Goal: Task Accomplishment & Management: Manage account settings

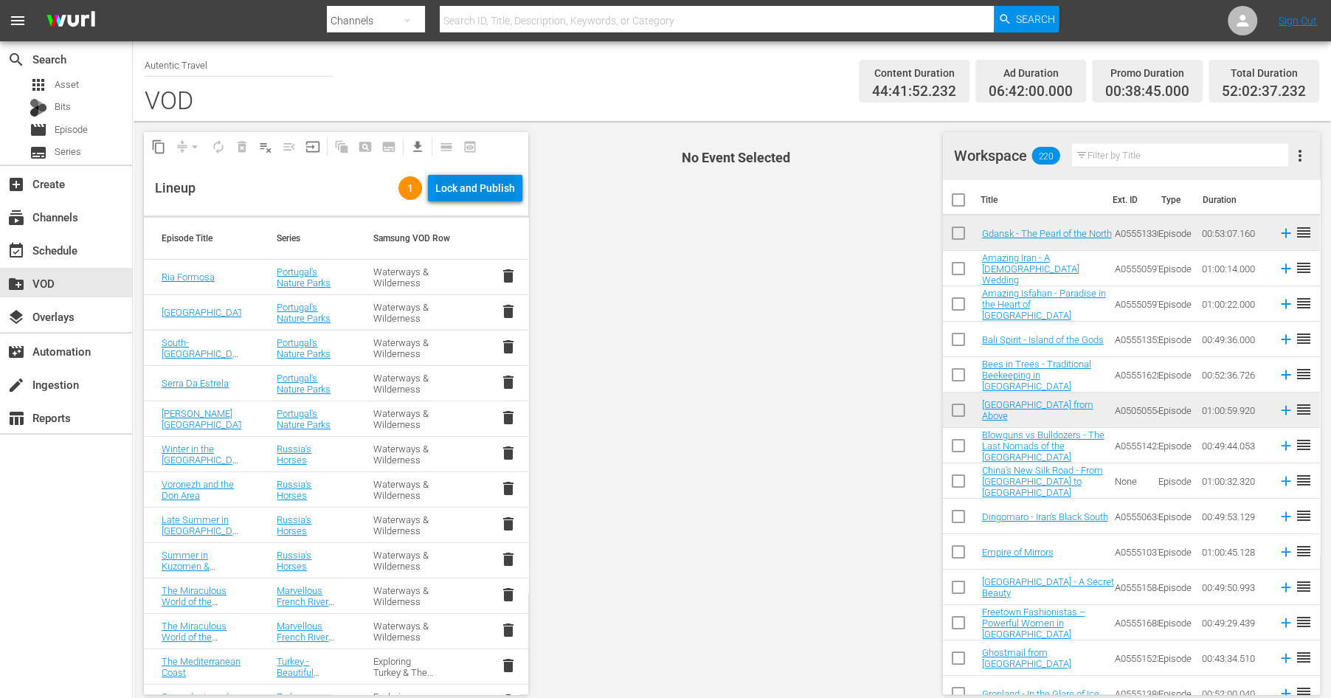
click at [472, 190] on div "Lock and Publish" at bounding box center [475, 188] width 80 height 27
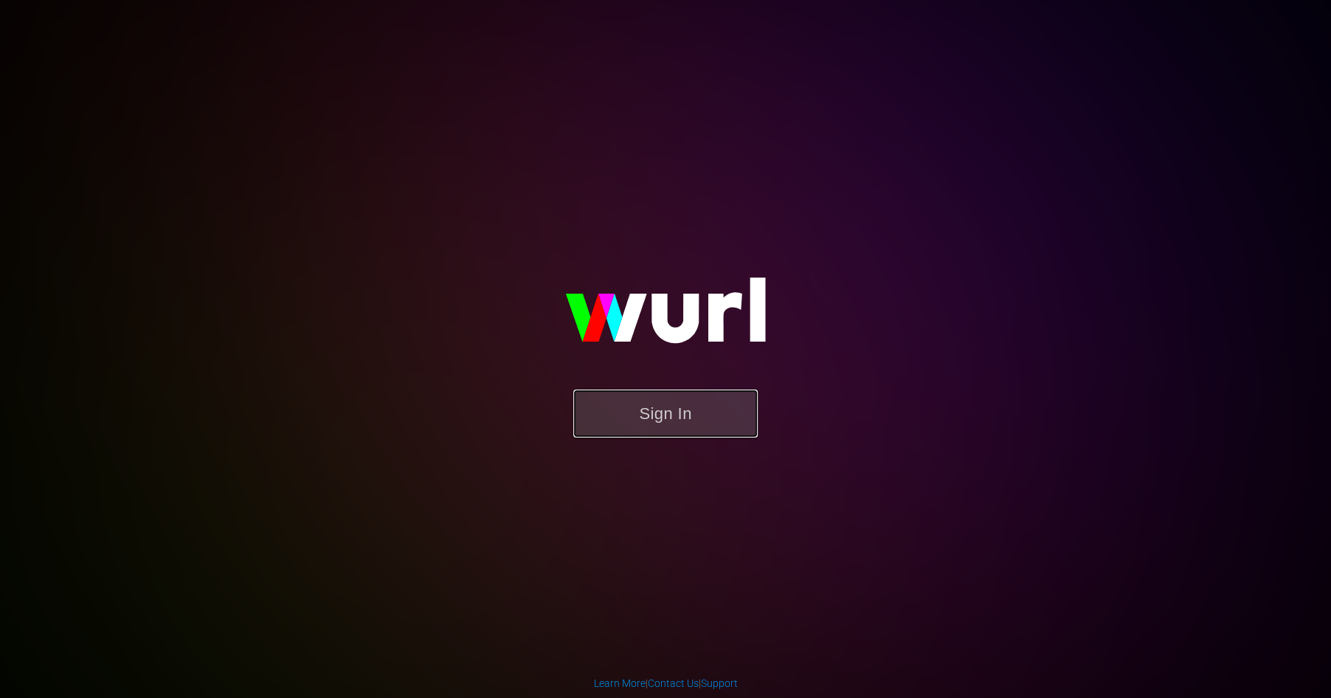
click at [673, 409] on button "Sign In" at bounding box center [665, 413] width 184 height 48
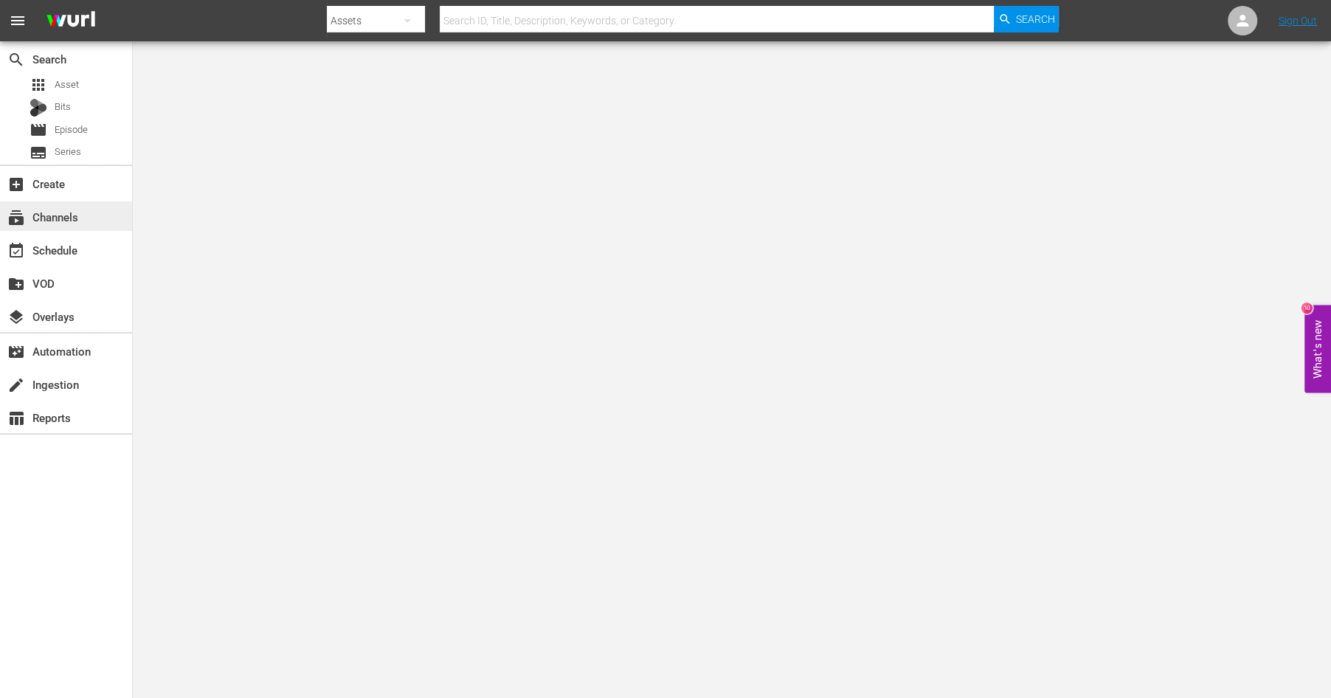
click at [73, 218] on div "subscriptions Channels" at bounding box center [41, 214] width 83 height 13
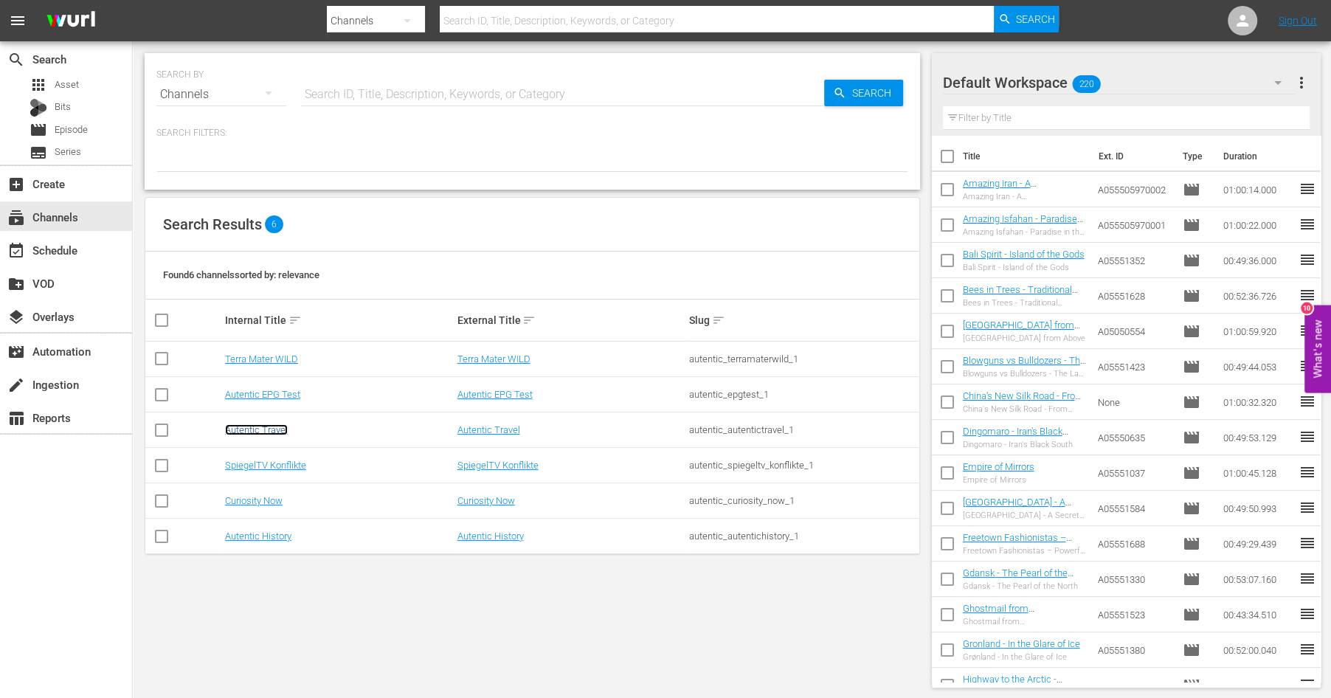
click at [274, 432] on link "Autentic Travel" at bounding box center [256, 429] width 63 height 11
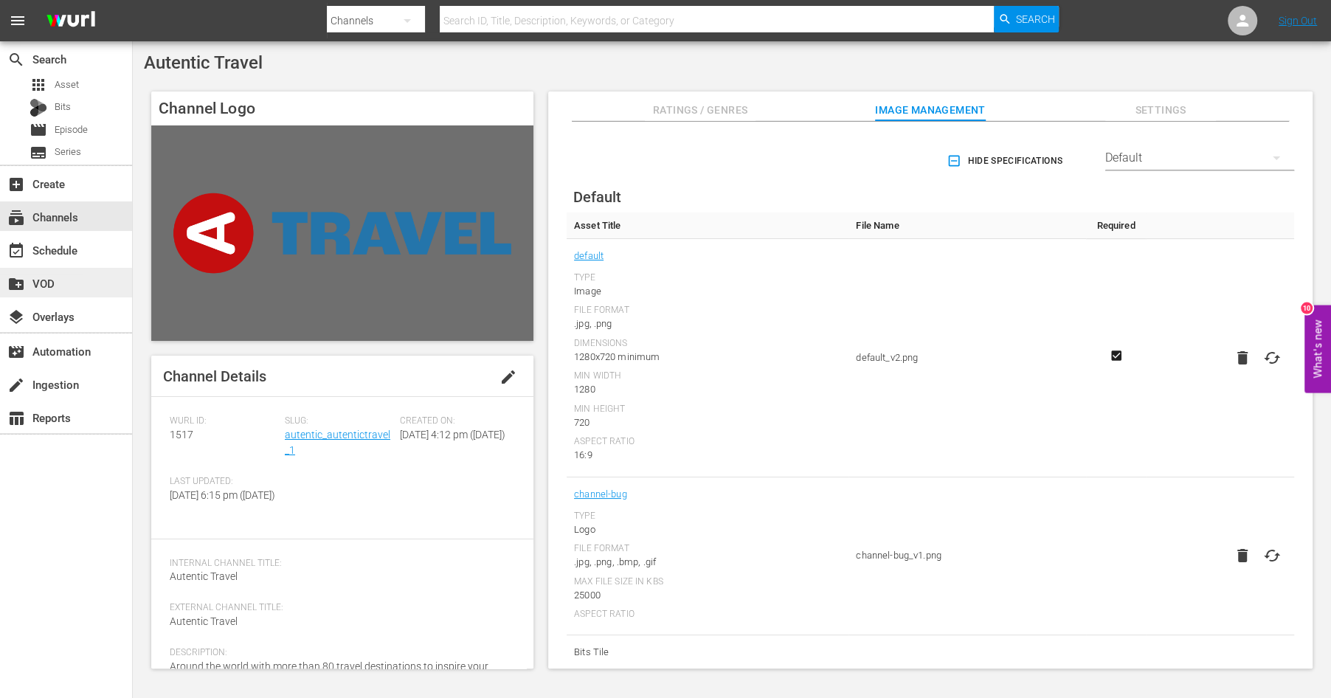
click at [52, 283] on div "create_new_folder VOD" at bounding box center [41, 280] width 83 height 13
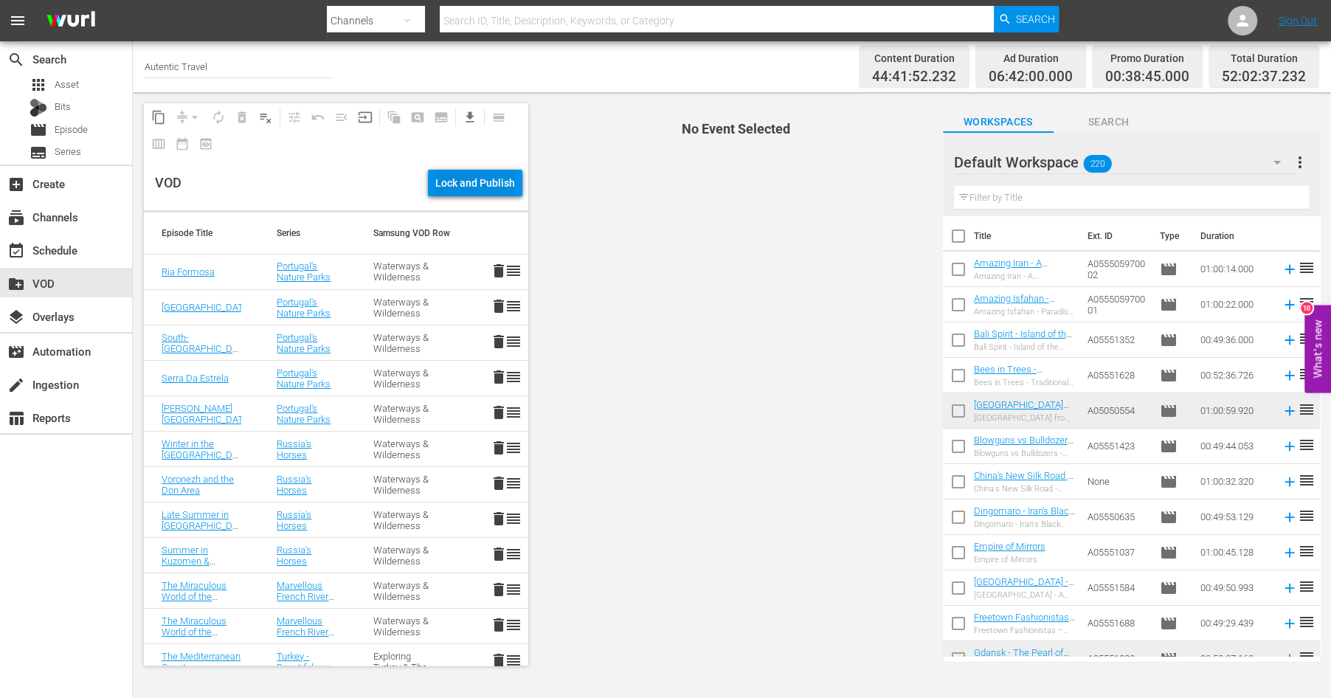
click at [498, 178] on div "Lock and Publish" at bounding box center [475, 183] width 80 height 27
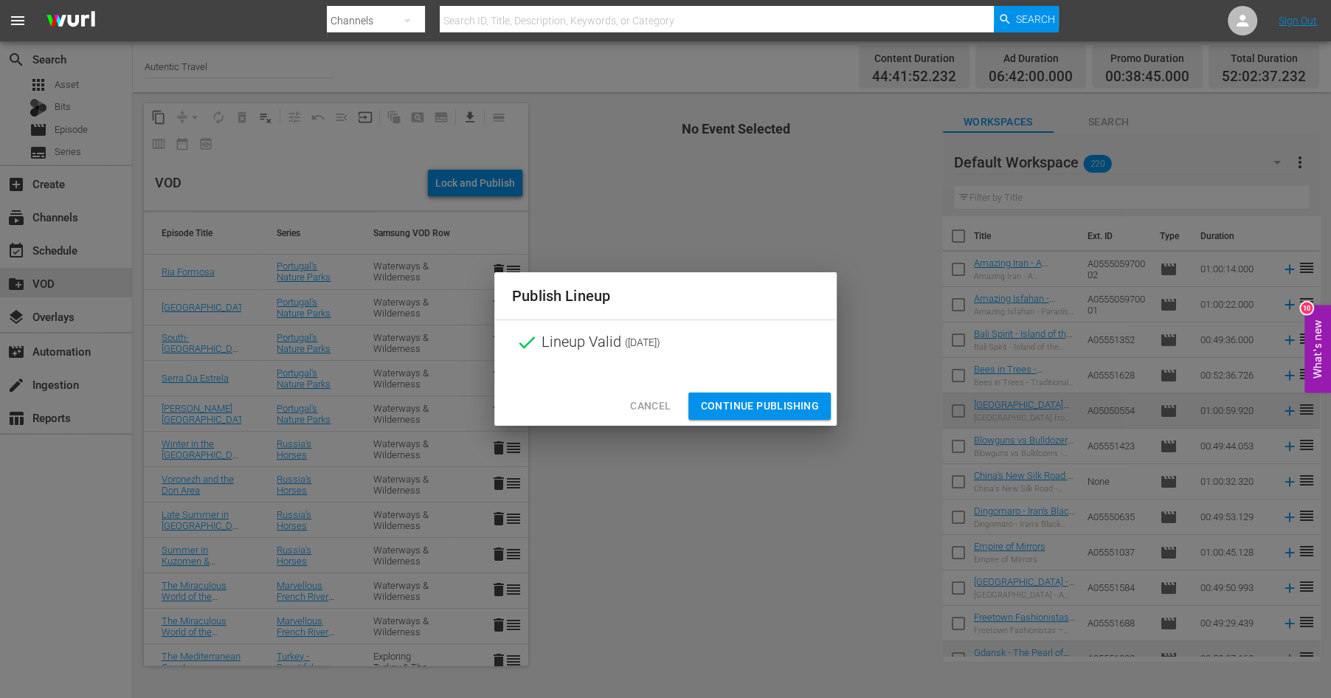
click at [800, 409] on span "Continue Publishing" at bounding box center [759, 406] width 119 height 18
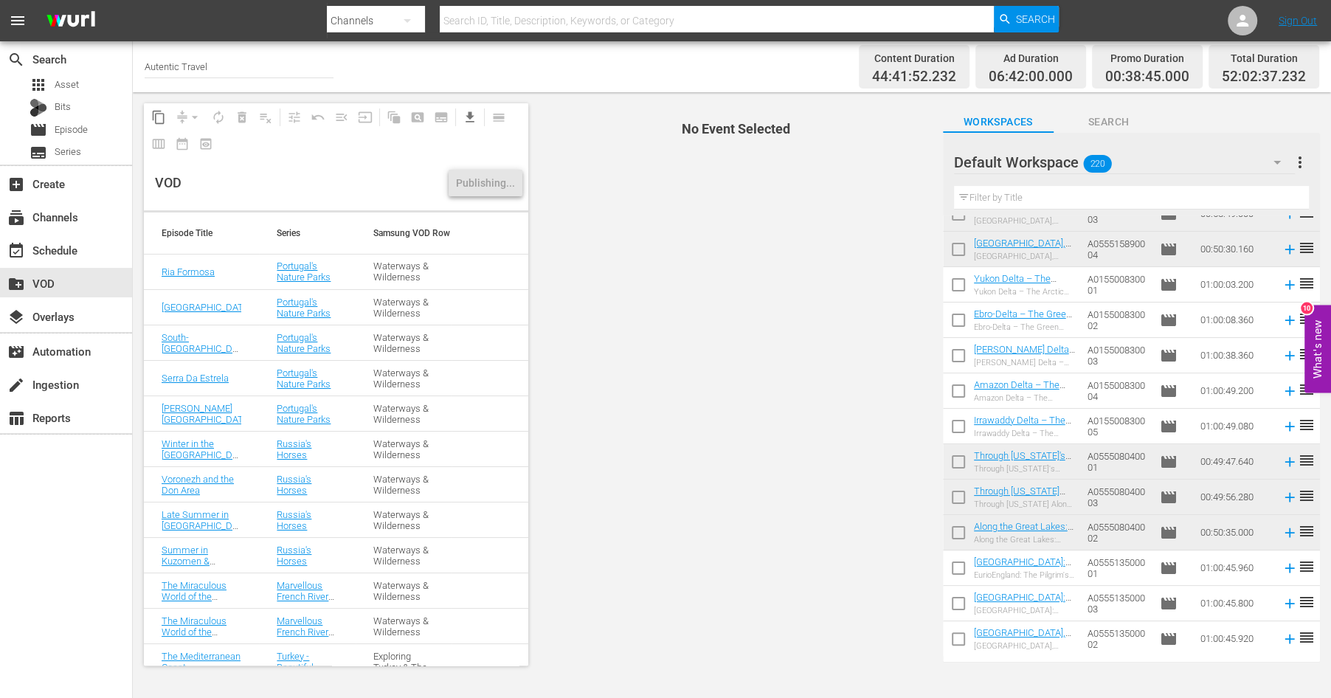
click at [1273, 157] on icon "button" at bounding box center [1277, 162] width 18 height 18
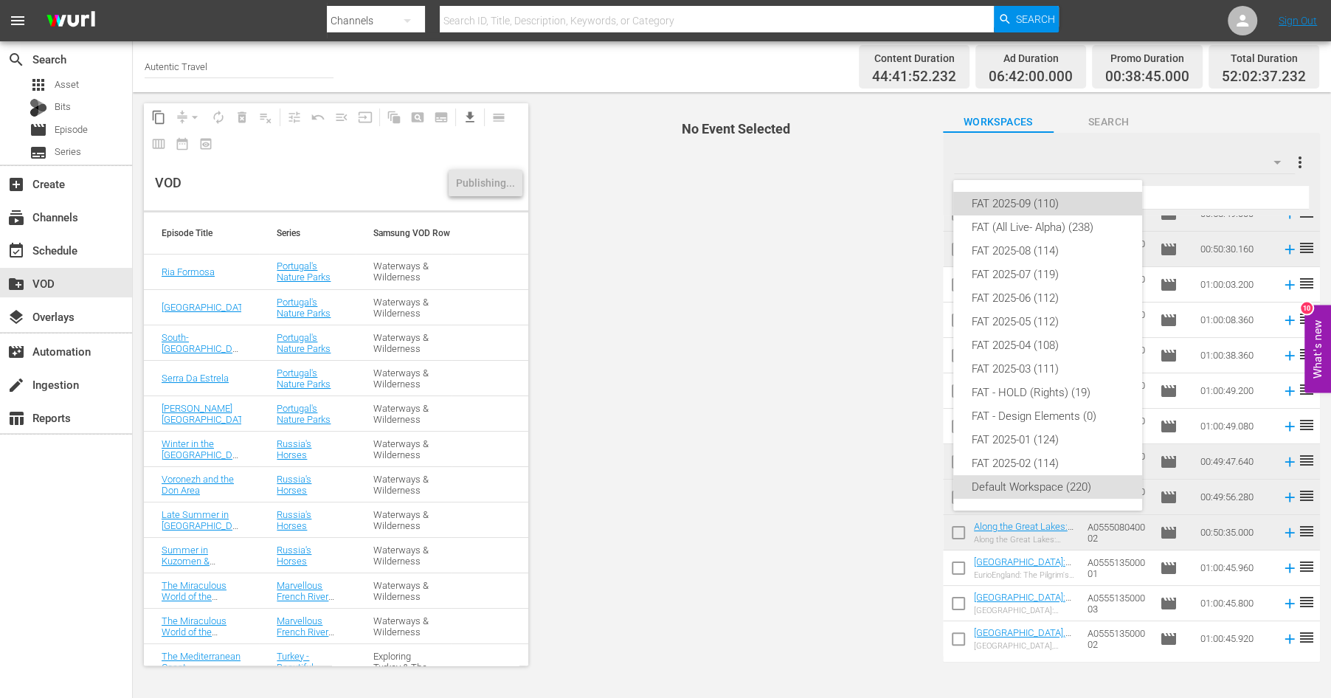
click at [998, 204] on div "FAT 2025-09 (110)" at bounding box center [1047, 204] width 153 height 24
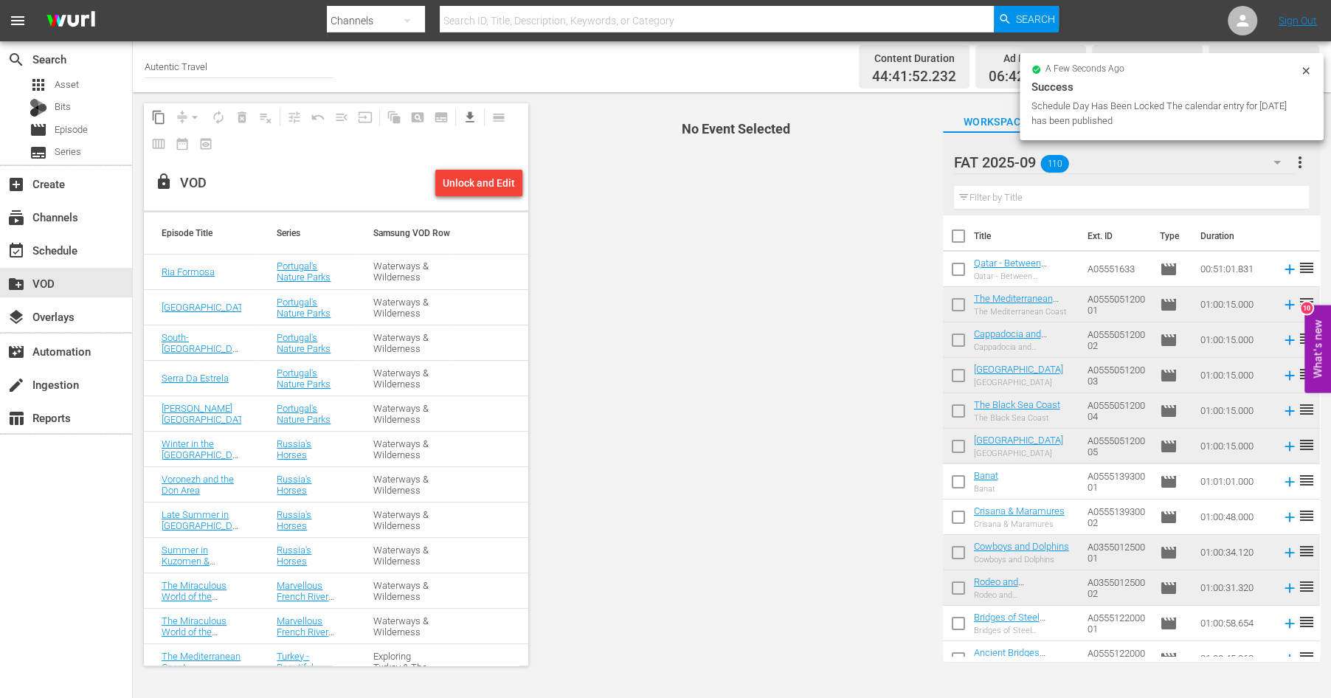
scroll to position [15, 0]
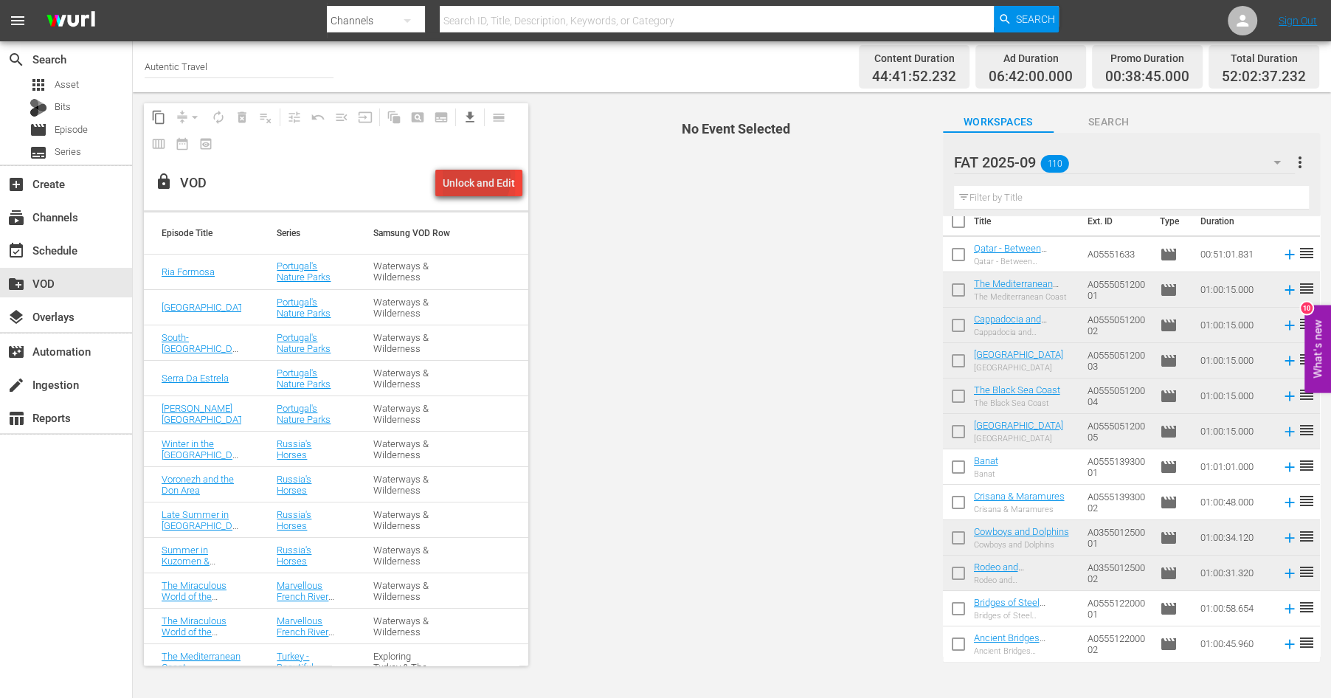
click at [473, 179] on div "Unlock and Edit" at bounding box center [479, 183] width 72 height 27
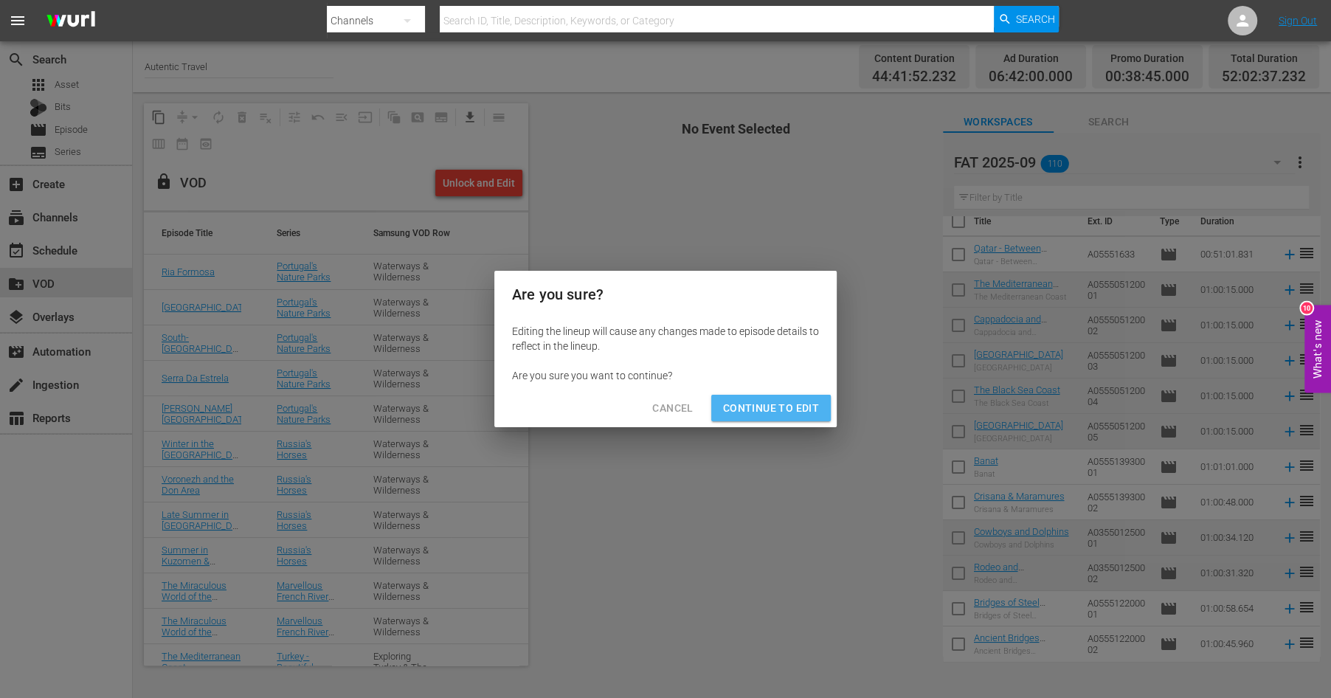
click at [769, 404] on span "Continue to Edit" at bounding box center [771, 408] width 96 height 18
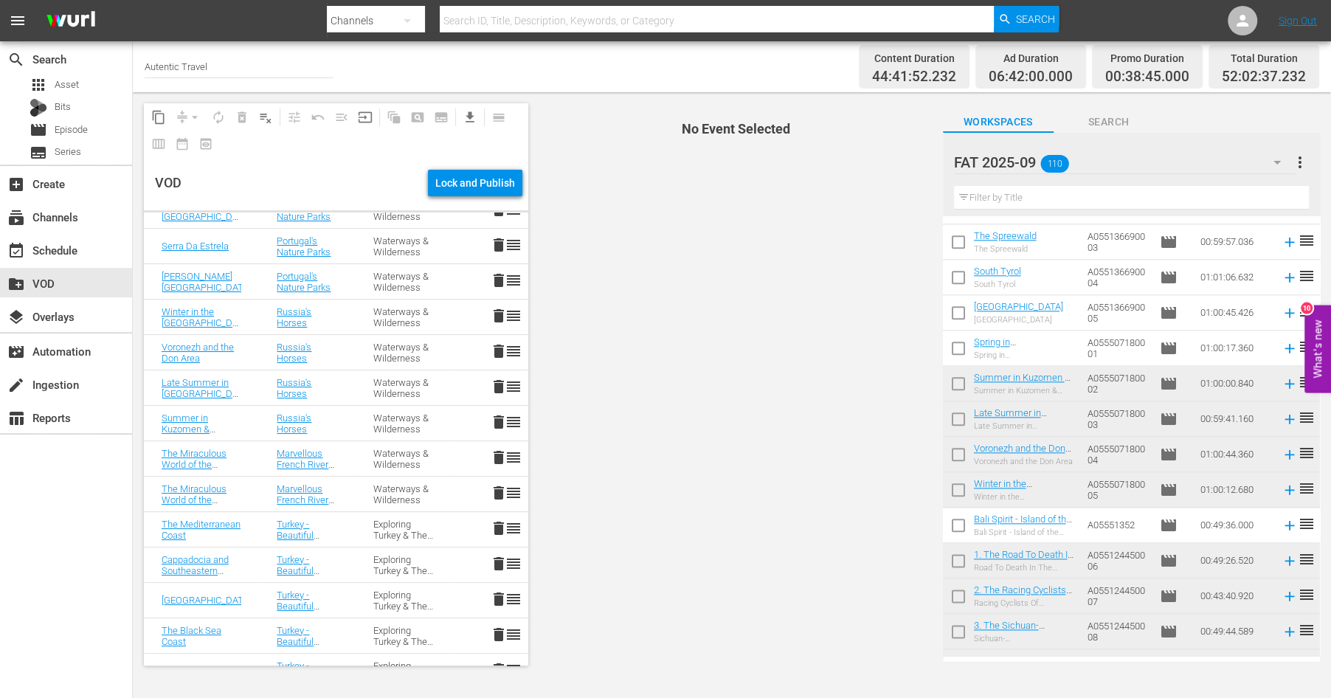
scroll to position [1550, 0]
click at [958, 526] on input "checkbox" at bounding box center [958, 527] width 31 height 31
checkbox input "true"
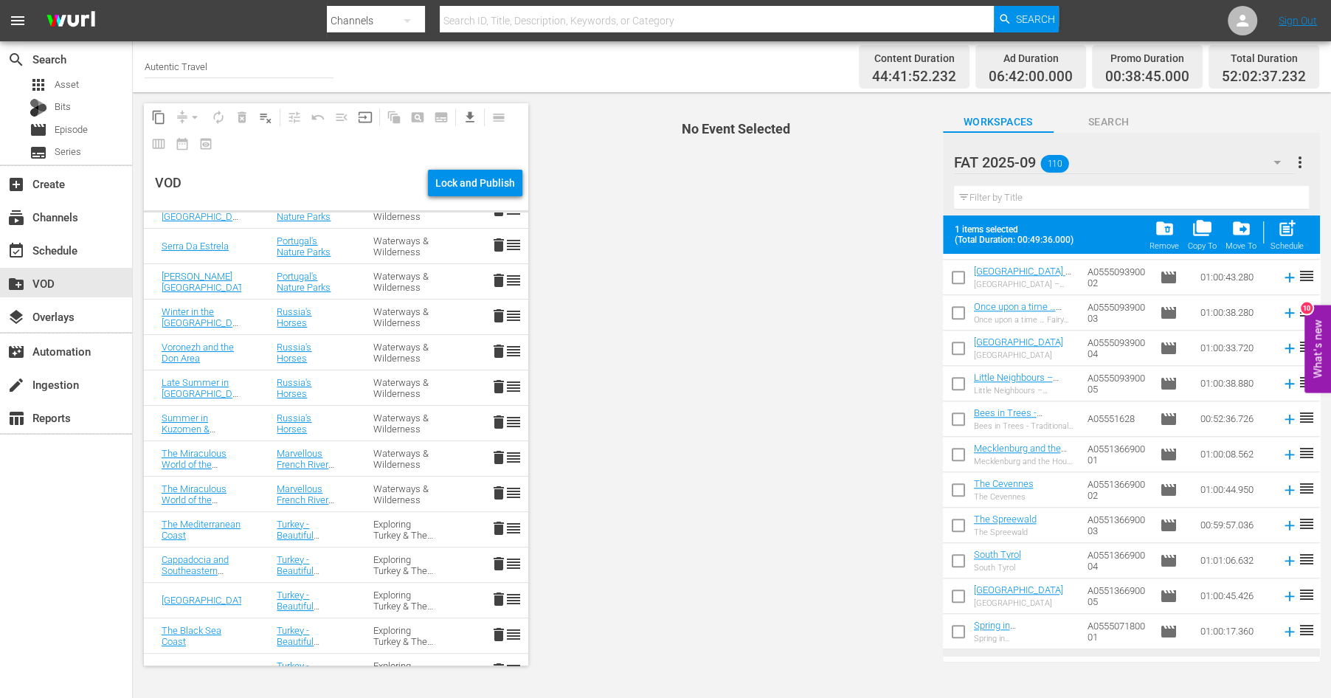
scroll to position [1300, 0]
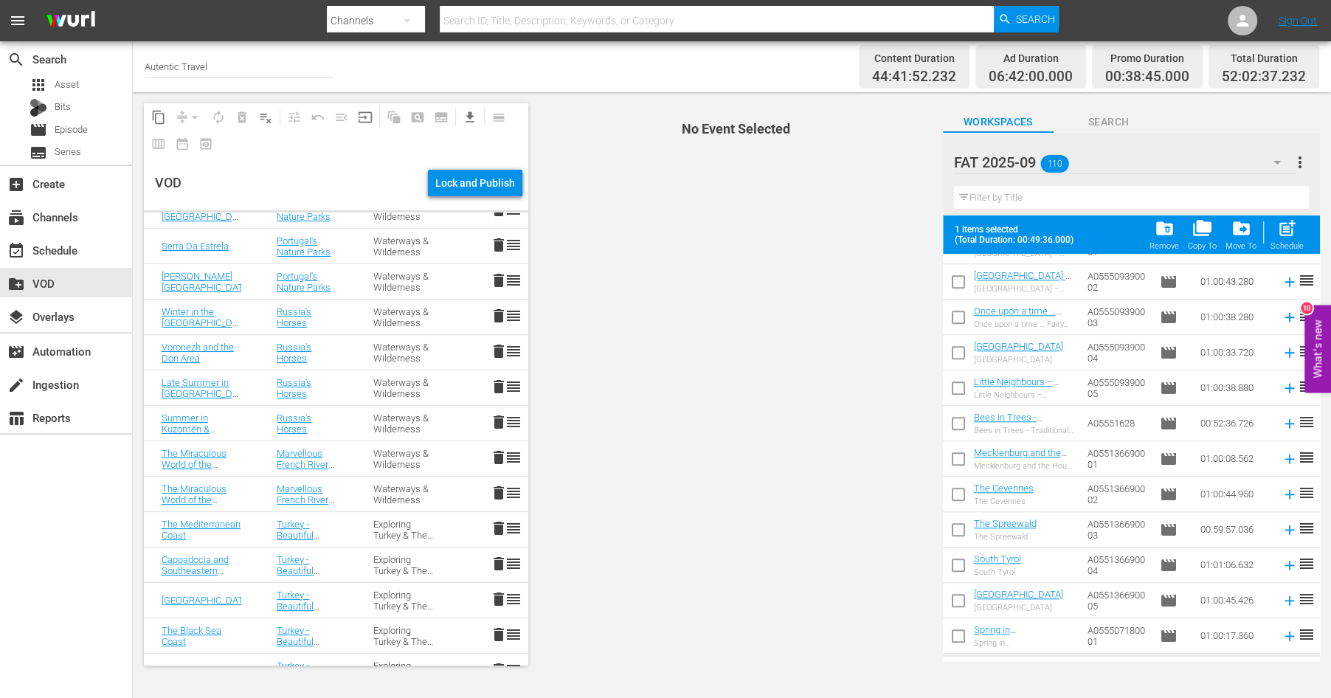
click at [960, 425] on input "checkbox" at bounding box center [958, 426] width 31 height 31
checkbox input "true"
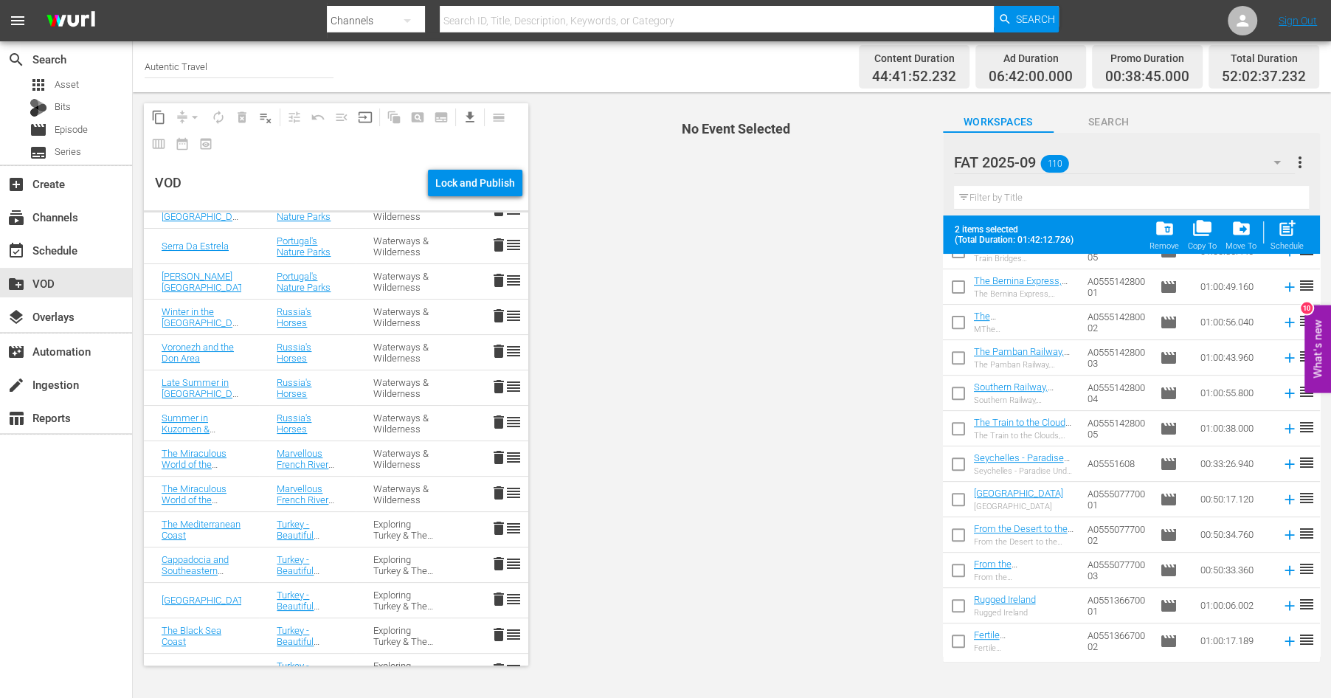
scroll to position [544, 0]
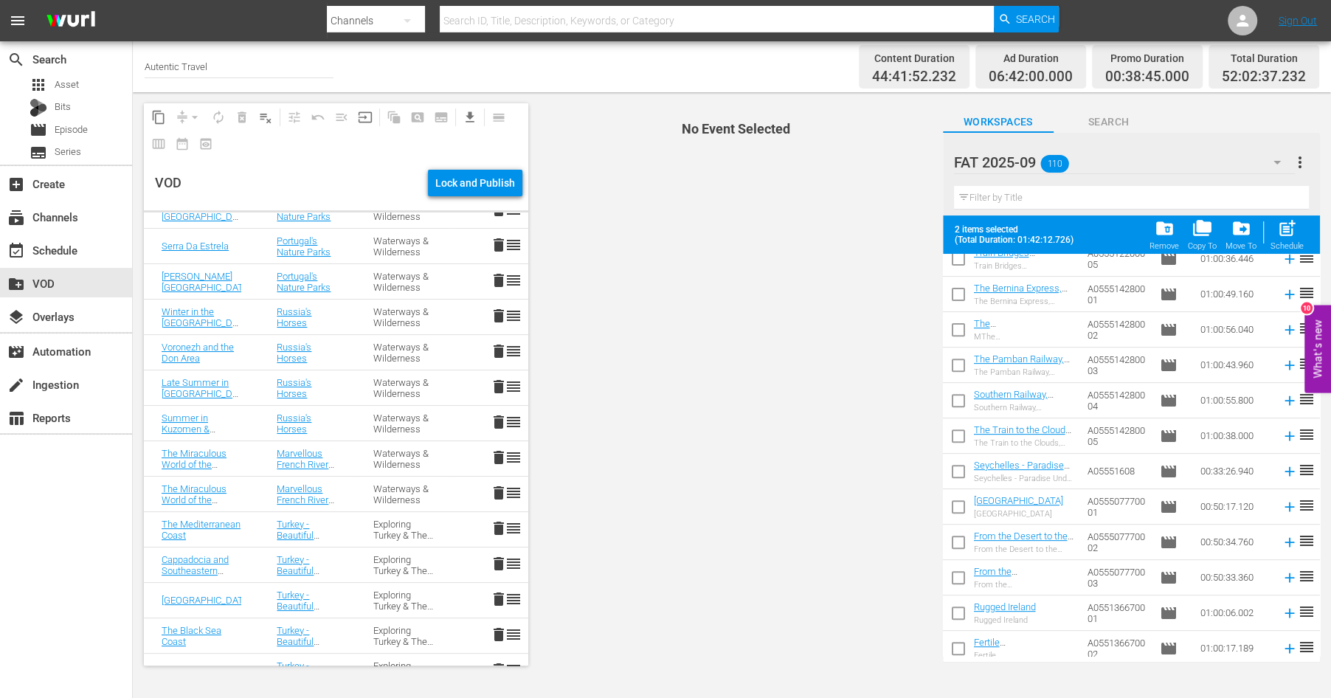
click at [957, 468] on input "checkbox" at bounding box center [958, 474] width 31 height 31
checkbox input "true"
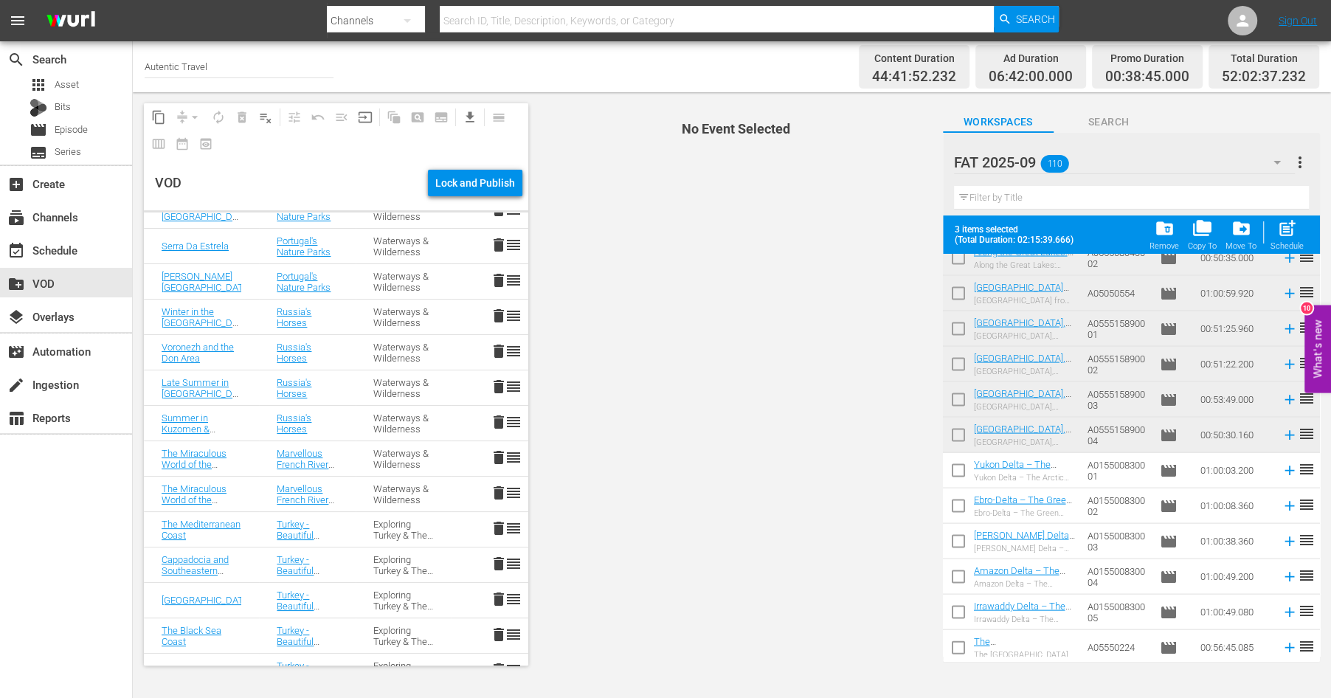
scroll to position [2855, 0]
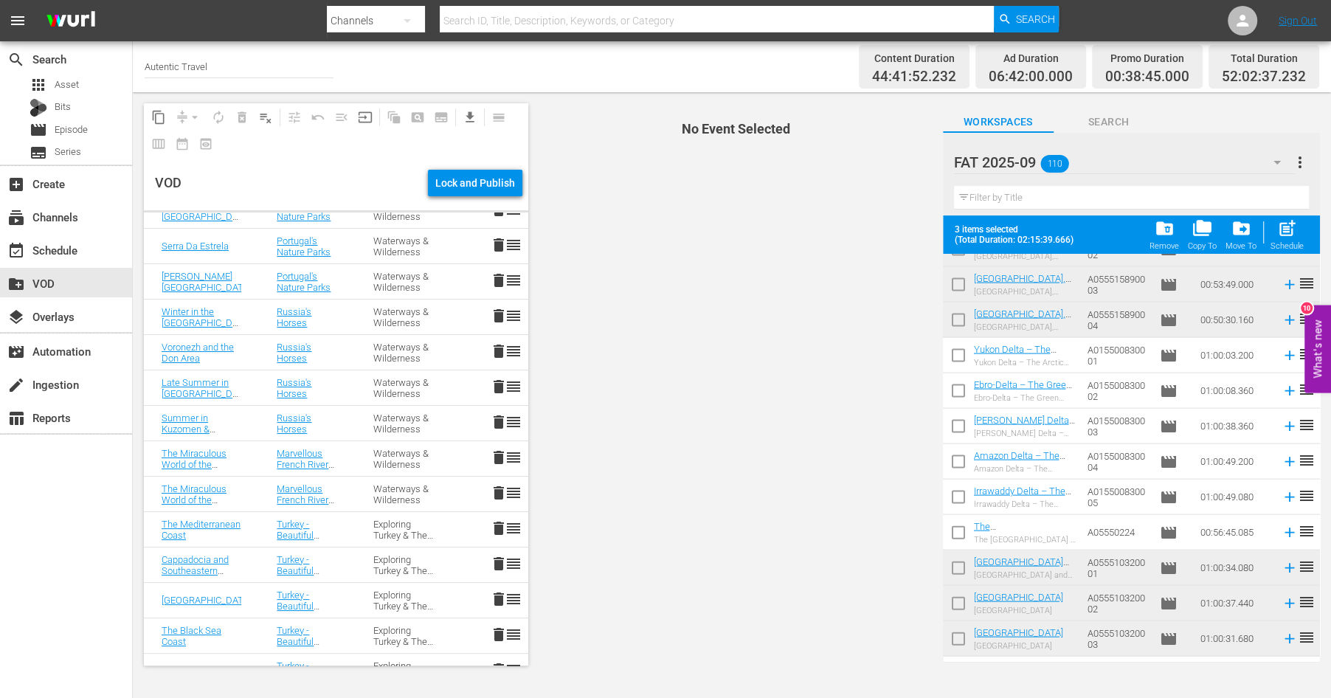
click at [830, 295] on span "No Event Selected" at bounding box center [731, 384] width 399 height 584
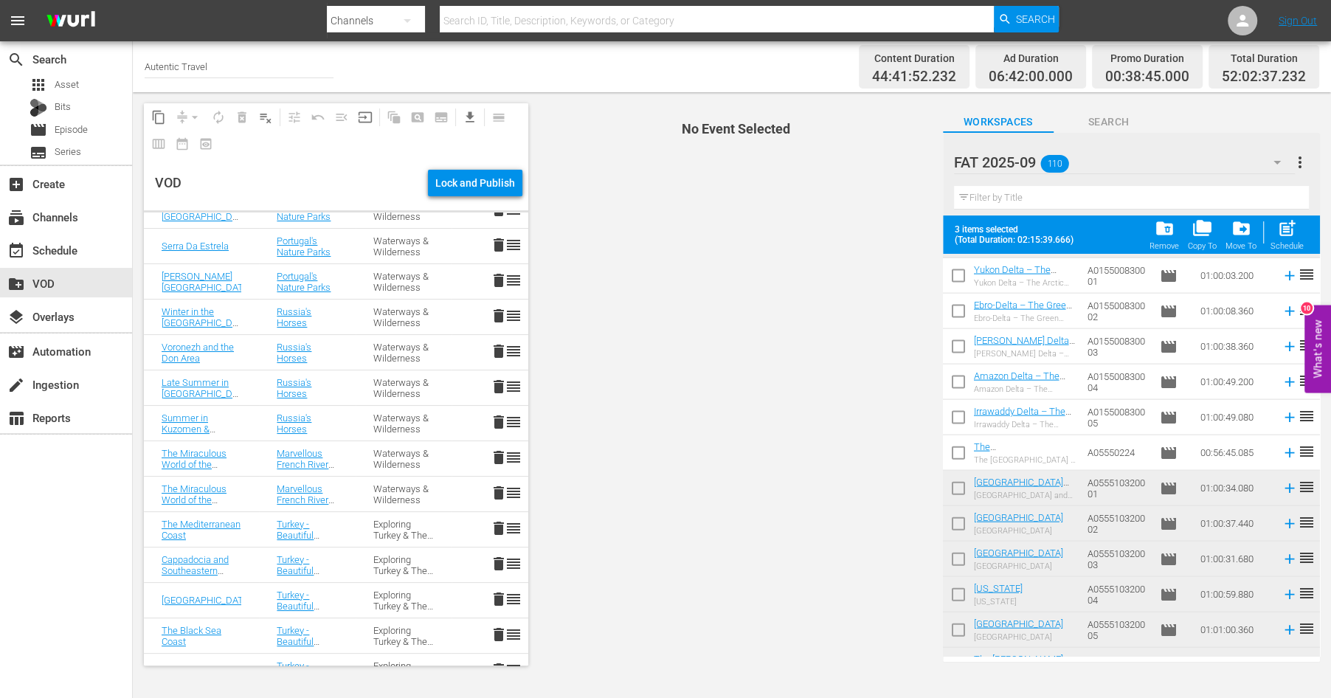
scroll to position [2933, 0]
click at [963, 415] on input "checkbox" at bounding box center [958, 422] width 31 height 31
checkbox input "true"
click at [959, 377] on input "checkbox" at bounding box center [958, 387] width 31 height 31
checkbox input "true"
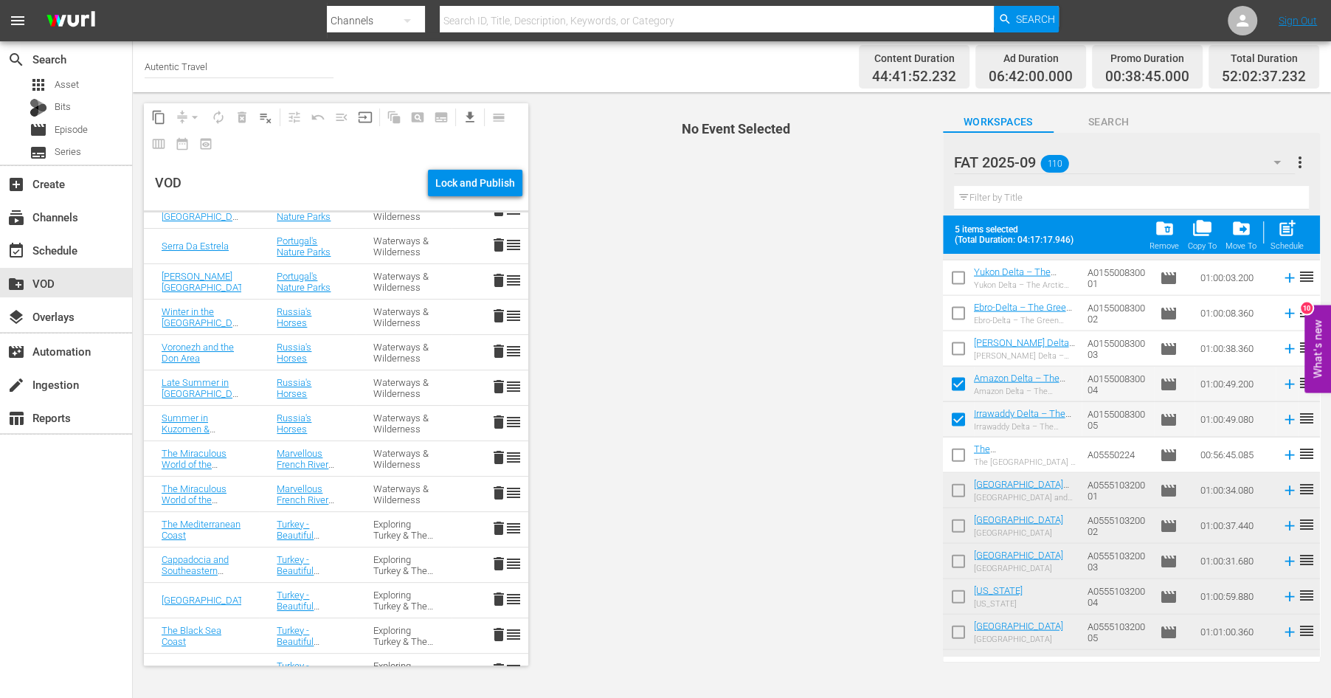
click at [963, 347] on input "checkbox" at bounding box center [958, 351] width 31 height 31
checkbox input "true"
click at [960, 313] on input "checkbox" at bounding box center [958, 316] width 31 height 31
checkbox input "true"
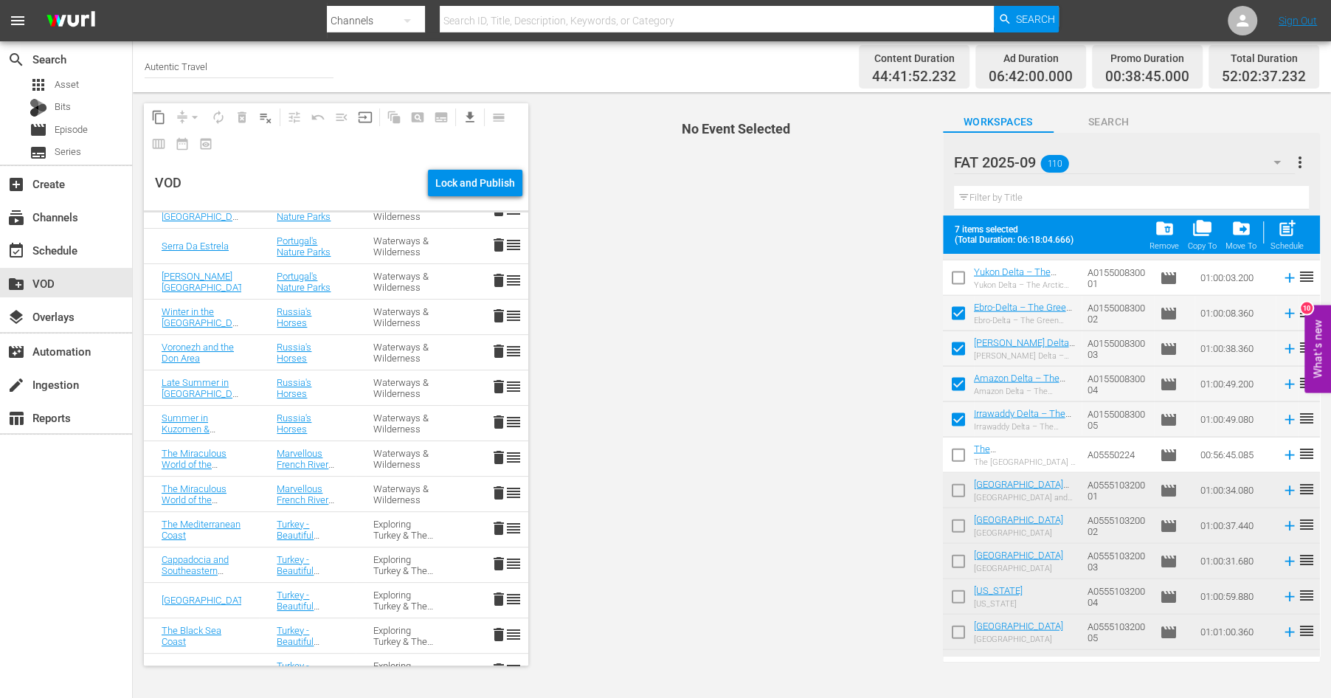
click at [959, 277] on input "checkbox" at bounding box center [958, 281] width 31 height 31
checkbox input "true"
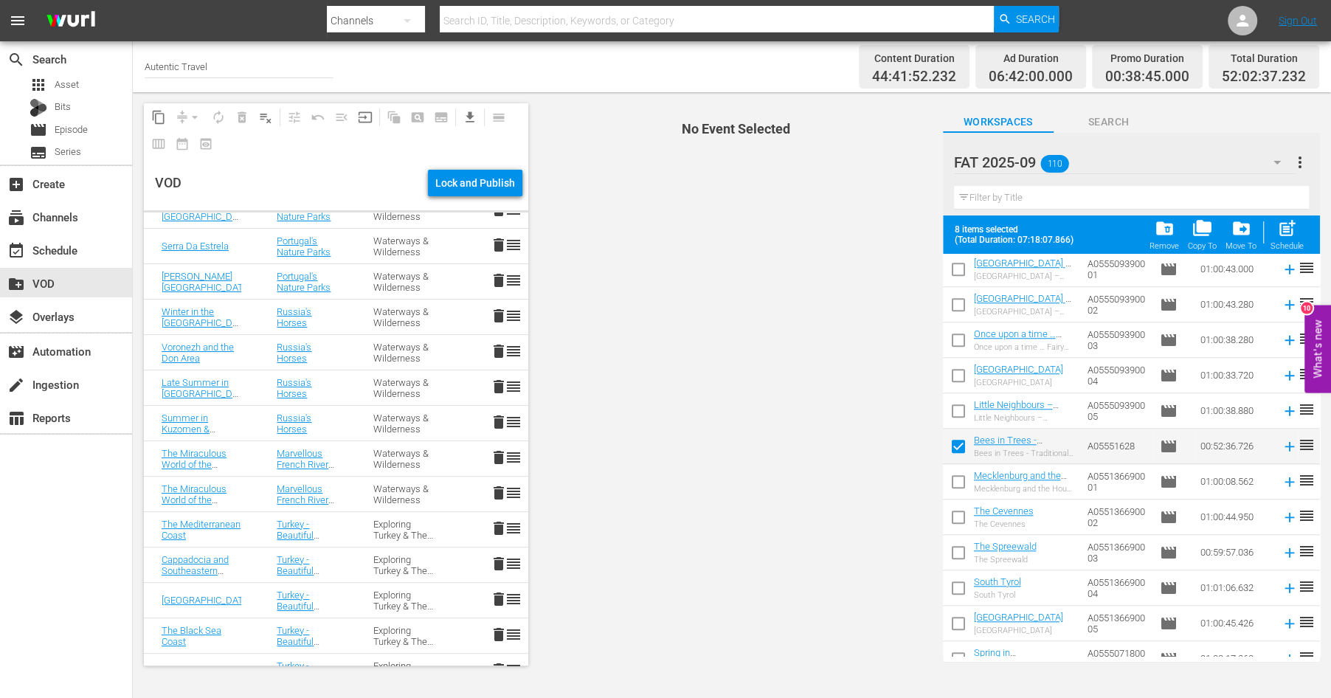
scroll to position [1230, 0]
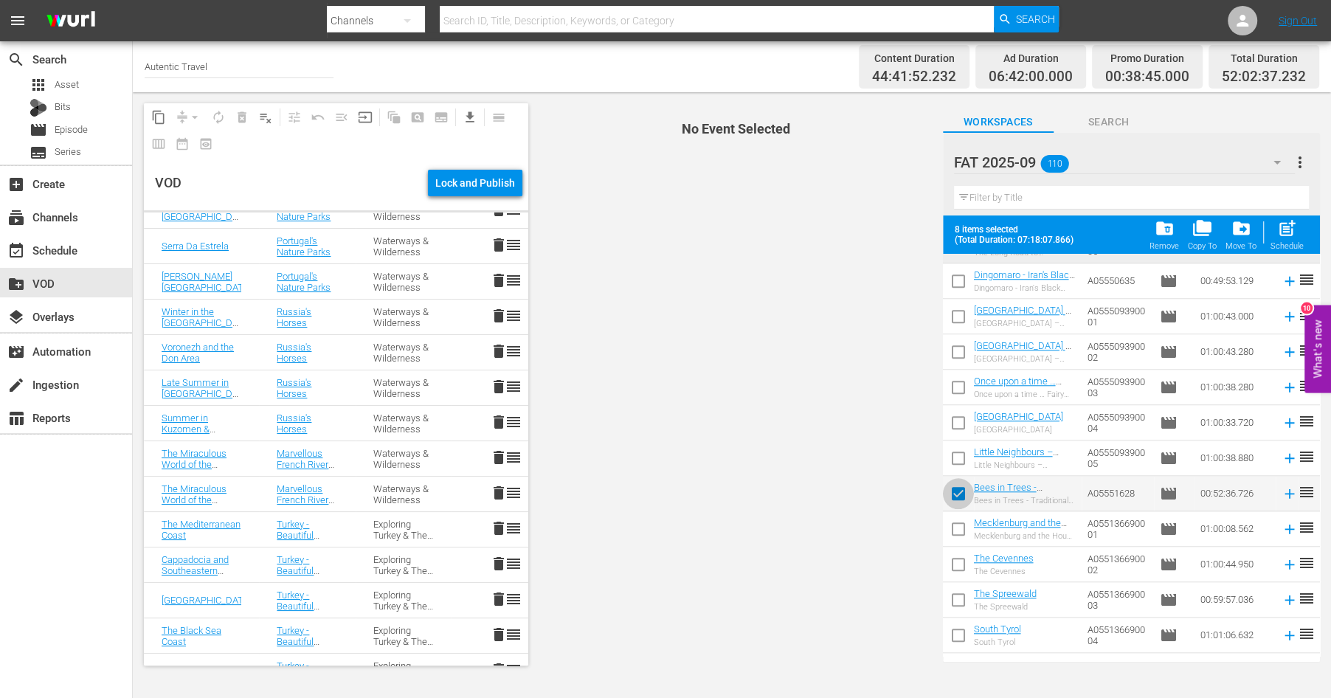
click at [956, 490] on input "checkbox" at bounding box center [958, 496] width 31 height 31
checkbox input "false"
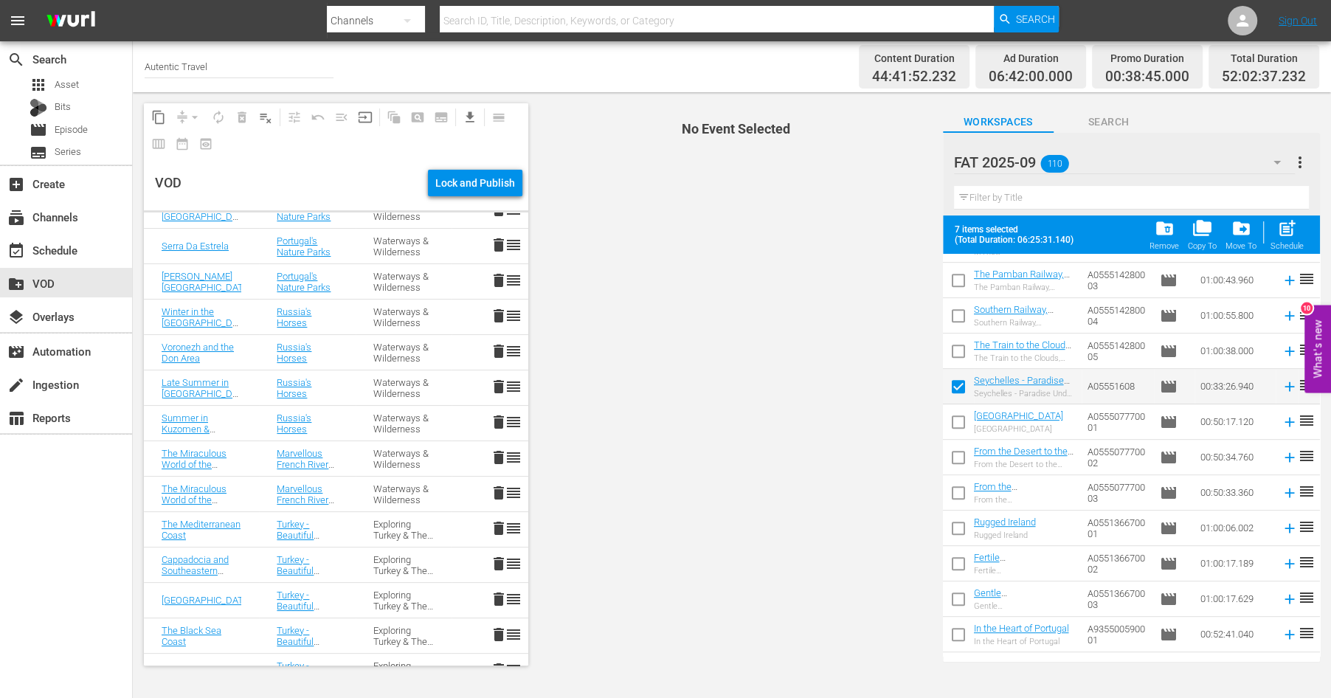
scroll to position [628, 0]
click at [954, 389] on input "checkbox" at bounding box center [958, 390] width 31 height 31
checkbox input "false"
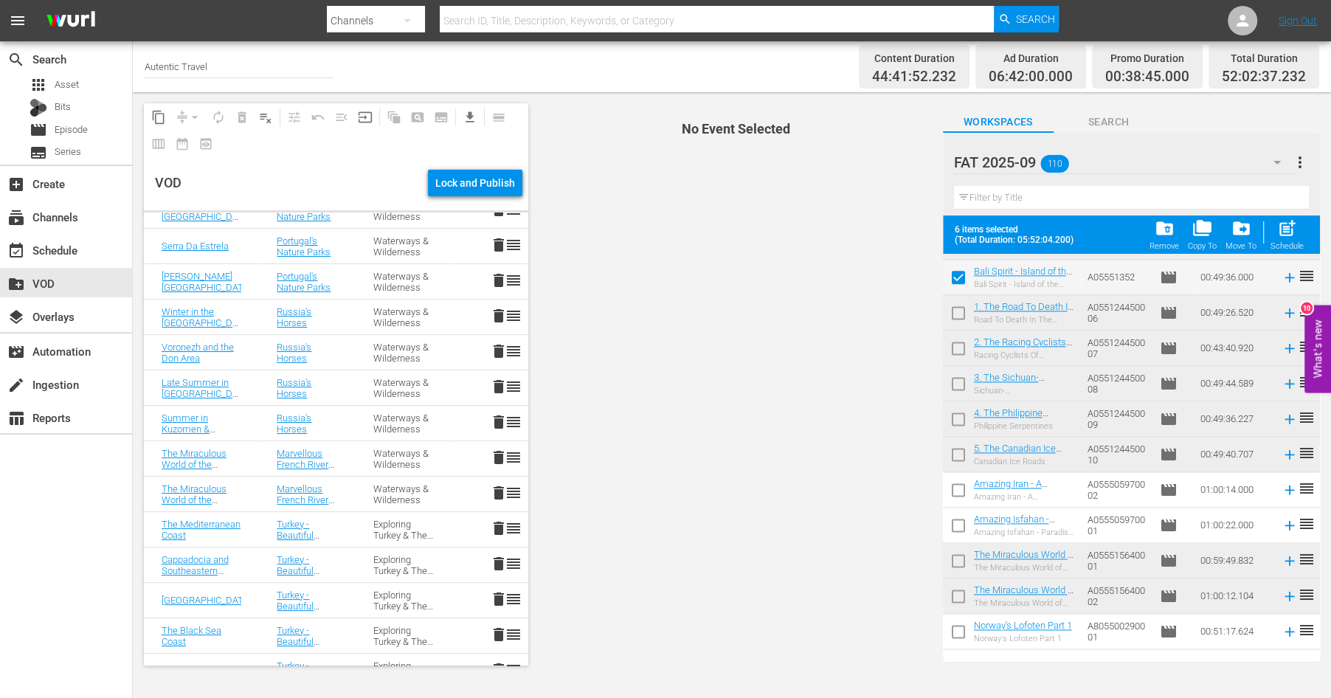
scroll to position [2047, 0]
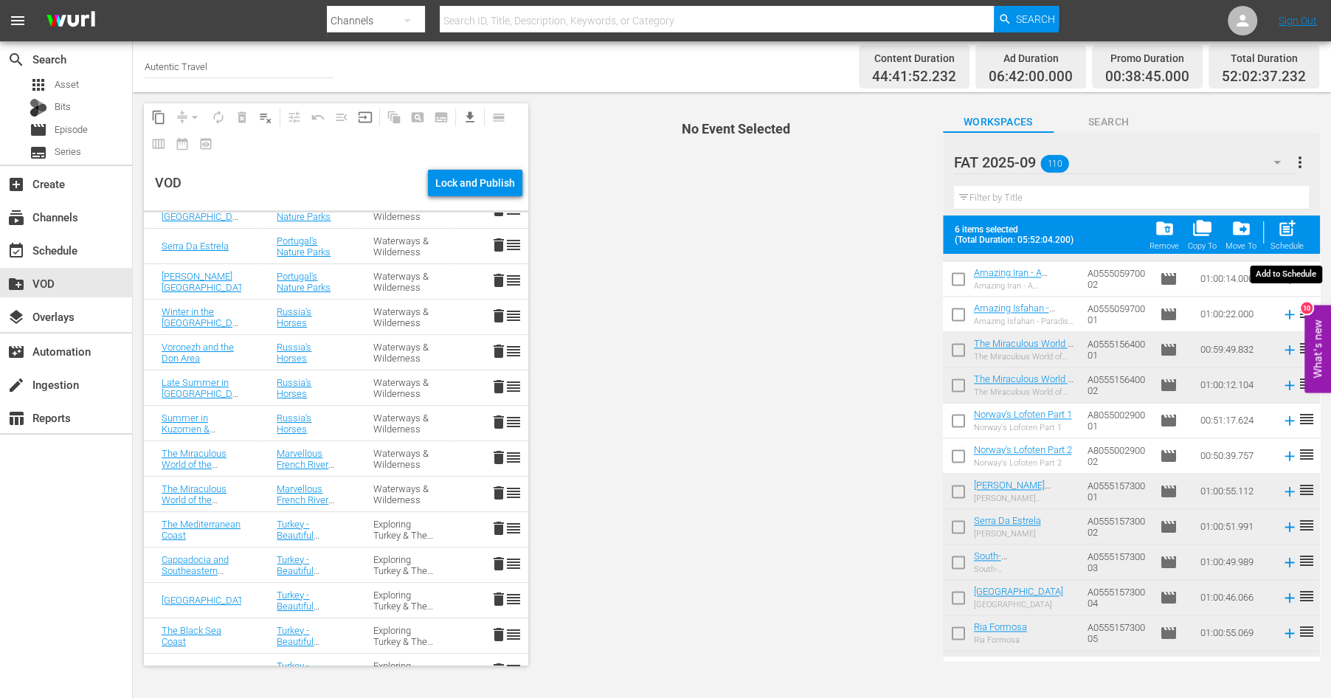
click at [1283, 229] on span "post_add" at bounding box center [1287, 228] width 20 height 20
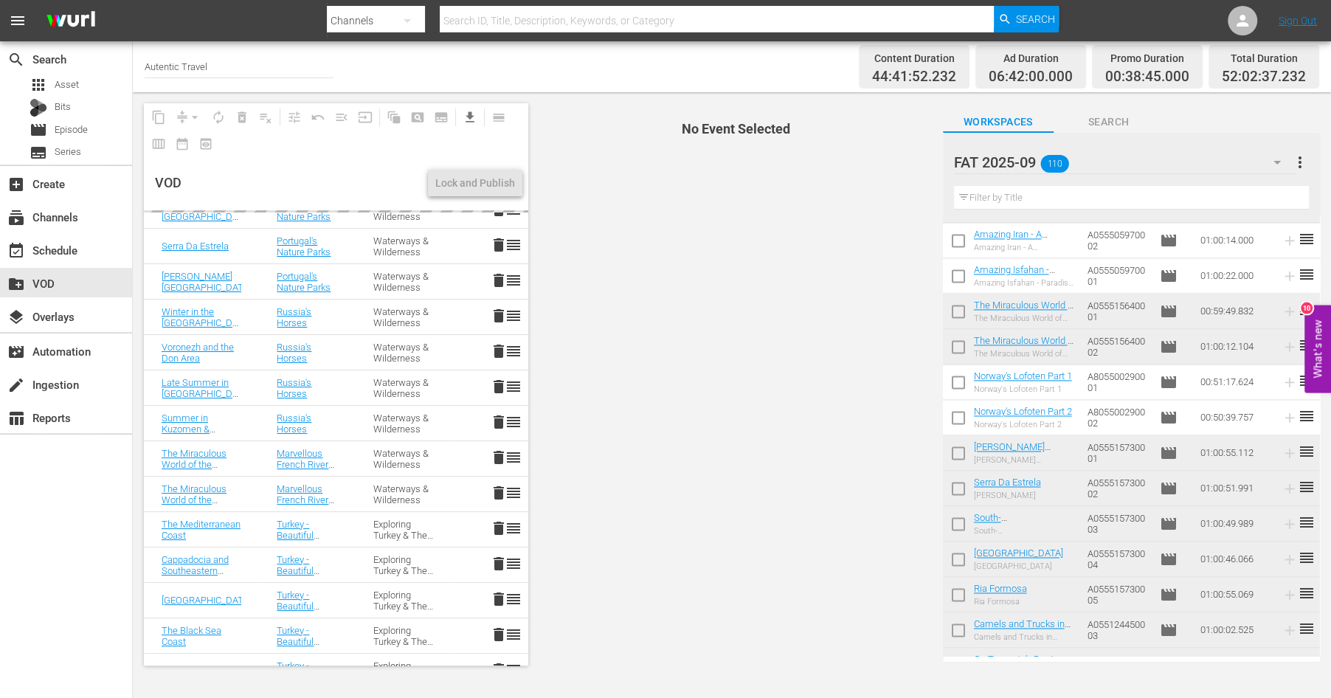
checkbox input "false"
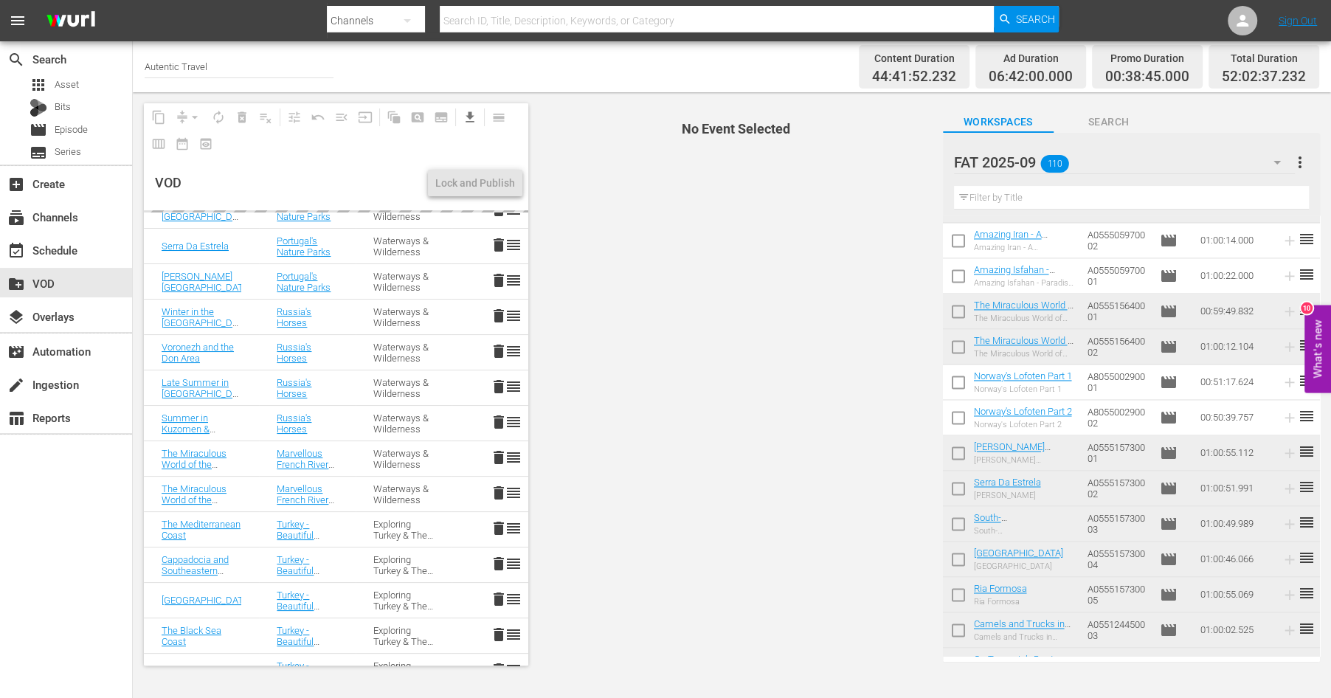
checkbox input "false"
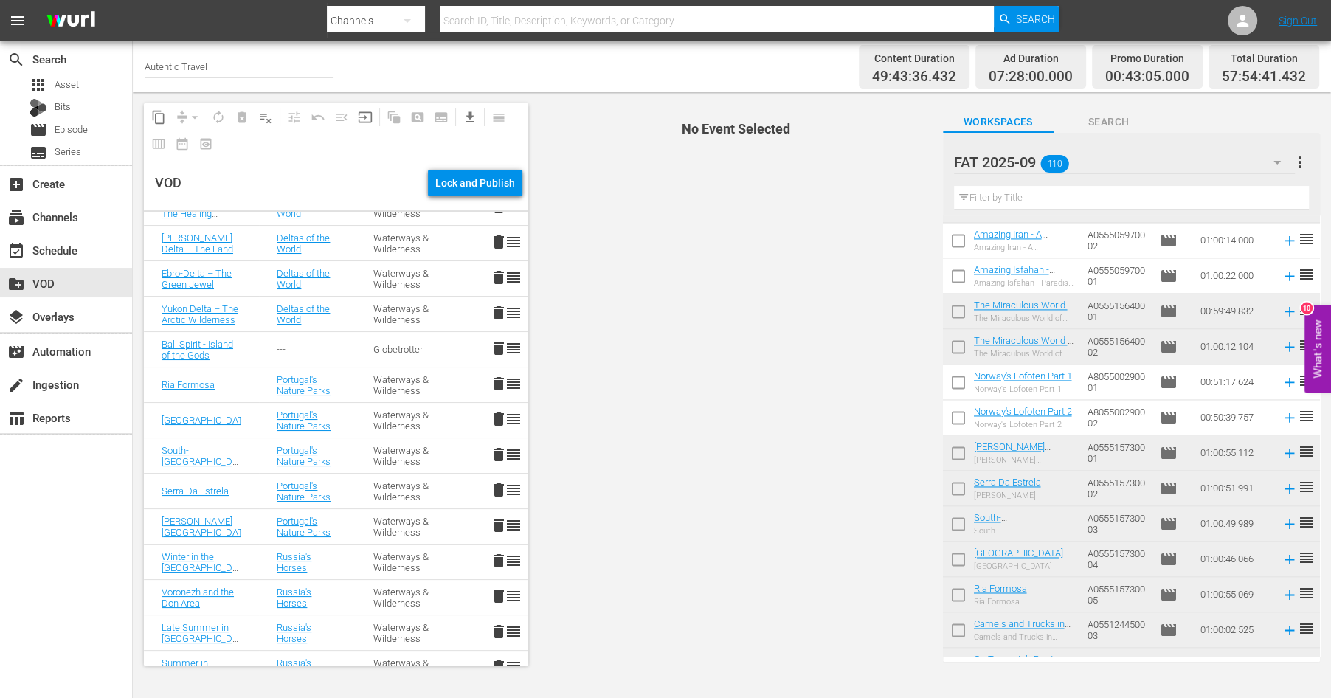
scroll to position [0, 0]
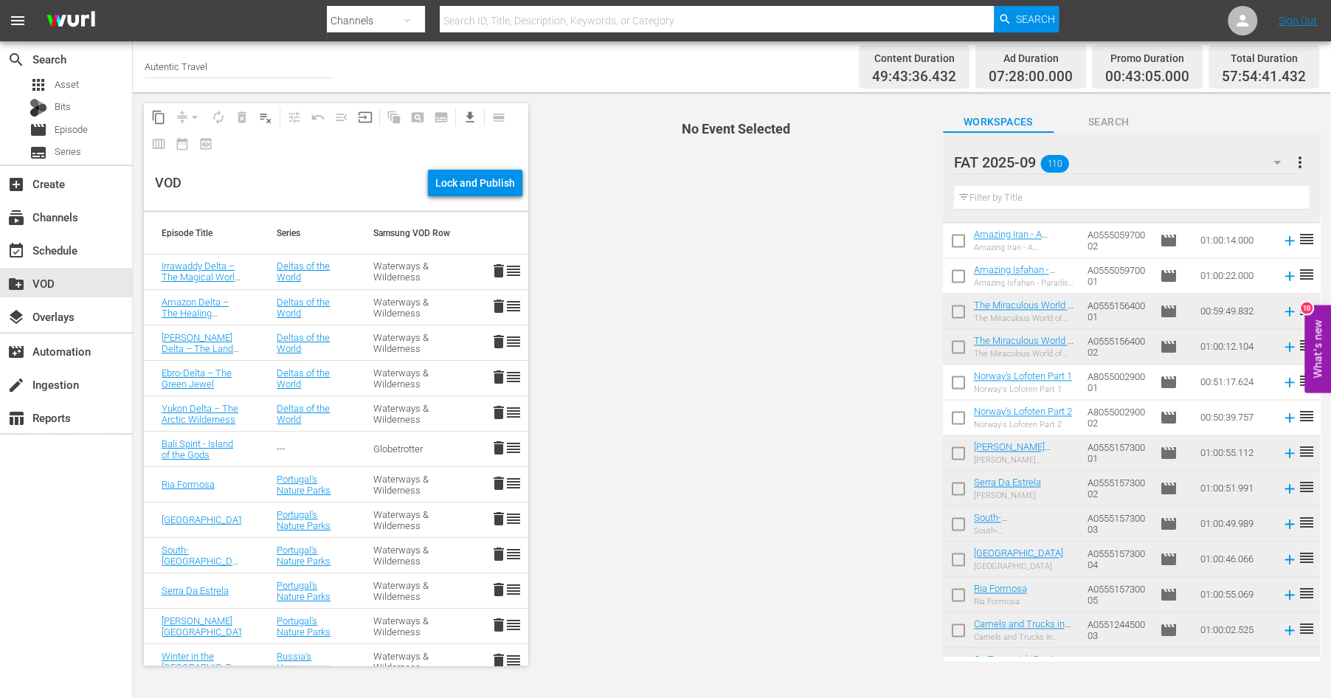
click at [499, 446] on span "delete" at bounding box center [499, 448] width 18 height 18
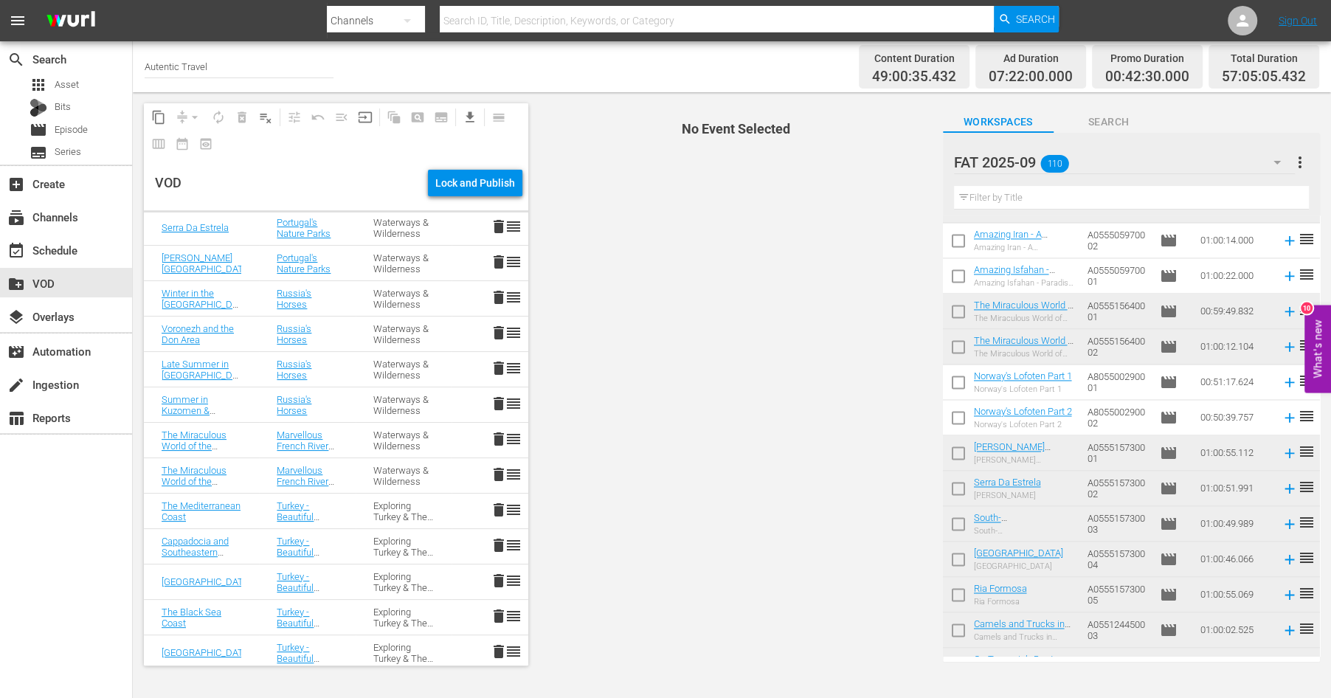
scroll to position [359, 0]
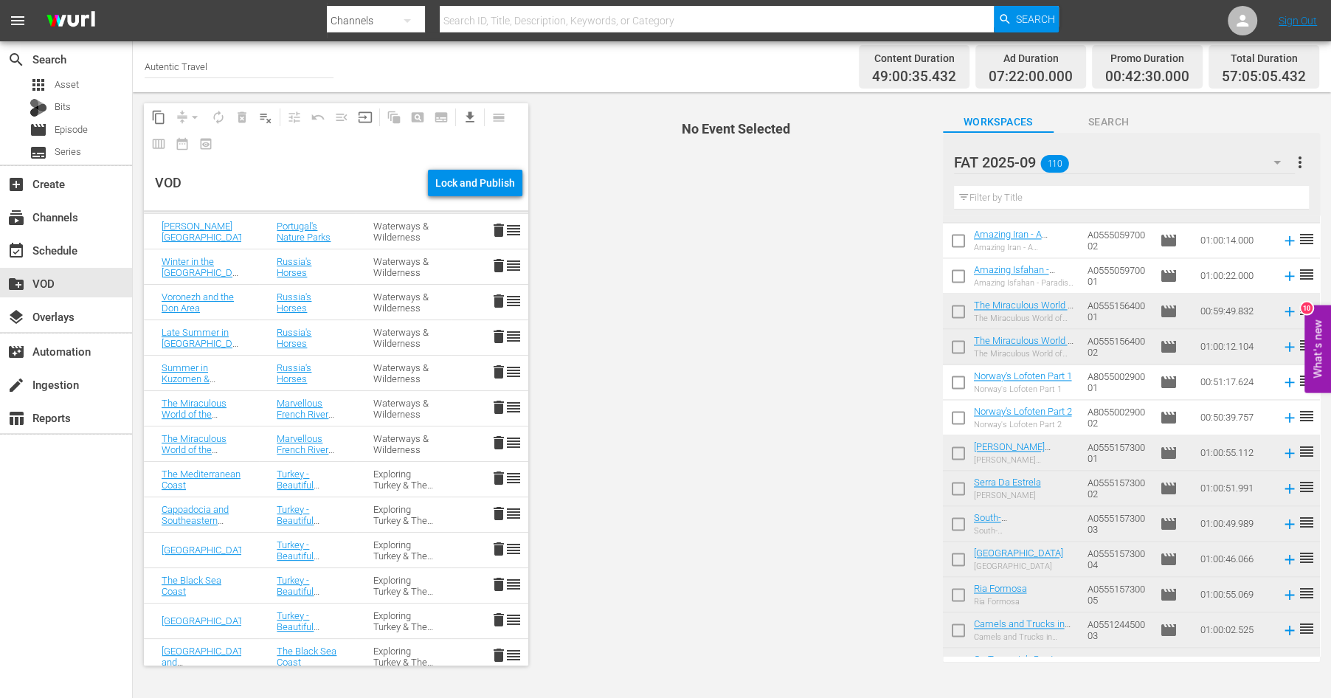
click at [500, 372] on span "delete" at bounding box center [499, 372] width 18 height 18
click at [496, 334] on span "delete" at bounding box center [499, 336] width 18 height 18
click at [502, 302] on span "delete" at bounding box center [499, 301] width 18 height 18
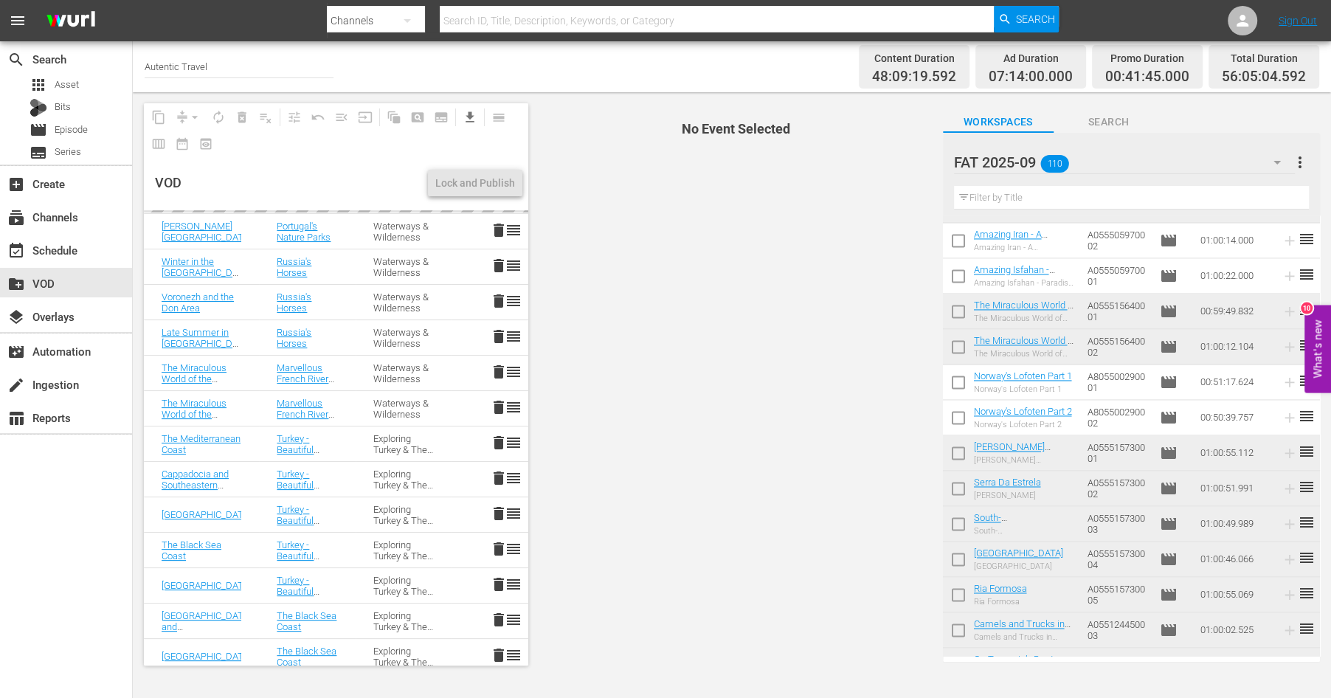
click at [499, 263] on span "delete" at bounding box center [499, 266] width 18 height 18
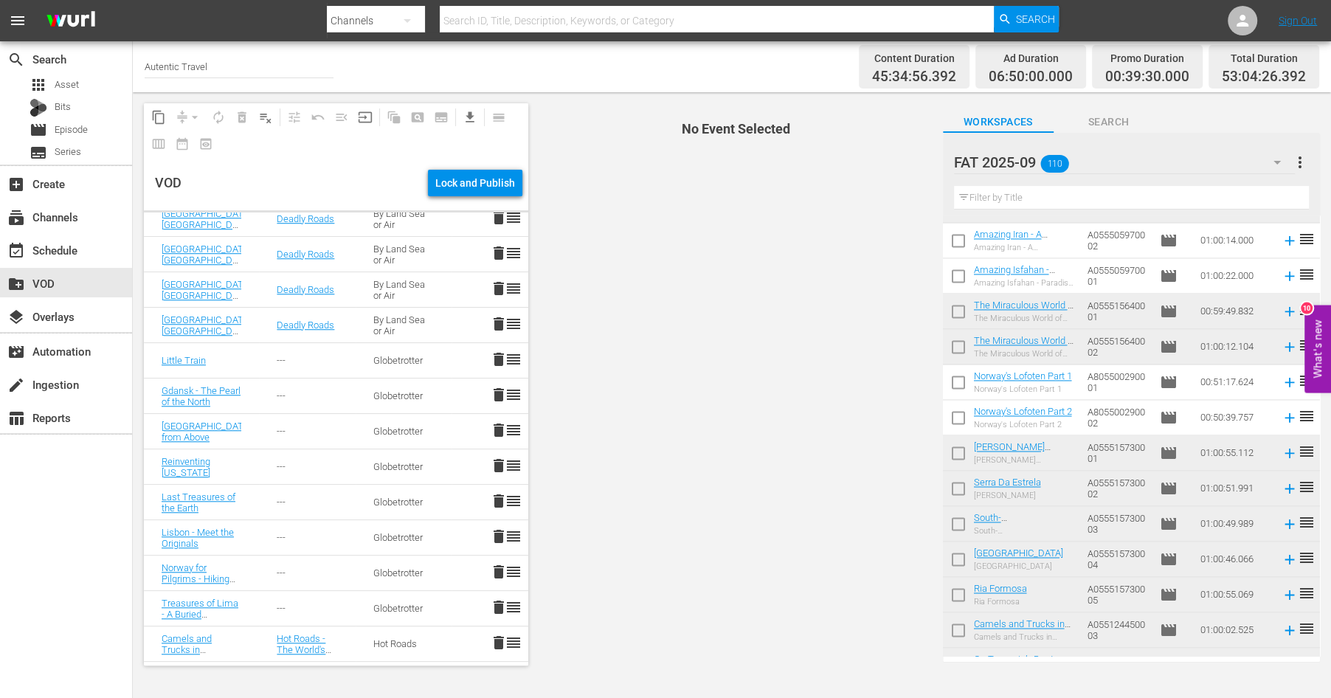
scroll to position [1183, 0]
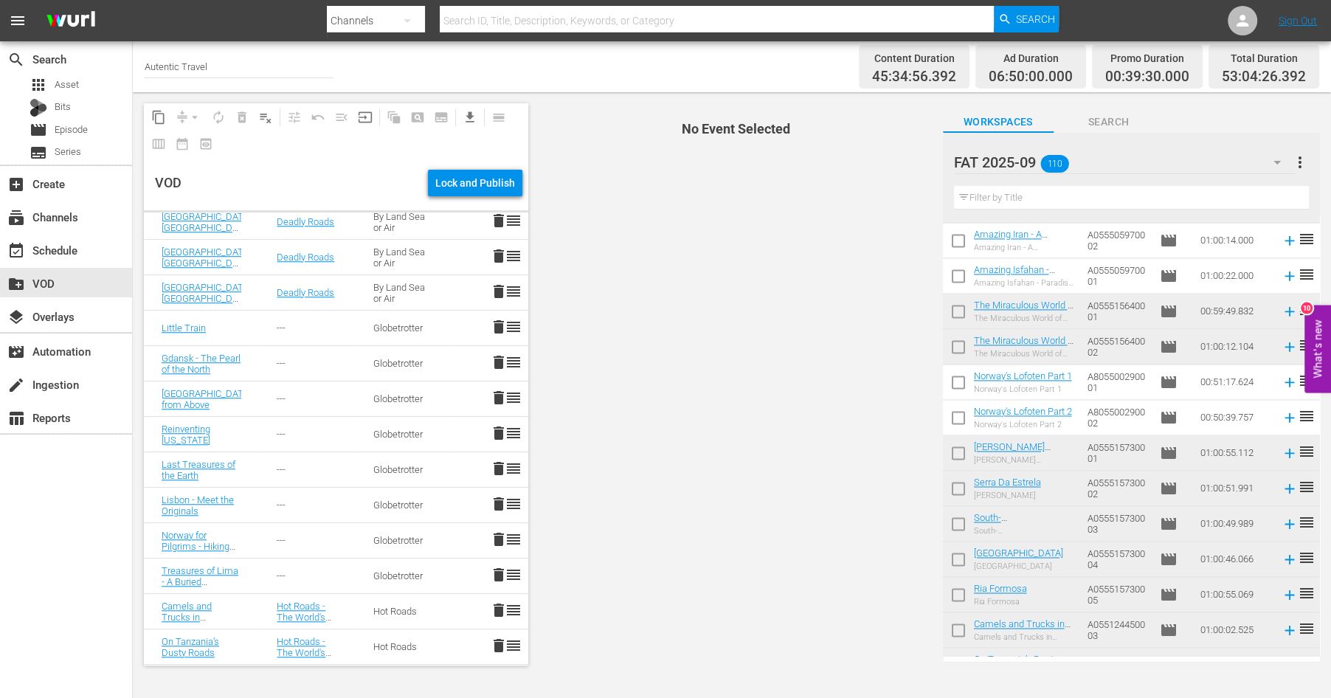
click at [501, 574] on span "delete" at bounding box center [499, 575] width 18 height 18
click at [503, 538] on span "delete" at bounding box center [499, 539] width 18 height 18
click at [500, 504] on span "delete" at bounding box center [499, 504] width 18 height 18
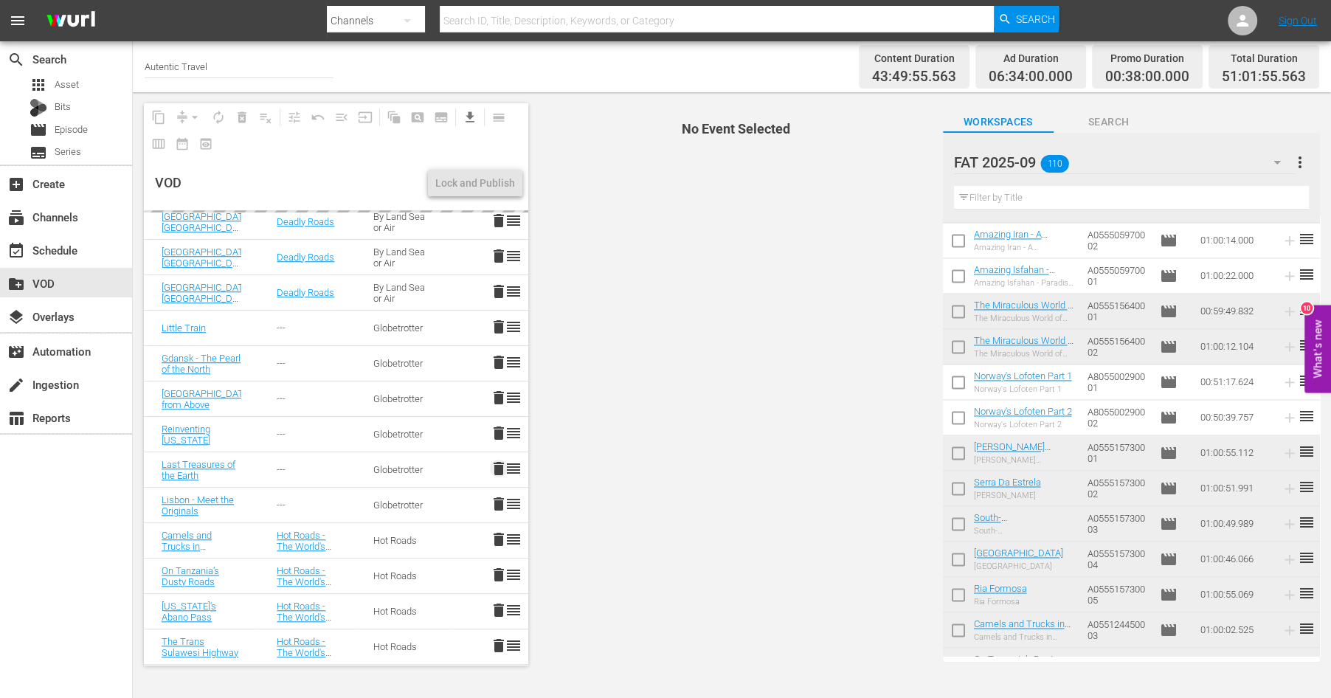
click at [499, 462] on span "delete" at bounding box center [499, 469] width 18 height 18
click at [502, 432] on span "delete" at bounding box center [499, 433] width 18 height 18
click at [500, 394] on span "delete" at bounding box center [499, 398] width 18 height 18
click at [502, 397] on span "delete" at bounding box center [499, 398] width 18 height 18
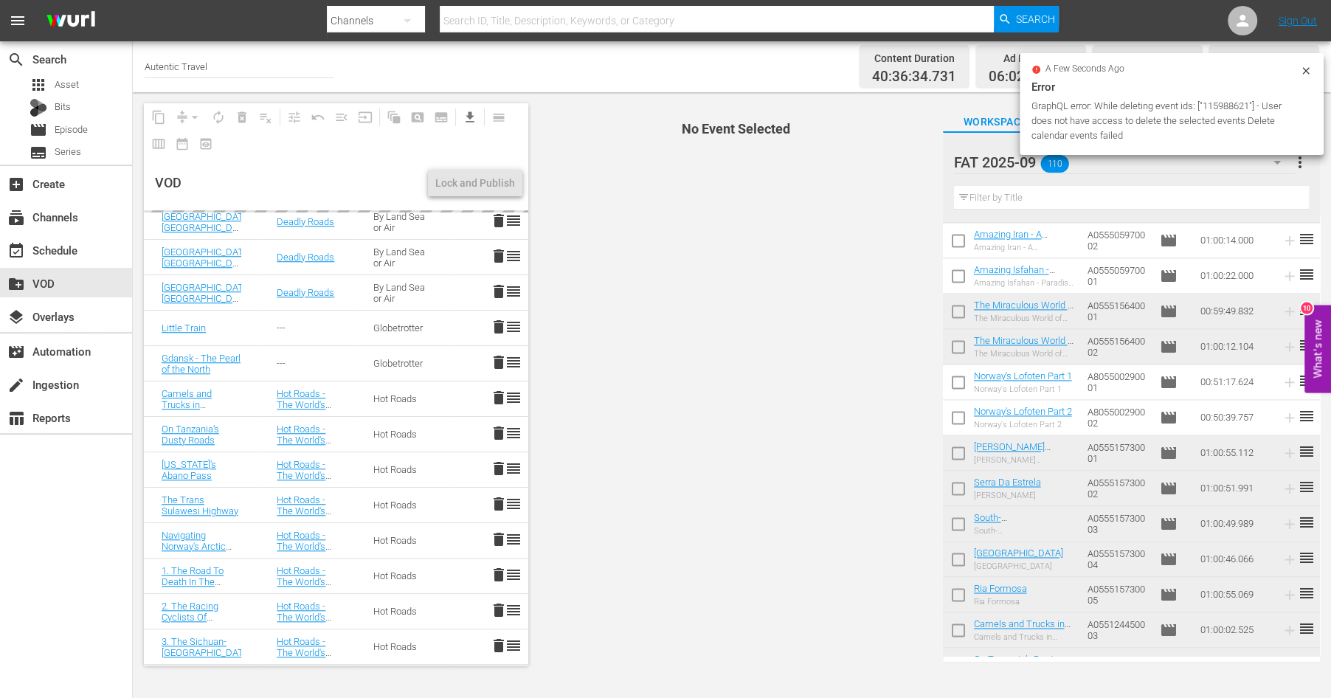
click at [499, 361] on span "delete" at bounding box center [499, 362] width 18 height 18
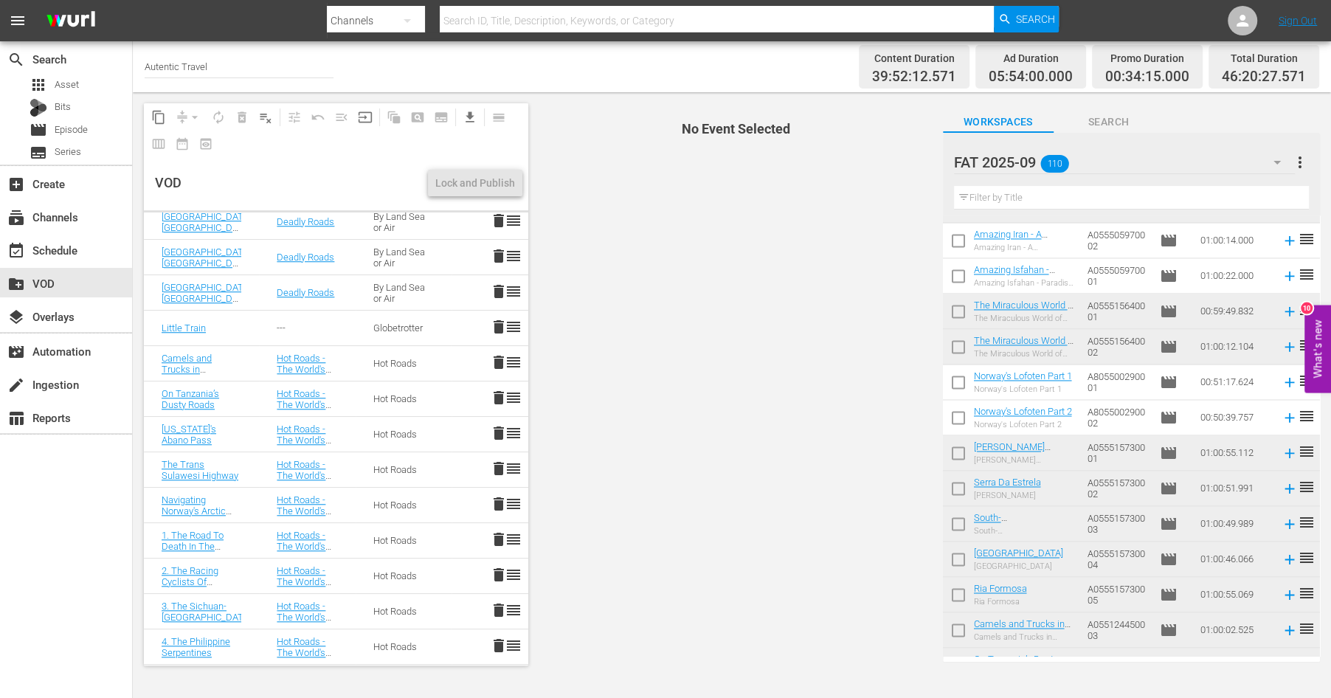
click at [499, 324] on span "delete" at bounding box center [499, 327] width 18 height 18
click at [1280, 159] on icon "button" at bounding box center [1277, 162] width 18 height 18
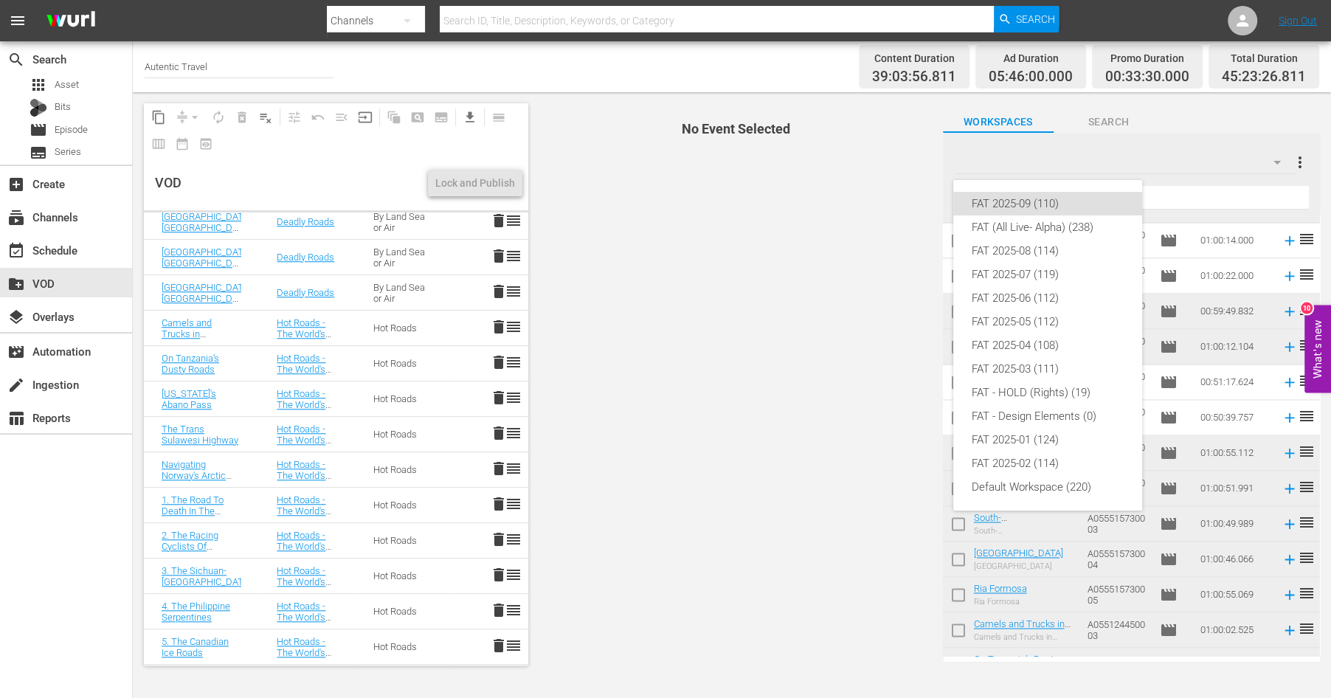
click at [1300, 164] on div "FAT 2025-09 (110) FAT (All Live- Alpha) (238) FAT 2025-08 (114) FAT 2025-07 (11…" at bounding box center [665, 349] width 1331 height 698
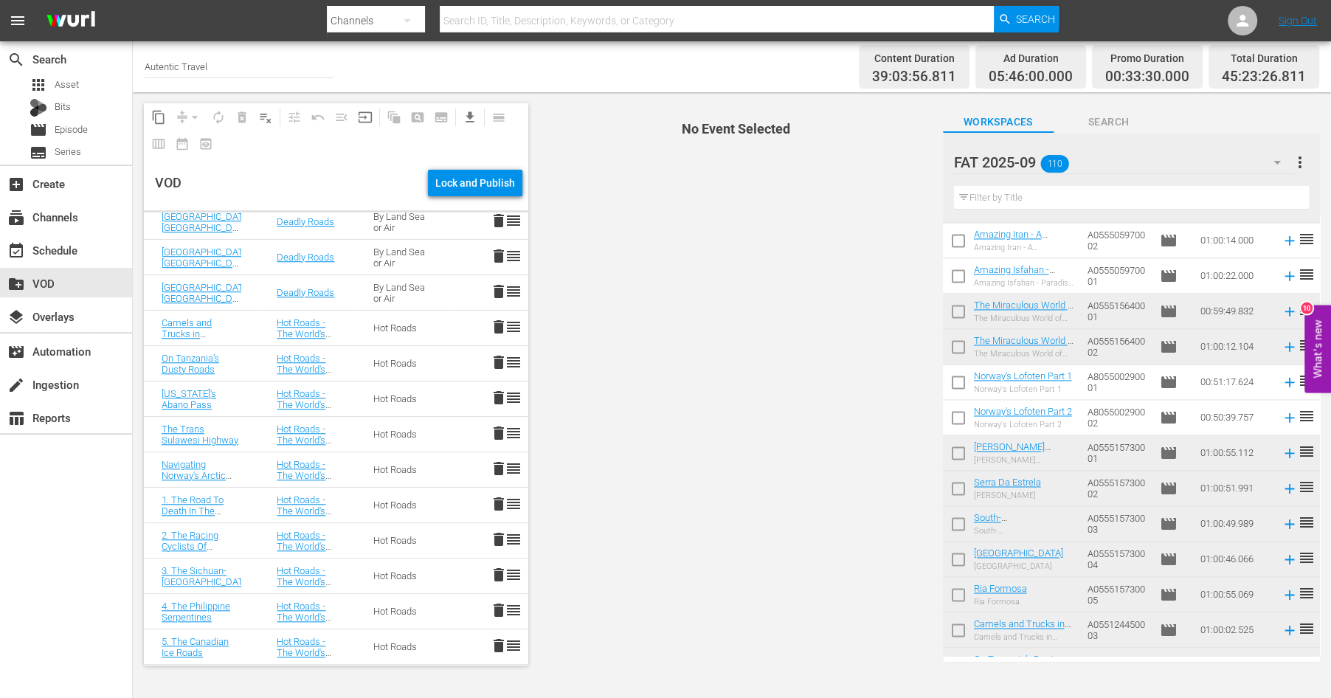
click at [1197, 129] on div "Workspaces Search" at bounding box center [1131, 118] width 377 height 30
click at [1118, 122] on span "Search" at bounding box center [1108, 122] width 111 height 18
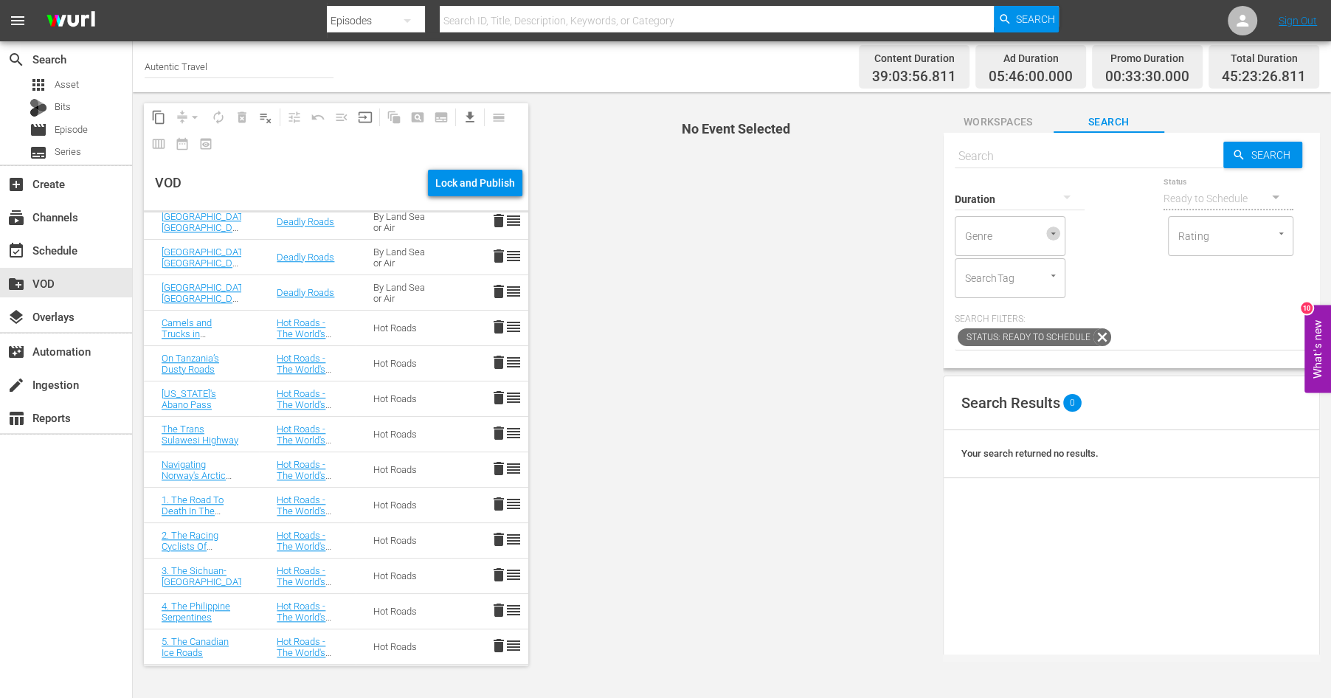
click at [1053, 233] on icon "Open" at bounding box center [1052, 233] width 4 height 2
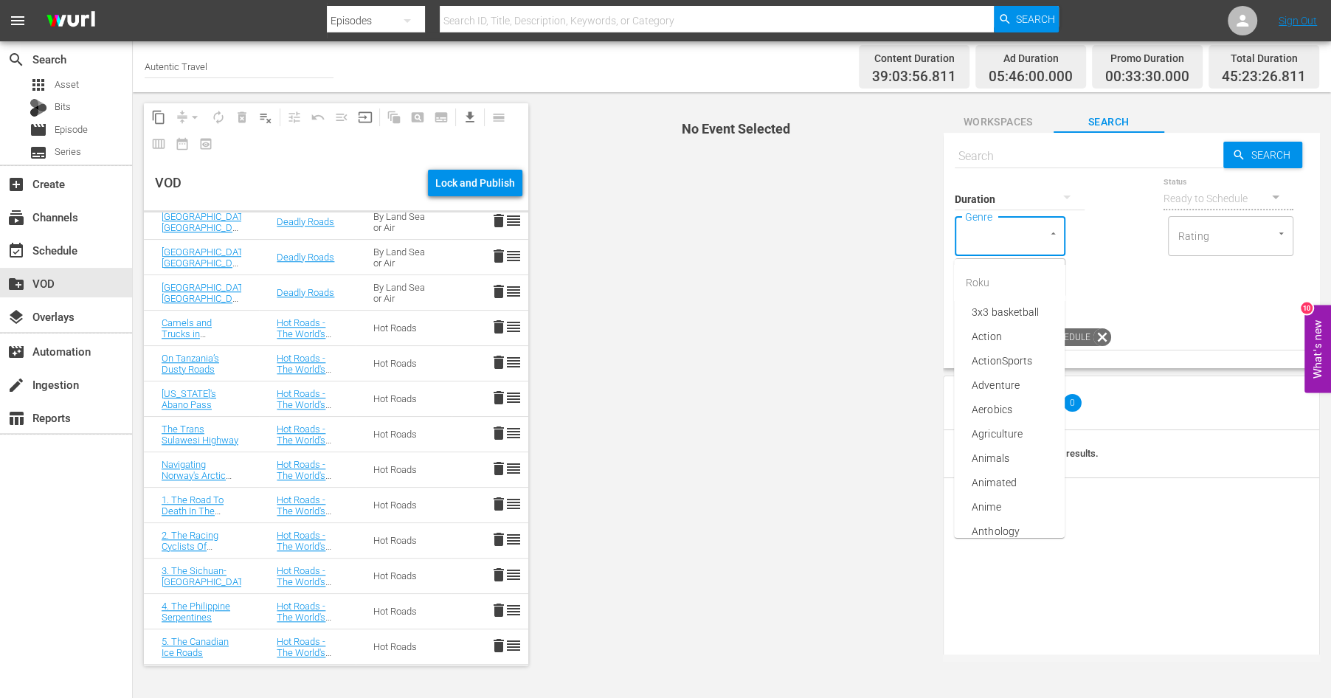
click at [1115, 221] on div "Duration Status Ready to Schedule Genre Genre Rating Rating SearchTag SearchTag" at bounding box center [1130, 236] width 353 height 124
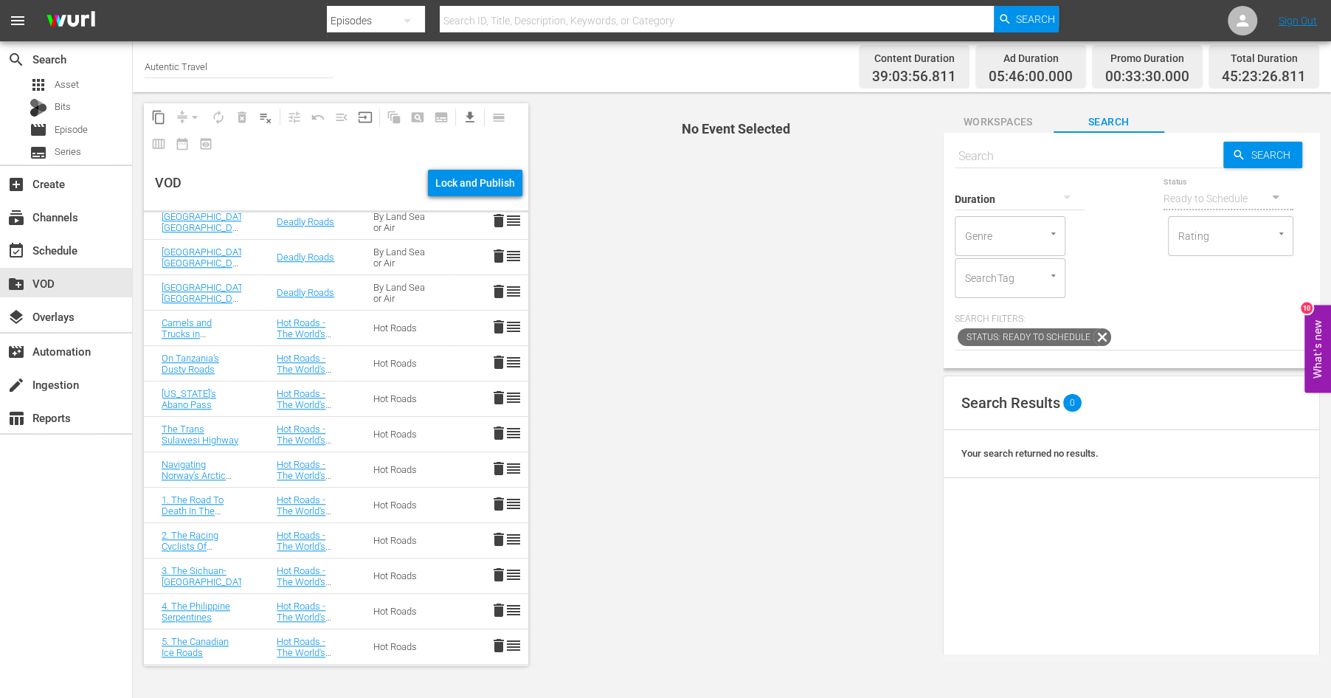
click at [988, 122] on span "Workspaces" at bounding box center [998, 122] width 111 height 18
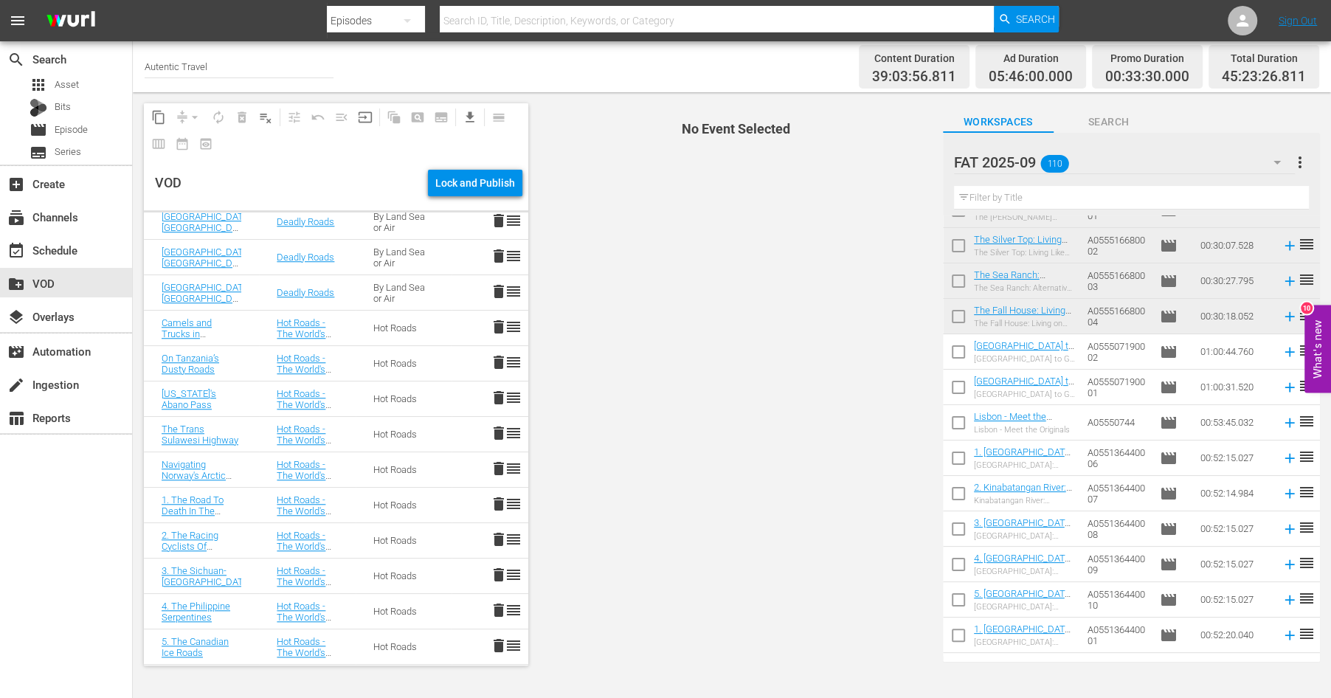
scroll to position [3490, 0]
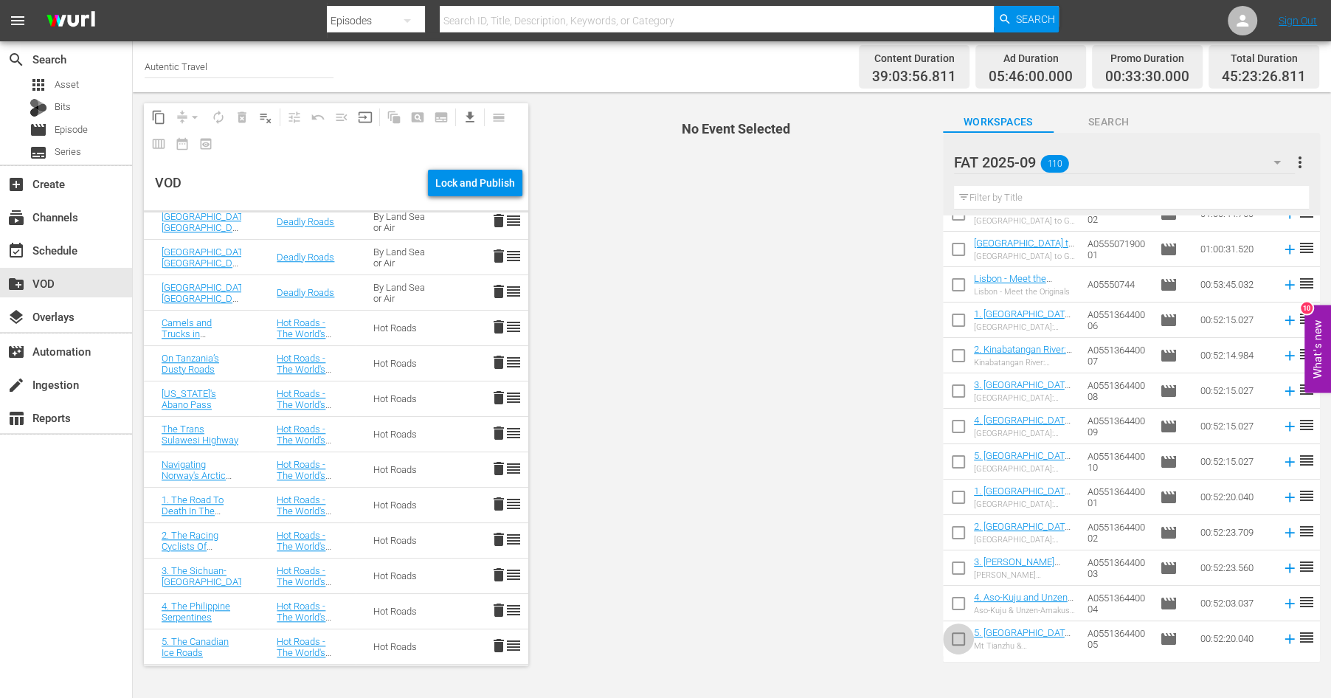
click at [959, 637] on input "checkbox" at bounding box center [958, 641] width 31 height 31
checkbox input "true"
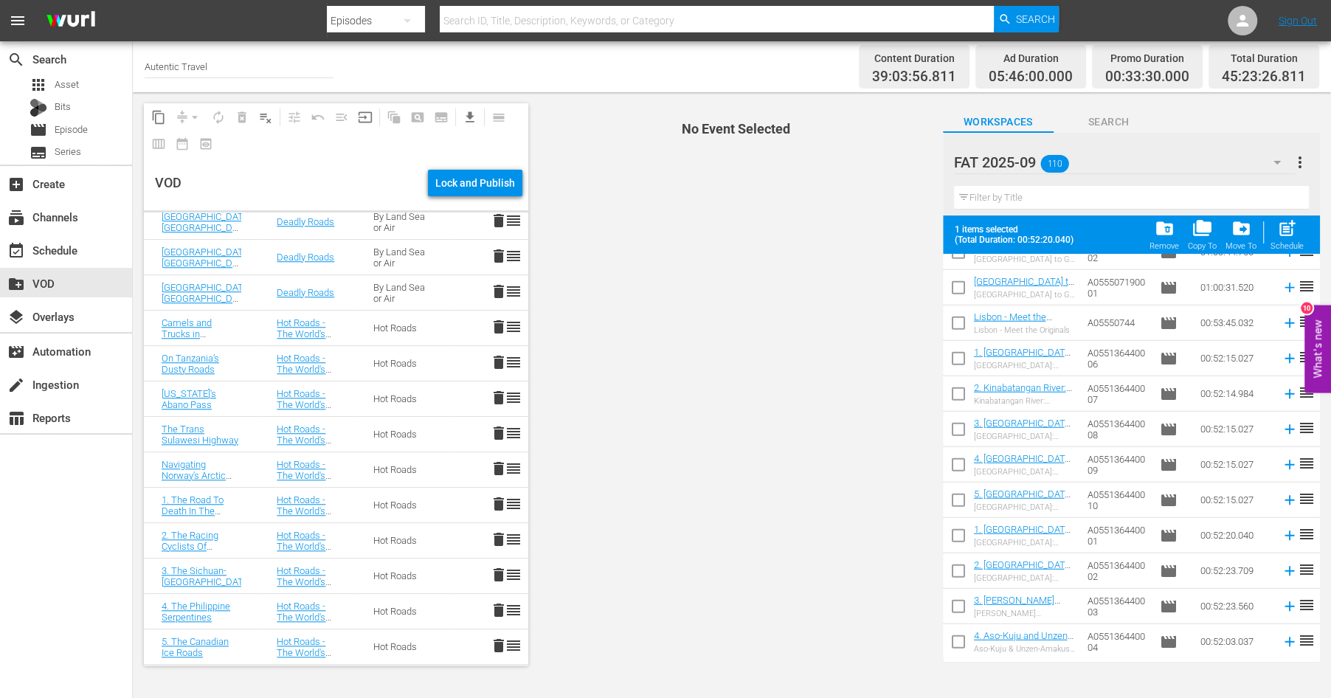
scroll to position [3528, 0]
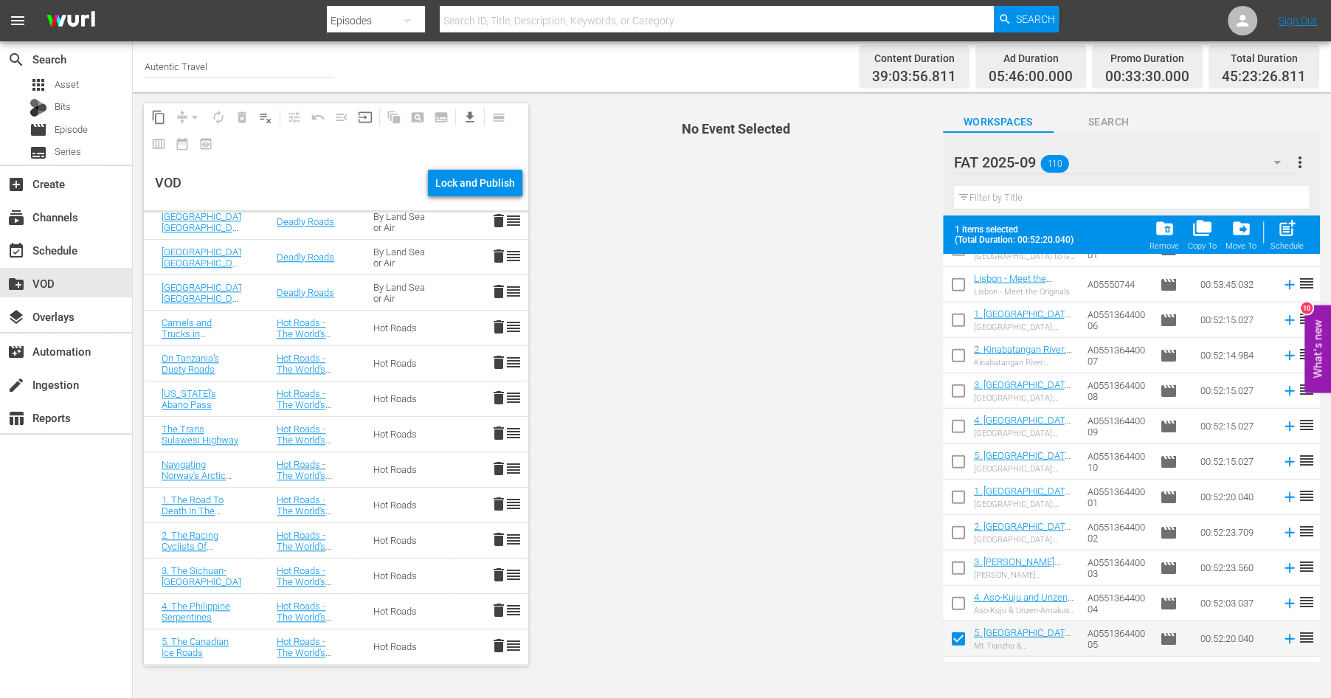
click at [958, 598] on input "checkbox" at bounding box center [958, 606] width 31 height 31
checkbox input "true"
click at [963, 564] on input "checkbox" at bounding box center [958, 570] width 31 height 31
checkbox input "true"
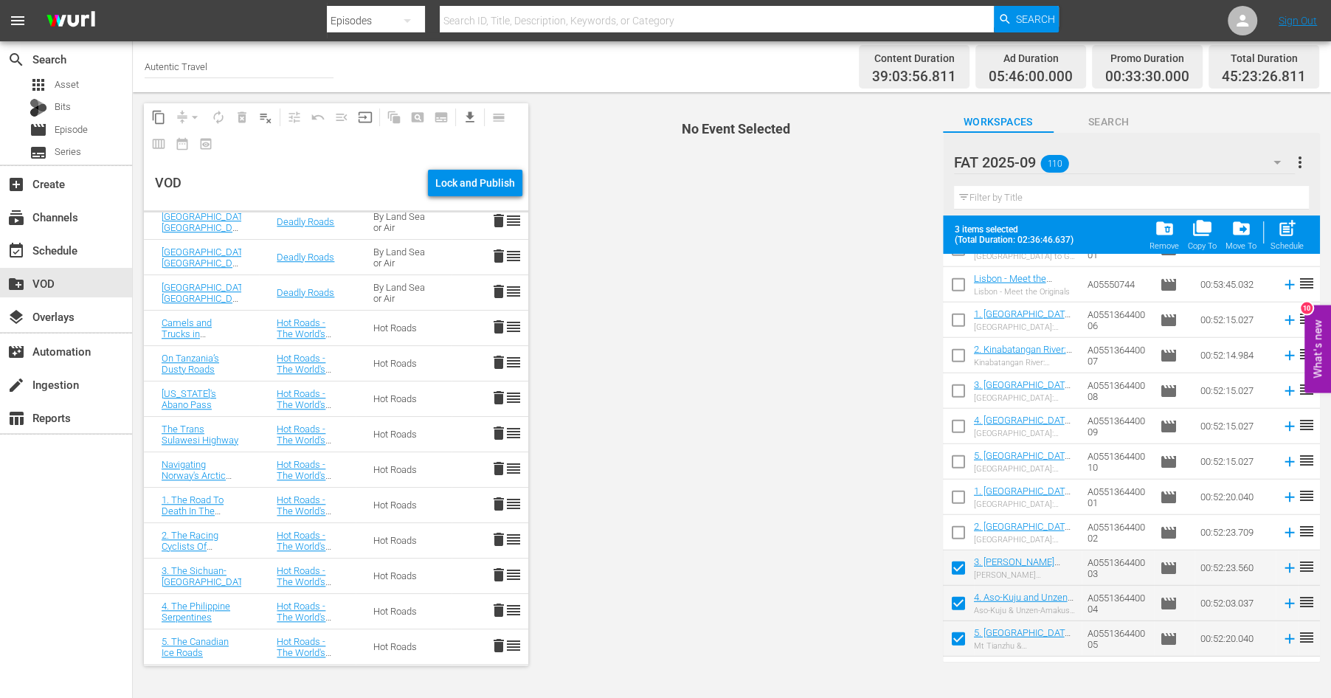
click at [962, 530] on input "checkbox" at bounding box center [958, 535] width 31 height 31
checkbox input "true"
click at [960, 486] on input "checkbox" at bounding box center [958, 500] width 31 height 31
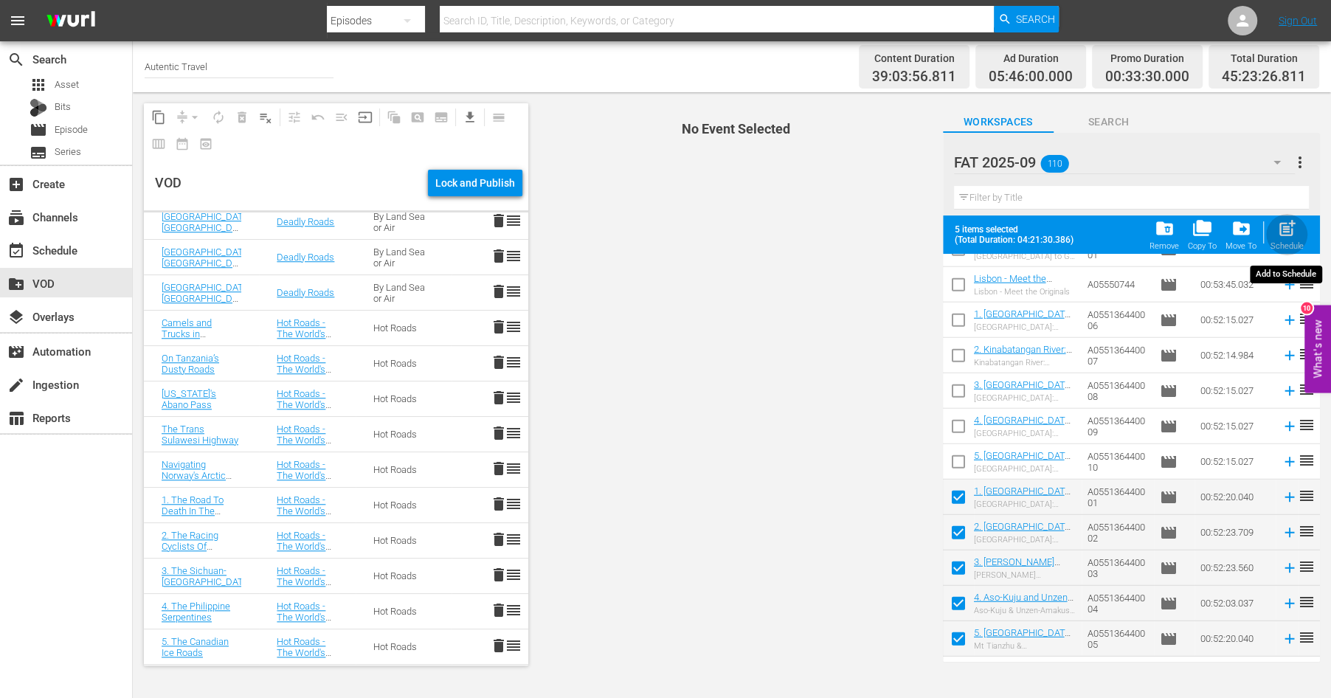
click at [1290, 229] on span "post_add" at bounding box center [1287, 228] width 20 height 20
checkbox input "false"
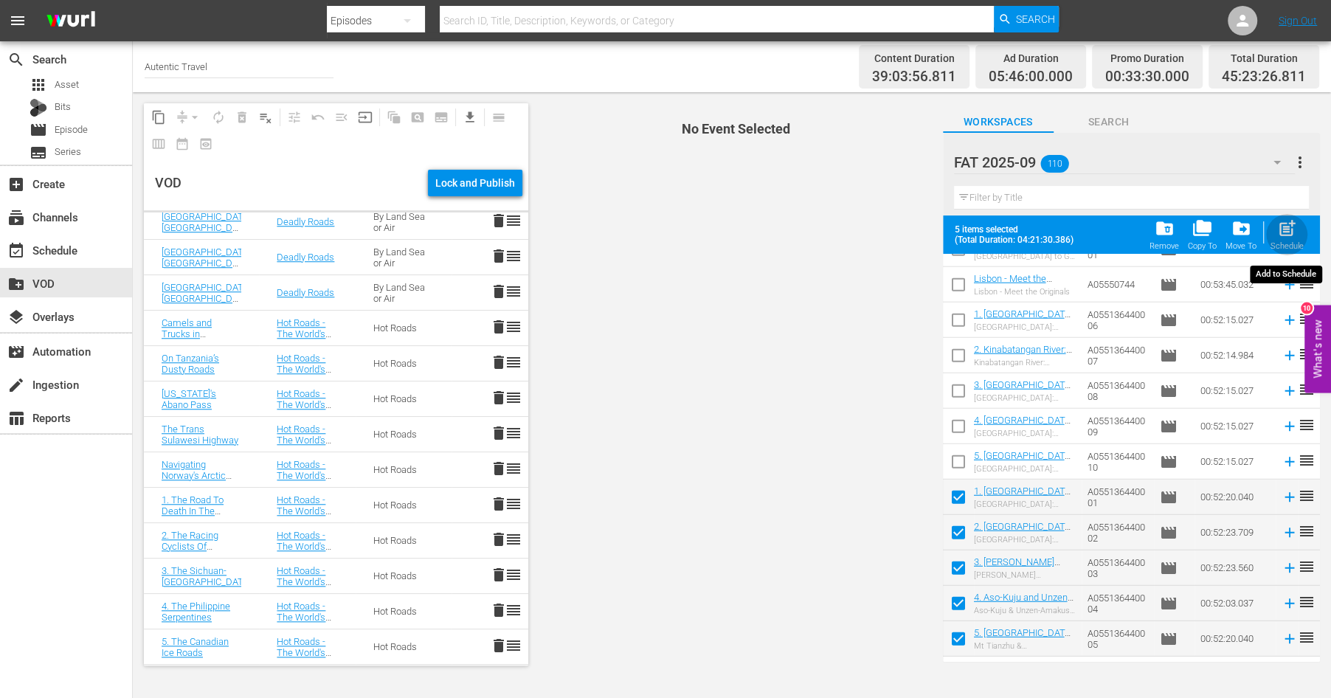
checkbox input "false"
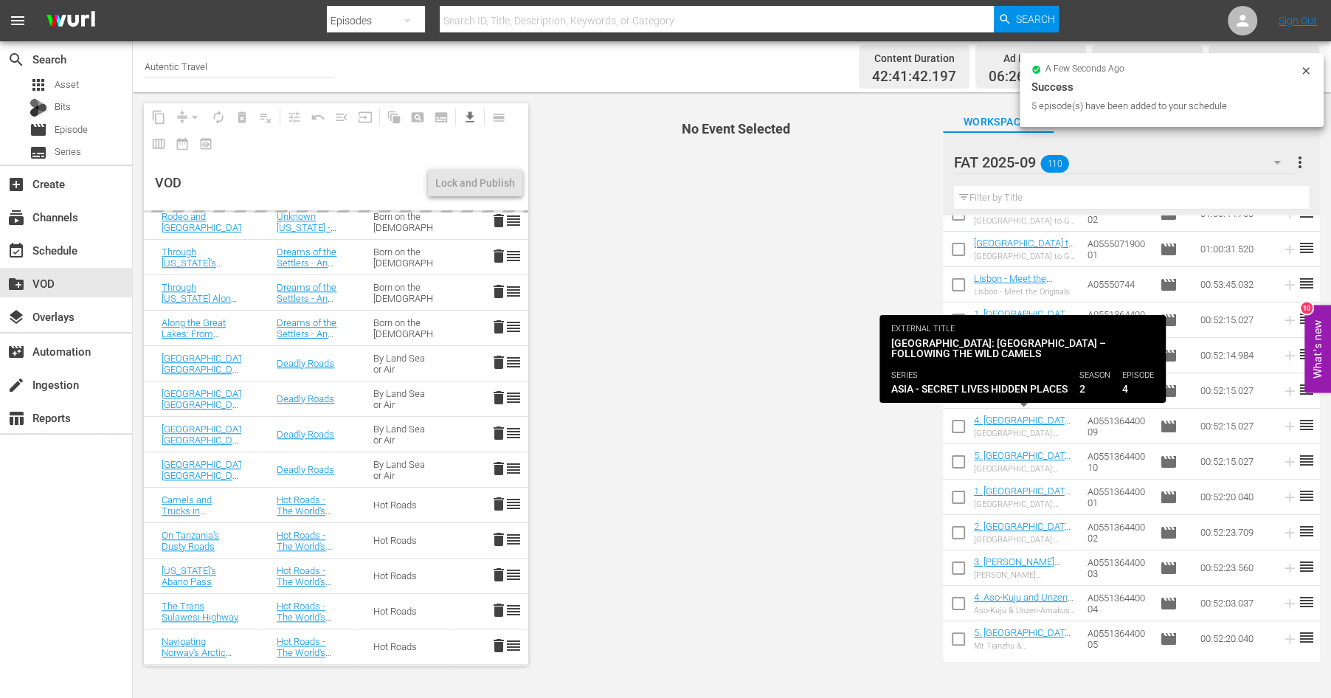
scroll to position [1360, 0]
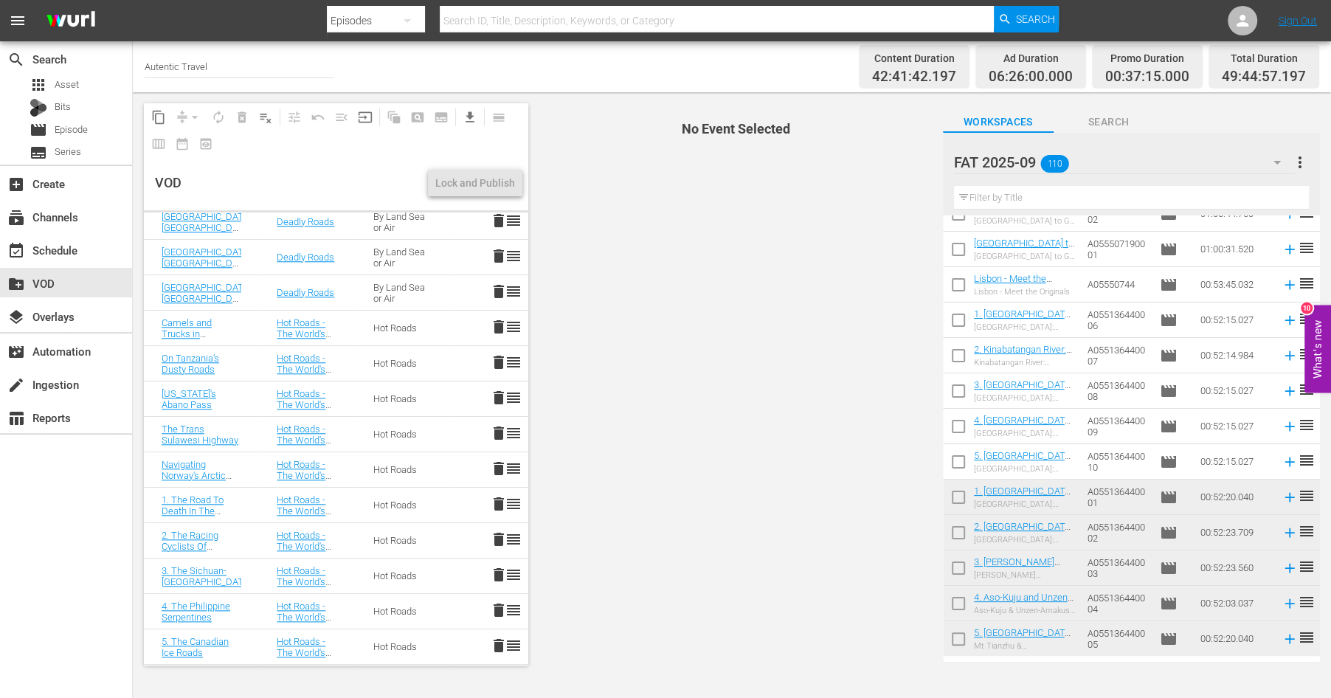
click at [957, 456] on input "checkbox" at bounding box center [958, 464] width 31 height 31
checkbox input "true"
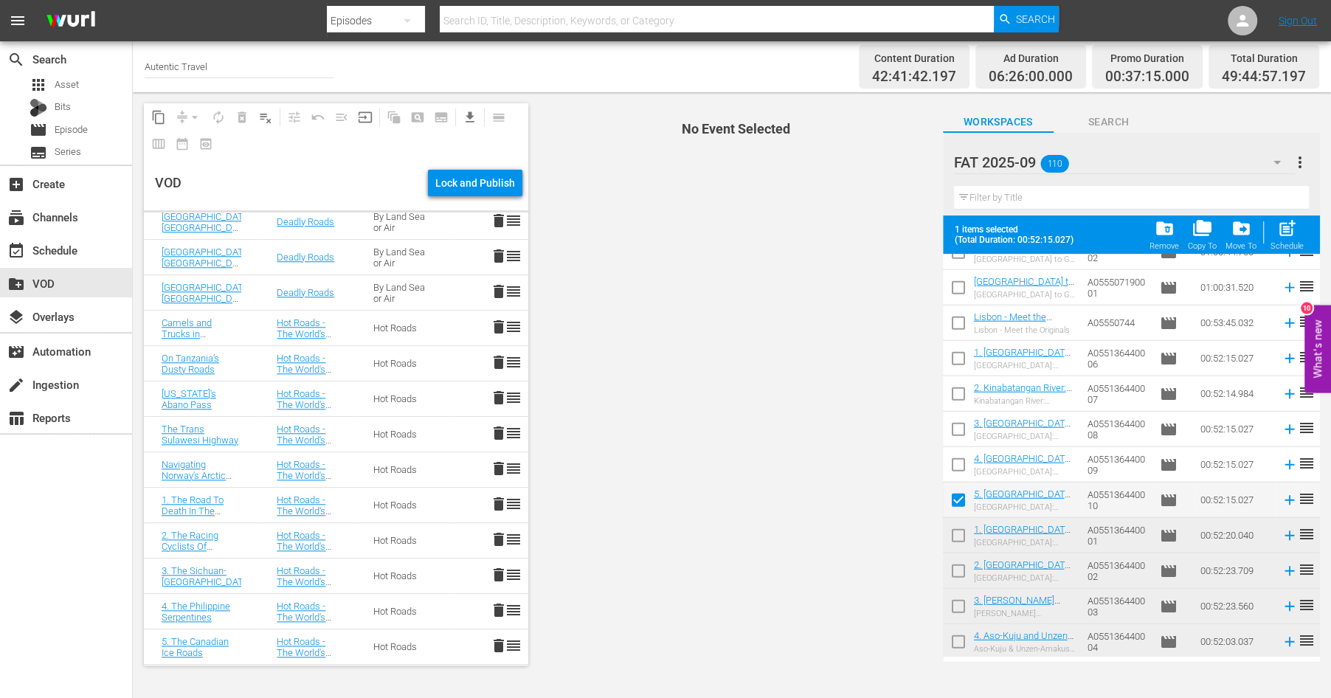
click at [959, 461] on input "checkbox" at bounding box center [958, 467] width 31 height 31
checkbox input "true"
click at [960, 425] on input "checkbox" at bounding box center [958, 432] width 31 height 31
checkbox input "true"
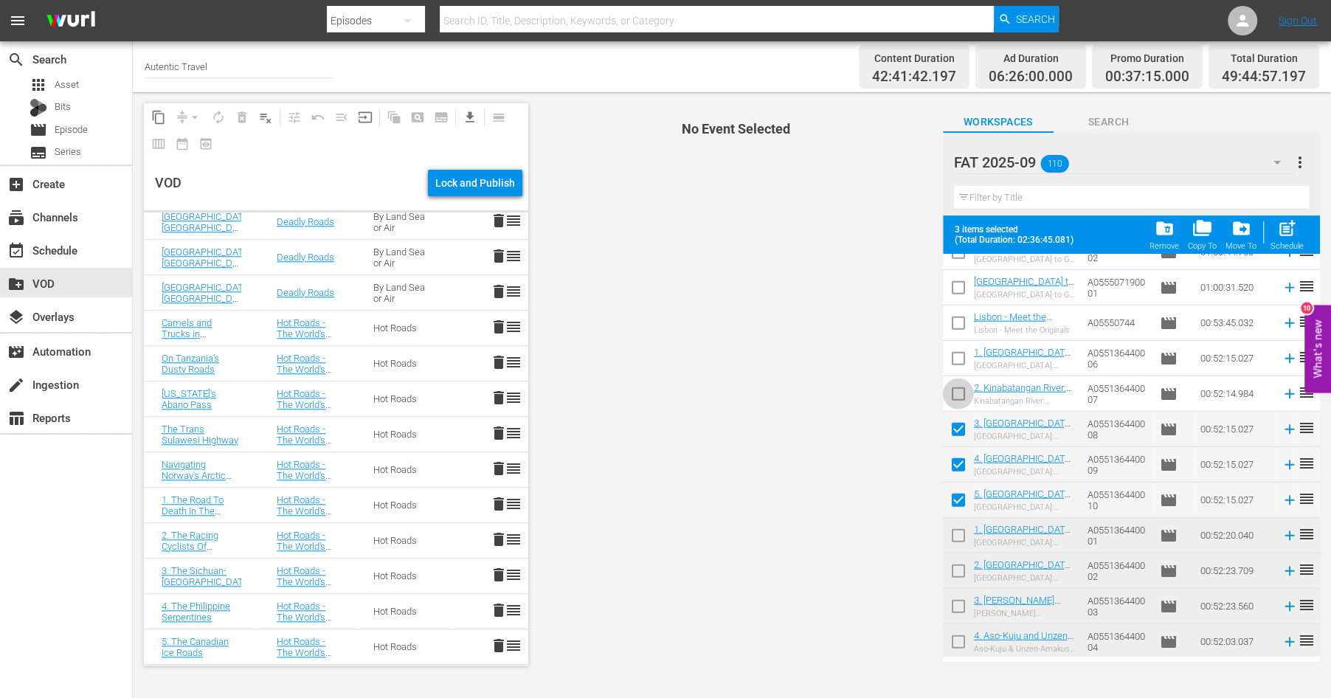
click at [957, 386] on input "checkbox" at bounding box center [958, 396] width 31 height 31
checkbox input "true"
click at [958, 356] on input "checkbox" at bounding box center [958, 361] width 31 height 31
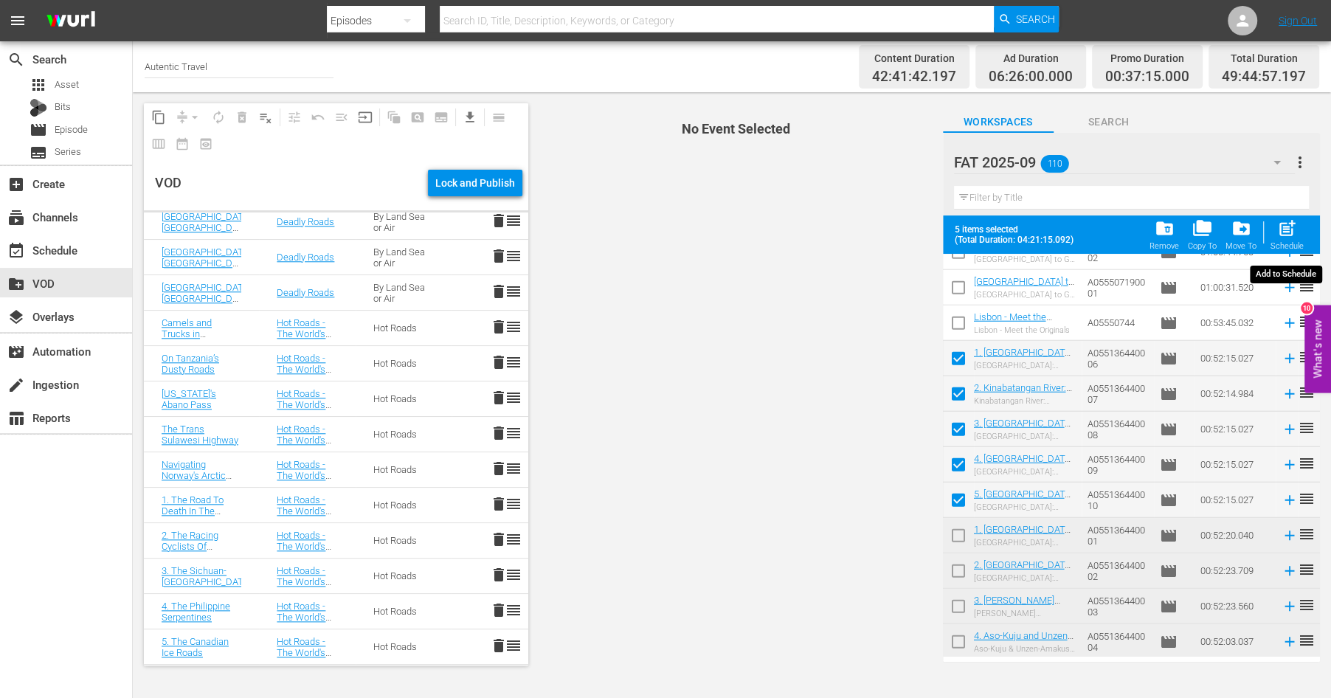
click at [1290, 235] on span "post_add" at bounding box center [1287, 228] width 20 height 20
checkbox input "false"
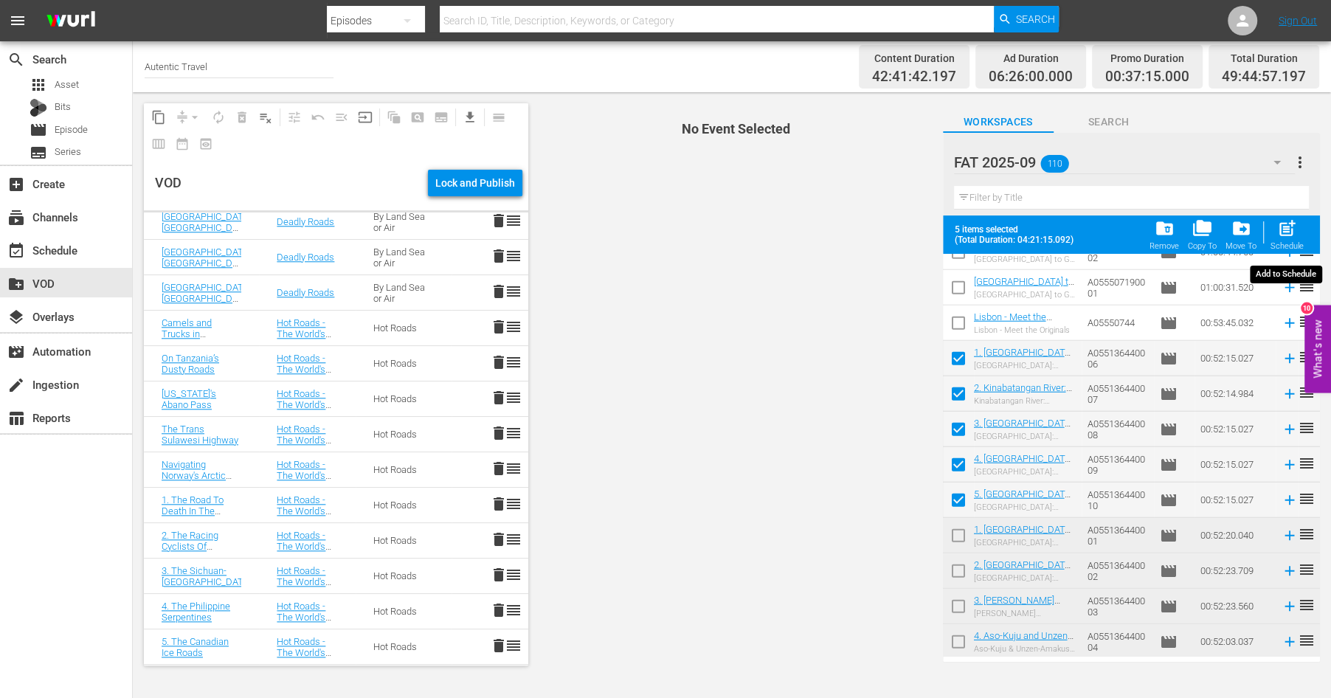
checkbox input "false"
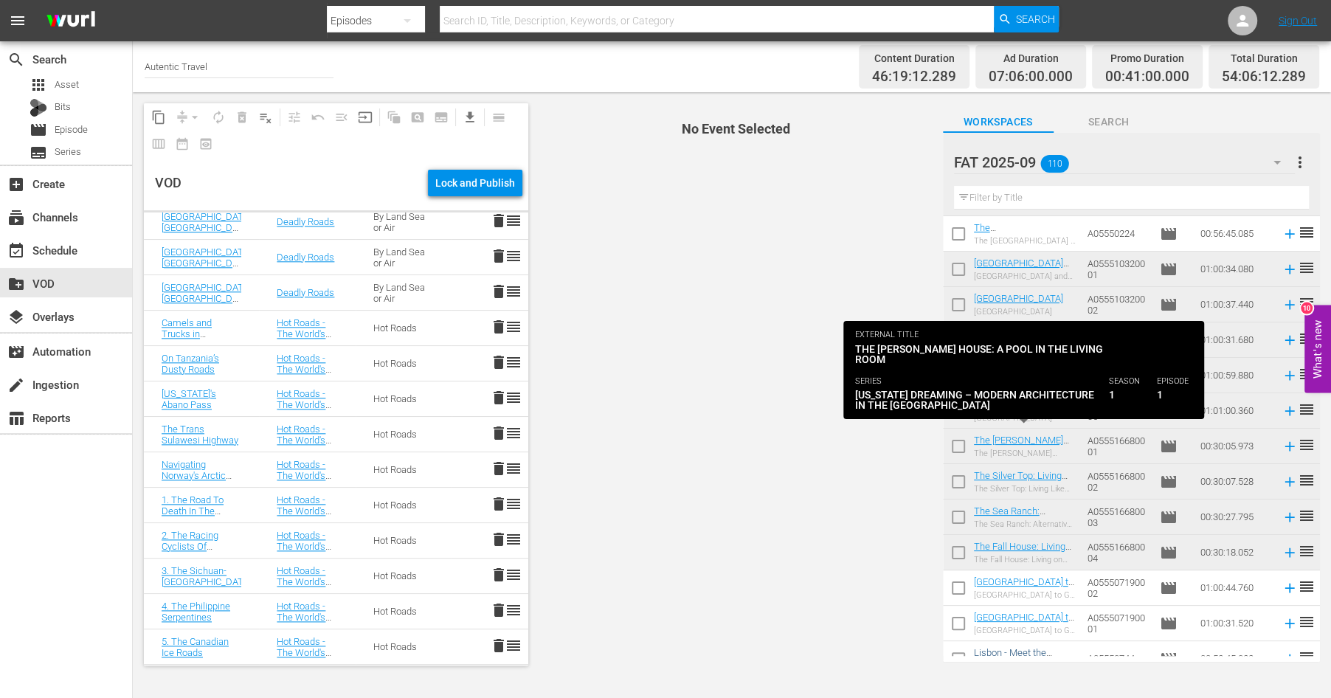
scroll to position [3251, 0]
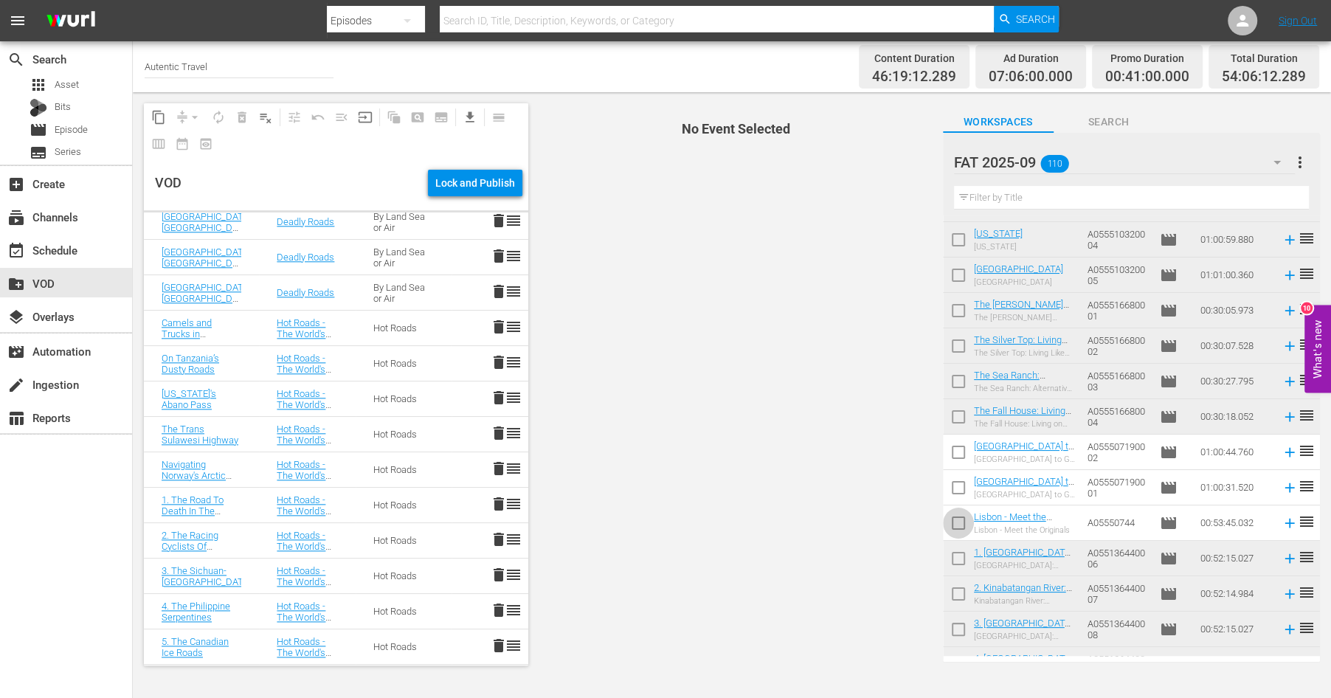
click at [959, 521] on input "checkbox" at bounding box center [958, 525] width 31 height 31
checkbox input "true"
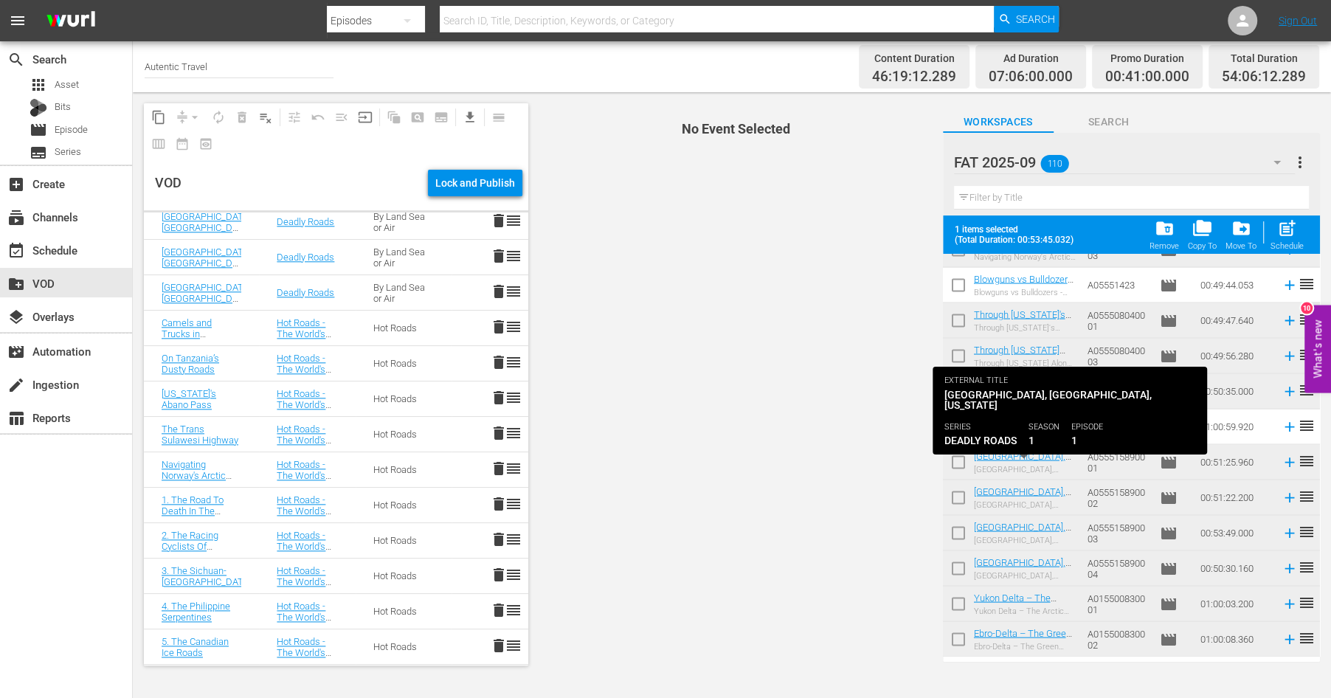
scroll to position [2602, 0]
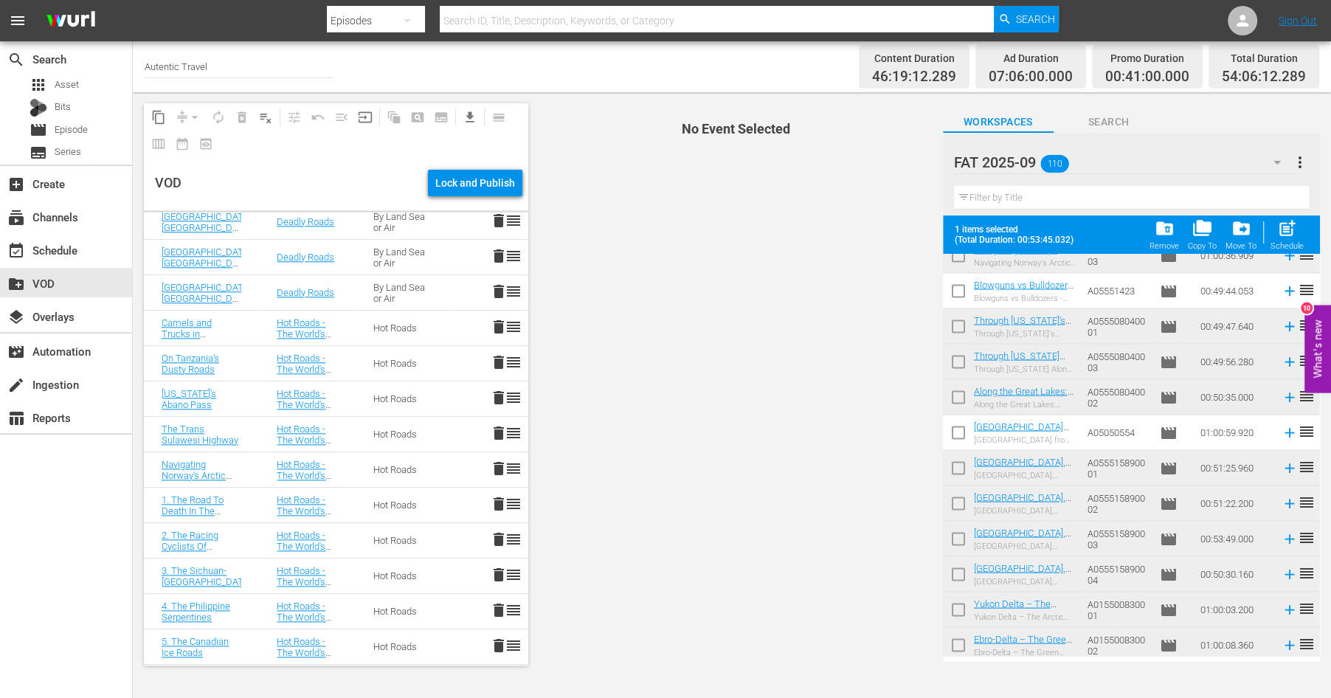
click at [960, 430] on input "checkbox" at bounding box center [958, 435] width 31 height 31
checkbox input "true"
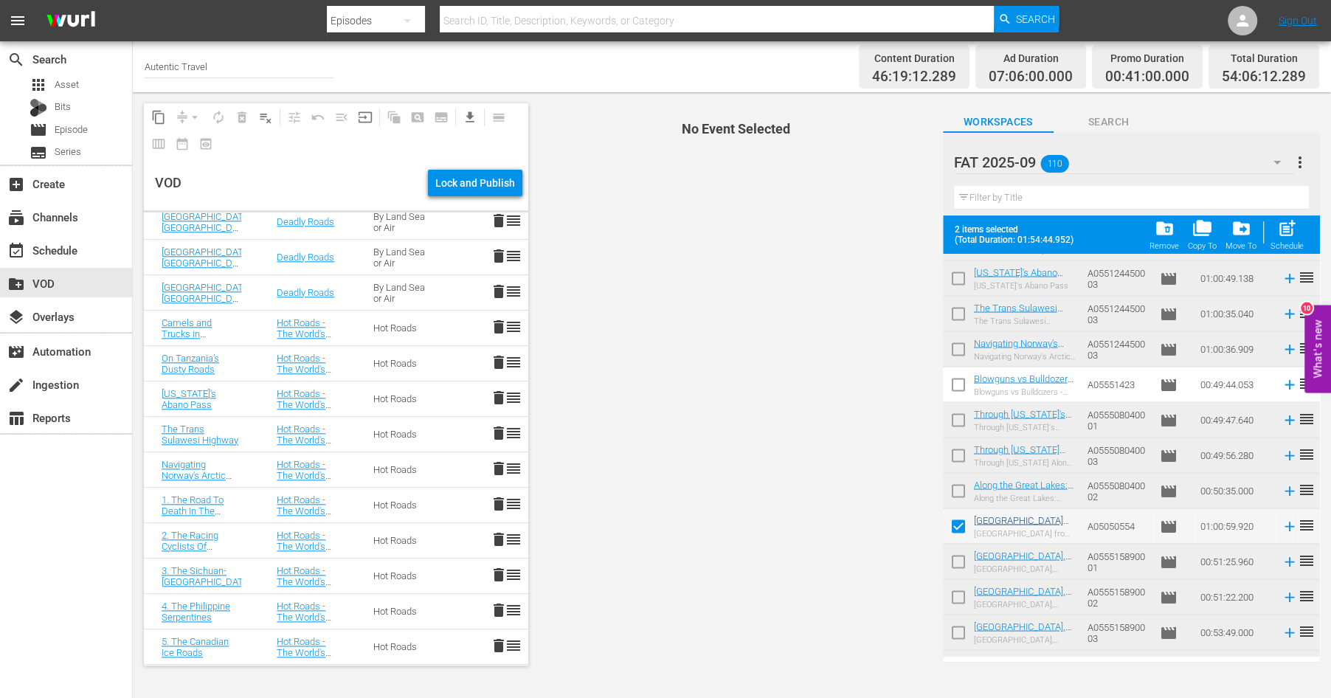
scroll to position [2497, 0]
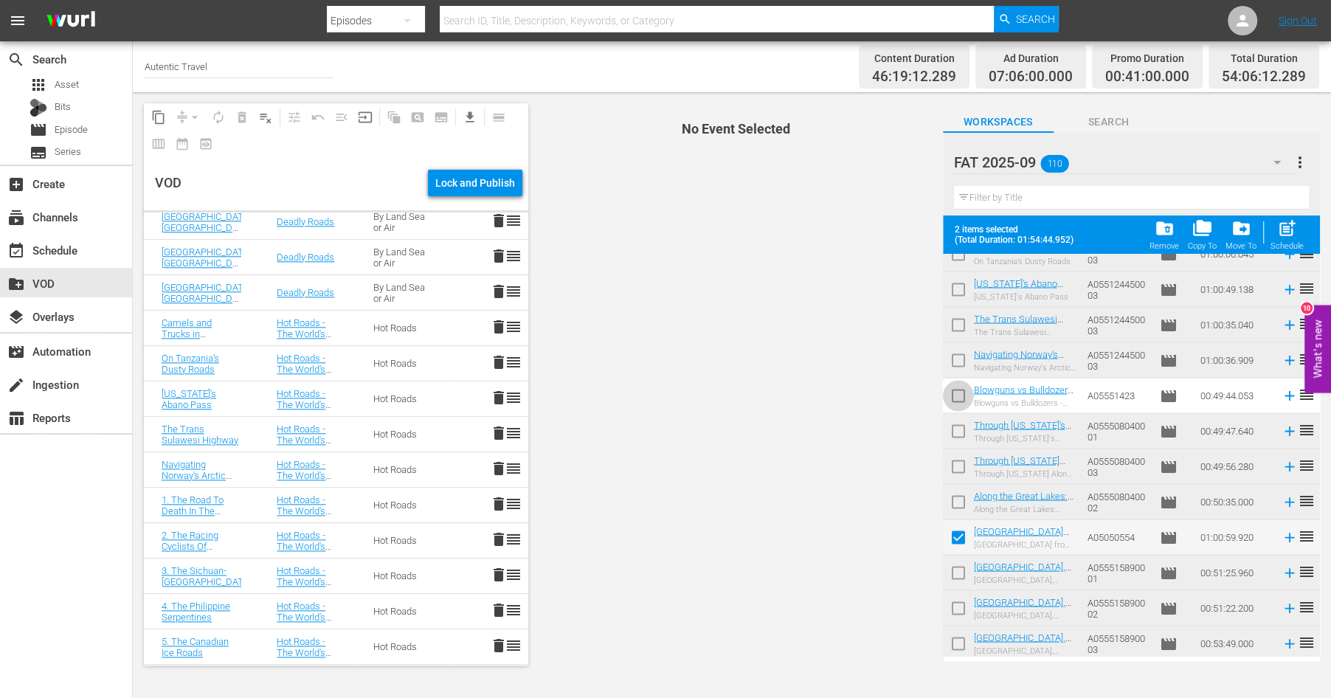
click at [963, 391] on input "checkbox" at bounding box center [958, 398] width 31 height 31
checkbox input "true"
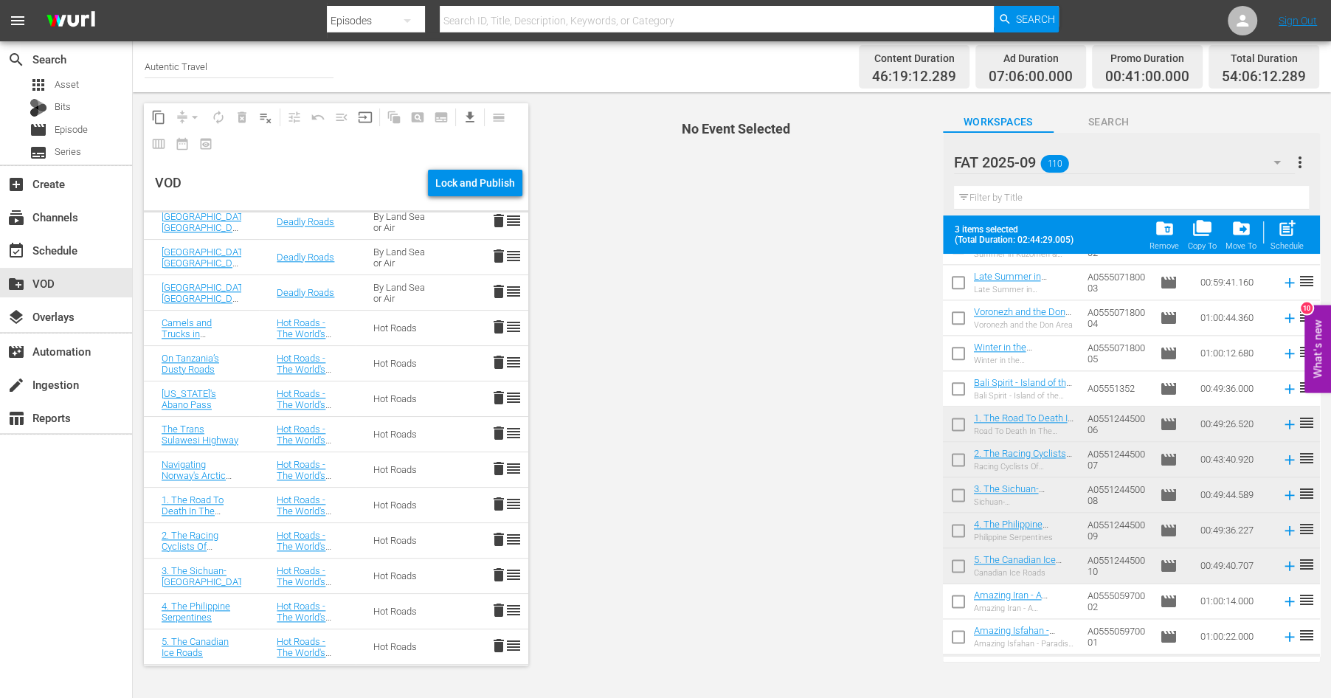
scroll to position [1710, 0]
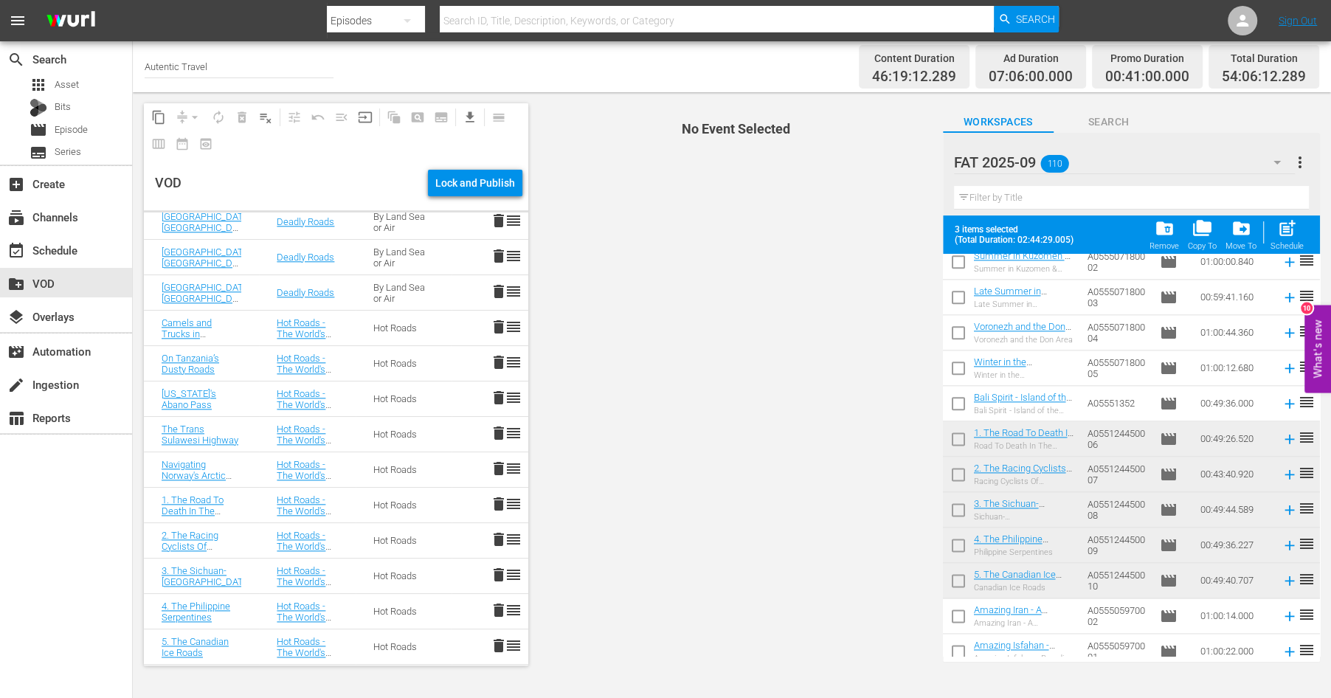
click at [959, 401] on input "checkbox" at bounding box center [958, 406] width 31 height 31
checkbox input "true"
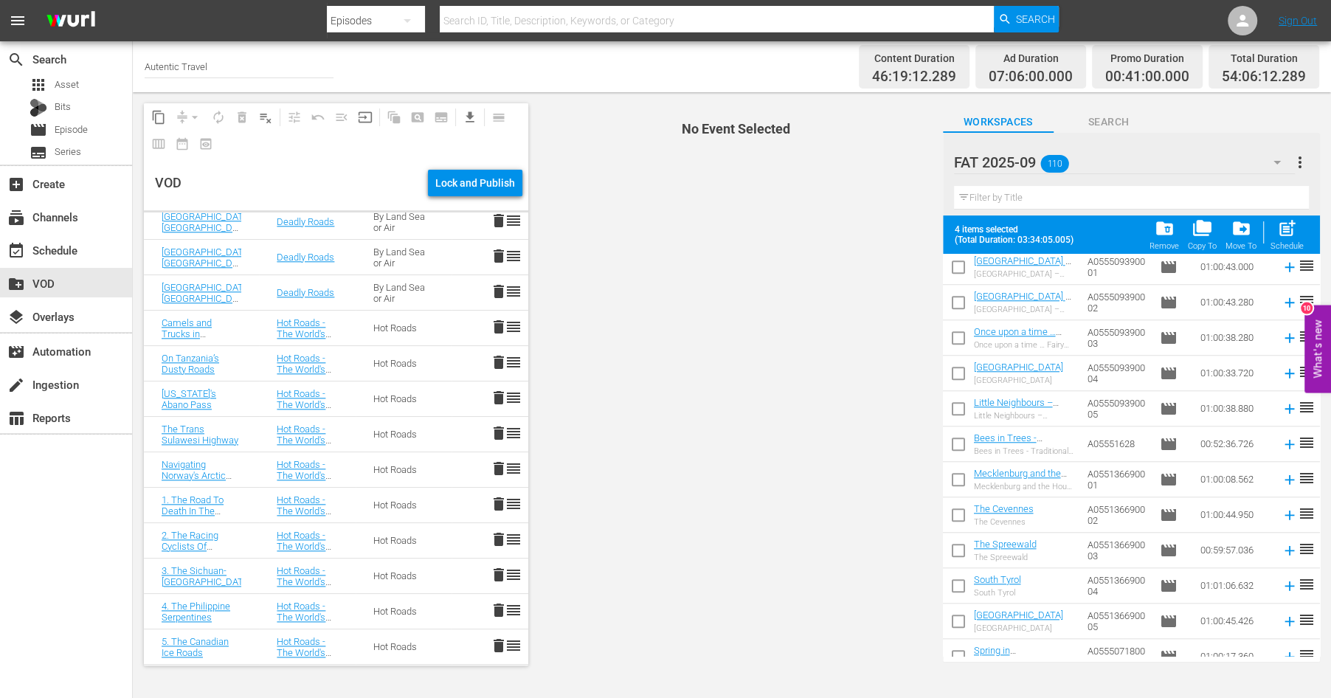
scroll to position [1279, 0]
click at [958, 449] on input "checkbox" at bounding box center [958, 447] width 31 height 31
checkbox input "true"
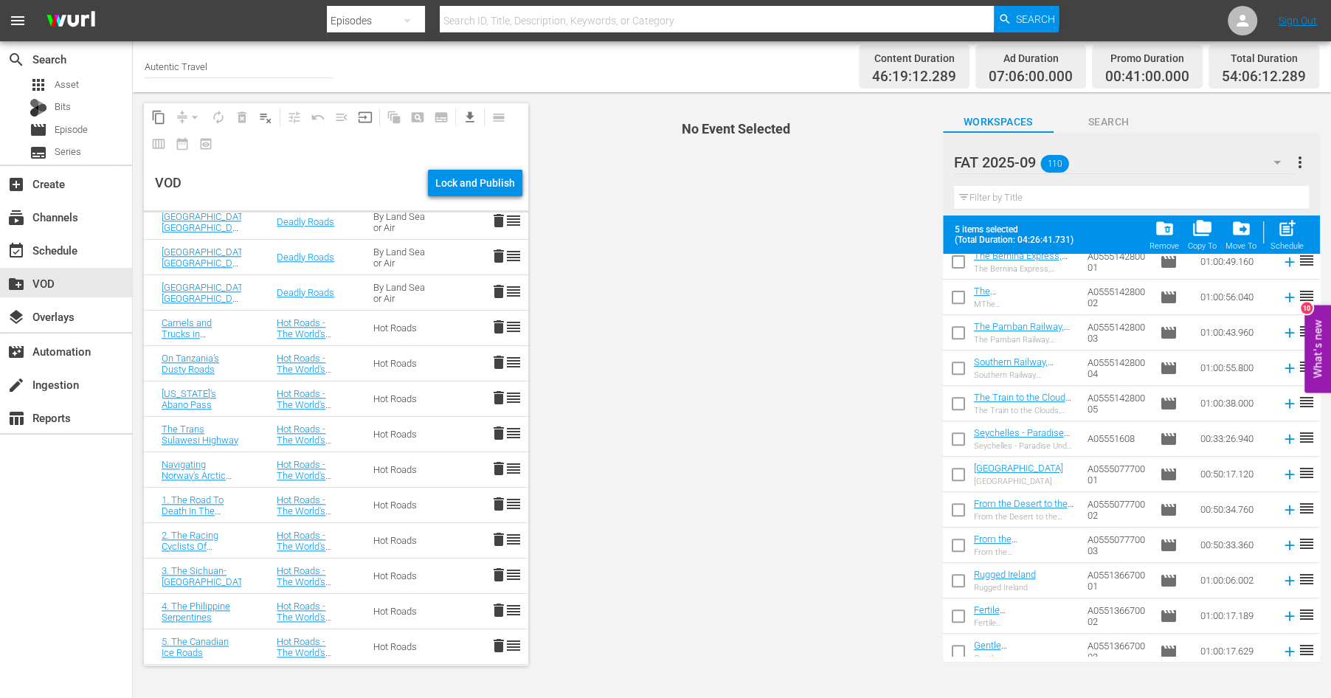
scroll to position [569, 0]
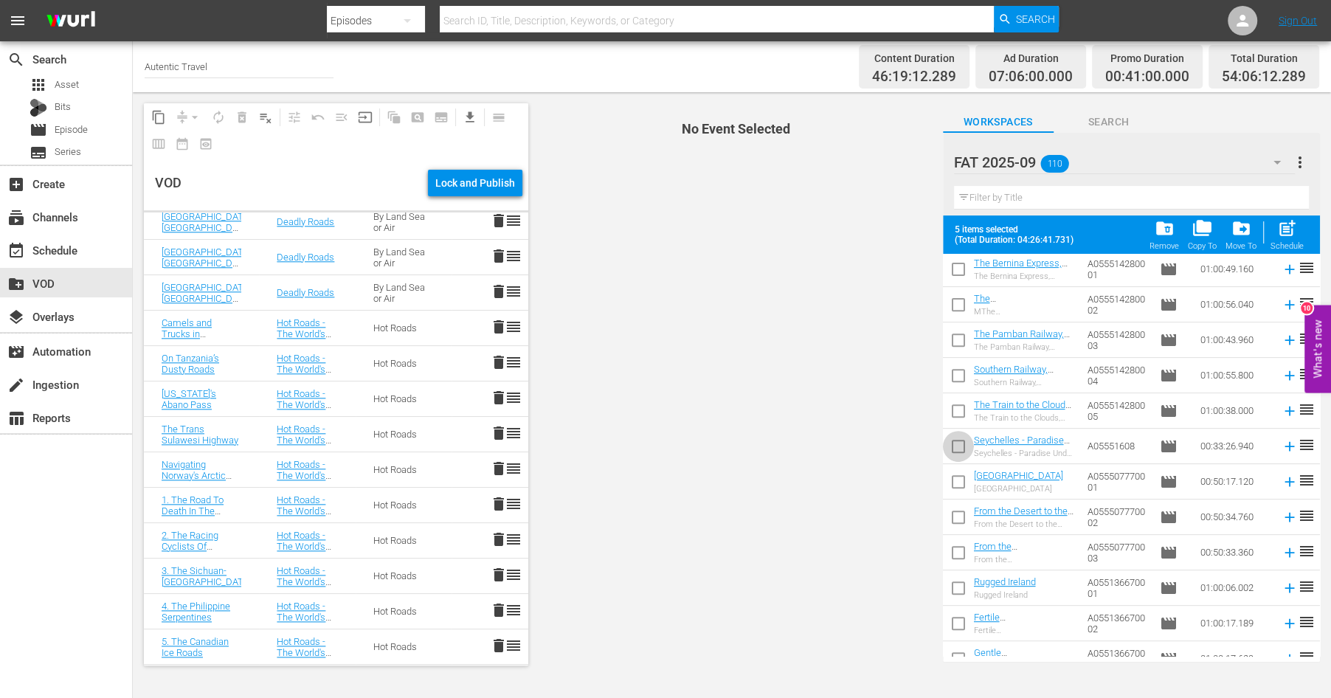
click at [956, 440] on input "checkbox" at bounding box center [958, 449] width 31 height 31
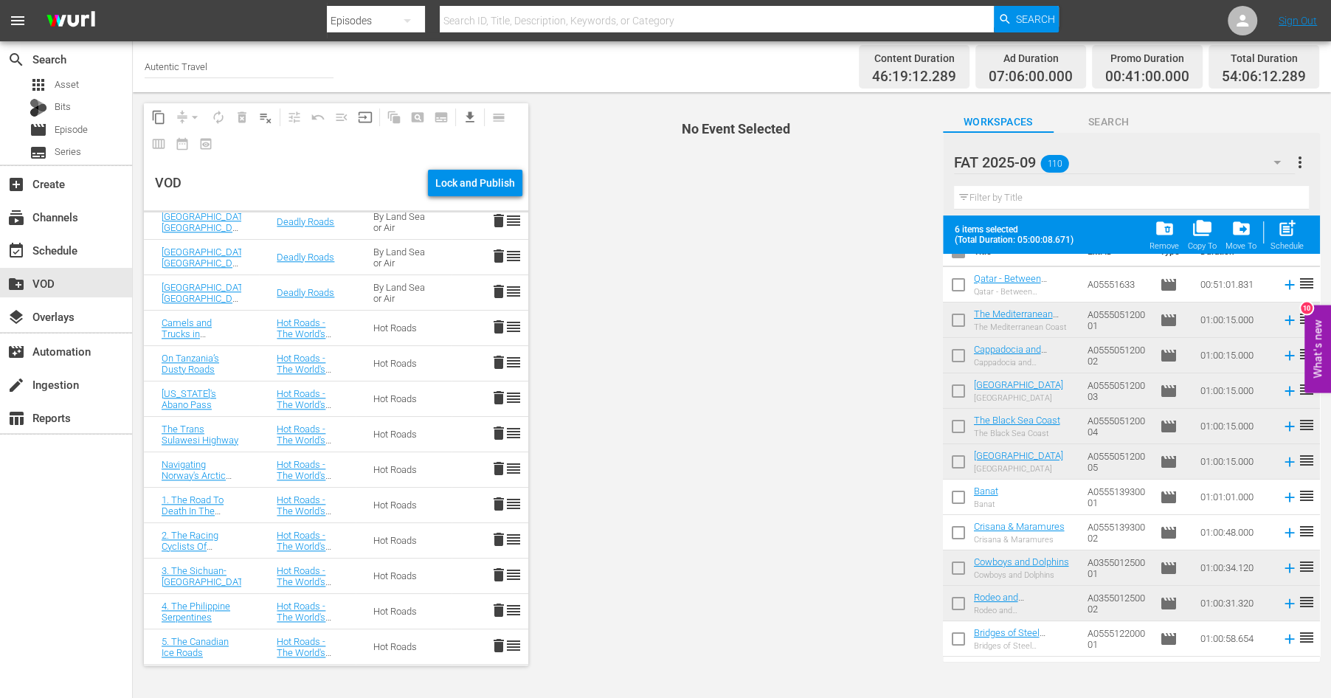
scroll to position [0, 0]
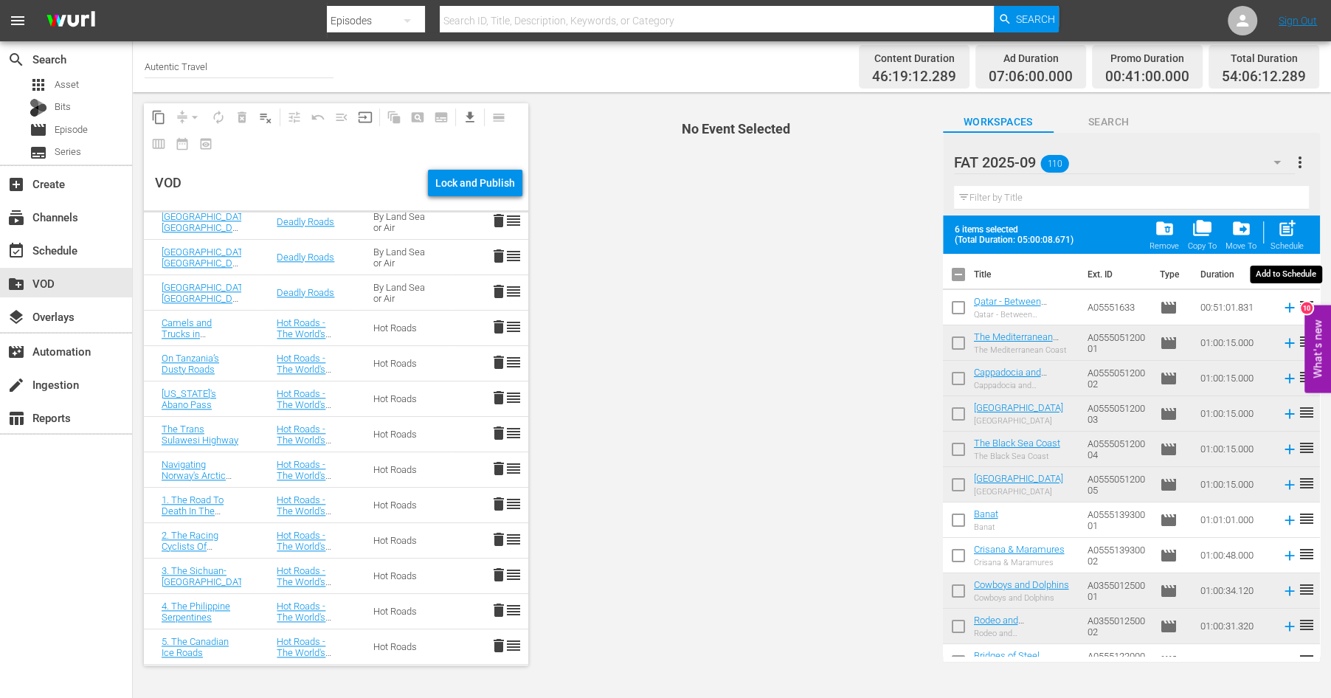
click at [1285, 226] on span "post_add" at bounding box center [1287, 228] width 20 height 20
checkbox input "false"
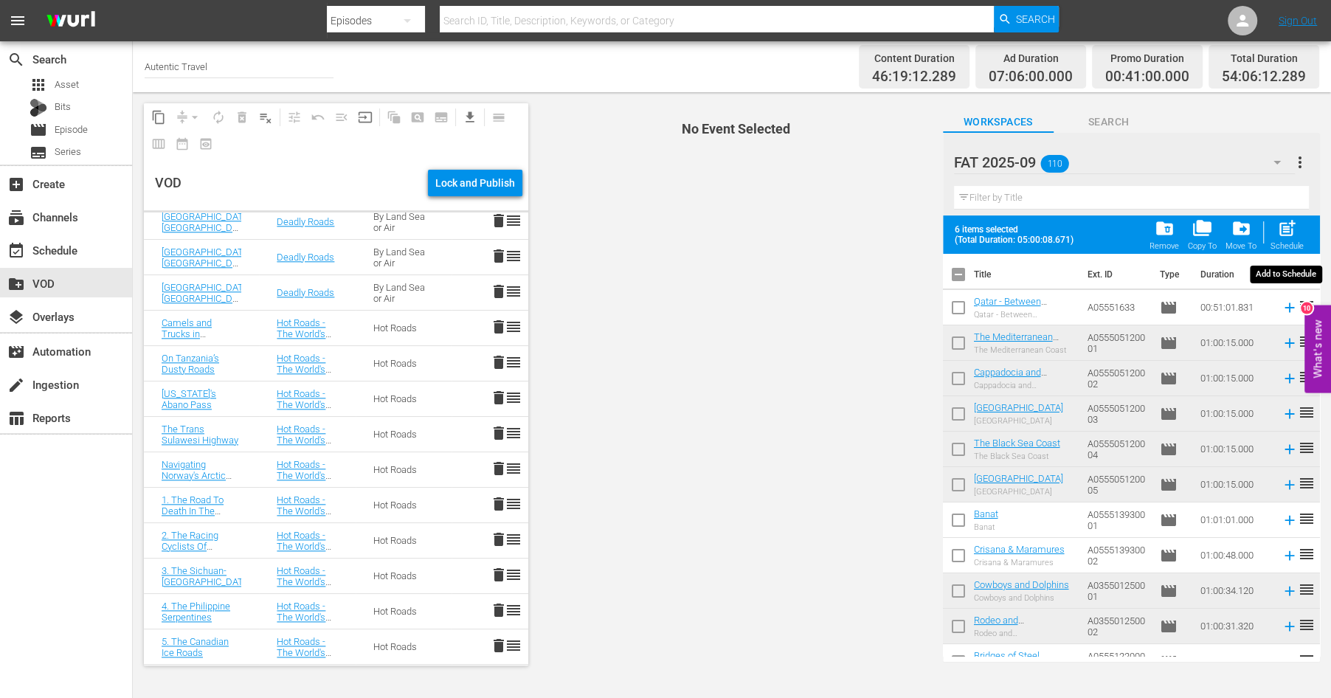
checkbox input "false"
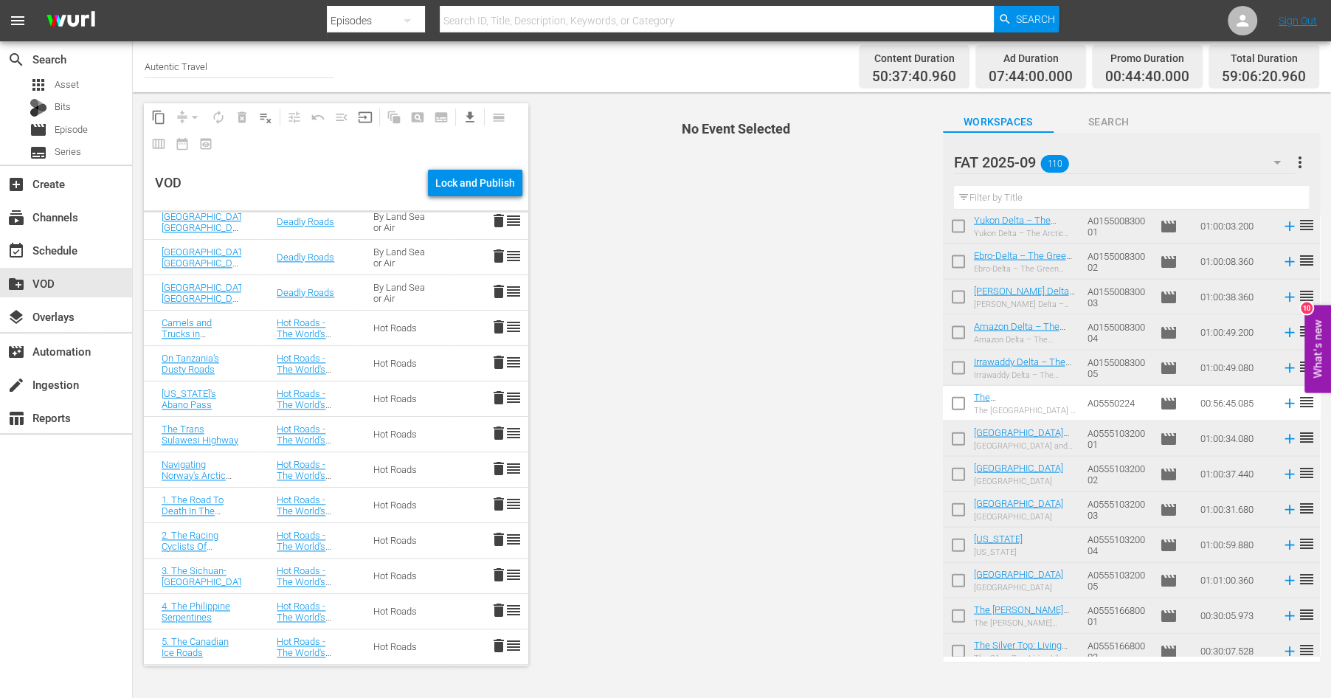
scroll to position [2681, 0]
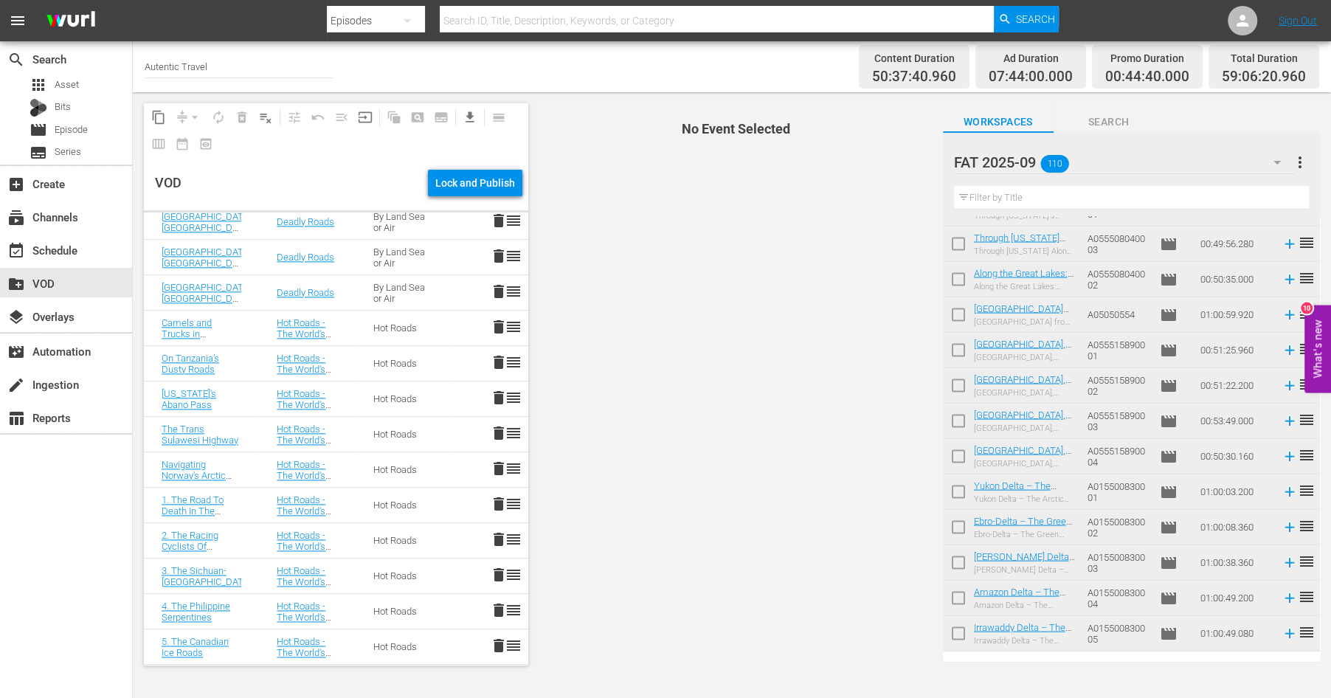
click at [999, 201] on input "text" at bounding box center [1131, 198] width 355 height 24
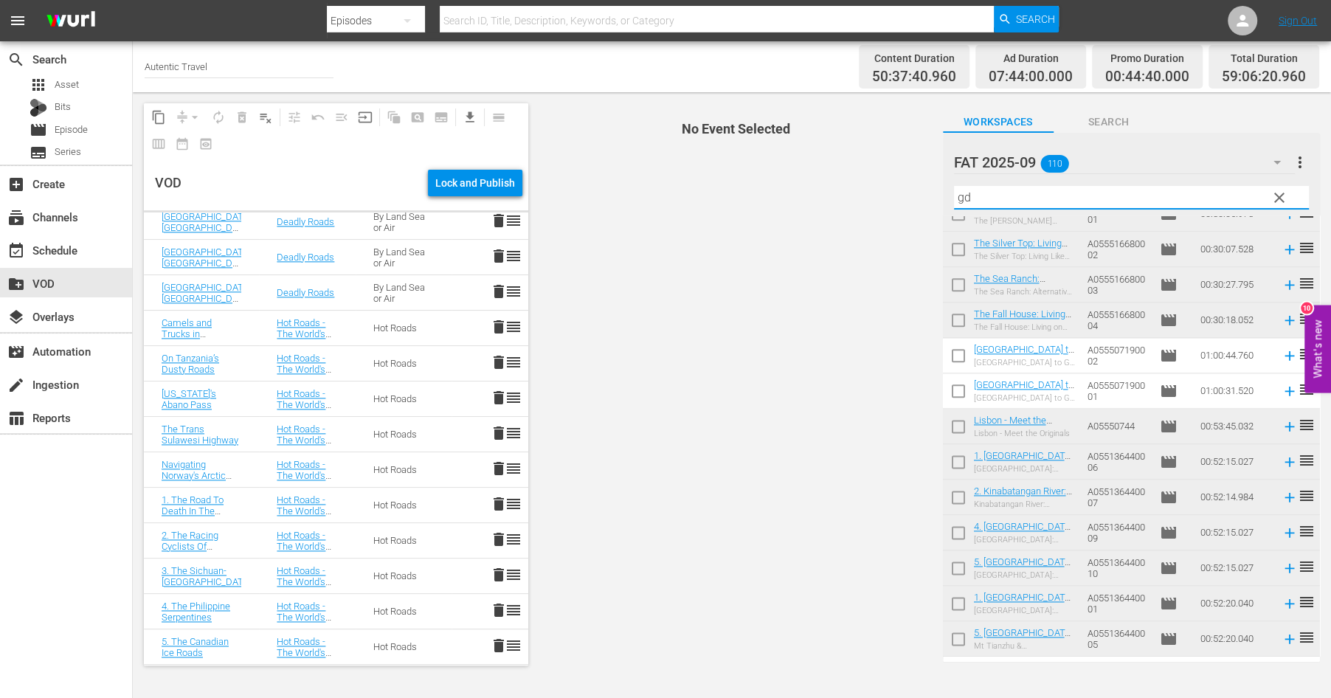
scroll to position [0, 0]
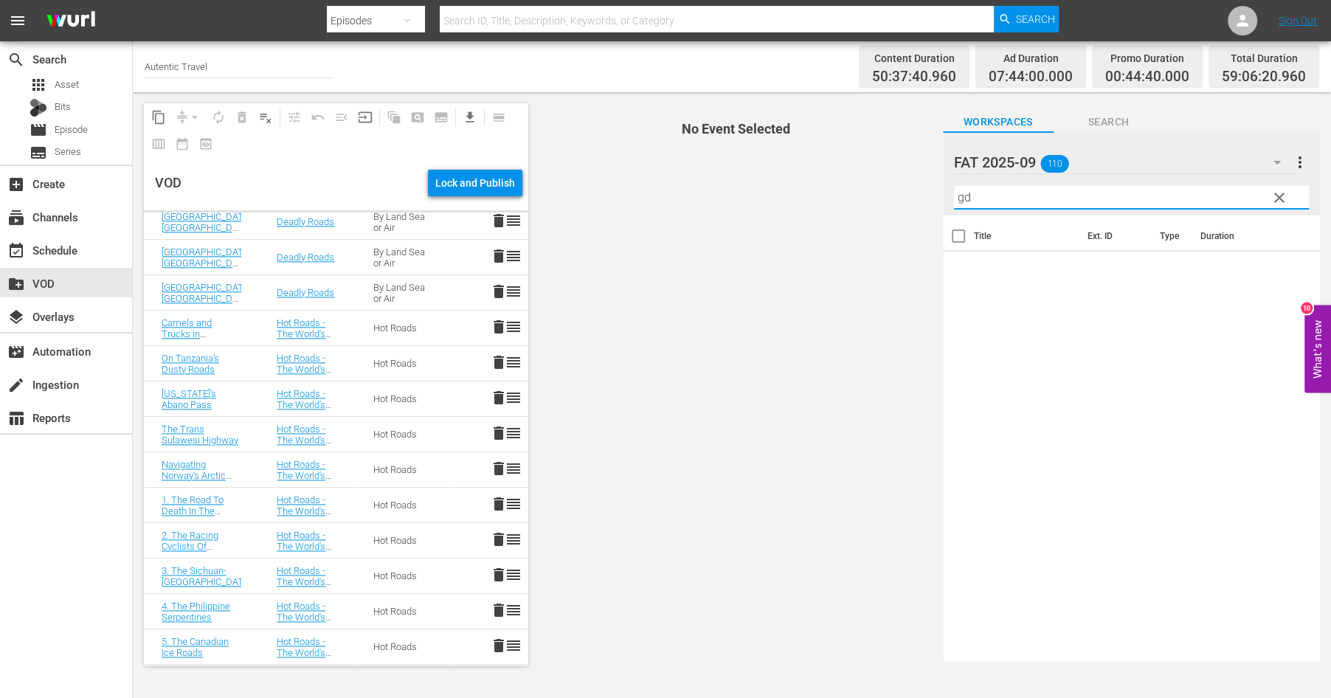
type input "g"
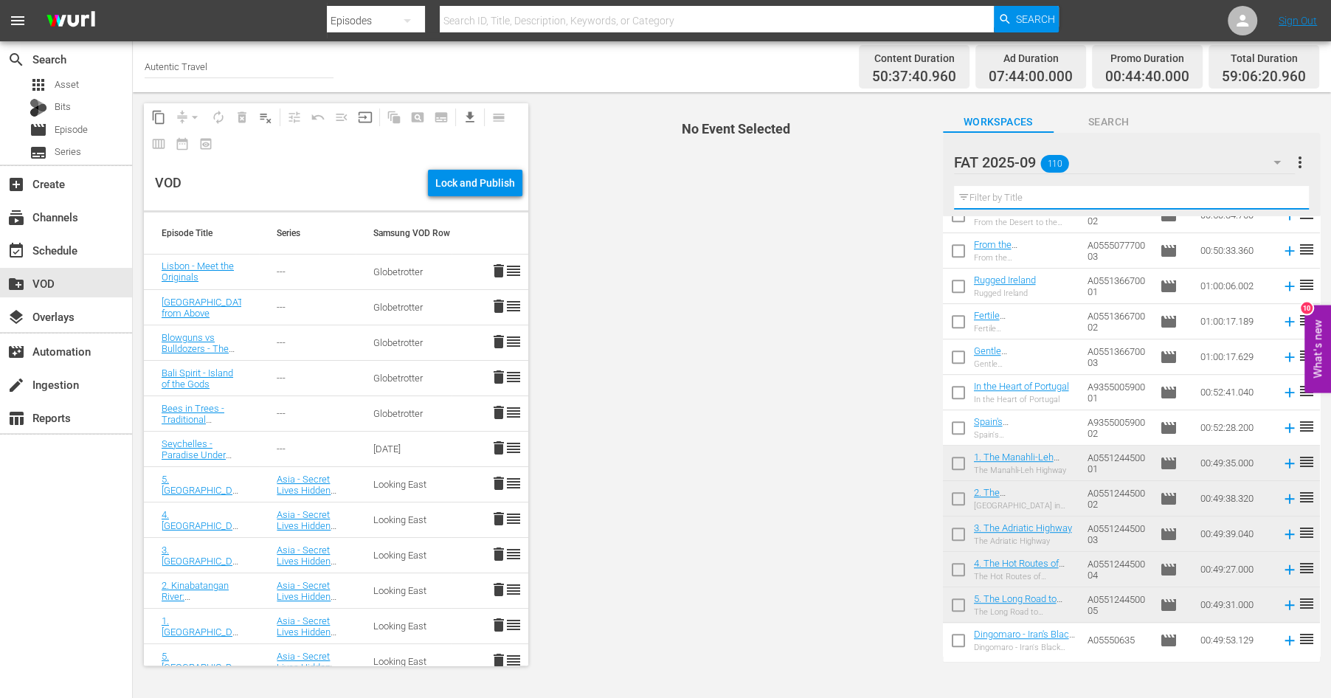
scroll to position [772, 0]
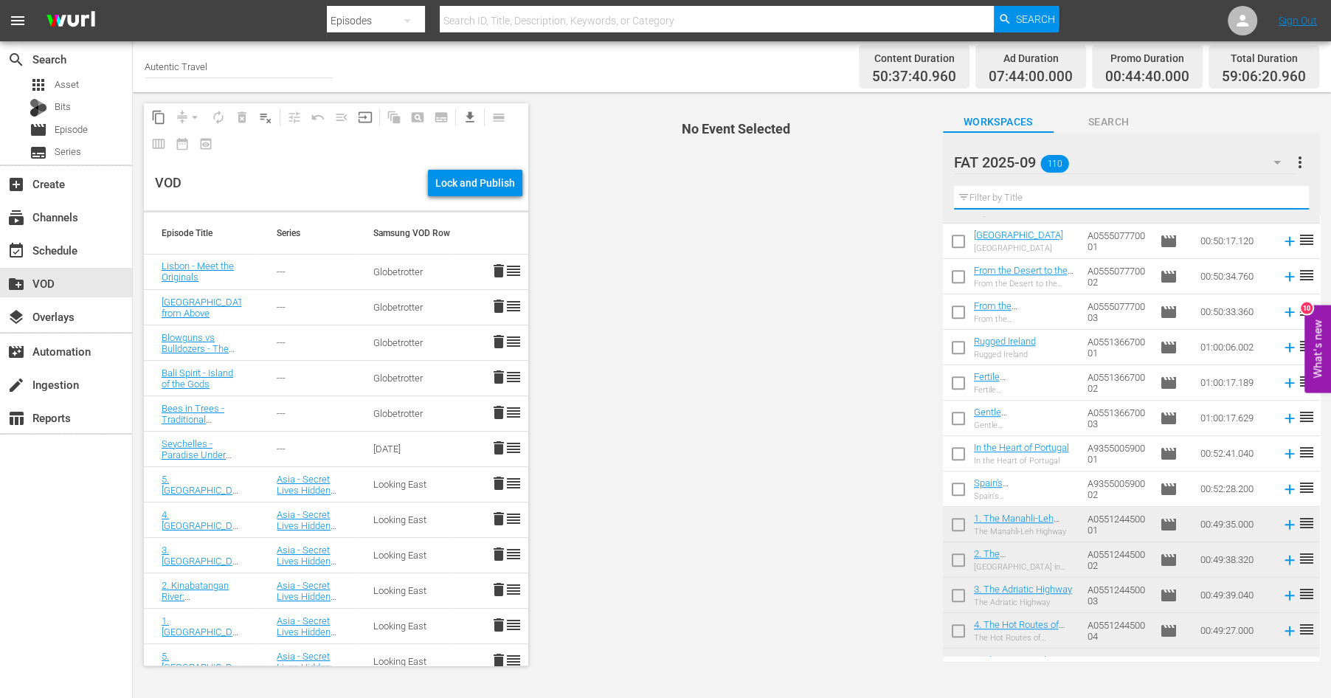
click at [1020, 197] on input "text" at bounding box center [1131, 198] width 355 height 24
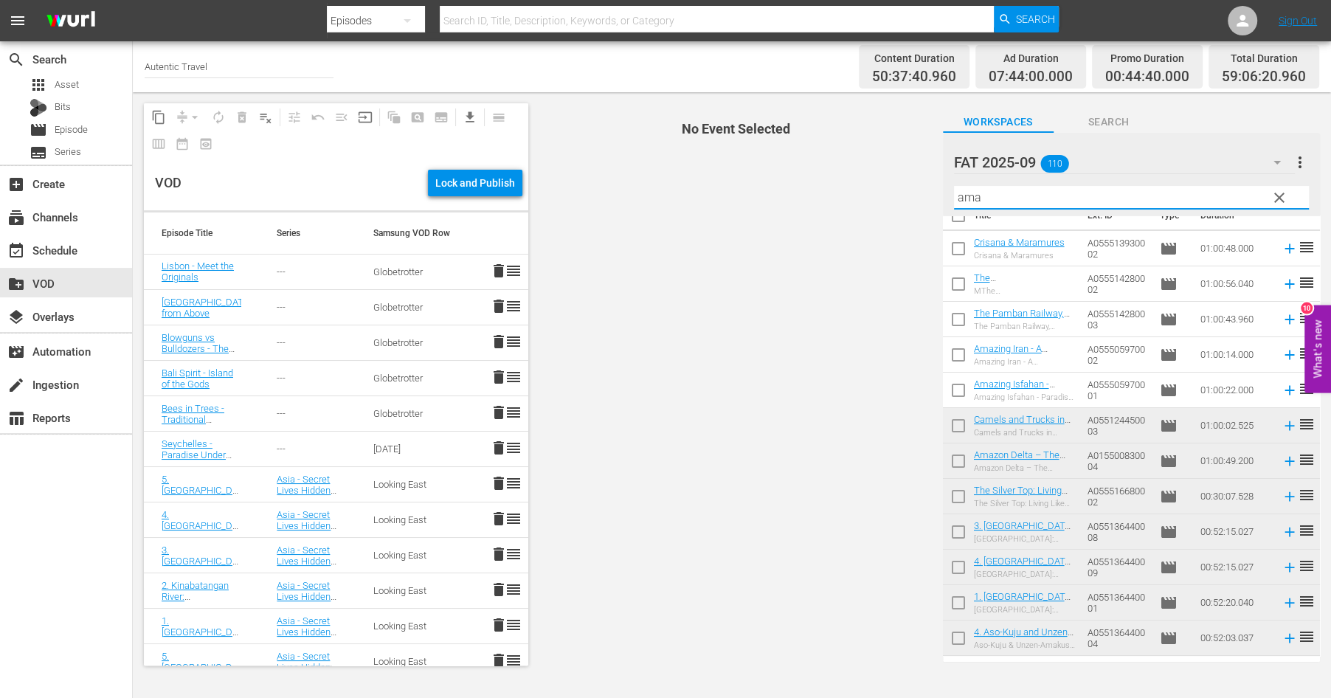
scroll to position [0, 0]
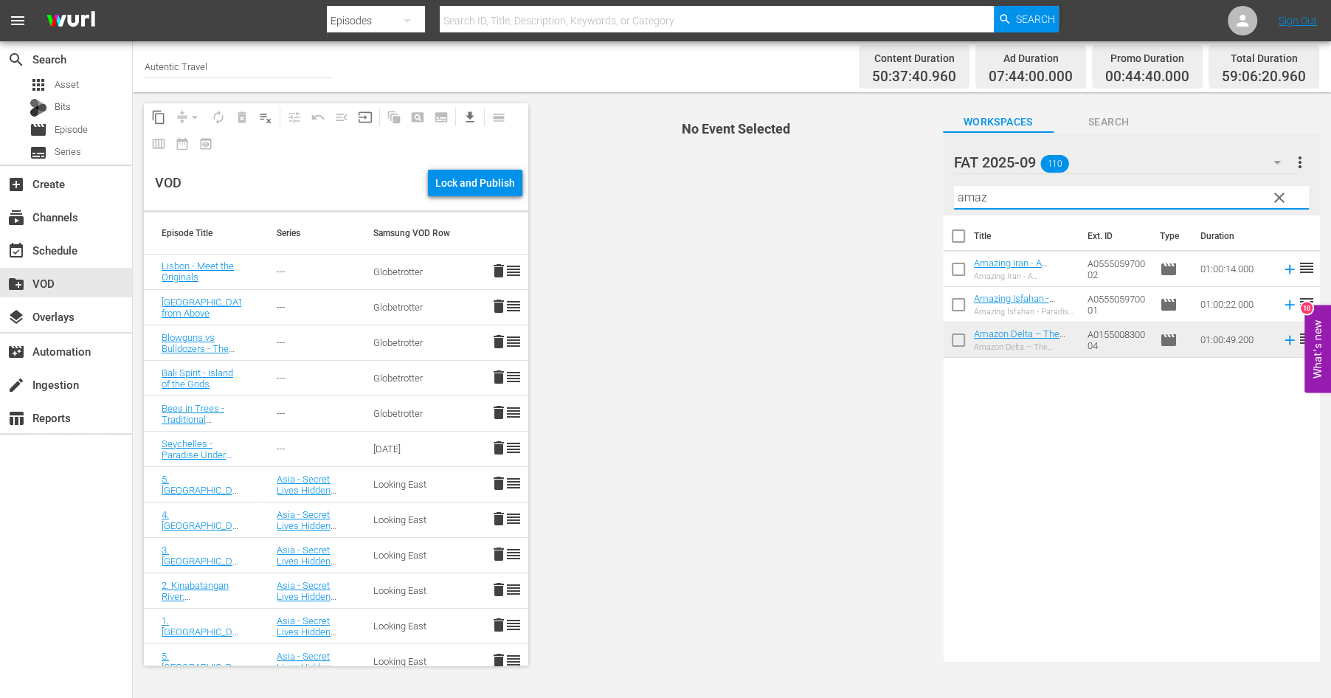
type input "amaz"
click at [957, 303] on input "checkbox" at bounding box center [958, 307] width 31 height 31
checkbox input "true"
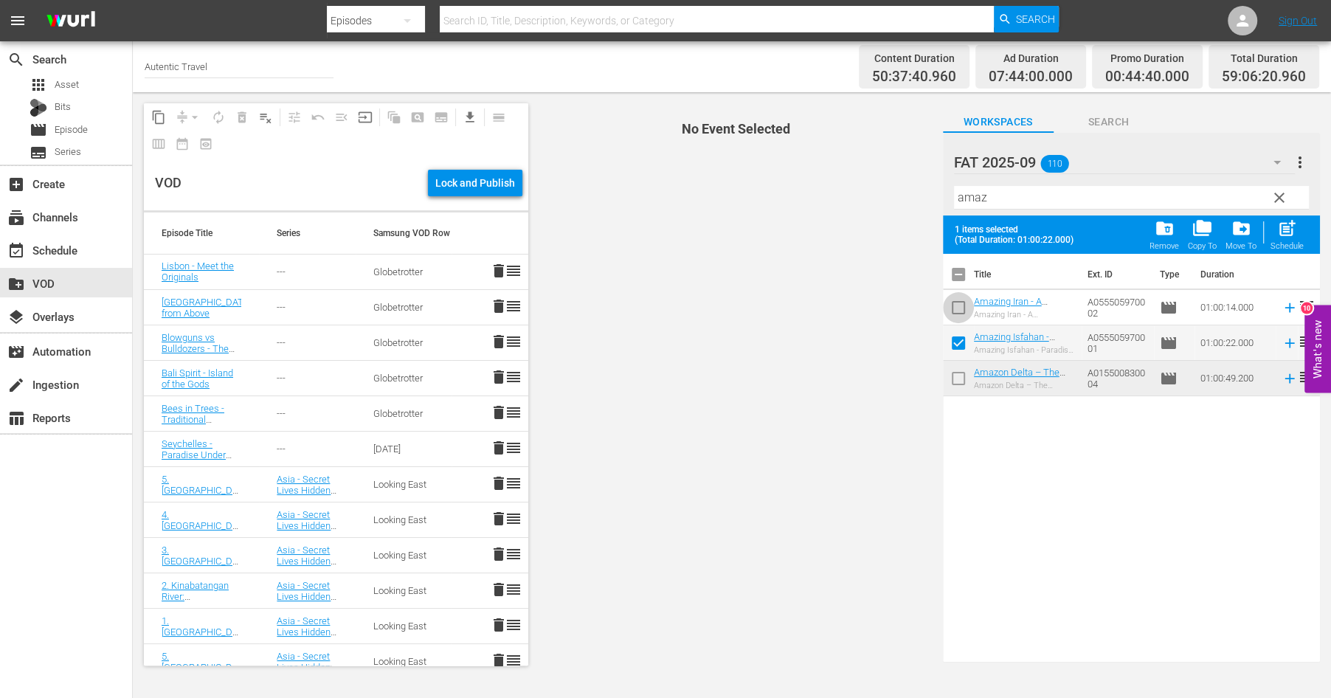
click at [958, 302] on input "checkbox" at bounding box center [958, 310] width 31 height 31
click at [1289, 232] on span "post_add" at bounding box center [1287, 228] width 20 height 20
checkbox input "false"
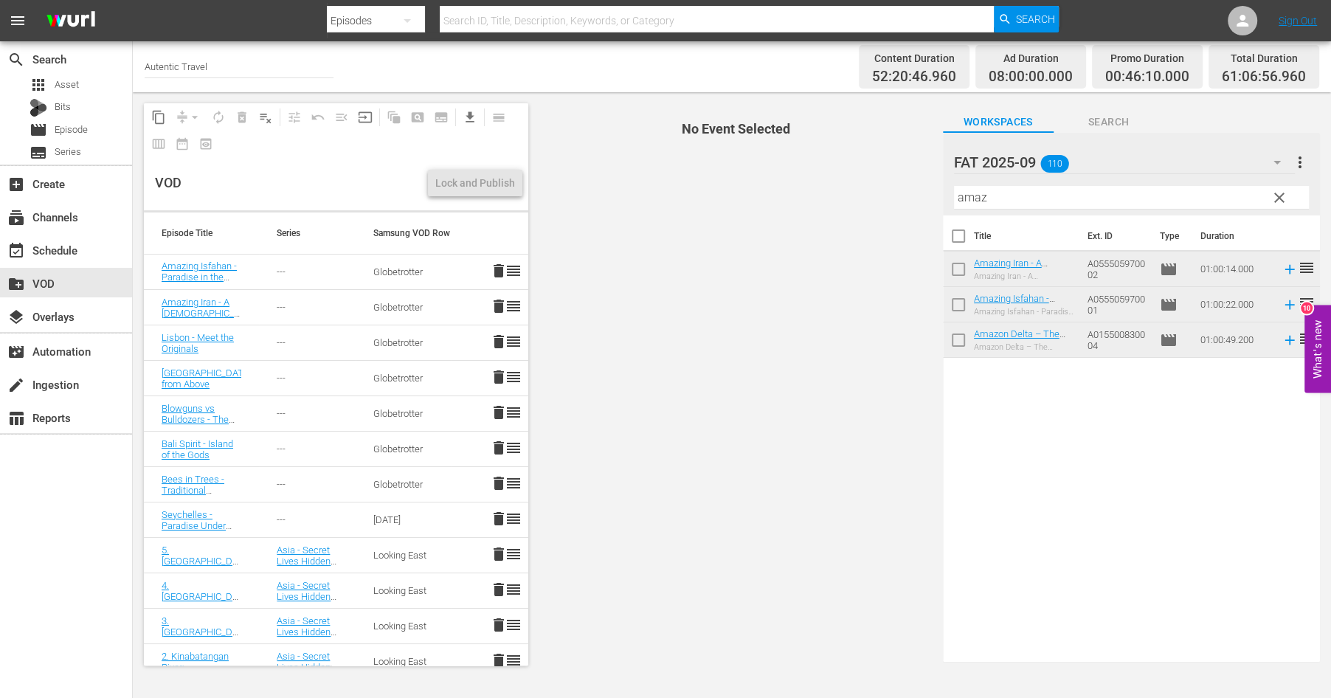
click at [1278, 196] on span "clear" at bounding box center [1279, 198] width 18 height 18
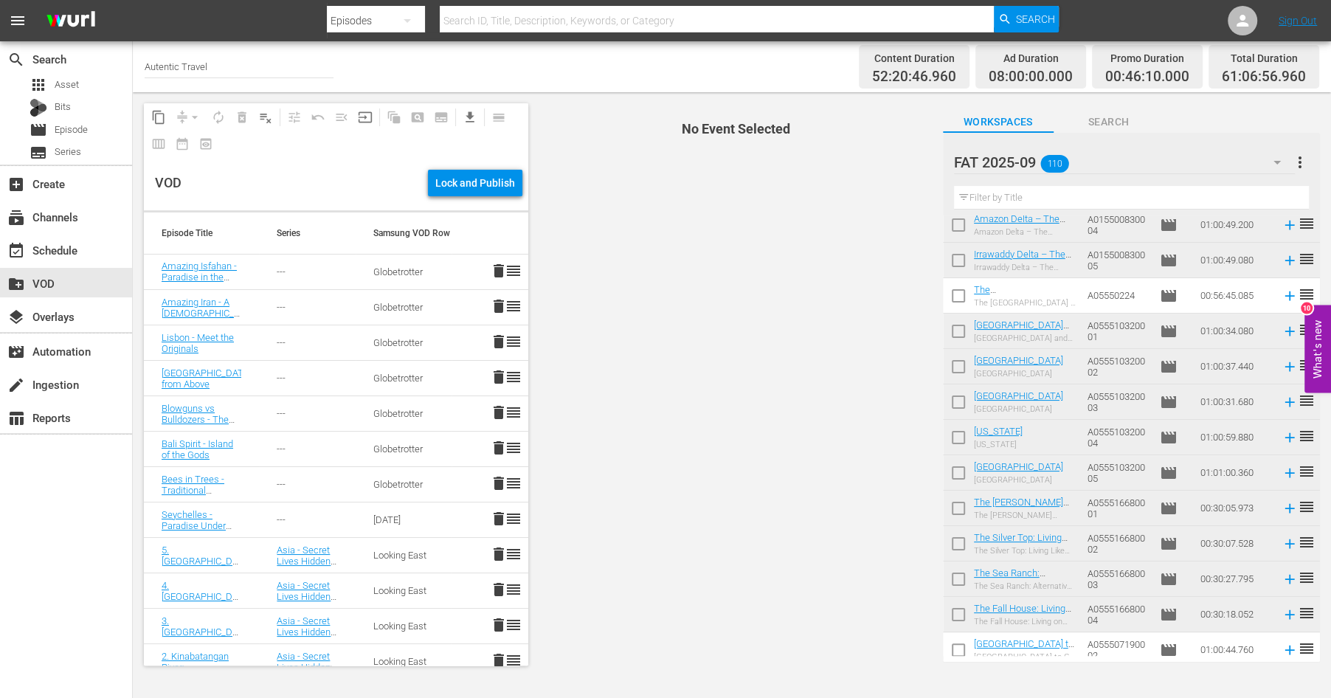
scroll to position [3055, 0]
click at [959, 298] on input "checkbox" at bounding box center [958, 297] width 31 height 31
checkbox input "true"
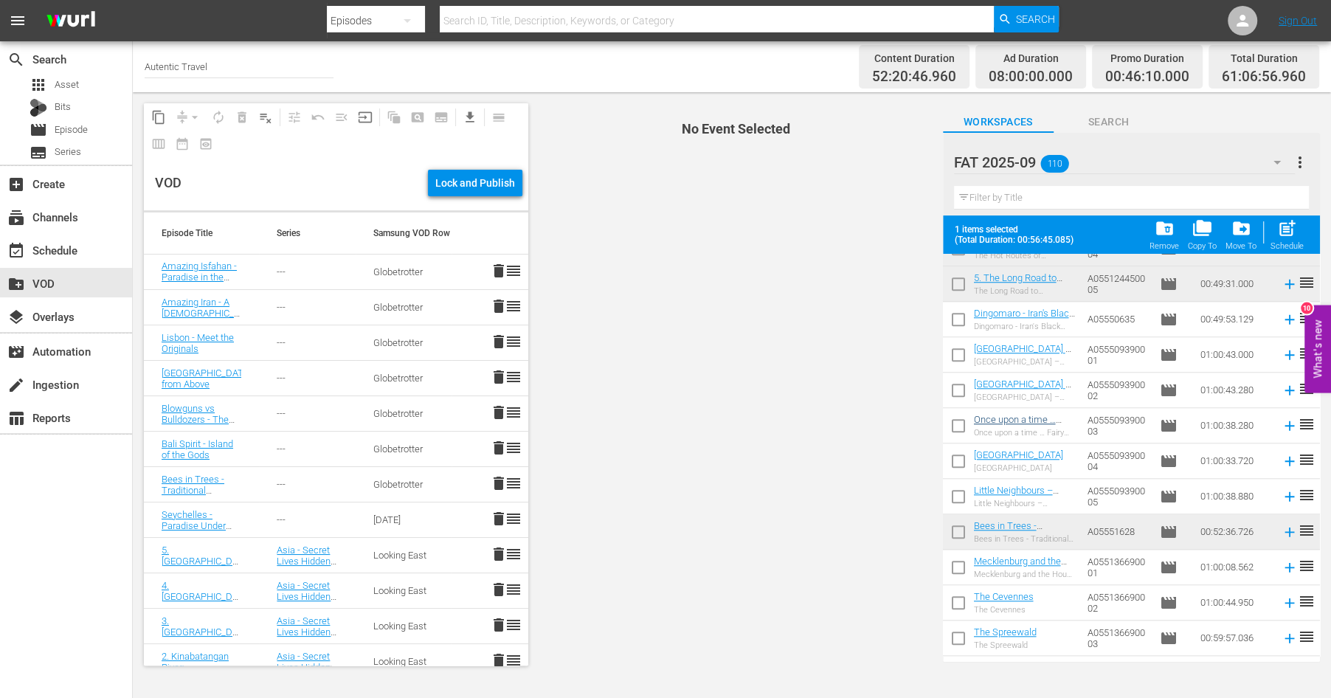
scroll to position [1185, 0]
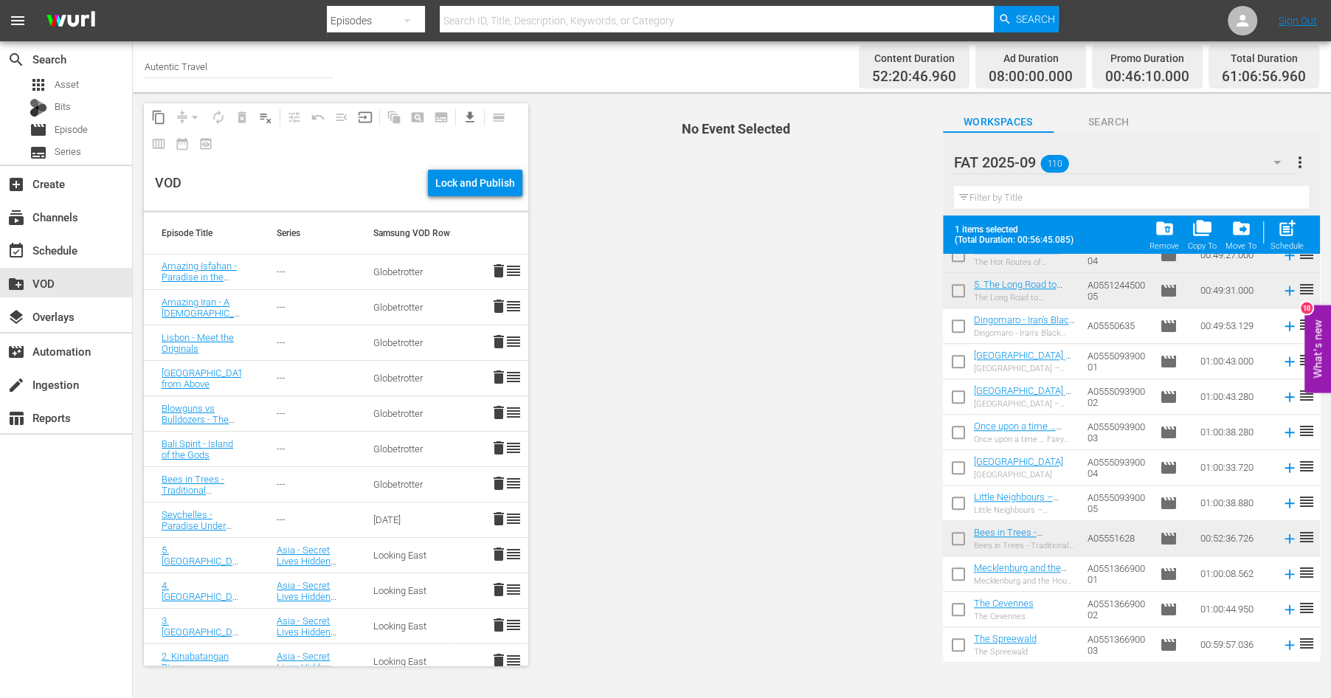
click at [960, 323] on input "checkbox" at bounding box center [958, 328] width 31 height 31
checkbox input "true"
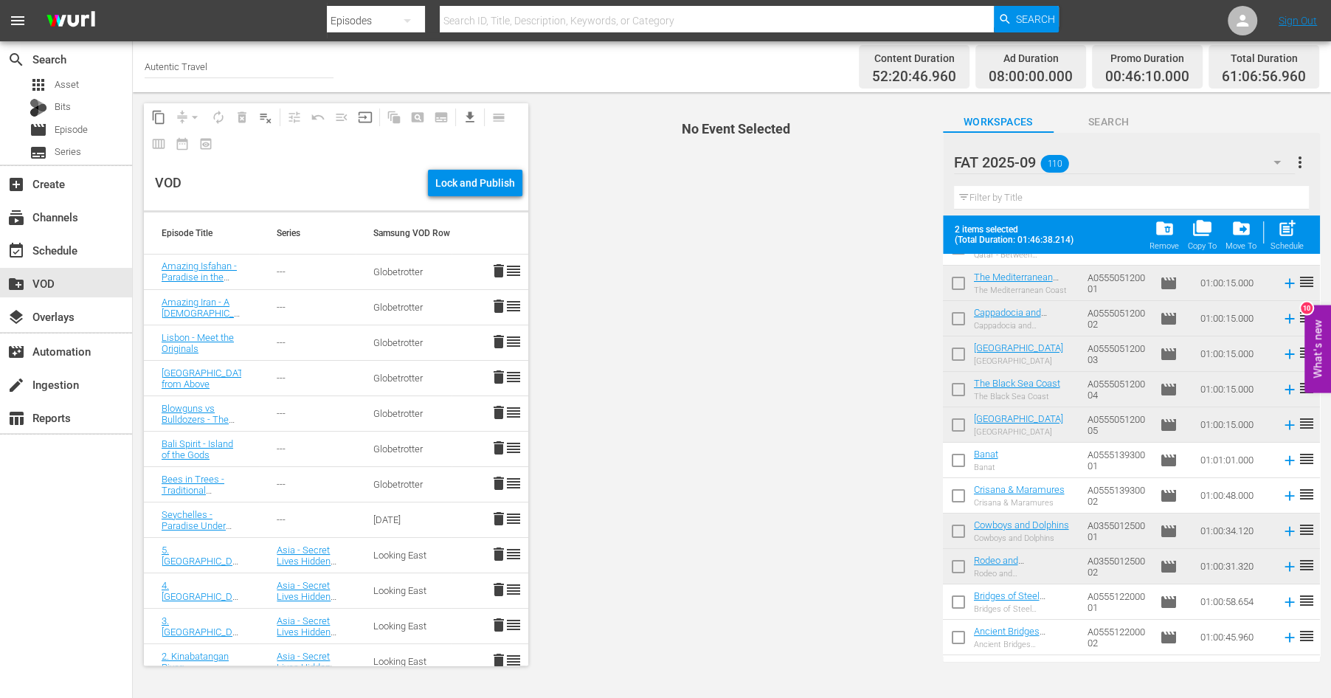
scroll to position [0, 0]
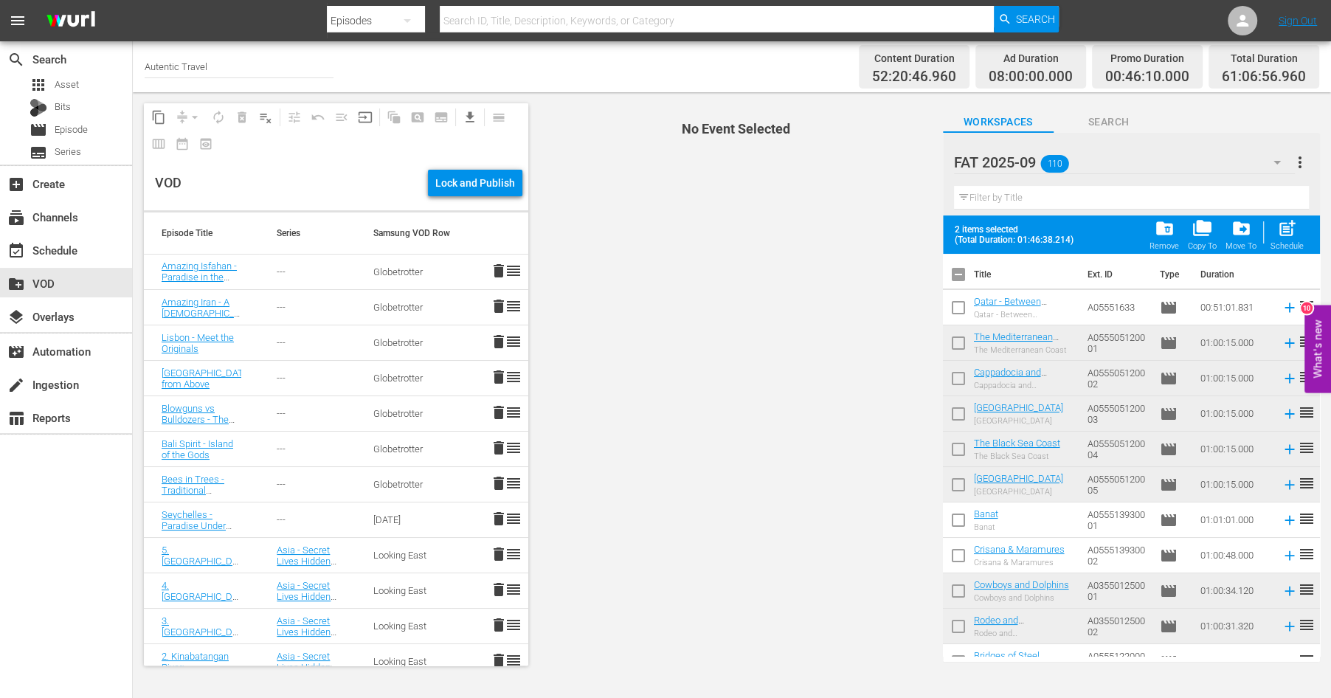
click at [957, 311] on input "checkbox" at bounding box center [958, 310] width 31 height 31
click at [1286, 229] on span "post_add" at bounding box center [1287, 228] width 20 height 20
checkbox input "false"
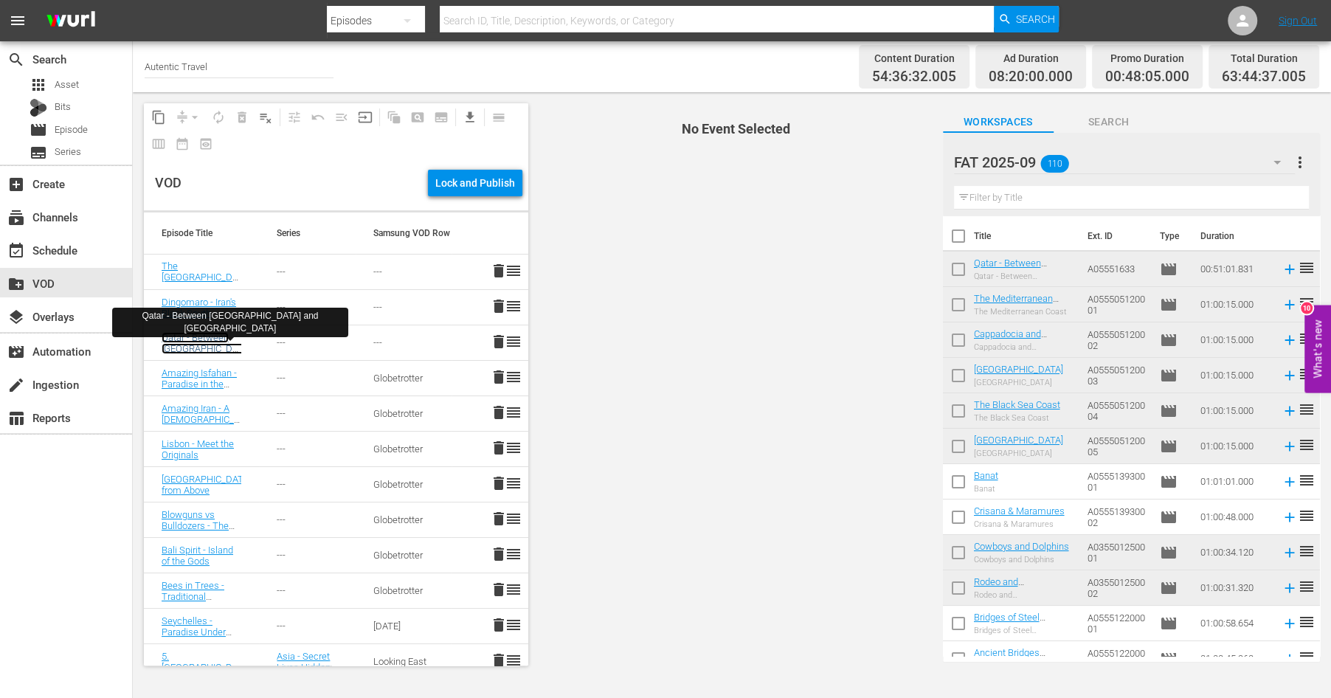
click at [197, 337] on link "Qatar - Between [GEOGRAPHIC_DATA] and [GEOGRAPHIC_DATA]" at bounding box center [206, 354] width 89 height 44
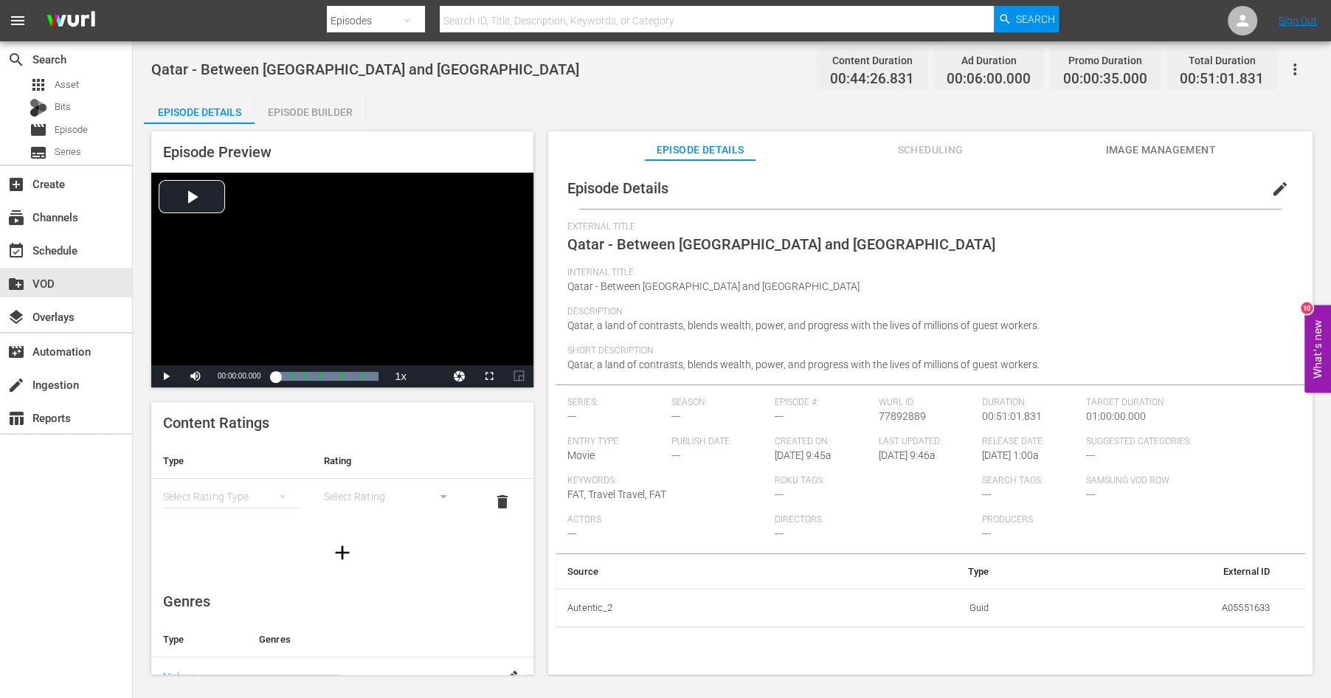
click at [1276, 187] on span "edit" at bounding box center [1280, 189] width 18 height 18
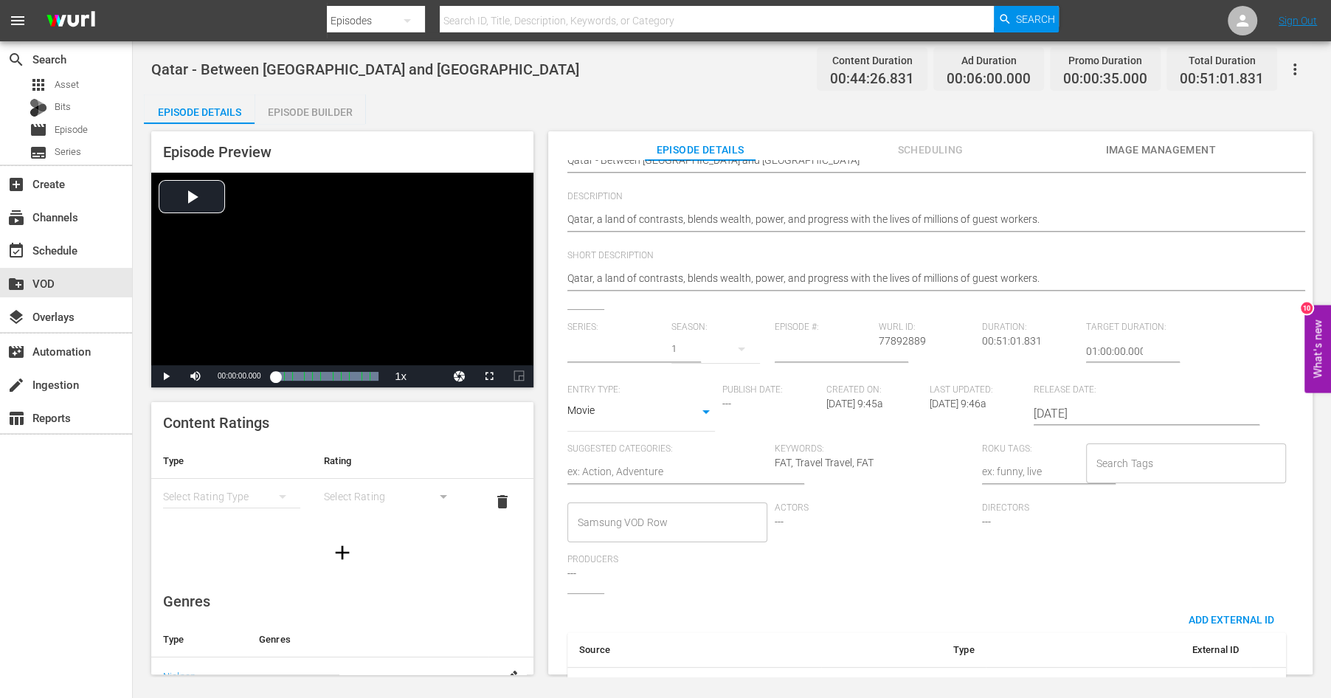
type input "No Series"
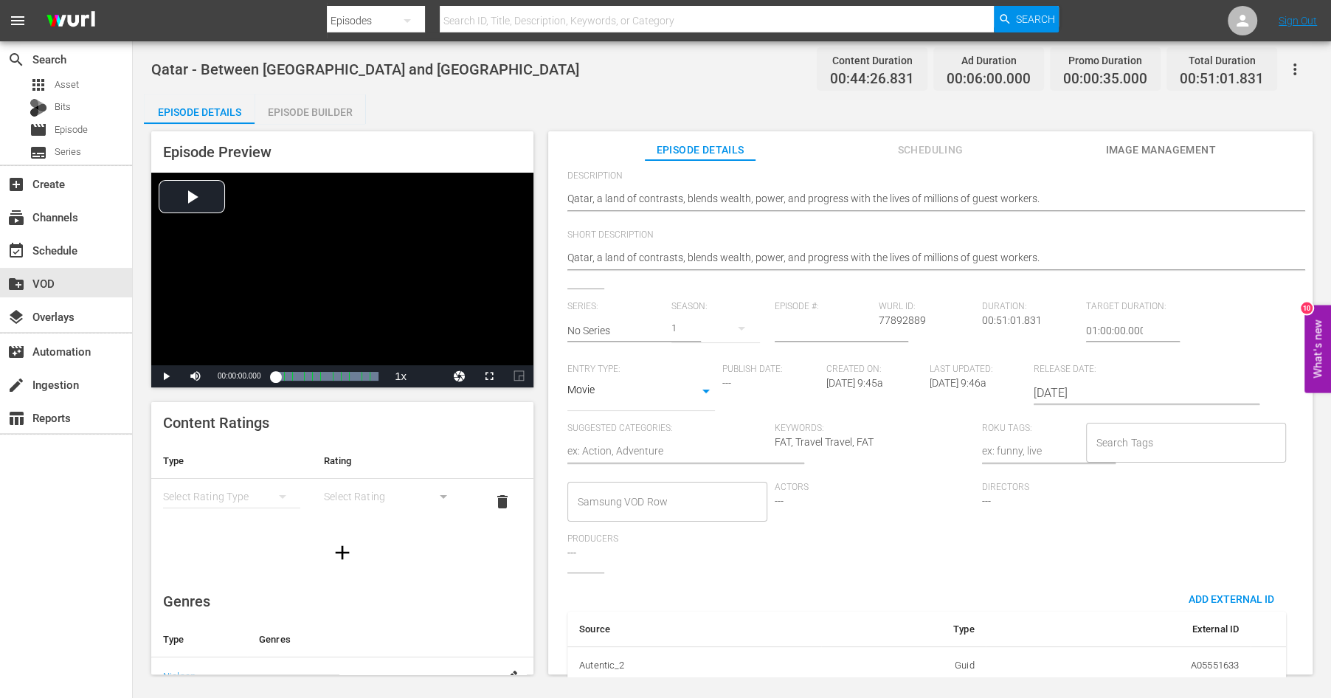
scroll to position [170, 0]
click at [712, 491] on input "Samsung VOD Row" at bounding box center [656, 501] width 164 height 27
type input "glob"
click at [659, 541] on li "Globetrotter" at bounding box center [666, 542] width 200 height 24
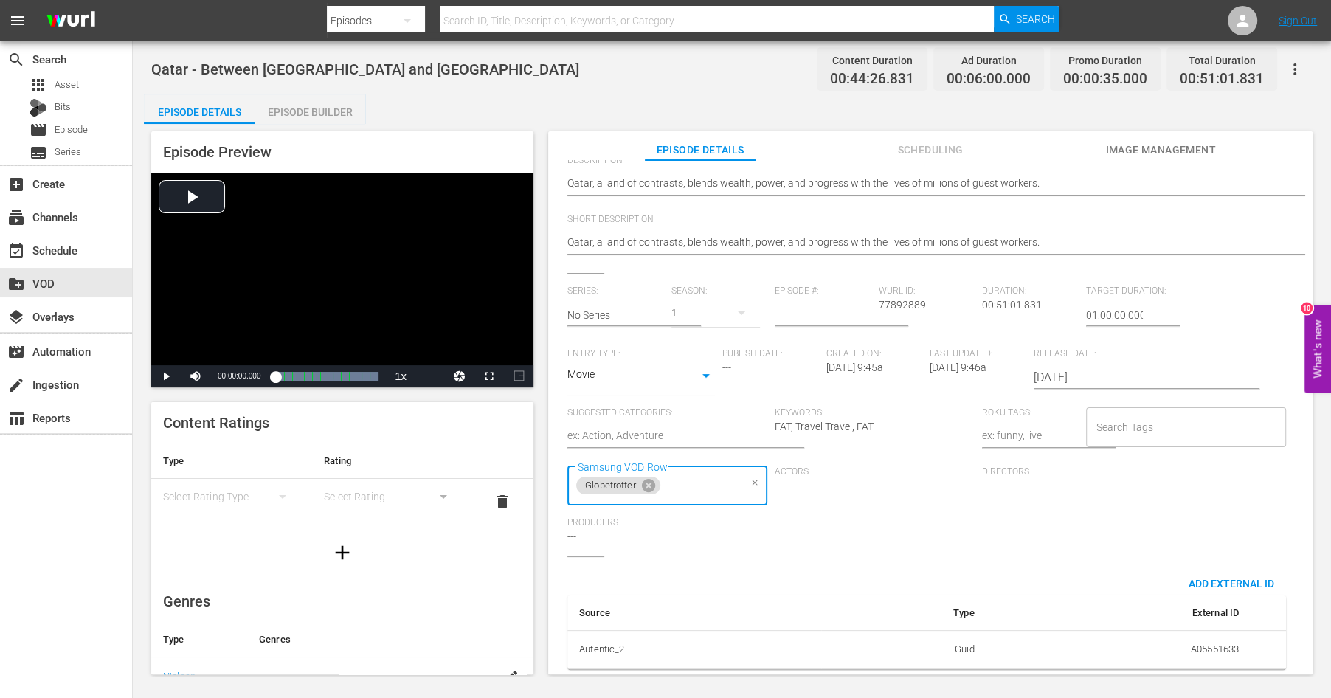
scroll to position [0, 0]
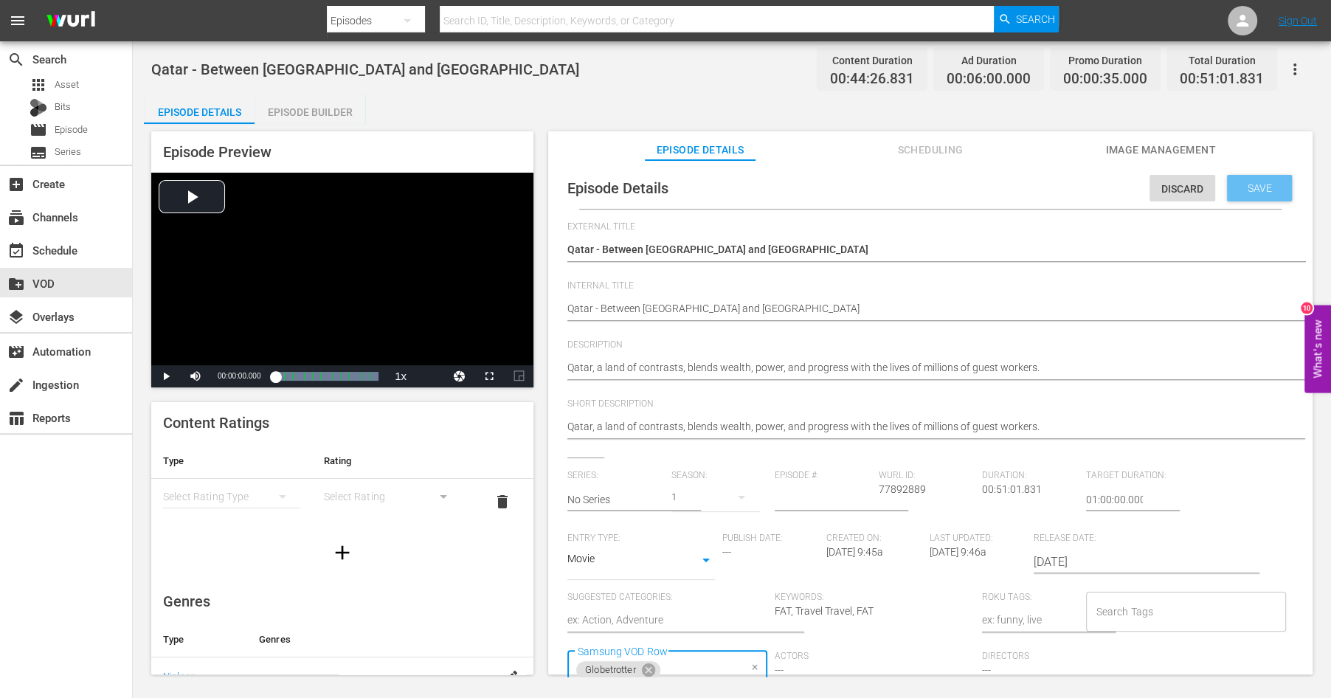
click at [1258, 188] on span "Save" at bounding box center [1259, 188] width 48 height 12
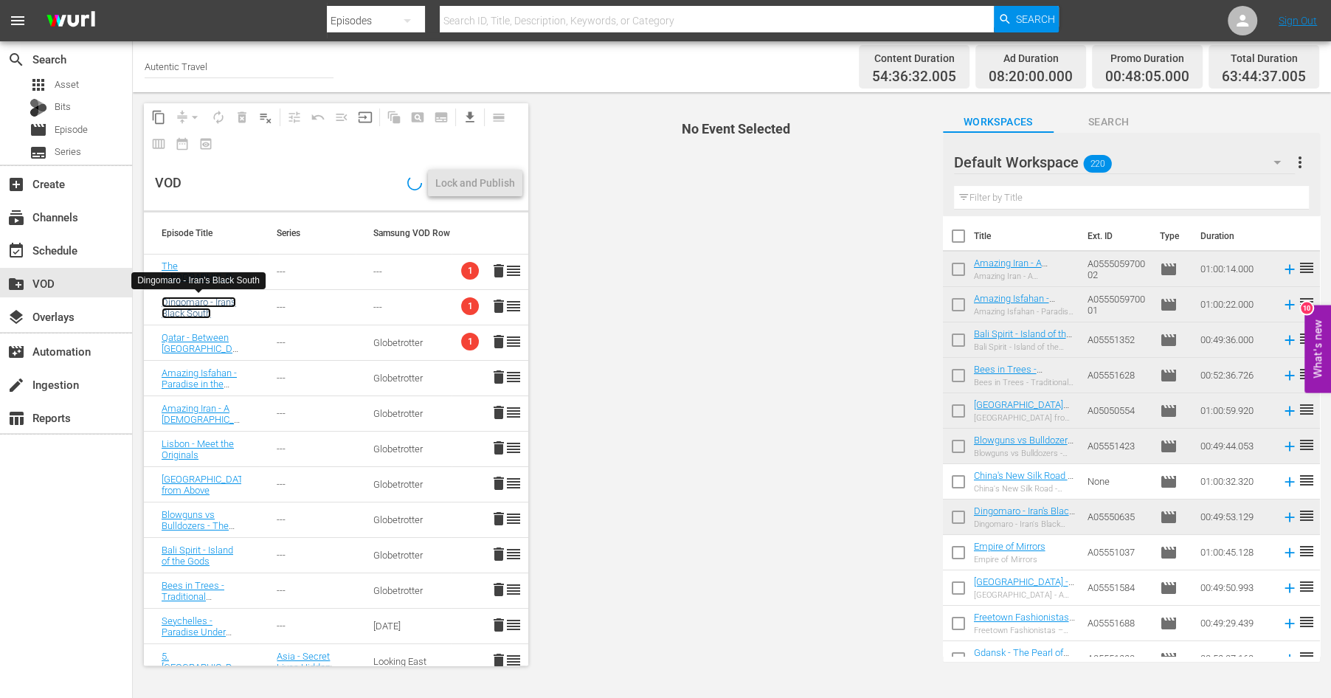
click at [215, 302] on link "Dingomaro - Iran's Black South" at bounding box center [199, 308] width 74 height 22
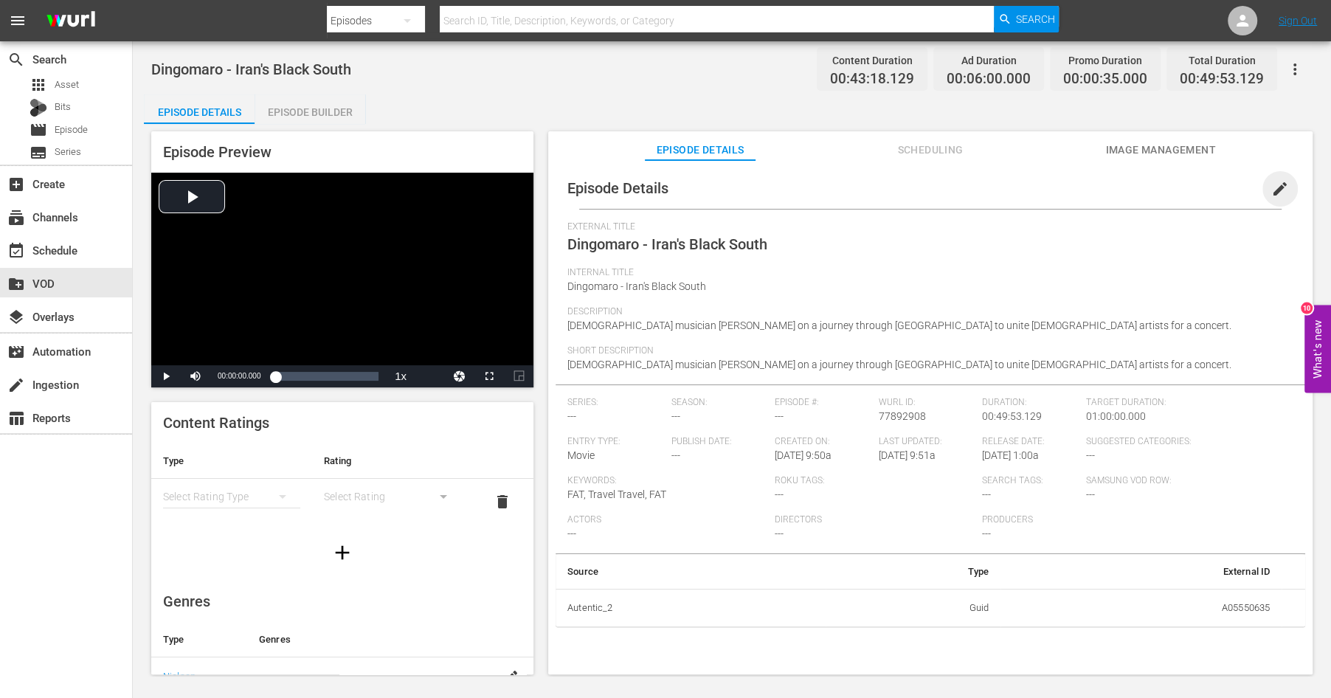
click at [1283, 187] on span "edit" at bounding box center [1280, 189] width 18 height 18
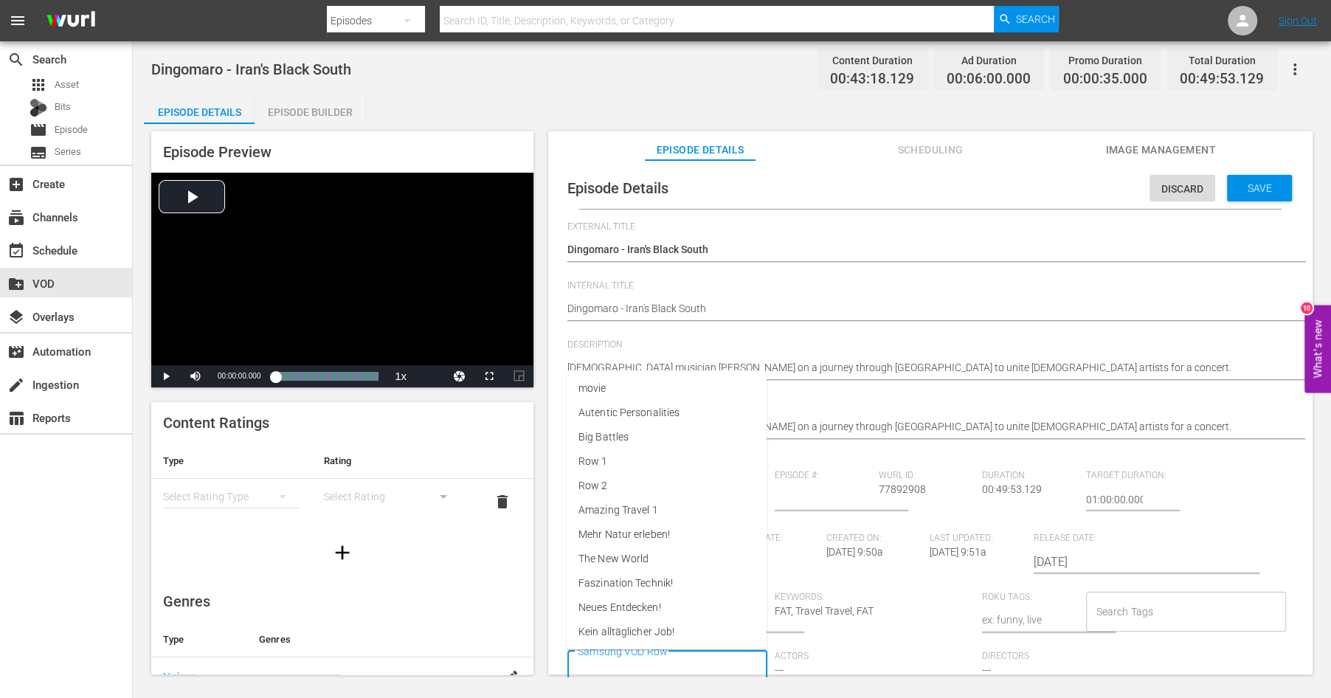
click at [651, 659] on input "Samsung VOD Row" at bounding box center [656, 670] width 164 height 27
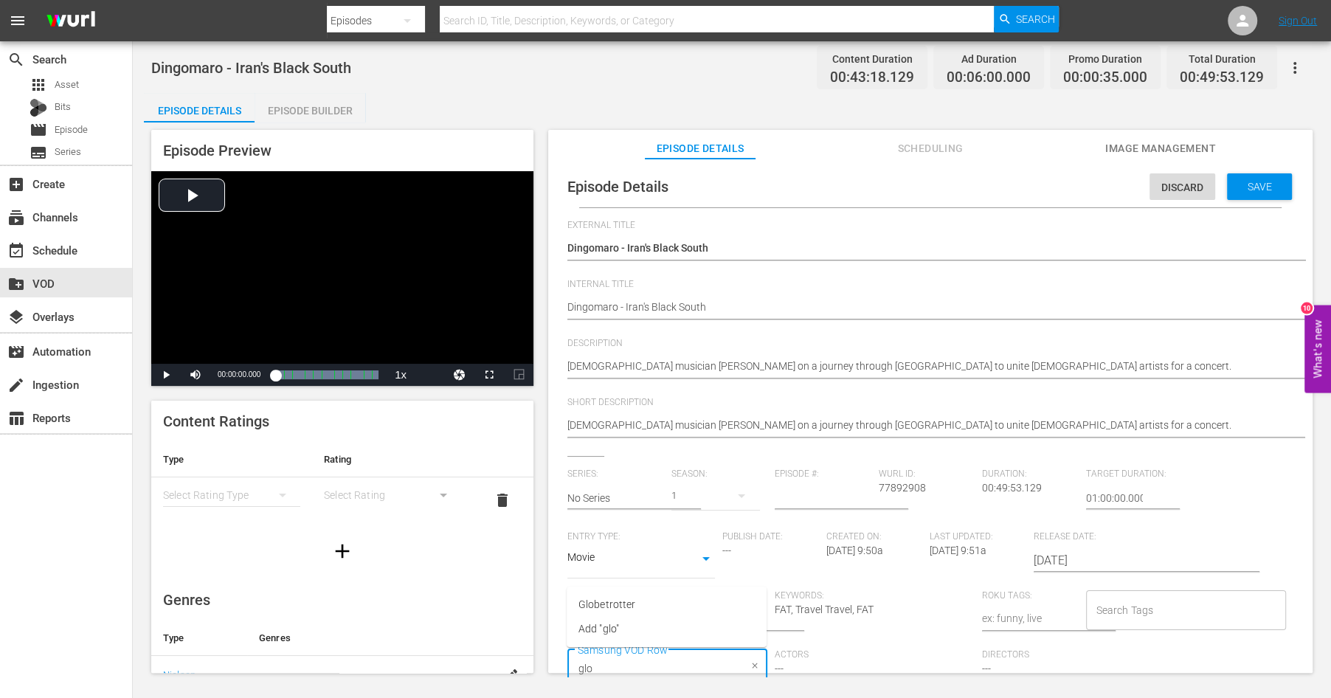
type input "glob"
click at [605, 602] on span "Globetrotter" at bounding box center [606, 604] width 57 height 15
click at [1241, 190] on span "Save" at bounding box center [1259, 187] width 48 height 12
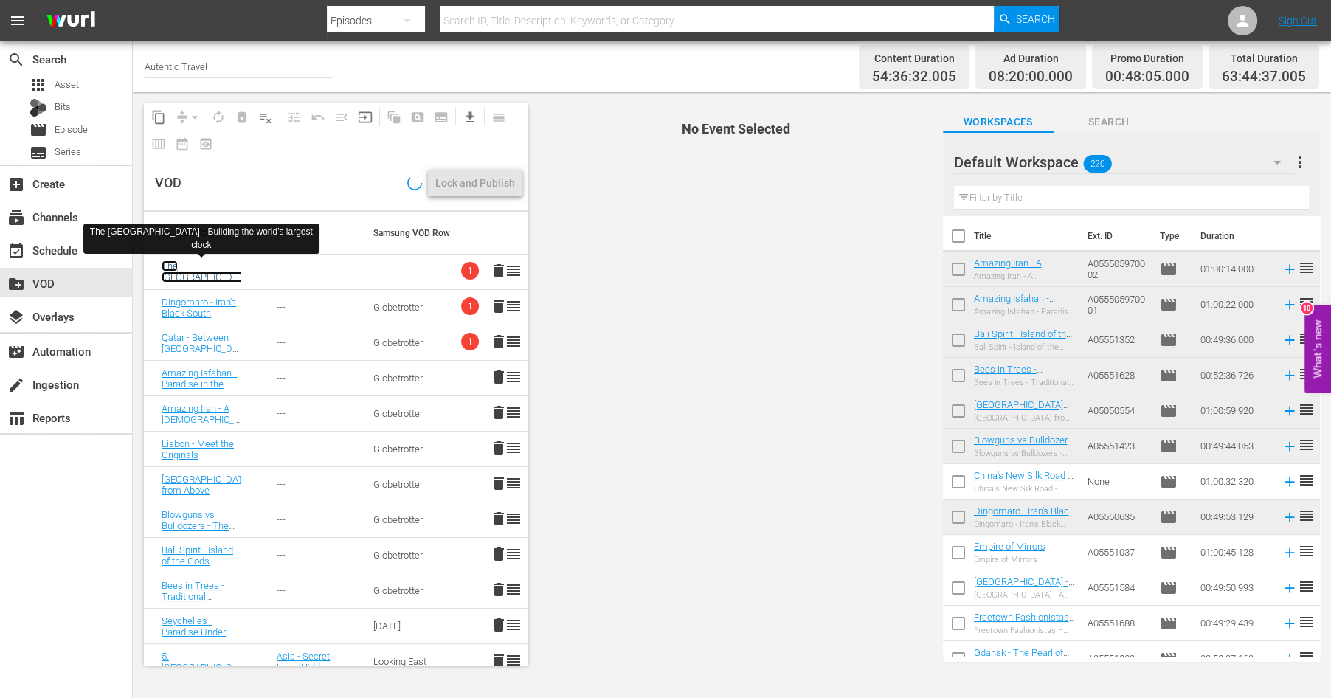
click at [190, 262] on link "The [GEOGRAPHIC_DATA] - The construction of the World's largest clock" at bounding box center [206, 287] width 89 height 55
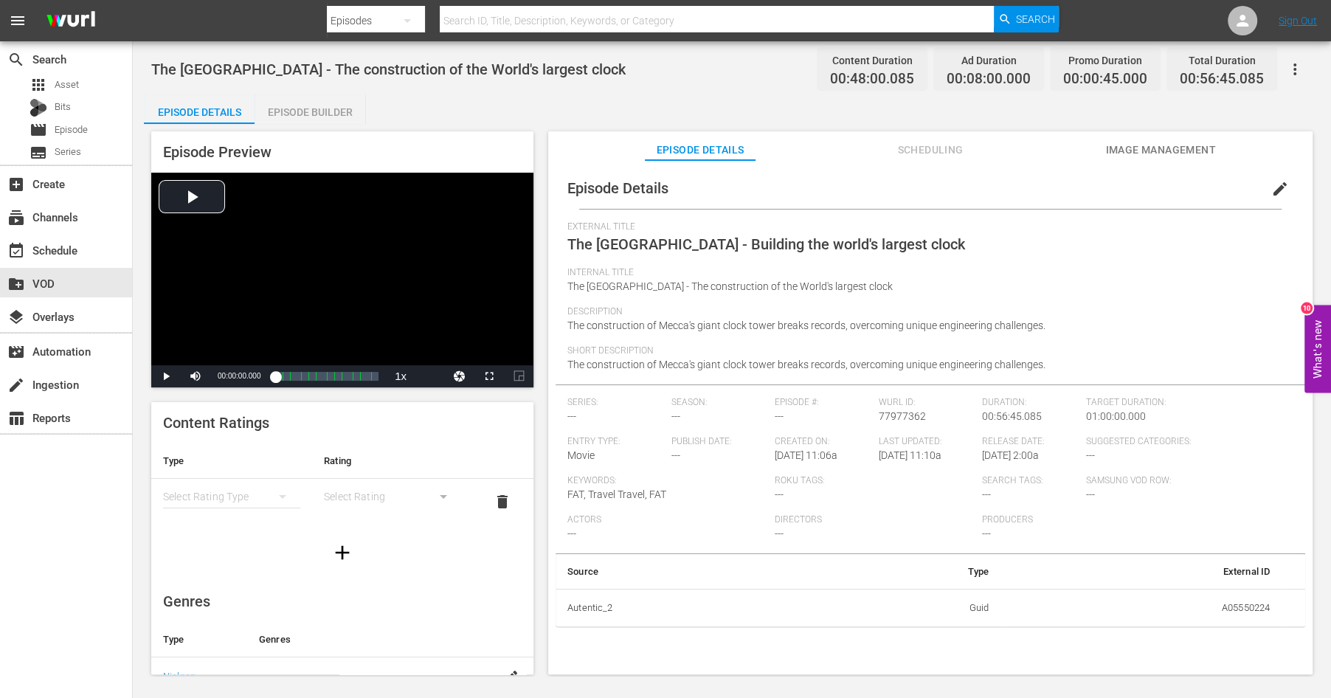
click at [1275, 186] on span "edit" at bounding box center [1280, 189] width 18 height 18
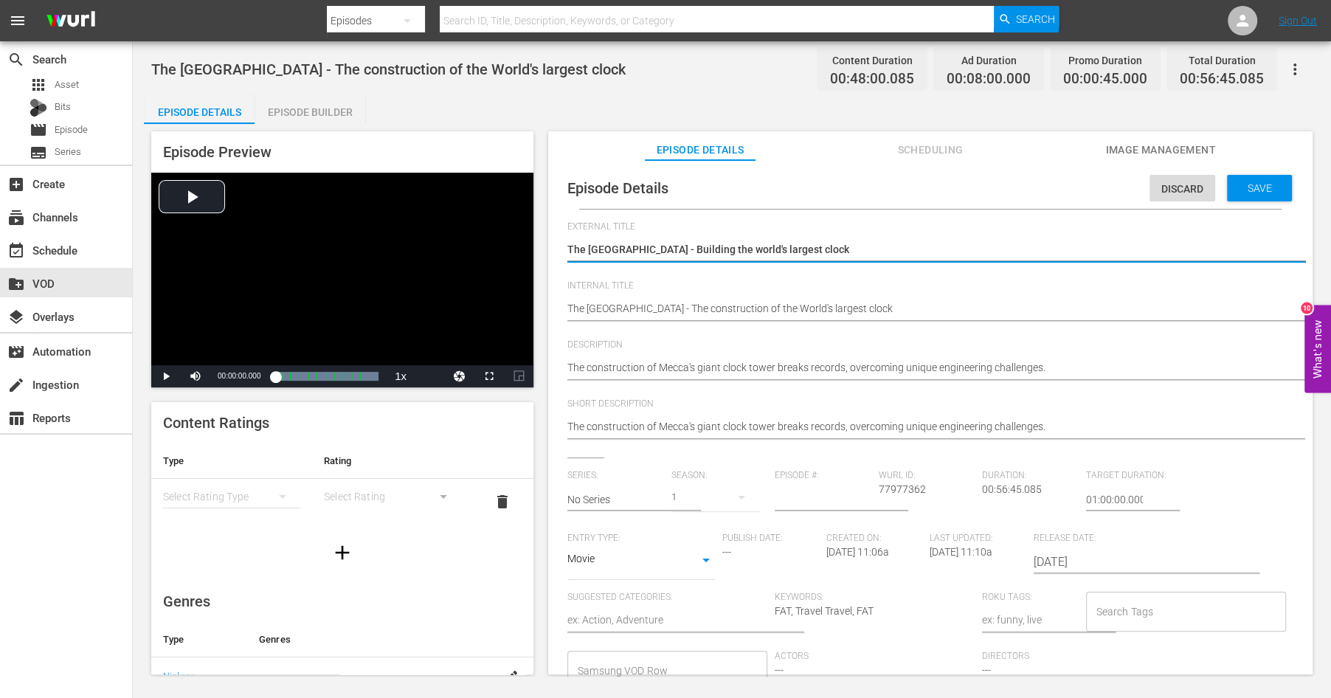
click at [704, 667] on input "Samsung VOD Row" at bounding box center [656, 670] width 164 height 27
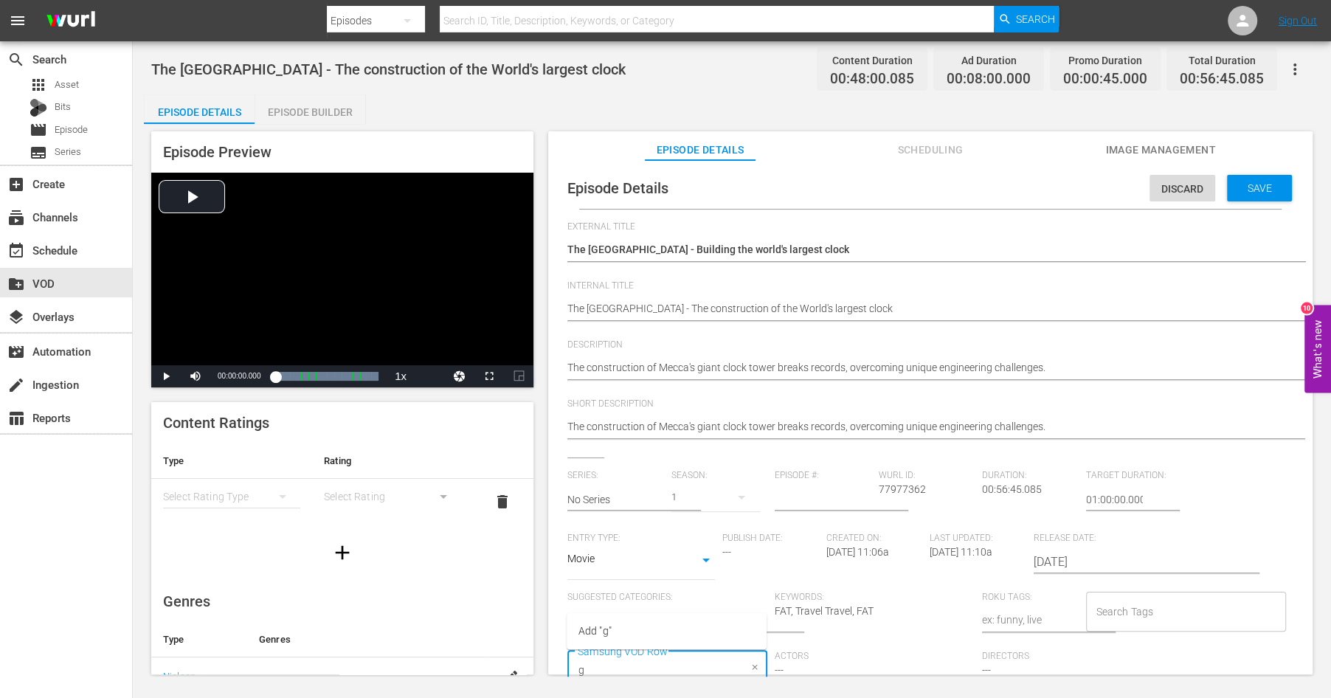
scroll to position [1, 0]
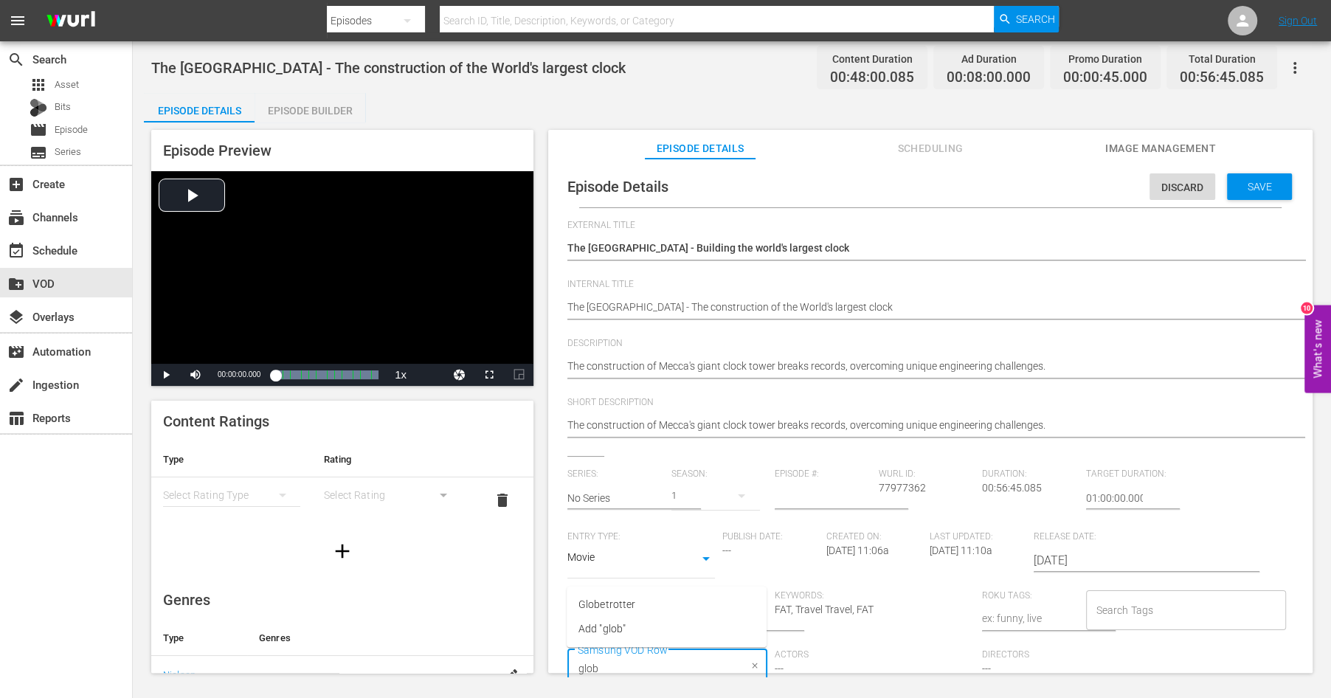
type input "globe"
click at [613, 604] on span "Globetrotter" at bounding box center [606, 604] width 57 height 15
click at [1258, 186] on span "Save" at bounding box center [1259, 187] width 48 height 12
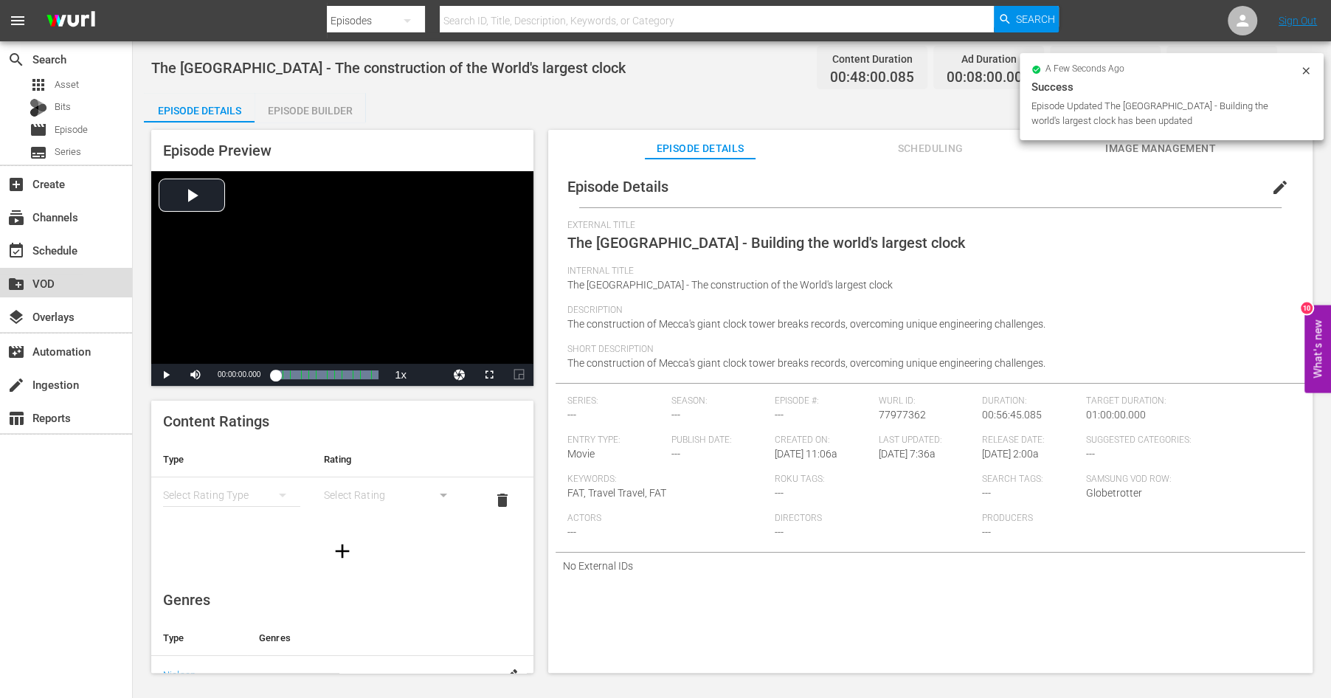
click at [43, 281] on div "create_new_folder VOD" at bounding box center [41, 280] width 83 height 13
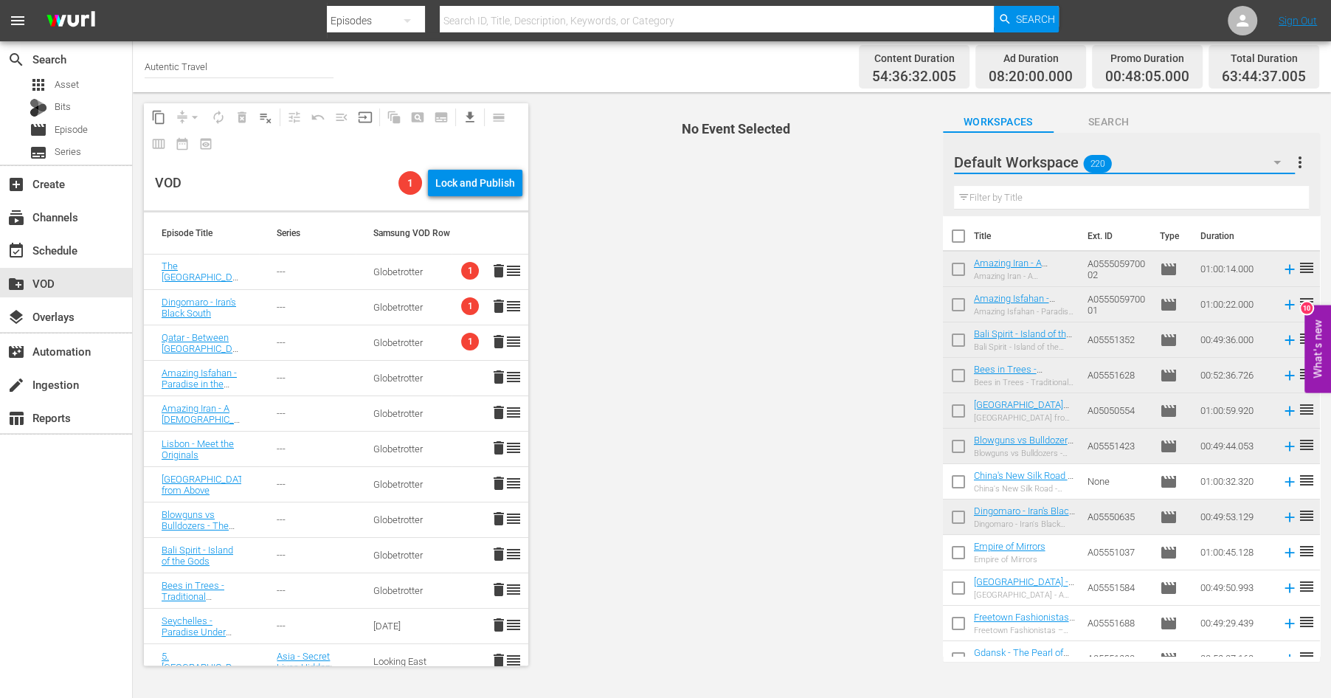
click at [1281, 159] on icon "button" at bounding box center [1277, 162] width 18 height 18
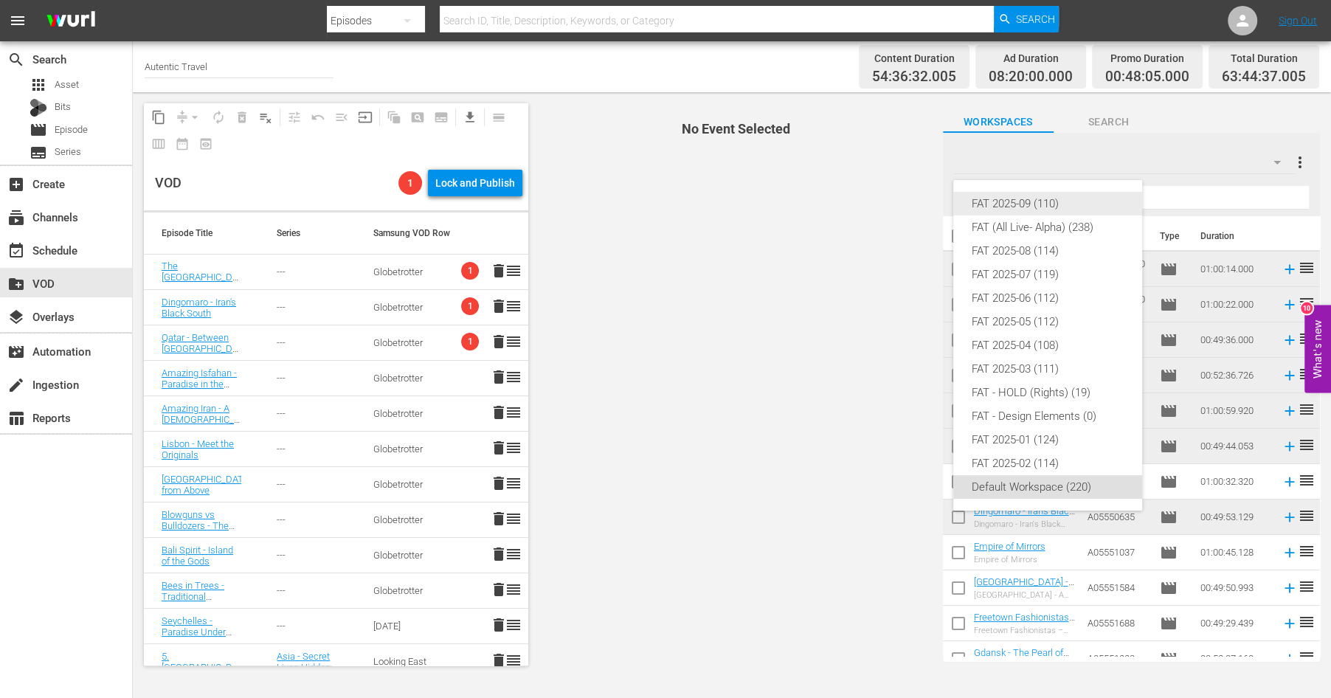
click at [1019, 204] on div "FAT 2025-09 (110)" at bounding box center [1047, 204] width 153 height 24
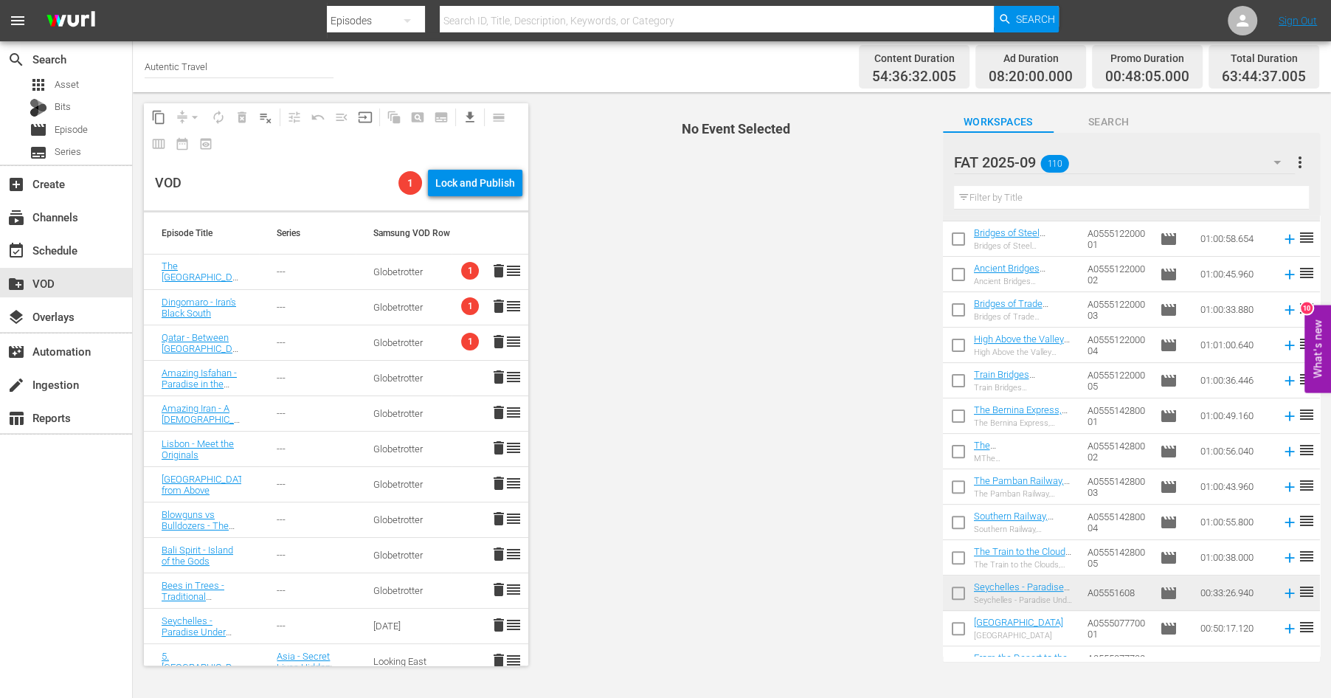
scroll to position [394, 0]
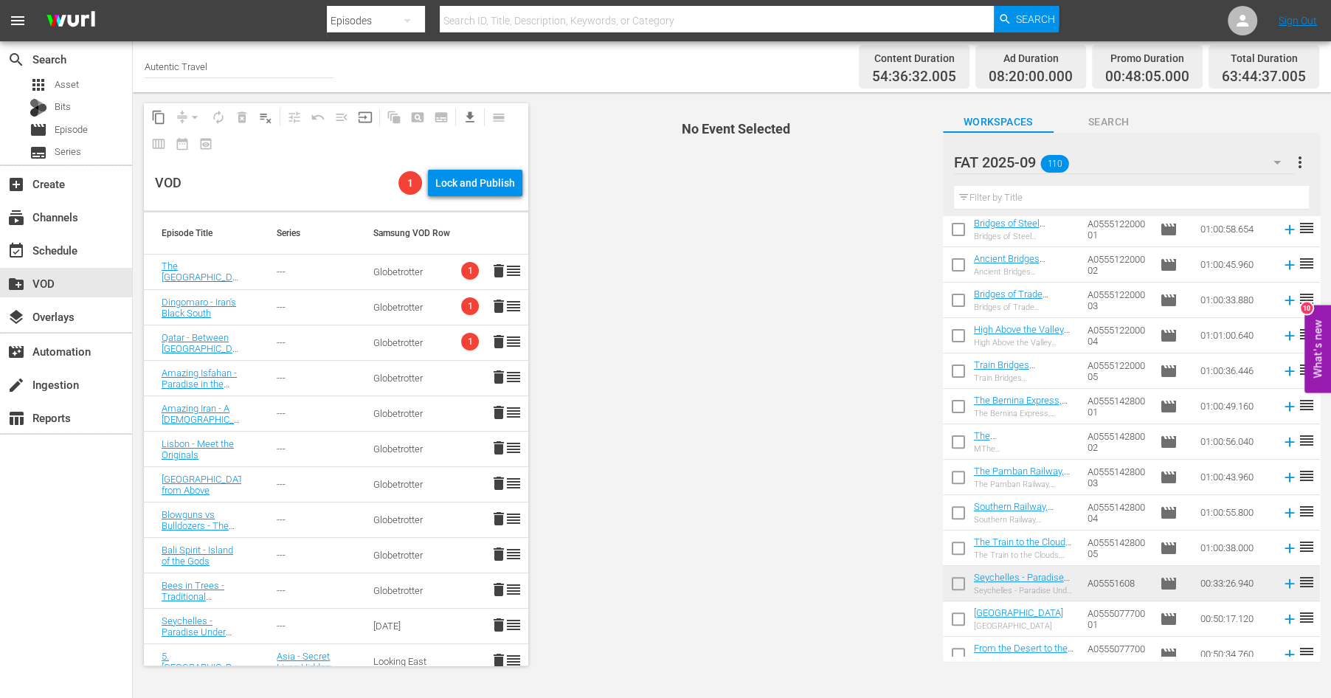
click at [954, 544] on input "checkbox" at bounding box center [958, 551] width 31 height 31
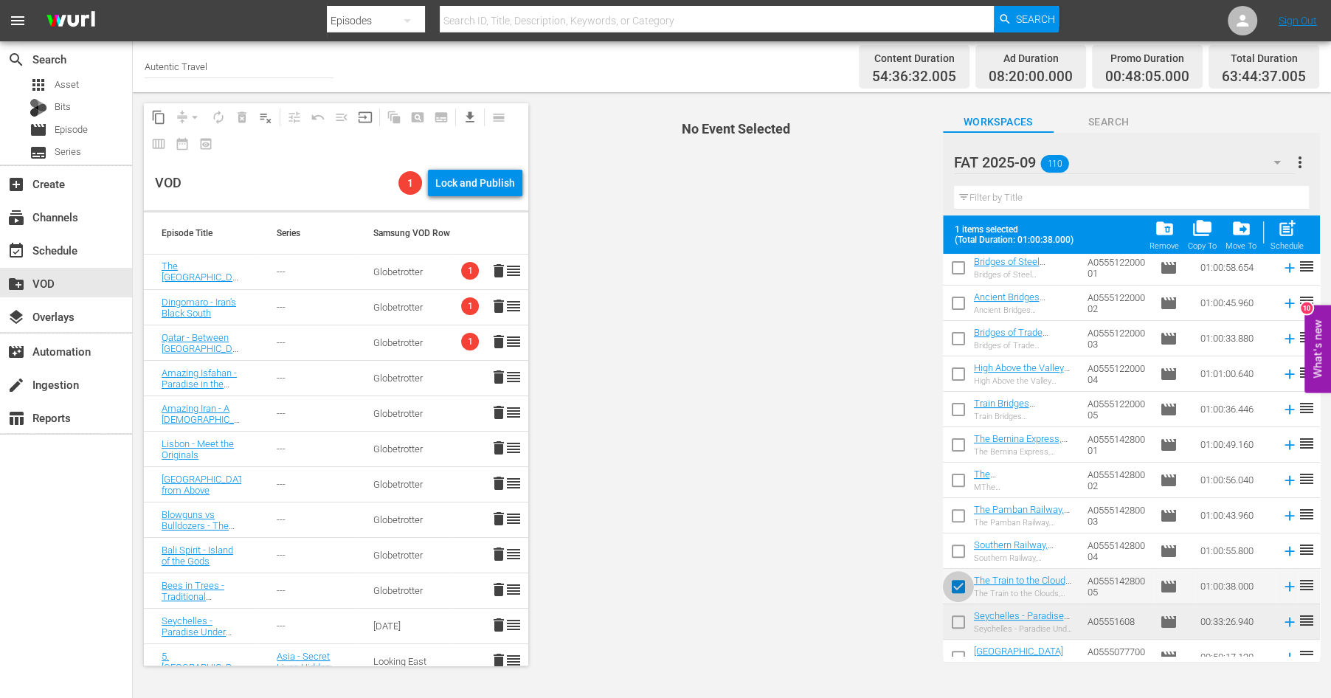
click at [958, 586] on input "checkbox" at bounding box center [958, 589] width 31 height 31
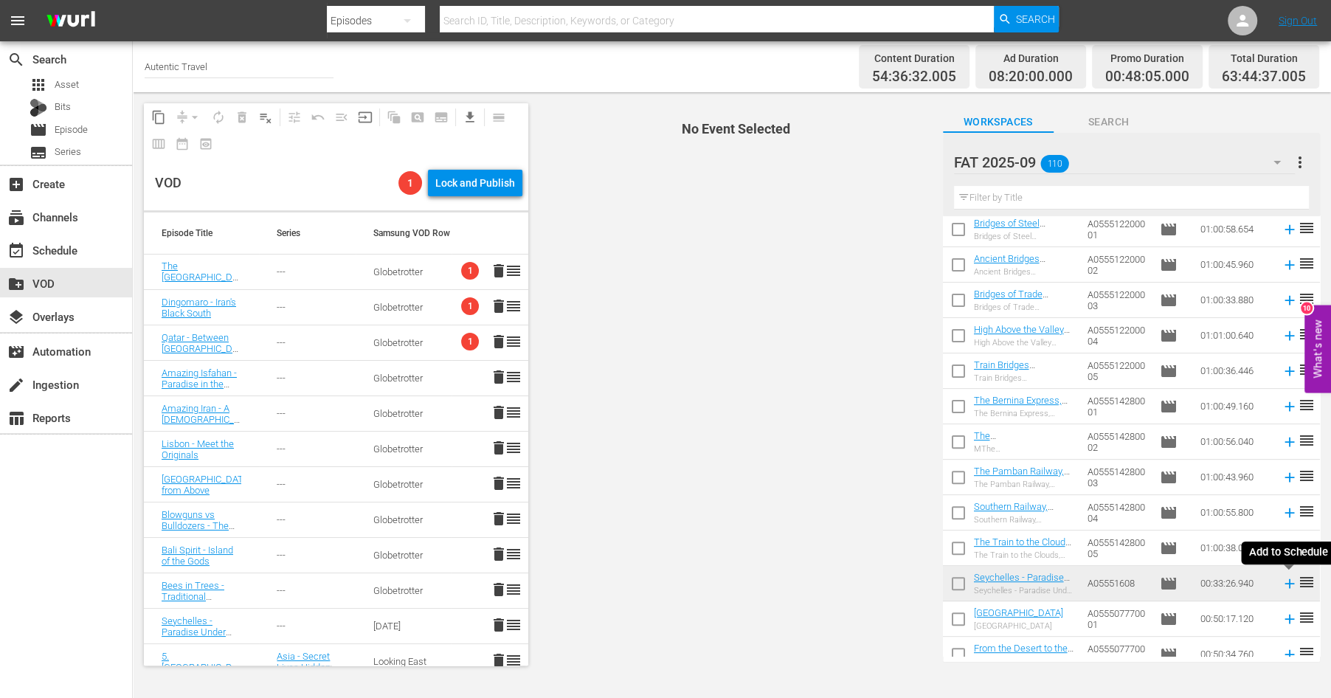
click at [1292, 584] on icon at bounding box center [1289, 583] width 16 height 16
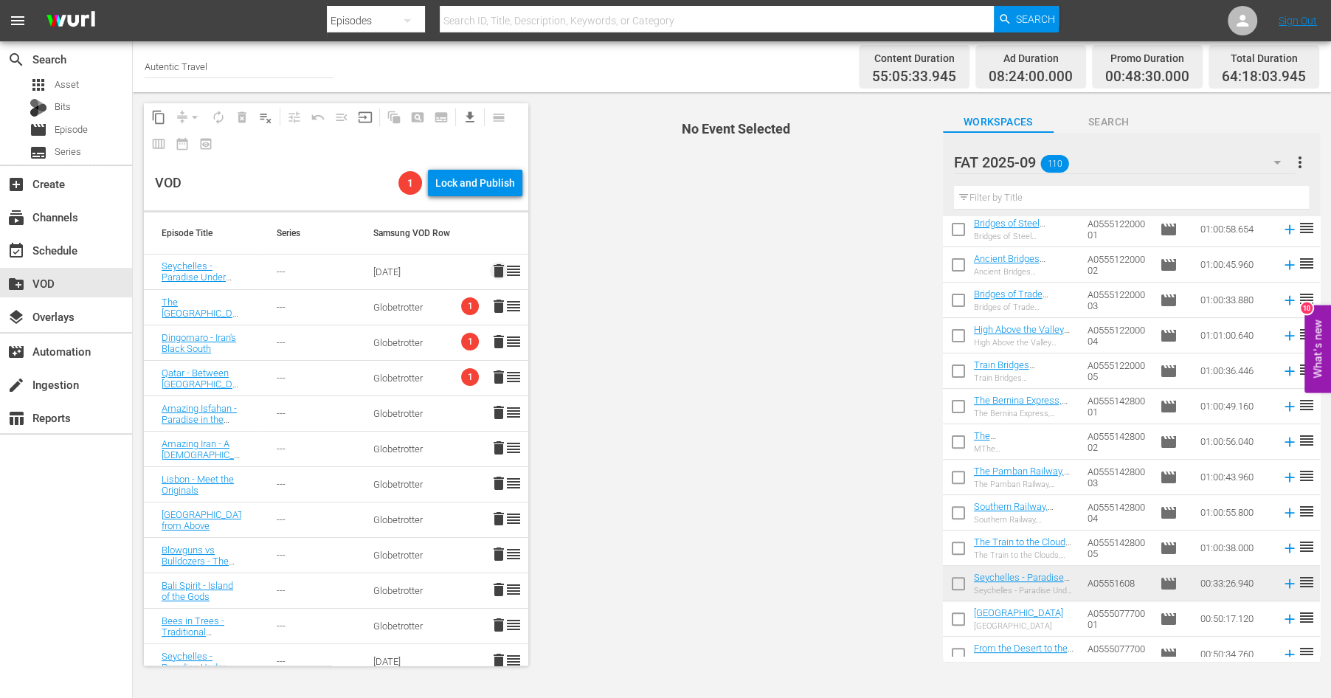
click at [500, 270] on span "delete" at bounding box center [499, 271] width 18 height 18
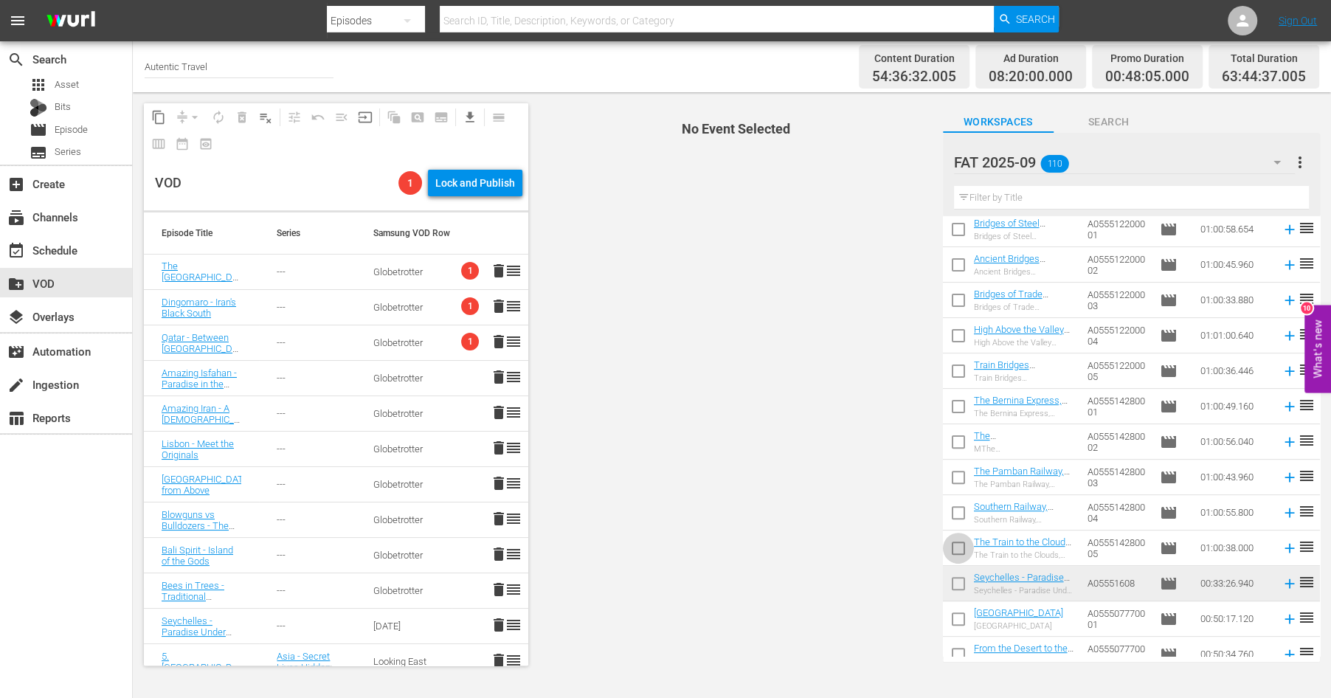
click at [957, 545] on input "checkbox" at bounding box center [958, 551] width 31 height 31
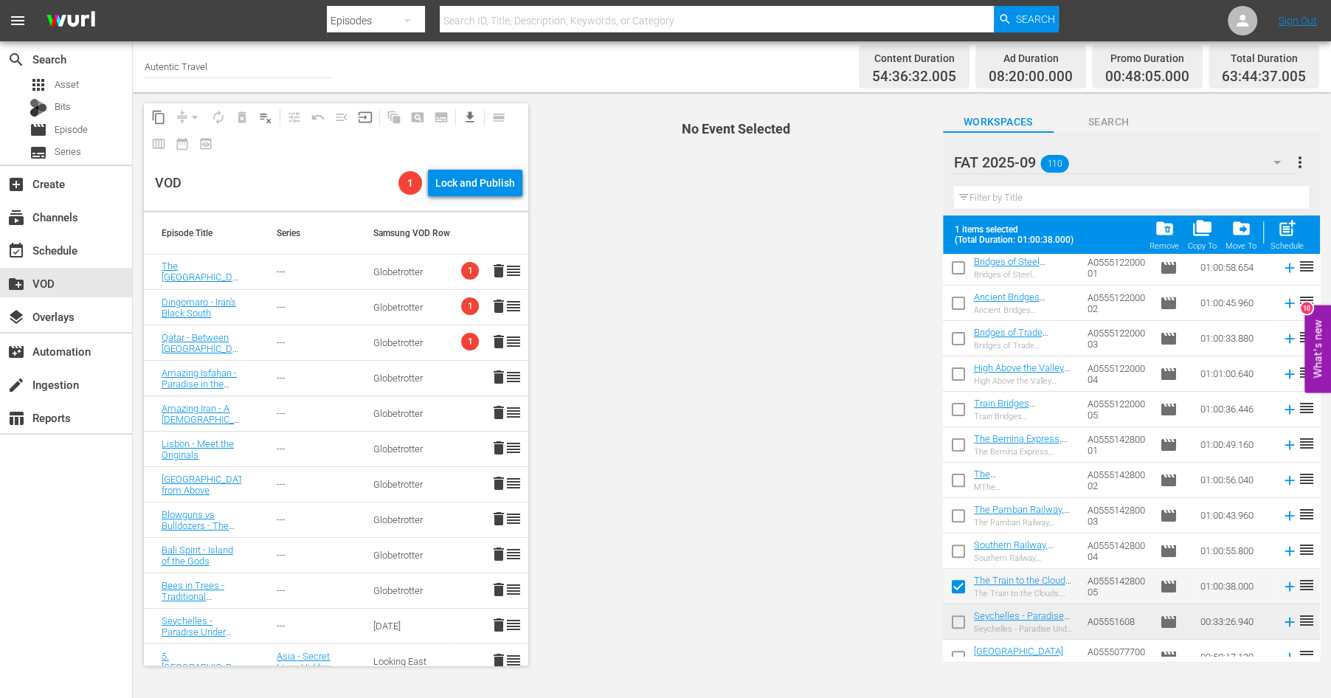
click at [957, 588] on input "checkbox" at bounding box center [958, 589] width 31 height 31
checkbox input "false"
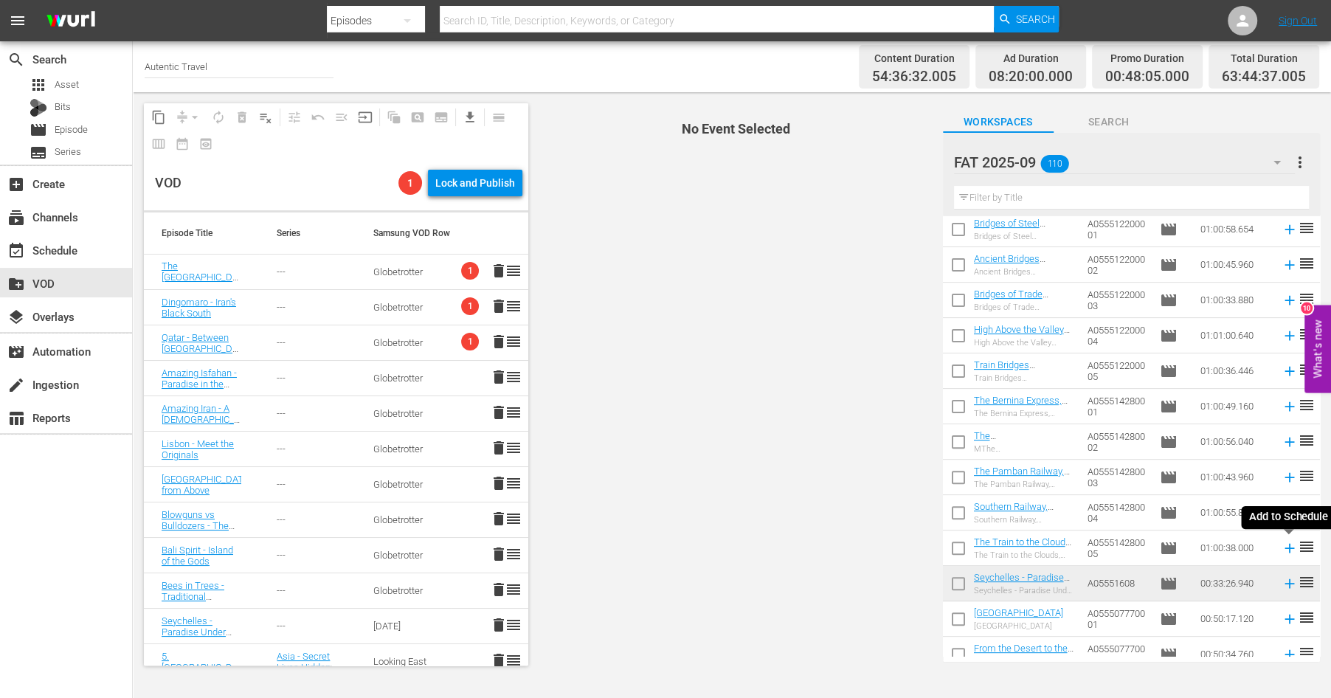
click at [1292, 549] on icon at bounding box center [1289, 548] width 16 height 16
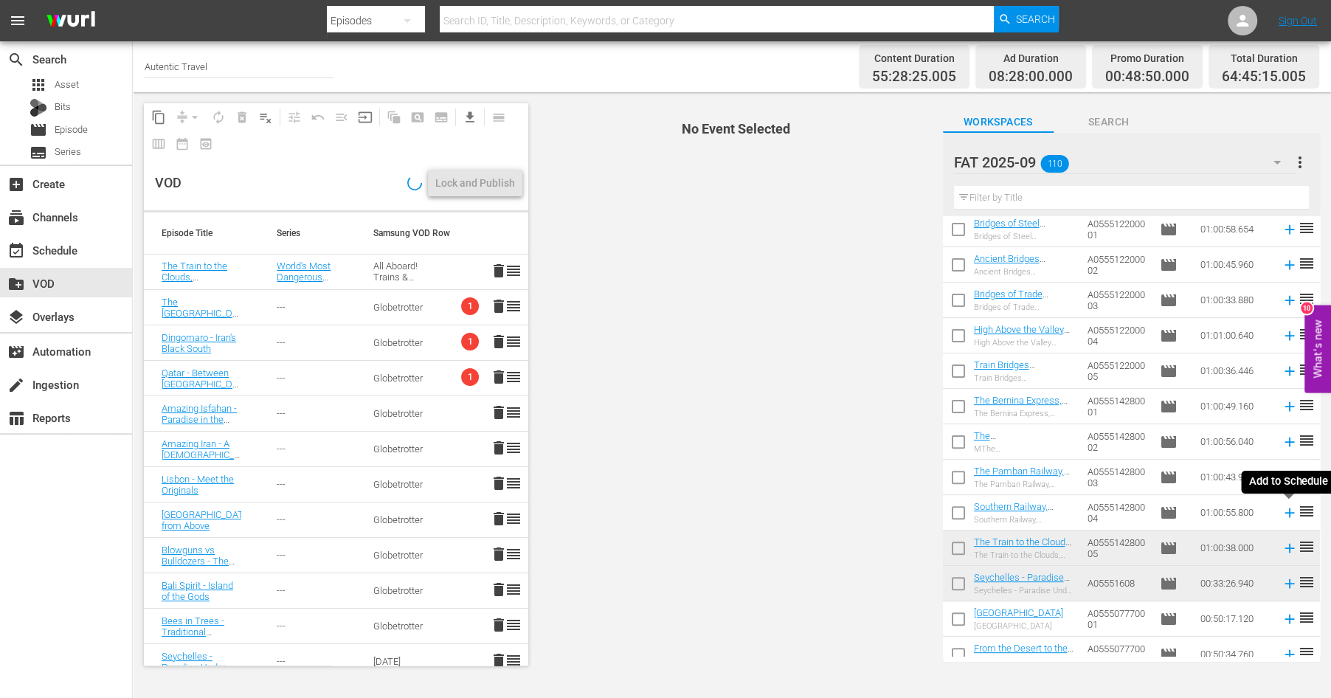
click at [1291, 513] on icon at bounding box center [1289, 513] width 16 height 16
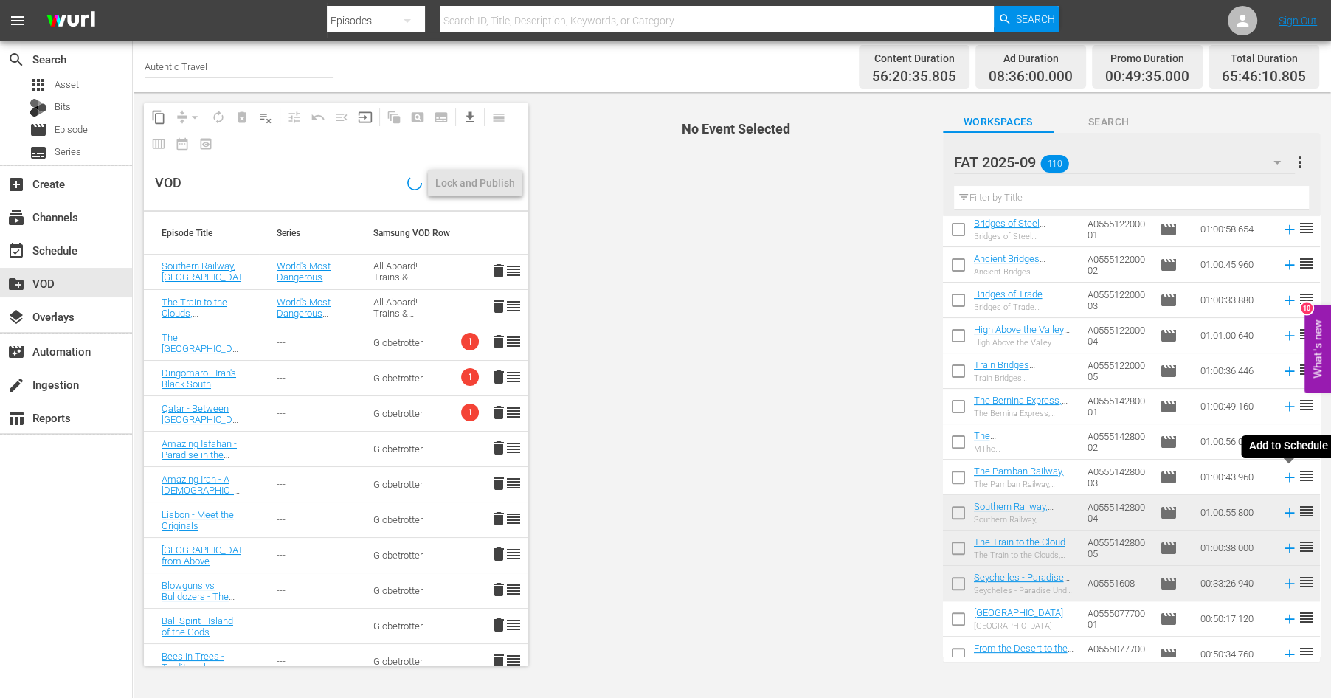
click at [1288, 479] on icon at bounding box center [1289, 477] width 16 height 16
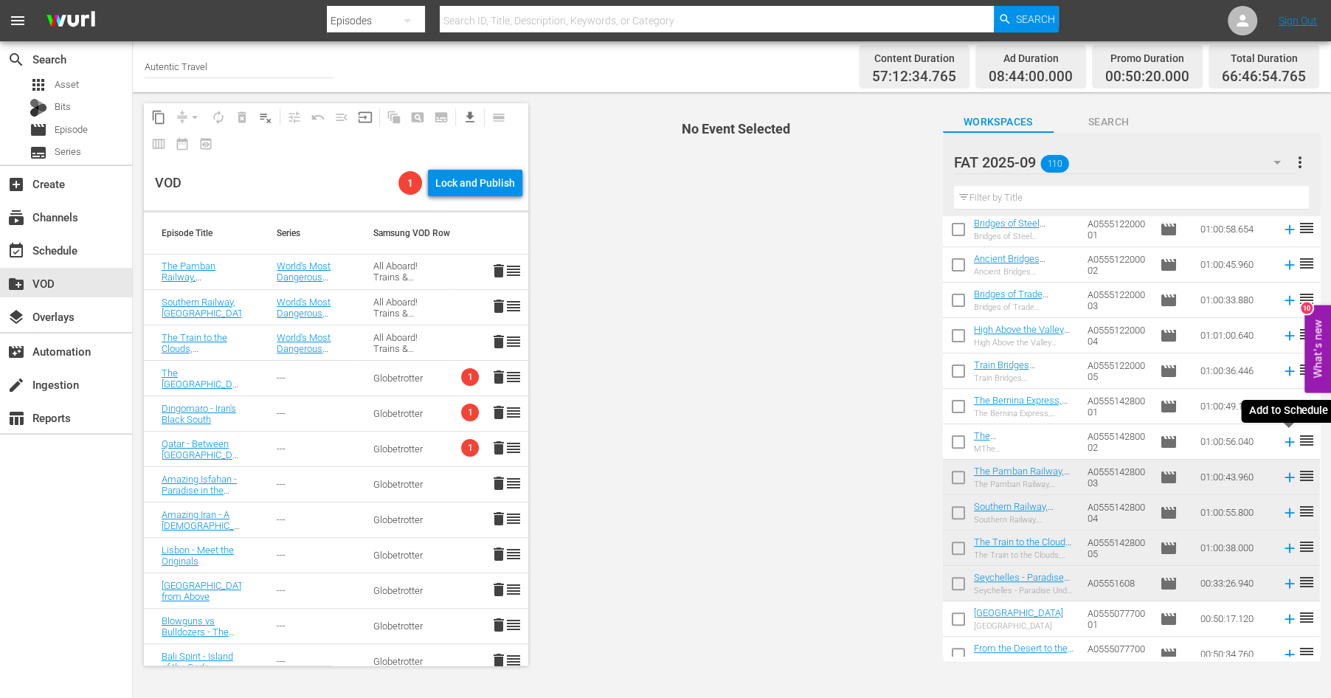
click at [1292, 443] on icon at bounding box center [1289, 442] width 16 height 16
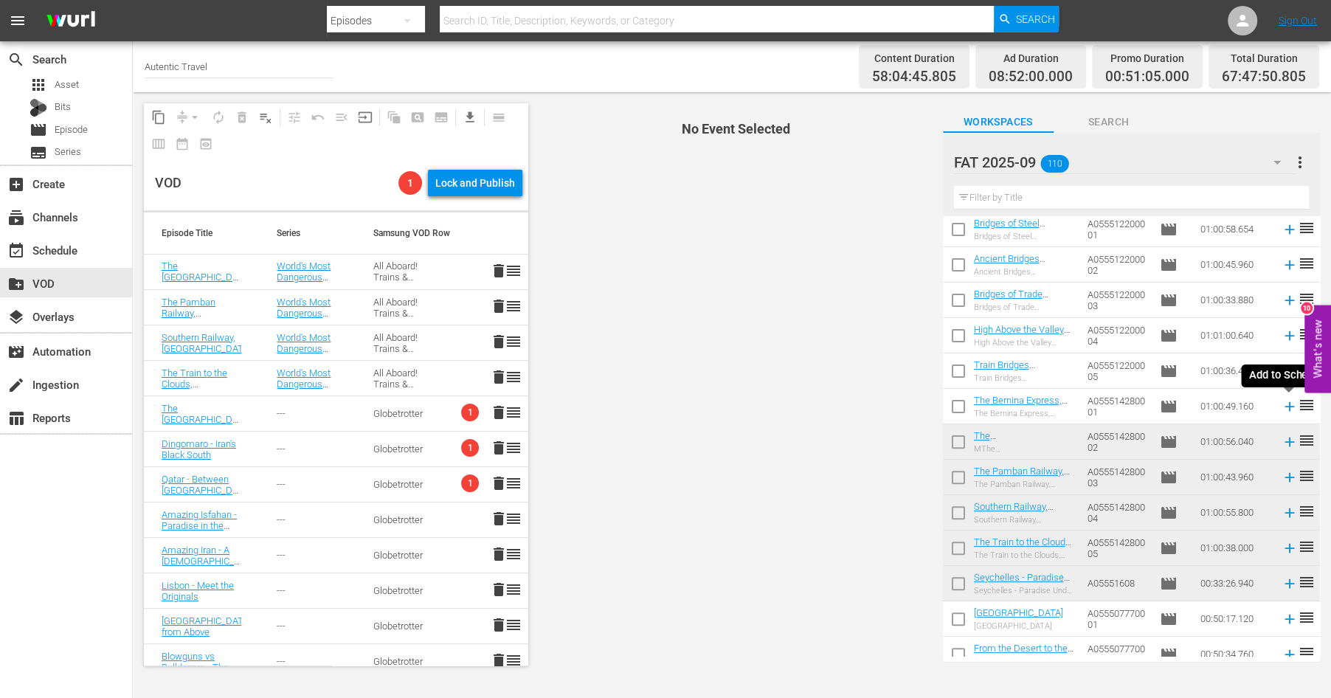
click at [1292, 406] on icon at bounding box center [1289, 406] width 10 height 10
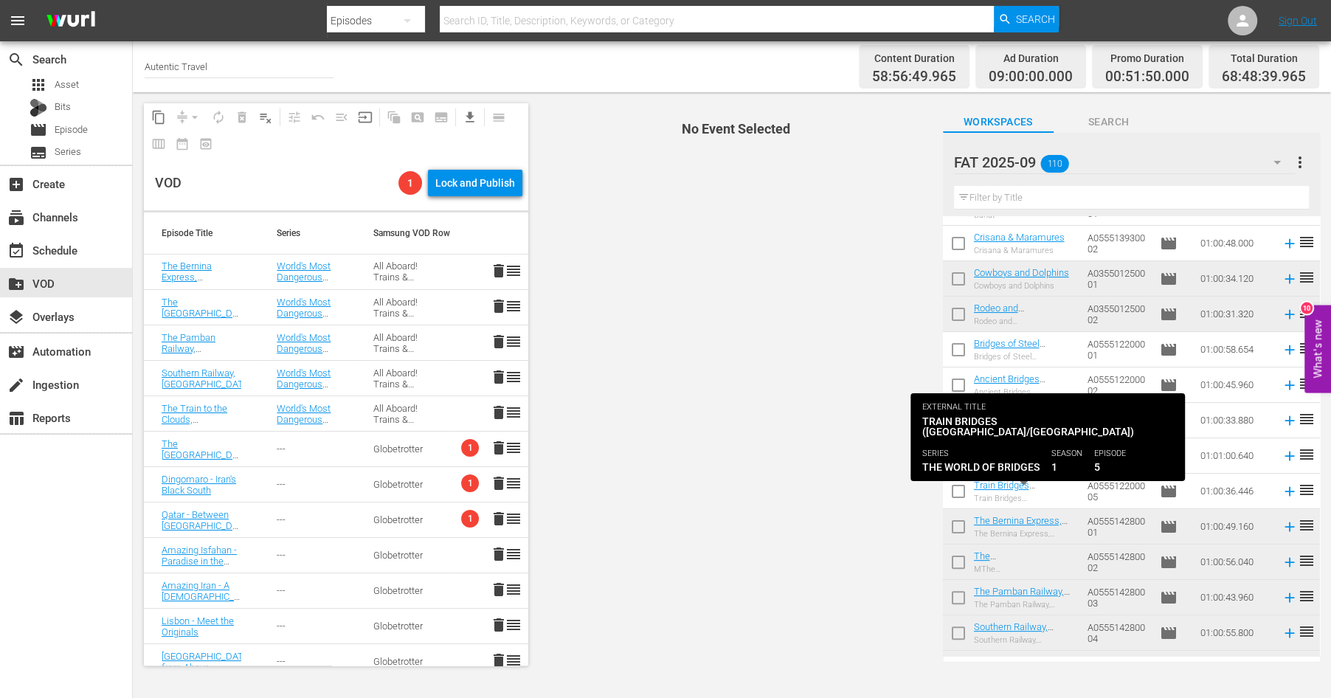
scroll to position [257, 0]
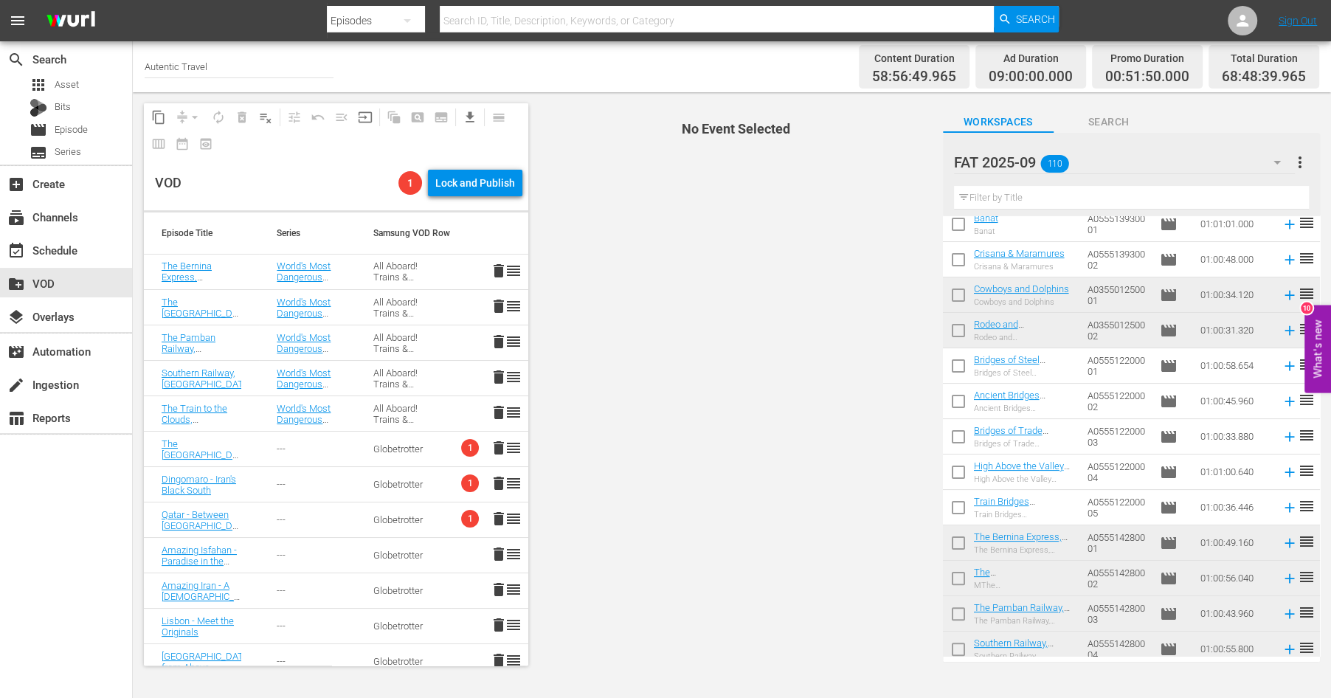
click at [957, 507] on input "checkbox" at bounding box center [958, 510] width 31 height 31
checkbox input "true"
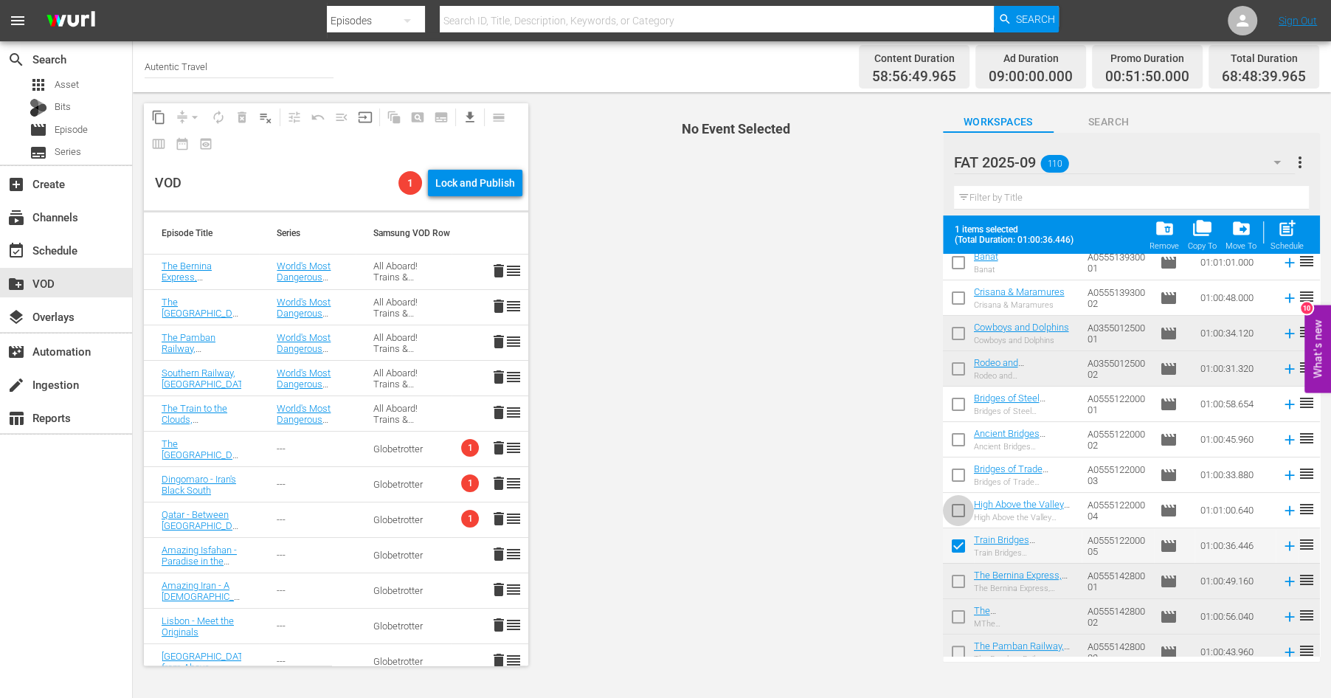
click at [960, 502] on input "checkbox" at bounding box center [958, 513] width 31 height 31
checkbox input "true"
click at [956, 476] on input "checkbox" at bounding box center [958, 477] width 31 height 31
checkbox input "true"
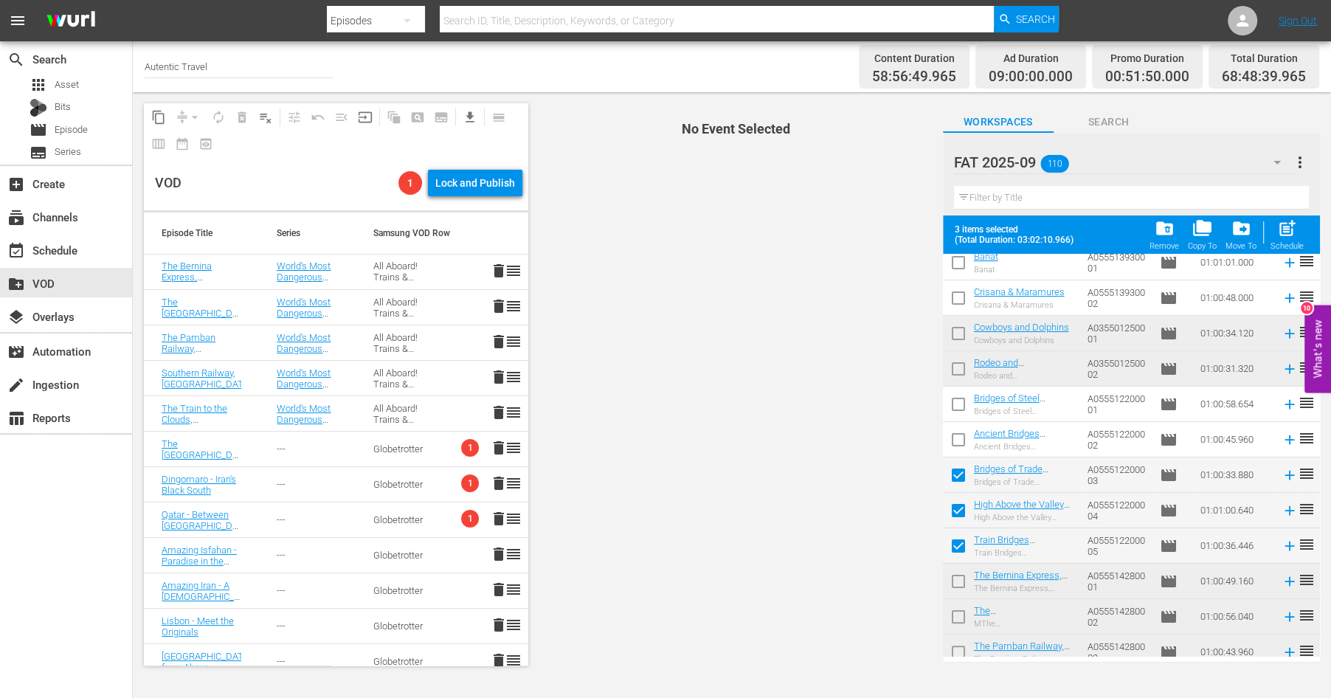
click at [957, 434] on input "checkbox" at bounding box center [958, 442] width 31 height 31
checkbox input "true"
click at [957, 402] on input "checkbox" at bounding box center [958, 407] width 31 height 31
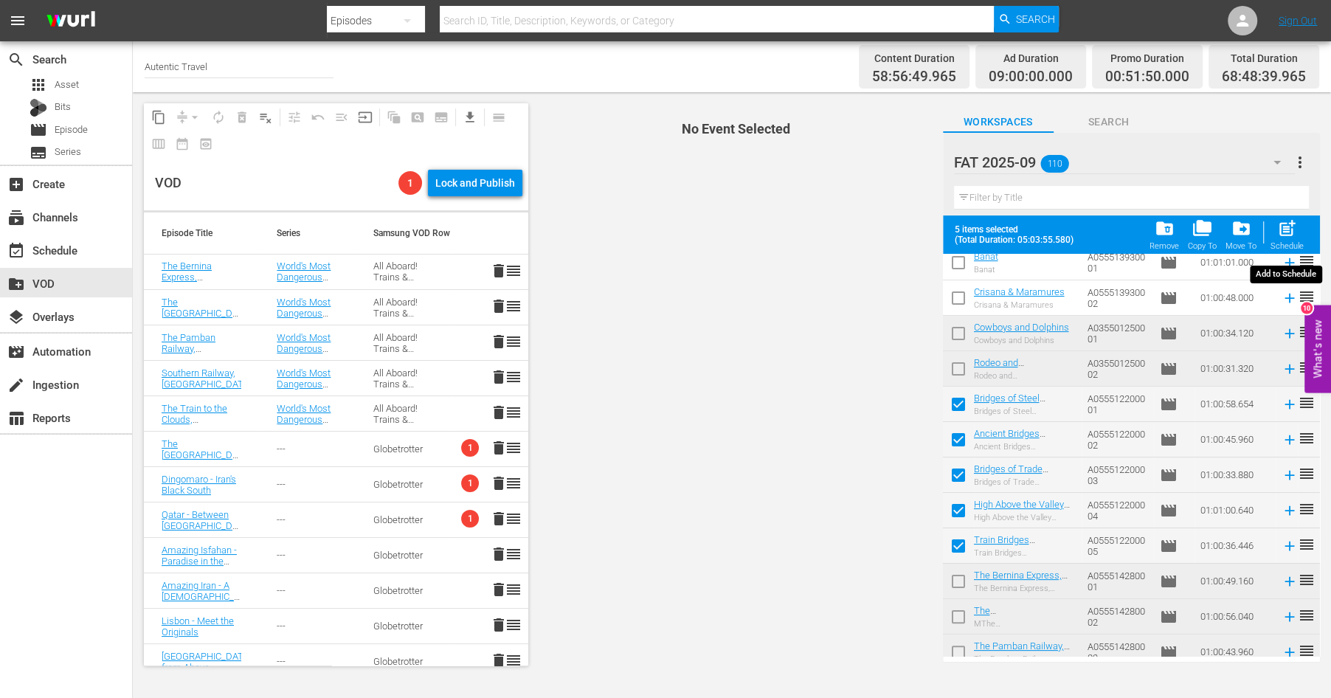
click at [1286, 237] on span "post_add" at bounding box center [1287, 228] width 20 height 20
checkbox input "false"
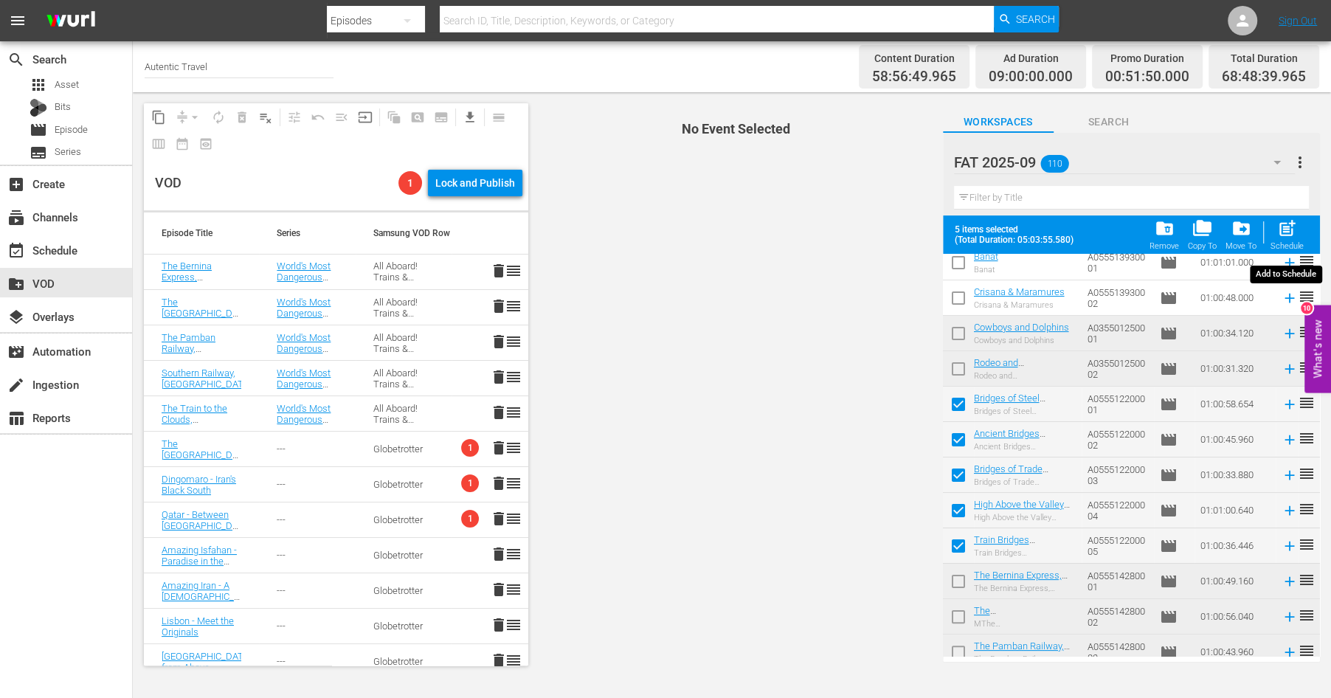
checkbox input "false"
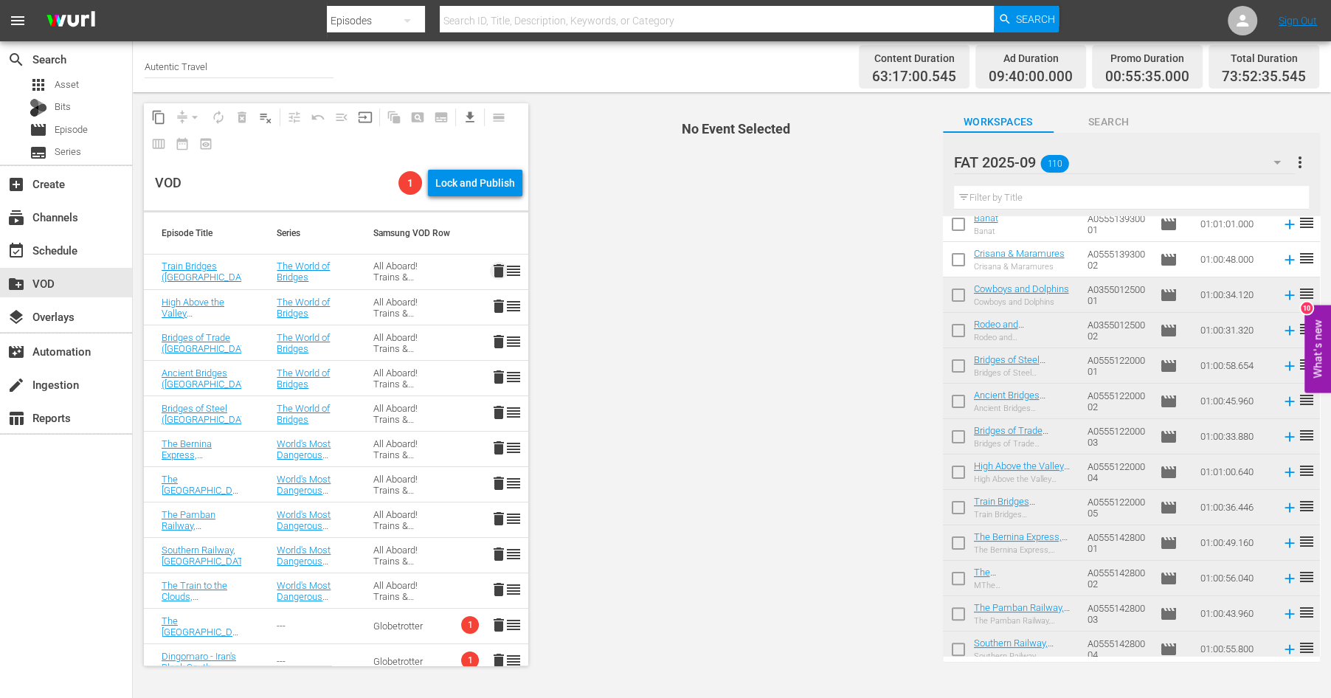
click at [502, 269] on span "delete" at bounding box center [499, 271] width 18 height 18
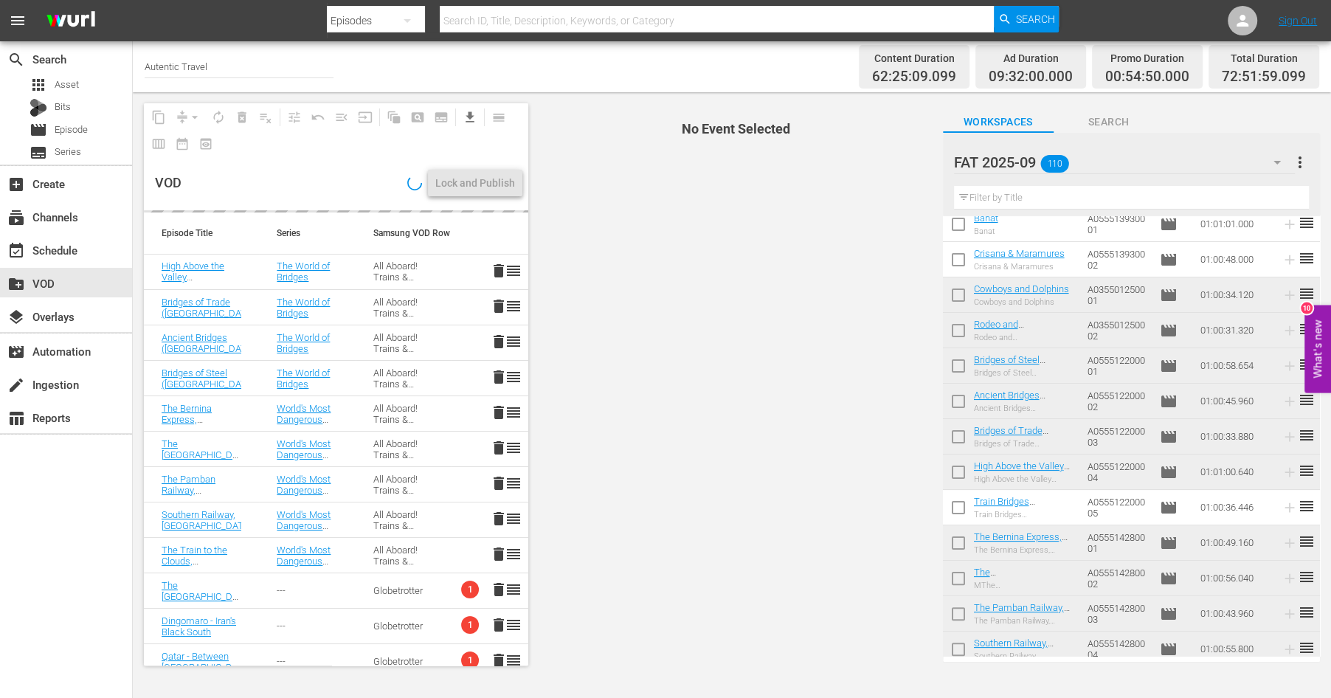
click at [502, 302] on span "delete" at bounding box center [499, 306] width 18 height 18
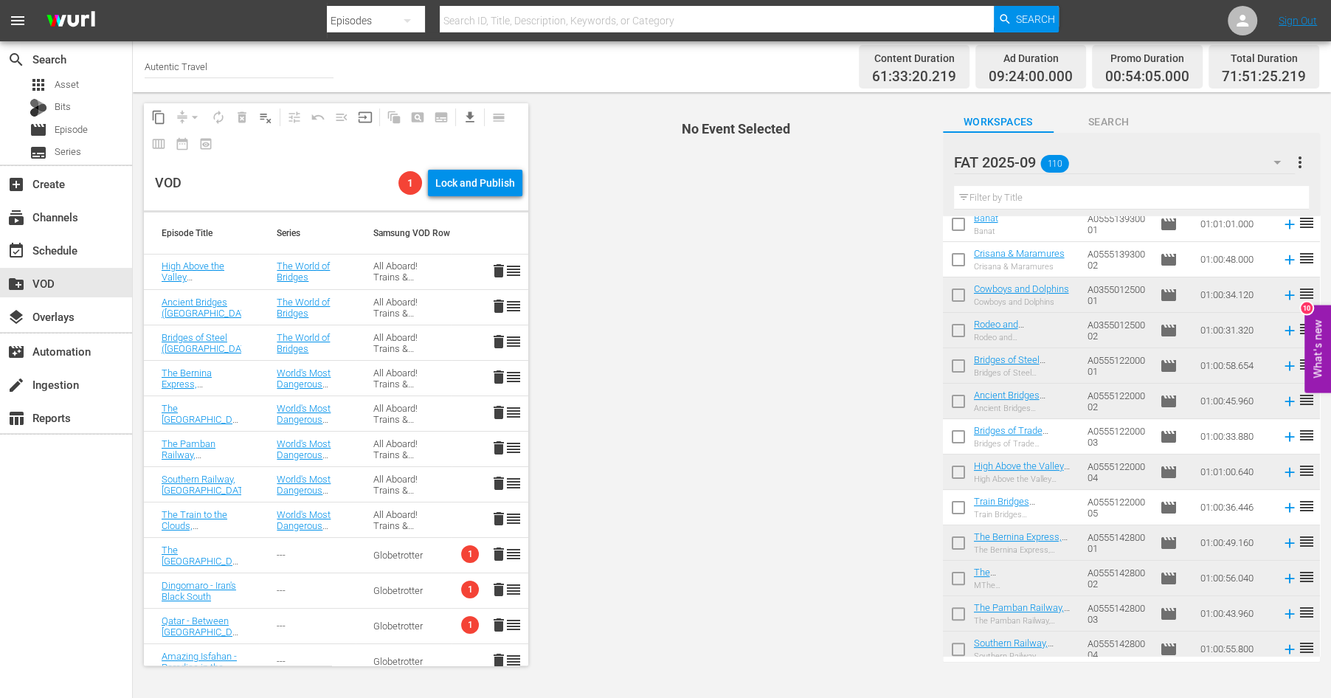
click at [495, 339] on span "delete" at bounding box center [499, 342] width 18 height 18
click at [496, 302] on span "delete" at bounding box center [499, 306] width 18 height 18
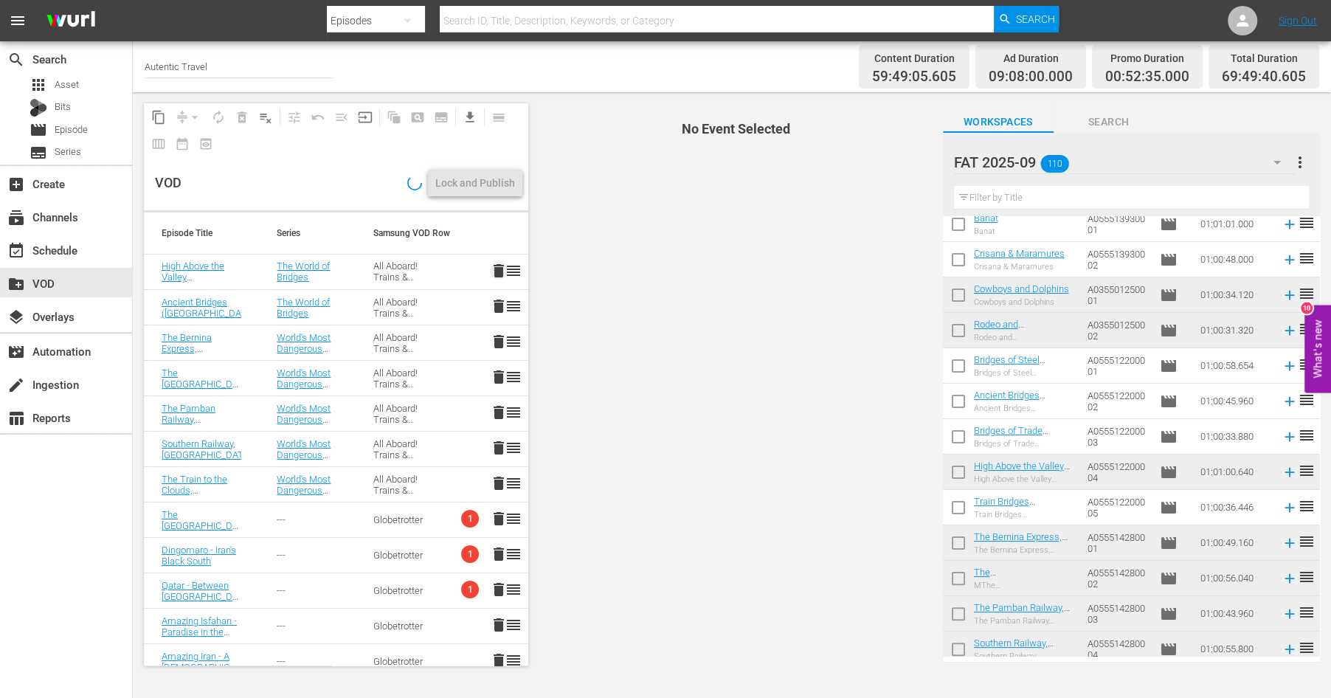
click at [496, 265] on span "delete" at bounding box center [499, 271] width 18 height 18
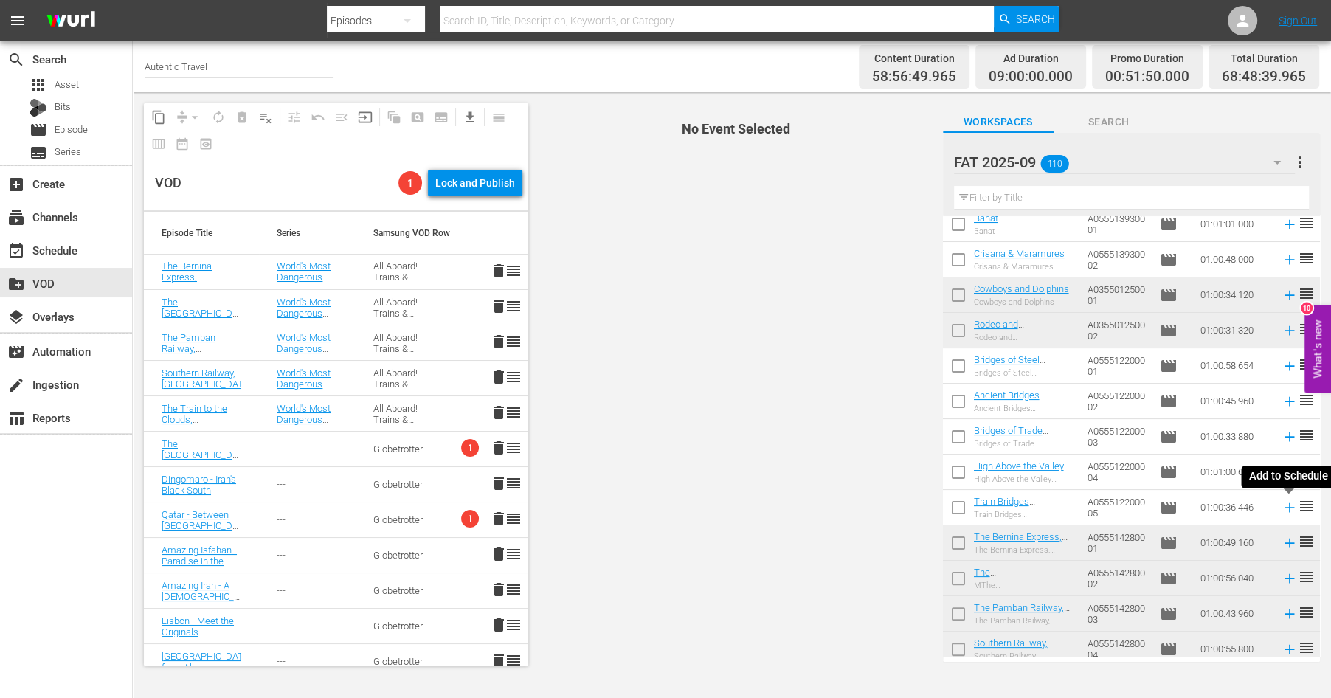
click at [1289, 510] on icon at bounding box center [1289, 507] width 10 height 10
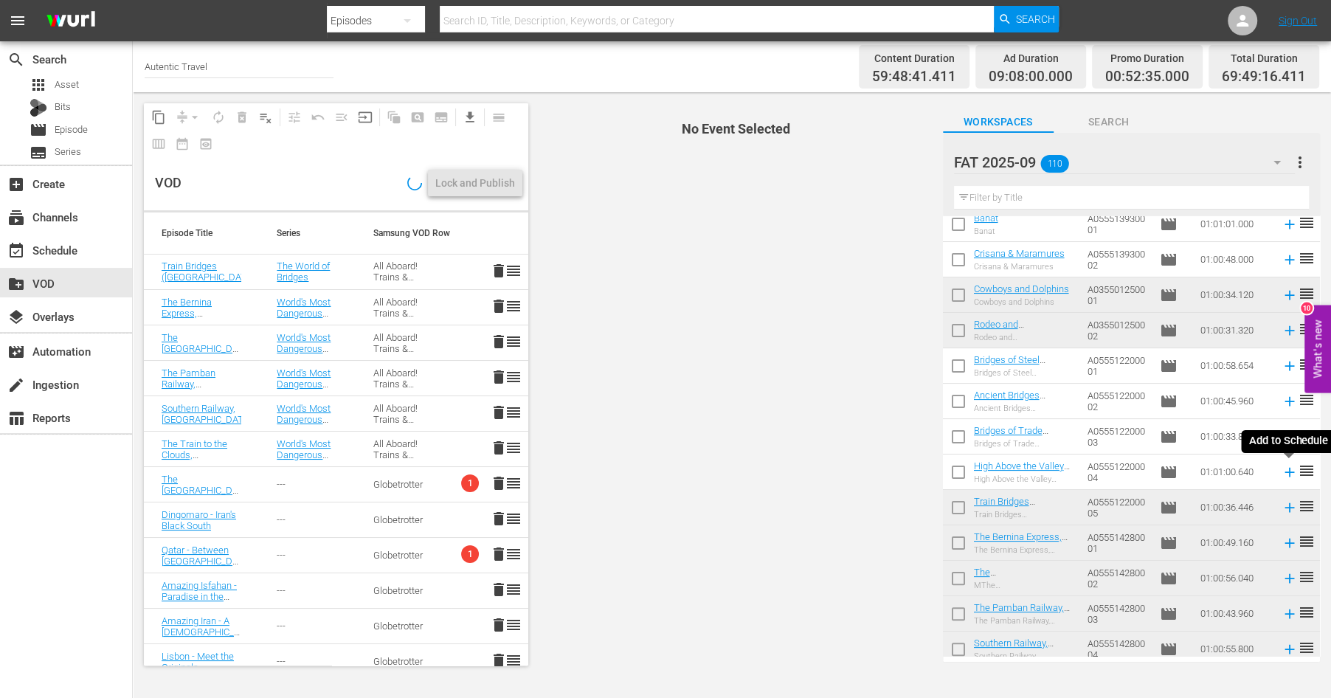
click at [1294, 474] on icon at bounding box center [1289, 472] width 16 height 16
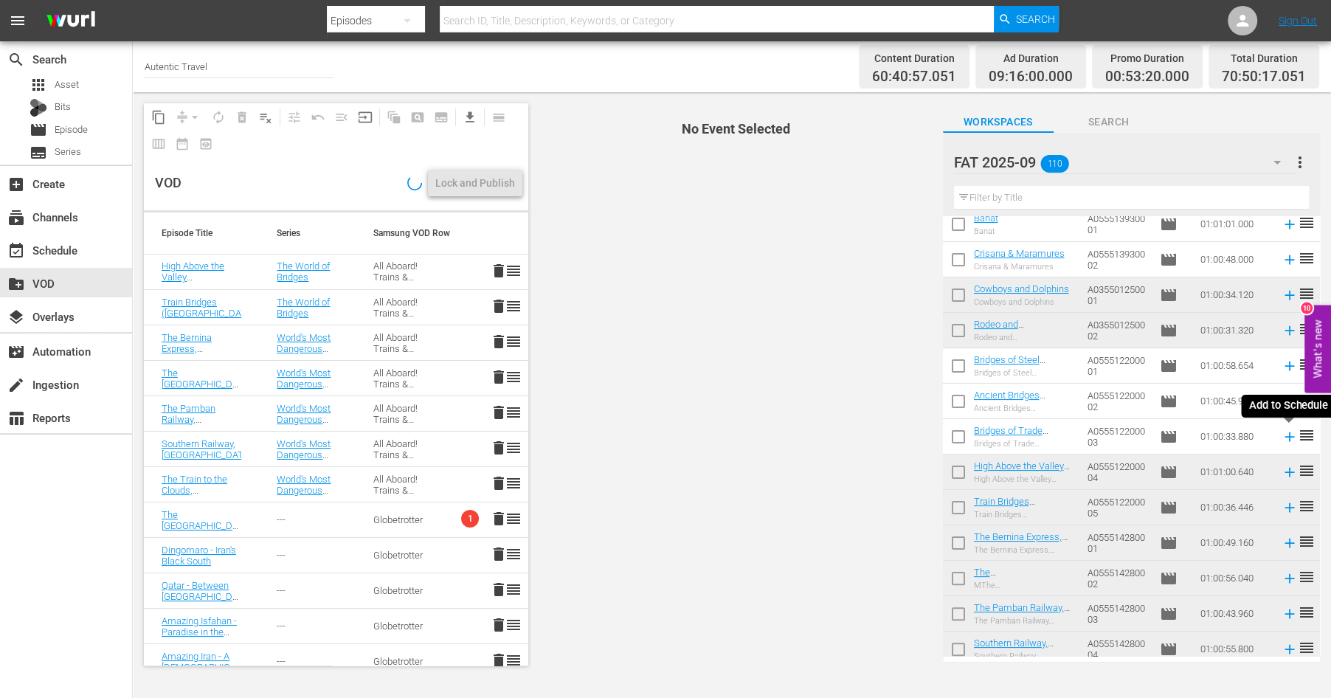
click at [1289, 435] on icon at bounding box center [1289, 436] width 10 height 10
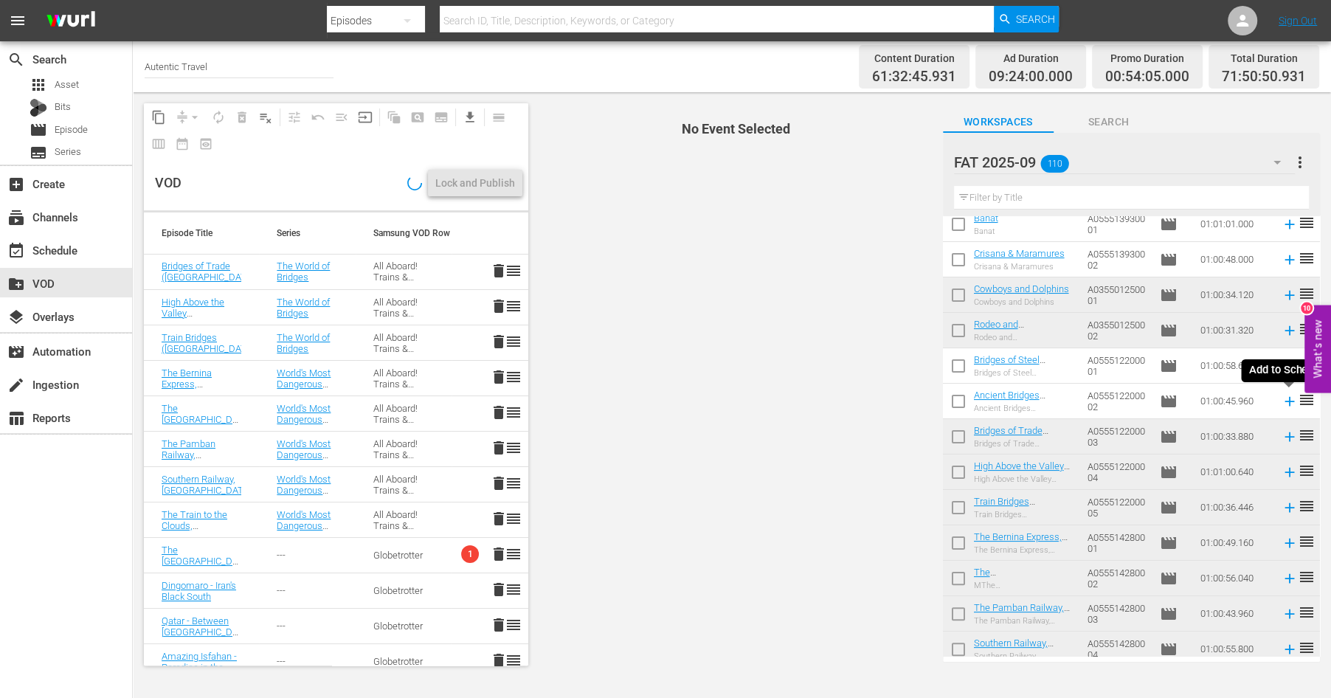
click at [1288, 400] on icon at bounding box center [1289, 401] width 16 height 16
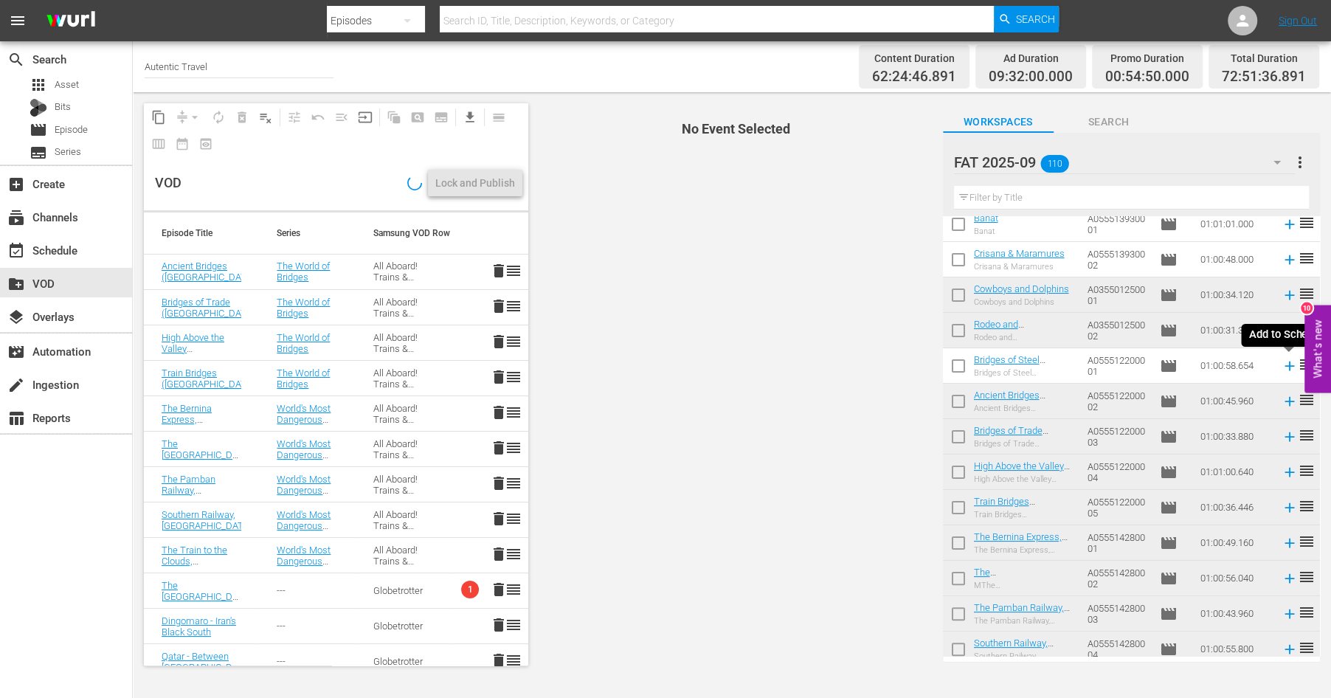
click at [1286, 364] on icon at bounding box center [1289, 366] width 10 height 10
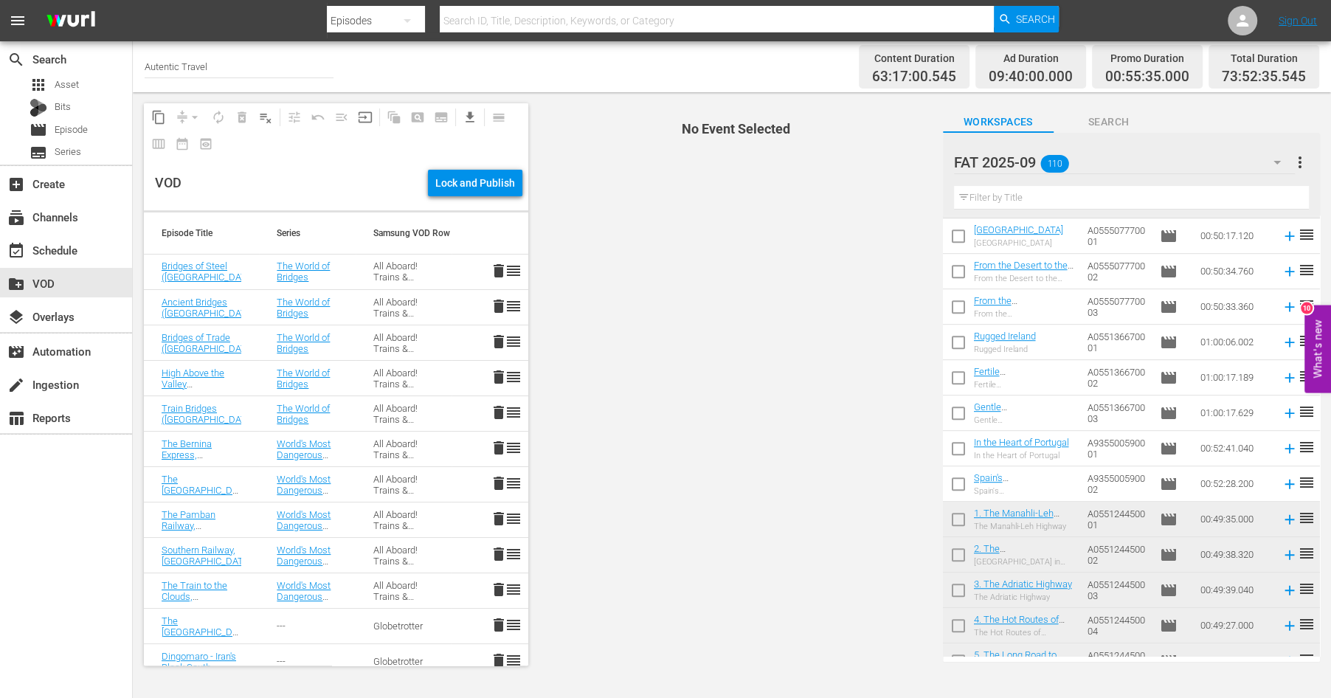
scroll to position [778, 0]
click at [956, 408] on input "checkbox" at bounding box center [958, 414] width 31 height 31
checkbox input "true"
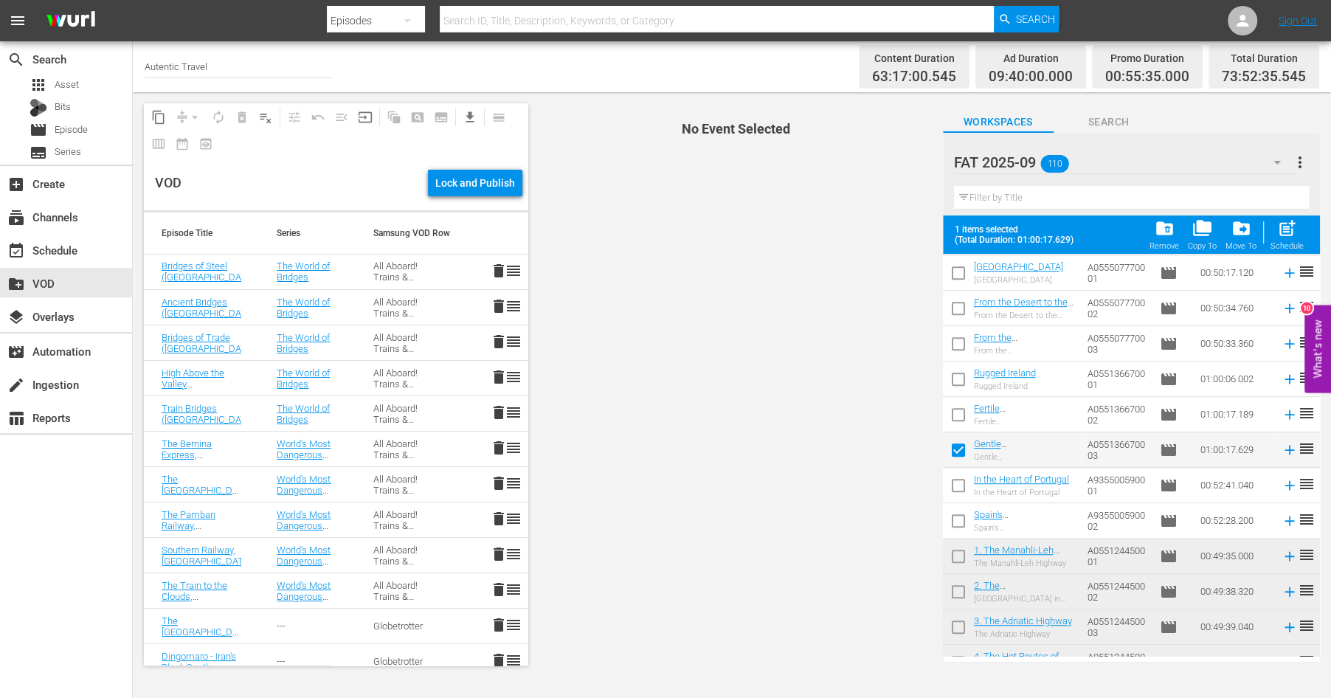
click at [960, 403] on input "checkbox" at bounding box center [958, 417] width 31 height 31
checkbox input "true"
click at [964, 377] on input "checkbox" at bounding box center [958, 382] width 31 height 31
checkbox input "true"
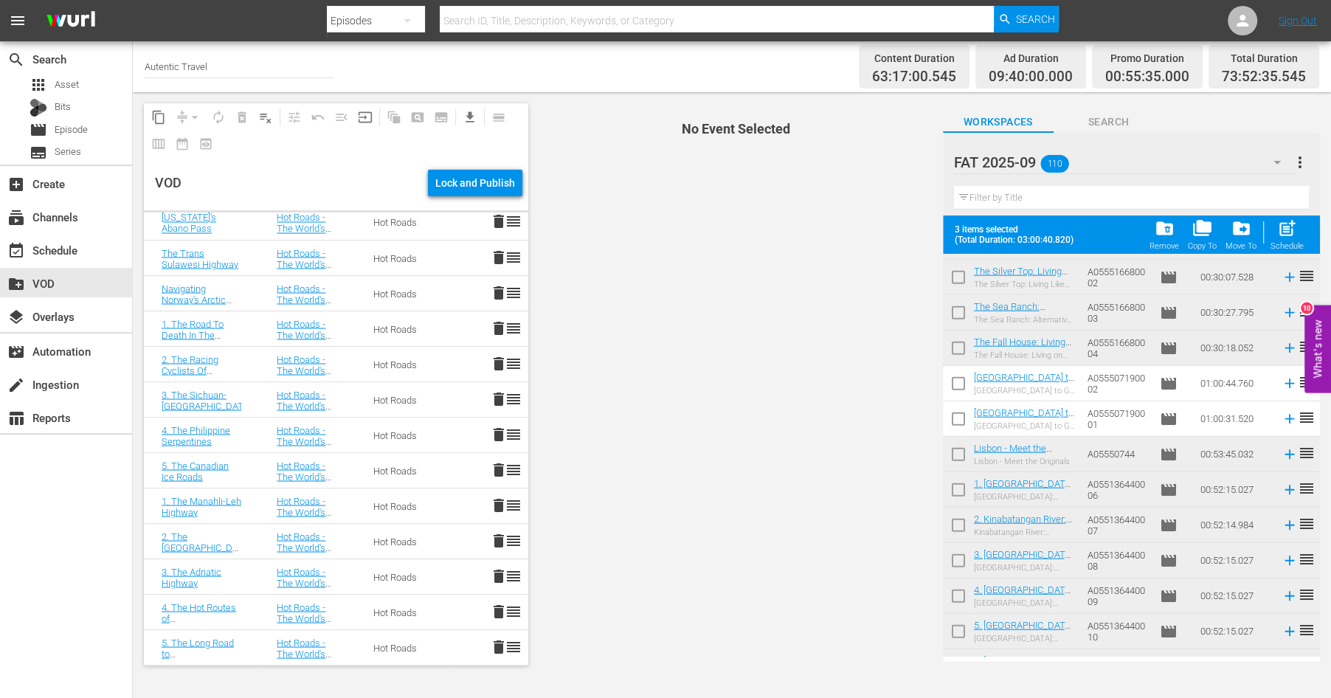
scroll to position [3355, 0]
click at [956, 423] on input "checkbox" at bounding box center [958, 424] width 31 height 31
checkbox input "true"
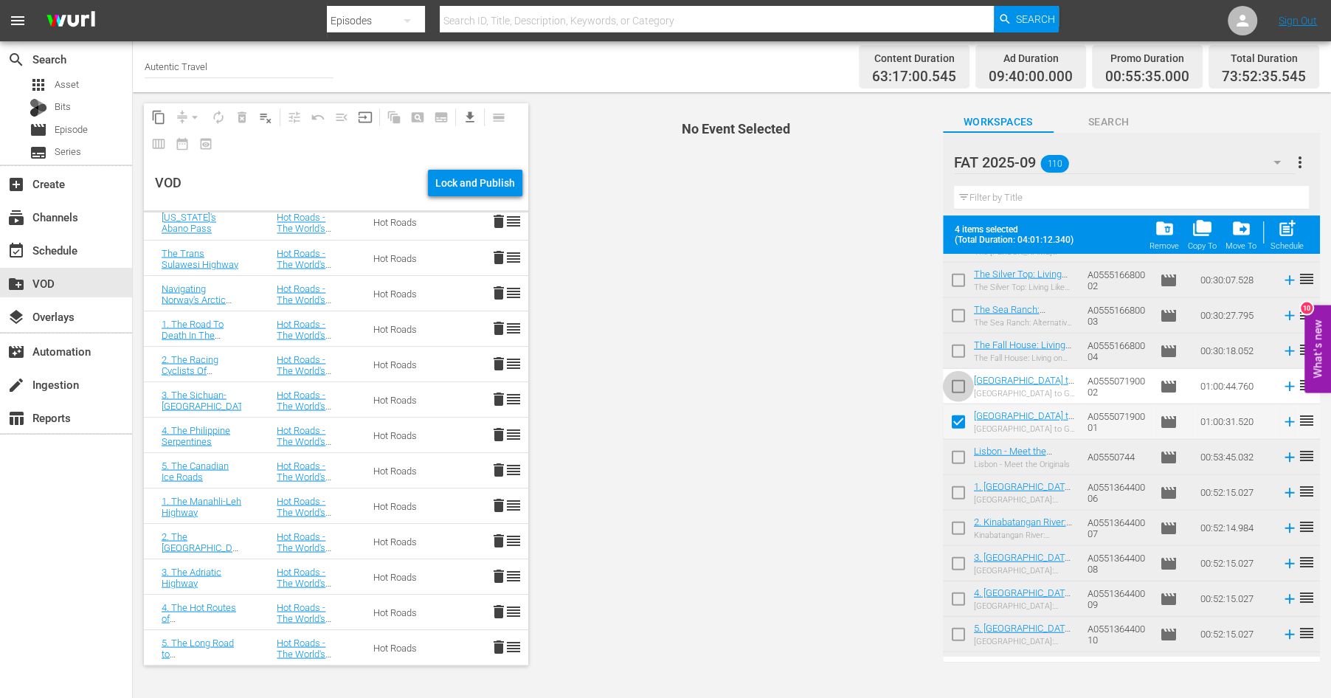
click at [954, 391] on input "checkbox" at bounding box center [958, 389] width 31 height 31
checkbox input "true"
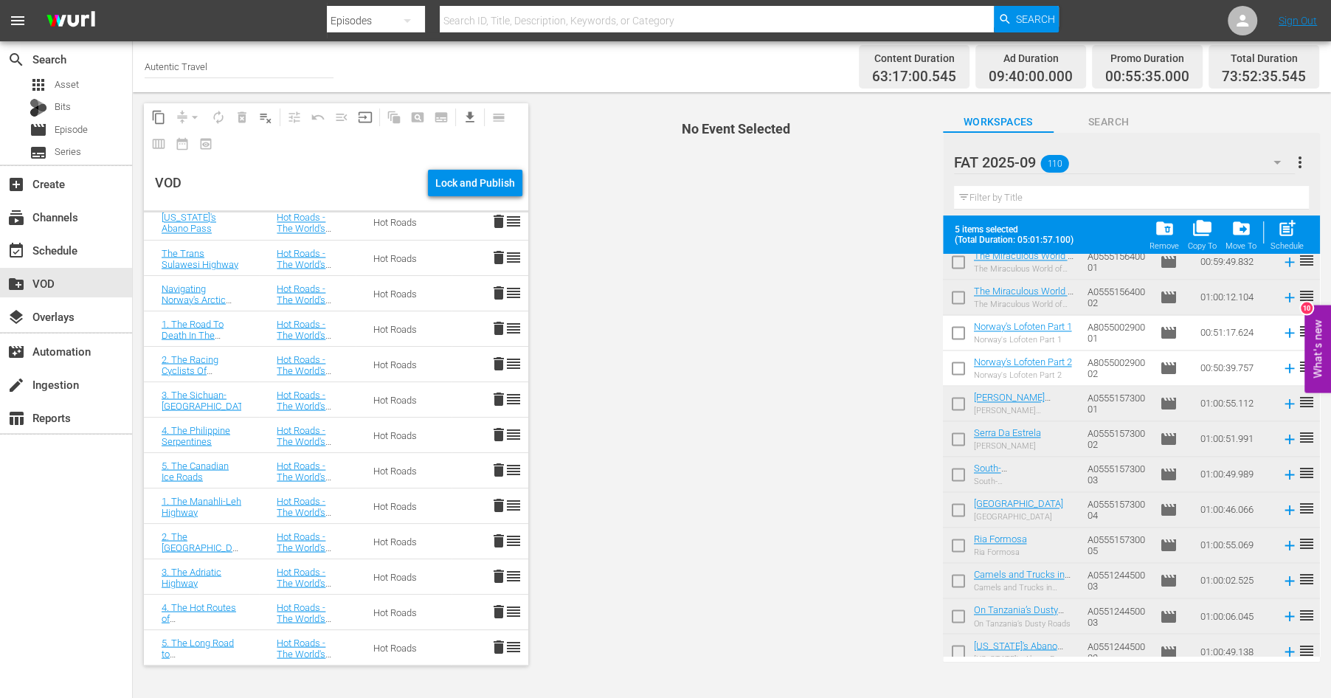
scroll to position [2137, 0]
click at [960, 365] on input "checkbox" at bounding box center [958, 368] width 31 height 31
checkbox input "true"
click at [959, 331] on input "checkbox" at bounding box center [958, 333] width 31 height 31
checkbox input "true"
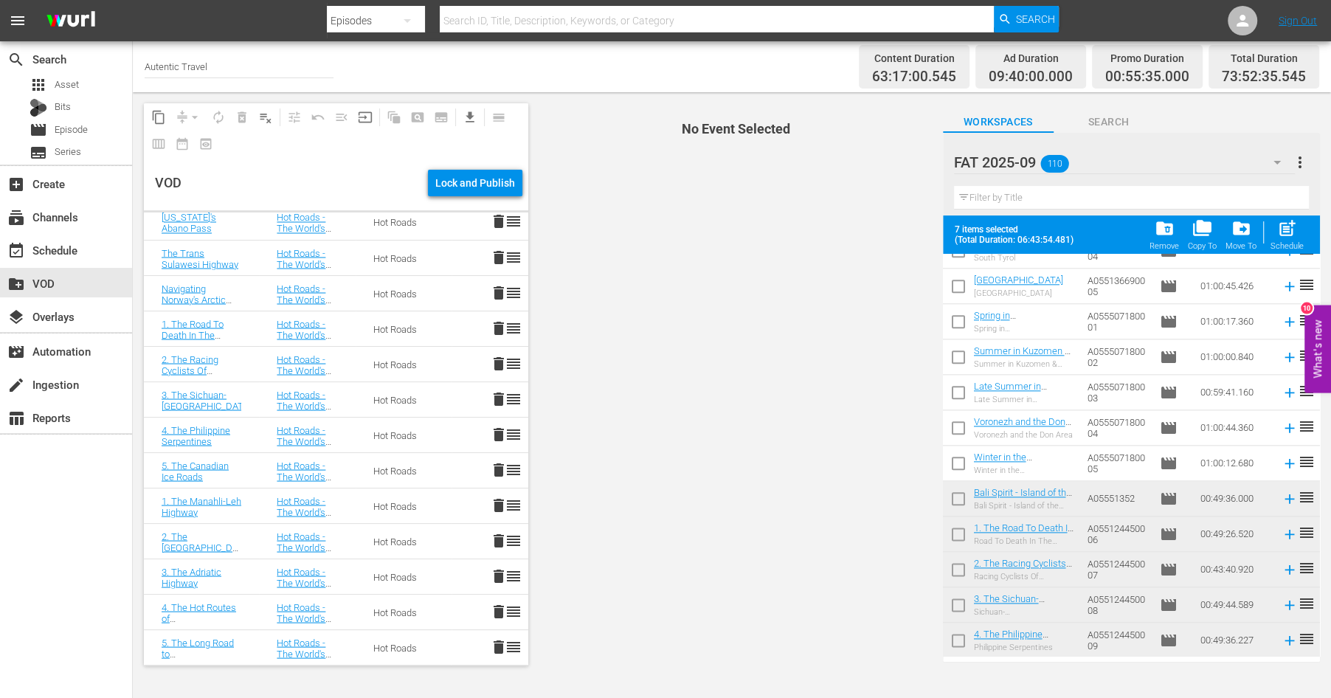
scroll to position [1605, 0]
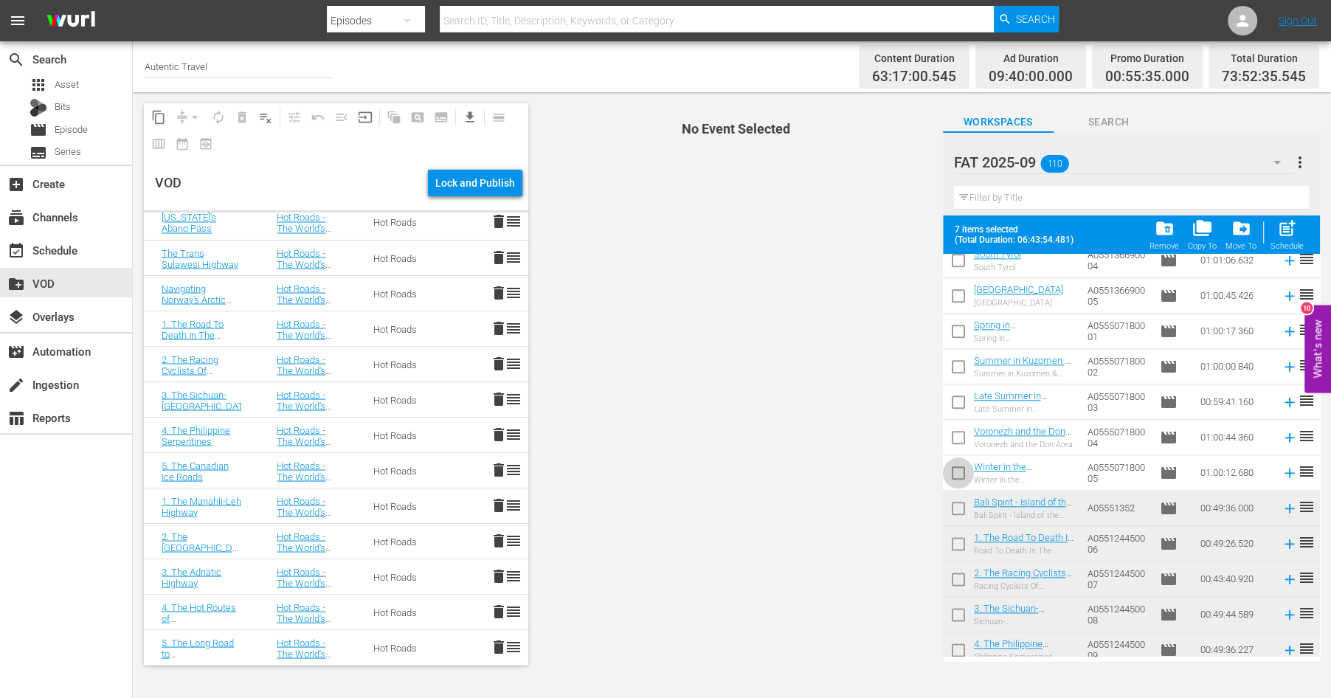
click at [958, 469] on input "checkbox" at bounding box center [958, 475] width 31 height 31
checkbox input "true"
click at [960, 437] on input "checkbox" at bounding box center [958, 440] width 31 height 31
checkbox input "true"
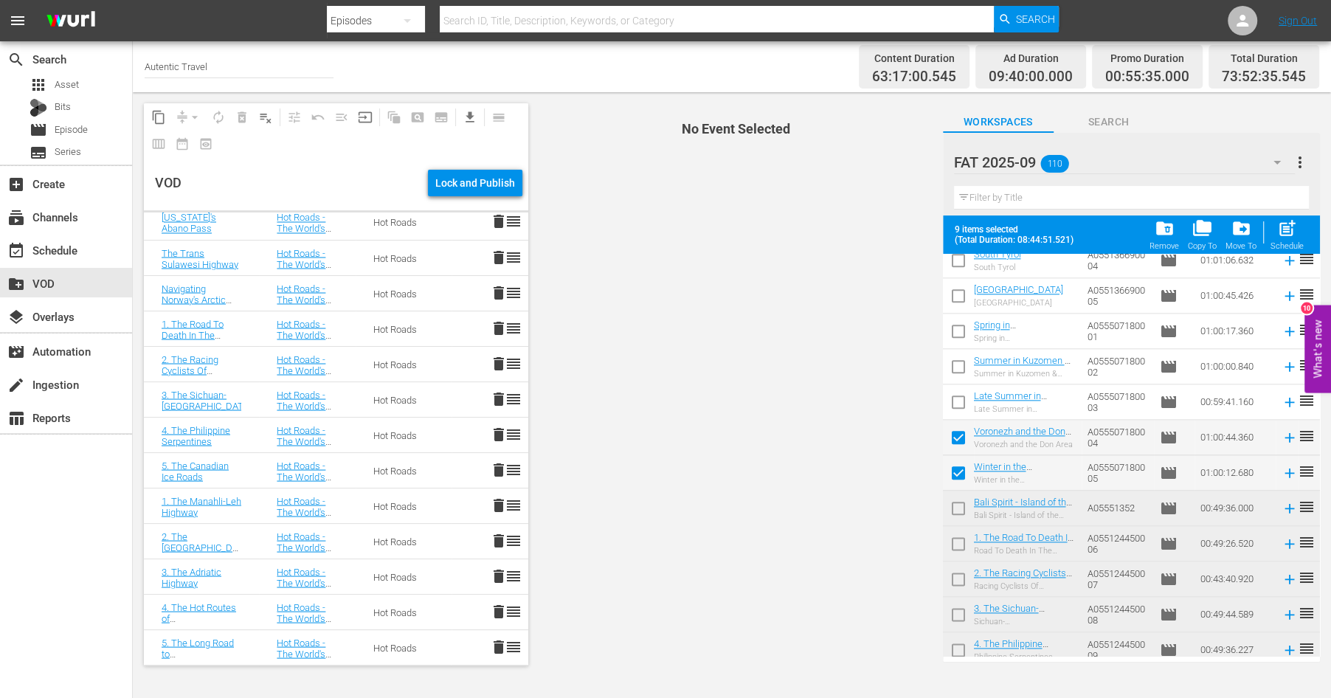
click at [960, 394] on input "checkbox" at bounding box center [958, 404] width 31 height 31
checkbox input "true"
click at [959, 364] on input "checkbox" at bounding box center [958, 369] width 31 height 31
checkbox input "true"
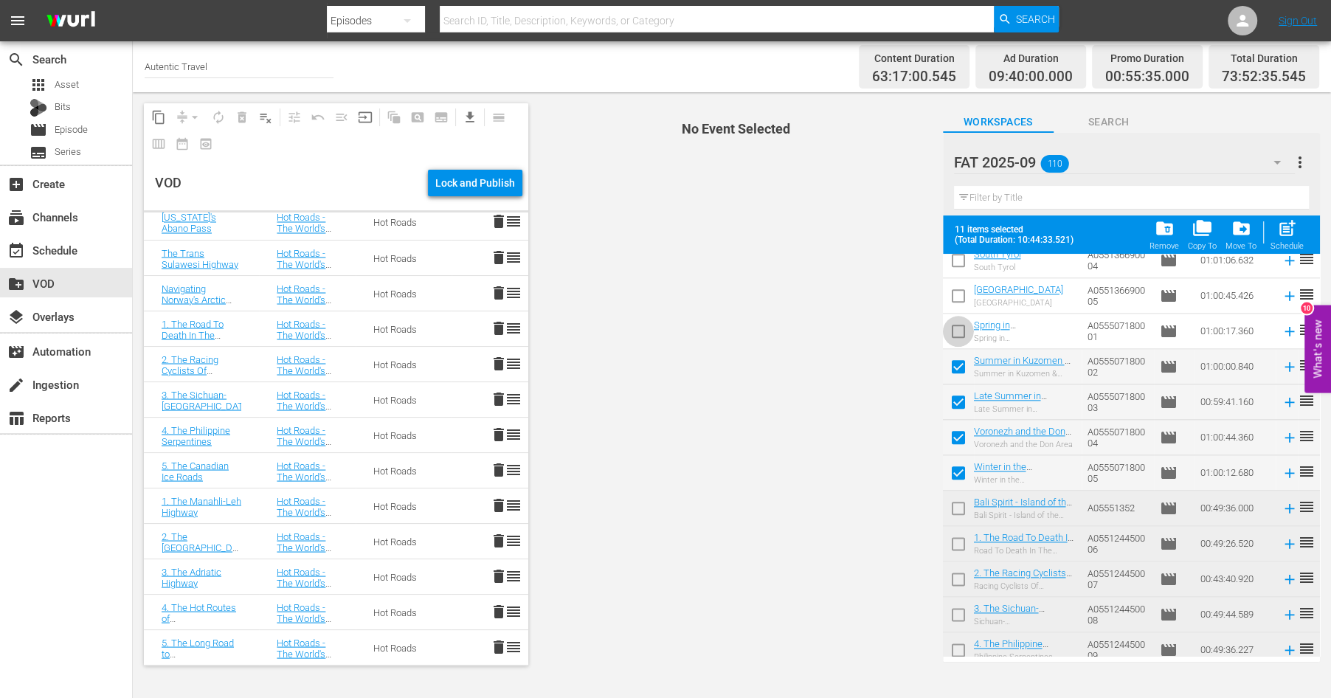
click at [957, 333] on input "checkbox" at bounding box center [958, 334] width 31 height 31
checkbox input "true"
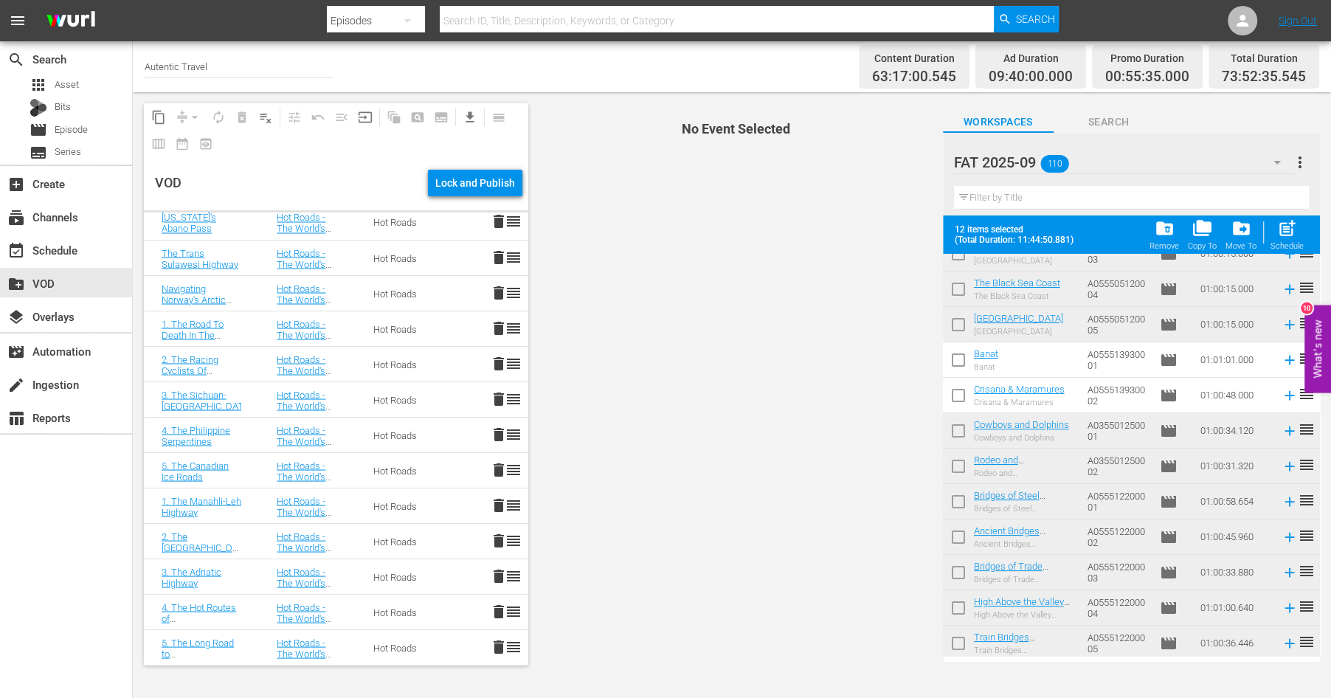
scroll to position [168, 0]
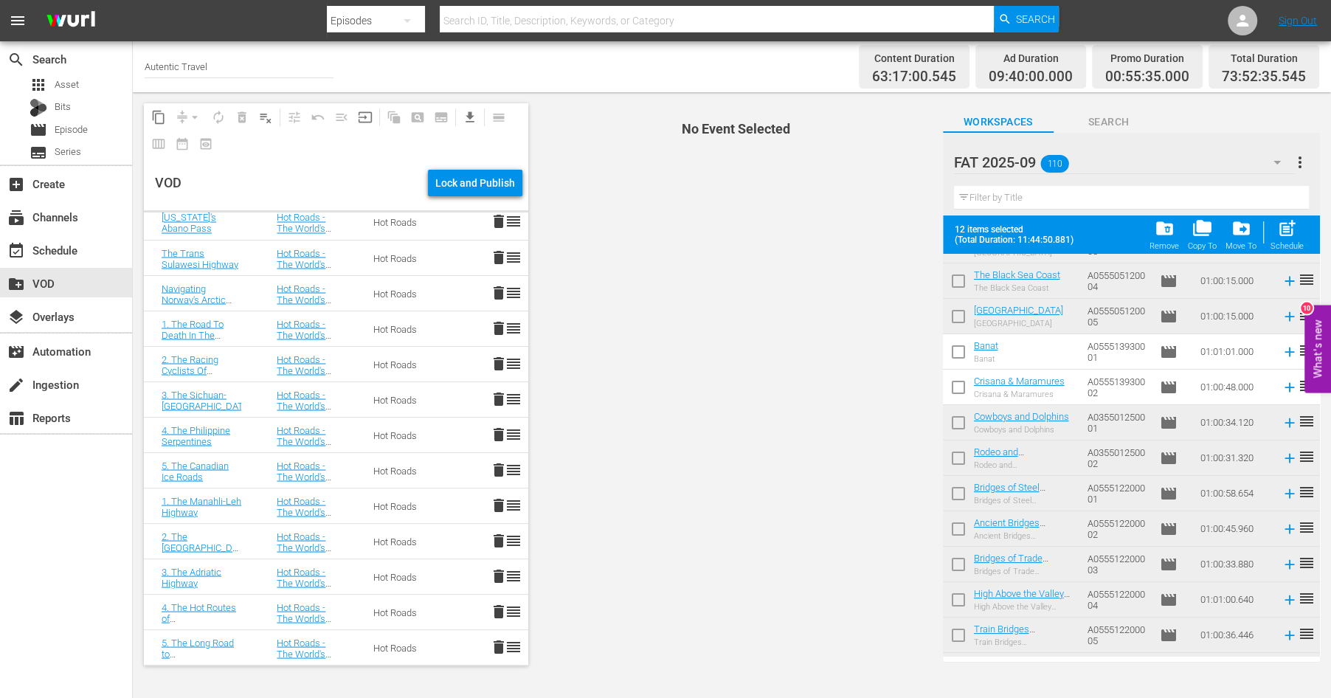
click at [953, 347] on input "checkbox" at bounding box center [958, 354] width 31 height 31
checkbox input "true"
click at [957, 384] on input "checkbox" at bounding box center [958, 390] width 31 height 31
checkbox input "true"
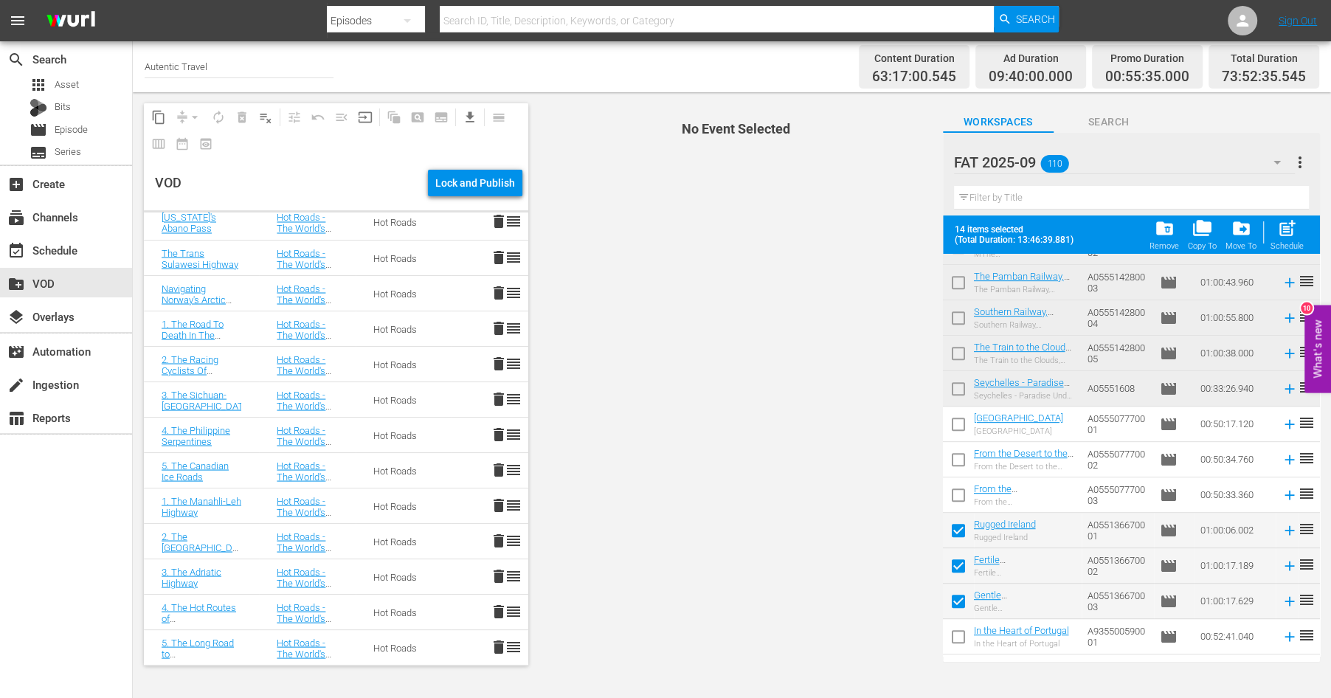
scroll to position [754, 0]
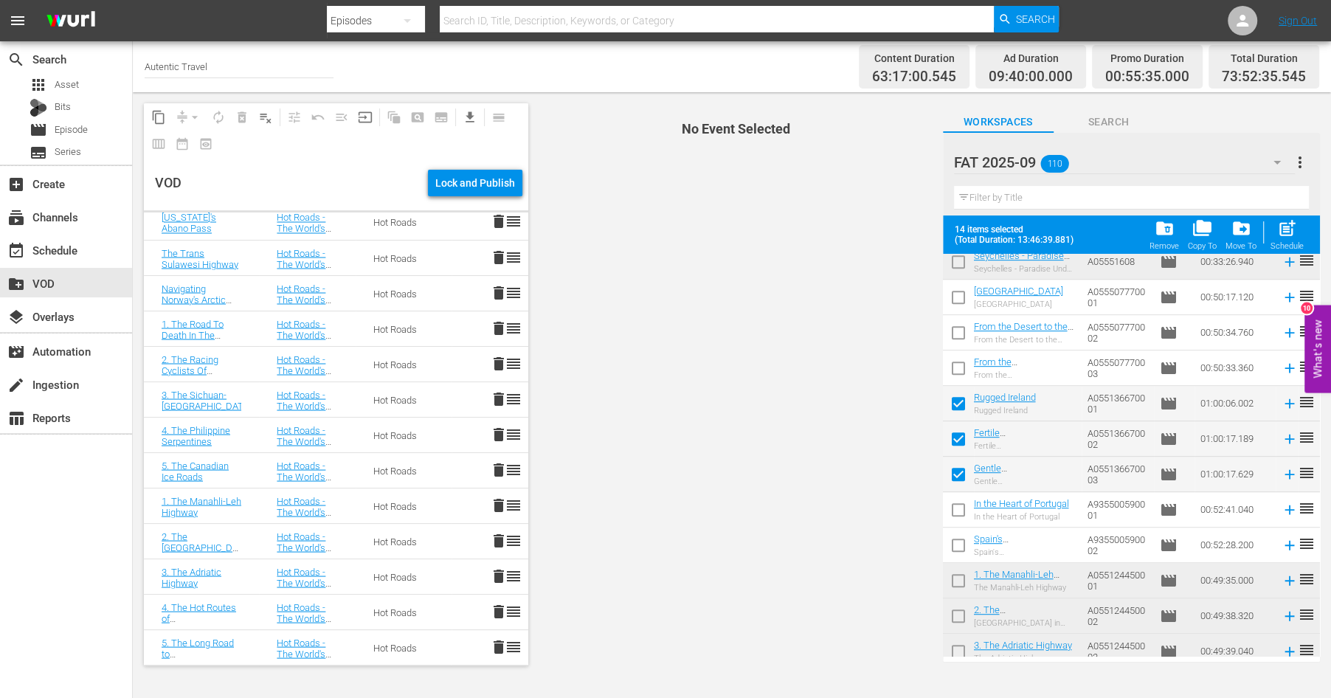
click at [960, 507] on input "checkbox" at bounding box center [958, 512] width 31 height 31
checkbox input "true"
click at [959, 542] on input "checkbox" at bounding box center [958, 548] width 31 height 31
checkbox input "true"
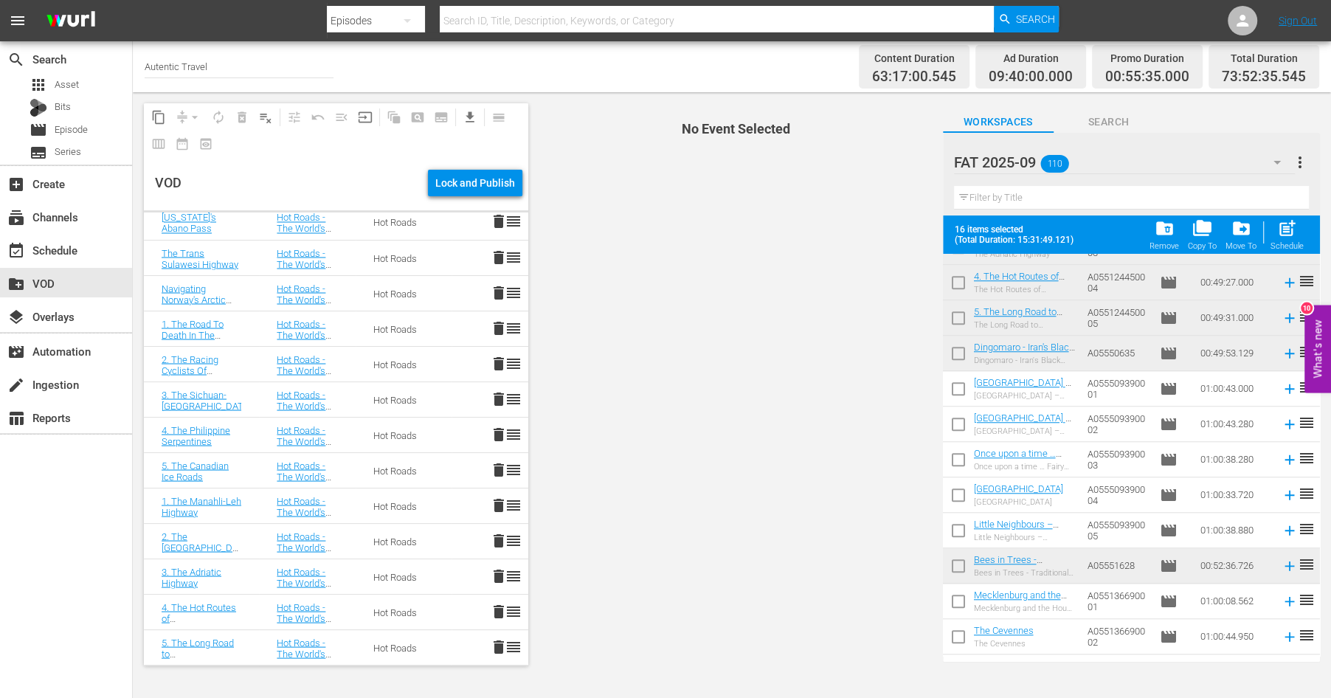
scroll to position [1160, 0]
click at [1284, 235] on span "post_add" at bounding box center [1287, 228] width 20 height 20
checkbox input "false"
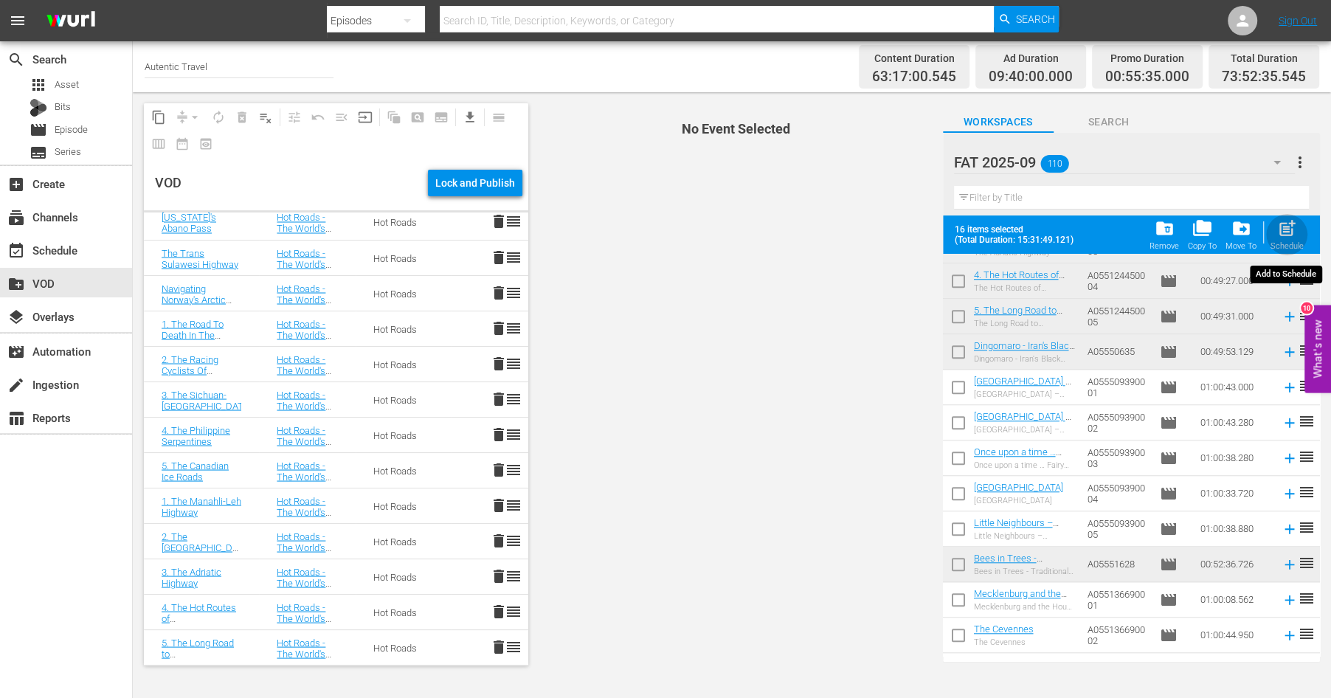
checkbox input "false"
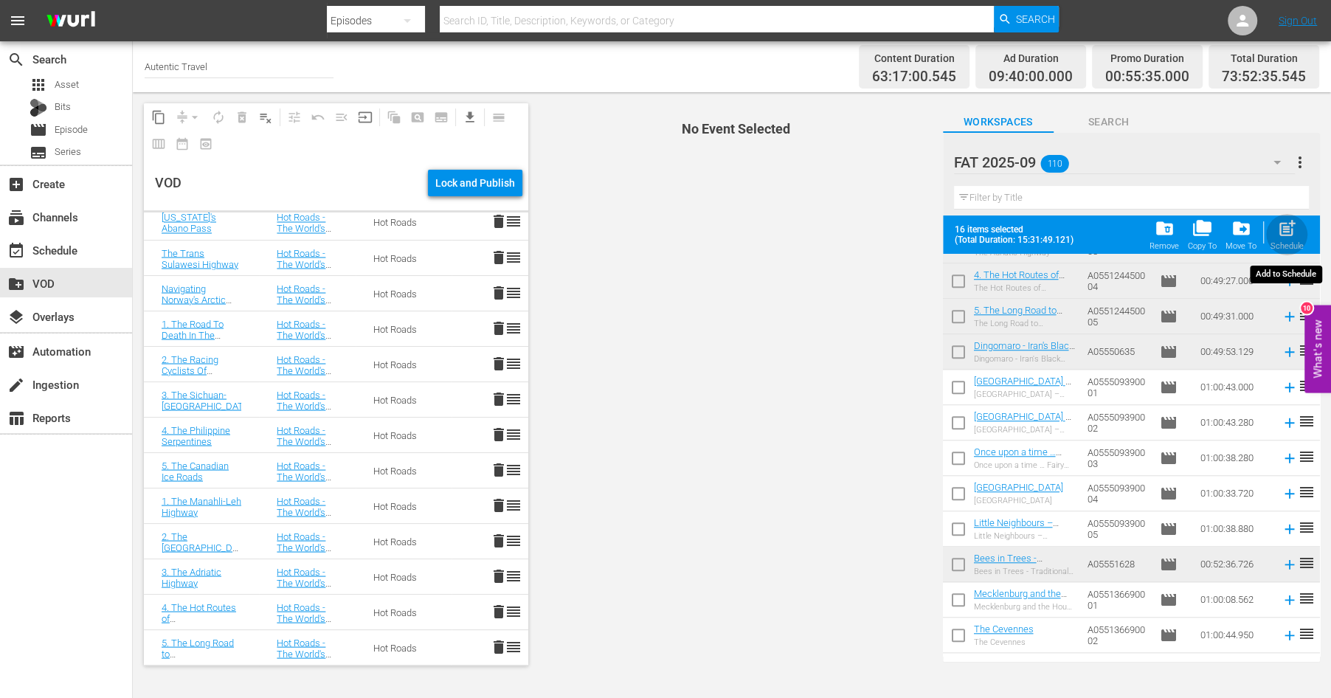
checkbox input "false"
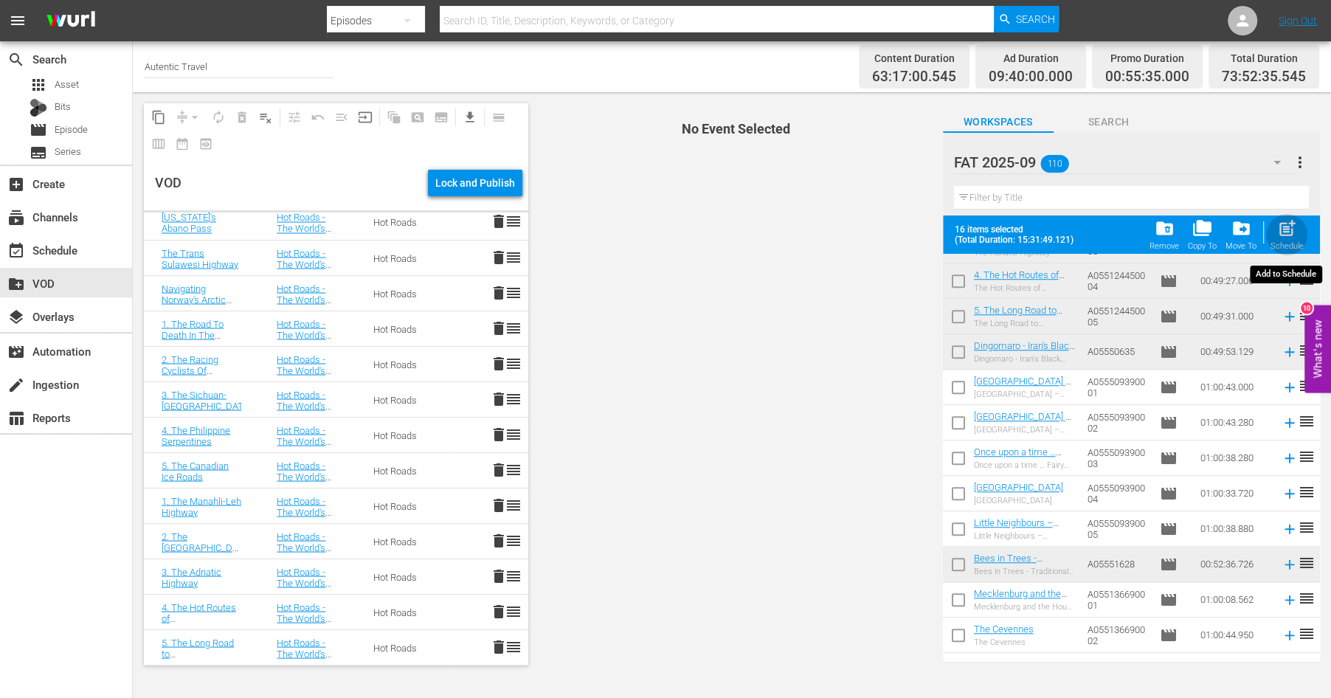
checkbox input "false"
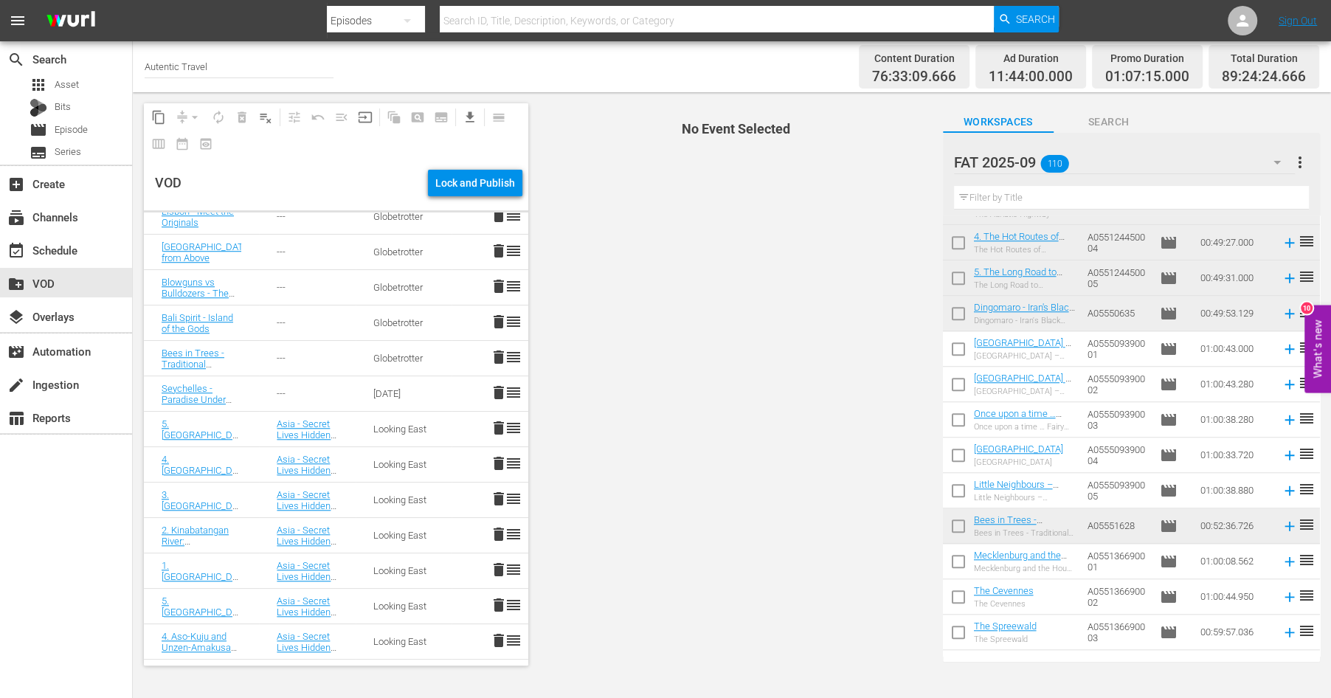
scroll to position [1155, 0]
click at [187, 383] on link "Seychelles - Paradise Under Threat" at bounding box center [194, 397] width 64 height 33
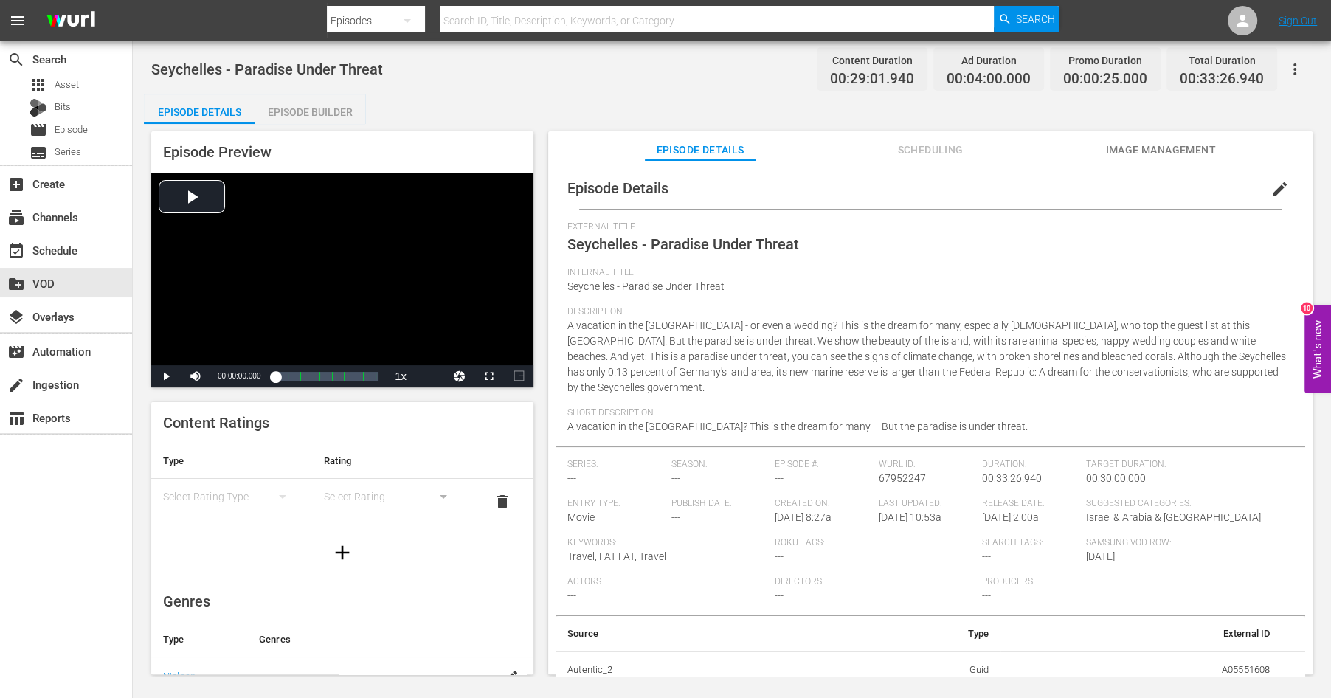
click at [1281, 193] on span "edit" at bounding box center [1280, 189] width 18 height 18
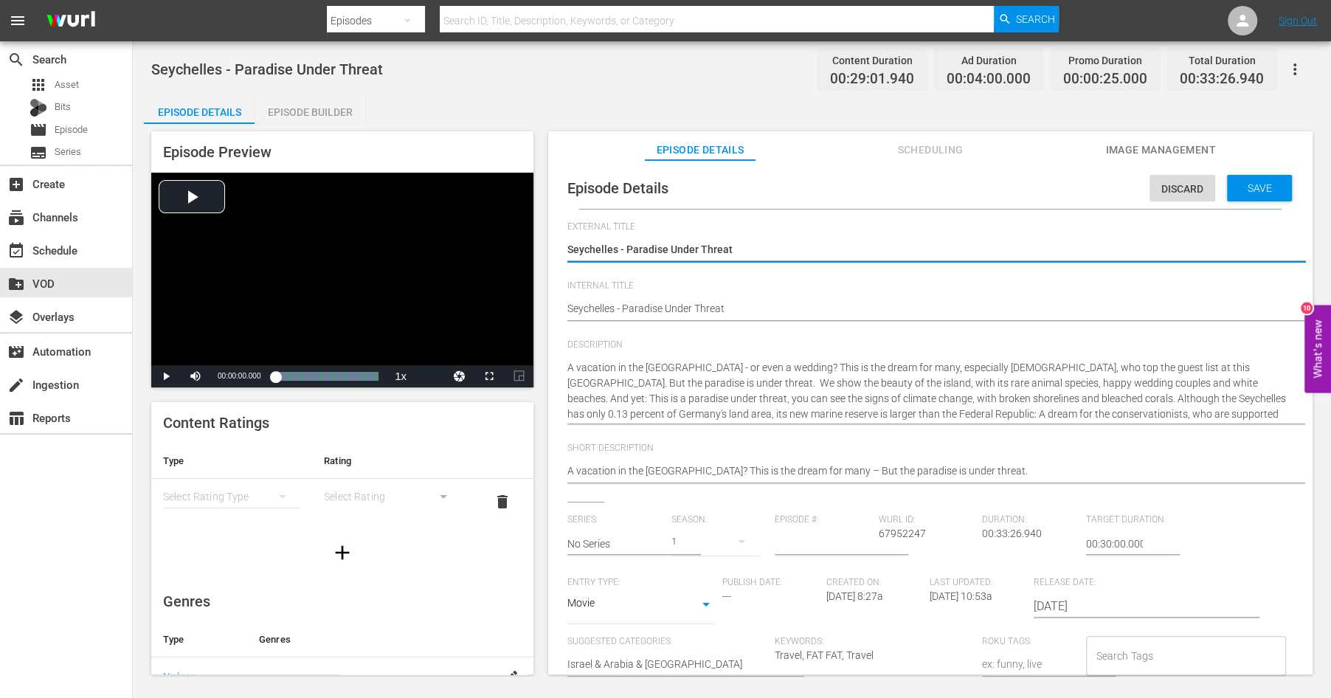
scroll to position [150, 0]
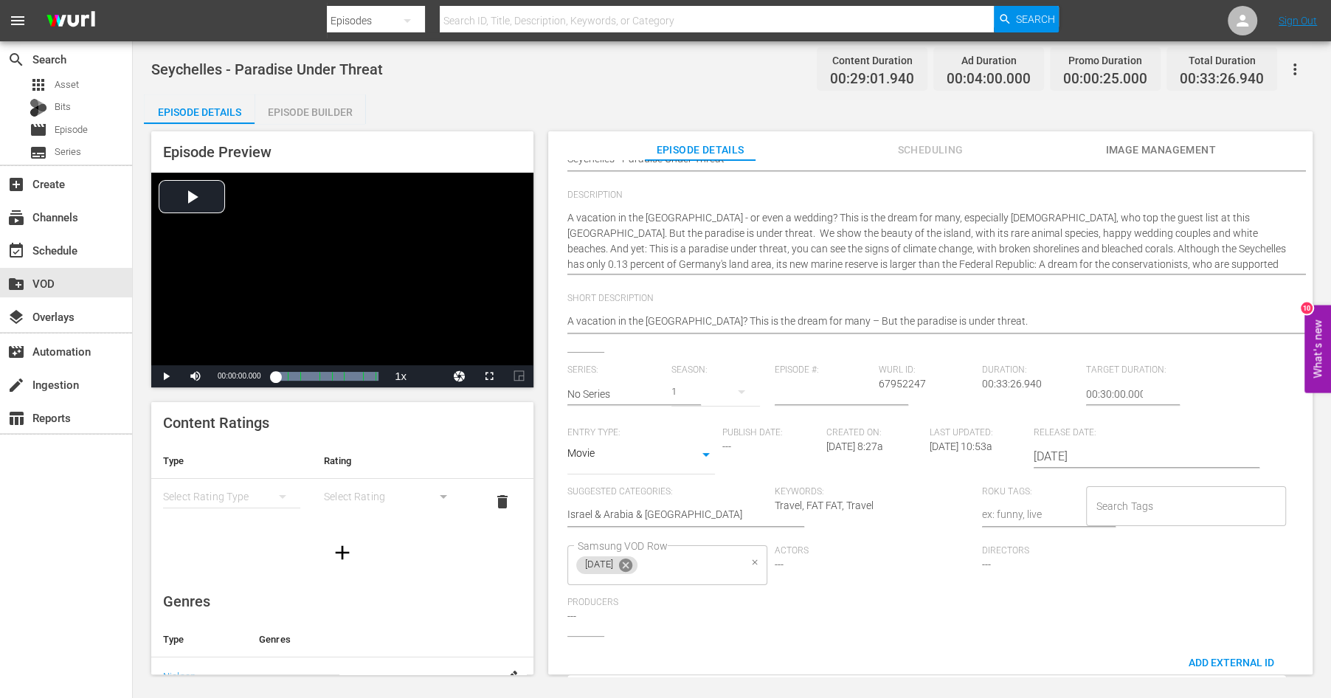
click at [634, 566] on icon at bounding box center [625, 565] width 16 height 16
click at [670, 566] on input "Samsung VOD Row" at bounding box center [656, 565] width 164 height 27
type input "Globetrot"
click at [609, 602] on span "Globetrotter" at bounding box center [606, 606] width 57 height 15
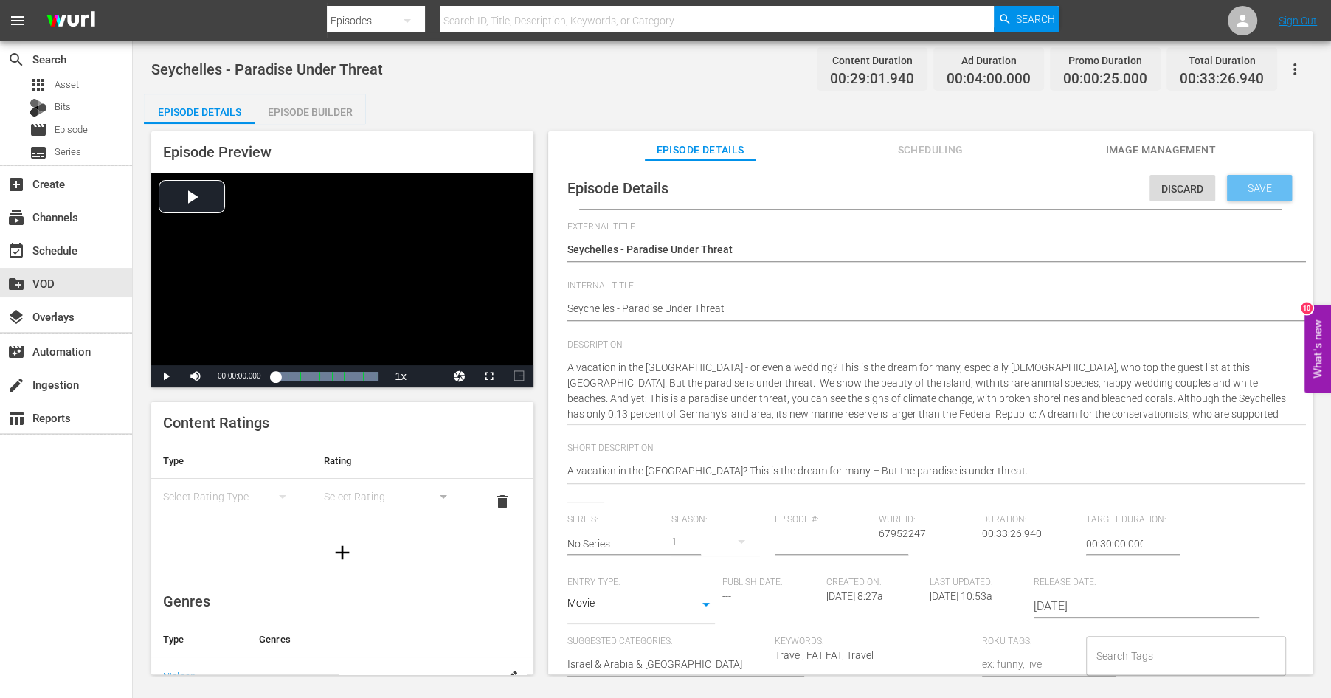
click at [1266, 184] on span "Save" at bounding box center [1259, 188] width 48 height 12
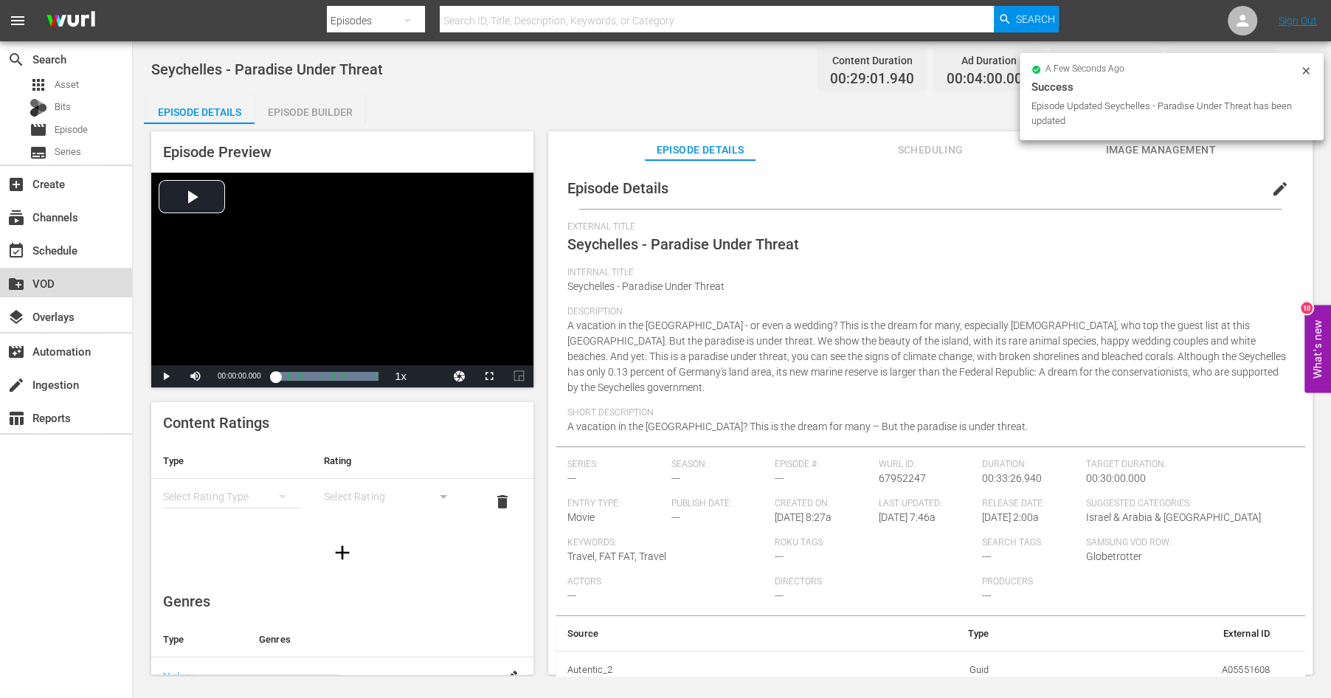
click at [49, 279] on div "create_new_folder VOD" at bounding box center [41, 280] width 83 height 13
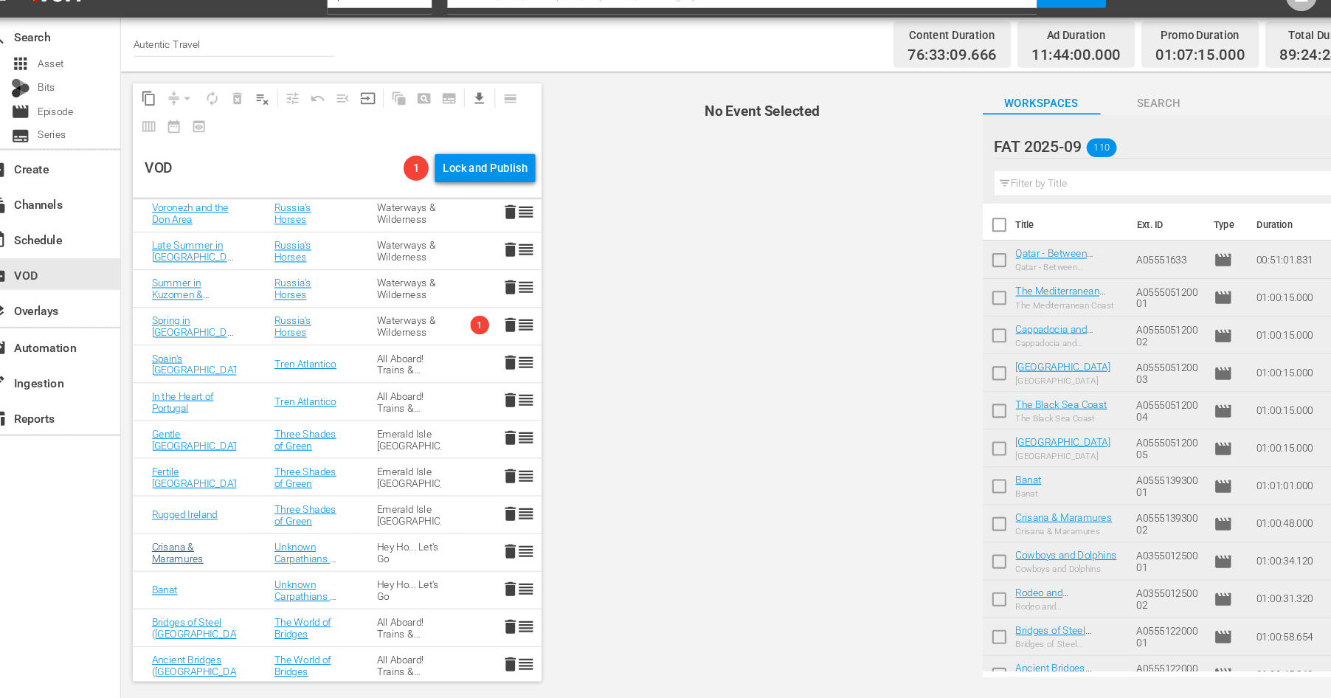
scroll to position [232, 0]
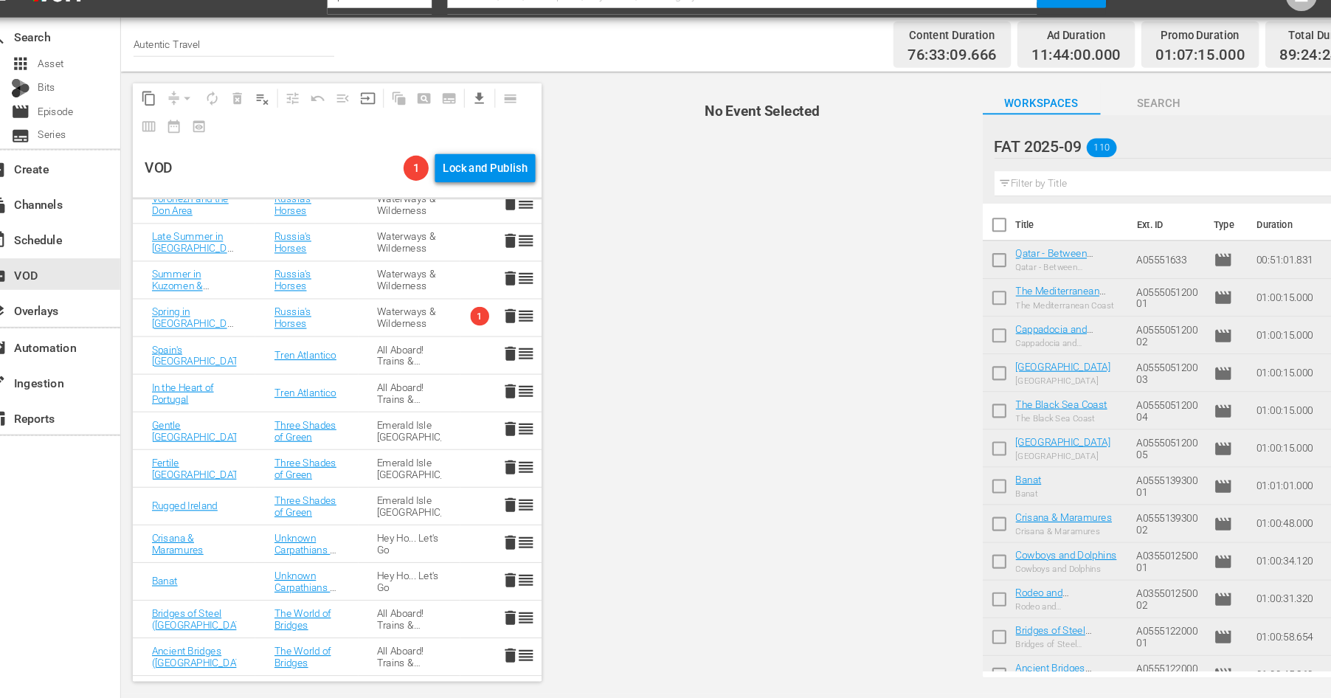
click at [499, 571] on span "delete" at bounding box center [499, 570] width 18 height 18
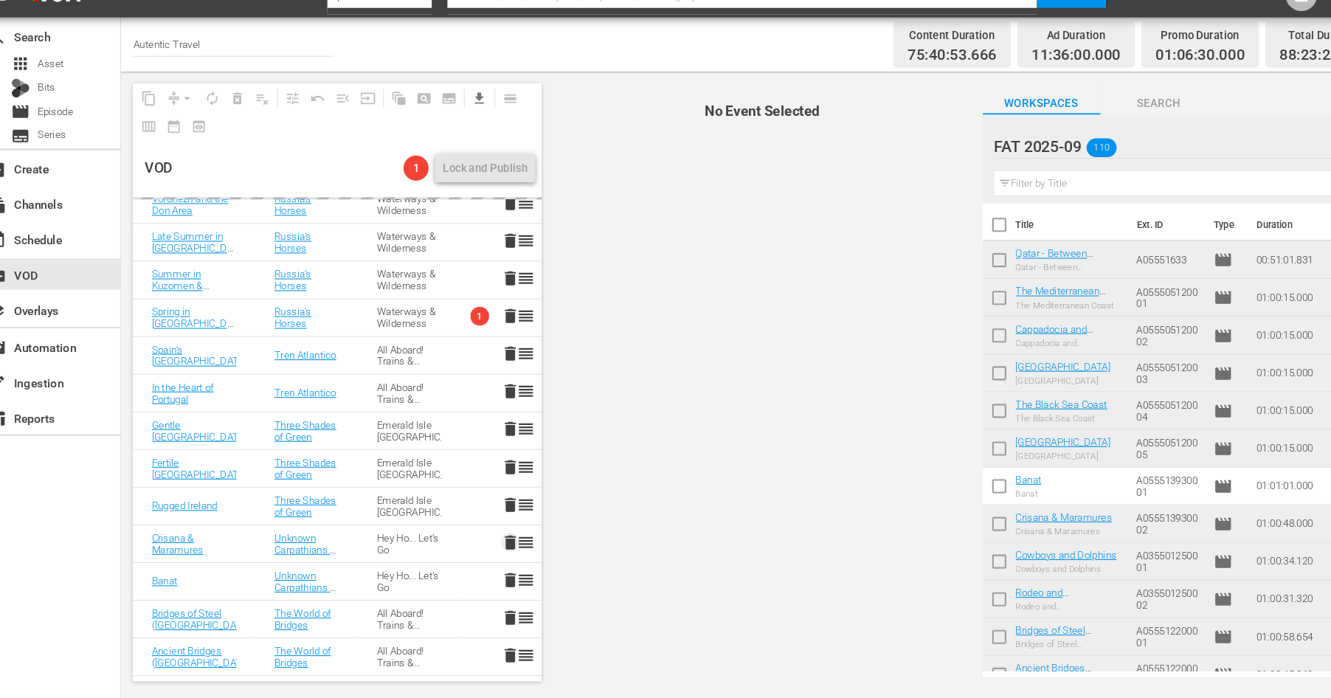
click at [499, 536] on span "delete" at bounding box center [499, 535] width 18 height 18
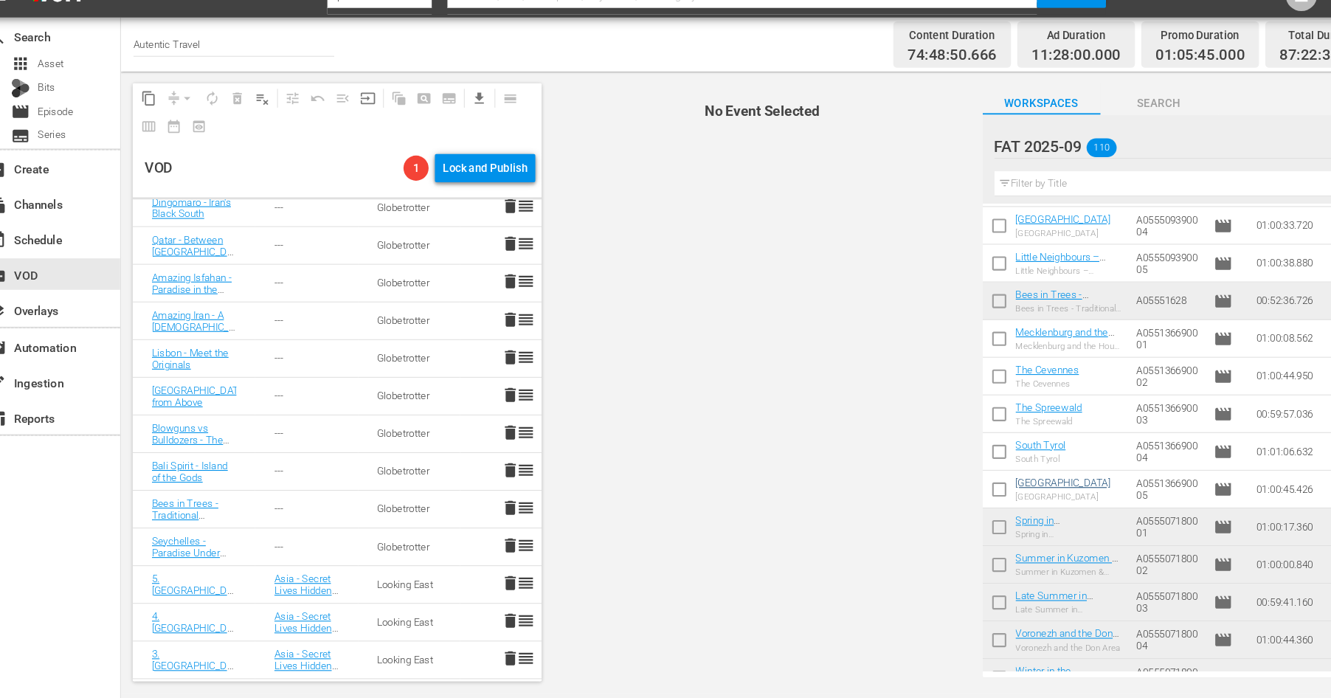
scroll to position [1376, 0]
click at [955, 484] on input "checkbox" at bounding box center [958, 489] width 31 height 31
checkbox input "true"
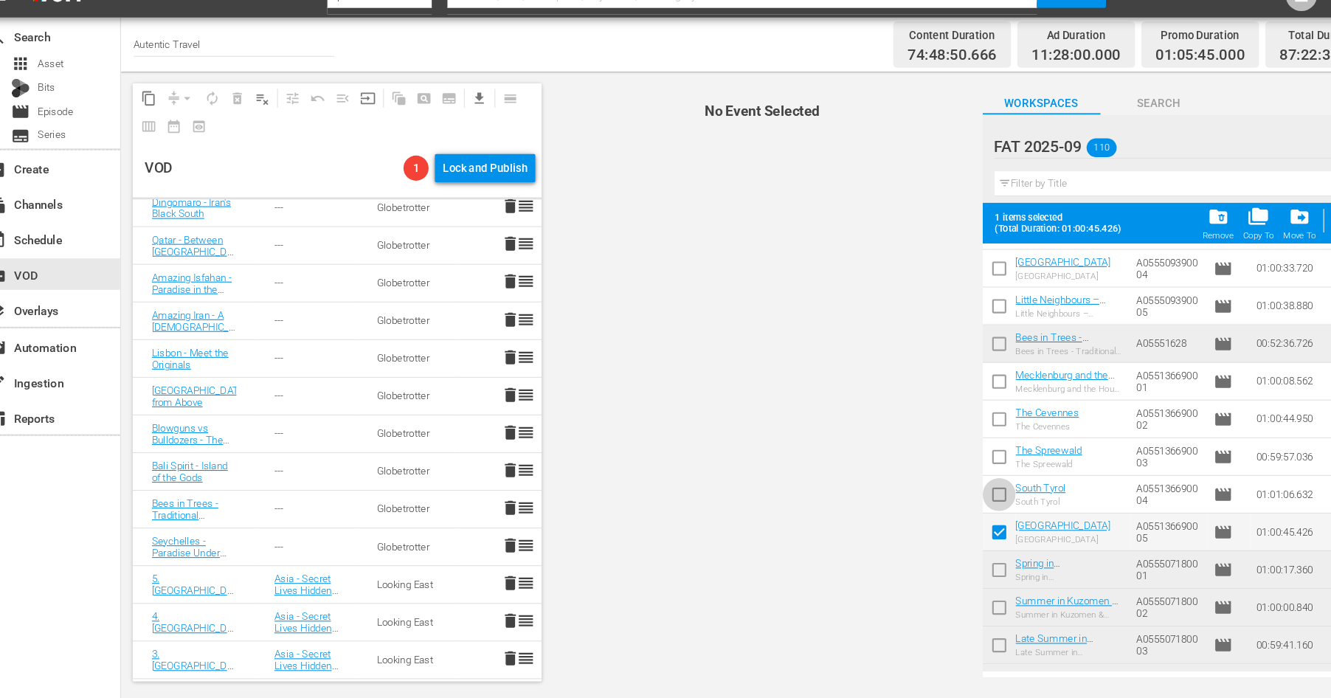
click at [954, 488] on input "checkbox" at bounding box center [958, 492] width 31 height 31
checkbox input "true"
click at [954, 454] on input "checkbox" at bounding box center [958, 457] width 31 height 31
checkbox input "true"
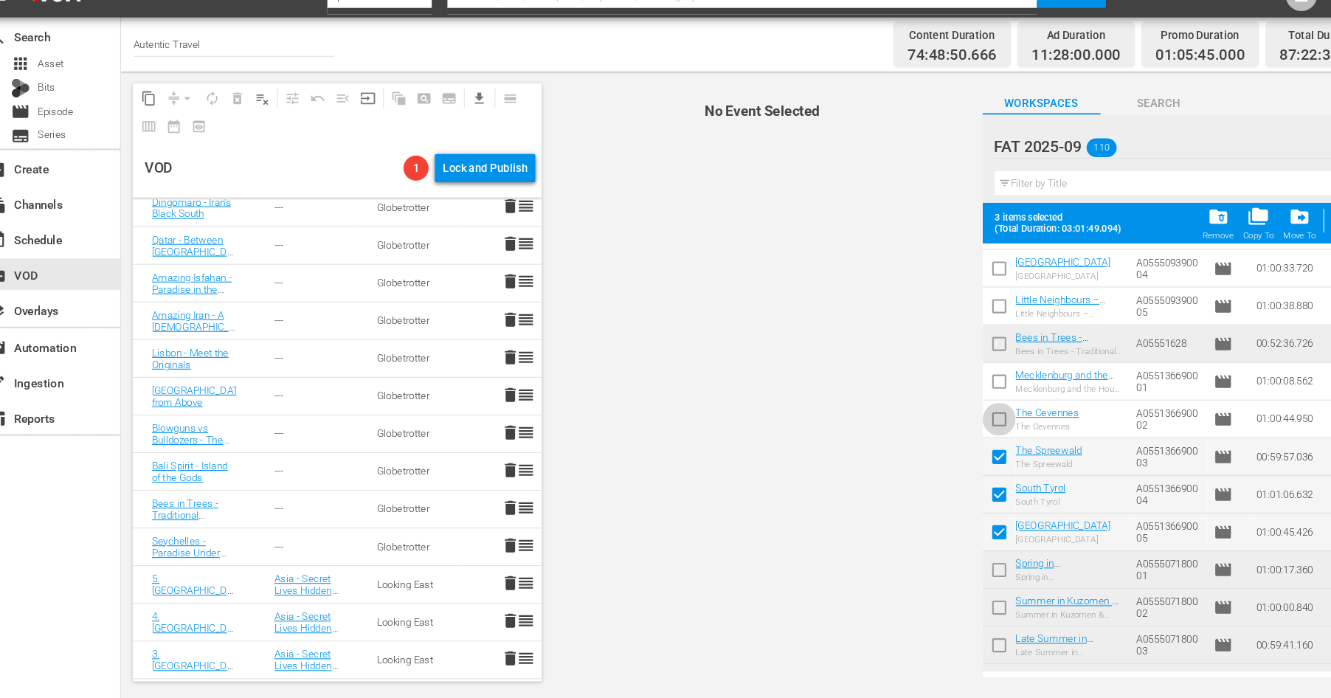
click at [957, 415] on input "checkbox" at bounding box center [958, 421] width 31 height 31
checkbox input "true"
click at [962, 376] on input "checkbox" at bounding box center [958, 386] width 31 height 31
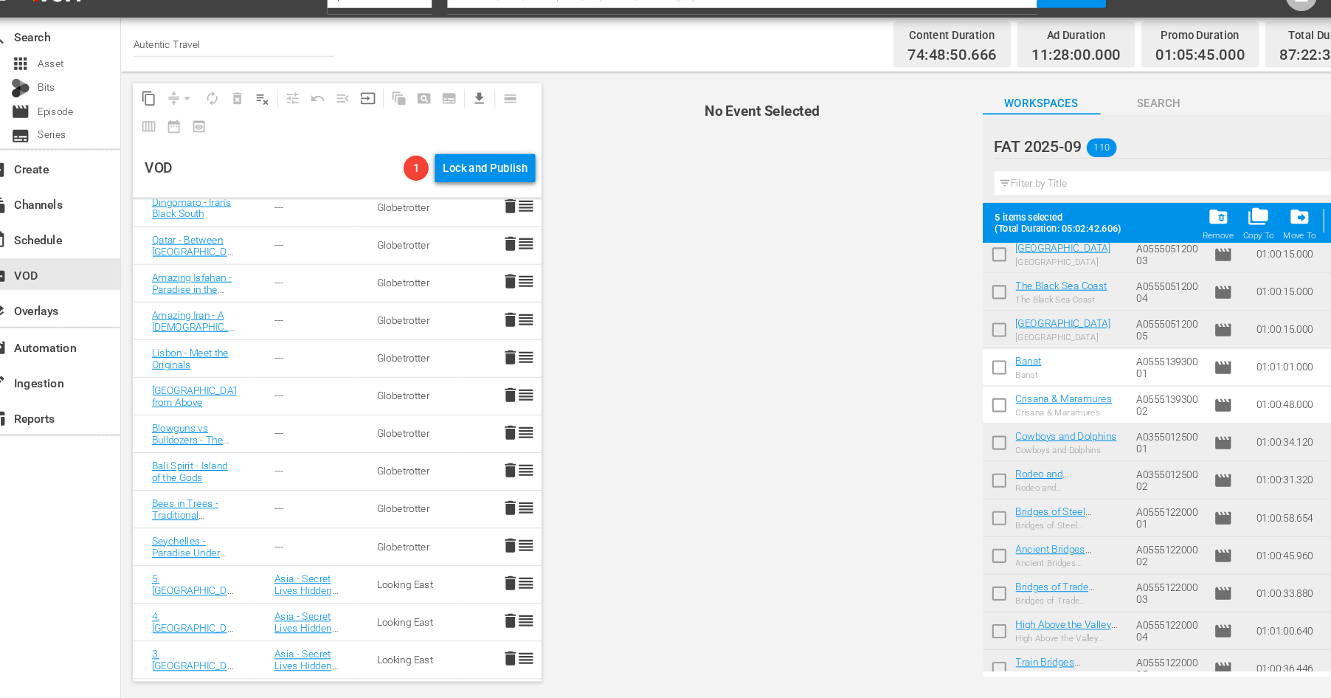
scroll to position [0, 0]
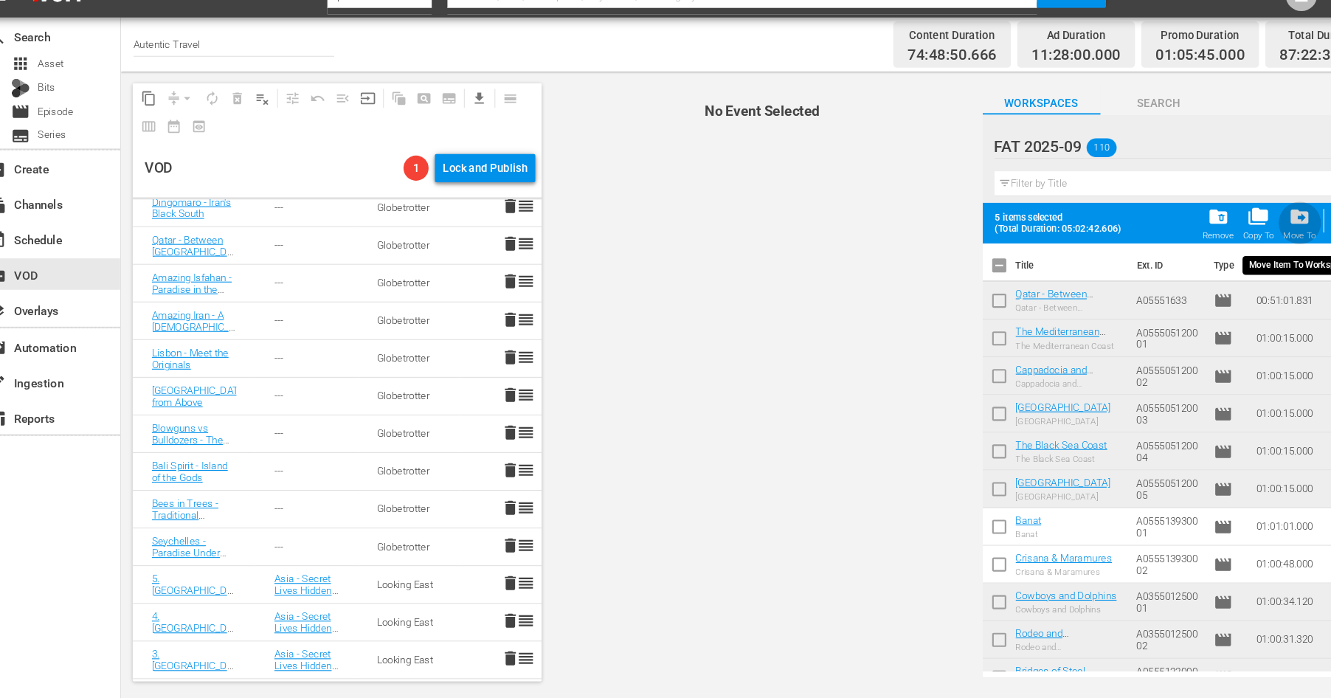
click at [1238, 232] on span "drive_file_move" at bounding box center [1240, 228] width 20 height 20
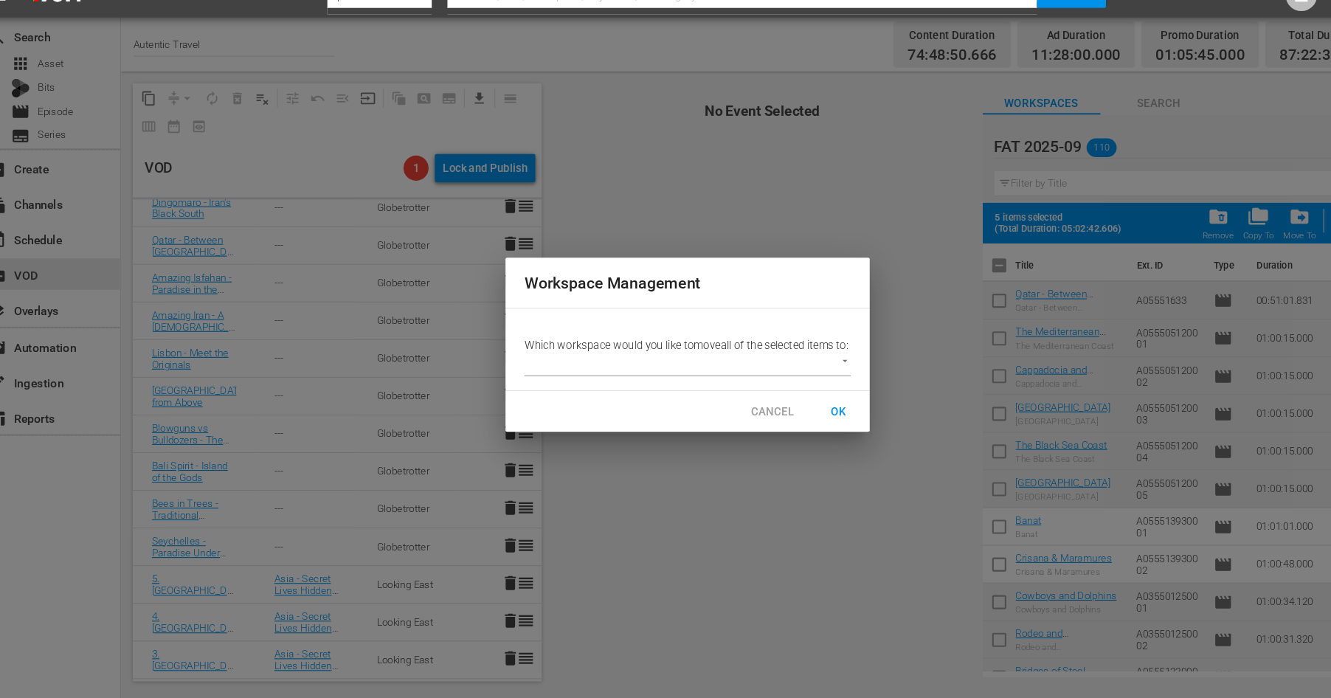
click at [739, 420] on span "CANCEL" at bounding box center [745, 412] width 41 height 18
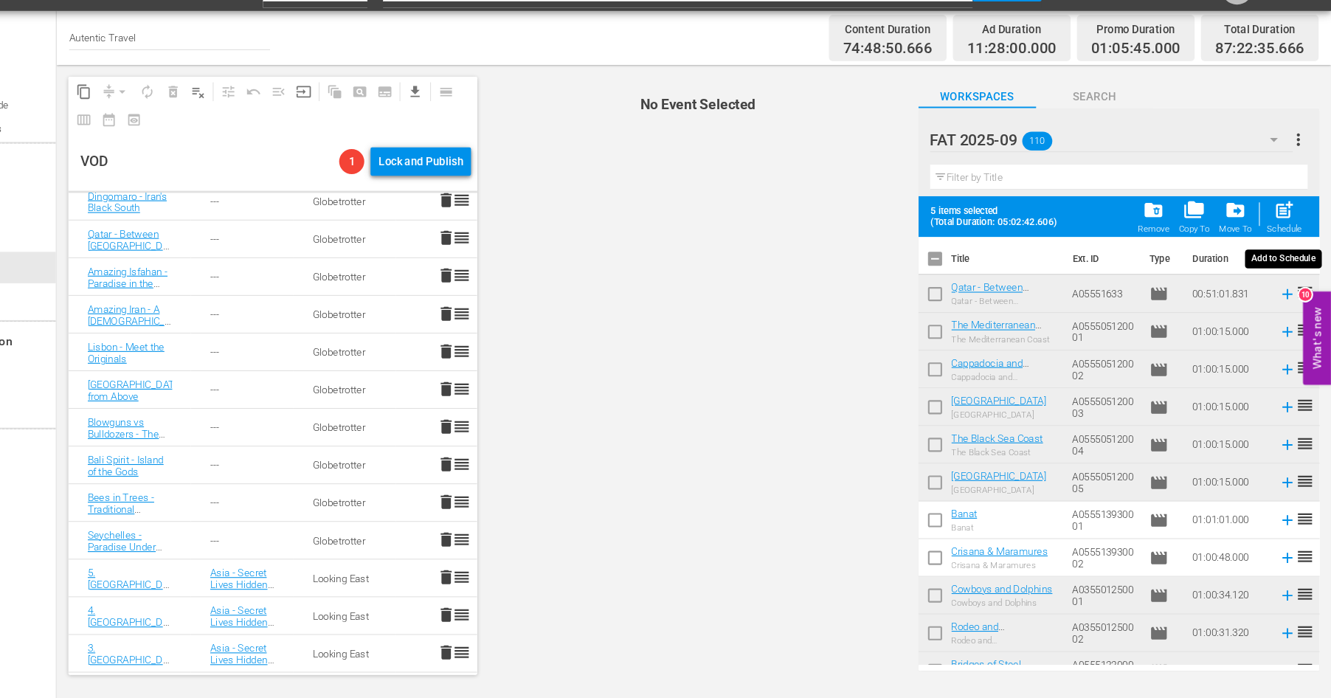
click at [1289, 234] on span "post_add" at bounding box center [1287, 228] width 20 height 20
checkbox input "false"
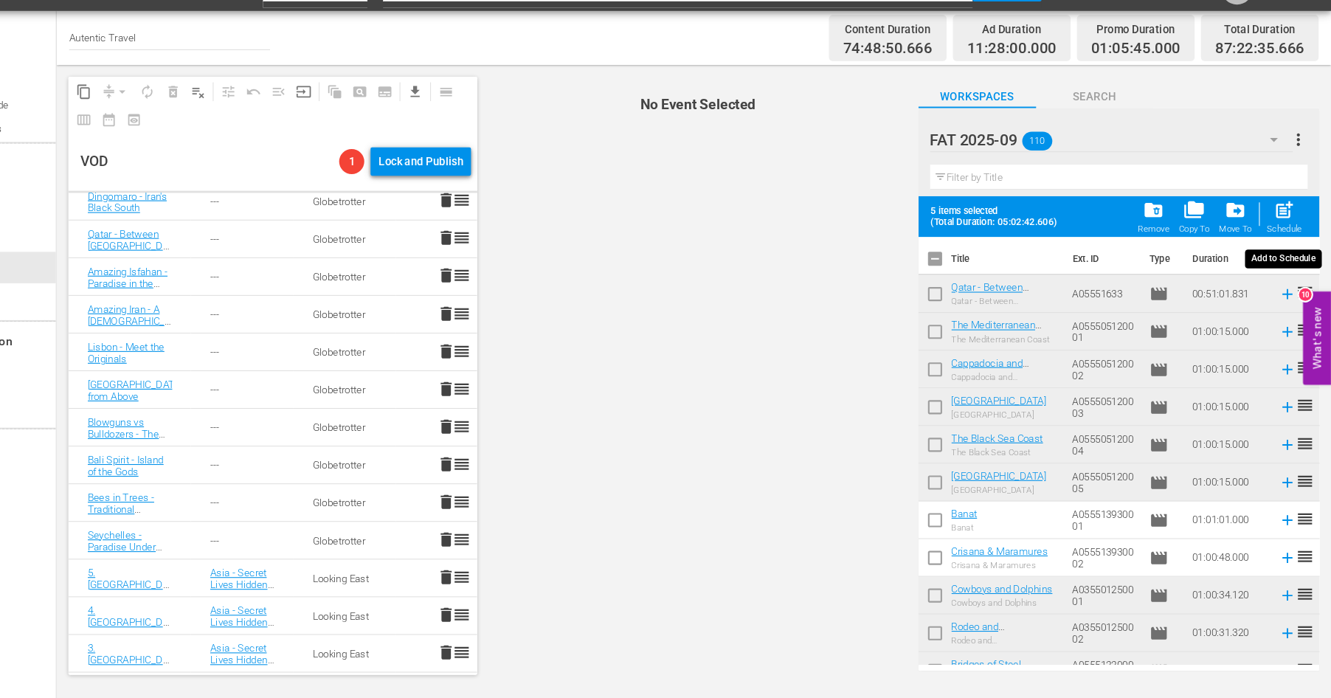
checkbox input "false"
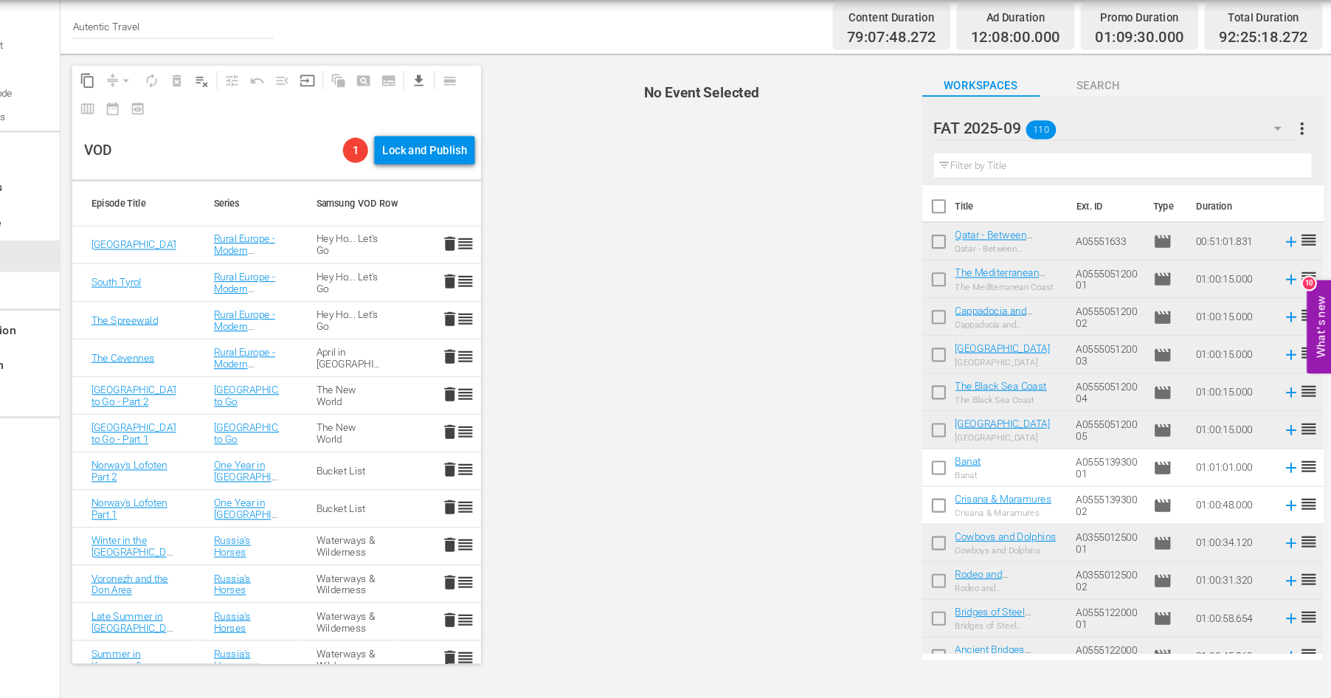
click at [502, 412] on span "delete" at bounding box center [499, 412] width 18 height 18
click at [499, 445] on span "delete" at bounding box center [499, 448] width 18 height 18
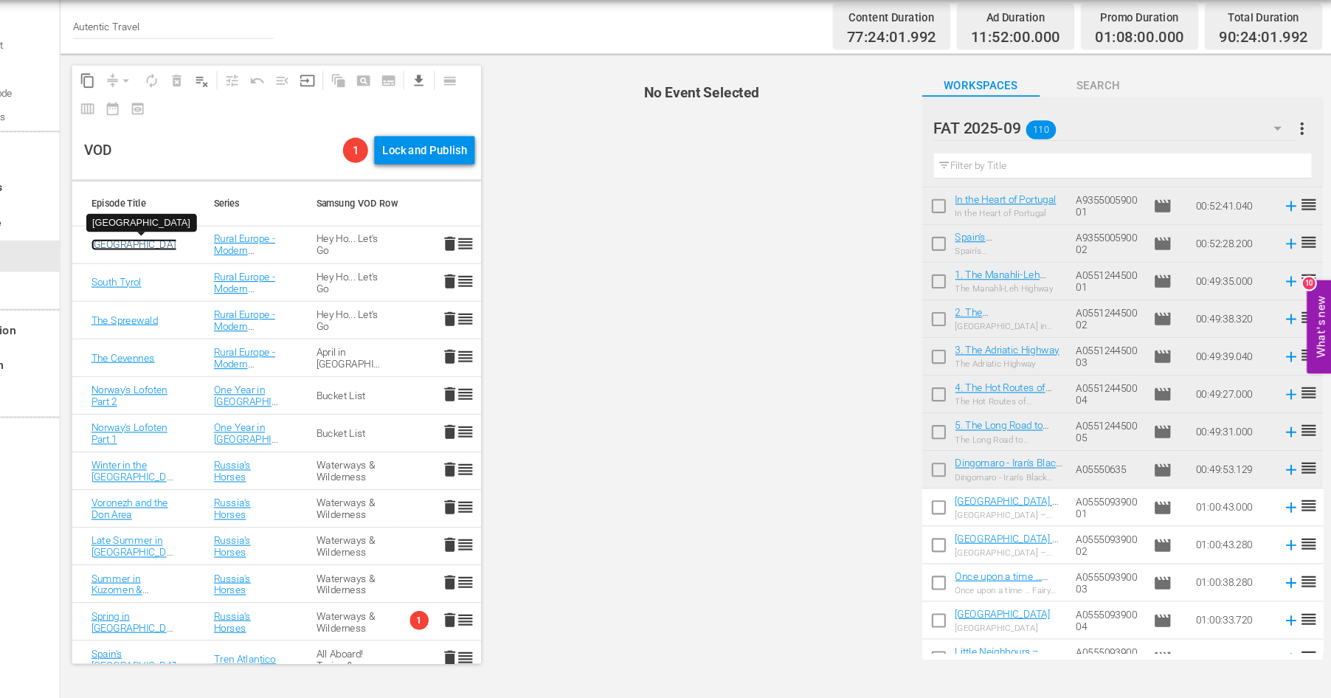
click at [175, 271] on link "[GEOGRAPHIC_DATA]" at bounding box center [206, 271] width 89 height 11
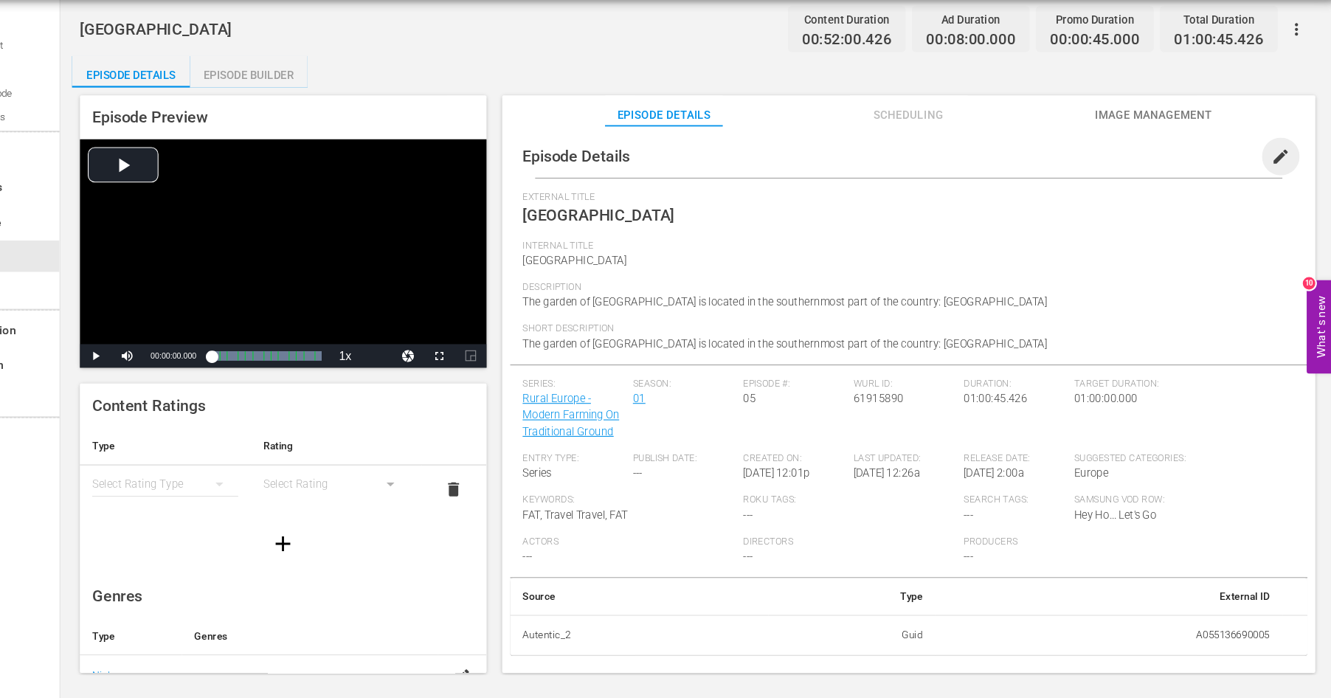
click at [1278, 191] on span "edit" at bounding box center [1280, 189] width 18 height 18
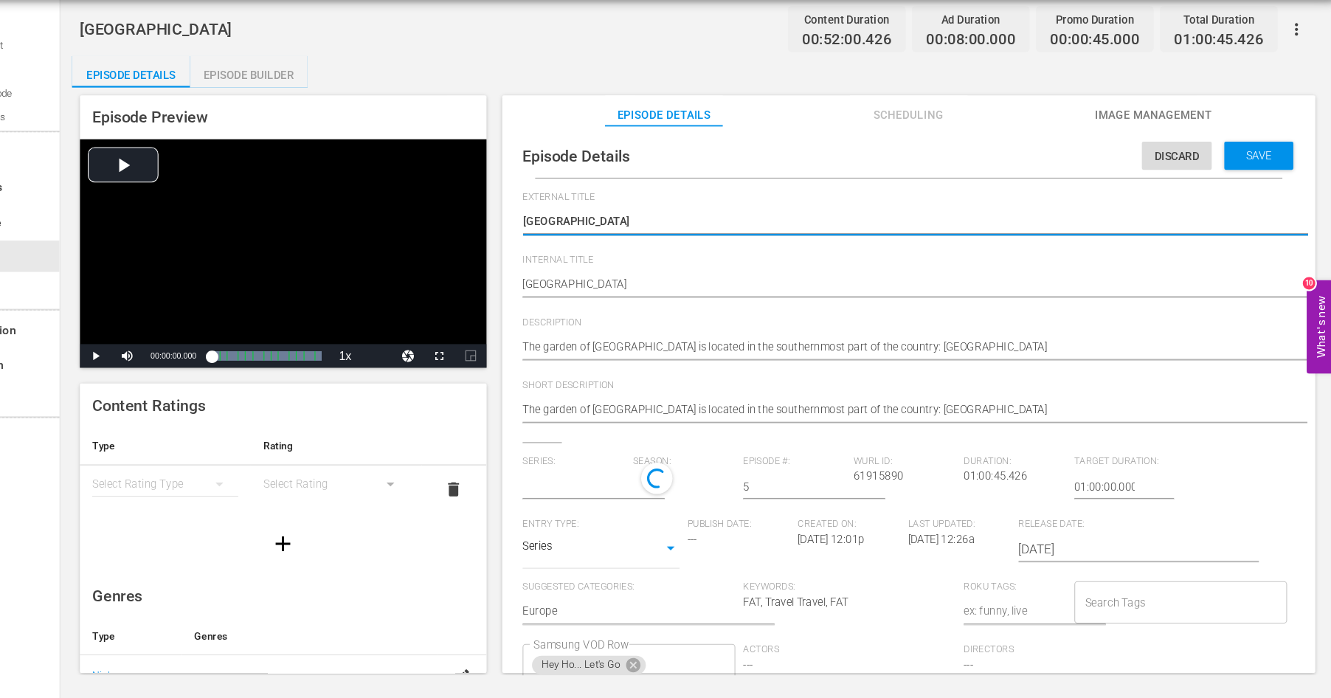
type input "Rural Europe - Modern Farming On Traditional Ground"
click at [673, 668] on icon at bounding box center [671, 670] width 13 height 13
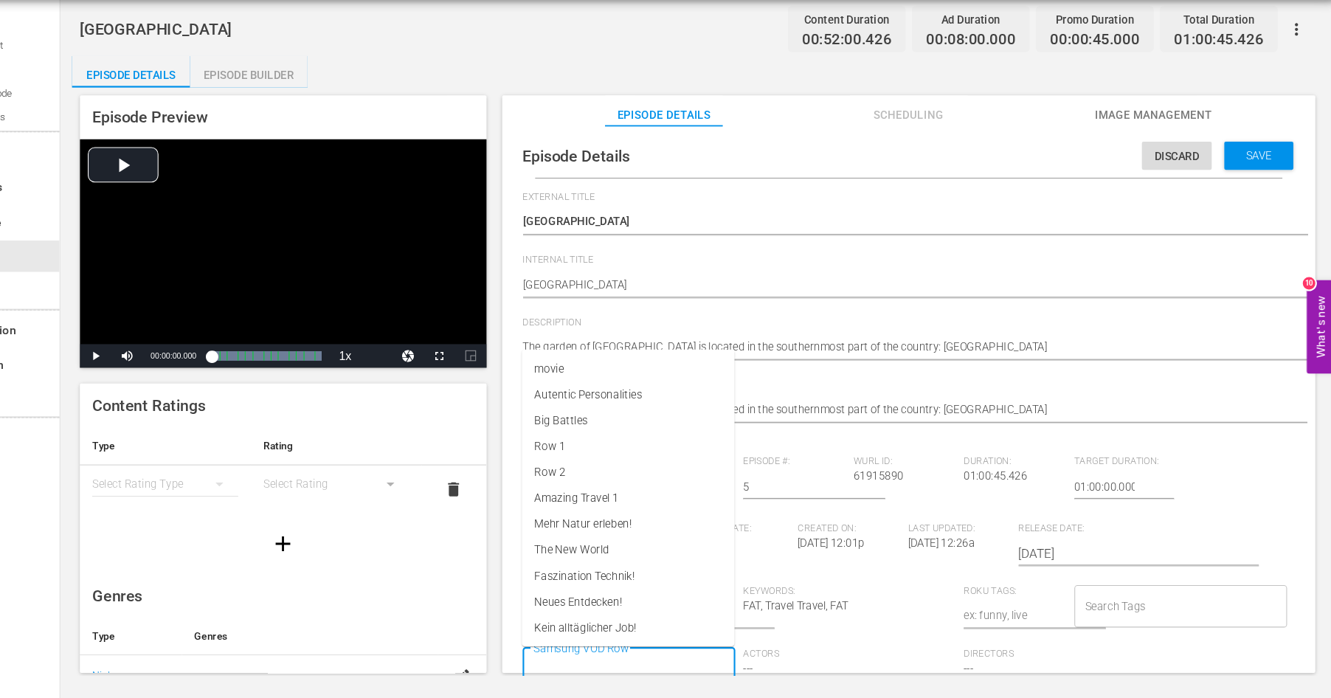
click at [667, 665] on input "Samsung VOD Row" at bounding box center [656, 670] width 164 height 27
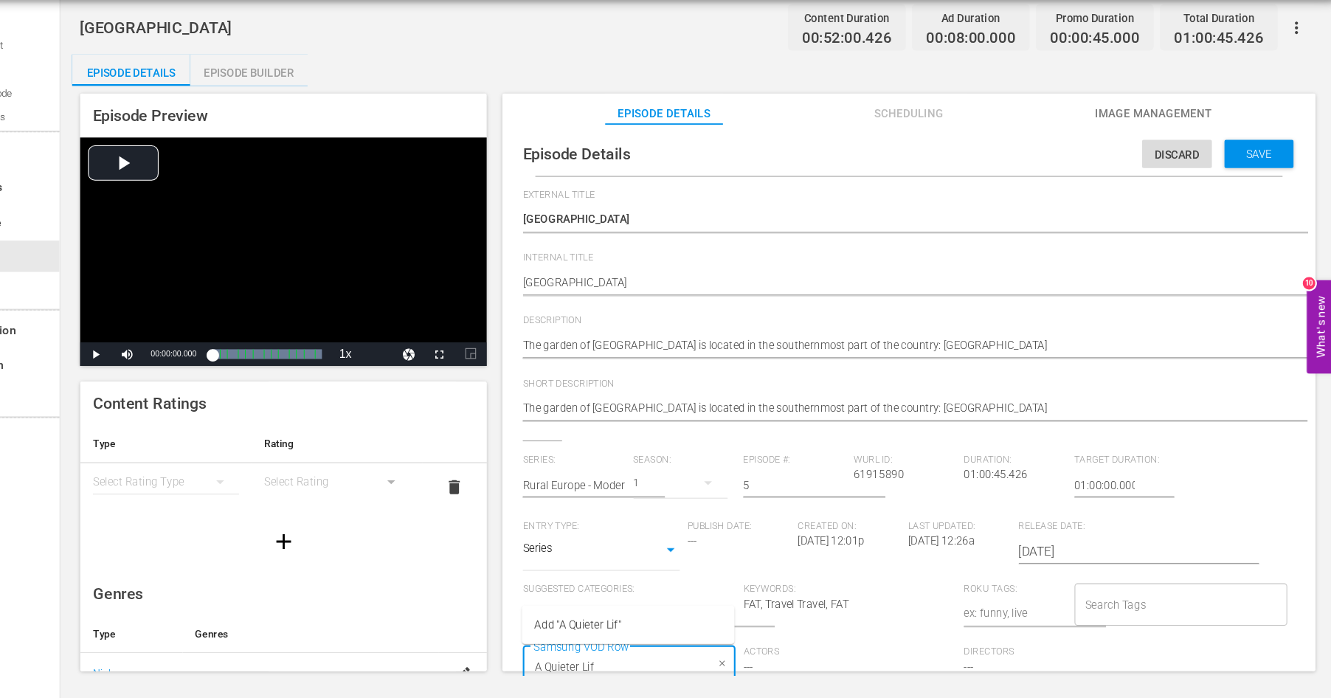
type input "A Quieter Life"
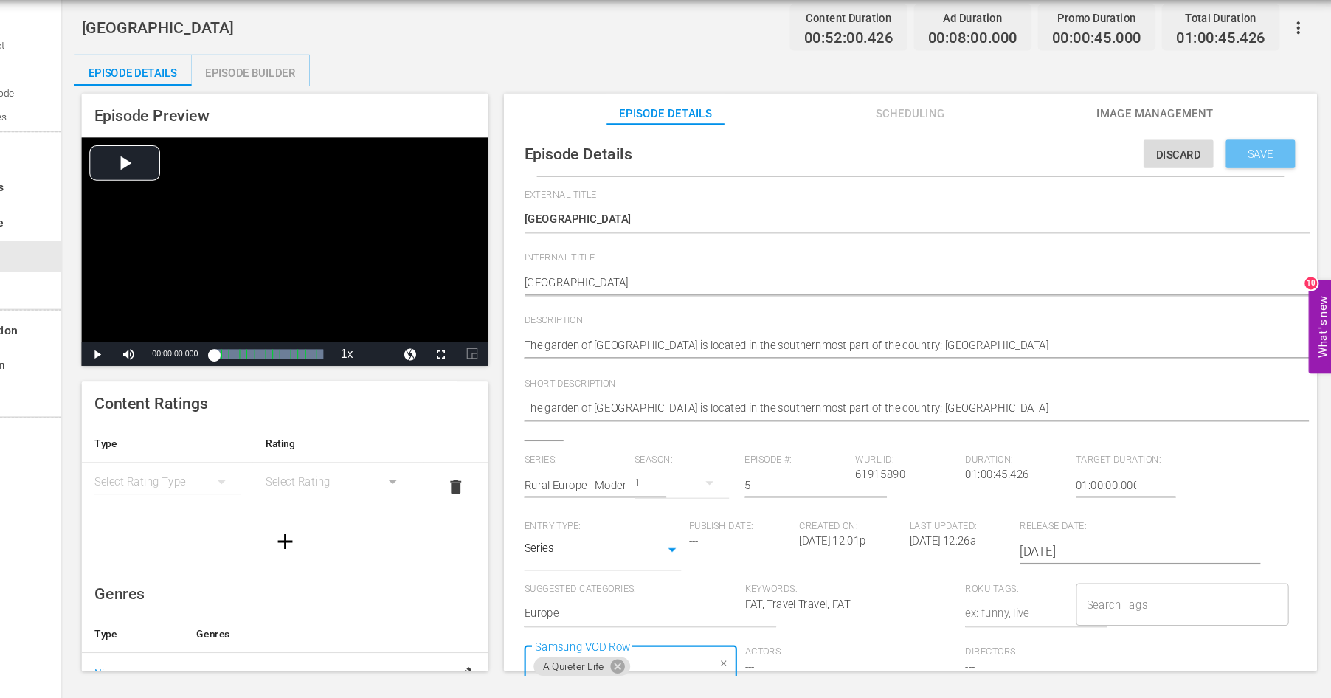
click at [1248, 183] on span "Save" at bounding box center [1259, 187] width 48 height 12
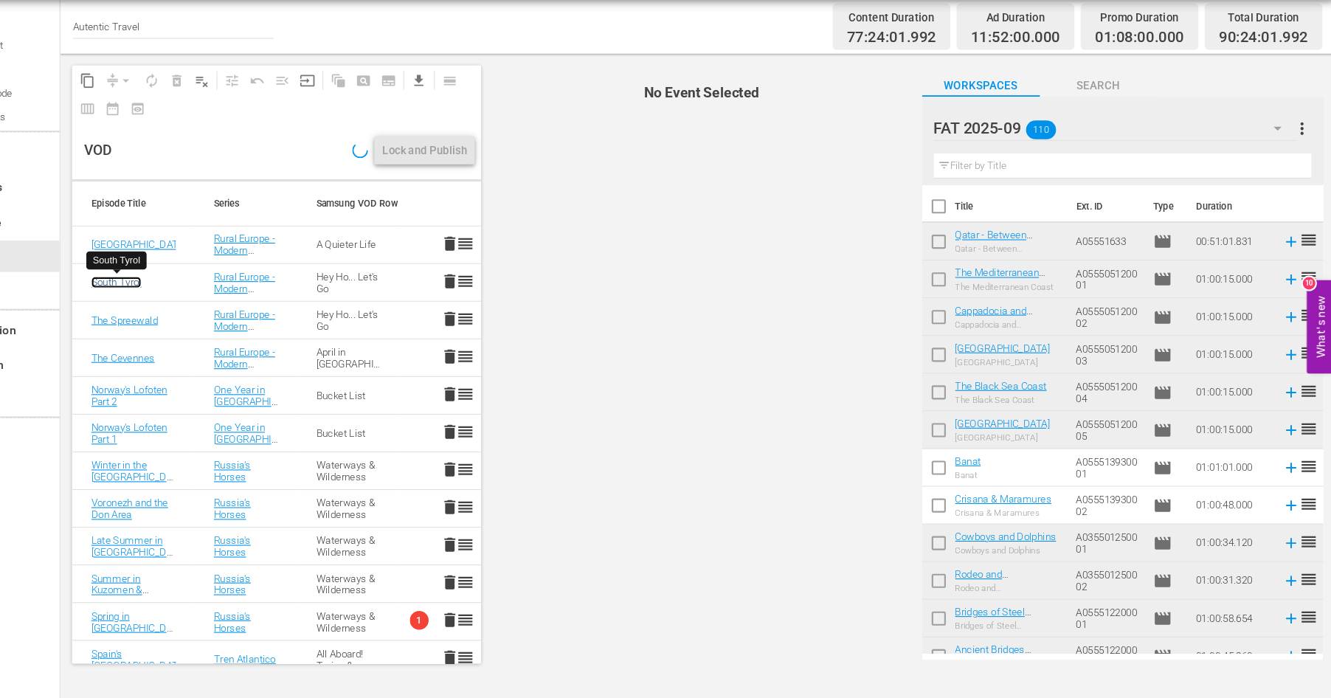
click at [193, 305] on link "South Tyrol" at bounding box center [185, 307] width 47 height 11
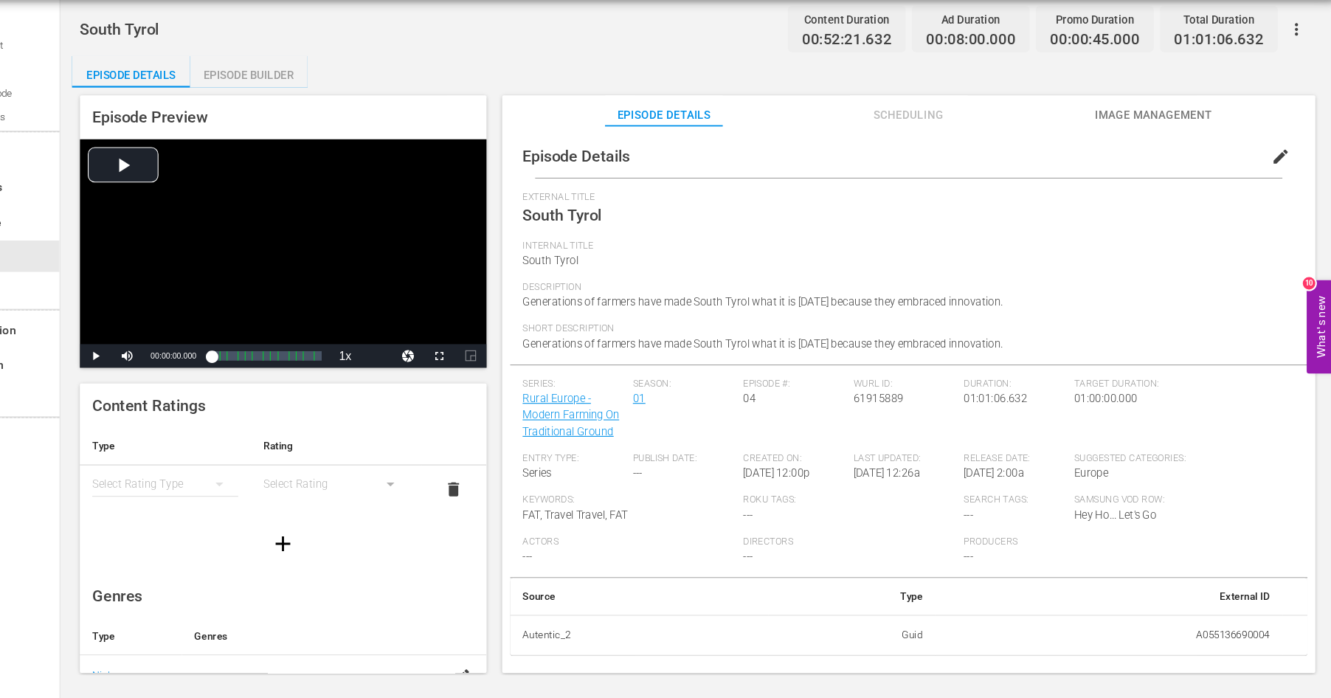
click at [1278, 186] on span "edit" at bounding box center [1280, 189] width 18 height 18
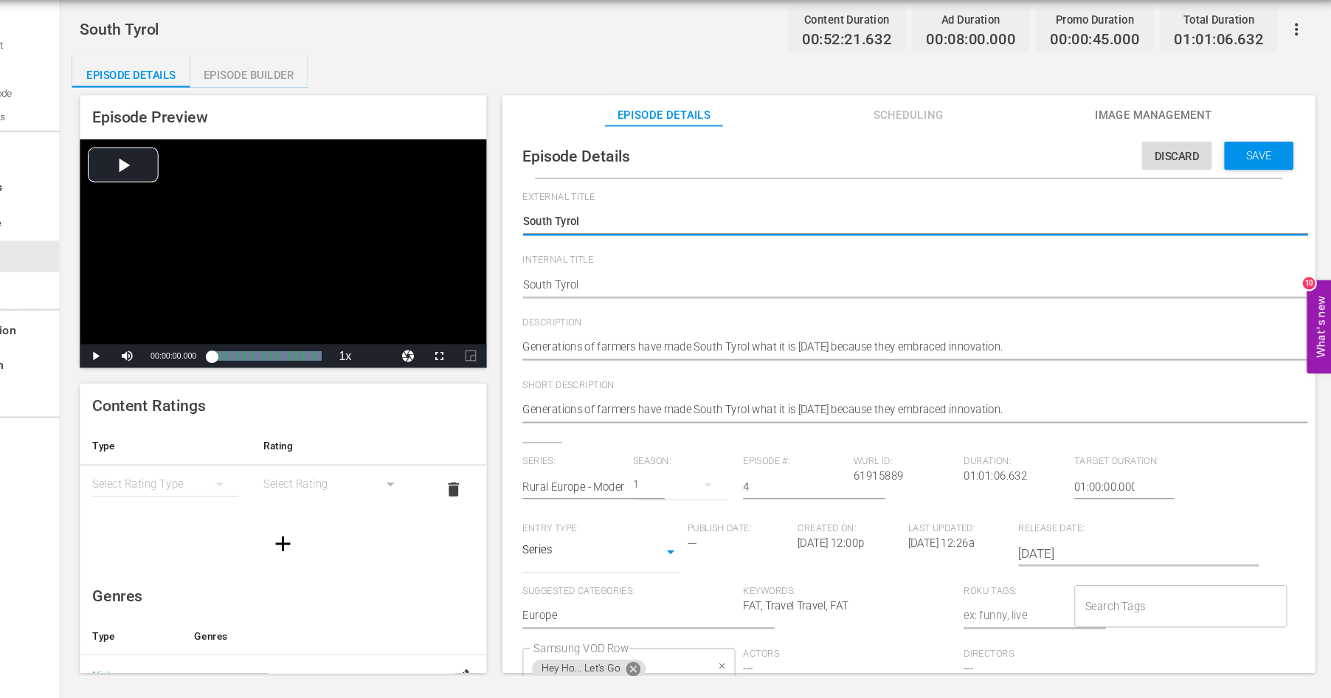
click at [675, 669] on icon at bounding box center [671, 670] width 16 height 16
click at [672, 663] on input "Samsung VOD Row" at bounding box center [656, 670] width 164 height 27
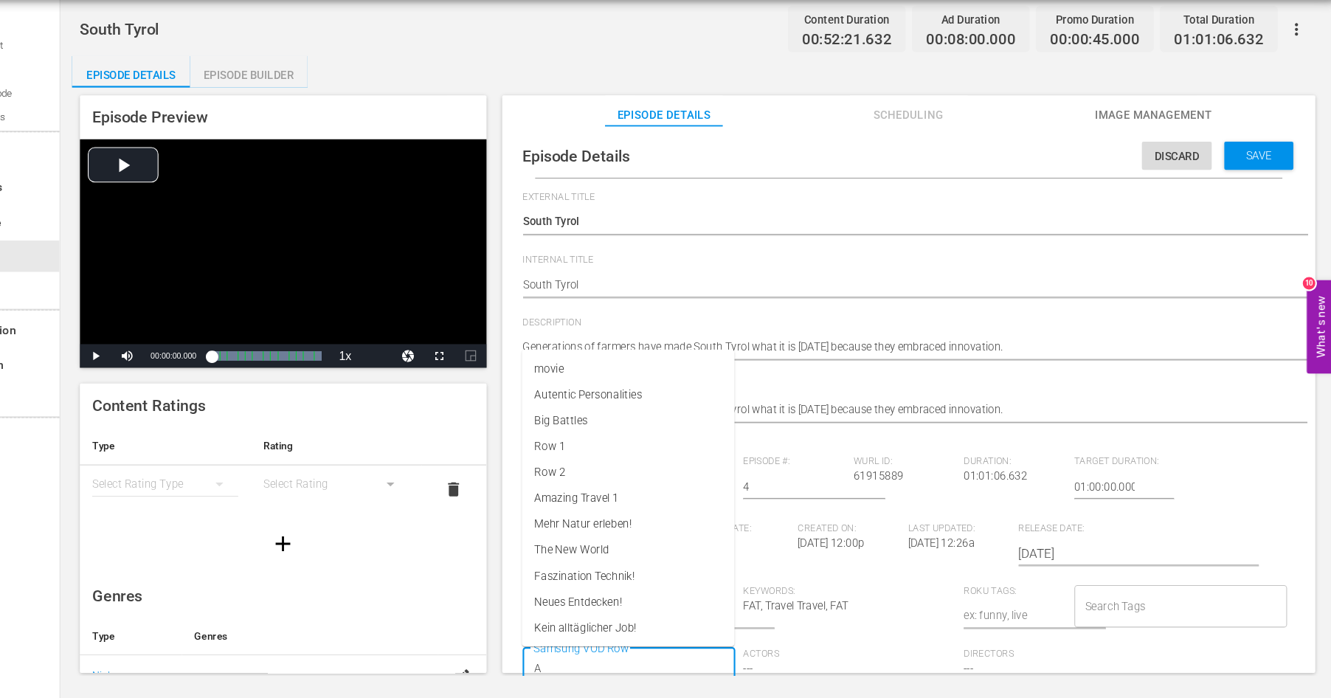
scroll to position [1, 0]
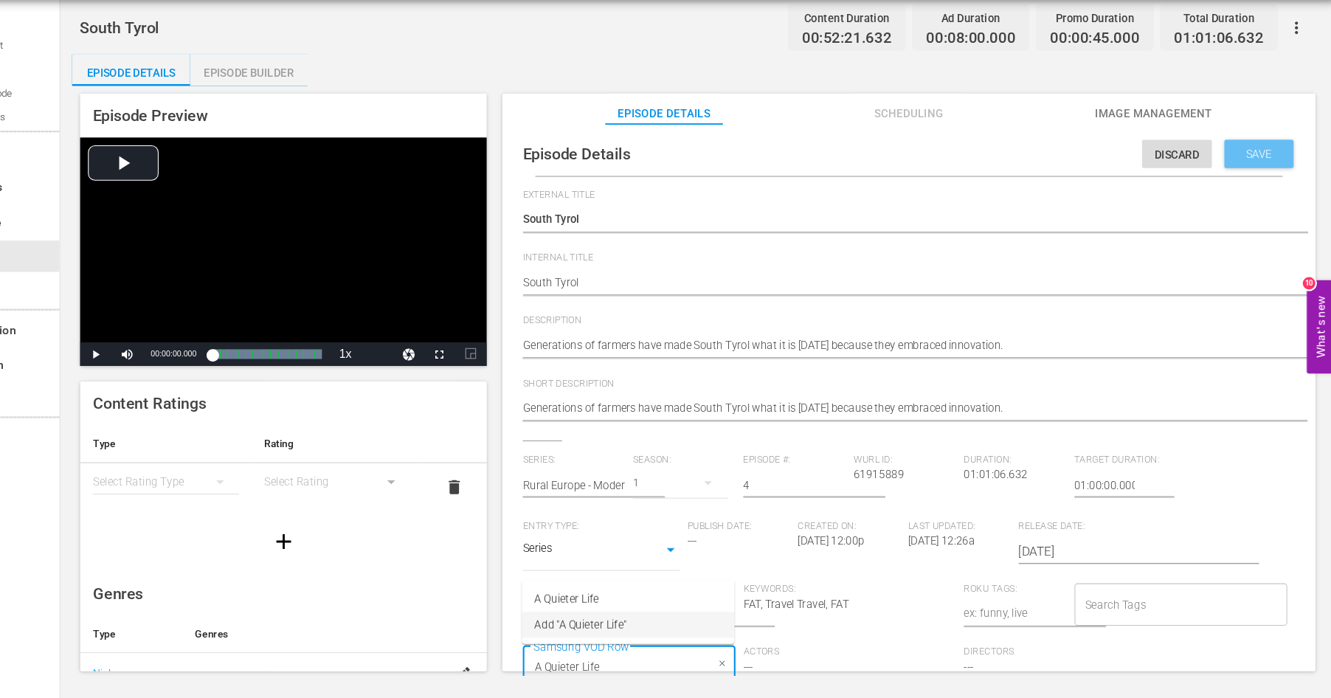
type input "A Quieter Life"
click at [1261, 183] on span "Save" at bounding box center [1259, 187] width 48 height 12
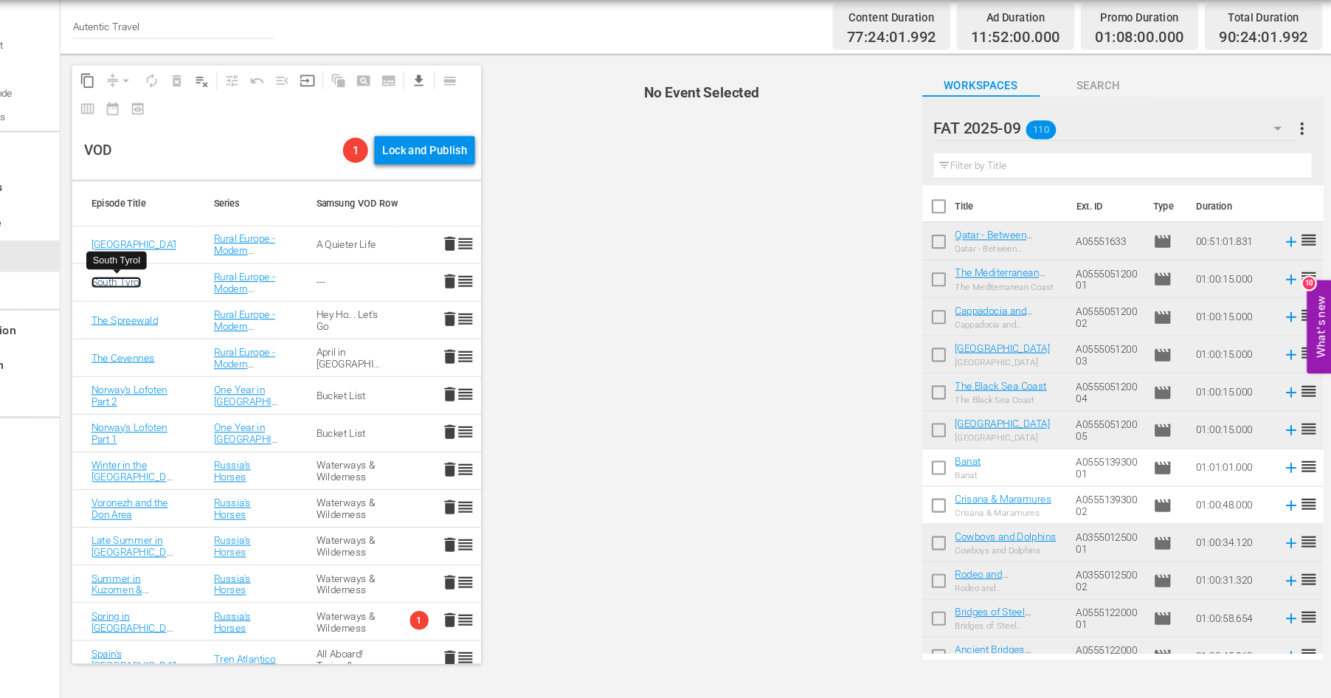
click at [188, 305] on link "South Tyrol" at bounding box center [185, 307] width 47 height 11
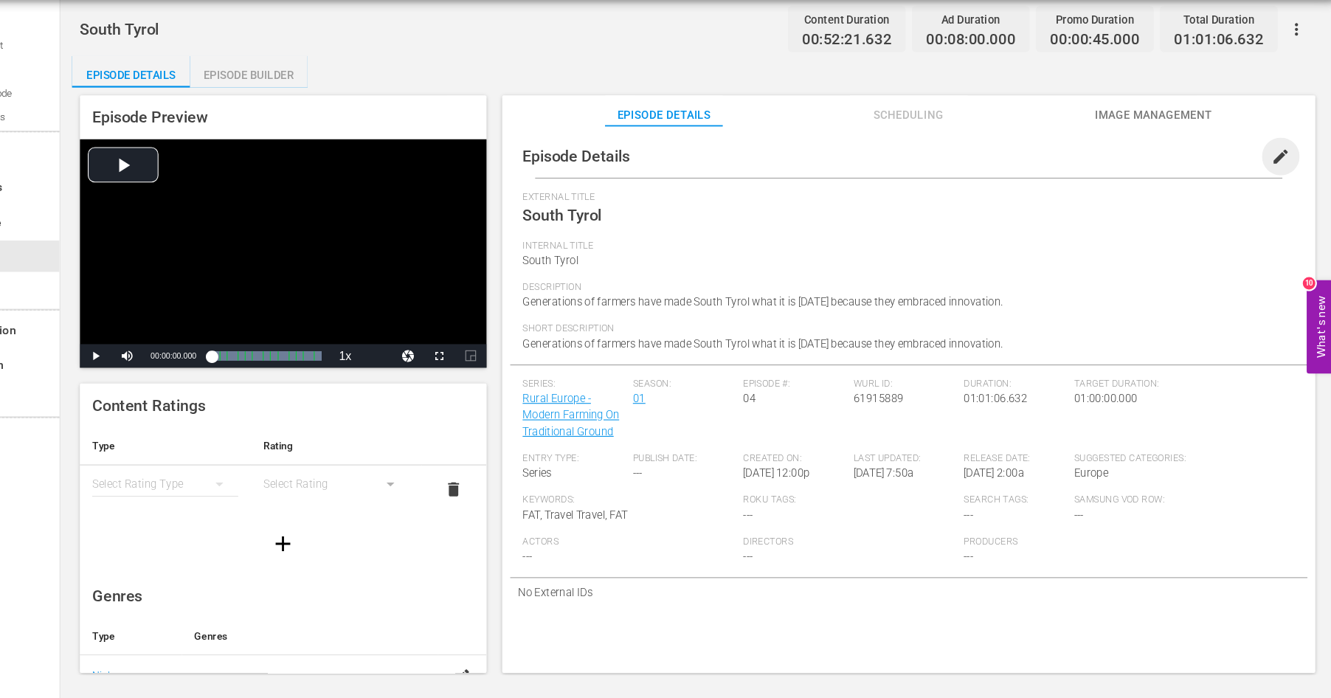
click at [1280, 195] on span "edit" at bounding box center [1280, 189] width 18 height 18
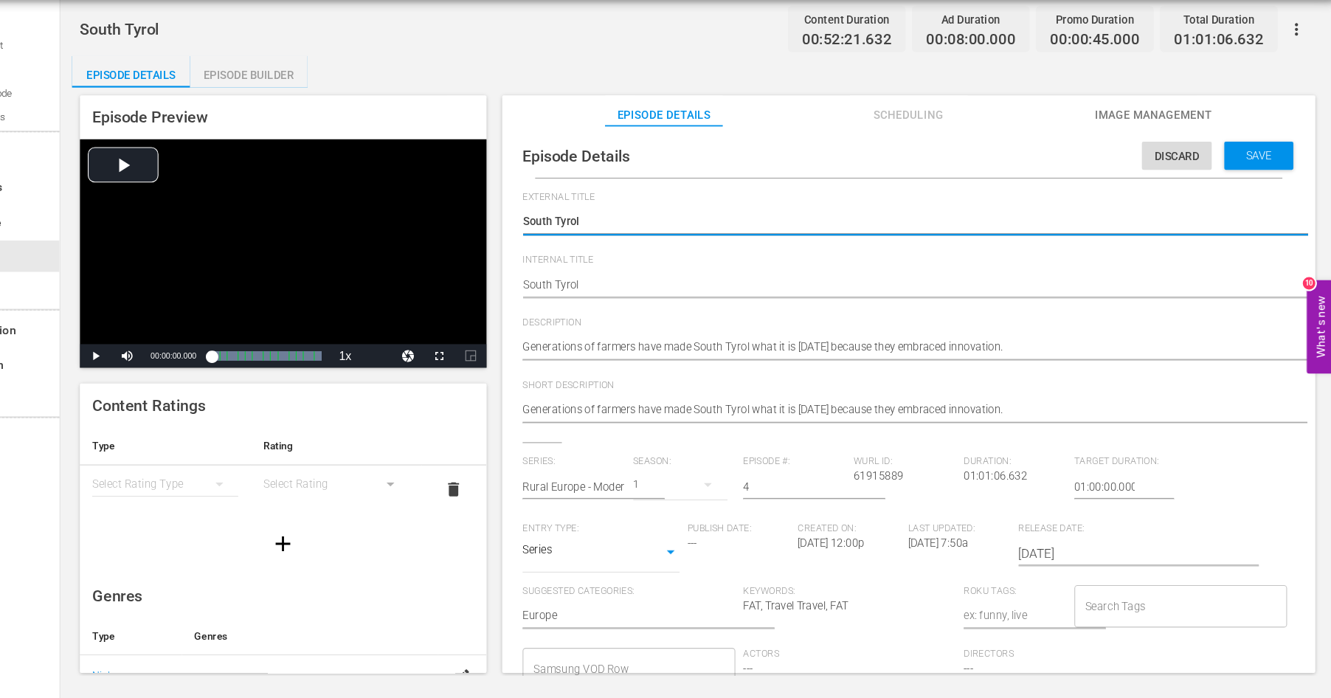
click at [631, 663] on input "Samsung VOD Row" at bounding box center [656, 670] width 164 height 27
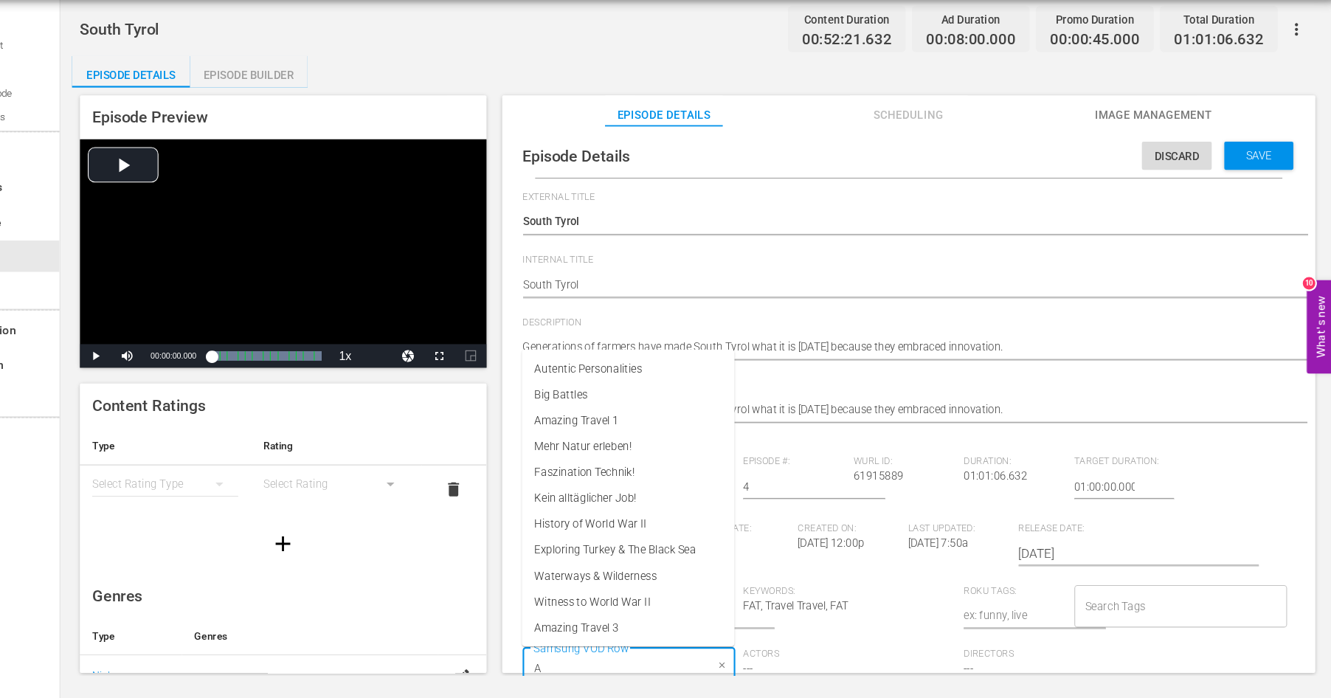
scroll to position [1, 0]
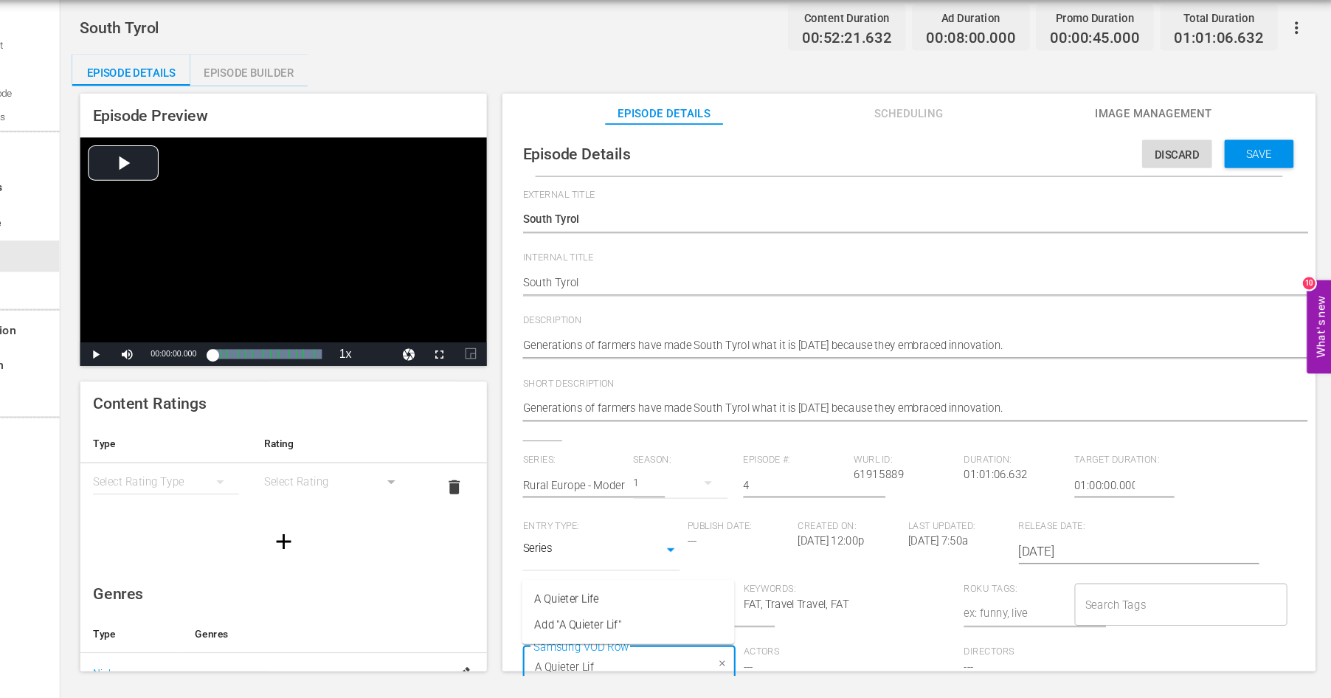
type input "A Quieter Life"
click at [1262, 188] on span "Save" at bounding box center [1259, 187] width 48 height 12
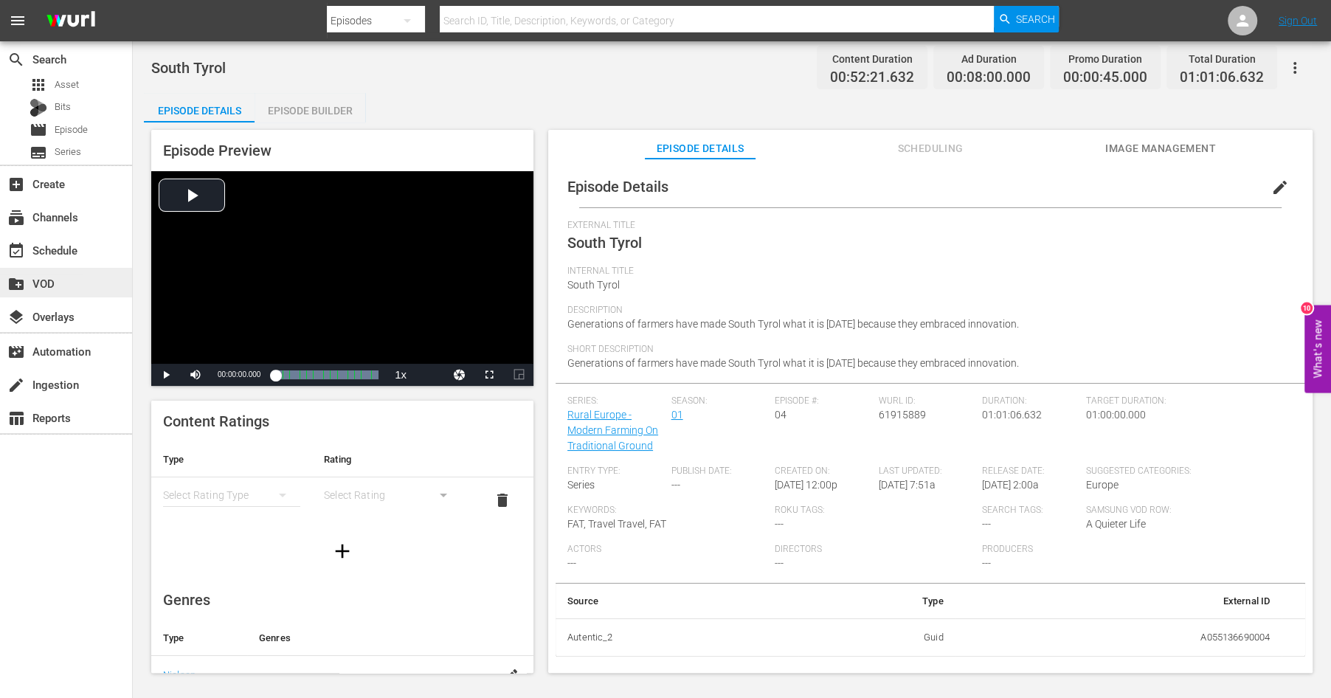
click at [44, 285] on div "create_new_folder VOD" at bounding box center [41, 280] width 83 height 13
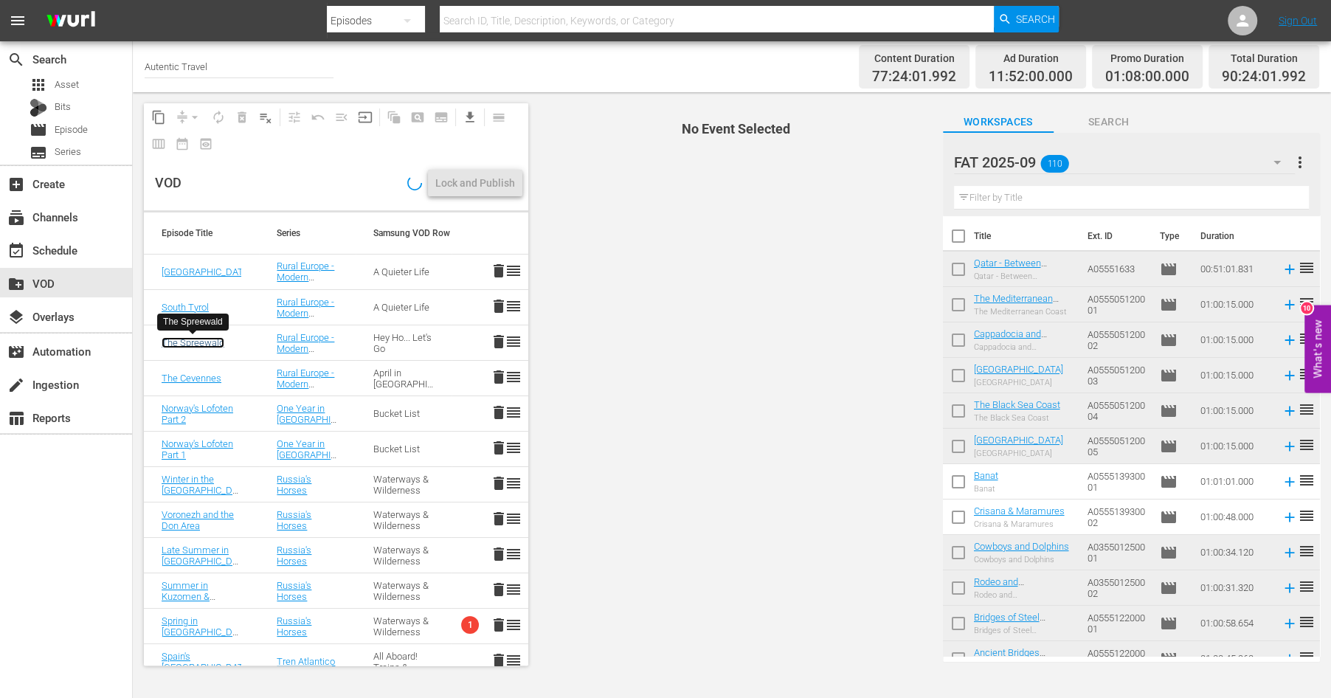
click at [210, 343] on link "The Spreewald" at bounding box center [193, 342] width 63 height 11
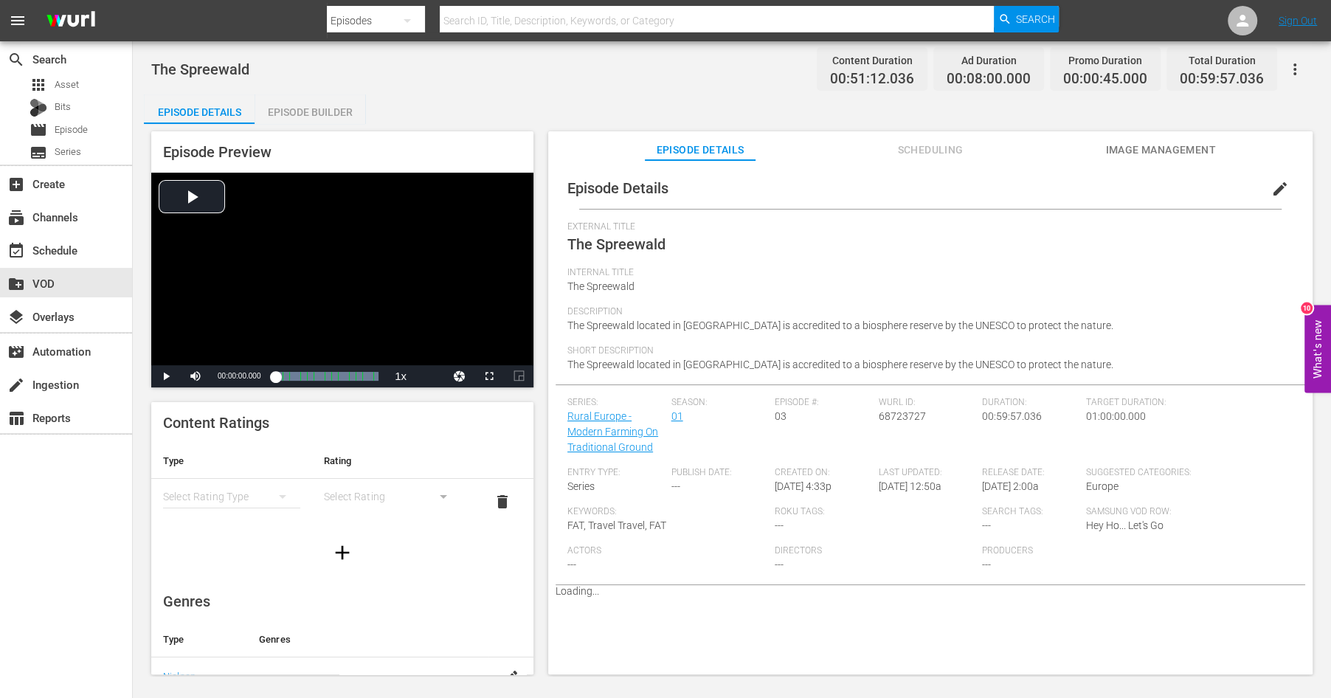
click at [1278, 187] on span "edit" at bounding box center [1280, 189] width 18 height 18
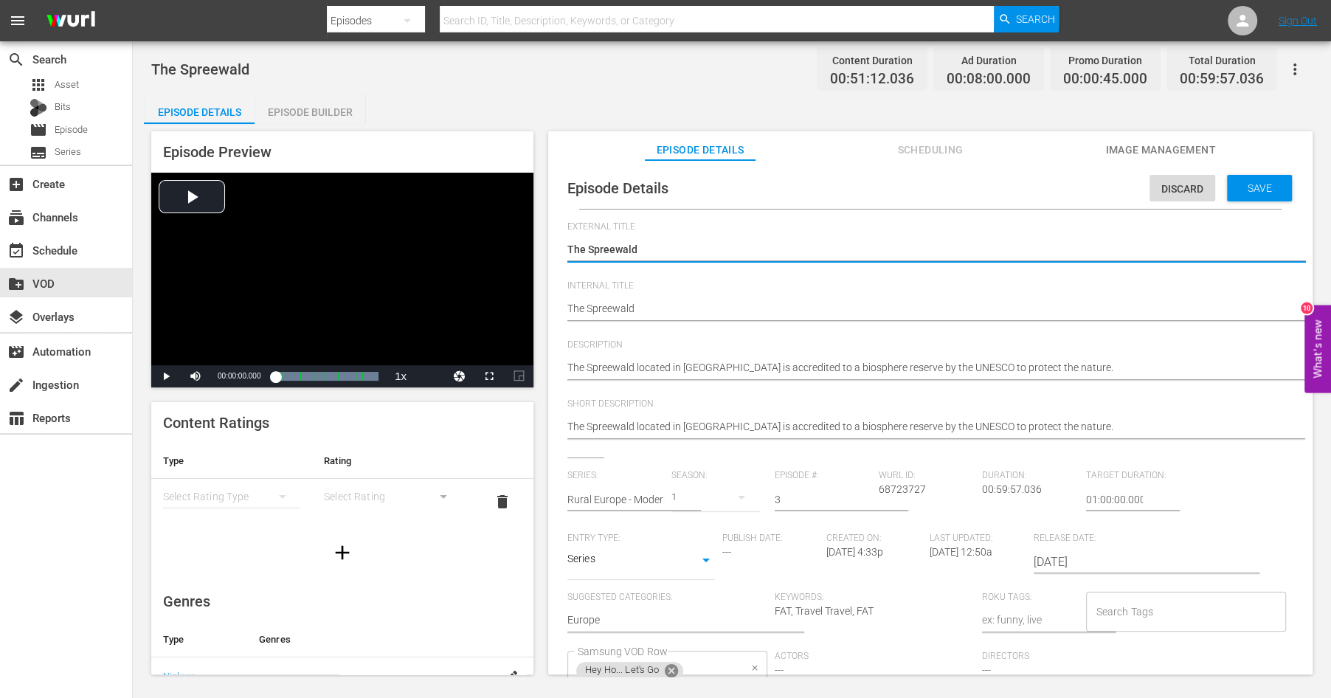
click at [670, 670] on icon at bounding box center [671, 670] width 16 height 16
click at [642, 663] on input "Samsung VOD Row" at bounding box center [656, 670] width 164 height 27
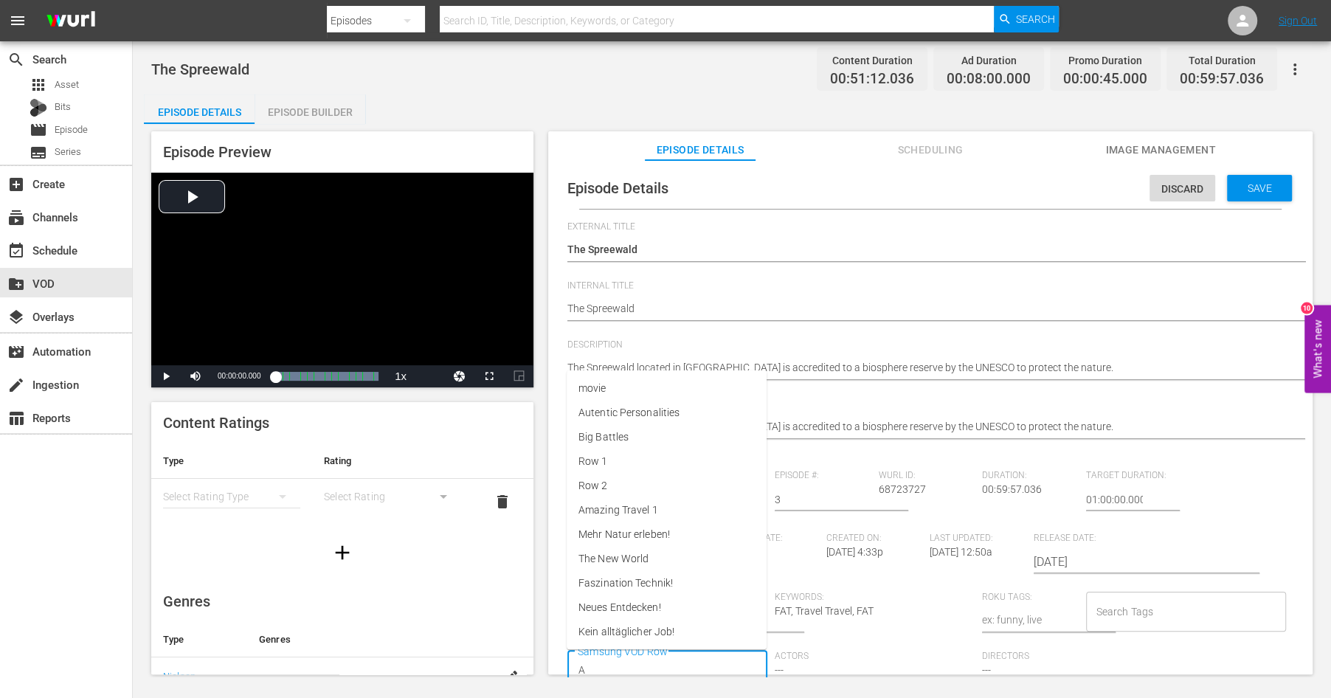
scroll to position [1, 0]
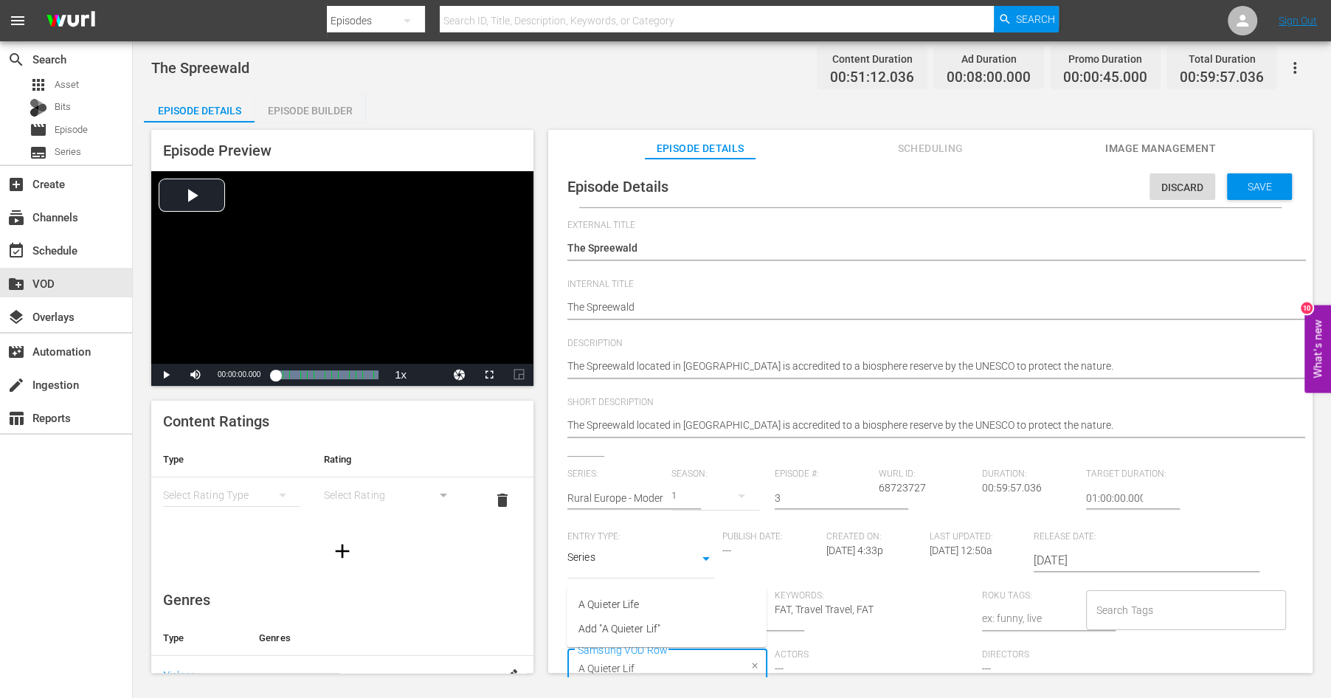
type input "A Quieter Life"
click at [1259, 180] on div "Save" at bounding box center [1259, 186] width 65 height 27
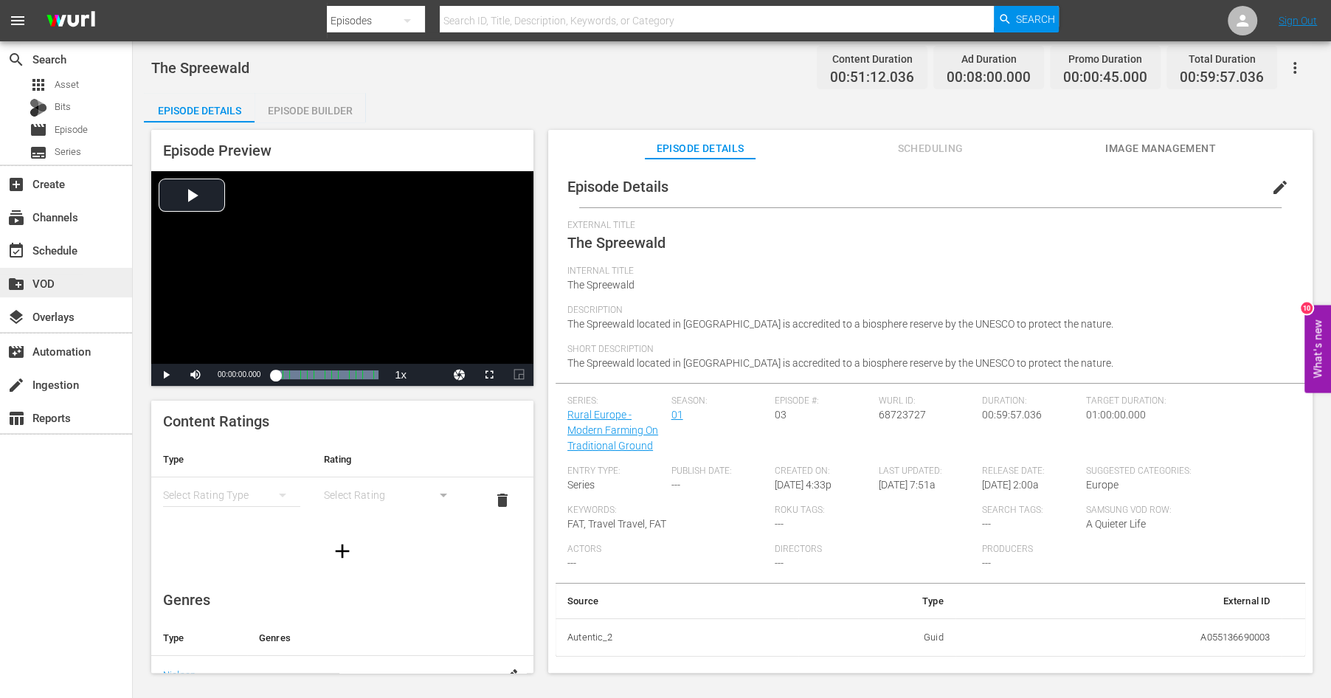
click at [49, 281] on div "create_new_folder VOD" at bounding box center [41, 280] width 83 height 13
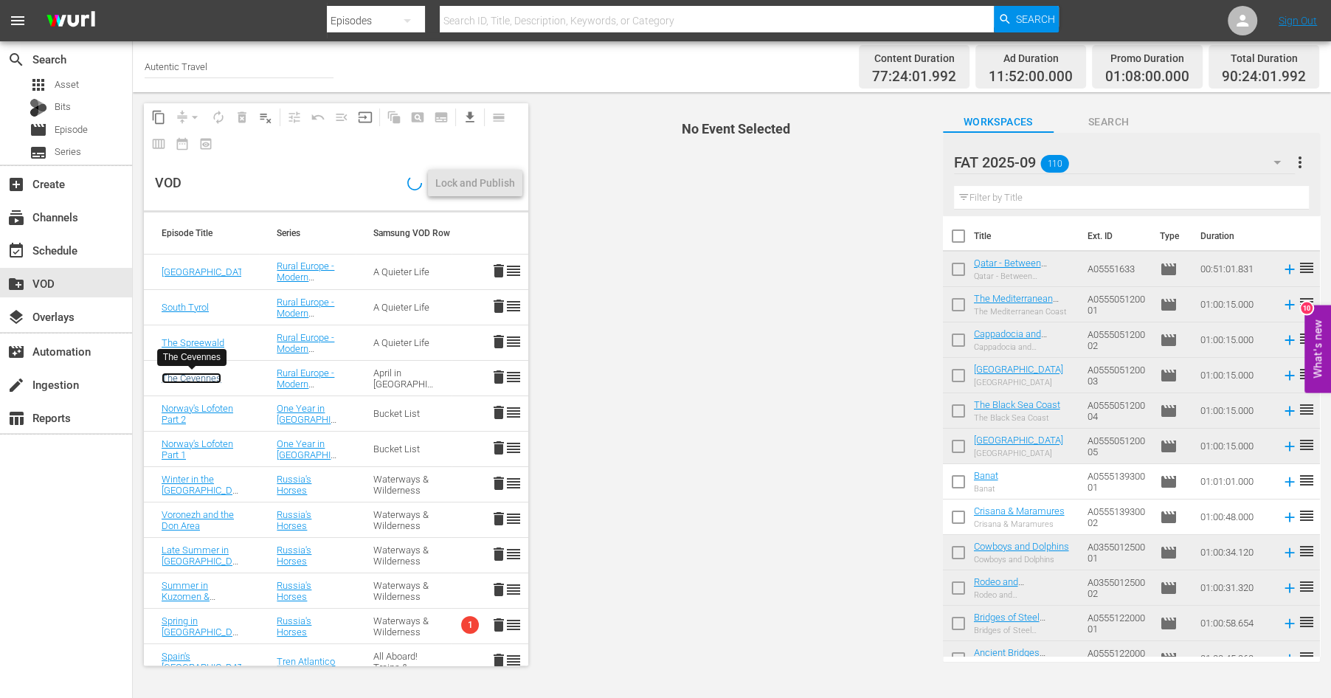
click at [191, 377] on link "The Cevennes" at bounding box center [192, 377] width 60 height 11
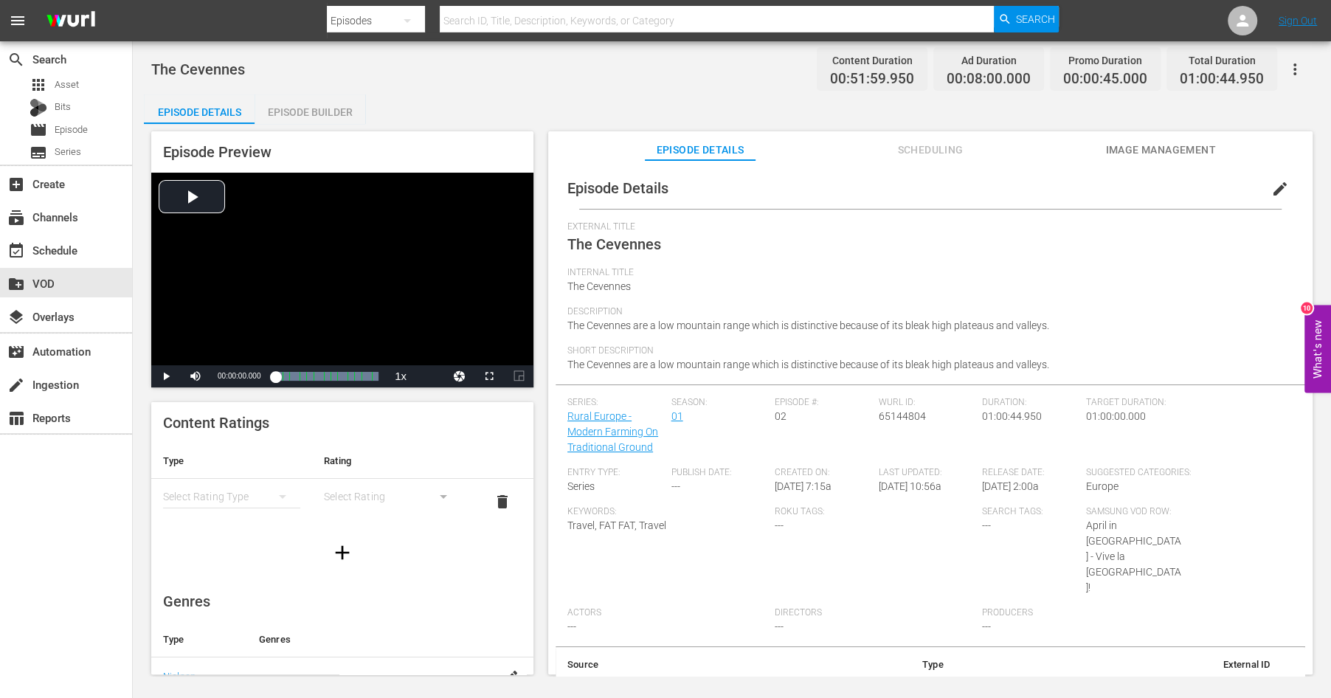
click at [1272, 192] on span "edit" at bounding box center [1280, 189] width 18 height 18
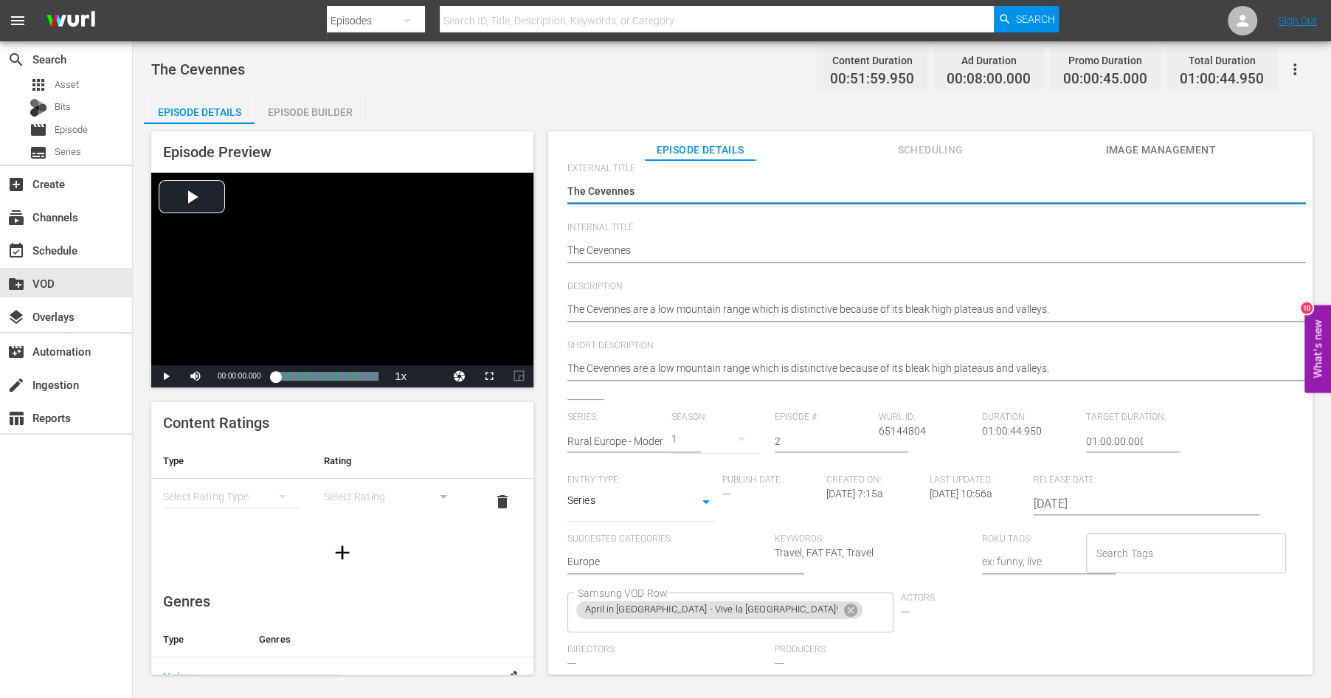
scroll to position [74, 0]
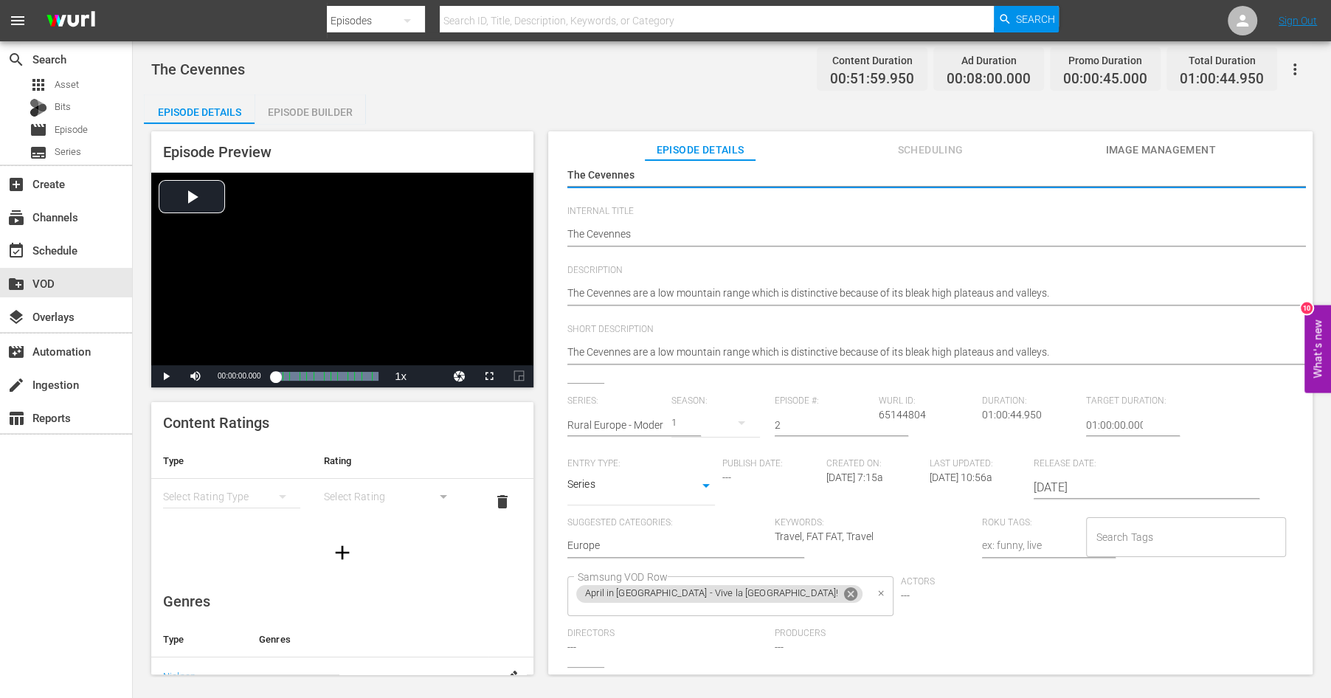
click at [844, 597] on icon at bounding box center [850, 593] width 13 height 13
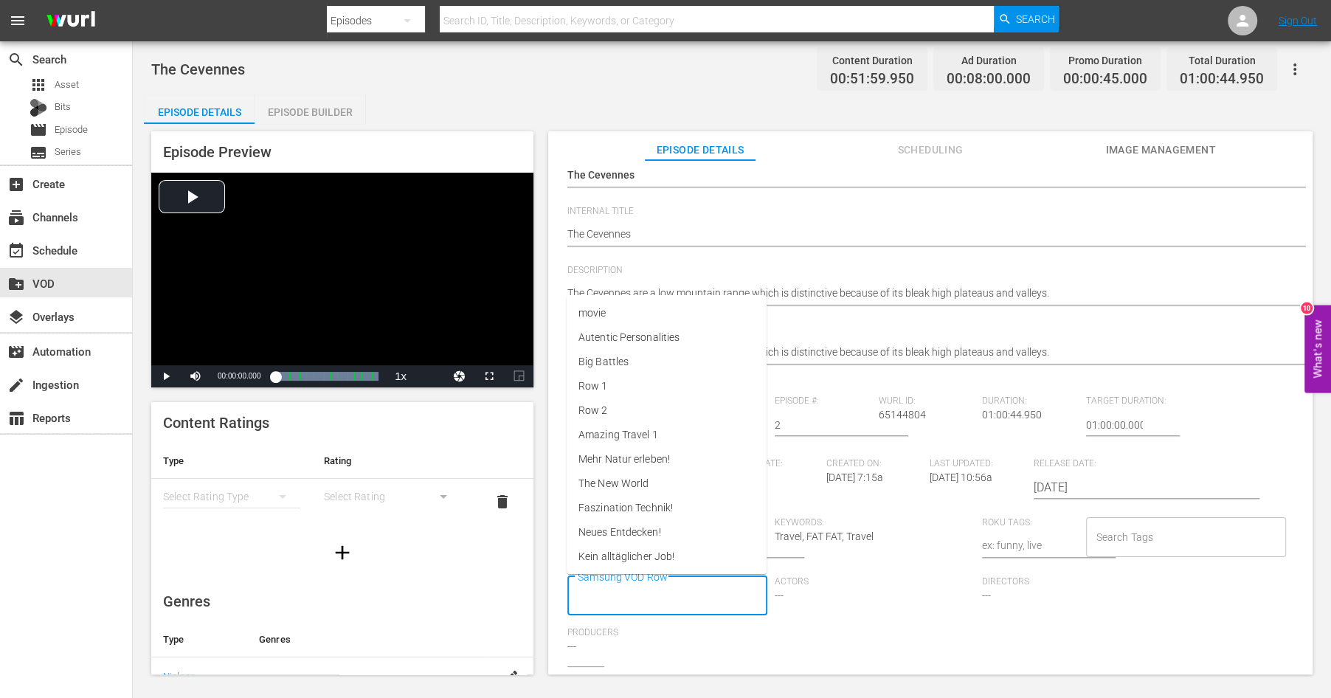
click at [665, 600] on input "Samsung VOD Row" at bounding box center [656, 596] width 164 height 27
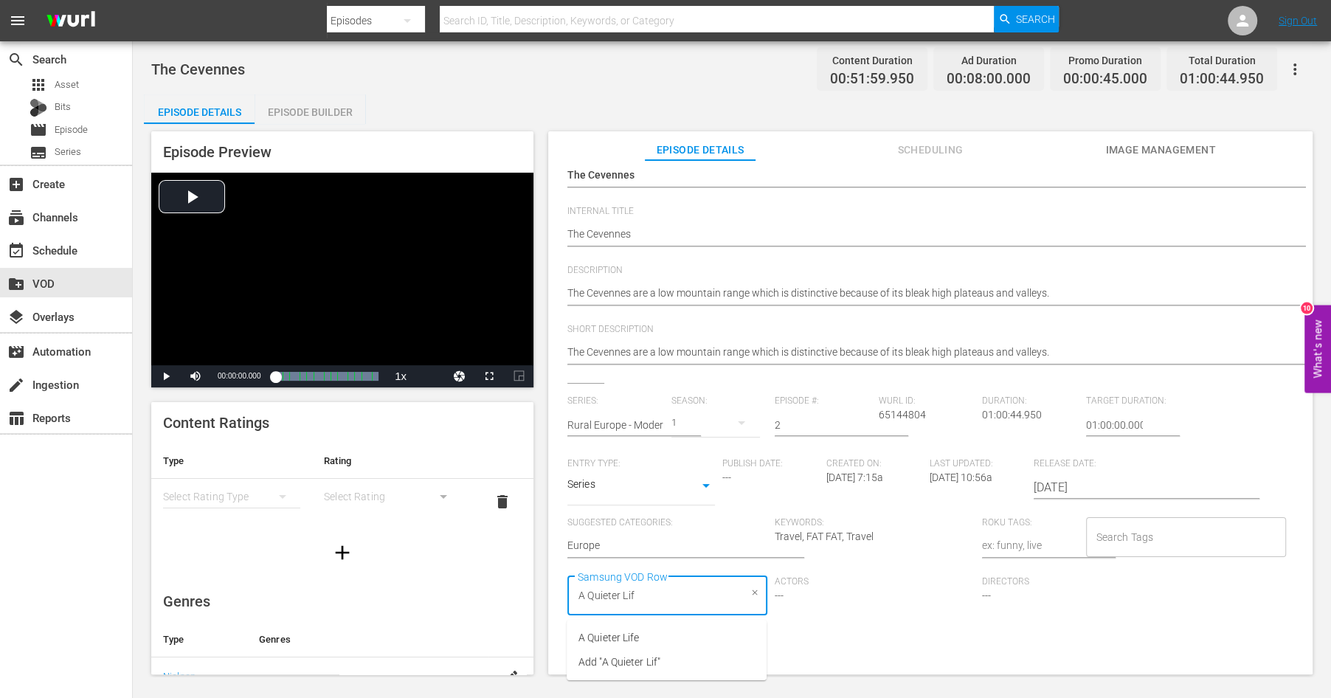
type input "A Quieter Life"
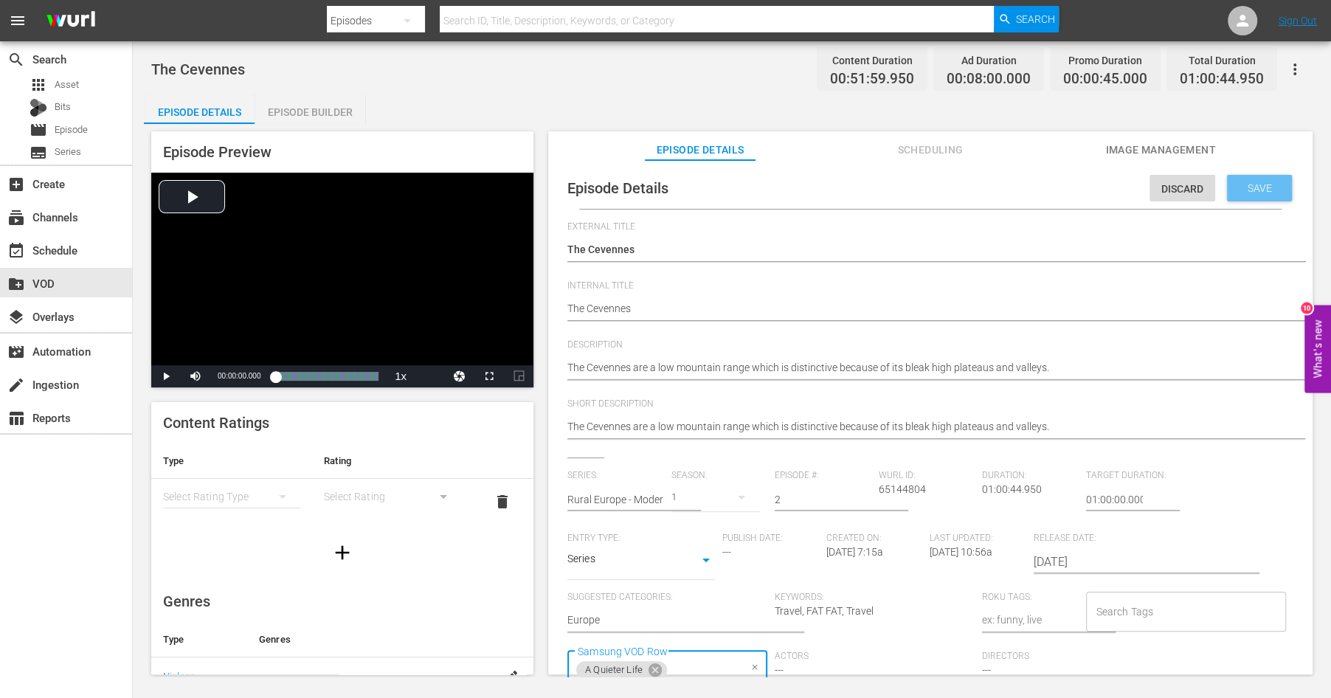
click at [1258, 187] on span "Save" at bounding box center [1259, 188] width 48 height 12
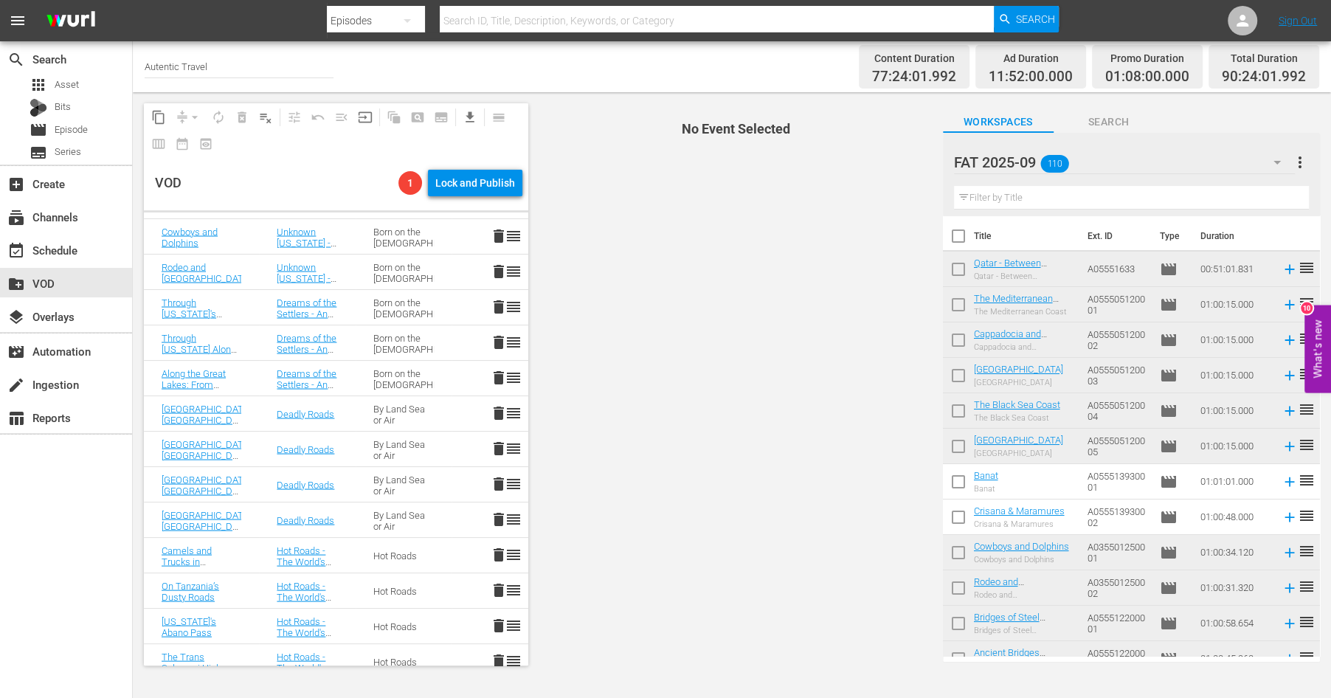
scroll to position [3059, 0]
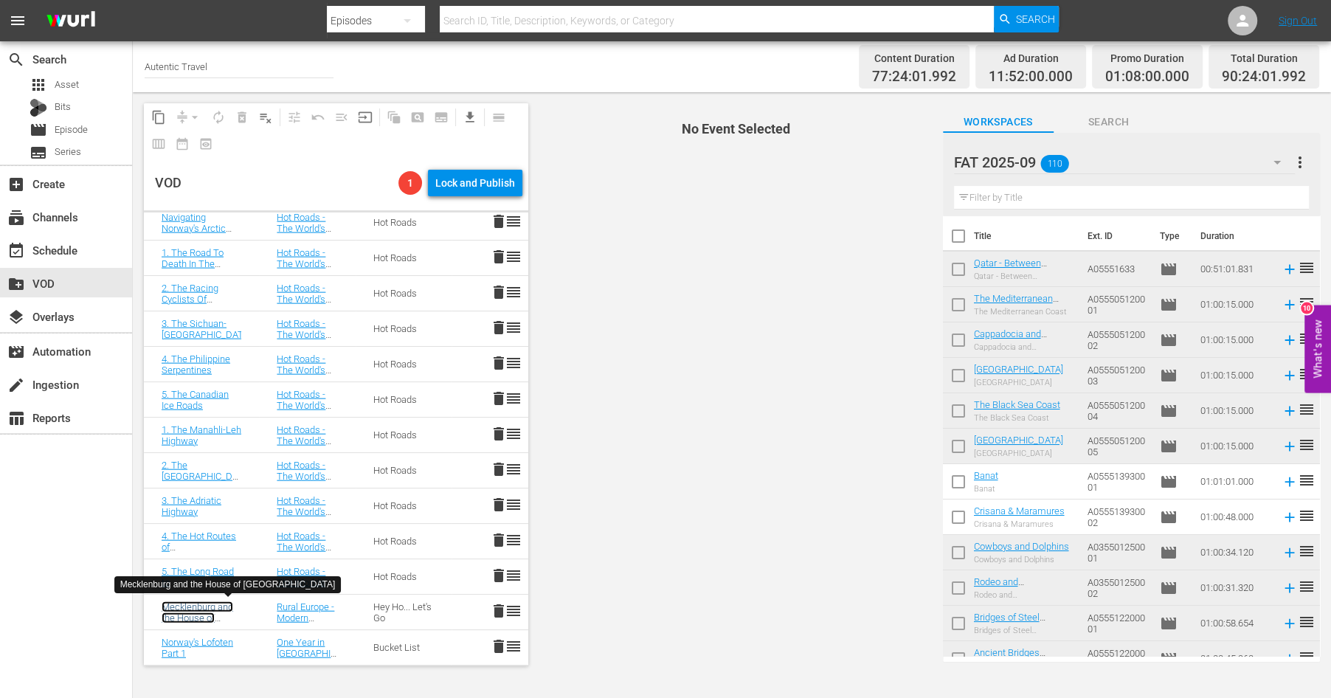
click at [209, 603] on link "Mecklenburg and the House of [GEOGRAPHIC_DATA]" at bounding box center [206, 617] width 89 height 33
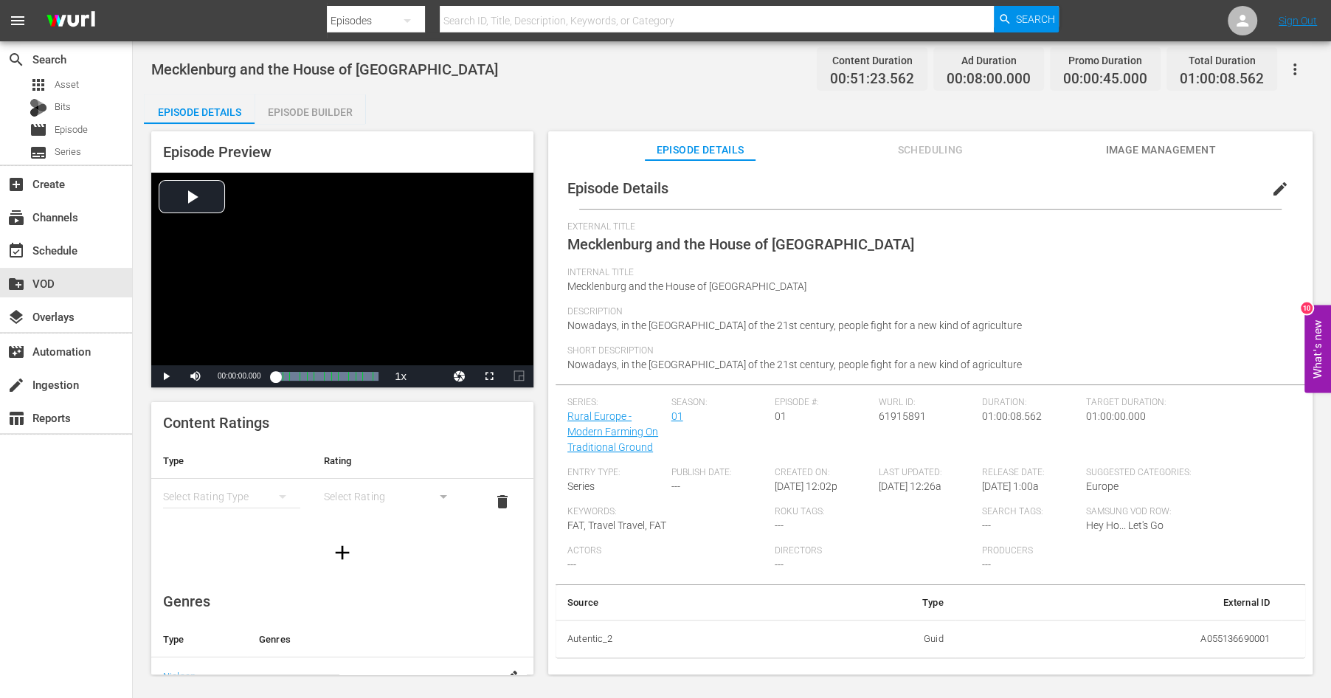
click at [1275, 192] on span "edit" at bounding box center [1280, 189] width 18 height 18
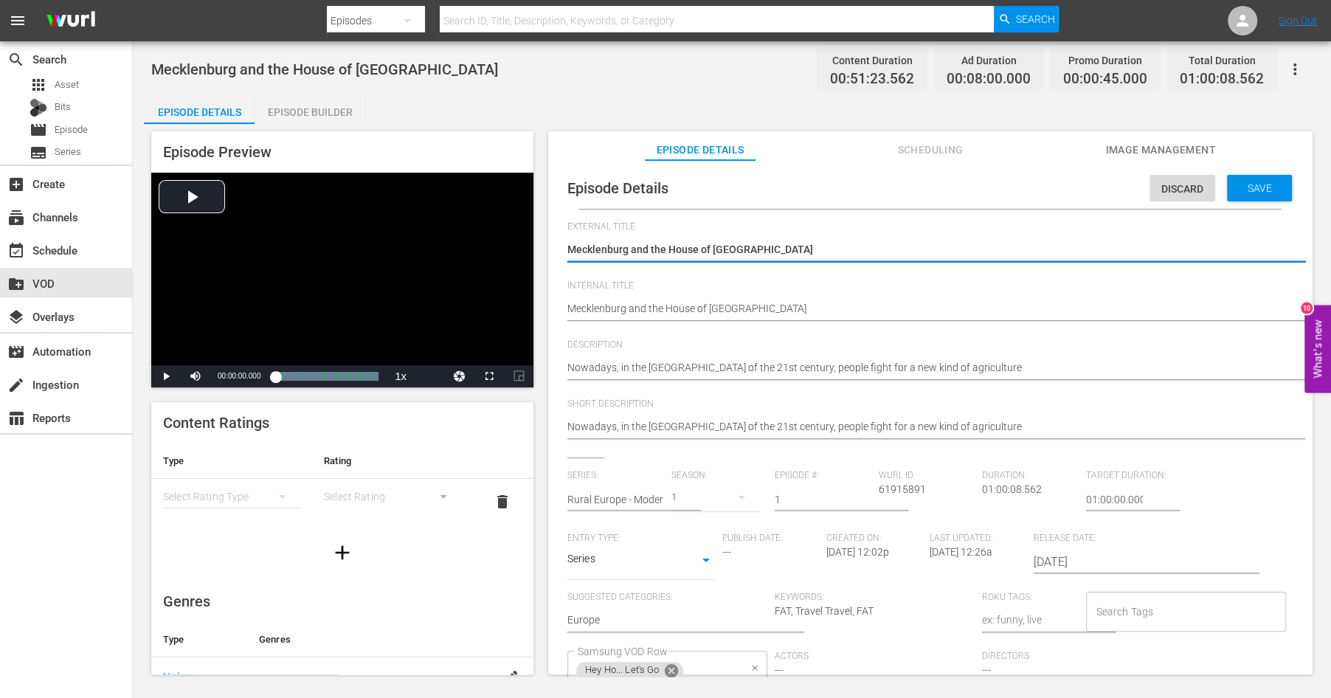
click at [673, 666] on icon at bounding box center [671, 670] width 13 height 13
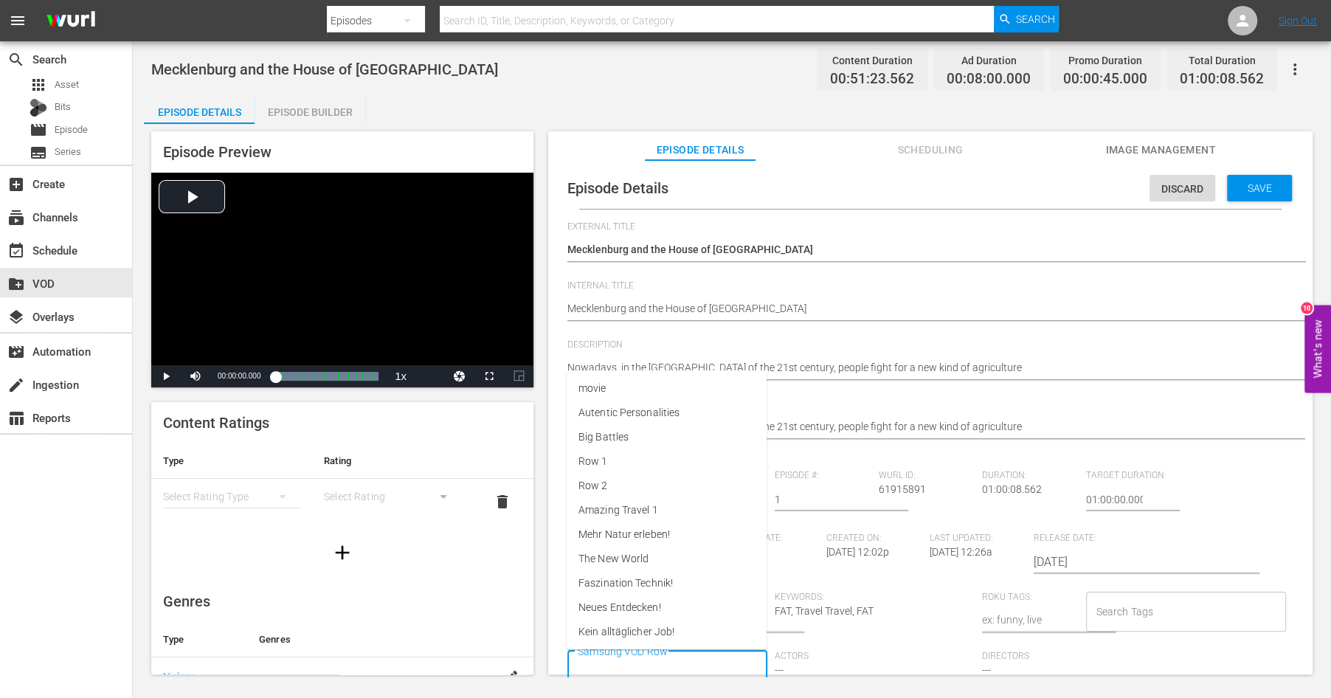
click at [673, 663] on input "Samsung VOD Row" at bounding box center [656, 670] width 164 height 27
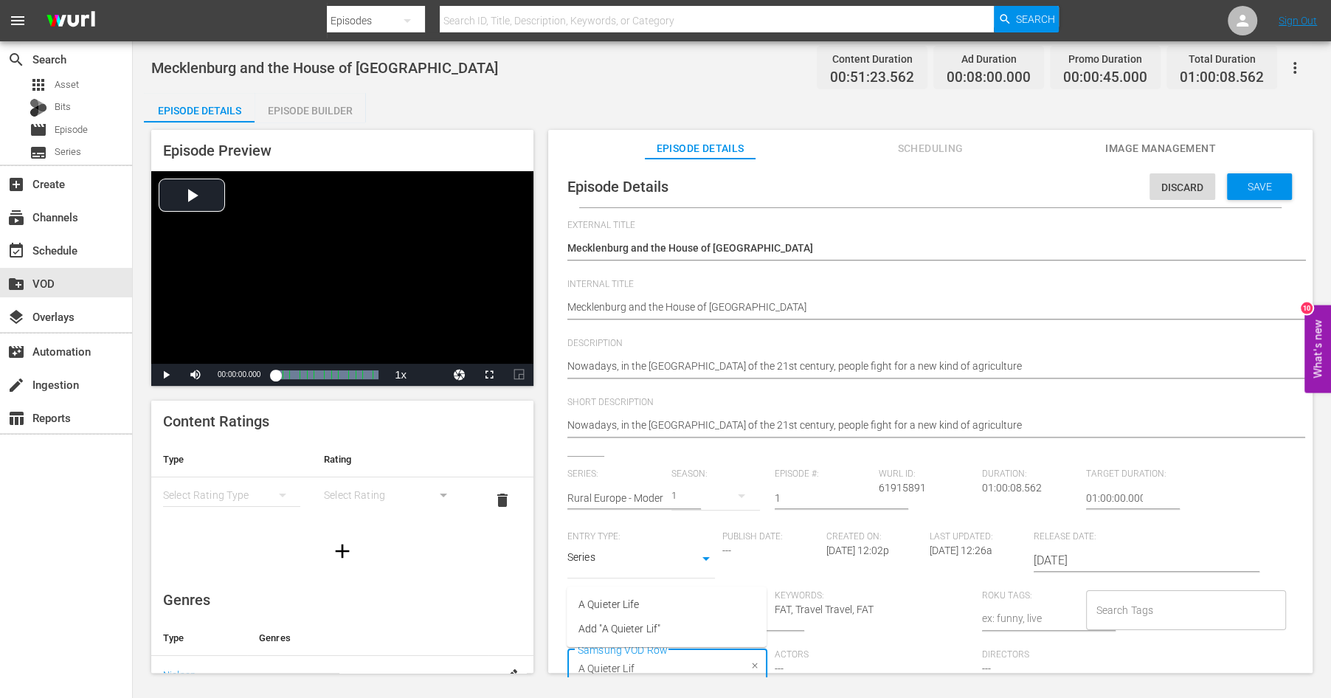
type input "A Quieter Life"
click at [1261, 187] on span "Save" at bounding box center [1259, 187] width 48 height 12
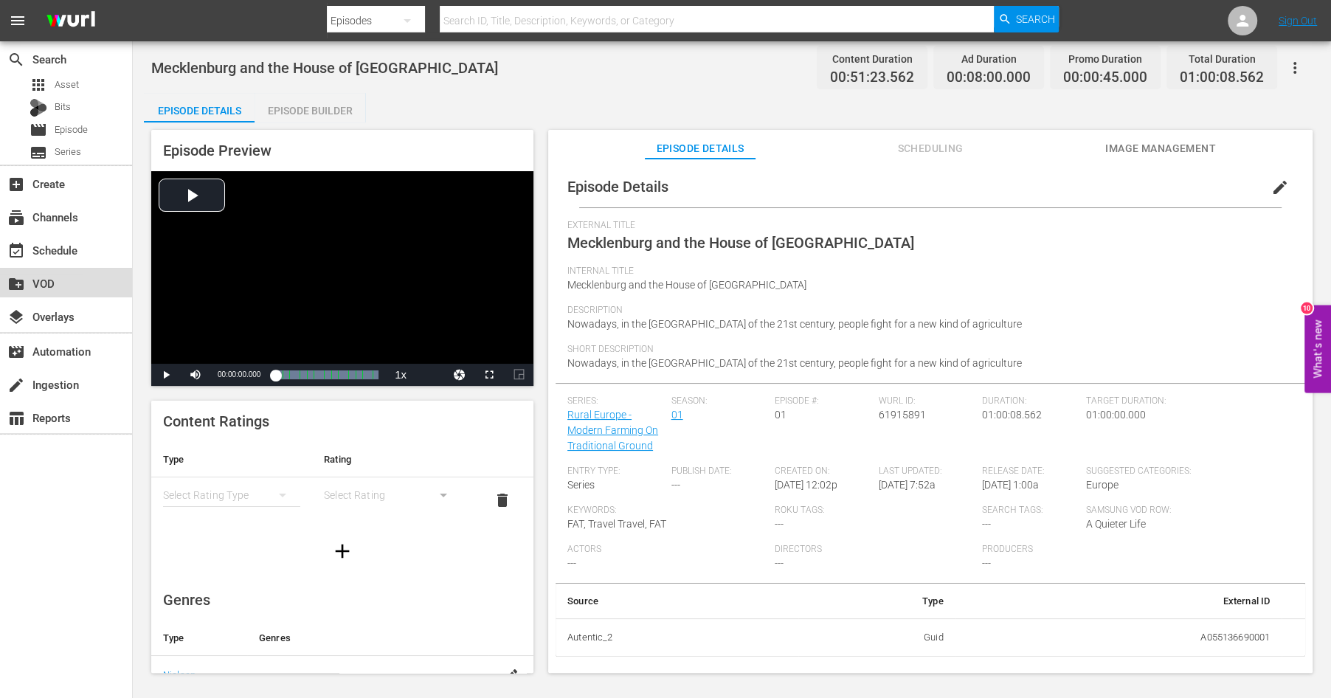
click at [35, 281] on div "create_new_folder VOD" at bounding box center [41, 280] width 83 height 13
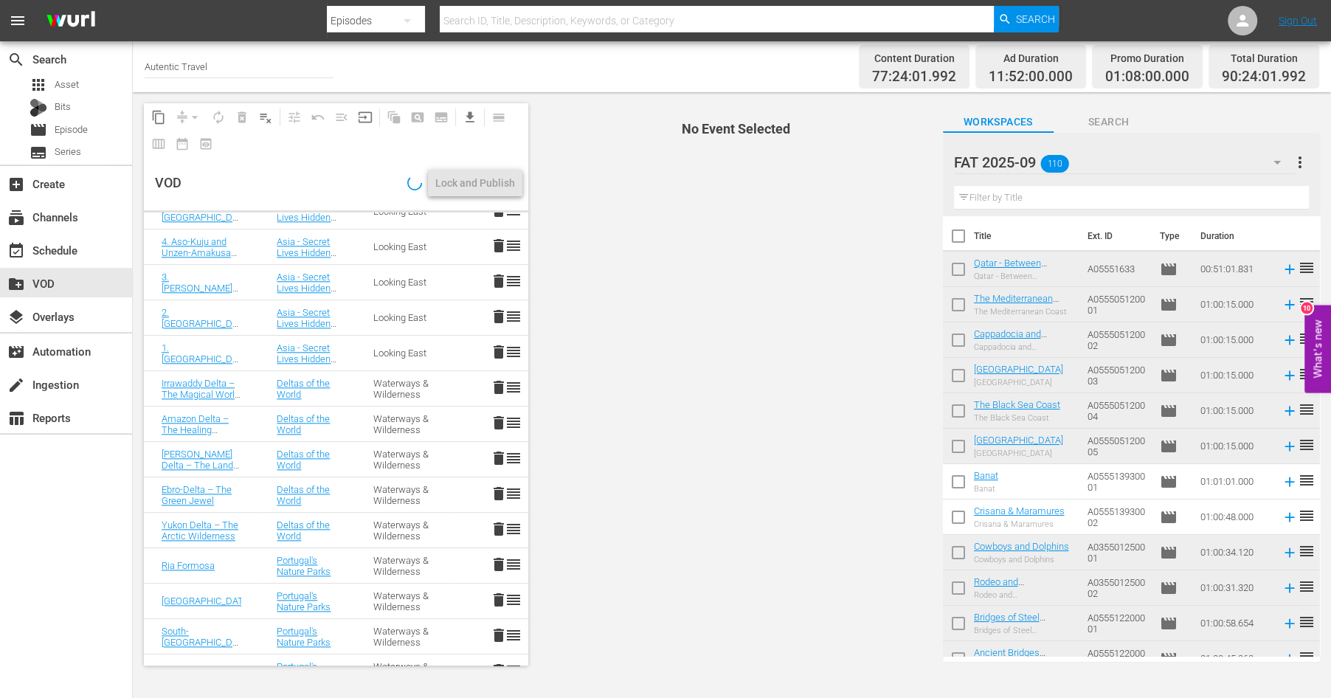
scroll to position [3059, 0]
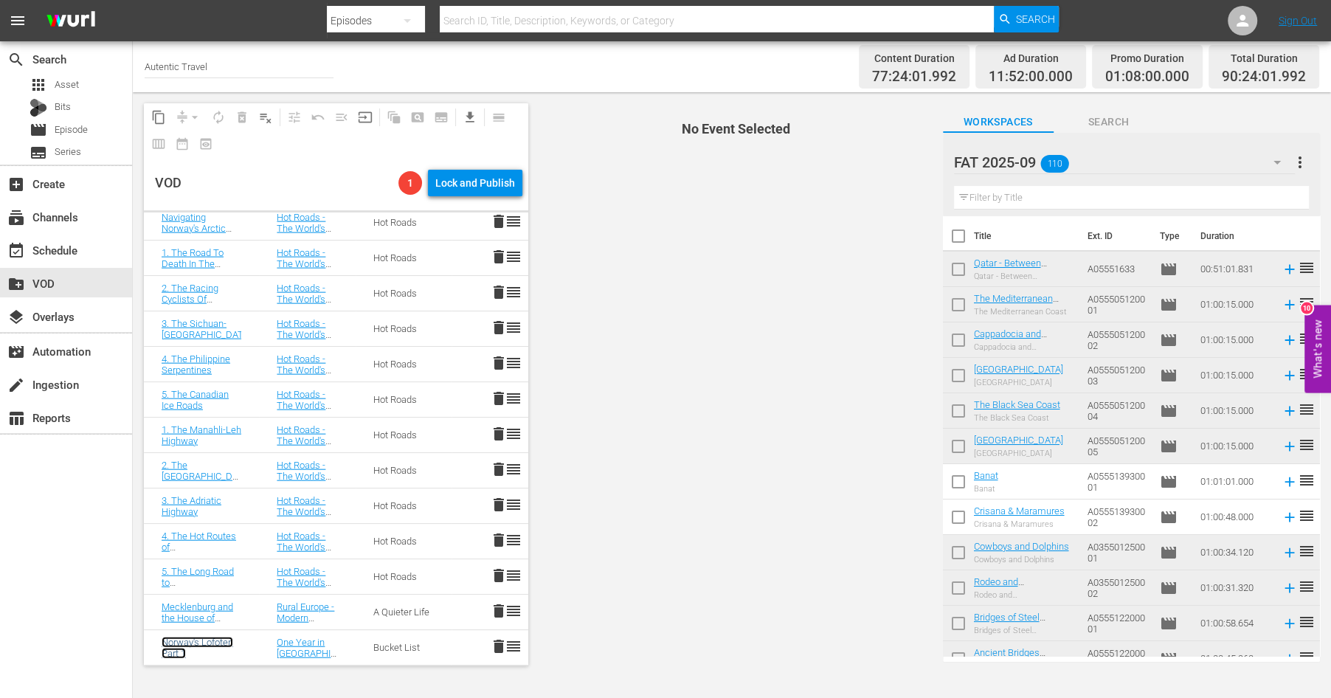
click at [175, 642] on link "Norway's Lofoten Part 1" at bounding box center [198, 648] width 72 height 22
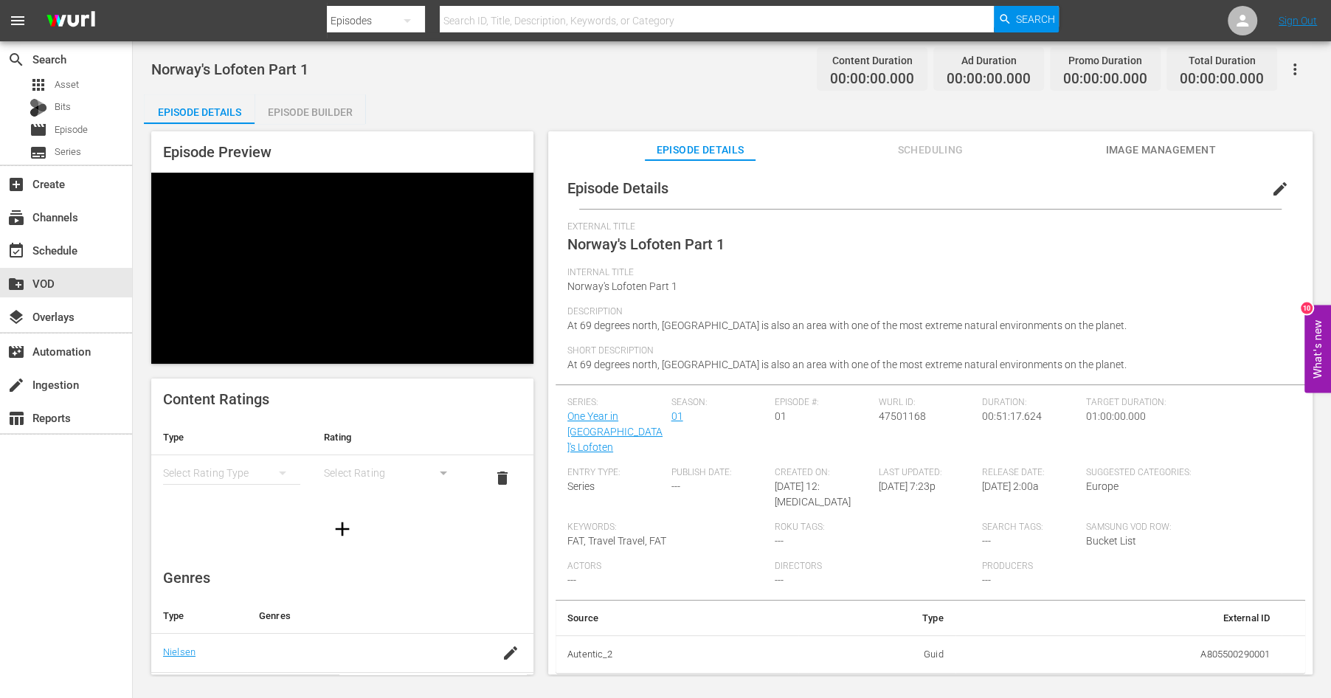
click at [1281, 186] on span "edit" at bounding box center [1280, 189] width 18 height 18
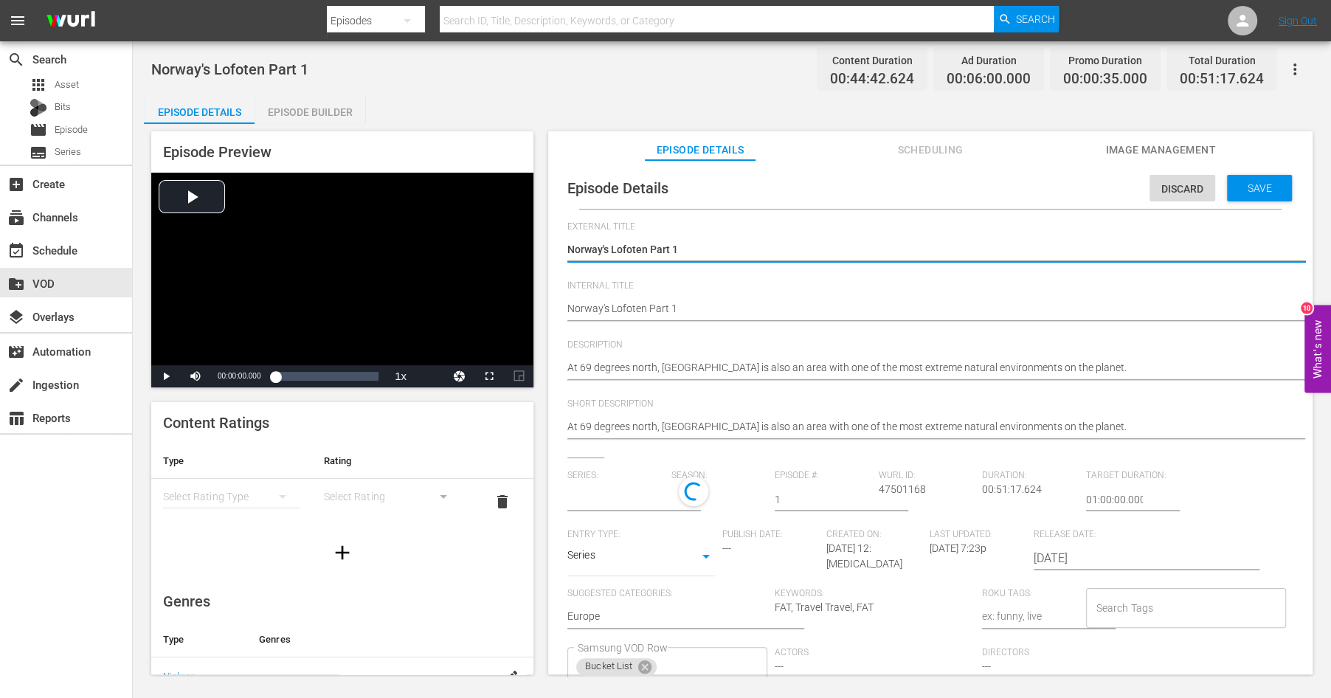
type input "One Year in [GEOGRAPHIC_DATA]'s Lofoten"
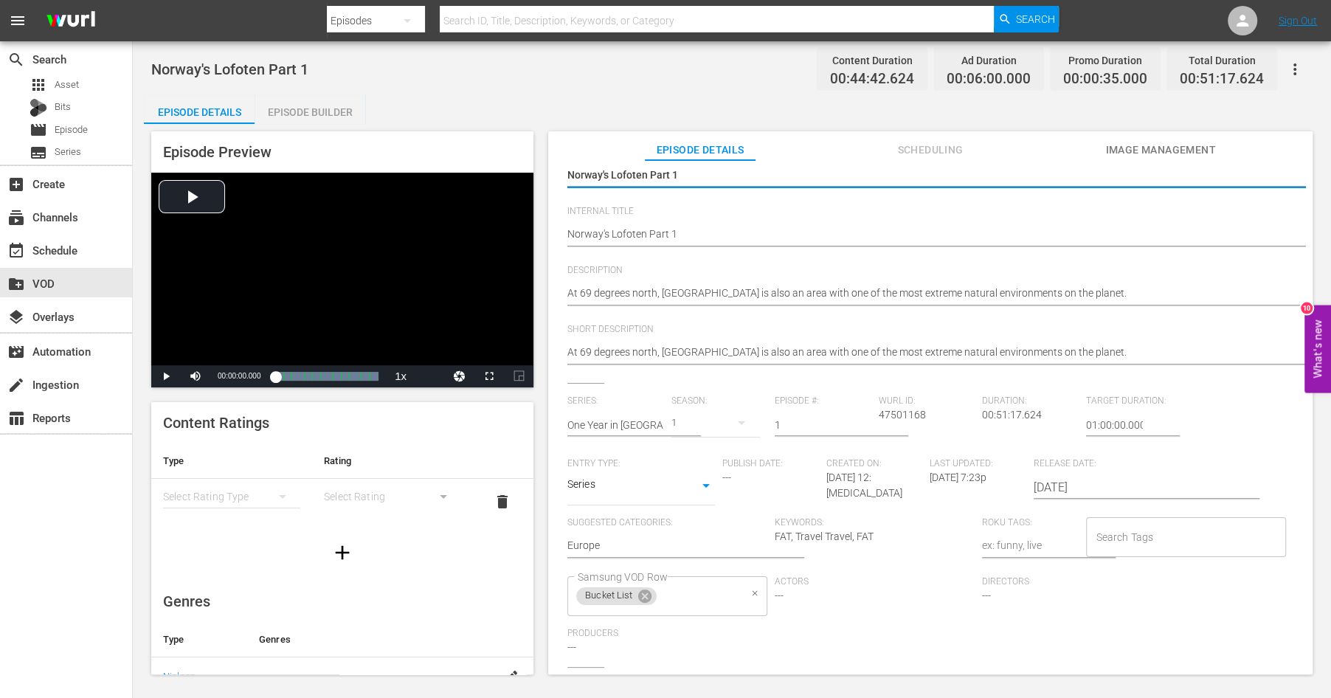
scroll to position [75, 0]
click at [646, 600] on icon at bounding box center [644, 595] width 13 height 13
click at [633, 599] on input "Samsung VOD Row" at bounding box center [656, 595] width 164 height 27
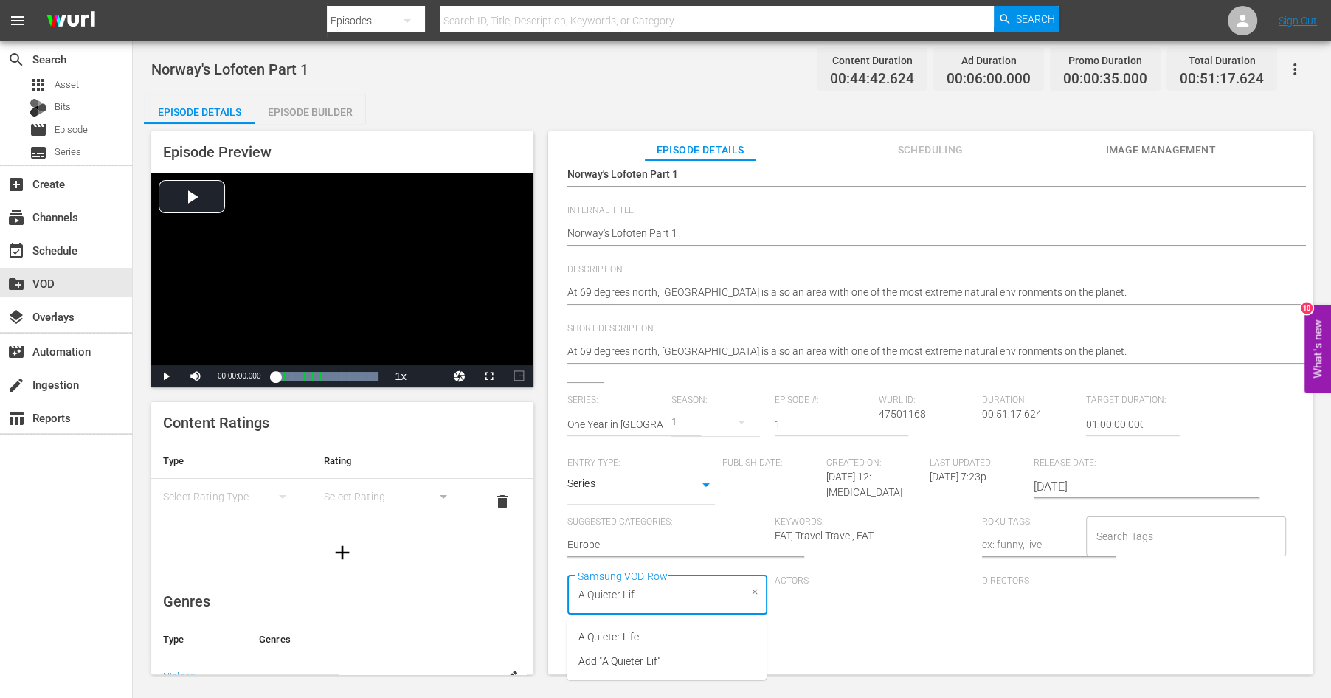
type input "A Quieter Life"
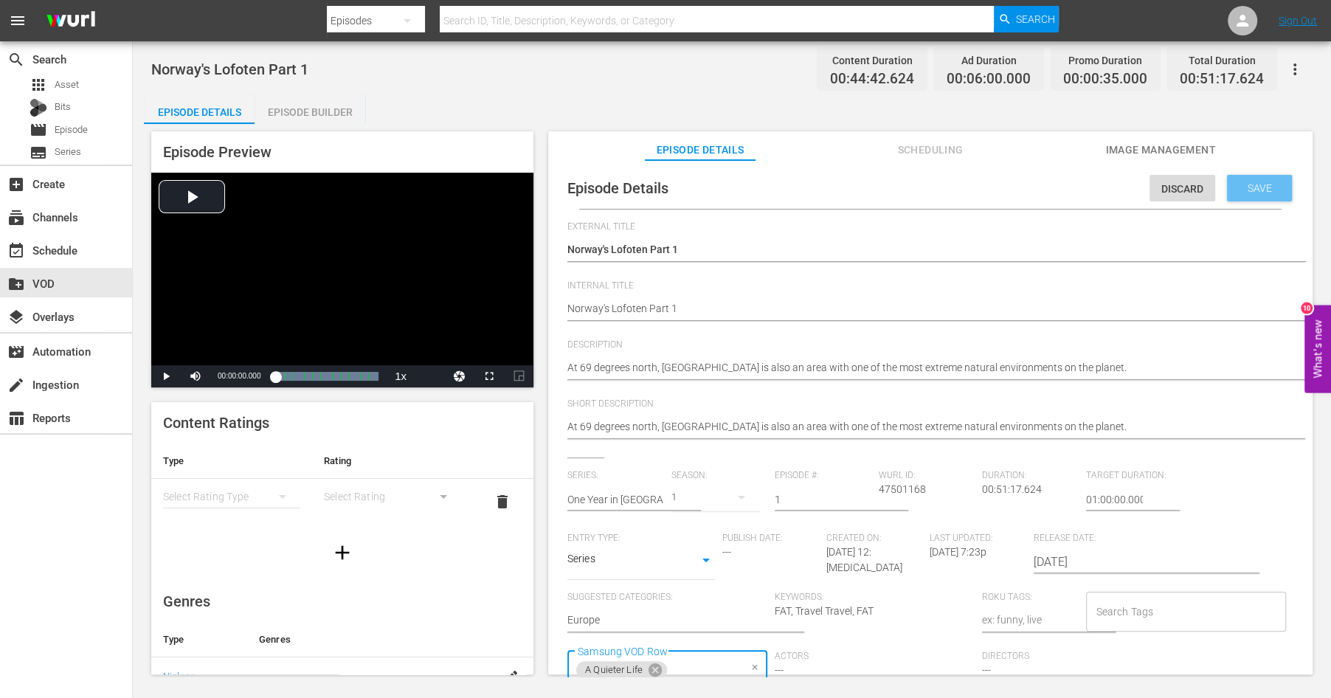
click at [1258, 187] on span "Save" at bounding box center [1259, 188] width 48 height 12
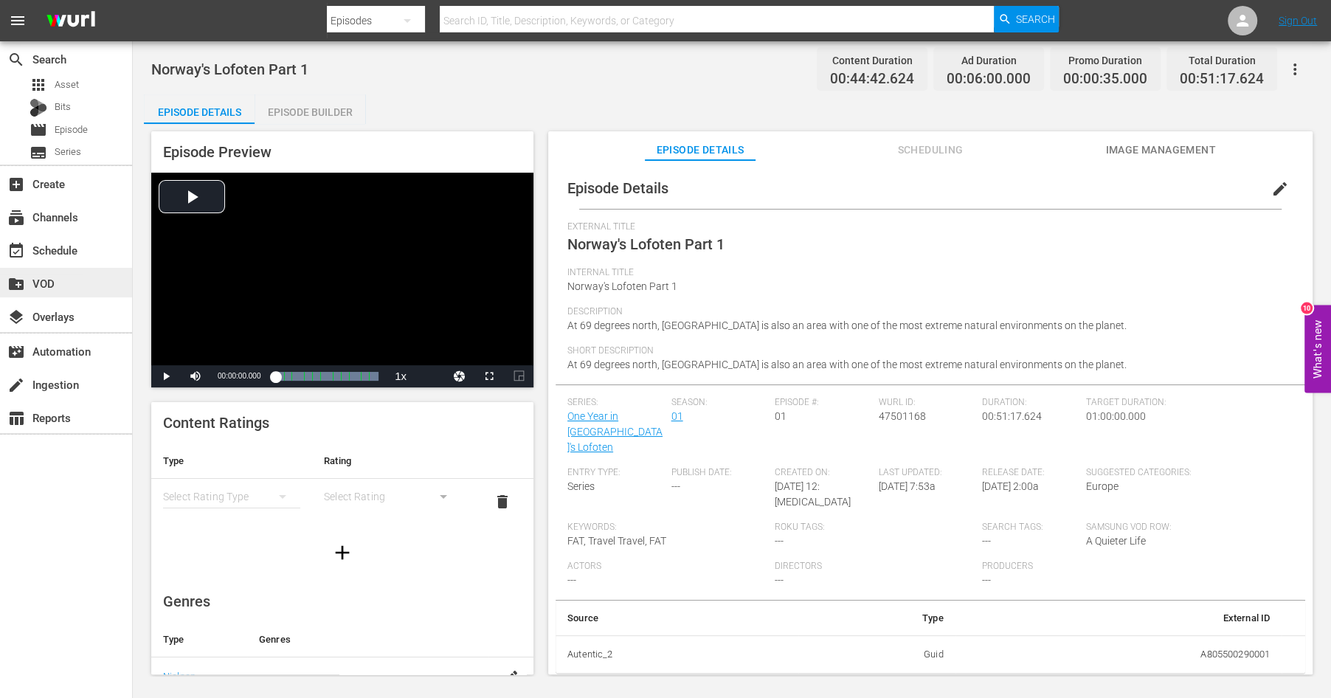
click at [47, 283] on div "create_new_folder VOD" at bounding box center [41, 280] width 83 height 13
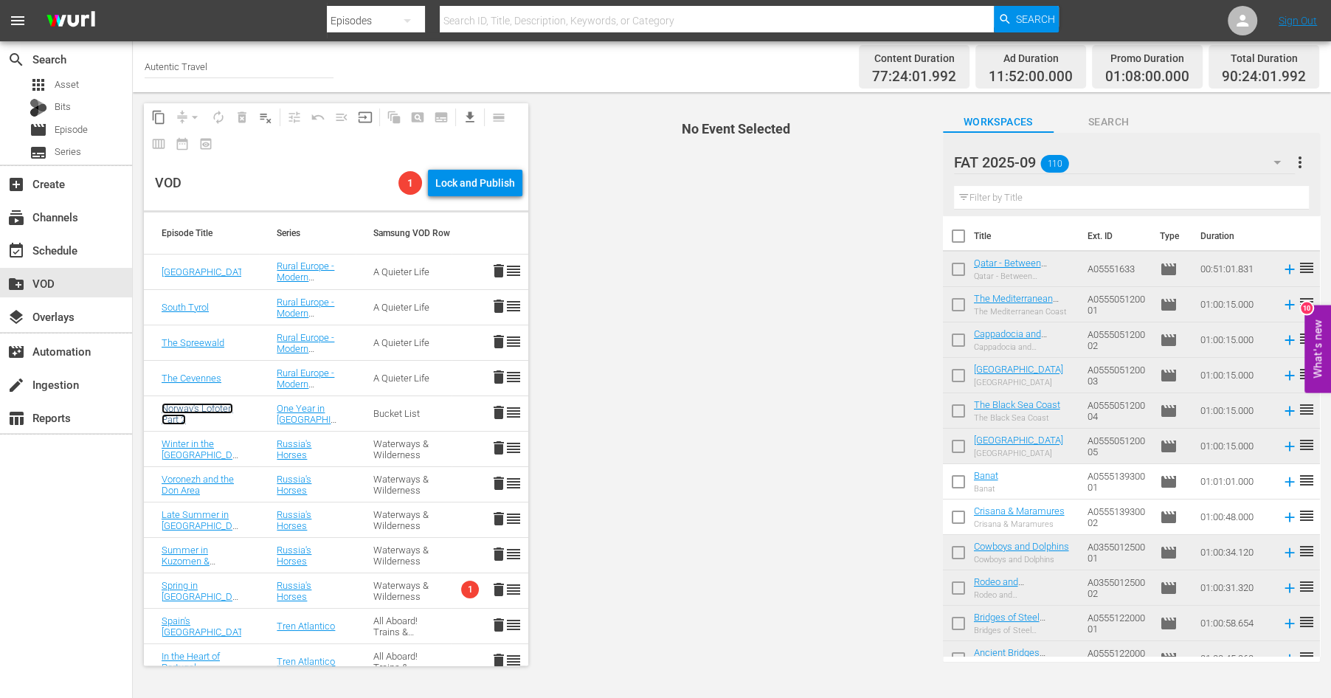
click at [182, 409] on link "Norway's Lofoten Part 2" at bounding box center [198, 414] width 72 height 22
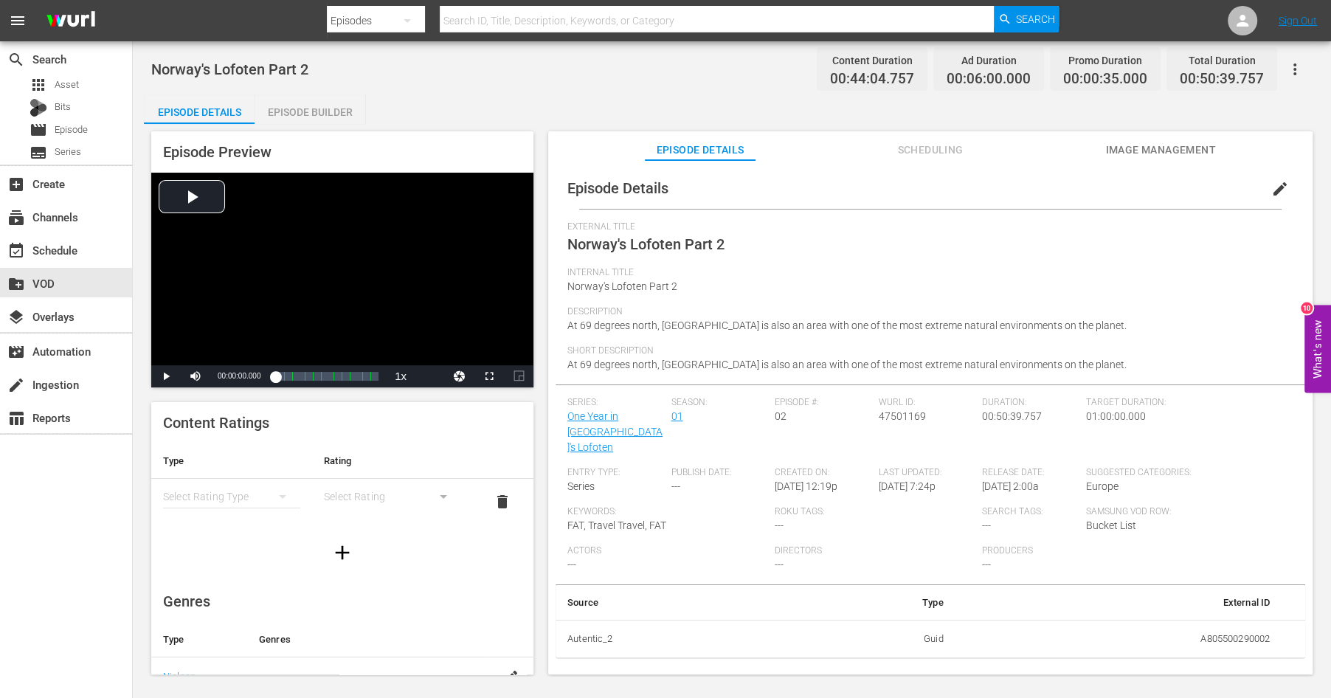
click at [1276, 190] on span "edit" at bounding box center [1280, 189] width 18 height 18
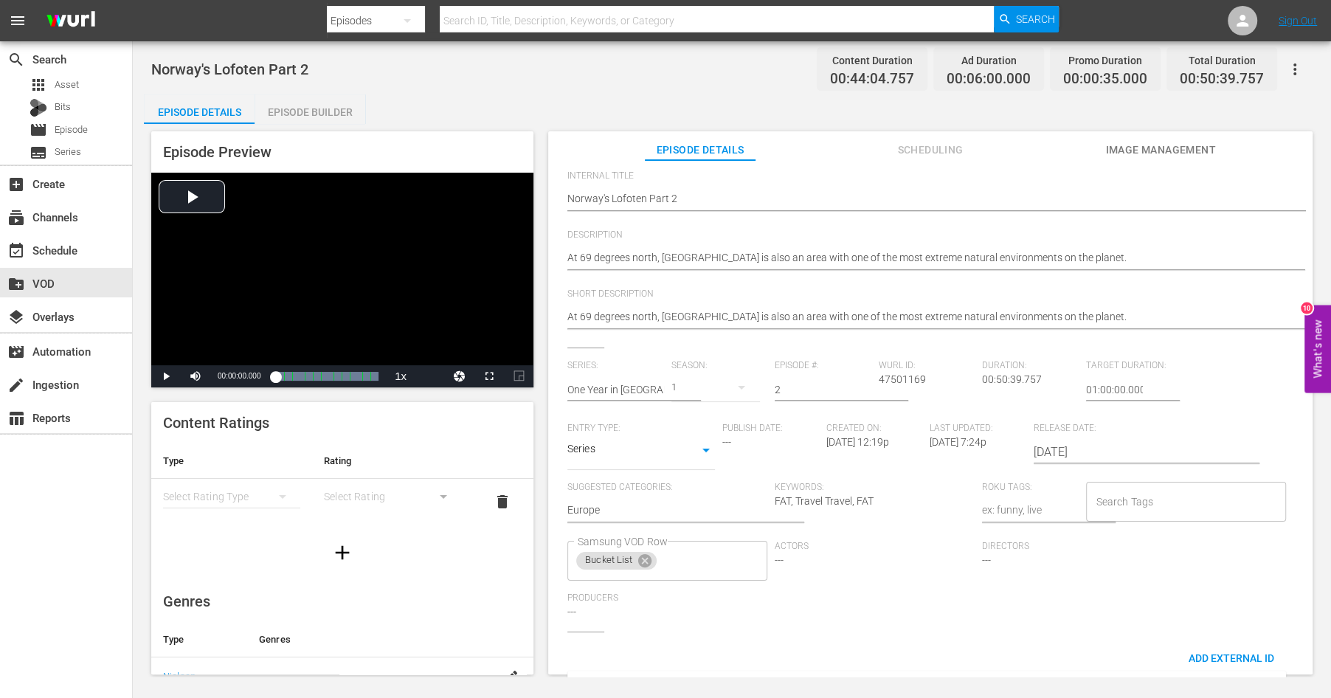
scroll to position [134, 0]
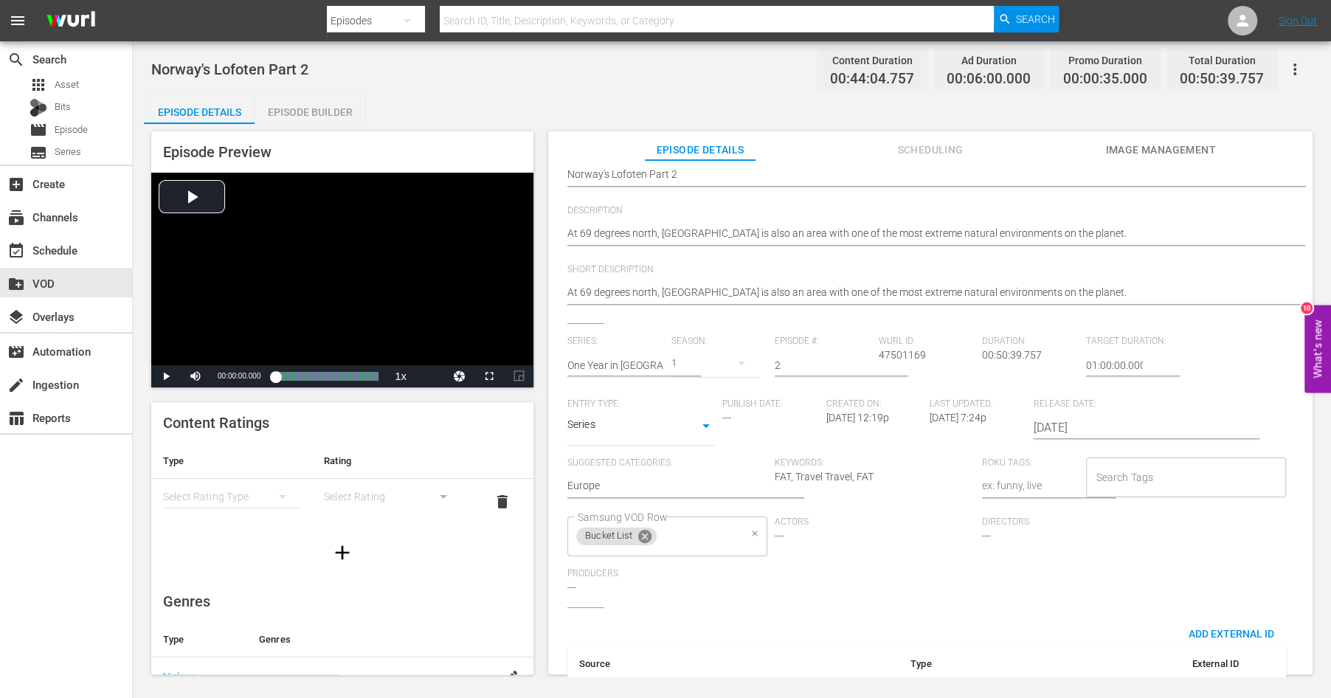
click at [648, 541] on icon at bounding box center [644, 536] width 13 height 13
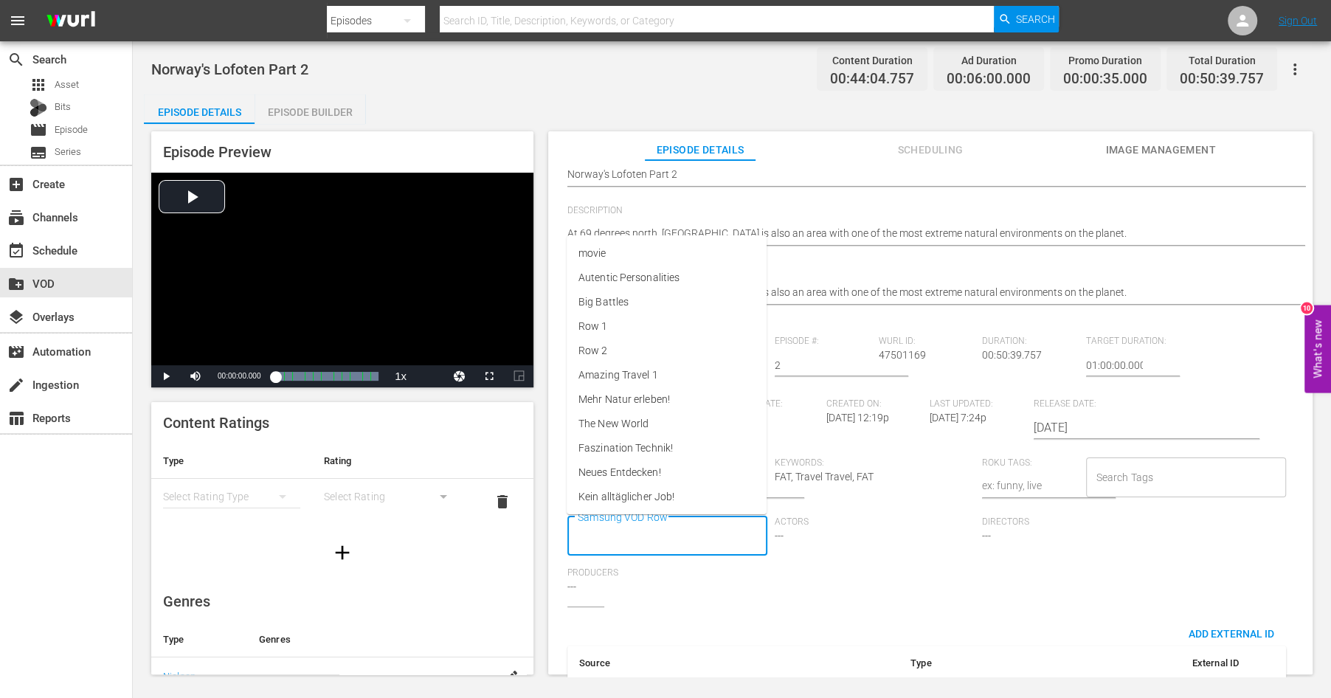
click at [643, 541] on input "Samsung VOD Row" at bounding box center [656, 536] width 164 height 27
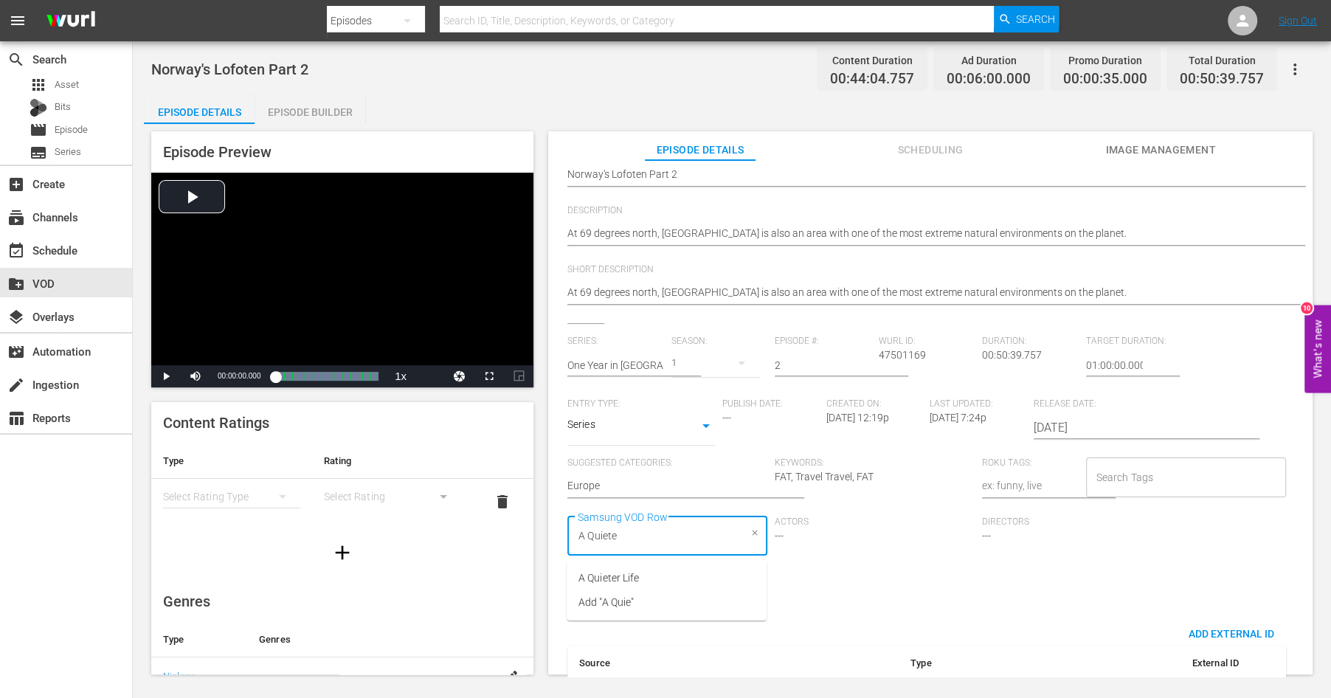
type input "A Quieter"
click at [620, 579] on span "A Quieter Life" at bounding box center [608, 577] width 60 height 15
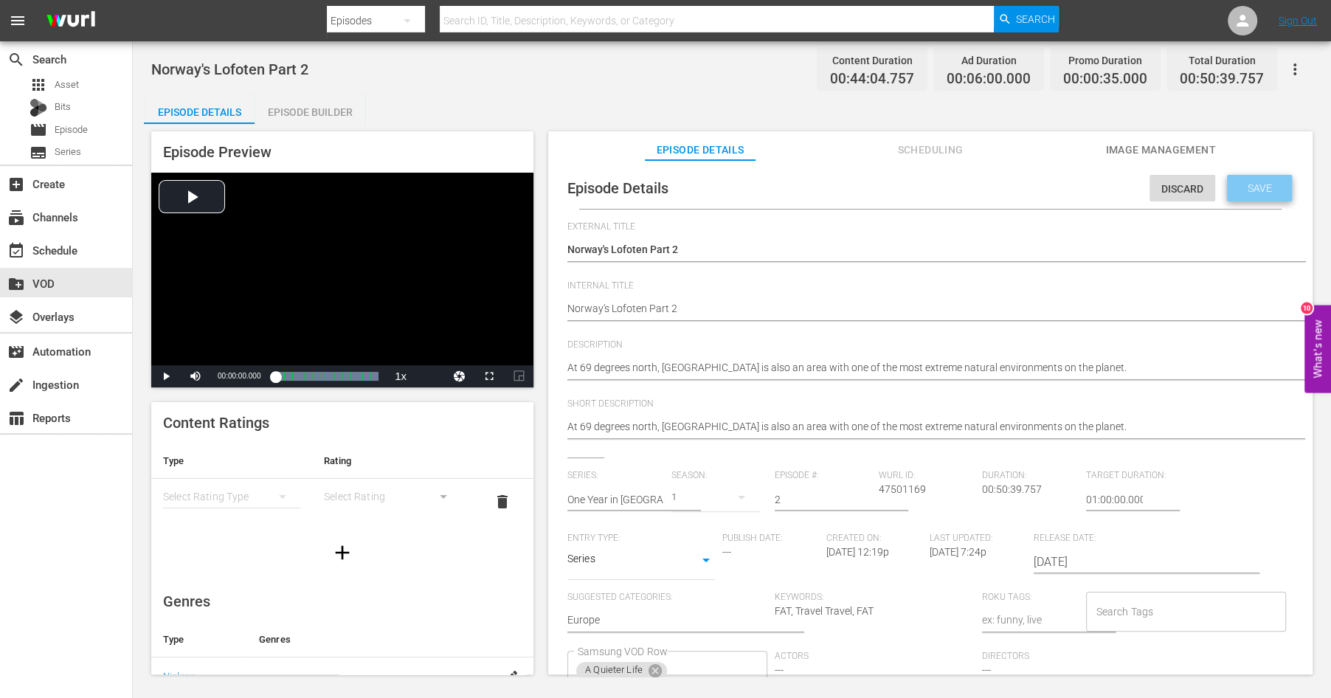
click at [1248, 195] on div "Save" at bounding box center [1259, 188] width 65 height 27
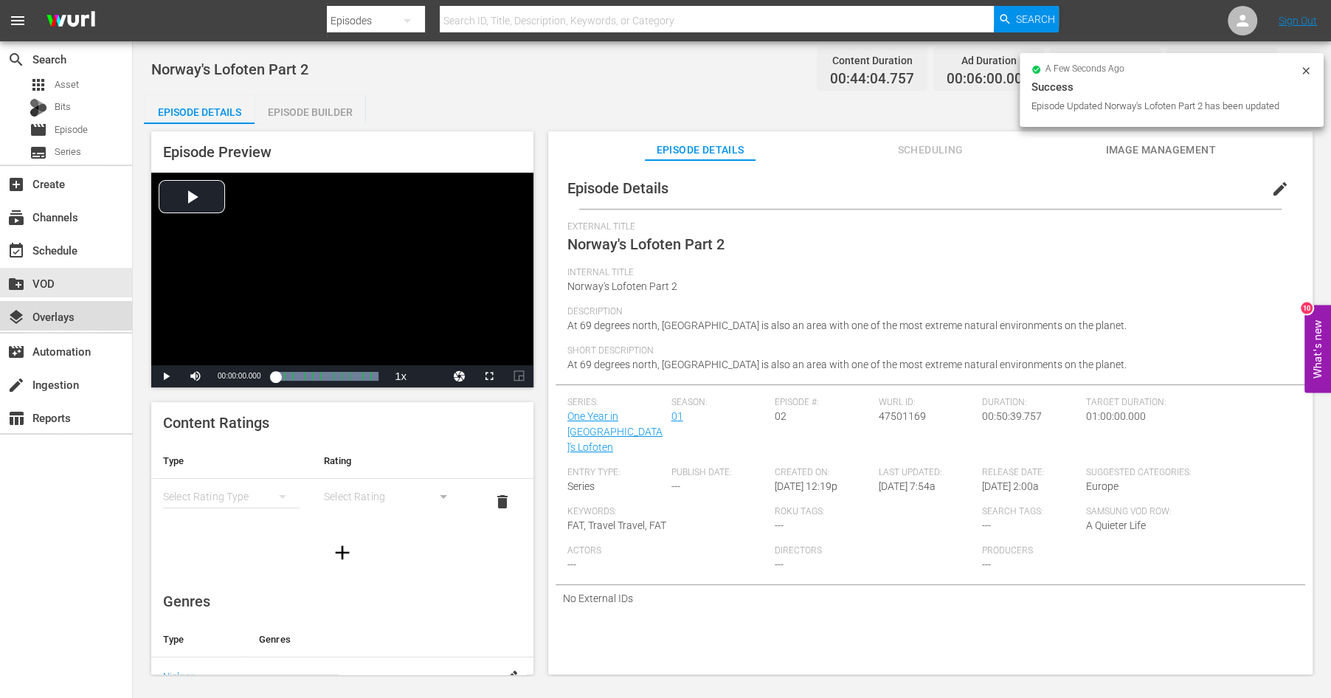
click at [55, 314] on div "layers Overlays" at bounding box center [41, 314] width 83 height 13
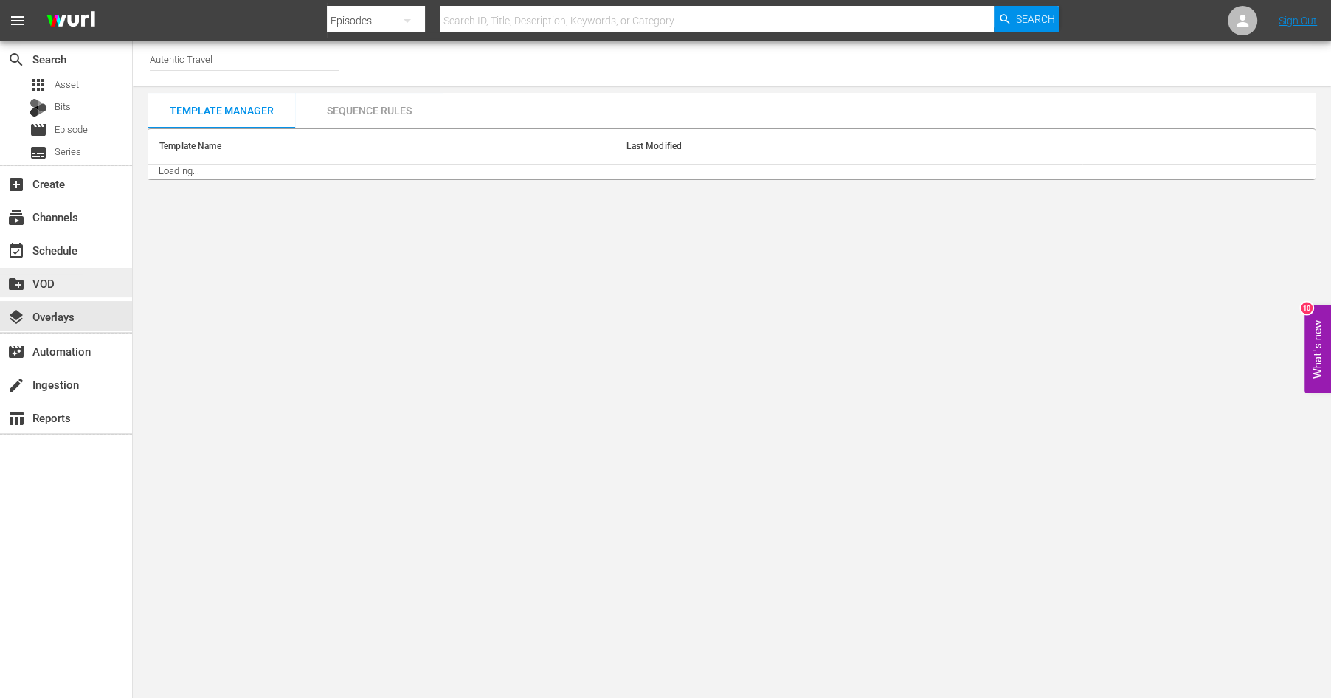
click at [46, 280] on div "create_new_folder VOD" at bounding box center [41, 280] width 83 height 13
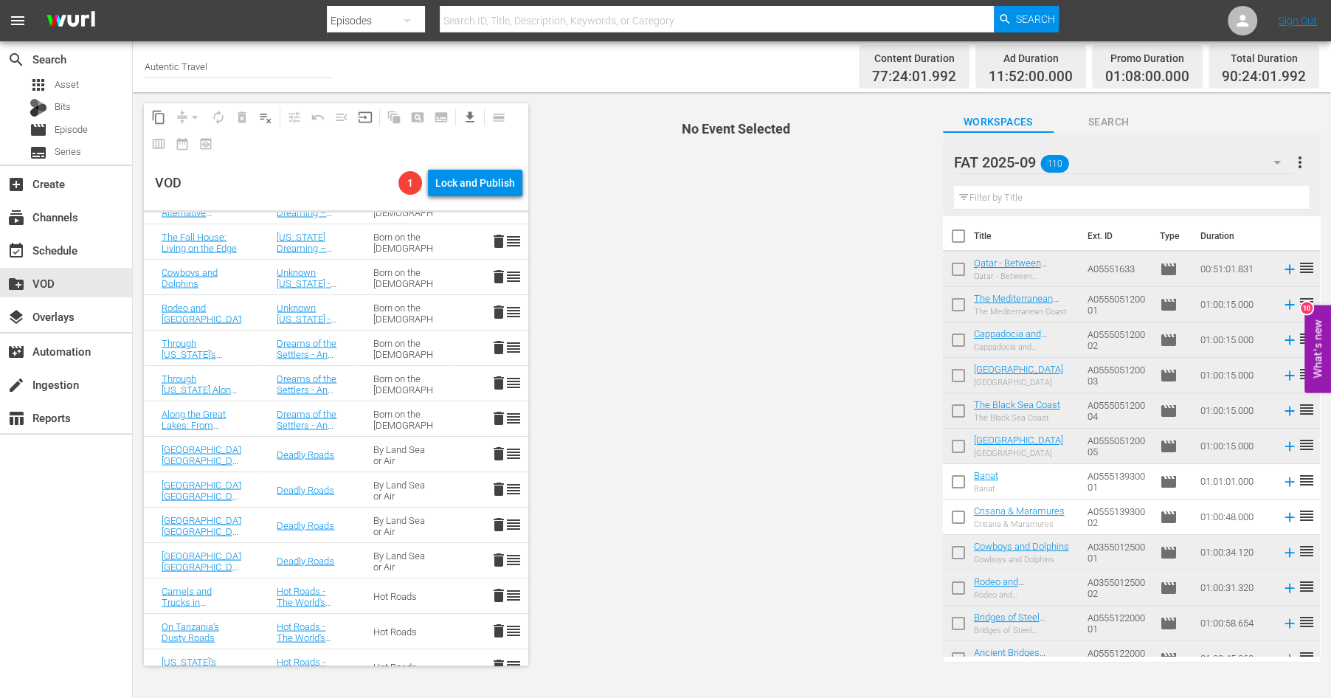
scroll to position [3059, 0]
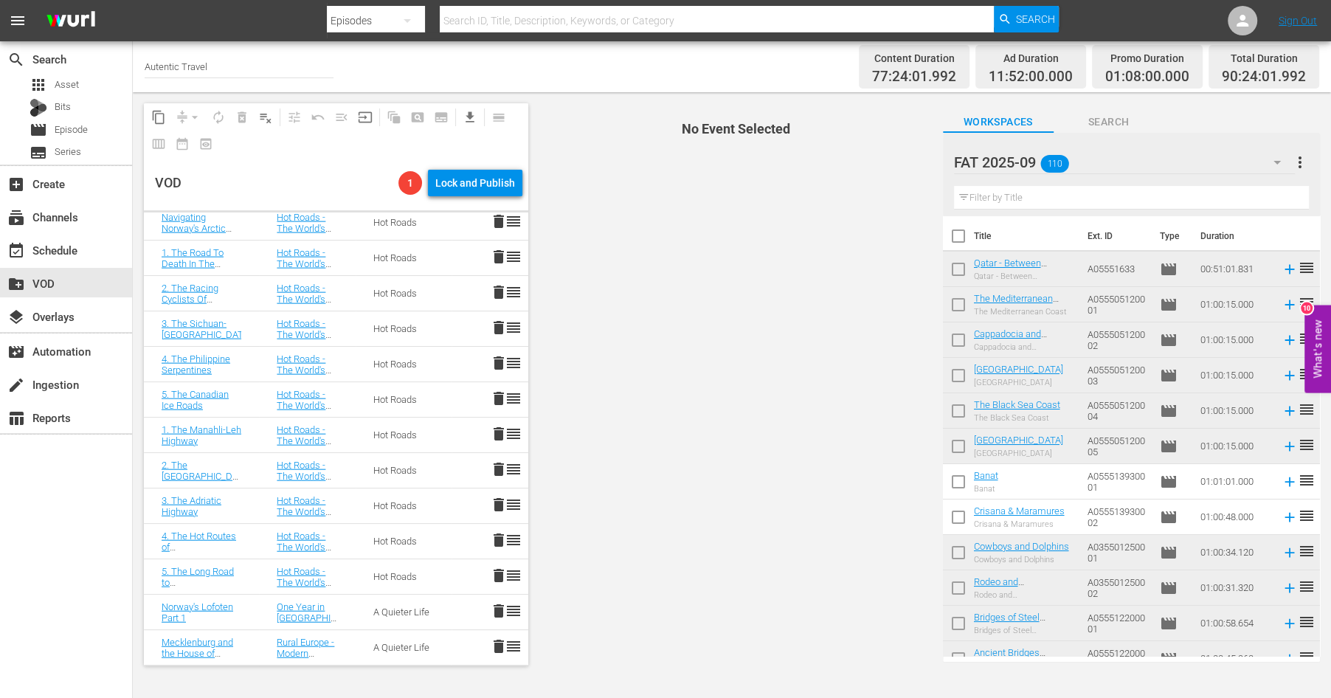
click at [498, 645] on span "delete" at bounding box center [499, 646] width 18 height 18
click at [495, 611] on span "delete" at bounding box center [499, 611] width 18 height 18
click at [493, 574] on span "delete" at bounding box center [499, 575] width 18 height 18
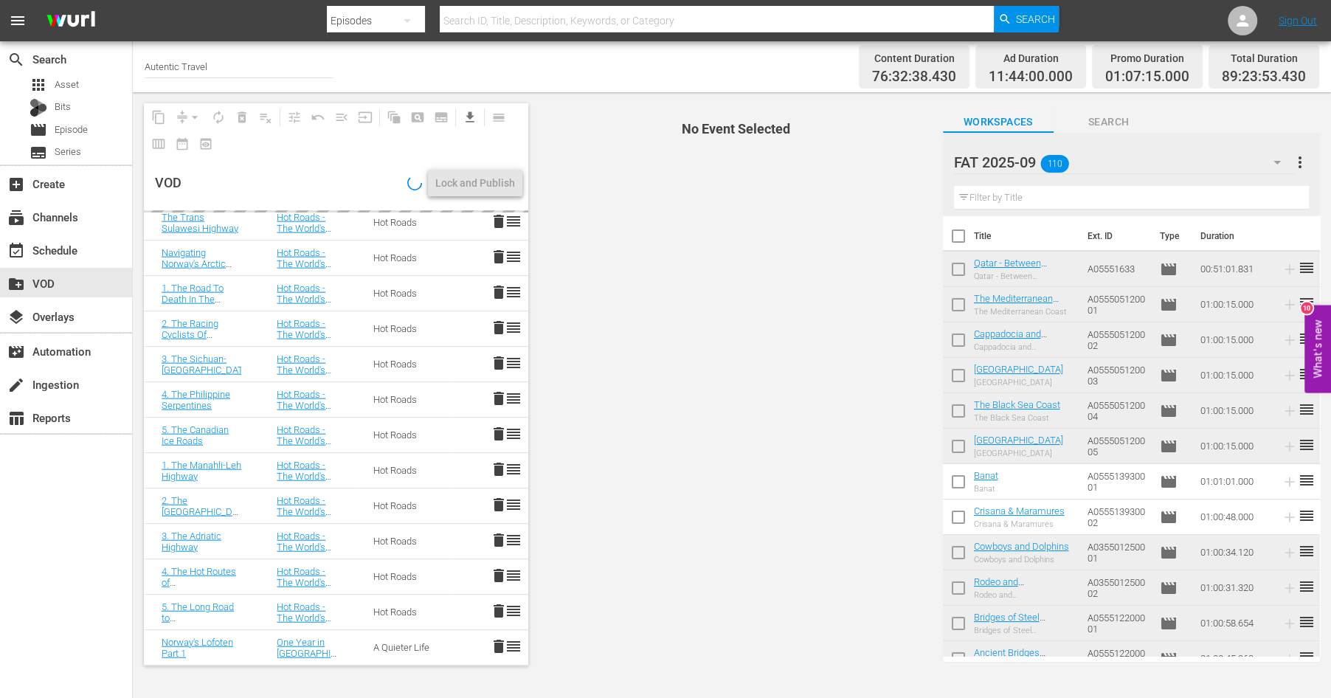
click at [499, 539] on span "delete" at bounding box center [499, 540] width 18 height 18
click at [498, 493] on td "delete reorder" at bounding box center [489, 505] width 77 height 35
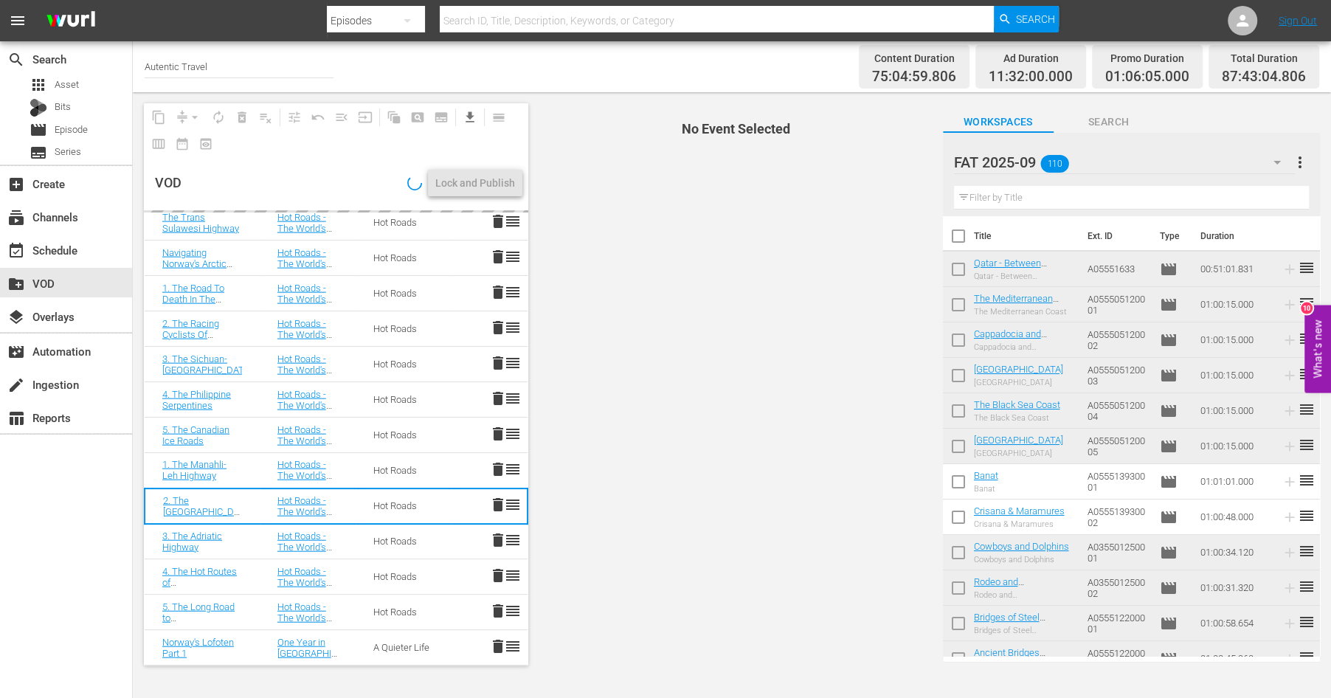
click at [499, 460] on span "delete" at bounding box center [498, 469] width 18 height 18
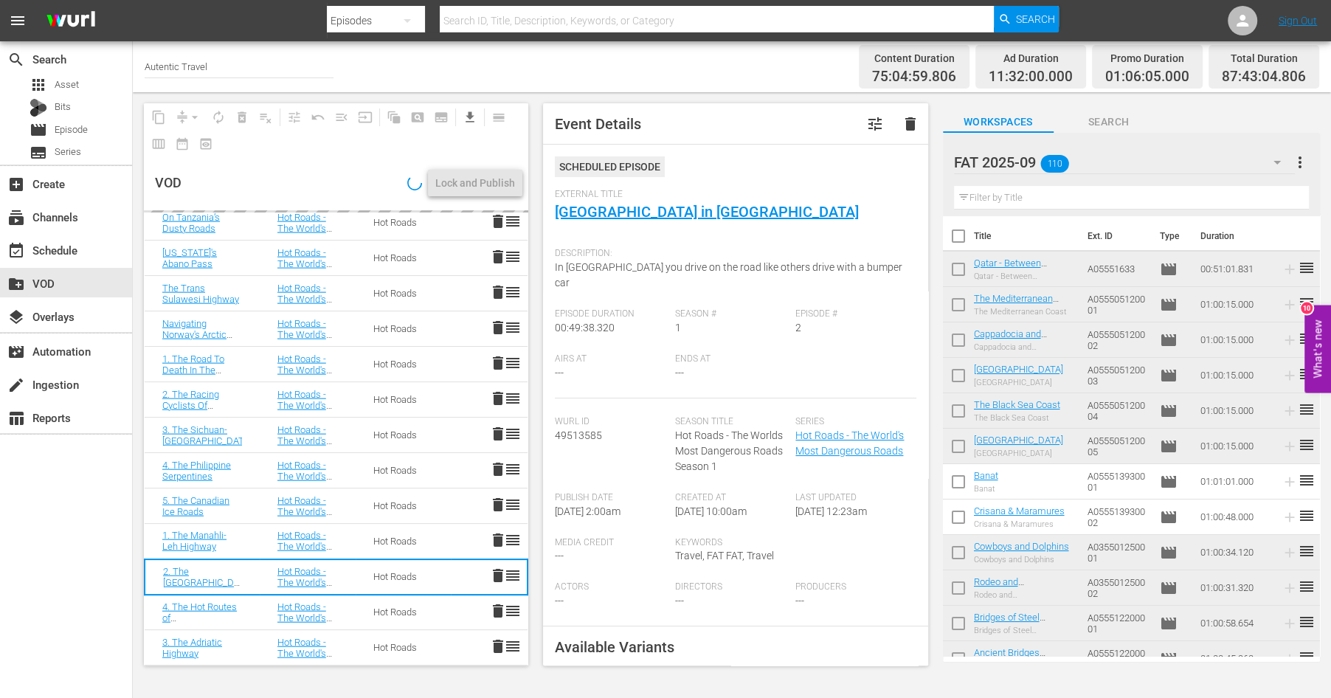
scroll to position [2953, 0]
click at [498, 381] on td "delete reorder" at bounding box center [489, 364] width 77 height 35
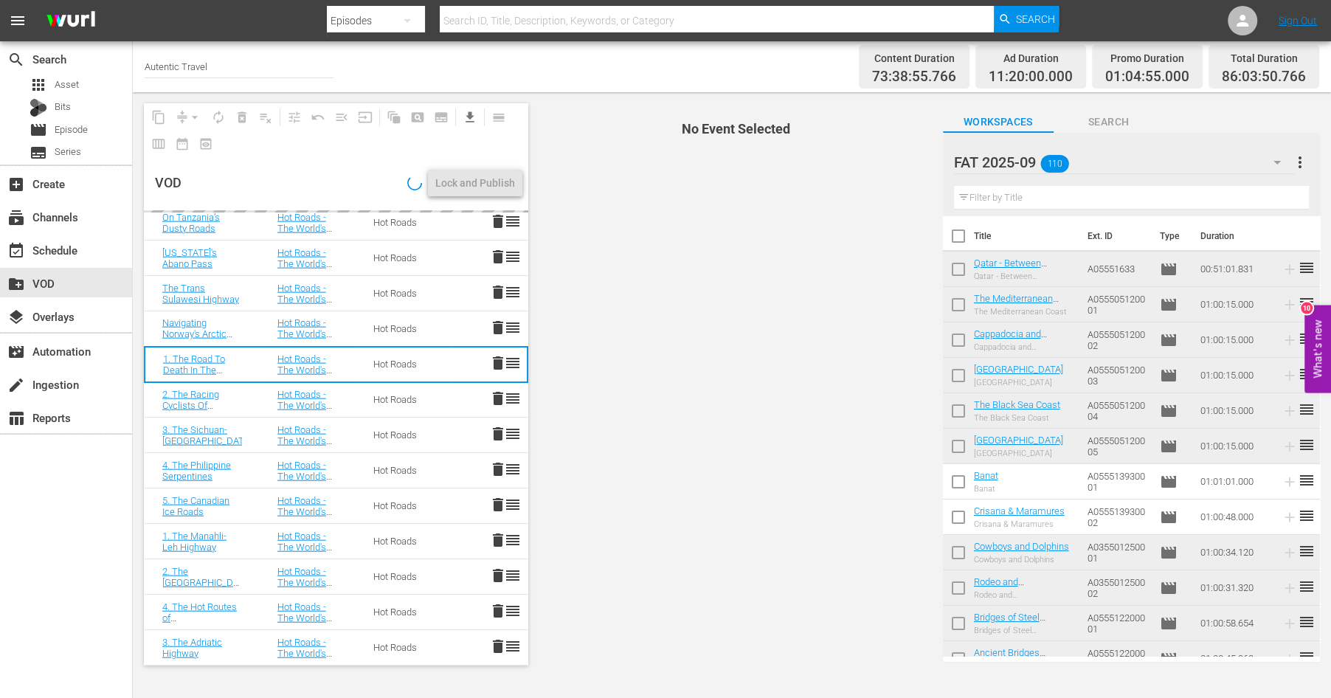
click at [496, 353] on td "delete reorder" at bounding box center [489, 364] width 77 height 35
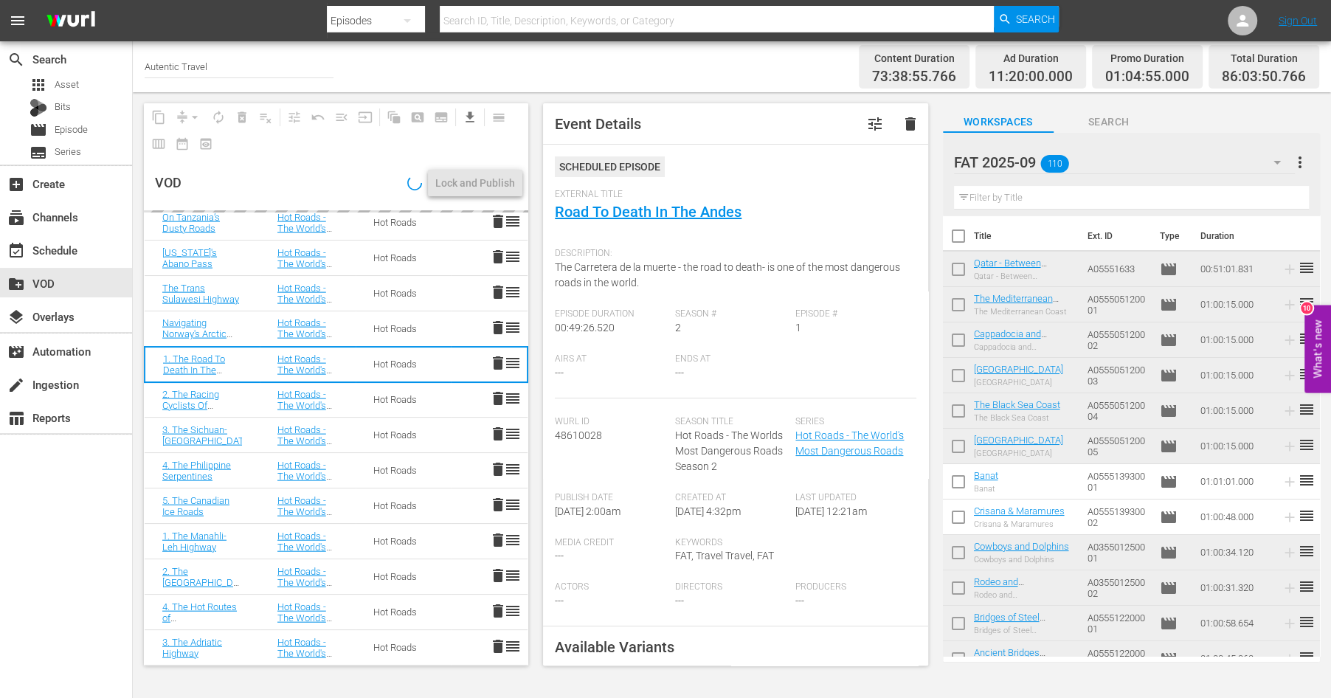
click at [500, 297] on span "delete" at bounding box center [498, 292] width 18 height 18
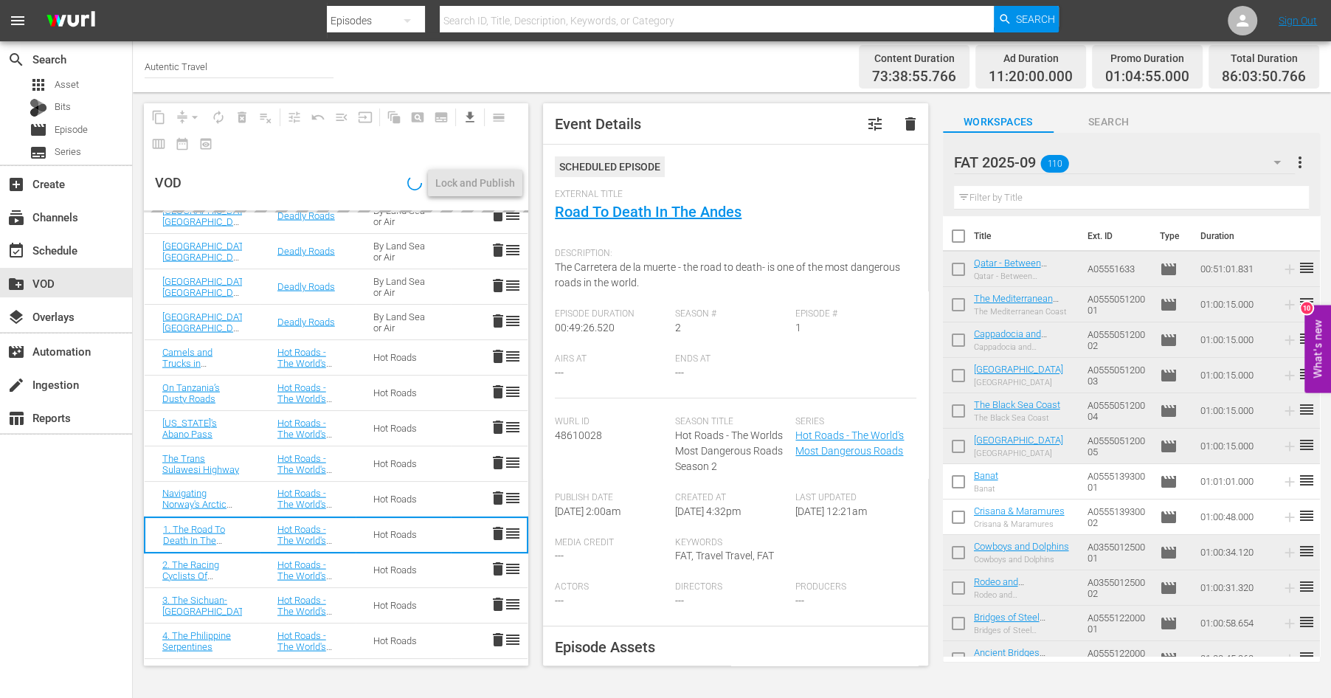
scroll to position [2759, 0]
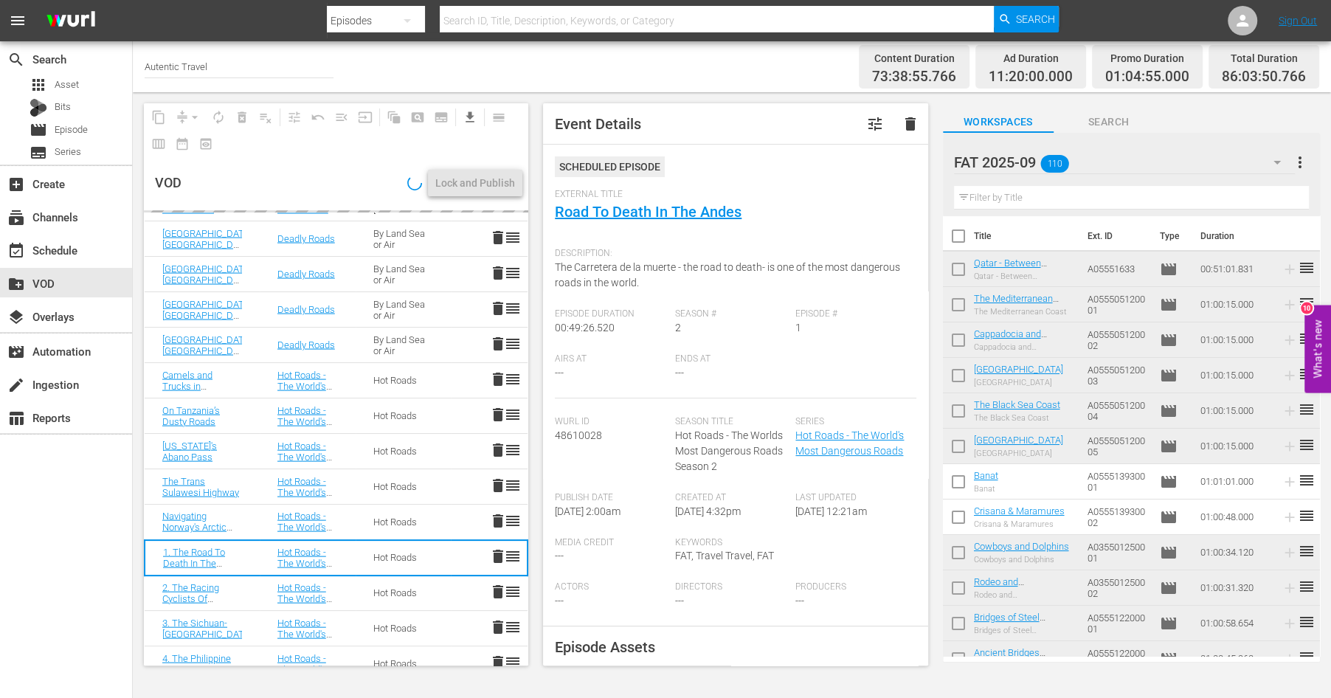
click at [501, 313] on span "delete" at bounding box center [498, 308] width 18 height 18
click at [498, 238] on span "delete" at bounding box center [498, 238] width 18 height 18
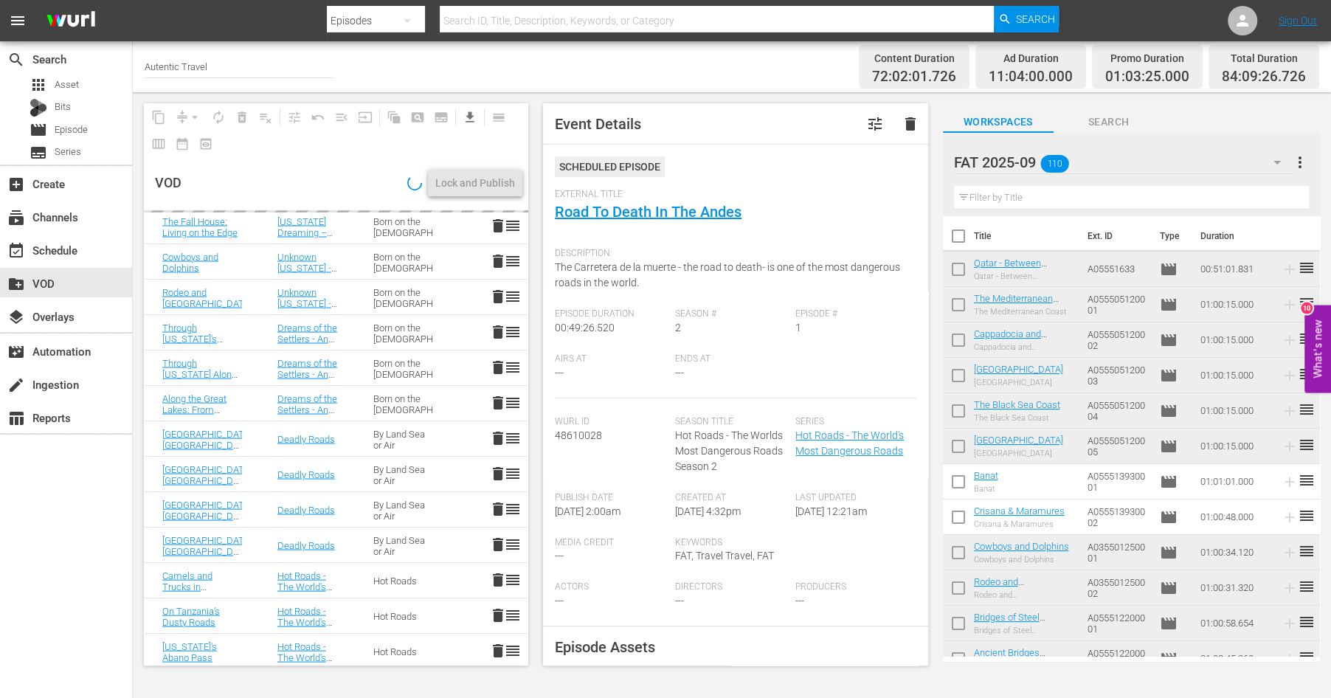
scroll to position [2520, 0]
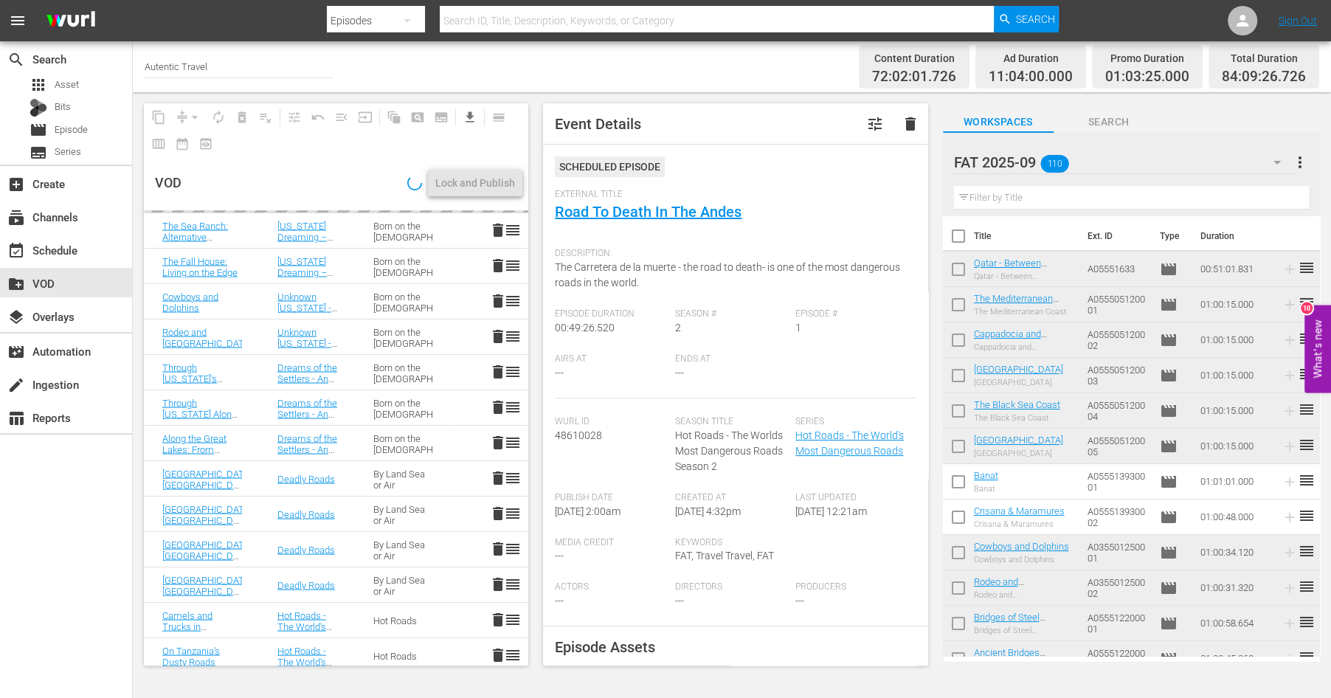
click at [496, 358] on td "delete reorder" at bounding box center [489, 372] width 77 height 35
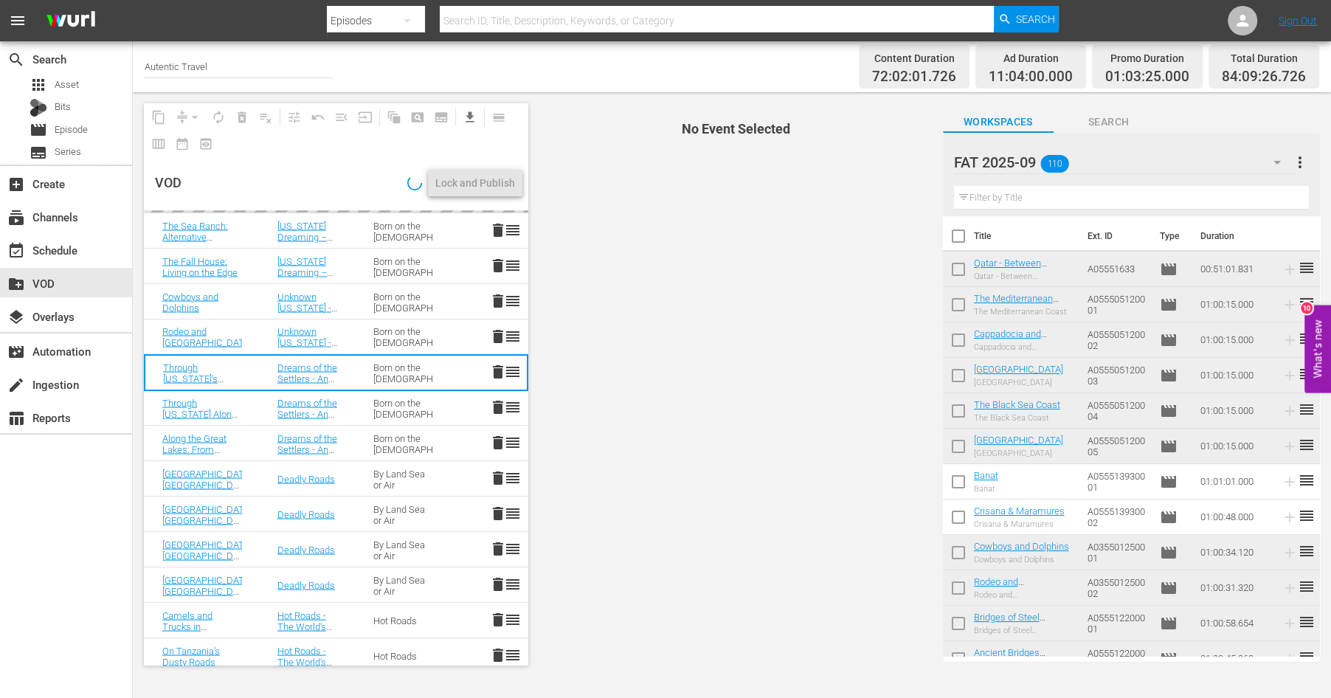
click at [493, 302] on span "delete" at bounding box center [498, 300] width 18 height 18
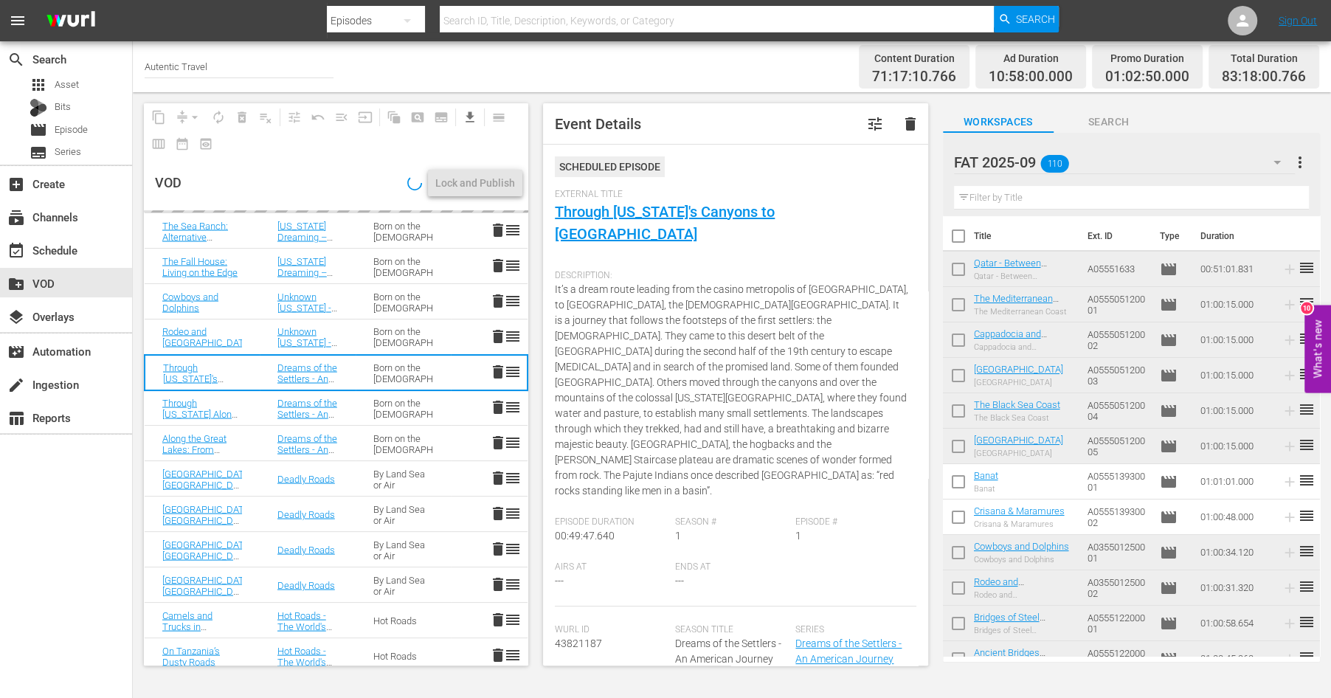
click at [497, 263] on span "delete" at bounding box center [498, 265] width 18 height 18
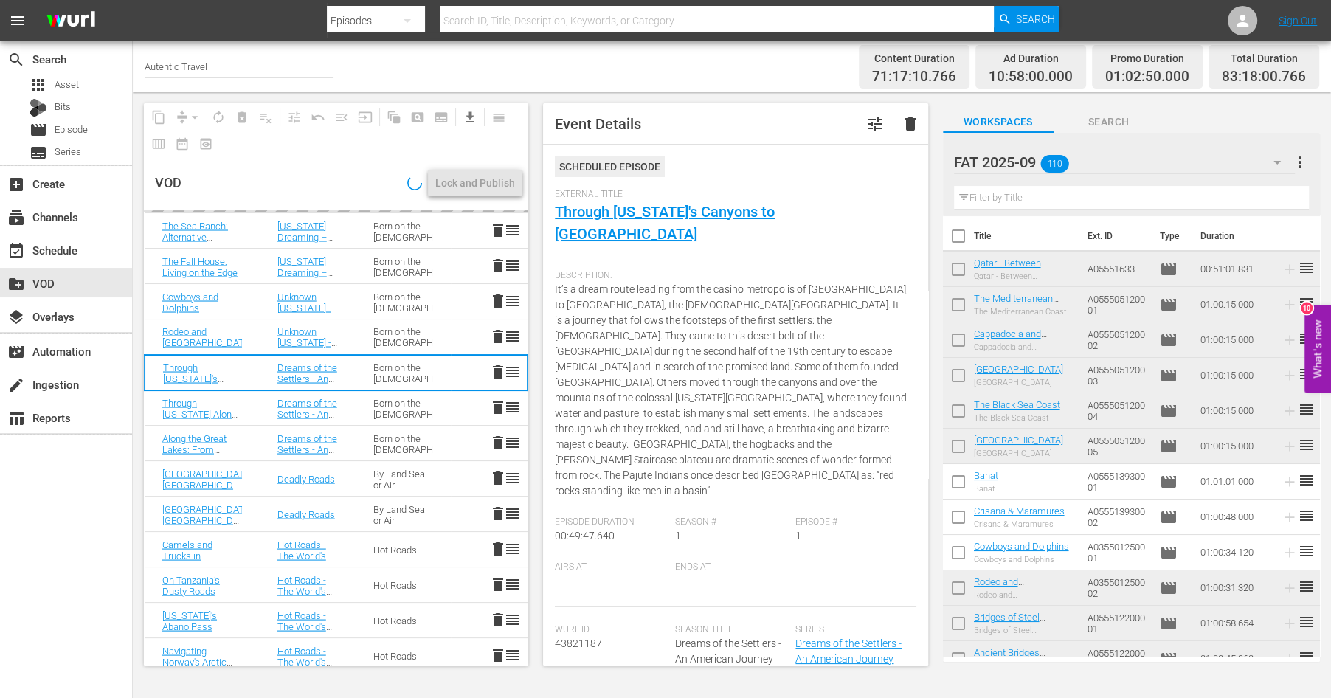
scroll to position [2391, 0]
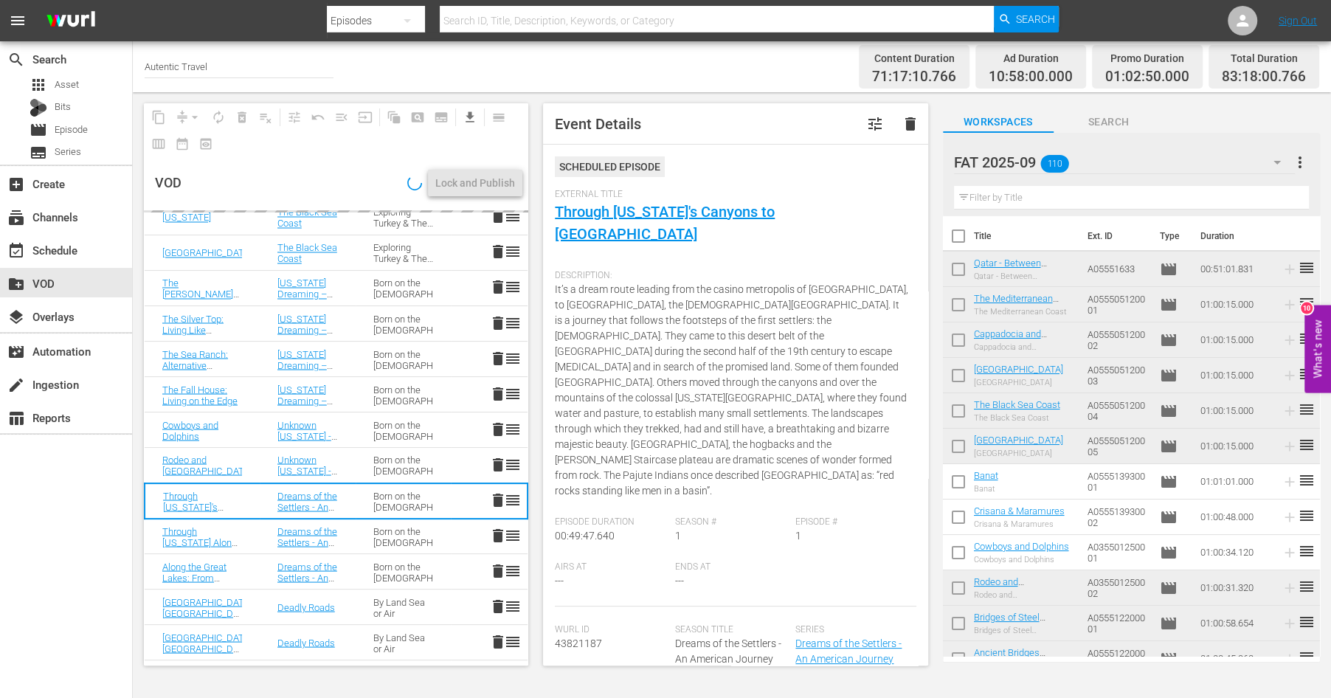
click at [496, 313] on span "delete" at bounding box center [498, 322] width 18 height 18
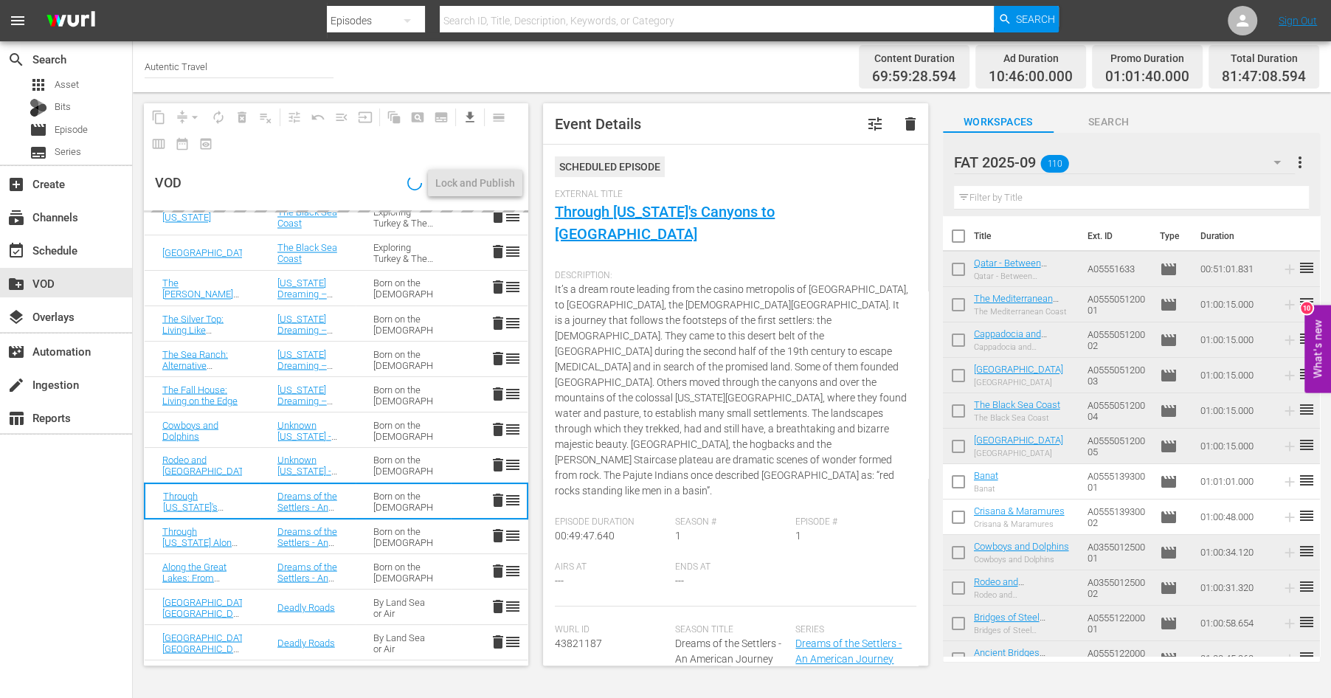
click at [494, 248] on span "delete" at bounding box center [498, 252] width 18 height 18
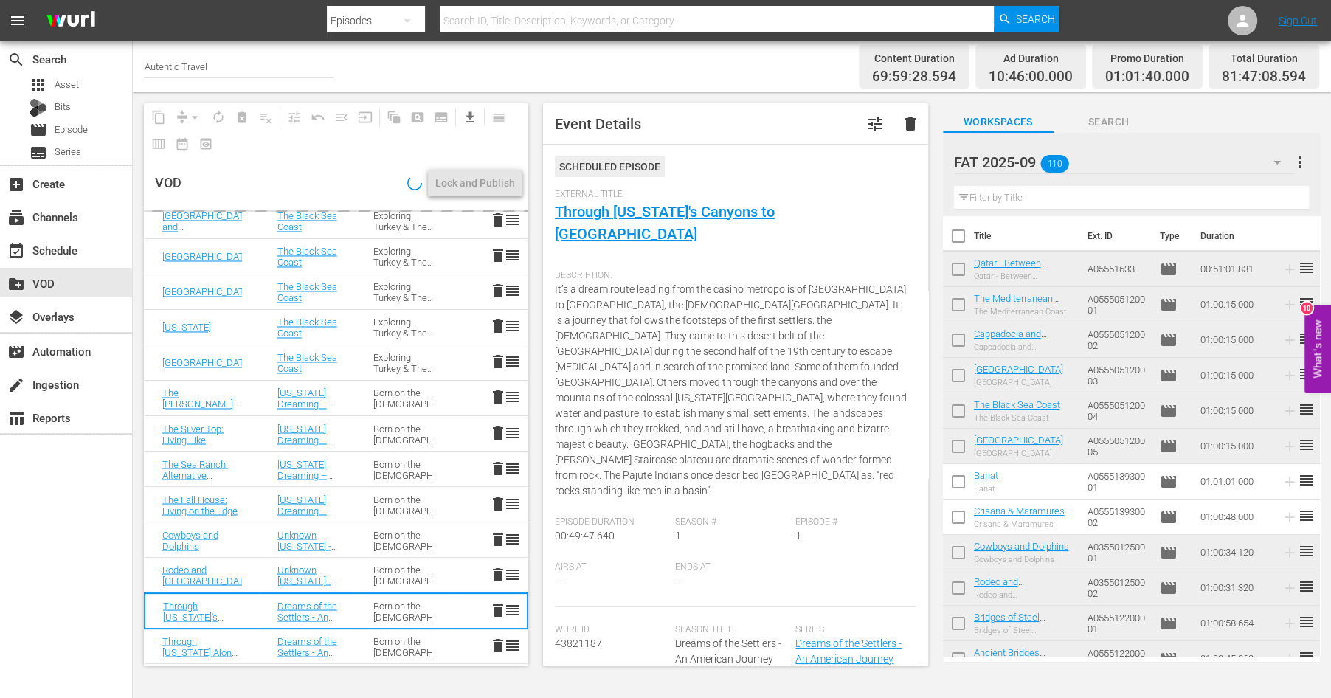
scroll to position [2276, 0]
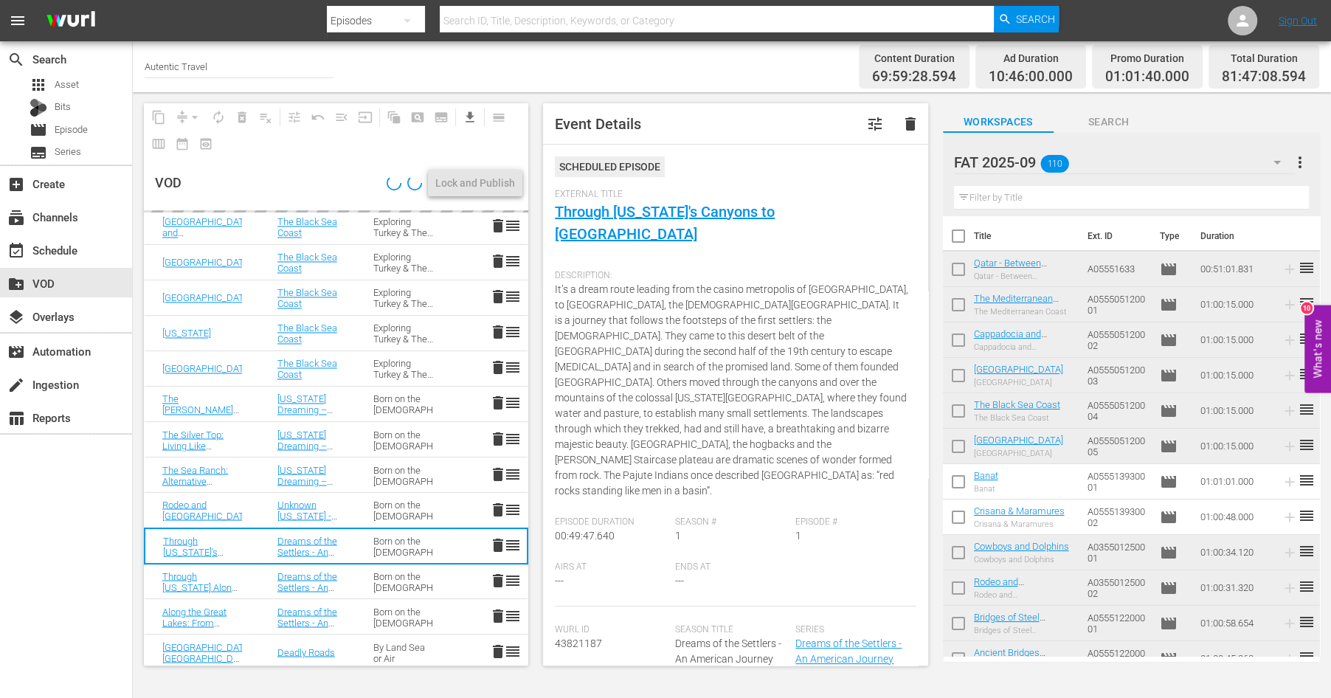
click at [497, 281] on td "delete reorder" at bounding box center [489, 297] width 77 height 35
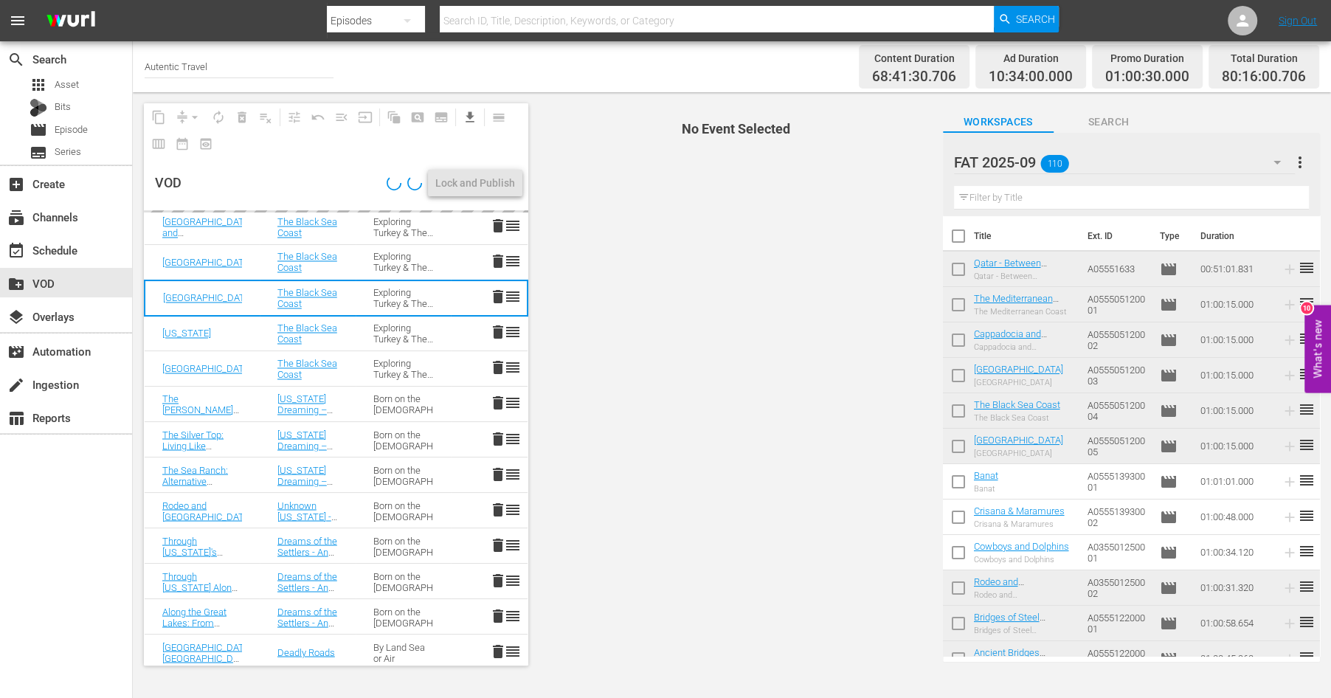
click at [497, 257] on span "delete" at bounding box center [498, 261] width 18 height 18
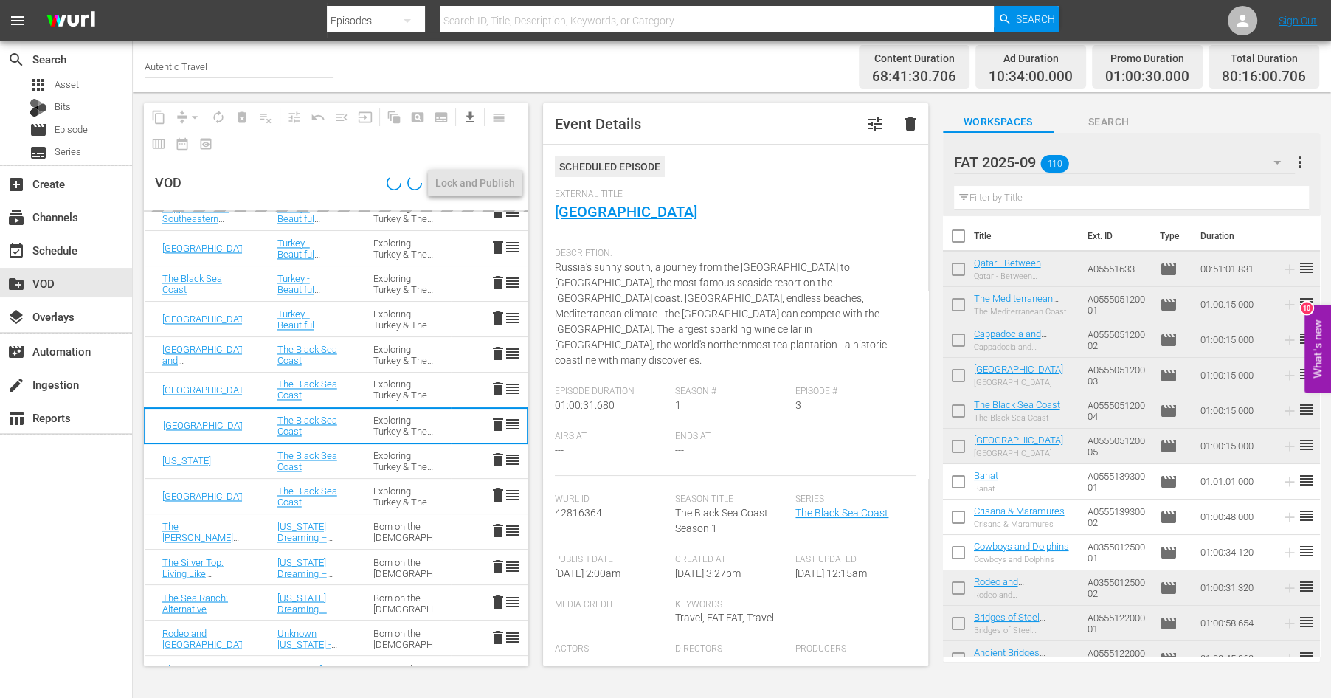
scroll to position [2124, 0]
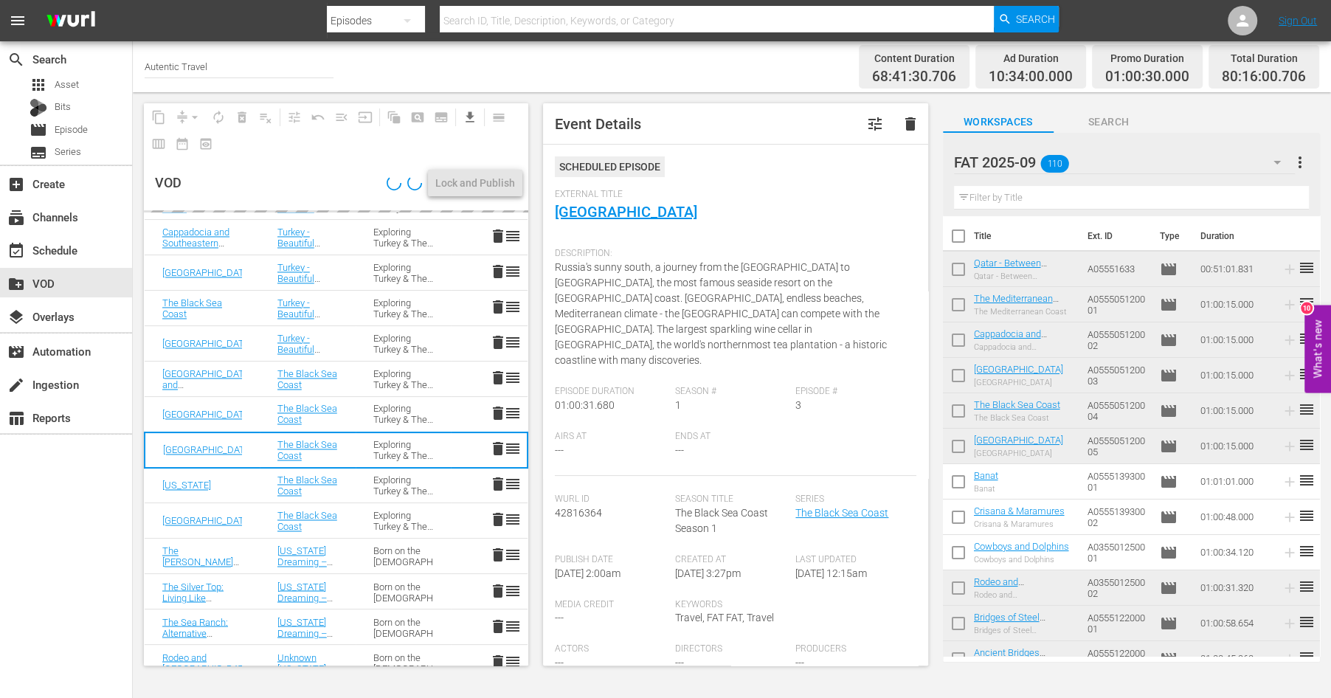
click at [494, 257] on td "delete reorder" at bounding box center [489, 272] width 77 height 35
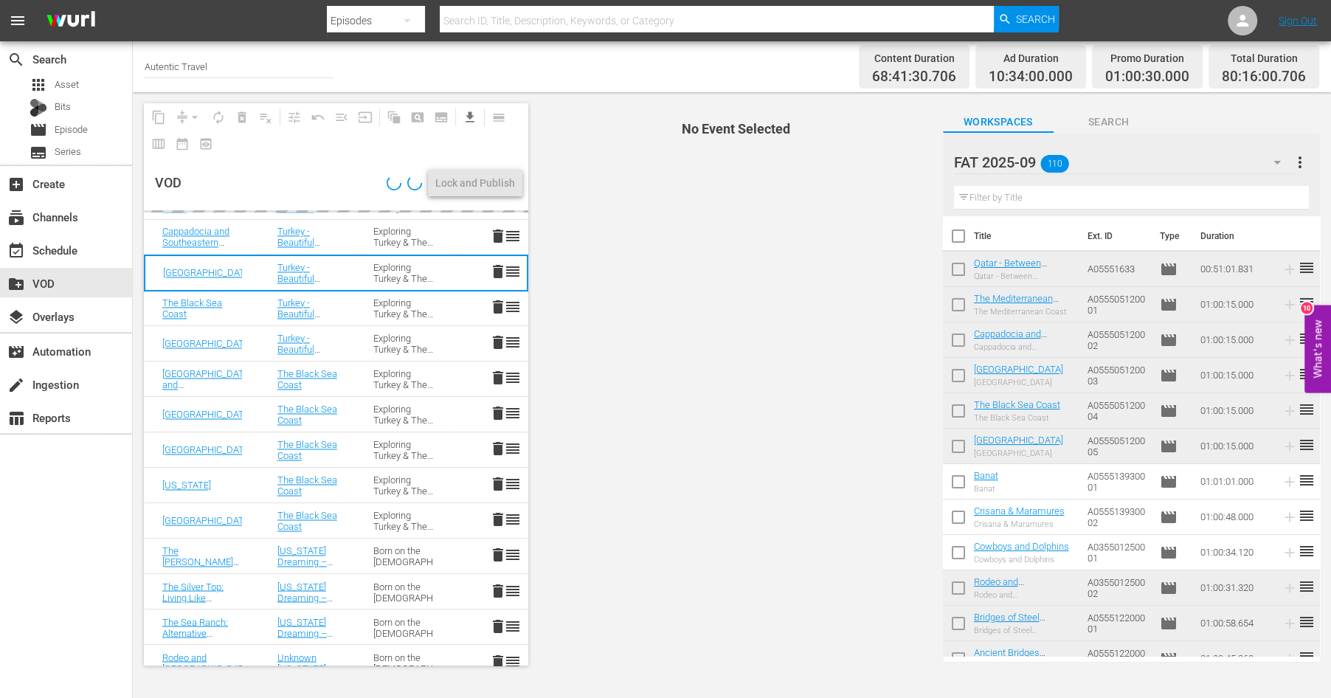
click at [494, 263] on span "delete" at bounding box center [498, 272] width 18 height 18
click at [496, 315] on span "delete" at bounding box center [498, 307] width 18 height 18
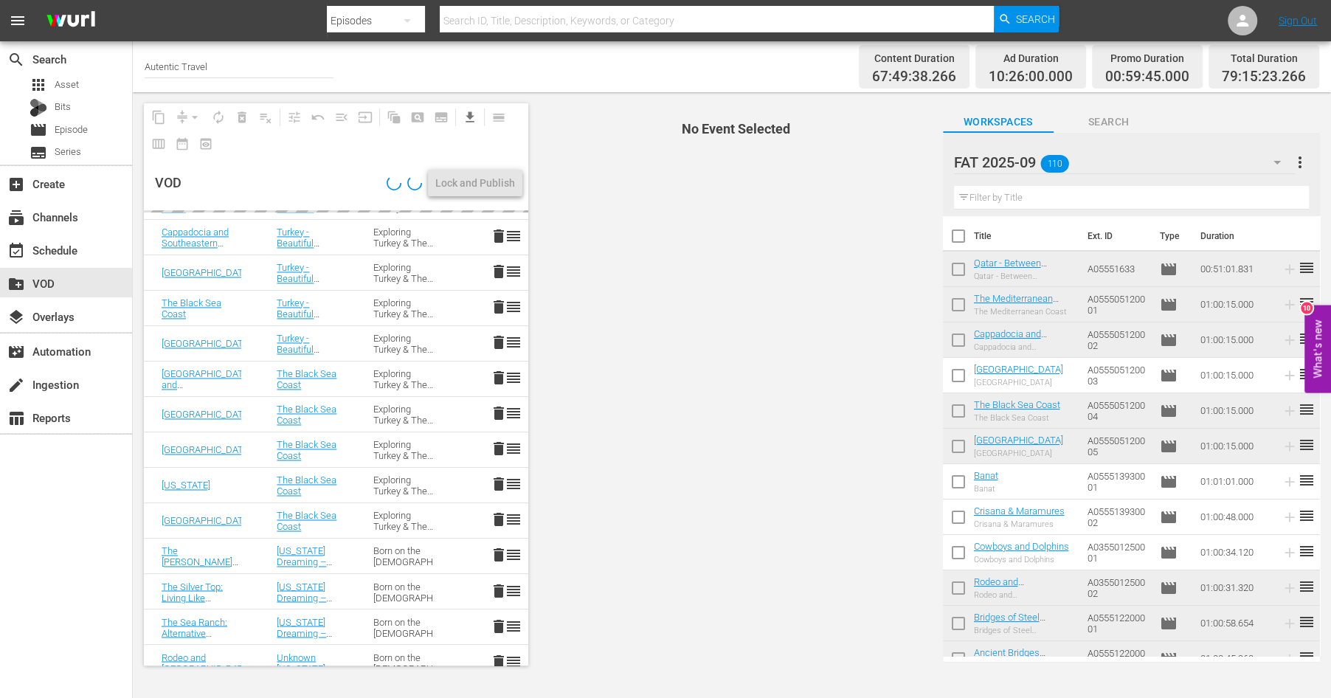
click at [496, 237] on span "delete" at bounding box center [499, 236] width 18 height 18
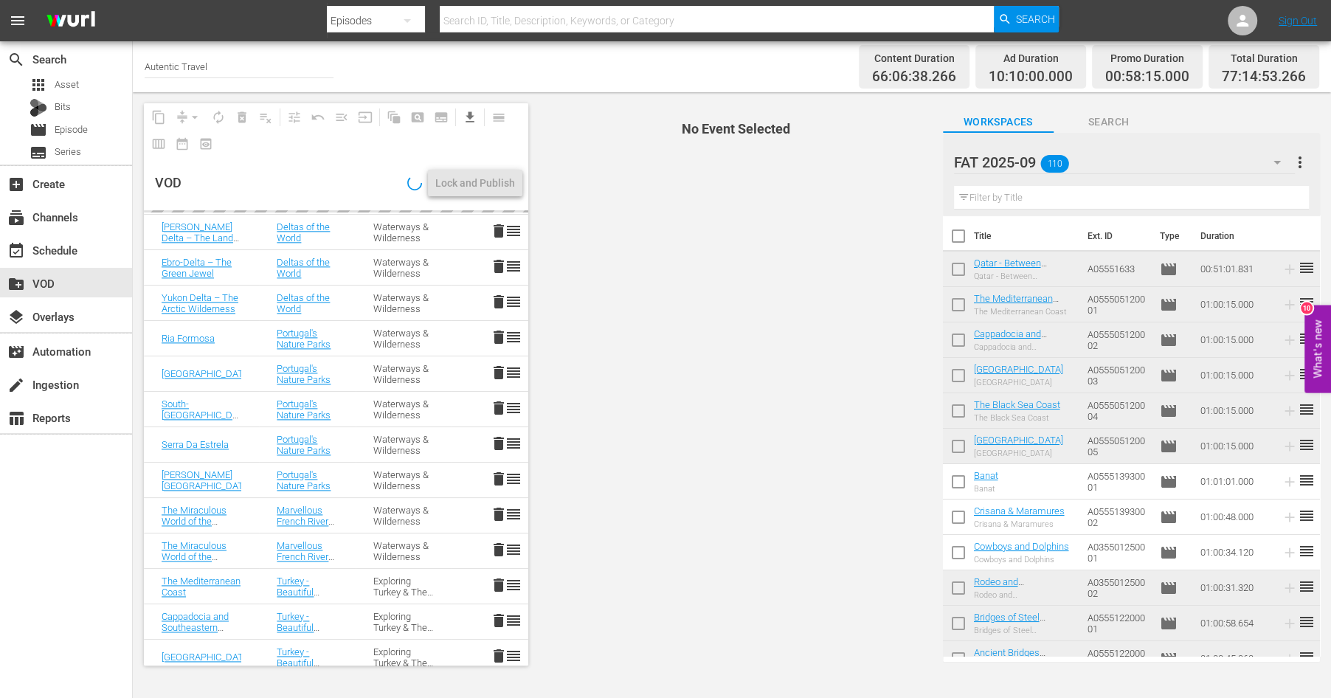
scroll to position [1694, 0]
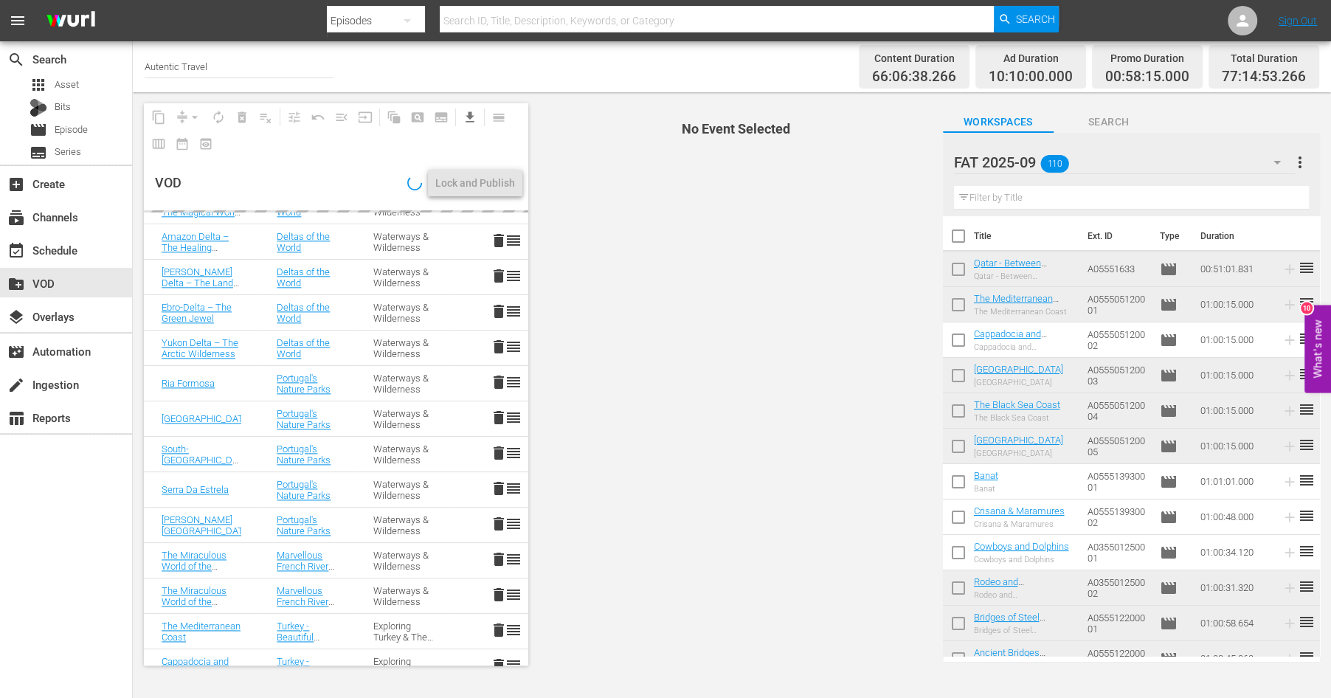
click at [493, 326] on td "delete reorder" at bounding box center [489, 312] width 77 height 35
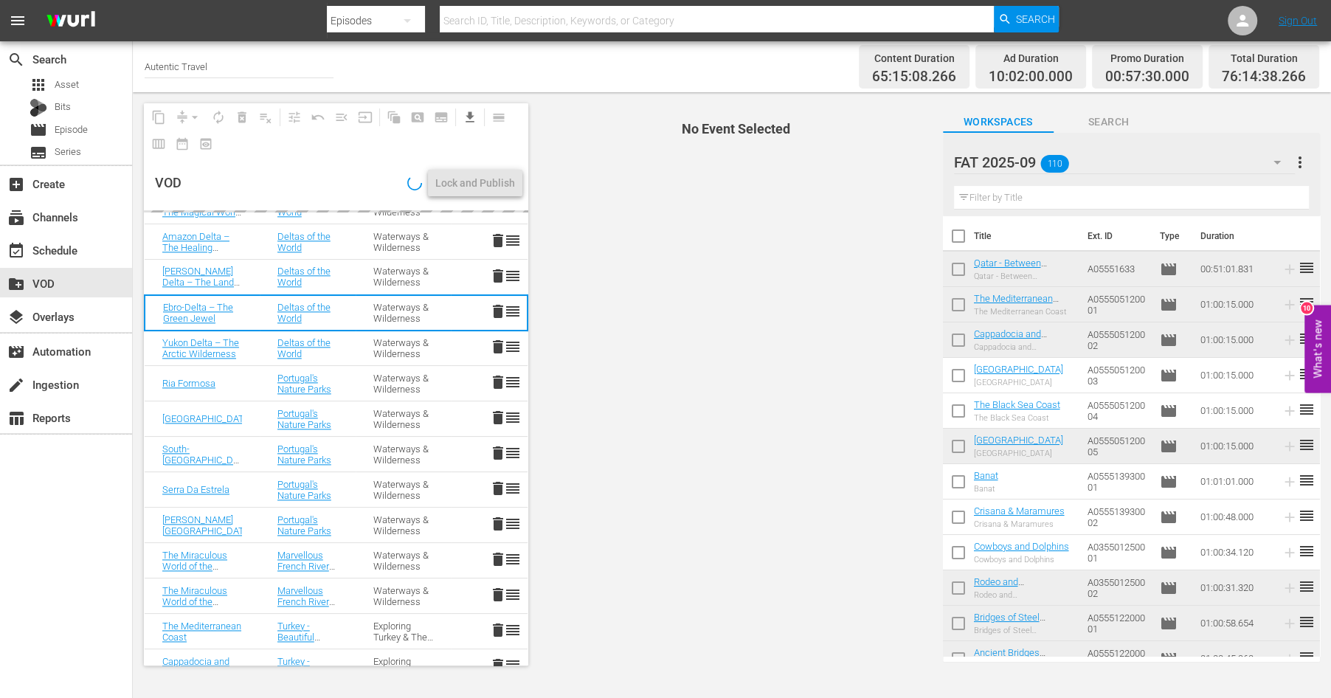
click at [495, 330] on td "delete reorder" at bounding box center [489, 312] width 77 height 35
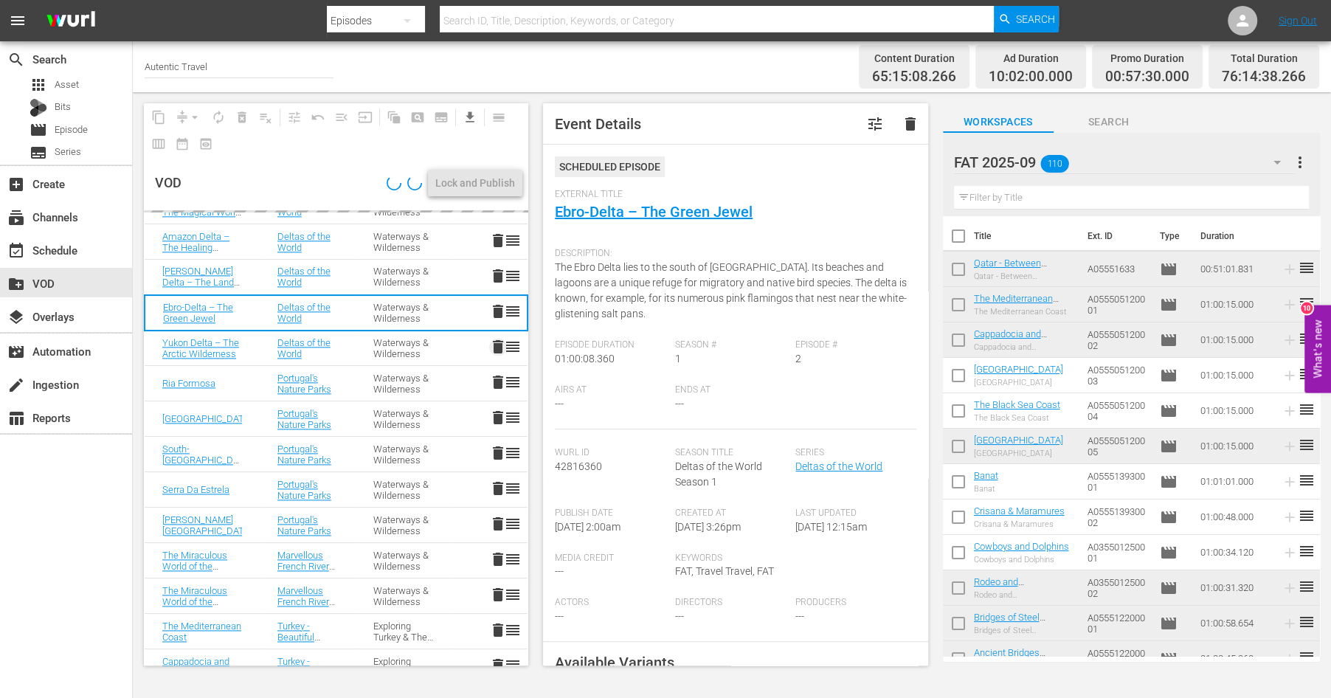
click at [492, 339] on span "delete" at bounding box center [498, 347] width 18 height 18
click at [502, 268] on span "delete" at bounding box center [498, 276] width 18 height 18
click at [499, 239] on span "delete" at bounding box center [498, 241] width 18 height 18
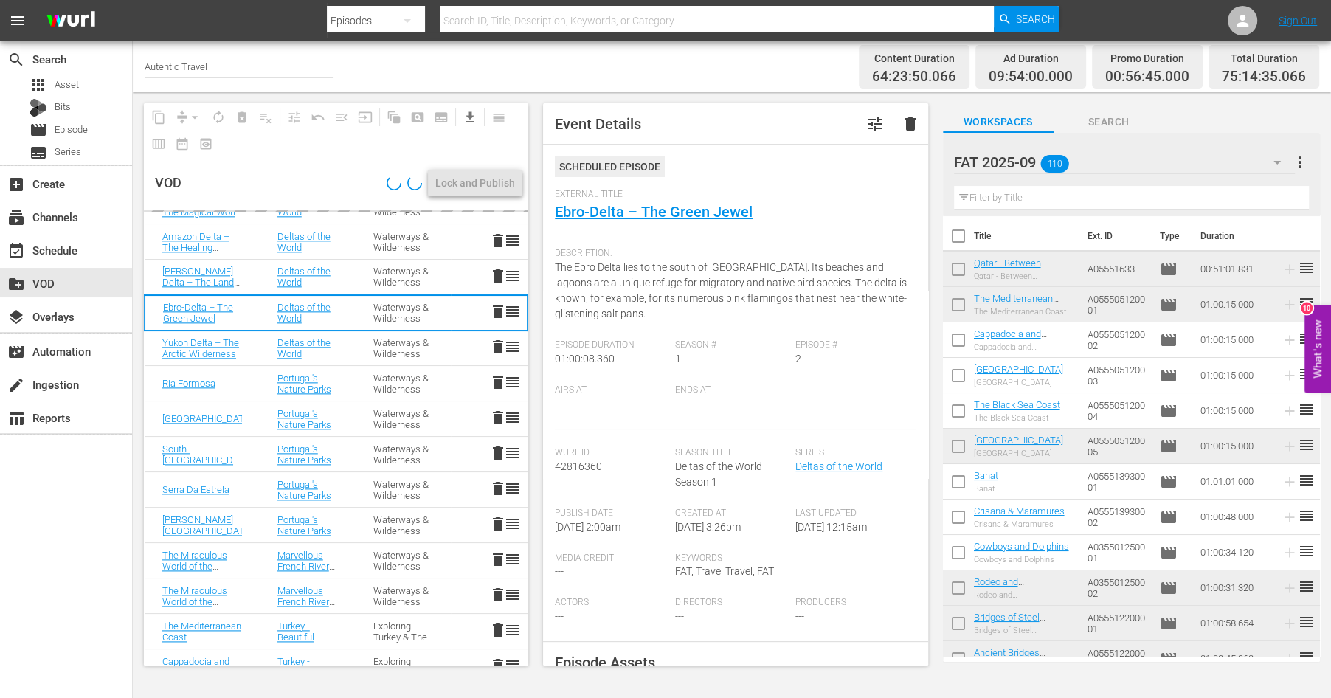
click at [496, 515] on span "delete" at bounding box center [498, 524] width 18 height 18
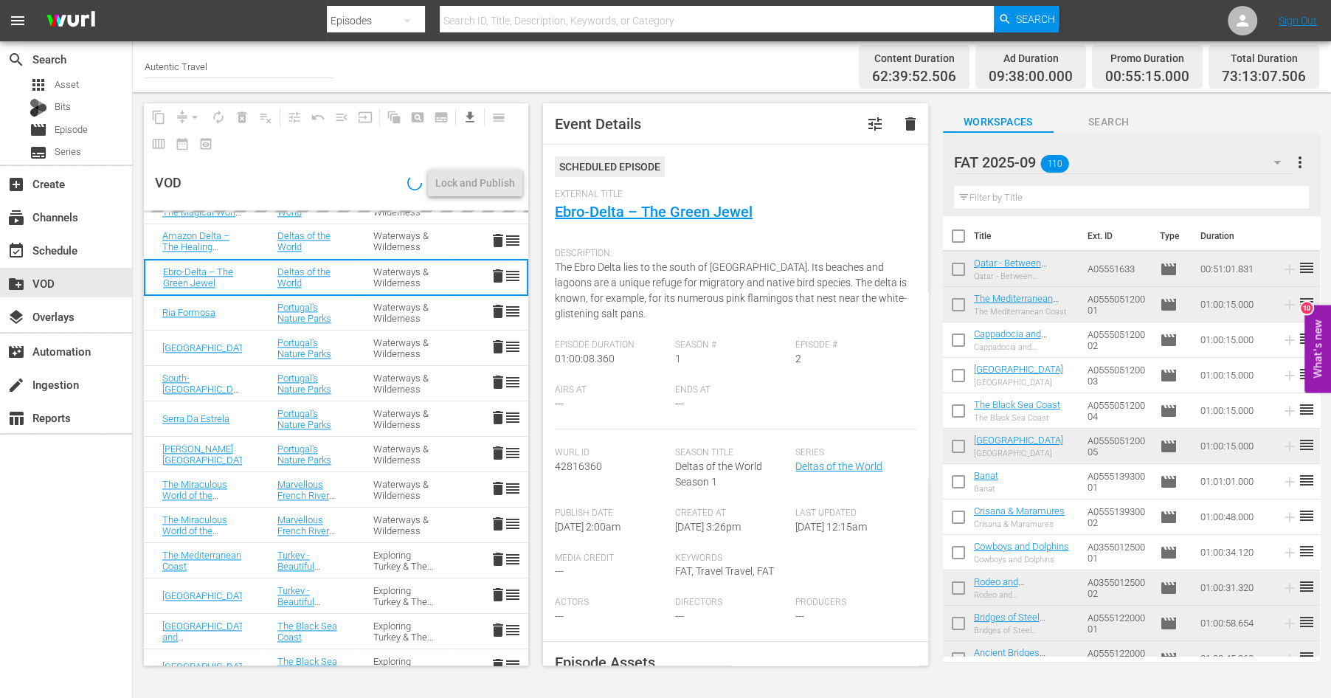
click at [496, 485] on span "delete" at bounding box center [498, 488] width 18 height 18
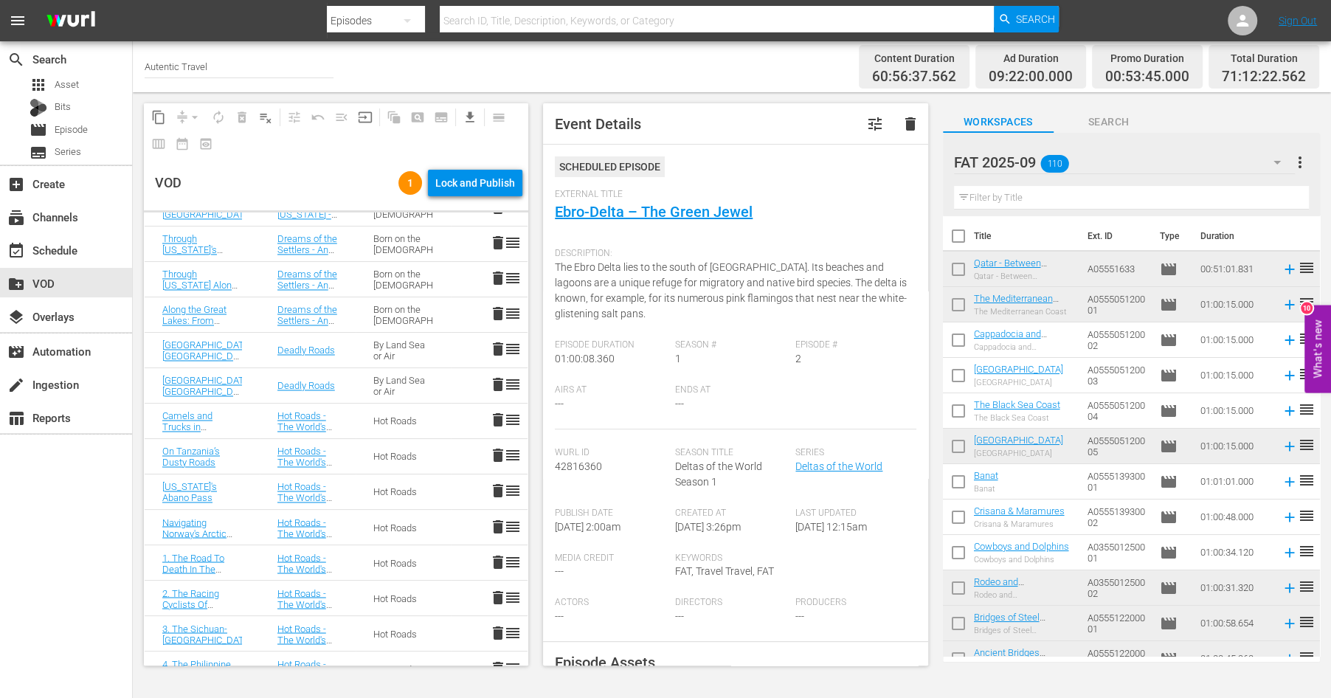
scroll to position [2315, 0]
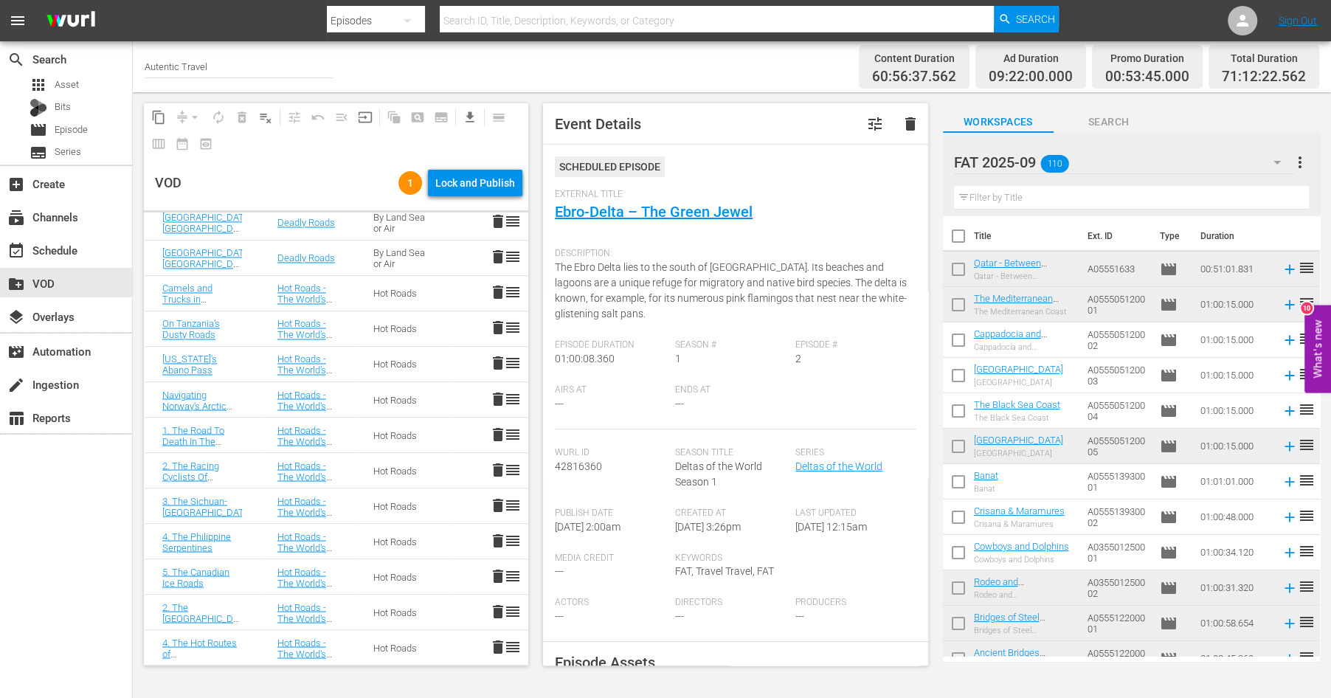
click at [498, 650] on span "delete" at bounding box center [498, 646] width 18 height 18
click at [497, 611] on span "delete" at bounding box center [498, 611] width 18 height 18
click at [495, 569] on span "delete" at bounding box center [498, 575] width 18 height 18
click at [500, 526] on td "delete reorder" at bounding box center [489, 541] width 77 height 35
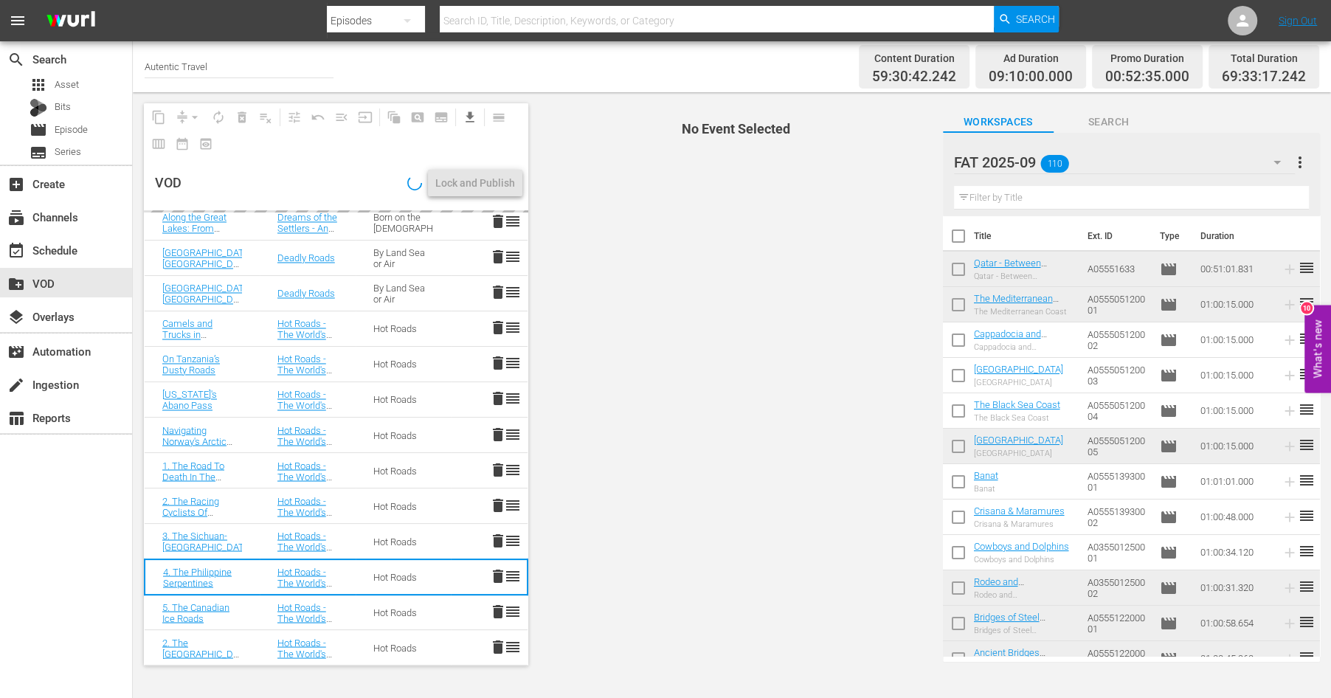
scroll to position [2280, 0]
click at [499, 505] on span "delete" at bounding box center [498, 505] width 18 height 18
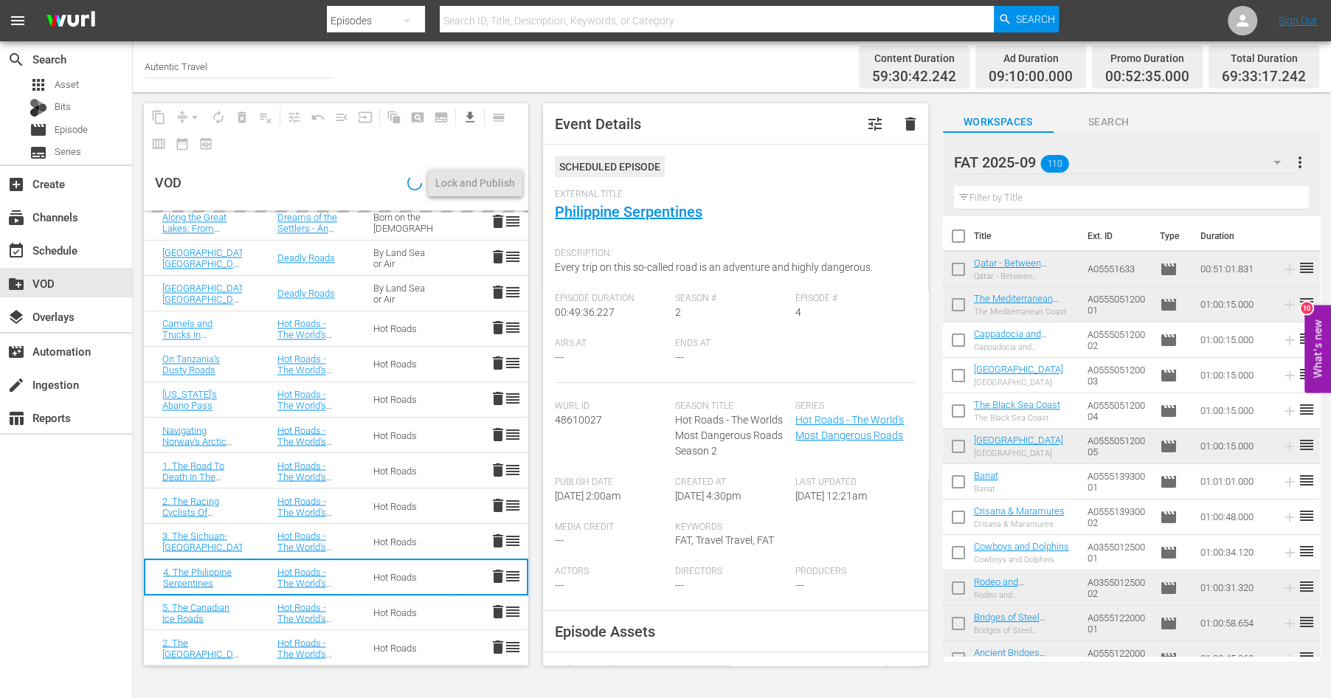
click at [498, 468] on span "delete" at bounding box center [498, 469] width 18 height 18
click at [499, 430] on span "delete" at bounding box center [498, 434] width 18 height 18
click at [498, 397] on span "delete" at bounding box center [498, 398] width 18 height 18
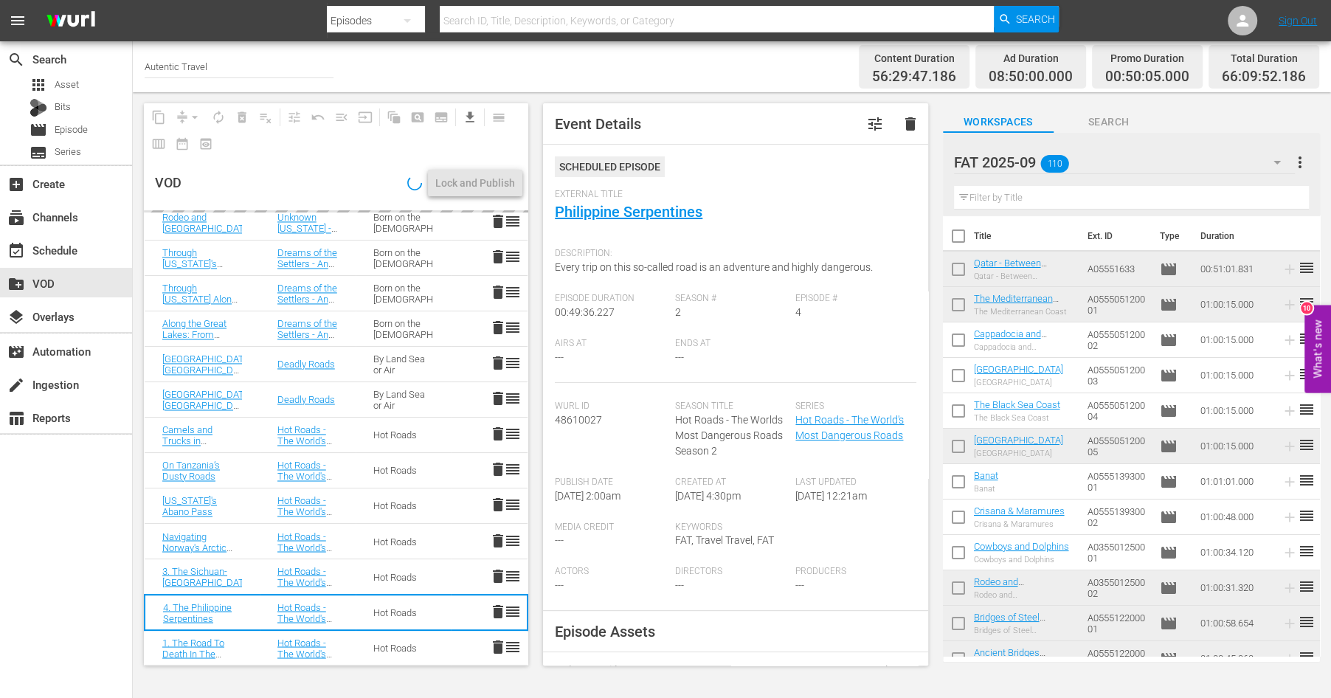
scroll to position [2174, 0]
click at [499, 363] on span "delete" at bounding box center [498, 363] width 18 height 18
click at [499, 328] on span "delete" at bounding box center [498, 328] width 18 height 18
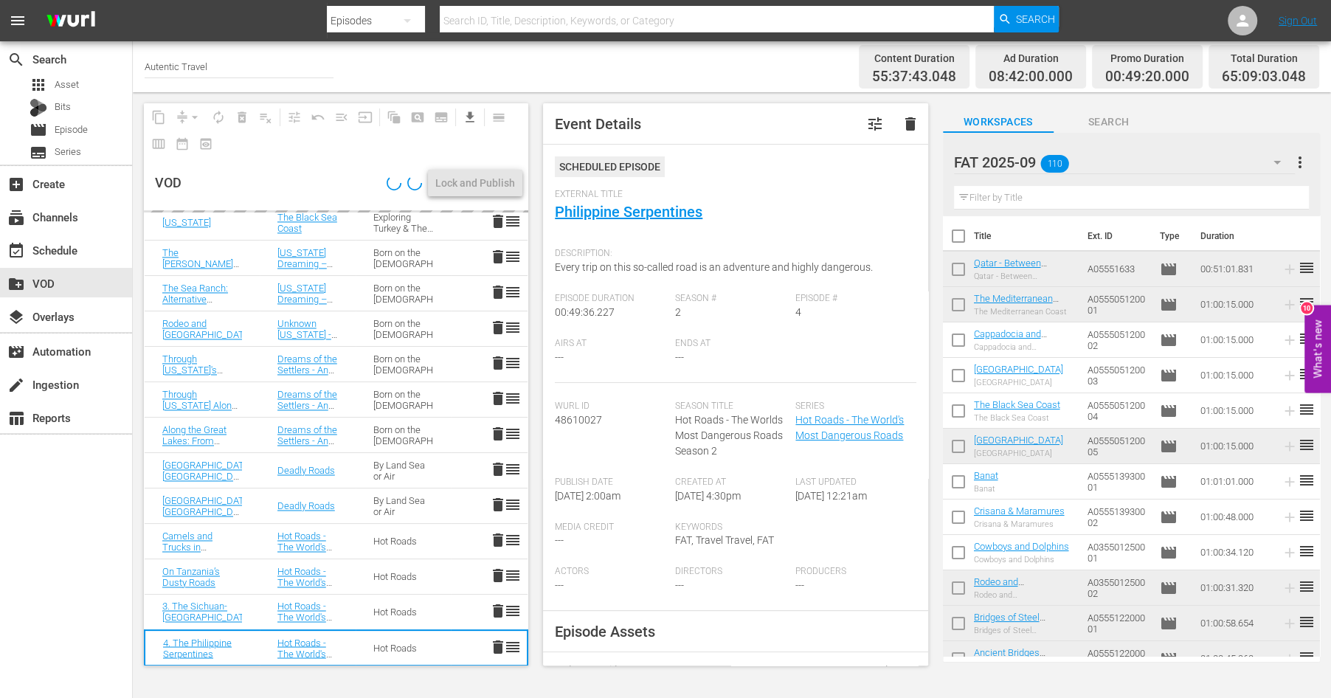
click at [499, 254] on span "delete" at bounding box center [498, 257] width 18 height 18
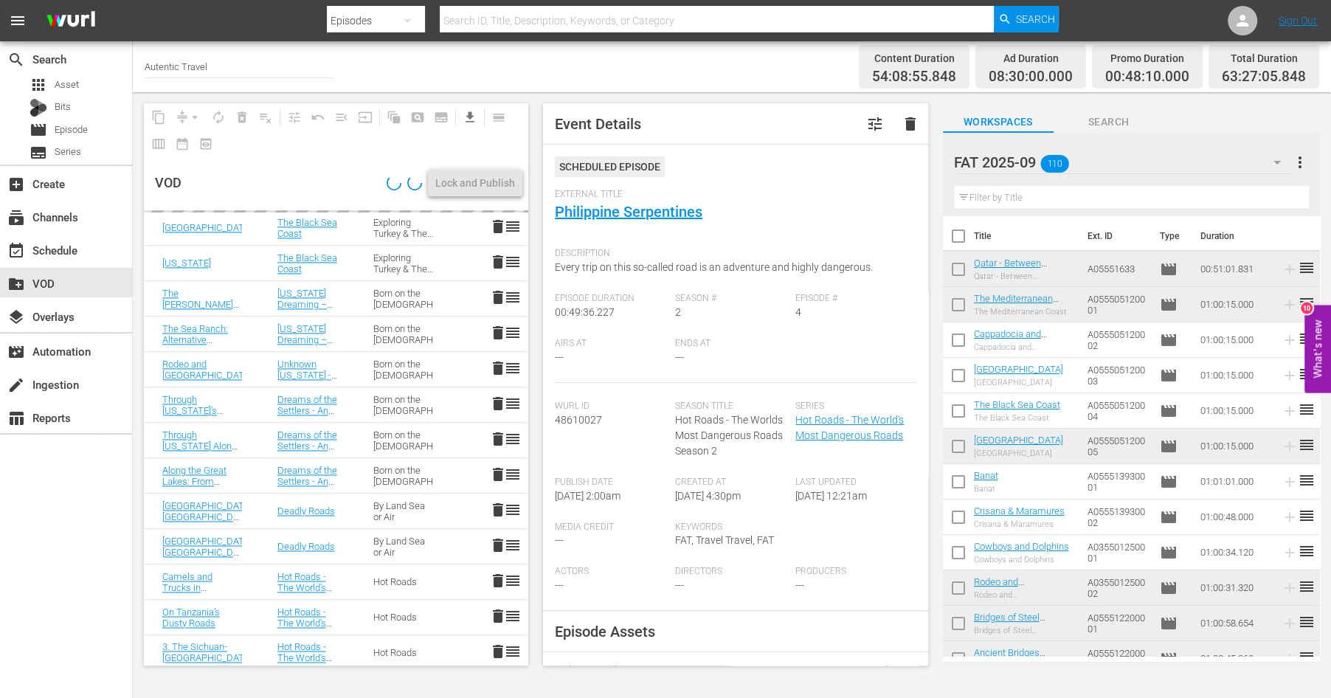
scroll to position [1980, 0]
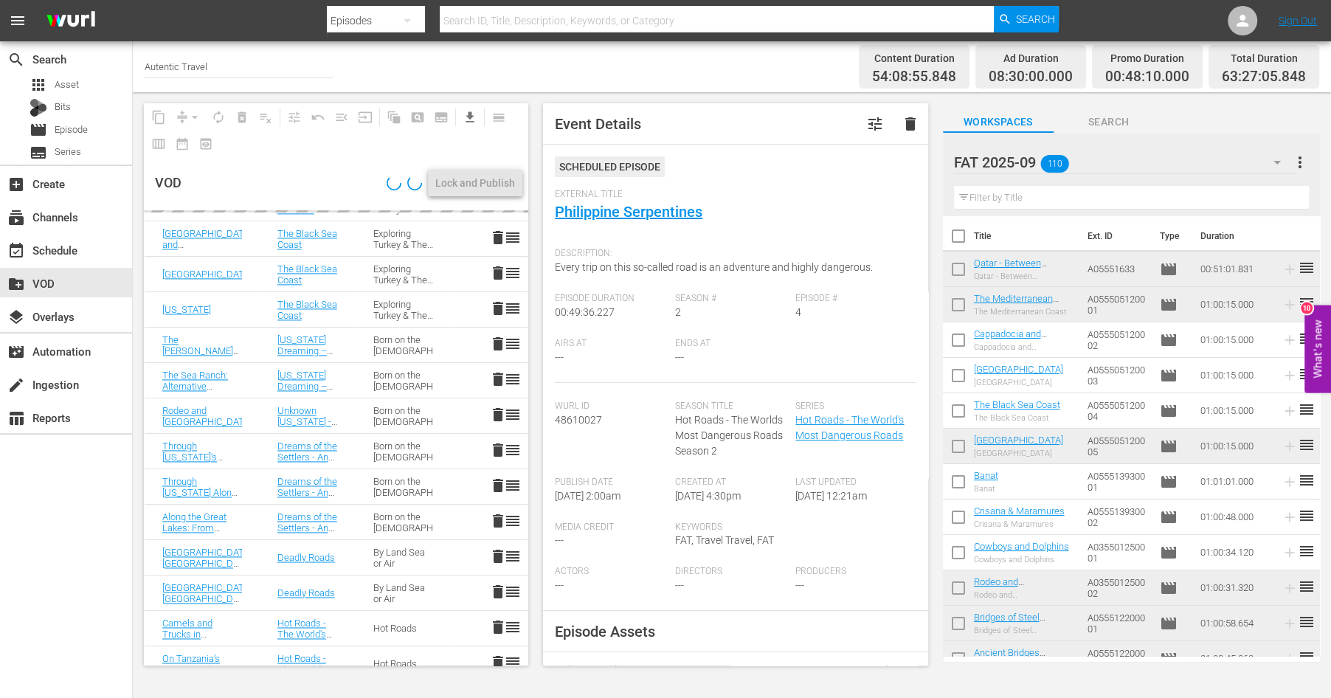
click at [496, 281] on div "delete" at bounding box center [496, 274] width 15 height 20
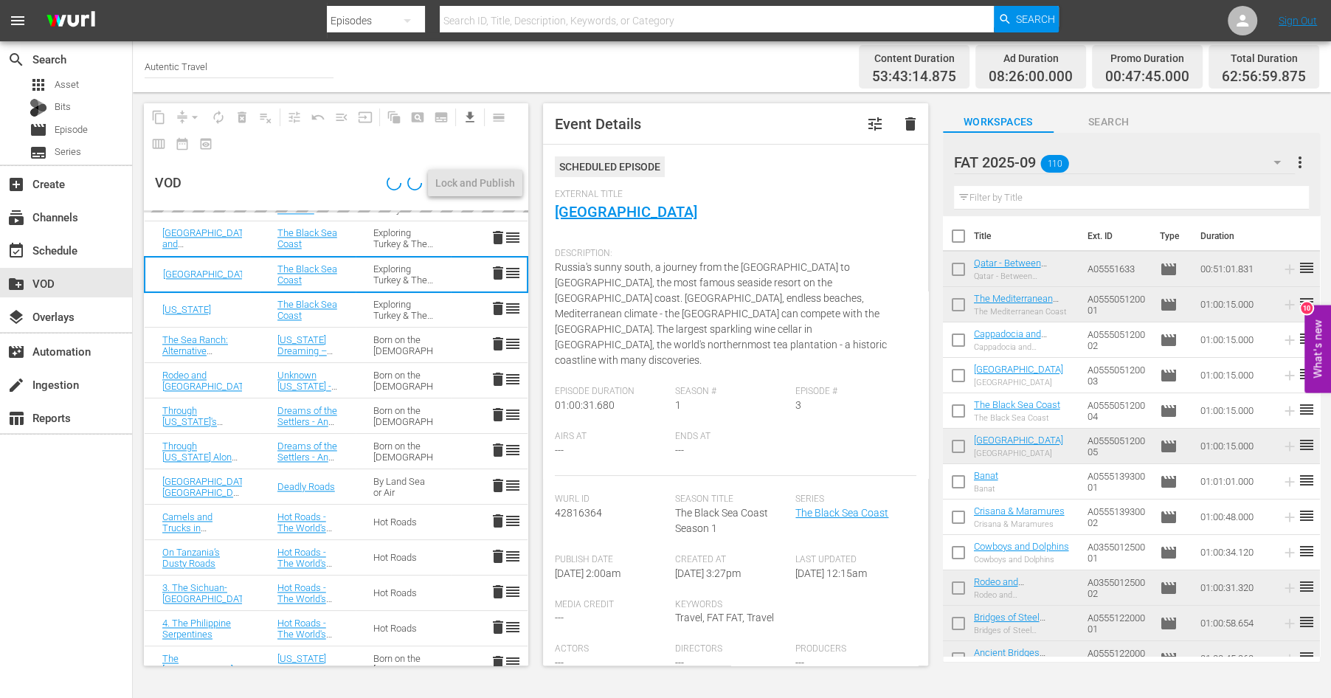
click at [496, 235] on span "delete" at bounding box center [498, 238] width 18 height 18
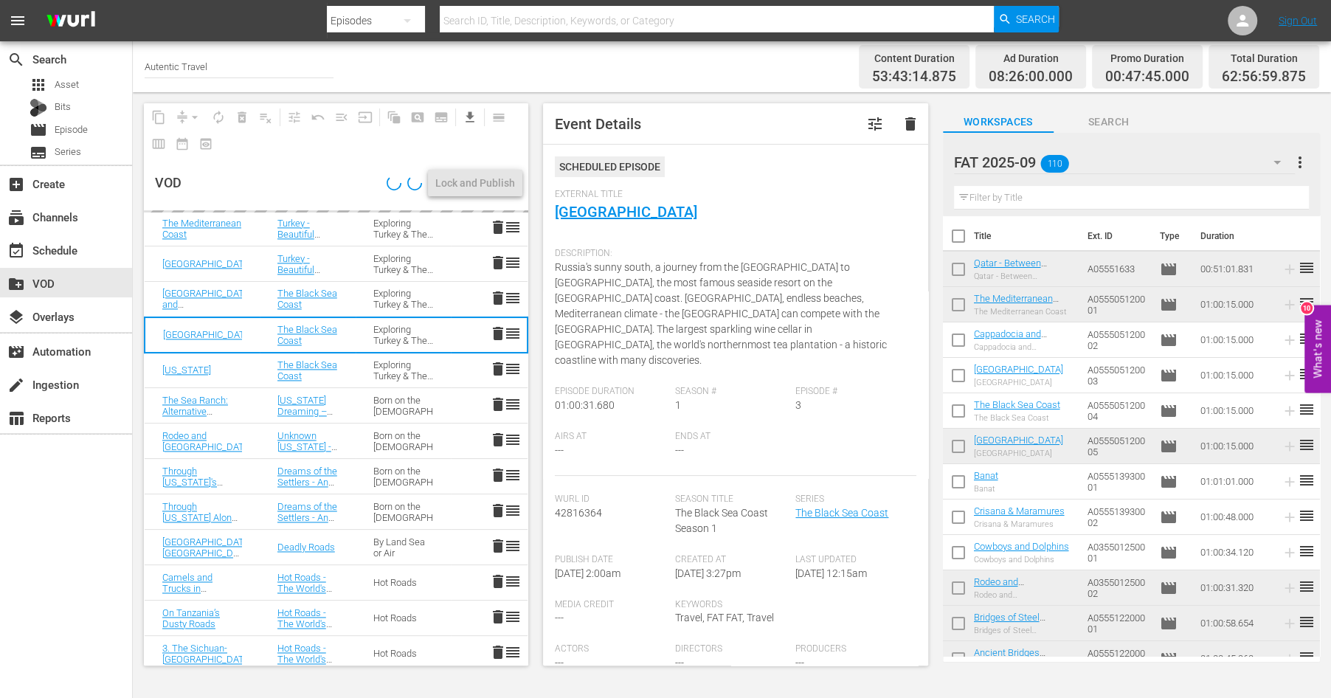
scroll to position [1807, 0]
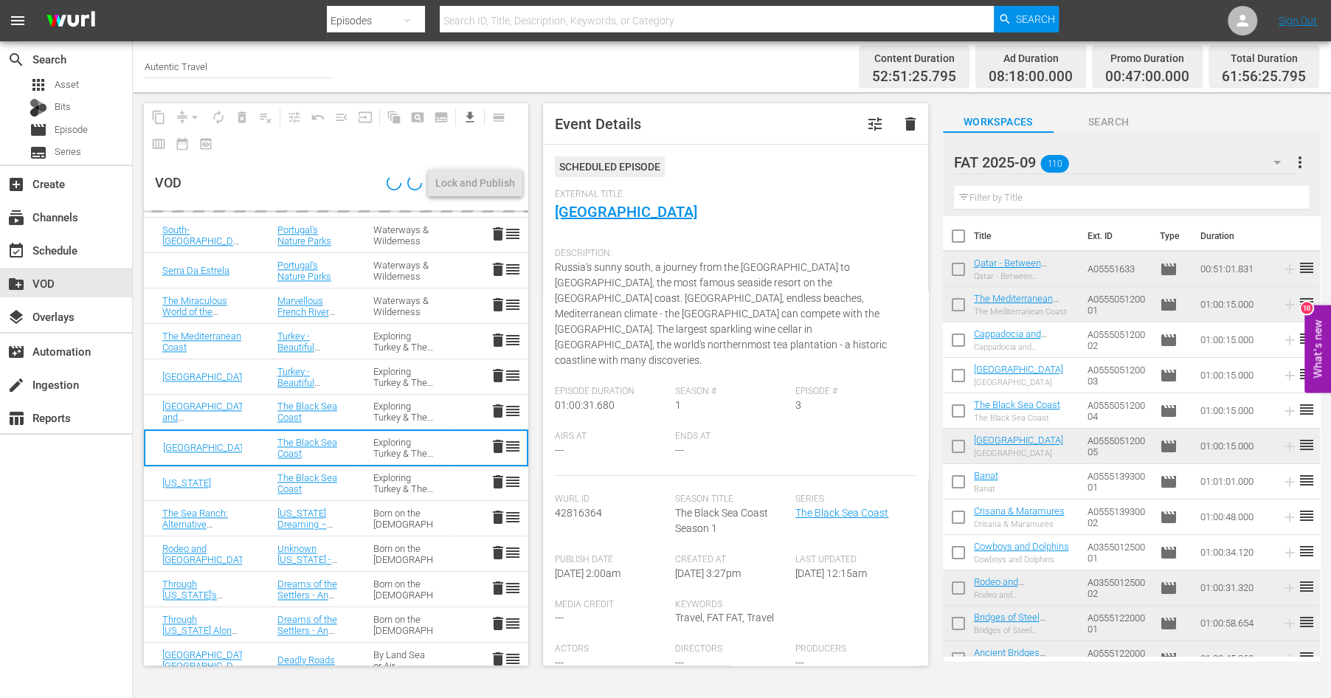
click at [493, 300] on span "delete" at bounding box center [498, 305] width 18 height 18
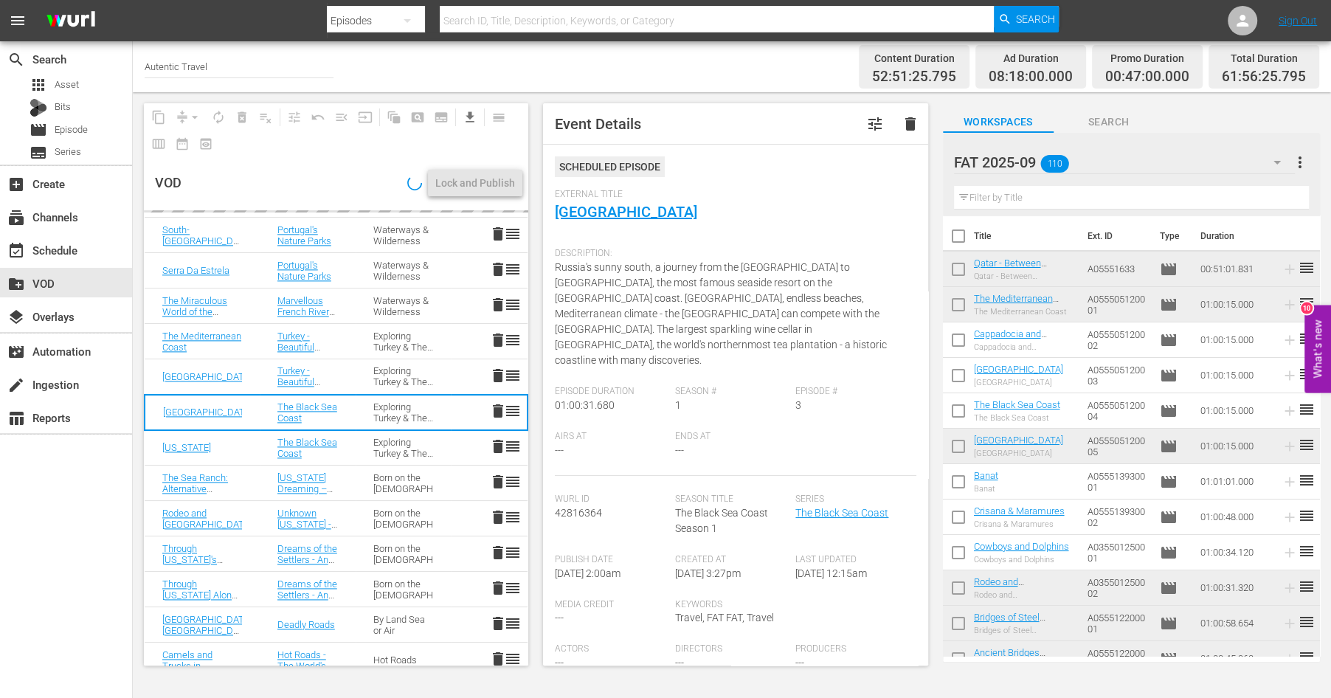
scroll to position [1763, 0]
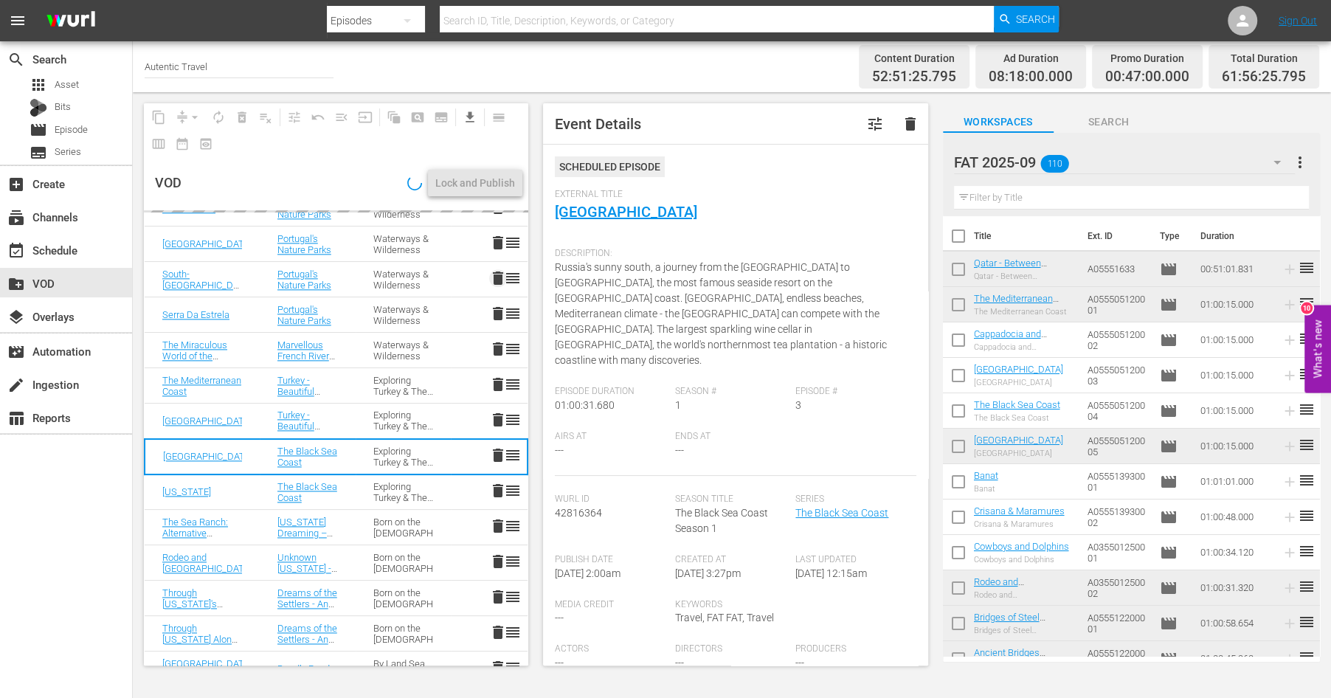
click at [497, 273] on span "delete" at bounding box center [498, 278] width 18 height 18
click at [496, 244] on span "delete" at bounding box center [498, 243] width 18 height 18
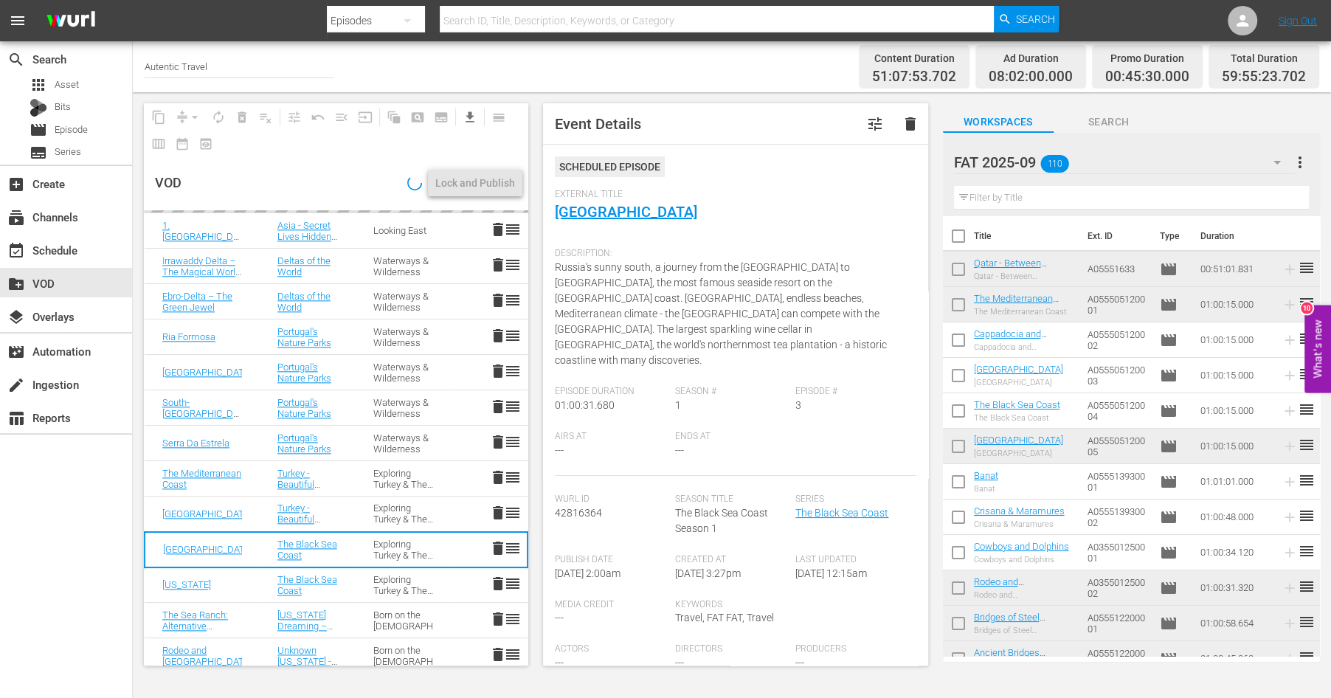
scroll to position [1633, 0]
click at [492, 297] on span "delete" at bounding box center [498, 302] width 18 height 18
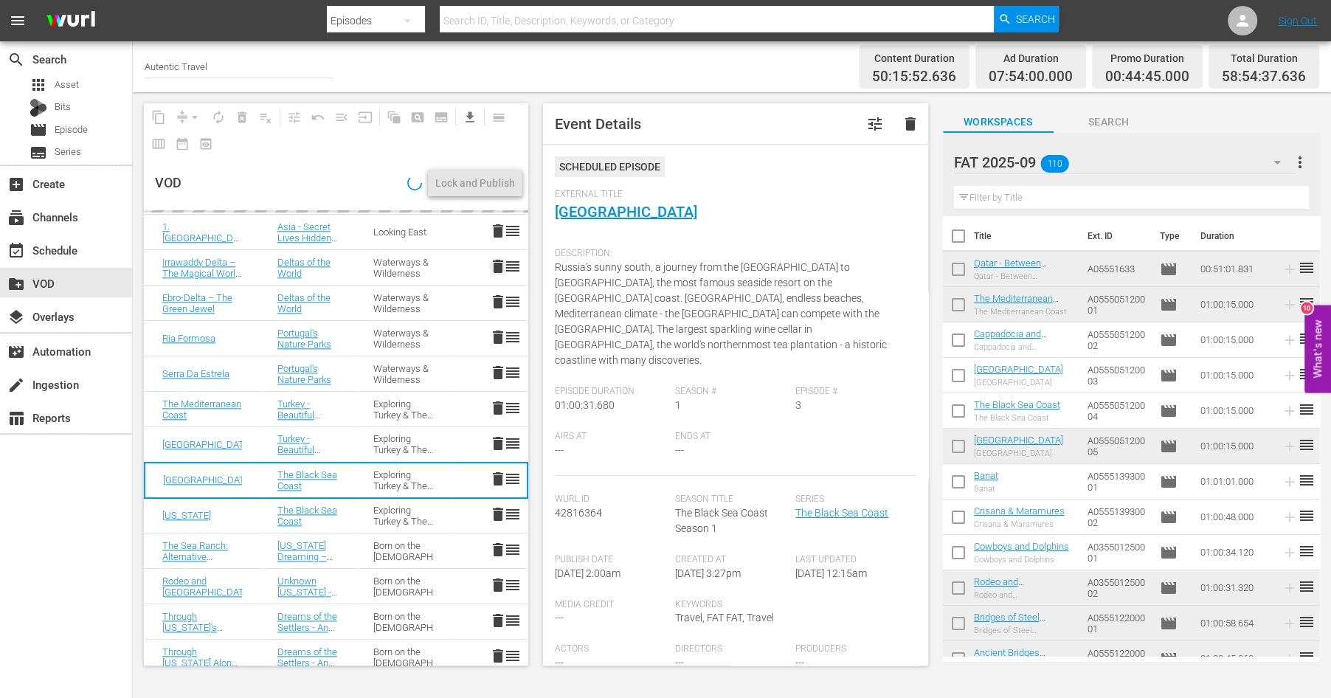
click at [496, 266] on span "delete" at bounding box center [498, 266] width 18 height 18
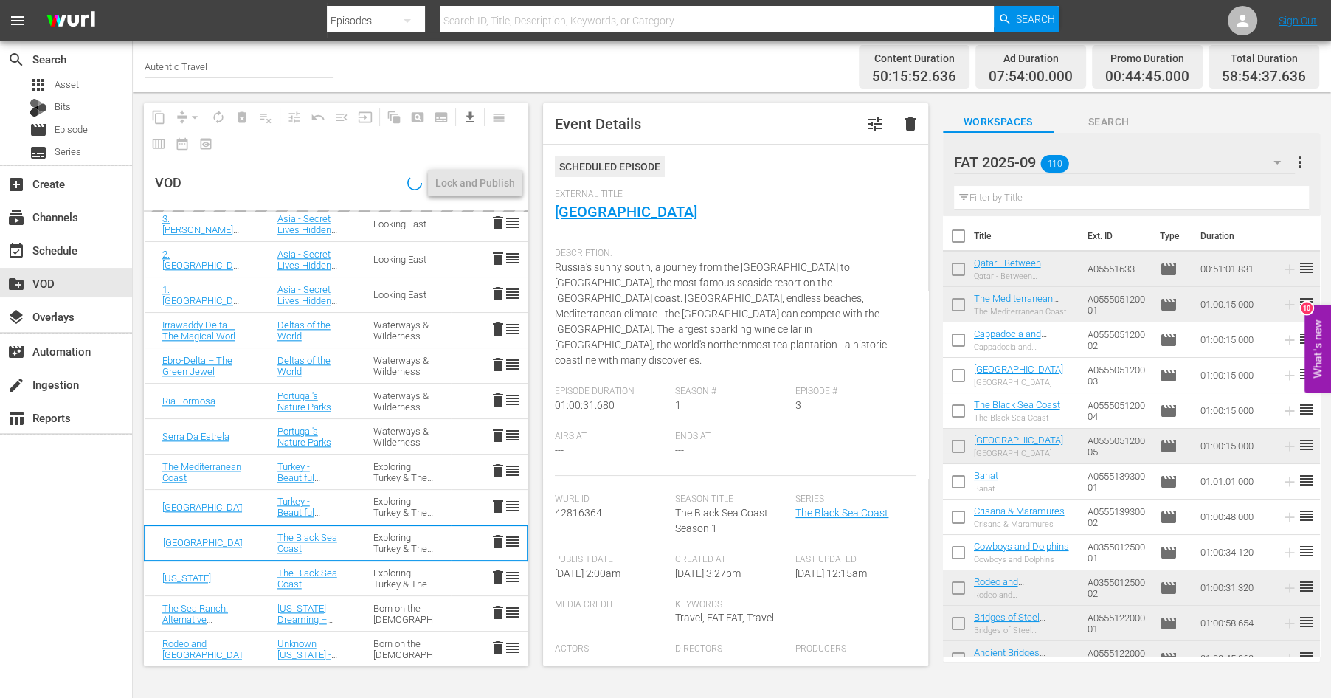
scroll to position [1527, 0]
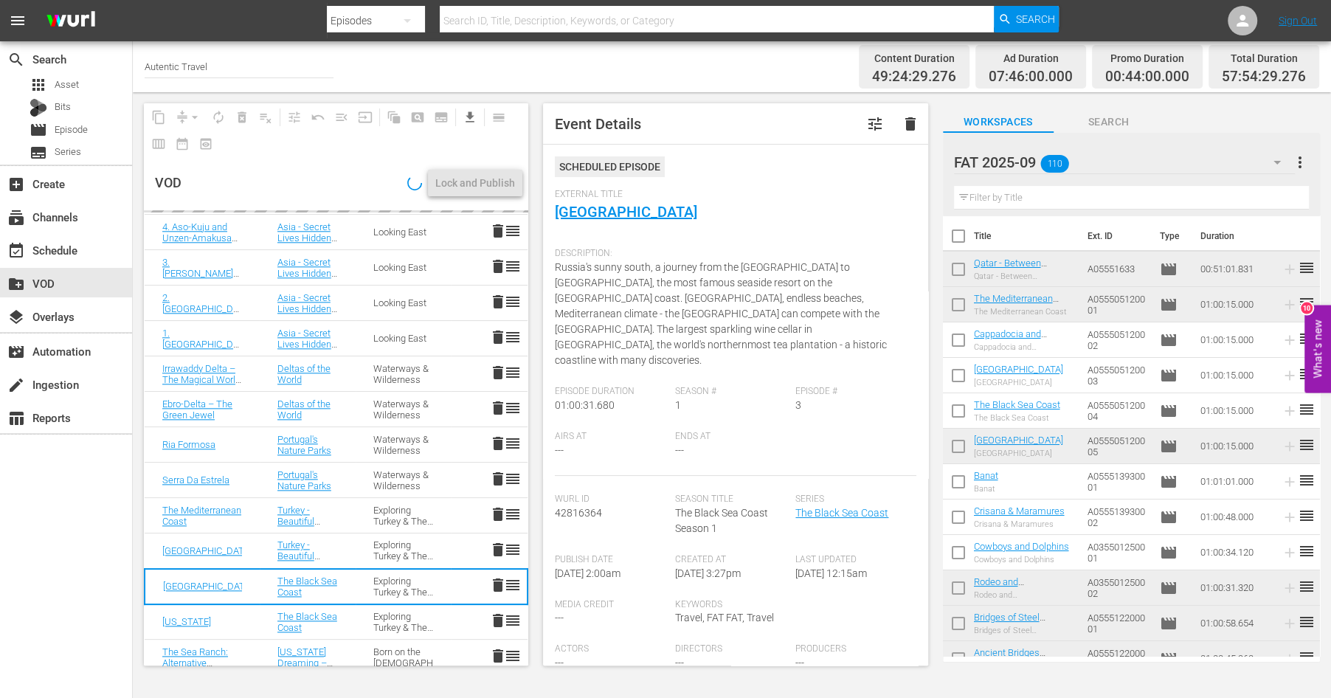
click at [498, 303] on span "delete" at bounding box center [498, 302] width 18 height 18
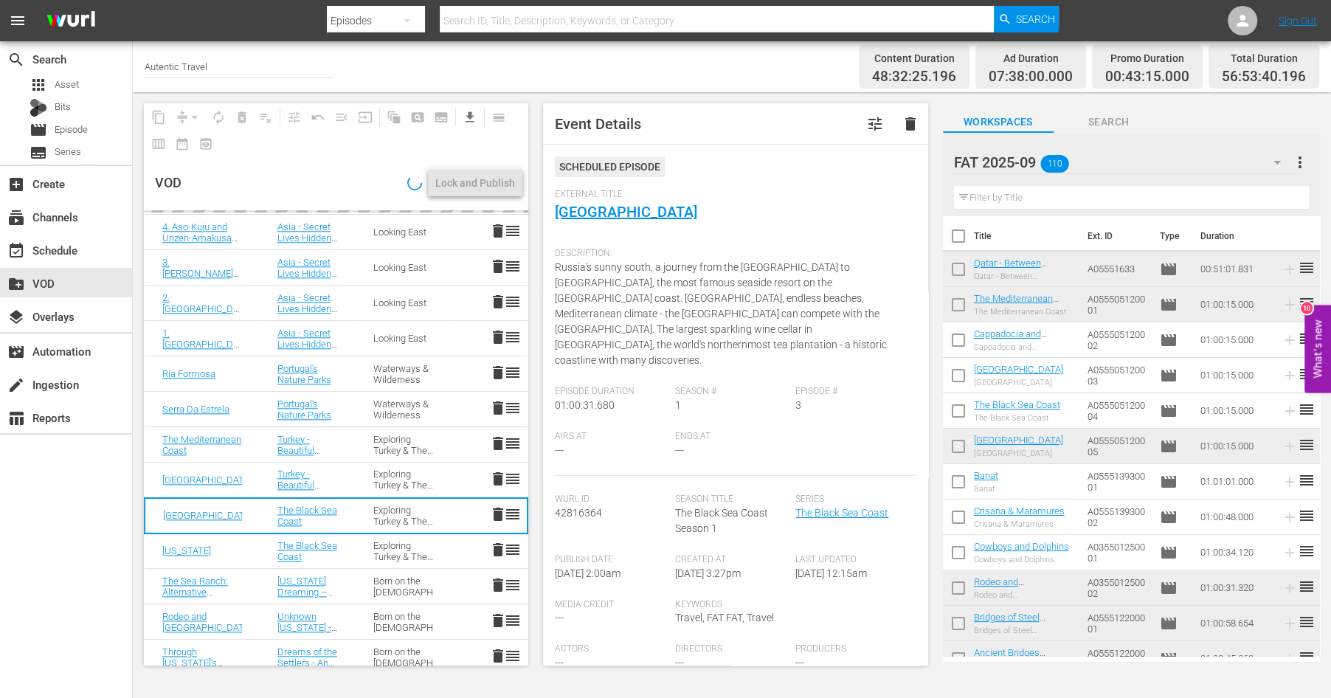
click at [496, 268] on span "delete" at bounding box center [498, 266] width 18 height 18
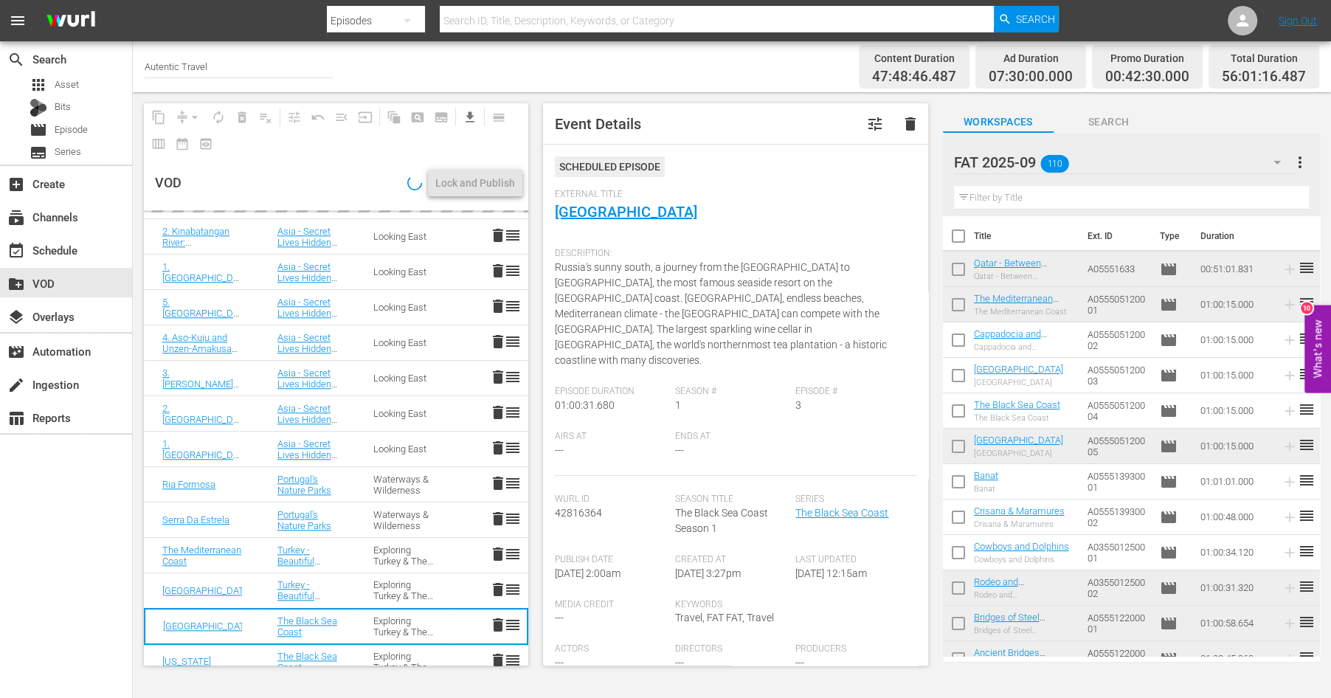
scroll to position [1415, 0]
click at [498, 305] on span "delete" at bounding box center [498, 308] width 18 height 18
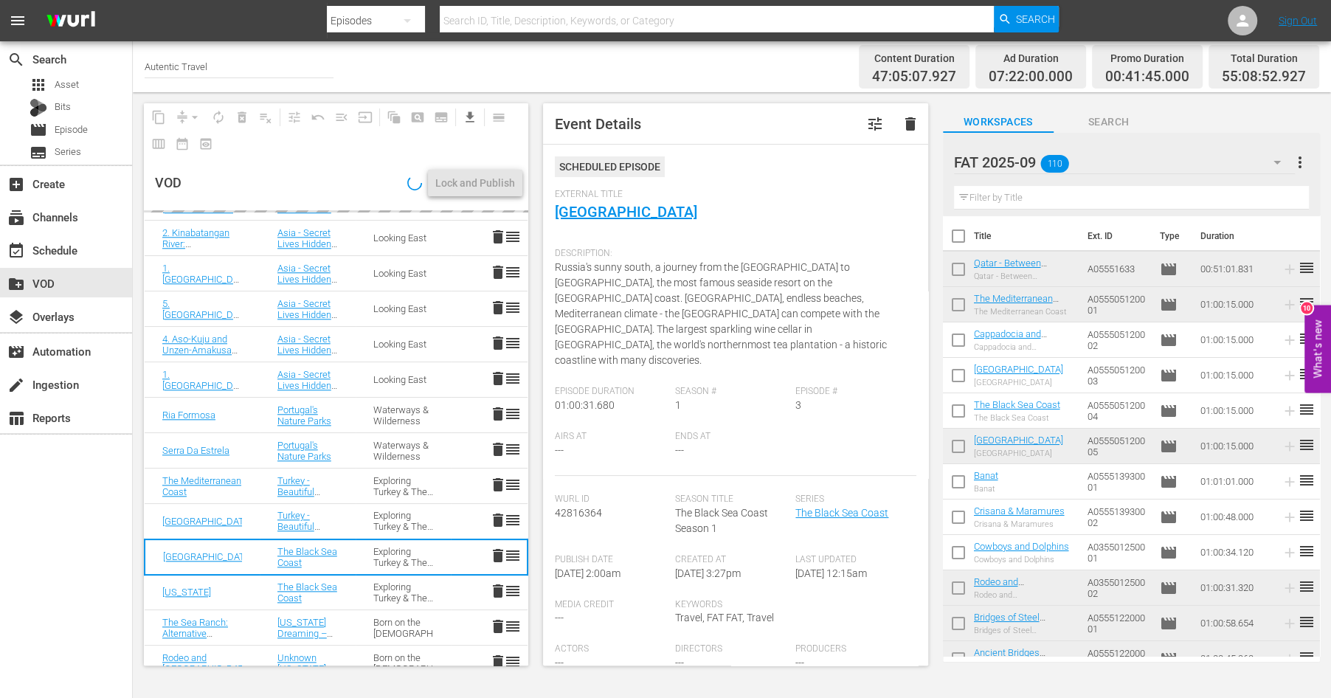
click at [490, 266] on span "delete" at bounding box center [498, 272] width 18 height 18
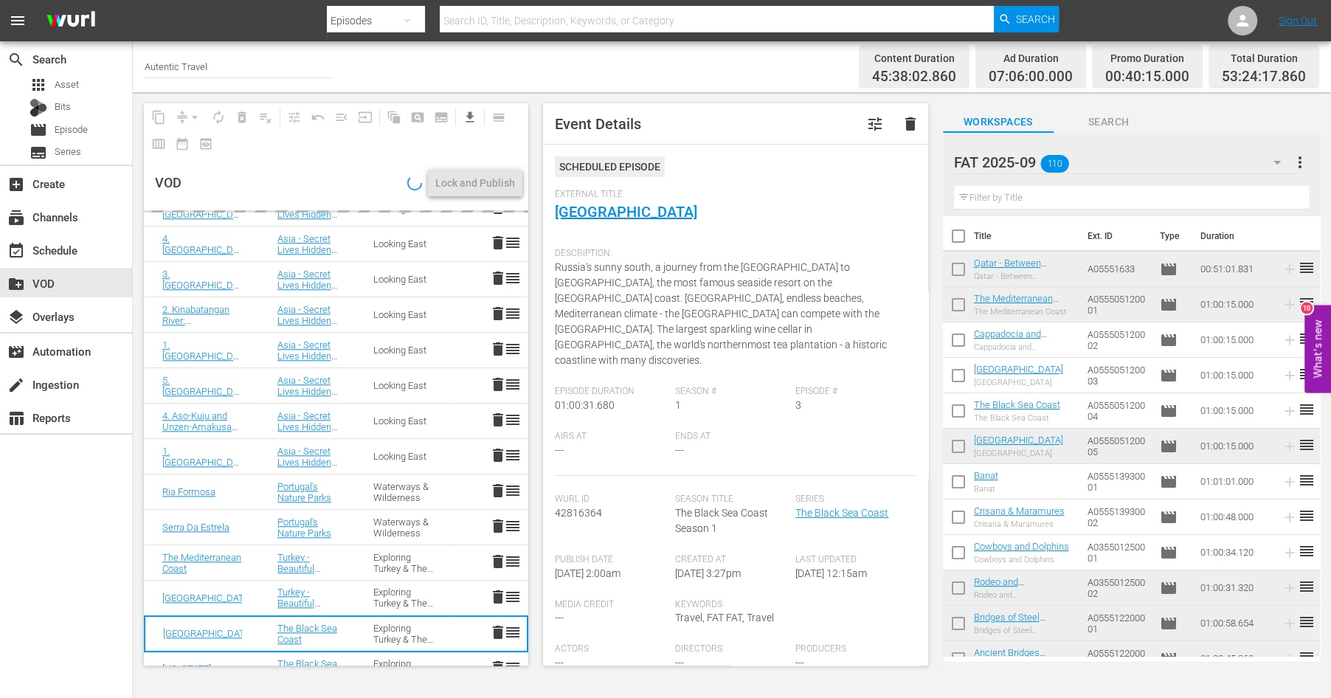
scroll to position [1322, 0]
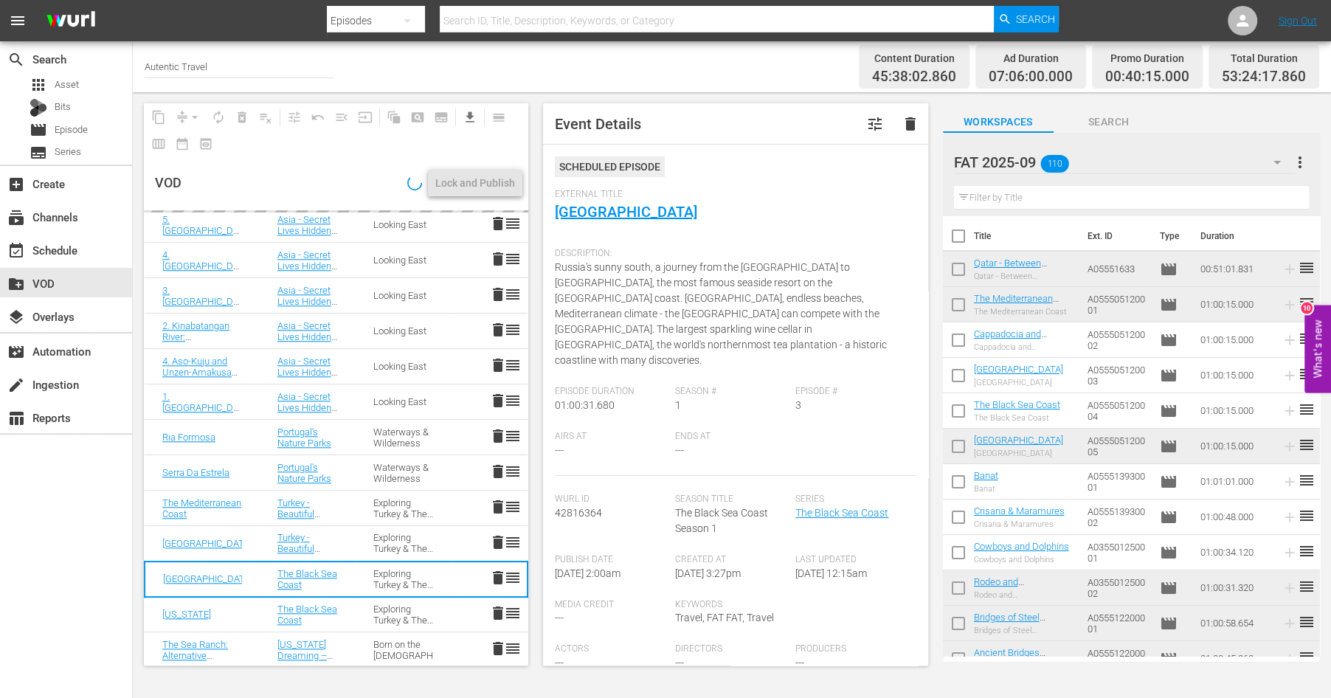
click at [495, 294] on span "delete" at bounding box center [498, 294] width 18 height 18
click at [496, 255] on span "delete" at bounding box center [498, 259] width 18 height 18
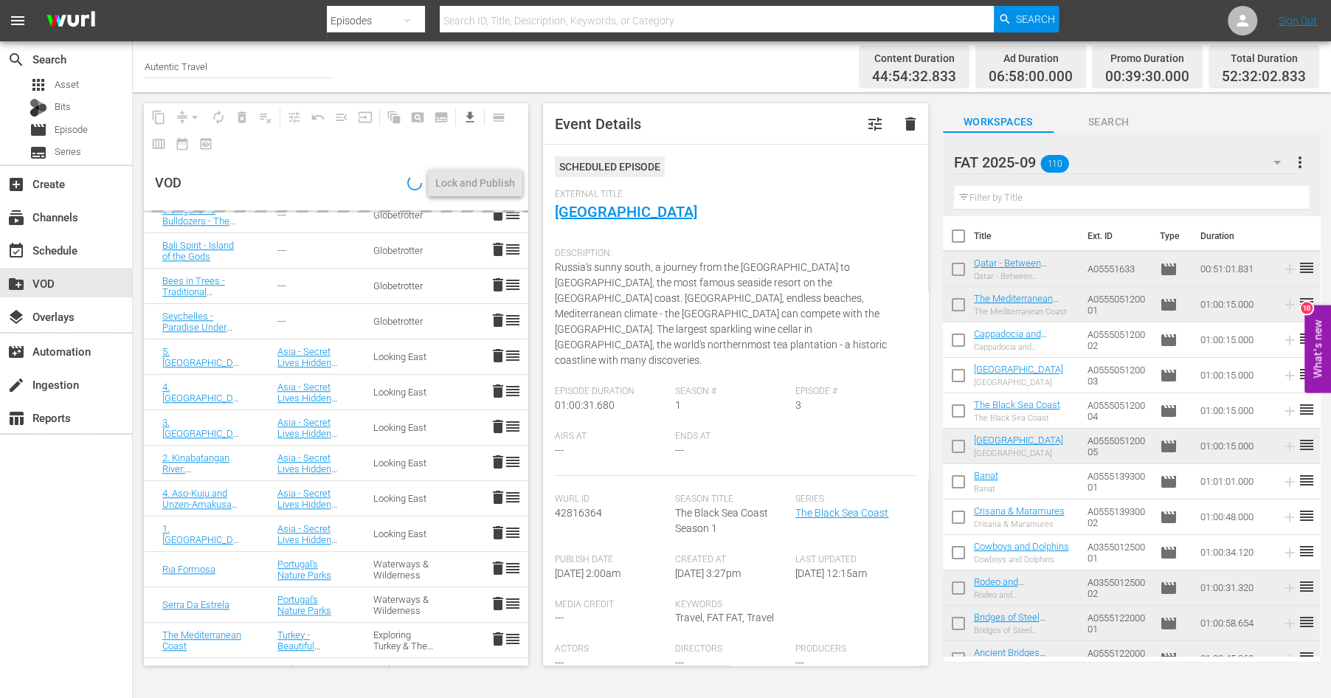
scroll to position [1134, 0]
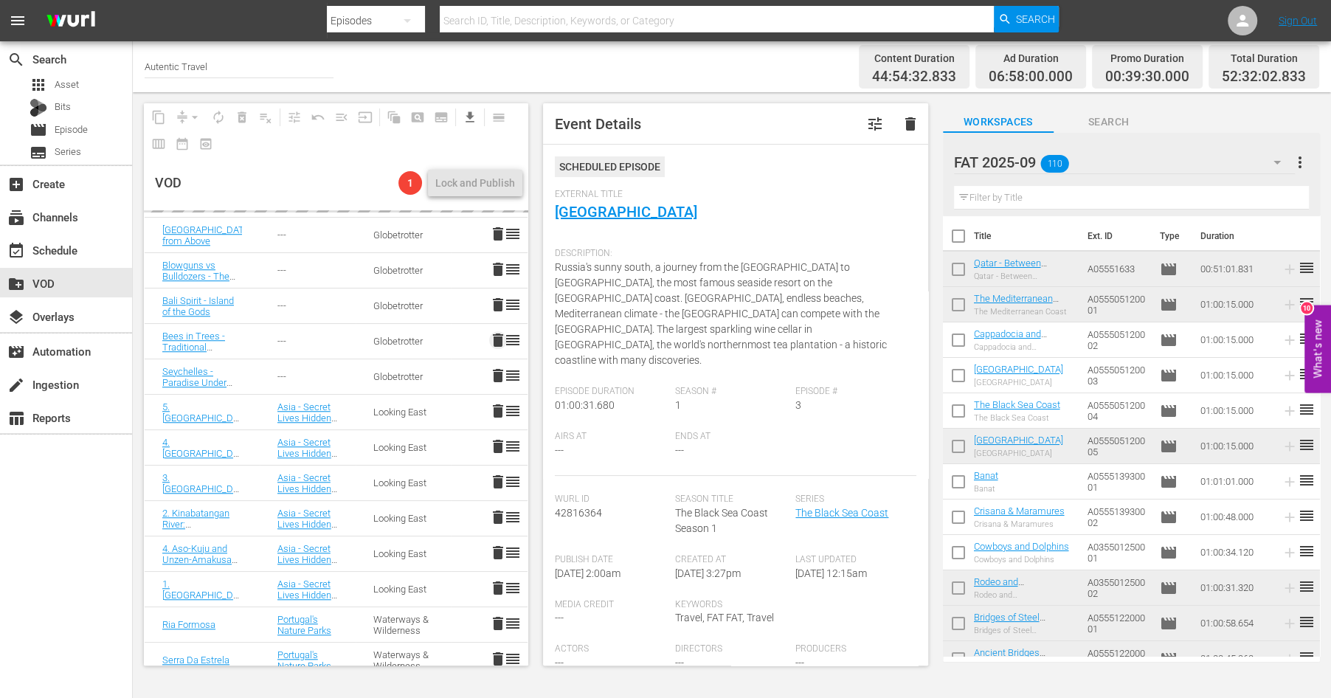
click at [502, 332] on span "delete" at bounding box center [498, 340] width 18 height 18
click at [497, 272] on span "delete" at bounding box center [498, 269] width 18 height 18
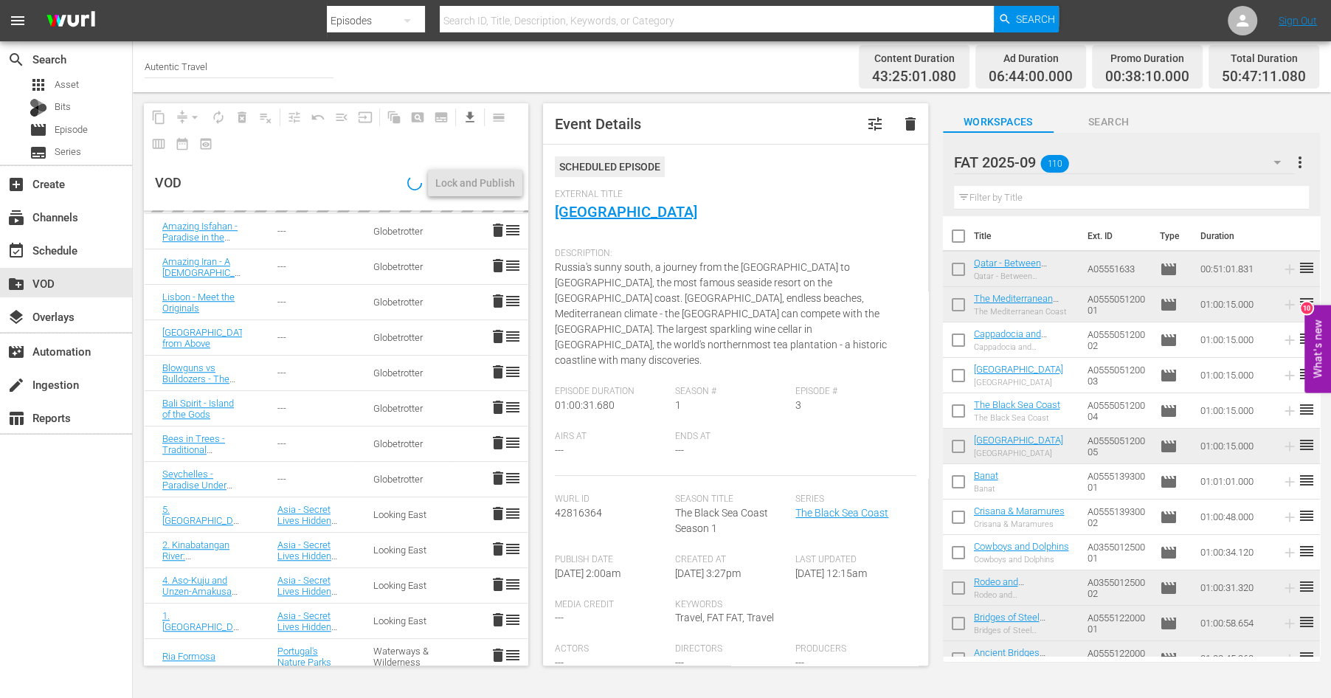
scroll to position [1027, 0]
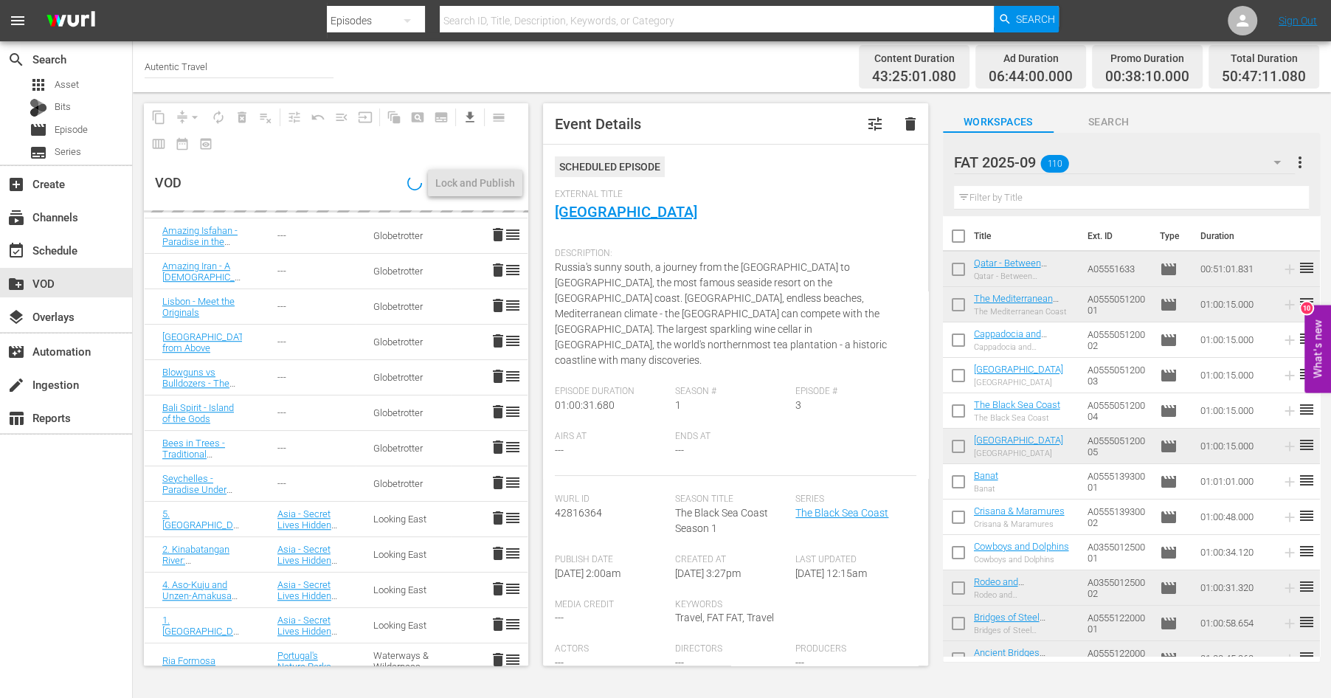
click at [496, 274] on span "delete" at bounding box center [498, 270] width 18 height 18
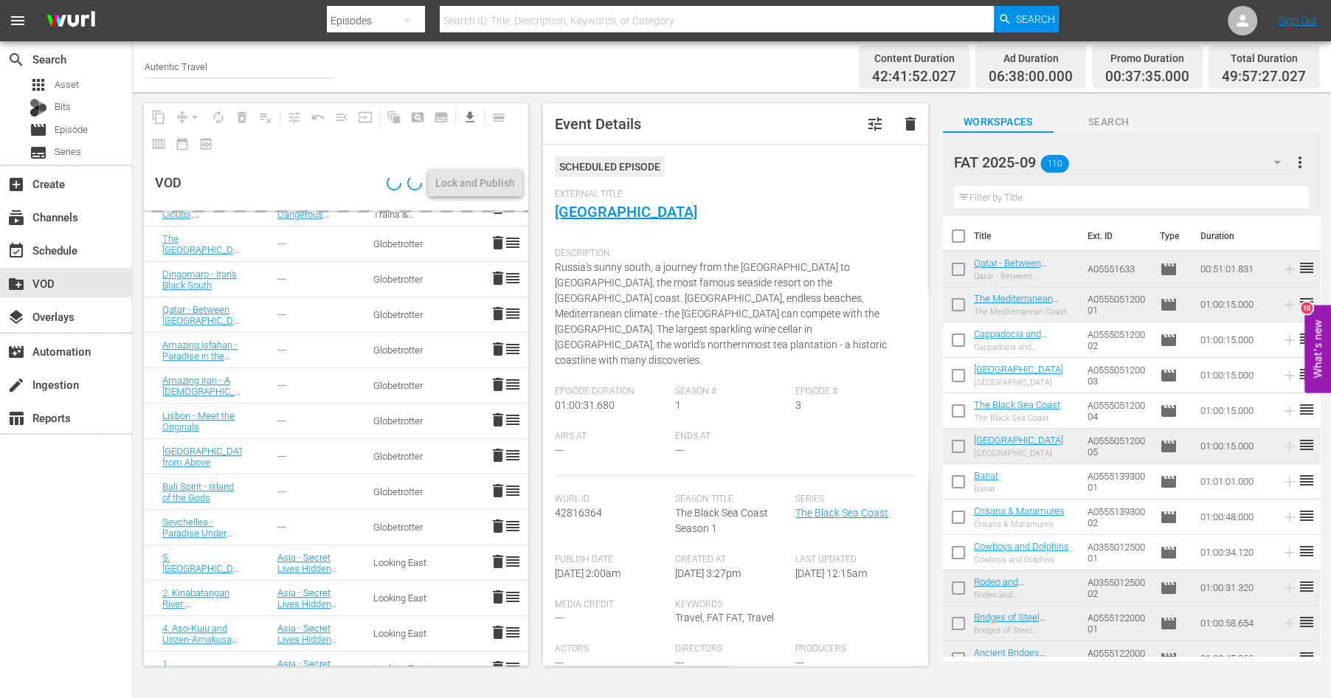
click at [496, 274] on span "delete" at bounding box center [498, 278] width 18 height 18
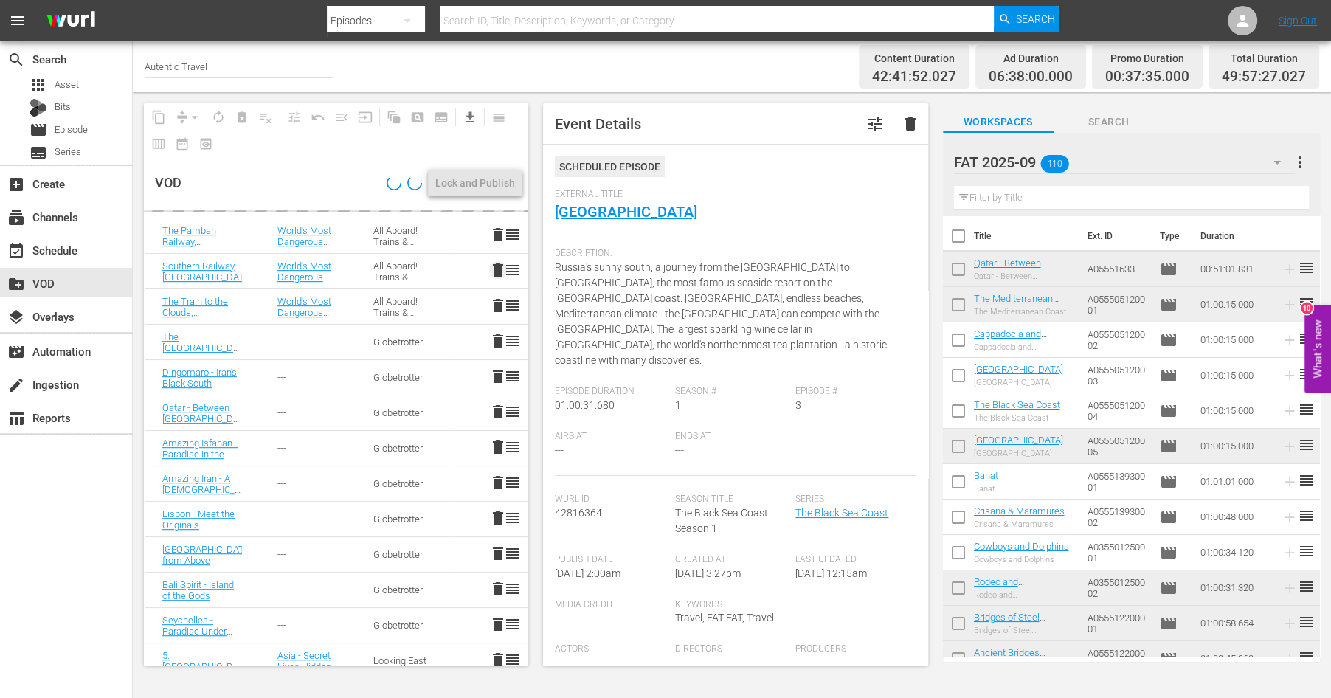
click at [496, 274] on span "delete" at bounding box center [498, 270] width 18 height 18
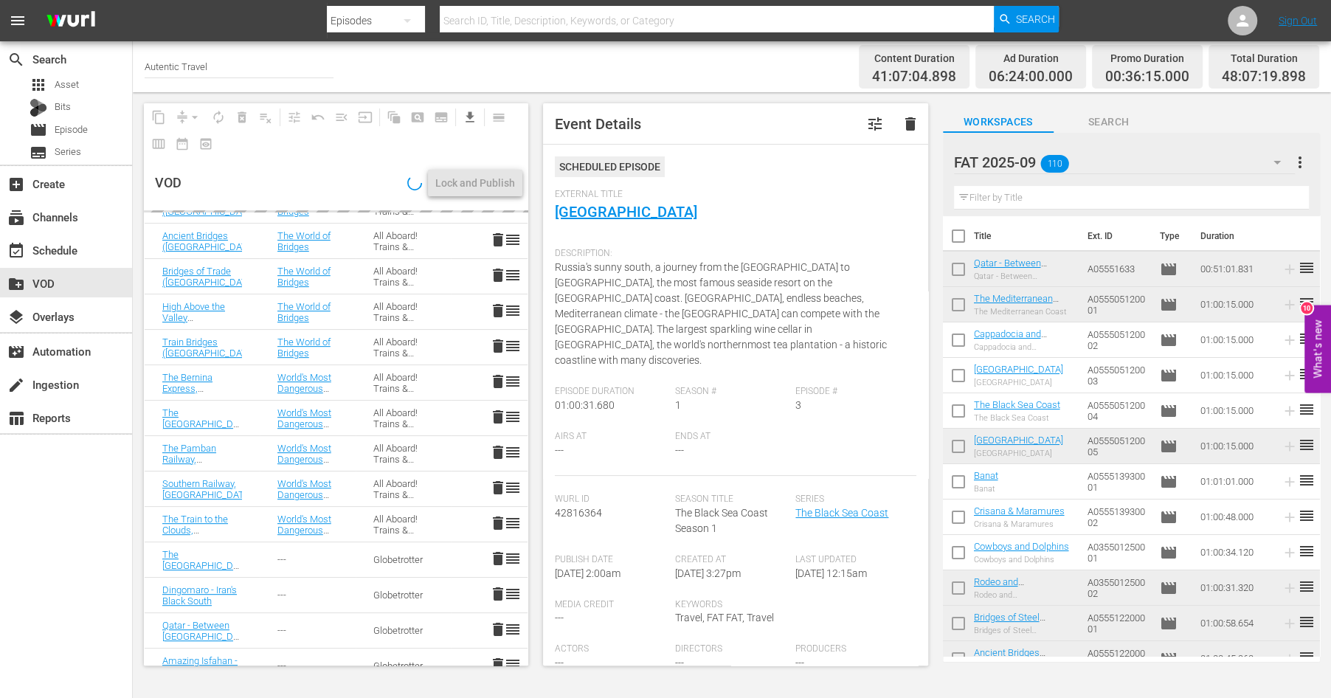
scroll to position [585, 0]
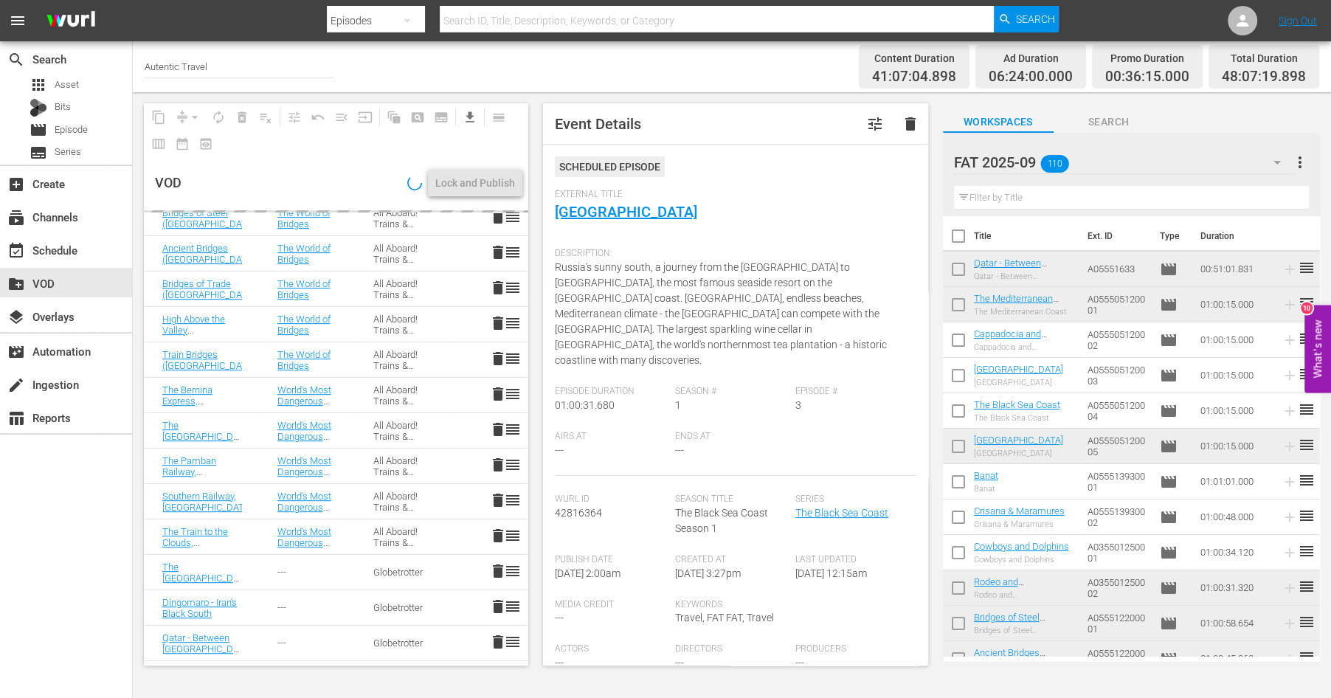
click at [496, 274] on td "delete reorder" at bounding box center [489, 288] width 77 height 35
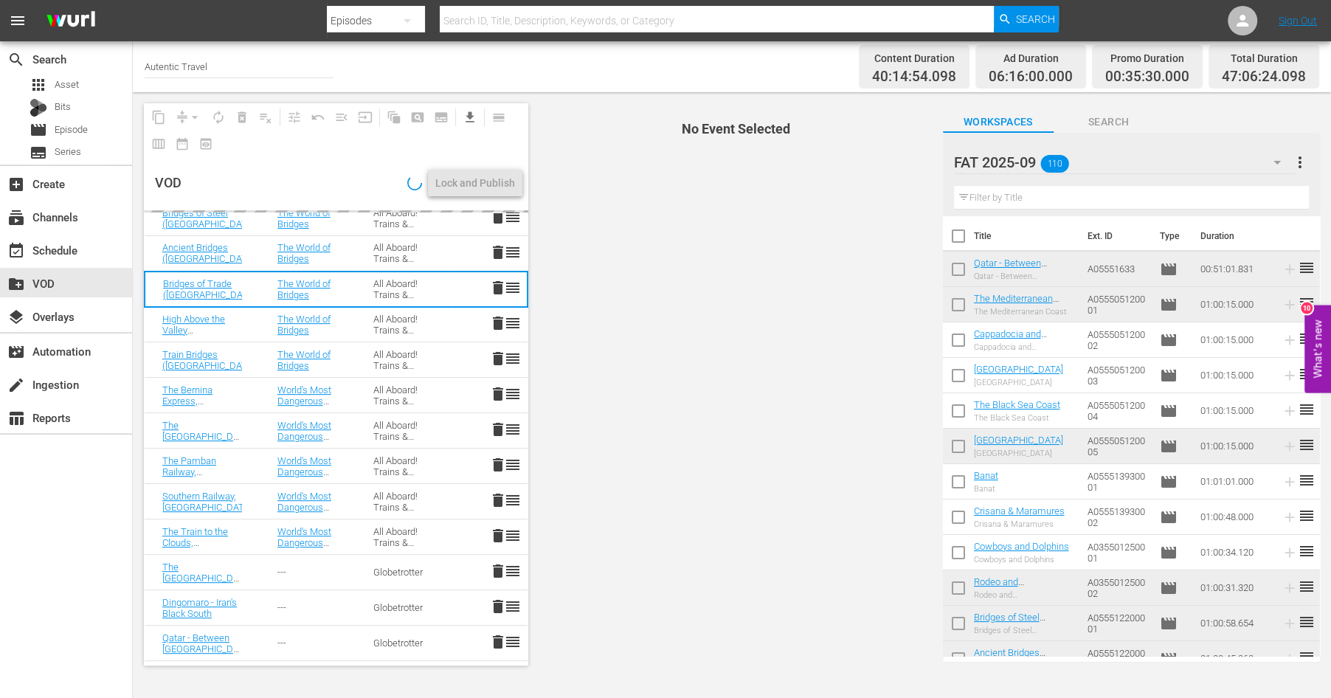
click at [493, 250] on span "delete" at bounding box center [498, 252] width 18 height 18
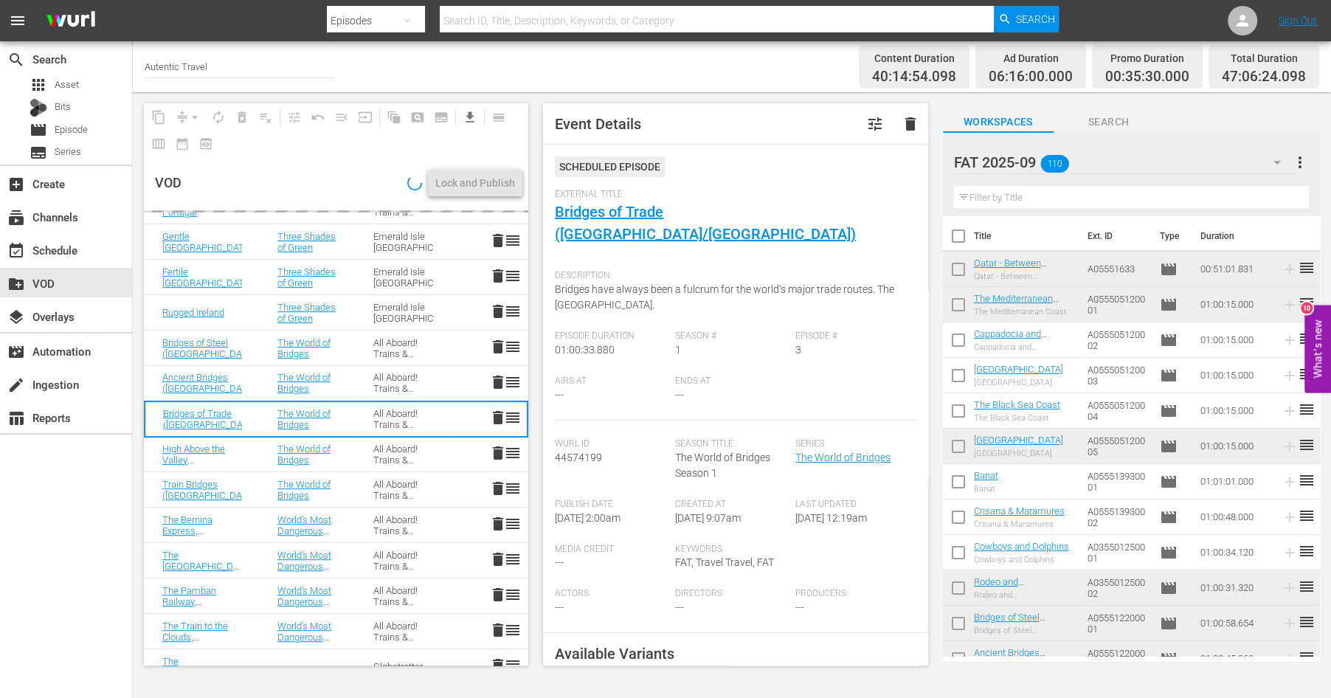
scroll to position [453, 0]
click at [497, 273] on span "delete" at bounding box center [498, 278] width 18 height 18
click at [496, 239] on span "delete" at bounding box center [498, 243] width 18 height 18
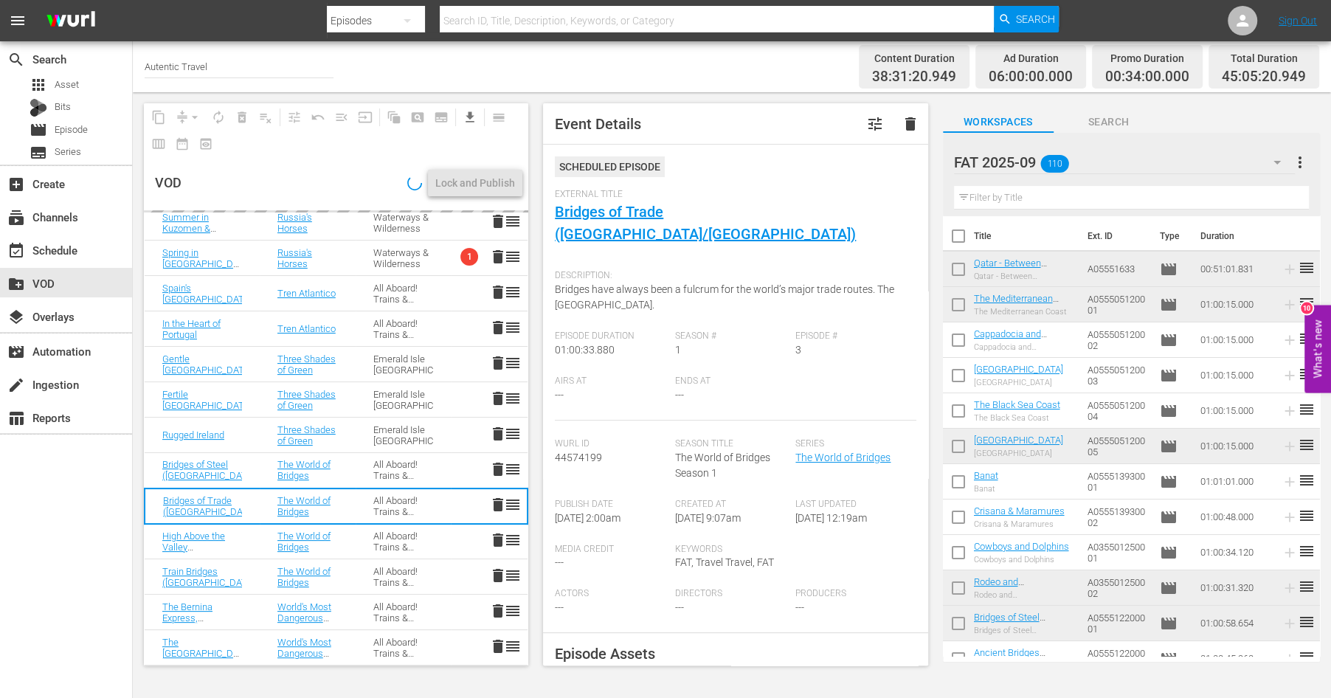
scroll to position [263, 0]
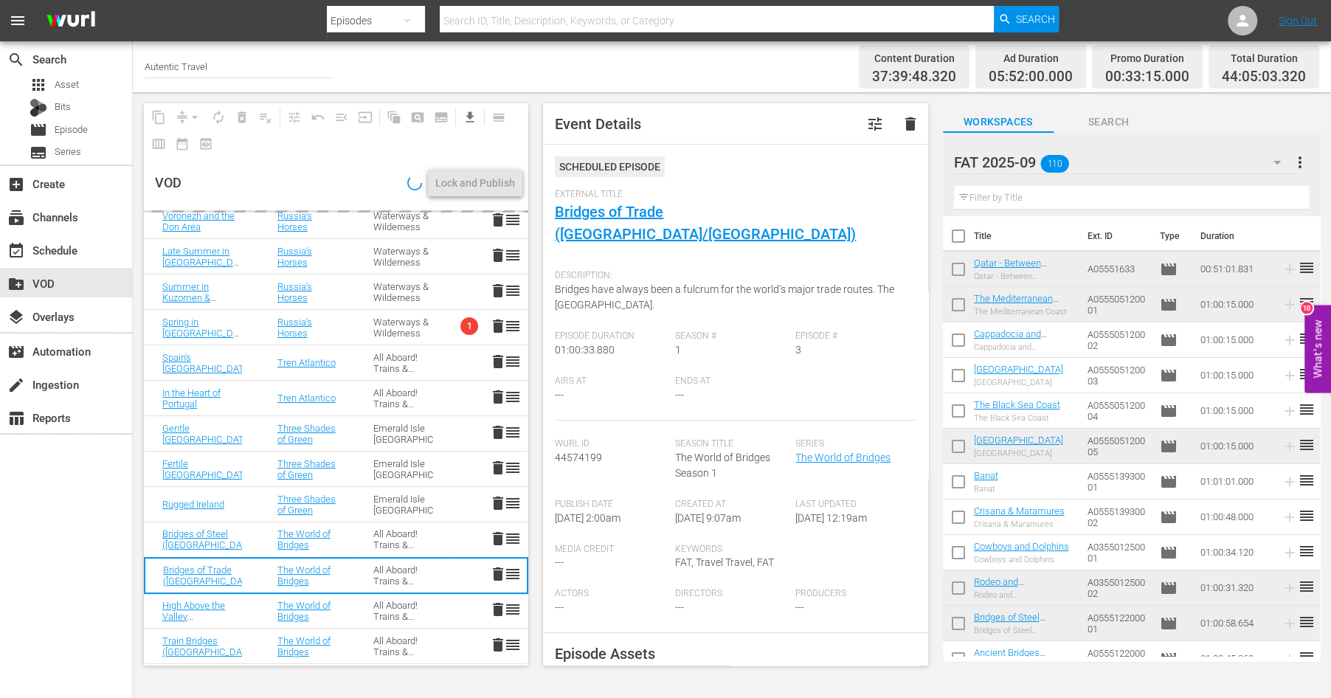
click at [496, 344] on td "1 delete reorder" at bounding box center [489, 327] width 77 height 35
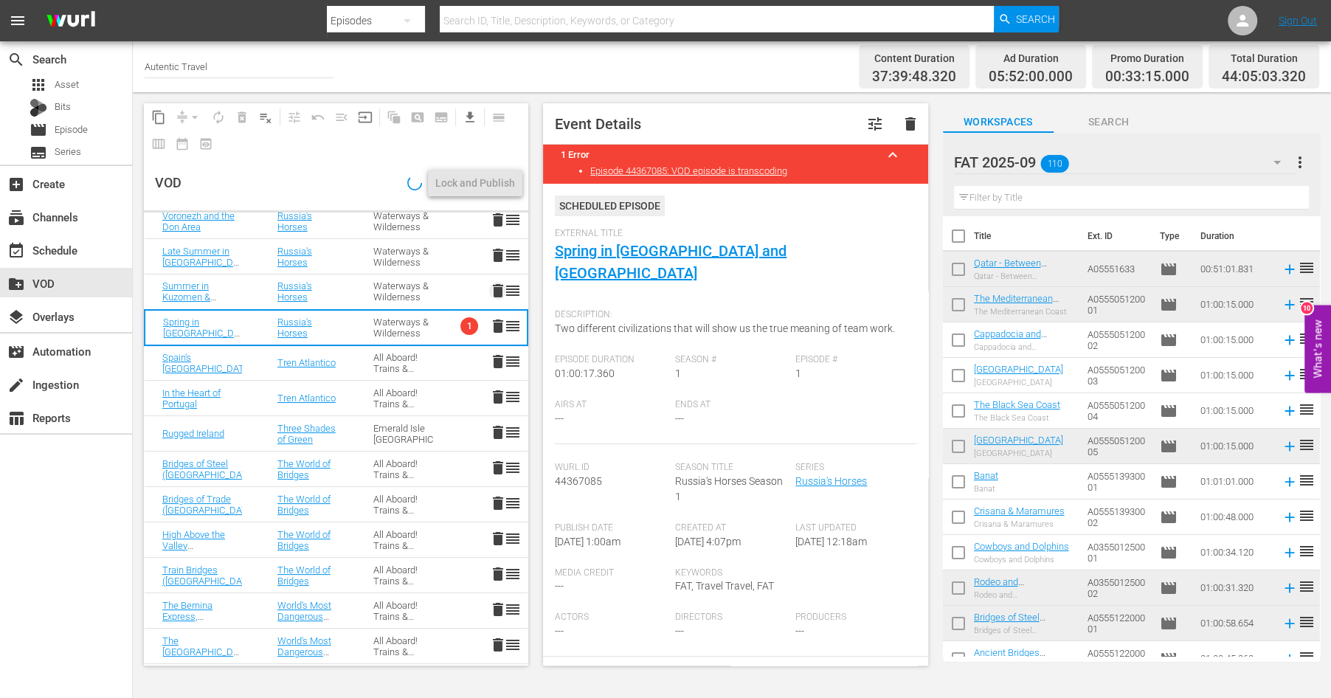
click at [496, 287] on span "delete" at bounding box center [498, 291] width 18 height 18
click at [498, 250] on span "delete" at bounding box center [498, 255] width 18 height 18
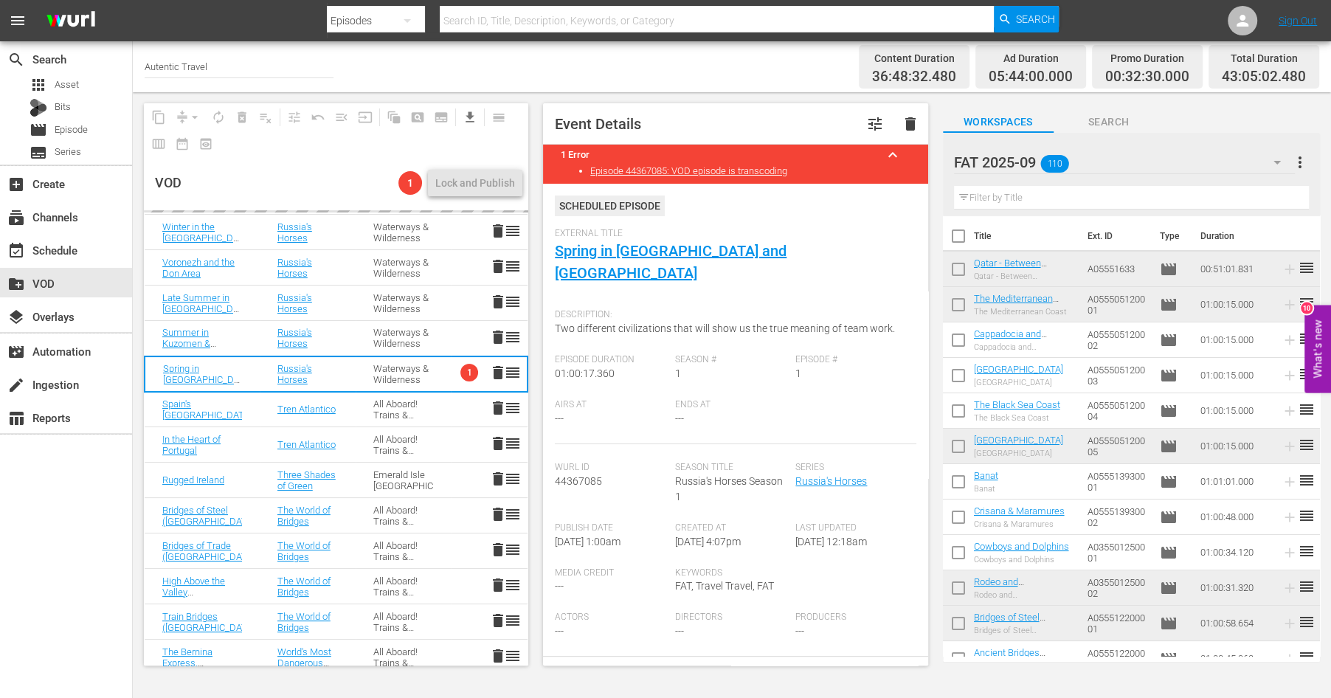
scroll to position [185, 0]
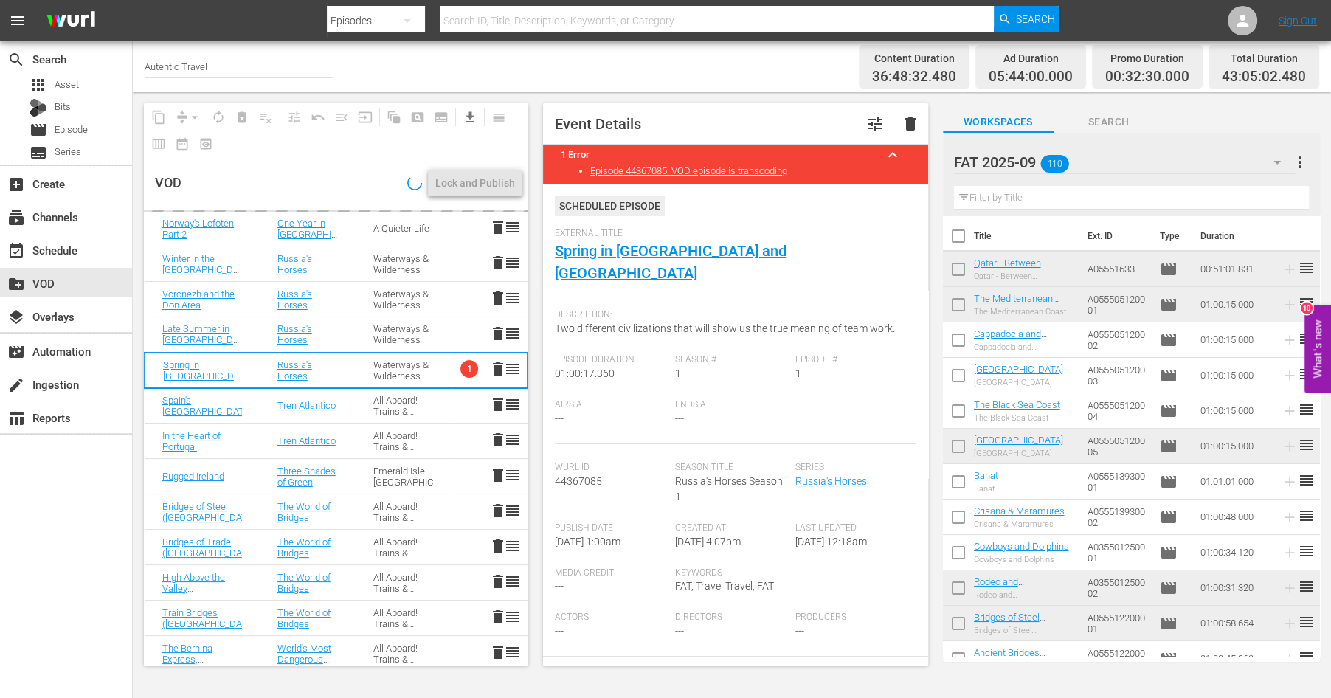
click at [496, 302] on span "delete" at bounding box center [498, 298] width 18 height 18
click at [496, 258] on span "delete" at bounding box center [498, 263] width 18 height 18
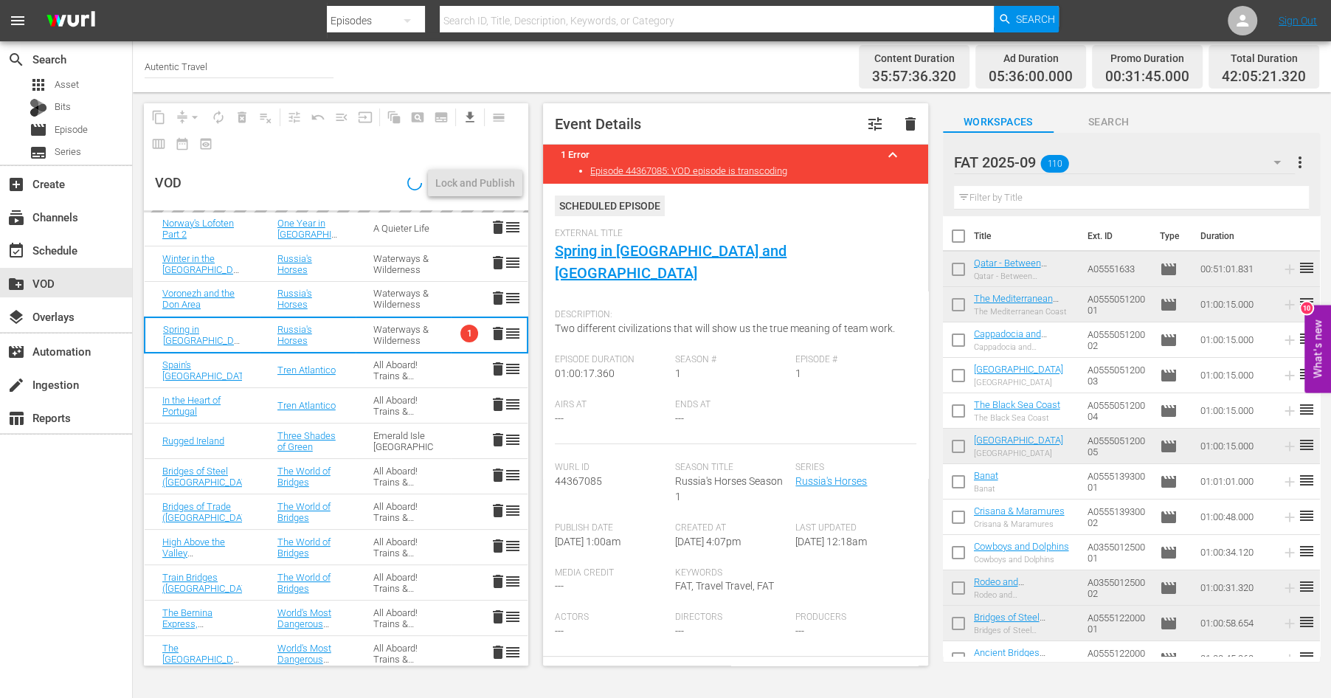
scroll to position [123, 0]
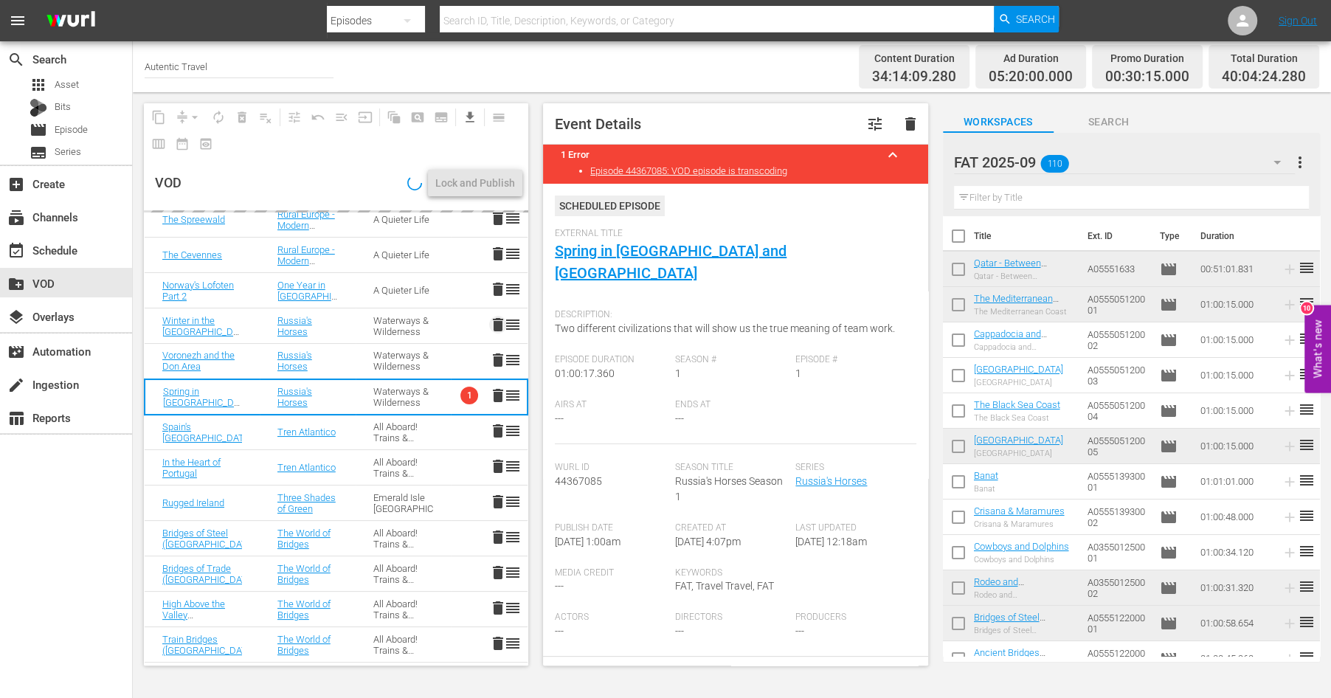
click at [497, 325] on span "delete" at bounding box center [498, 325] width 18 height 18
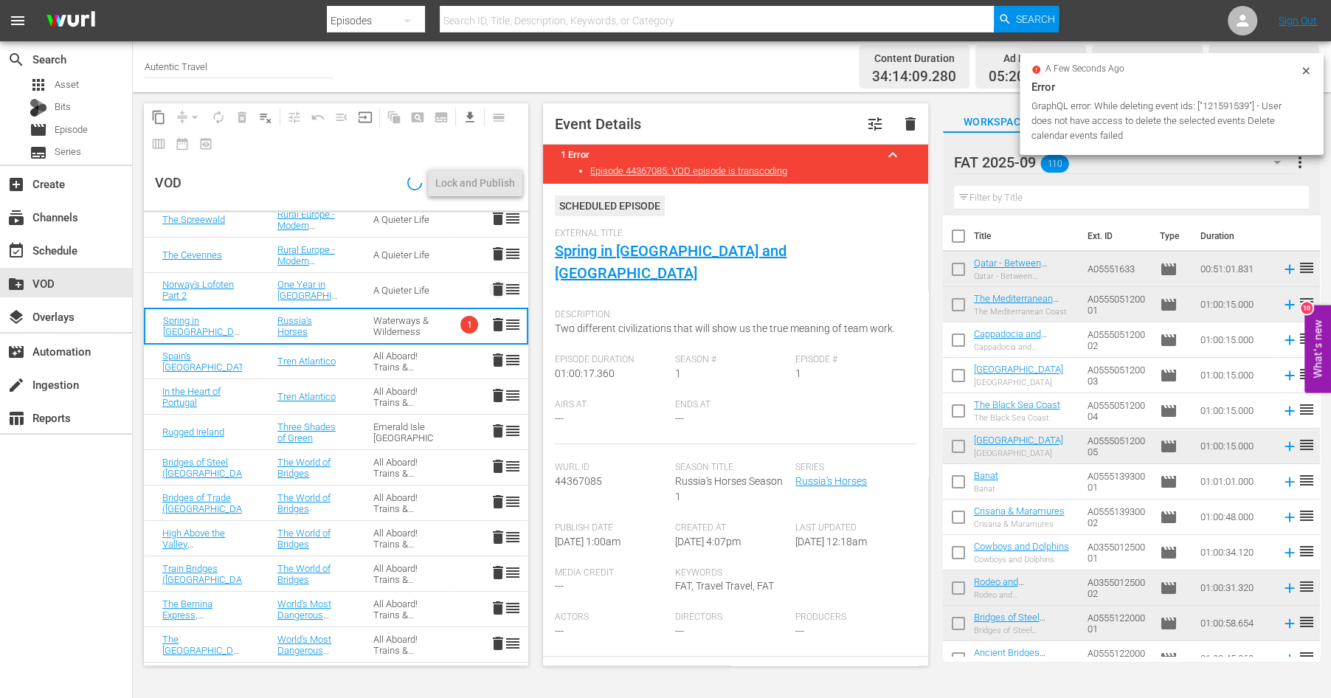
click at [493, 288] on span "delete" at bounding box center [498, 289] width 18 height 18
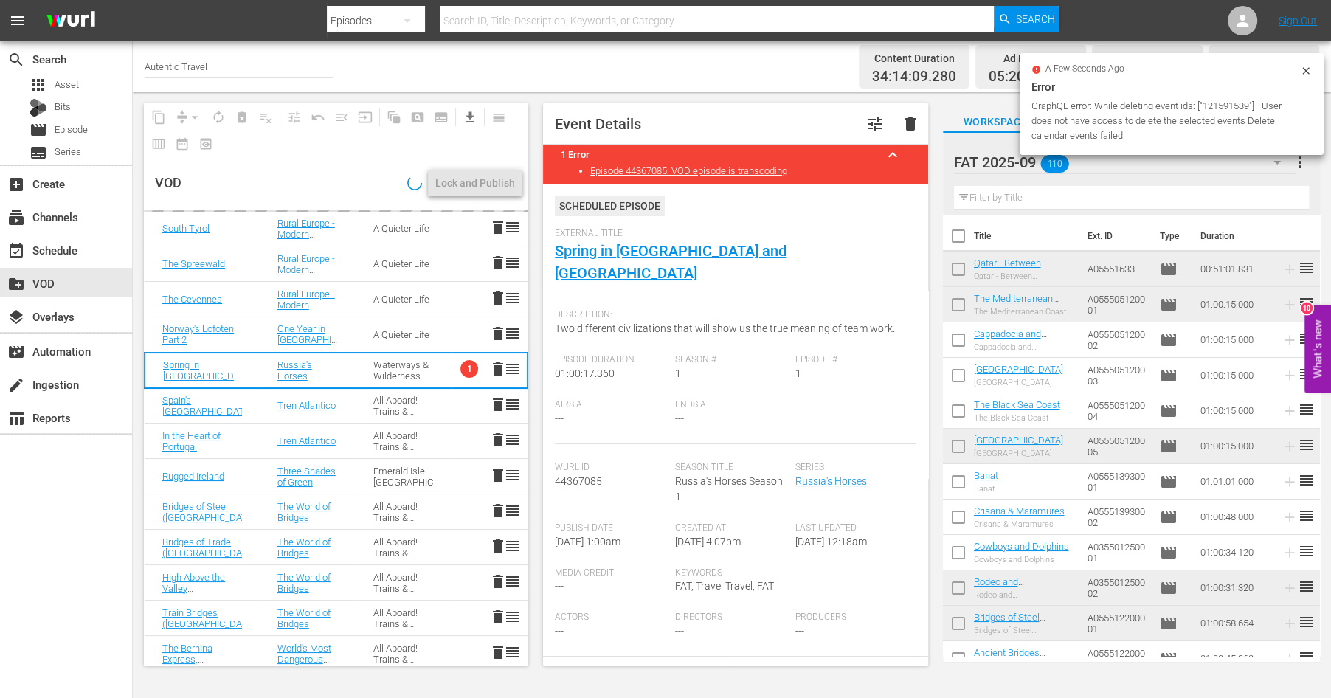
scroll to position [63, 0]
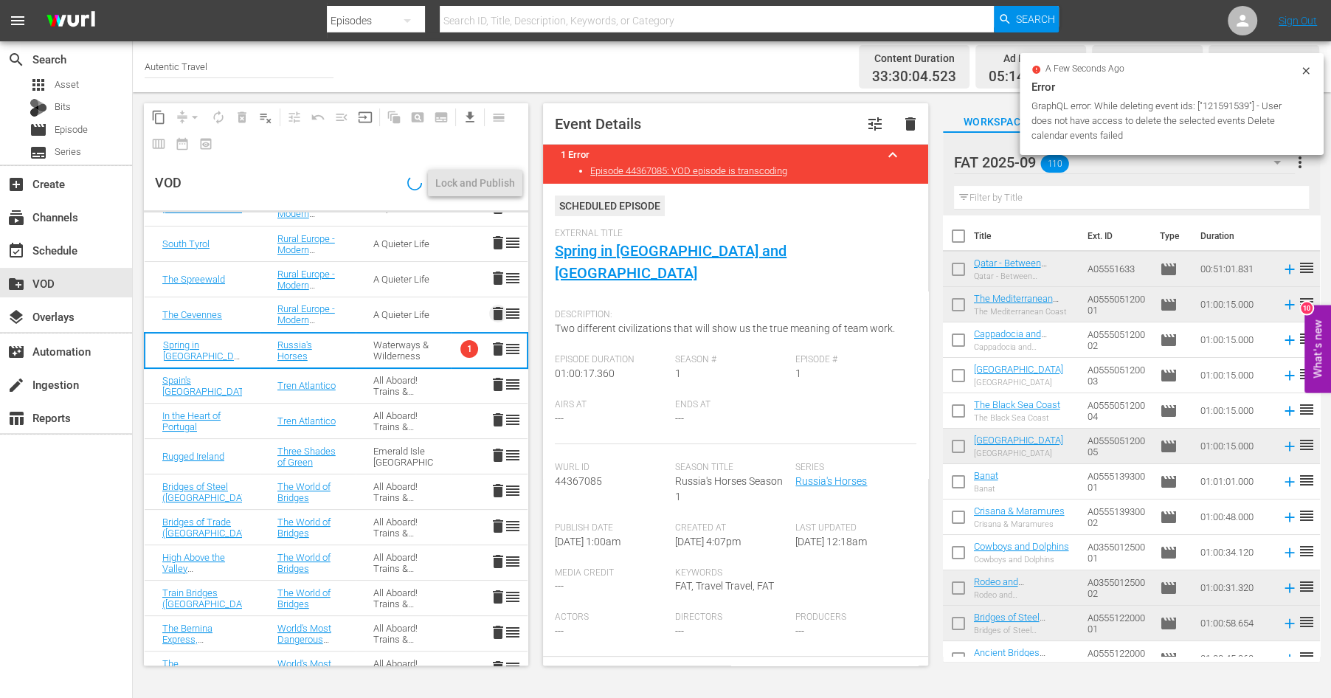
click at [499, 314] on span "delete" at bounding box center [498, 314] width 18 height 18
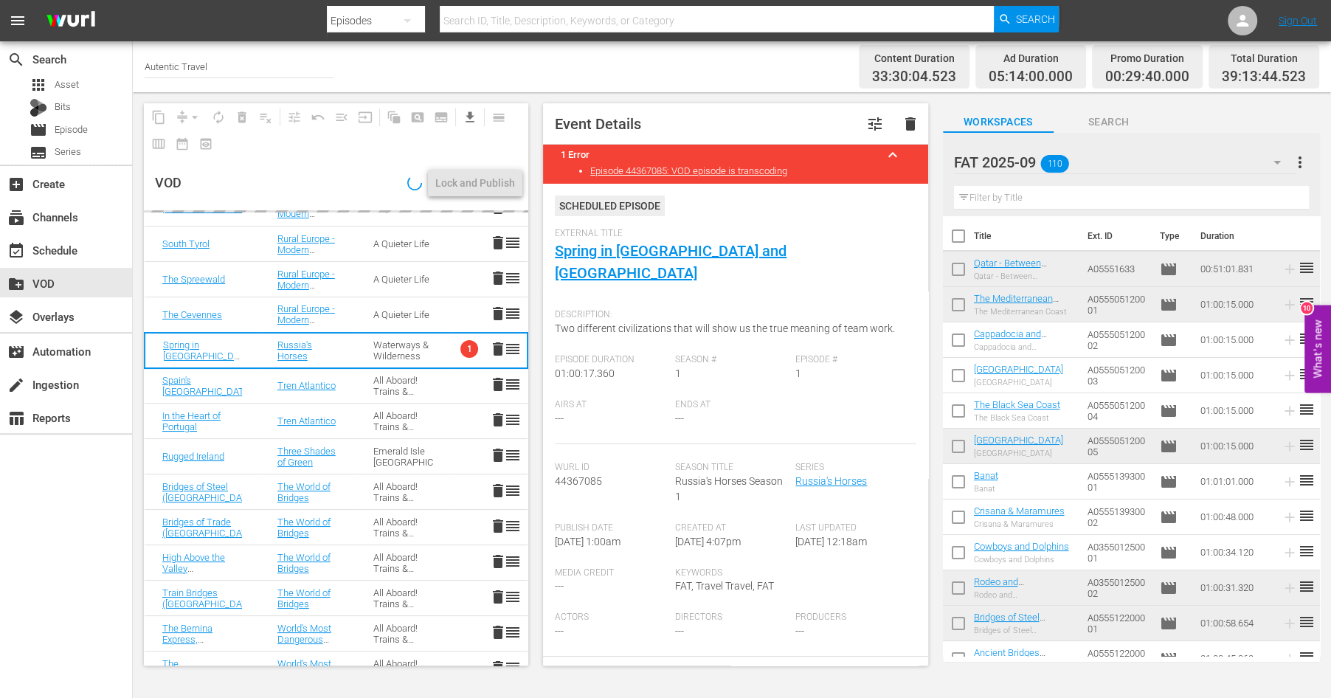
click at [502, 275] on span "delete" at bounding box center [498, 278] width 18 height 18
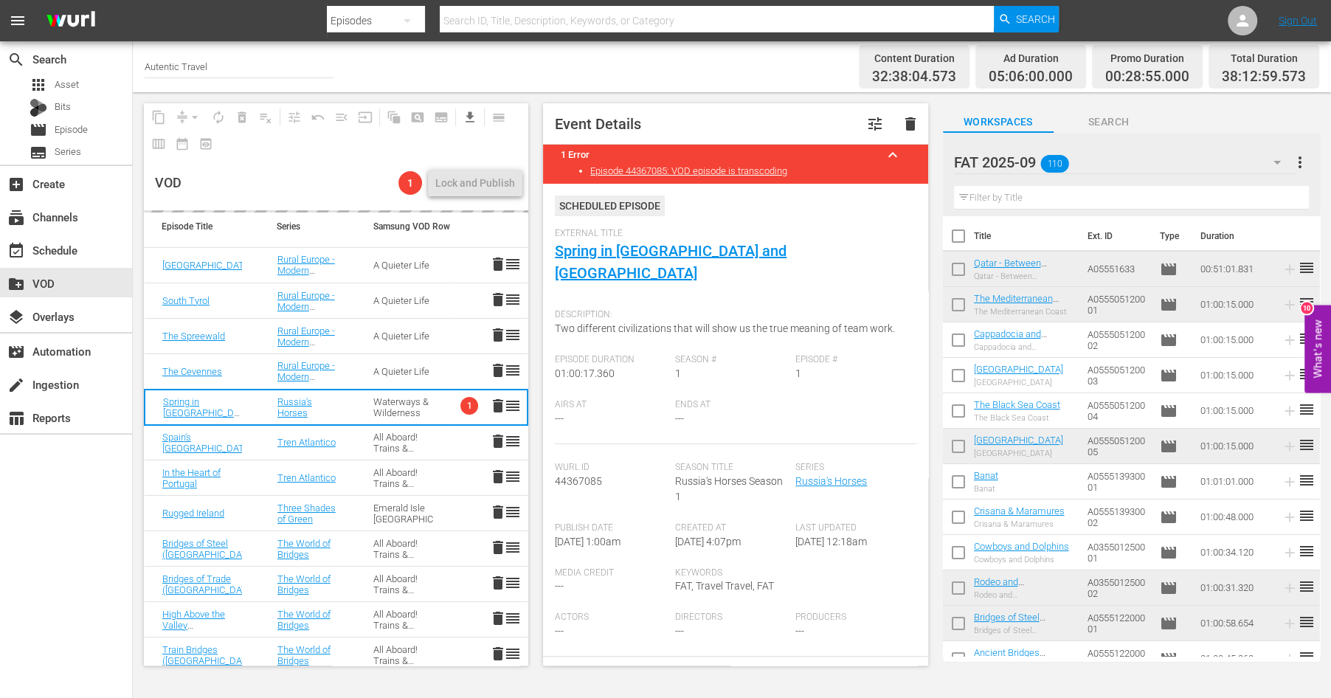
scroll to position [0, 0]
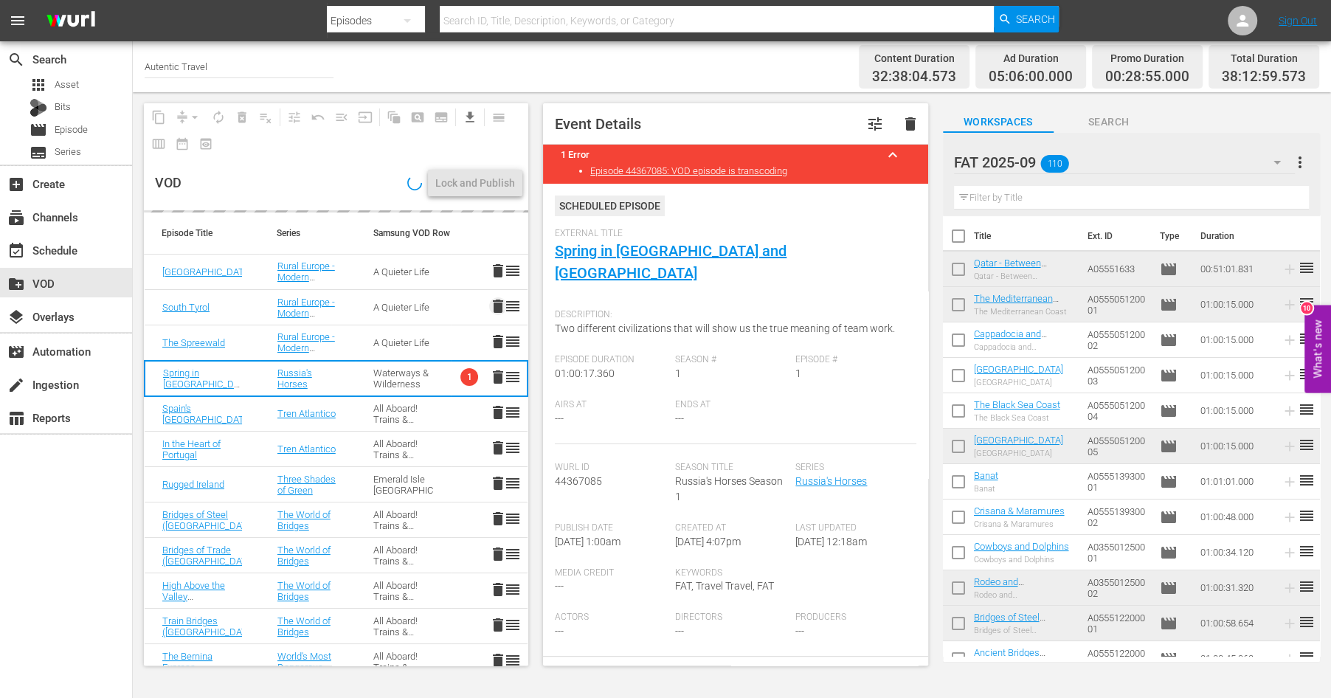
click at [496, 311] on span "delete" at bounding box center [498, 306] width 18 height 18
click at [498, 267] on span "delete" at bounding box center [498, 271] width 18 height 18
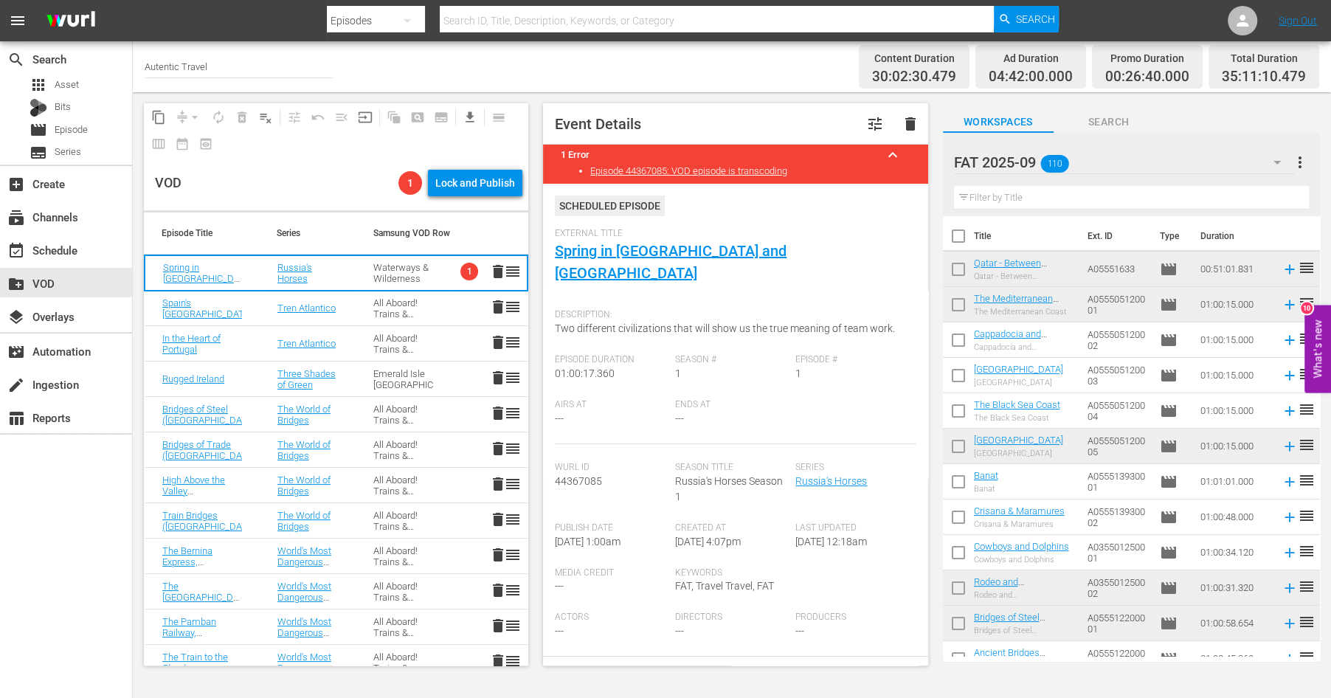
click at [502, 631] on span "delete" at bounding box center [498, 626] width 18 height 18
click at [499, 588] on span "delete" at bounding box center [498, 590] width 18 height 18
click at [495, 544] on td "delete reorder" at bounding box center [489, 555] width 77 height 35
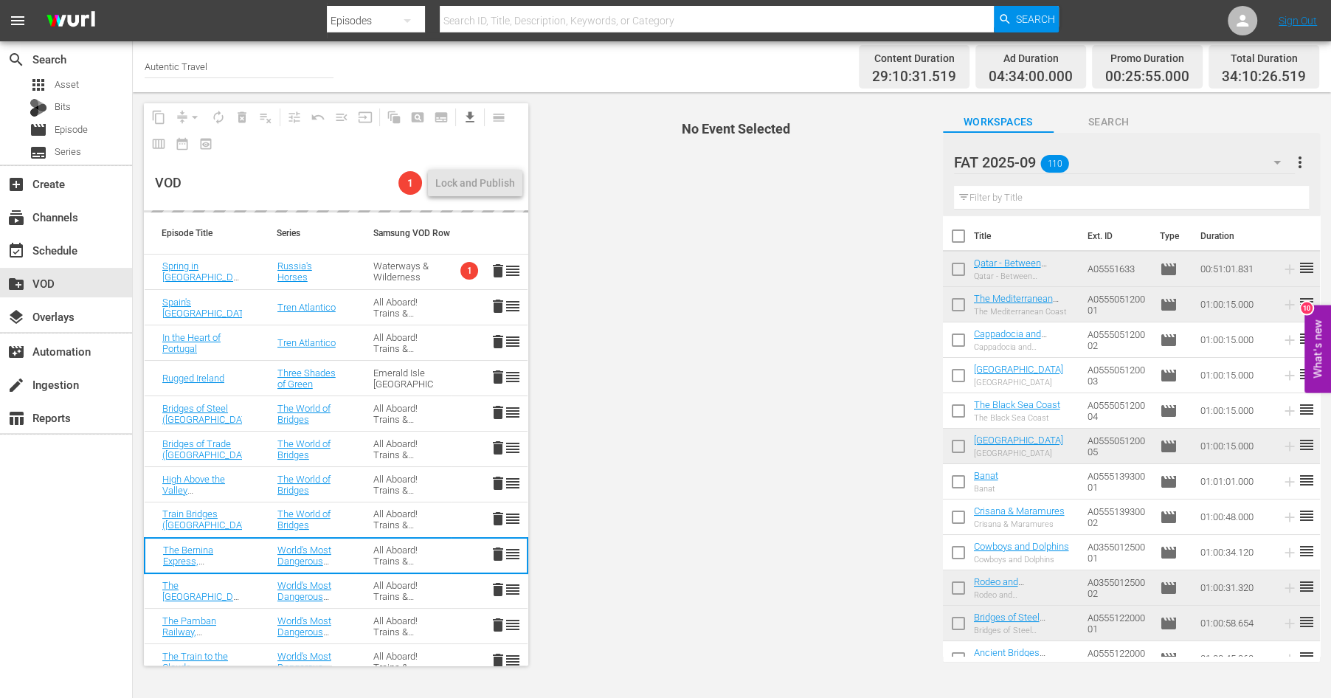
click at [496, 519] on span "delete" at bounding box center [498, 519] width 18 height 18
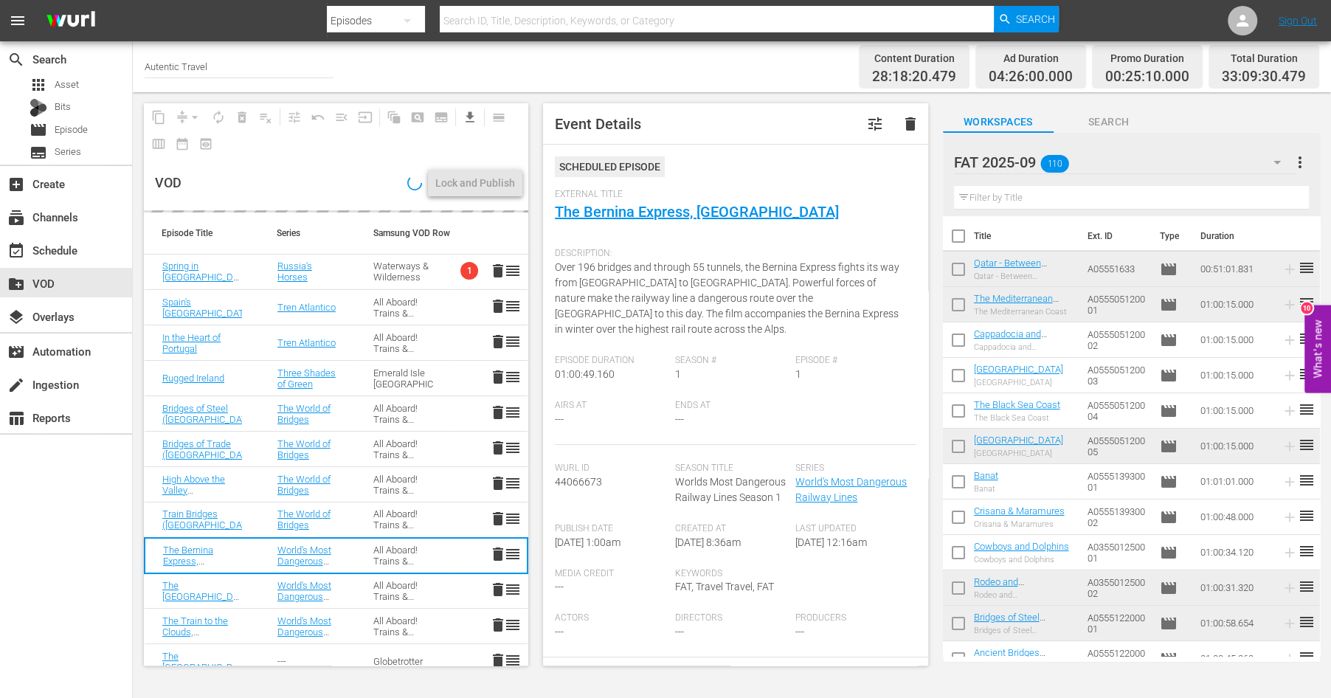
click at [498, 468] on td "delete reorder" at bounding box center [489, 484] width 77 height 35
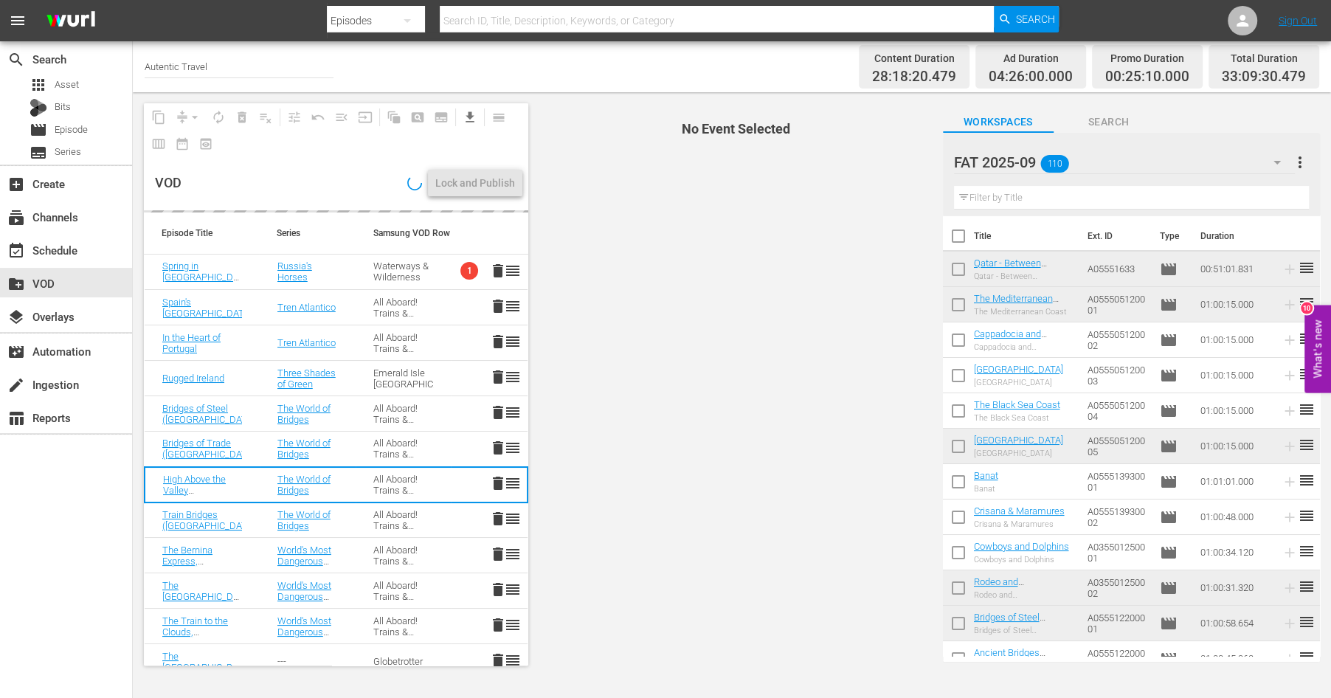
click at [499, 445] on span "delete" at bounding box center [498, 448] width 18 height 18
click at [493, 418] on span "delete" at bounding box center [498, 412] width 18 height 18
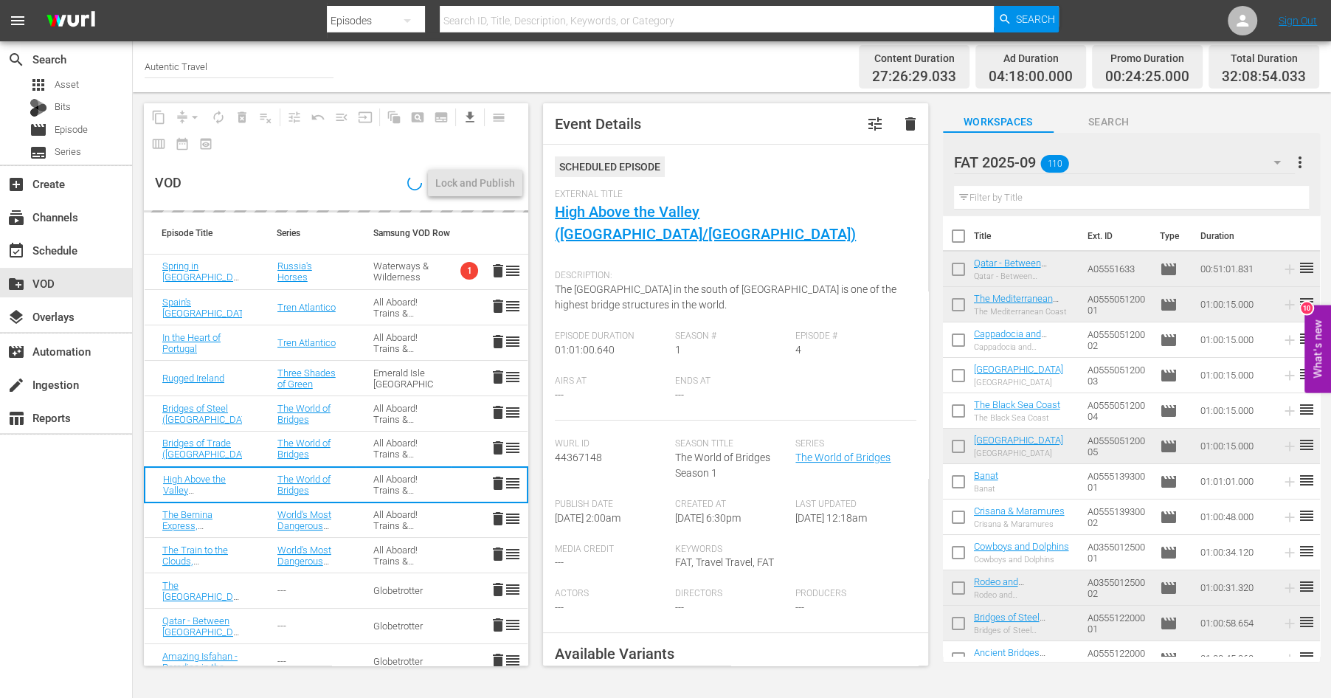
click at [502, 378] on span "delete" at bounding box center [498, 377] width 18 height 18
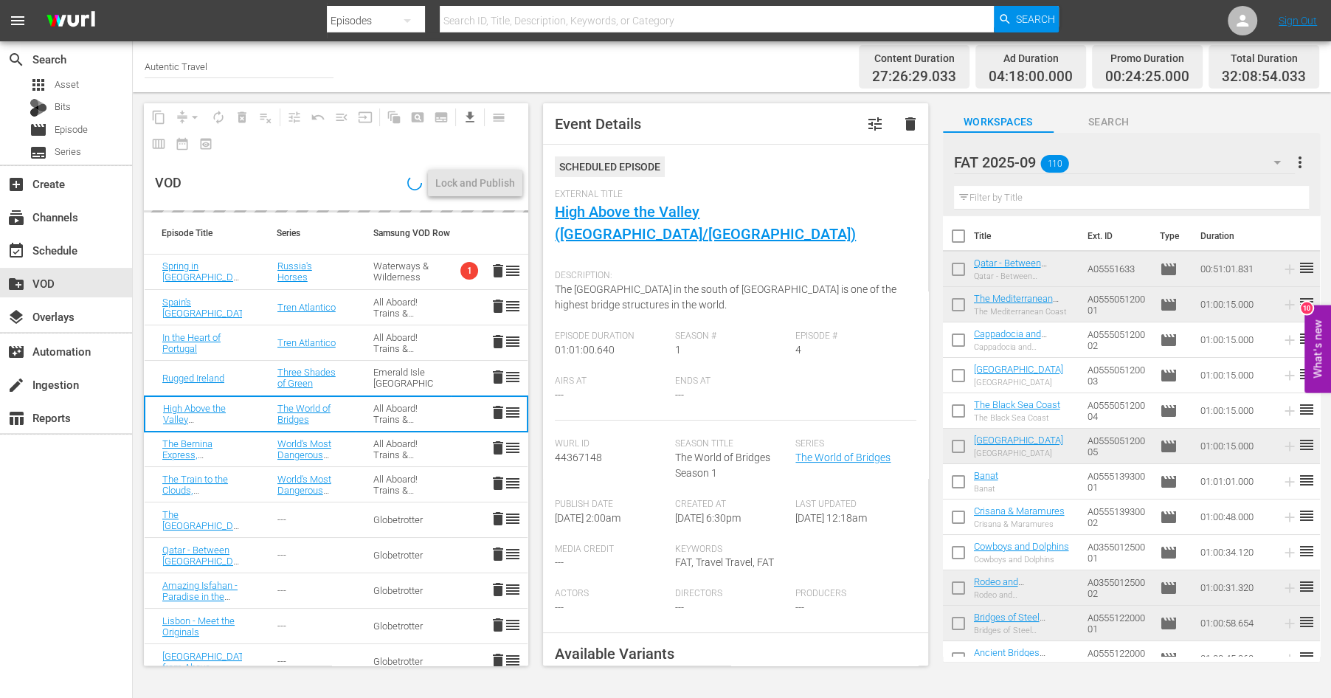
click at [496, 335] on span "delete" at bounding box center [498, 342] width 18 height 18
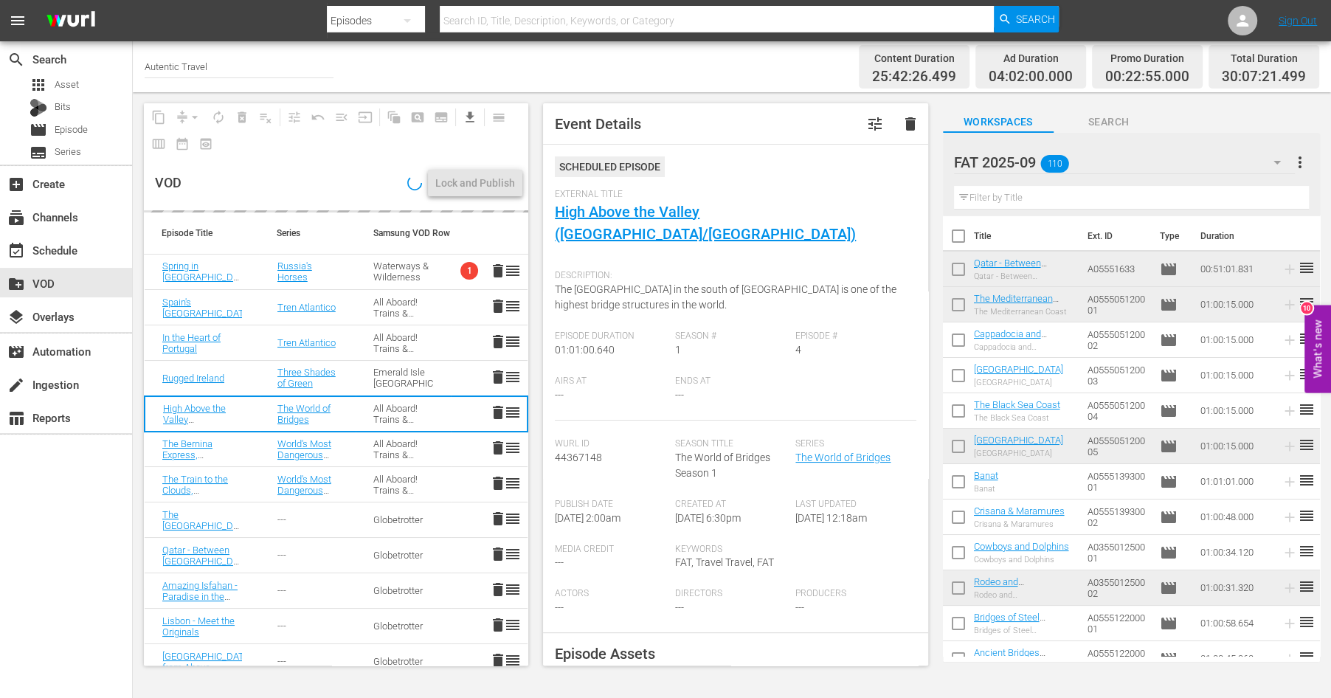
click at [499, 304] on span "delete" at bounding box center [498, 306] width 18 height 18
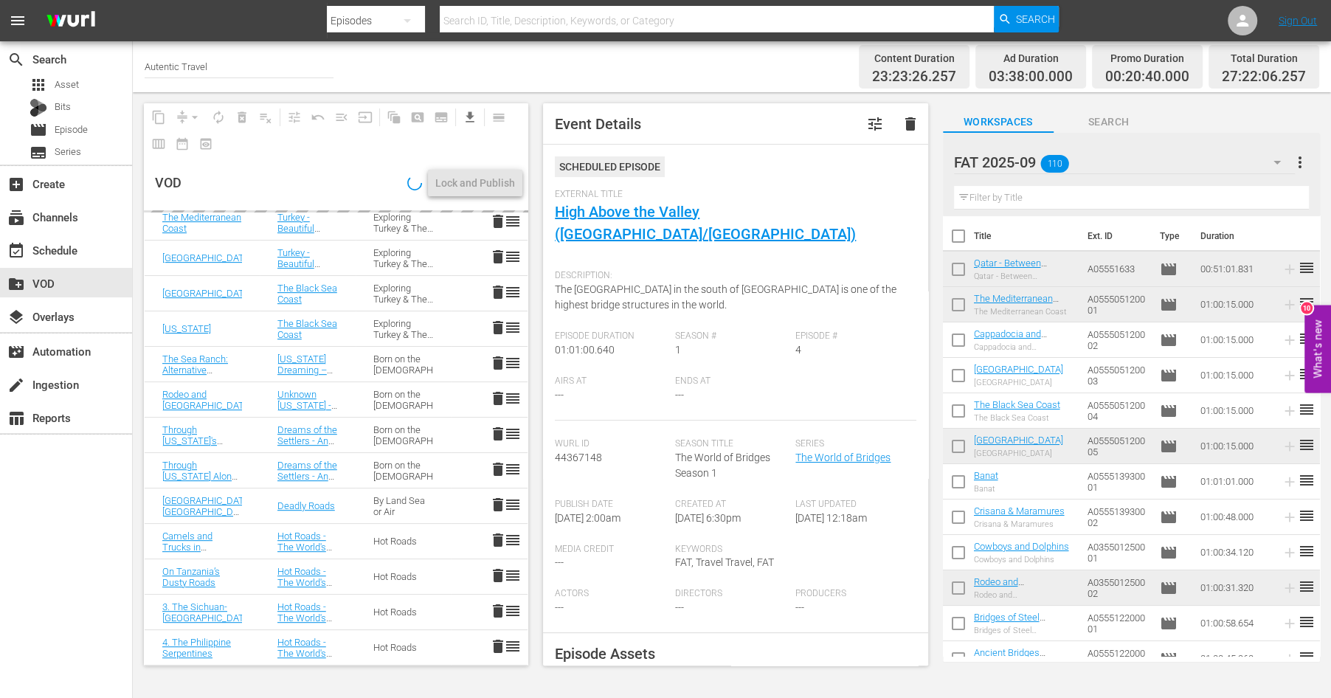
scroll to position [651, 0]
click at [497, 640] on span "delete" at bounding box center [498, 646] width 18 height 18
click at [493, 605] on span "delete" at bounding box center [498, 611] width 18 height 18
click at [499, 574] on span "delete" at bounding box center [498, 575] width 18 height 18
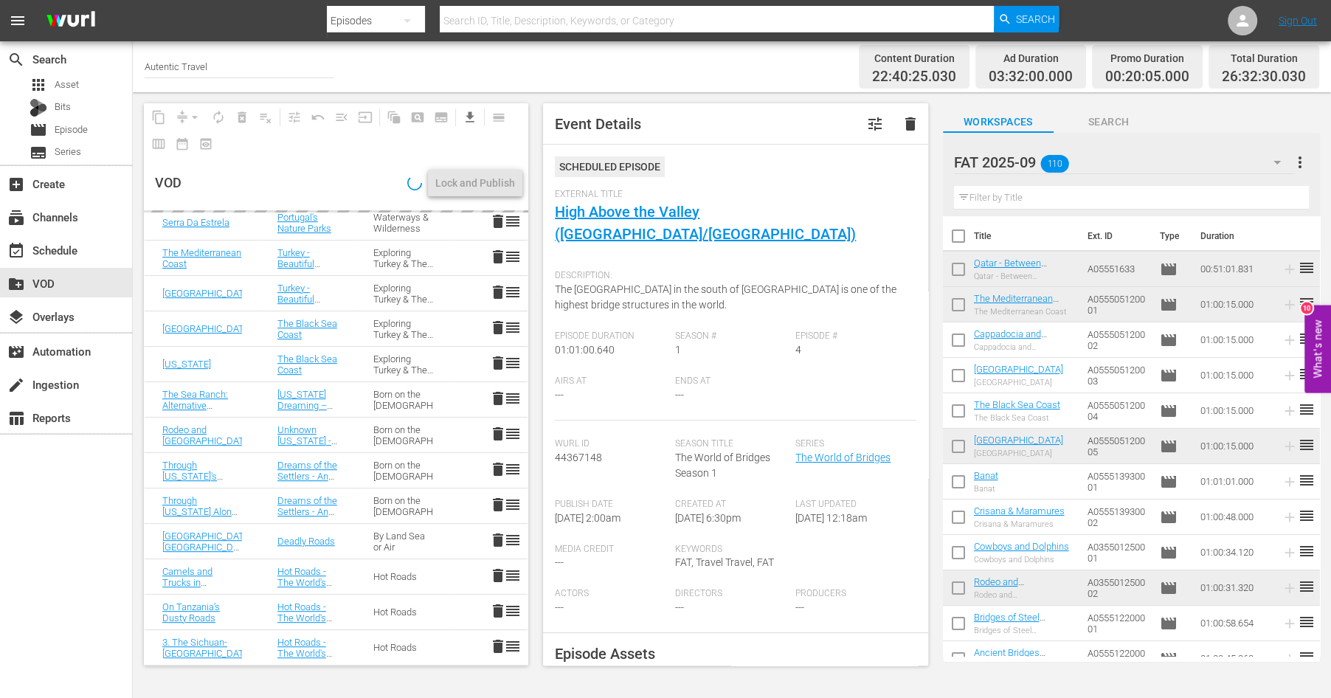
scroll to position [616, 0]
click at [496, 539] on span "delete" at bounding box center [498, 540] width 18 height 18
click at [497, 500] on span "delete" at bounding box center [498, 505] width 18 height 18
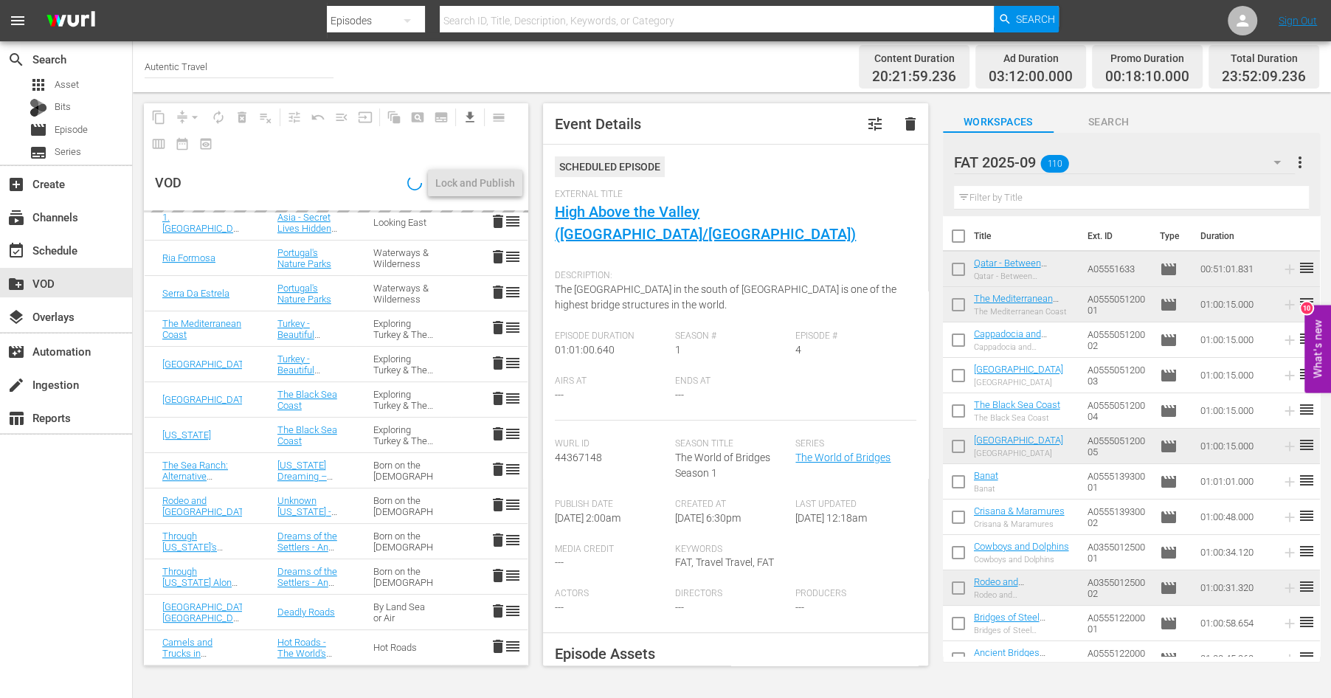
click at [496, 467] on span "delete" at bounding box center [498, 469] width 18 height 18
click at [502, 422] on td "delete reorder" at bounding box center [489, 434] width 77 height 35
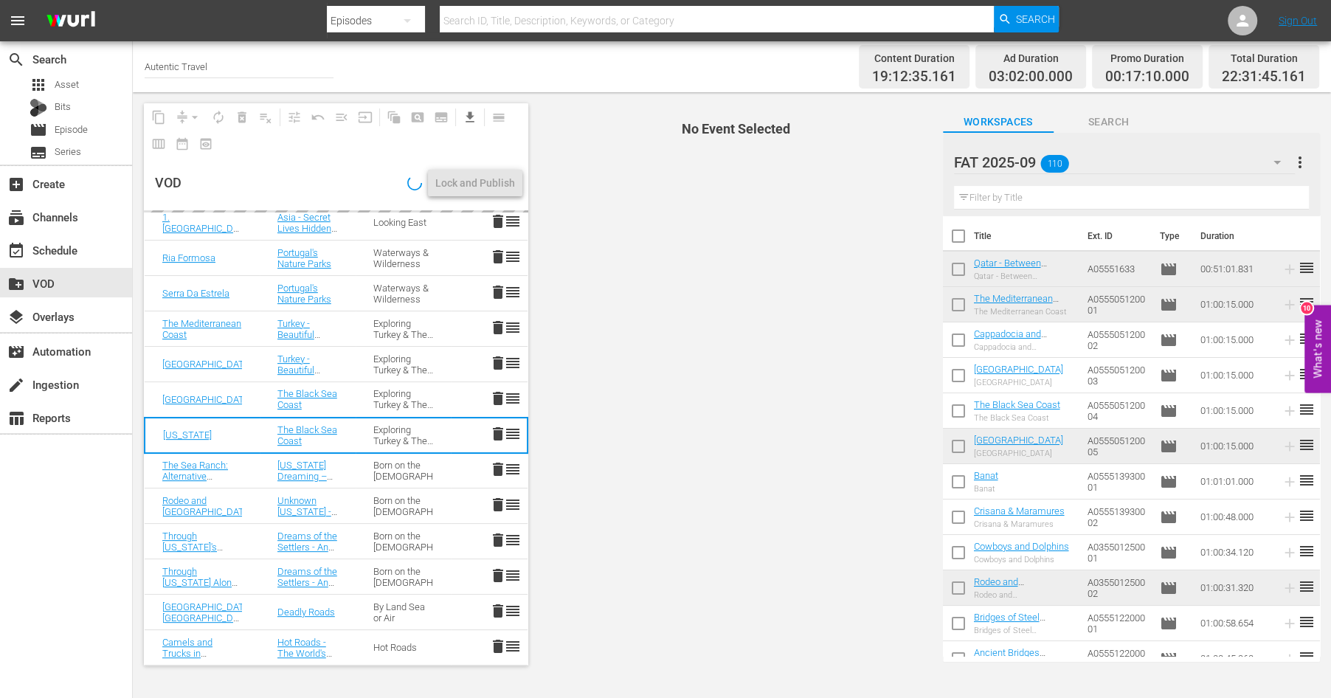
click at [498, 394] on span "delete" at bounding box center [498, 398] width 18 height 18
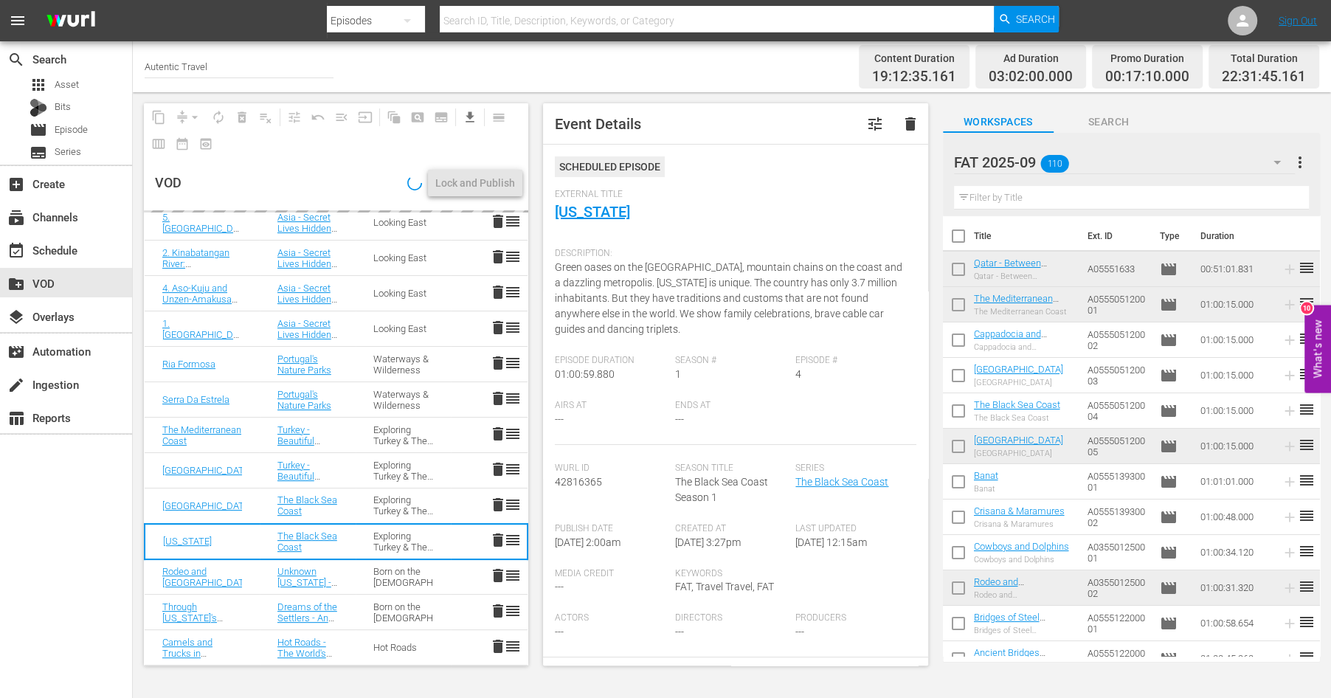
scroll to position [439, 0]
click at [499, 361] on span "delete" at bounding box center [498, 363] width 18 height 18
click at [496, 325] on span "delete" at bounding box center [498, 328] width 18 height 18
click at [502, 291] on tbody "Spring in Tuva and Bashkiria Russia's Horses Waterways & Wilderness 1 delete re…" at bounding box center [336, 241] width 383 height 850
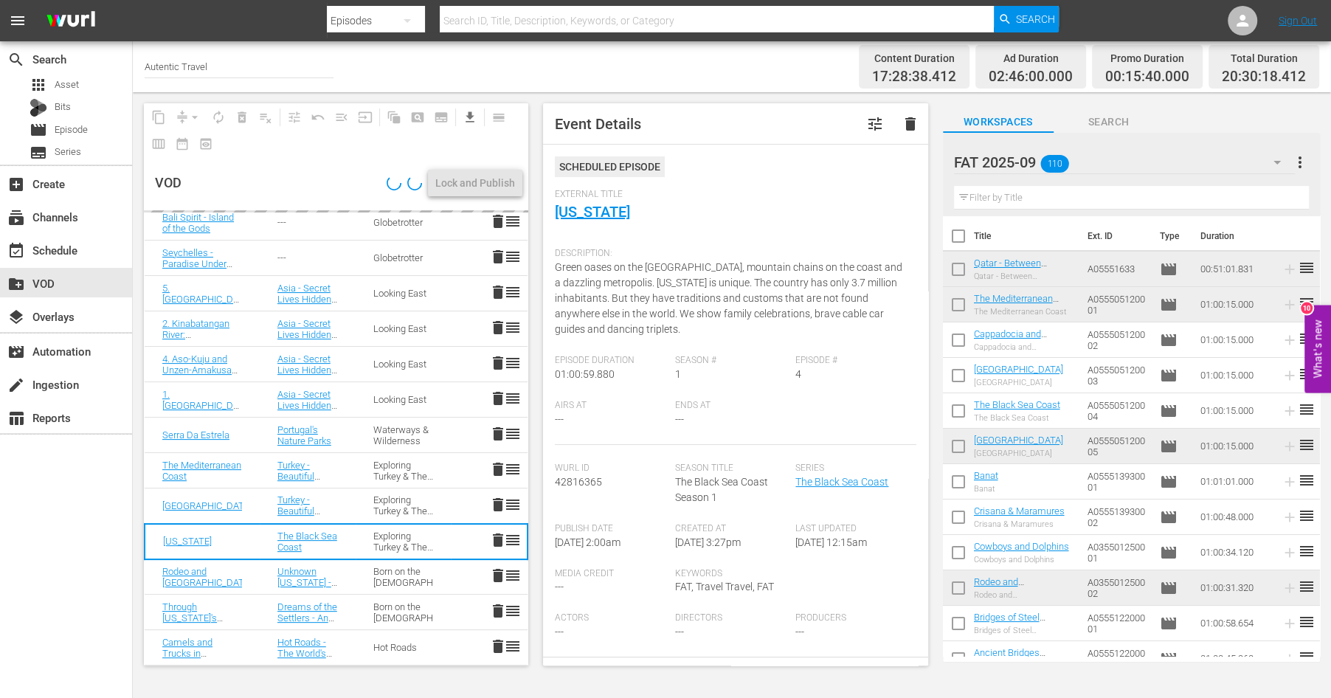
scroll to position [368, 0]
click at [498, 254] on span "delete" at bounding box center [498, 257] width 18 height 18
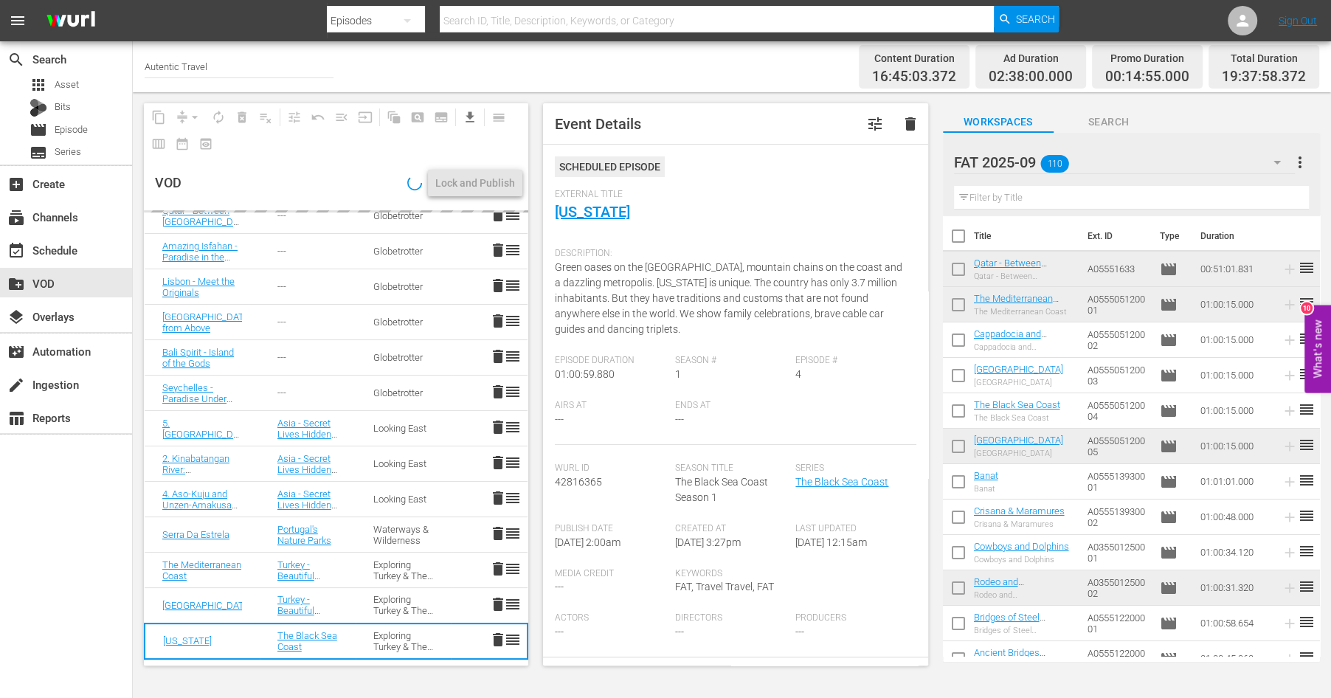
scroll to position [228, 0]
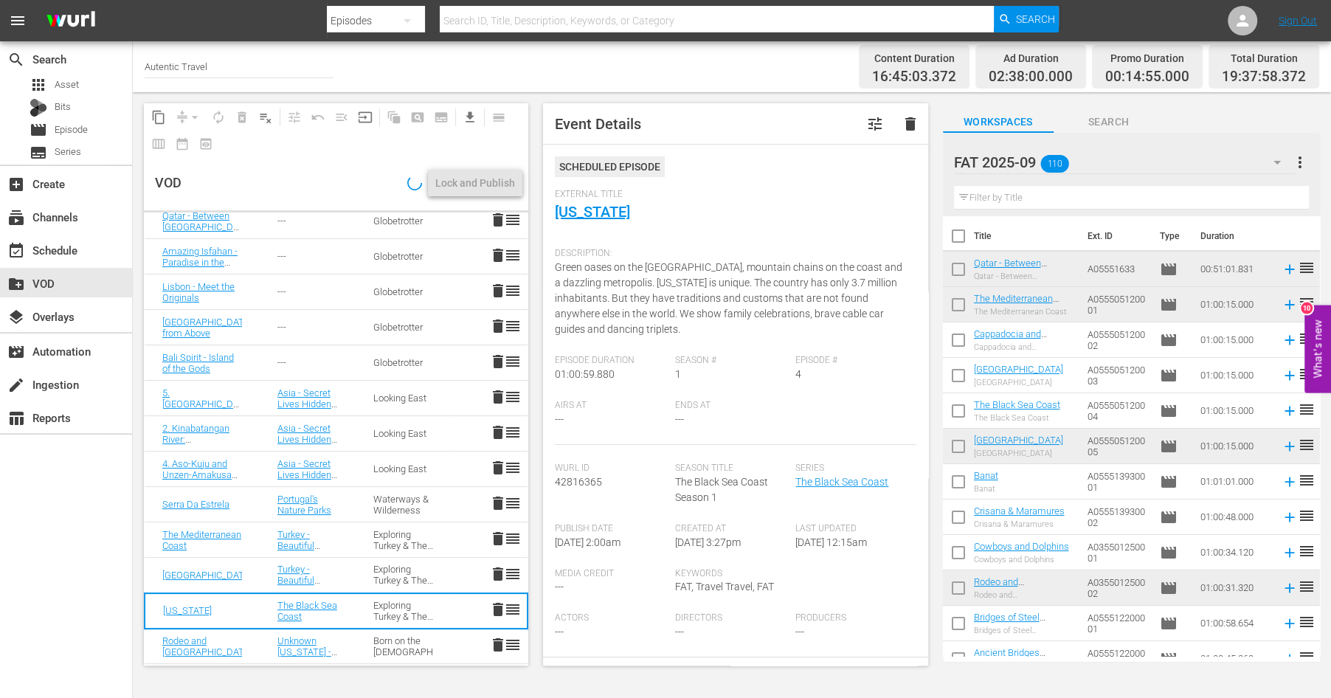
click at [502, 324] on span "delete" at bounding box center [498, 326] width 18 height 18
click at [499, 281] on td "delete reorder" at bounding box center [489, 291] width 77 height 35
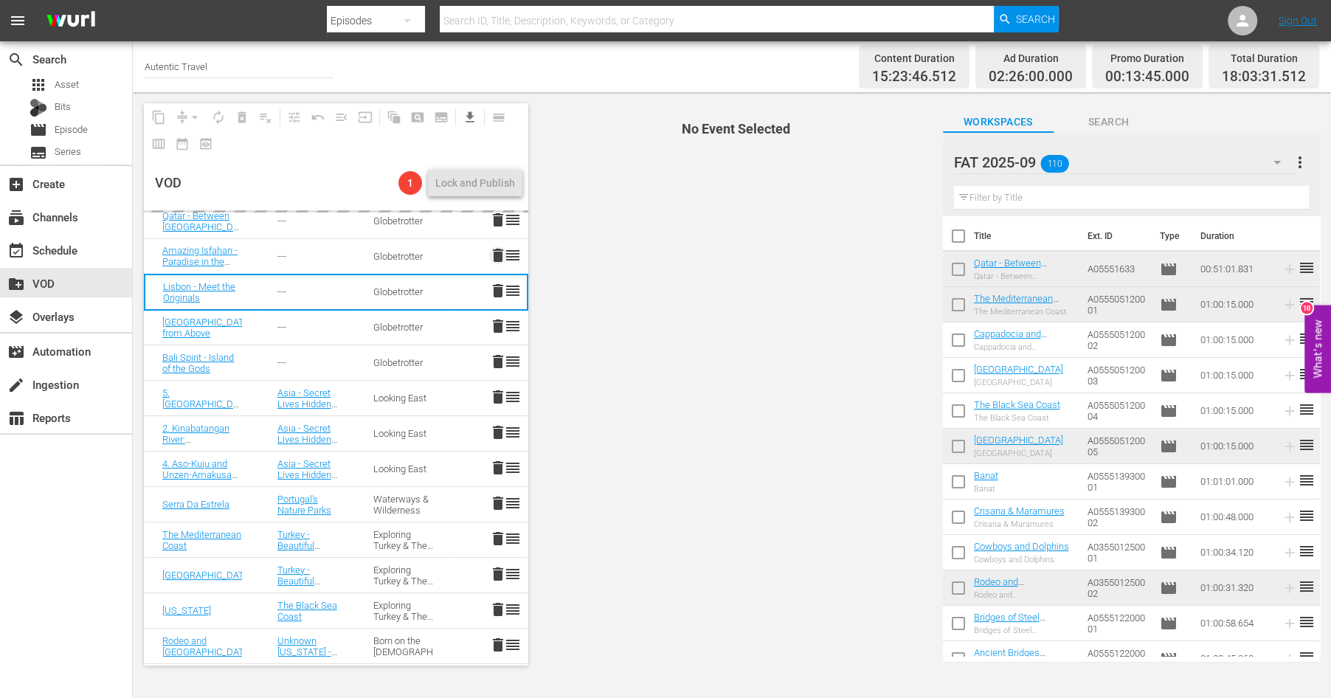
click at [496, 252] on span "delete" at bounding box center [498, 255] width 18 height 18
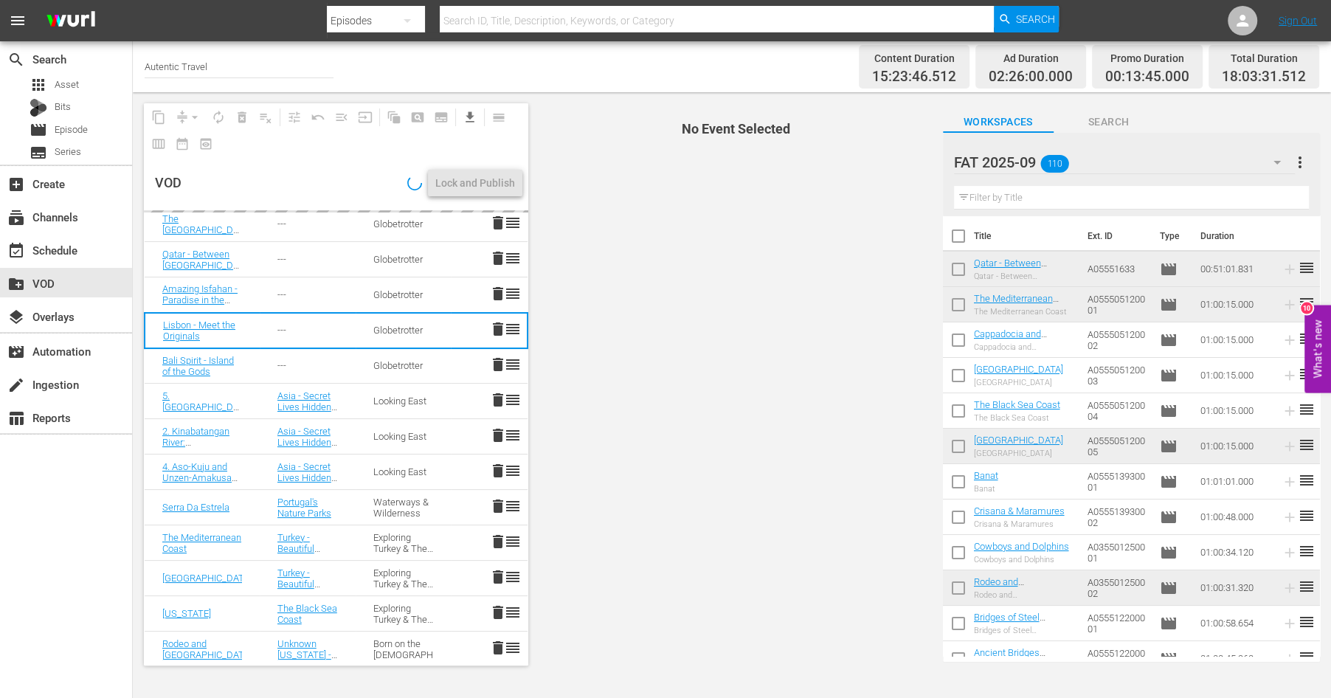
scroll to position [144, 0]
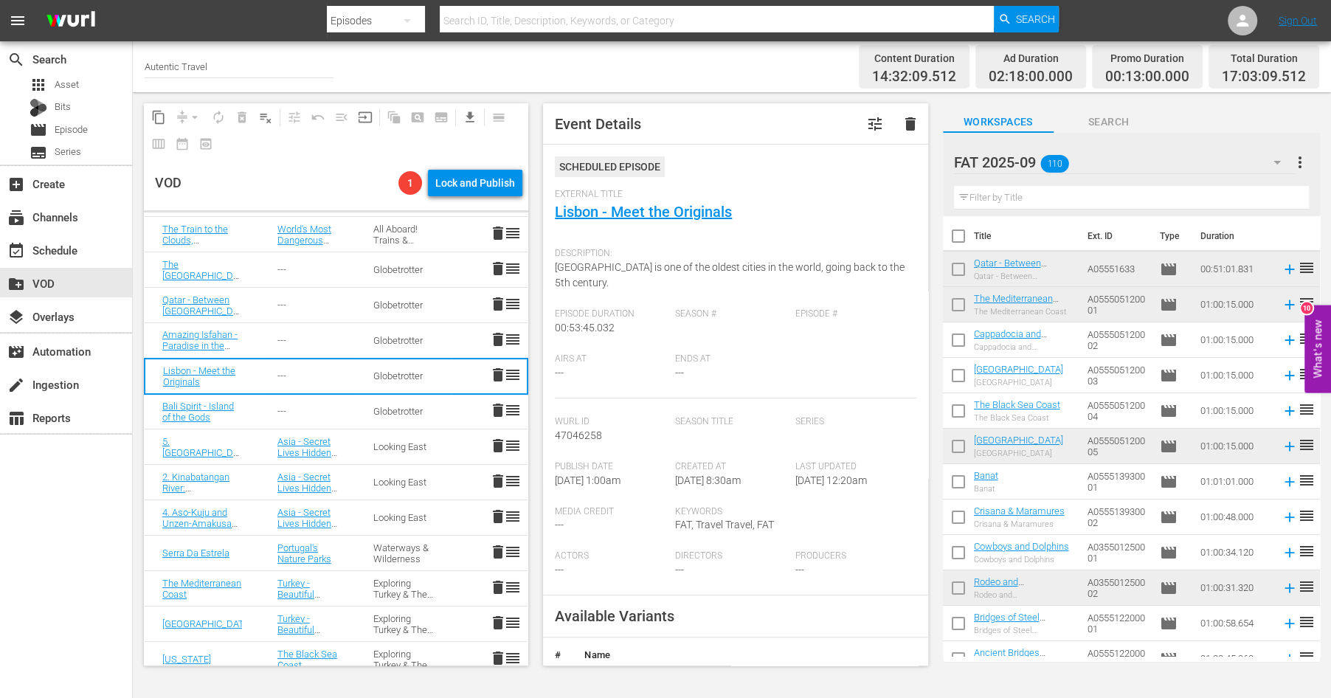
click at [496, 297] on span "delete" at bounding box center [498, 304] width 18 height 18
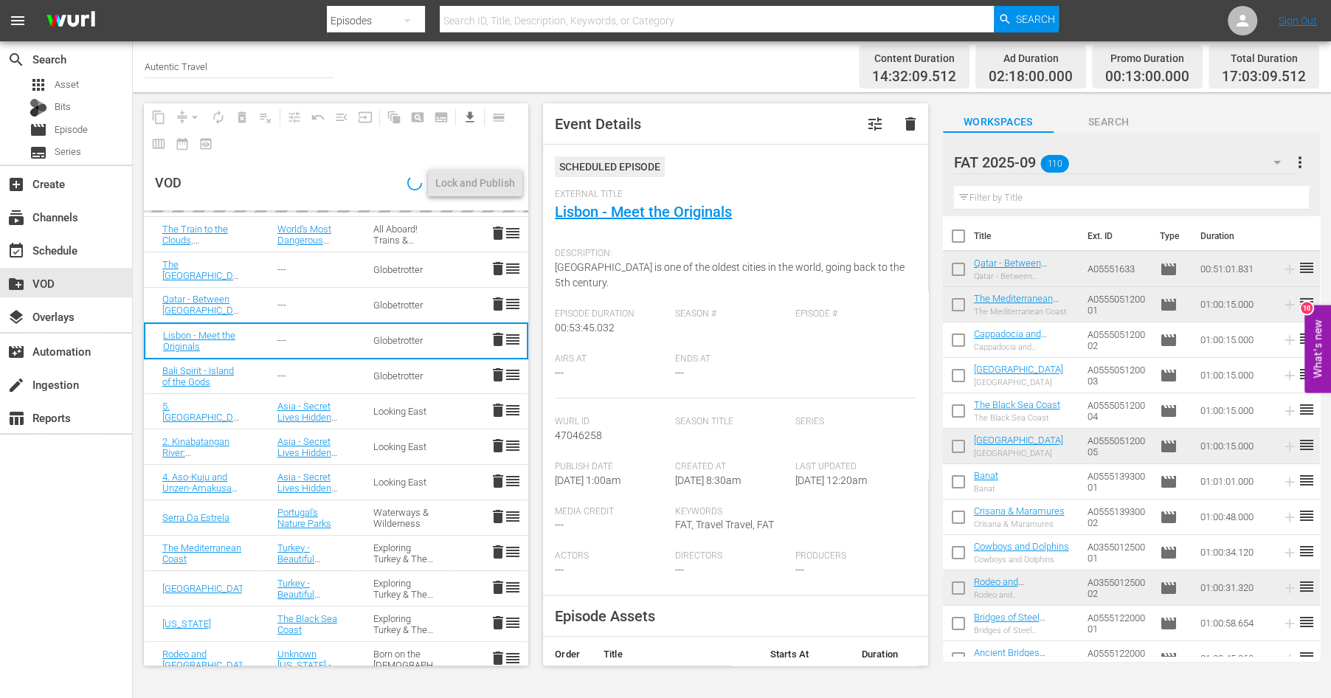
click at [499, 270] on span "delete" at bounding box center [498, 269] width 18 height 18
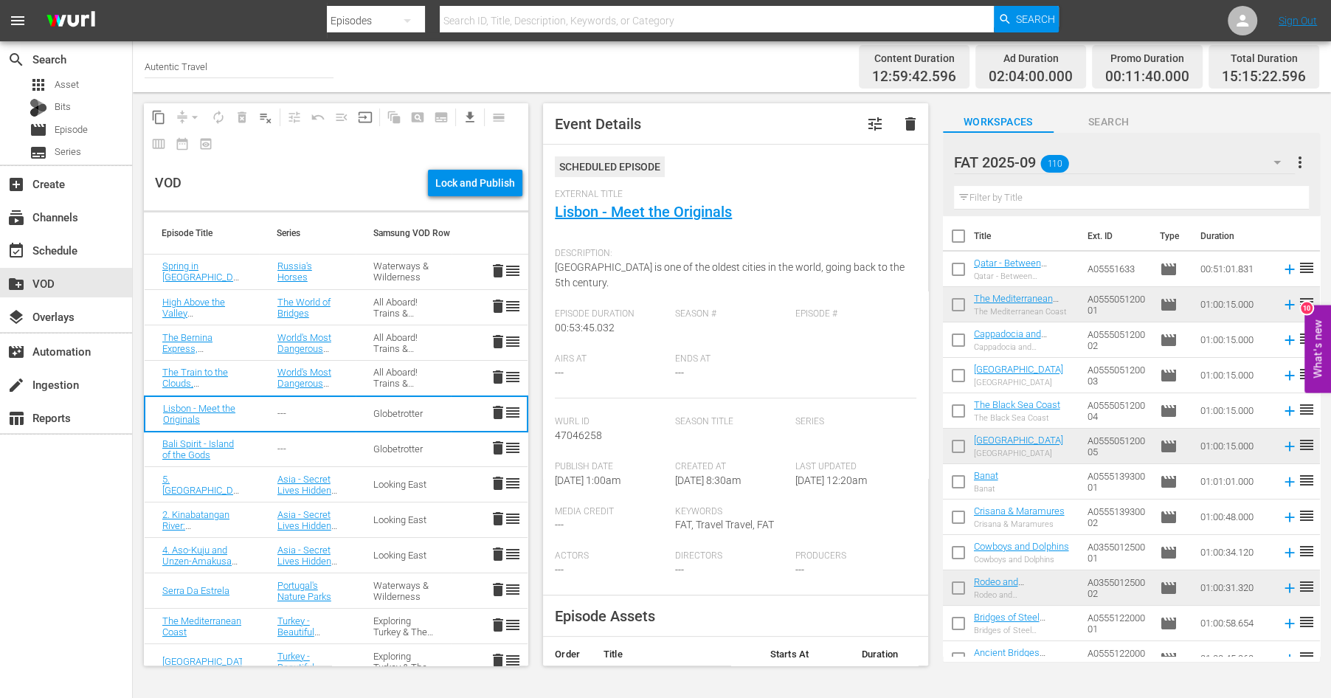
scroll to position [156, 0]
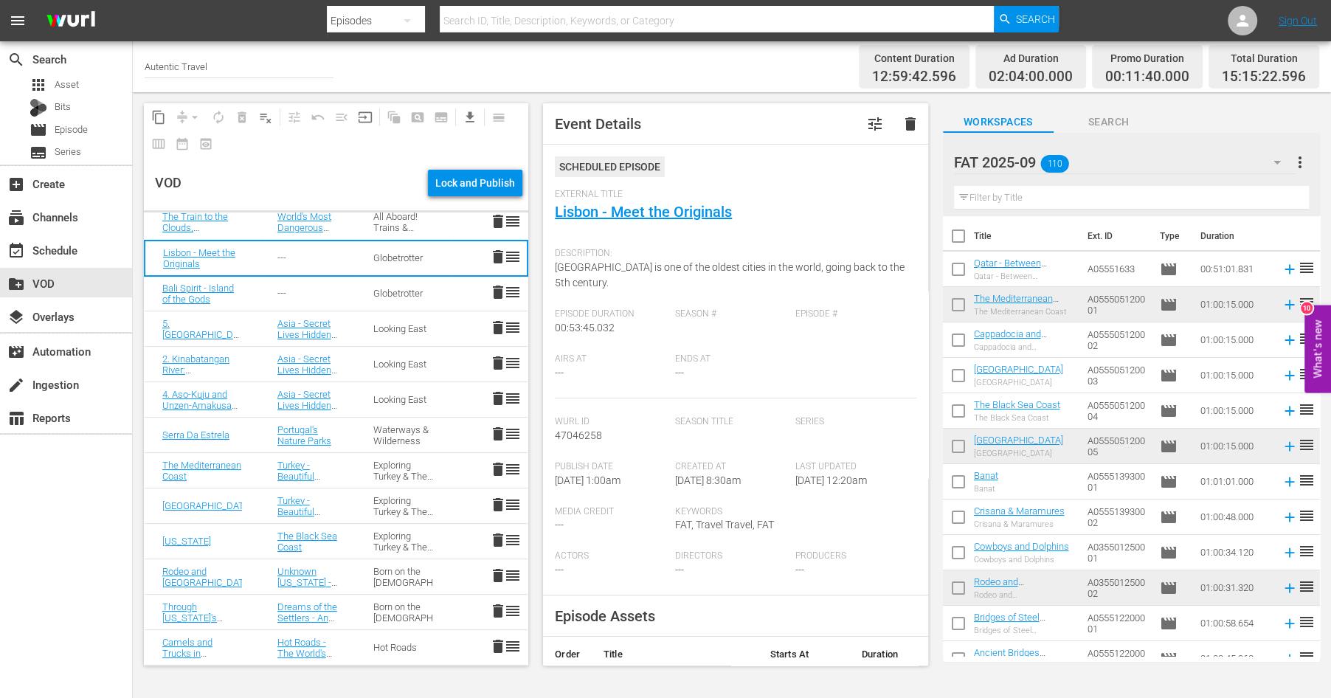
click at [499, 642] on span "delete" at bounding box center [498, 646] width 18 height 18
click at [499, 608] on span "delete" at bounding box center [498, 611] width 18 height 18
click at [495, 573] on span "delete" at bounding box center [498, 575] width 18 height 18
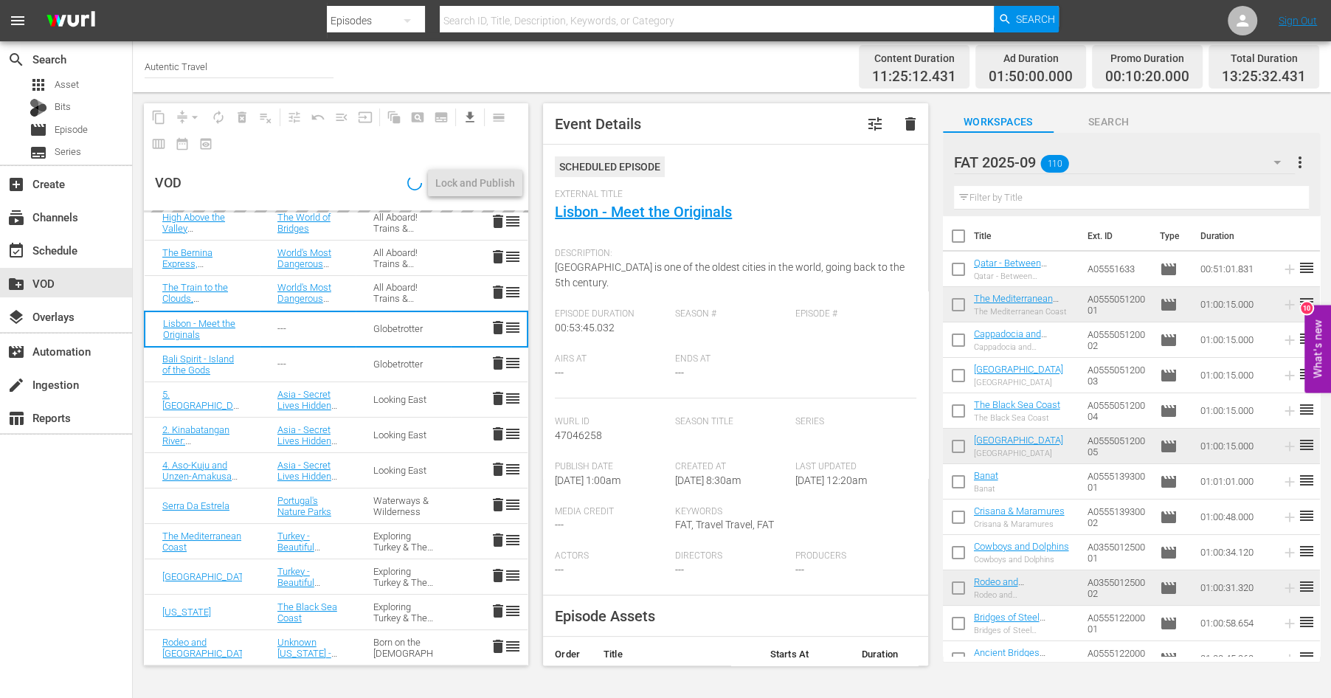
scroll to position [85, 0]
click at [502, 531] on span "delete" at bounding box center [498, 540] width 18 height 18
click at [499, 503] on span "delete" at bounding box center [498, 505] width 18 height 18
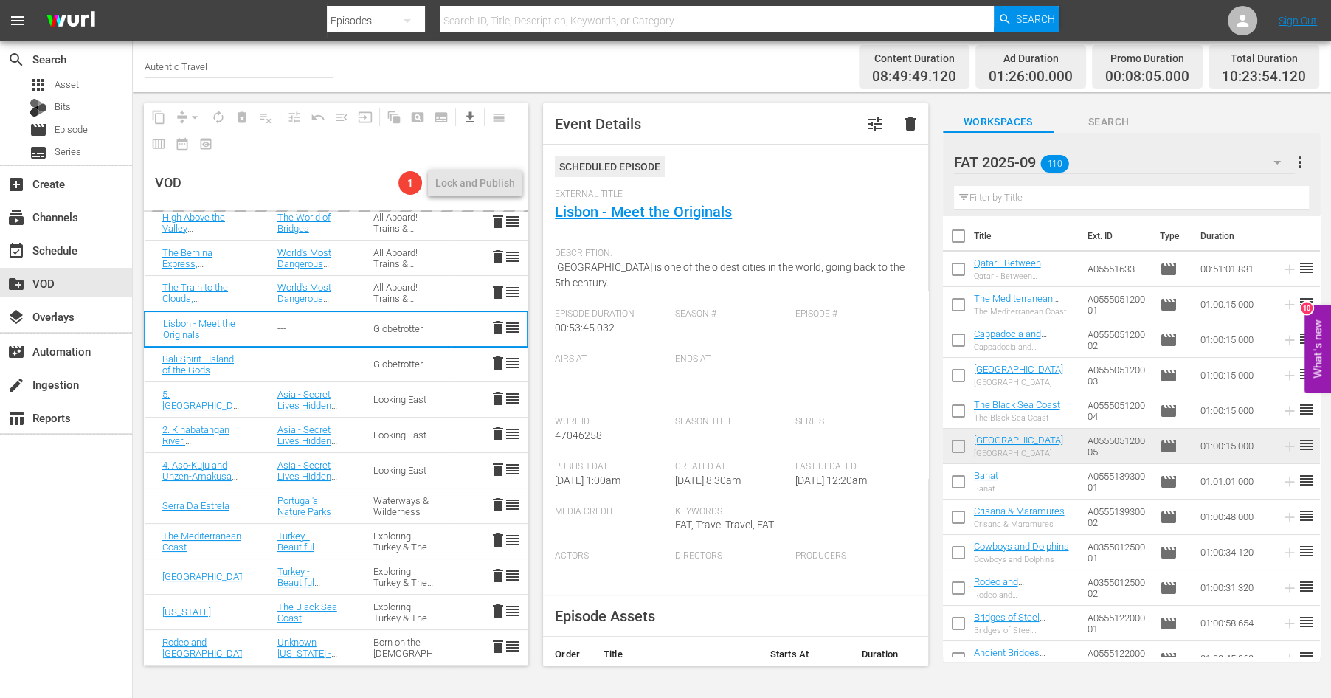
click at [500, 465] on span "delete" at bounding box center [498, 469] width 18 height 18
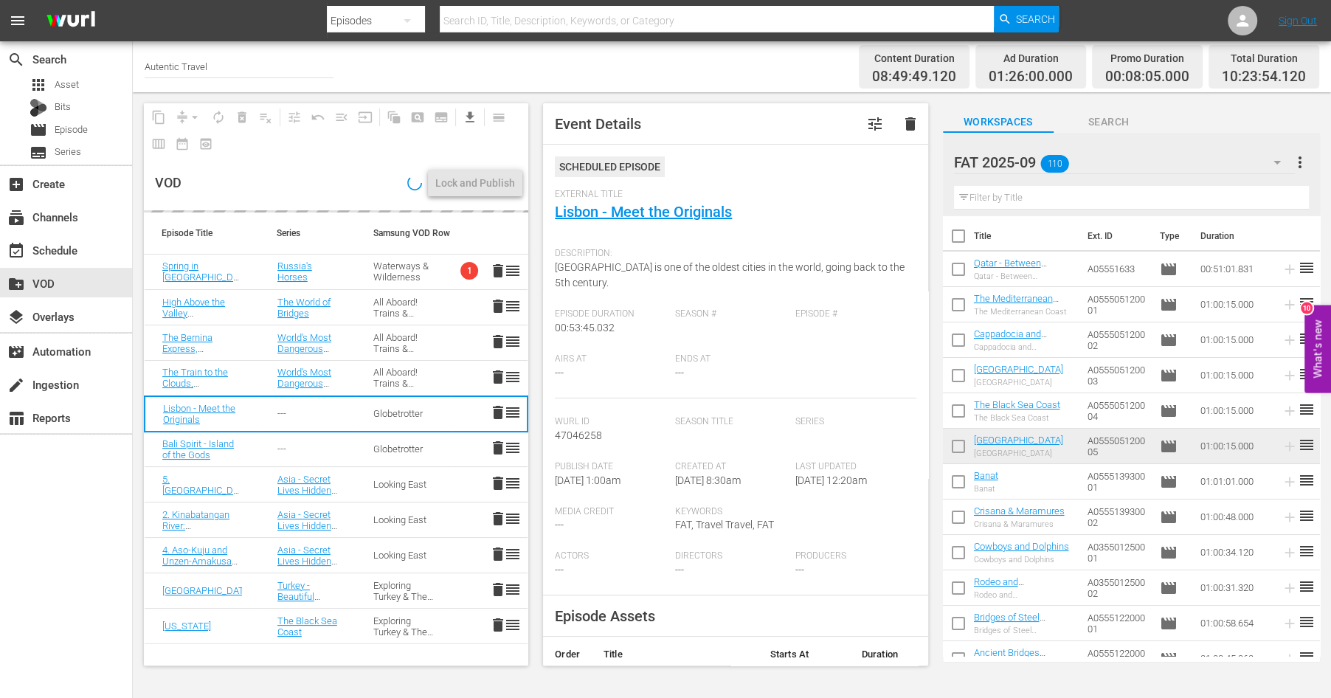
click at [498, 435] on td "delete reorder" at bounding box center [489, 448] width 77 height 35
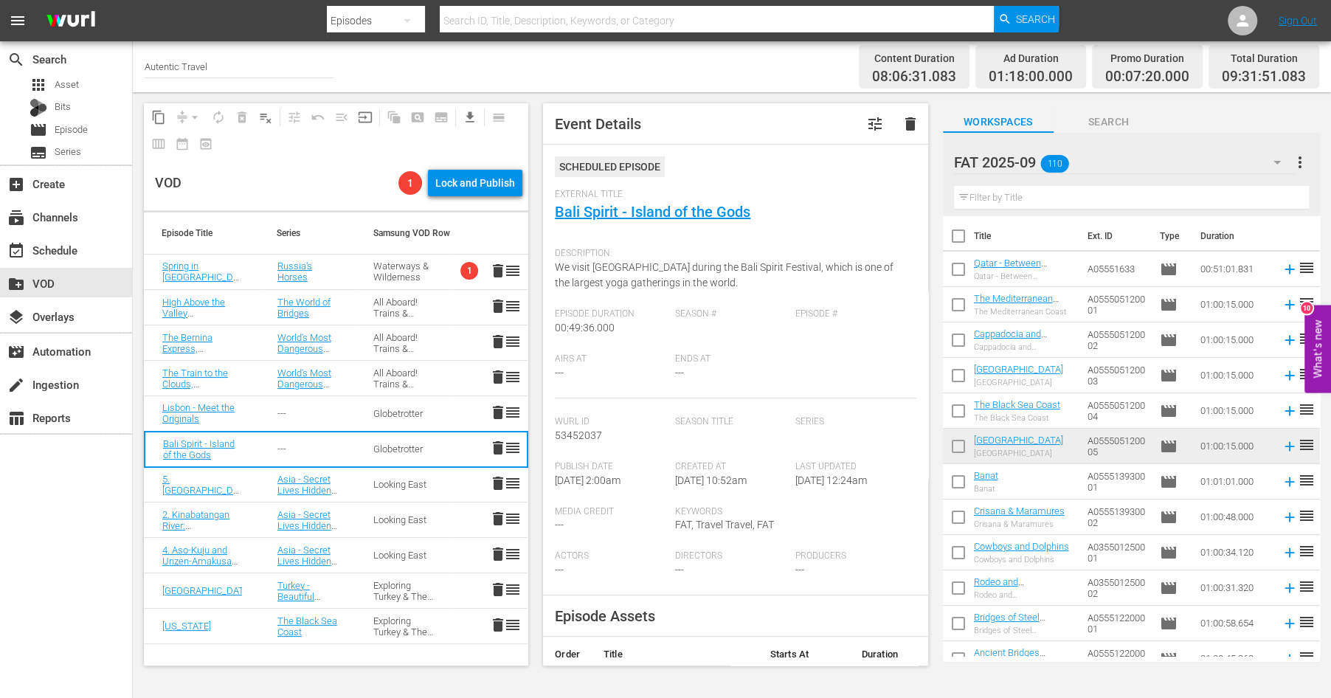
click at [497, 623] on div "Episode Title Series Samsung VOD Row Spring in Tuva and Bashkiria Russia's Hors…" at bounding box center [336, 438] width 384 height 453
click at [498, 593] on span "delete" at bounding box center [498, 589] width 18 height 18
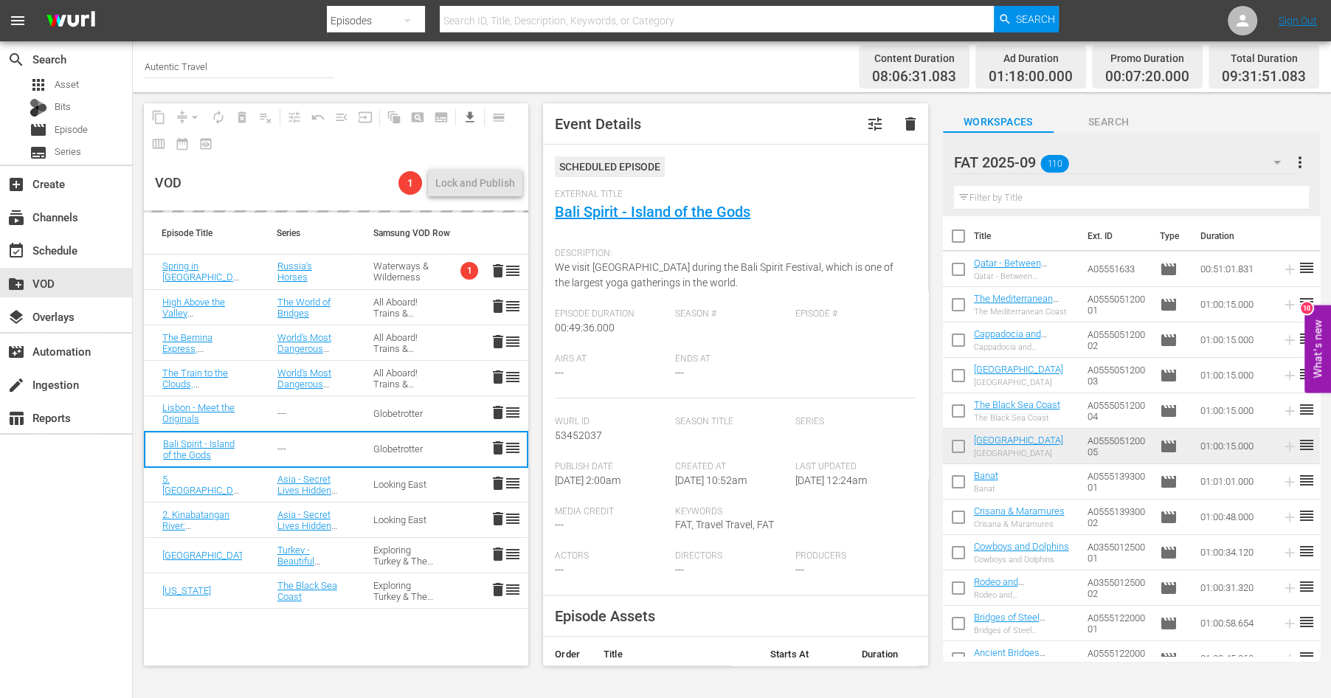
click at [496, 552] on span "delete" at bounding box center [498, 554] width 18 height 18
click at [499, 519] on span "delete" at bounding box center [498, 519] width 18 height 18
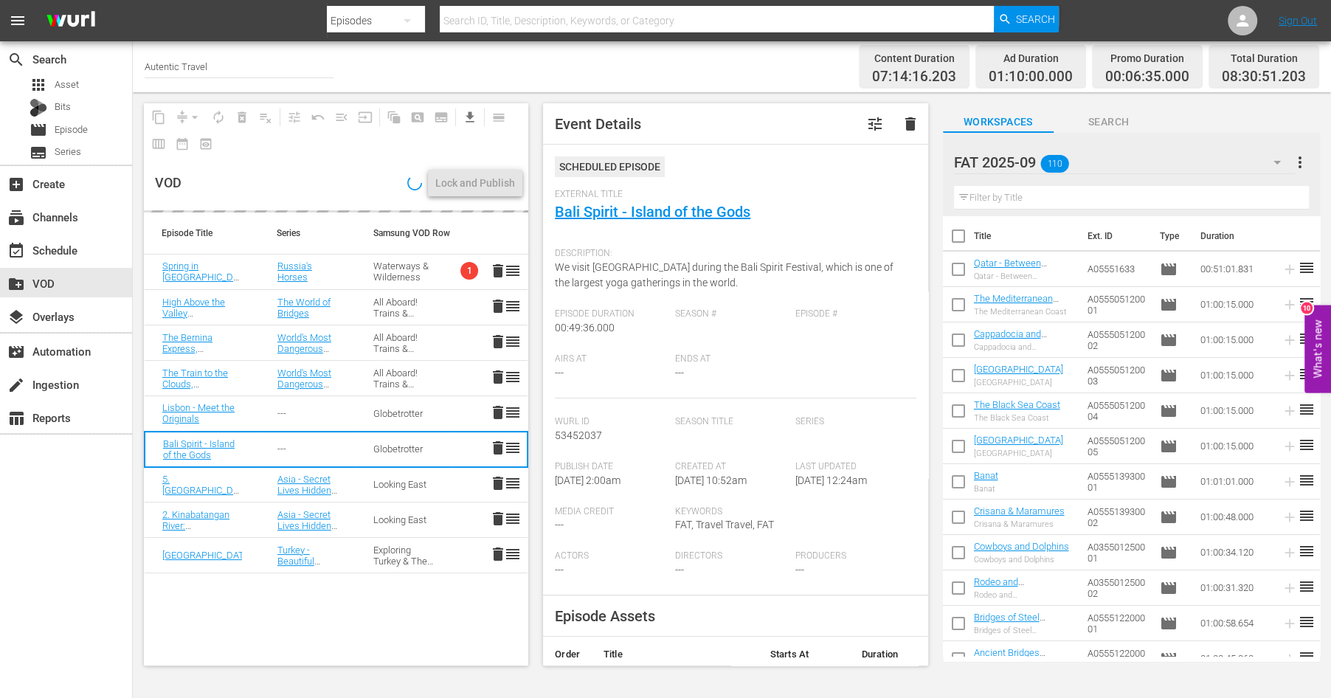
click at [498, 480] on span "delete" at bounding box center [498, 483] width 18 height 18
click at [499, 409] on span "delete" at bounding box center [498, 412] width 18 height 18
click at [499, 375] on span "delete" at bounding box center [498, 377] width 18 height 18
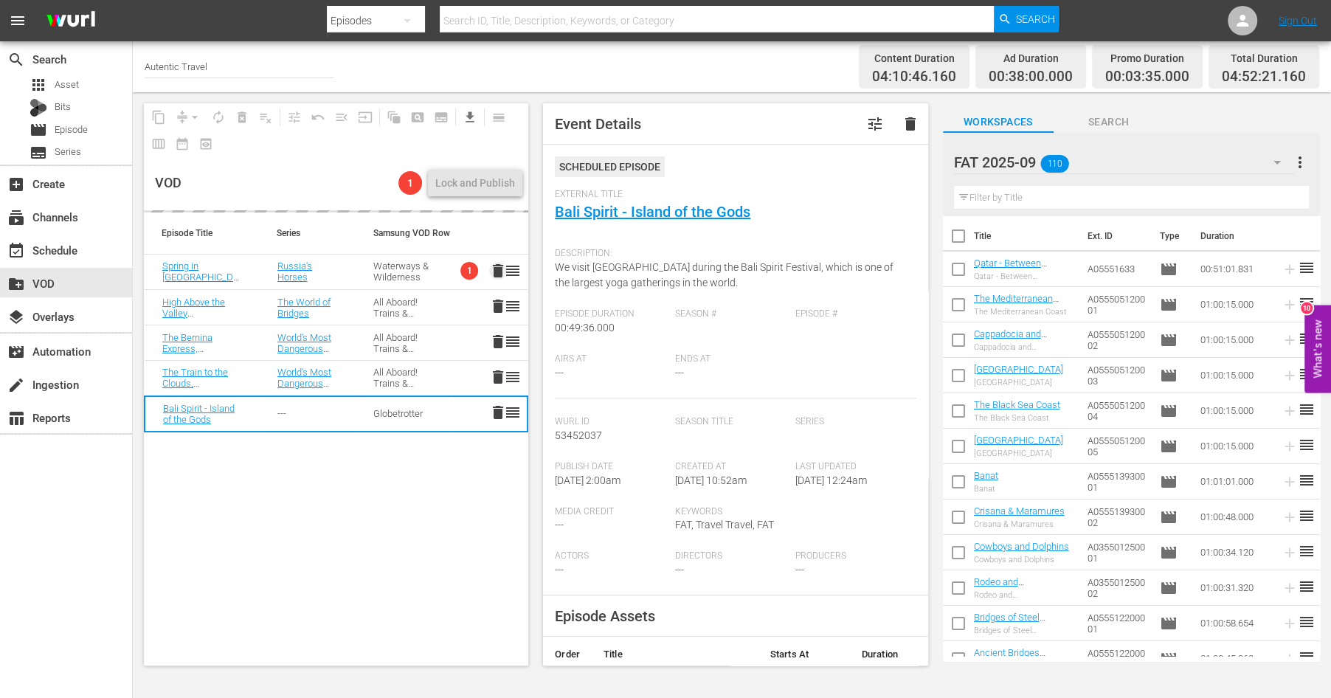
click at [502, 269] on span "delete" at bounding box center [498, 271] width 18 height 18
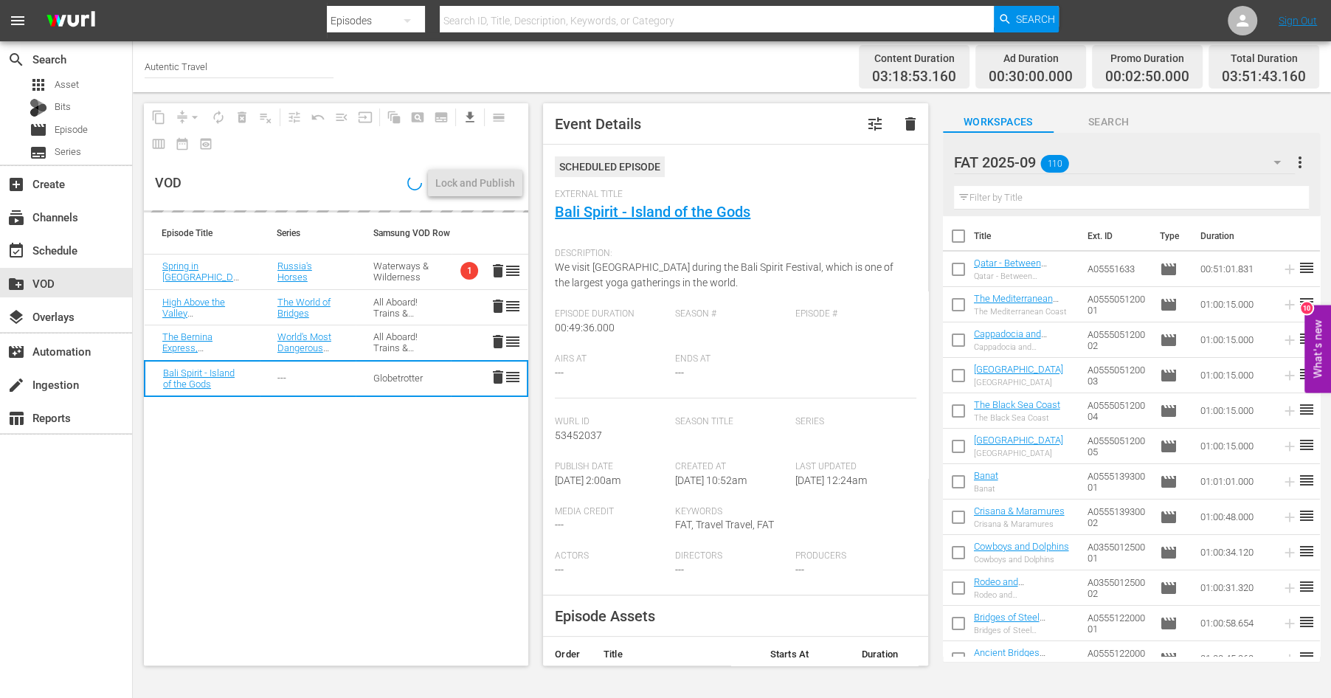
click at [498, 308] on span "delete" at bounding box center [498, 306] width 18 height 18
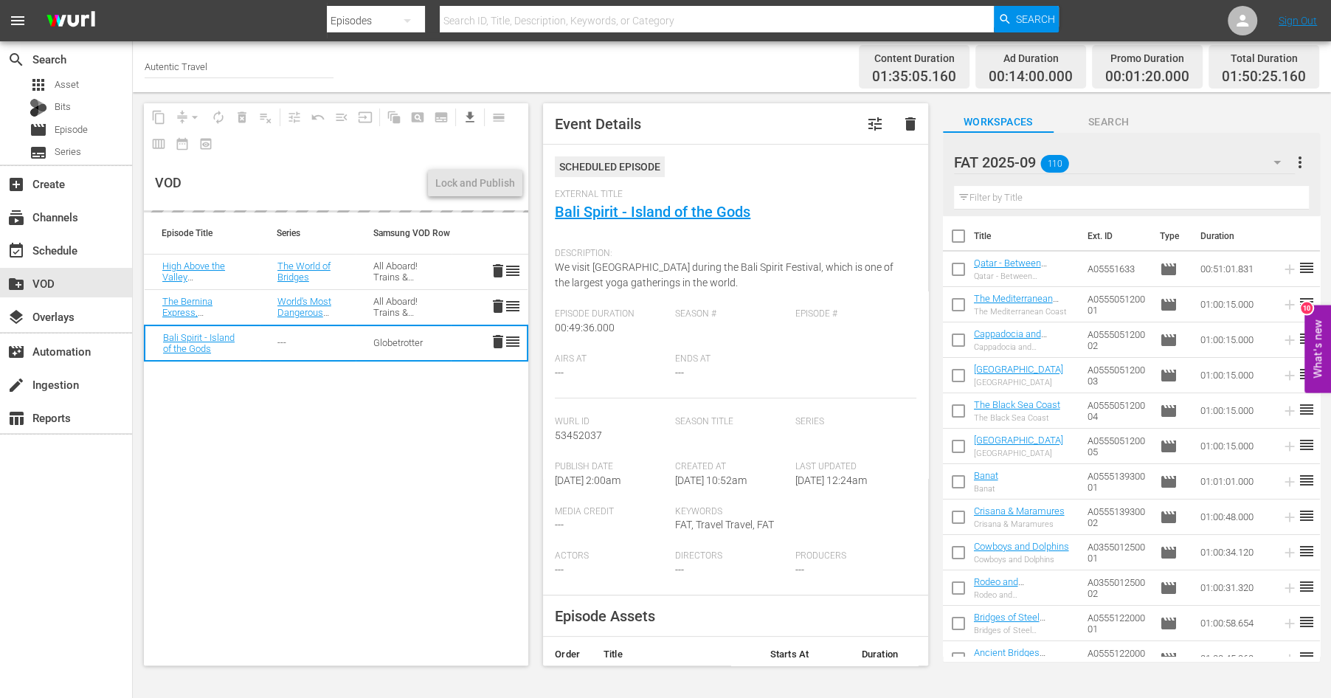
click at [498, 271] on span "delete" at bounding box center [498, 271] width 18 height 18
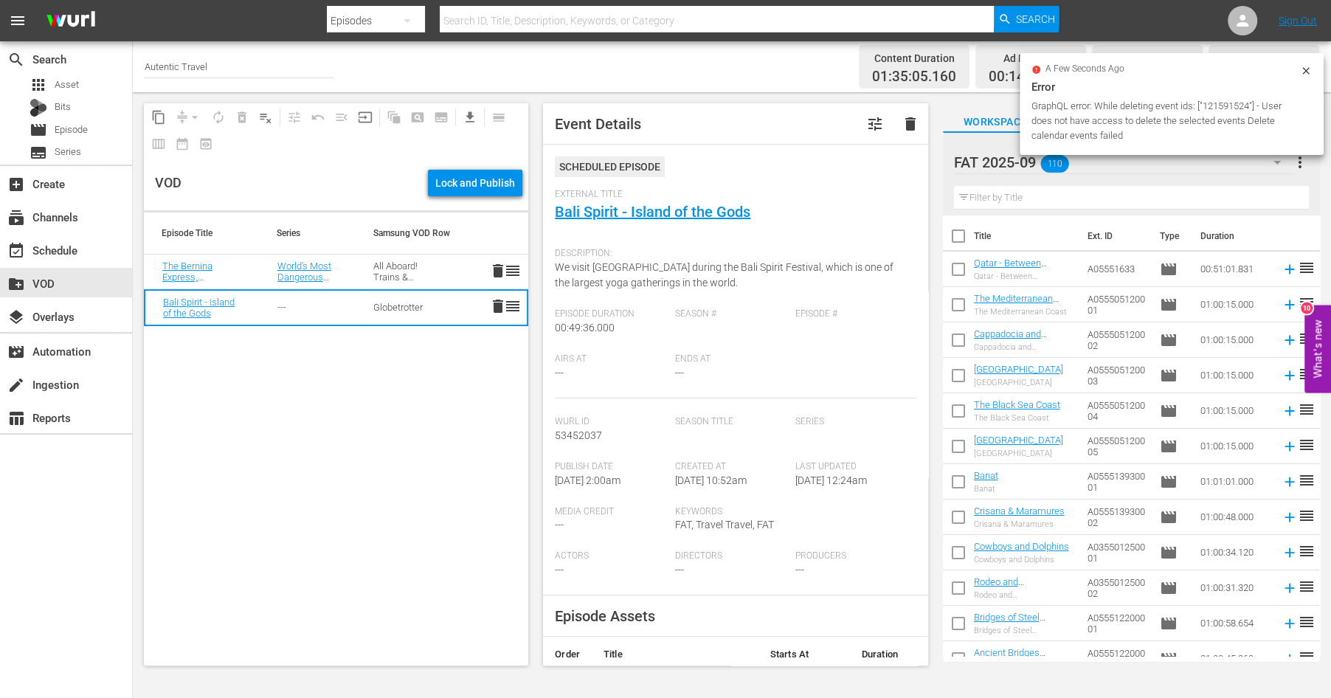
click at [496, 268] on span "delete" at bounding box center [498, 271] width 18 height 18
click at [496, 302] on span "delete" at bounding box center [498, 306] width 18 height 18
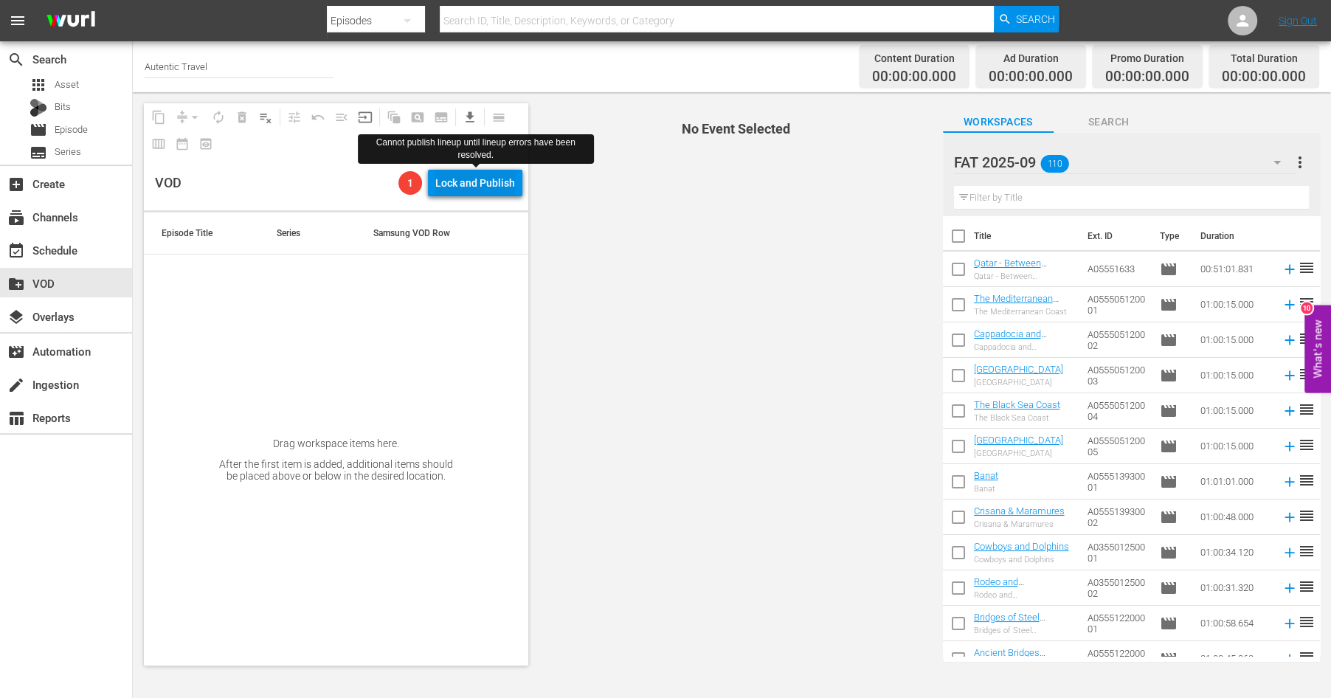
click at [474, 181] on div "Lock and Publish" at bounding box center [475, 183] width 80 height 27
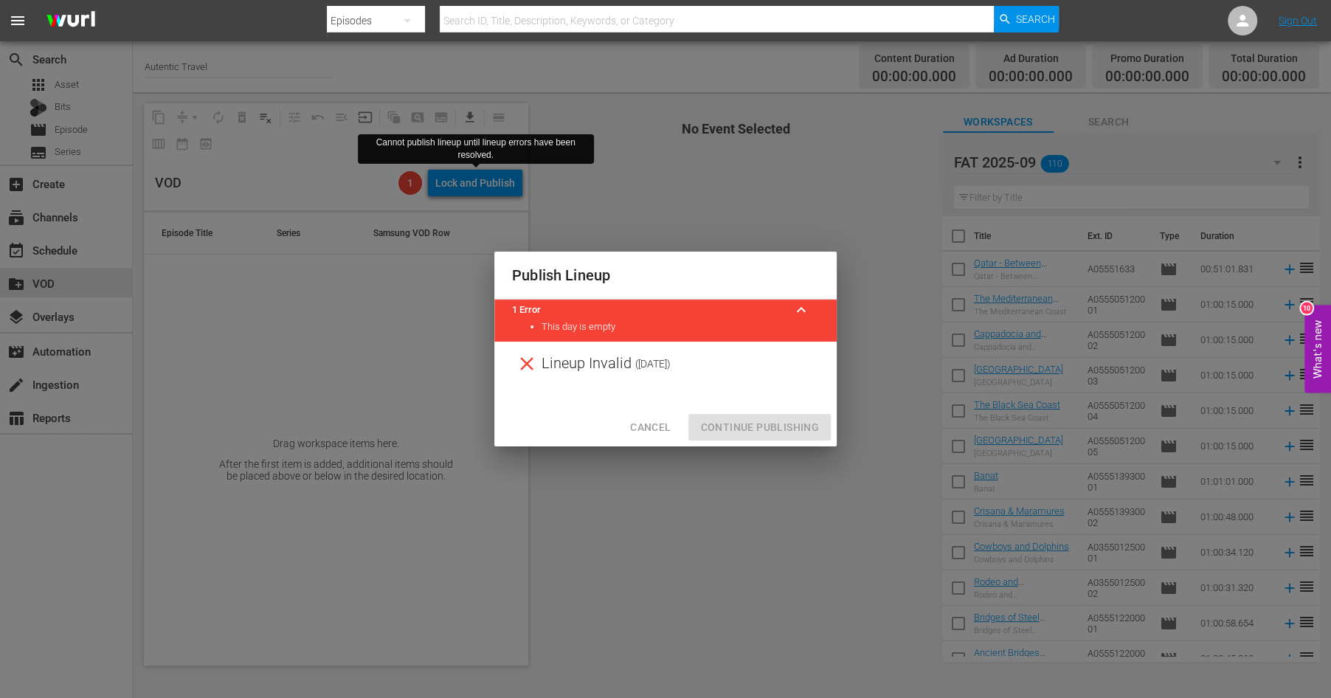
click at [691, 503] on div "Publish Lineup 1 Error keyboard_arrow_up This day is empty Lineup Invalid ( 197…" at bounding box center [665, 349] width 1331 height 698
click at [667, 432] on span "Cancel" at bounding box center [650, 427] width 41 height 18
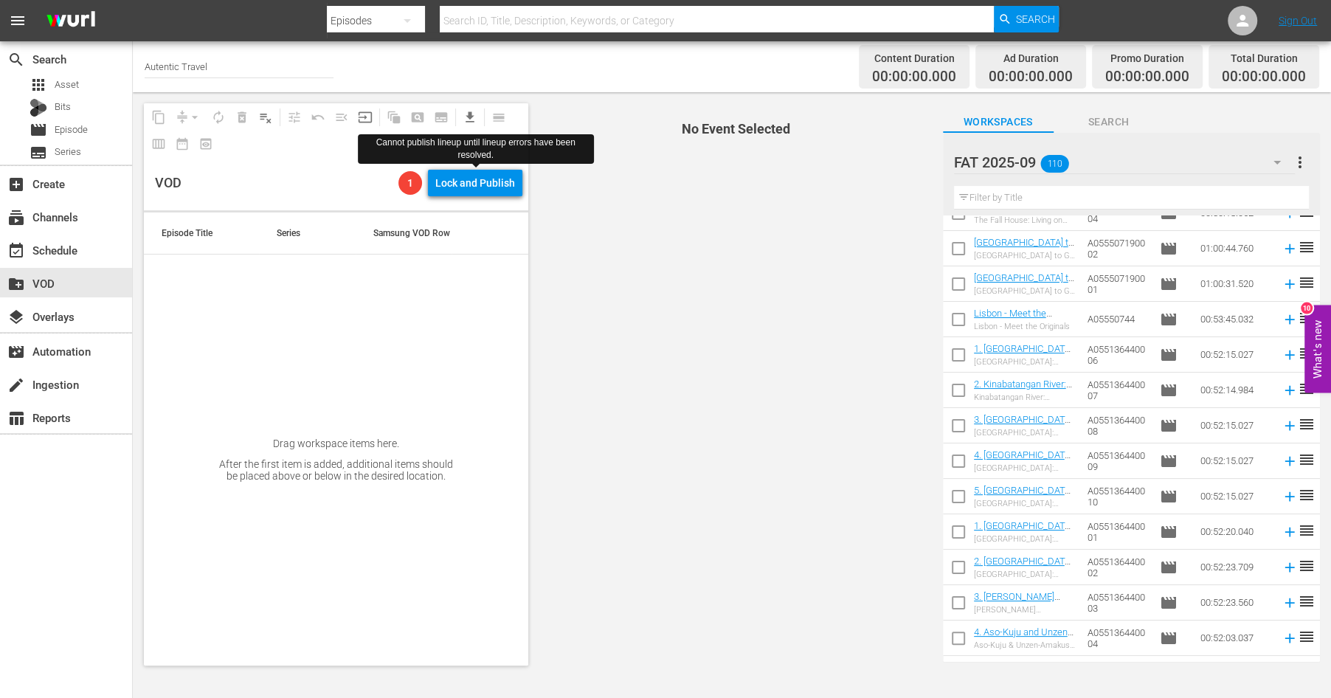
scroll to position [3490, 0]
click at [956, 637] on input "checkbox" at bounding box center [958, 641] width 31 height 31
checkbox input "true"
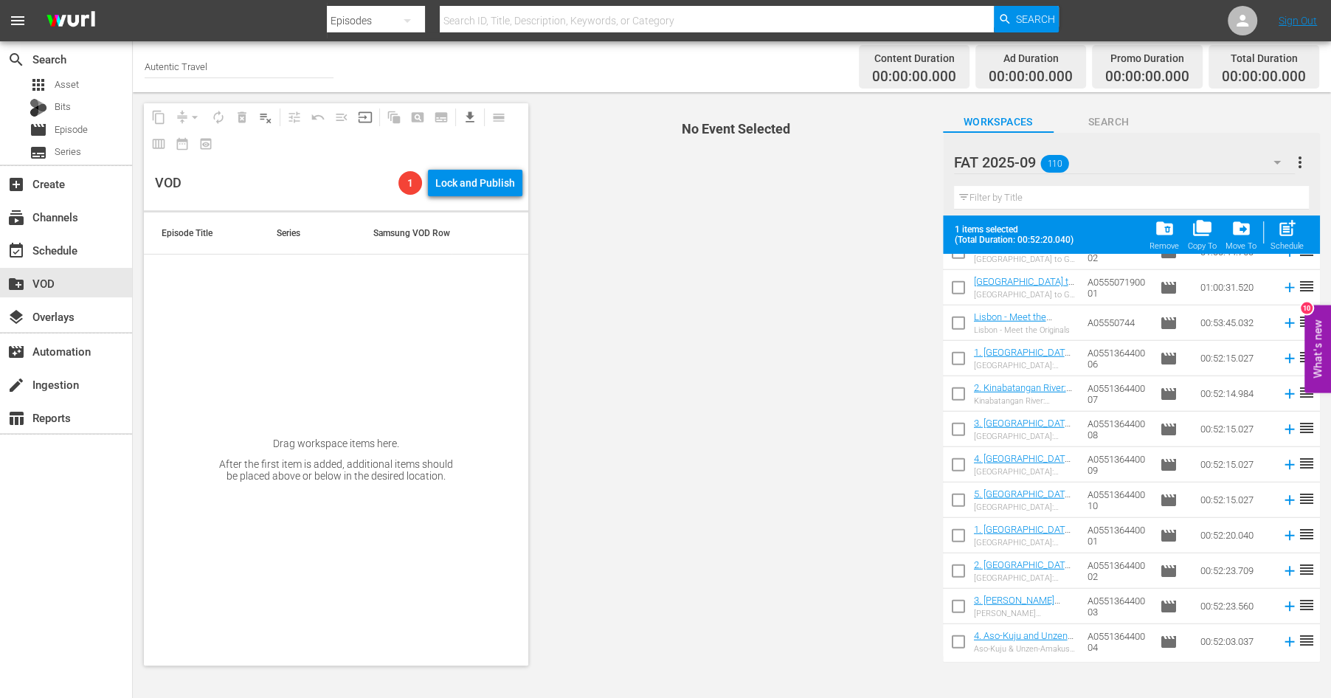
scroll to position [3528, 0]
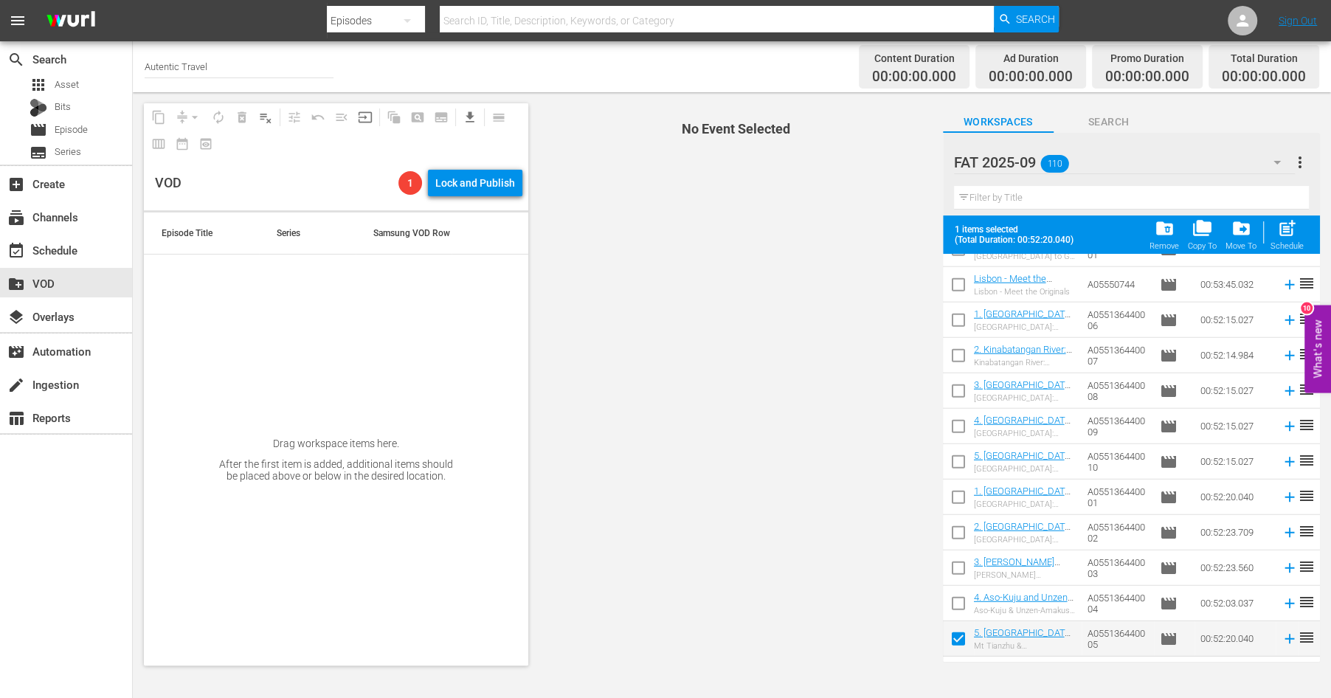
click at [957, 602] on input "checkbox" at bounding box center [958, 606] width 31 height 31
checkbox input "true"
click at [957, 566] on input "checkbox" at bounding box center [958, 570] width 31 height 31
checkbox input "true"
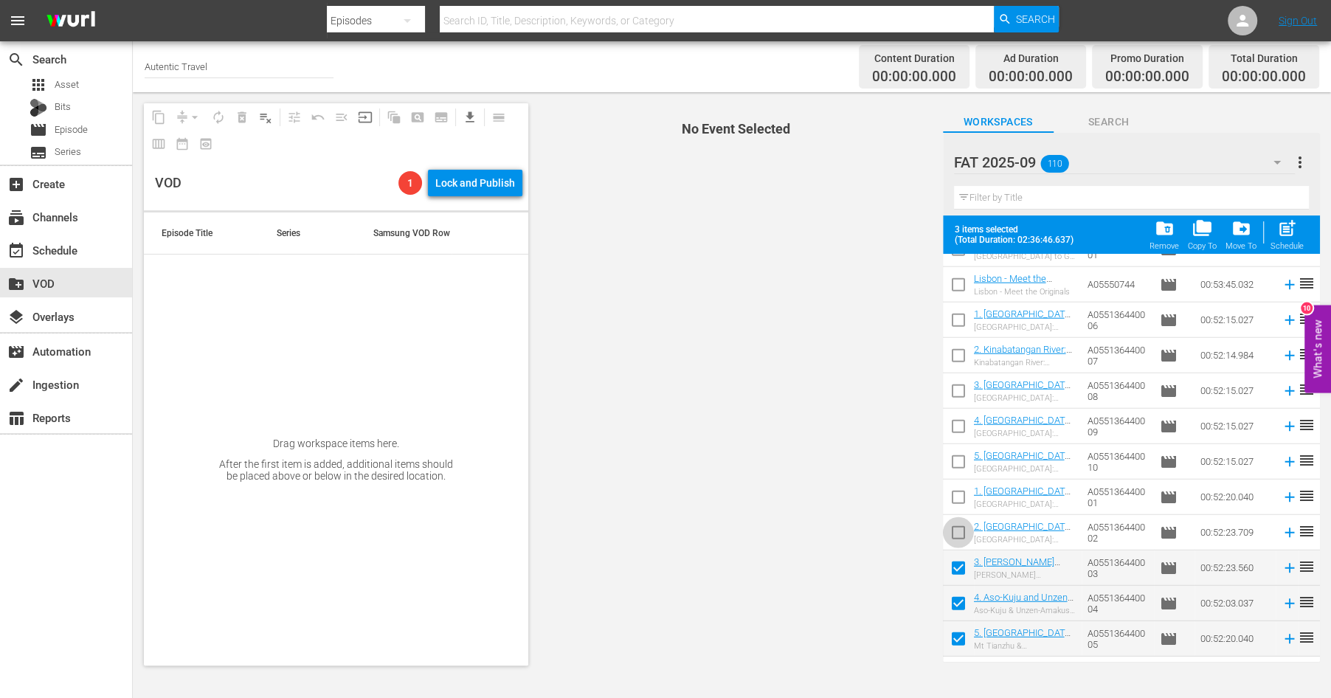
click at [956, 530] on input "checkbox" at bounding box center [958, 535] width 31 height 31
checkbox input "true"
click at [952, 496] on input "checkbox" at bounding box center [958, 500] width 31 height 31
checkbox input "true"
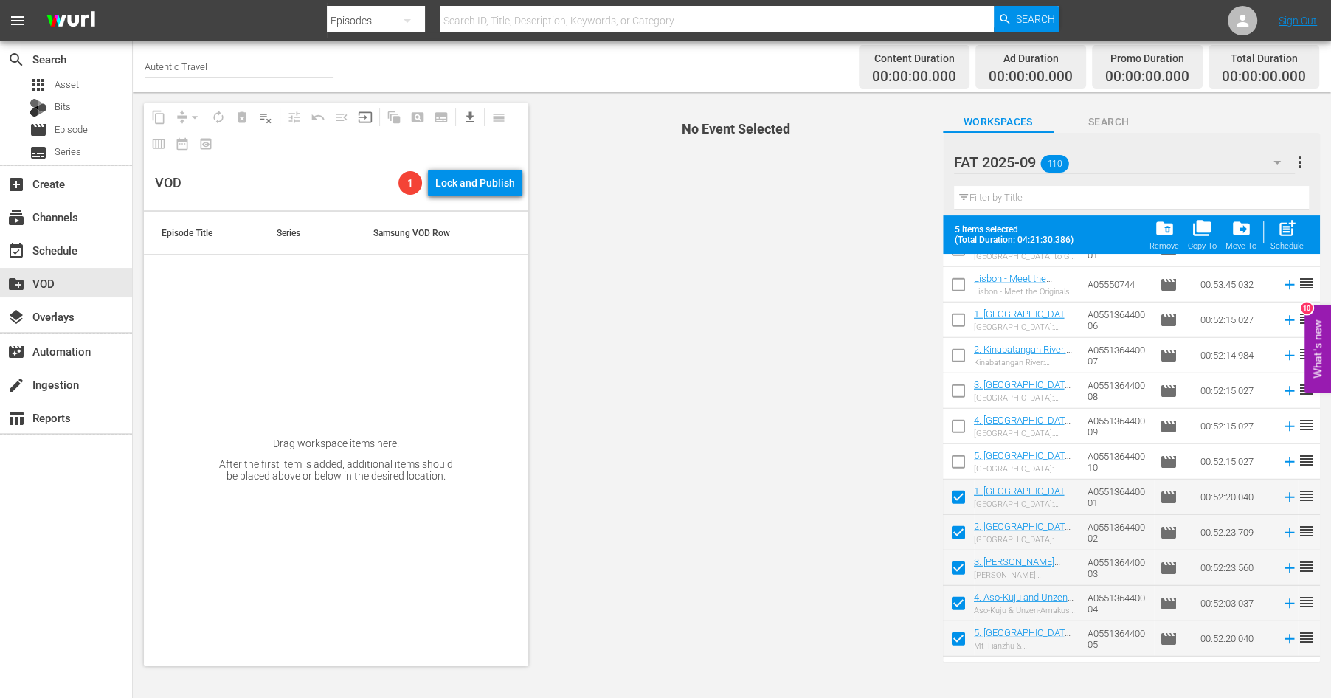
click at [955, 460] on input "checkbox" at bounding box center [958, 464] width 31 height 31
checkbox input "true"
click at [956, 423] on input "checkbox" at bounding box center [958, 429] width 31 height 31
checkbox input "true"
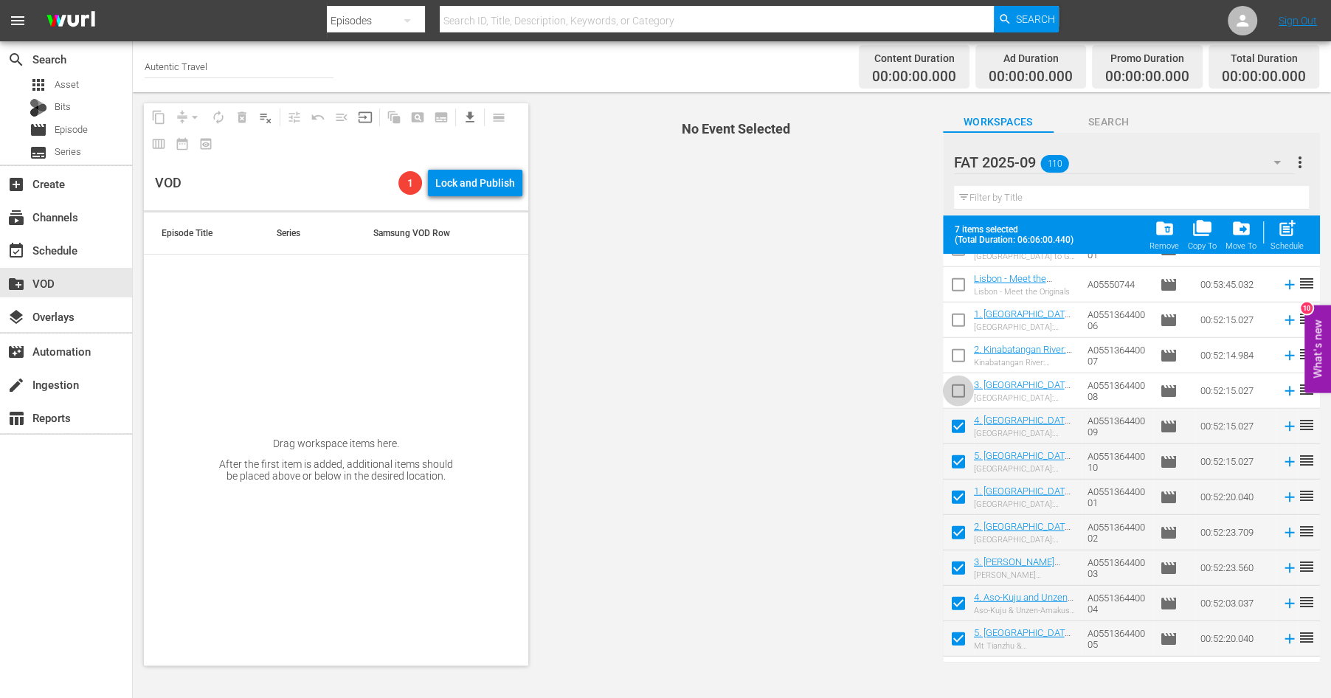
click at [952, 389] on input "checkbox" at bounding box center [958, 393] width 31 height 31
checkbox input "true"
click at [954, 350] on input "checkbox" at bounding box center [958, 358] width 31 height 31
checkbox input "true"
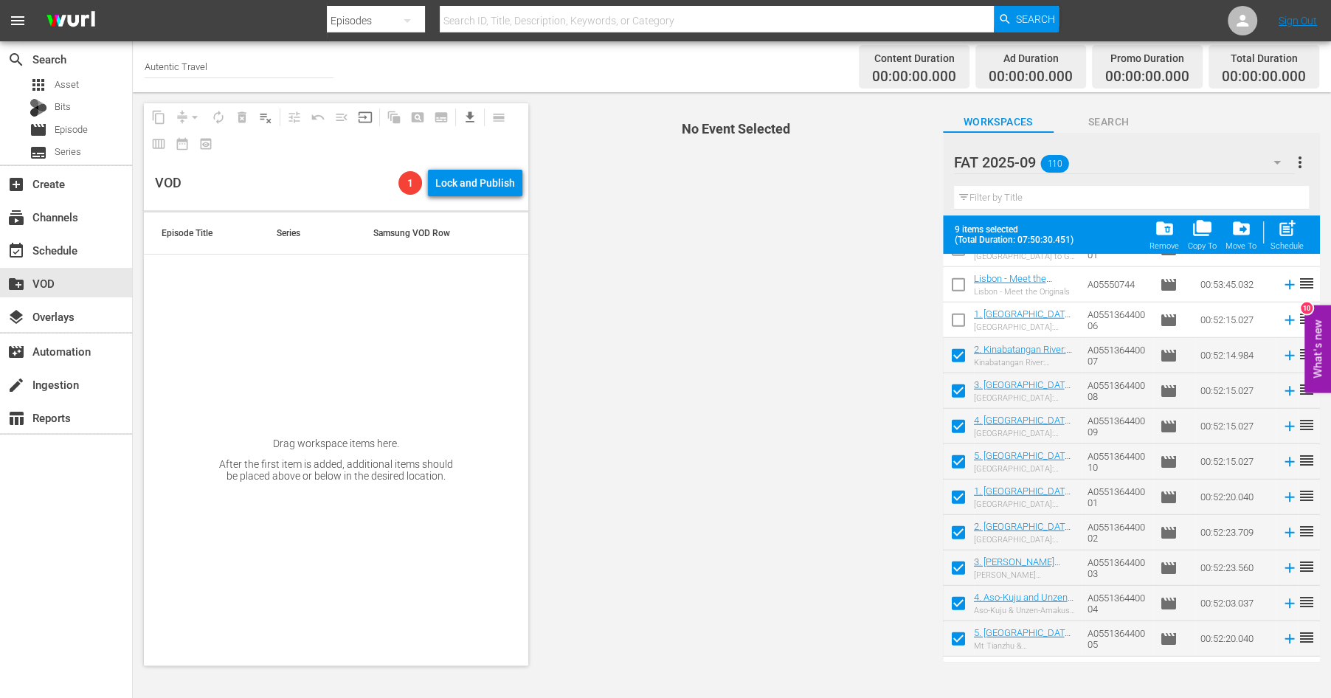
click at [955, 320] on input "checkbox" at bounding box center [958, 323] width 31 height 31
click at [1285, 236] on span "post_add" at bounding box center [1287, 228] width 20 height 20
checkbox input "false"
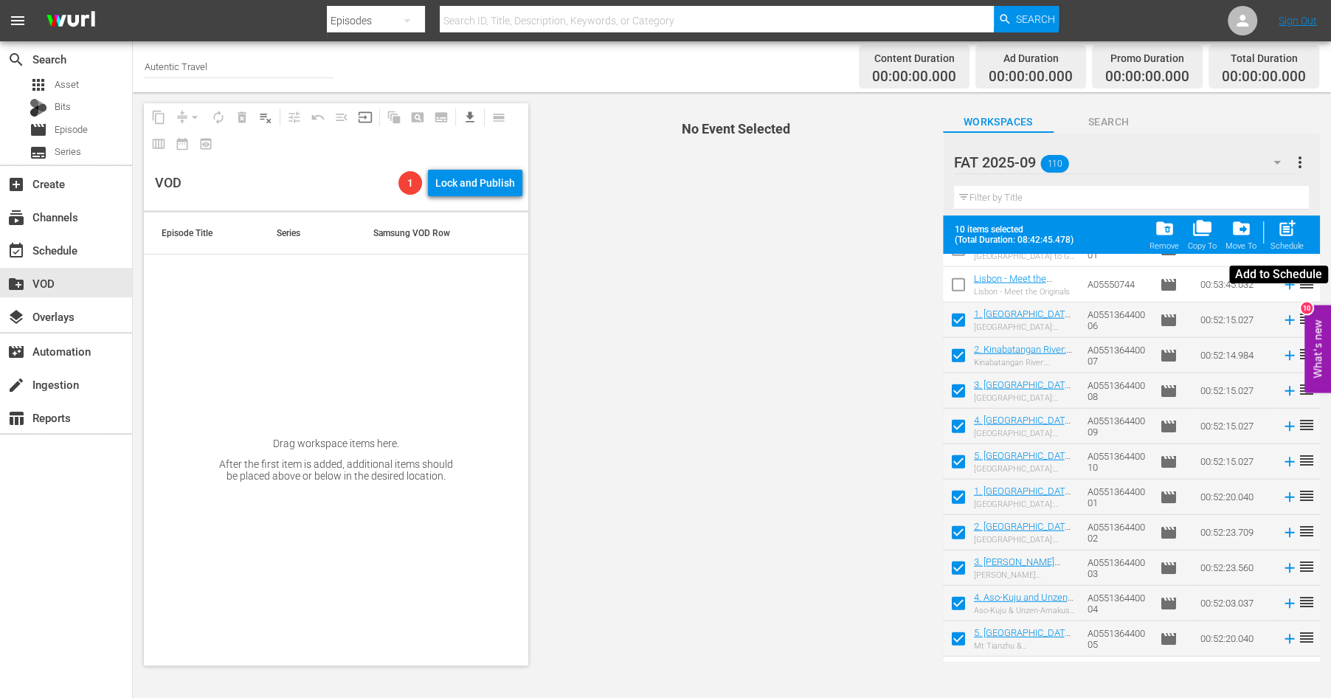
checkbox input "false"
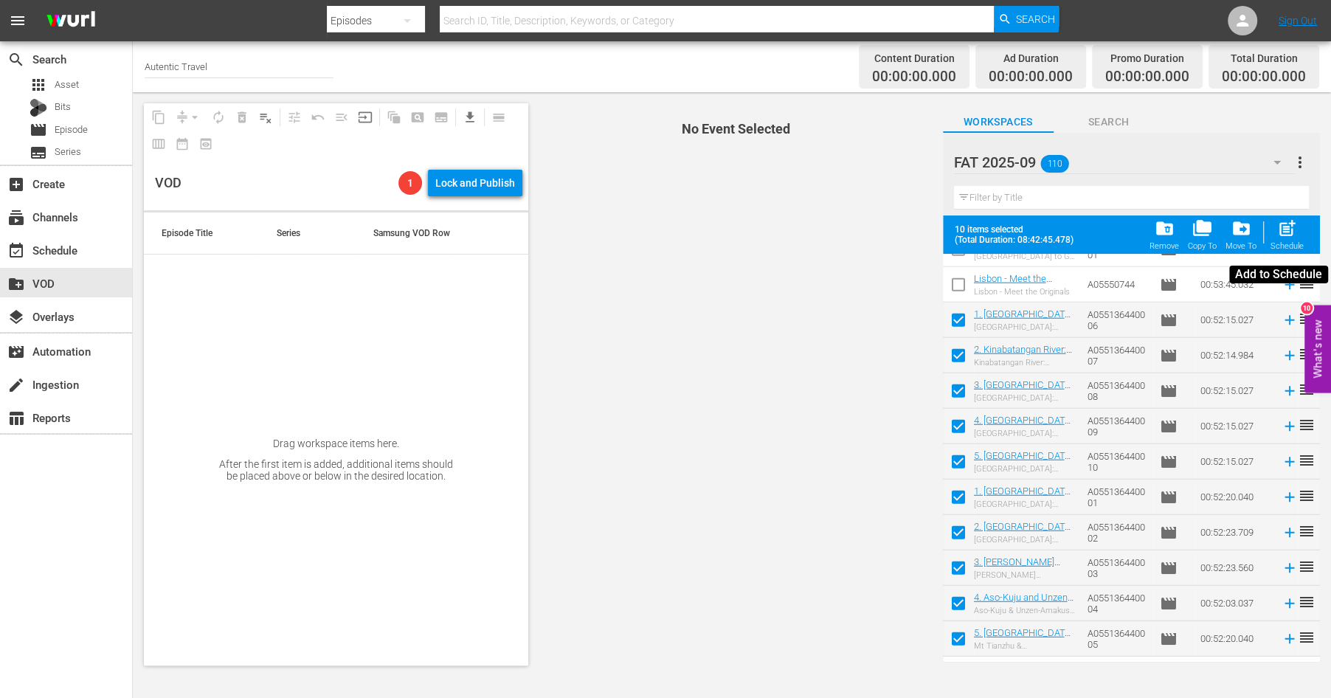
checkbox input "false"
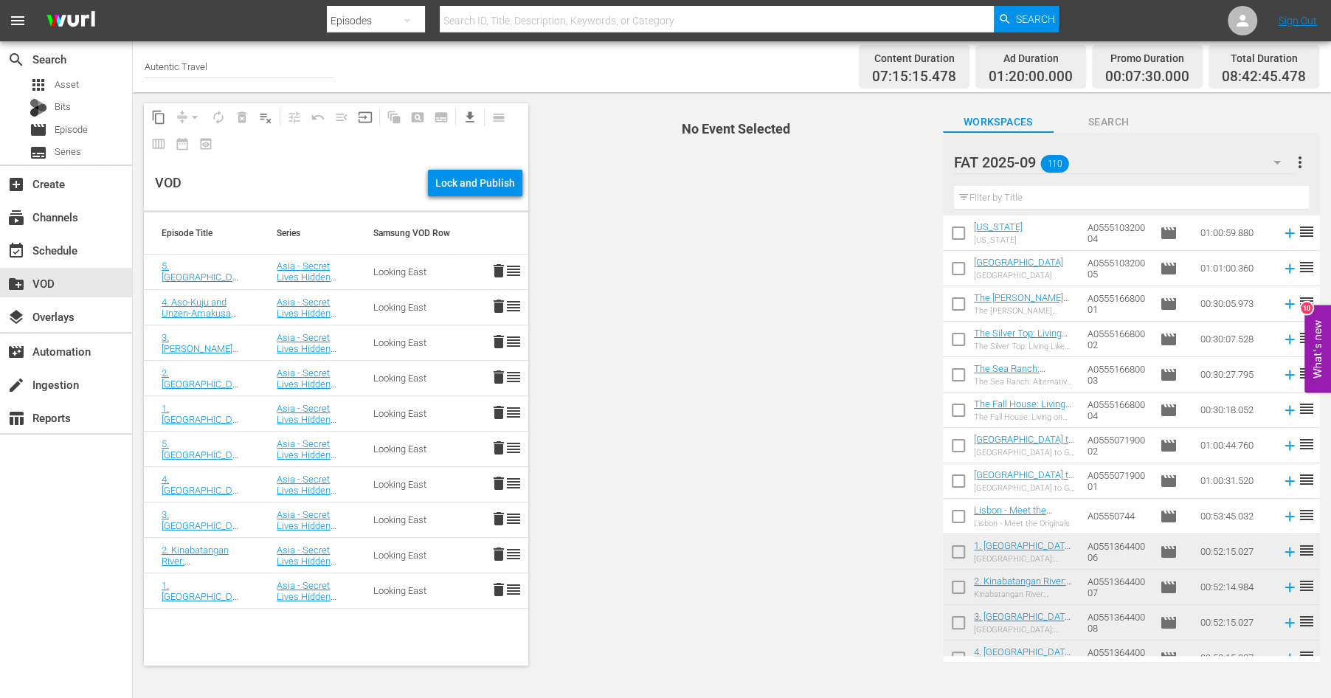
scroll to position [3254, 0]
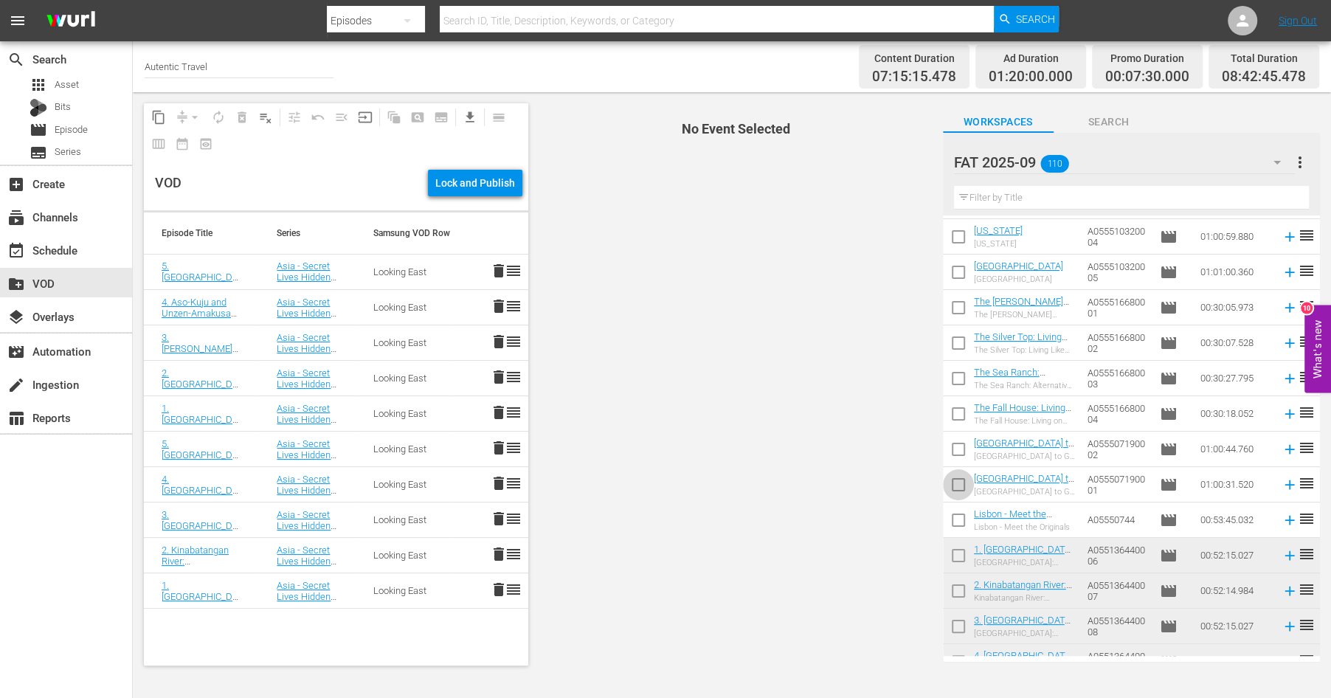
click at [957, 482] on input "checkbox" at bounding box center [958, 487] width 31 height 31
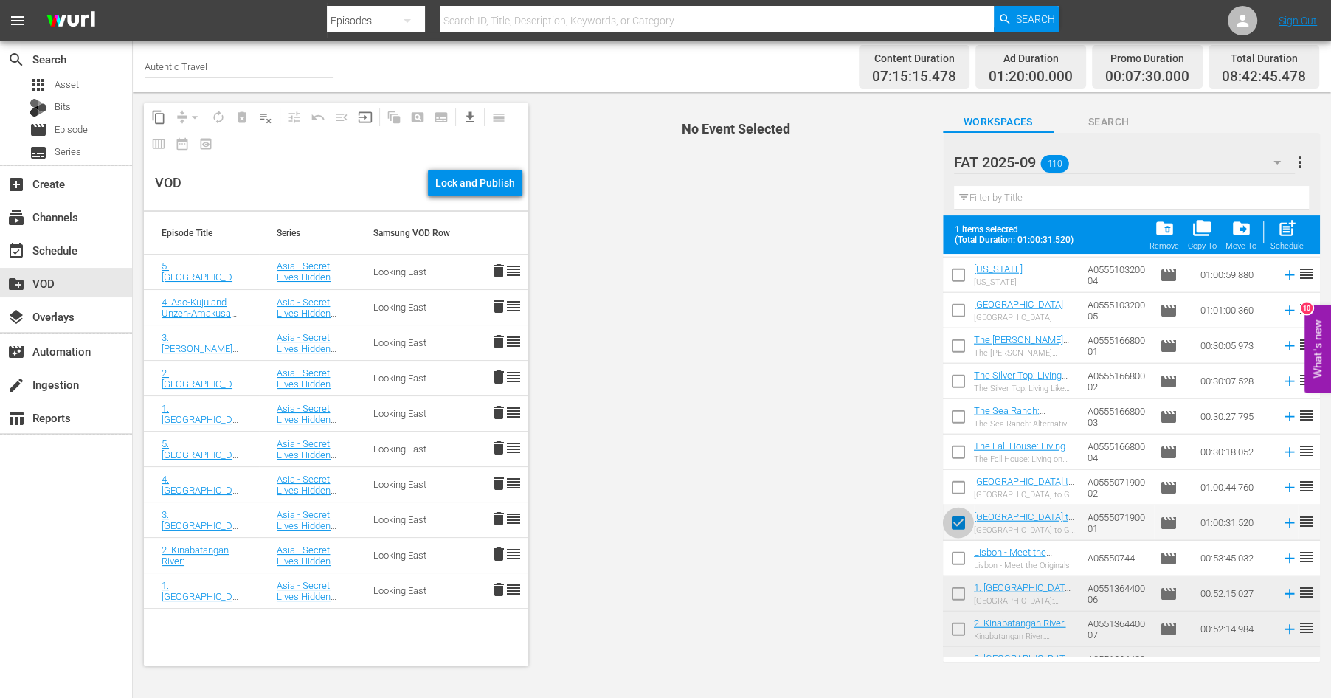
click at [961, 524] on input "checkbox" at bounding box center [958, 525] width 31 height 31
checkbox input "false"
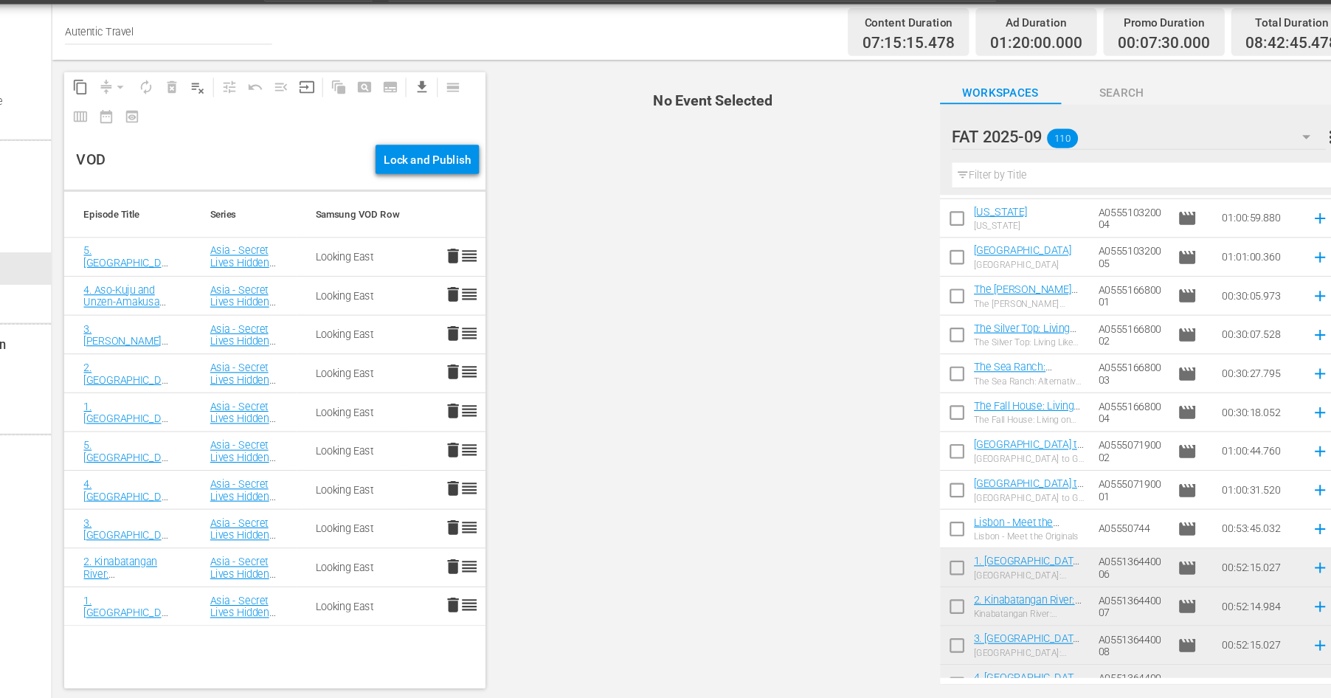
click at [957, 409] on input "checkbox" at bounding box center [958, 416] width 31 height 31
checkbox input "true"
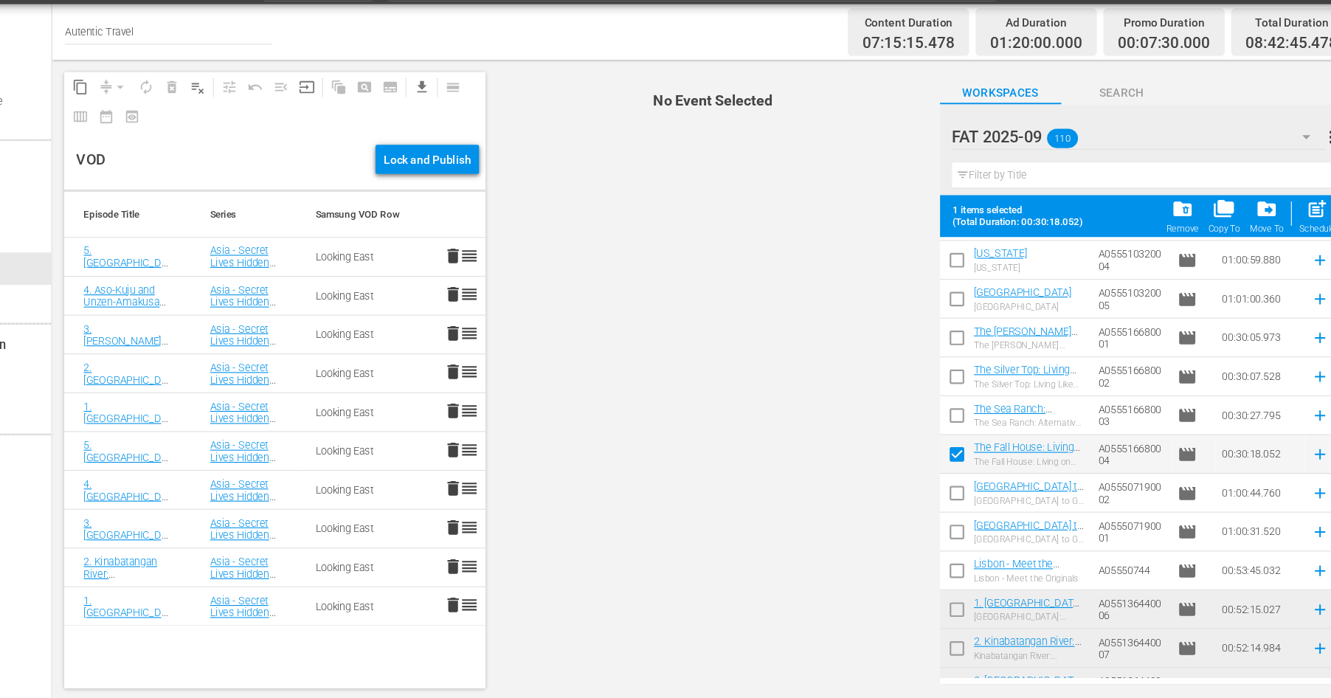
click at [959, 413] on input "checkbox" at bounding box center [958, 419] width 31 height 31
checkbox input "true"
click at [960, 365] on td at bounding box center [958, 381] width 31 height 35
click at [959, 345] on input "checkbox" at bounding box center [958, 348] width 31 height 31
checkbox input "true"
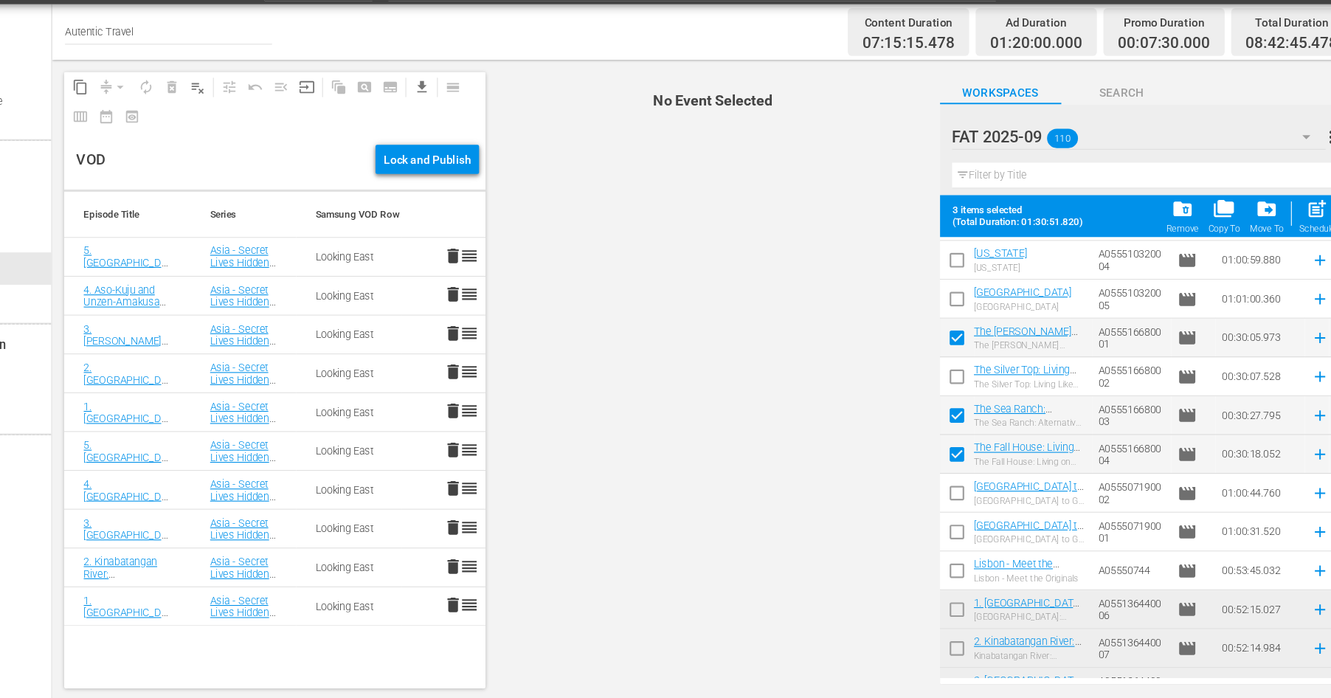
click at [961, 387] on input "checkbox" at bounding box center [958, 384] width 31 height 31
checkbox input "true"
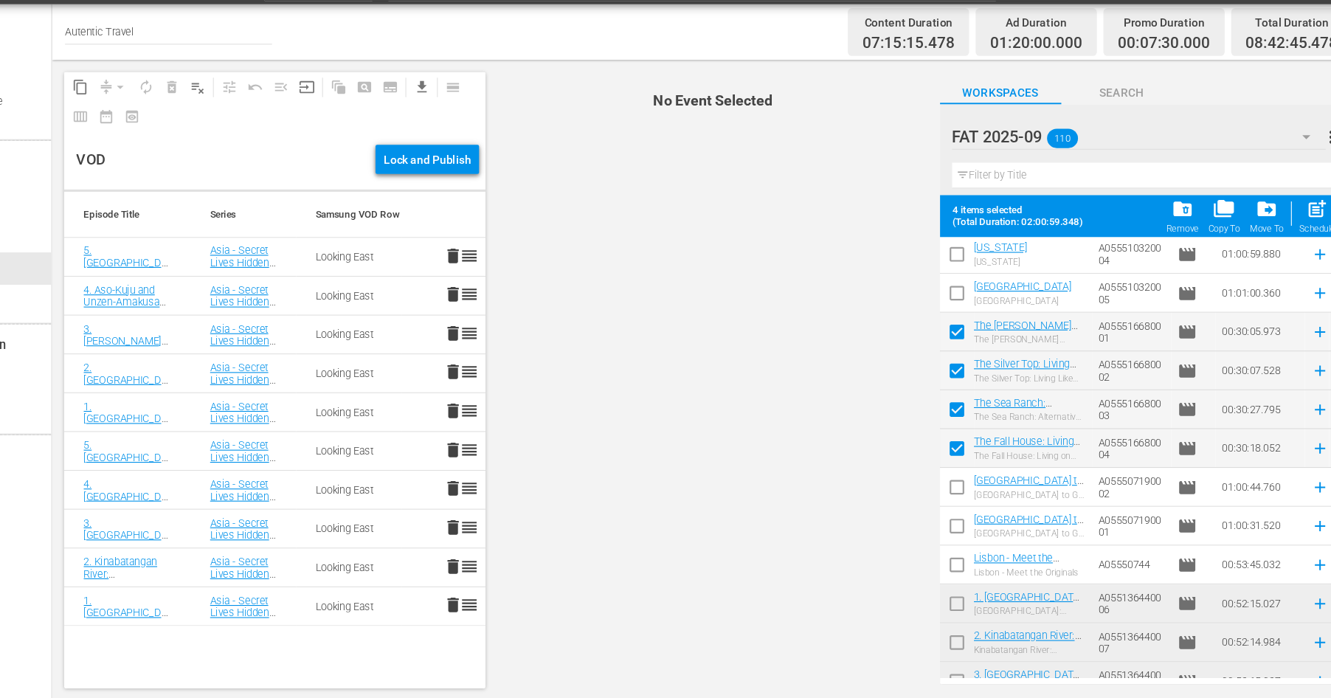
scroll to position [3263, 0]
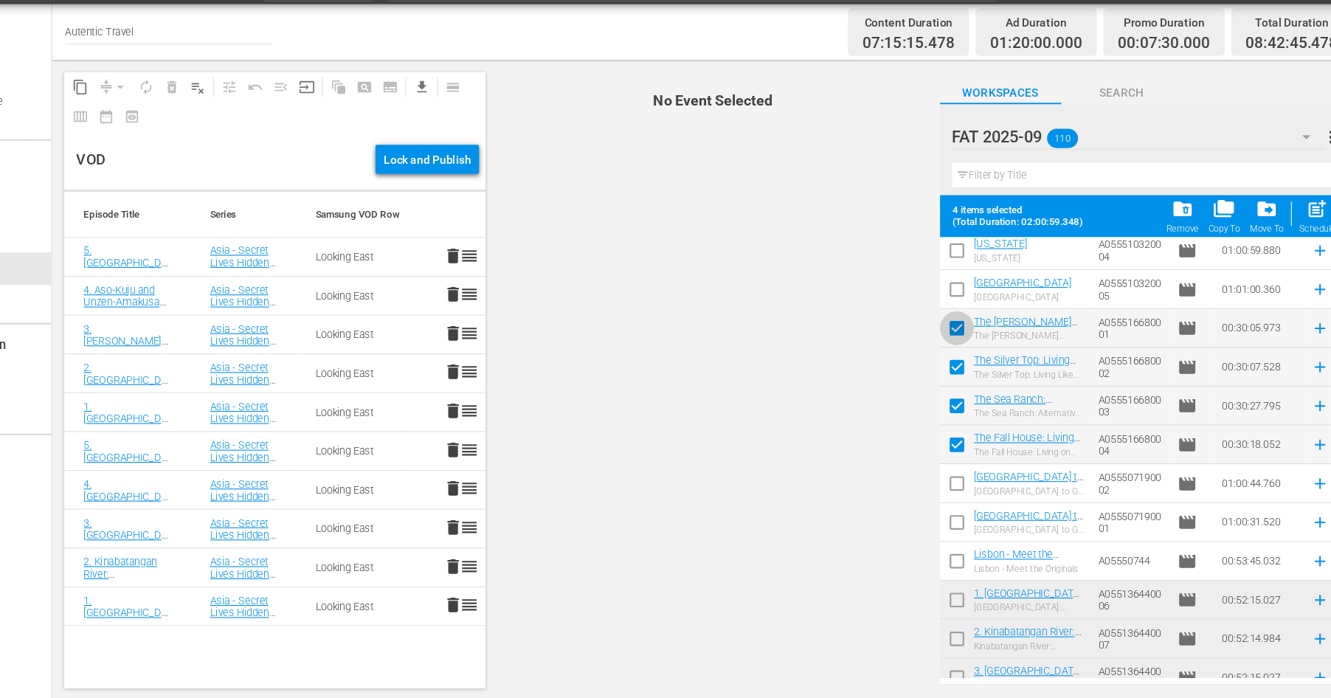
click at [955, 333] on input "checkbox" at bounding box center [958, 340] width 31 height 31
checkbox input "false"
click at [956, 374] on input "checkbox" at bounding box center [958, 375] width 31 height 31
checkbox input "false"
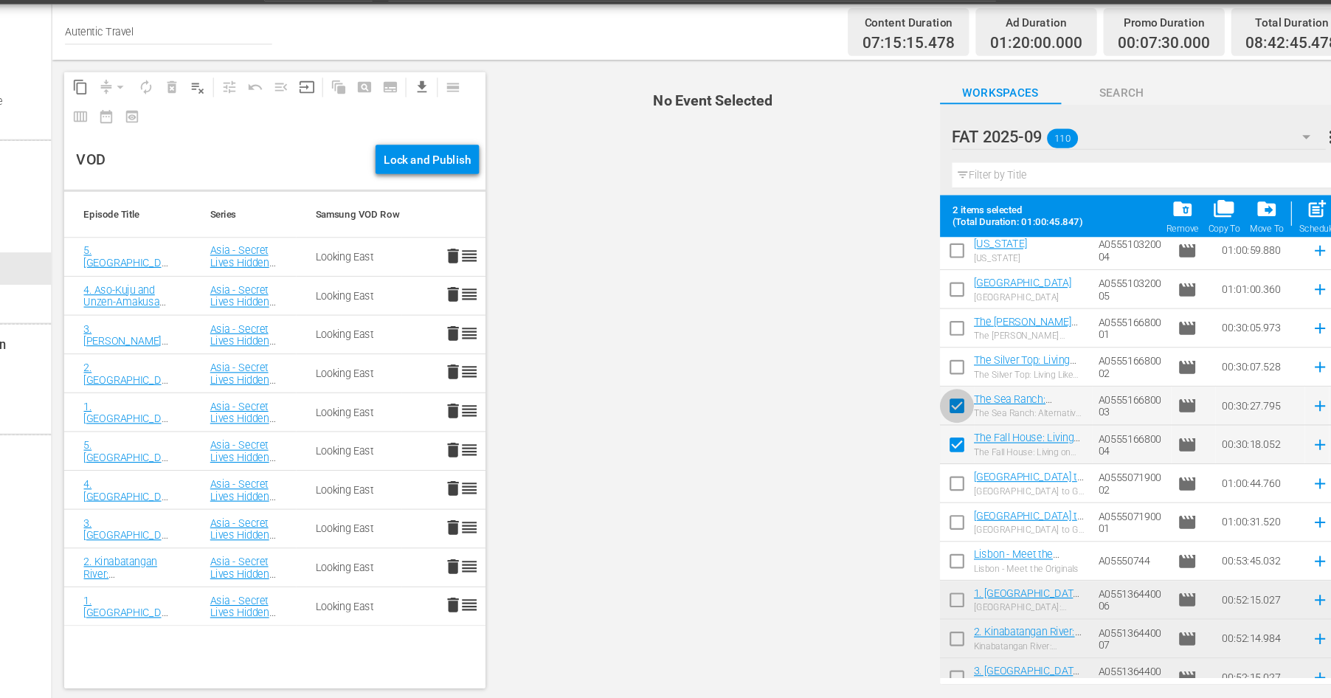
drag, startPoint x: 957, startPoint y: 401, endPoint x: 957, endPoint y: 442, distance: 41.3
click at [957, 400] on input "checkbox" at bounding box center [958, 410] width 31 height 31
checkbox input "false"
click at [957, 446] on input "checkbox" at bounding box center [958, 446] width 31 height 31
checkbox input "false"
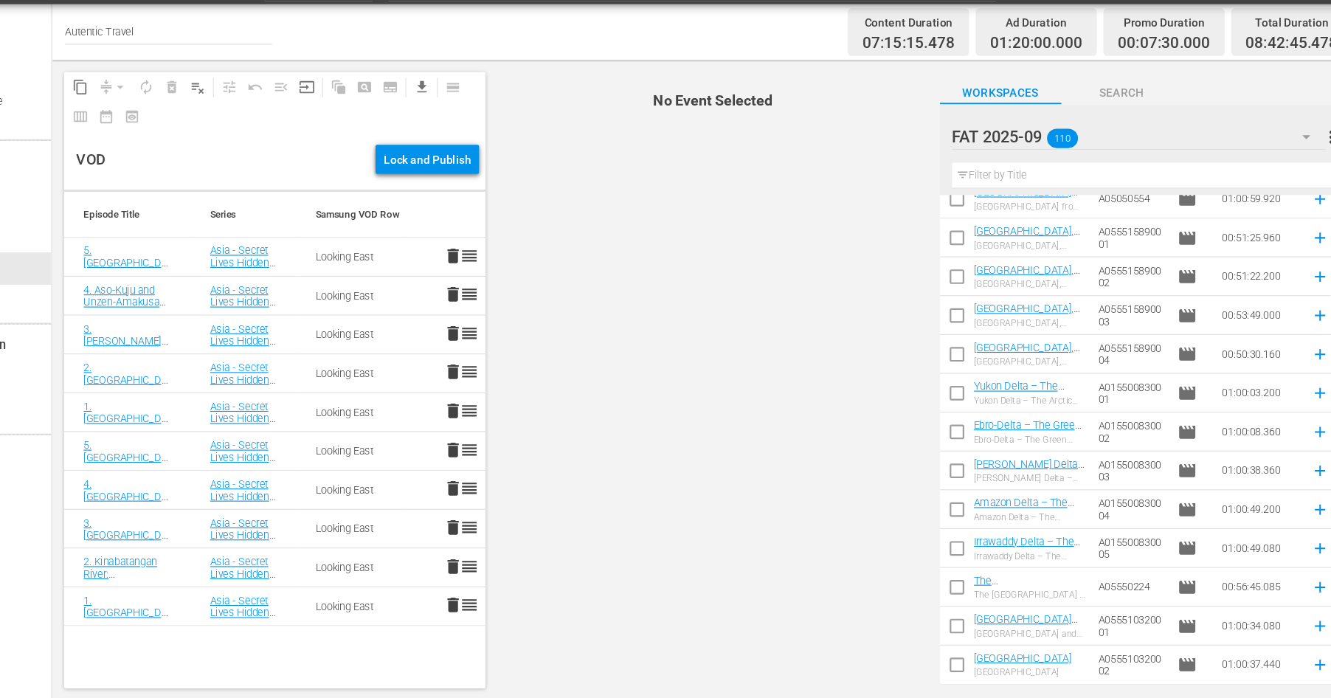
scroll to position [2770, 0]
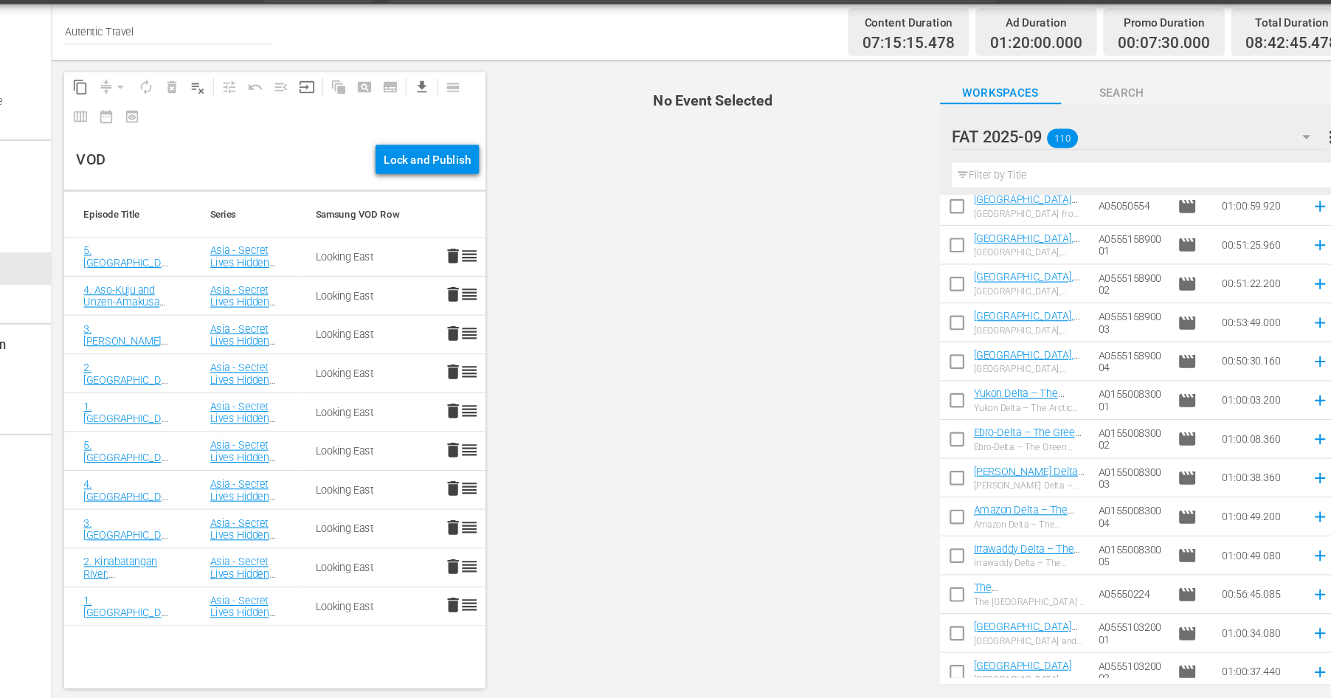
click at [960, 543] on input "checkbox" at bounding box center [958, 547] width 31 height 31
checkbox input "true"
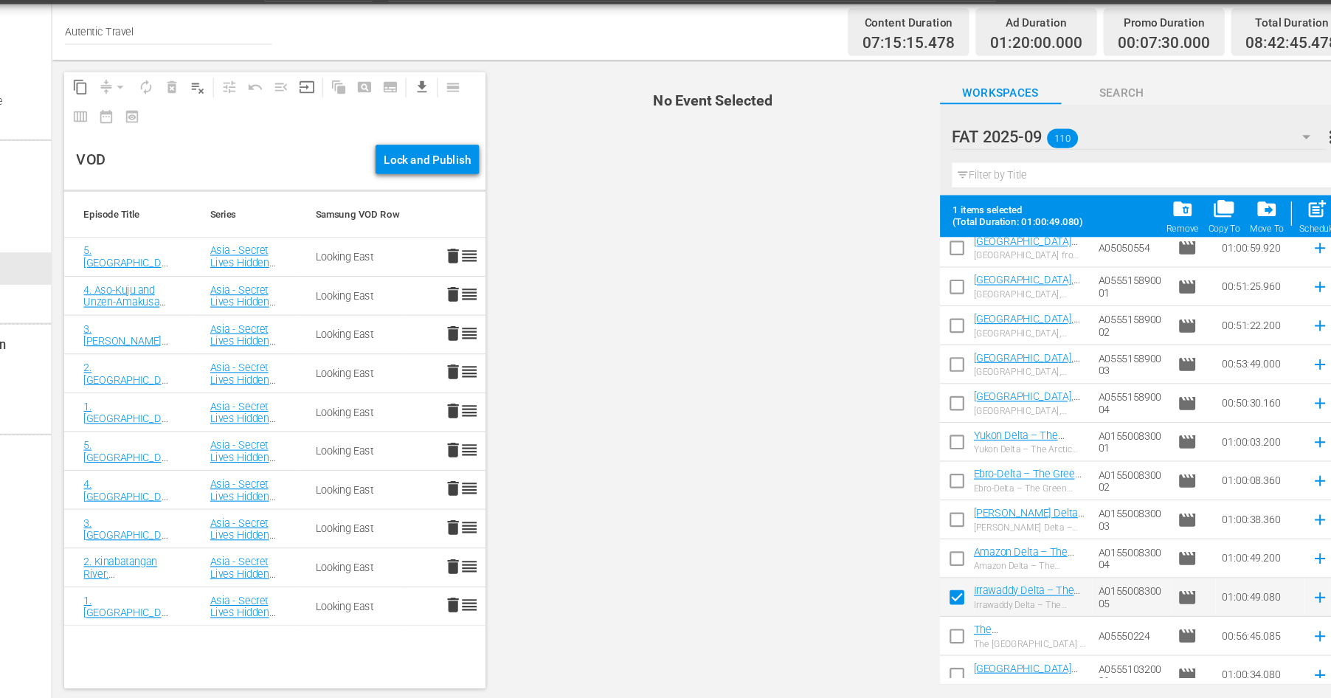
click at [957, 546] on input "checkbox" at bounding box center [958, 550] width 31 height 31
checkbox input "true"
click at [960, 509] on input "checkbox" at bounding box center [958, 514] width 31 height 31
checkbox input "true"
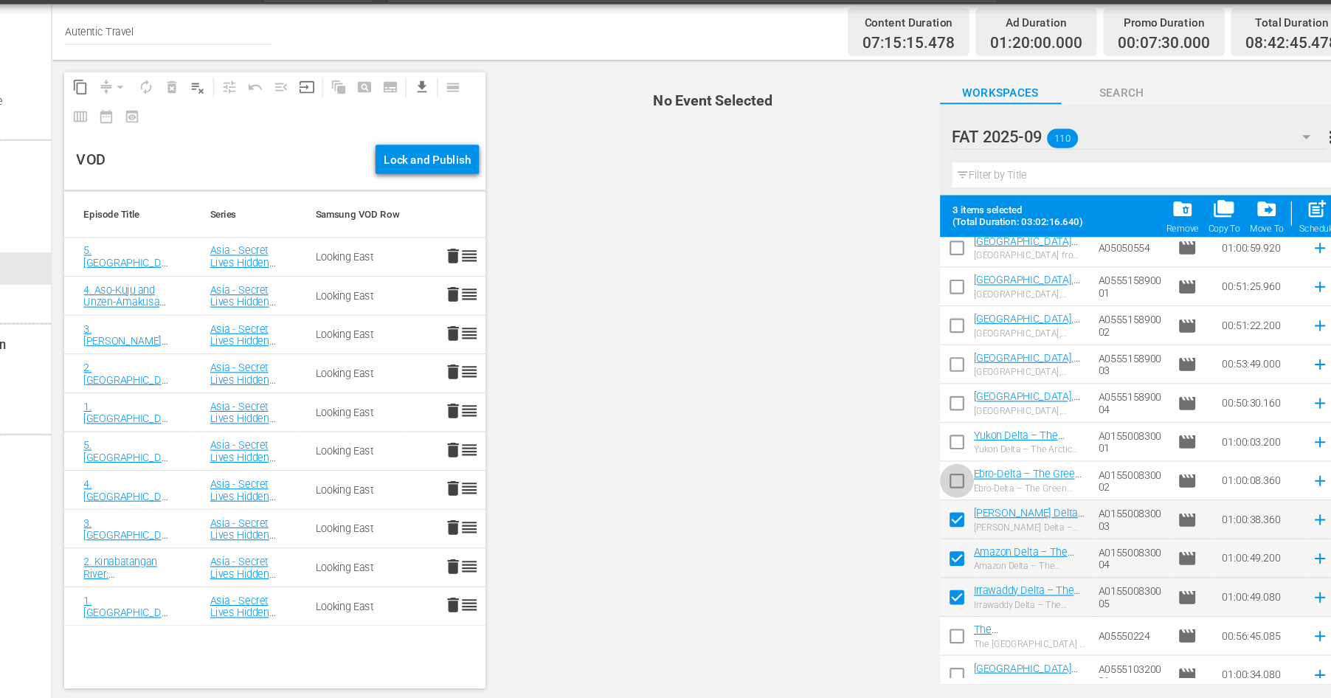
click at [958, 471] on input "checkbox" at bounding box center [958, 479] width 31 height 31
checkbox input "true"
click at [954, 440] on input "checkbox" at bounding box center [958, 444] width 31 height 31
checkbox input "true"
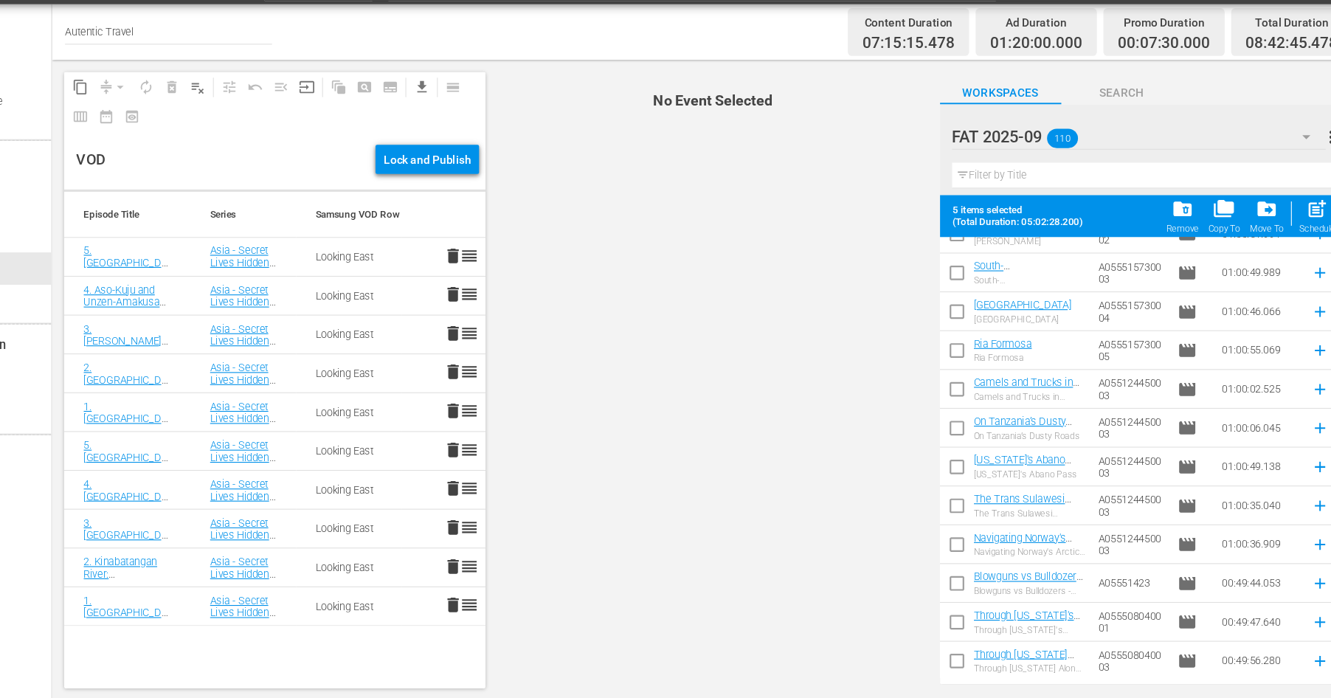
scroll to position [2327, 0]
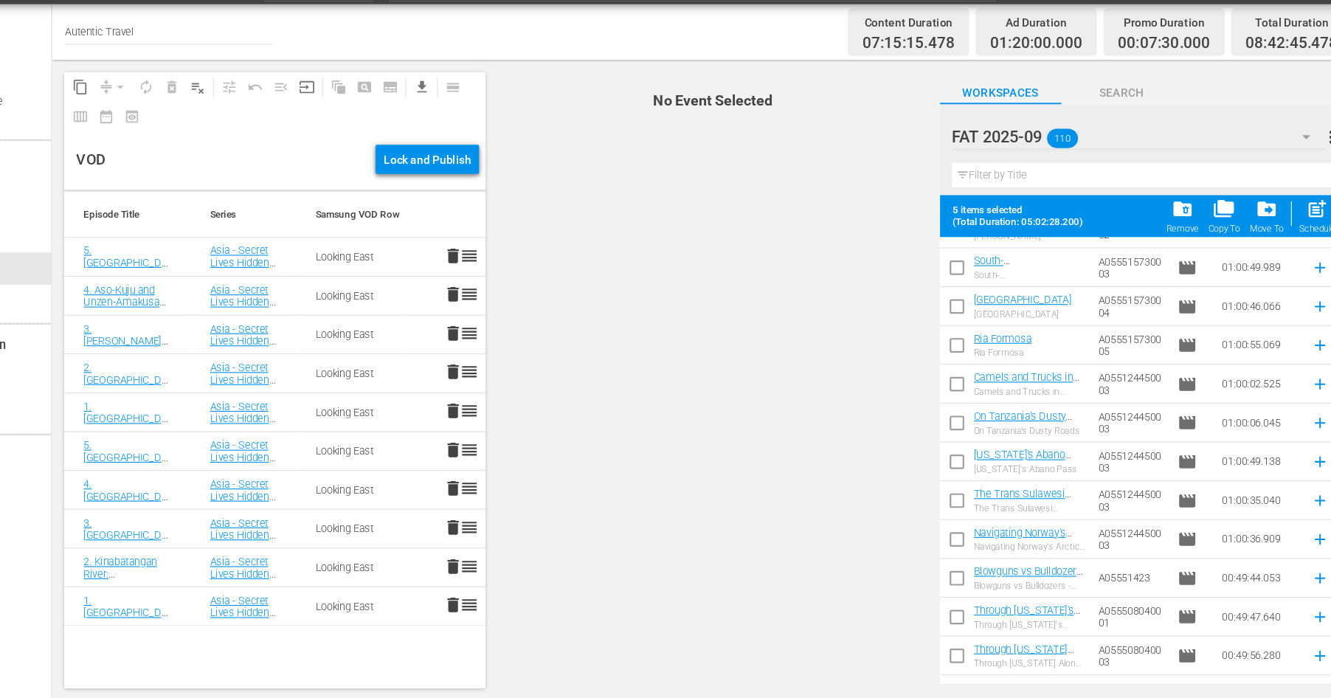
click at [958, 350] on input "checkbox" at bounding box center [958, 355] width 31 height 31
checkbox input "true"
click at [959, 316] on input "checkbox" at bounding box center [958, 320] width 31 height 31
checkbox input "true"
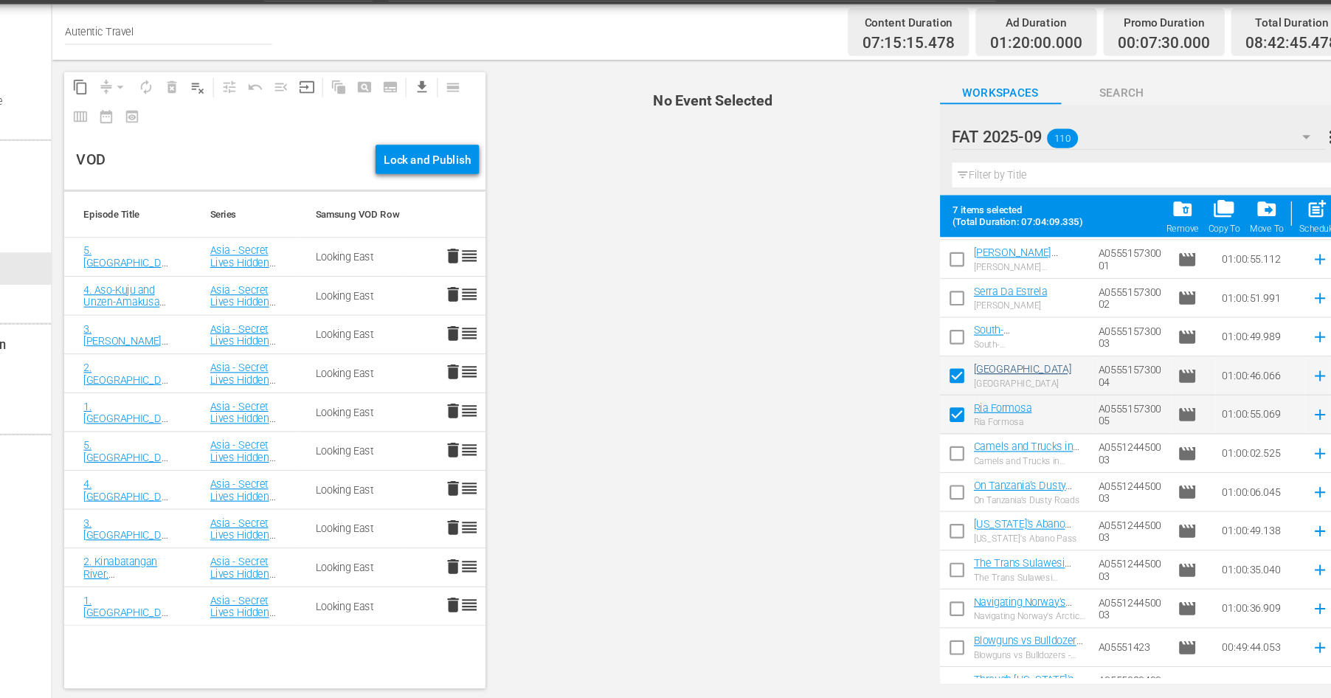
scroll to position [2261, 0]
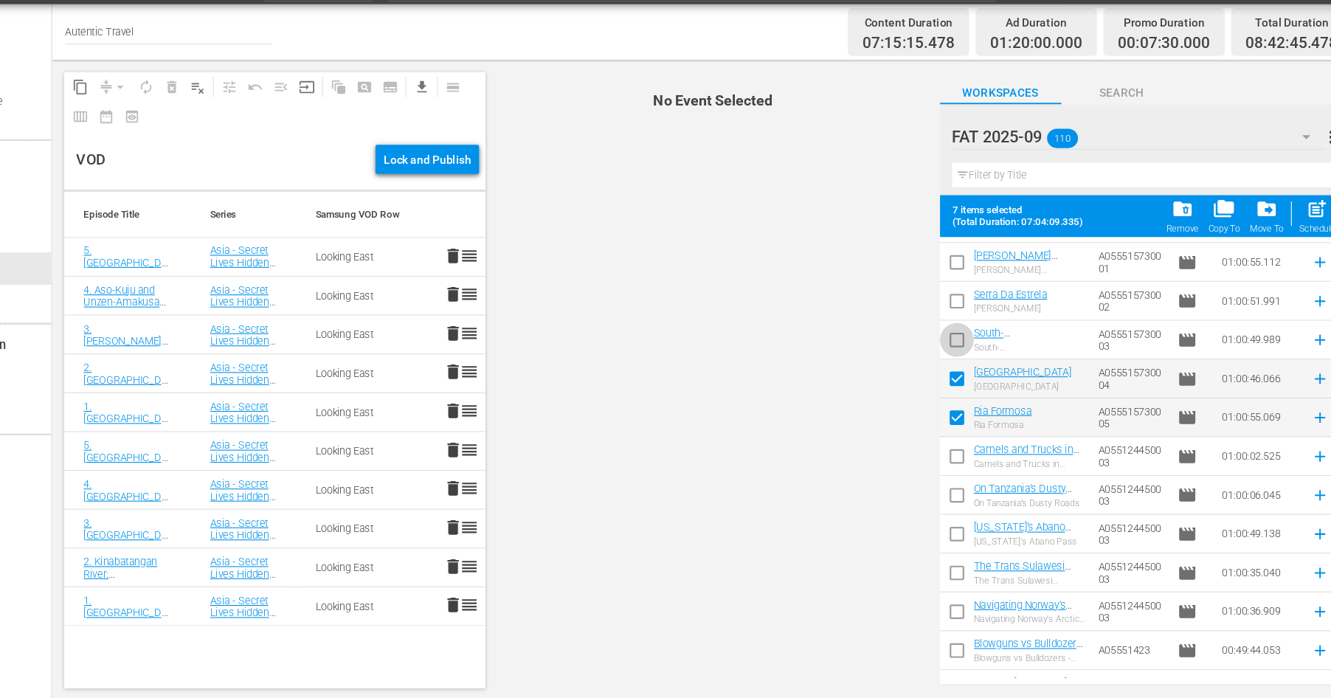
click at [958, 342] on input "checkbox" at bounding box center [958, 350] width 31 height 31
checkbox input "true"
click at [956, 304] on input "checkbox" at bounding box center [958, 314] width 31 height 31
checkbox input "true"
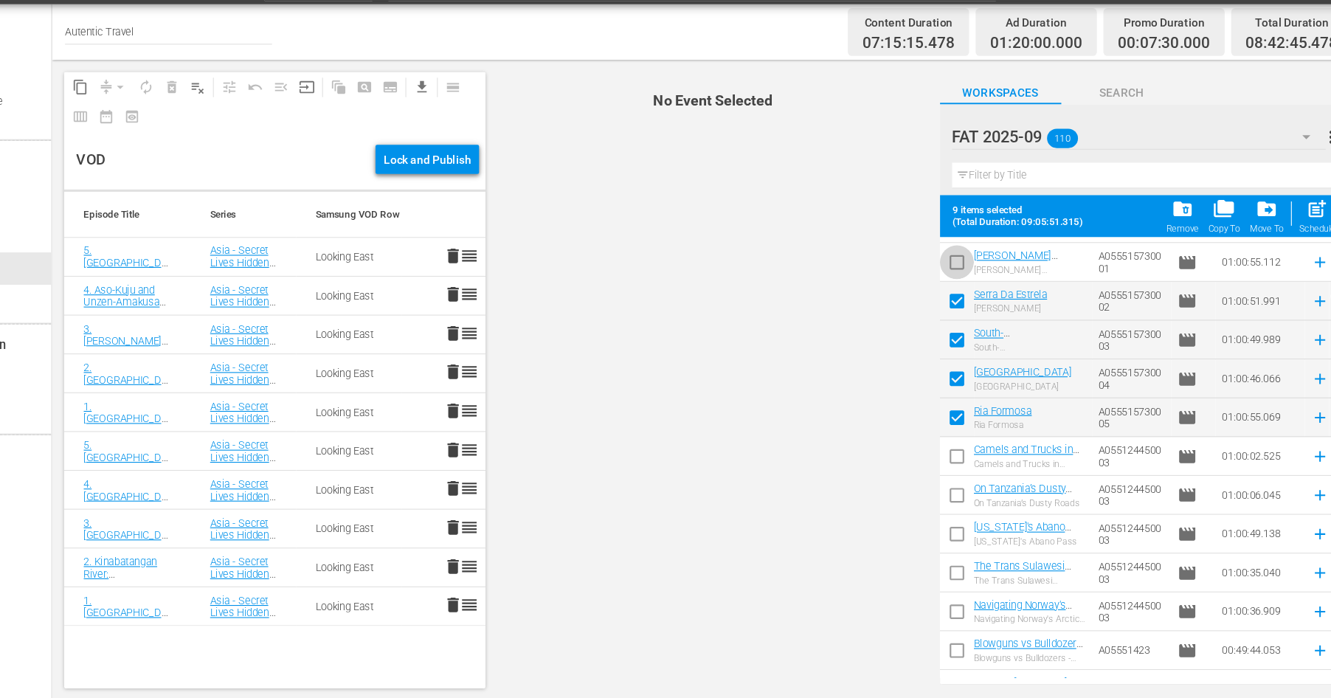
click at [960, 277] on input "checkbox" at bounding box center [958, 279] width 31 height 31
checkbox input "true"
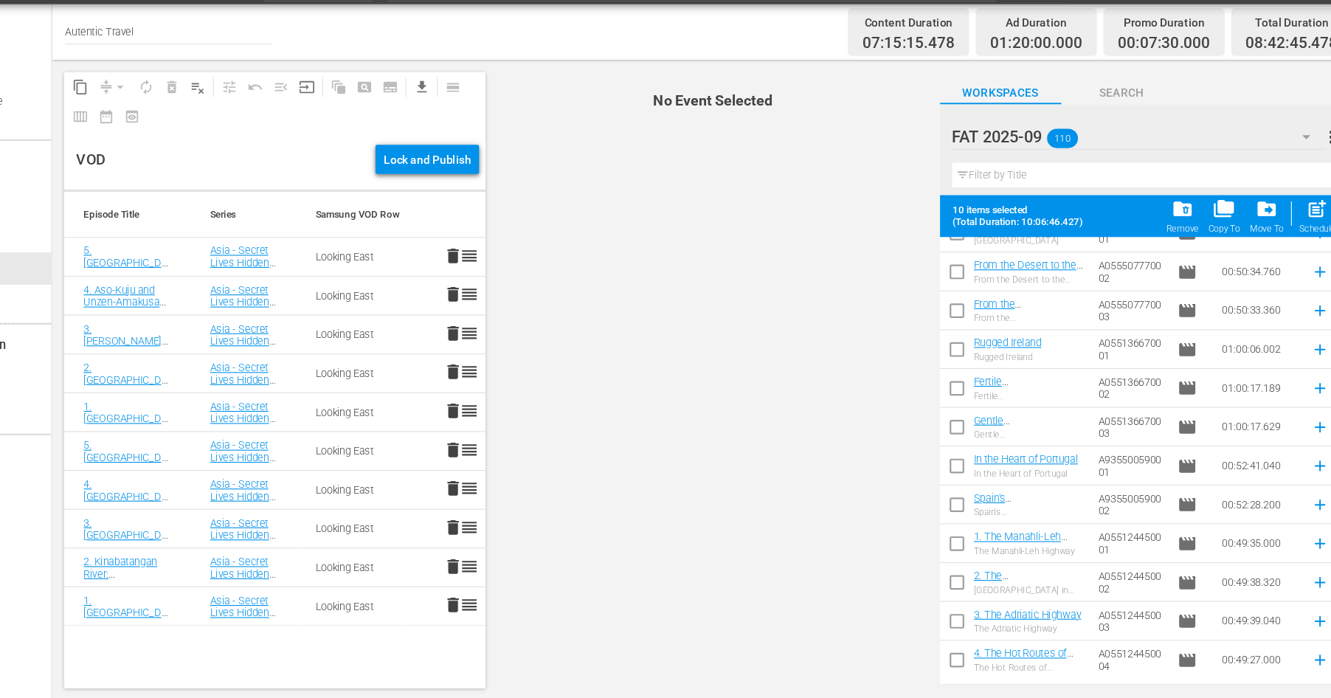
scroll to position [801, 0]
click at [958, 494] on input "checkbox" at bounding box center [958, 500] width 31 height 31
checkbox input "true"
click at [957, 458] on input "checkbox" at bounding box center [958, 465] width 31 height 31
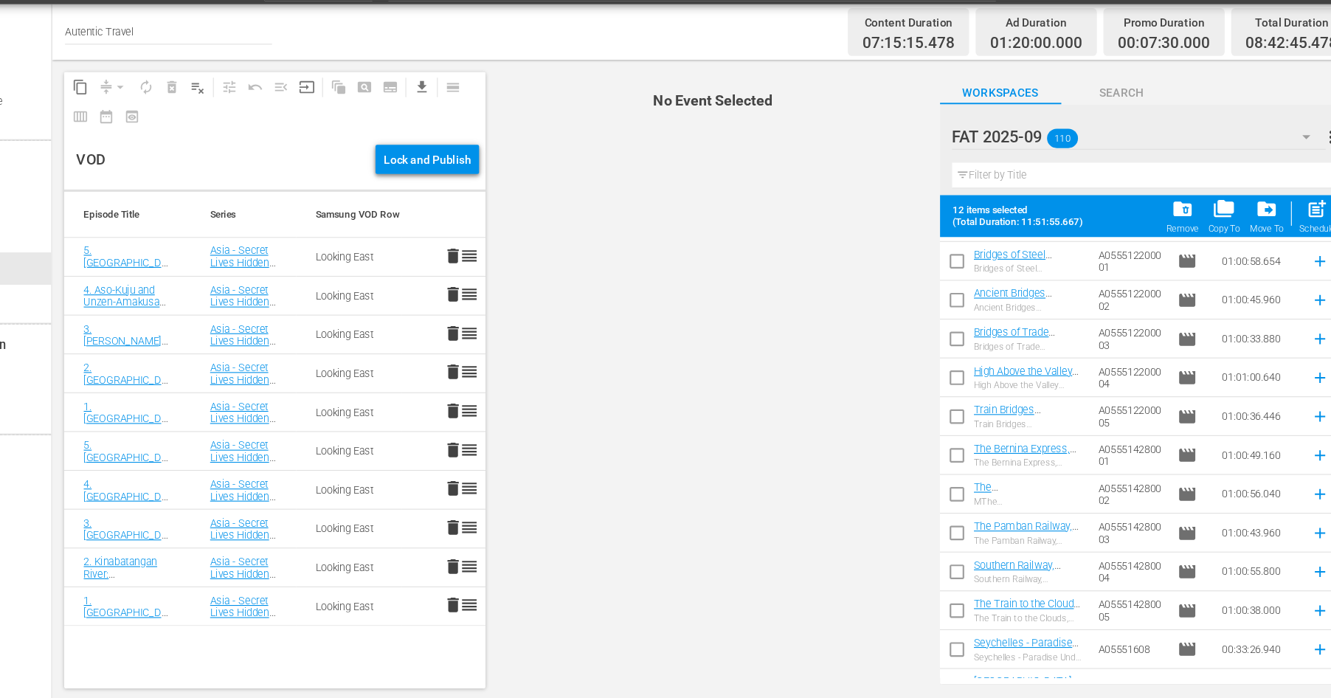
scroll to position [621, 0]
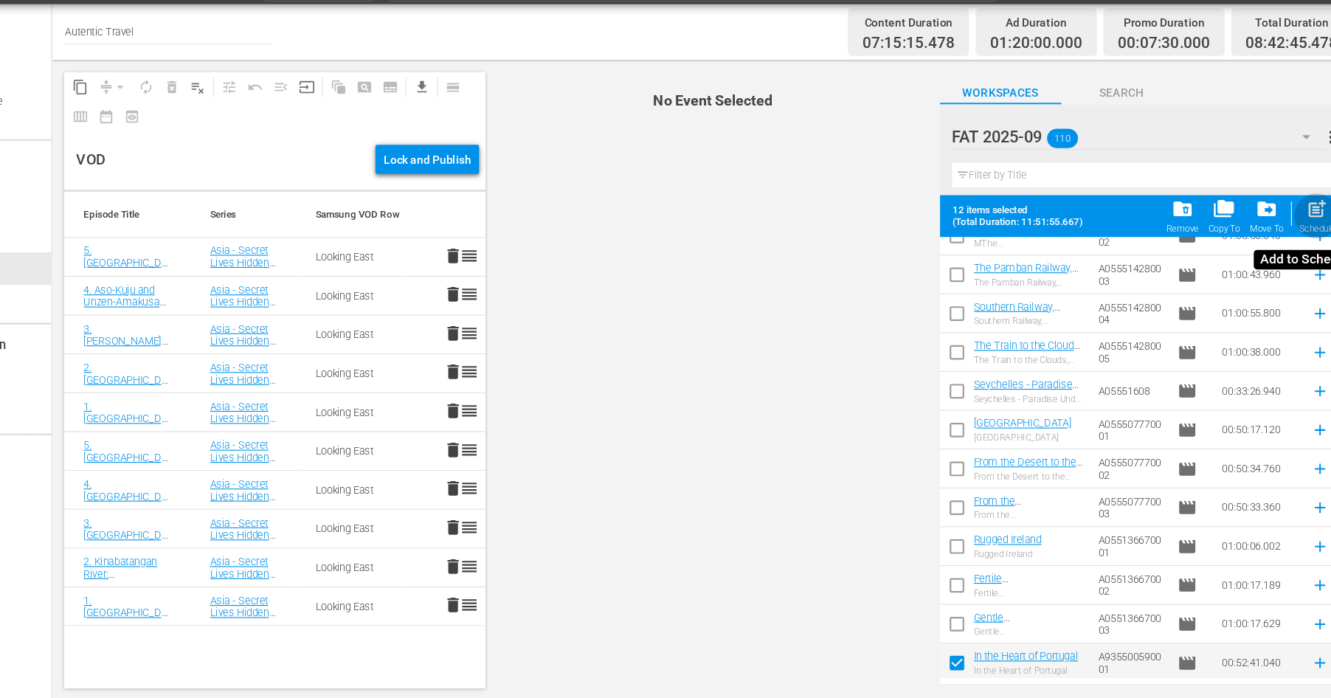
click at [1282, 234] on span "post_add" at bounding box center [1287, 228] width 20 height 20
checkbox input "false"
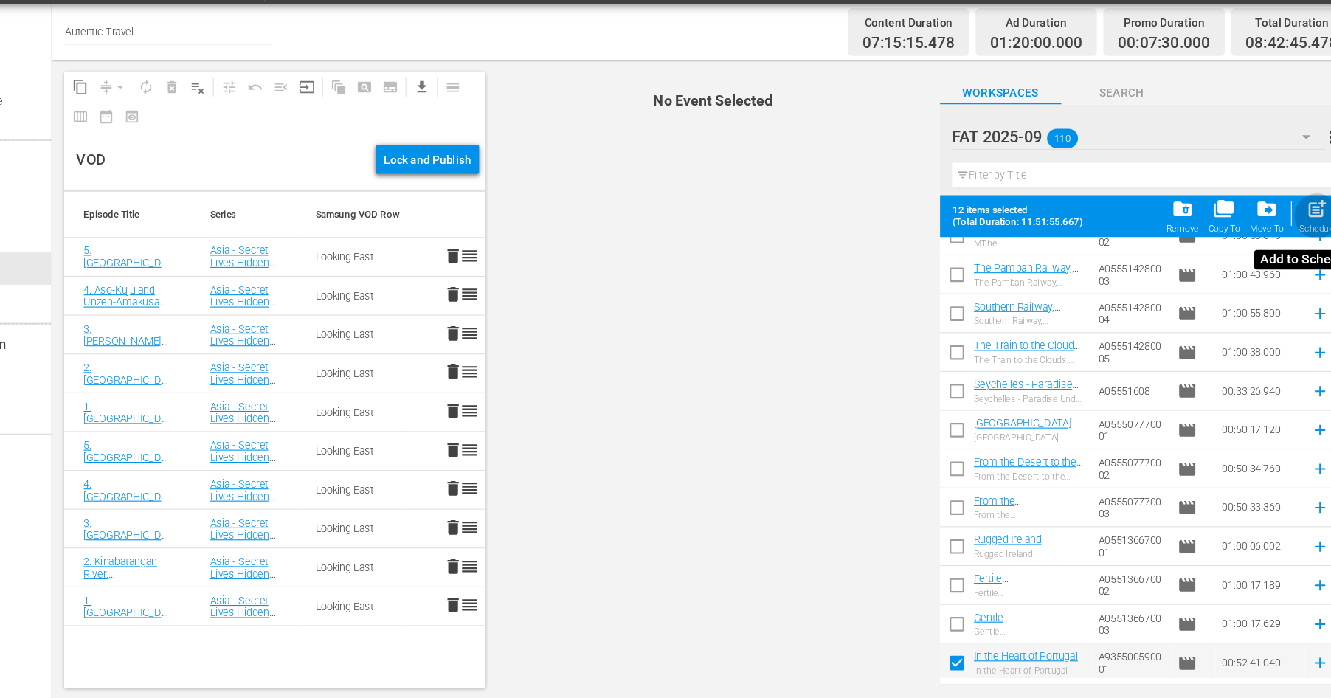
checkbox input "false"
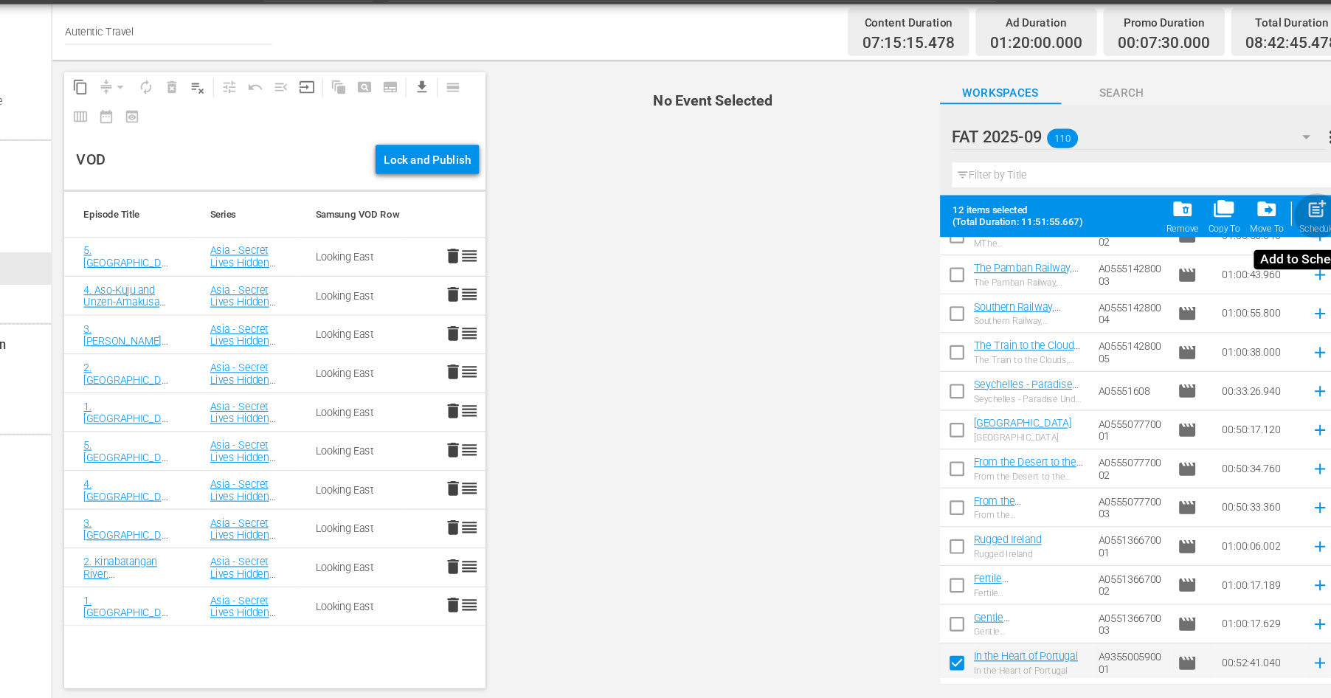
checkbox input "false"
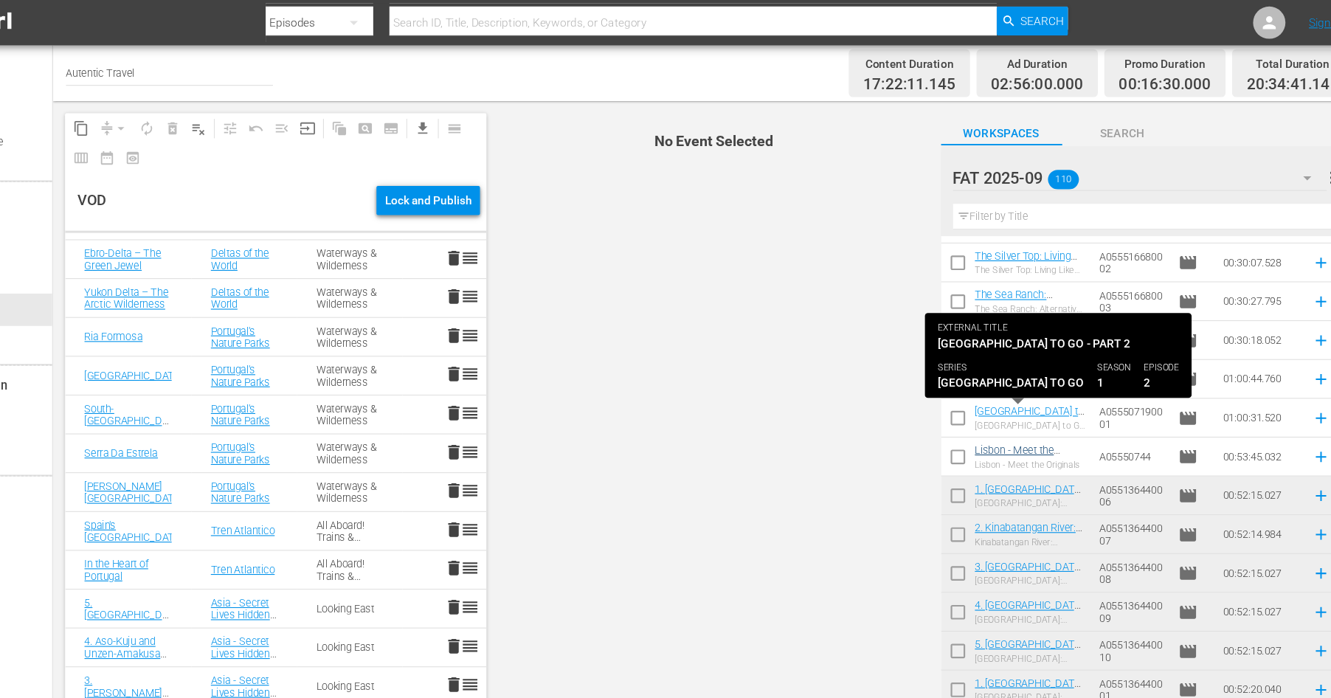
scroll to position [3352, 0]
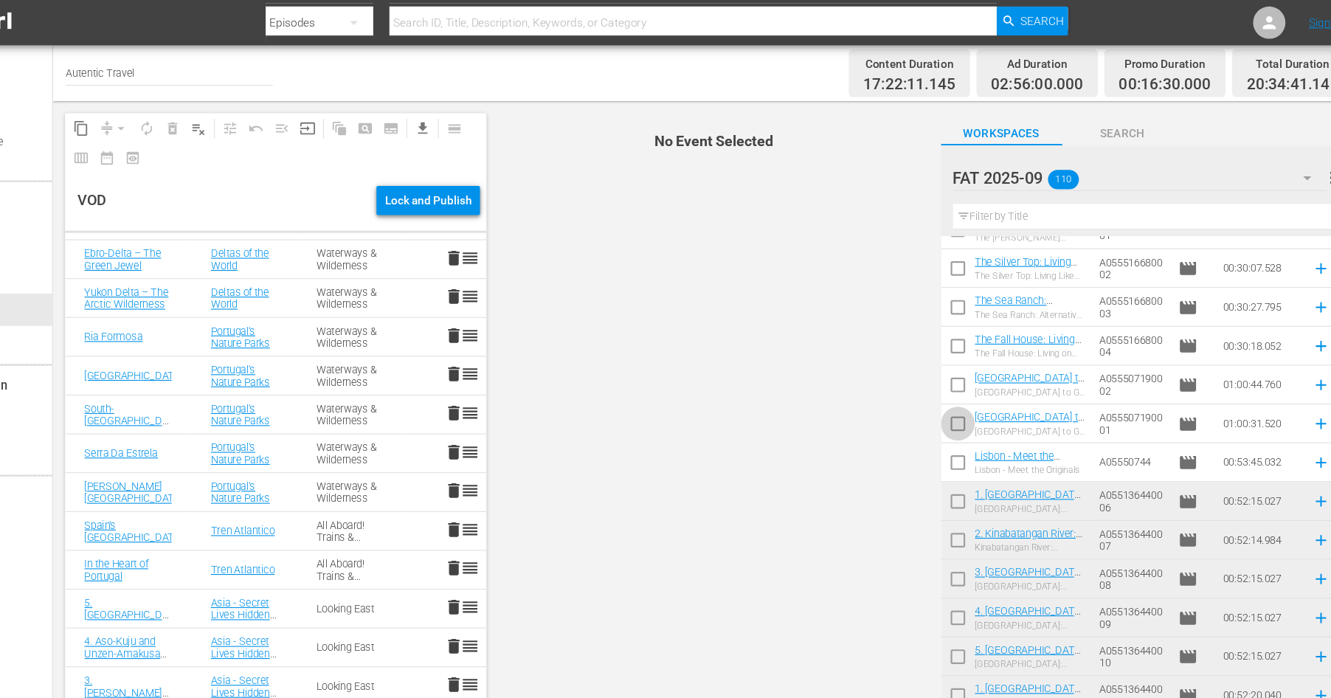
click at [957, 386] on input "checkbox" at bounding box center [958, 389] width 31 height 31
checkbox input "true"
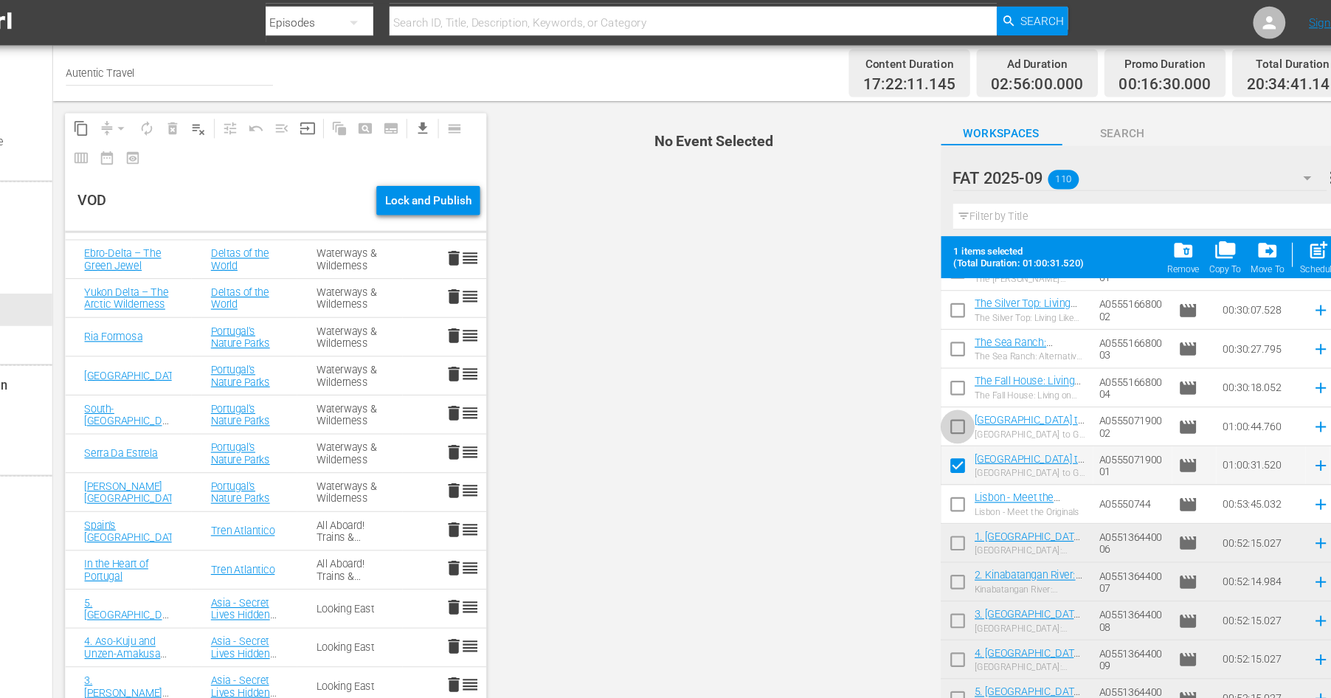
click at [958, 389] on input "checkbox" at bounding box center [958, 392] width 31 height 31
checkbox input "true"
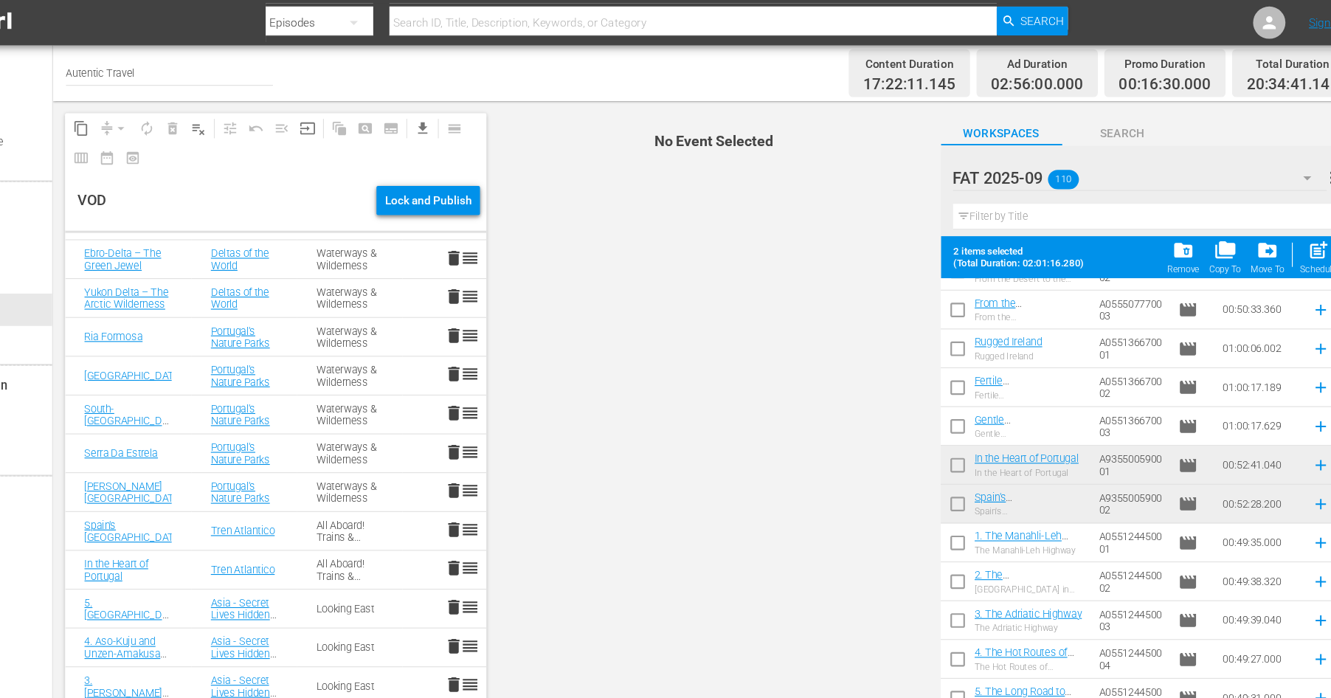
scroll to position [837, 0]
click at [957, 388] on input "checkbox" at bounding box center [958, 393] width 31 height 31
checkbox input "true"
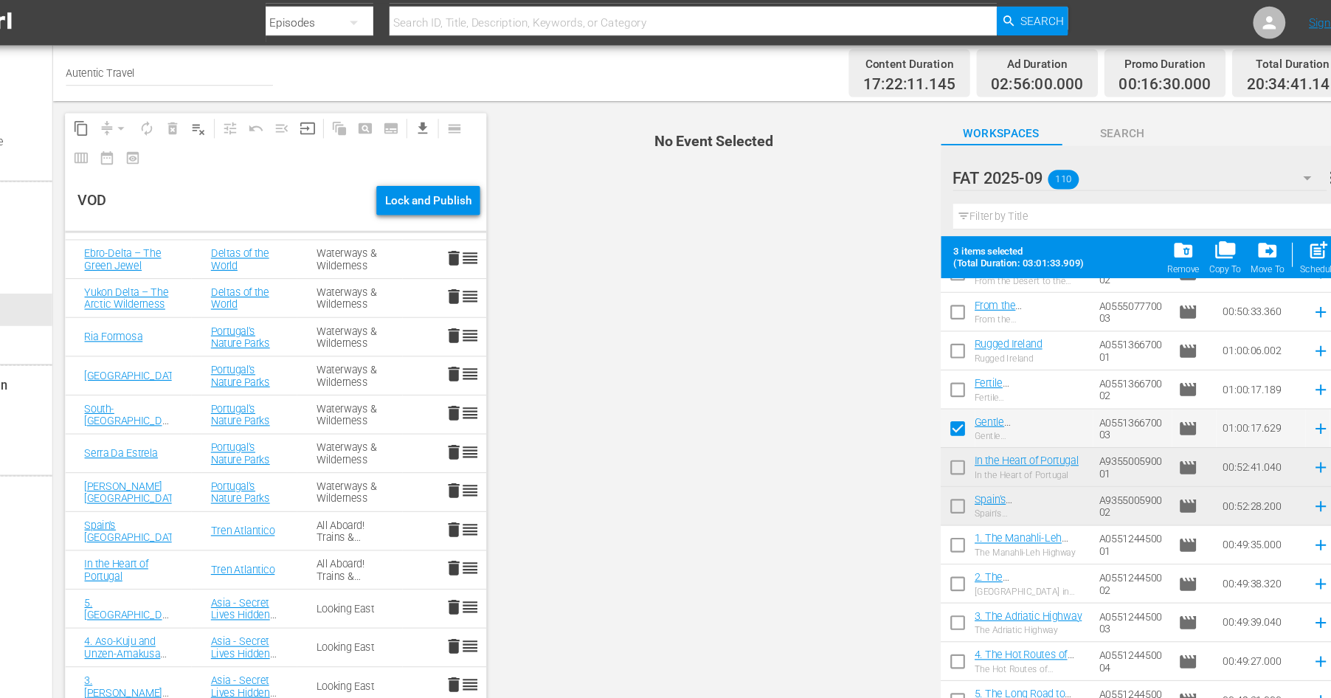
click at [955, 356] on input "checkbox" at bounding box center [958, 358] width 31 height 31
checkbox input "true"
click at [953, 321] on input "checkbox" at bounding box center [958, 323] width 31 height 31
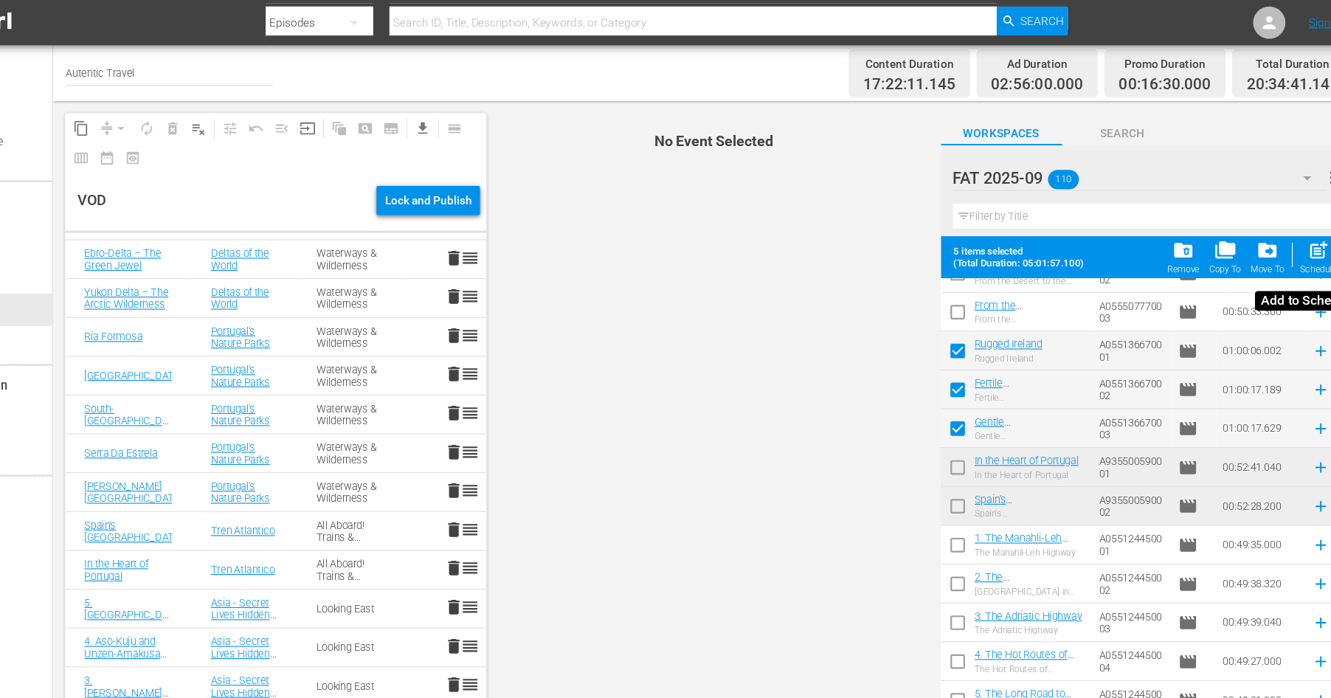
click at [1284, 233] on span "post_add" at bounding box center [1287, 228] width 20 height 20
checkbox input "false"
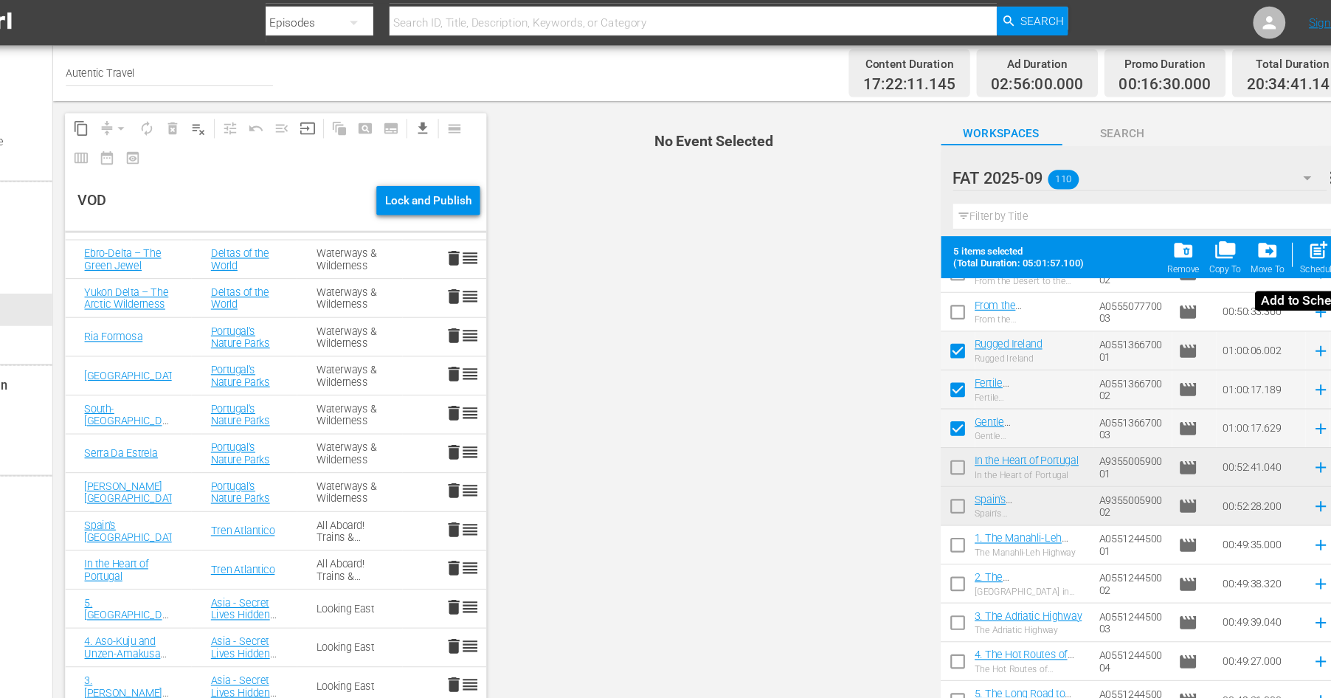
checkbox input "false"
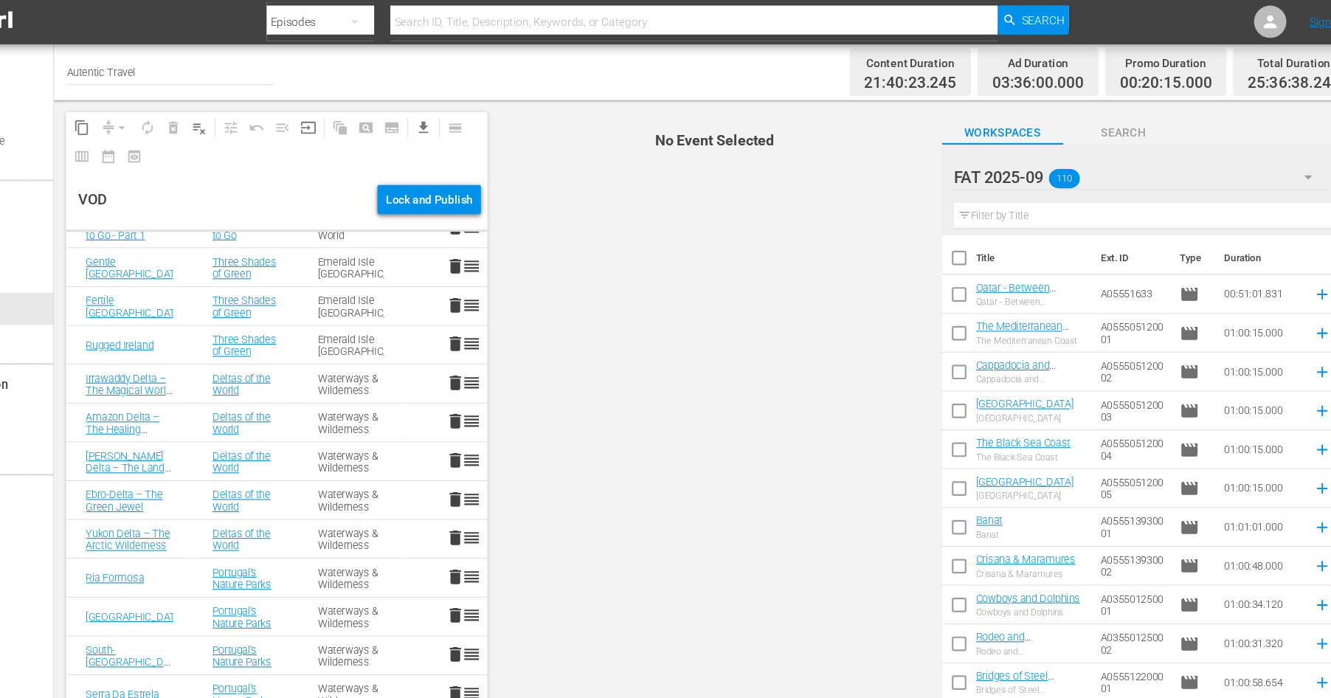
scroll to position [0, 0]
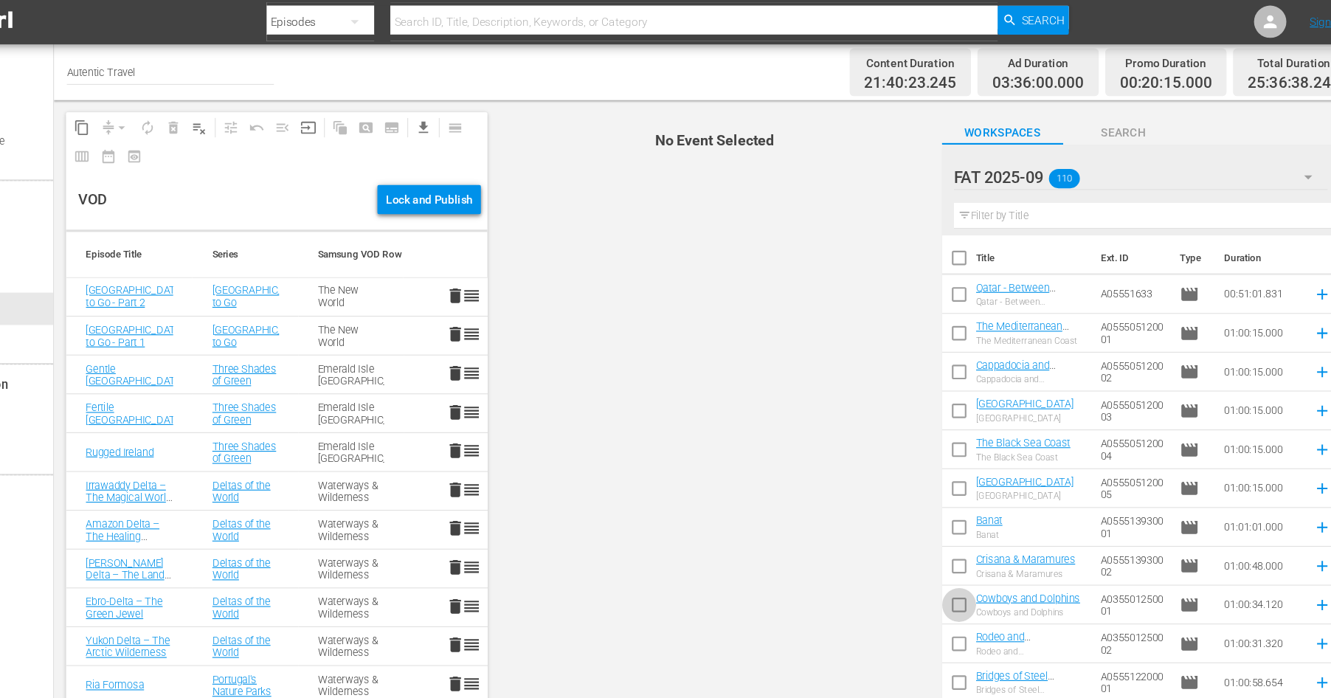
click at [956, 549] on input "checkbox" at bounding box center [958, 555] width 31 height 31
checkbox input "true"
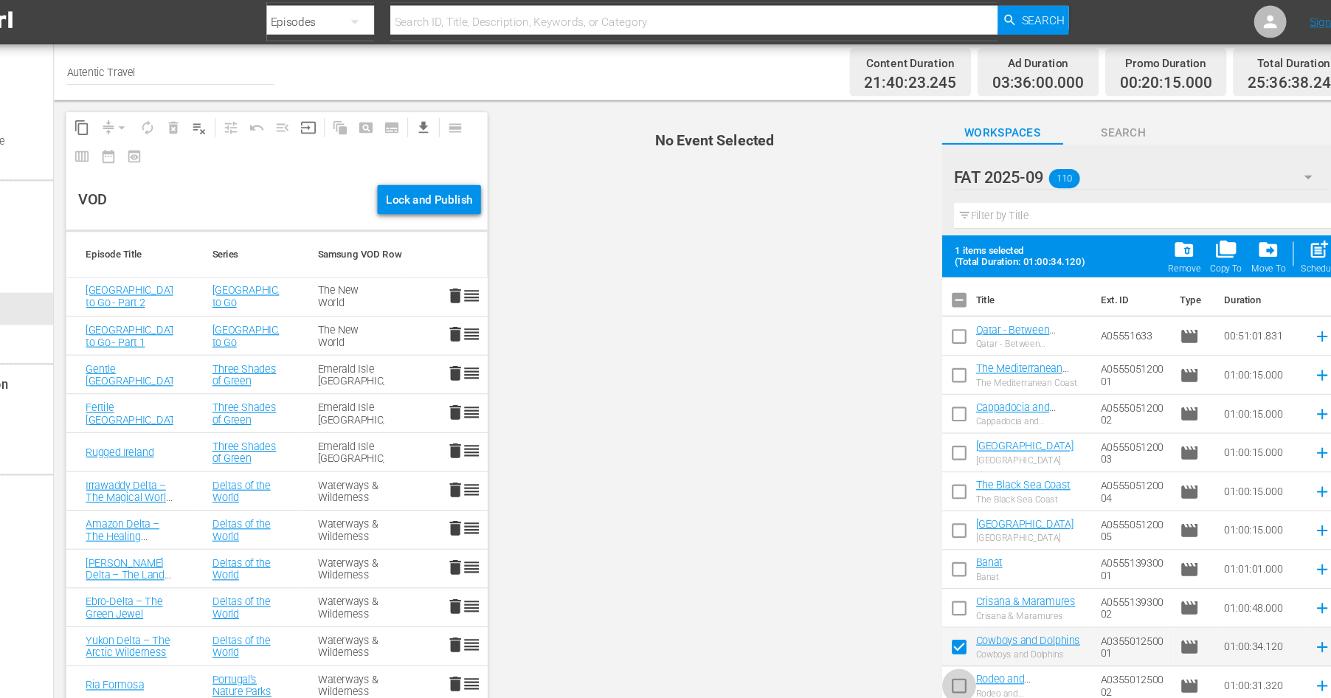
click at [959, 620] on input "checkbox" at bounding box center [958, 629] width 31 height 31
checkbox input "true"
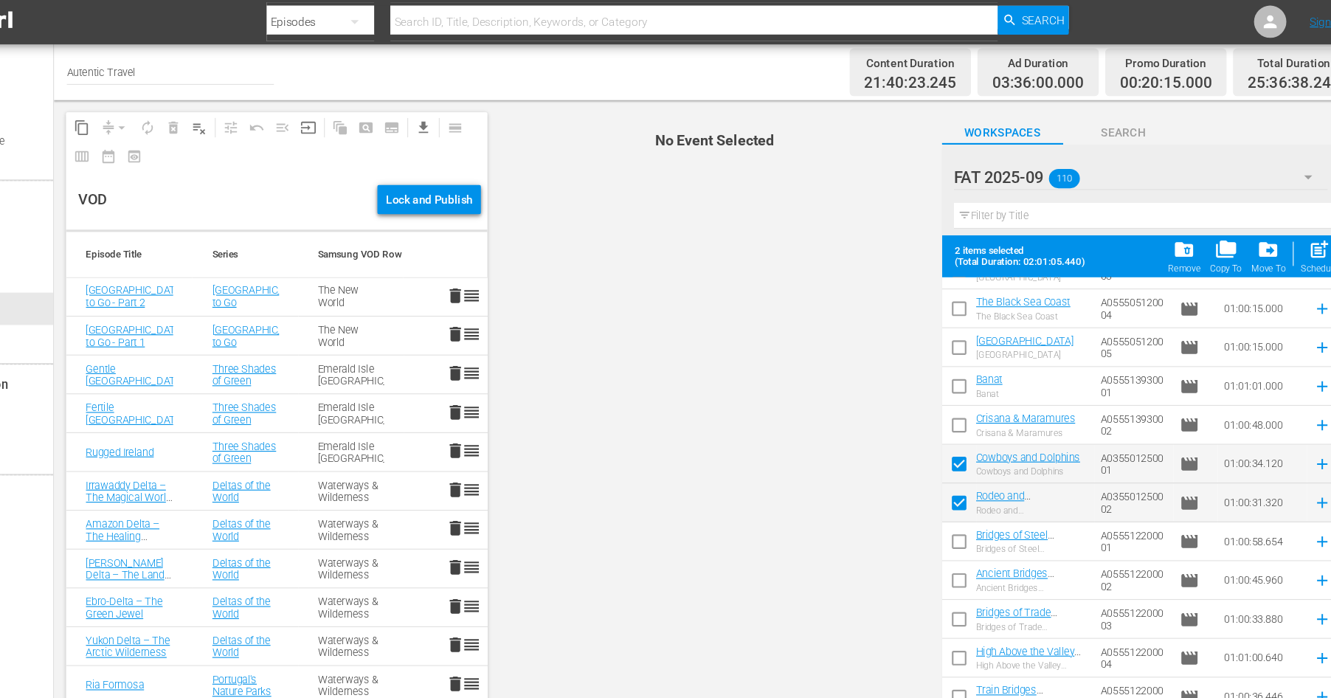
scroll to position [169, 0]
click at [960, 420] on input "checkbox" at bounding box center [958, 424] width 31 height 31
checkbox input "false"
click at [960, 462] on input "checkbox" at bounding box center [958, 460] width 31 height 31
checkbox input "false"
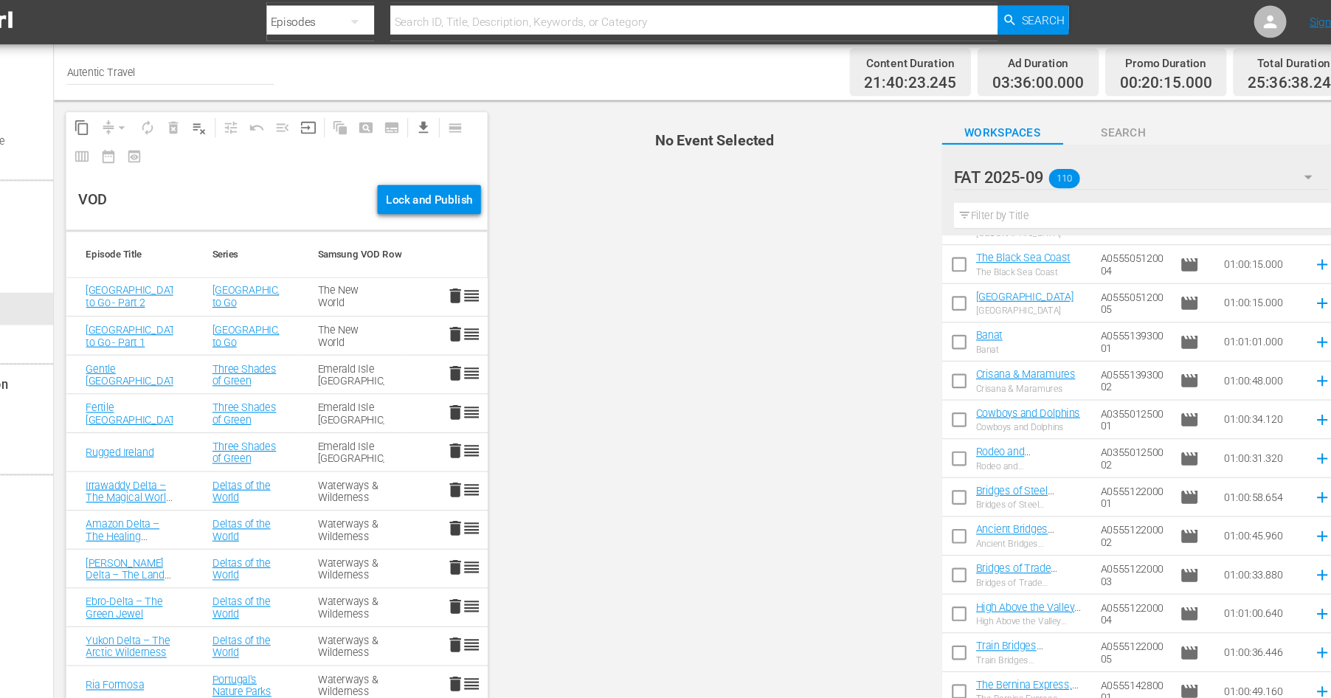
click at [955, 455] on input "checkbox" at bounding box center [958, 457] width 31 height 31
checkbox input "true"
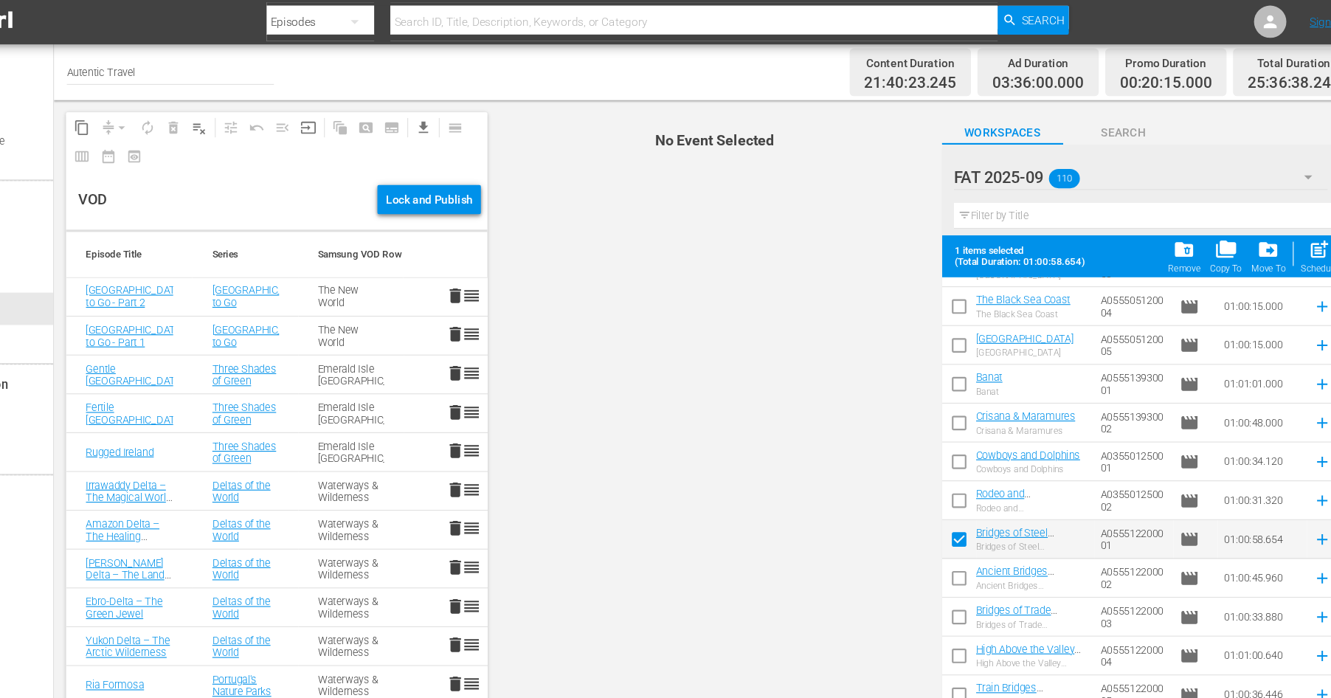
click at [956, 524] on input "checkbox" at bounding box center [958, 531] width 31 height 31
checkbox input "true"
click at [956, 562] on input "checkbox" at bounding box center [958, 566] width 31 height 31
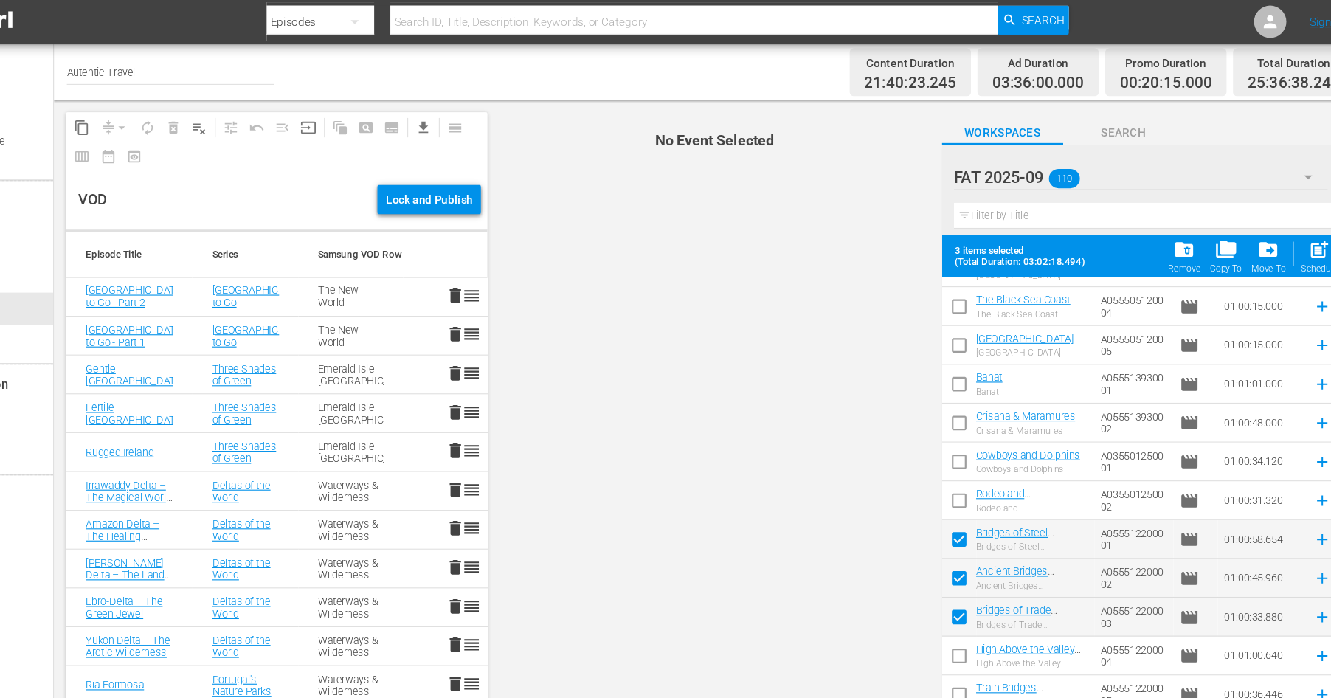
click at [954, 594] on input "checkbox" at bounding box center [958, 601] width 31 height 31
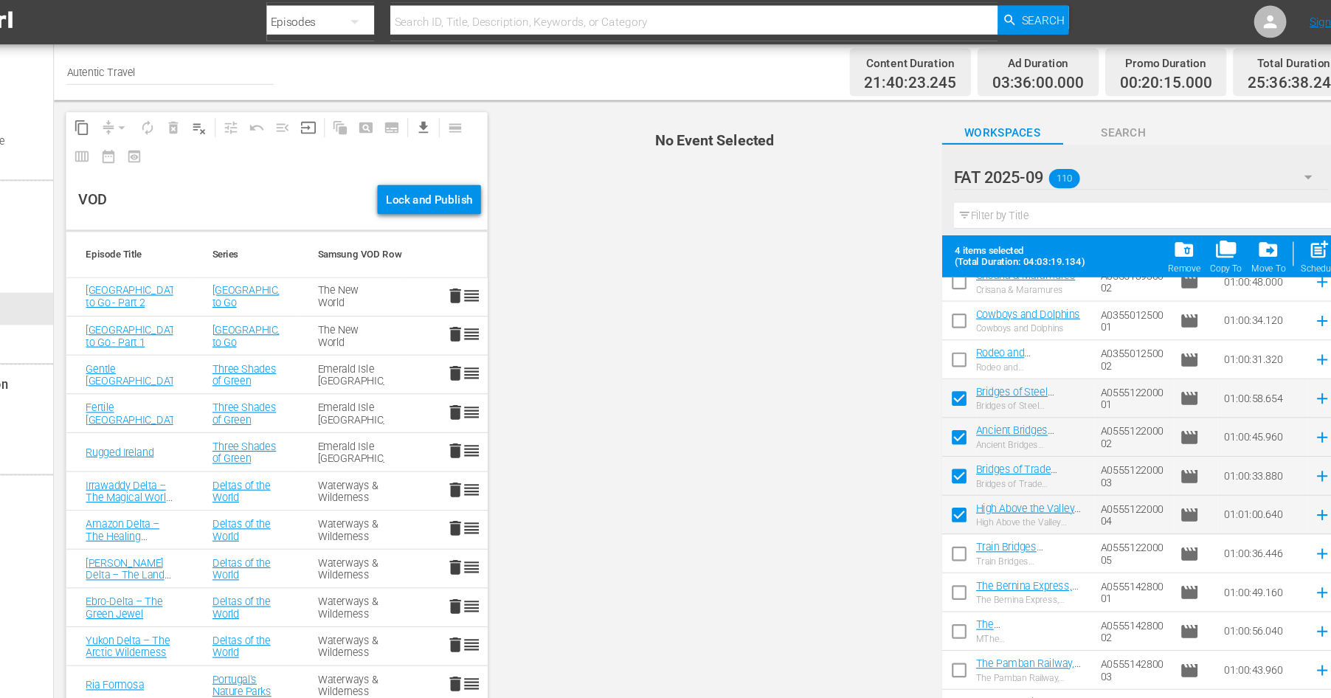
scroll to position [305, 0]
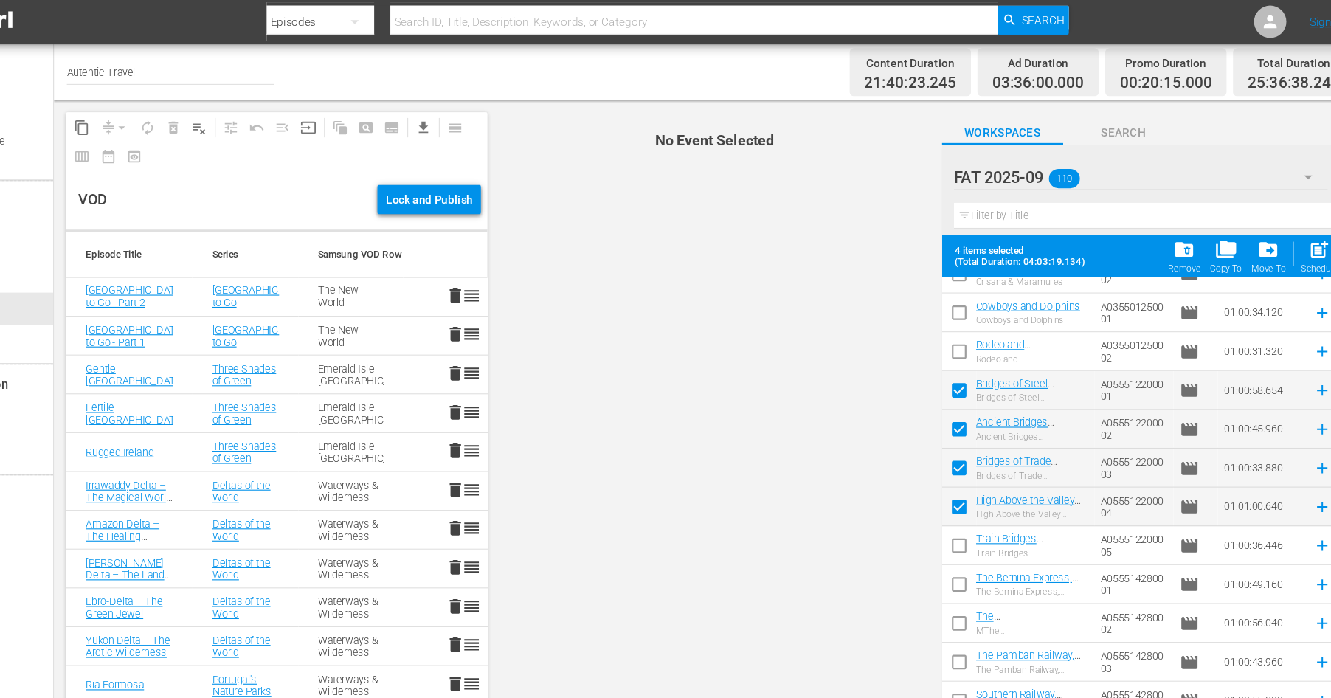
click at [961, 495] on input "checkbox" at bounding box center [958, 501] width 31 height 31
click at [959, 527] on input "checkbox" at bounding box center [958, 536] width 31 height 31
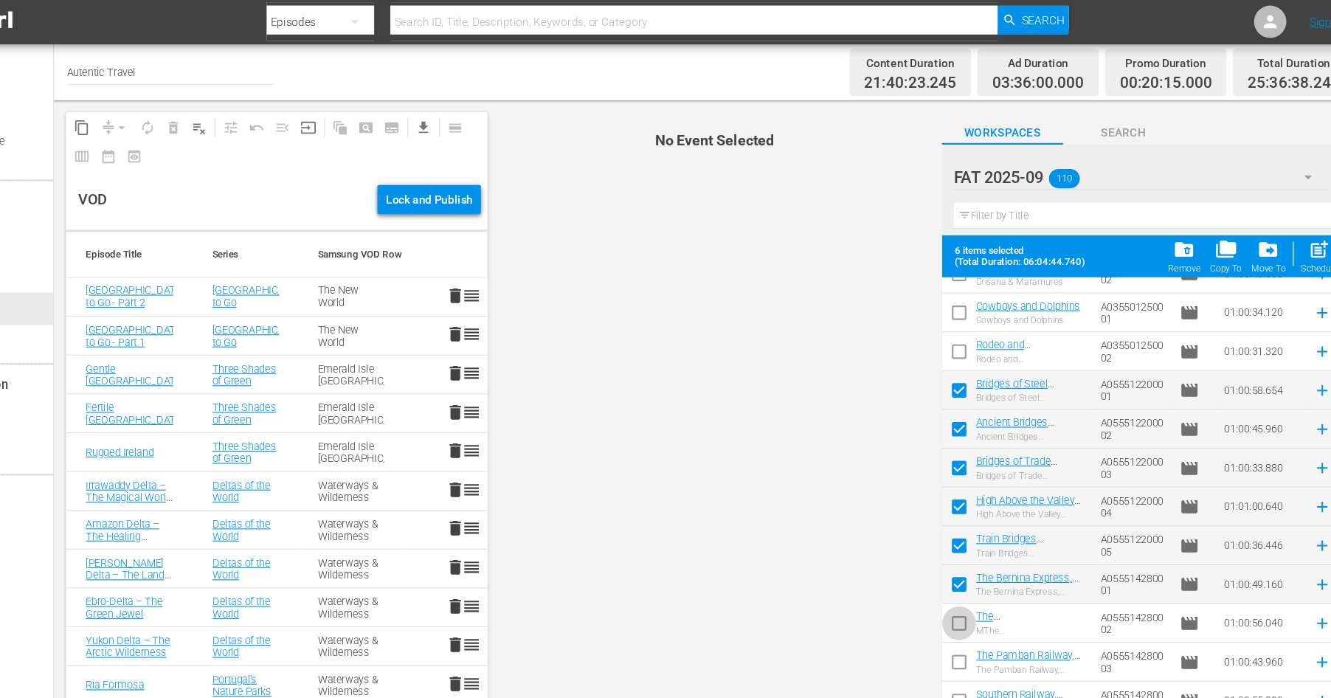
click at [962, 569] on input "checkbox" at bounding box center [958, 572] width 31 height 31
click at [962, 597] on input "checkbox" at bounding box center [958, 607] width 31 height 31
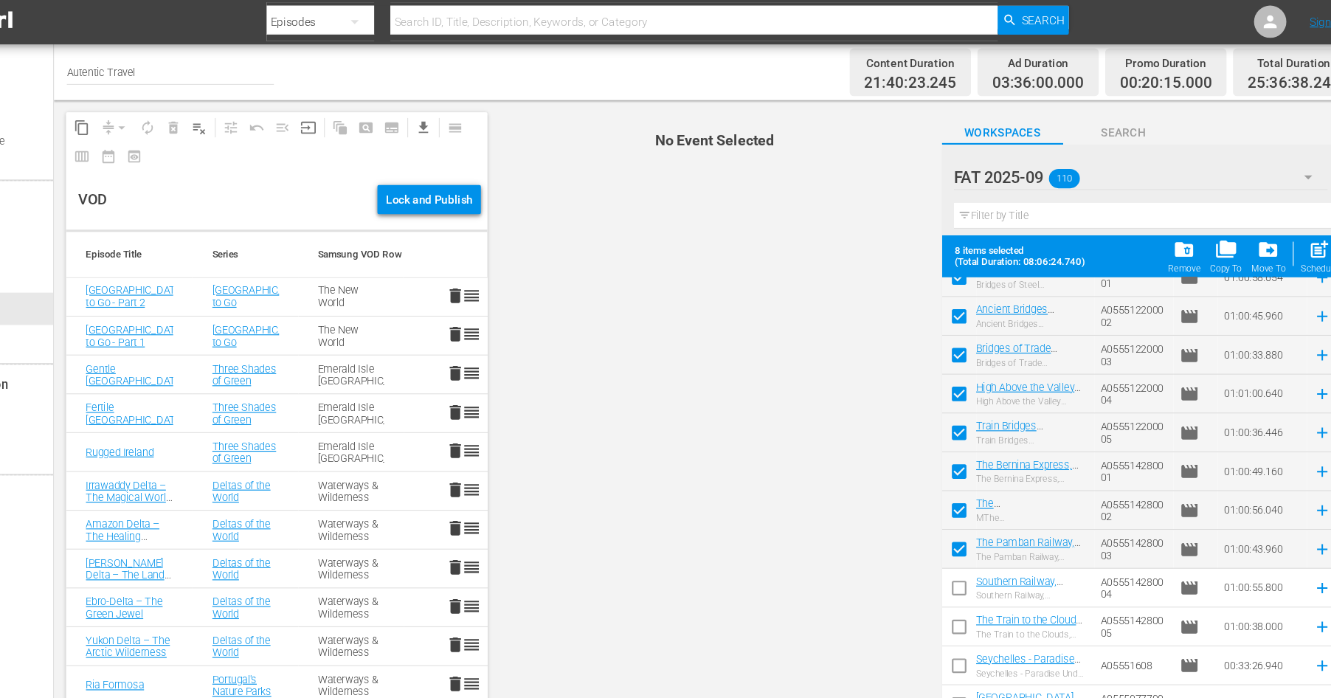
scroll to position [429, 0]
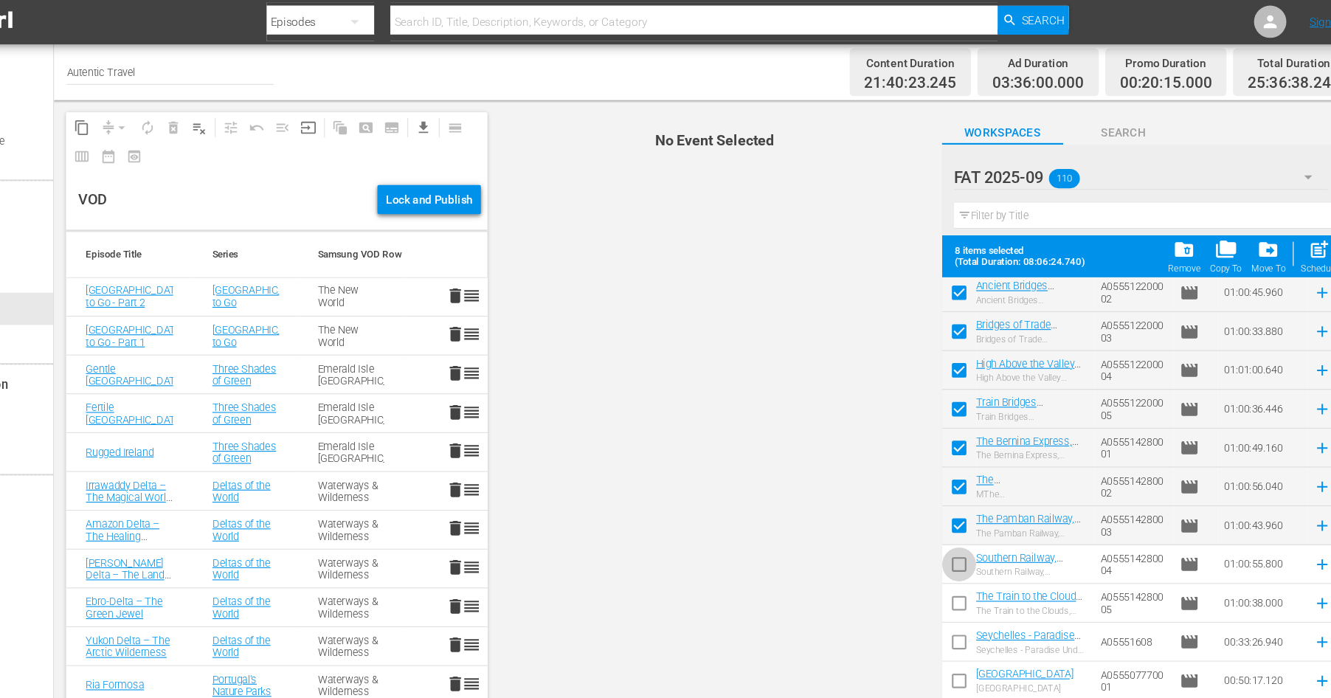
click at [958, 514] on input "checkbox" at bounding box center [958, 518] width 31 height 31
click at [958, 542] on input "checkbox" at bounding box center [958, 553] width 31 height 31
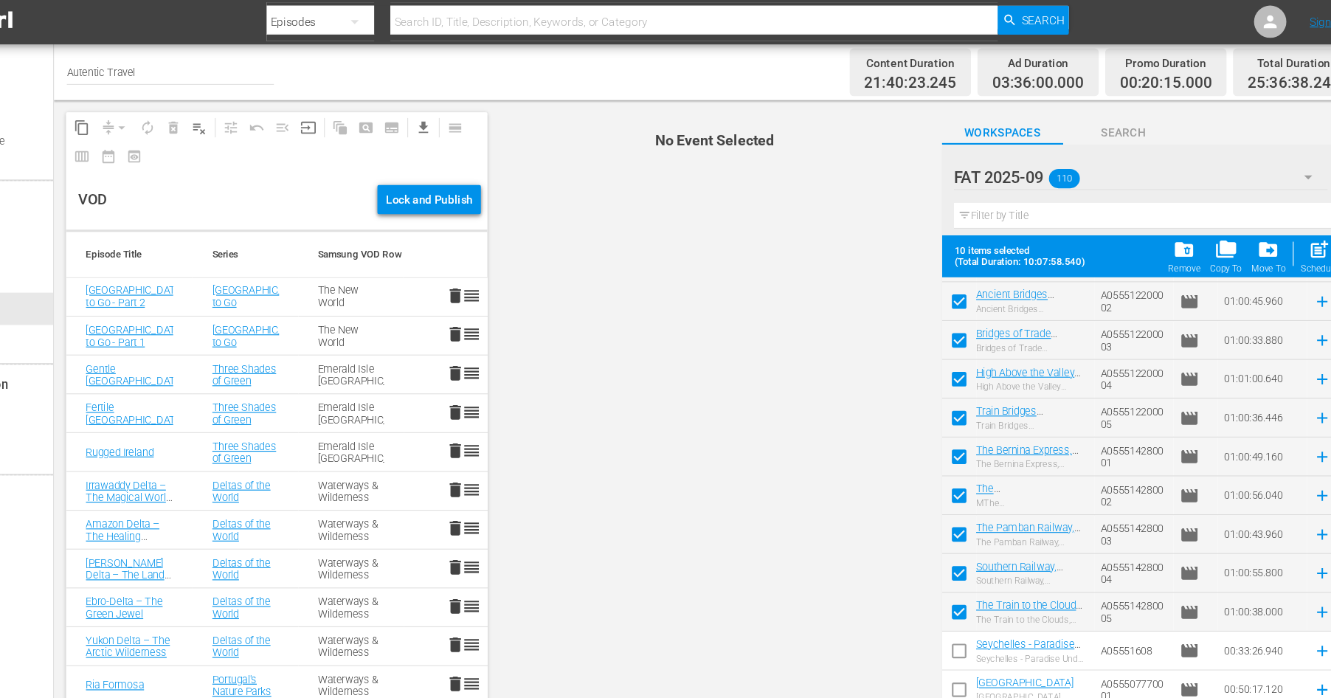
scroll to position [419, 0]
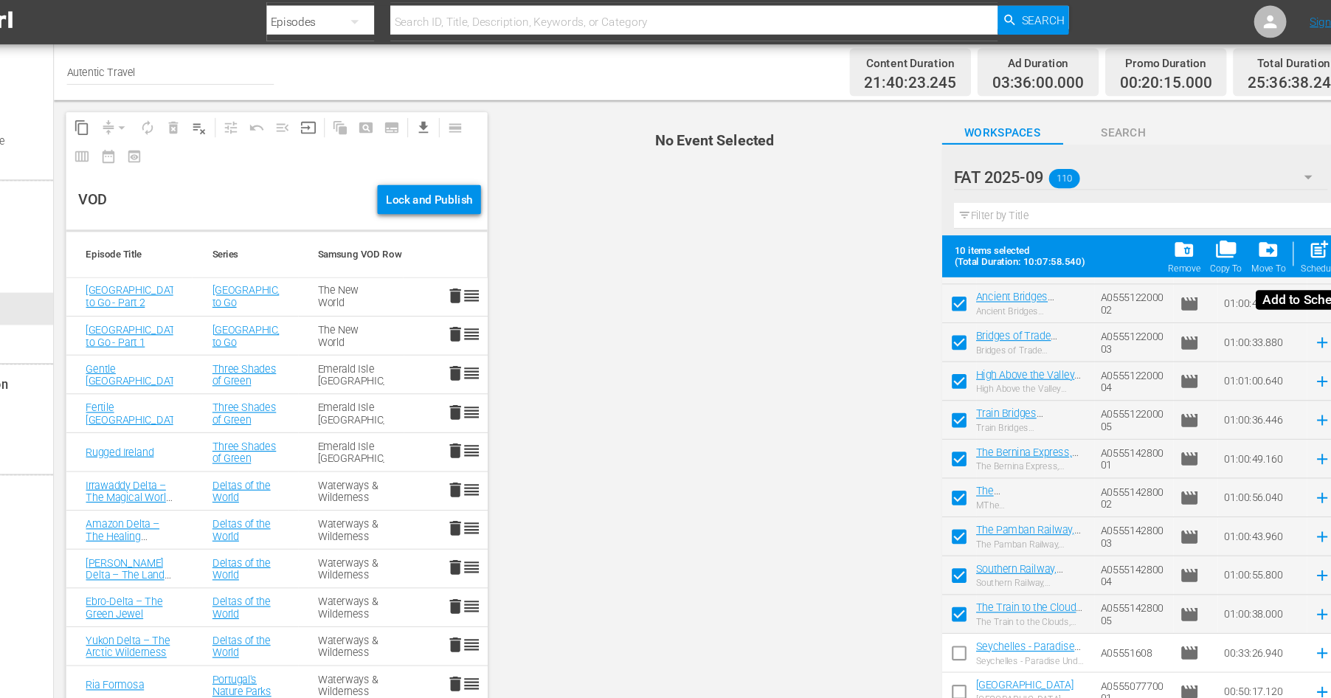
click at [1281, 239] on div "post_add Schedule" at bounding box center [1286, 234] width 33 height 32
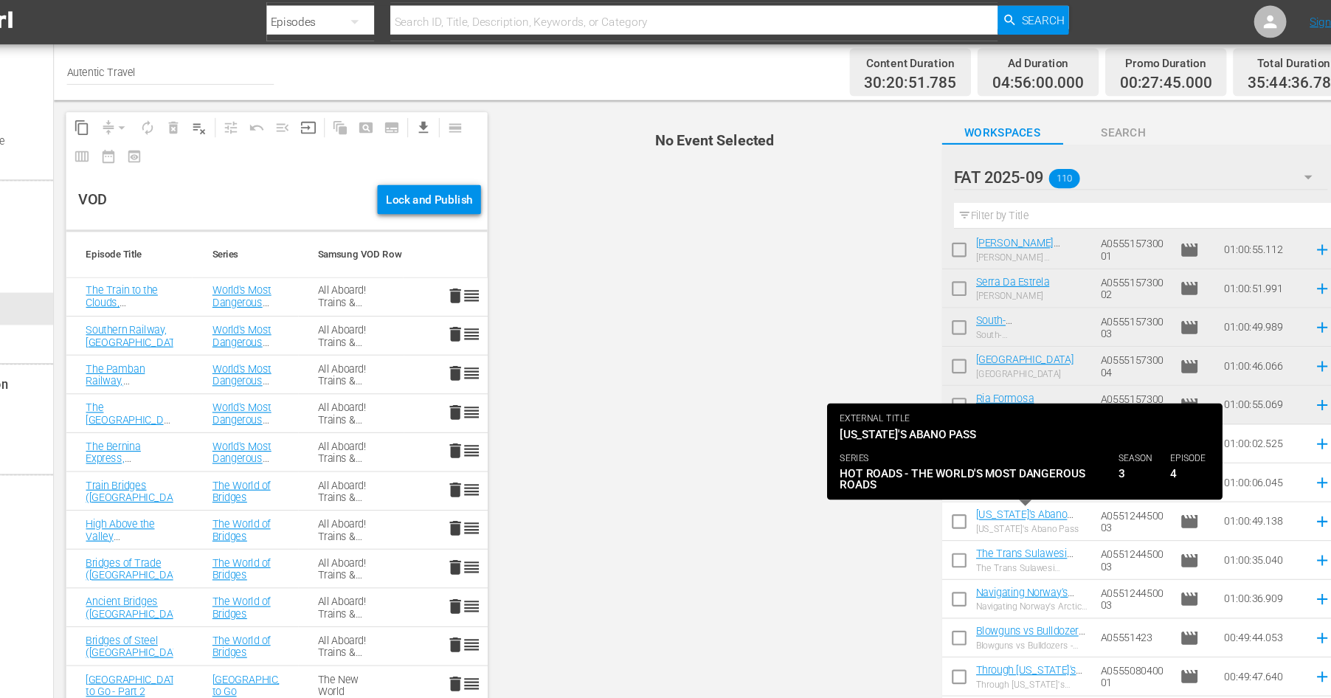
scroll to position [2267, 0]
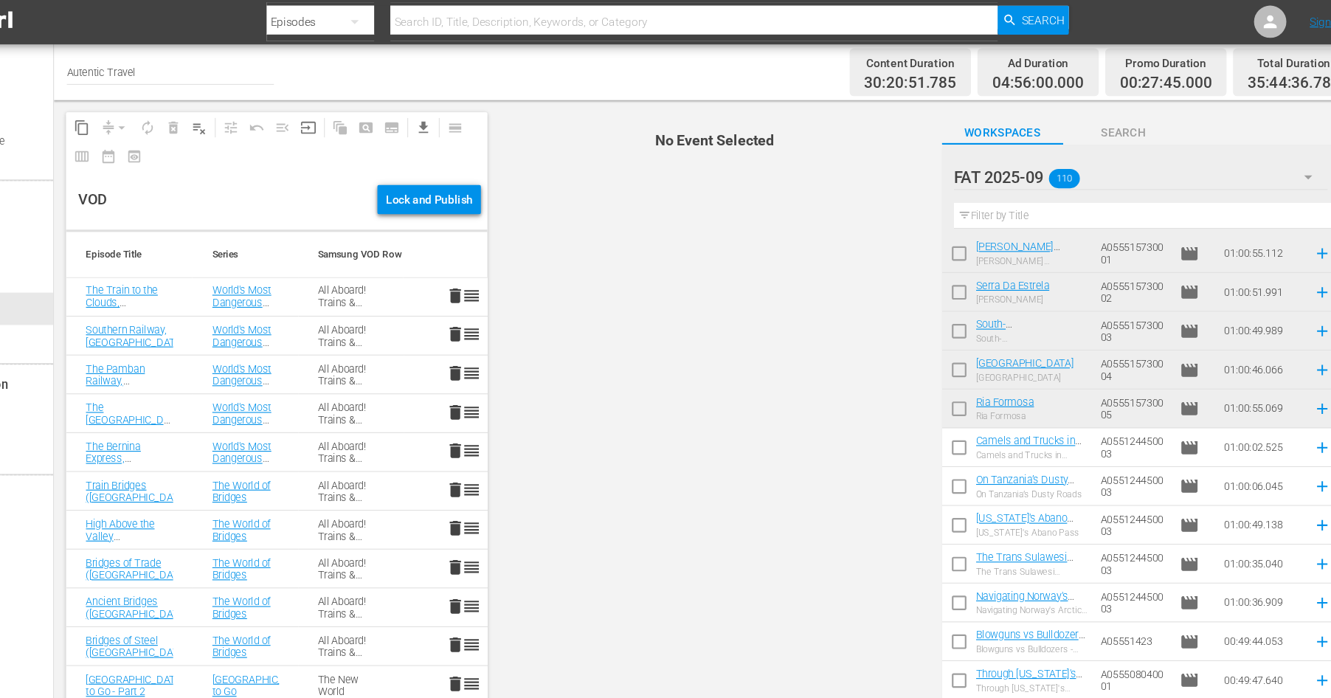
click at [957, 410] on input "checkbox" at bounding box center [958, 412] width 31 height 31
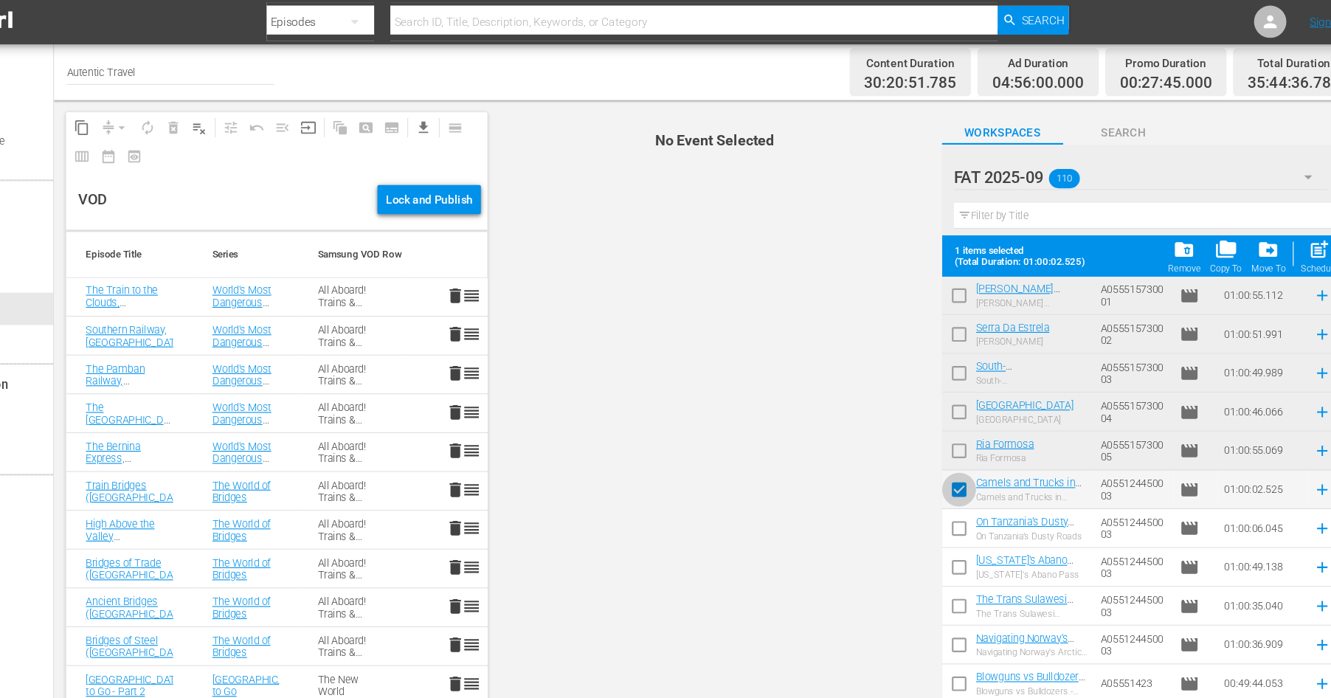
click at [955, 450] on input "checkbox" at bounding box center [958, 450] width 31 height 31
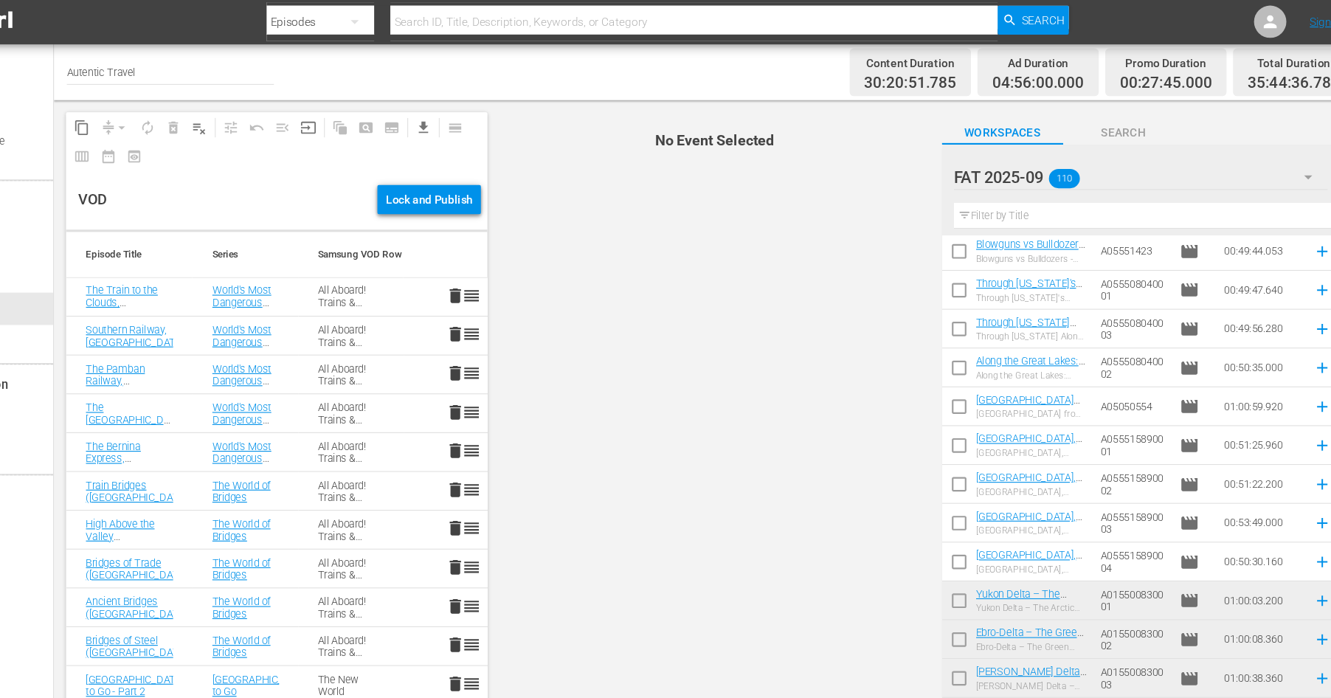
scroll to position [2640, 0]
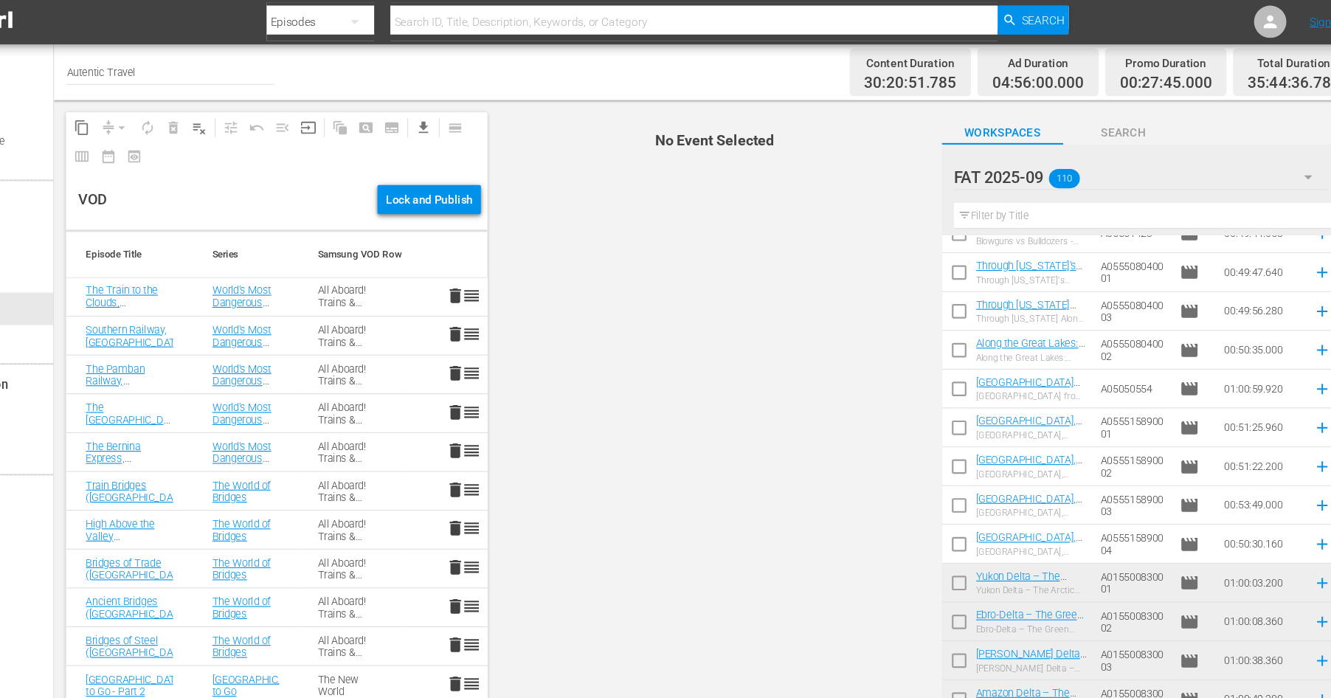
click at [958, 493] on input "checkbox" at bounding box center [958, 500] width 31 height 31
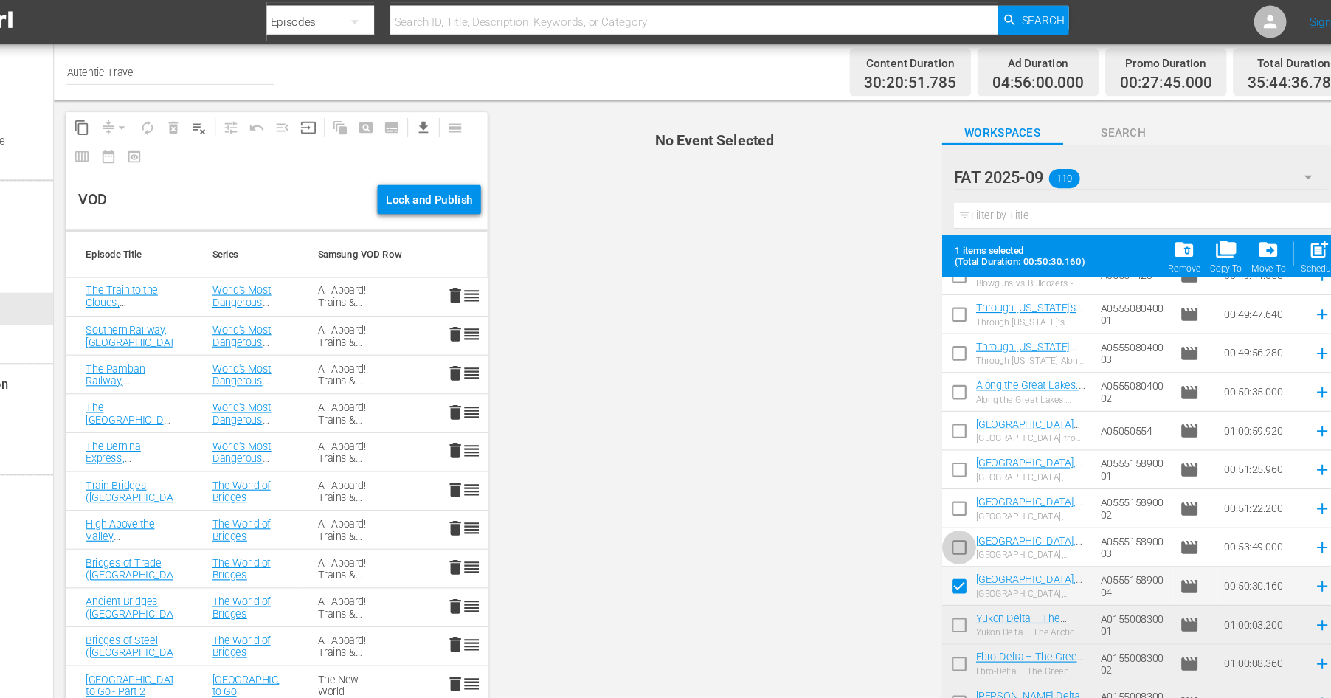
click at [957, 495] on input "checkbox" at bounding box center [958, 503] width 31 height 31
click at [958, 500] on input "checkbox" at bounding box center [958, 503] width 31 height 31
click at [959, 530] on input "checkbox" at bounding box center [958, 538] width 31 height 31
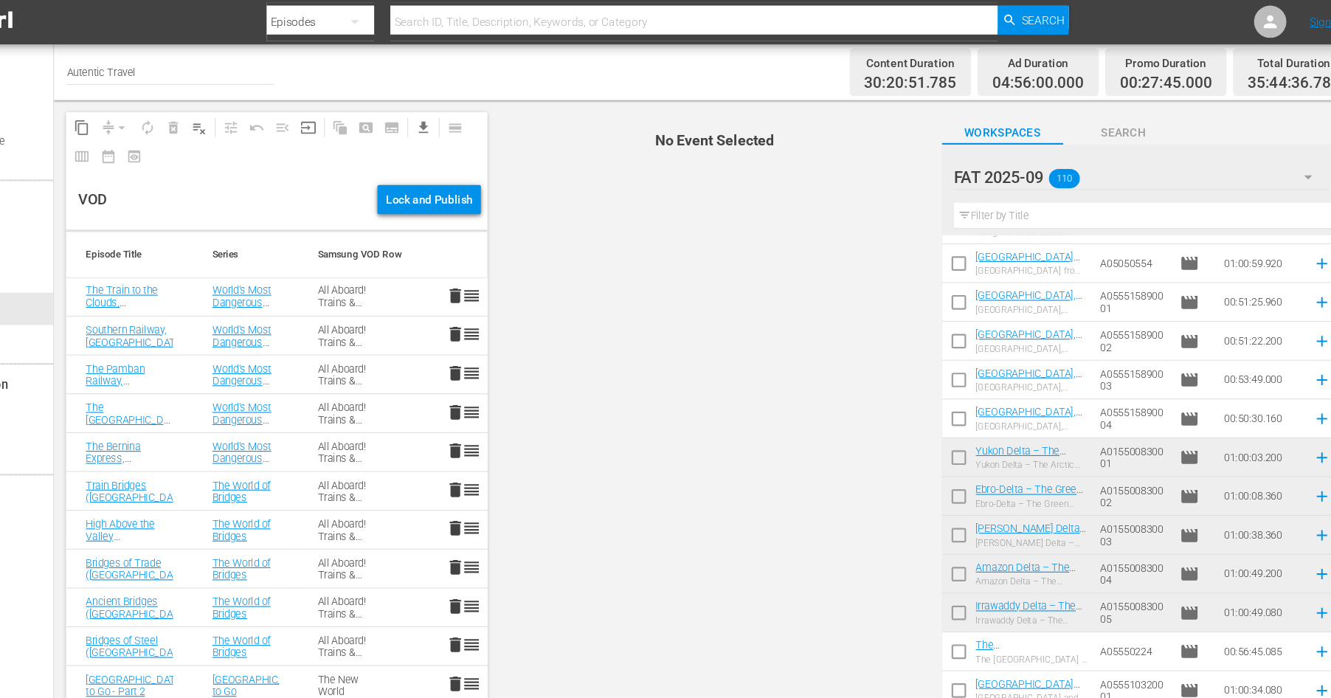
scroll to position [2753, 0]
click at [958, 384] on input "checkbox" at bounding box center [958, 387] width 31 height 31
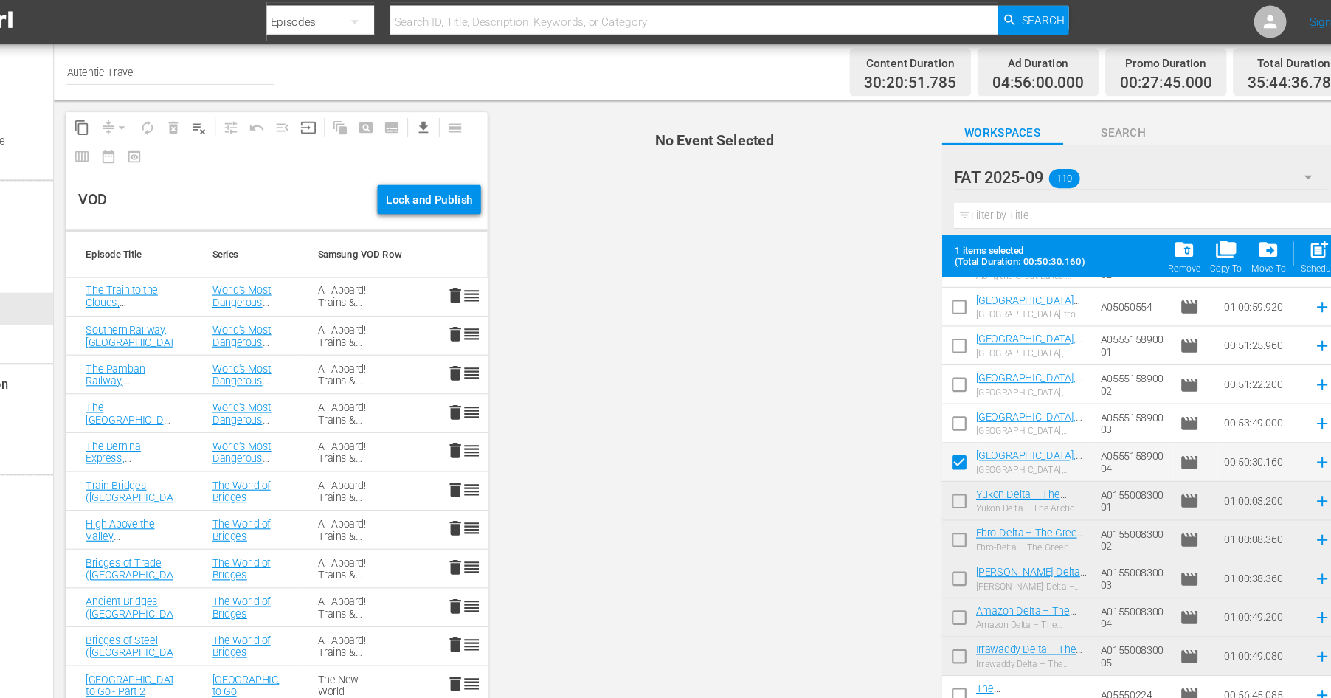
click at [960, 378] on input "checkbox" at bounding box center [958, 390] width 31 height 31
click at [958, 349] on input "checkbox" at bounding box center [958, 354] width 31 height 31
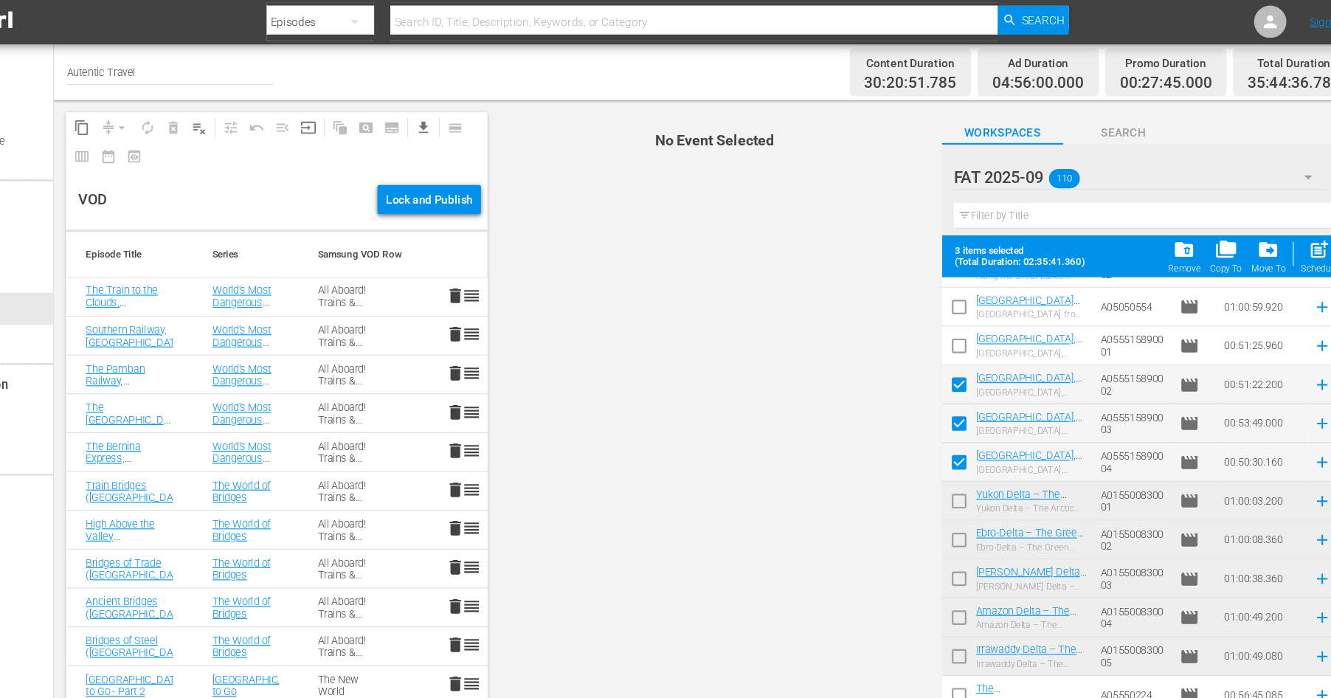
click at [960, 318] on input "checkbox" at bounding box center [958, 319] width 31 height 31
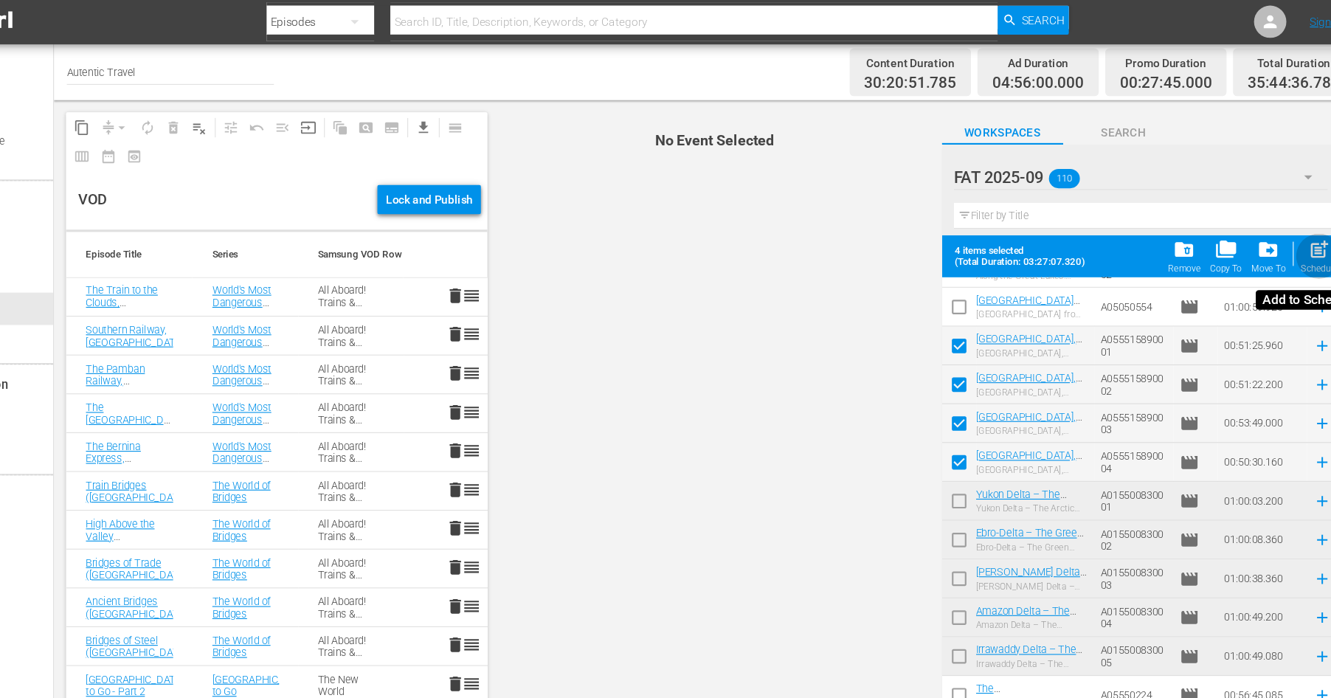
click at [1282, 241] on div "Schedule" at bounding box center [1286, 246] width 33 height 10
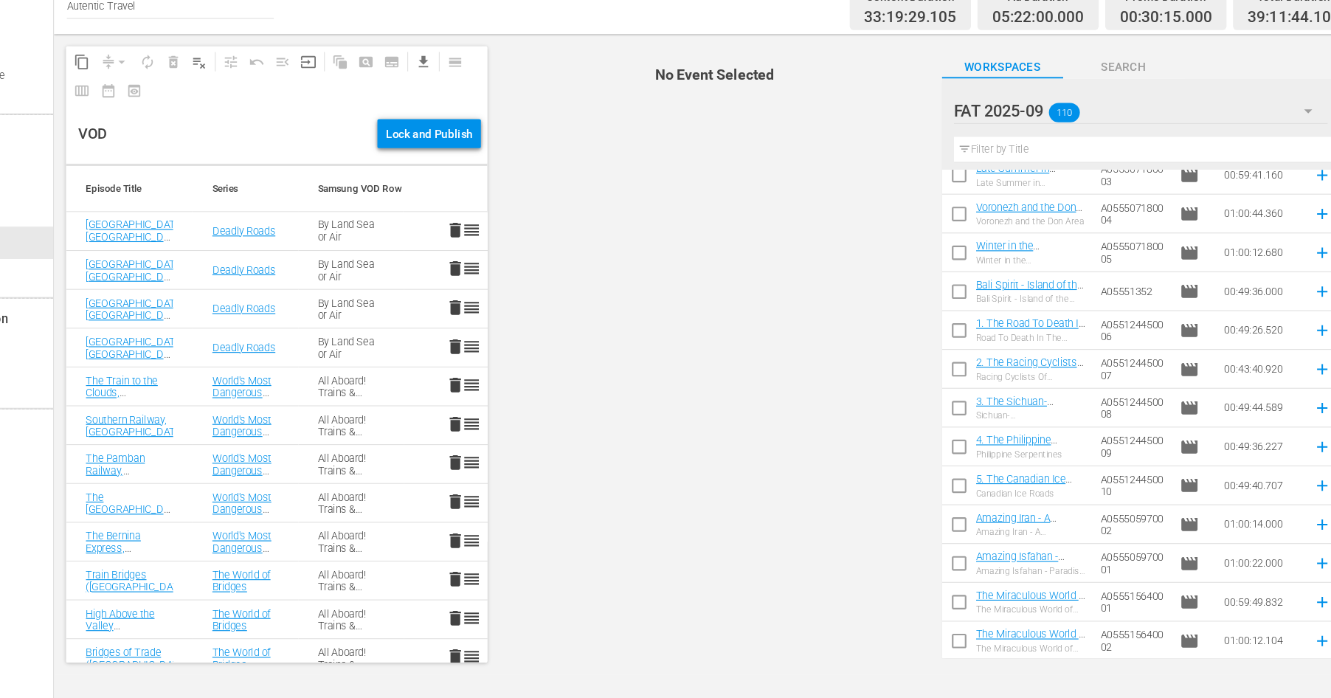
scroll to position [1706, 0]
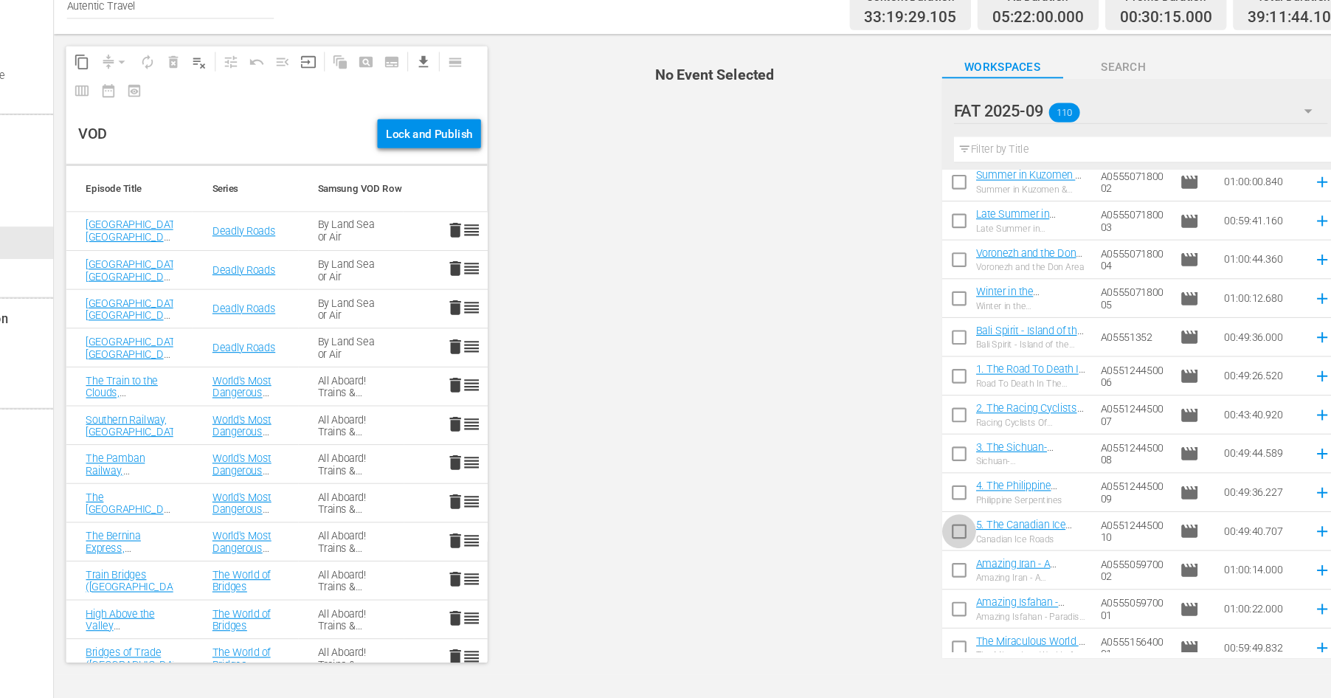
click at [957, 547] on input "checkbox" at bounding box center [958, 548] width 31 height 31
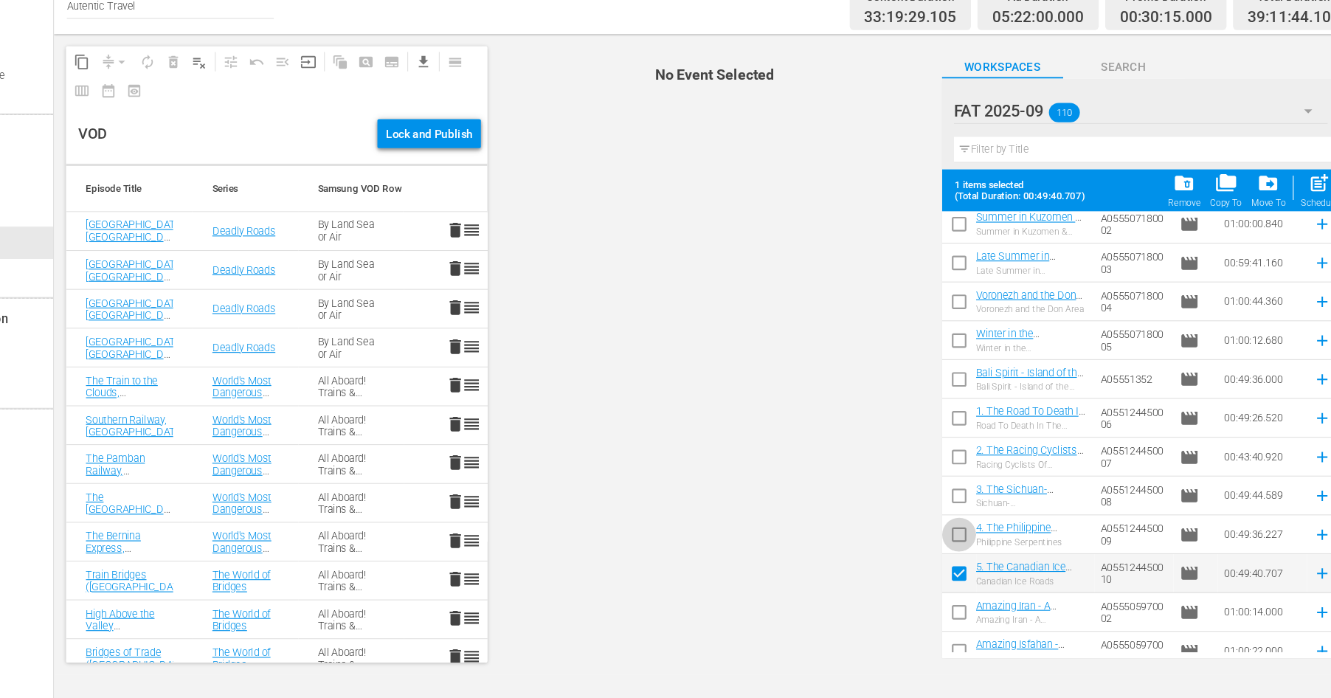
click at [956, 544] on input "checkbox" at bounding box center [958, 551] width 31 height 31
click at [957, 508] on input "checkbox" at bounding box center [958, 516] width 31 height 31
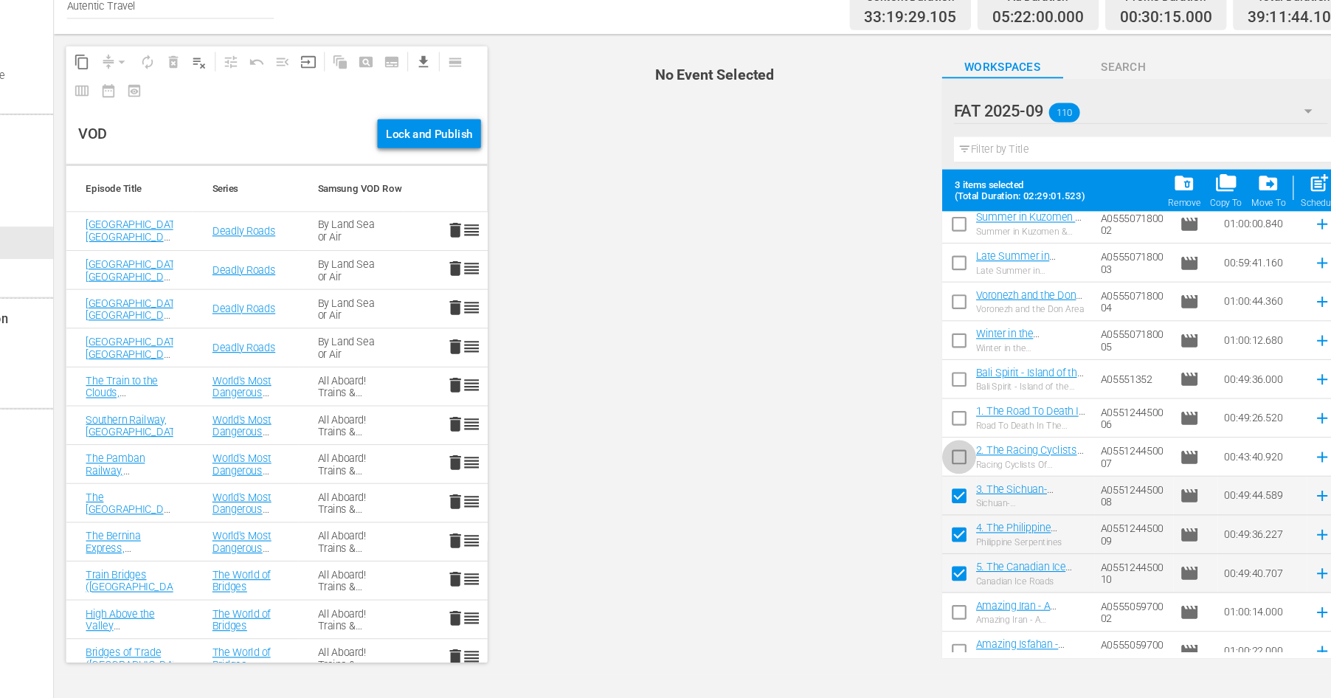
click at [953, 474] on input "checkbox" at bounding box center [958, 480] width 31 height 31
click at [958, 442] on input "checkbox" at bounding box center [958, 445] width 31 height 31
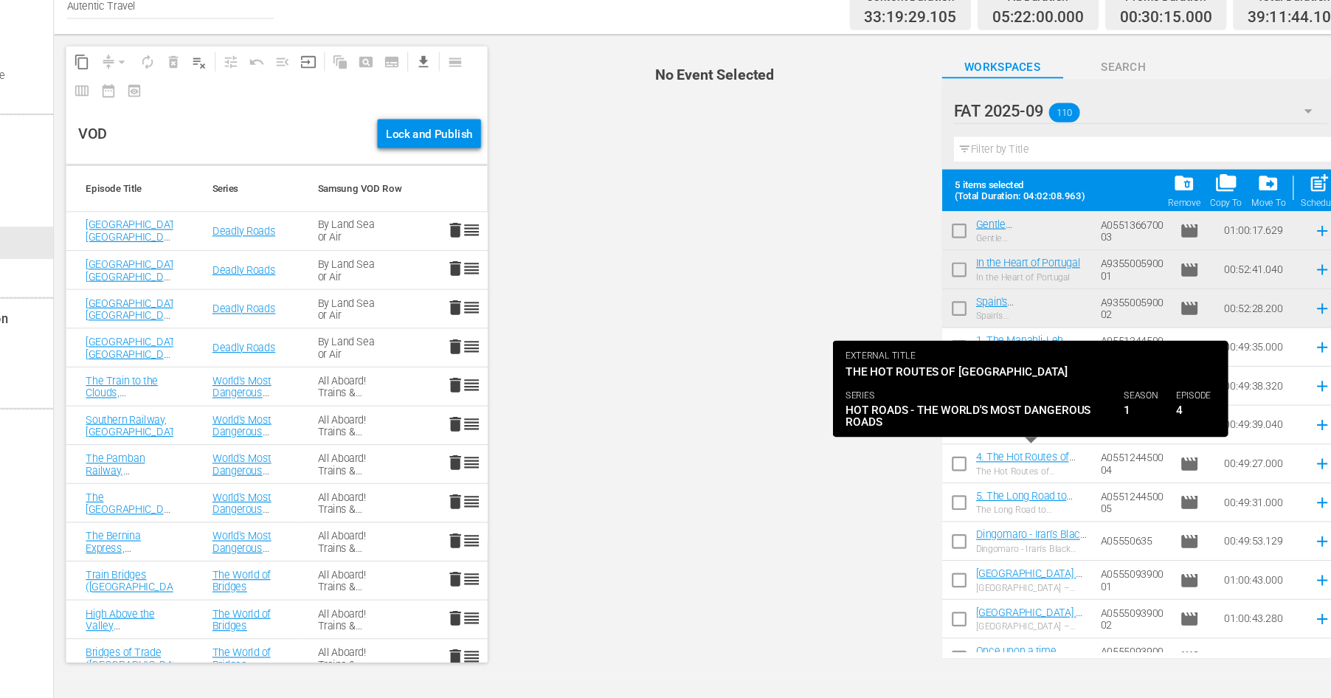
scroll to position [957, 0]
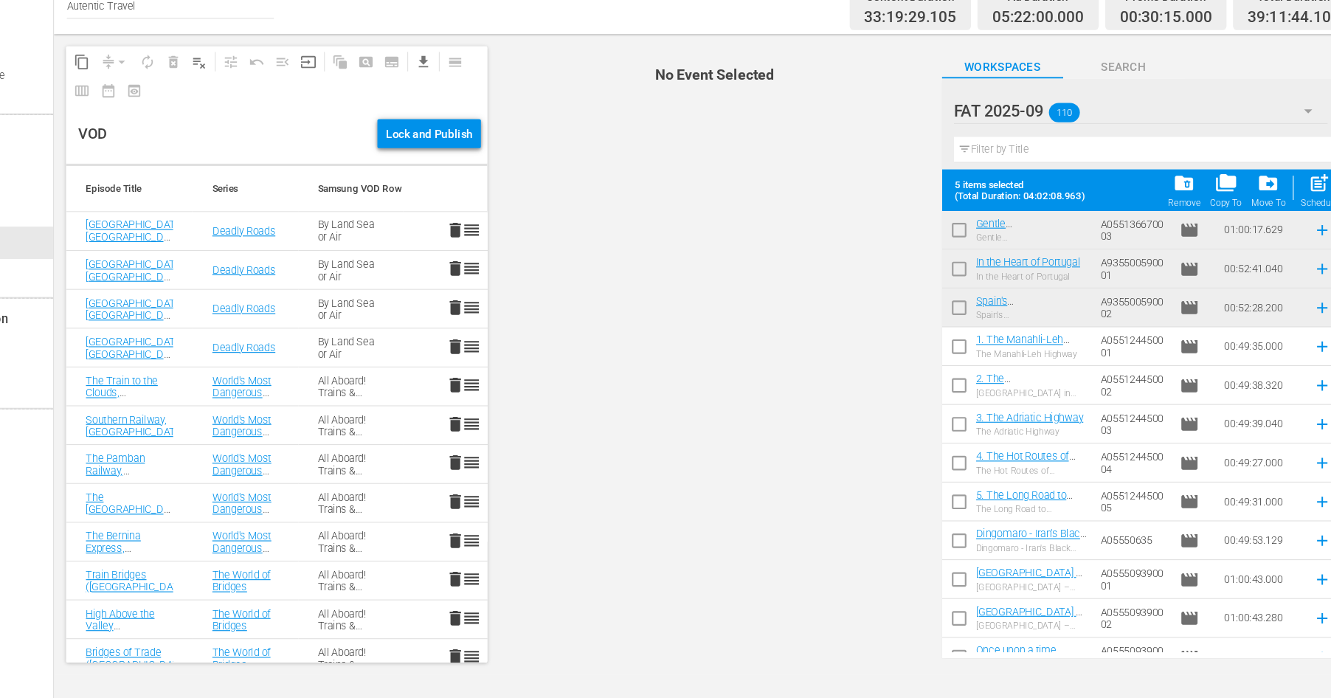
click at [955, 374] on input "checkbox" at bounding box center [958, 379] width 31 height 31
click at [957, 415] on input "checkbox" at bounding box center [958, 415] width 31 height 31
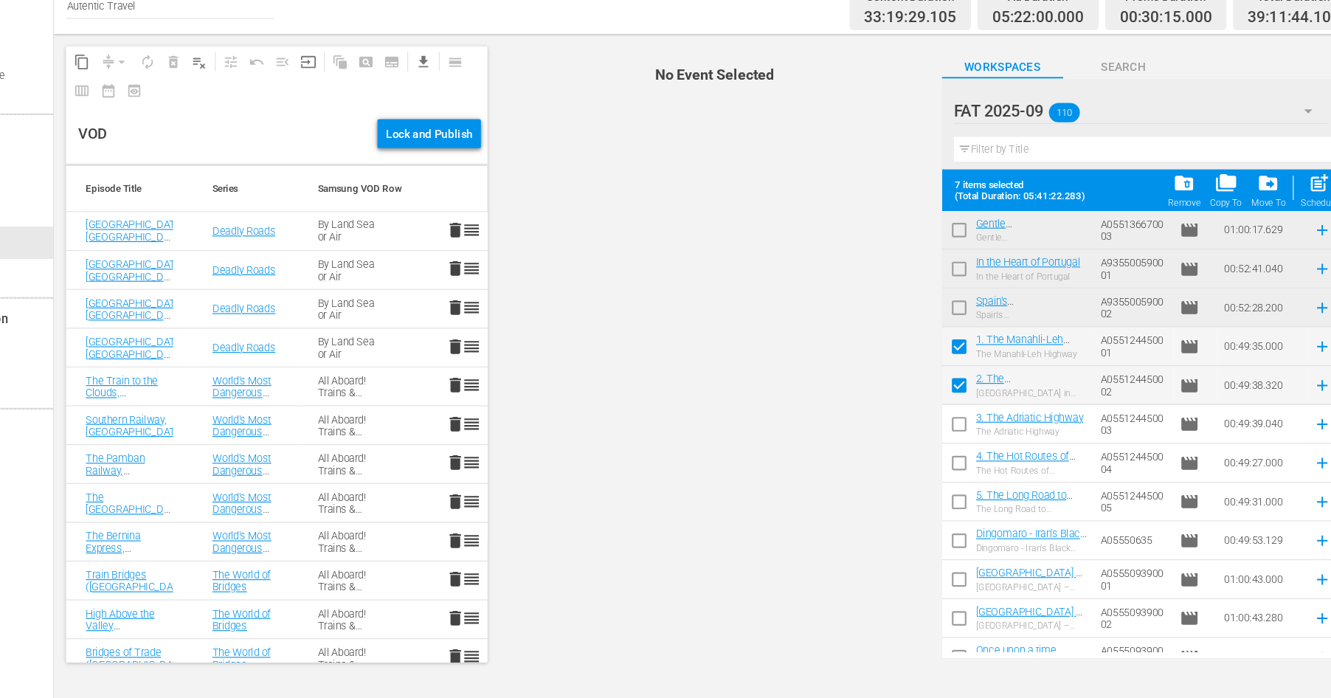
drag, startPoint x: 957, startPoint y: 440, endPoint x: 955, endPoint y: 456, distance: 15.6
click at [957, 446] on input "checkbox" at bounding box center [958, 450] width 31 height 31
click at [955, 482] on input "checkbox" at bounding box center [958, 486] width 31 height 31
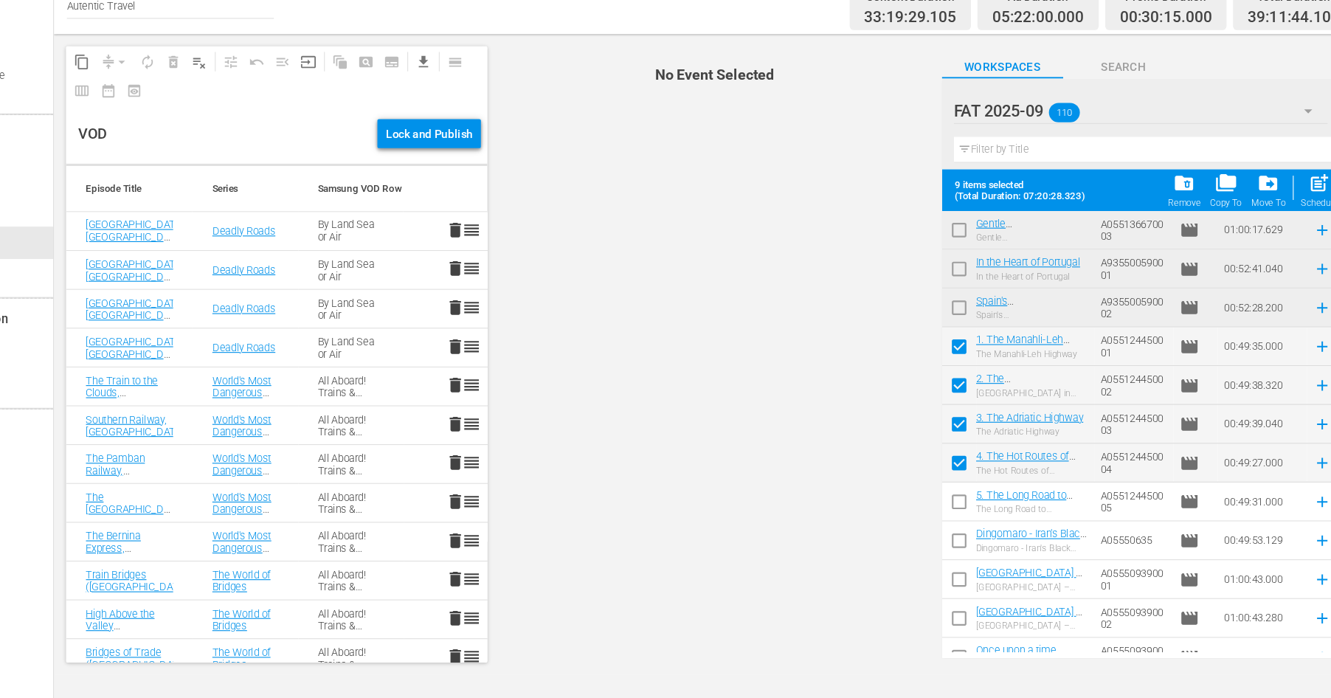
click at [957, 521] on input "checkbox" at bounding box center [958, 521] width 31 height 31
click at [1278, 242] on div "Schedule" at bounding box center [1286, 246] width 33 height 10
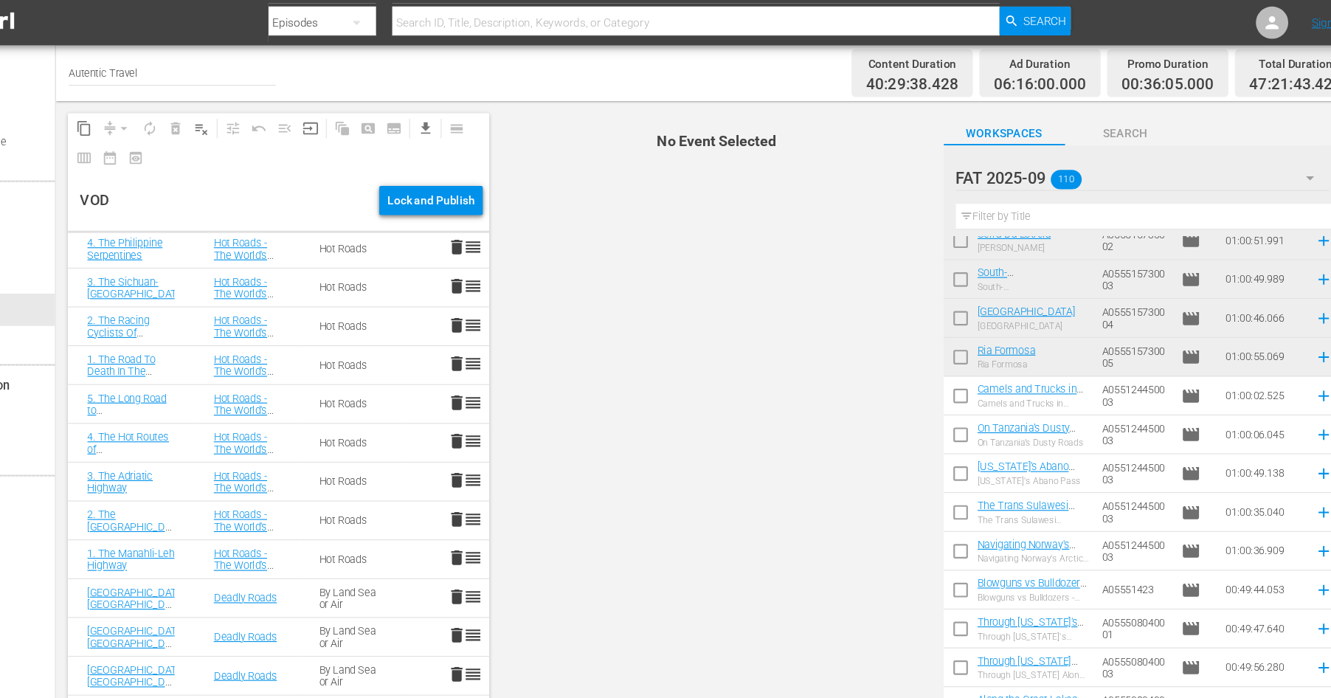
scroll to position [2316, 0]
click at [1287, 505] on icon at bounding box center [1289, 502] width 16 height 16
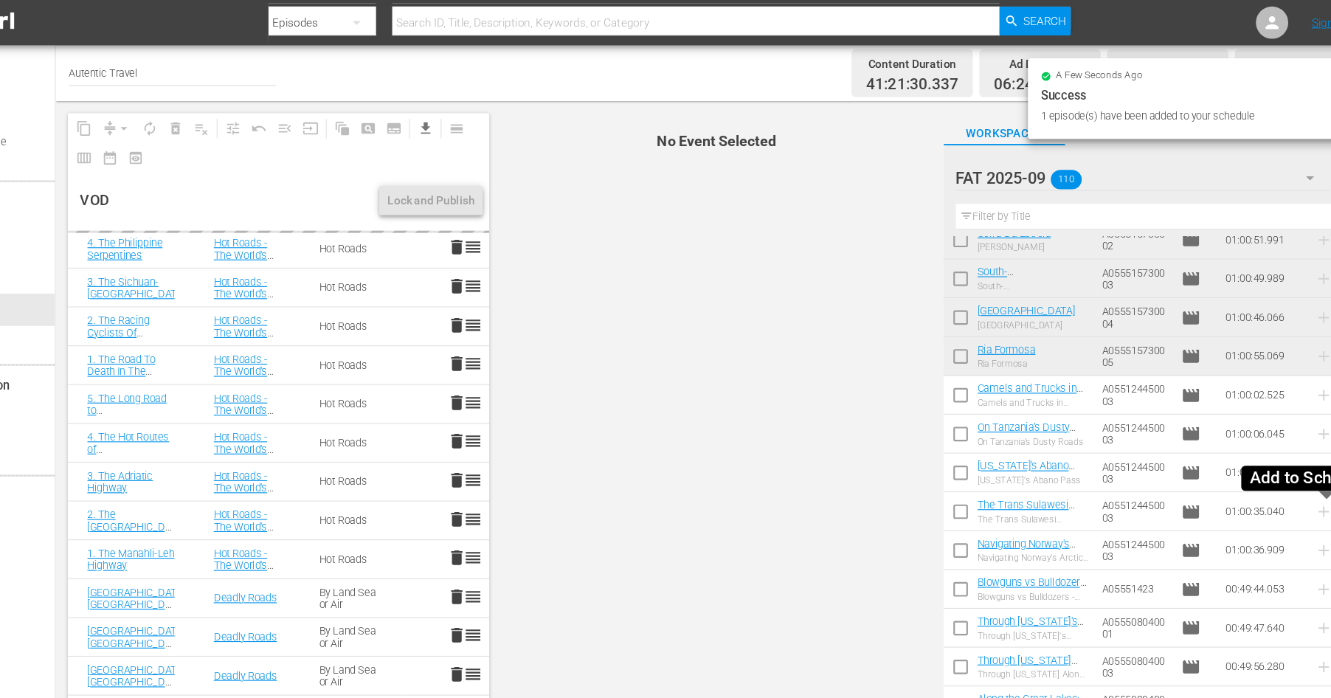
click at [1288, 463] on icon at bounding box center [1289, 467] width 16 height 16
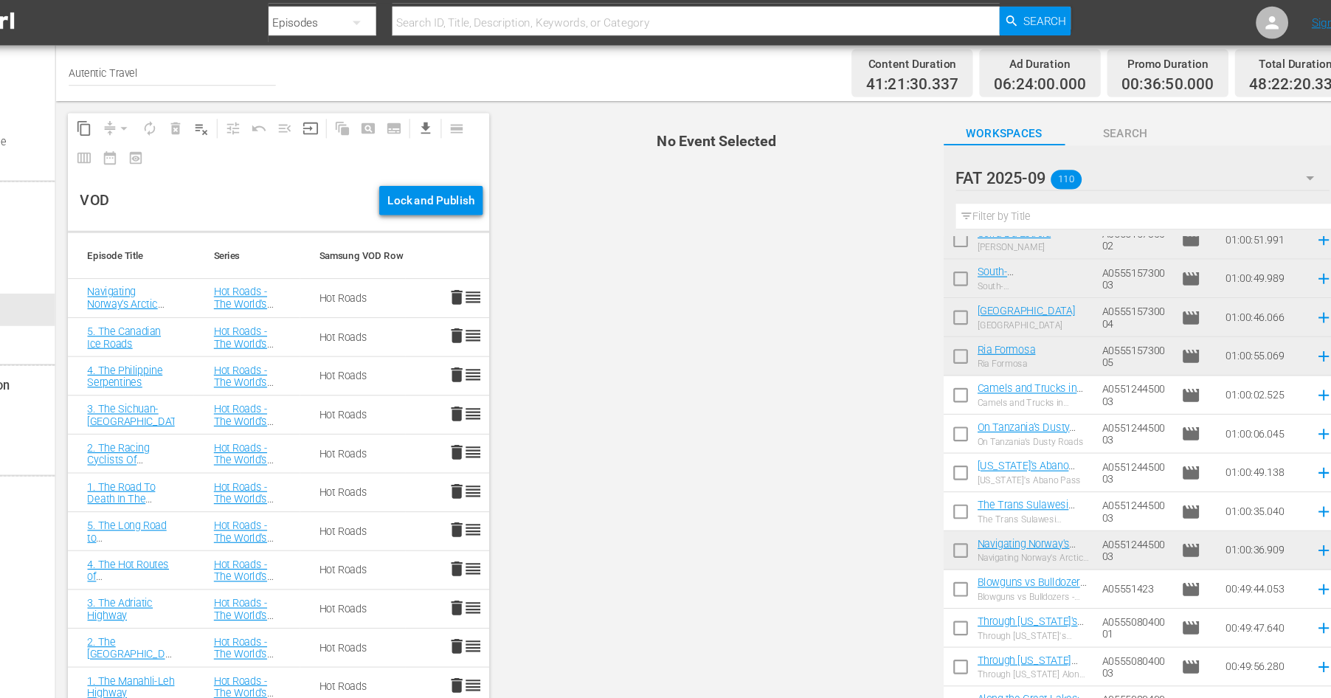
scroll to position [2313, 0]
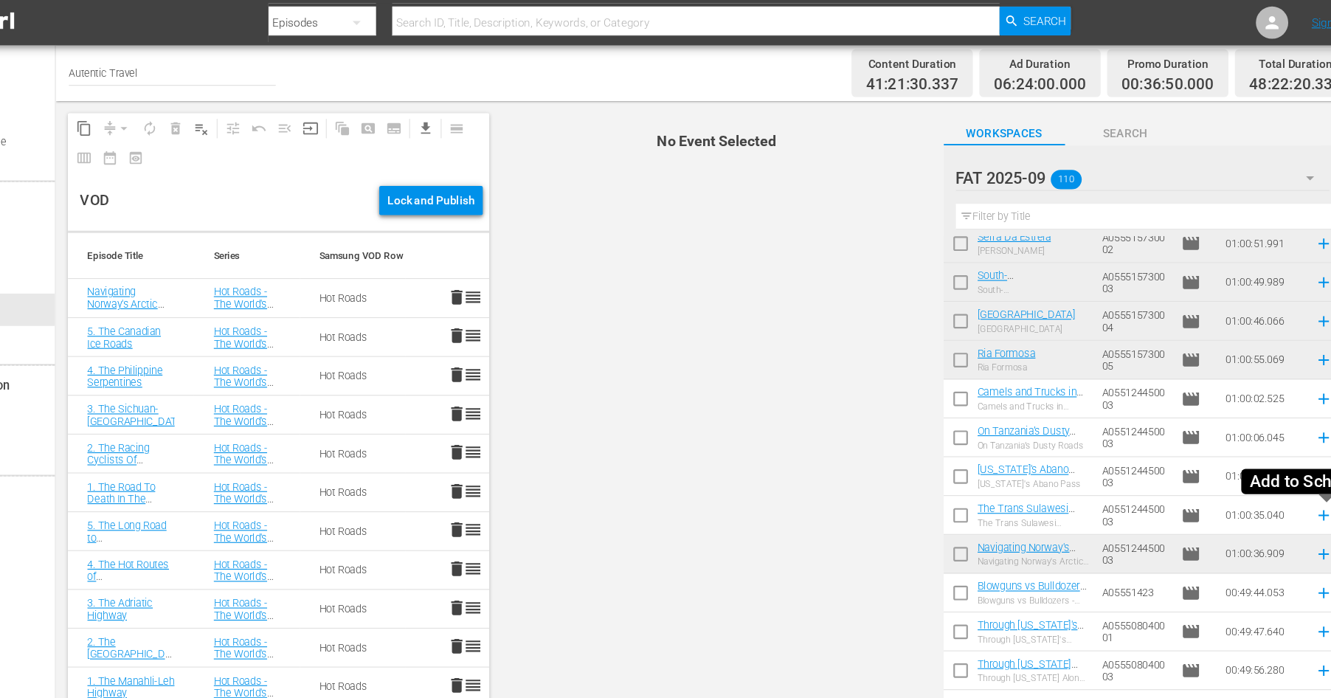
click at [1290, 470] on icon at bounding box center [1289, 470] width 16 height 16
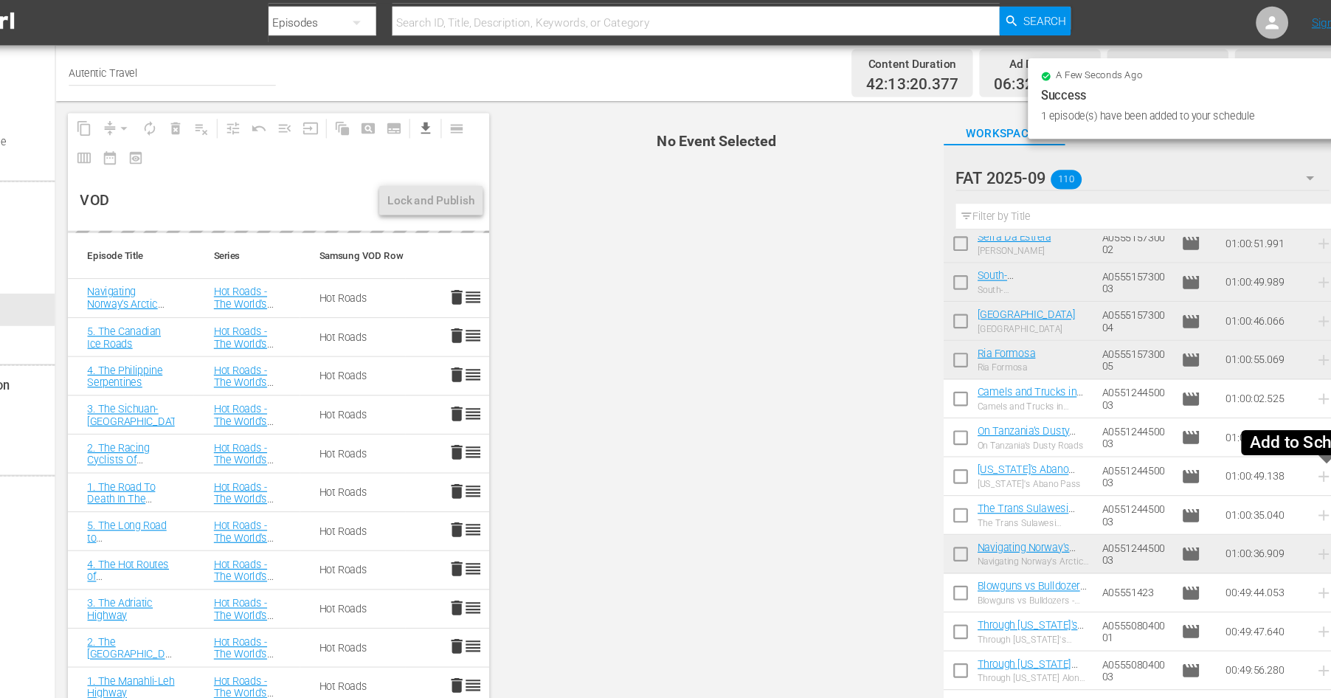
click at [1289, 432] on icon at bounding box center [1289, 434] width 10 height 10
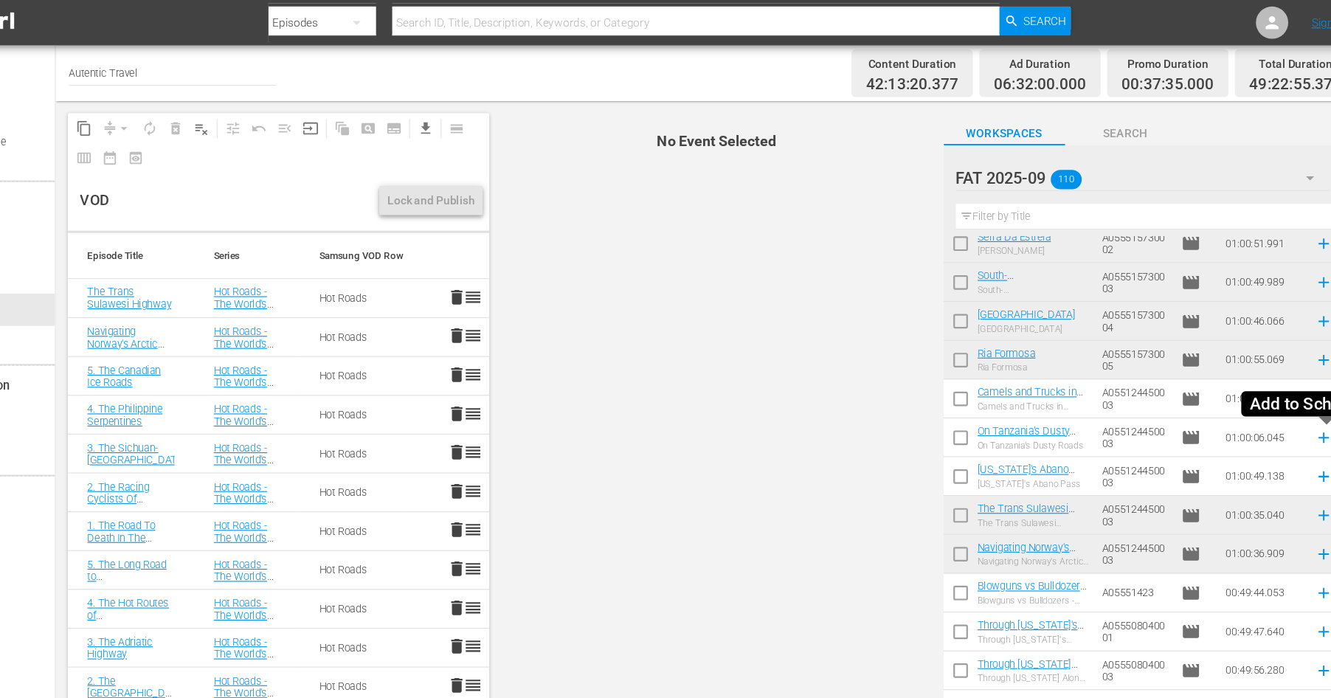
click at [1290, 400] on icon at bounding box center [1289, 399] width 16 height 16
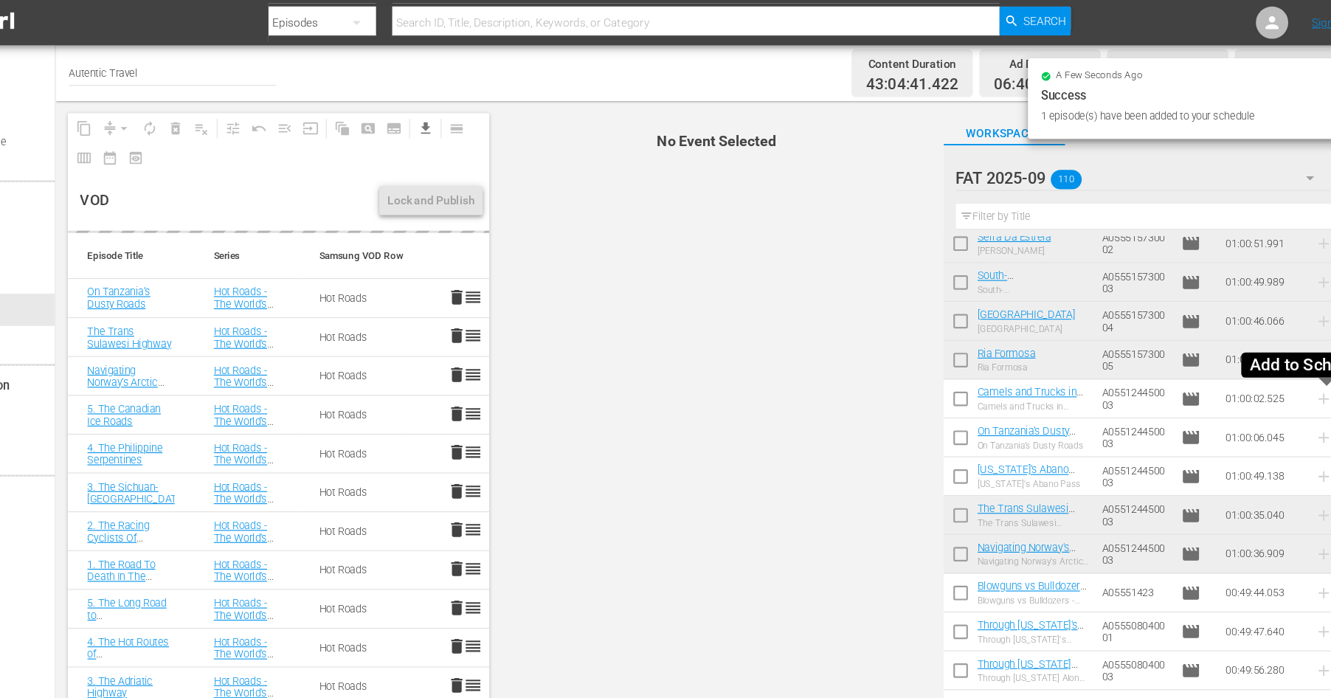
click at [1287, 361] on icon at bounding box center [1289, 364] width 16 height 16
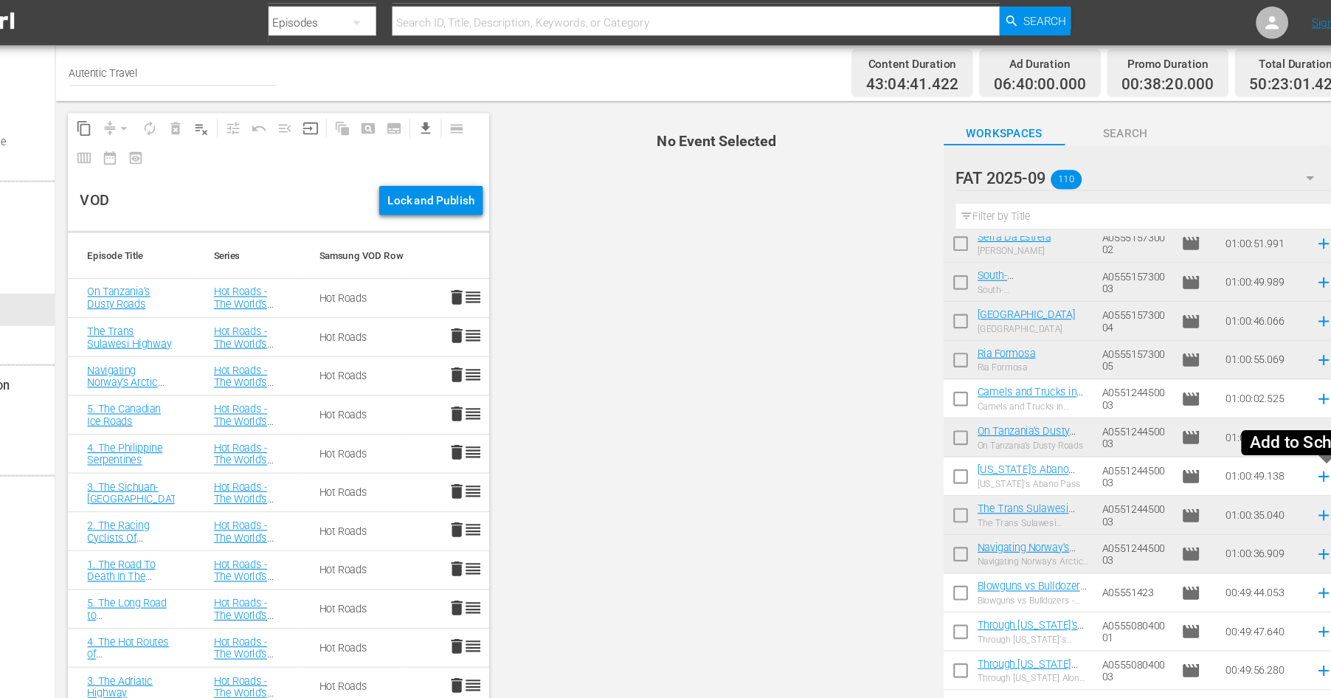
click at [1290, 438] on icon at bounding box center [1289, 434] width 16 height 16
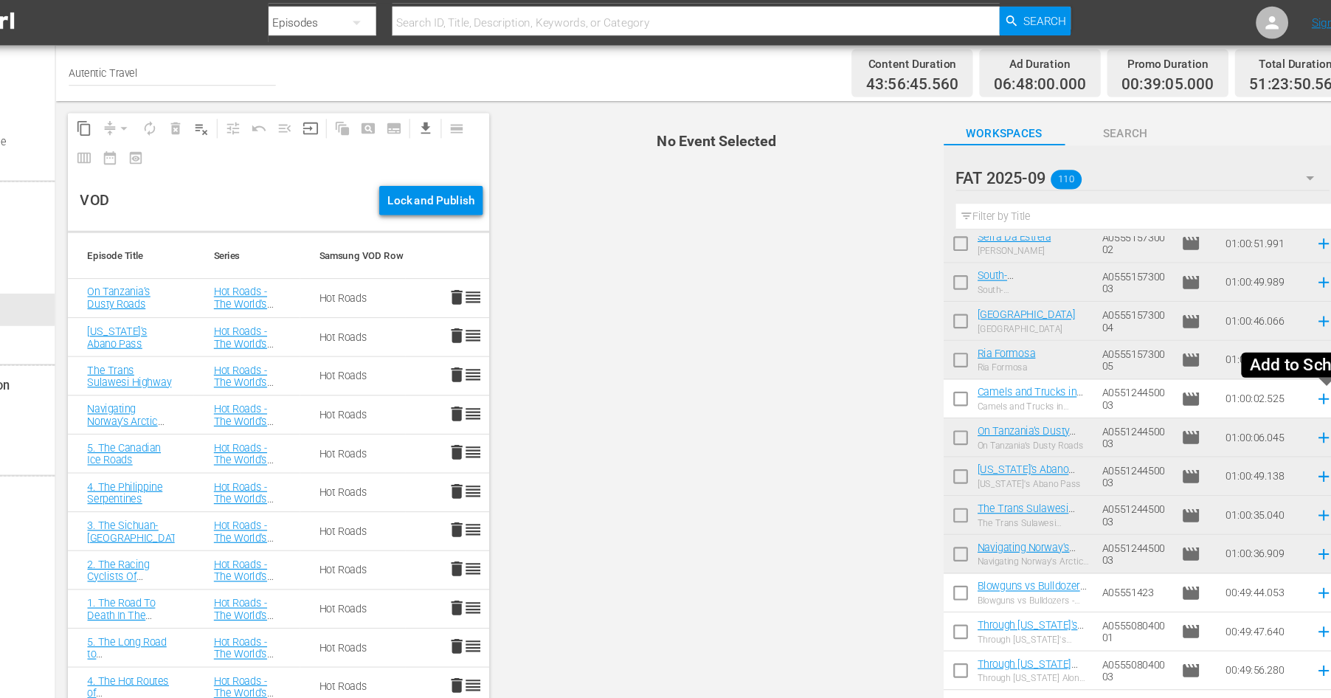
click at [1289, 364] on icon at bounding box center [1289, 363] width 10 height 10
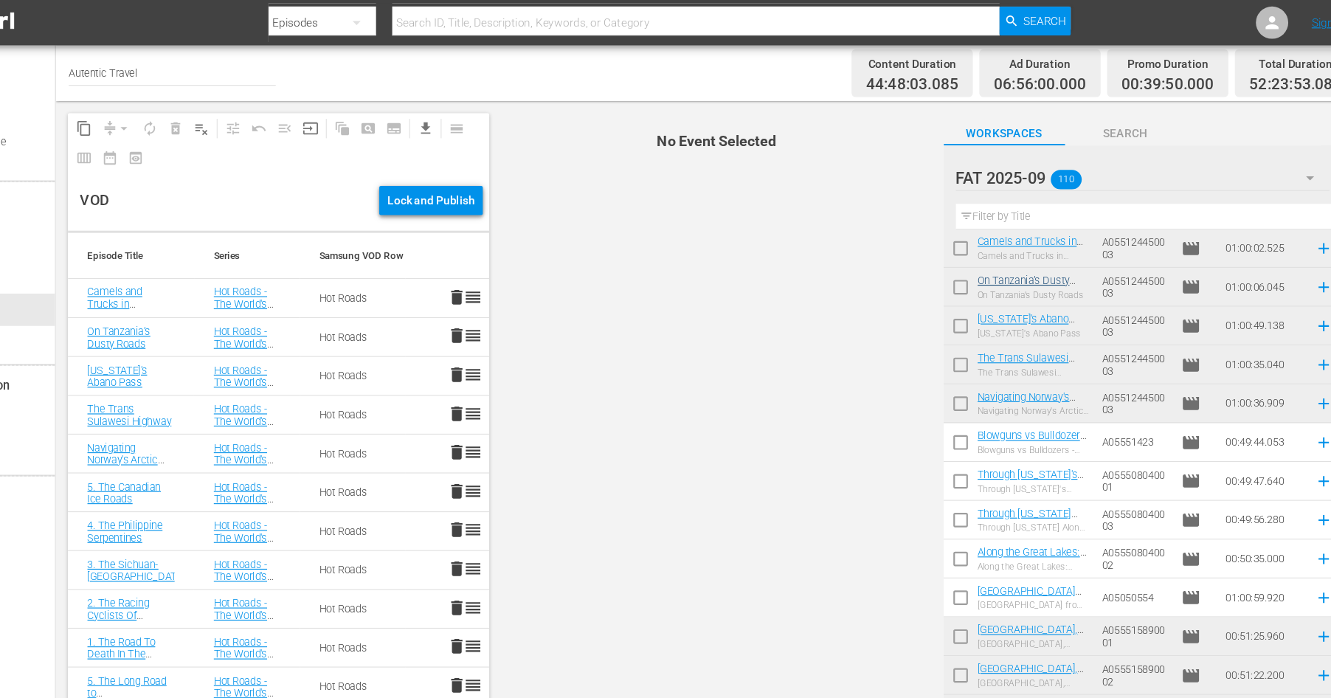
scroll to position [2480, 0]
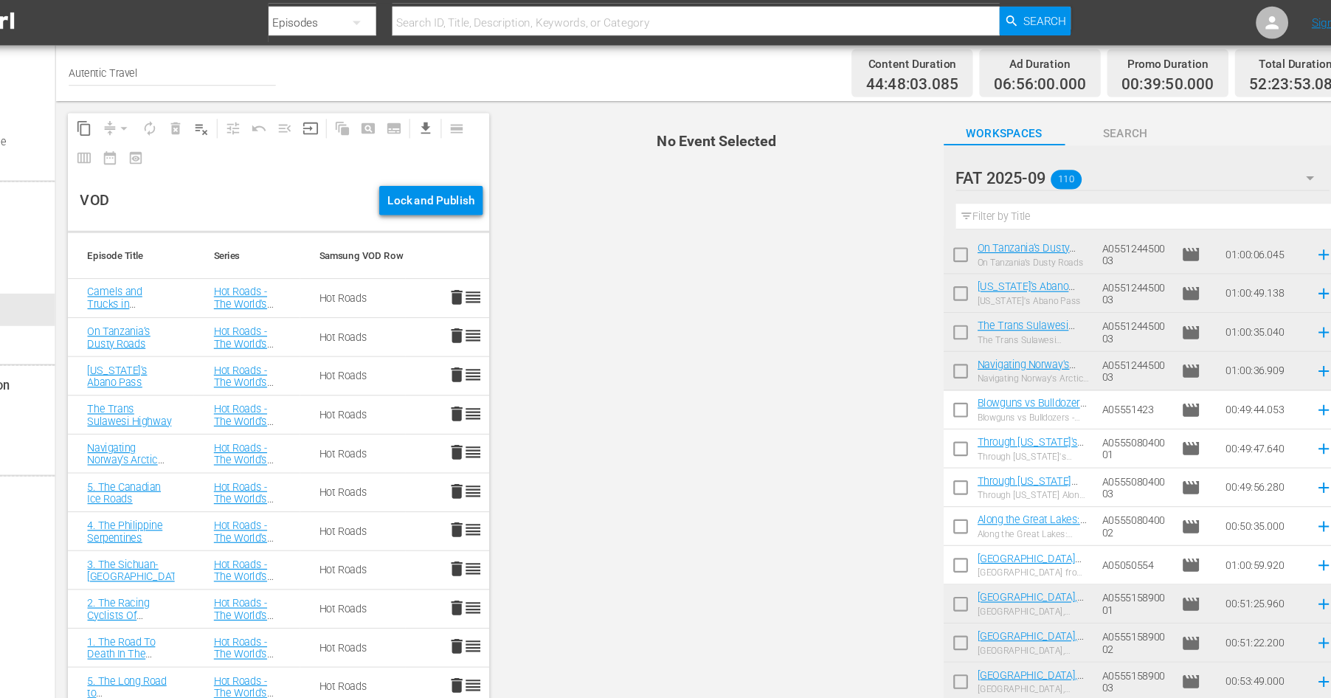
click at [954, 478] on input "checkbox" at bounding box center [958, 483] width 31 height 31
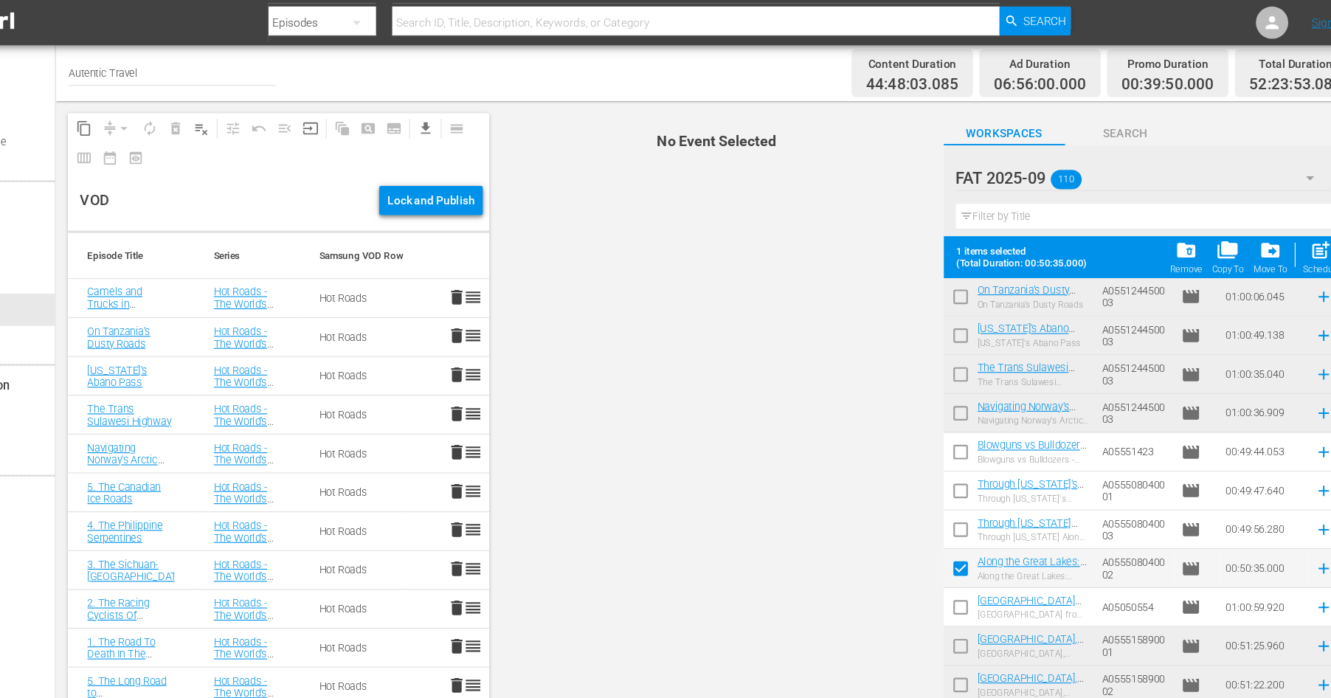
click at [957, 481] on input "checkbox" at bounding box center [958, 486] width 31 height 31
click at [959, 448] on input "checkbox" at bounding box center [958, 450] width 31 height 31
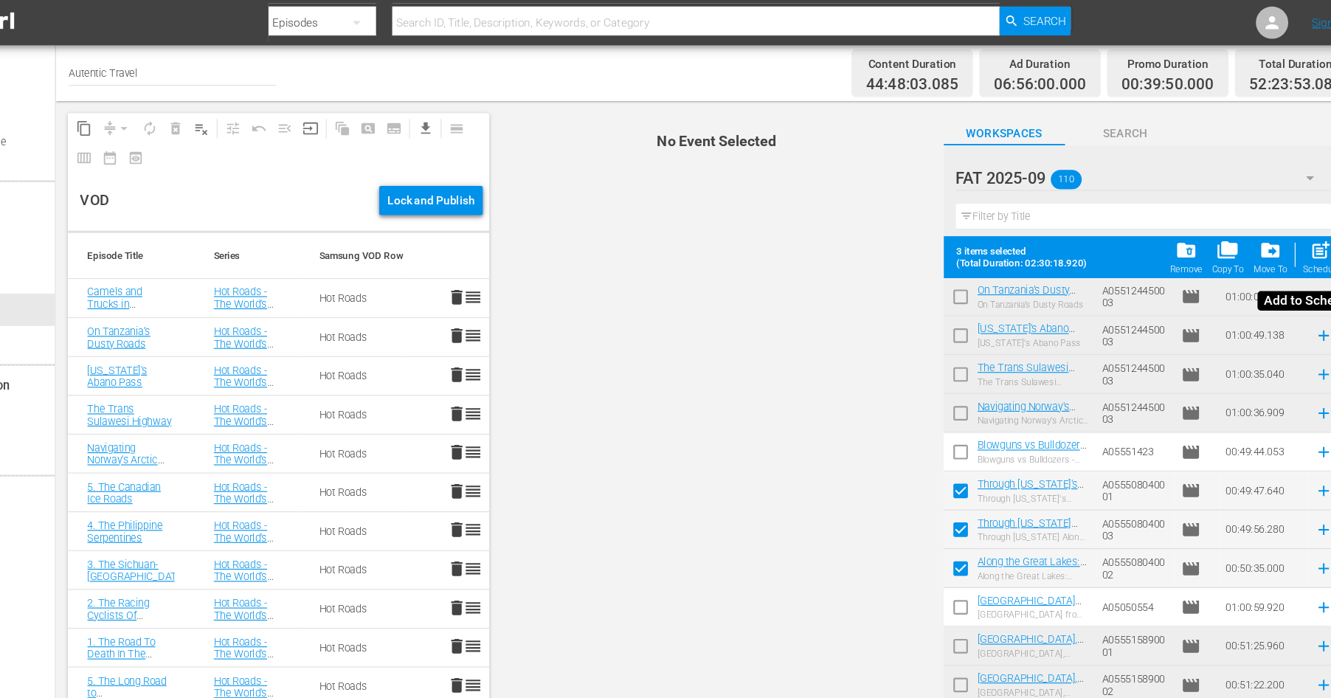
click at [1289, 232] on span "post_add" at bounding box center [1287, 228] width 20 height 20
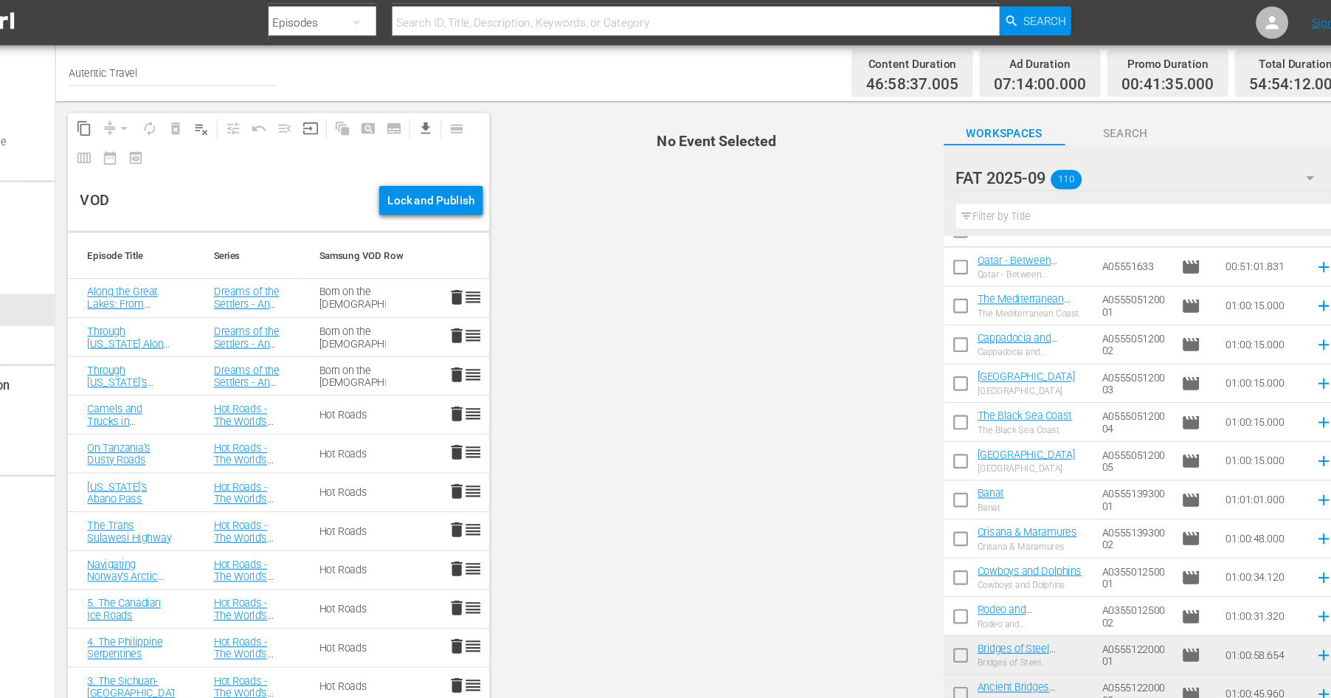
scroll to position [0, 0]
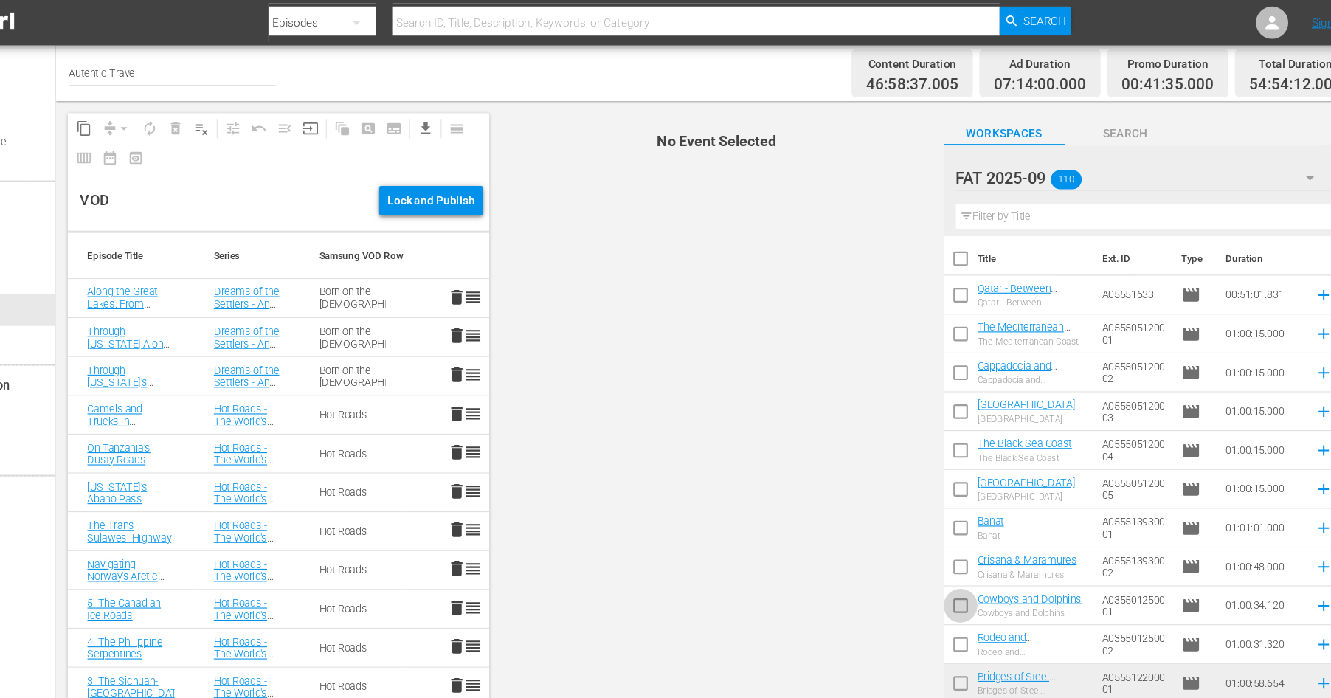
click at [959, 548] on input "checkbox" at bounding box center [958, 555] width 31 height 31
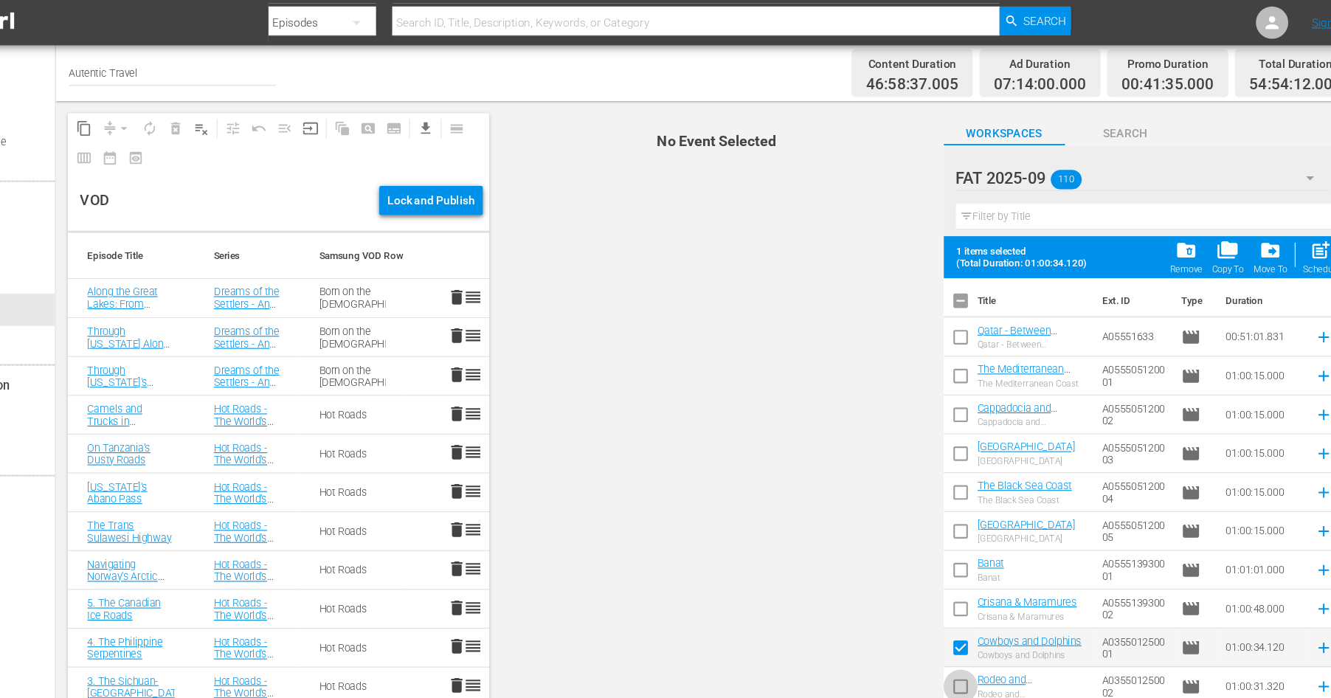
click at [957, 620] on input "checkbox" at bounding box center [958, 629] width 31 height 31
click at [1281, 235] on span "post_add" at bounding box center [1287, 228] width 20 height 20
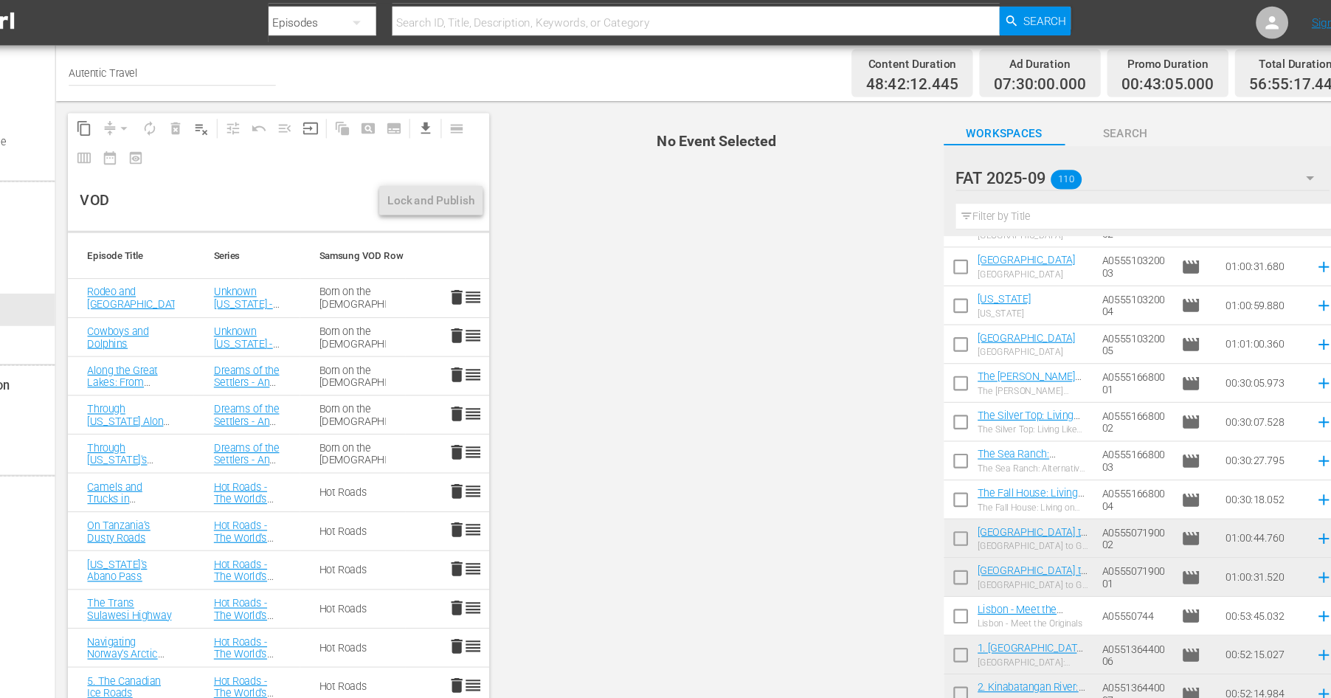
scroll to position [3273, 0]
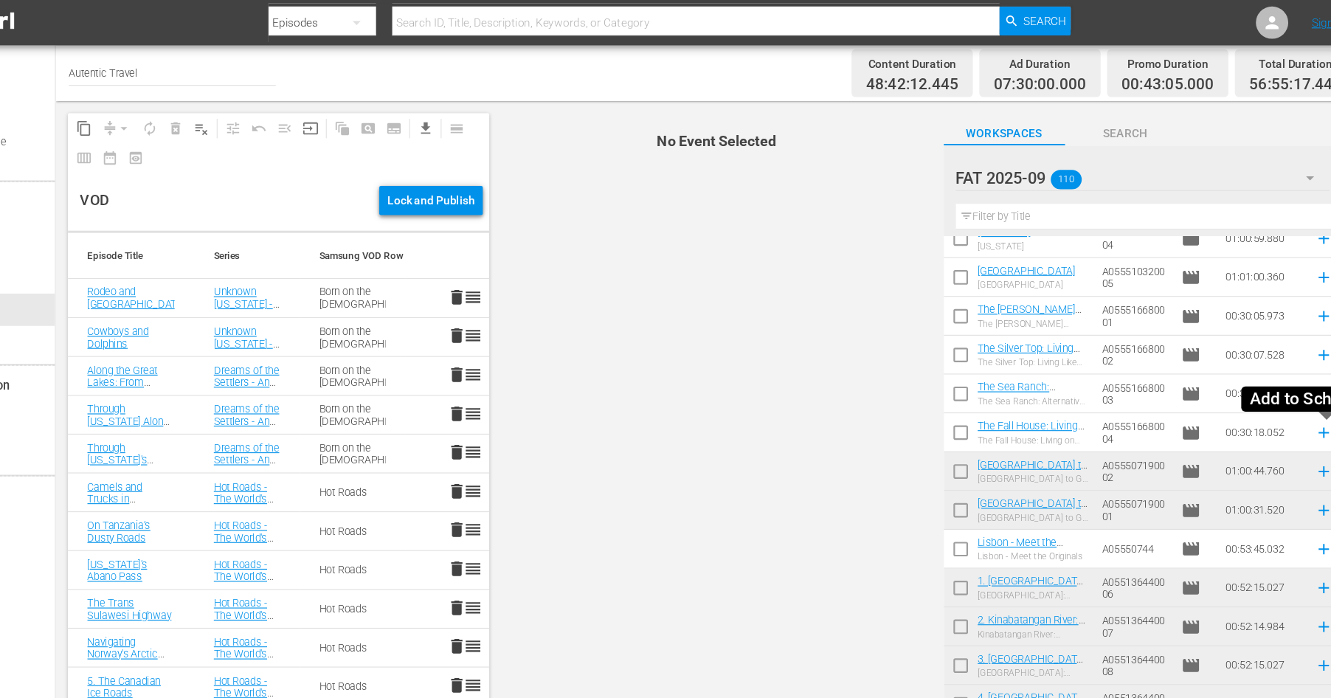
click at [1289, 393] on icon at bounding box center [1289, 394] width 10 height 10
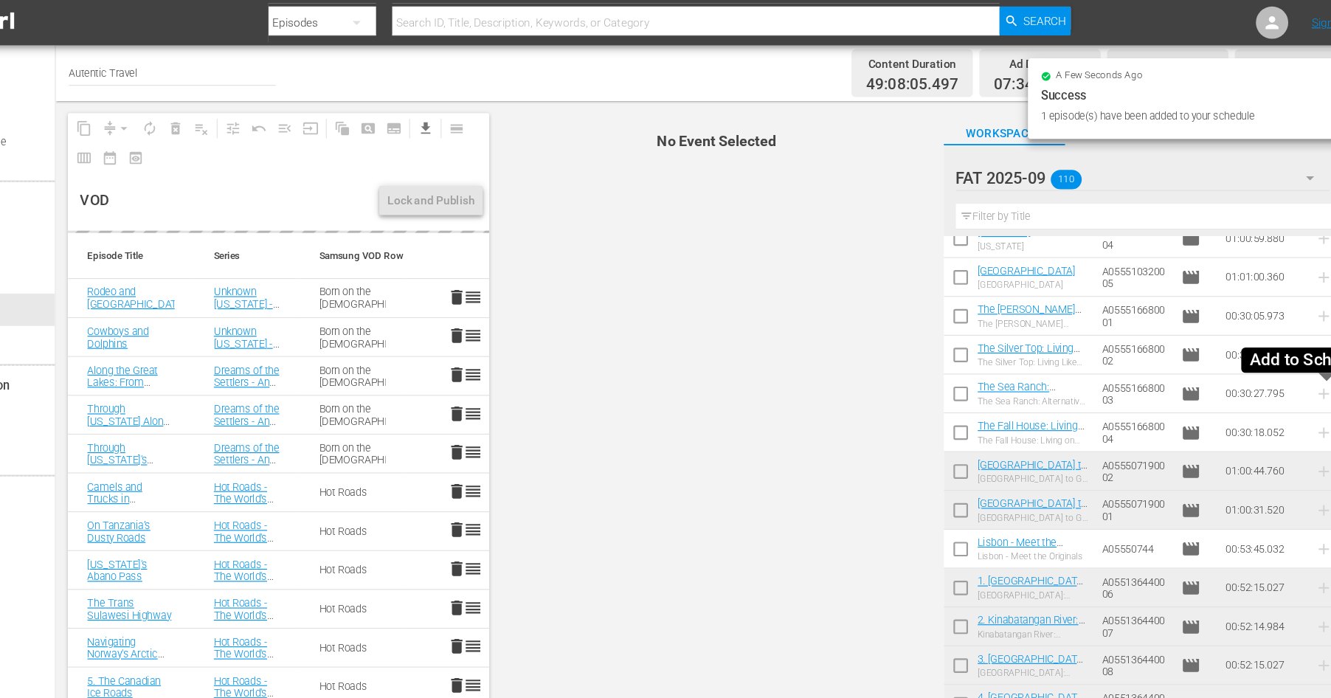
click at [1289, 363] on icon at bounding box center [1289, 359] width 10 height 10
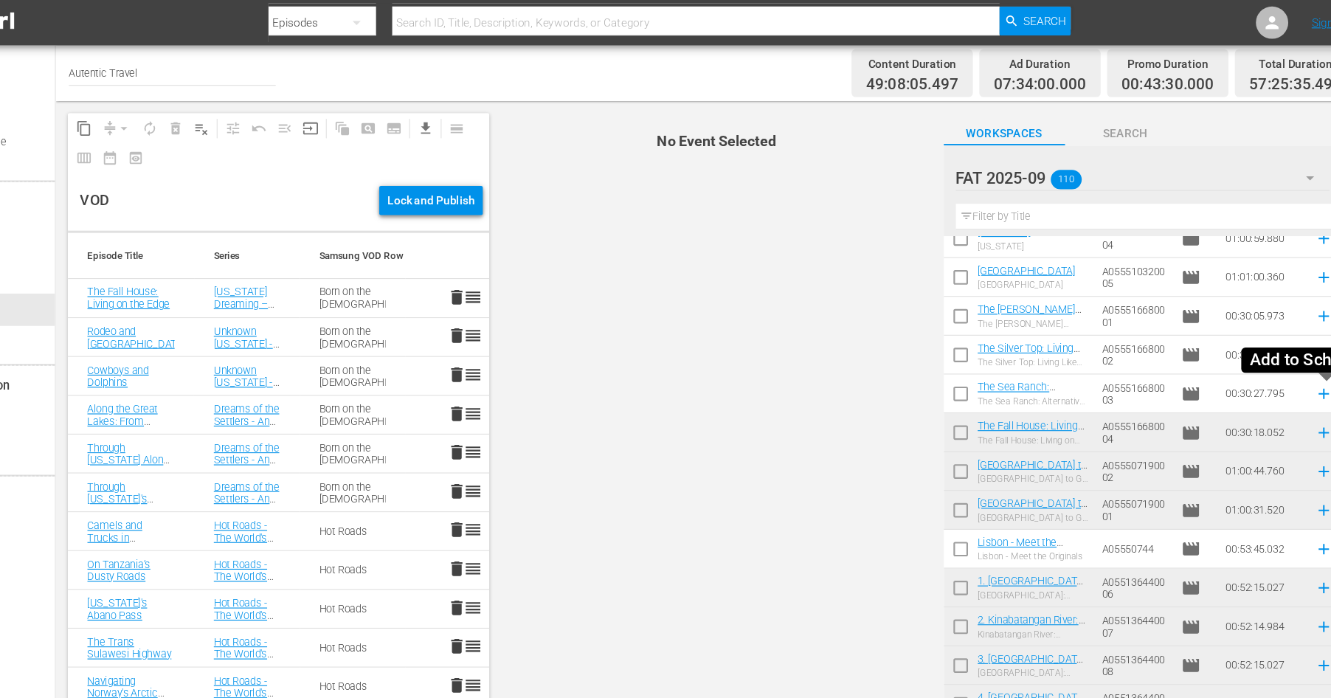
click at [1292, 361] on icon at bounding box center [1289, 359] width 16 height 16
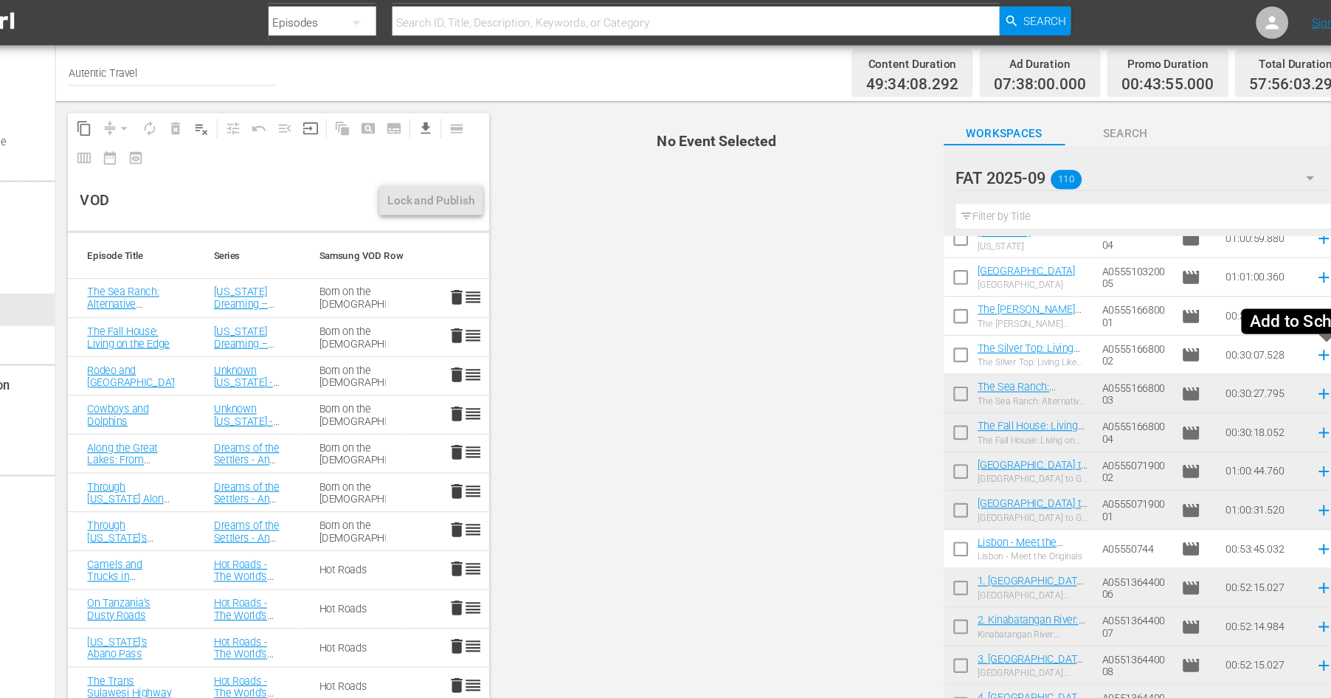
click at [1290, 322] on icon at bounding box center [1289, 324] width 16 height 16
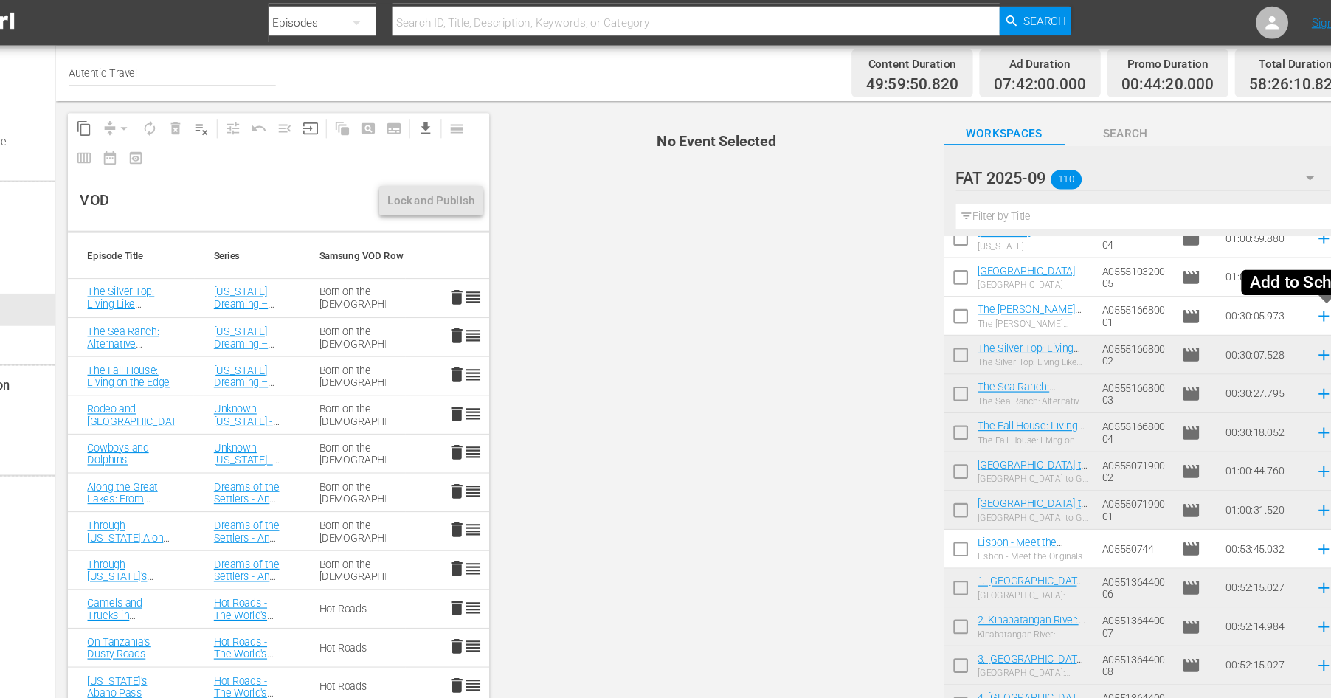
click at [1287, 289] on icon at bounding box center [1289, 288] width 16 height 16
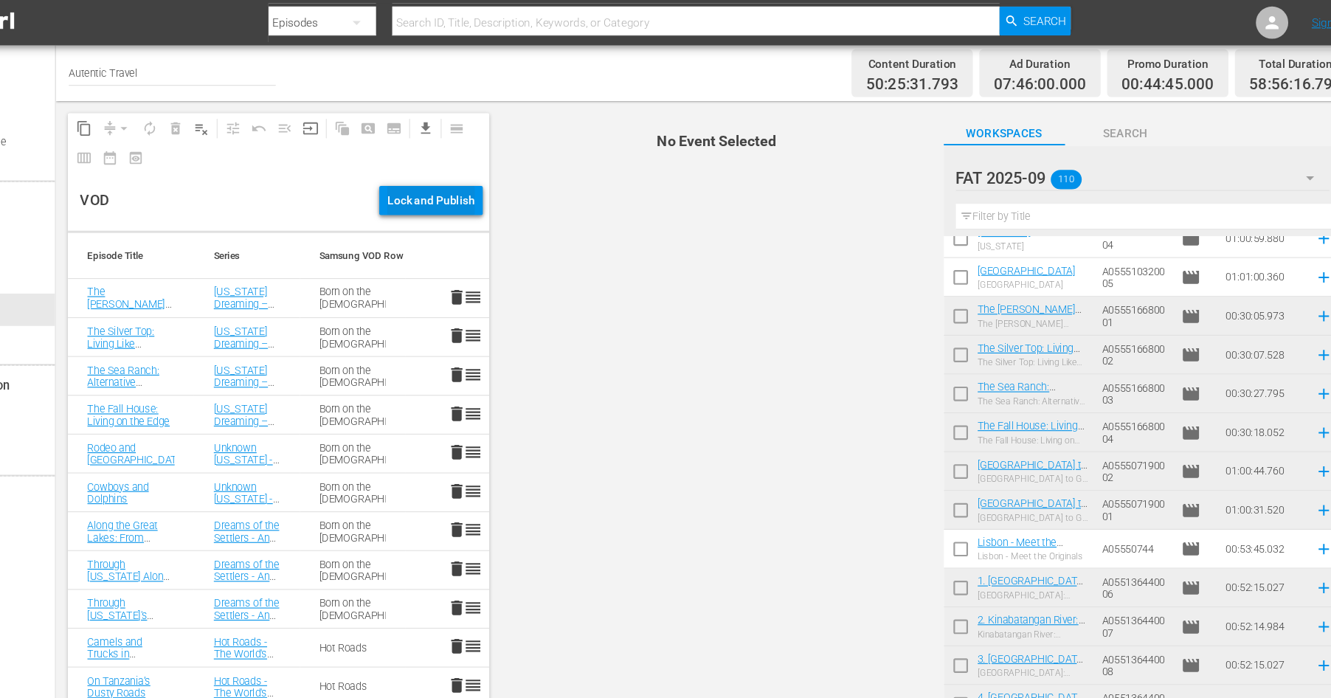
click at [456, 181] on div "Lock and Publish" at bounding box center [475, 183] width 80 height 27
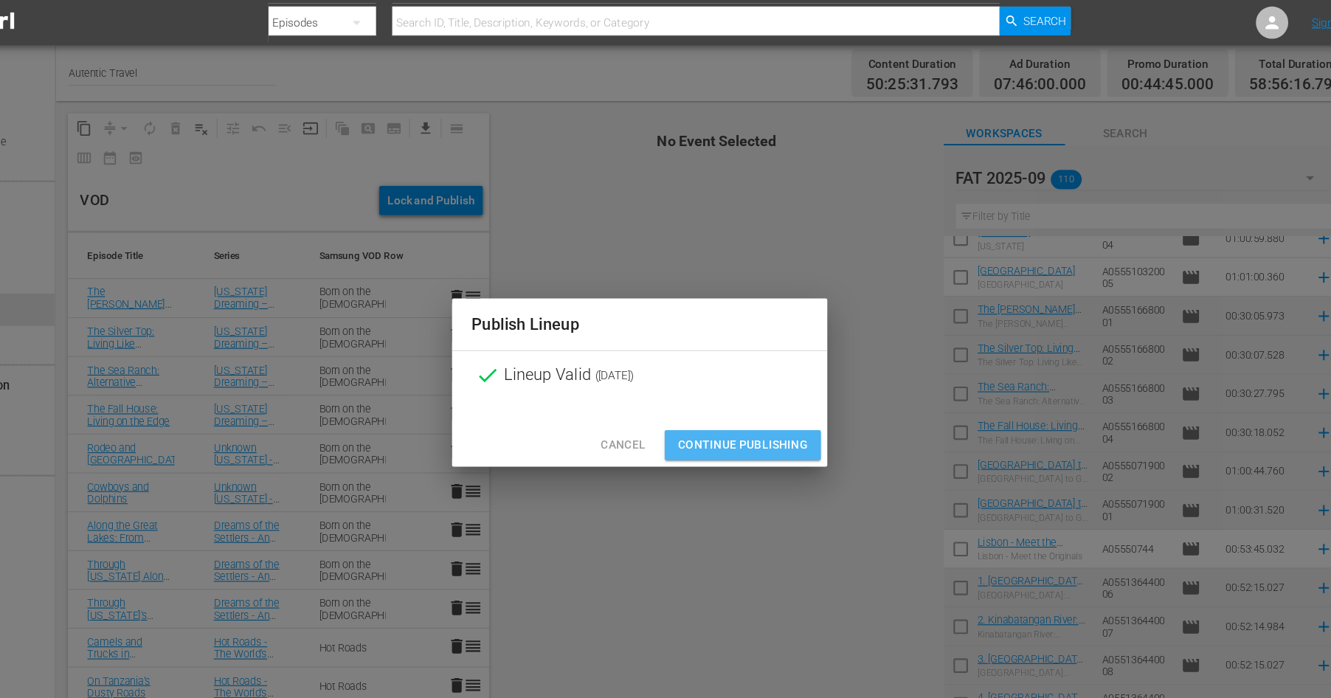
click at [738, 403] on span "Continue Publishing" at bounding box center [759, 406] width 119 height 18
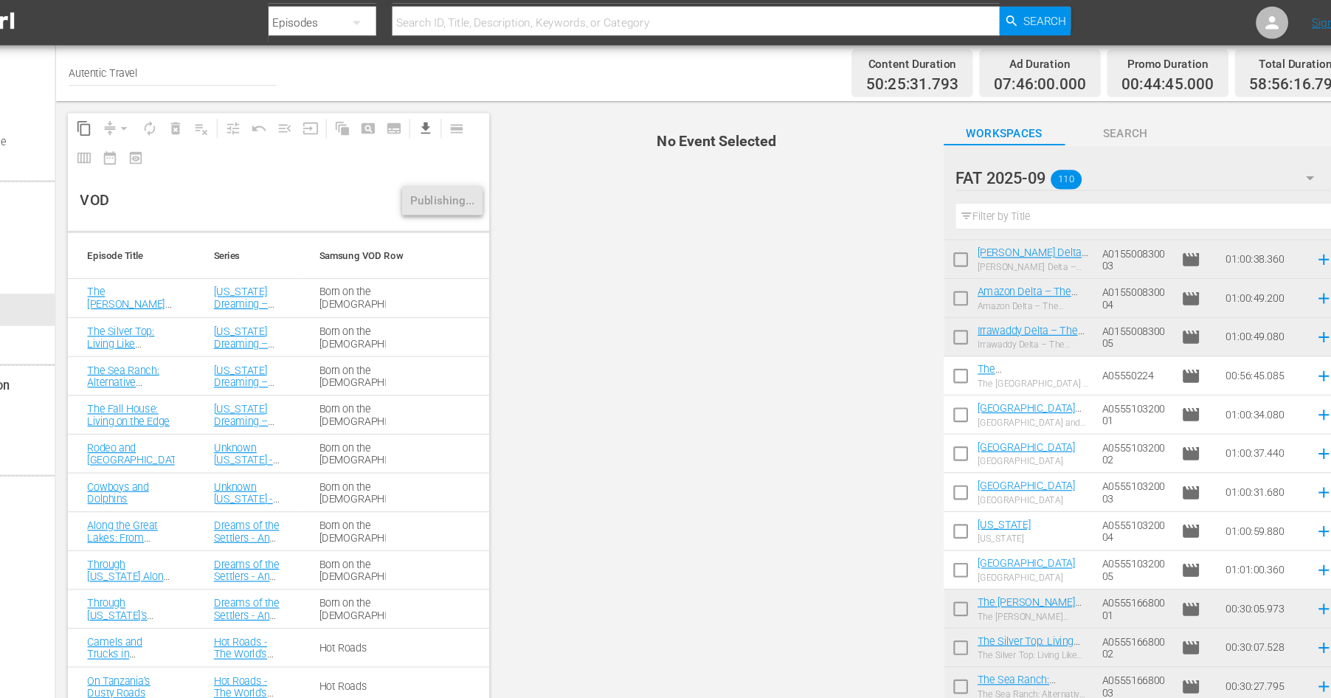
scroll to position [2959, 0]
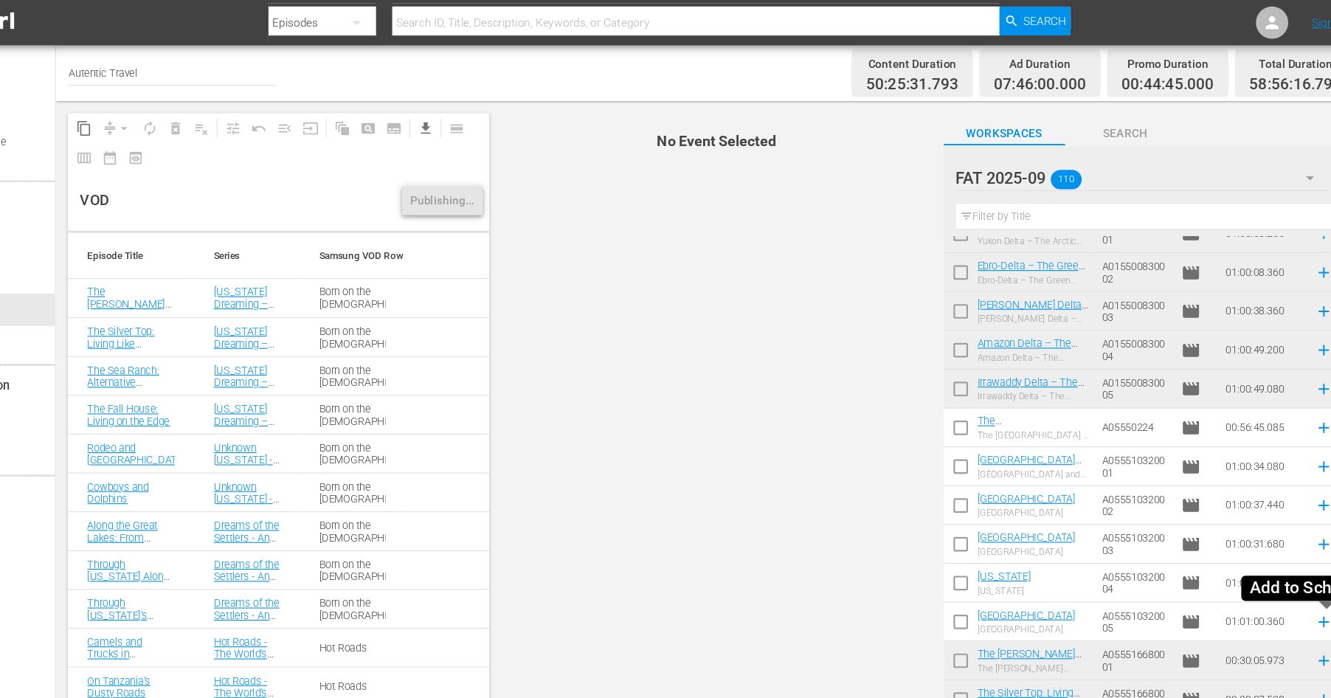
click at [1287, 567] on icon at bounding box center [1289, 567] width 16 height 16
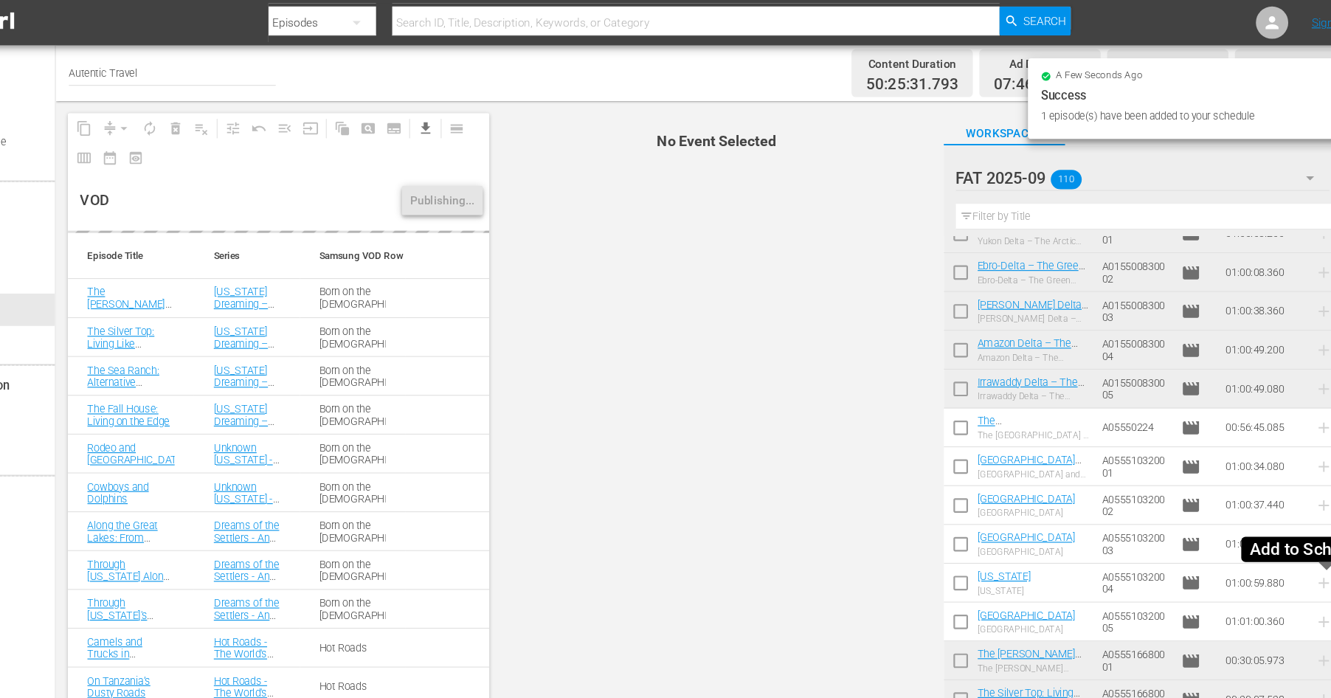
click at [1288, 531] on icon at bounding box center [1289, 532] width 10 height 10
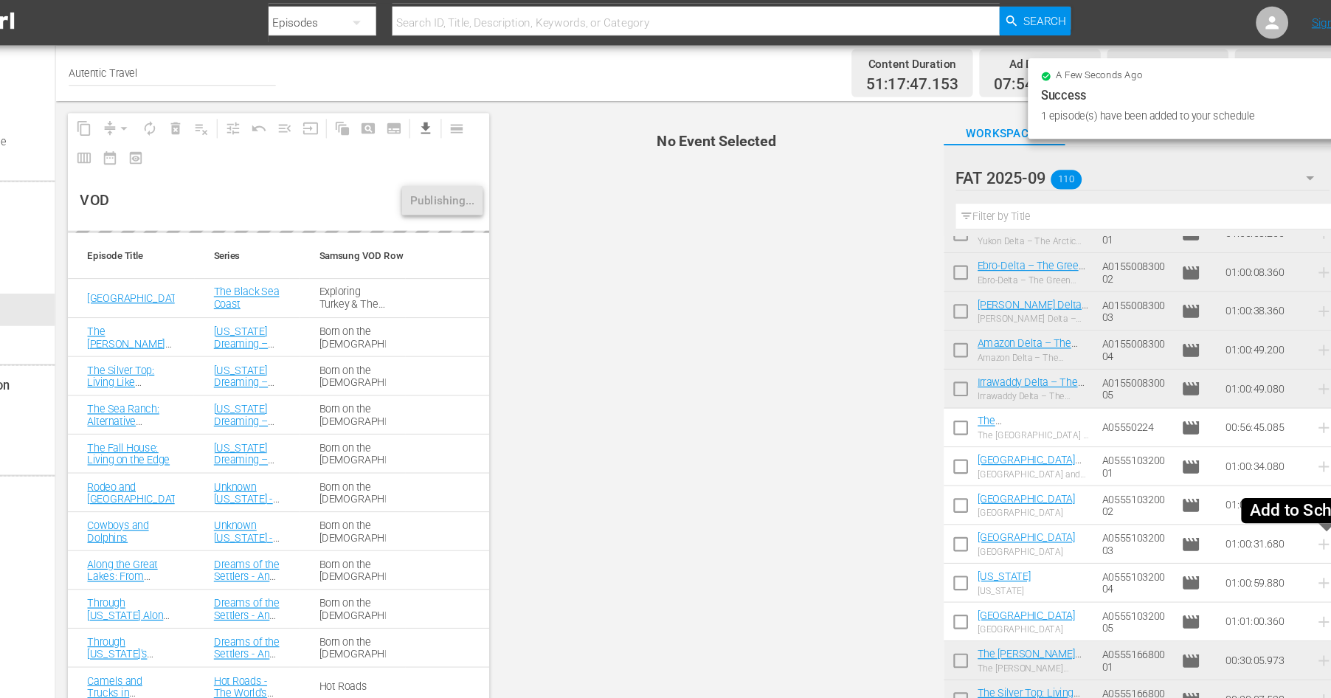
click at [1288, 496] on icon at bounding box center [1289, 496] width 16 height 16
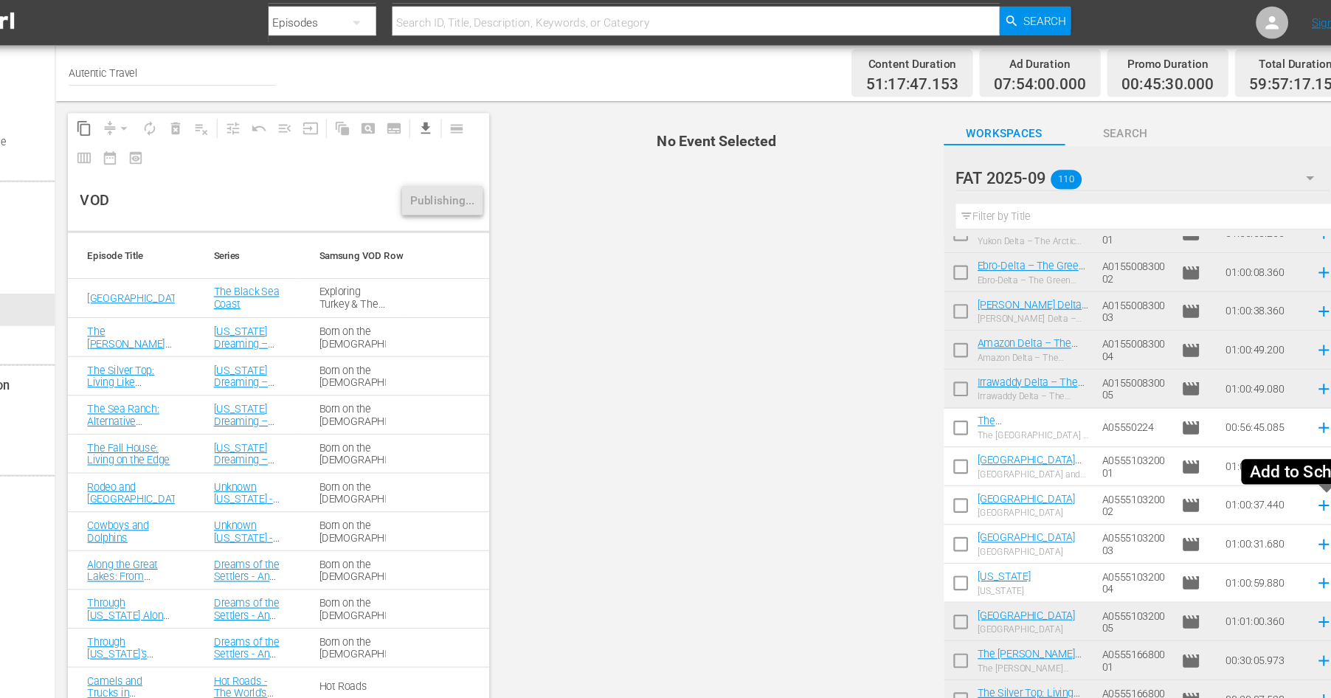
click at [1292, 462] on icon at bounding box center [1289, 461] width 16 height 16
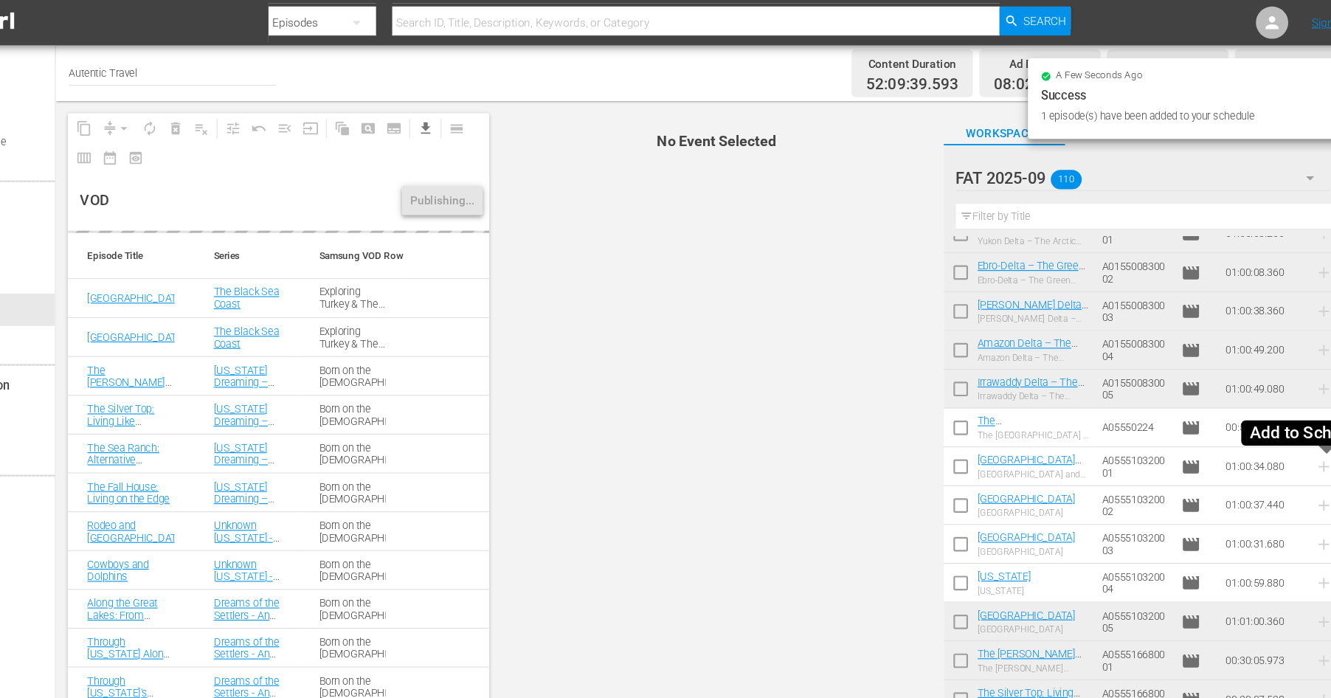
click at [1289, 425] on icon at bounding box center [1289, 425] width 10 height 10
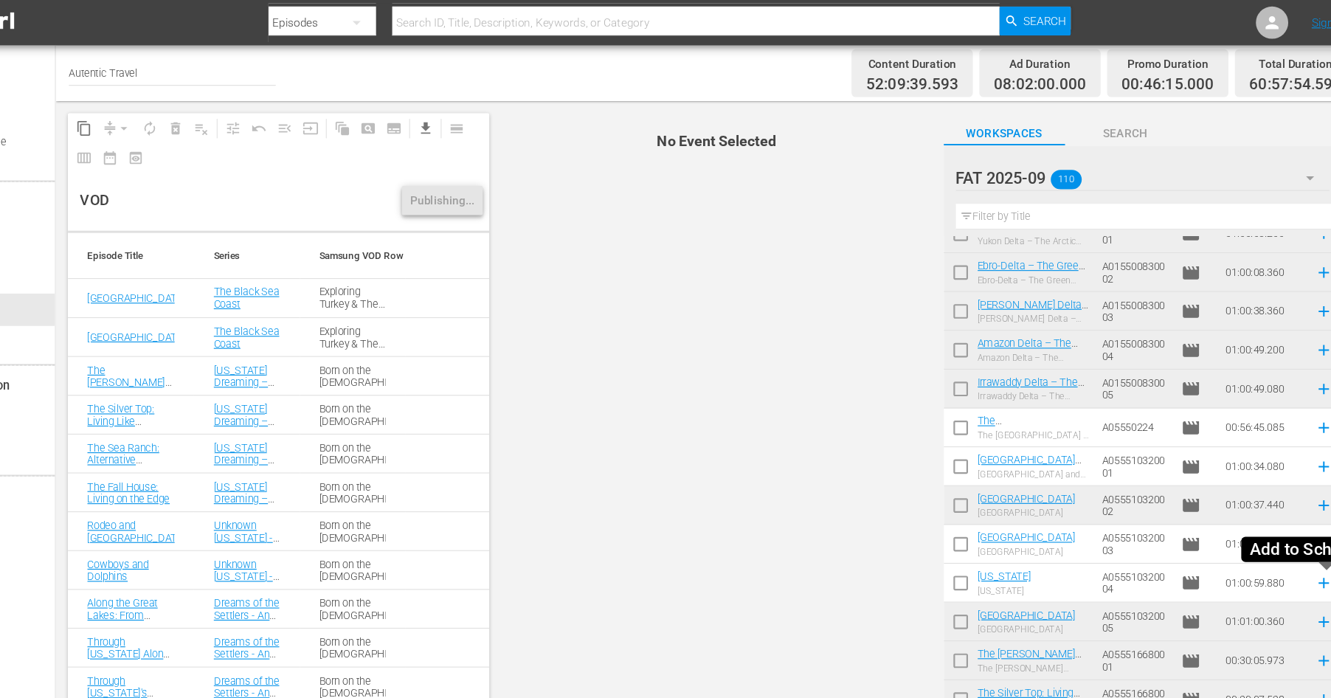
click at [1288, 532] on icon at bounding box center [1289, 532] width 16 height 16
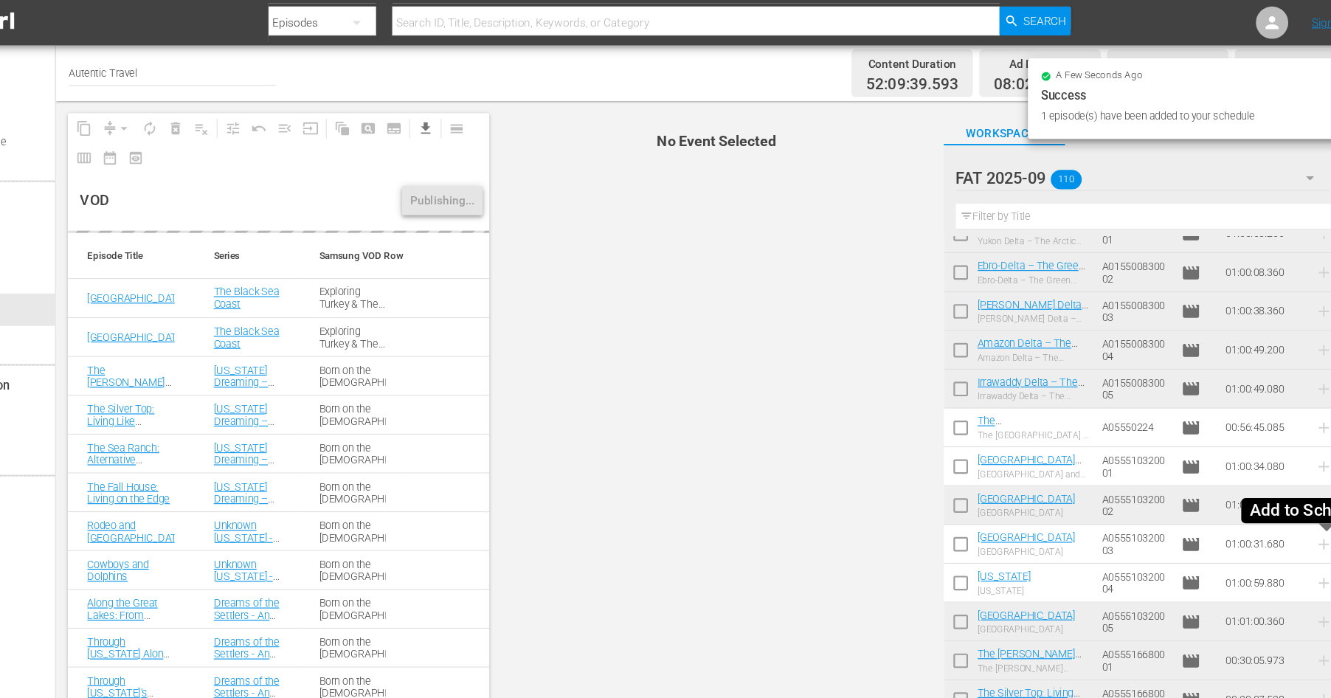
click at [1289, 496] on icon at bounding box center [1289, 496] width 10 height 10
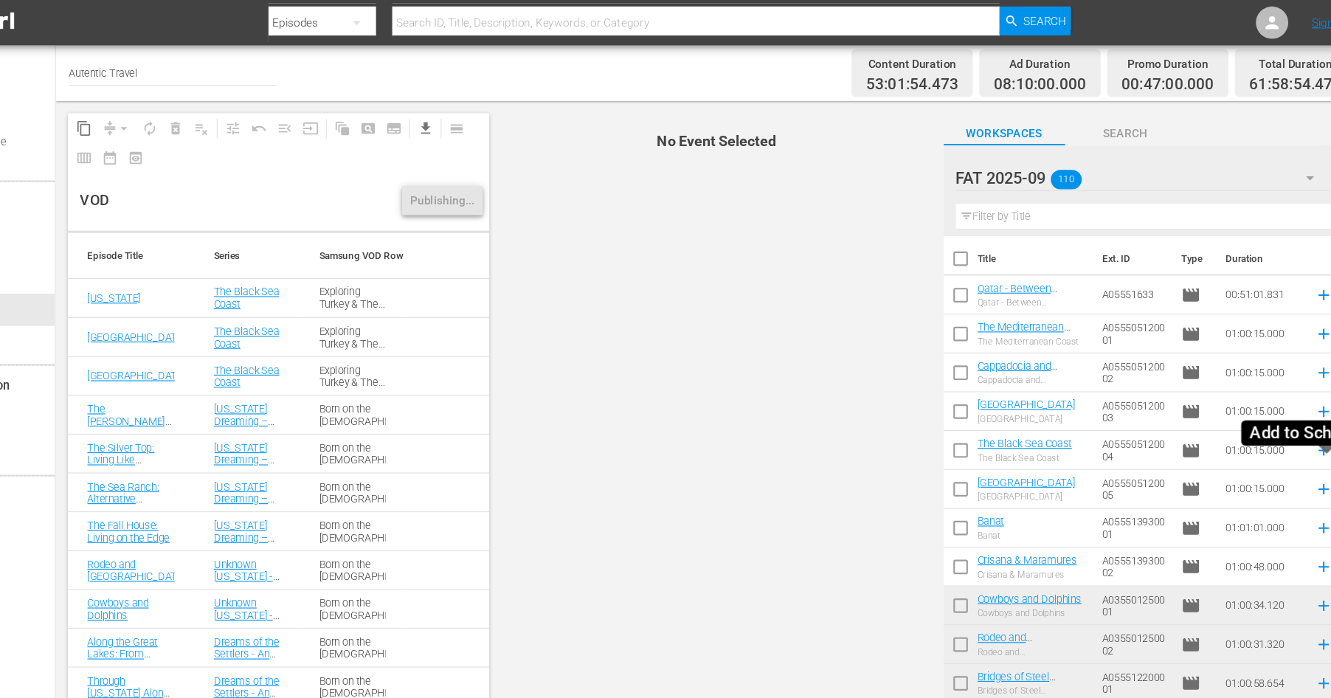
scroll to position [2959, 0]
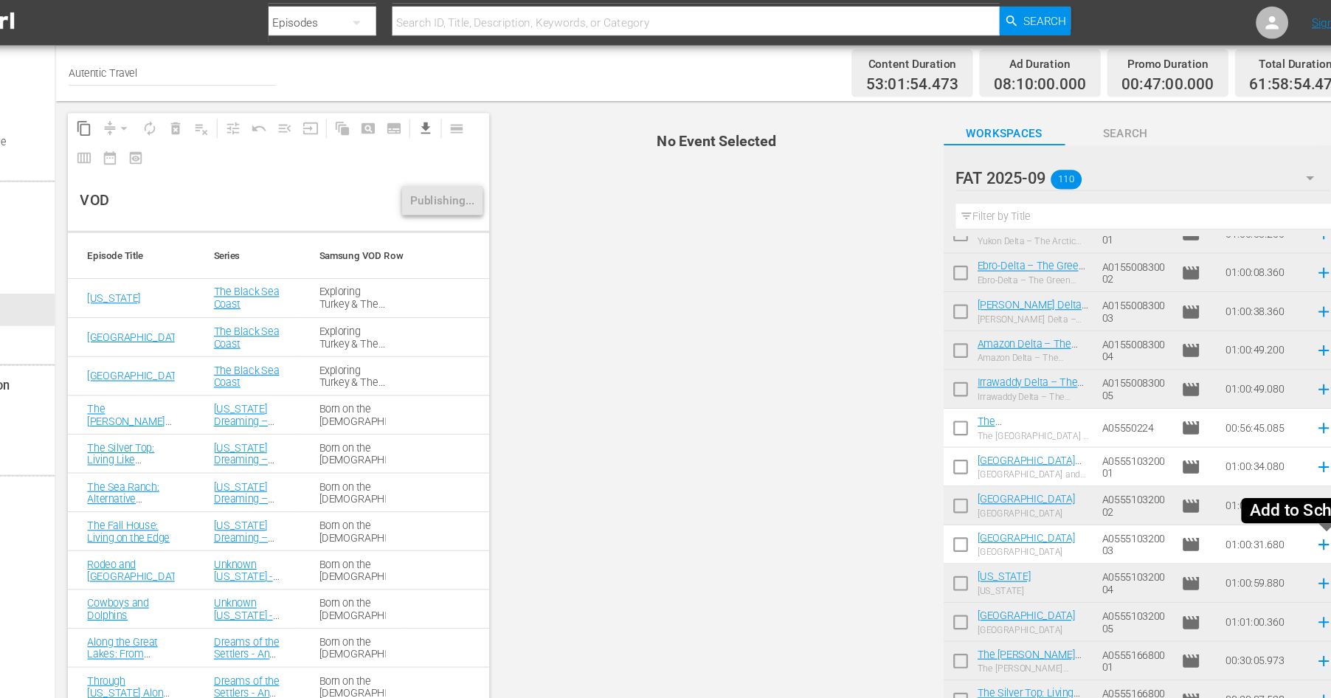
click at [1289, 500] on icon at bounding box center [1289, 496] width 16 height 16
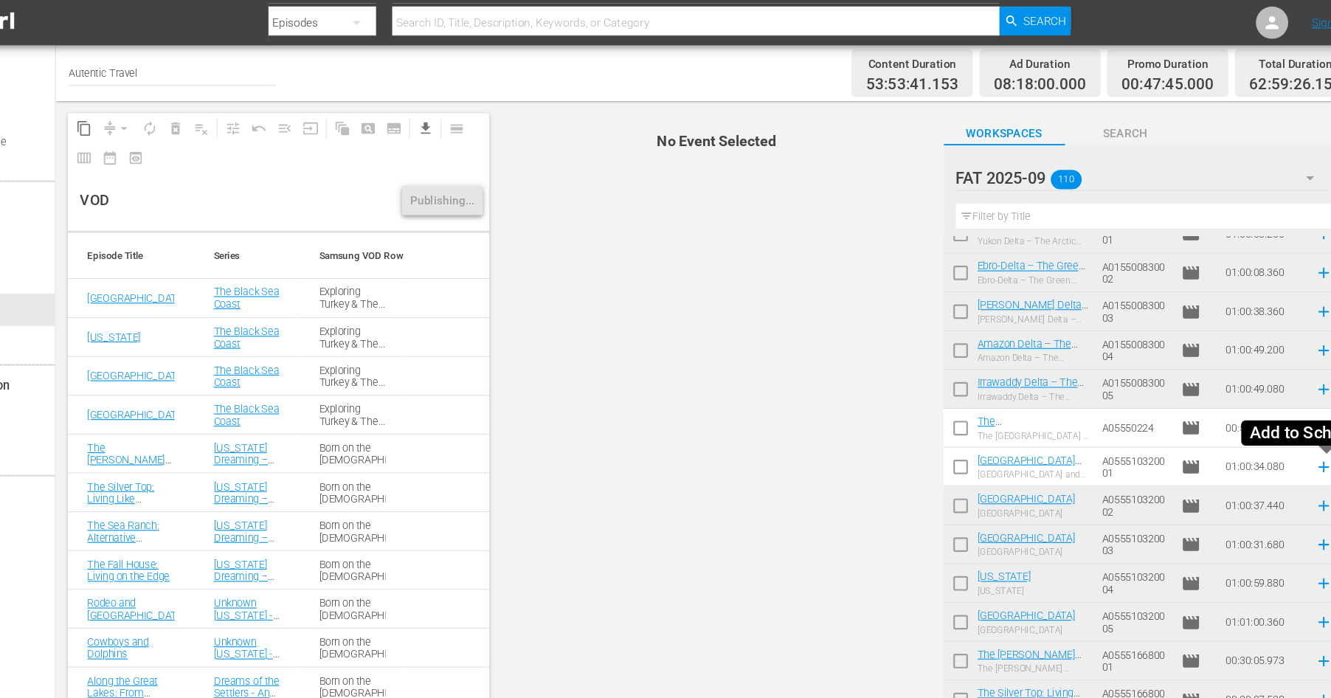
click at [1289, 428] on icon at bounding box center [1289, 425] width 10 height 10
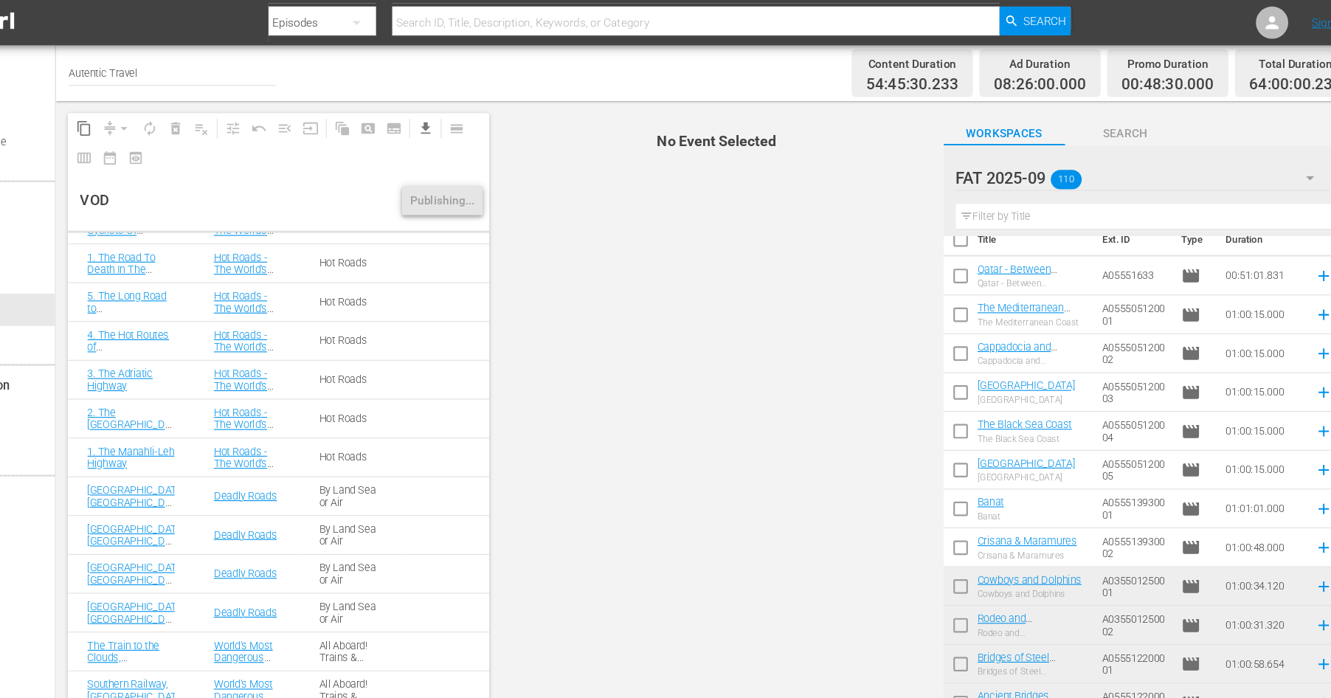
scroll to position [0, 0]
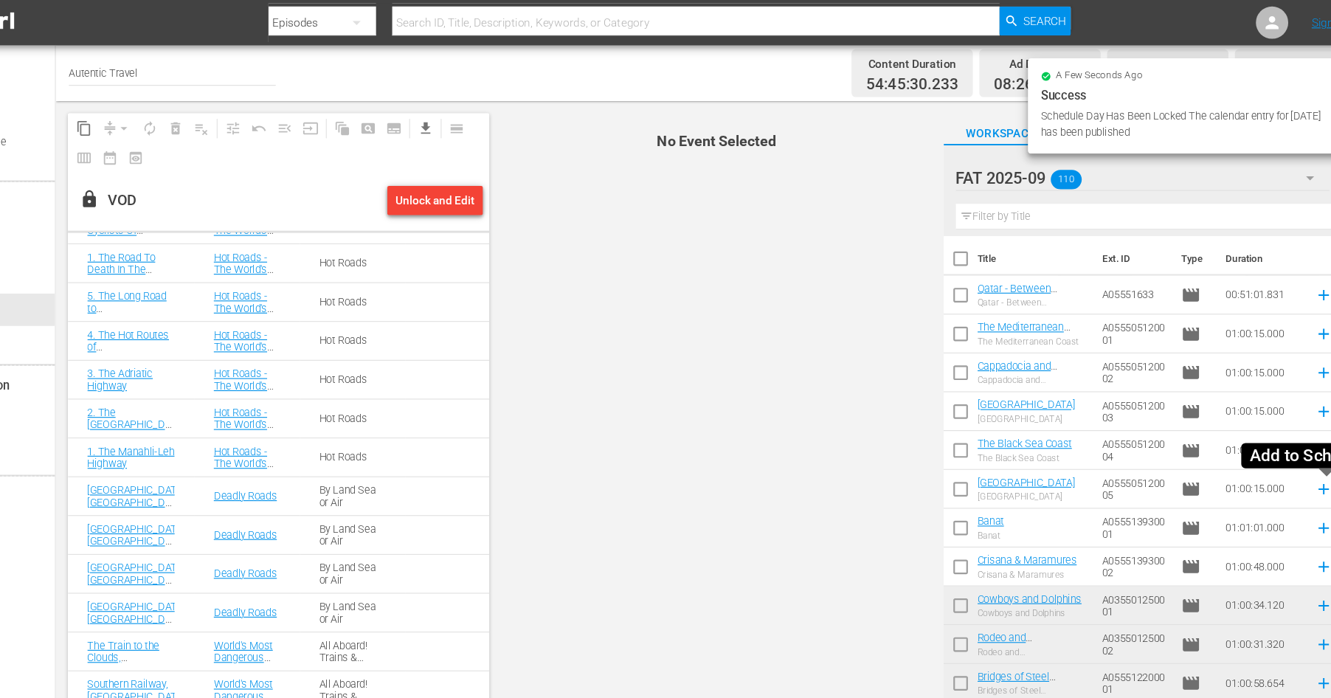
click at [1288, 447] on icon at bounding box center [1289, 446] width 16 height 16
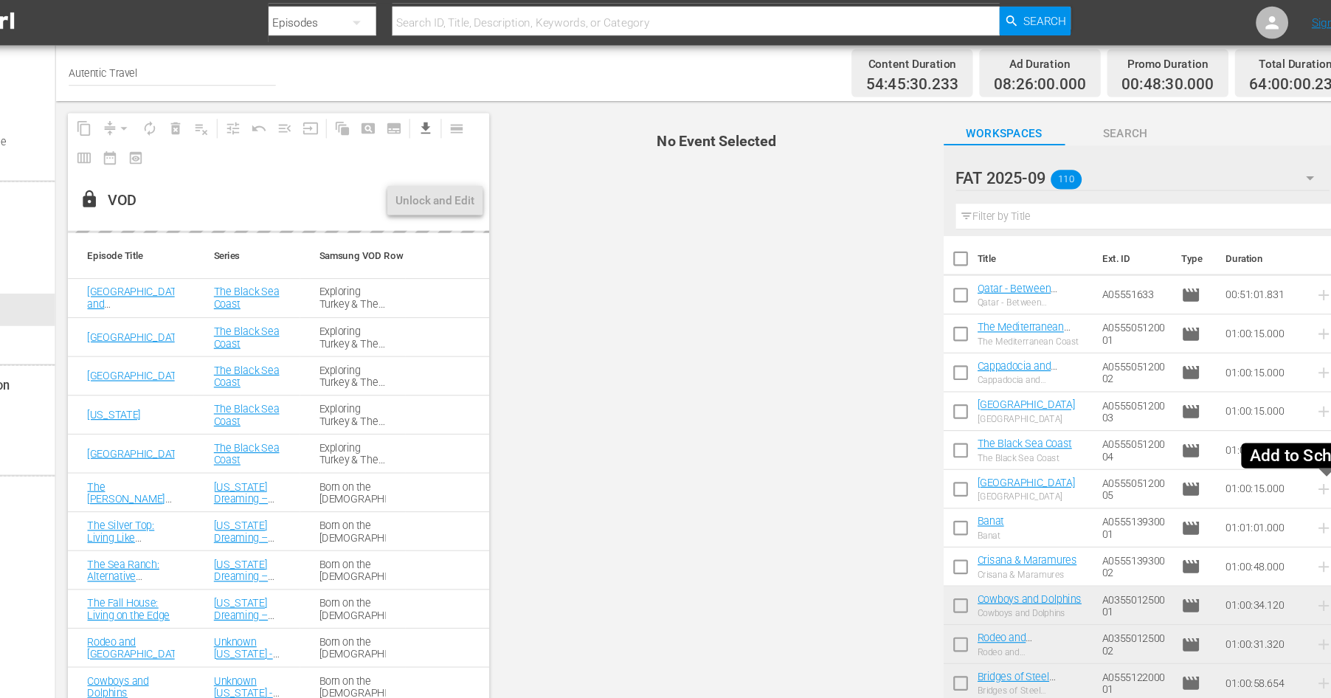
click at [1281, 446] on icon at bounding box center [1289, 446] width 16 height 16
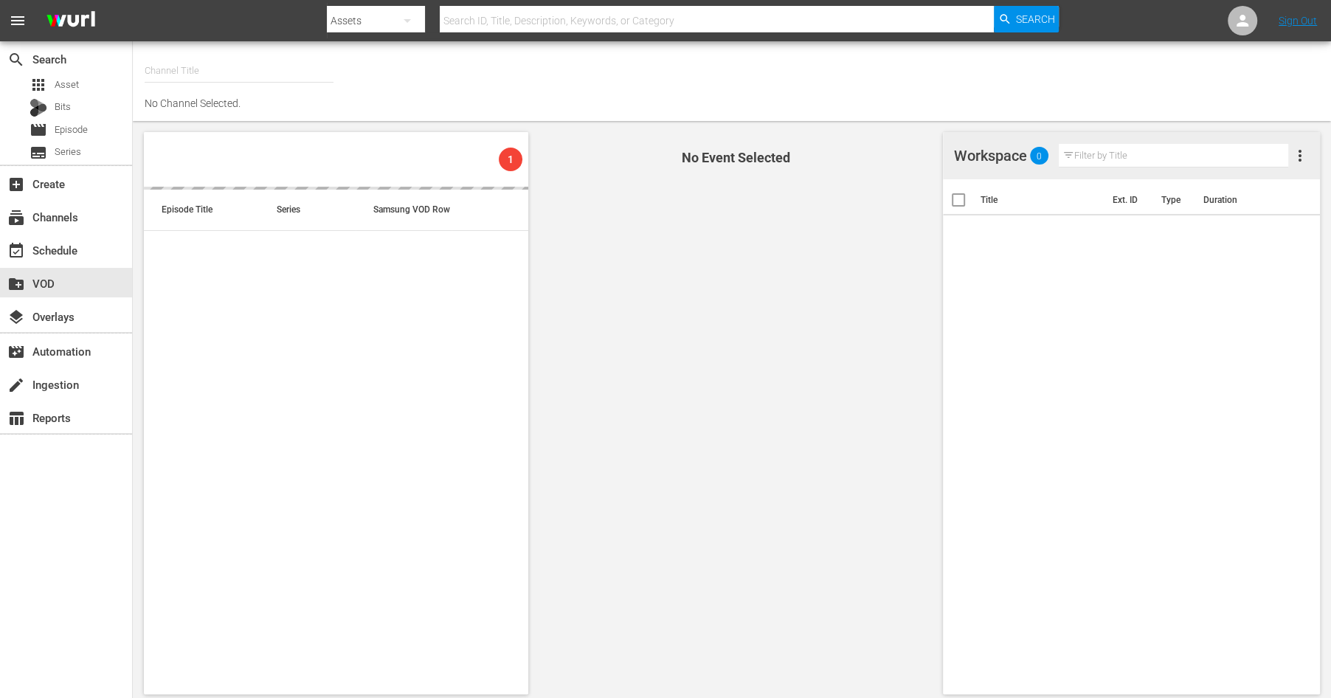
type input "Autentic Travel (1517)"
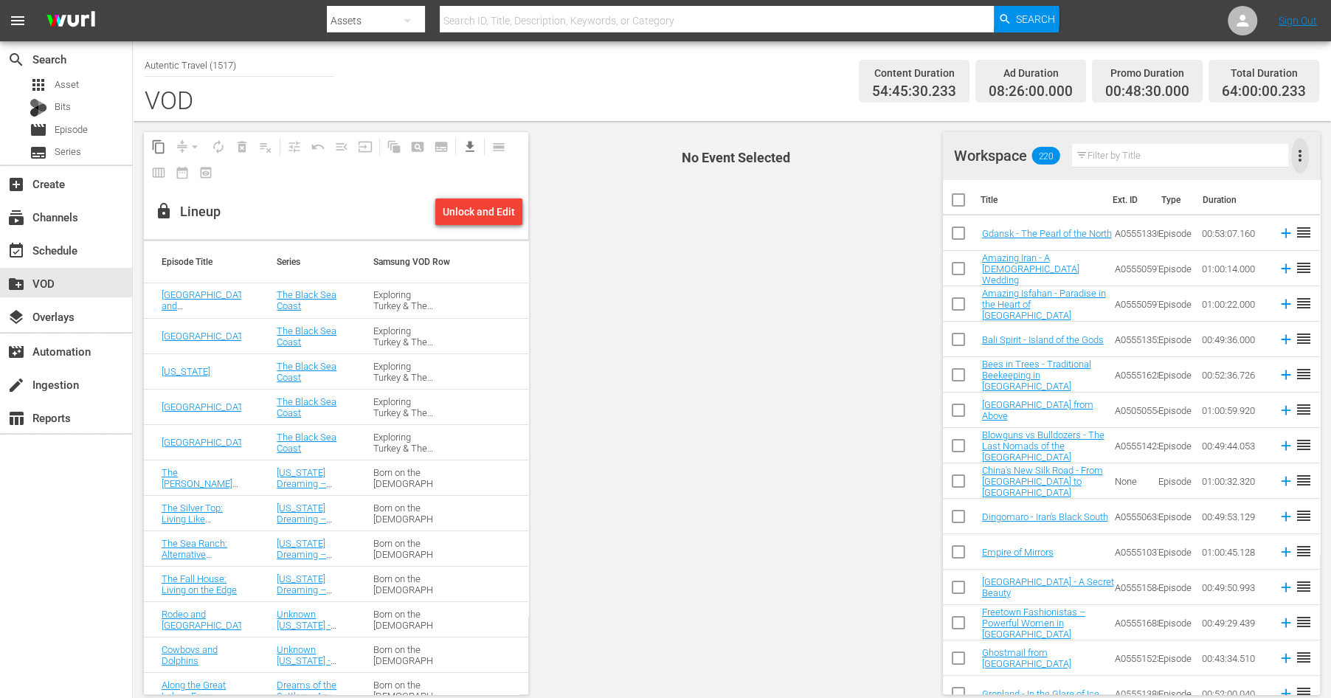
click at [1303, 159] on span "more_vert" at bounding box center [1300, 156] width 18 height 18
click at [1006, 151] on h4 "Workspace" at bounding box center [990, 156] width 73 height 18
click at [1009, 150] on h4 "Workspace" at bounding box center [990, 156] width 73 height 18
click at [1292, 19] on link "Sign Out" at bounding box center [1297, 21] width 38 height 12
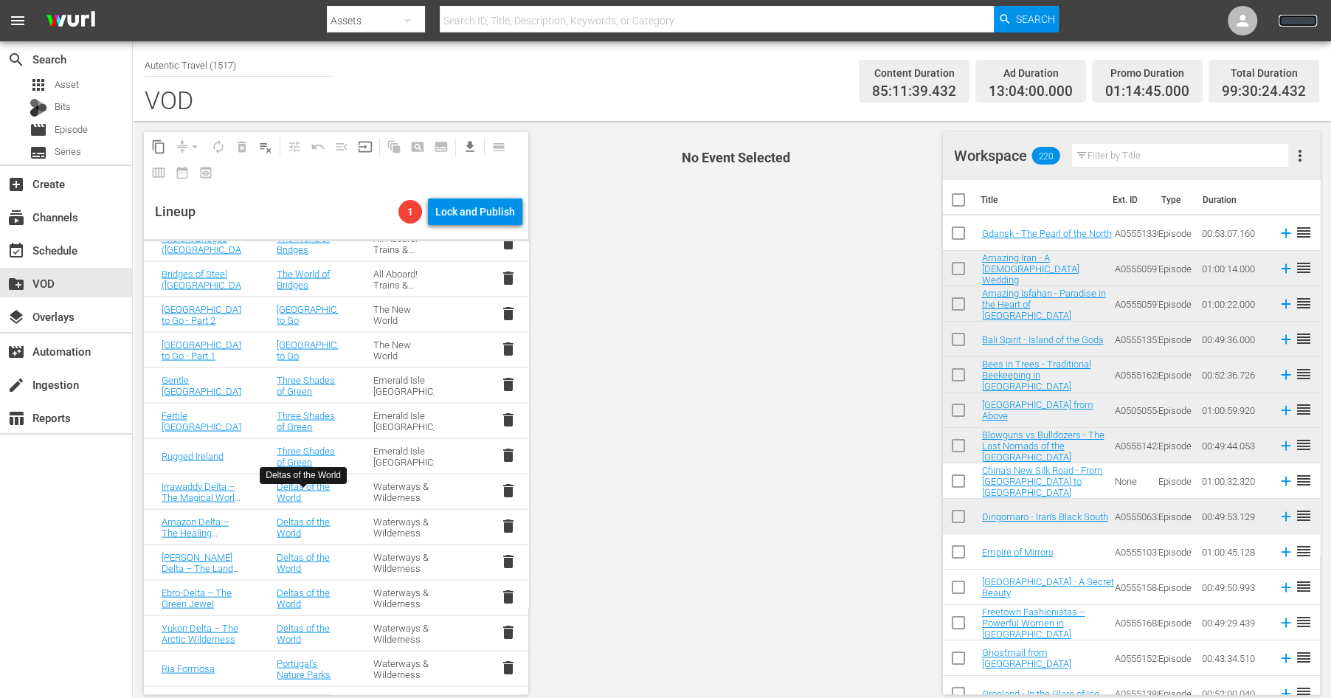
scroll to position [2812, 0]
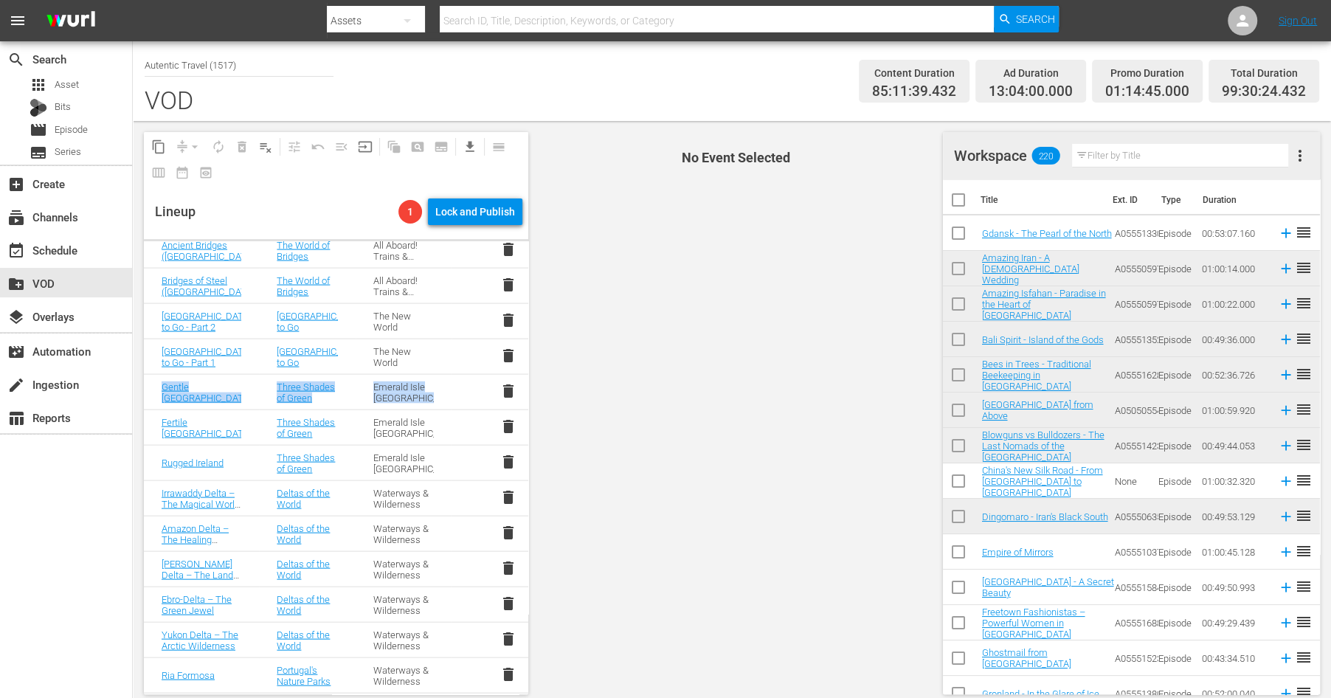
drag, startPoint x: 460, startPoint y: 353, endPoint x: 454, endPoint y: 401, distance: 49.0
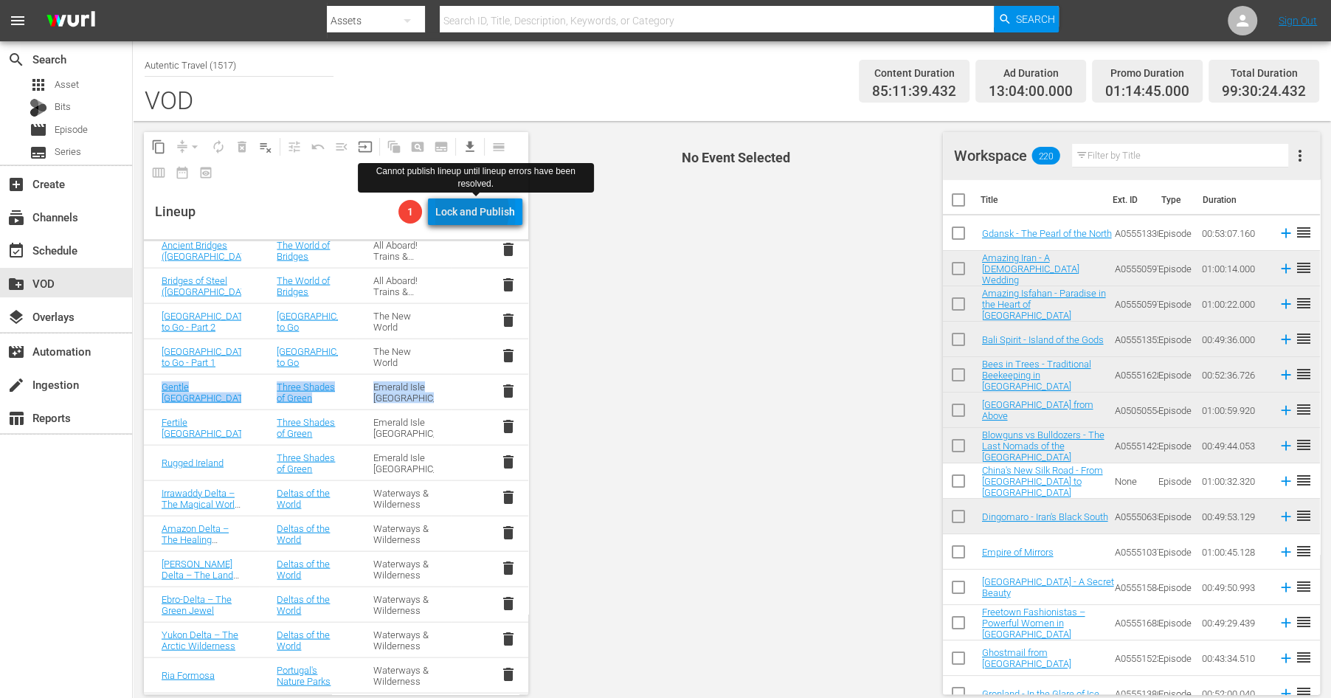
click at [470, 211] on div "Lock and Publish" at bounding box center [475, 211] width 80 height 27
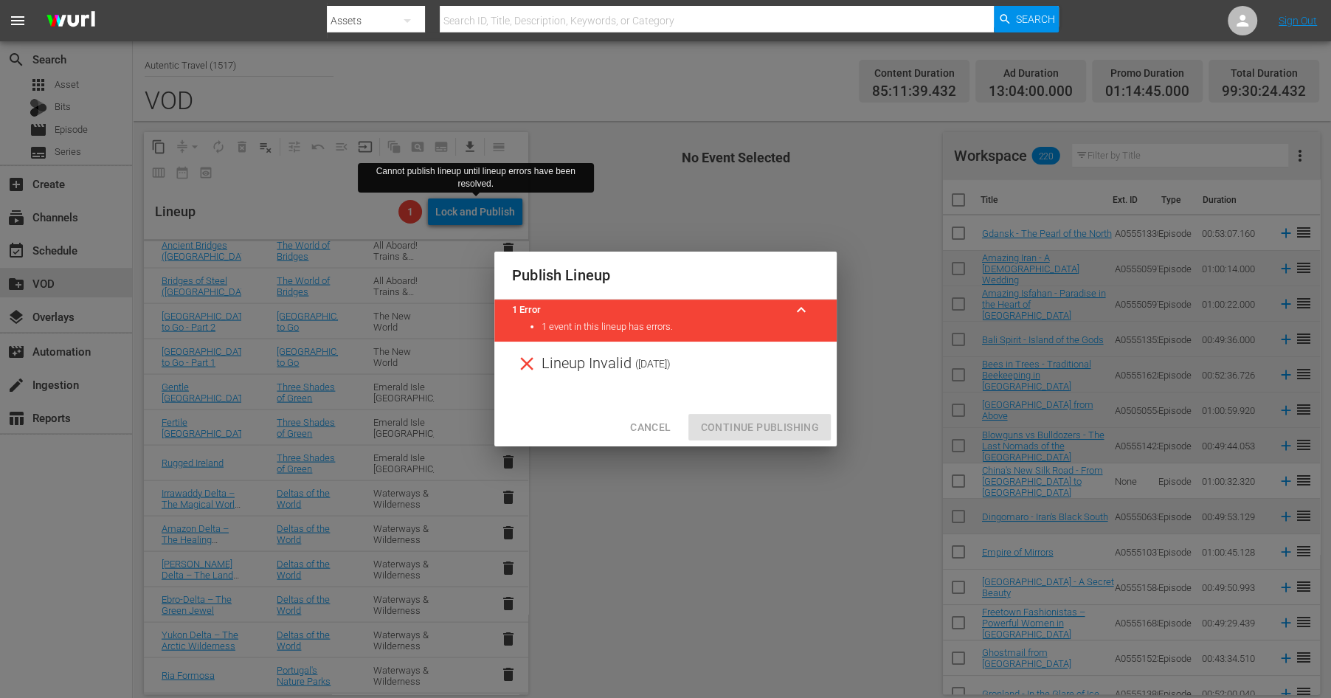
click at [652, 427] on span "Cancel" at bounding box center [650, 427] width 41 height 18
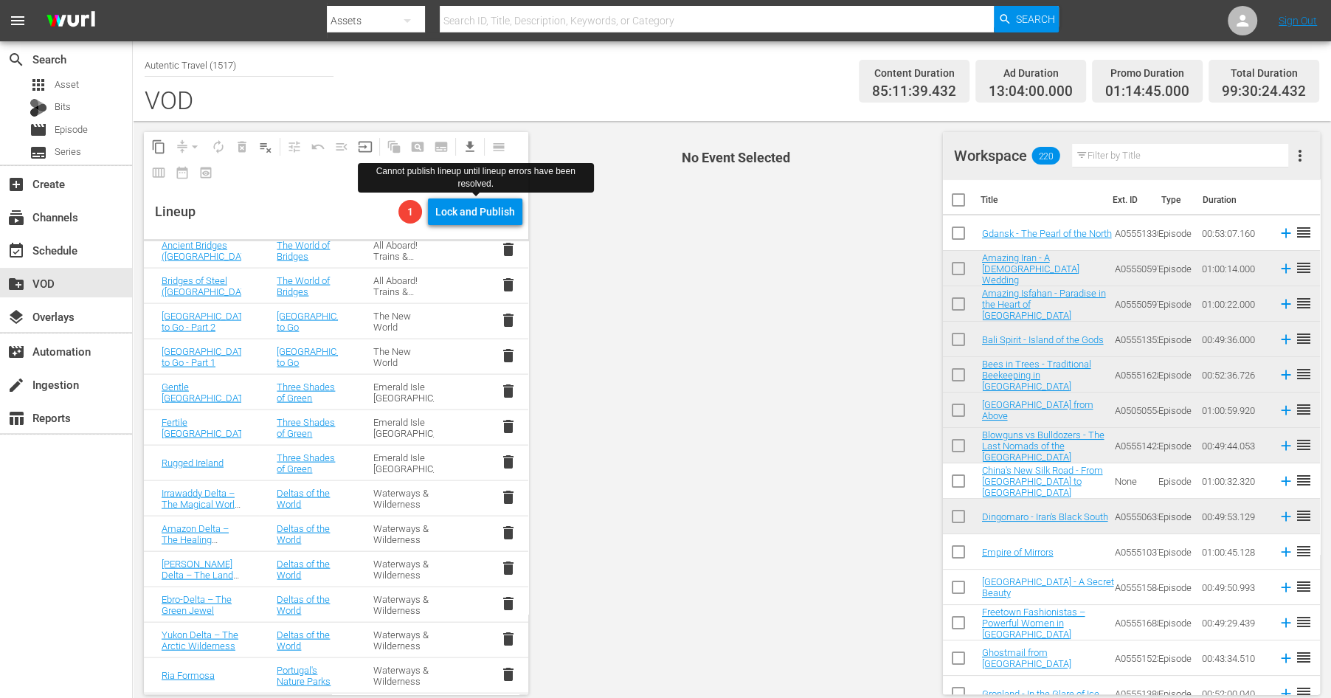
click at [1271, 154] on input "text" at bounding box center [1180, 156] width 216 height 24
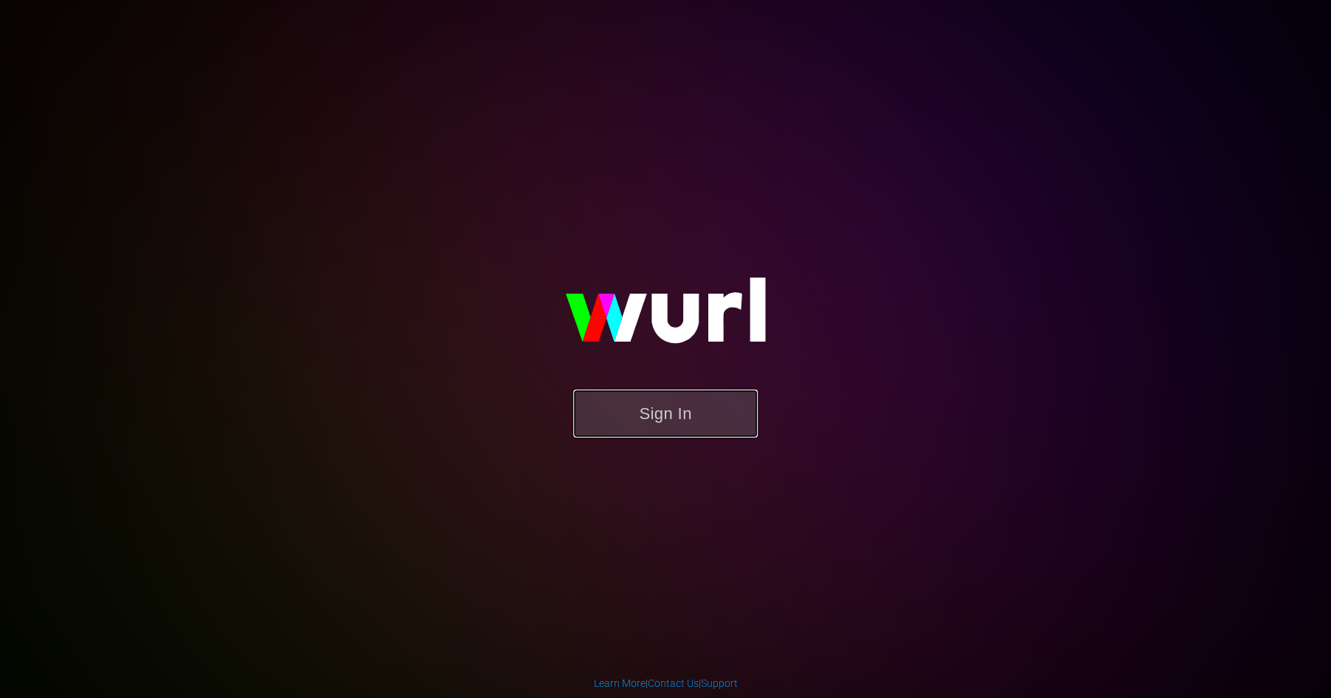
click at [658, 407] on button "Sign In" at bounding box center [665, 413] width 184 height 48
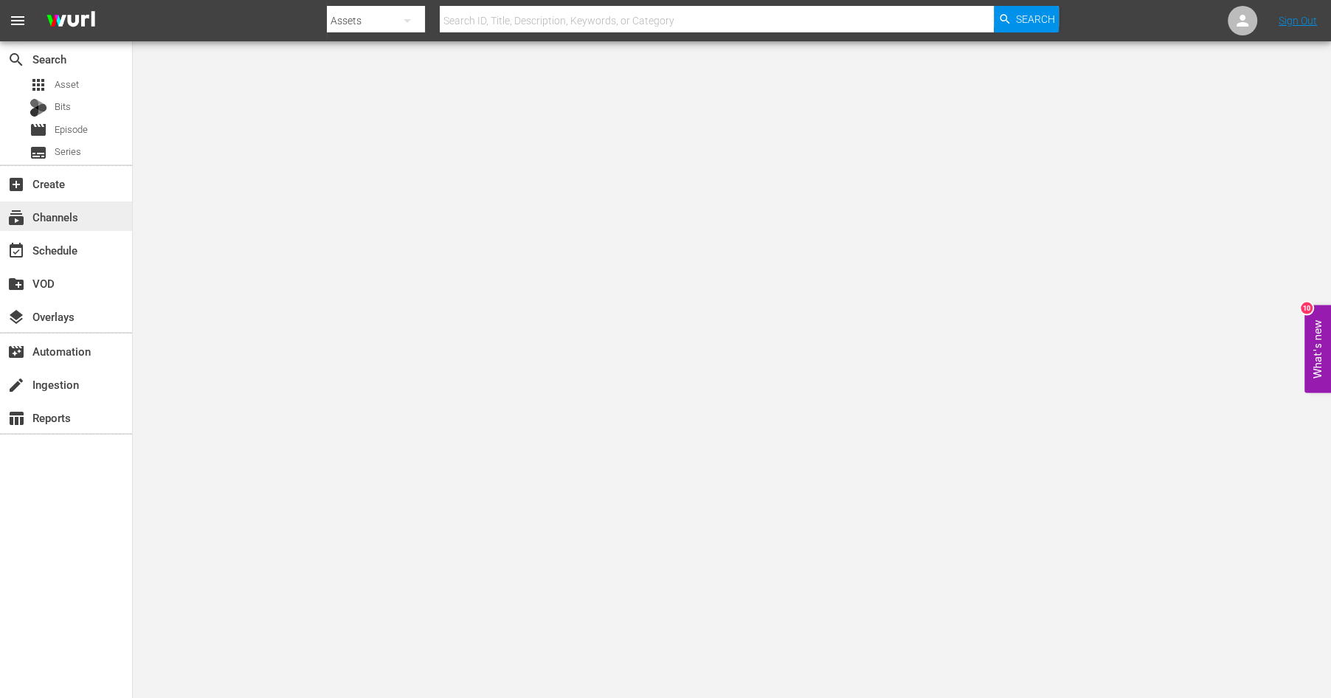
click at [40, 220] on div "subscriptions Channels" at bounding box center [41, 214] width 83 height 13
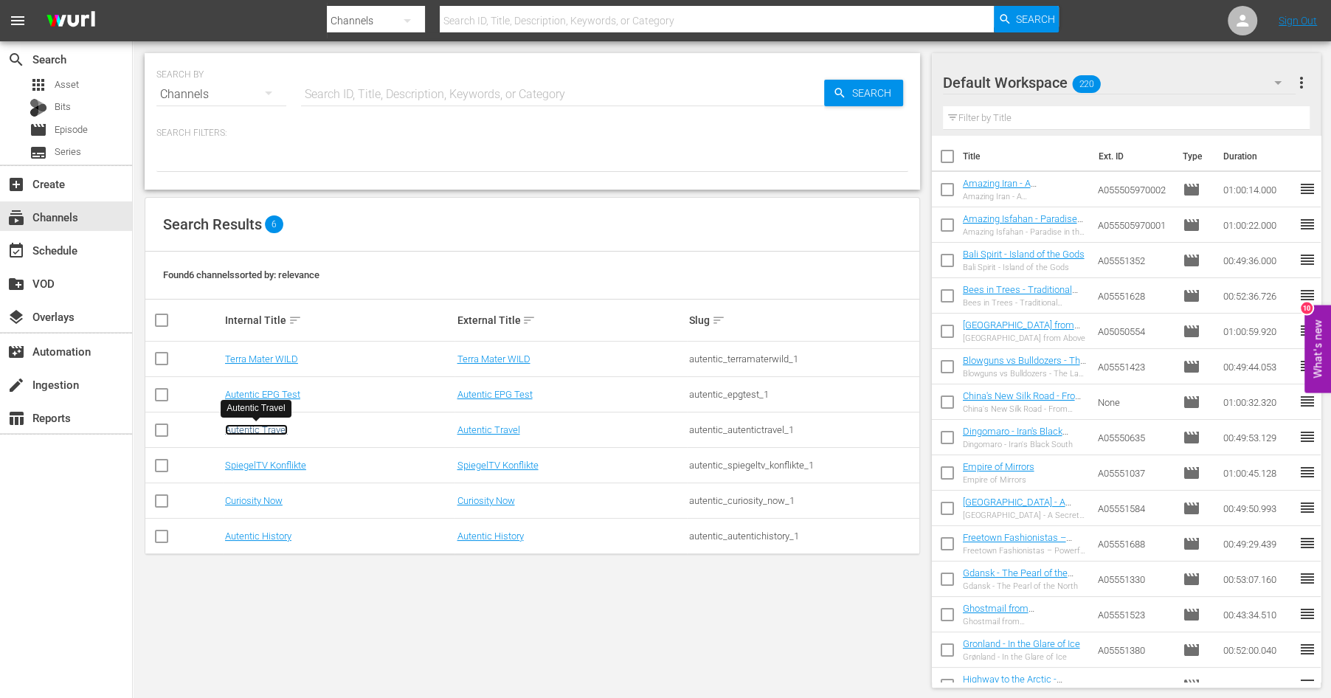
click at [245, 427] on link "Autentic Travel" at bounding box center [256, 429] width 63 height 11
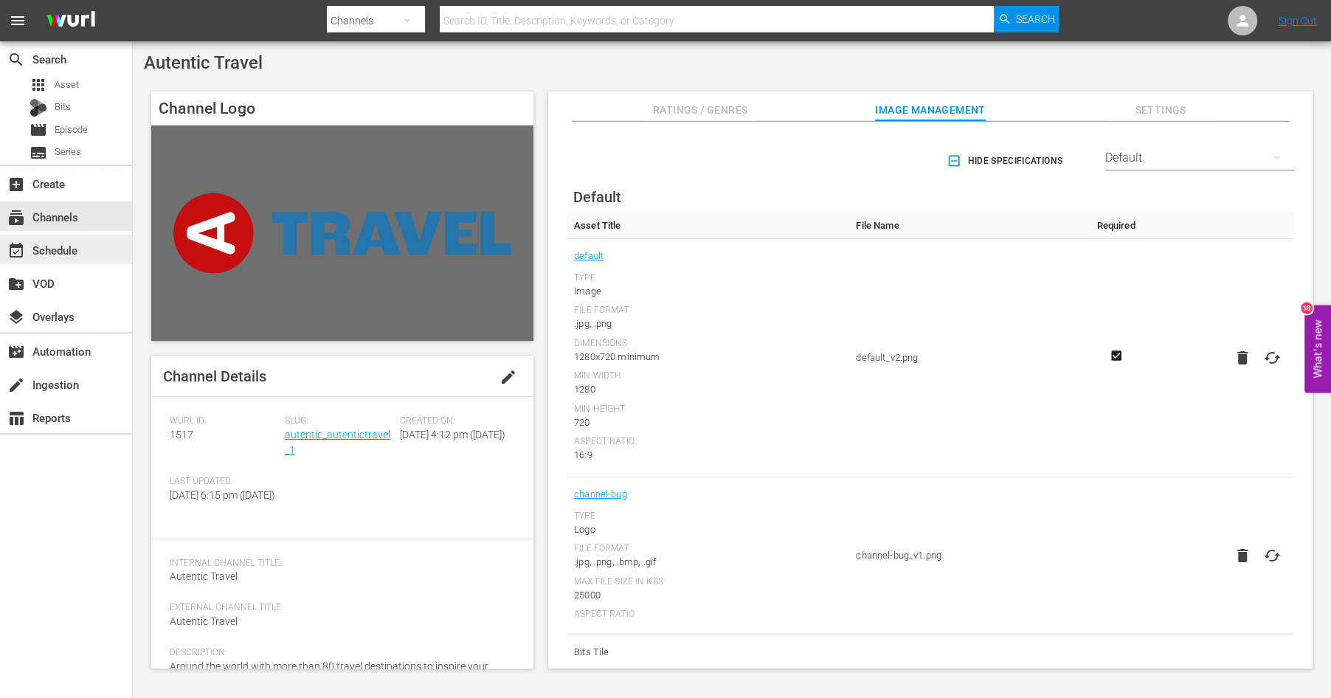
click at [59, 242] on div "event_available Schedule" at bounding box center [41, 247] width 83 height 13
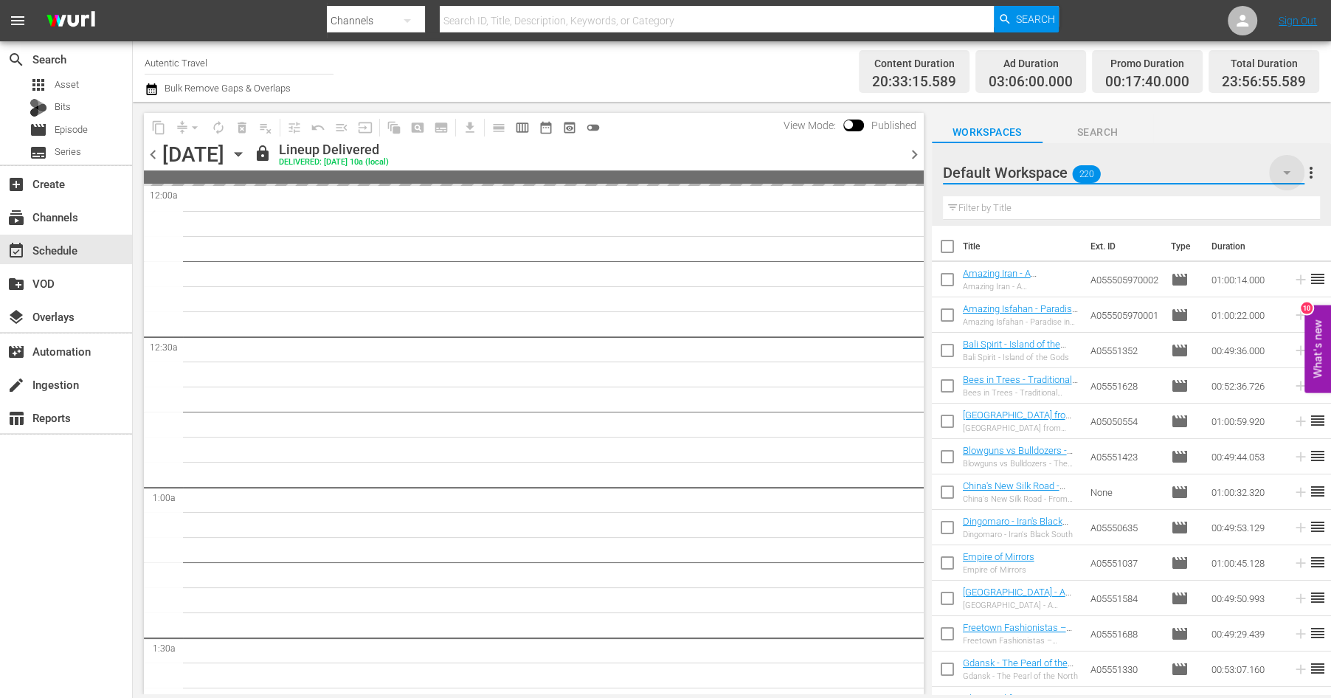
click at [1282, 167] on icon "button" at bounding box center [1287, 173] width 18 height 18
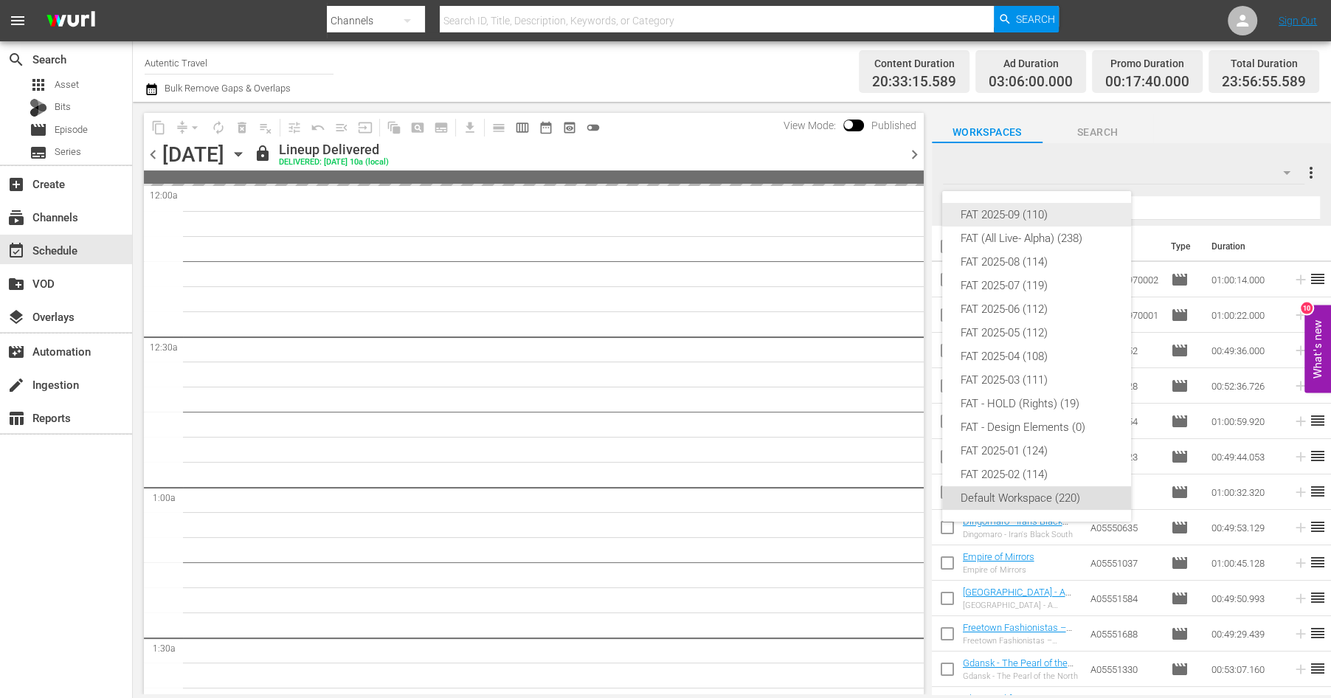
click at [1024, 207] on div "FAT 2025-09 (110)" at bounding box center [1036, 215] width 153 height 24
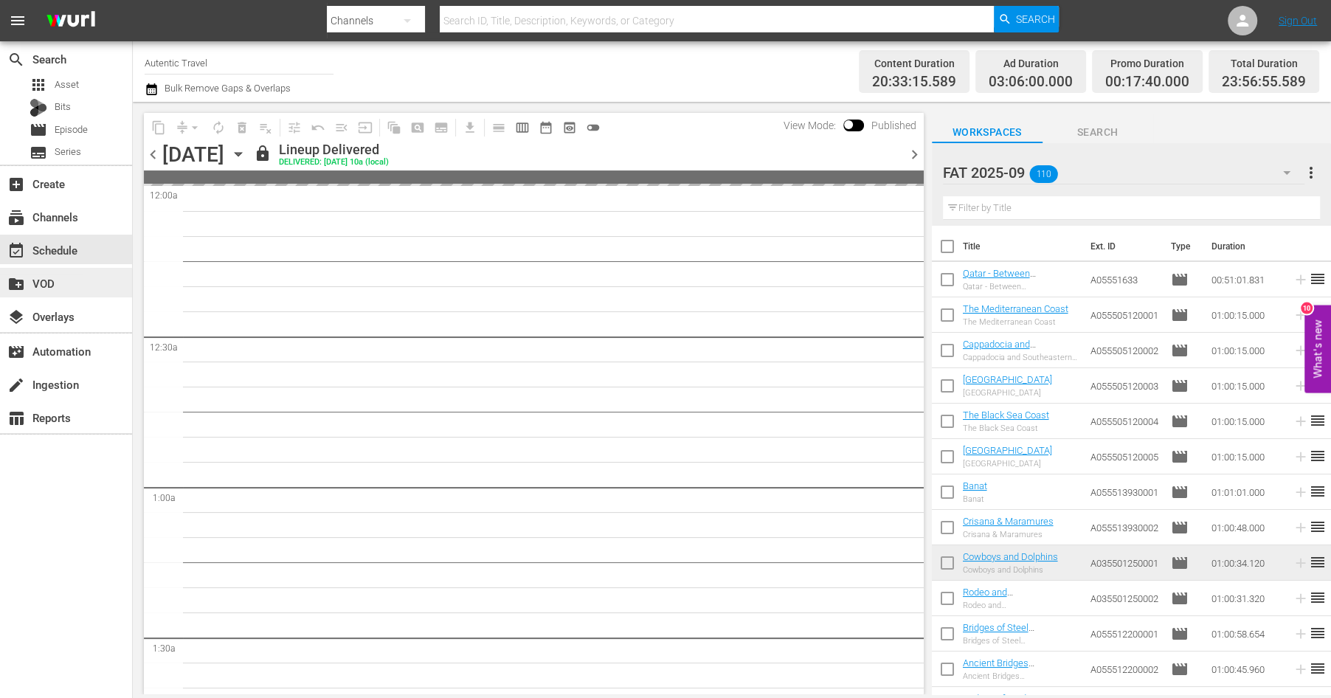
click at [44, 281] on div "create_new_folder VOD" at bounding box center [41, 280] width 83 height 13
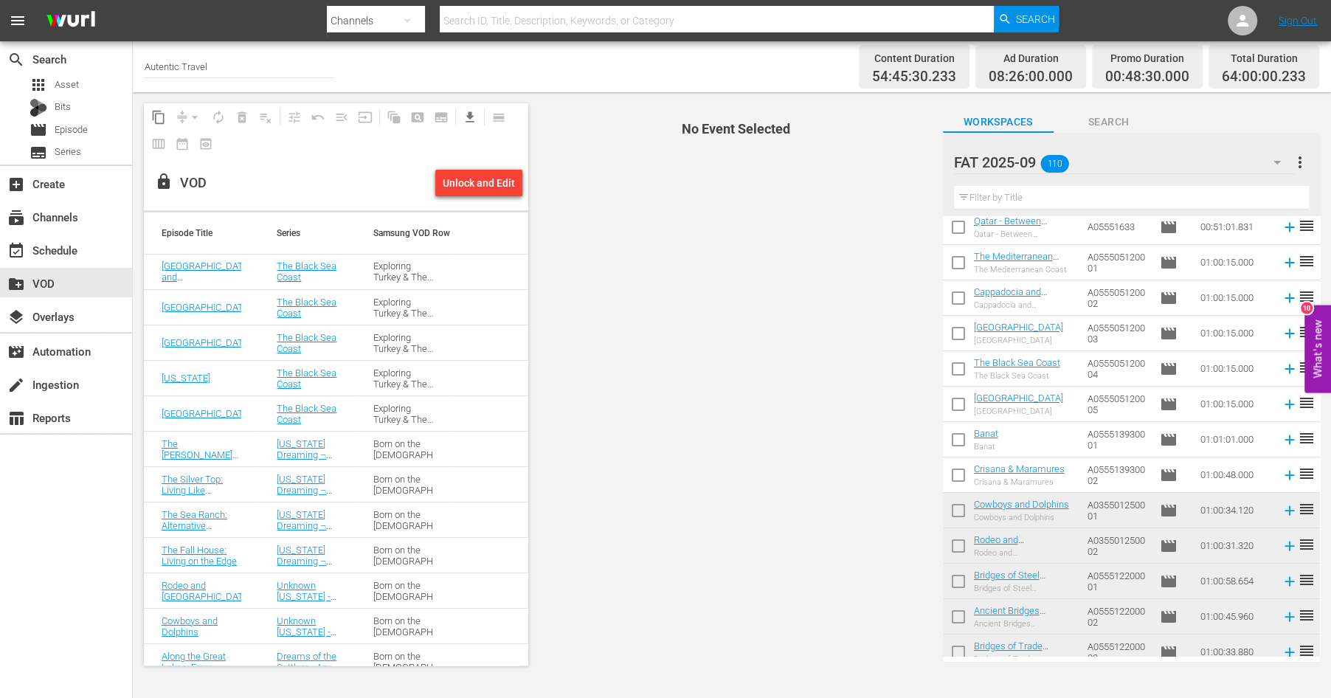
scroll to position [10, 0]
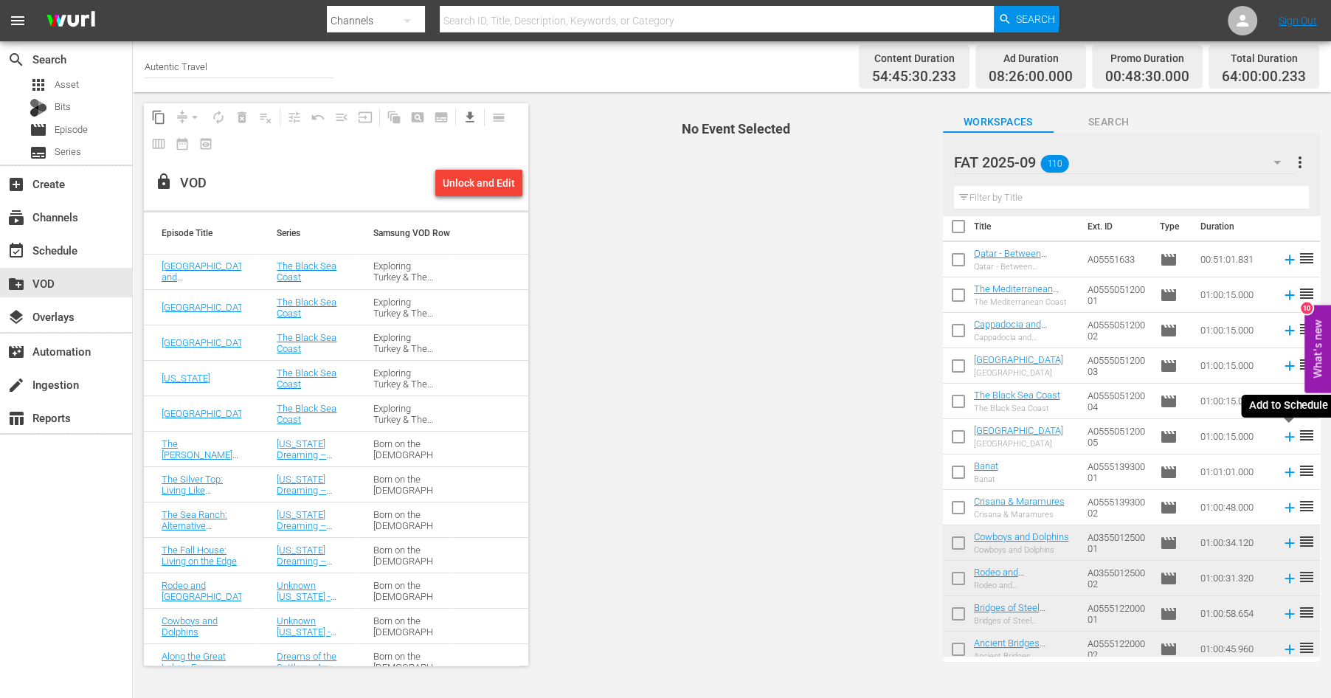
click at [1289, 437] on icon at bounding box center [1289, 436] width 10 height 10
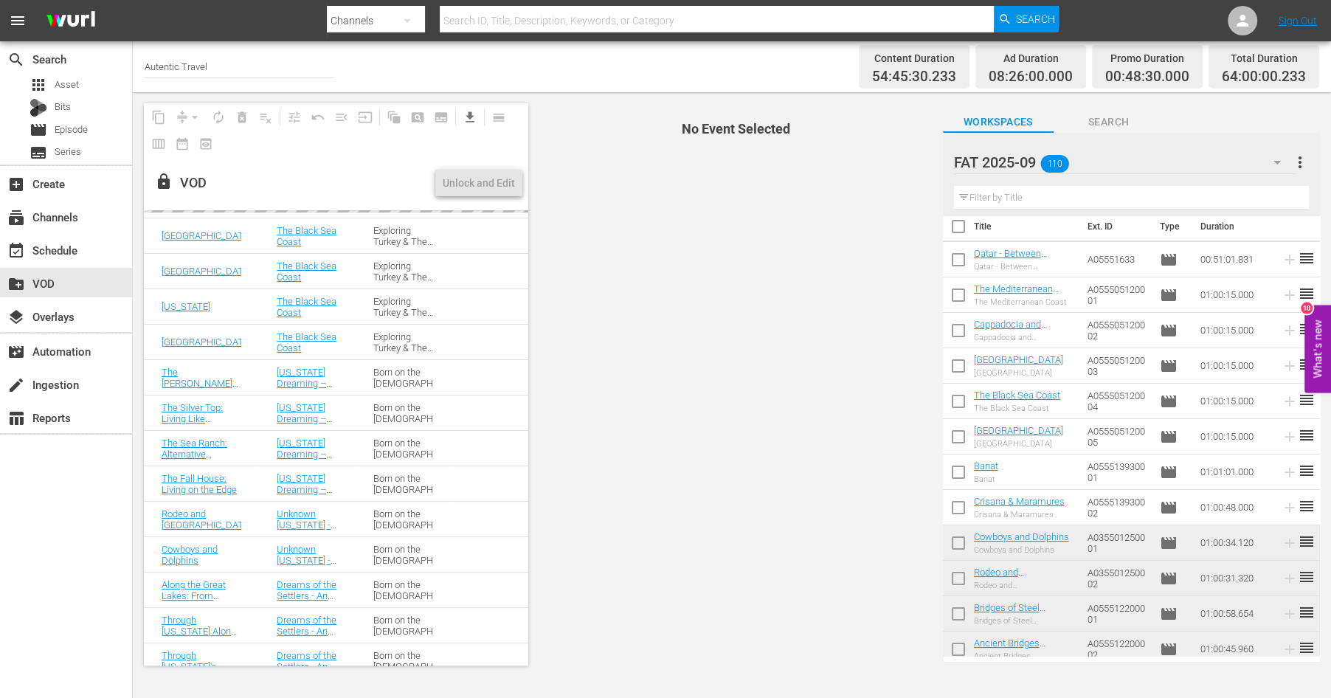
scroll to position [0, 0]
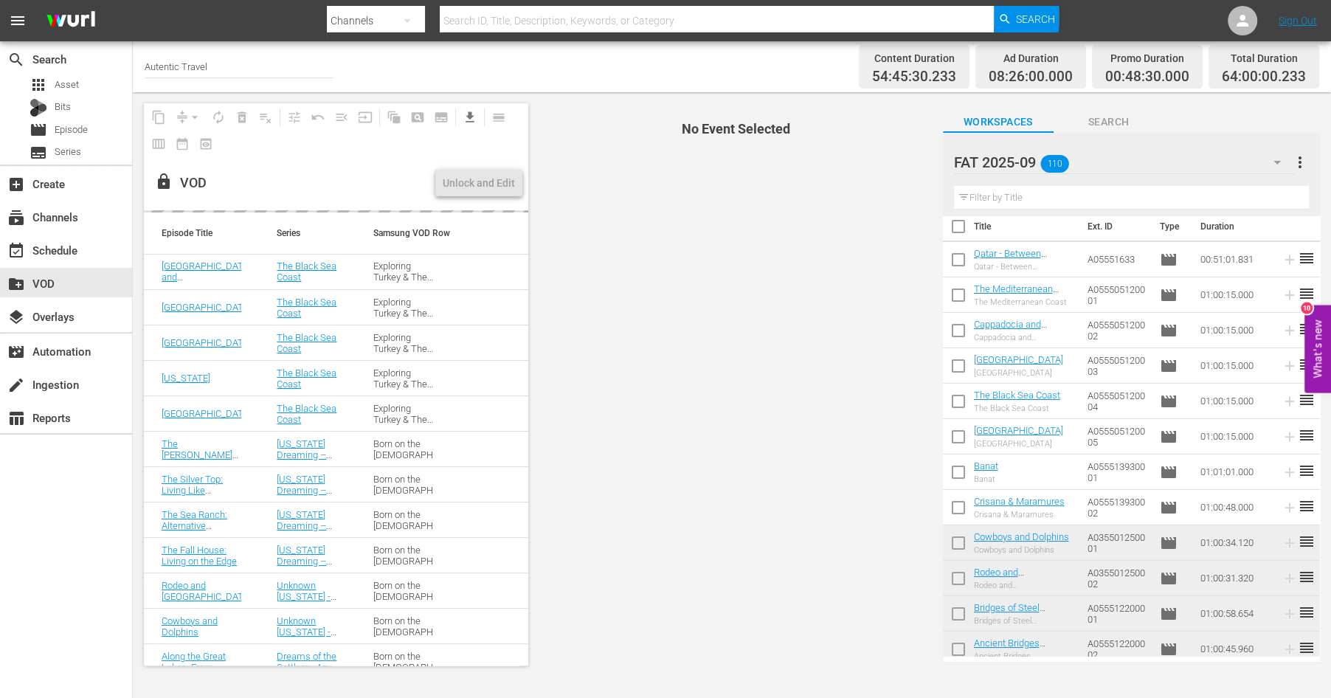
click at [1311, 316] on button "What's new 10" at bounding box center [1317, 349] width 27 height 88
click at [58, 316] on div "layers Overlays" at bounding box center [41, 314] width 83 height 13
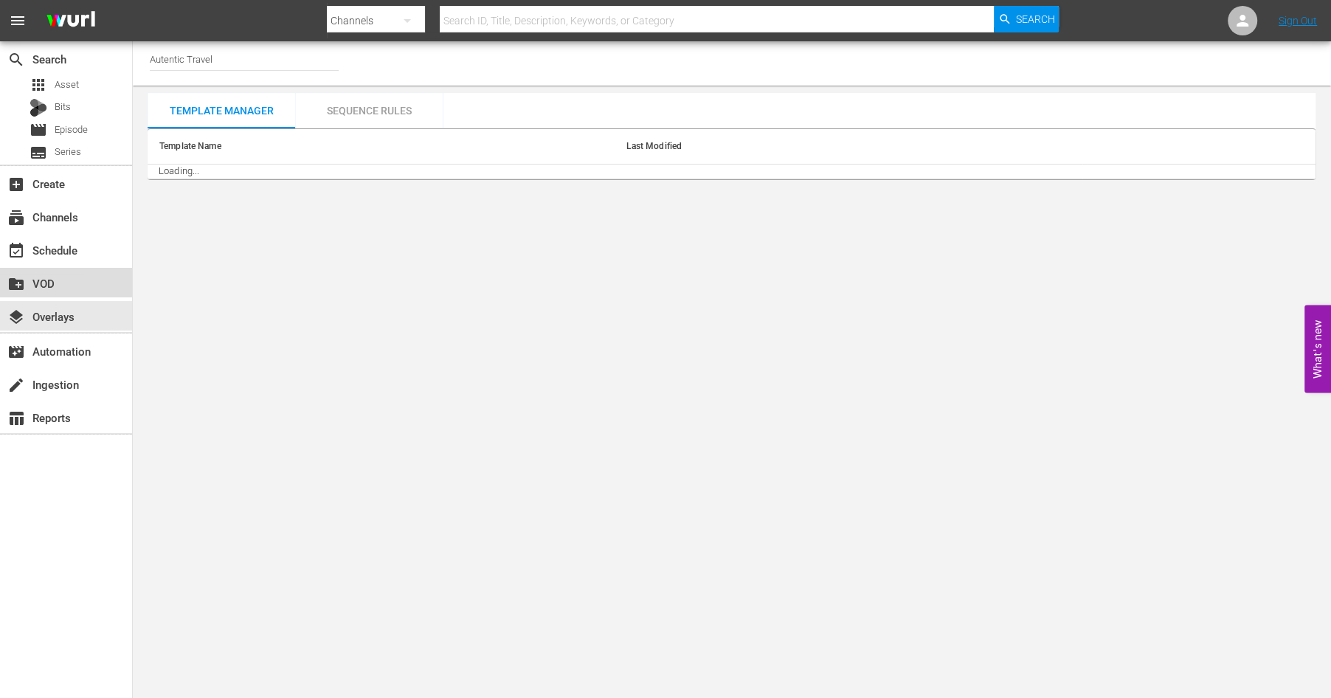
click at [52, 280] on div "create_new_folder VOD" at bounding box center [41, 280] width 83 height 13
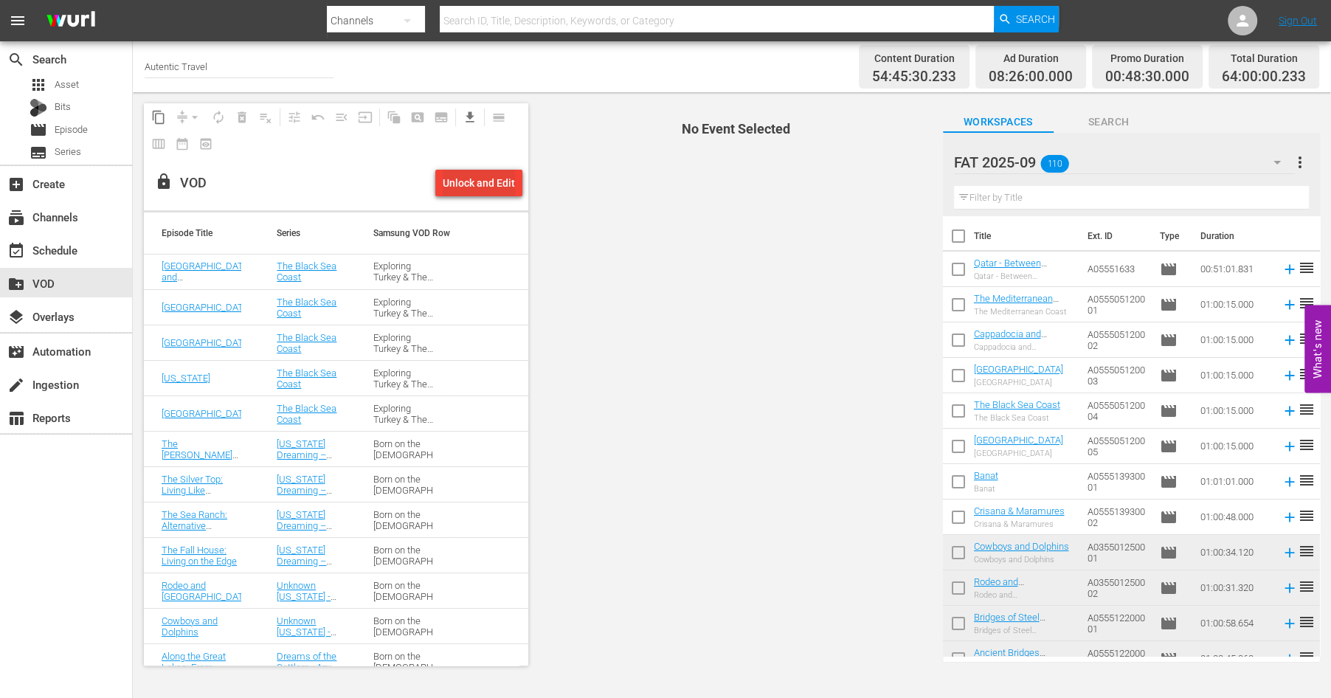
click at [465, 185] on div "Unlock and Edit" at bounding box center [479, 183] width 72 height 27
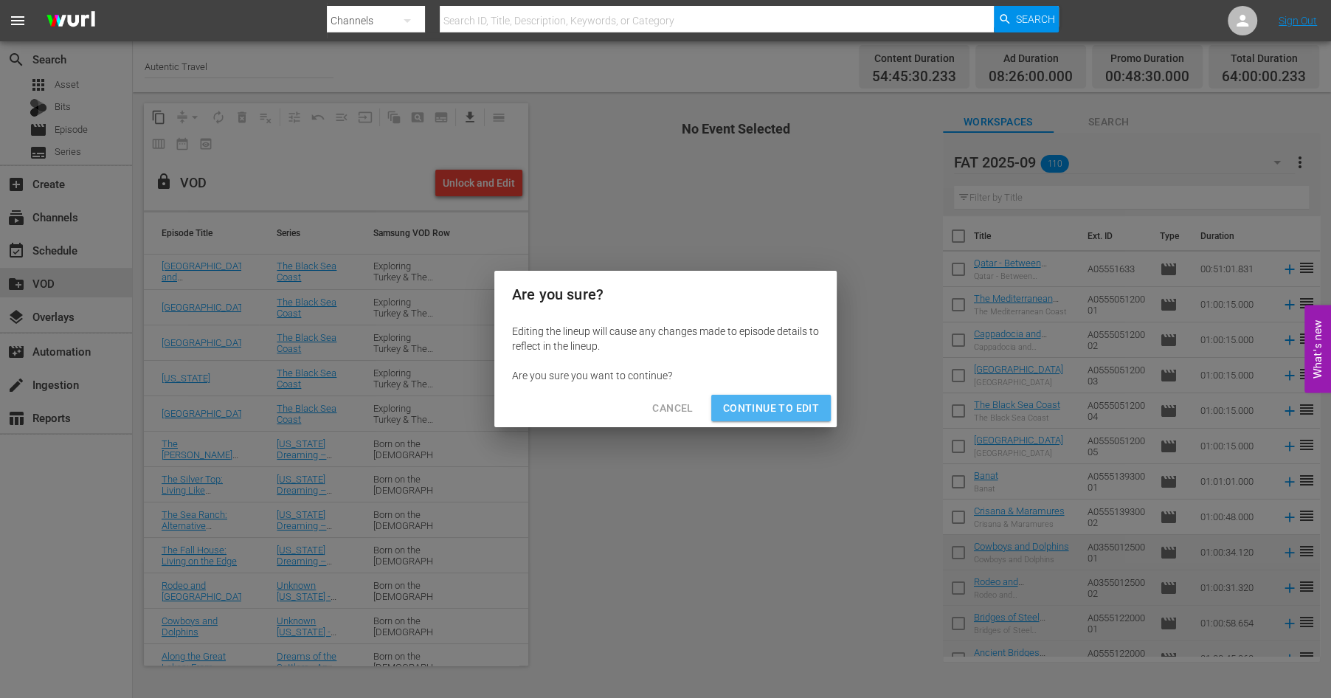
click at [760, 409] on span "Continue to Edit" at bounding box center [771, 408] width 96 height 18
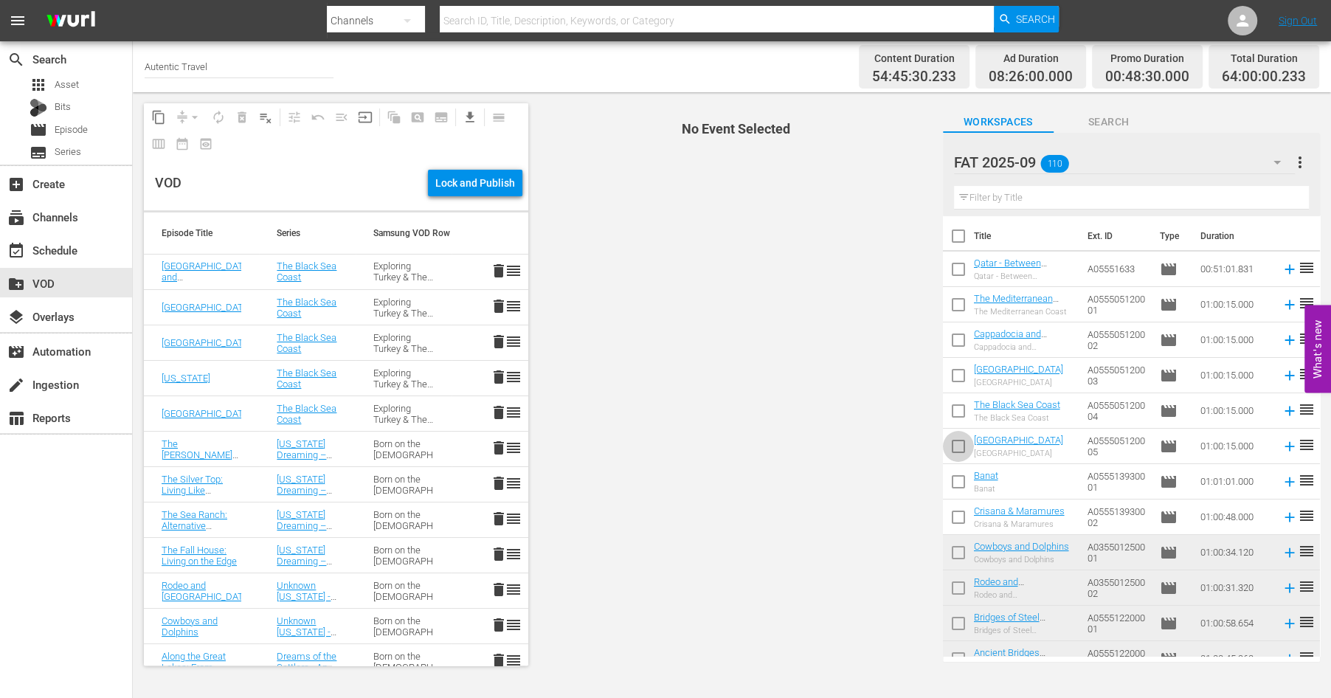
click at [953, 448] on input "checkbox" at bounding box center [958, 449] width 31 height 31
checkbox input "true"
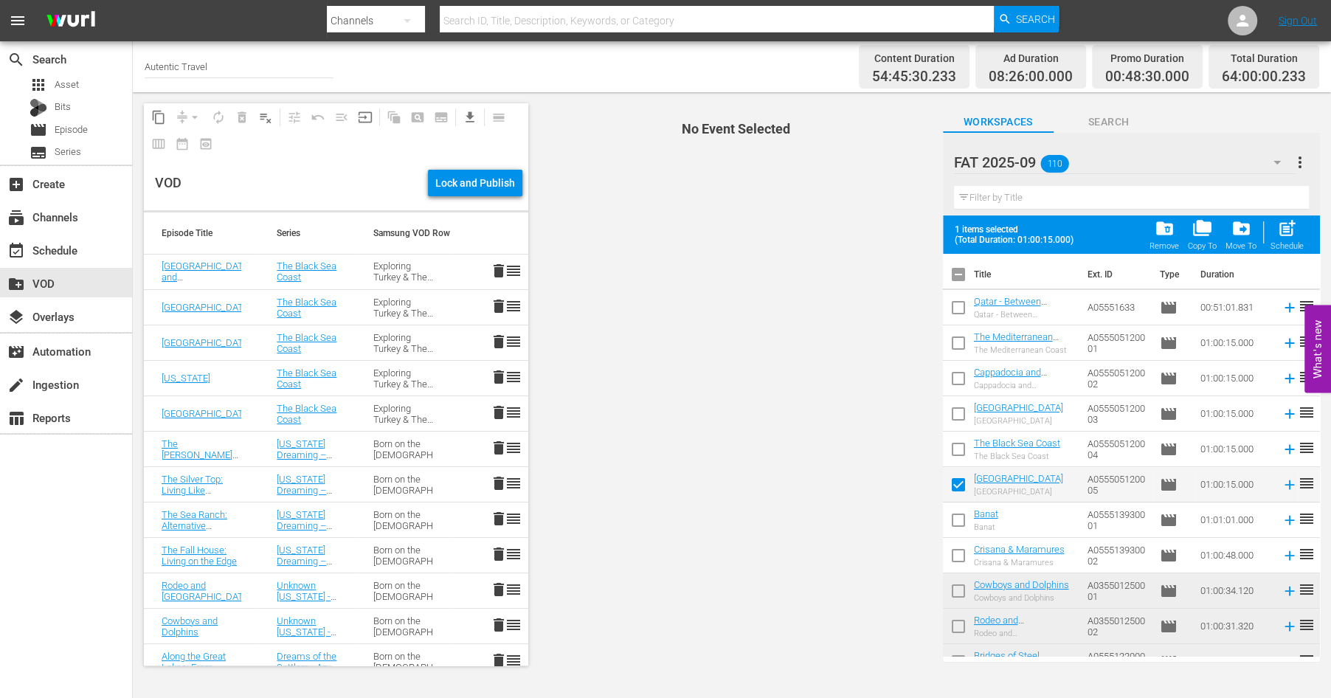
click at [957, 440] on input "checkbox" at bounding box center [958, 452] width 31 height 31
checkbox input "true"
click at [958, 415] on input "checkbox" at bounding box center [958, 416] width 31 height 31
checkbox input "true"
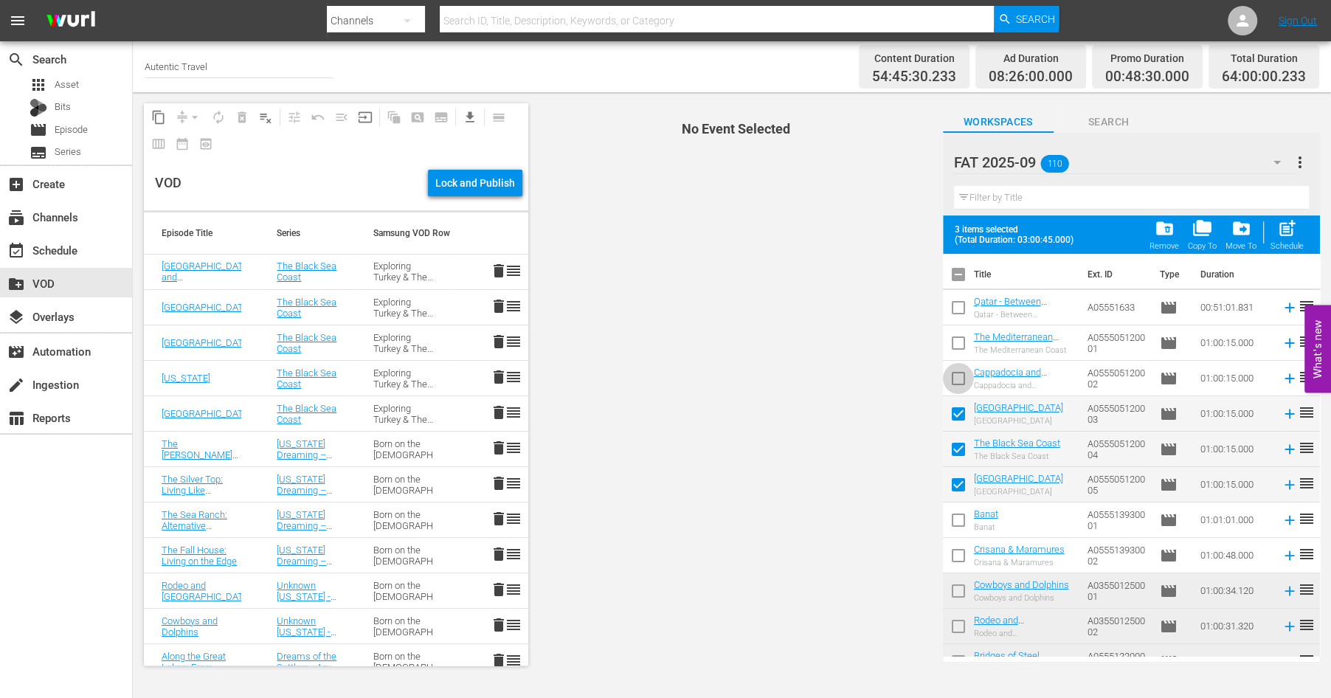
click at [958, 383] on input "checkbox" at bounding box center [958, 381] width 31 height 31
checkbox input "true"
click at [952, 353] on input "checkbox" at bounding box center [958, 345] width 31 height 31
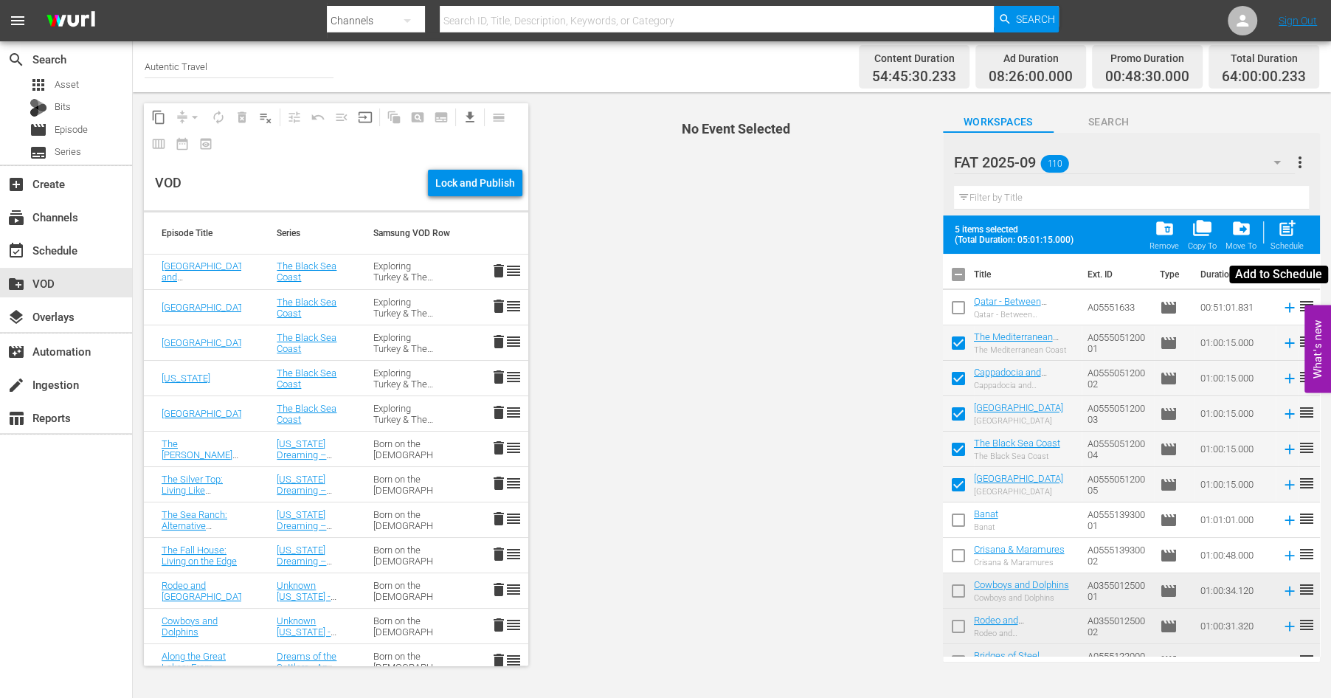
click at [1289, 232] on span "post_add" at bounding box center [1287, 228] width 20 height 20
checkbox input "false"
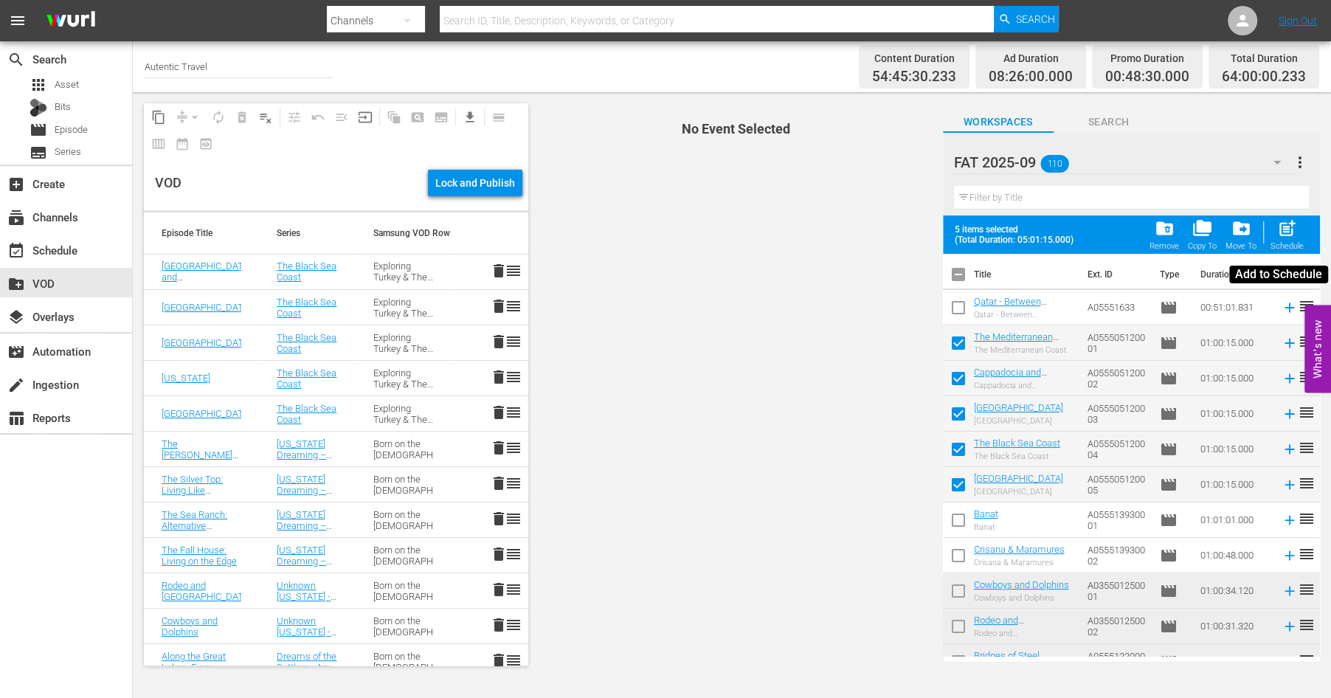
checkbox input "false"
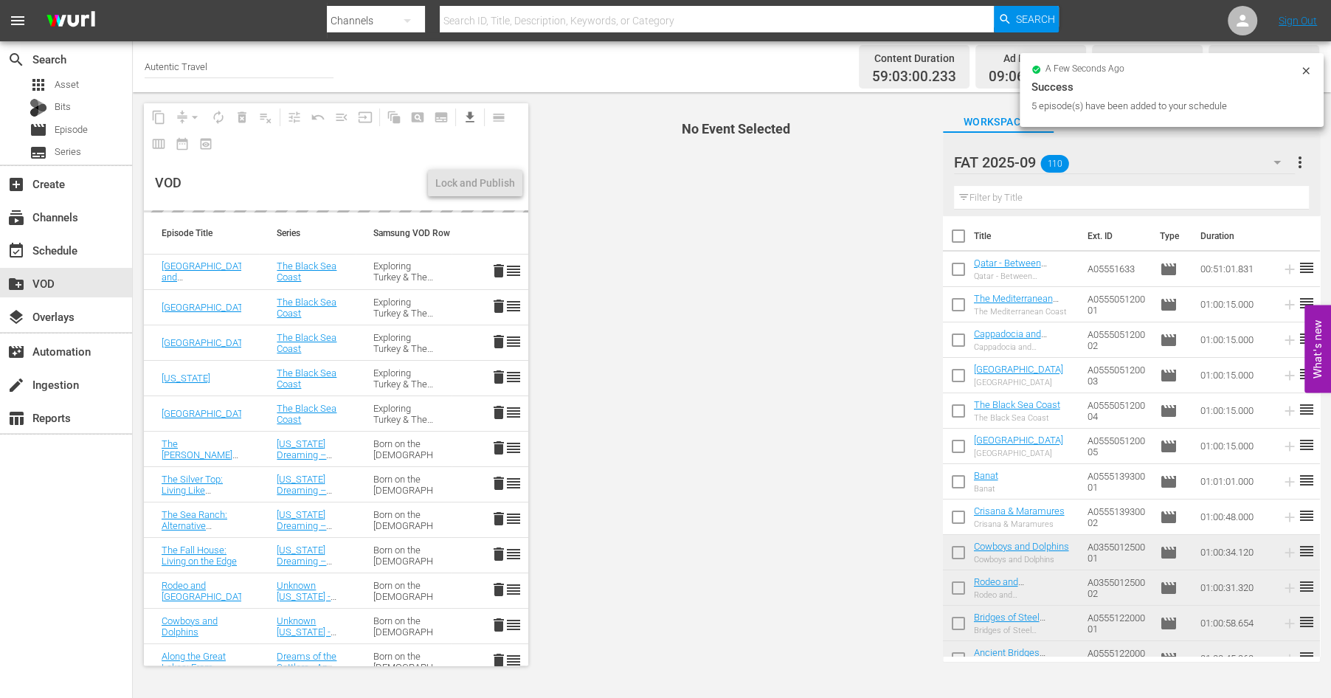
click at [953, 513] on input "checkbox" at bounding box center [958, 520] width 31 height 31
checkbox input "true"
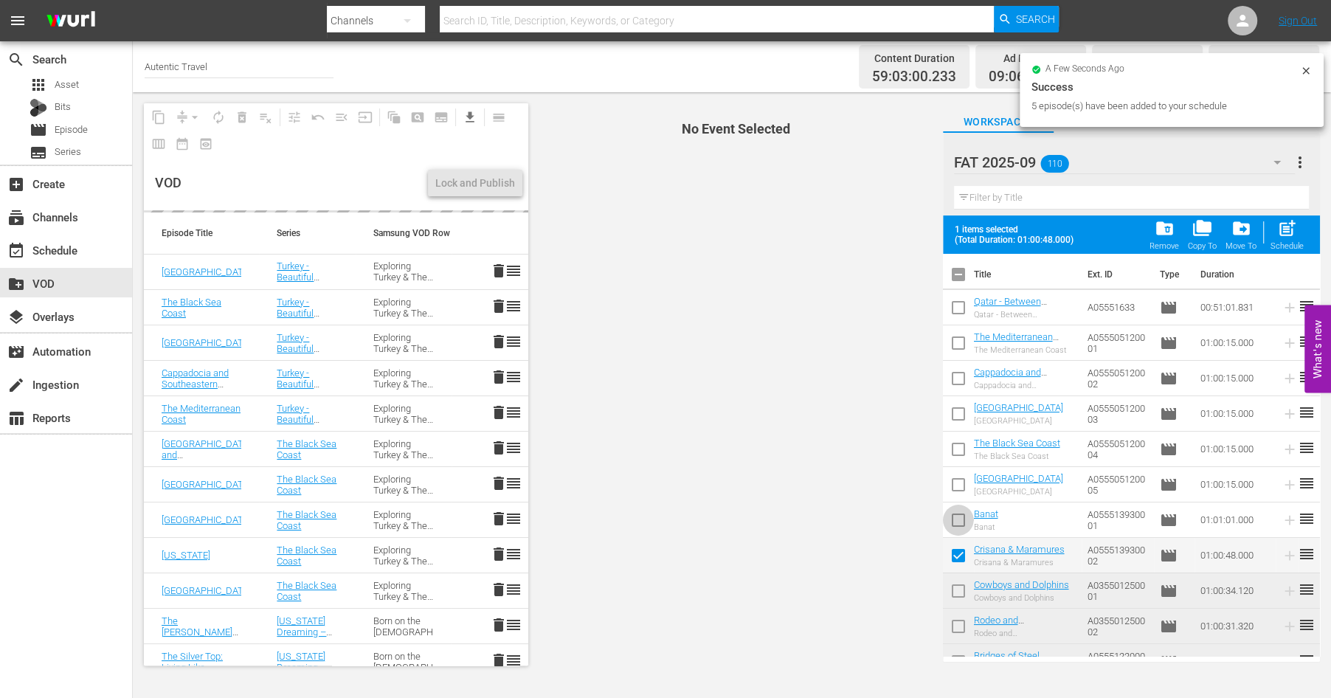
click at [960, 516] on input "checkbox" at bounding box center [958, 522] width 31 height 31
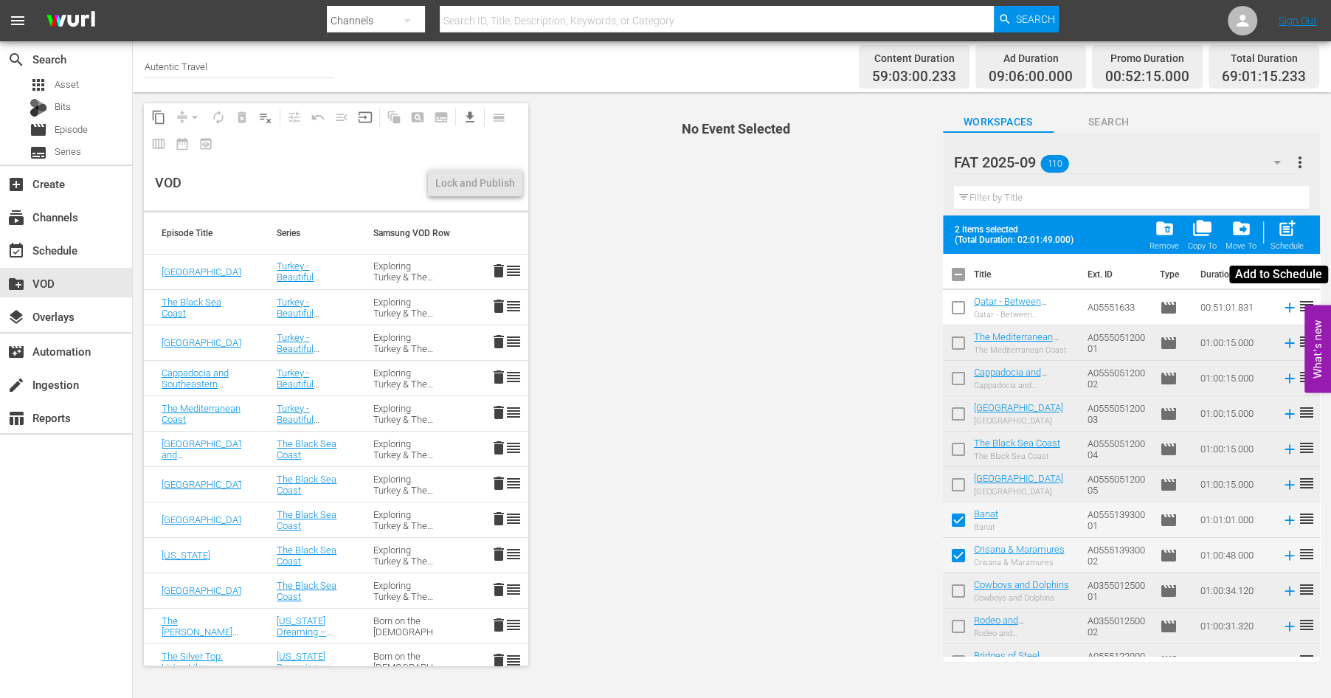
click at [1292, 225] on span "post_add" at bounding box center [1287, 228] width 20 height 20
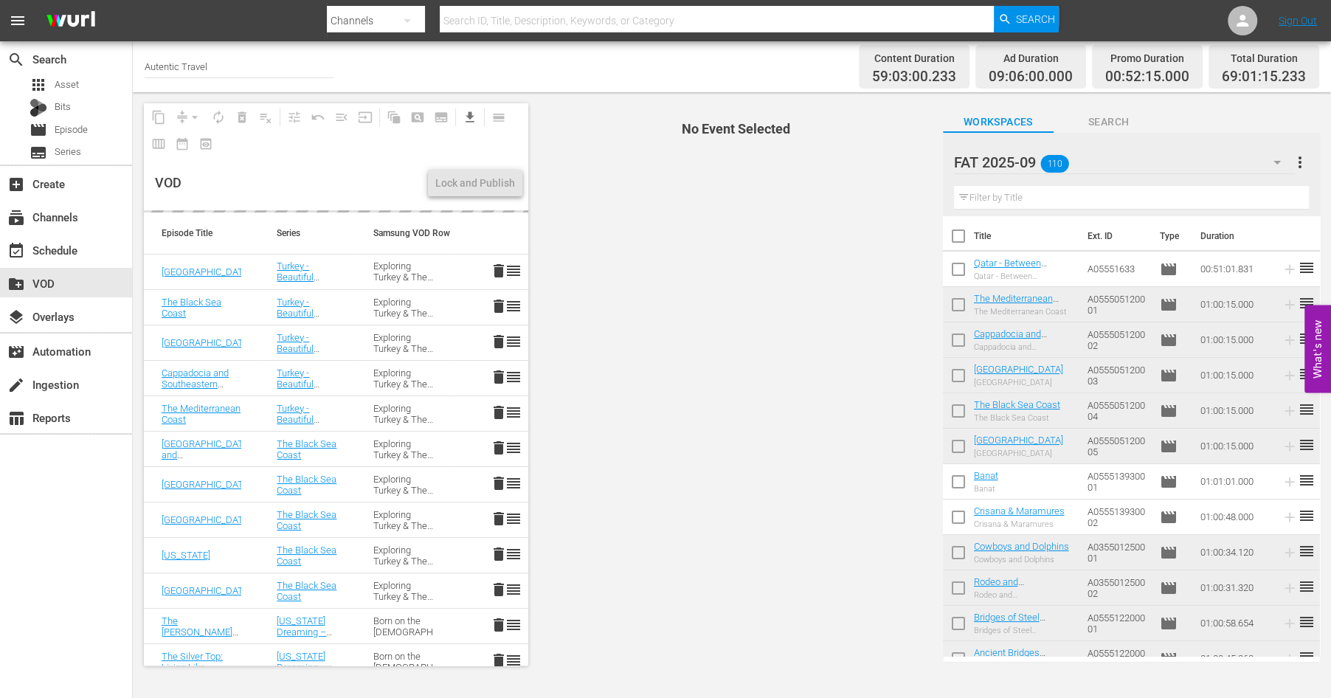
checkbox input "false"
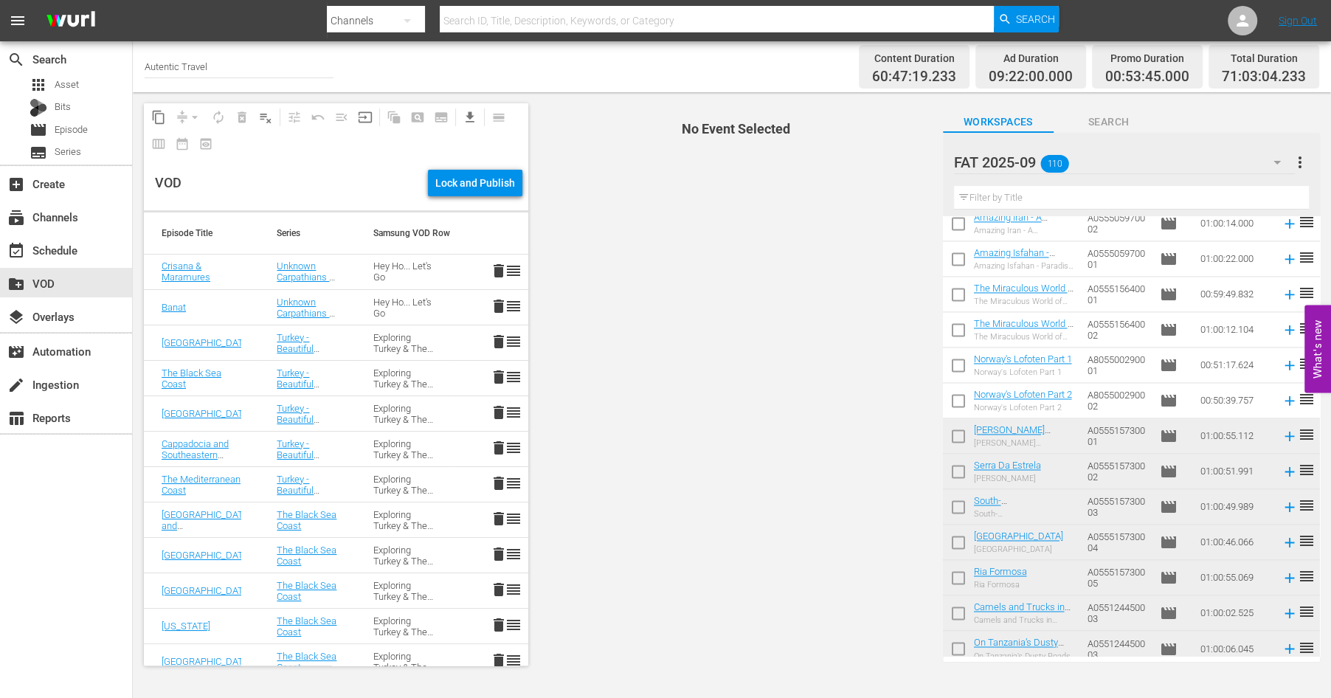
scroll to position [2006, 0]
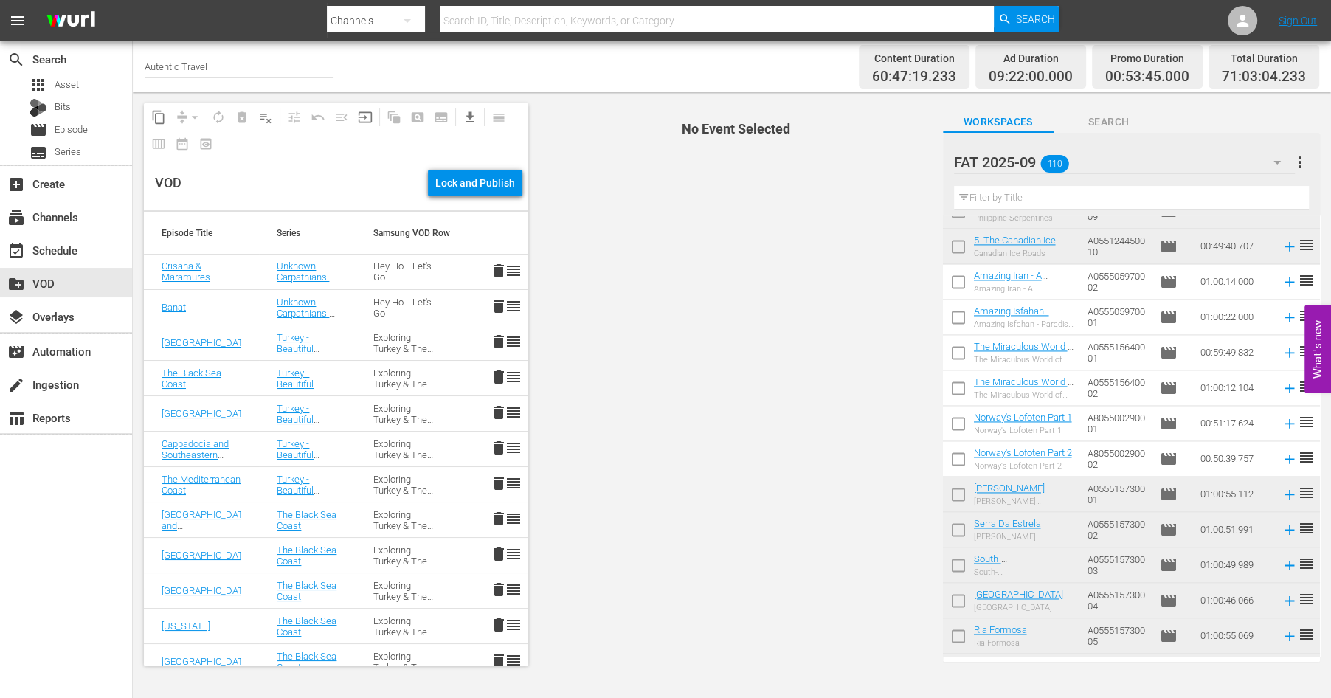
click at [960, 384] on input "checkbox" at bounding box center [958, 390] width 31 height 31
checkbox input "true"
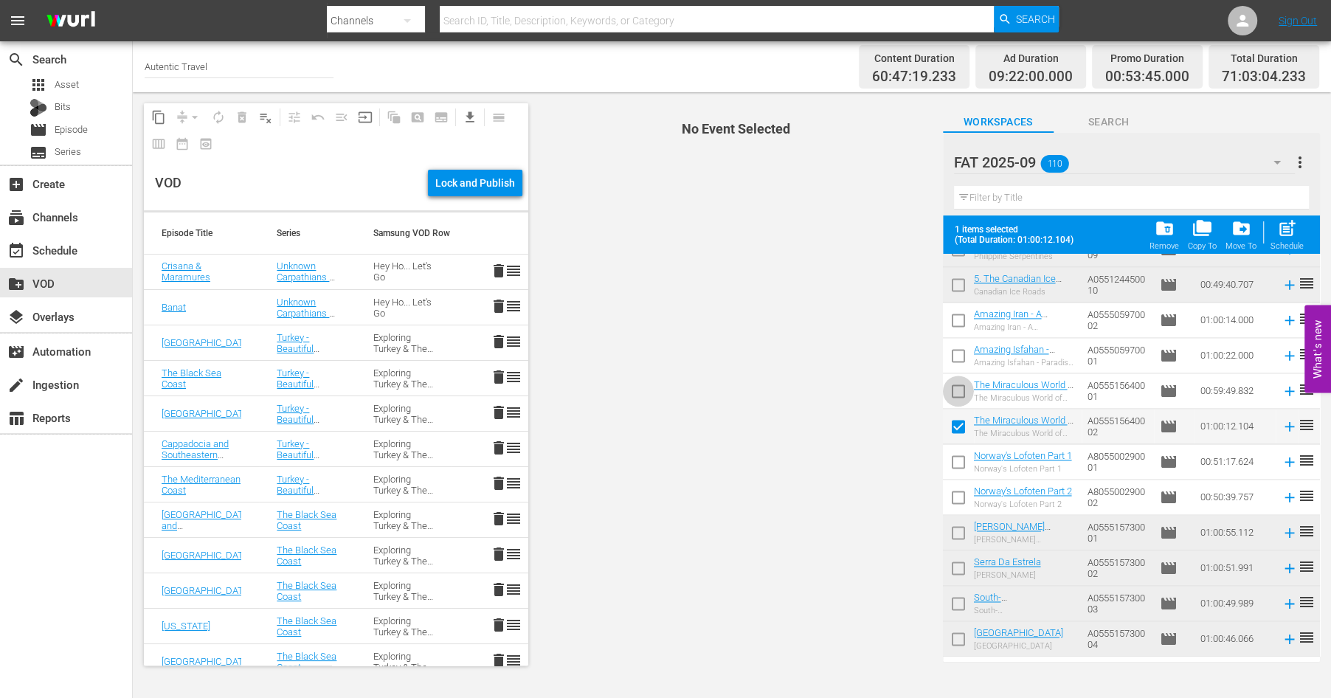
click at [960, 390] on input "checkbox" at bounding box center [958, 393] width 31 height 31
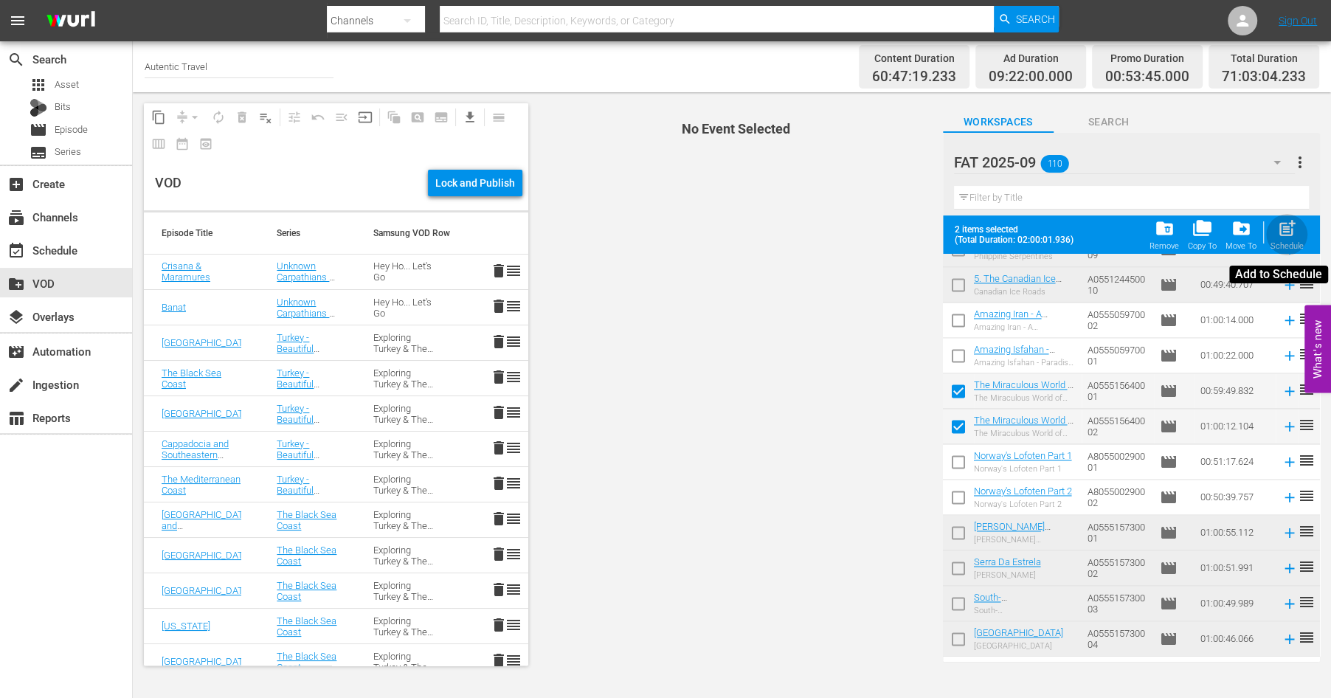
click at [1290, 238] on div "post_add Schedule" at bounding box center [1286, 234] width 33 height 32
checkbox input "false"
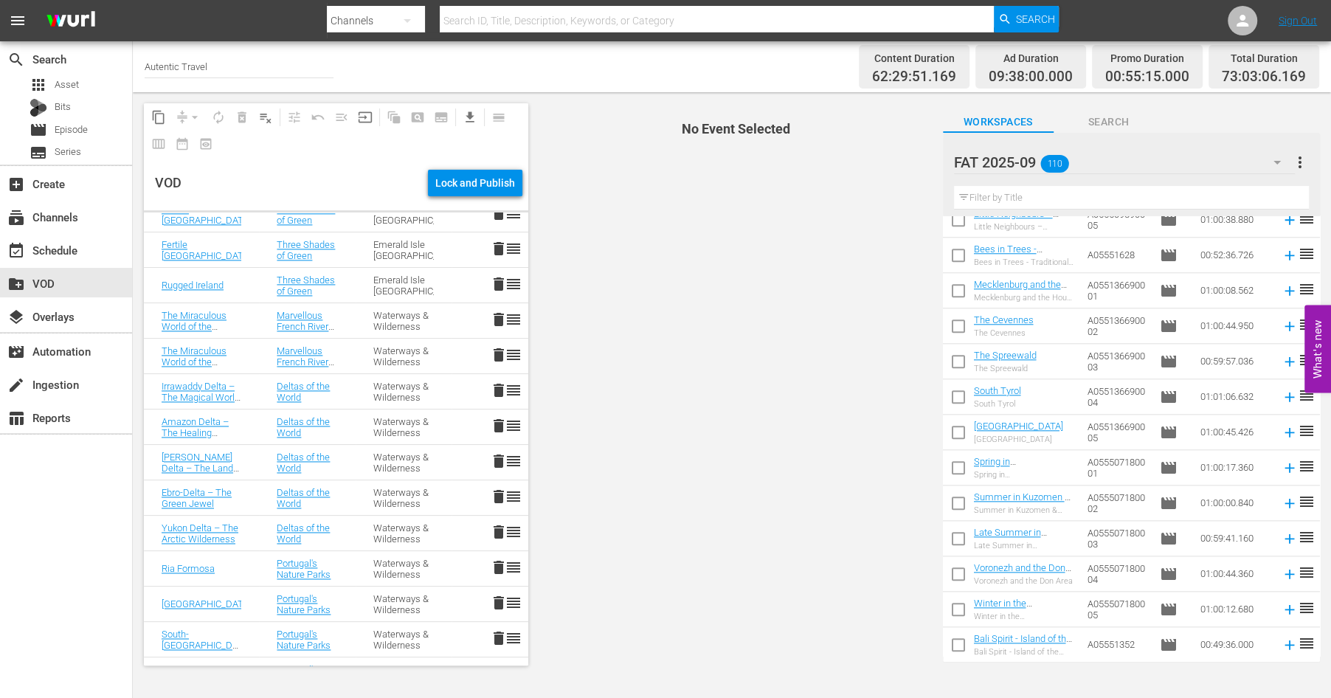
scroll to position [1520, 0]
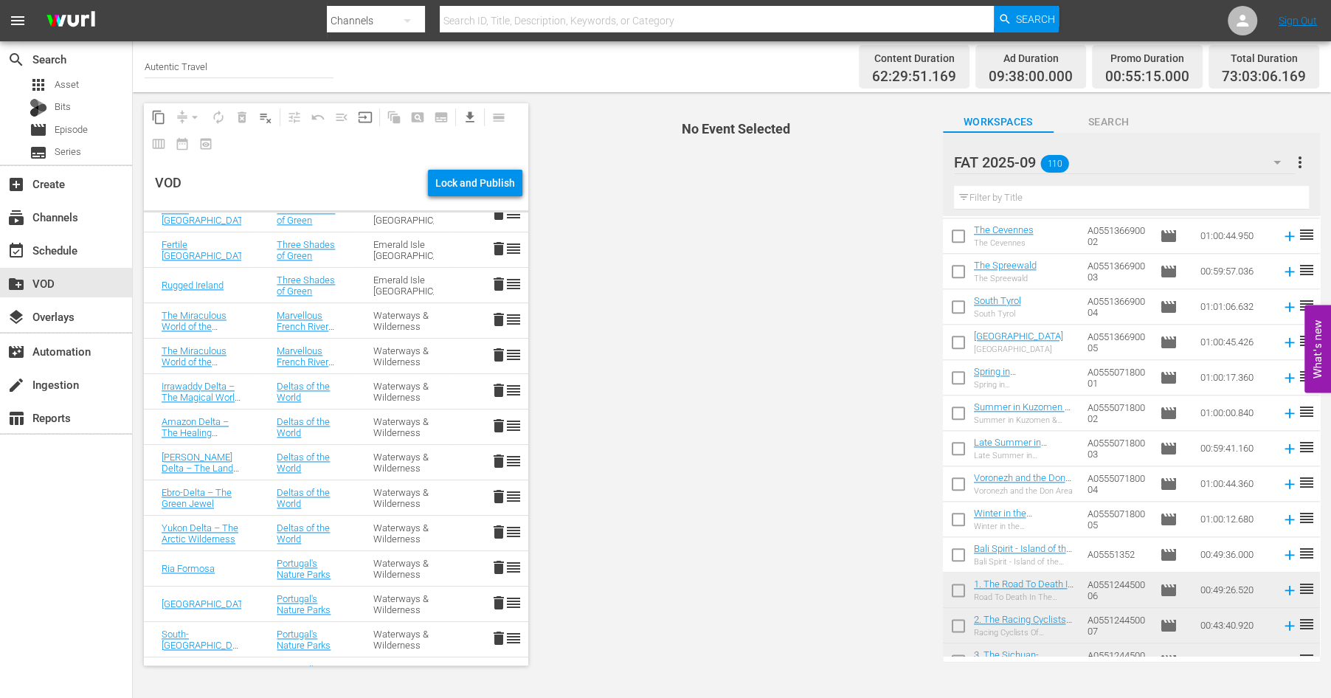
click at [959, 519] on input "checkbox" at bounding box center [958, 522] width 31 height 31
checkbox input "true"
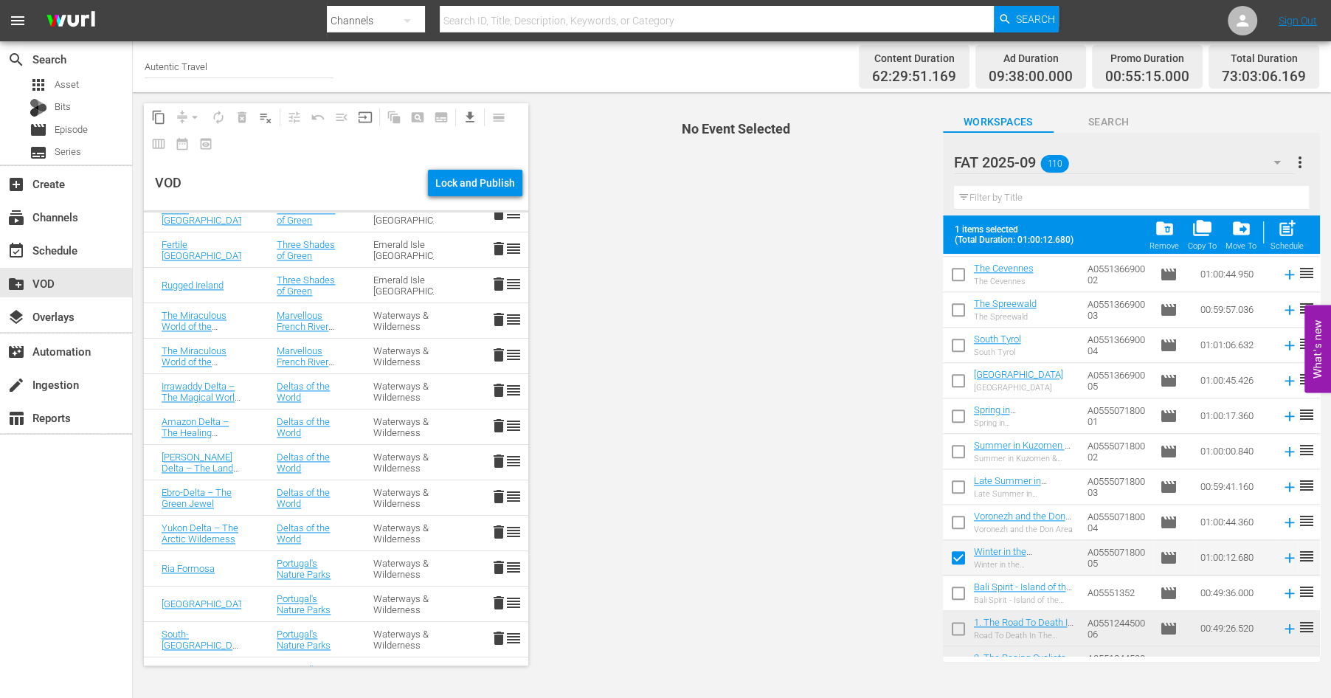
click at [960, 519] on input "checkbox" at bounding box center [958, 525] width 31 height 31
checkbox input "true"
click at [959, 488] on input "checkbox" at bounding box center [958, 489] width 31 height 31
checkbox input "true"
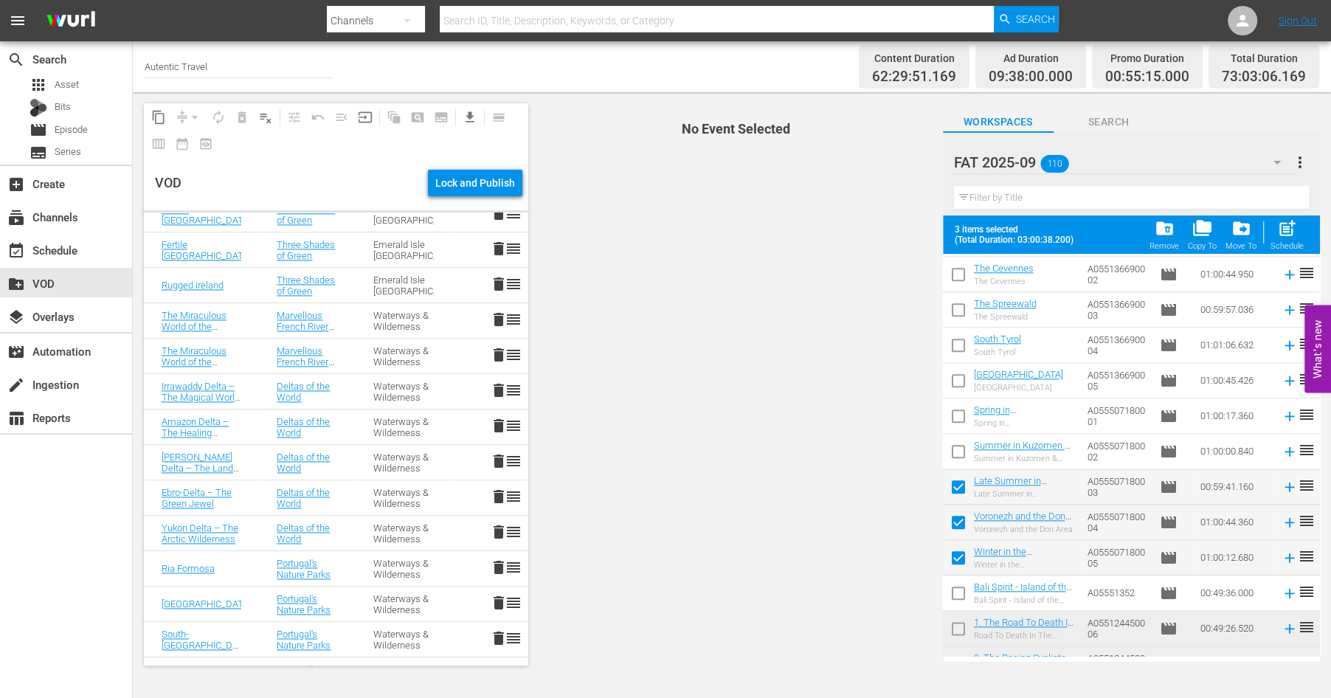
click at [956, 448] on input "checkbox" at bounding box center [958, 454] width 31 height 31
checkbox input "true"
click at [952, 414] on input "checkbox" at bounding box center [958, 418] width 31 height 31
checkbox input "true"
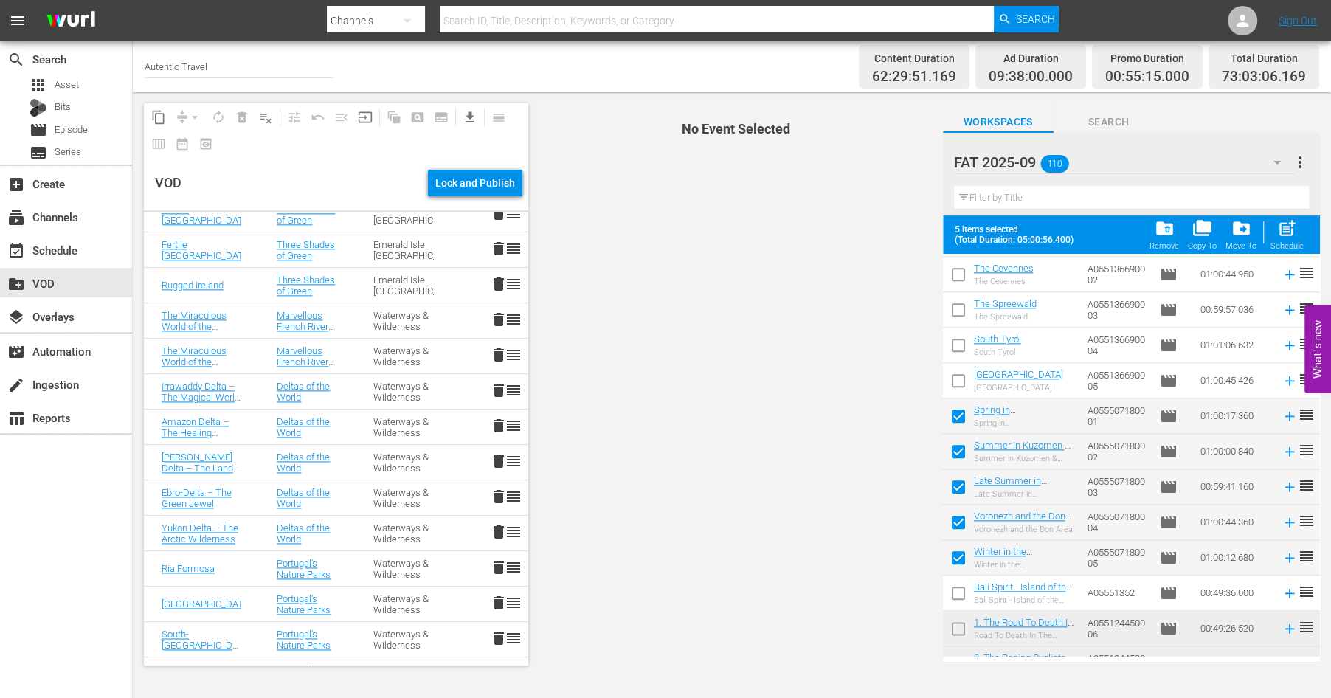
click at [954, 372] on input "checkbox" at bounding box center [958, 383] width 31 height 31
checkbox input "true"
click at [955, 350] on input "checkbox" at bounding box center [958, 348] width 31 height 31
checkbox input "true"
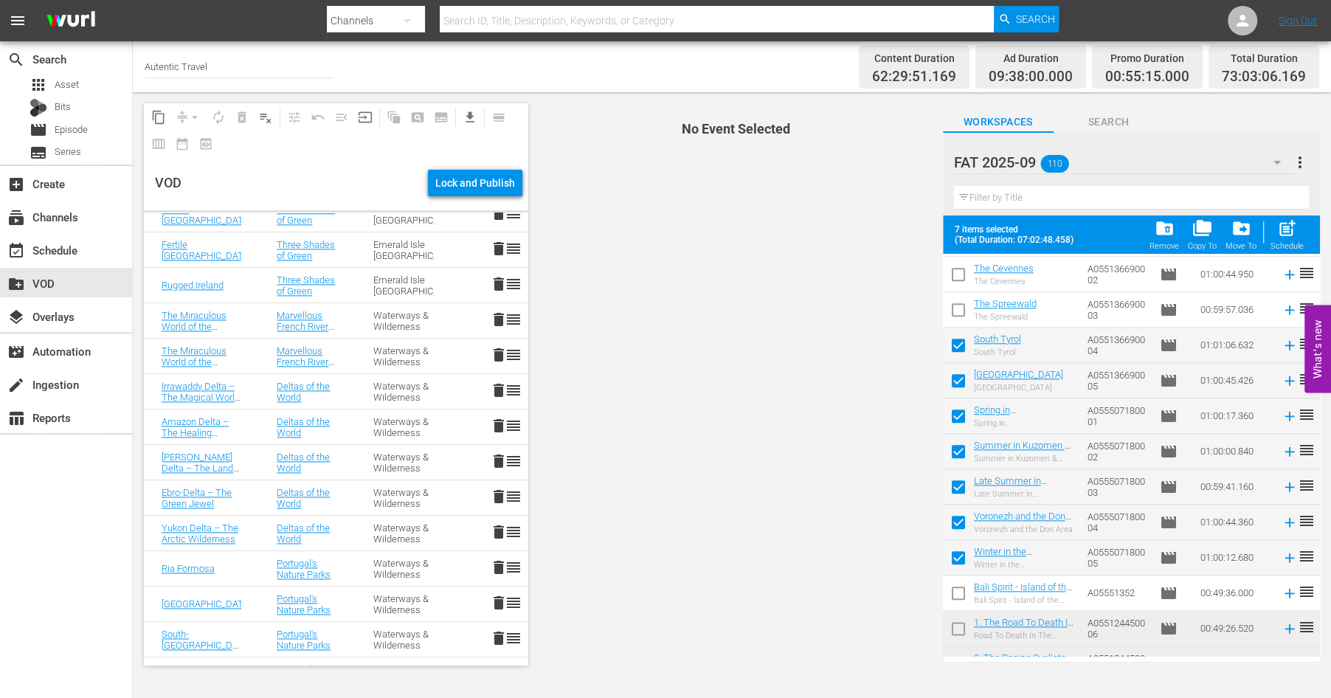
click at [954, 318] on input "checkbox" at bounding box center [958, 312] width 31 height 31
checkbox input "true"
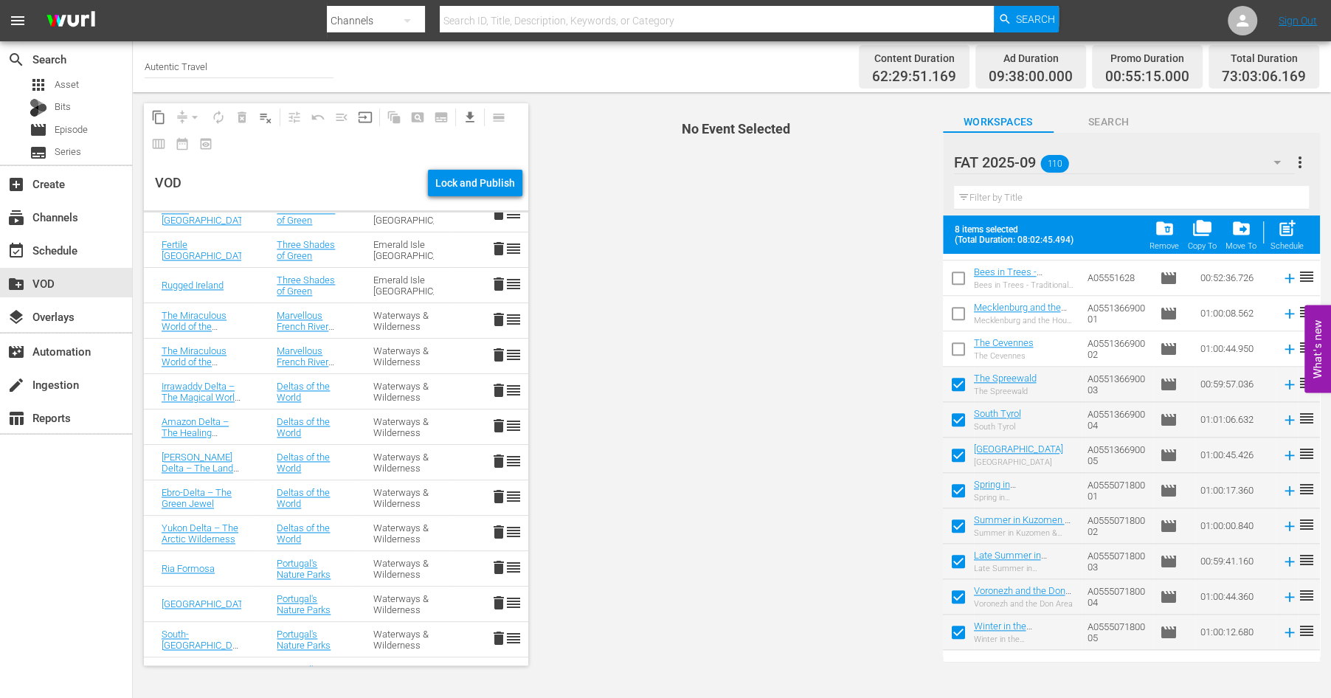
scroll to position [1443, 0]
click at [956, 347] on input "checkbox" at bounding box center [958, 354] width 31 height 31
checkbox input "true"
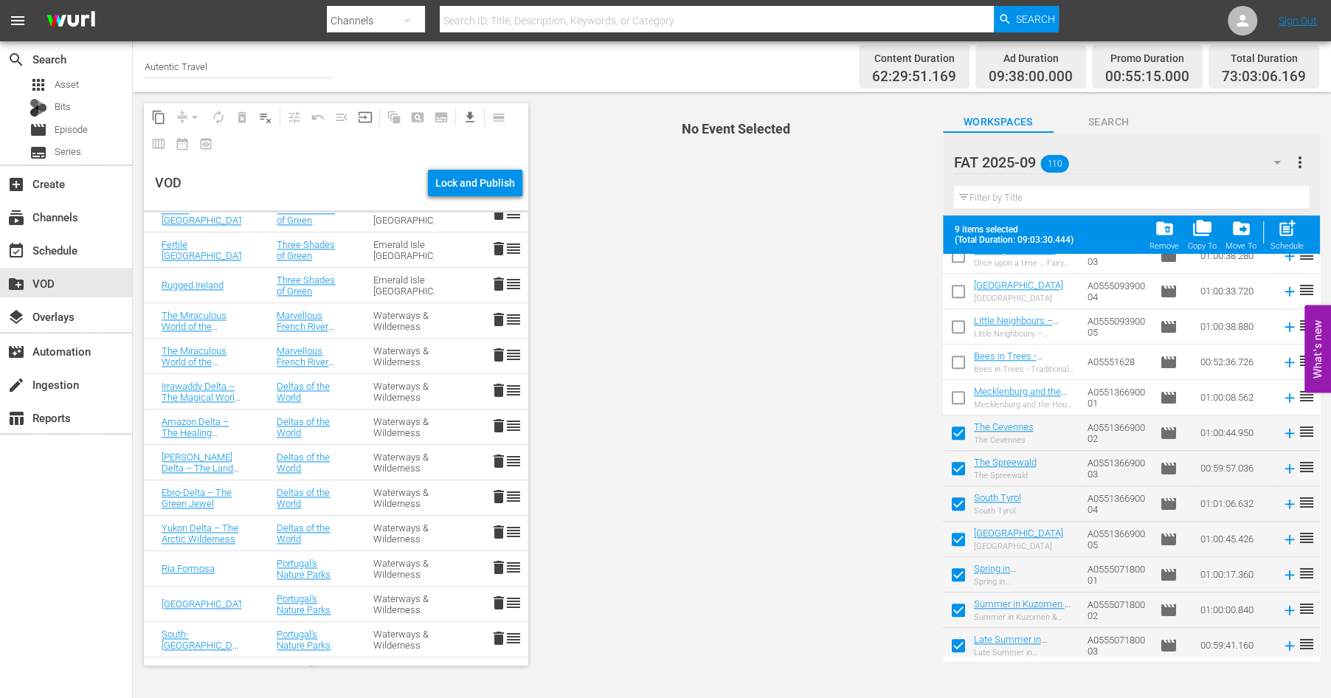
scroll to position [1303, 0]
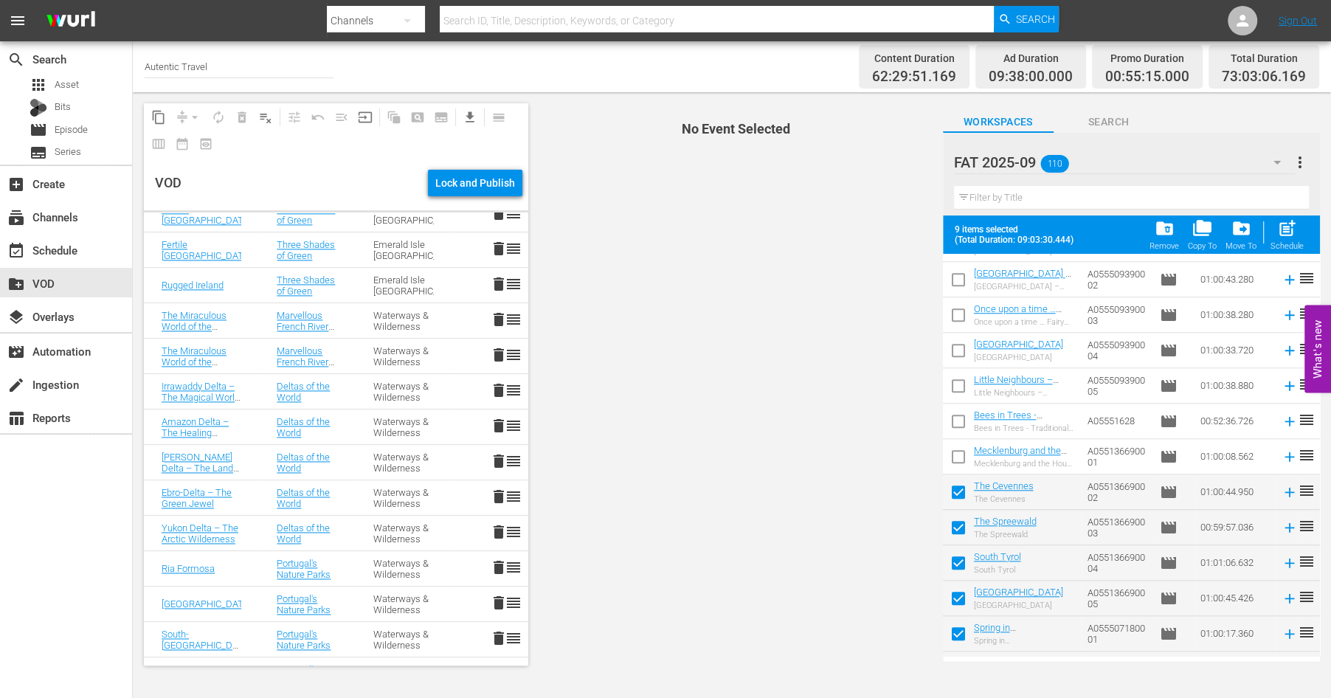
click at [960, 451] on input "checkbox" at bounding box center [958, 459] width 31 height 31
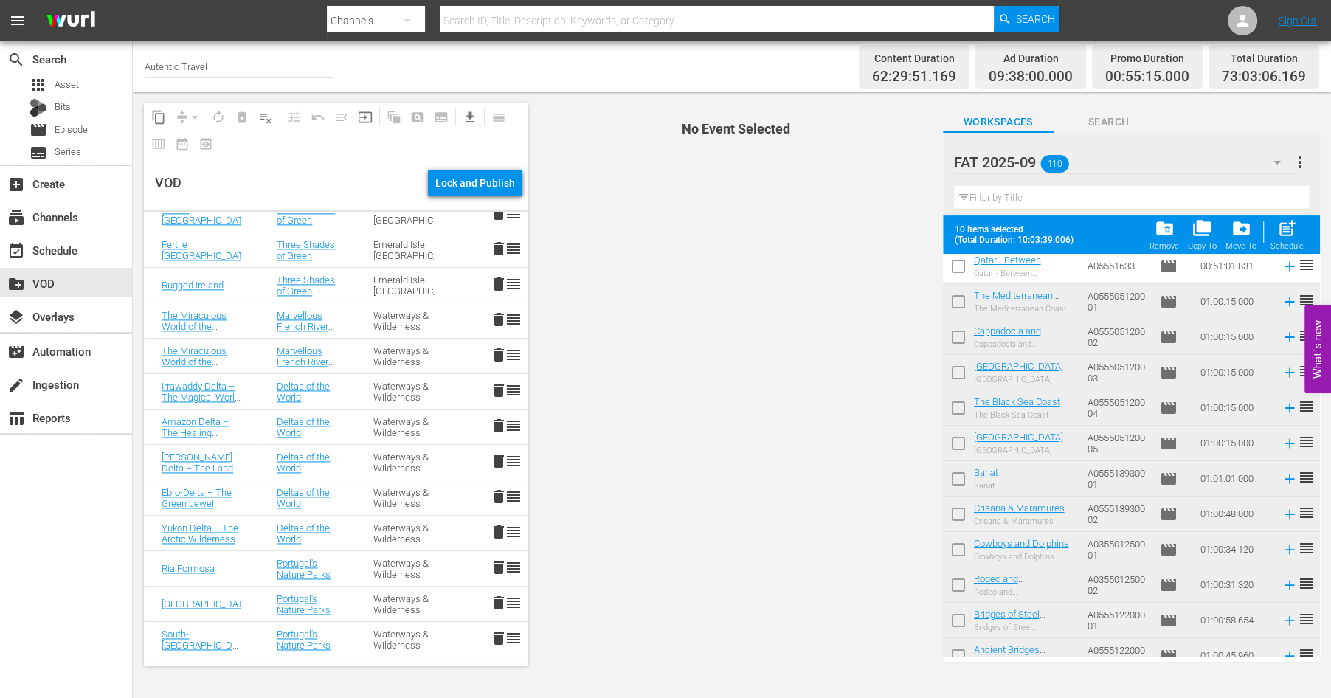
scroll to position [0, 0]
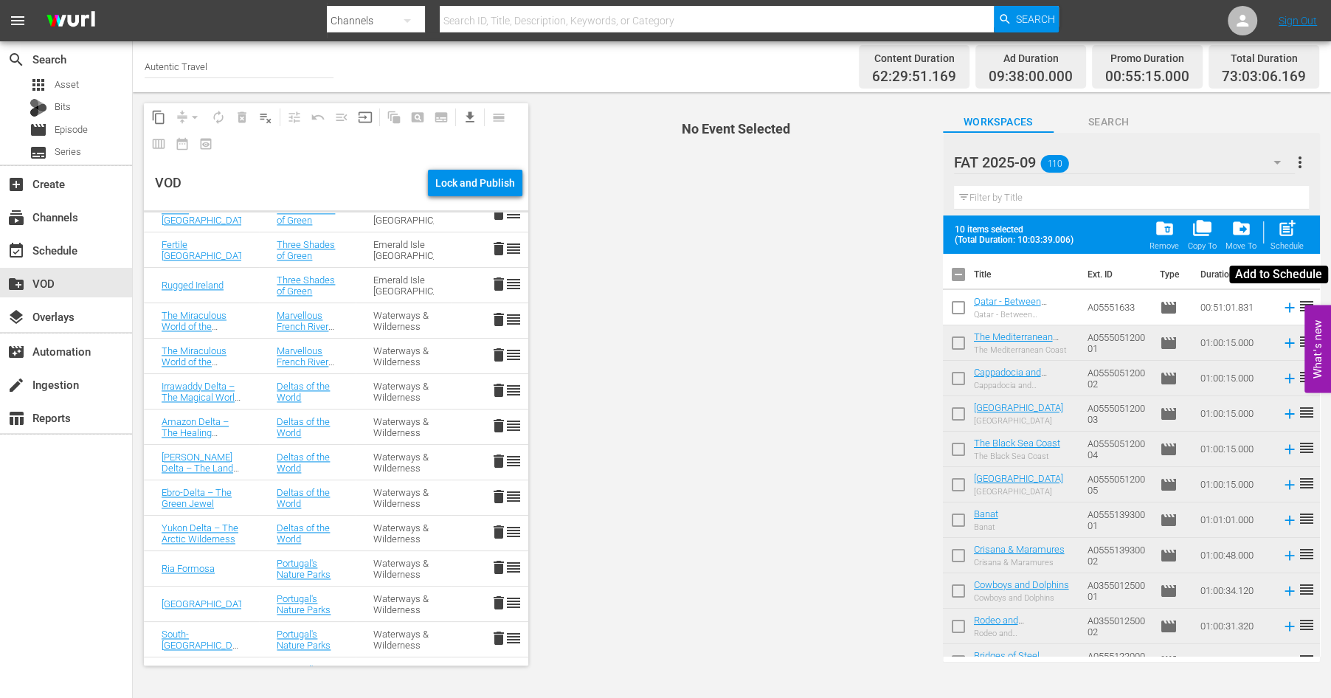
click at [1287, 234] on span "post_add" at bounding box center [1287, 228] width 20 height 20
checkbox input "false"
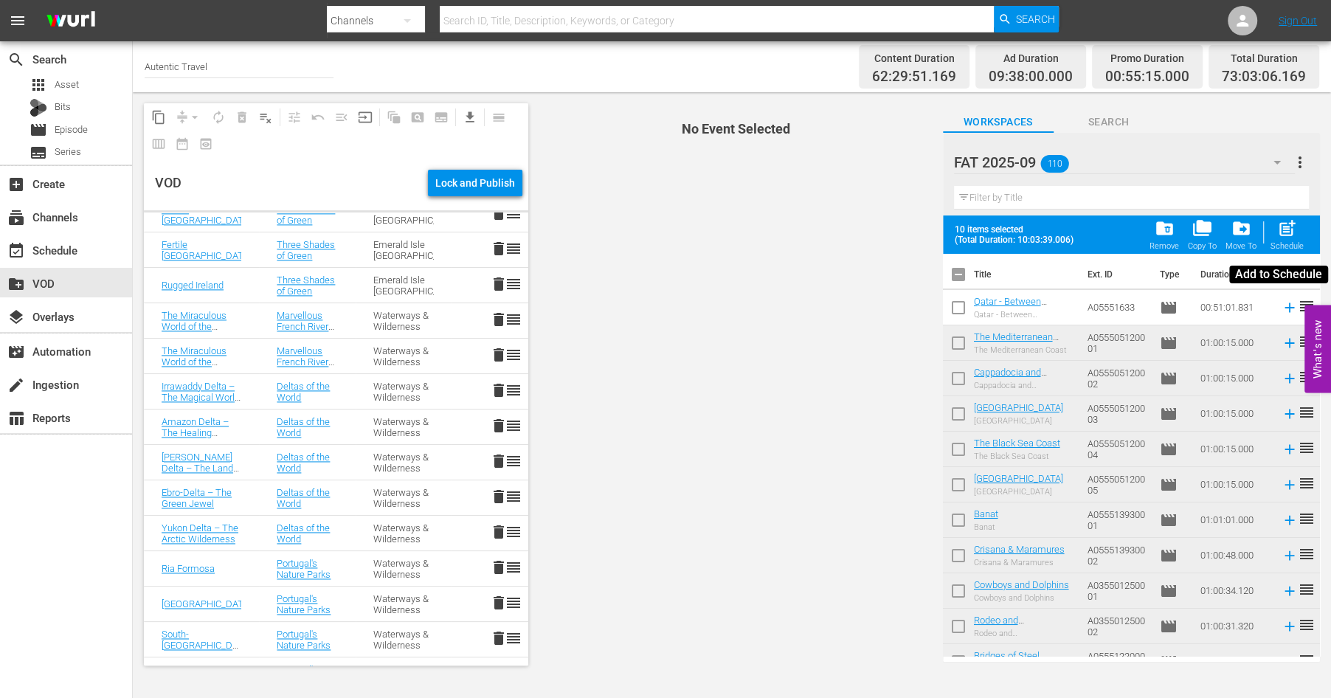
checkbox input "false"
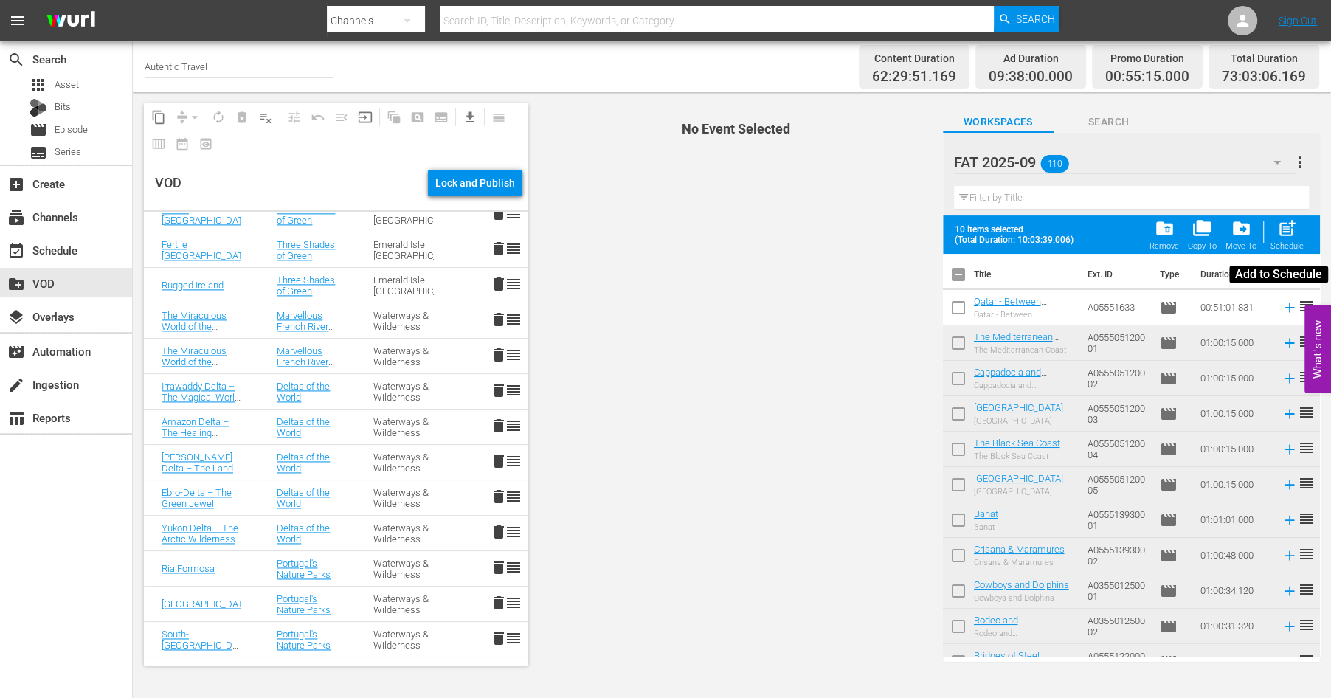
checkbox input "false"
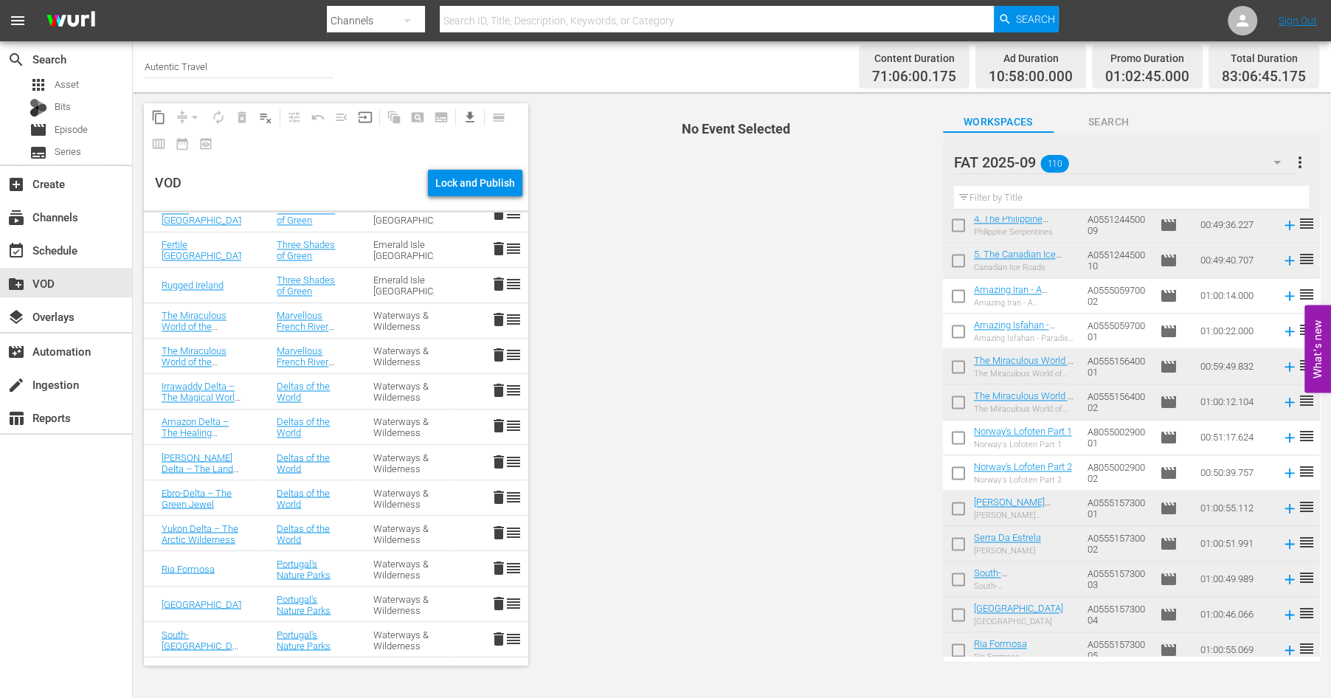
scroll to position [1994, 0]
click at [1294, 471] on icon at bounding box center [1289, 470] width 16 height 16
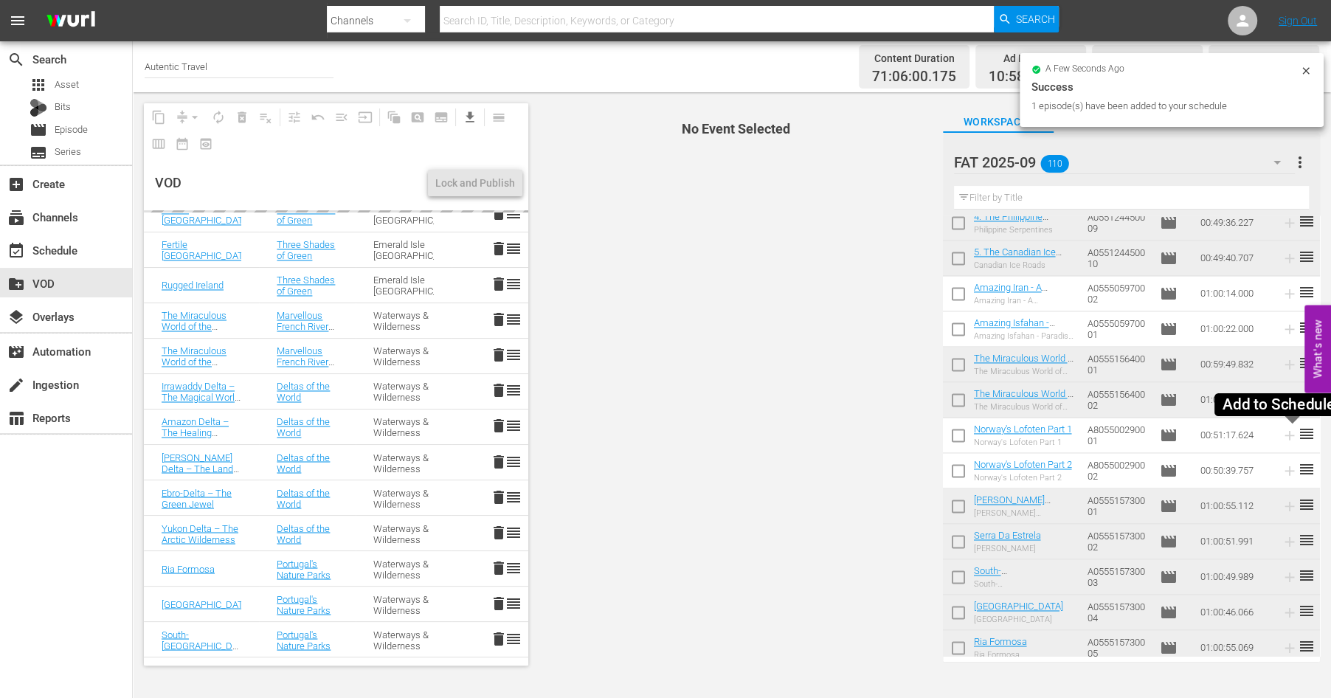
click at [1290, 437] on icon at bounding box center [1289, 435] width 16 height 16
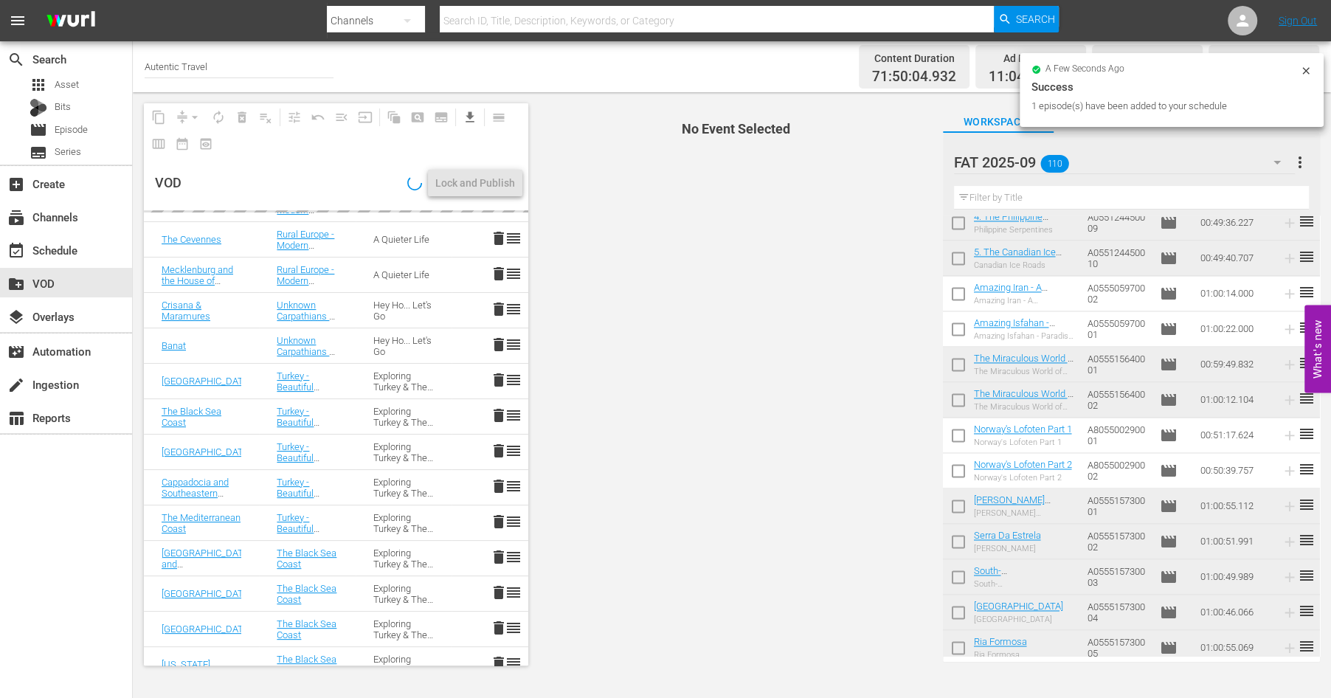
scroll to position [0, 0]
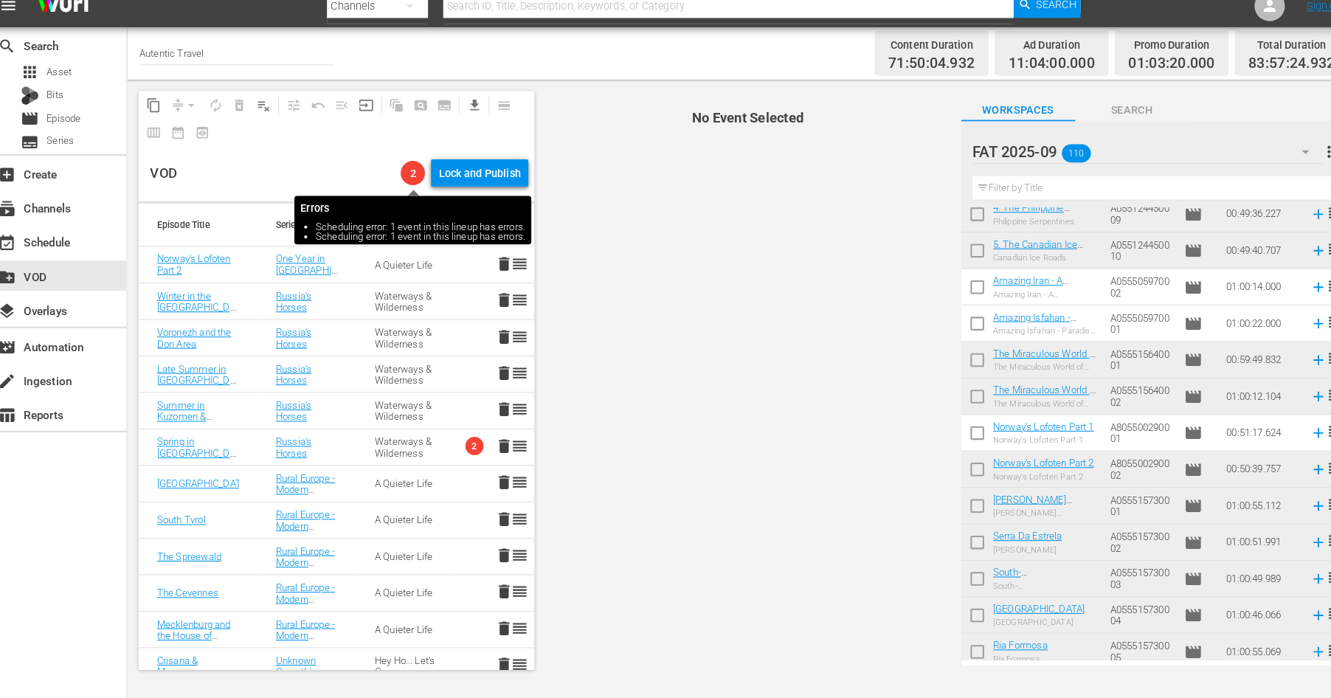
click at [405, 183] on span "2" at bounding box center [410, 183] width 24 height 12
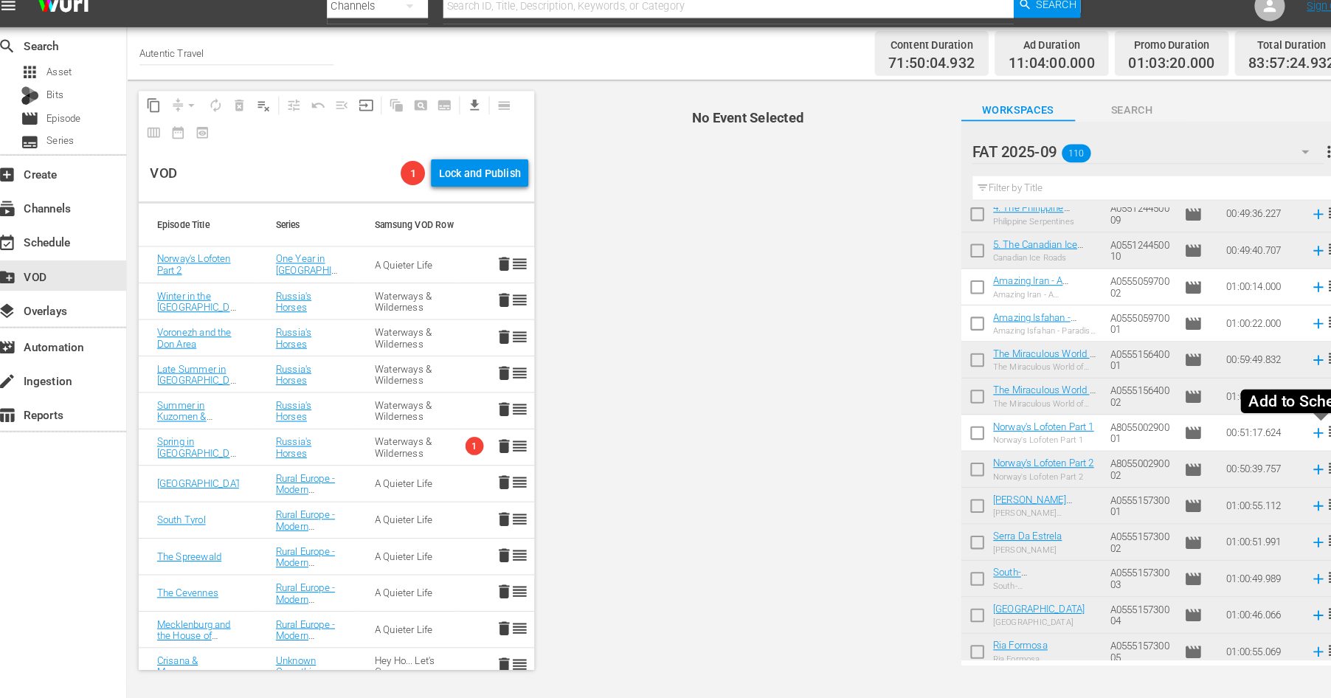
click at [1292, 437] on icon at bounding box center [1289, 435] width 16 height 16
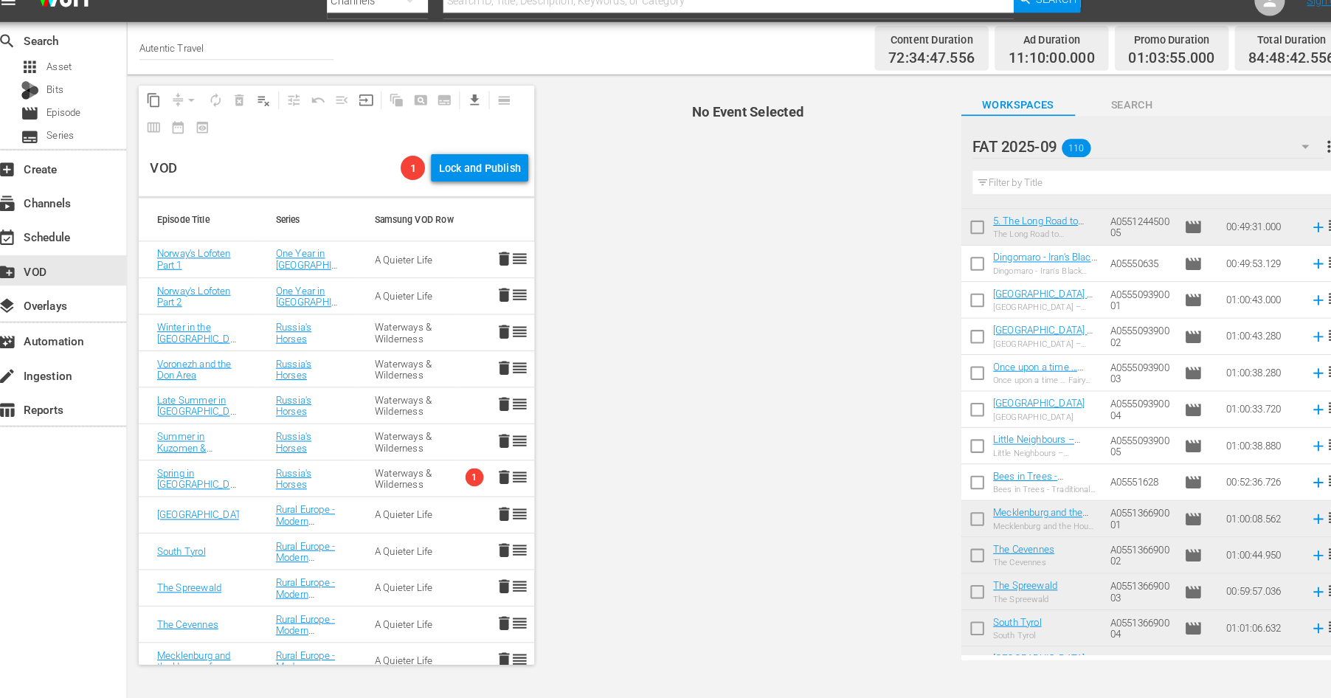
scroll to position [1199, 0]
click at [955, 311] on input "checkbox" at bounding box center [958, 312] width 31 height 31
checkbox input "true"
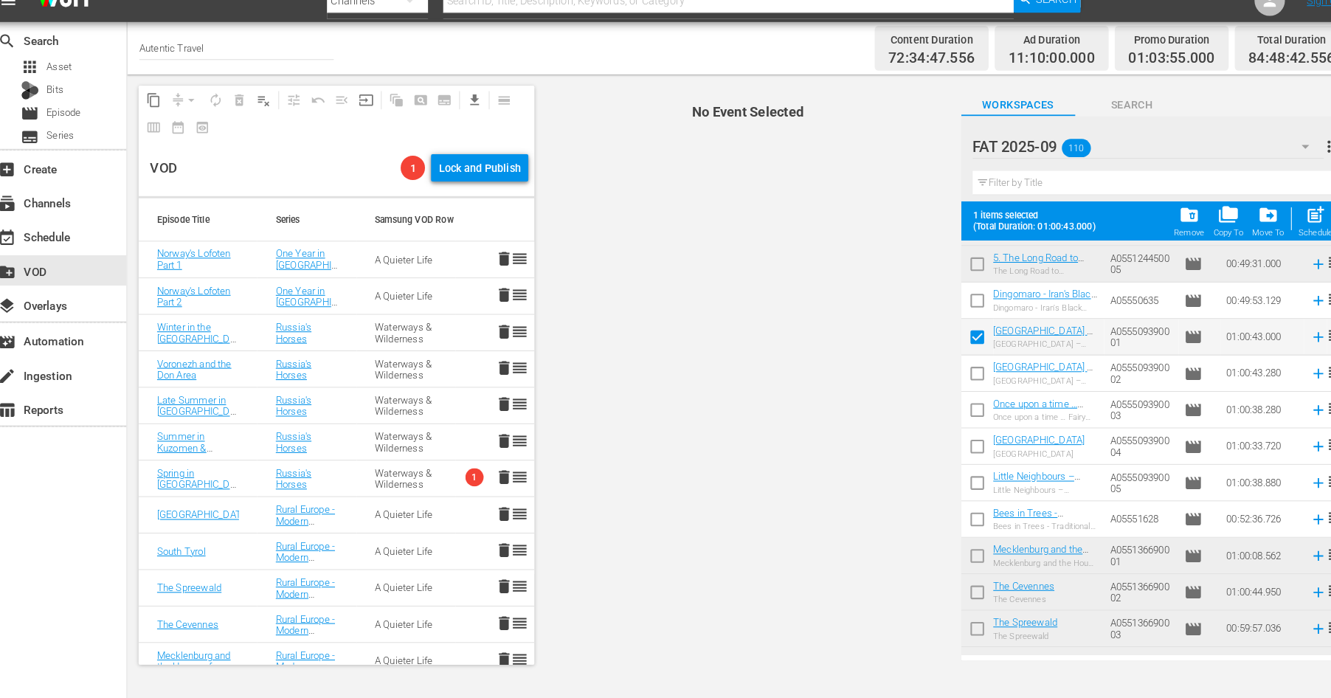
click at [957, 382] on input "checkbox" at bounding box center [958, 385] width 31 height 31
checkbox input "true"
click at [958, 417] on input "checkbox" at bounding box center [958, 421] width 31 height 31
checkbox input "true"
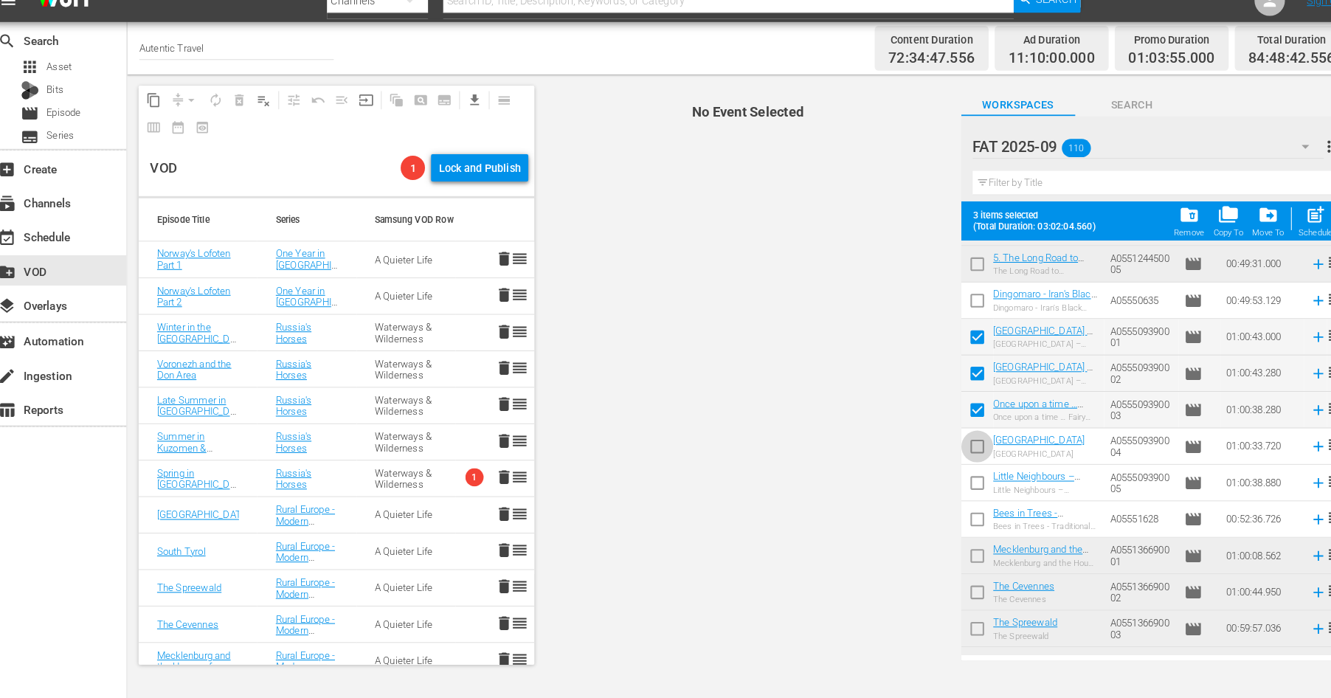
click at [959, 454] on input "checkbox" at bounding box center [958, 456] width 31 height 31
checkbox input "true"
click at [960, 498] on input "checkbox" at bounding box center [958, 491] width 31 height 31
checkbox input "true"
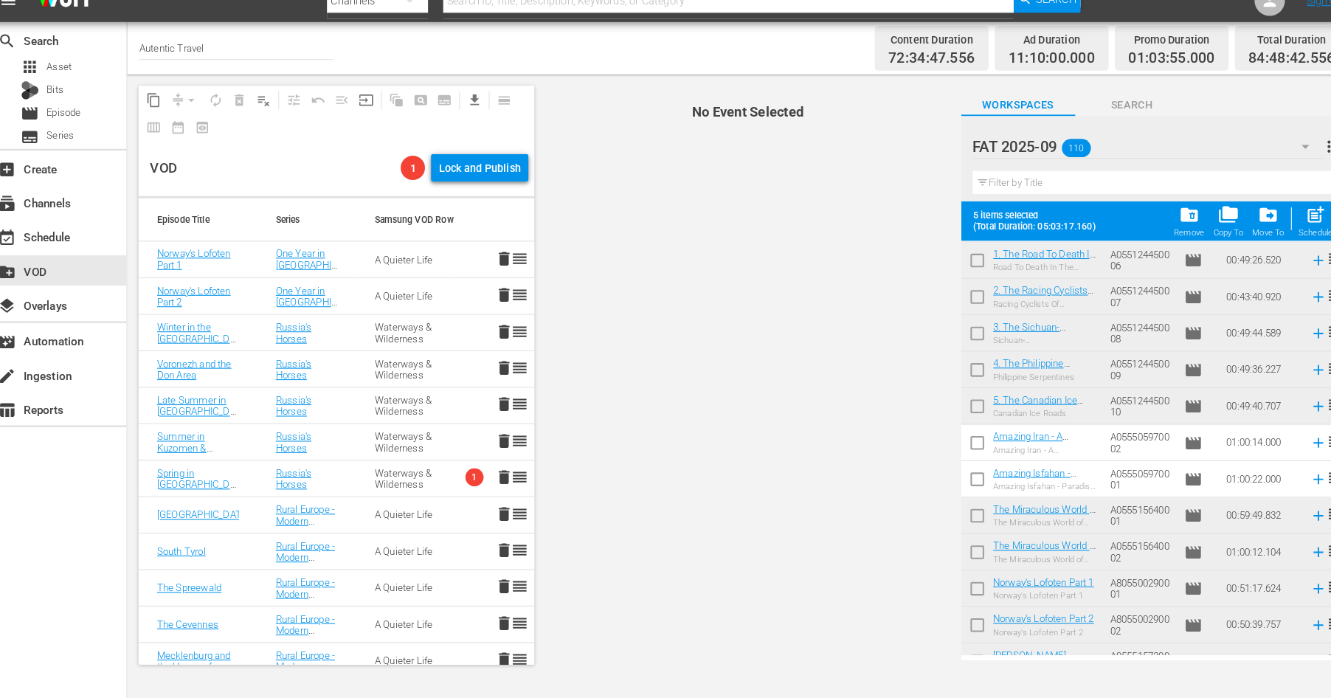
scroll to position [1899, 0]
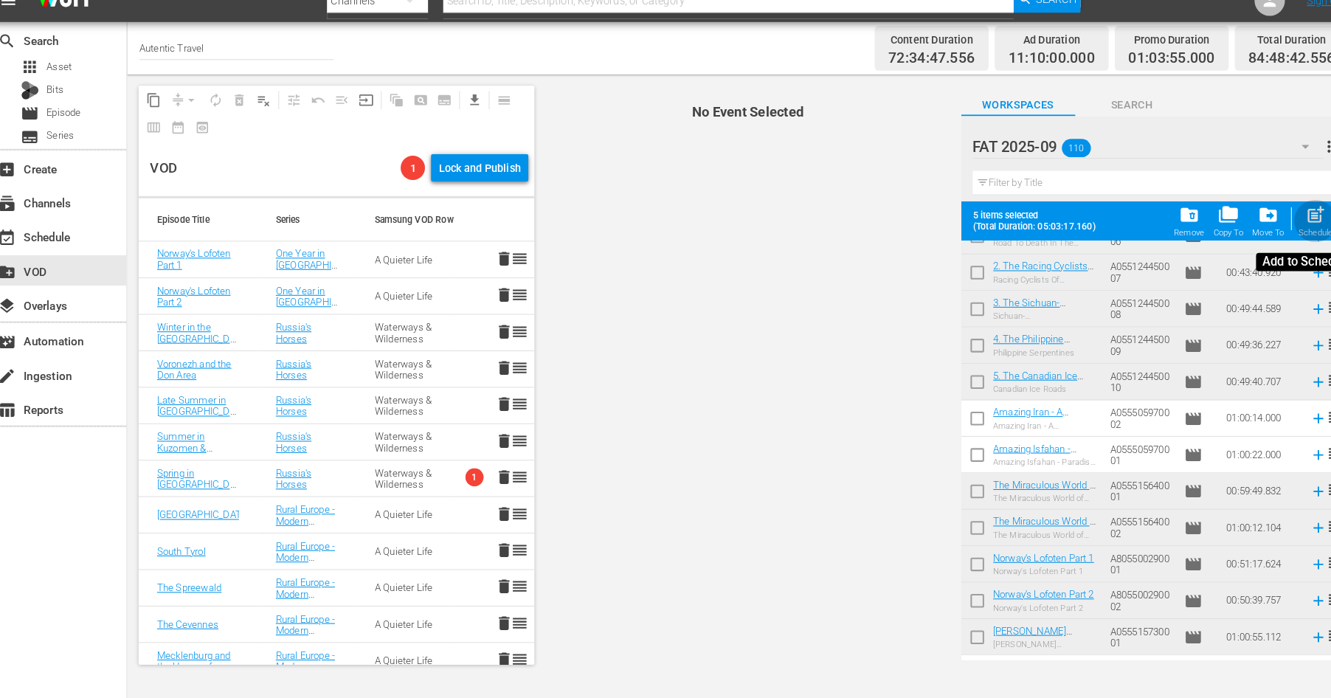
click at [1286, 234] on span "post_add" at bounding box center [1287, 228] width 20 height 20
checkbox input "false"
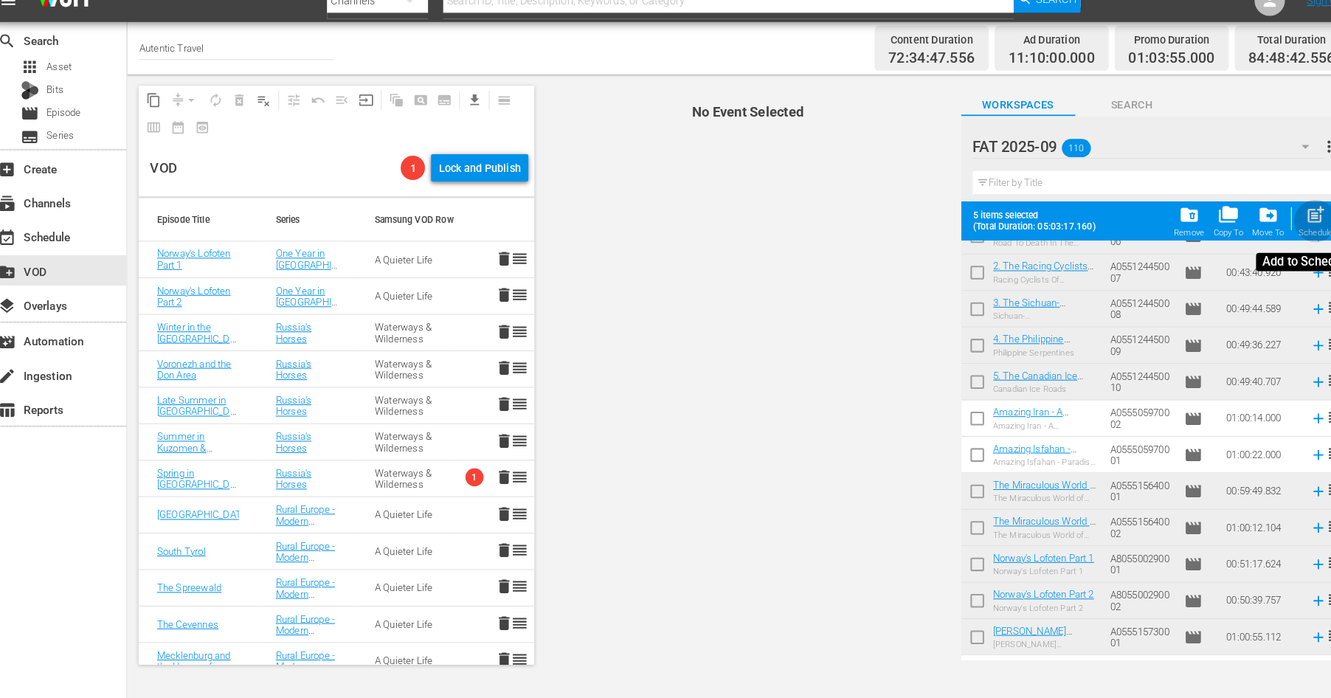
checkbox input "false"
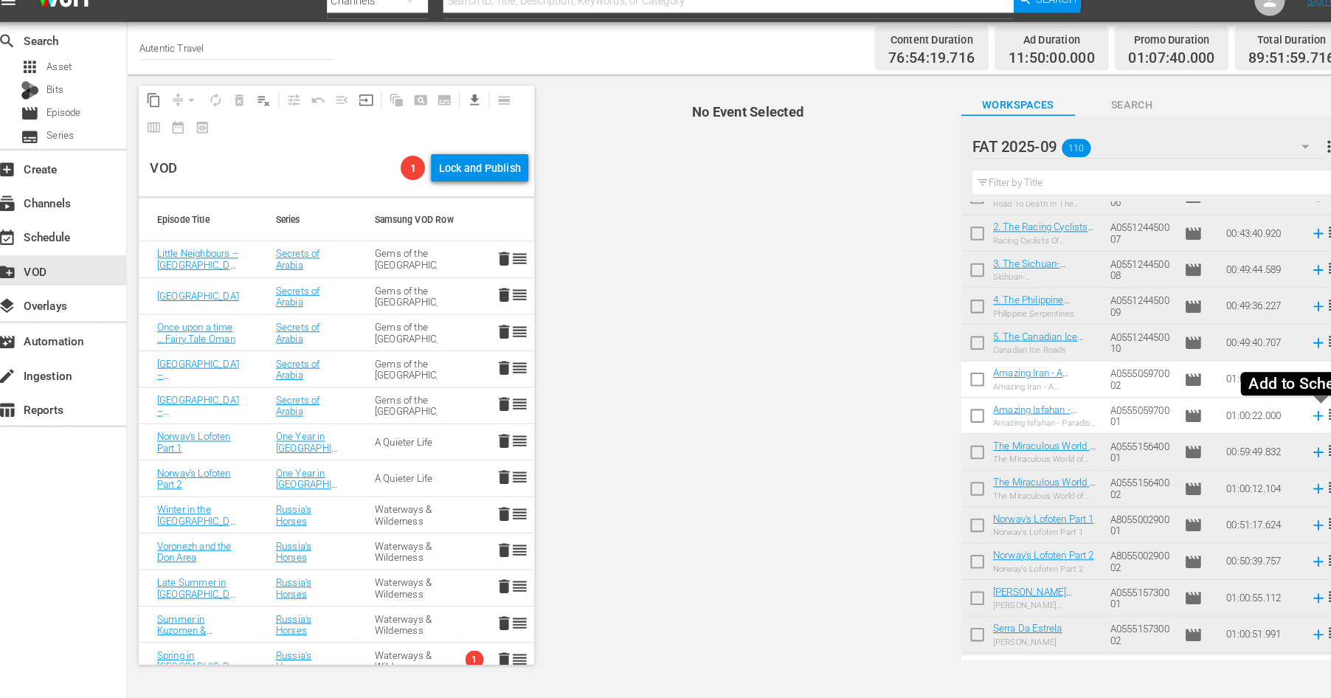
click at [1289, 425] on icon at bounding box center [1289, 423] width 10 height 10
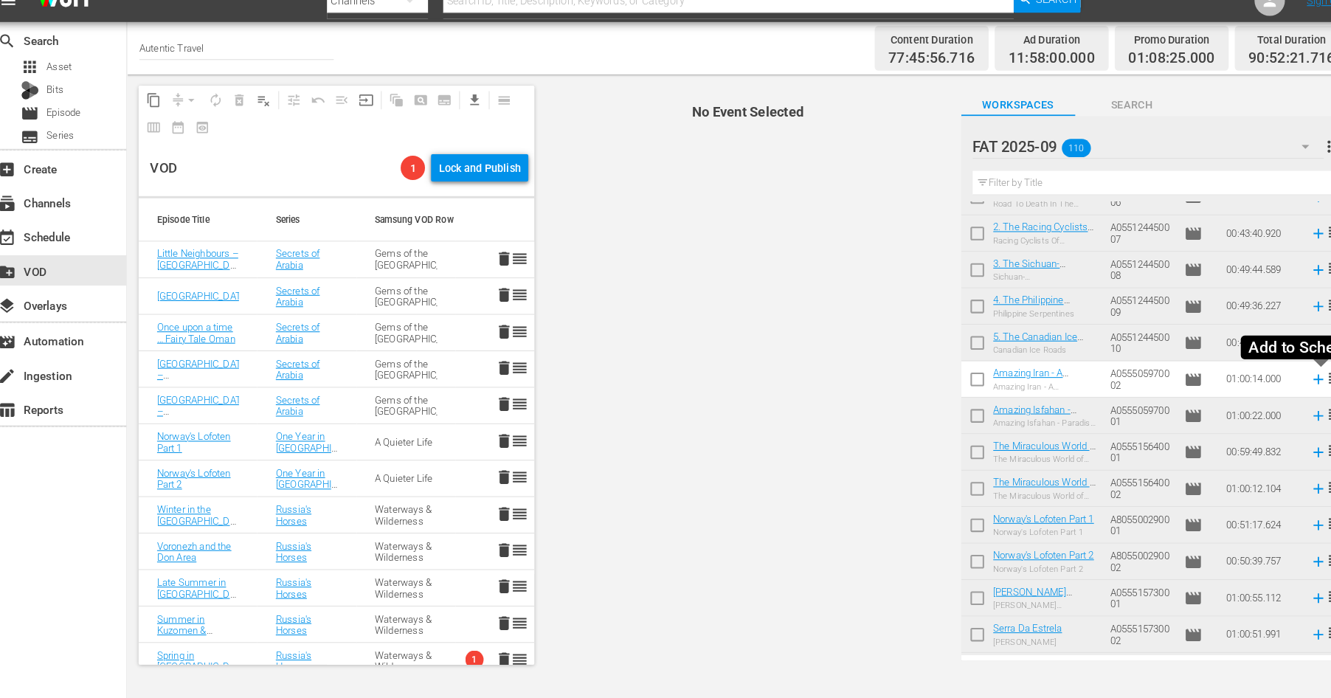
click at [1290, 389] on icon at bounding box center [1289, 388] width 16 height 16
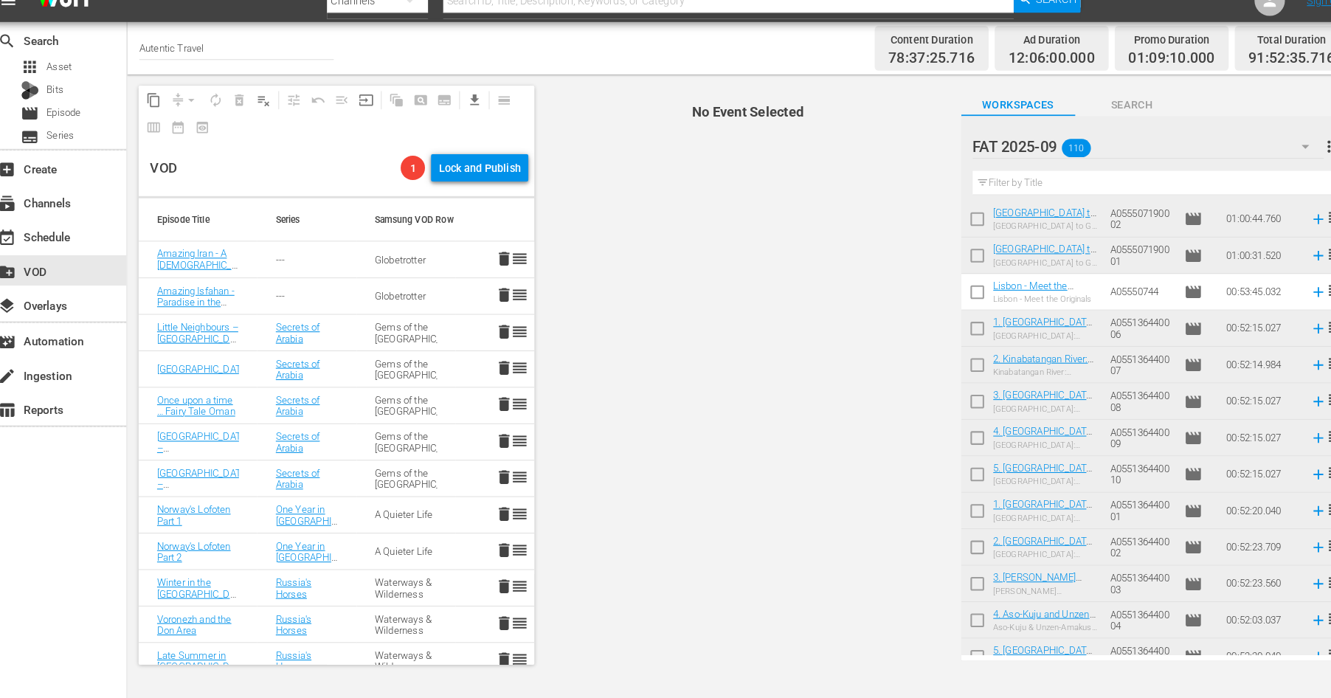
scroll to position [3456, 0]
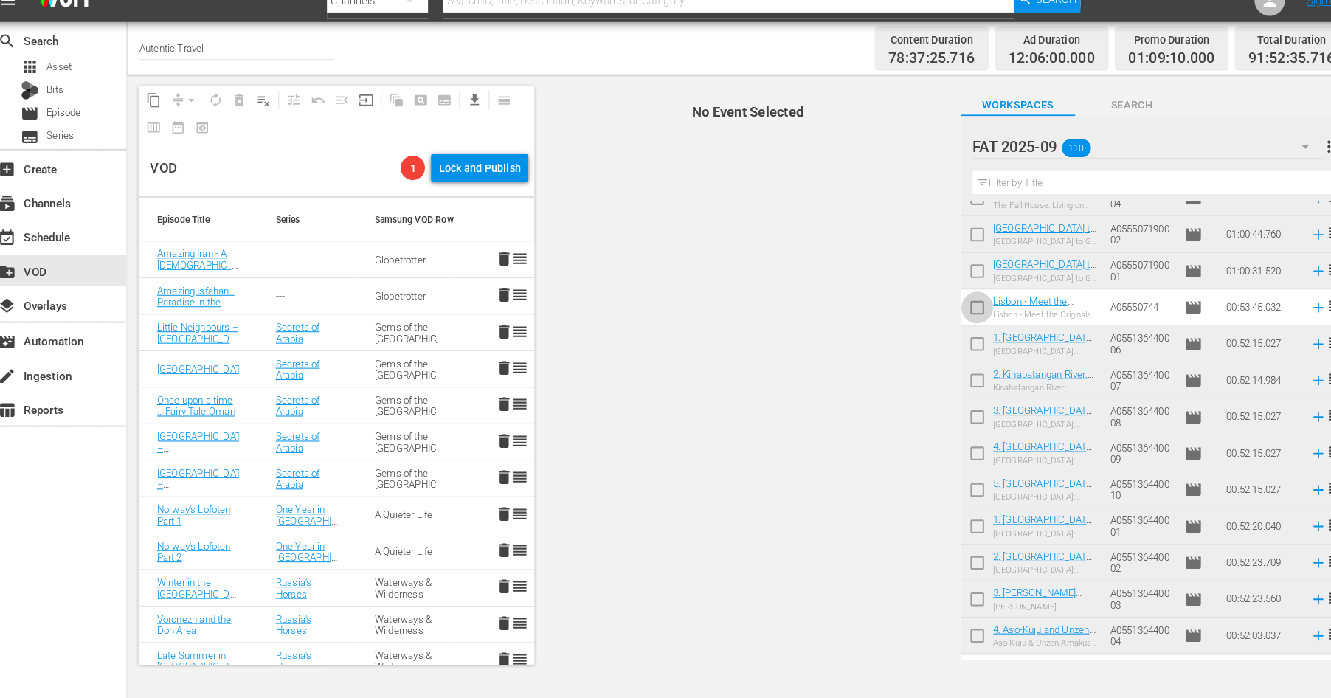
click at [954, 317] on input "checkbox" at bounding box center [958, 321] width 31 height 31
checkbox input "true"
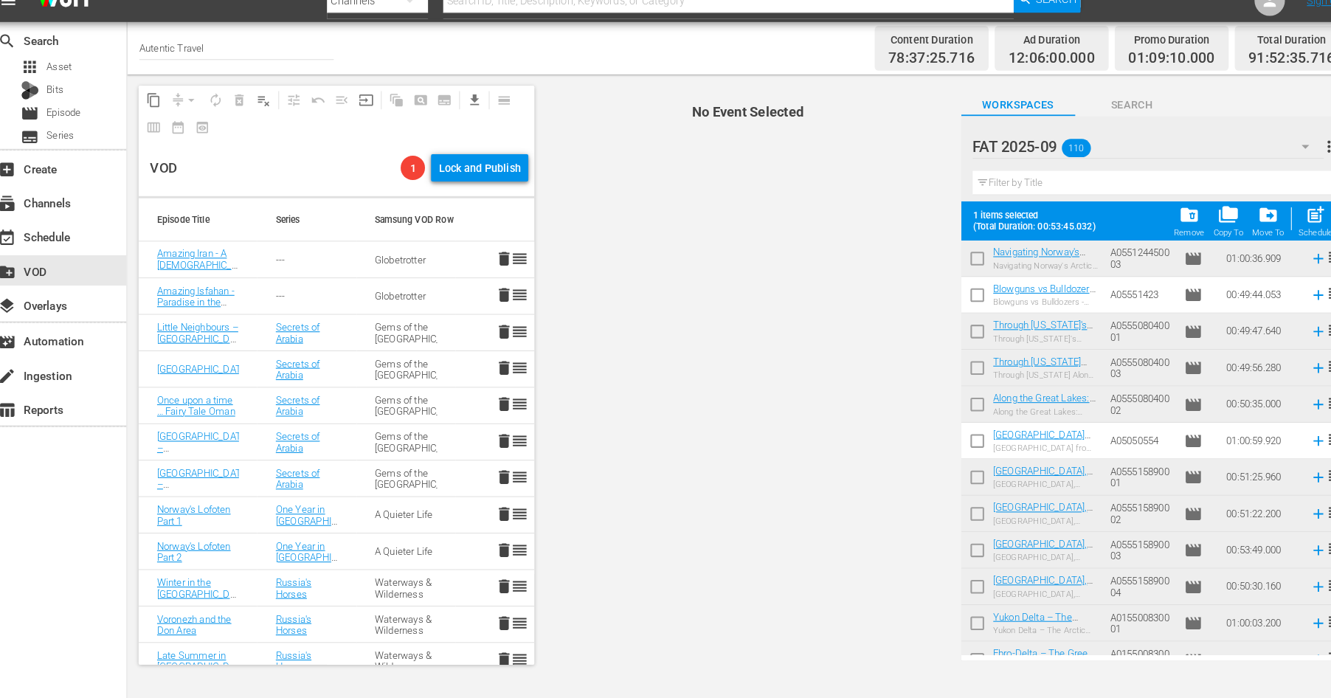
scroll to position [2582, 0]
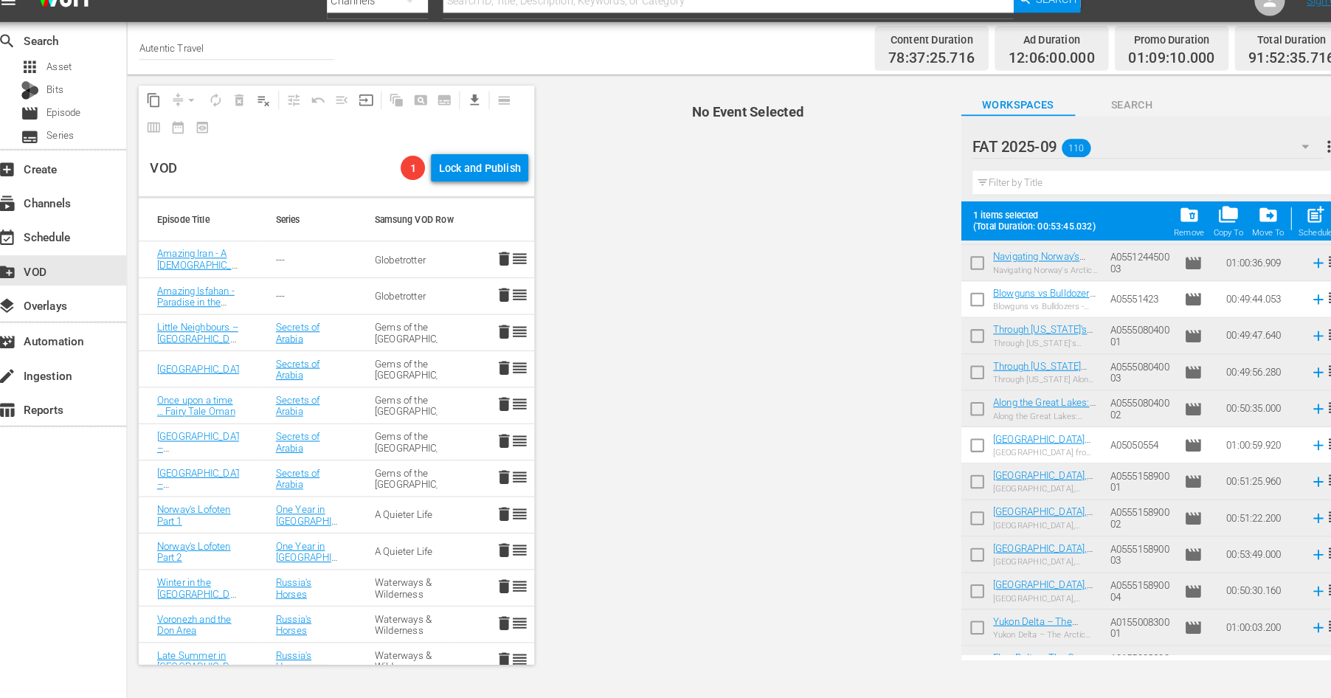
click at [957, 454] on input "checkbox" at bounding box center [958, 455] width 31 height 31
checkbox input "true"
click at [955, 316] on input "checkbox" at bounding box center [958, 313] width 31 height 31
checkbox input "true"
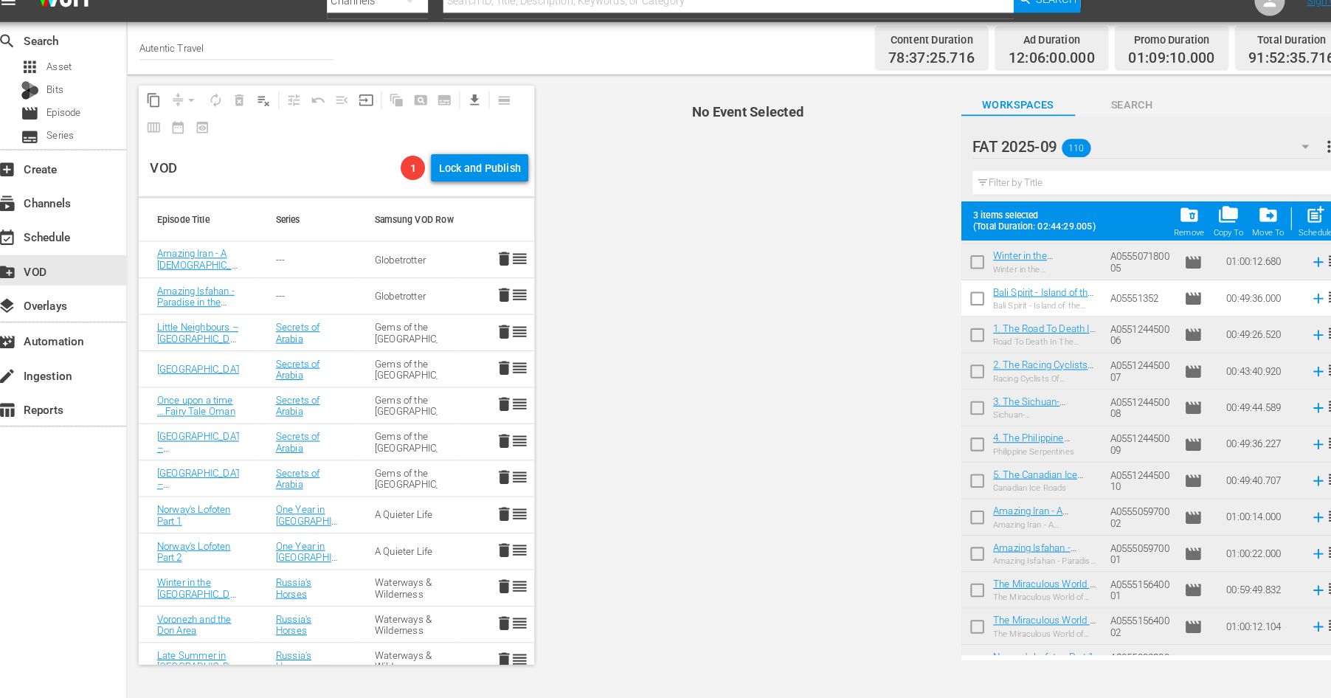
scroll to position [1731, 0]
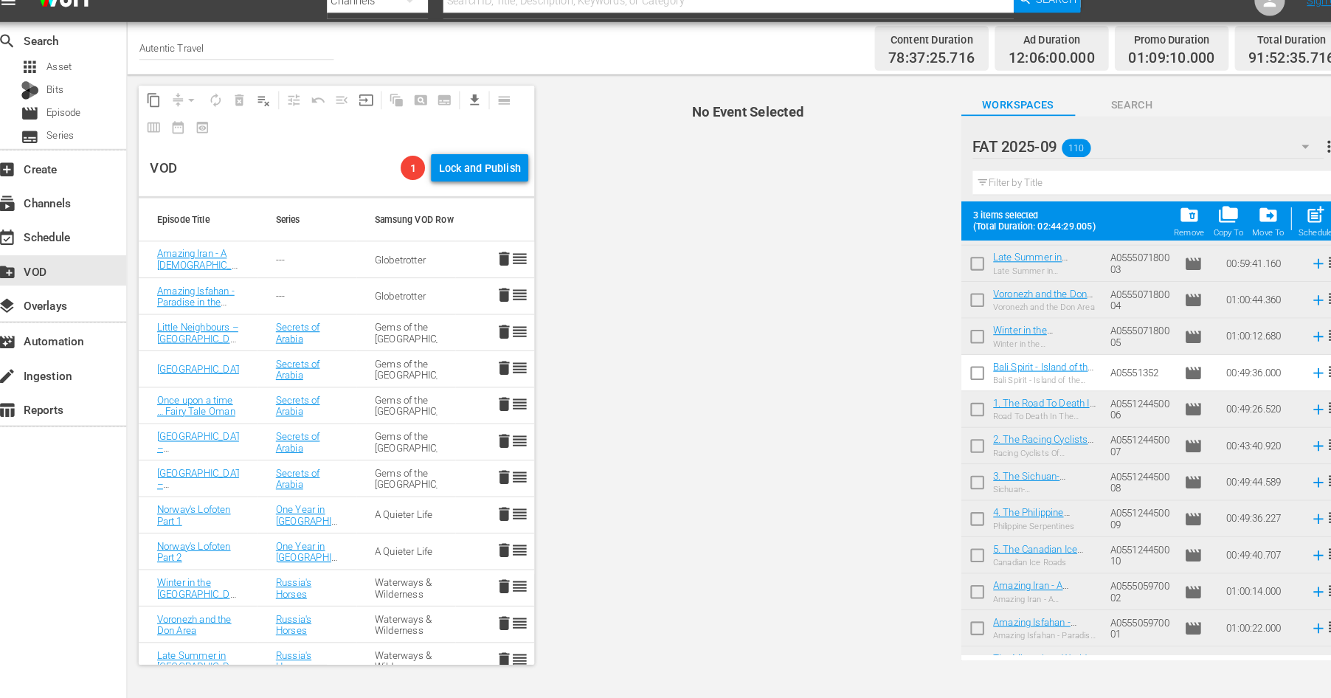
click at [959, 389] on input "checkbox" at bounding box center [958, 385] width 31 height 31
checkbox input "true"
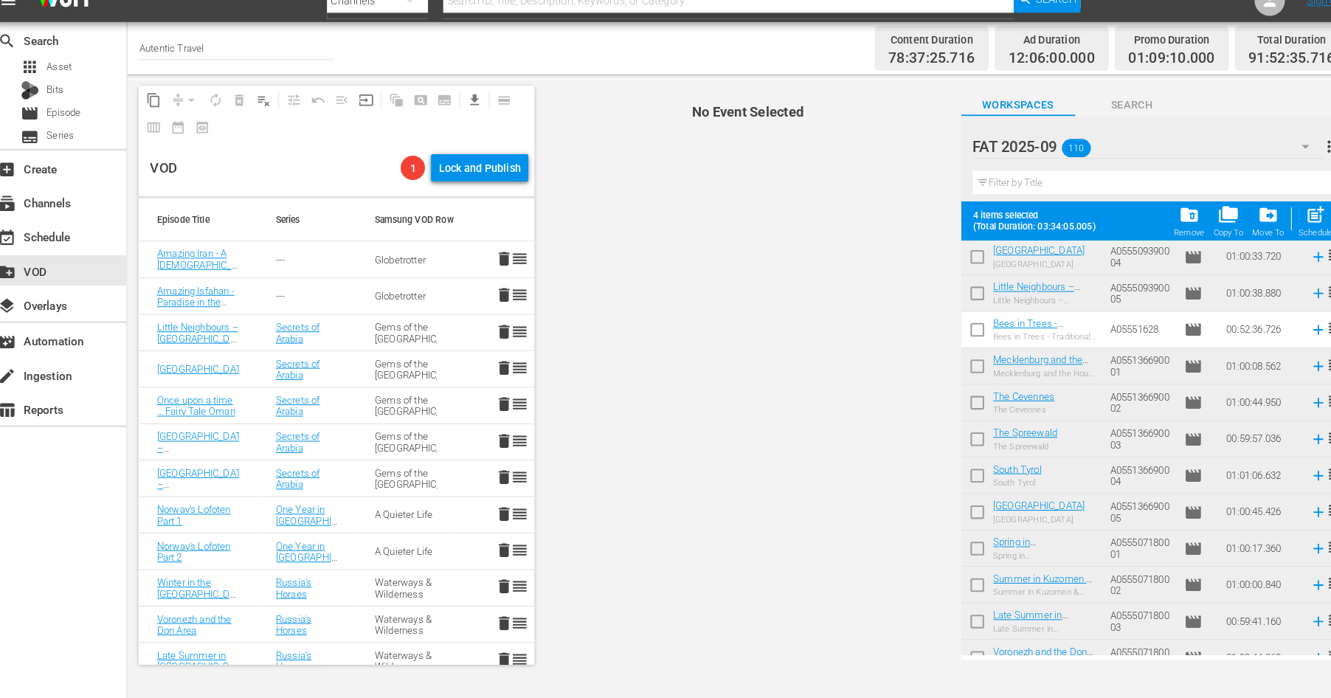
scroll to position [1317, 0]
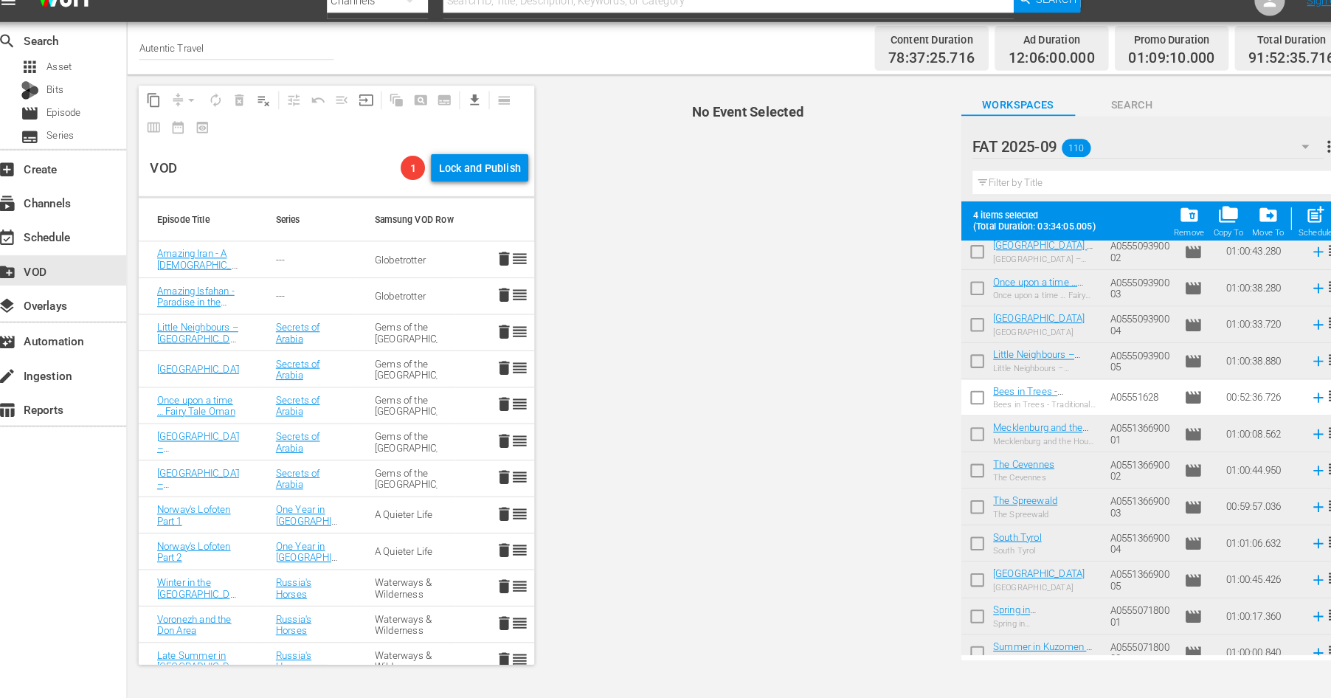
click at [958, 401] on input "checkbox" at bounding box center [958, 409] width 31 height 31
checkbox input "true"
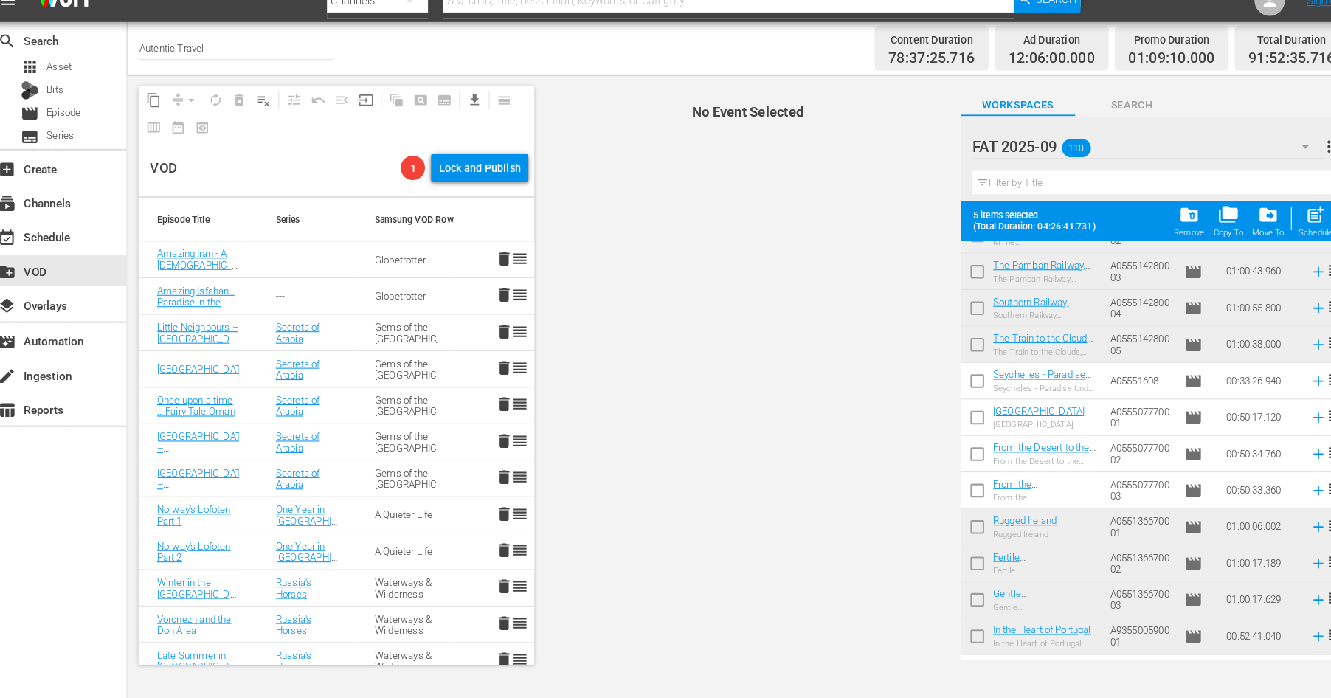
scroll to position [623, 0]
click at [954, 393] on input "checkbox" at bounding box center [958, 395] width 31 height 31
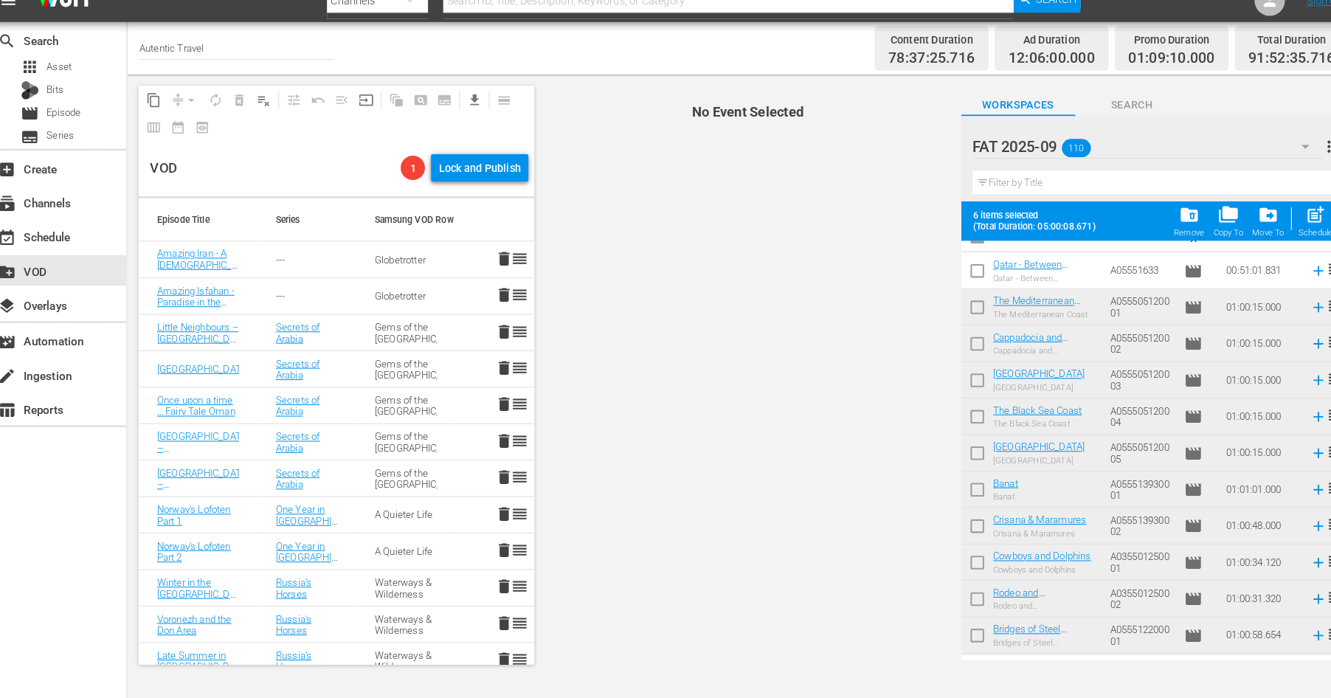
scroll to position [0, 0]
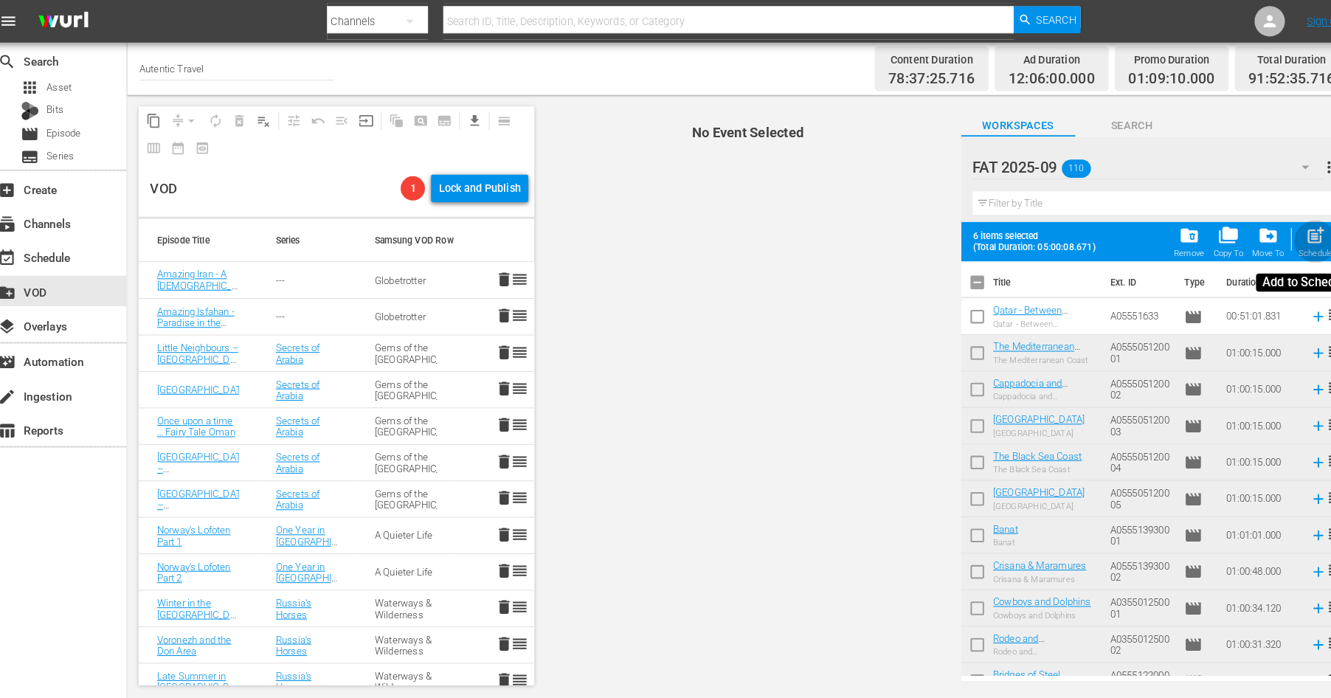
click at [1286, 235] on span "post_add" at bounding box center [1287, 228] width 20 height 20
checkbox input "false"
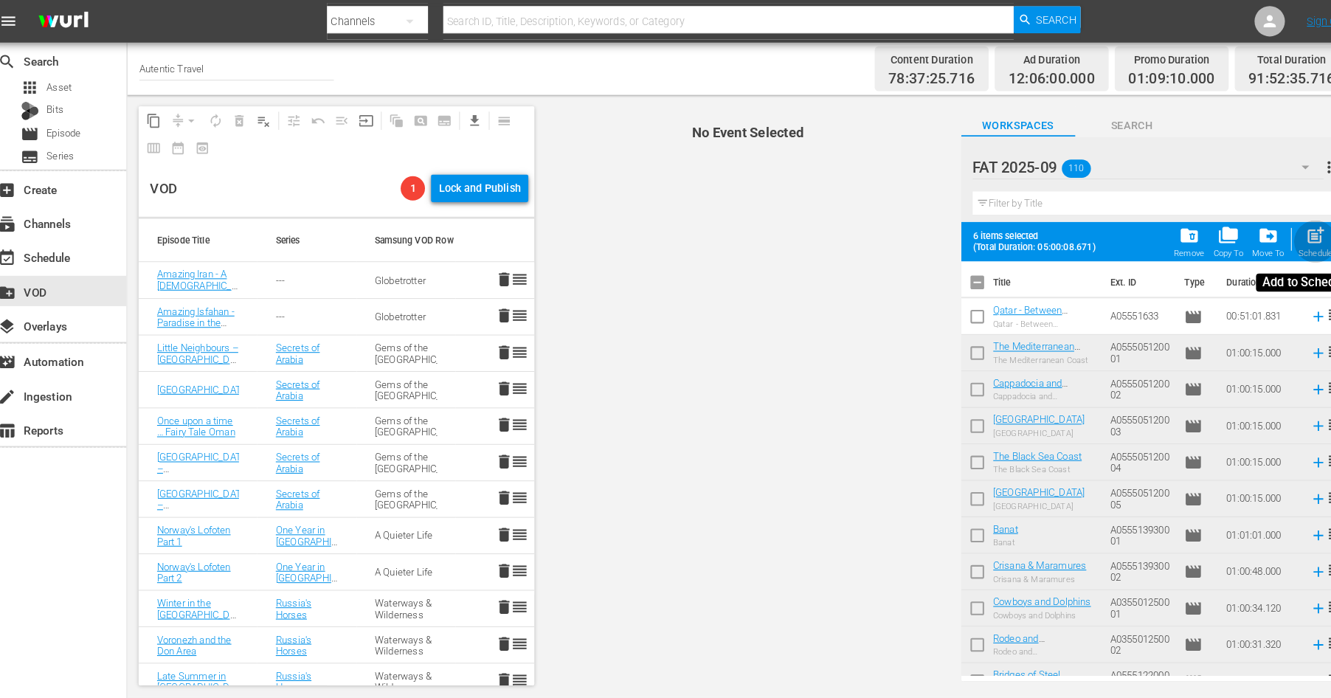
checkbox input "false"
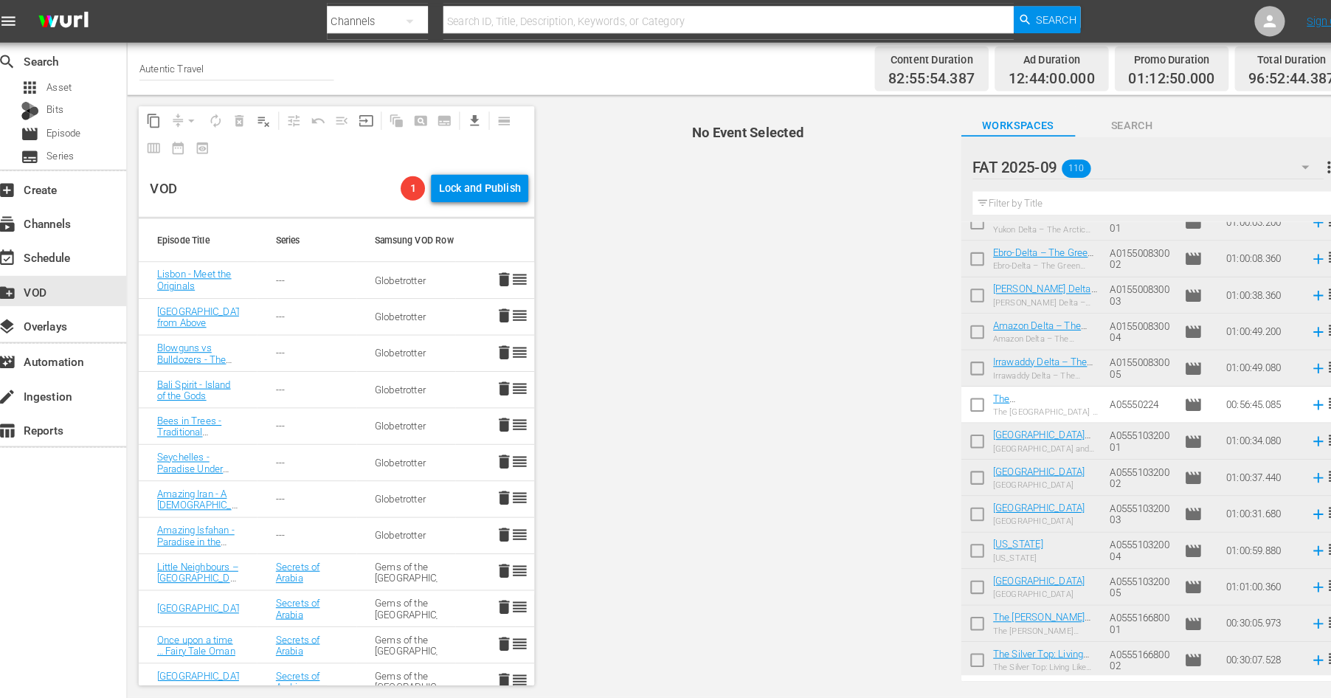
scroll to position [2955, 0]
click at [959, 395] on input "checkbox" at bounding box center [958, 397] width 31 height 31
checkbox input "true"
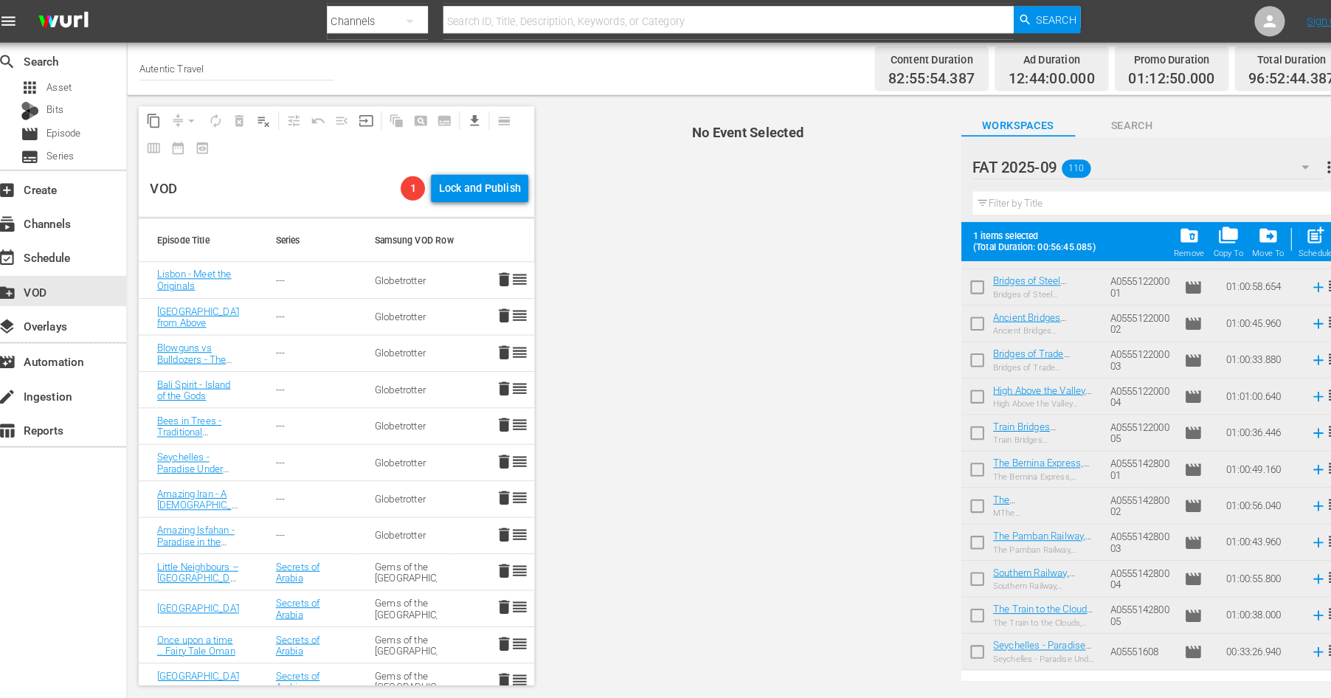
scroll to position [0, 0]
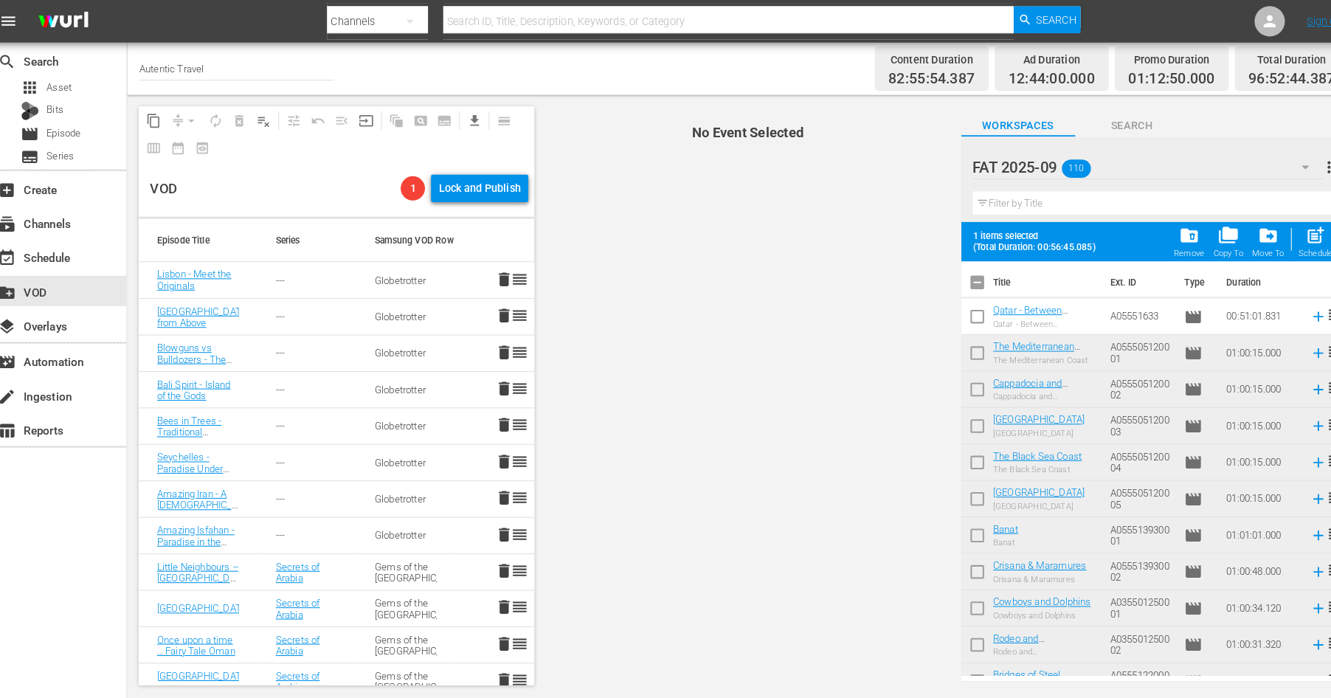
click at [957, 308] on input "checkbox" at bounding box center [958, 310] width 31 height 31
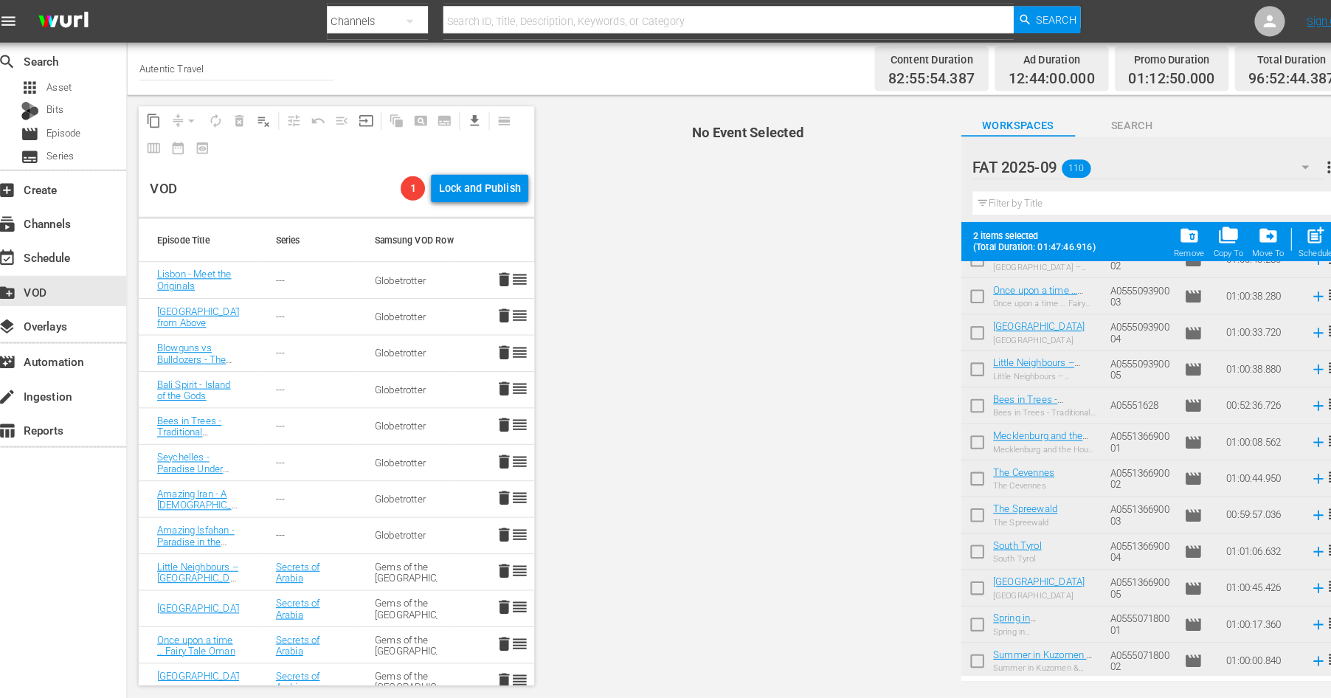
scroll to position [1329, 0]
click at [1287, 222] on span "post_add" at bounding box center [1287, 228] width 20 height 20
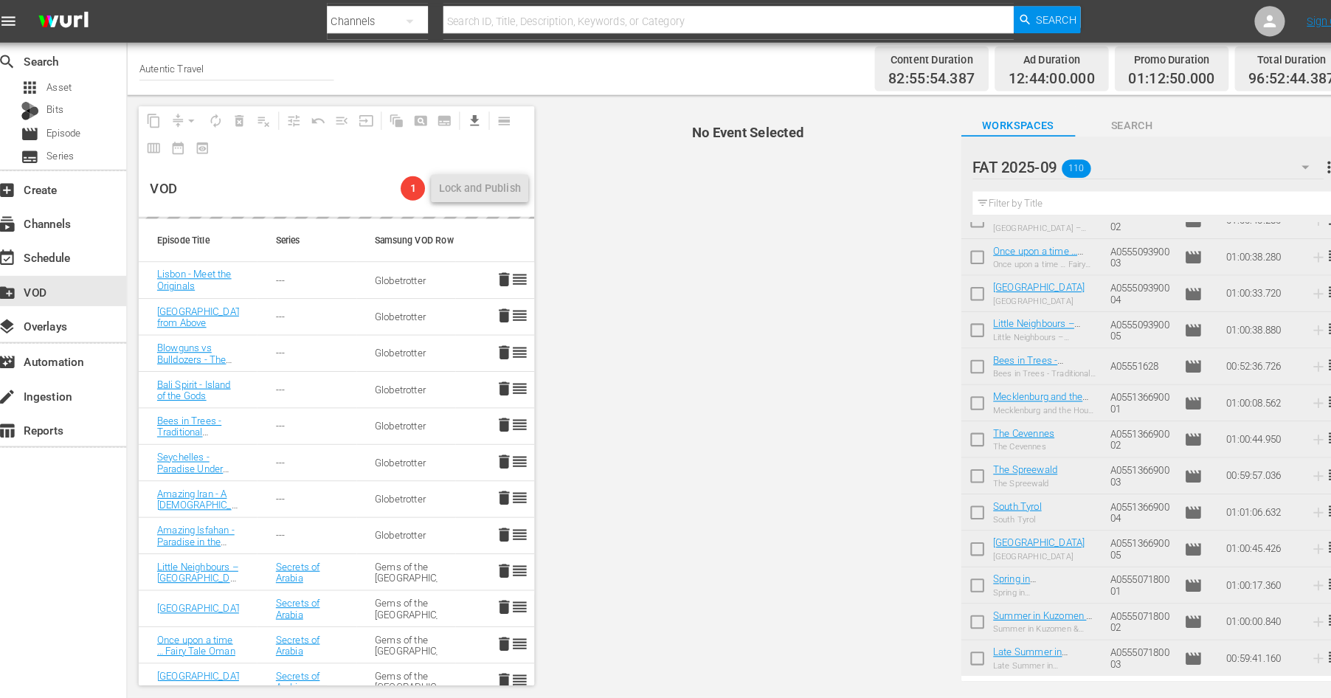
checkbox input "false"
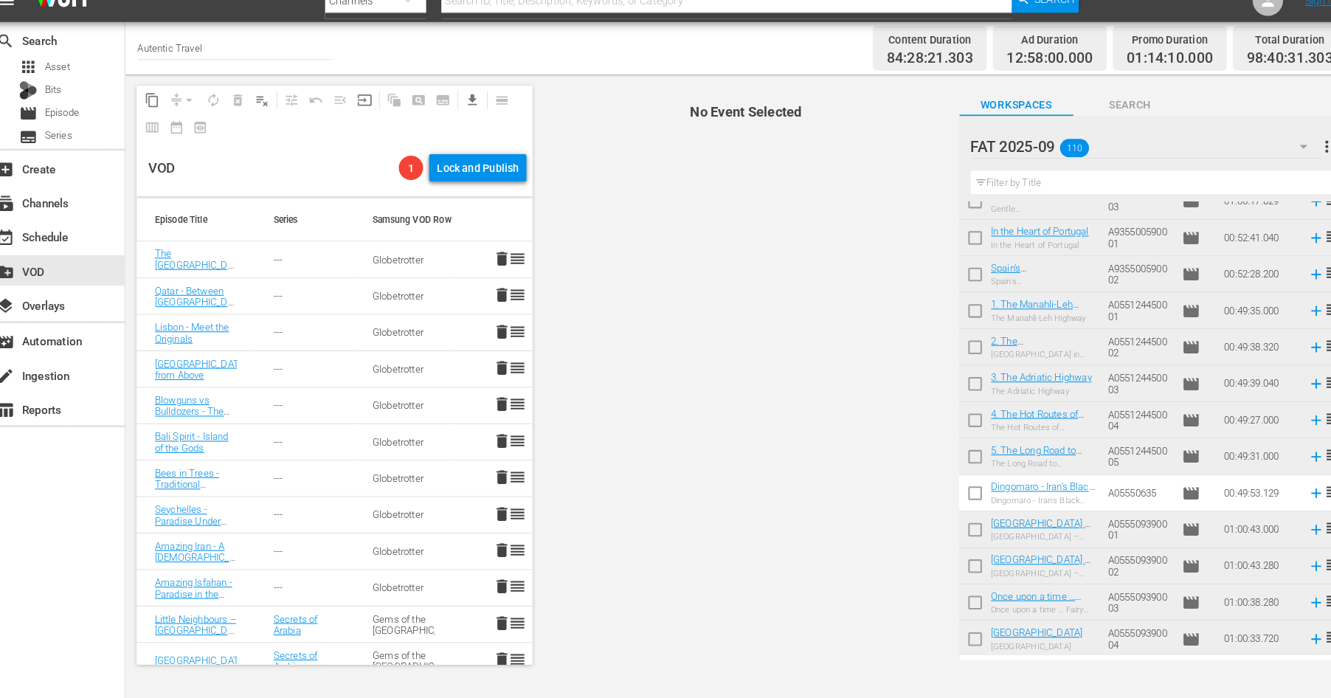
scroll to position [954, 0]
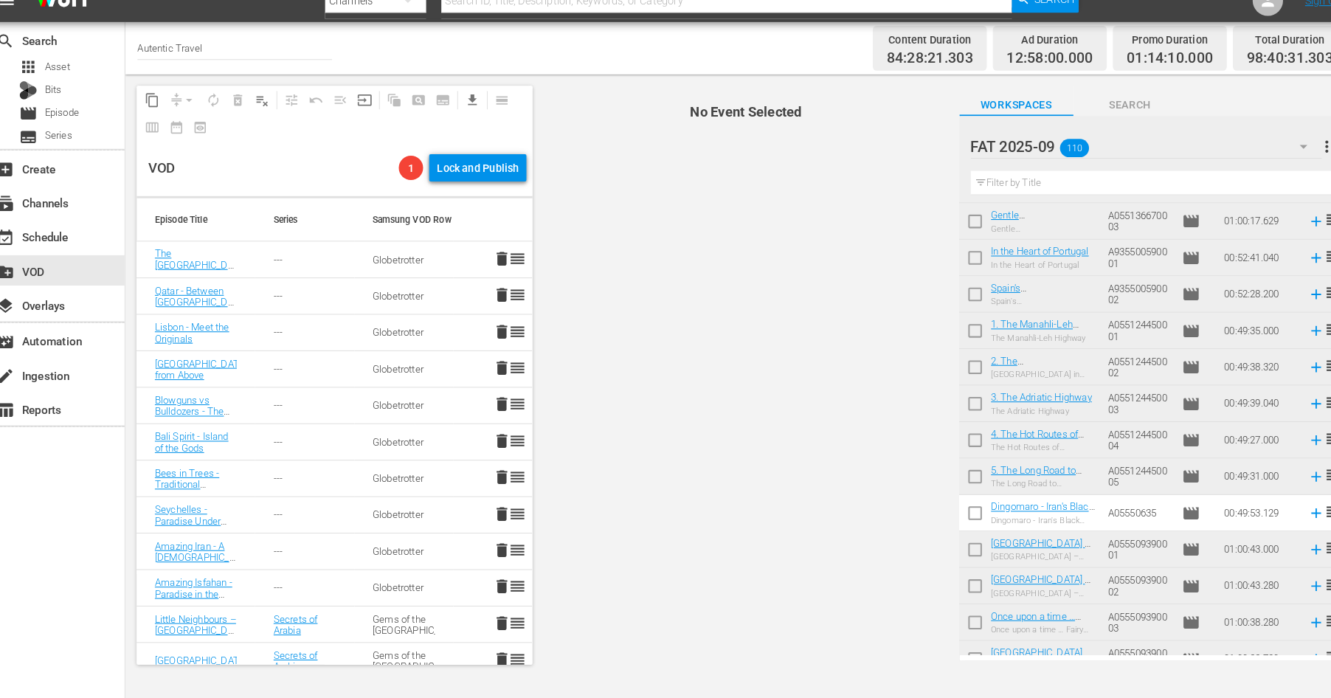
click at [958, 518] on input "checkbox" at bounding box center [958, 521] width 31 height 31
checkbox input "true"
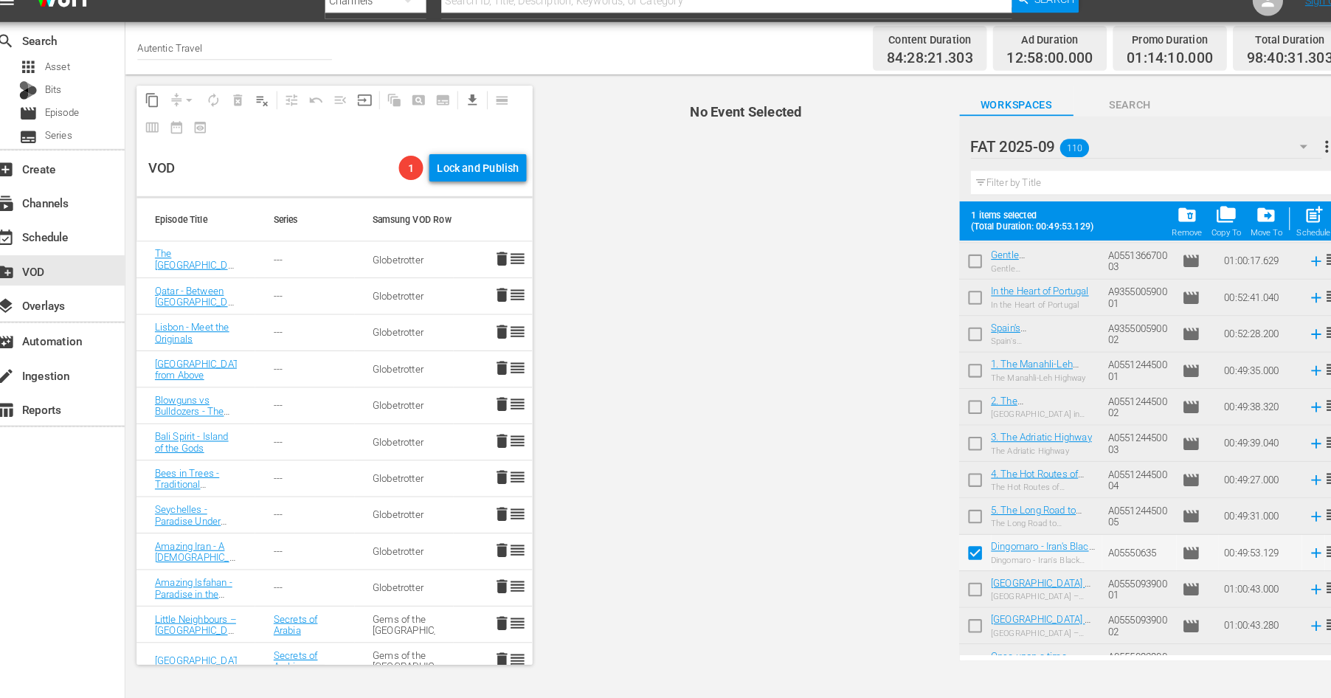
click at [1292, 558] on icon at bounding box center [1289, 557] width 16 height 16
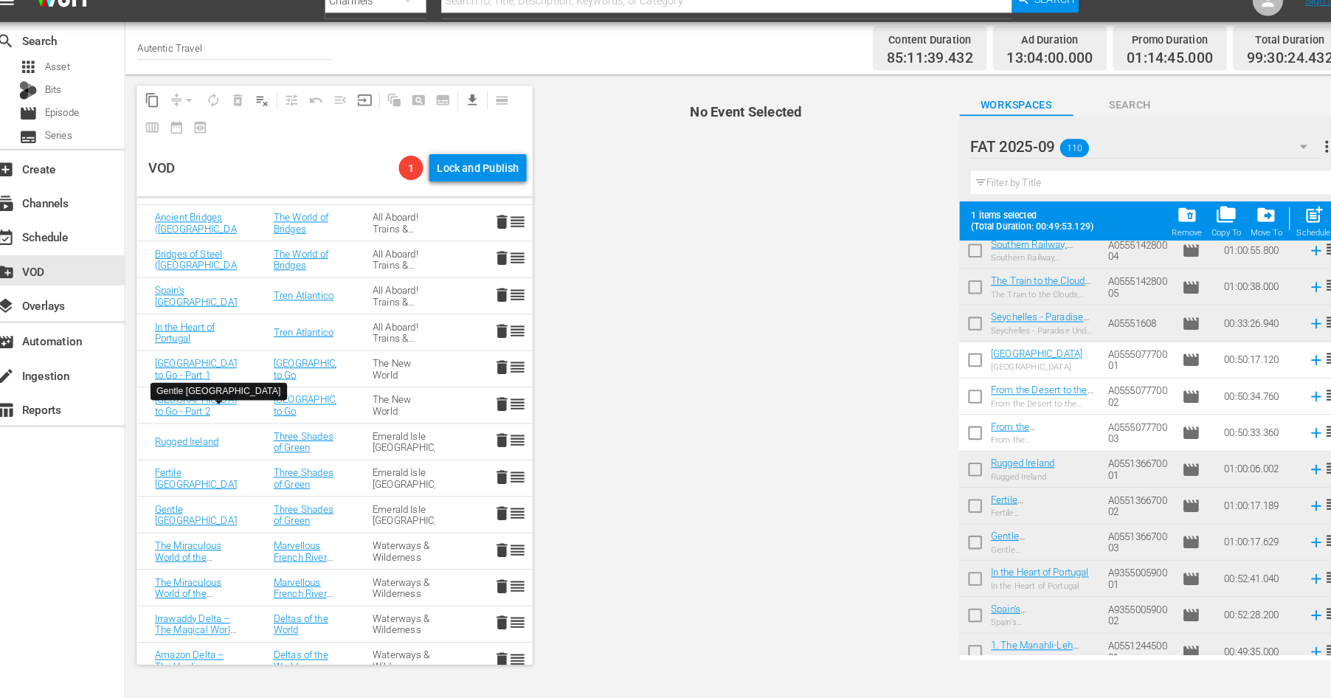
scroll to position [2736, 0]
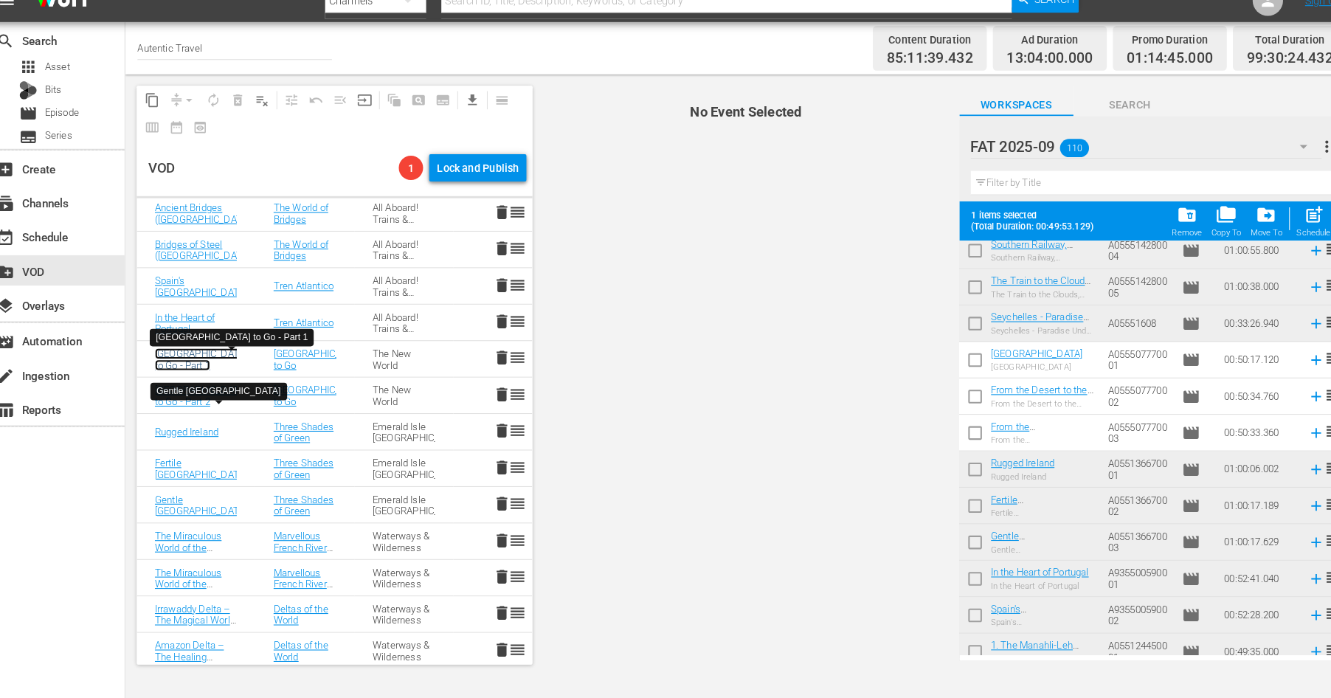
click at [201, 366] on link "[GEOGRAPHIC_DATA] to Go - Part 1" at bounding box center [206, 369] width 89 height 22
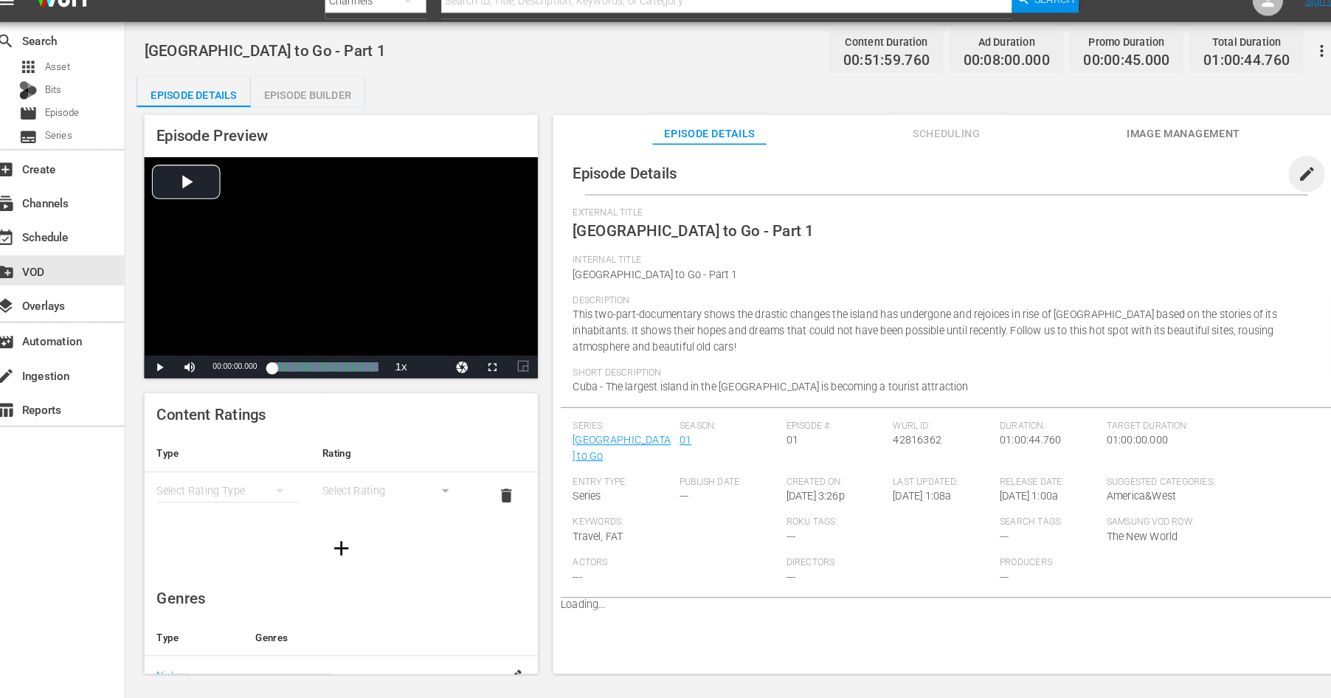
click at [1273, 193] on span "edit" at bounding box center [1280, 189] width 18 height 18
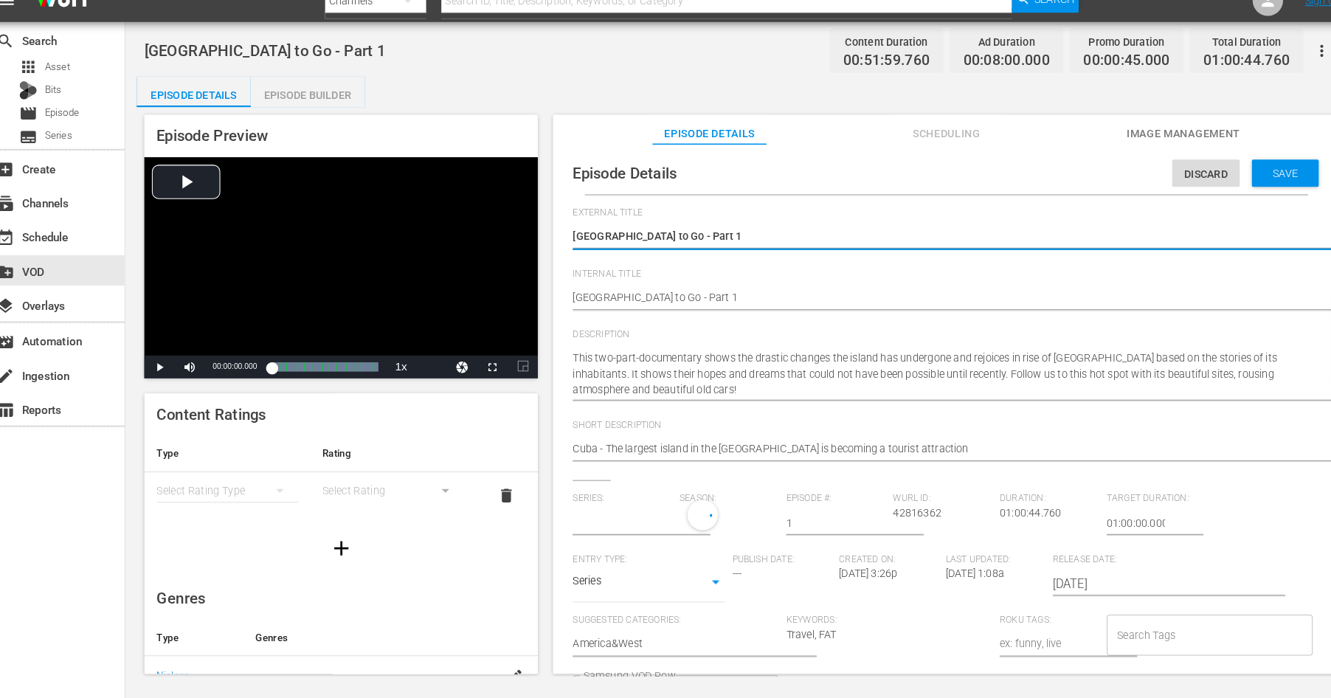
type input "[GEOGRAPHIC_DATA] to Go"
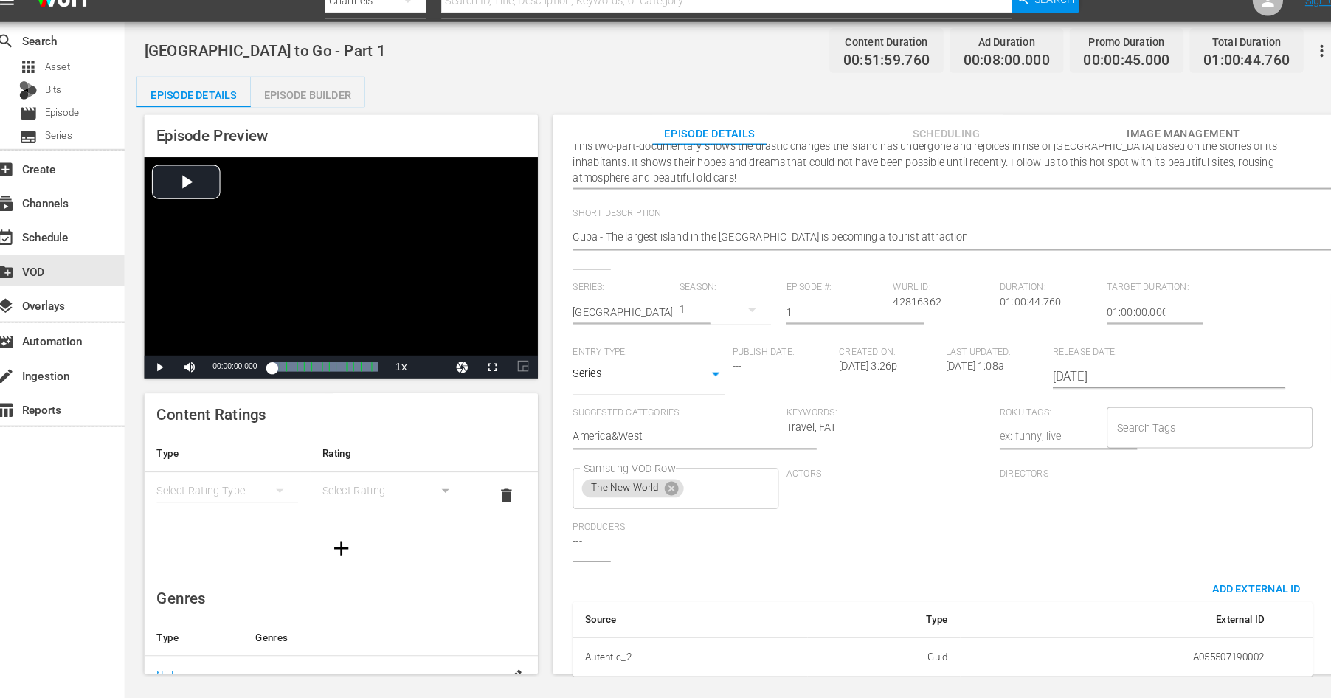
scroll to position [213, 0]
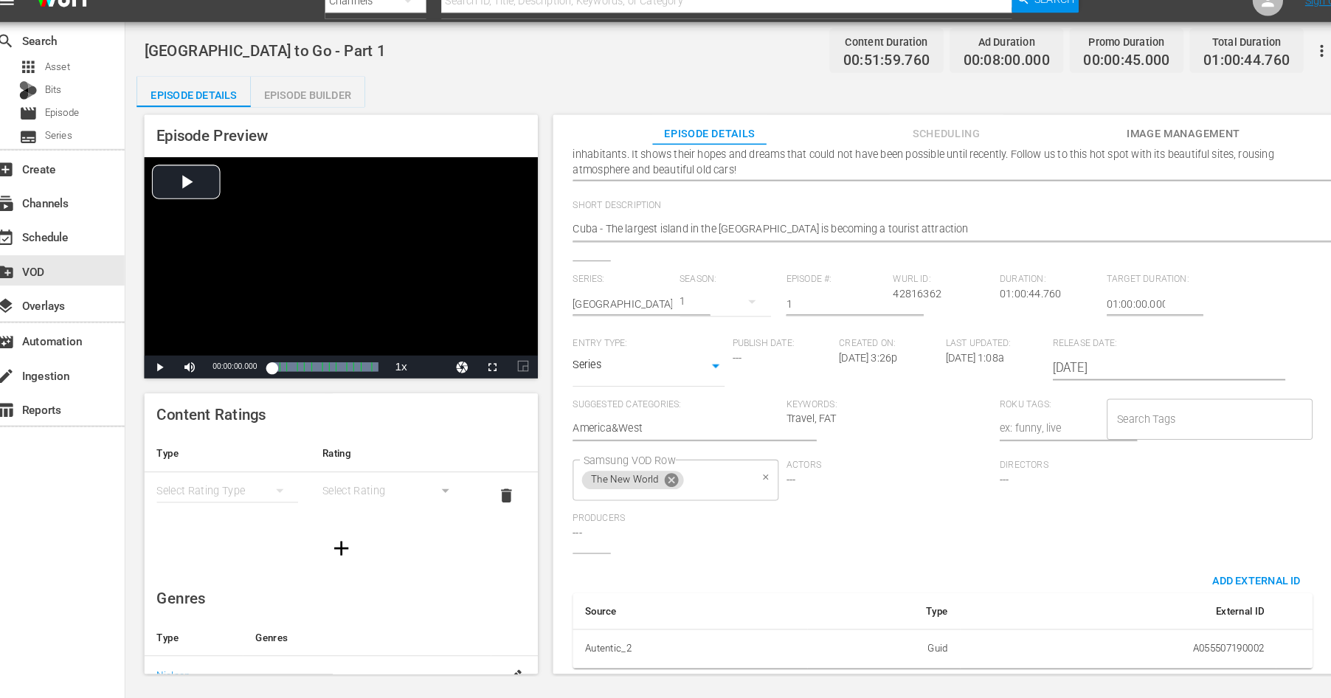
click at [666, 487] on icon at bounding box center [662, 485] width 13 height 13
click at [658, 484] on input "Samsung VOD Row" at bounding box center [656, 486] width 164 height 27
type input "Island Idylls"
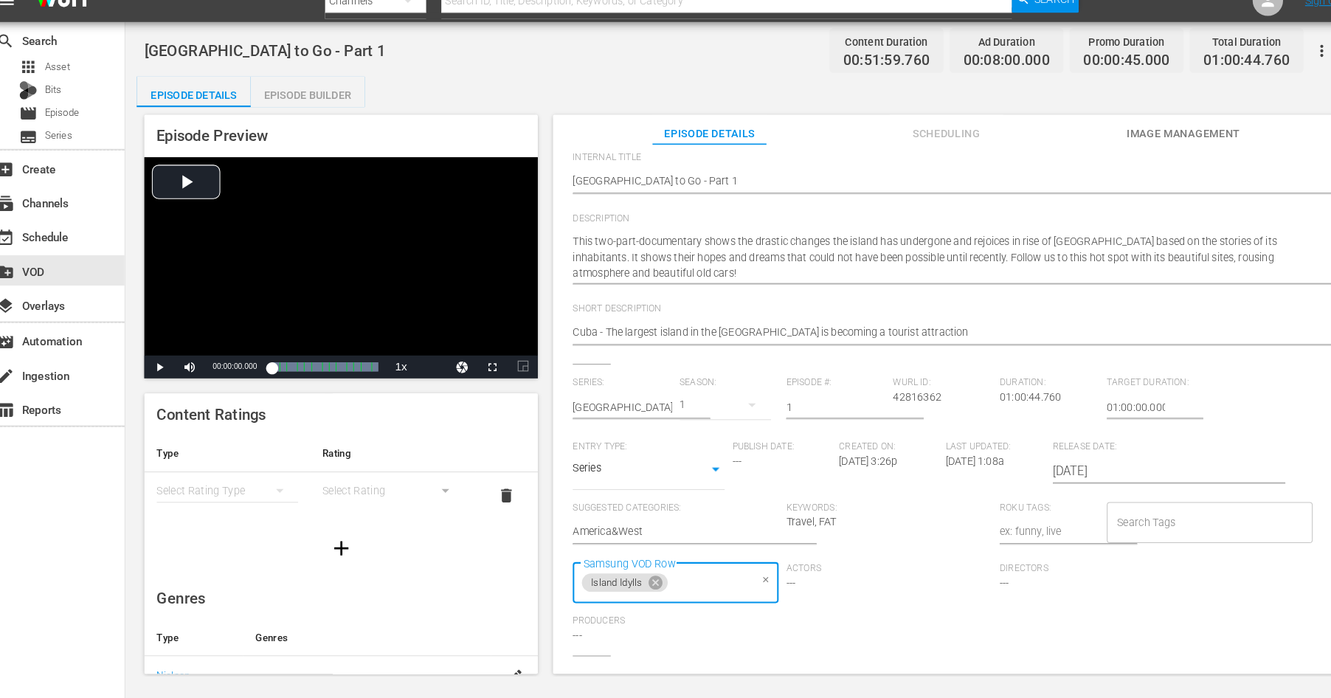
scroll to position [0, 0]
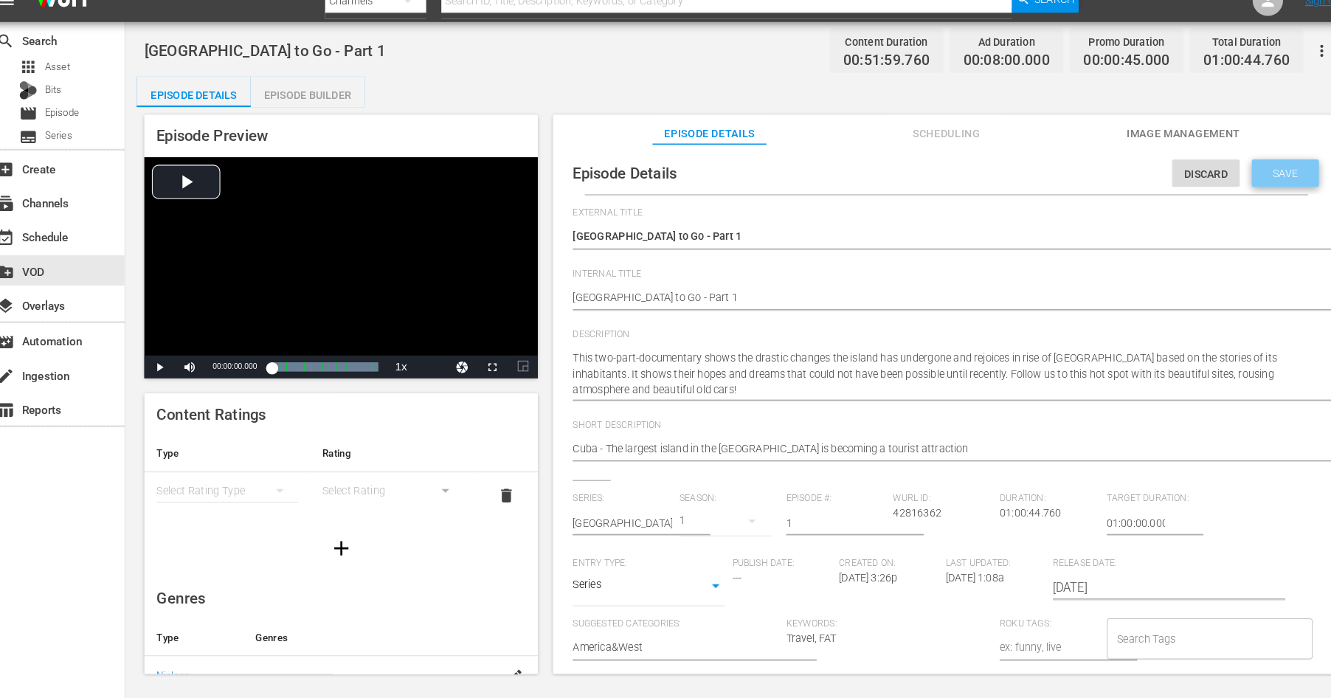
click at [1252, 190] on span "Save" at bounding box center [1259, 188] width 48 height 12
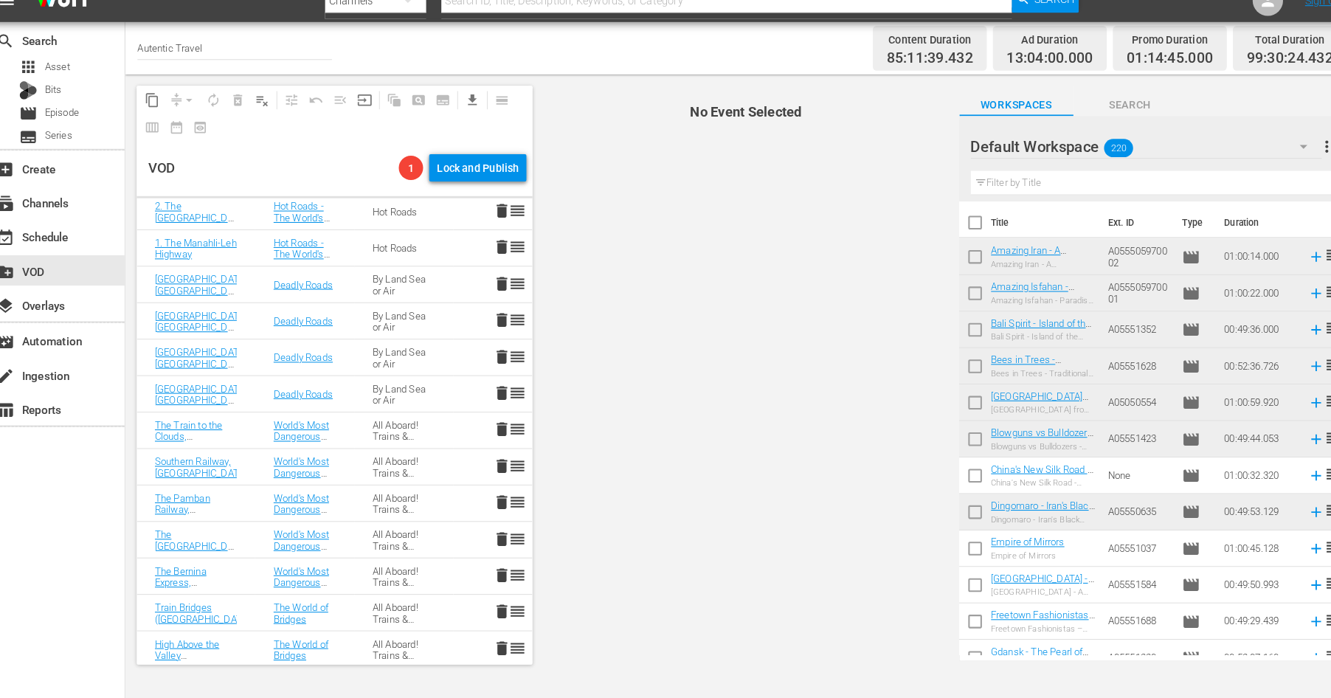
scroll to position [2248, 0]
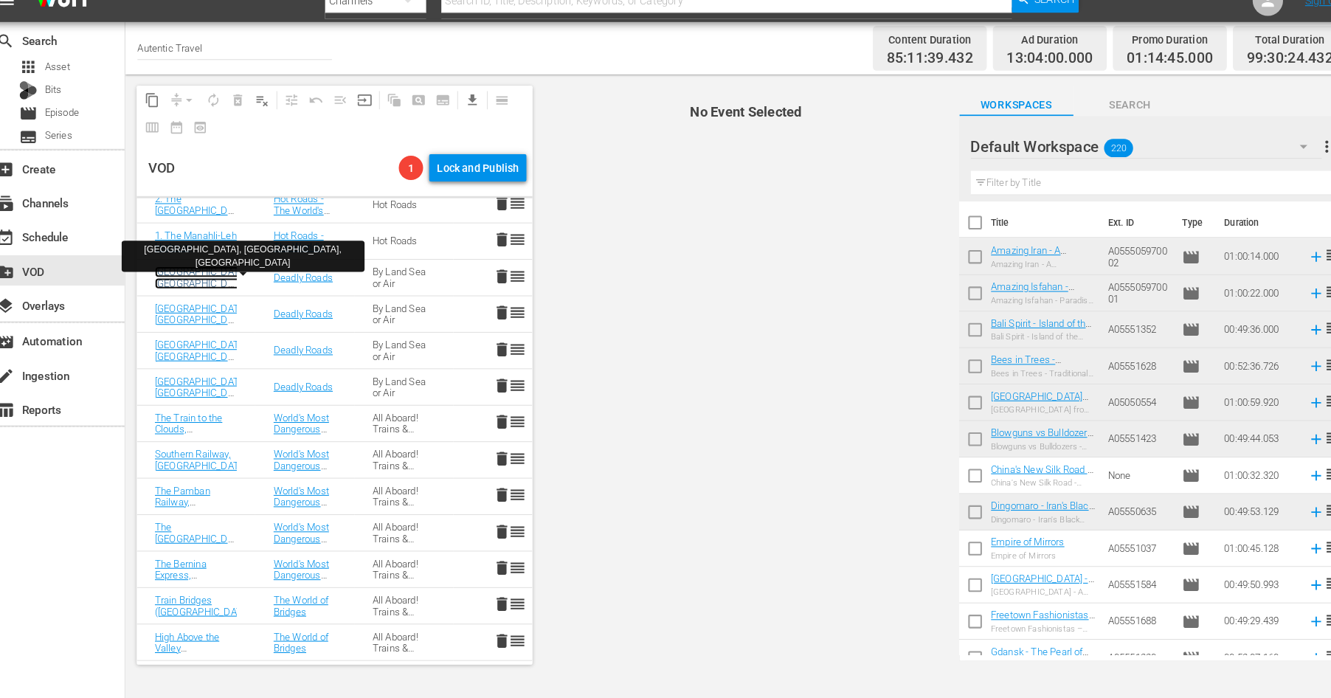
click at [191, 292] on link "[GEOGRAPHIC_DATA], [GEOGRAPHIC_DATA], [GEOGRAPHIC_DATA]" at bounding box center [207, 295] width 91 height 33
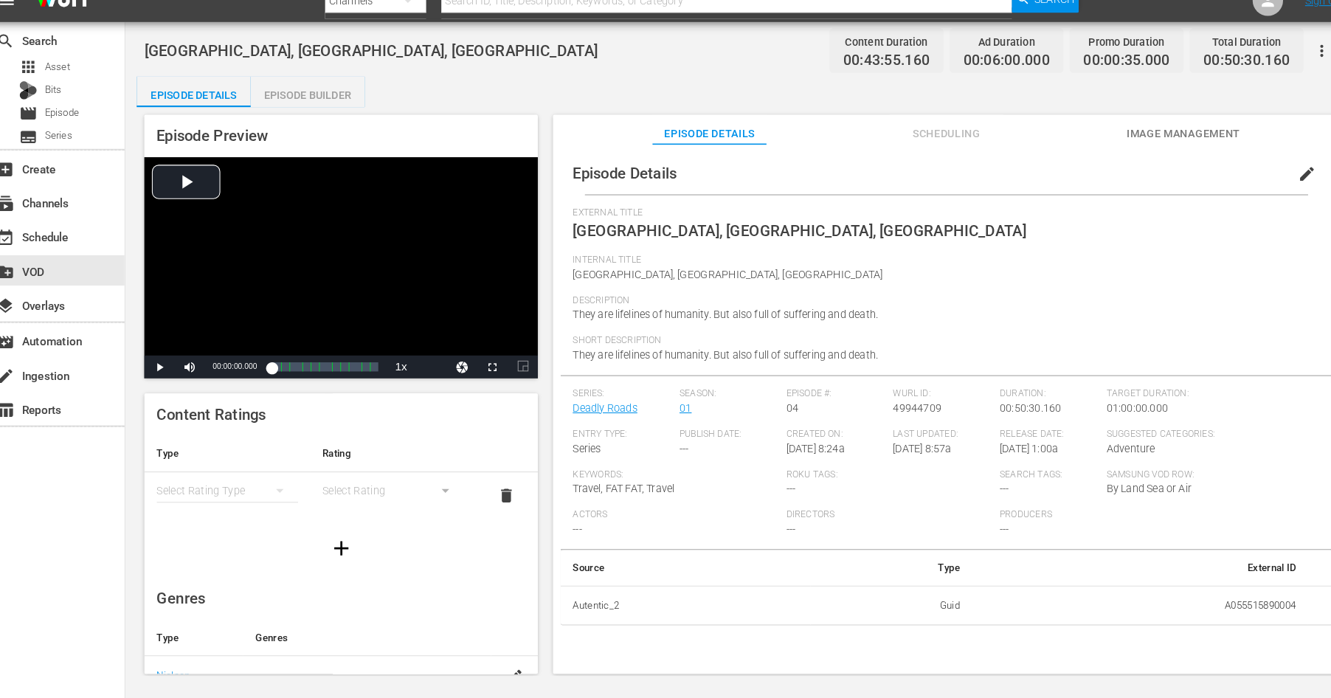
click at [1272, 187] on span "edit" at bounding box center [1280, 189] width 18 height 18
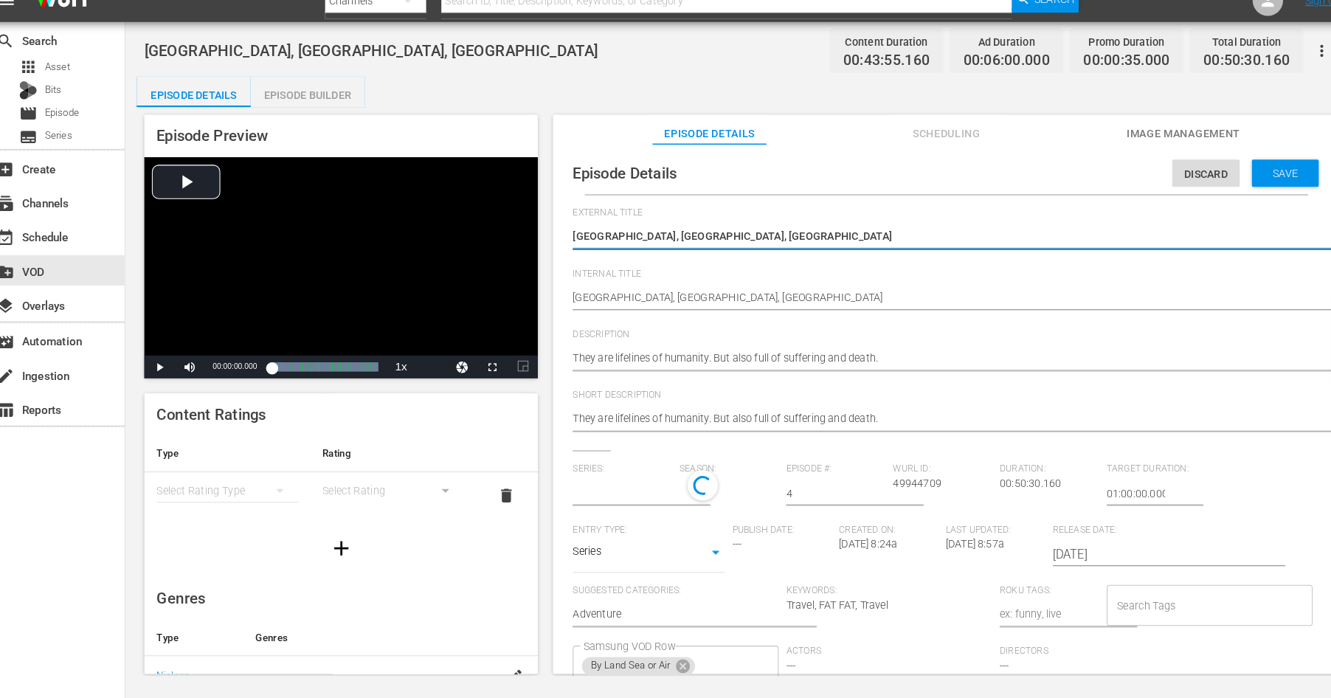
type input "Deadly Roads"
click at [677, 669] on icon at bounding box center [674, 670] width 13 height 13
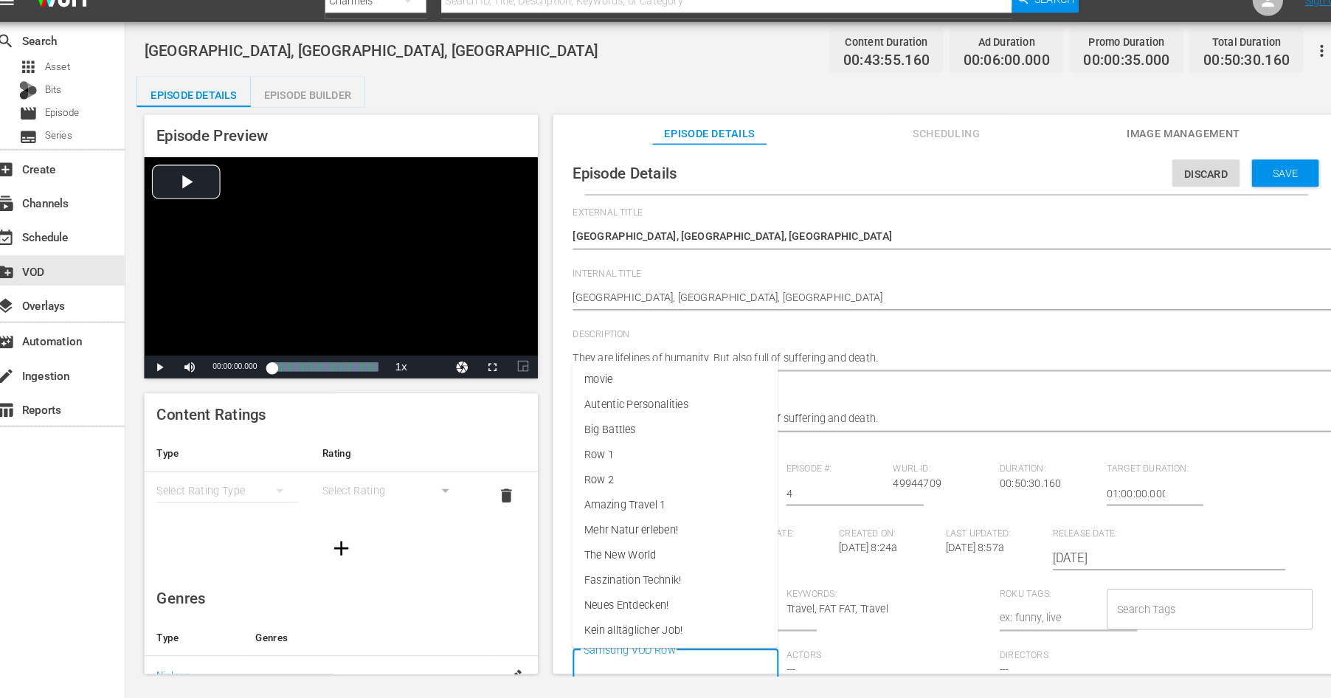
click at [665, 662] on input "Samsung VOD Row" at bounding box center [656, 670] width 164 height 27
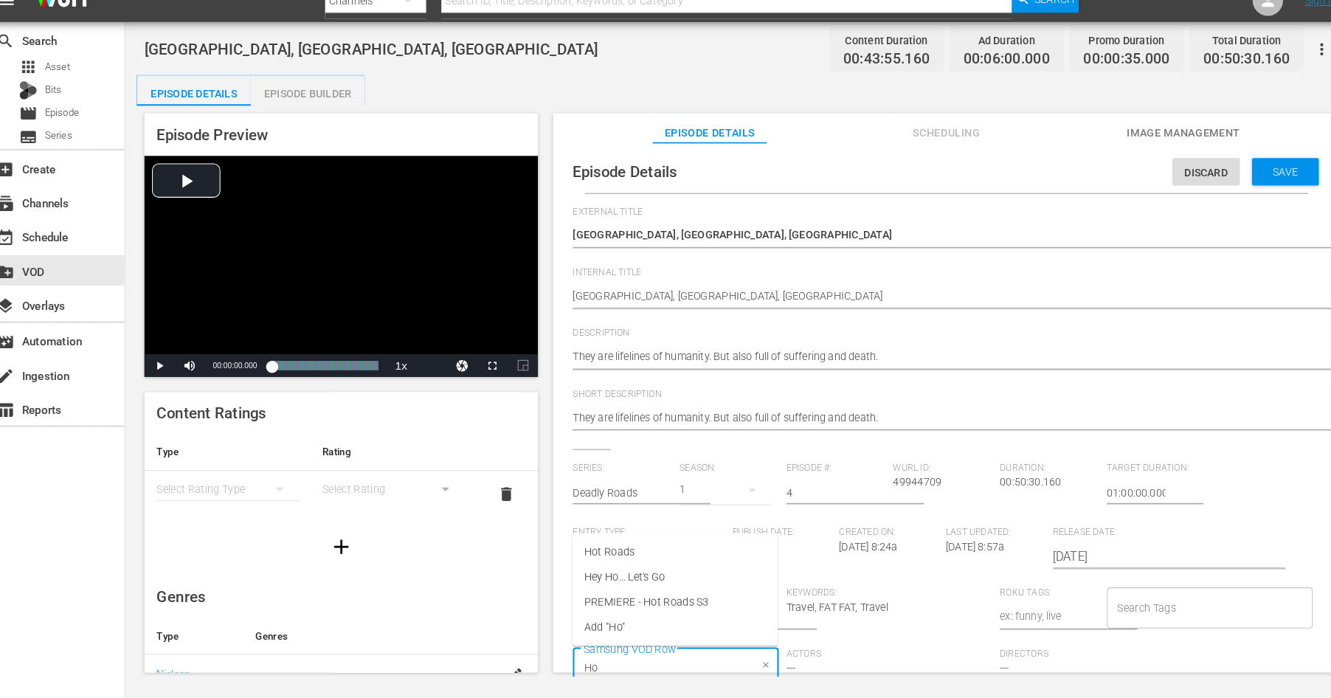
type input "Hot"
click at [597, 571] on li "Hot Roads" at bounding box center [666, 580] width 200 height 24
click at [1255, 181] on span "Save" at bounding box center [1259, 187] width 48 height 12
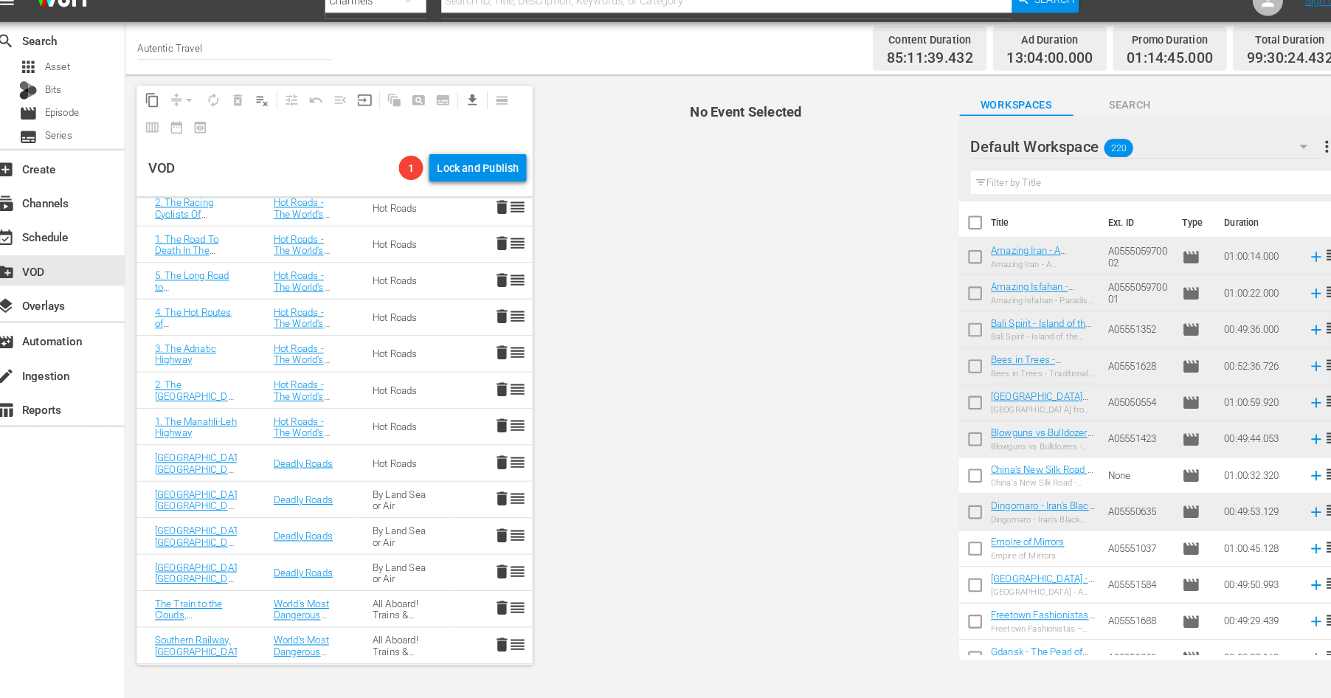
scroll to position [2143, 0]
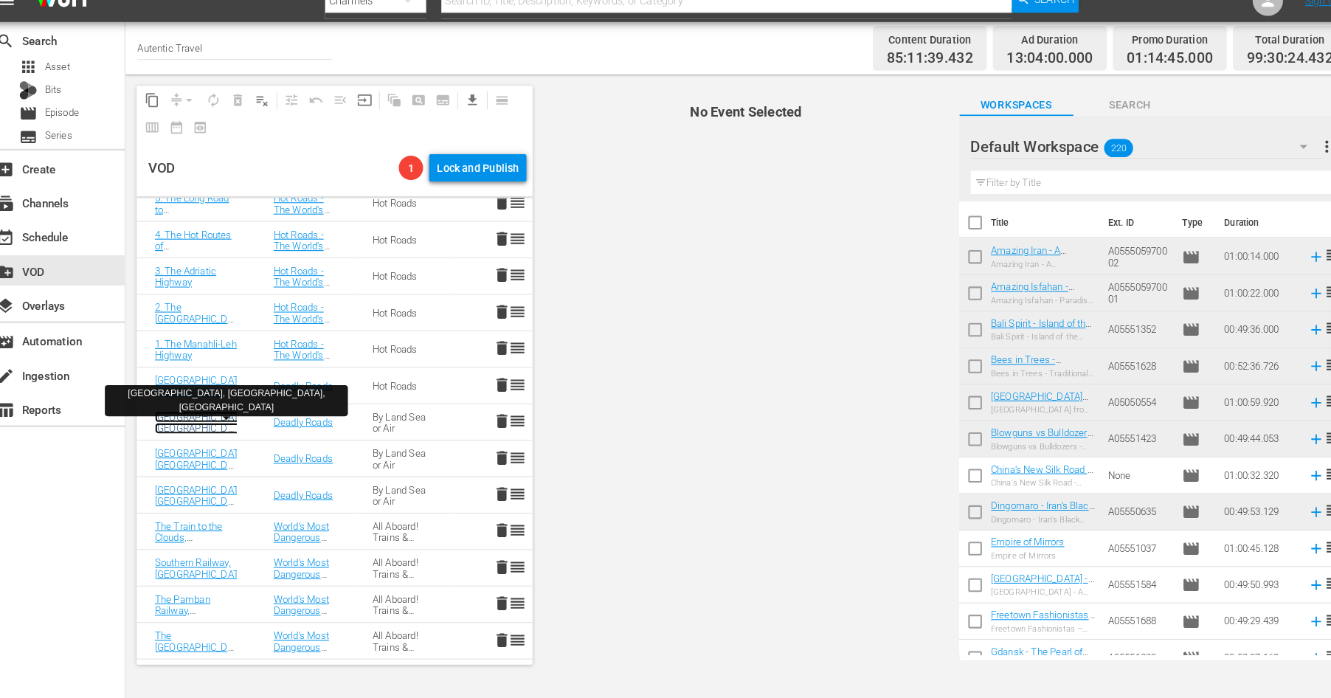
click at [195, 427] on link "[GEOGRAPHIC_DATA], [GEOGRAPHIC_DATA], [GEOGRAPHIC_DATA]" at bounding box center [207, 435] width 91 height 33
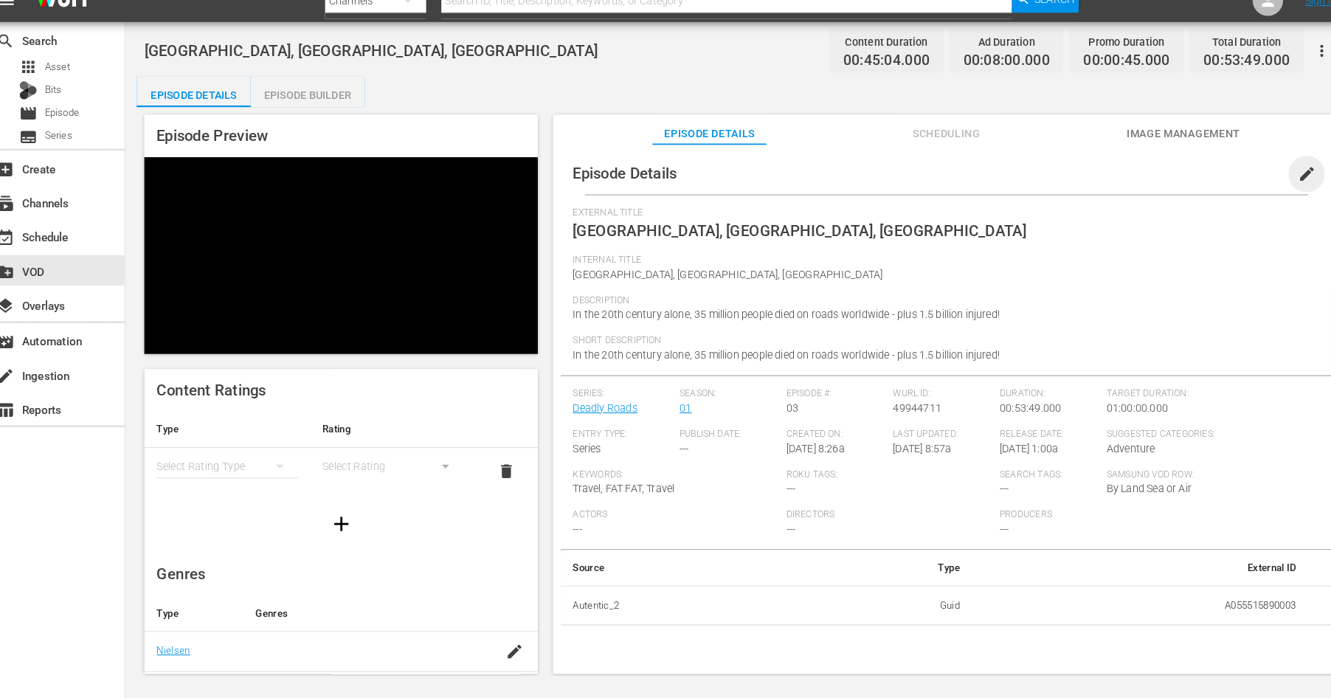
click at [1280, 190] on span "edit" at bounding box center [1280, 189] width 18 height 18
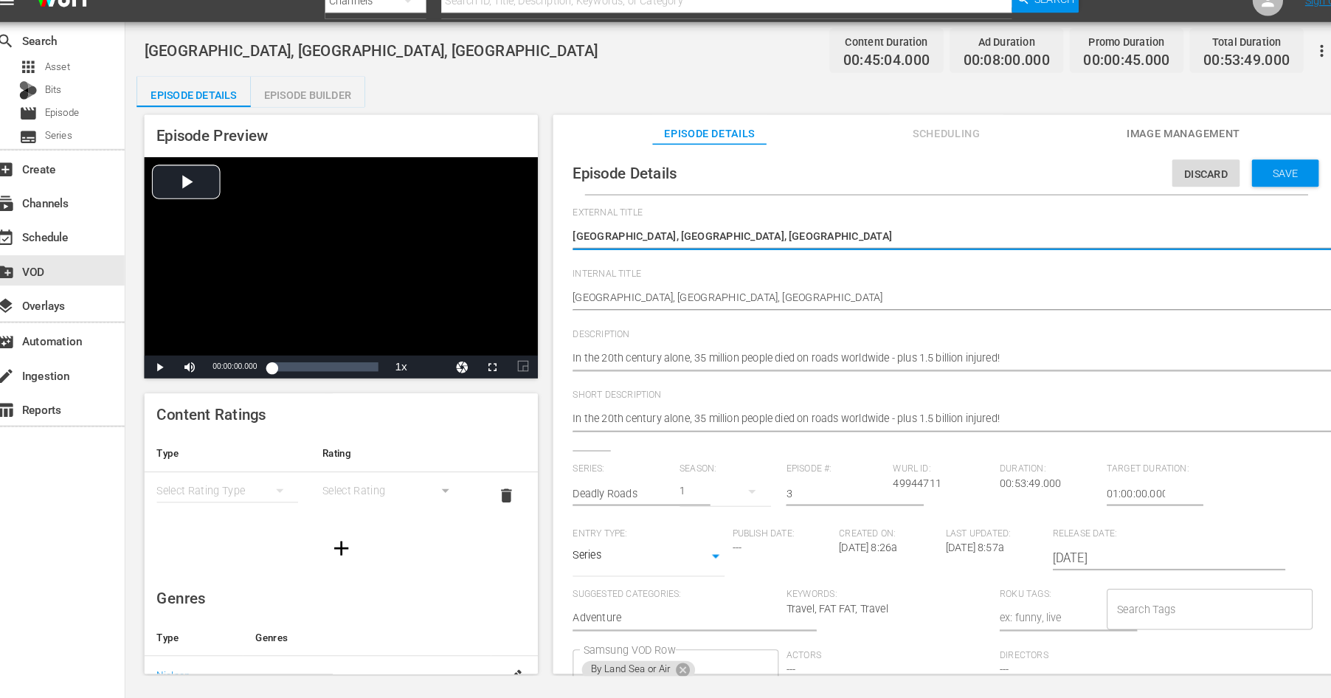
scroll to position [99, 0]
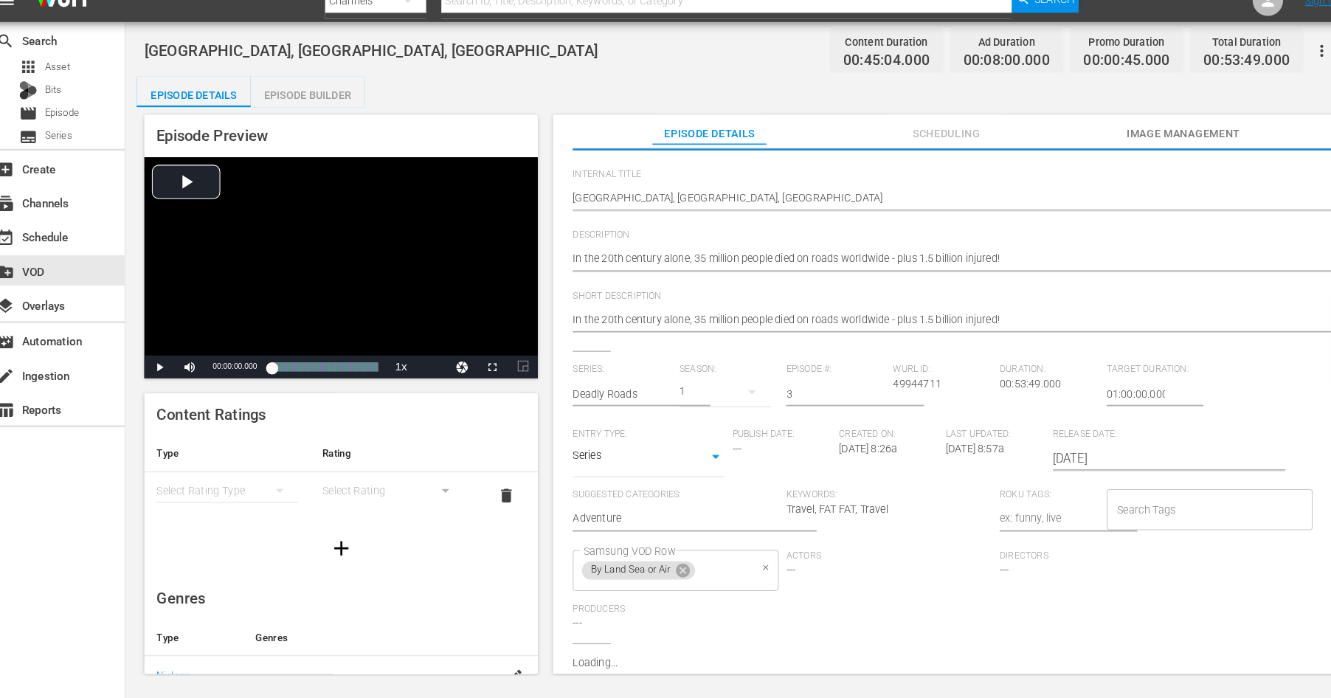
click at [682, 572] on icon at bounding box center [674, 574] width 16 height 16
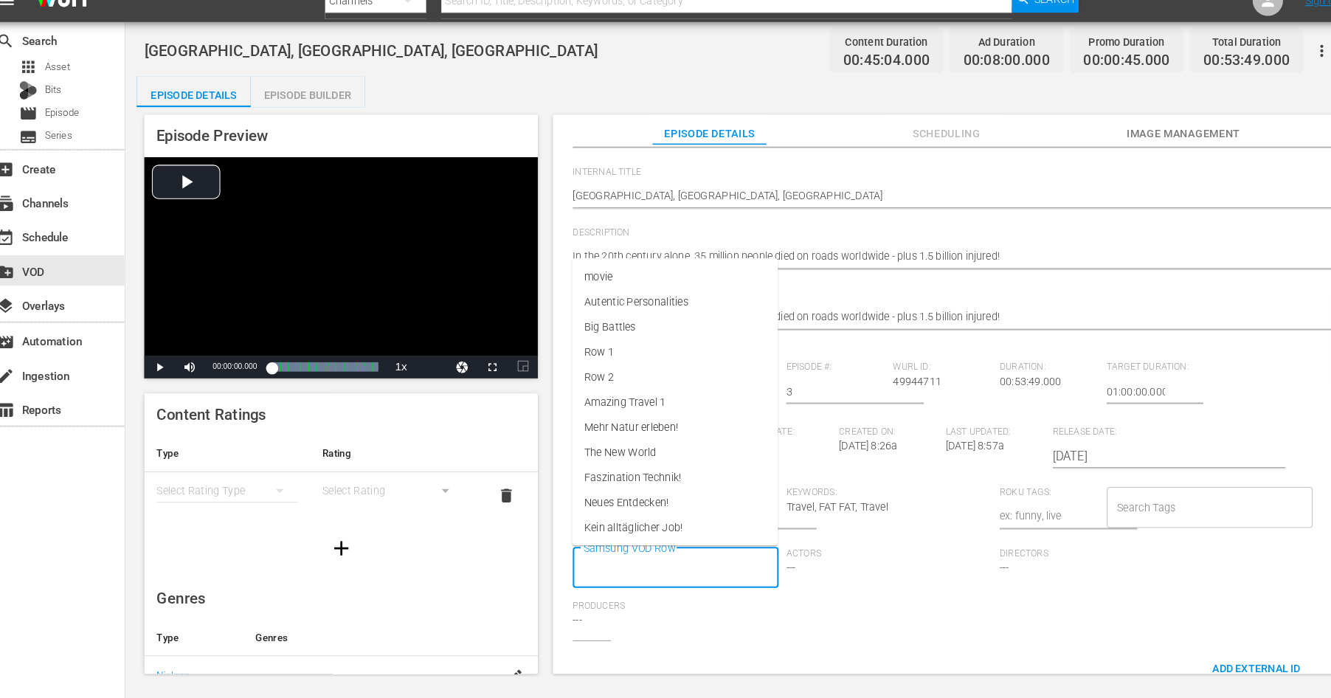
click at [658, 575] on input "Samsung VOD Row" at bounding box center [656, 571] width 164 height 27
type input "Hot"
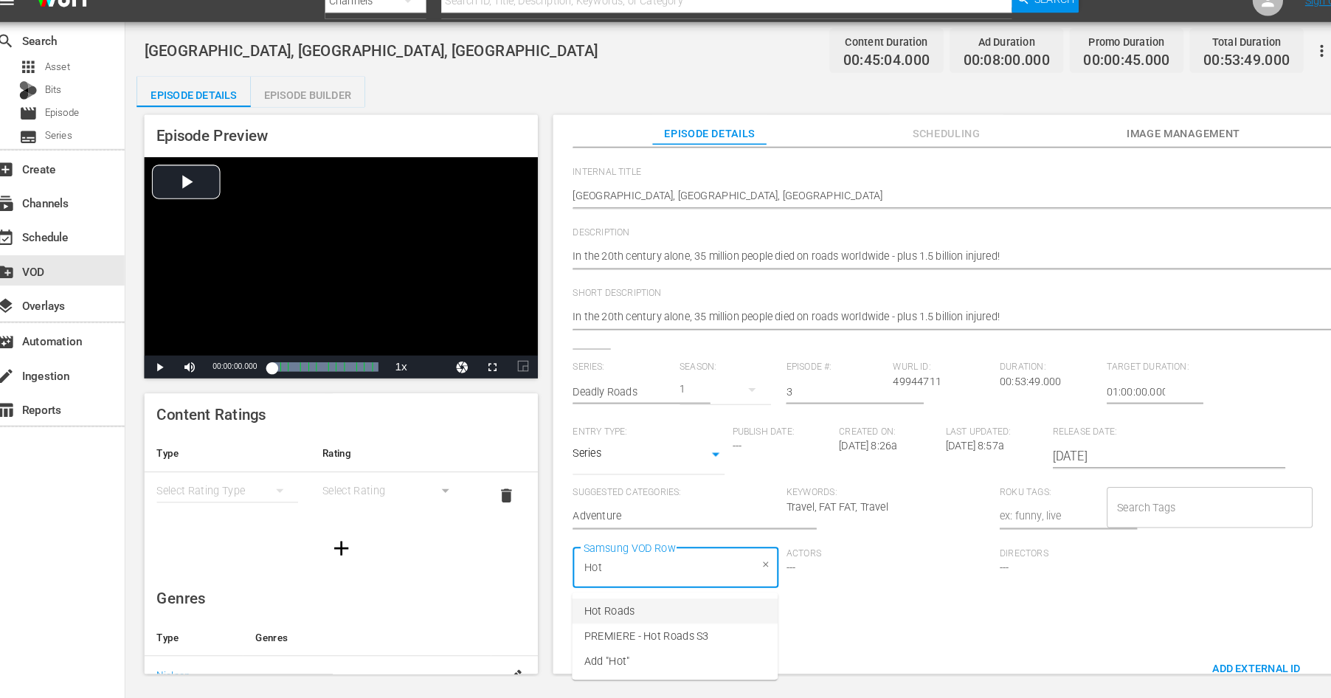
click at [603, 622] on li "Hot Roads" at bounding box center [666, 613] width 200 height 24
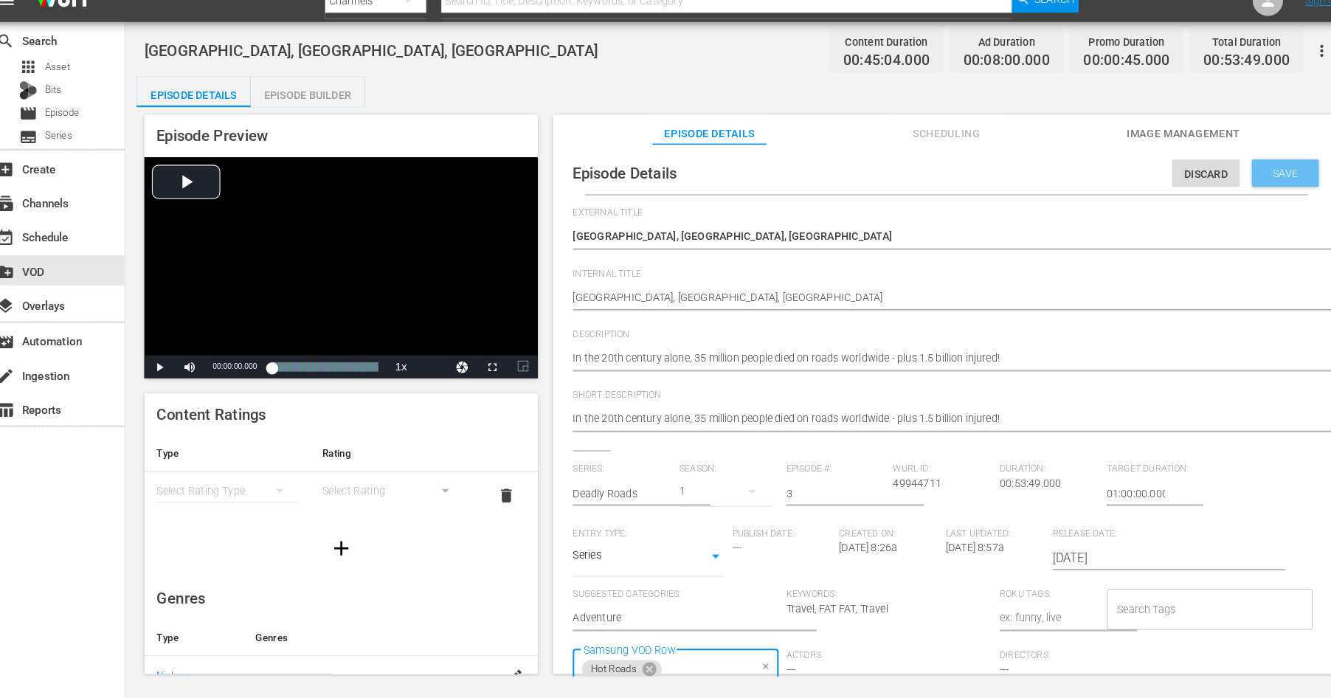
click at [1257, 184] on span "Save" at bounding box center [1259, 188] width 48 height 12
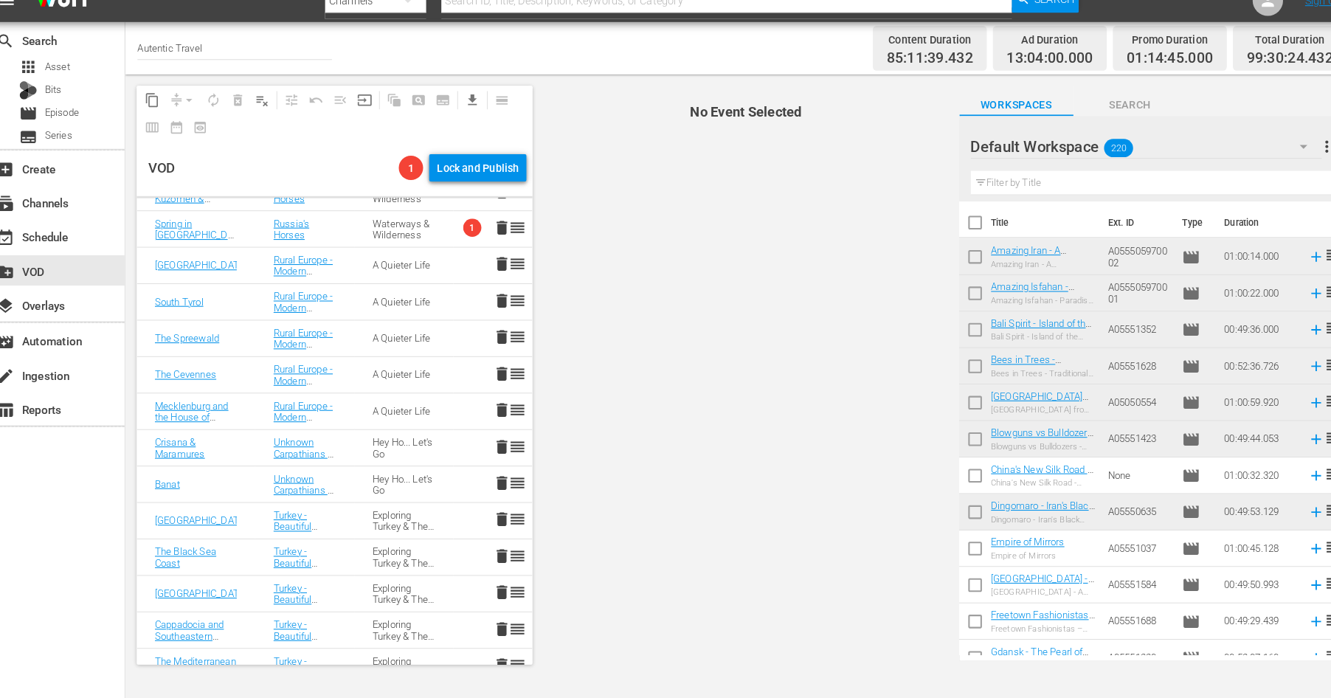
scroll to position [890, 0]
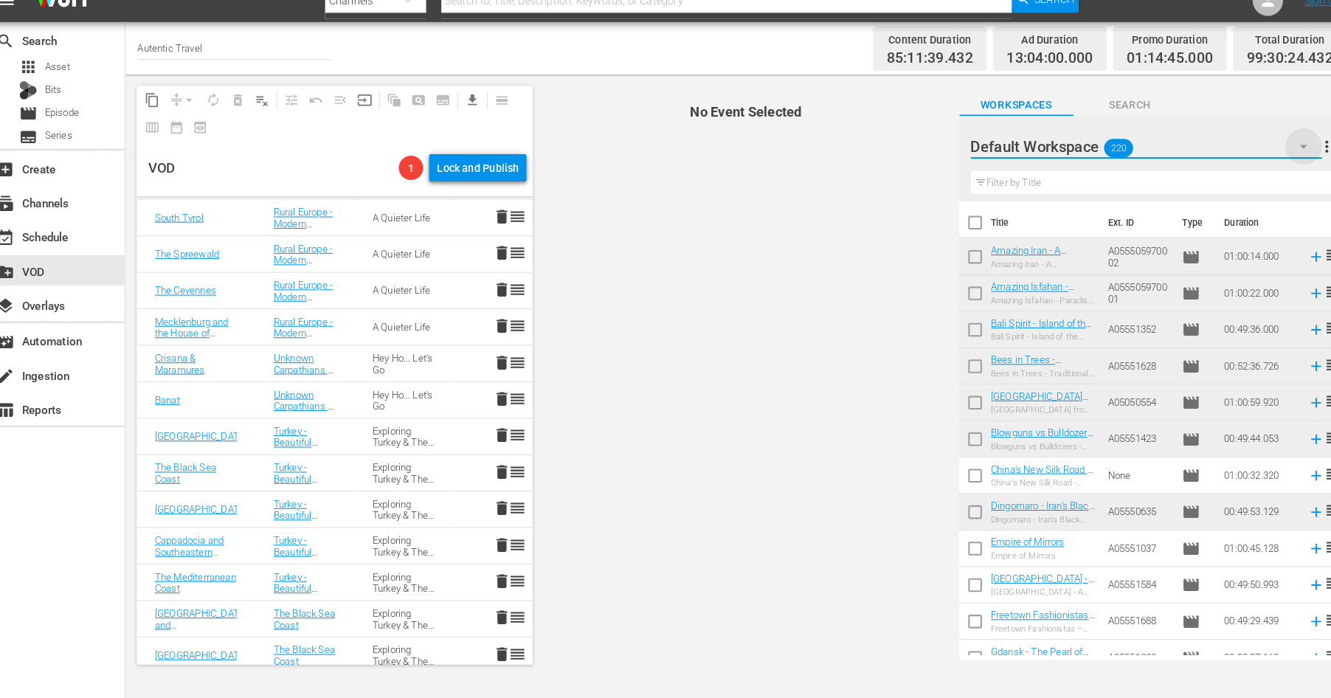
click at [1273, 159] on icon "button" at bounding box center [1277, 162] width 18 height 18
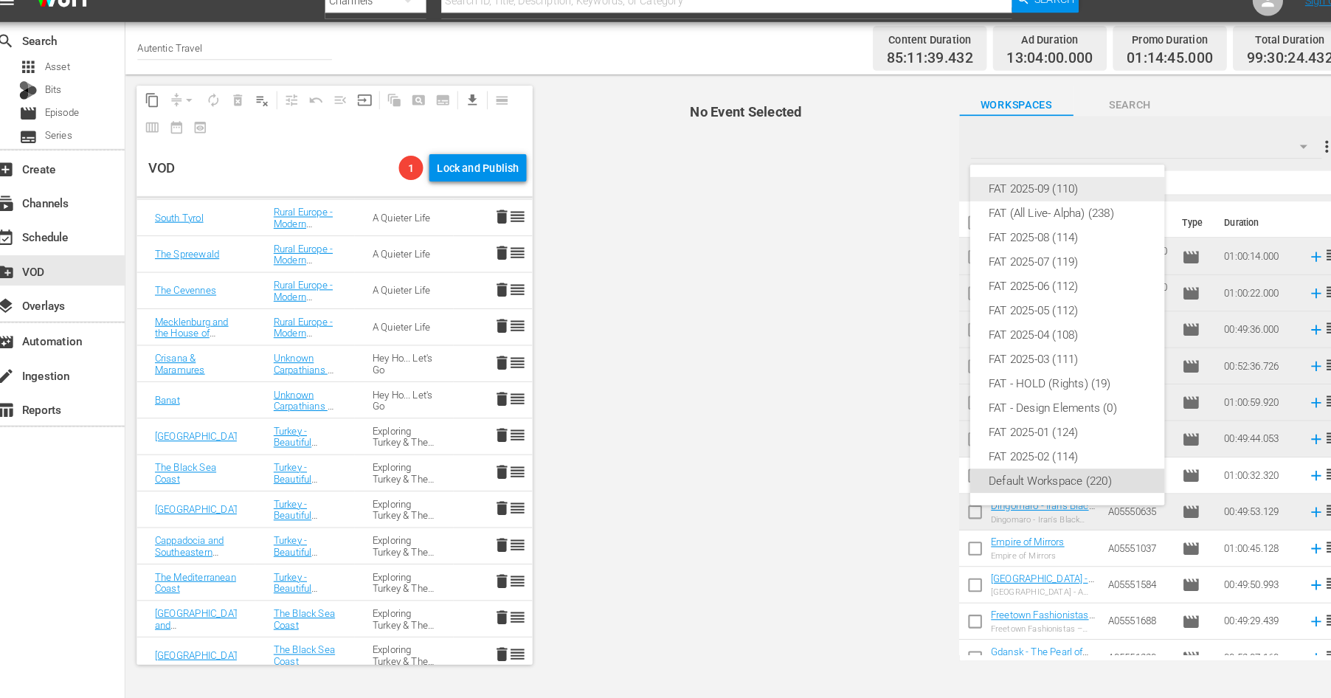
click at [1004, 207] on div "FAT 2025-09 (110)" at bounding box center [1047, 204] width 153 height 24
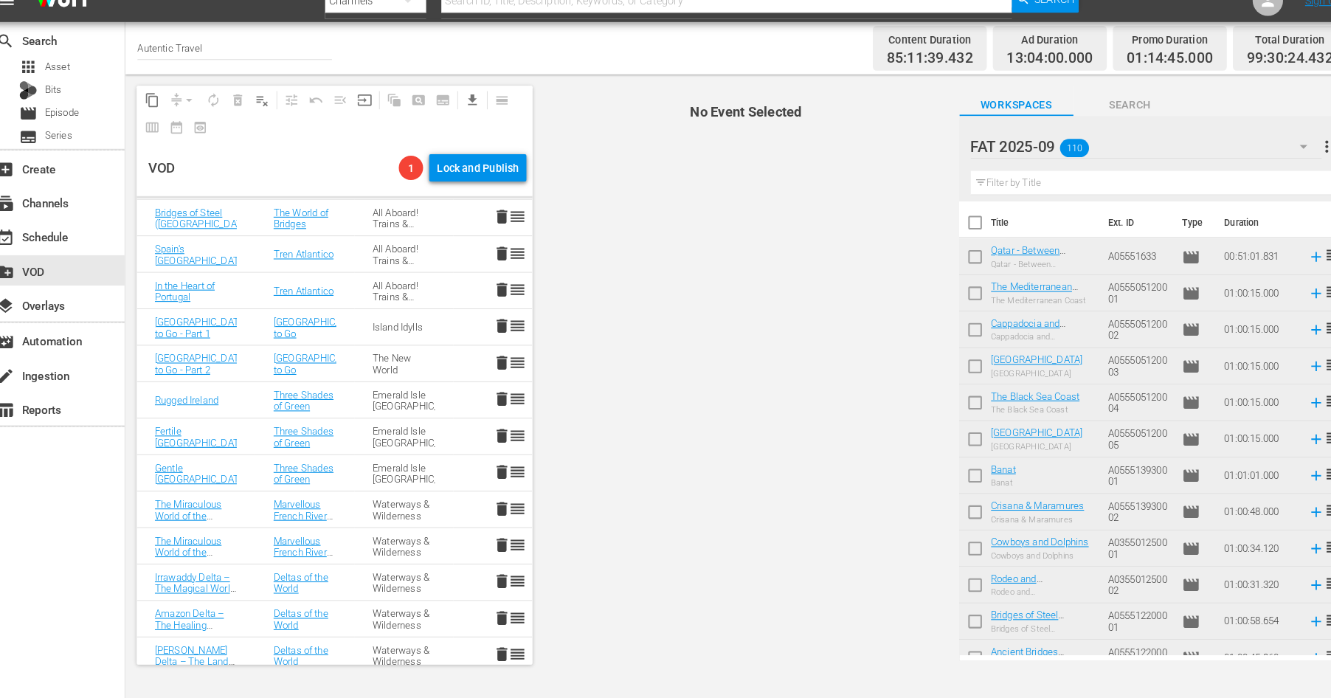
scroll to position [2772, 0]
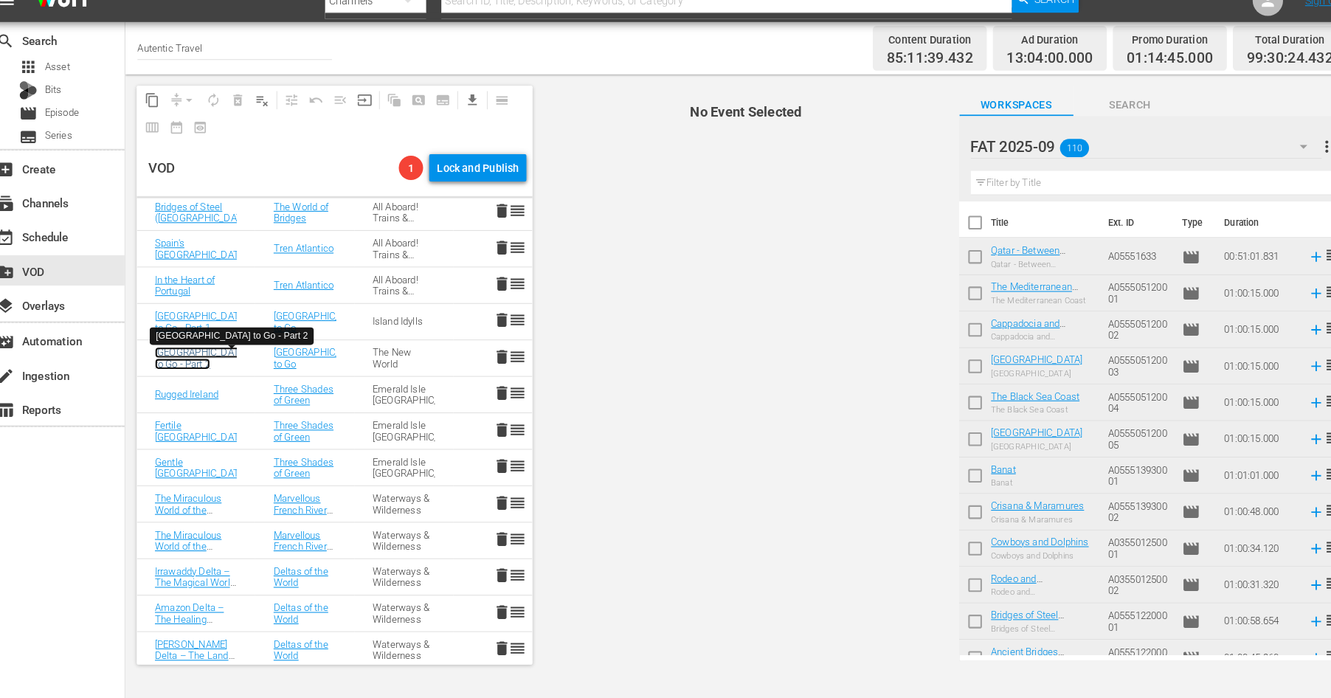
click at [224, 371] on link "[GEOGRAPHIC_DATA] to Go - Part 2" at bounding box center [206, 368] width 89 height 22
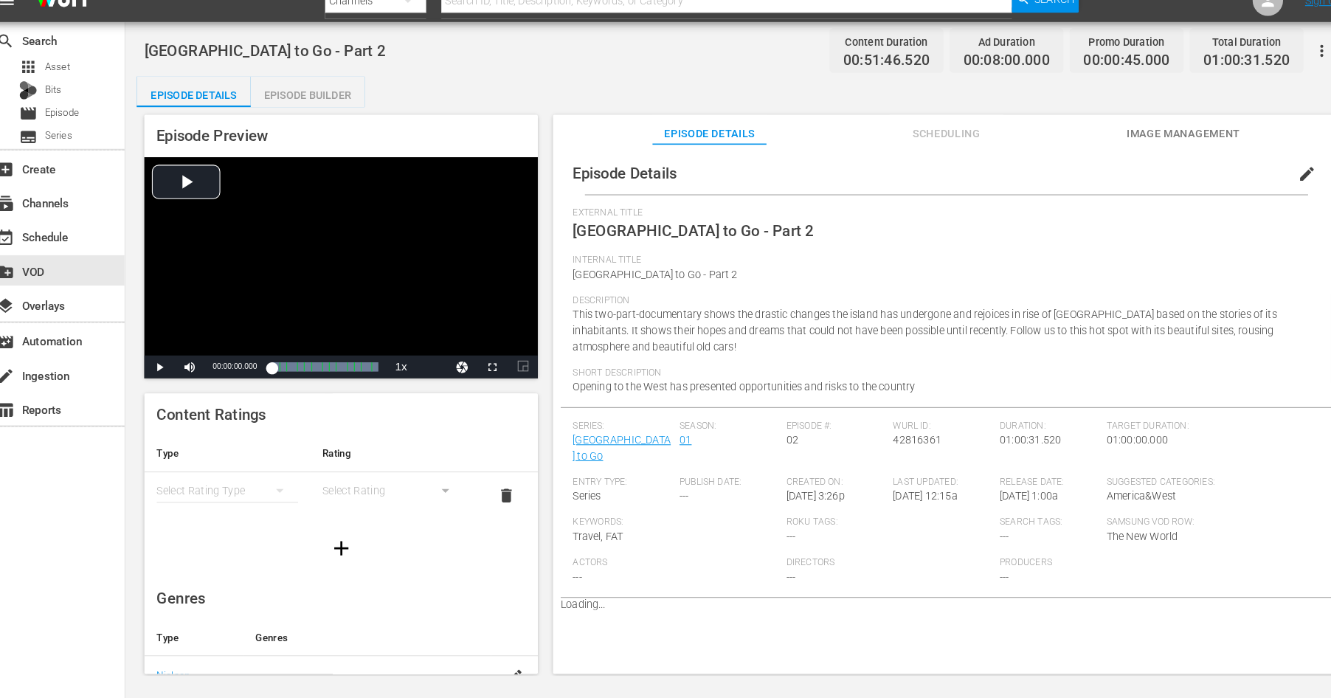
click at [1274, 193] on span "edit" at bounding box center [1280, 189] width 18 height 18
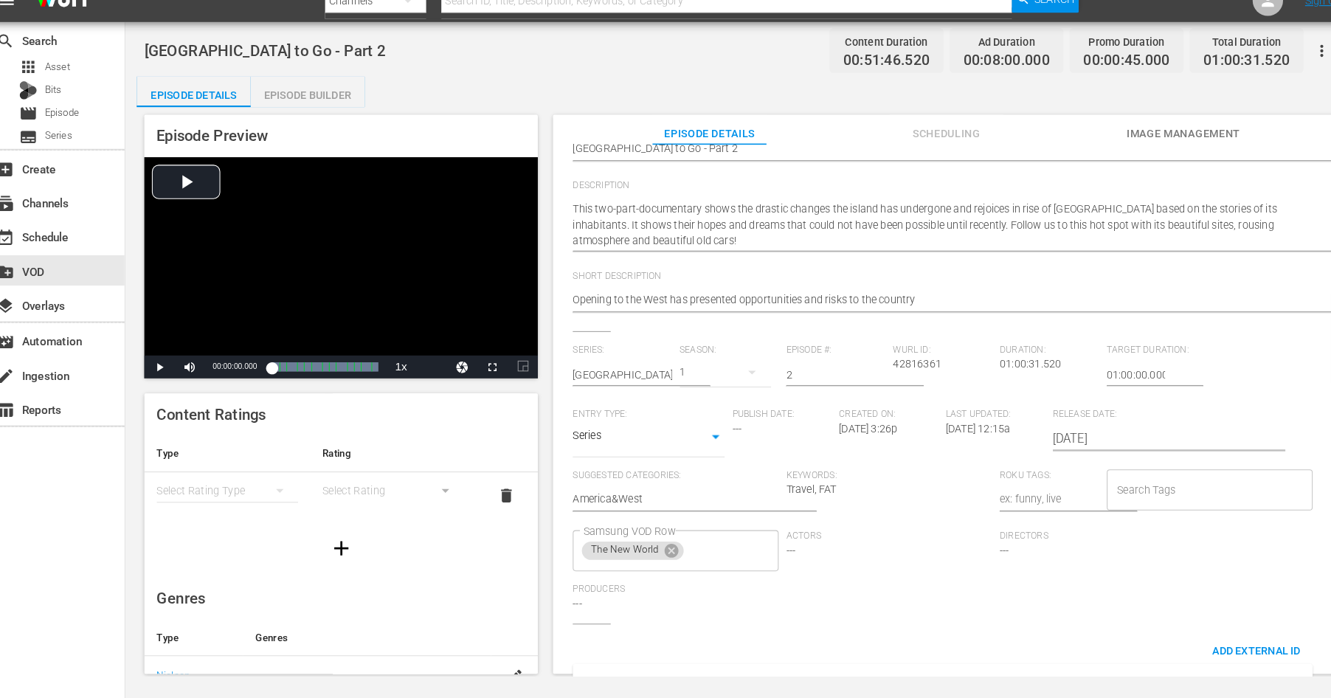
scroll to position [148, 0]
click at [665, 557] on icon at bounding box center [662, 551] width 13 height 13
click at [625, 555] on input "Samsung VOD Row" at bounding box center [656, 551] width 164 height 27
type input "Isla"
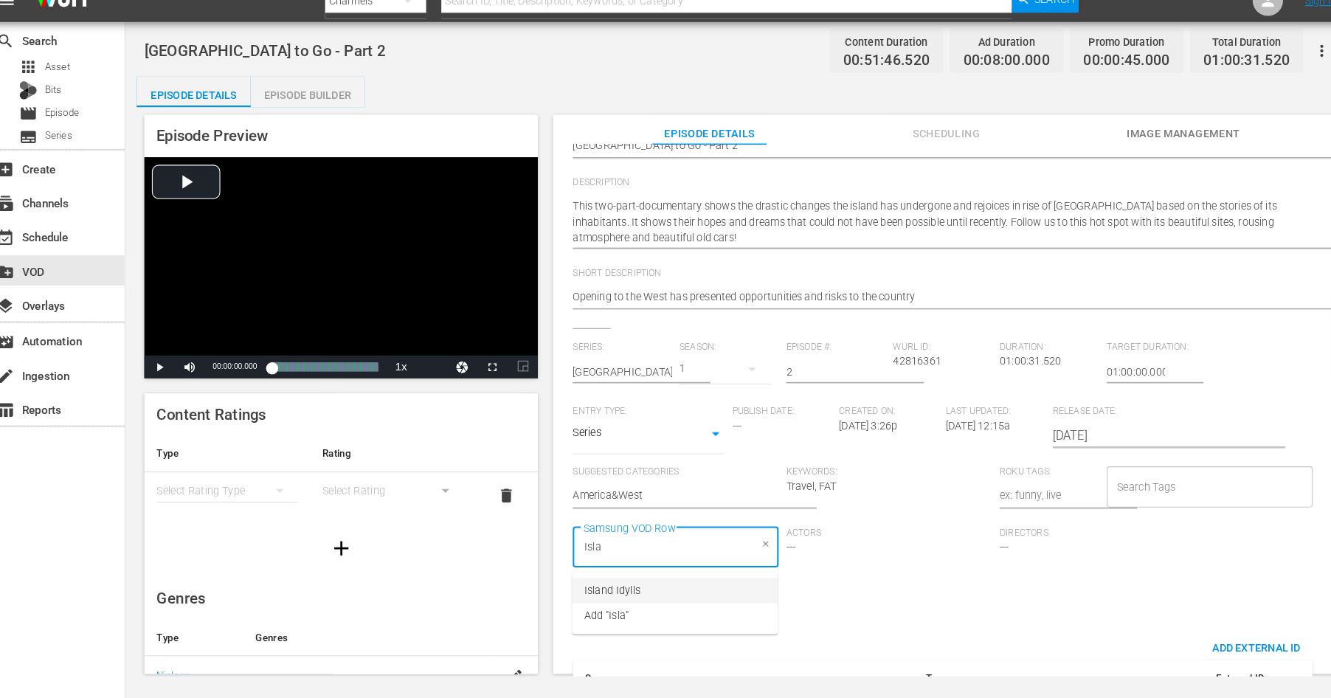
click at [606, 596] on span "Island Idylls" at bounding box center [605, 593] width 55 height 15
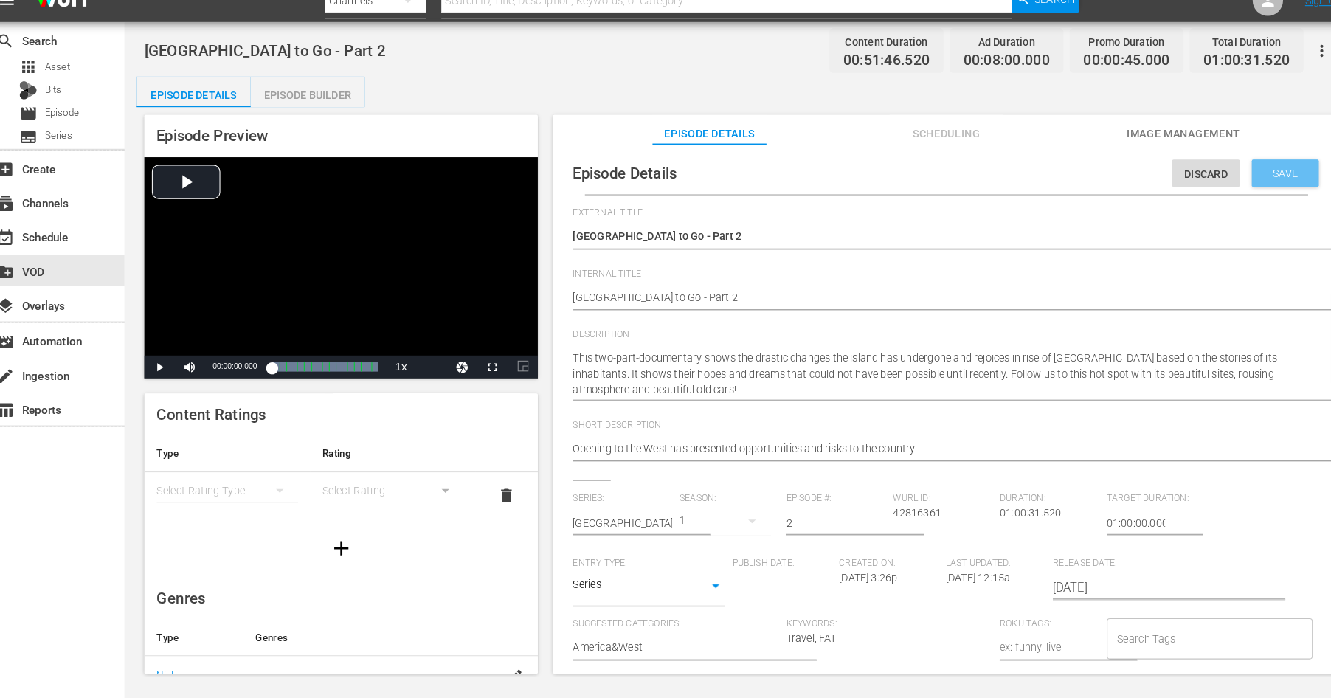
click at [1261, 187] on span "Save" at bounding box center [1259, 188] width 48 height 12
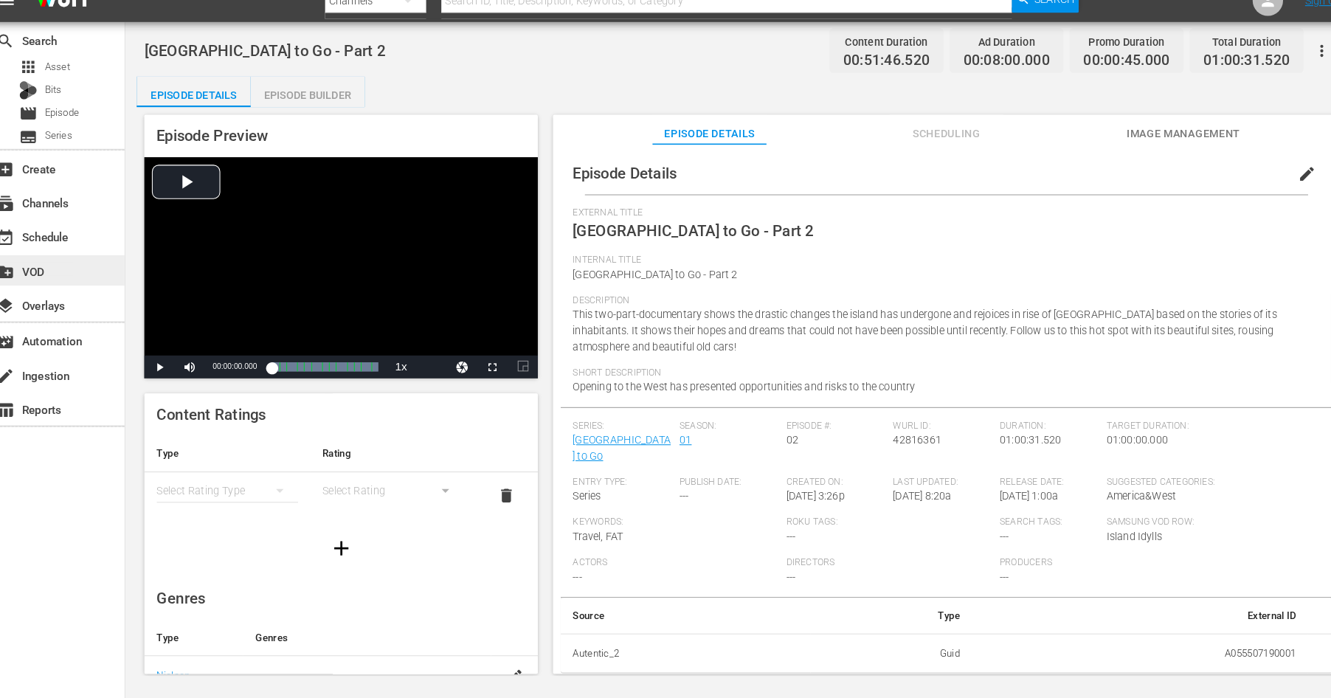
click at [42, 275] on div "create_new_folder VOD" at bounding box center [41, 280] width 83 height 13
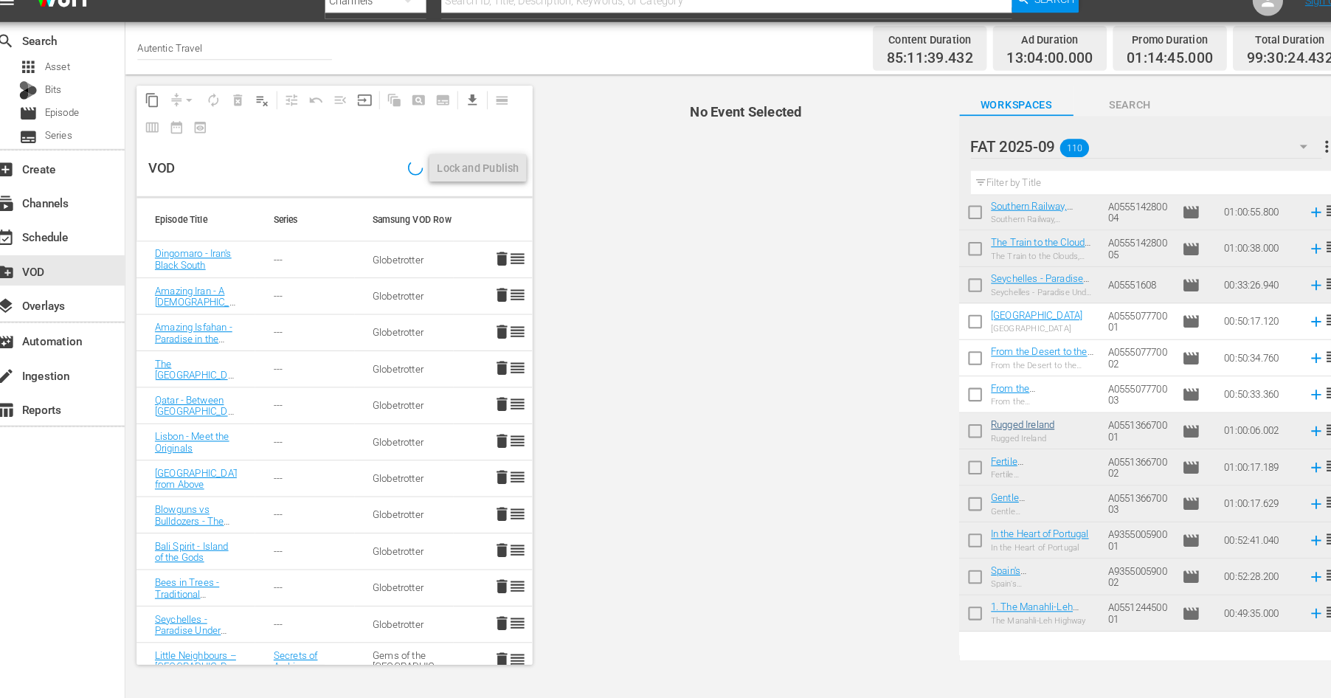
scroll to position [682, 0]
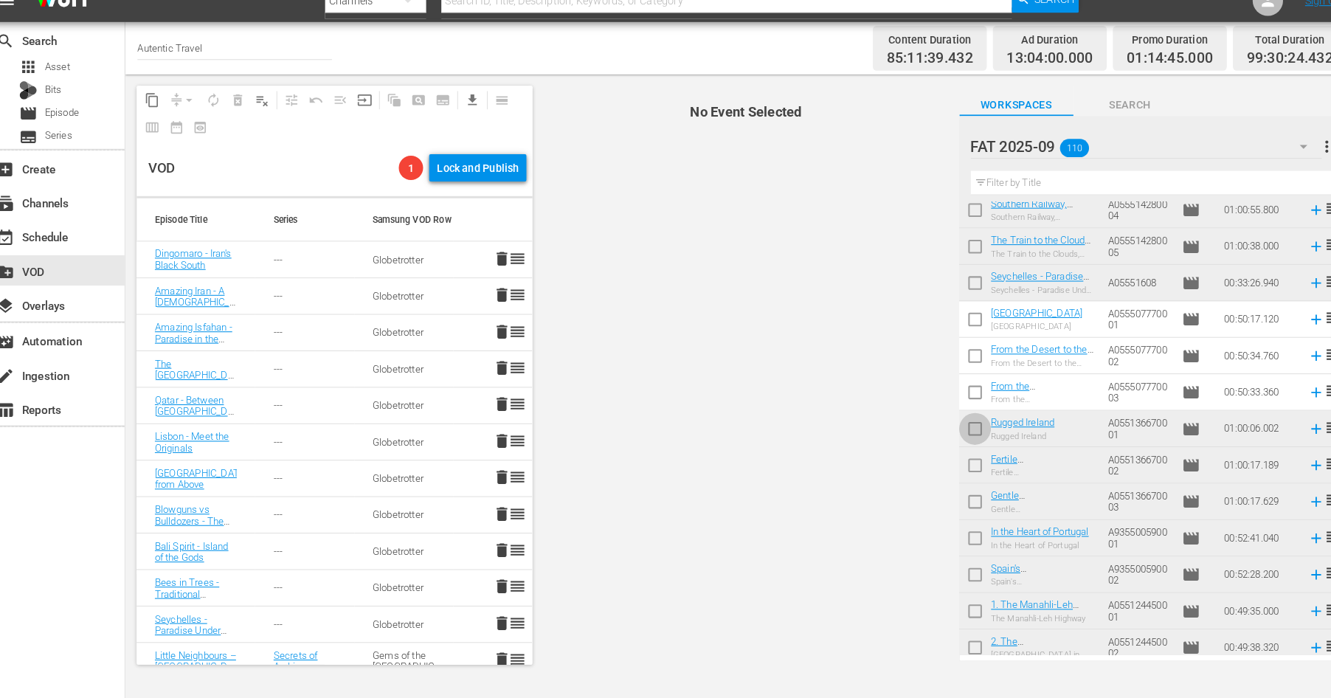
click at [954, 438] on input "checkbox" at bounding box center [958, 439] width 31 height 31
checkbox input "true"
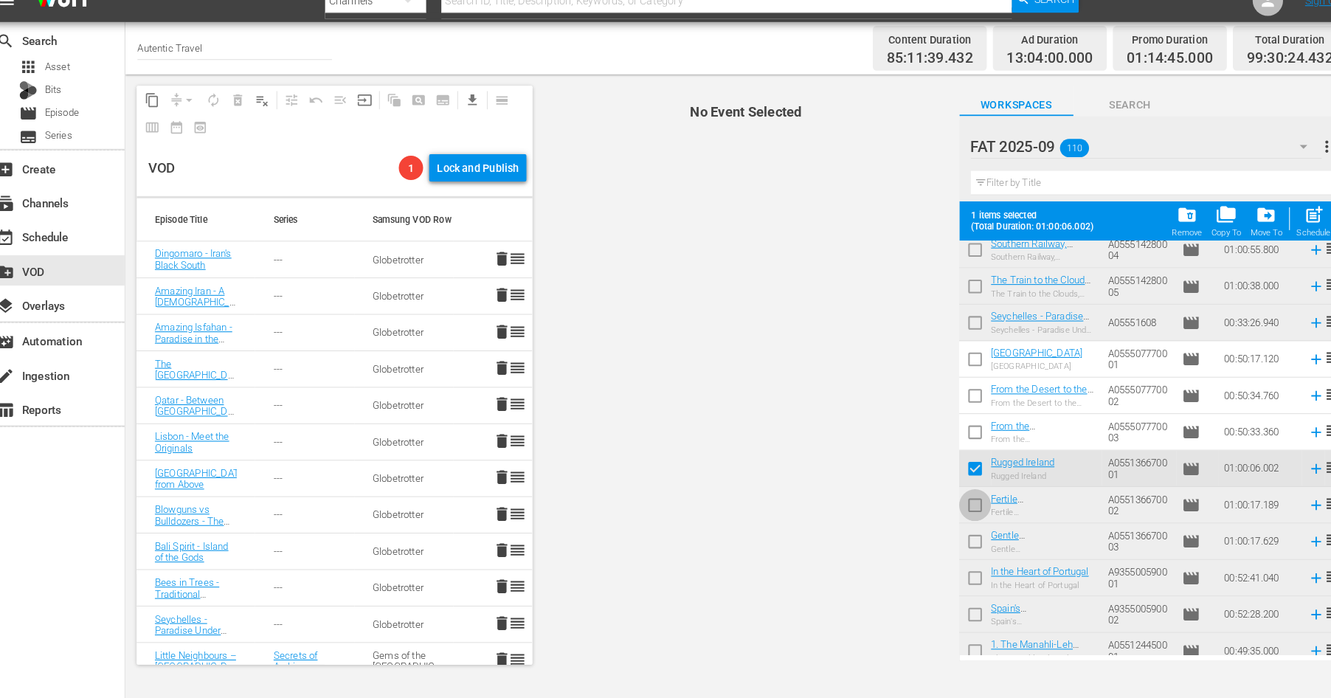
click at [959, 506] on input "checkbox" at bounding box center [958, 513] width 31 height 31
checkbox input "true"
click at [957, 543] on input "checkbox" at bounding box center [958, 548] width 31 height 31
checkbox input "true"
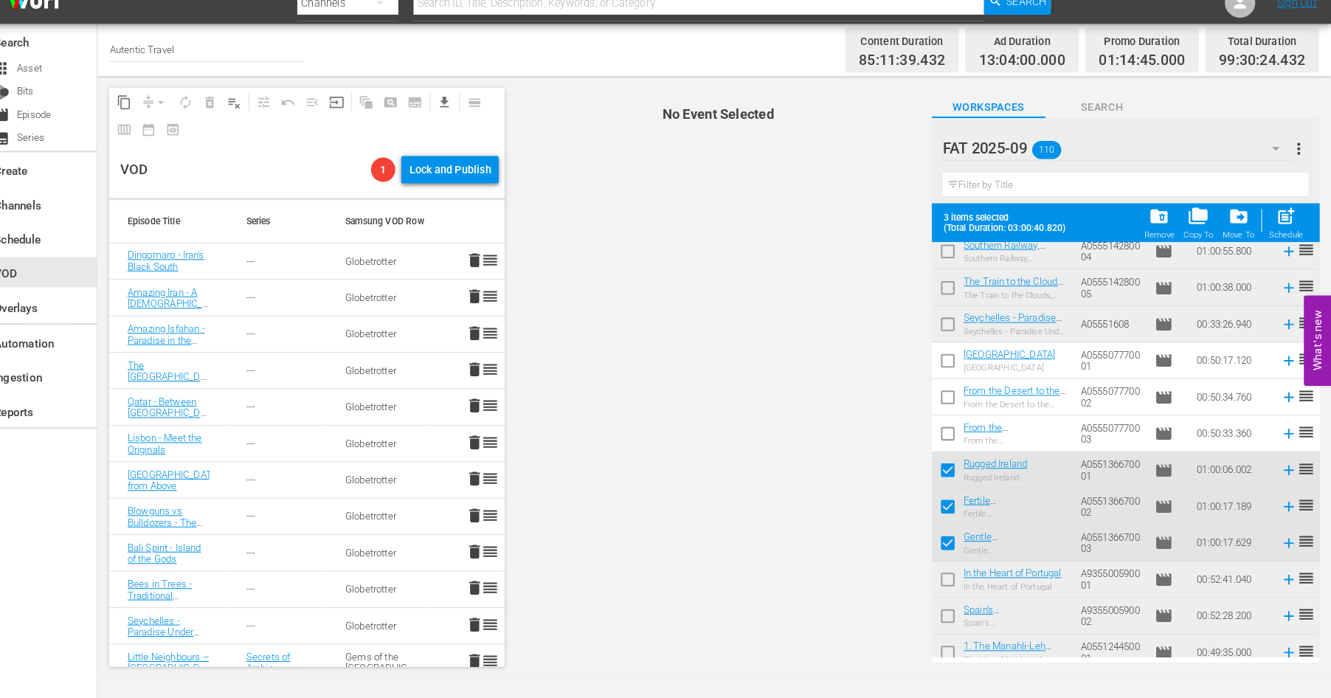
click at [1303, 161] on span "more_vert" at bounding box center [1300, 162] width 18 height 18
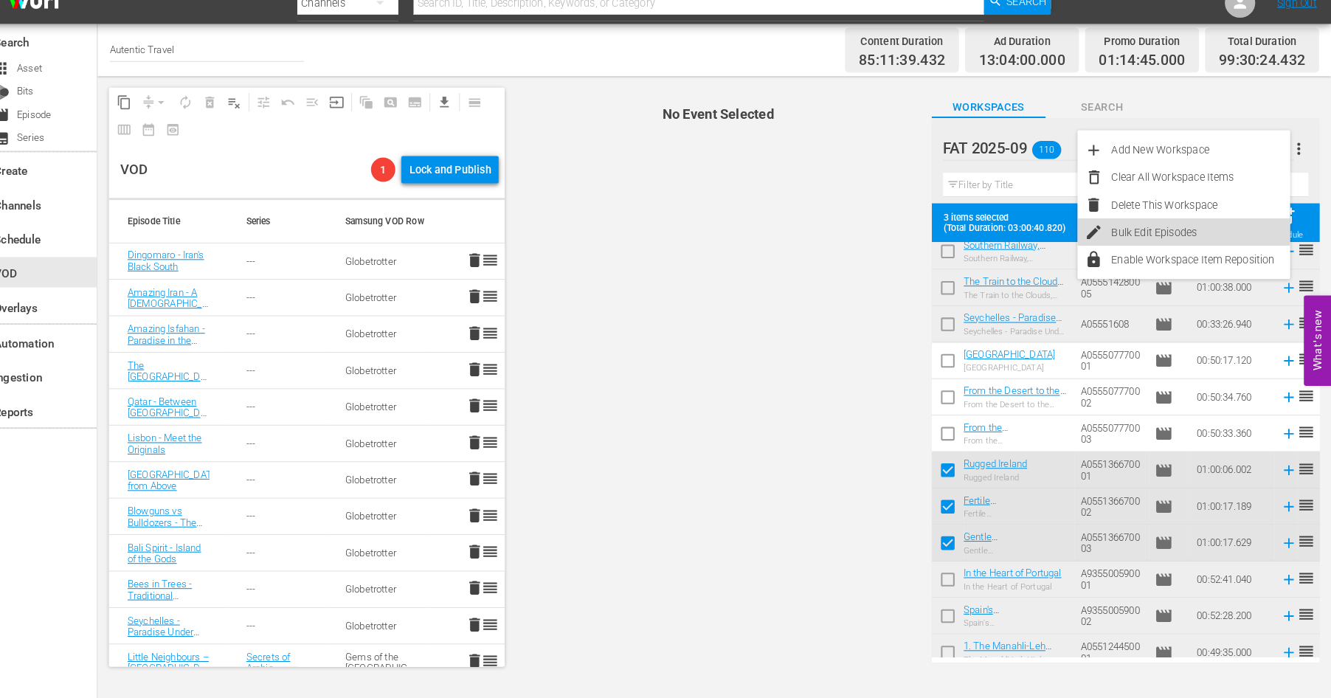
click at [1176, 248] on div "Bulk Edit Episodes" at bounding box center [1203, 243] width 173 height 27
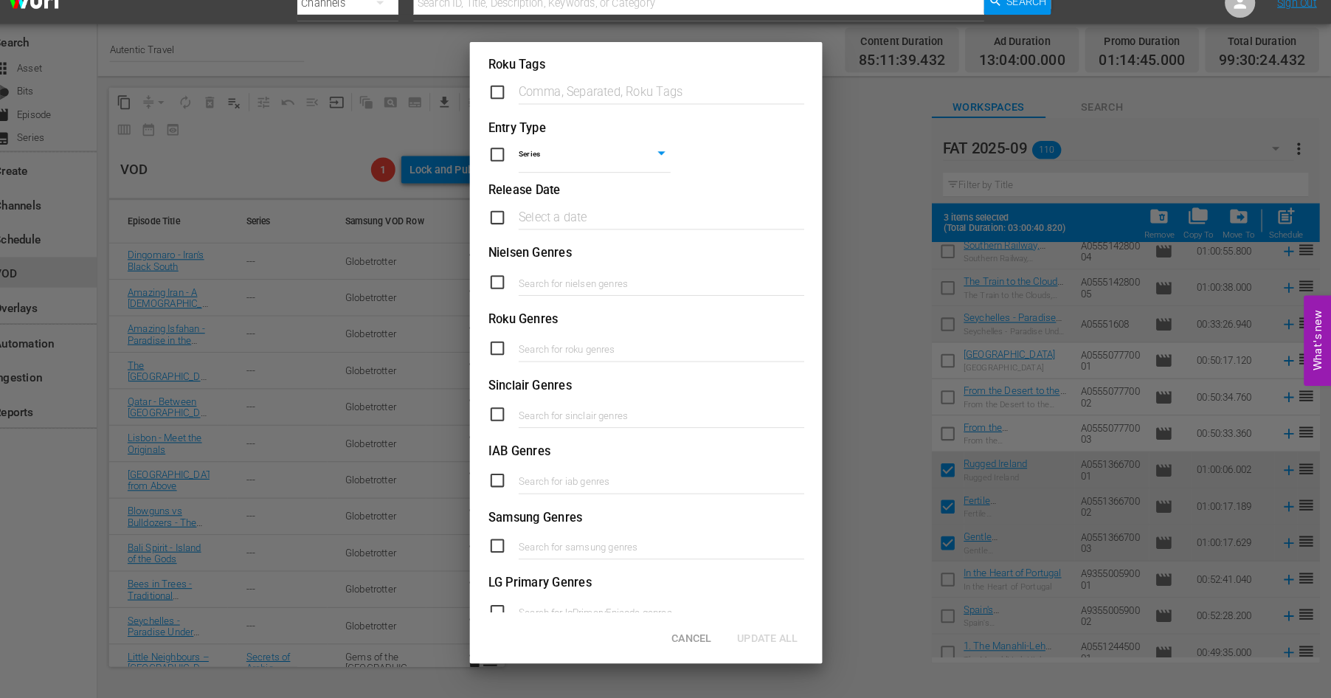
scroll to position [124, 0]
click at [519, 550] on input "checkbox" at bounding box center [527, 550] width 30 height 18
checkbox input "true"
click at [592, 551] on input "text" at bounding box center [679, 551] width 277 height 35
type input "Island Idylls"
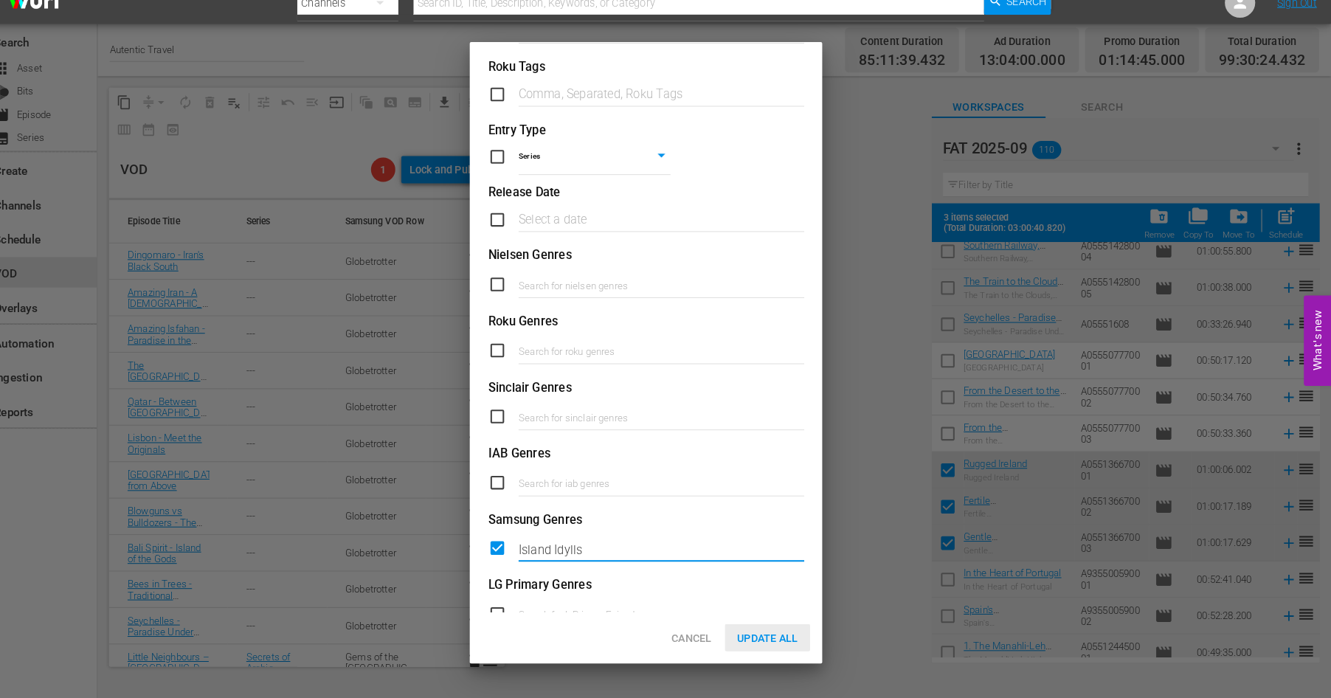
click at [763, 634] on span "Update All" at bounding box center [783, 638] width 83 height 12
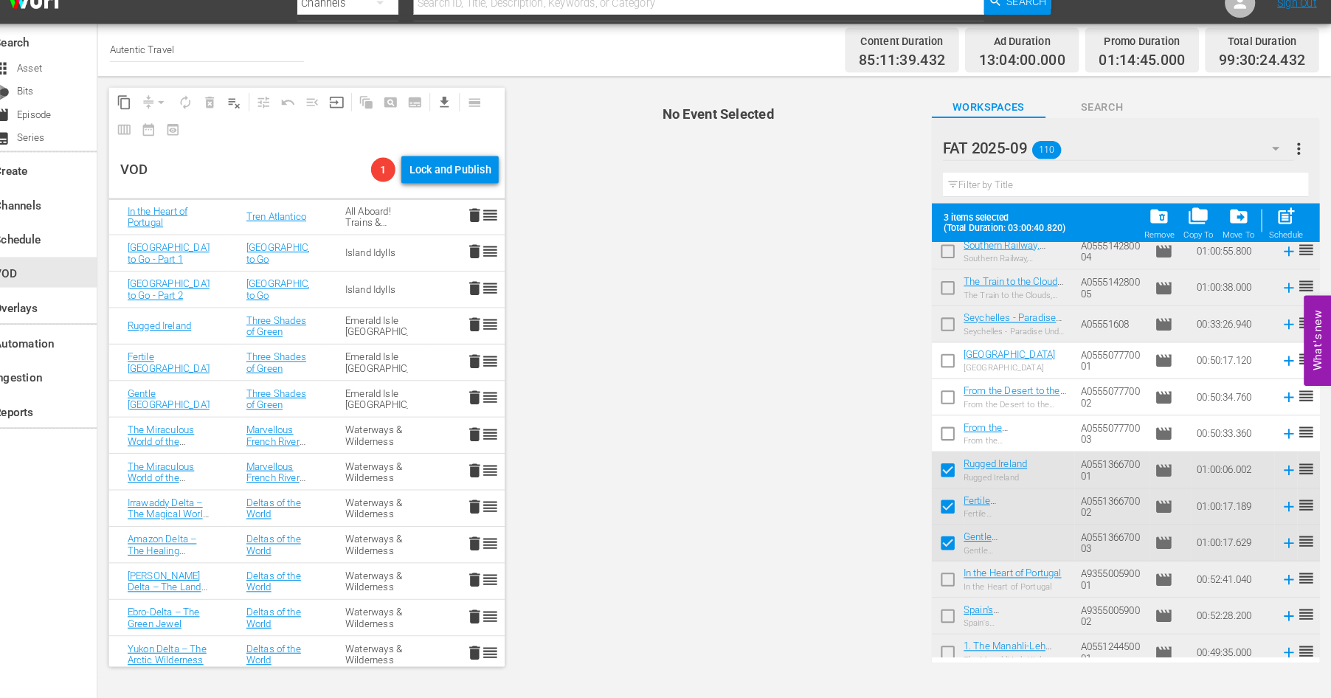
scroll to position [2839, 0]
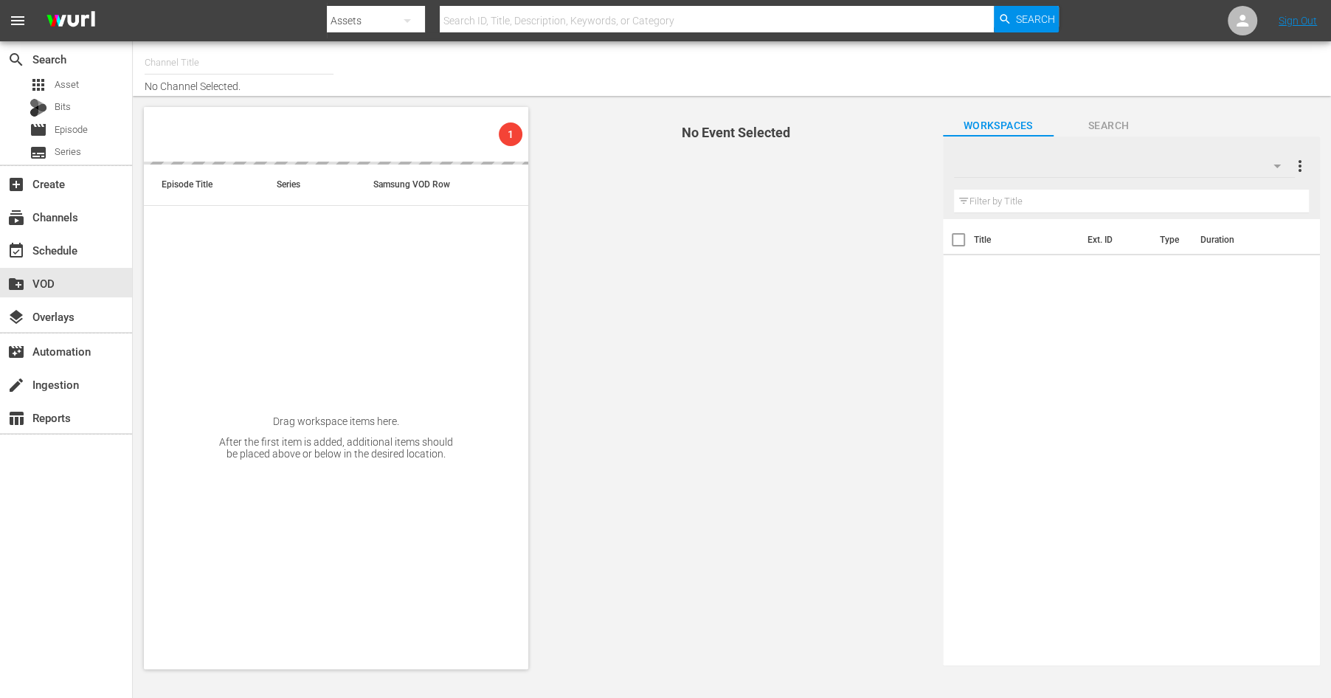
type input "Autentic Travel (1517)"
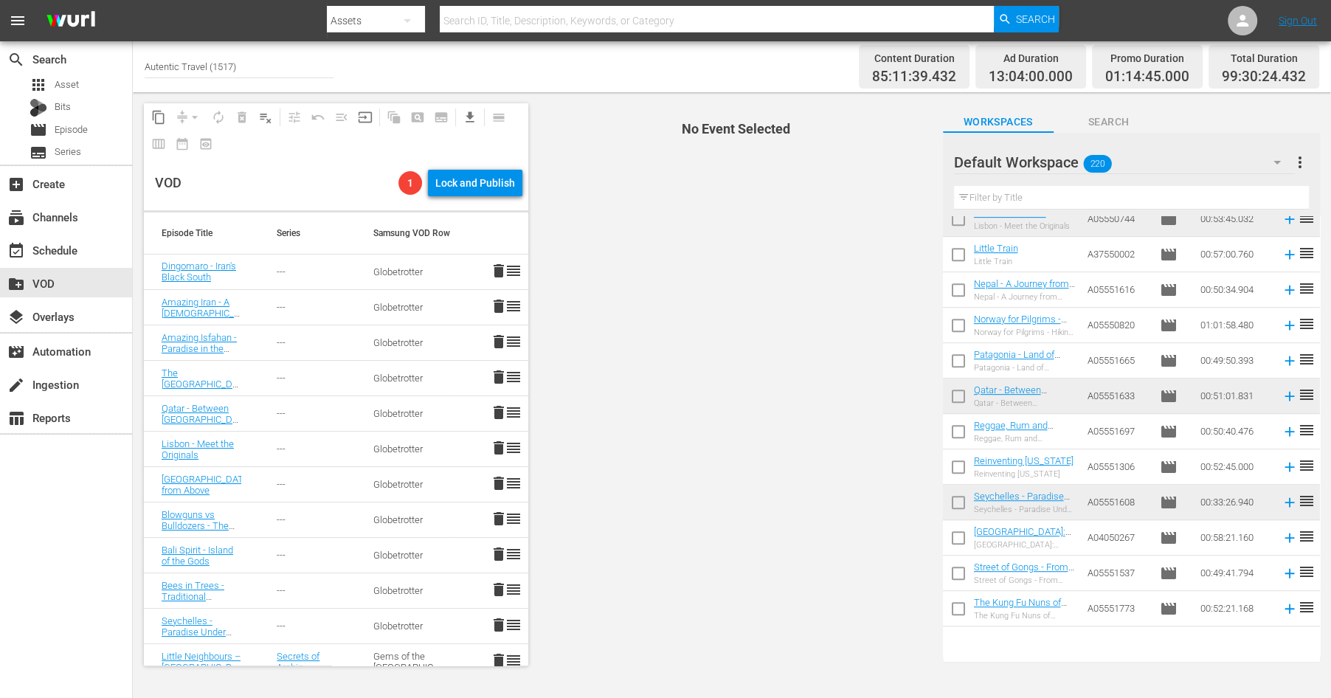
scroll to position [693, 0]
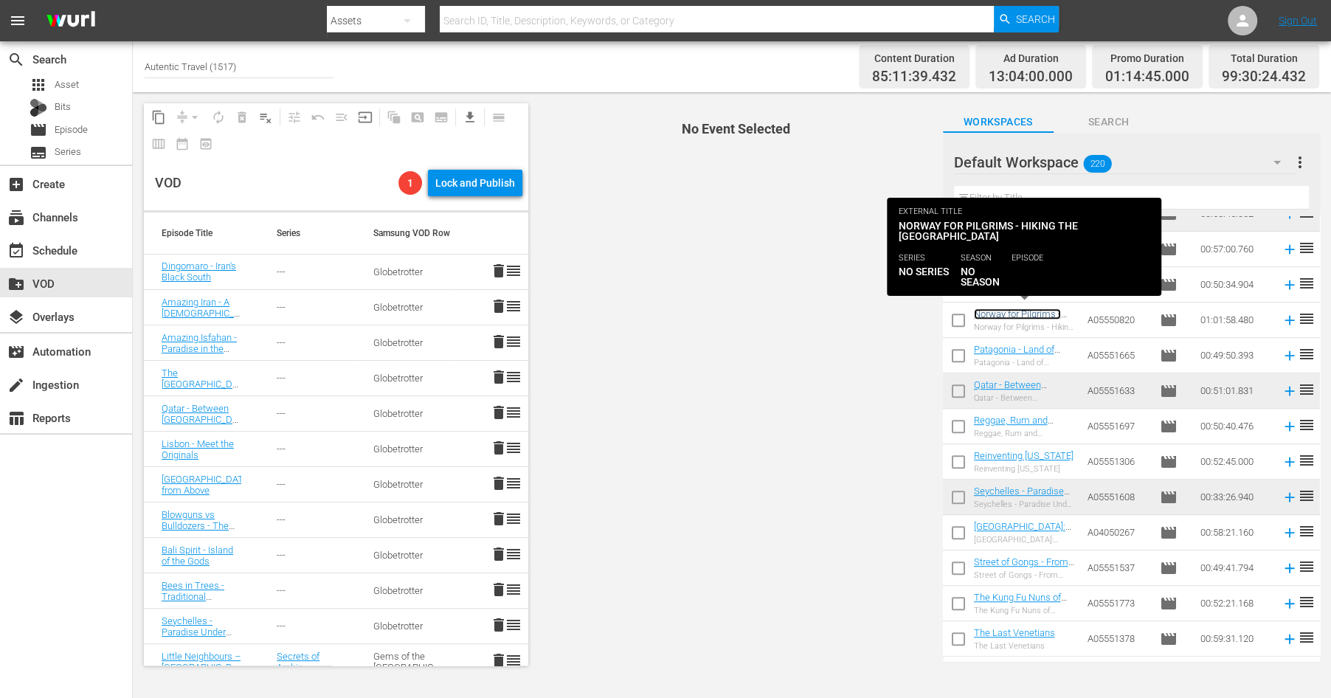
click at [1013, 316] on link "Norway for Pilgrims - Hiking the [GEOGRAPHIC_DATA]" at bounding box center [1018, 324] width 89 height 33
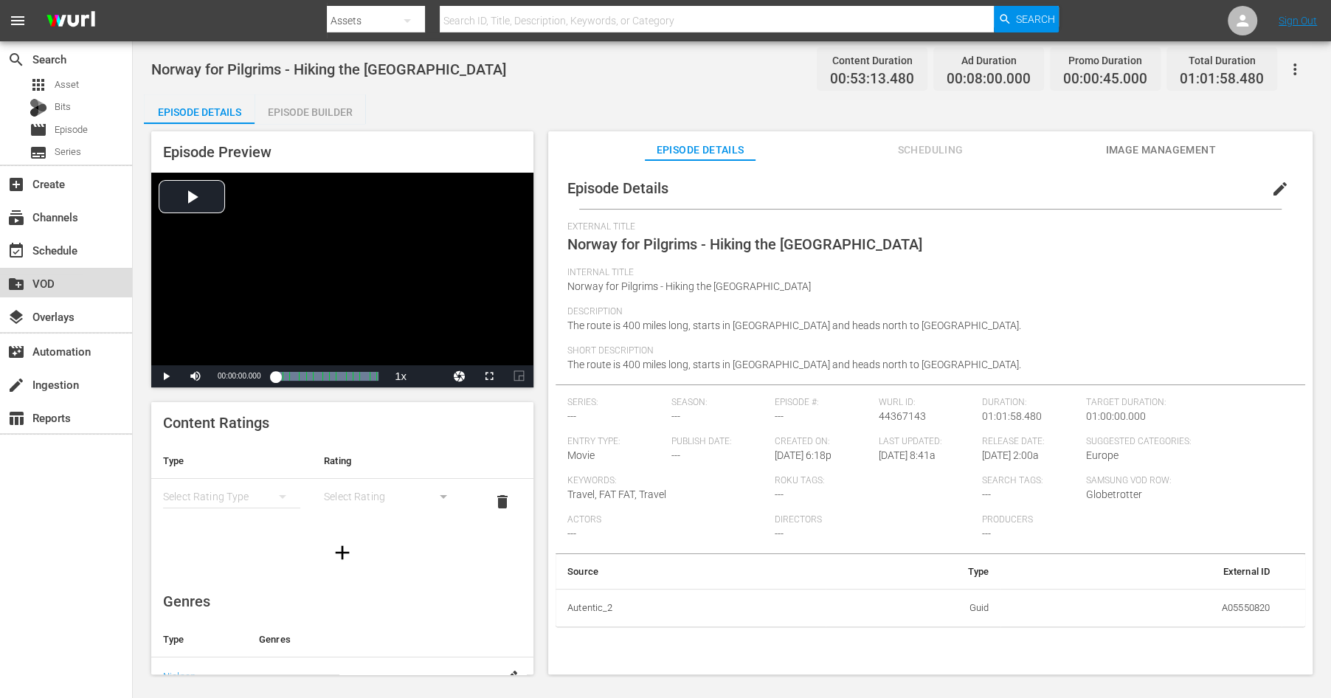
click at [52, 277] on div "create_new_folder VOD" at bounding box center [41, 280] width 83 height 13
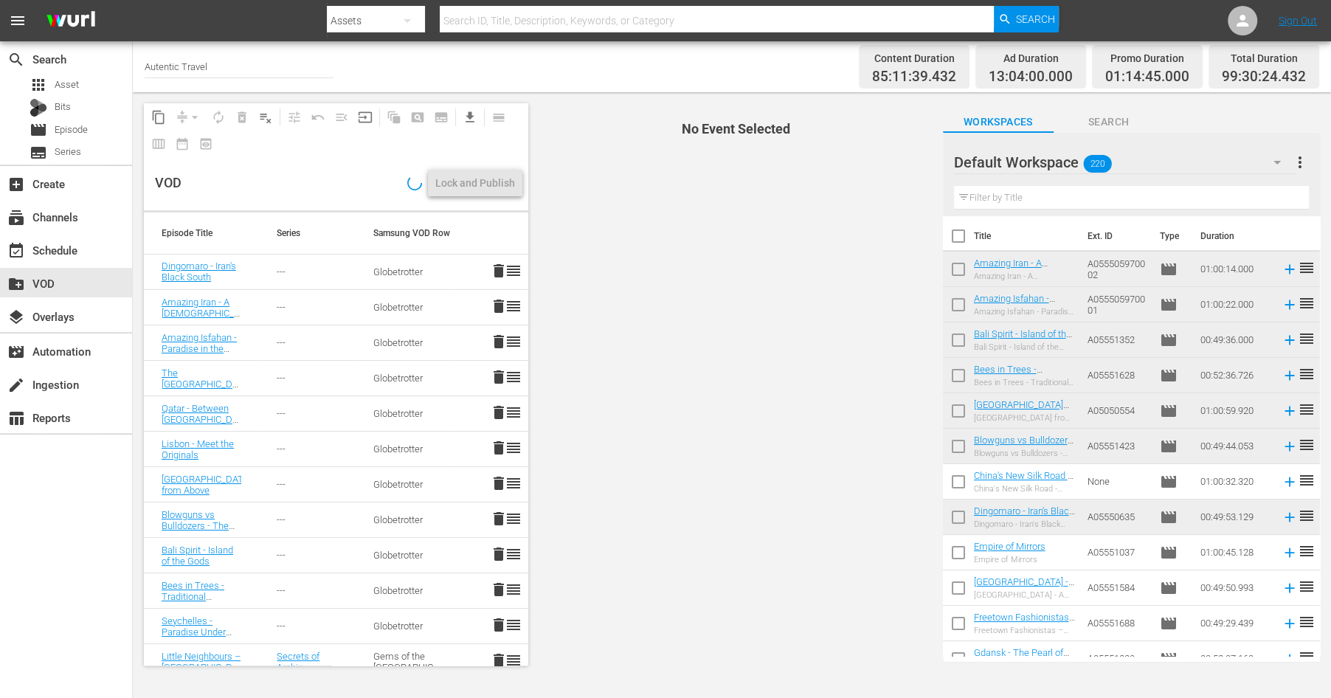
click at [1283, 159] on icon "button" at bounding box center [1277, 162] width 18 height 18
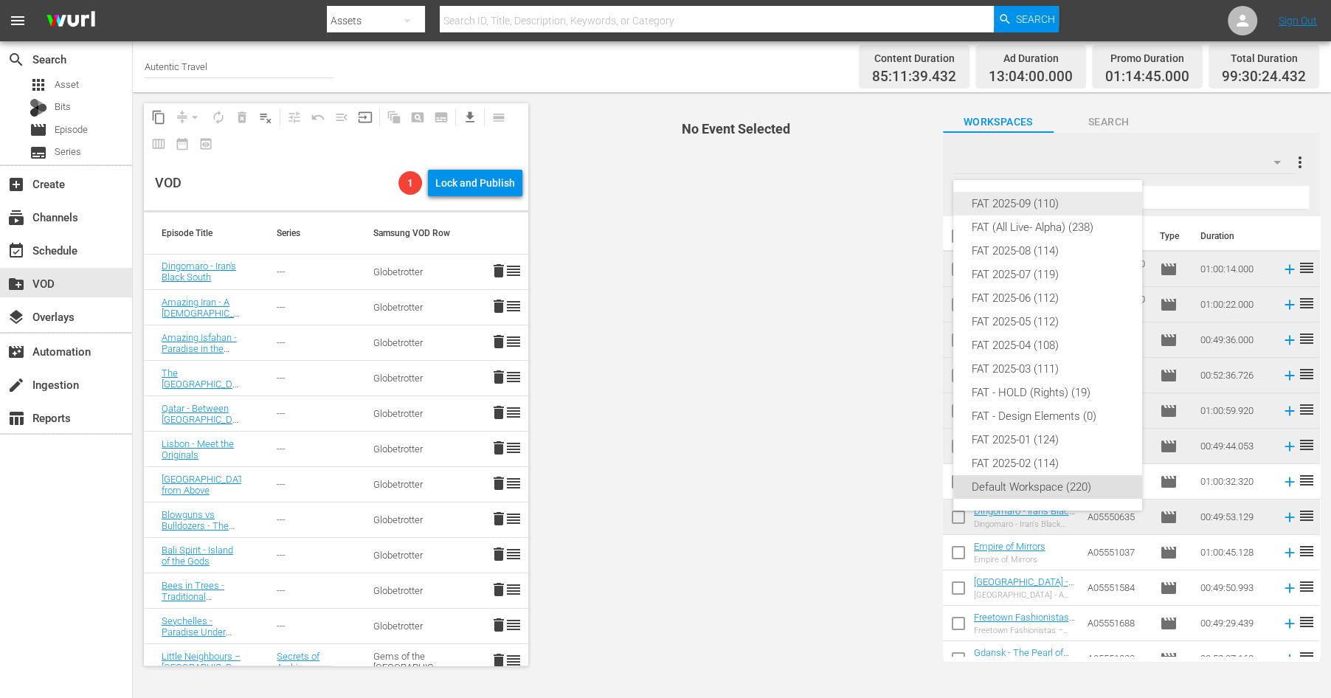
click at [994, 204] on div "FAT 2025-09 (110)" at bounding box center [1047, 204] width 153 height 24
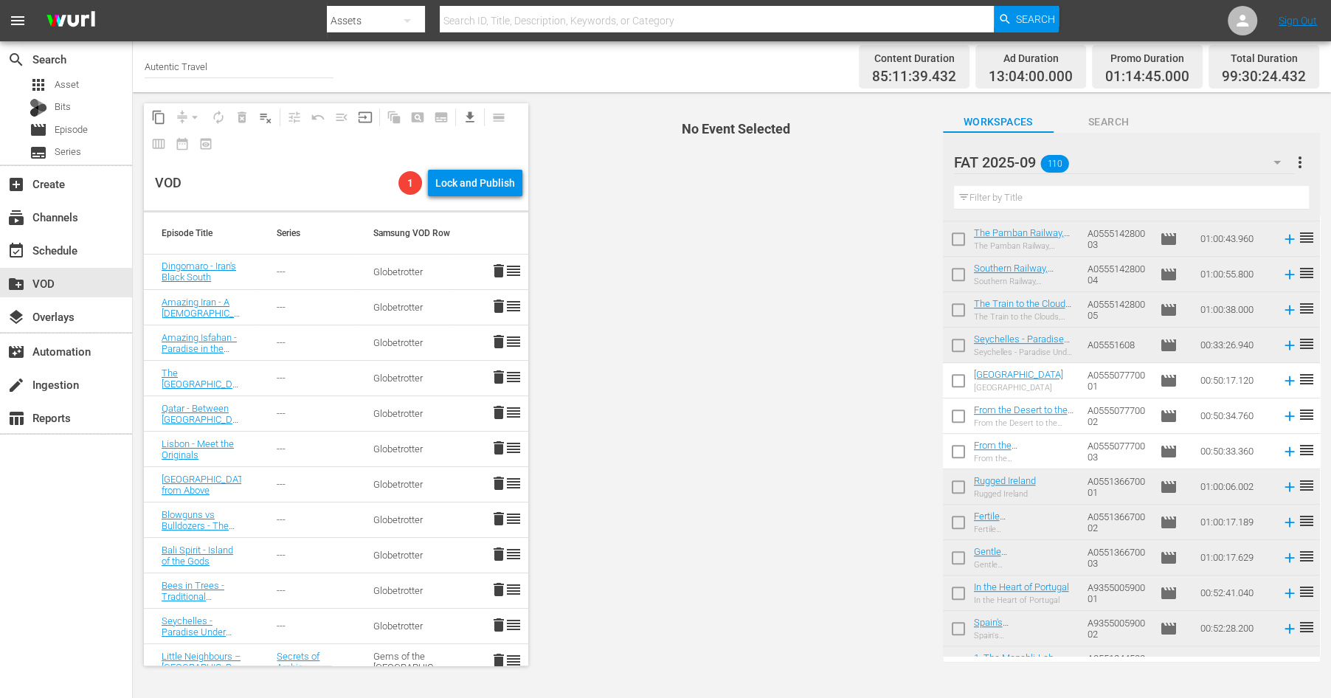
scroll to position [651, 0]
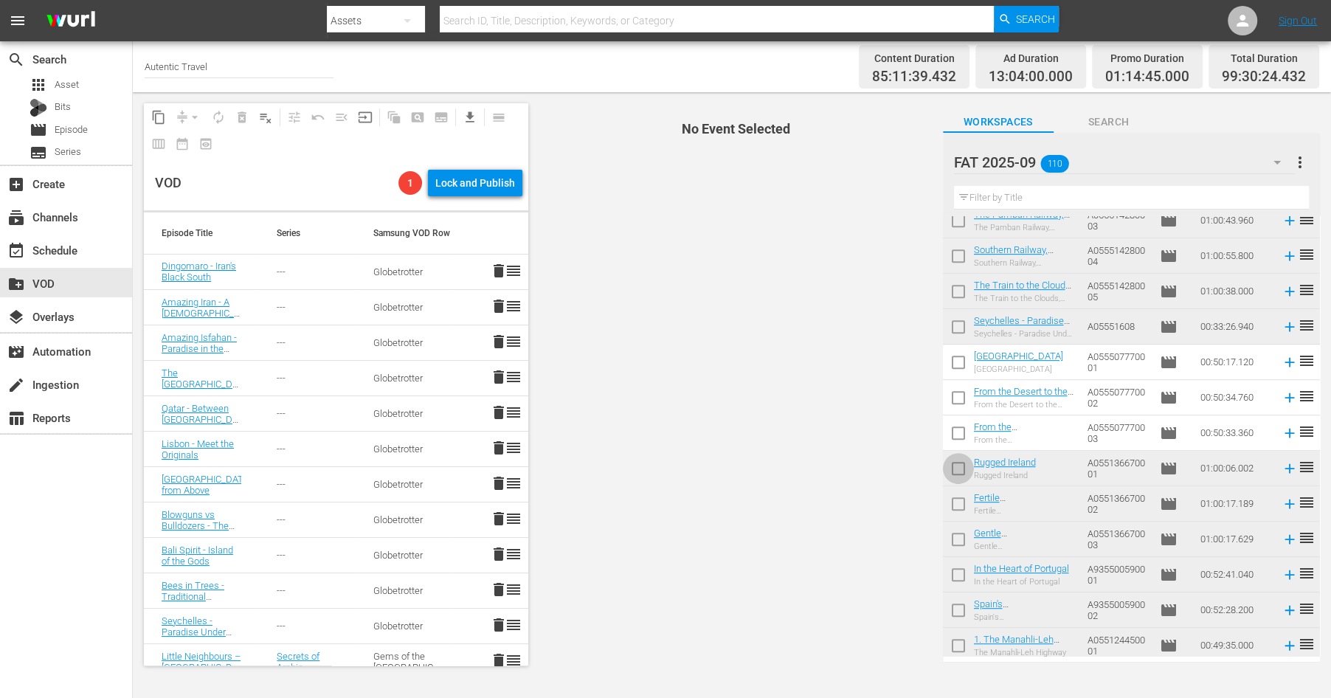
click at [956, 466] on input "checkbox" at bounding box center [958, 471] width 31 height 31
checkbox input "true"
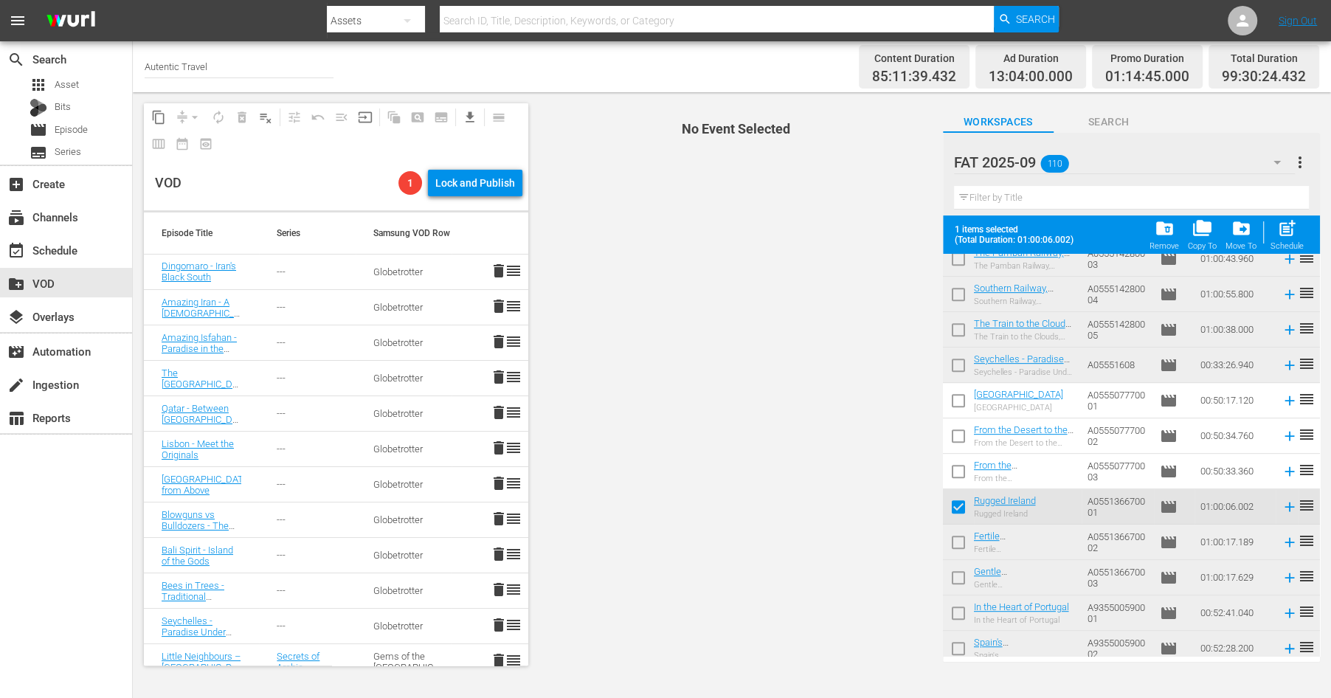
click at [957, 538] on input "checkbox" at bounding box center [958, 545] width 31 height 31
checkbox input "true"
click at [959, 583] on input "checkbox" at bounding box center [958, 580] width 31 height 31
checkbox input "true"
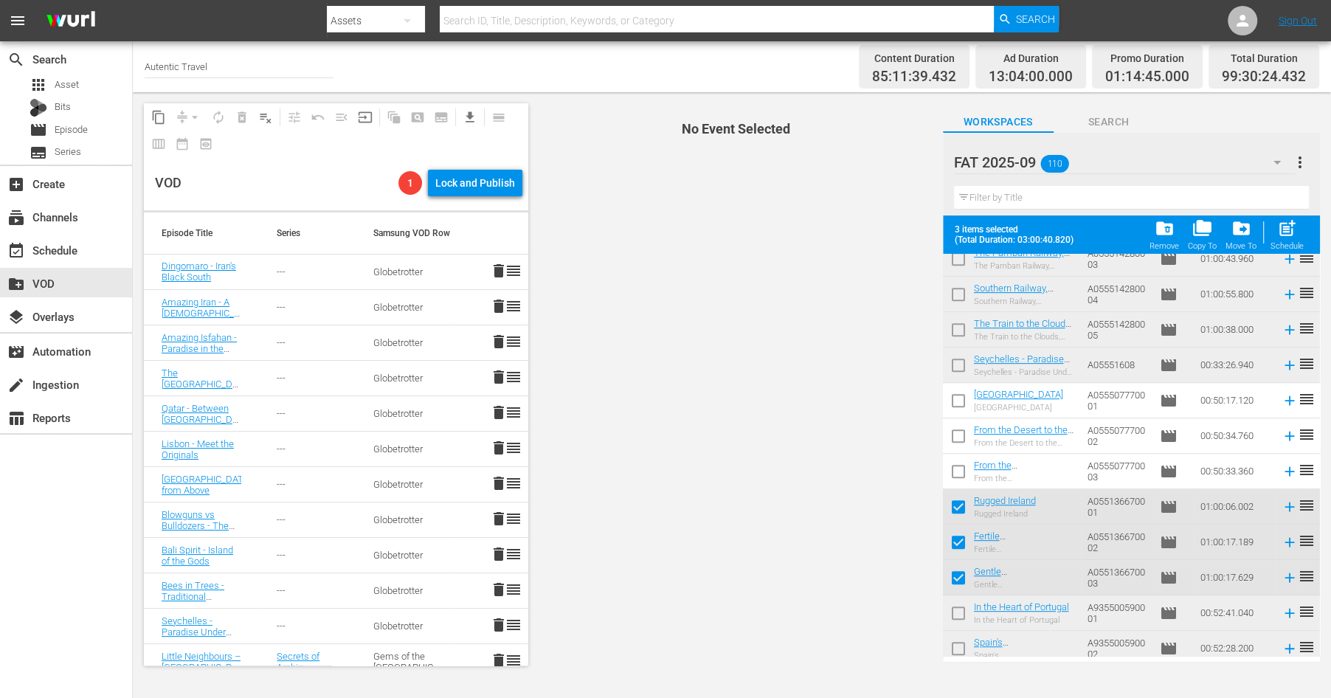
click at [1304, 159] on span "more_vert" at bounding box center [1300, 162] width 18 height 18
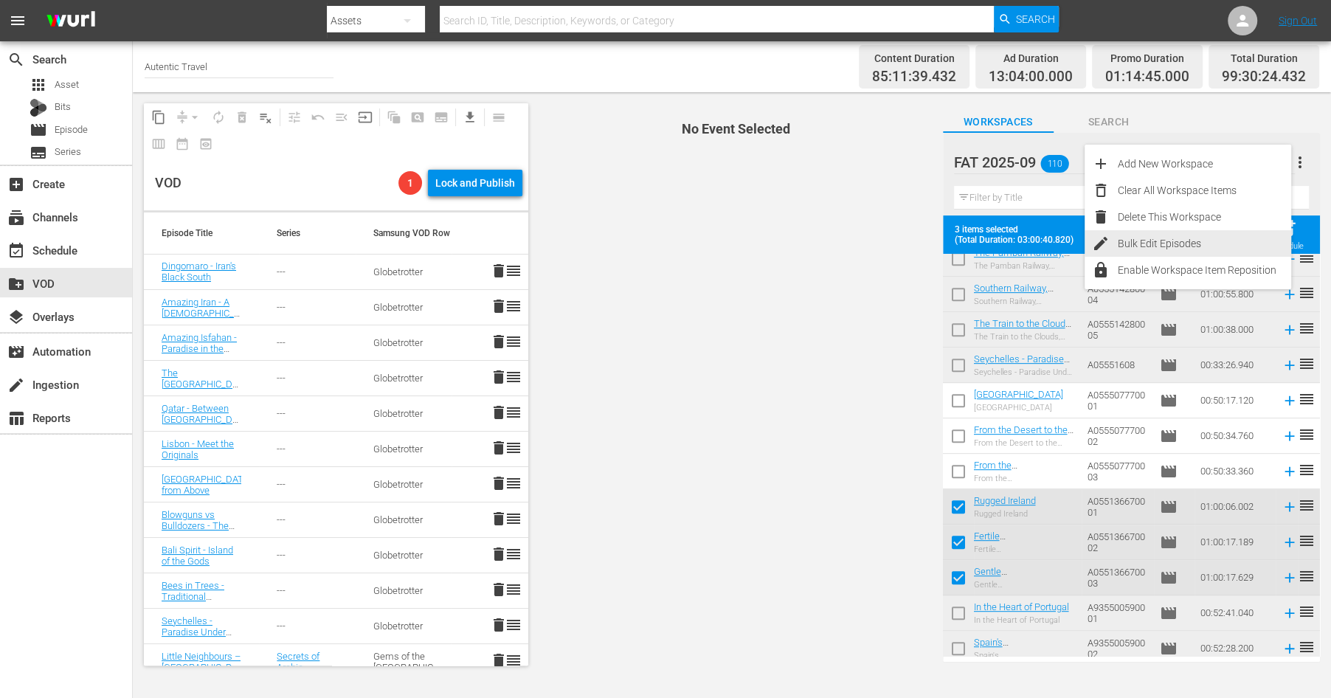
click at [1183, 243] on div "Bulk Edit Episodes" at bounding box center [1203, 243] width 173 height 27
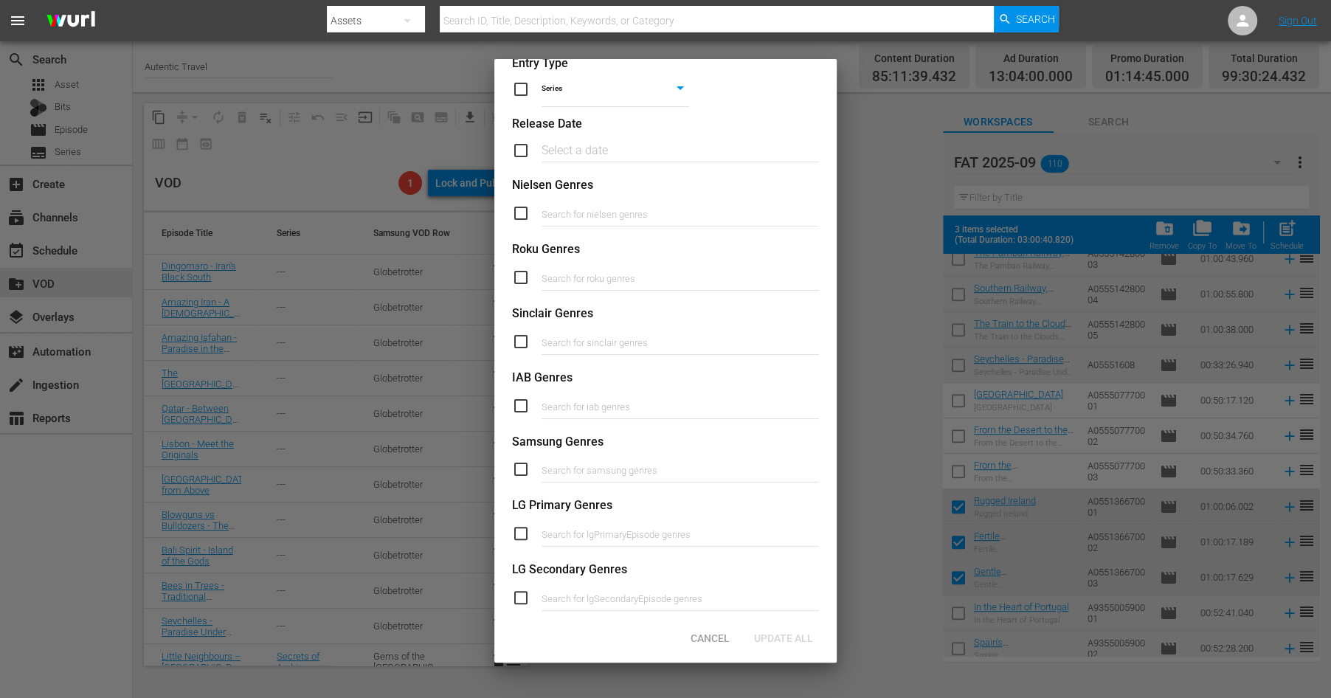
scroll to position [207, 0]
click at [521, 468] on input "checkbox" at bounding box center [527, 467] width 30 height 18
checkbox input "true"
click at [582, 467] on input "text" at bounding box center [679, 468] width 277 height 35
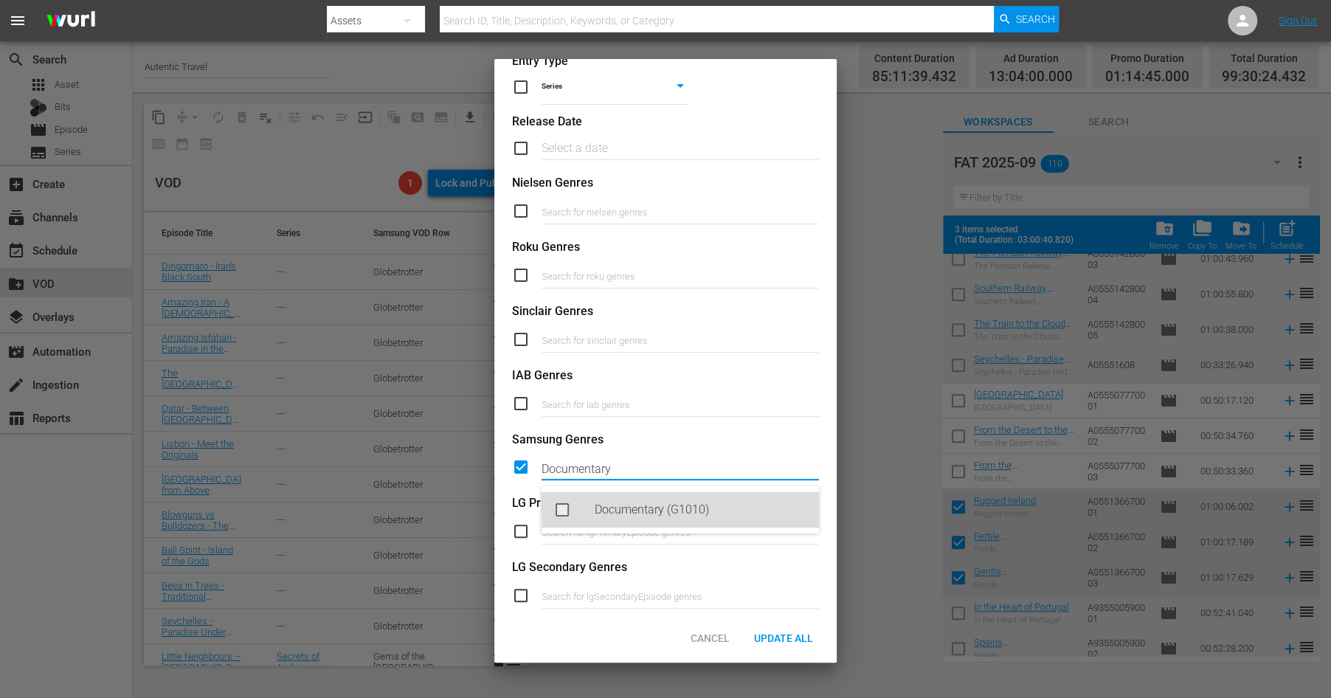
click at [640, 513] on div "Documentary (G1010)" at bounding box center [701, 509] width 212 height 35
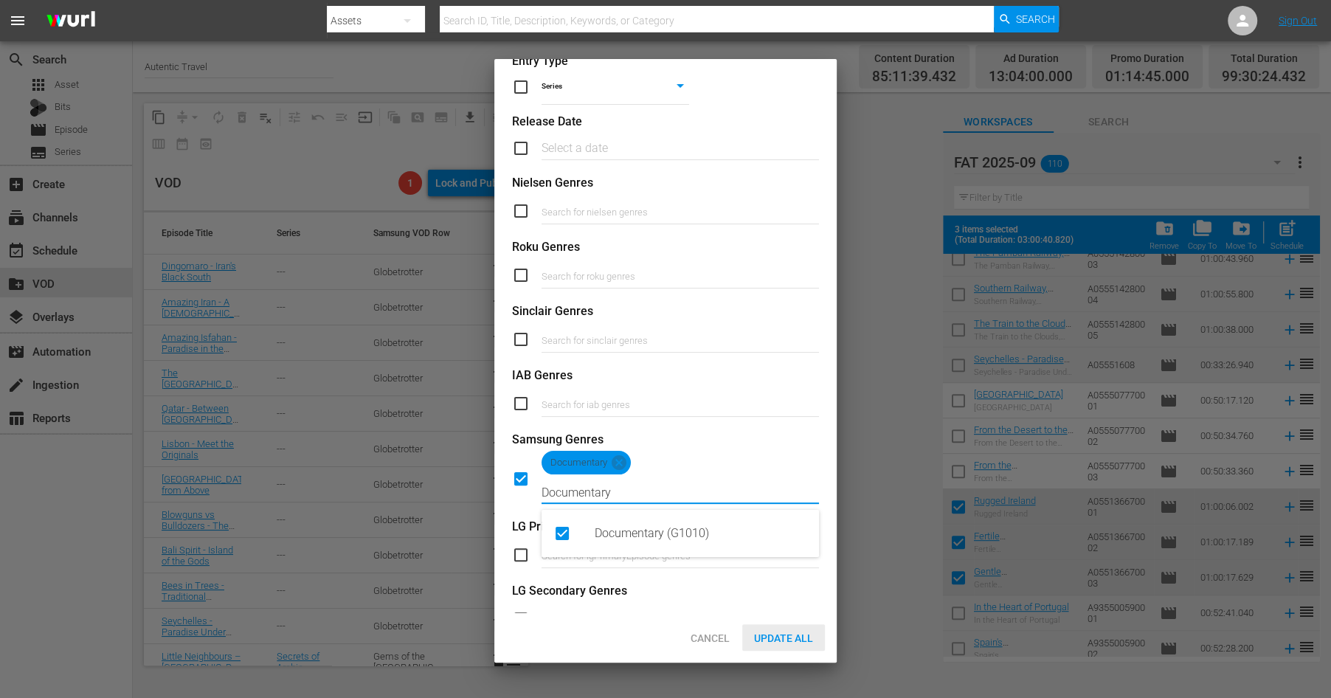
type input "Documentary"
click at [774, 631] on div "Update All" at bounding box center [783, 637] width 83 height 27
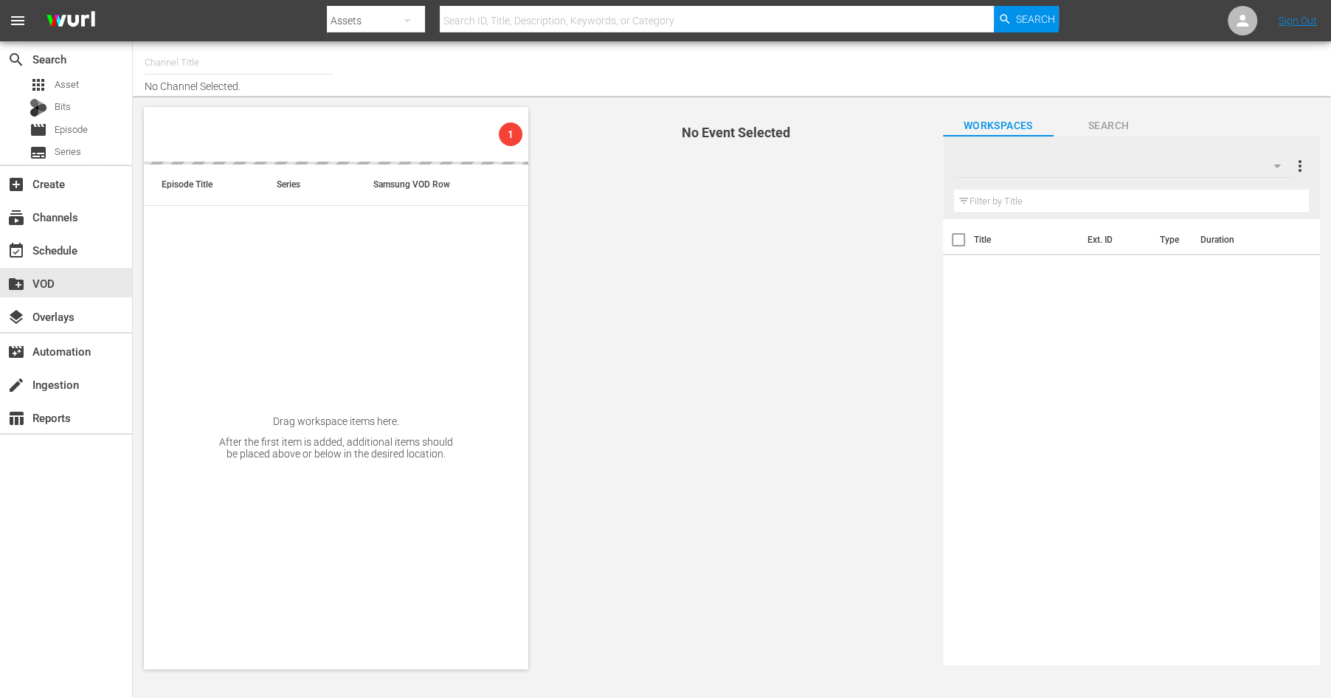
type input "Autentic Travel (1517)"
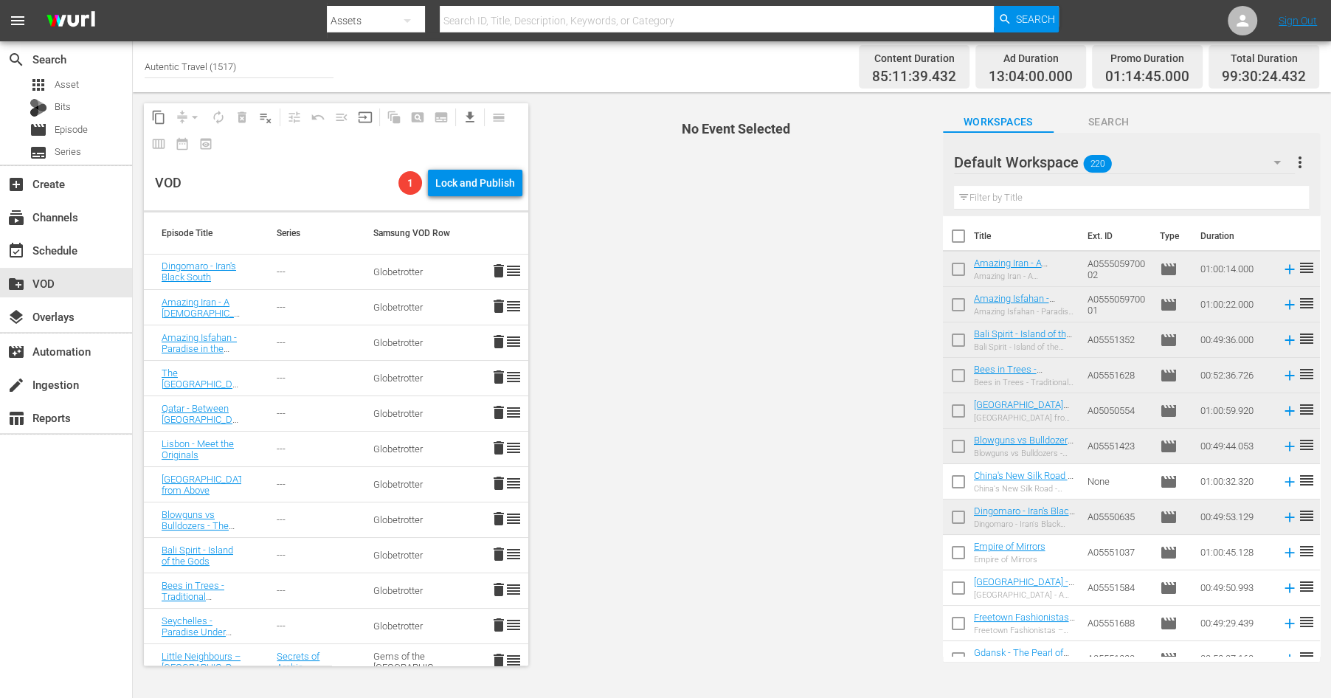
click at [1275, 161] on icon "button" at bounding box center [1276, 163] width 7 height 4
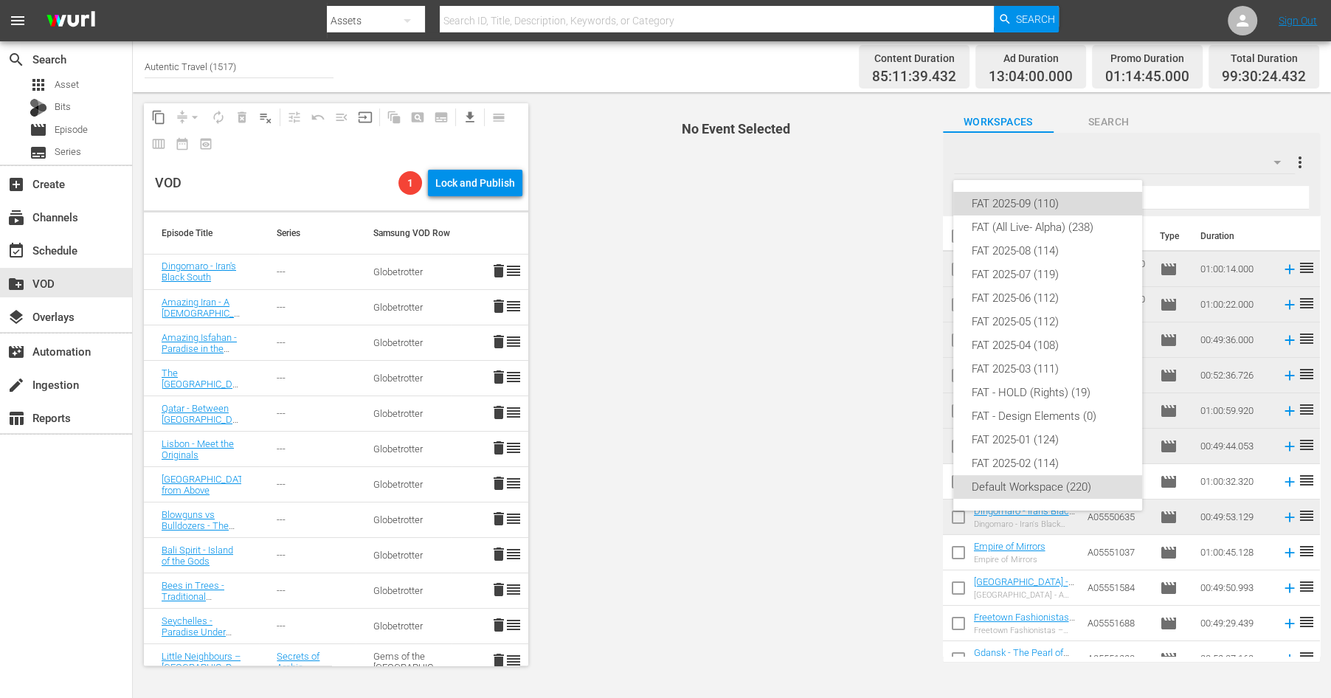
click at [1047, 199] on div "FAT 2025-09 (110)" at bounding box center [1047, 204] width 153 height 24
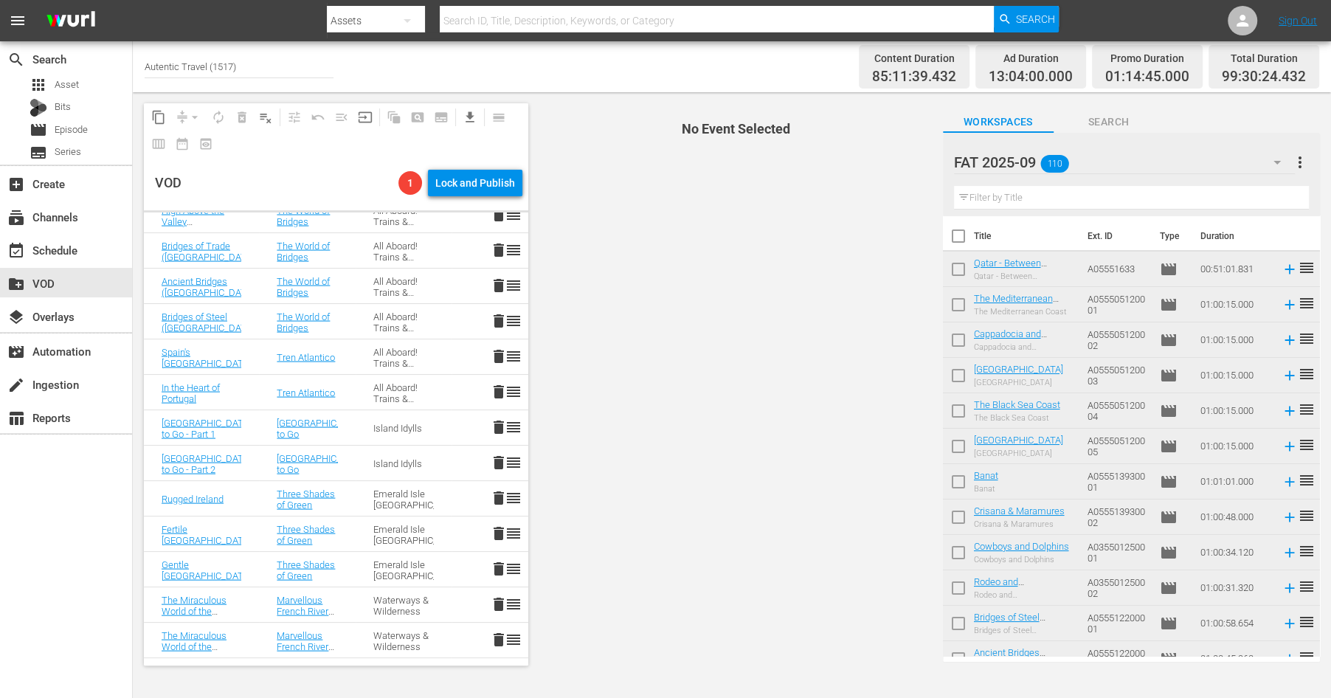
scroll to position [2706, 0]
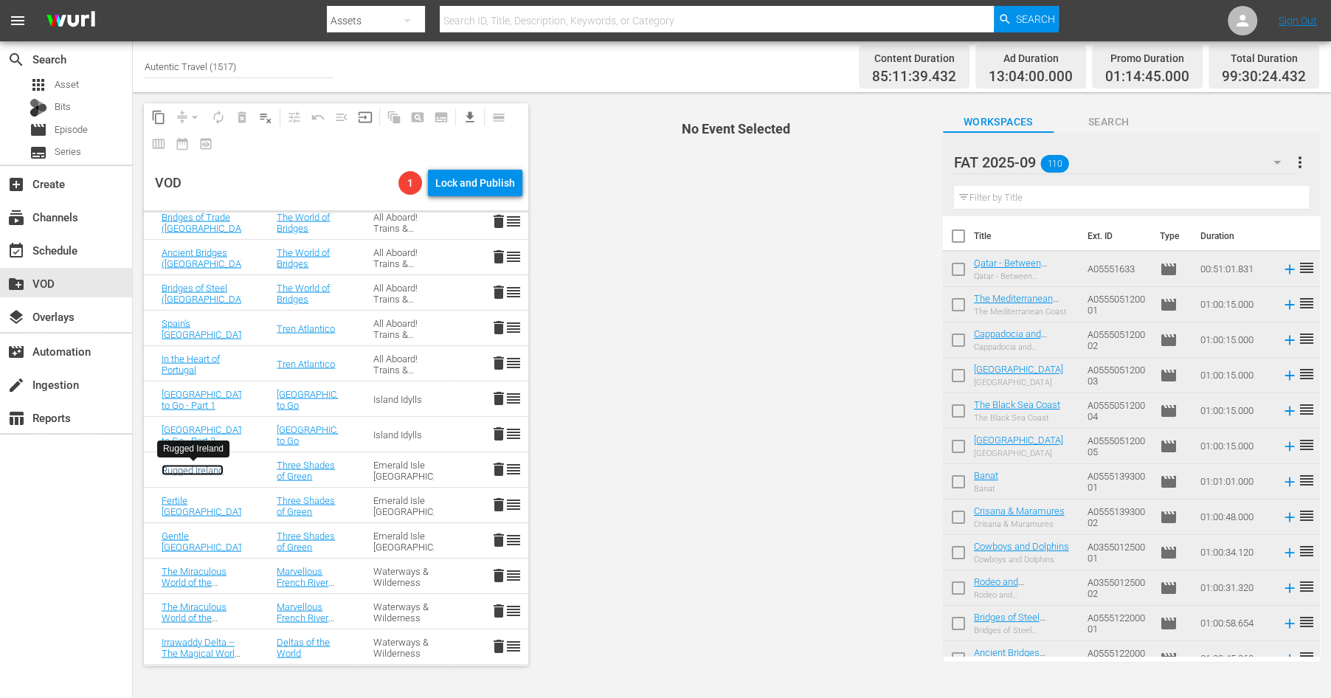
click at [198, 470] on link "Rugged Ireland" at bounding box center [193, 469] width 62 height 11
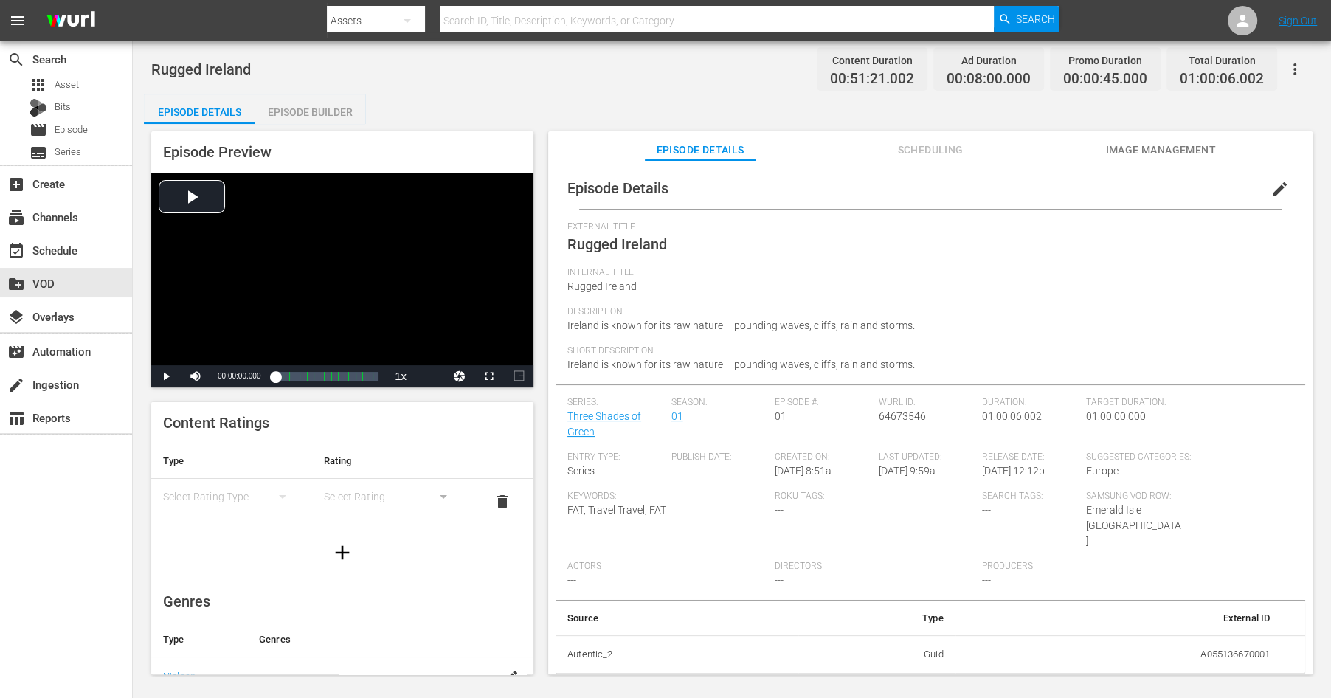
click at [1281, 180] on button "edit" at bounding box center [1279, 188] width 35 height 35
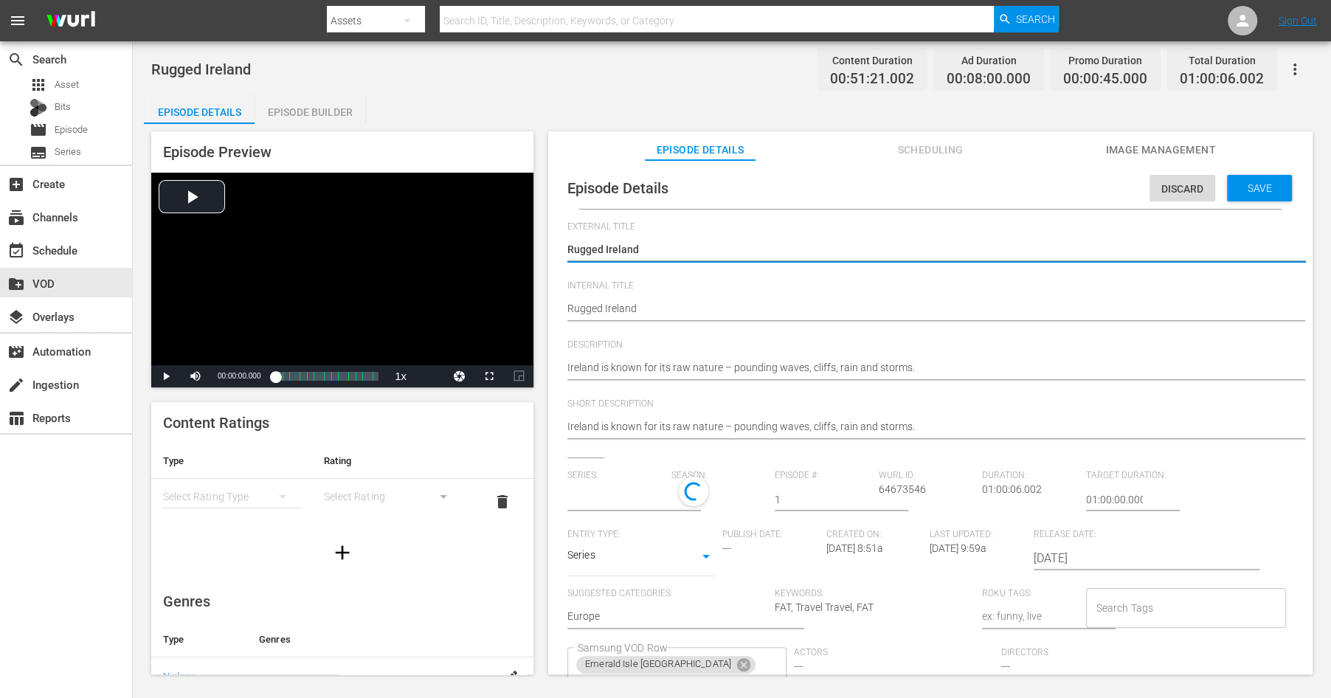
type input "Three Shades of Green"
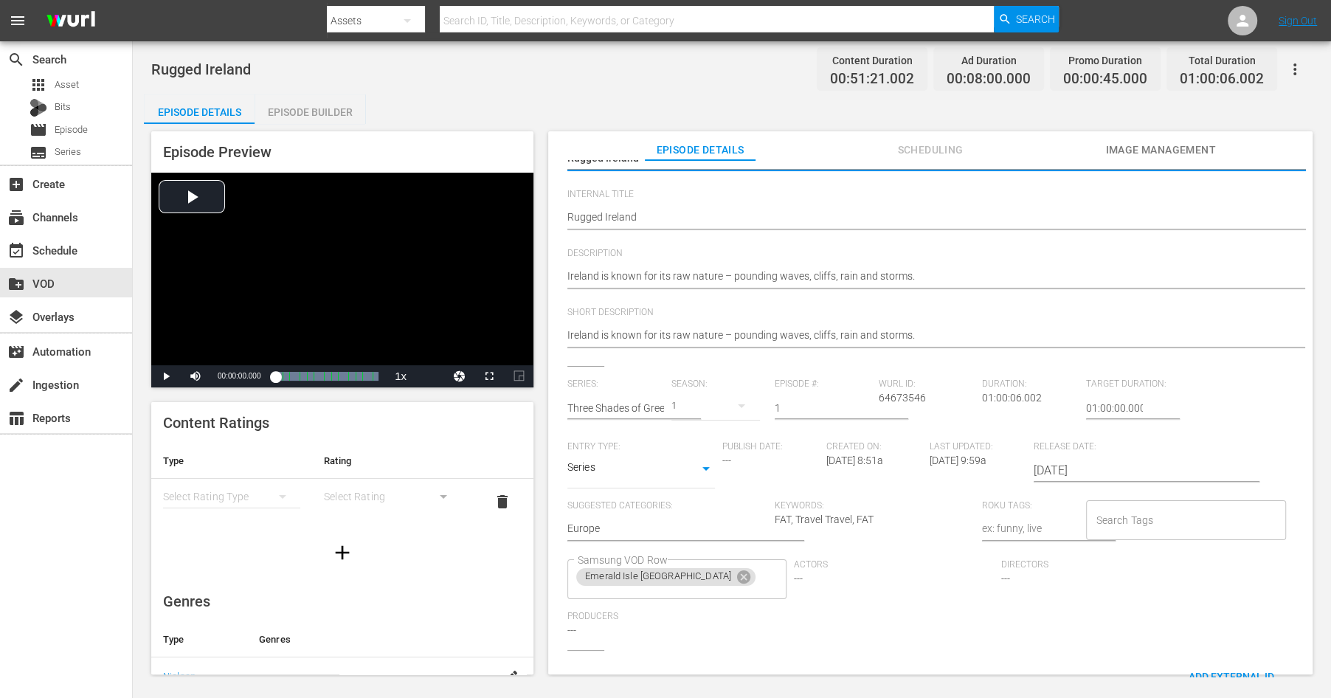
scroll to position [92, 0]
click at [735, 578] on icon at bounding box center [743, 576] width 16 height 16
click at [648, 578] on input "Samsung VOD Row" at bounding box center [656, 578] width 164 height 27
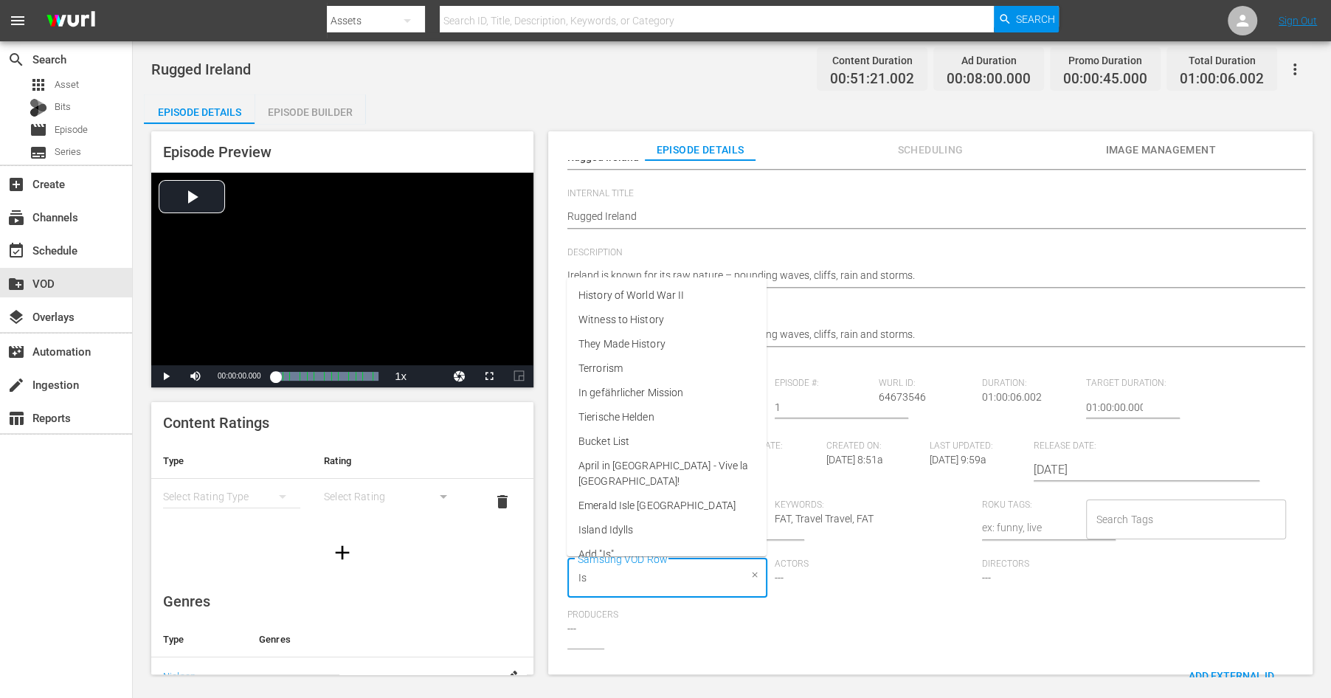
type input "Isl"
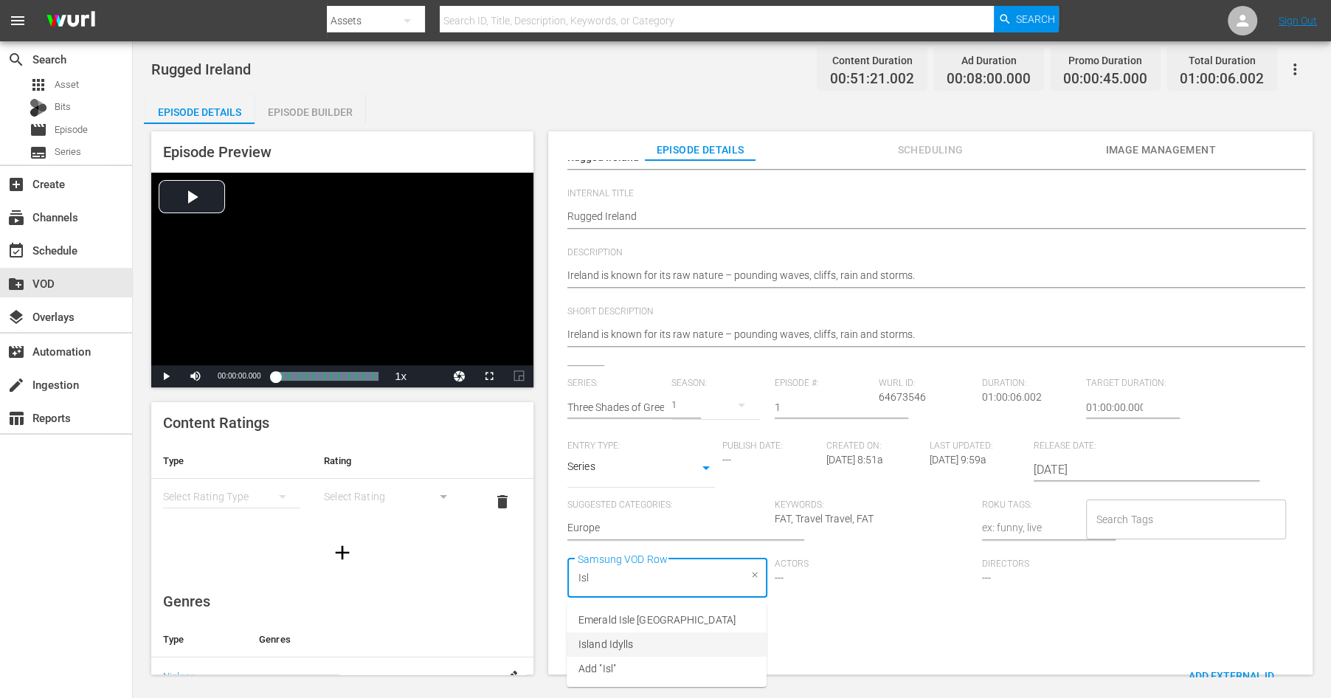
click at [647, 647] on li "Island Idylls" at bounding box center [666, 644] width 200 height 24
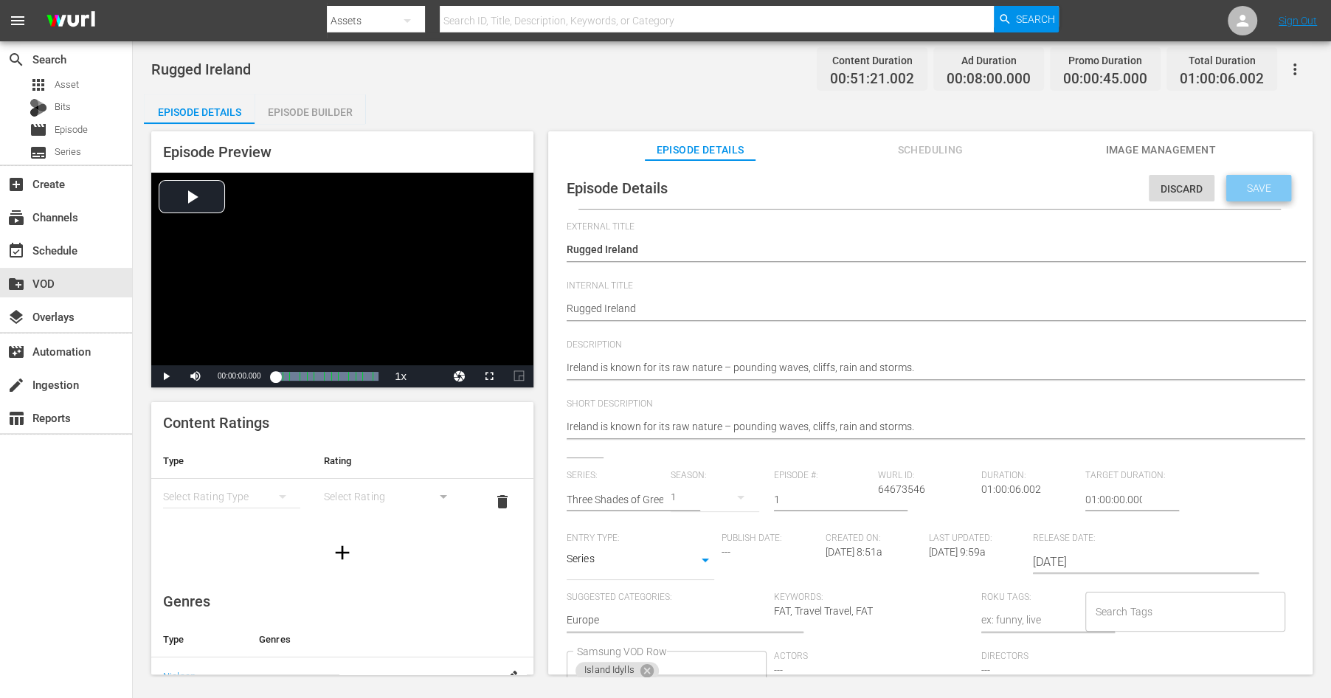
click at [1250, 187] on span "Save" at bounding box center [1259, 188] width 48 height 12
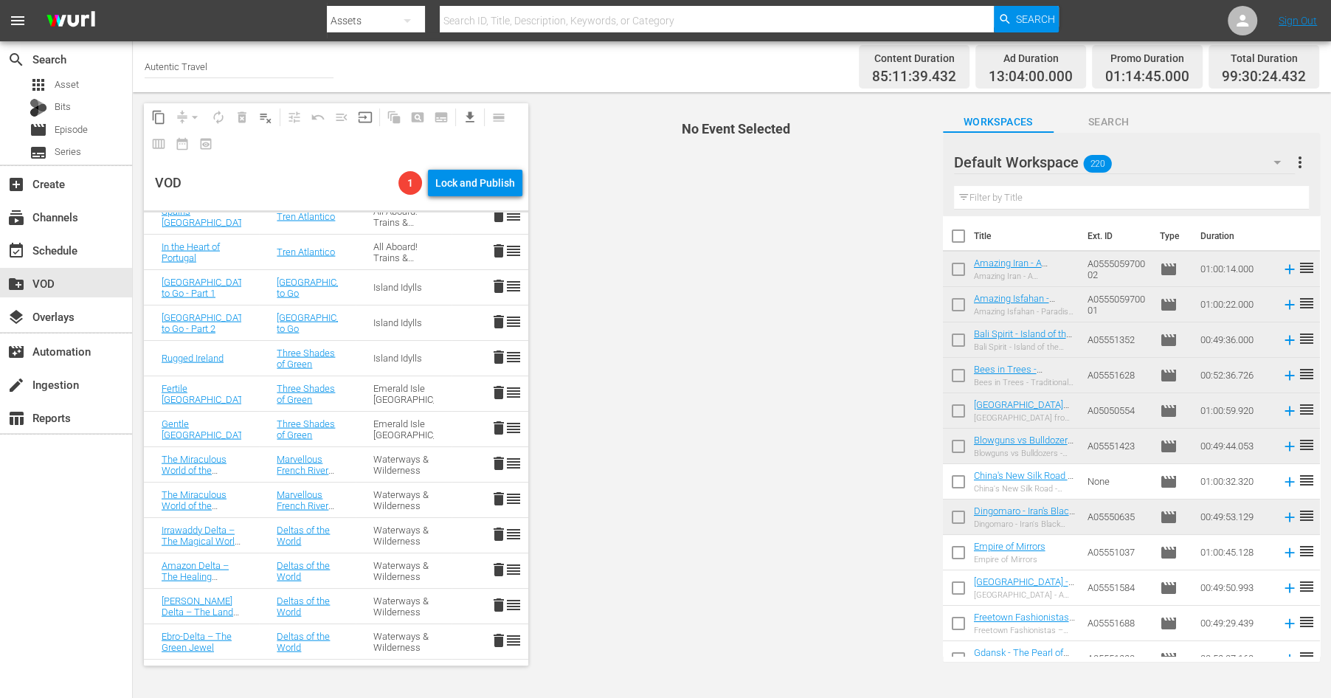
scroll to position [2812, 0]
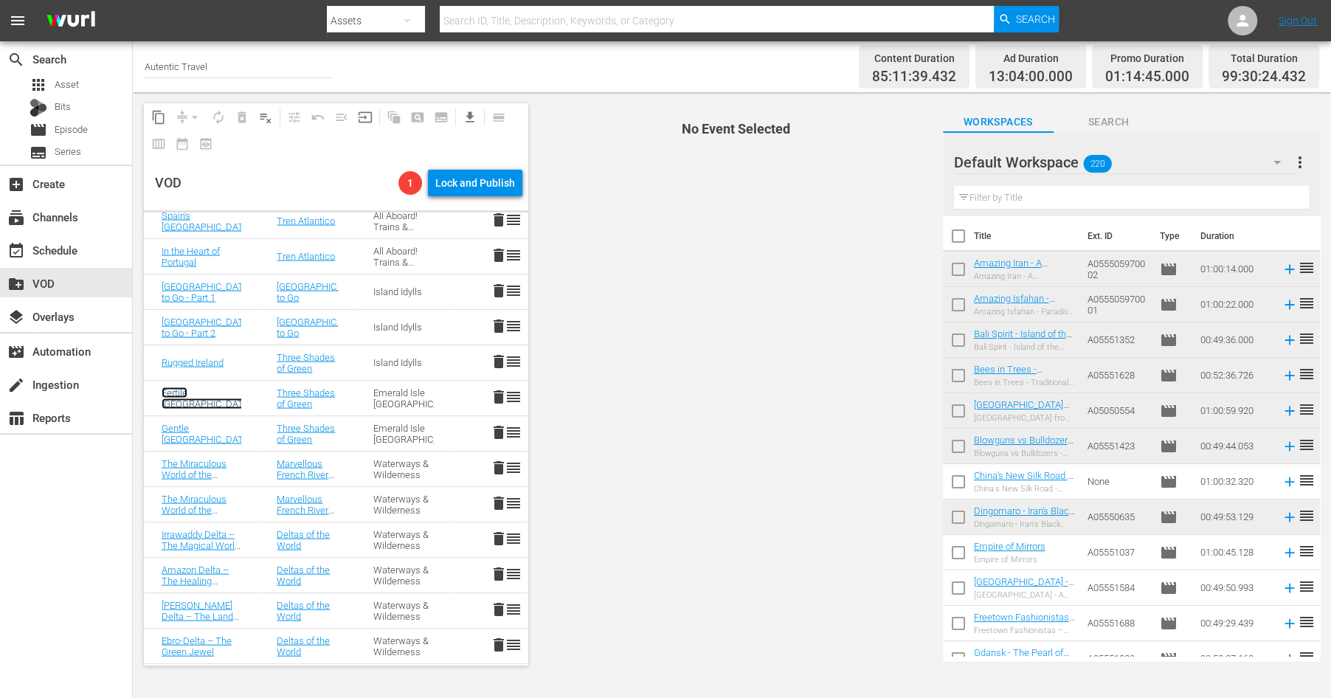
click at [196, 395] on link "Fertile [GEOGRAPHIC_DATA]" at bounding box center [206, 398] width 89 height 22
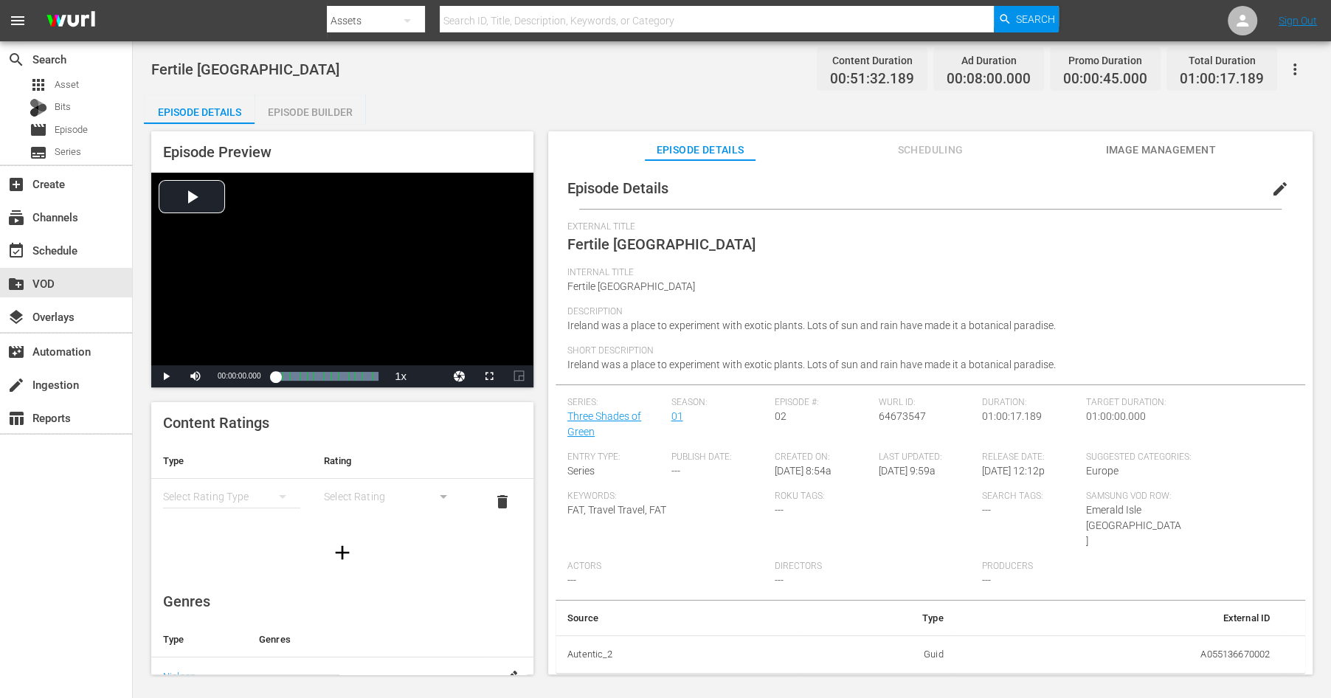
click at [1281, 186] on span "edit" at bounding box center [1280, 189] width 18 height 18
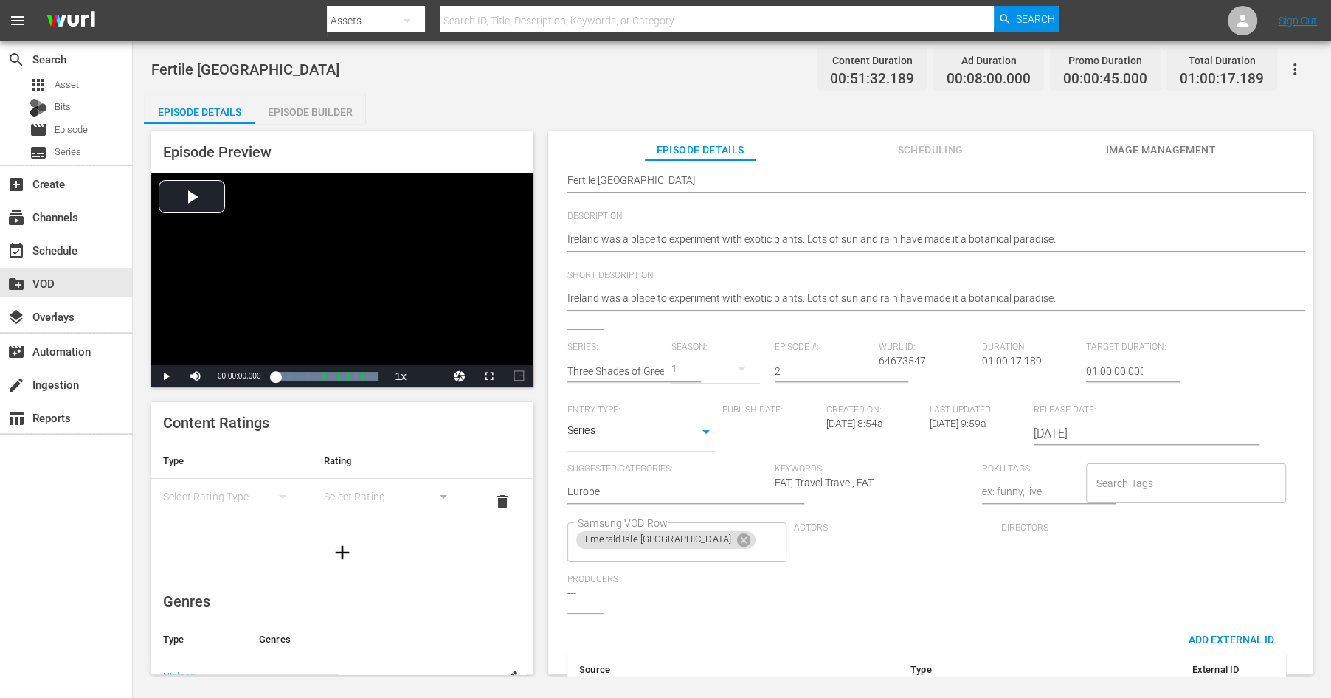
scroll to position [131, 0]
click at [737, 544] on icon at bounding box center [743, 537] width 13 height 13
click at [684, 545] on input "Samsung VOD Row" at bounding box center [656, 540] width 164 height 27
type input "island"
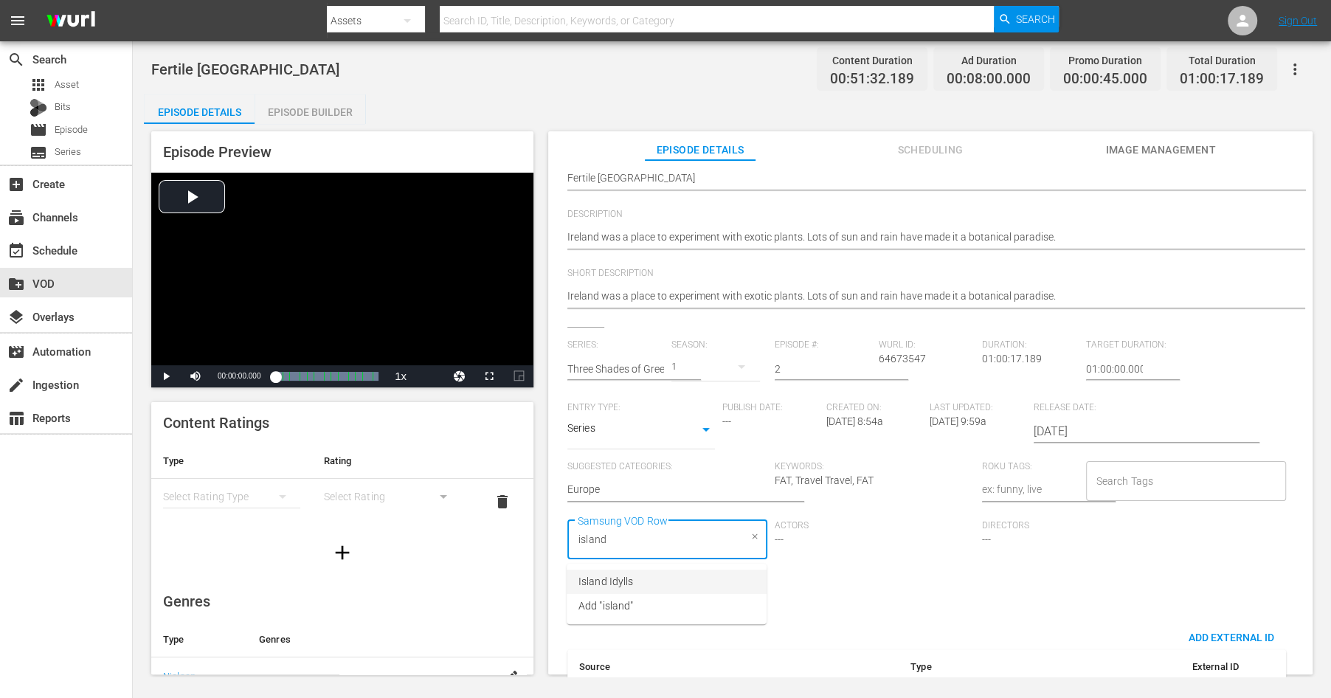
click at [642, 575] on li "Island Idylls" at bounding box center [666, 581] width 200 height 24
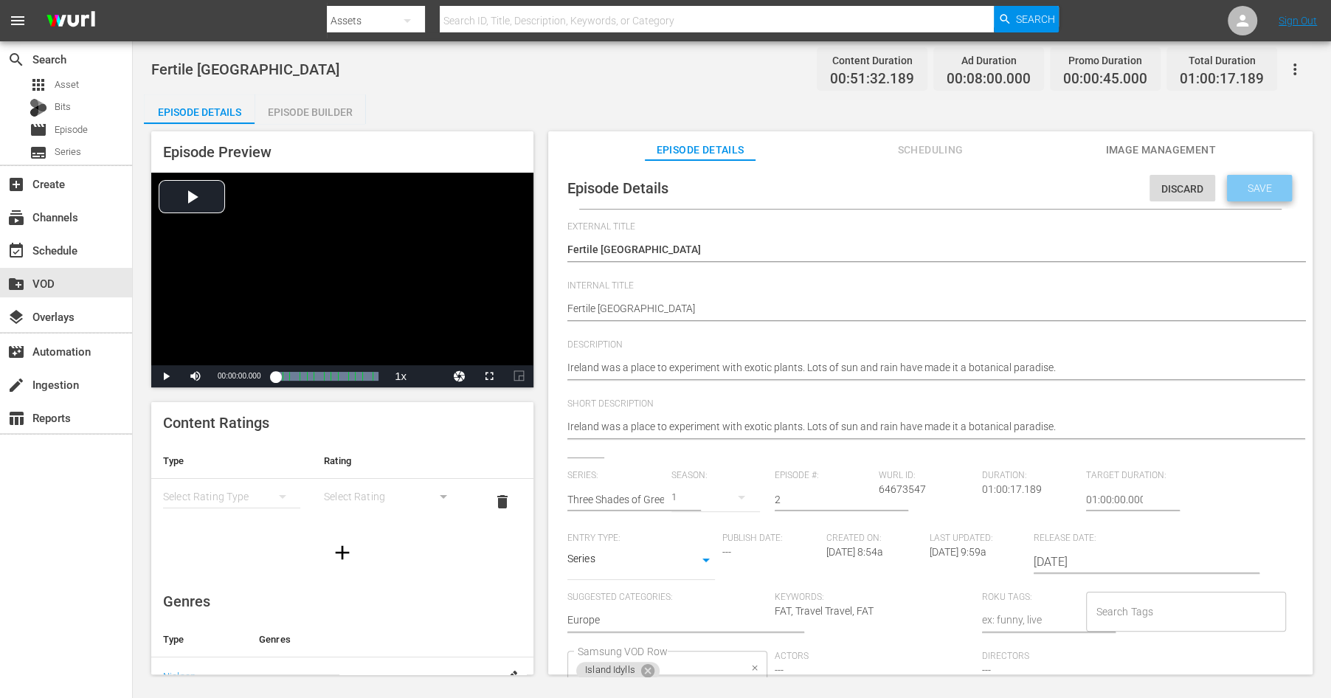
click at [1255, 197] on div "Save" at bounding box center [1259, 188] width 65 height 27
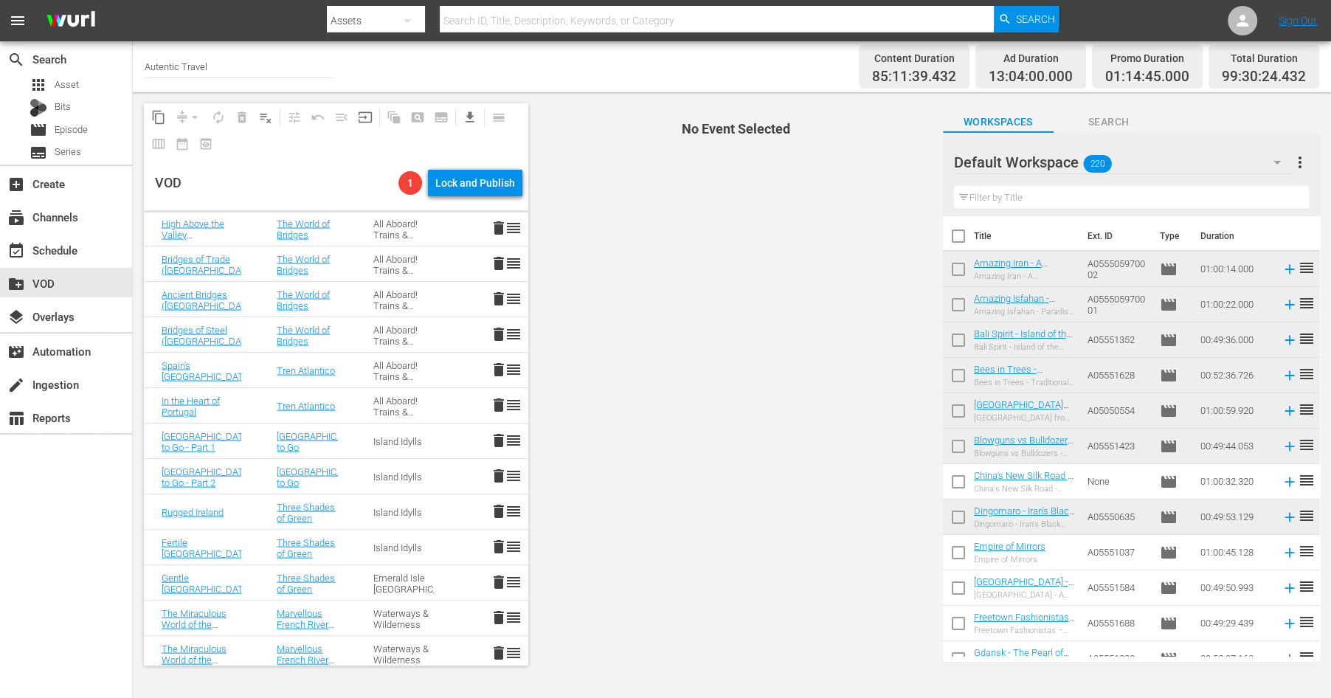
scroll to position [2667, 0]
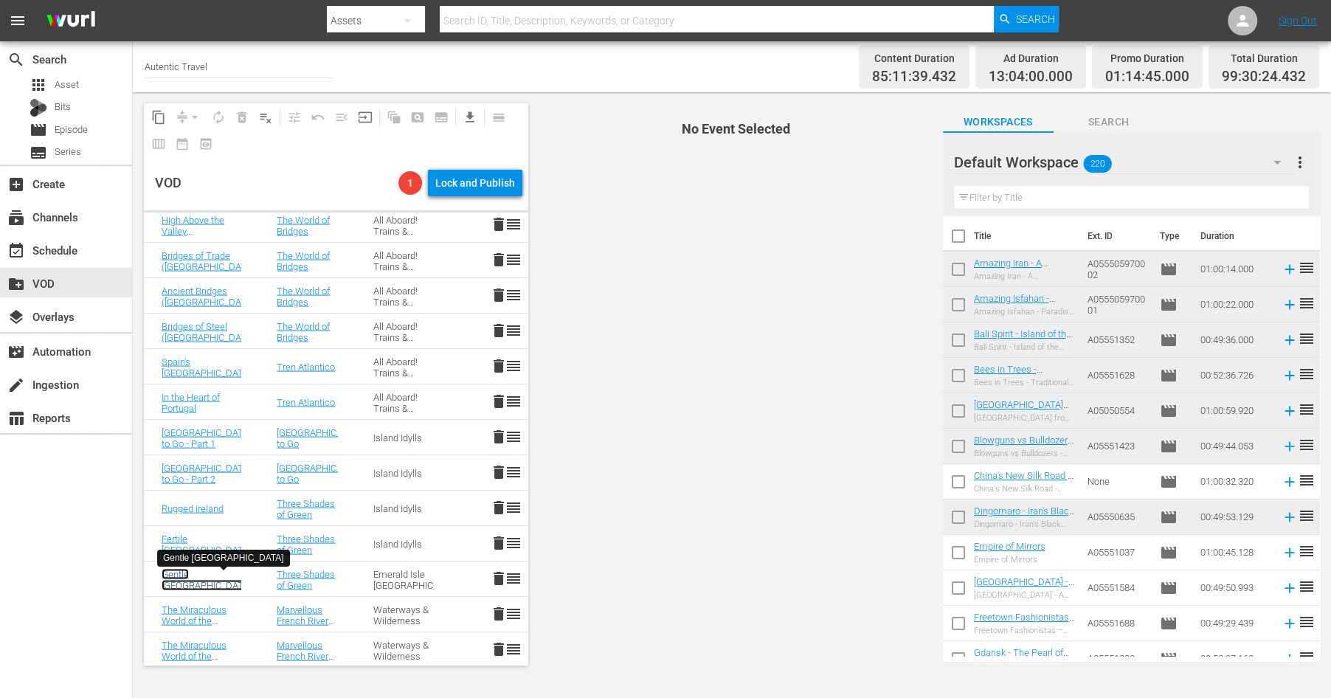
click at [184, 578] on link "Gentle [GEOGRAPHIC_DATA]" at bounding box center [206, 579] width 89 height 22
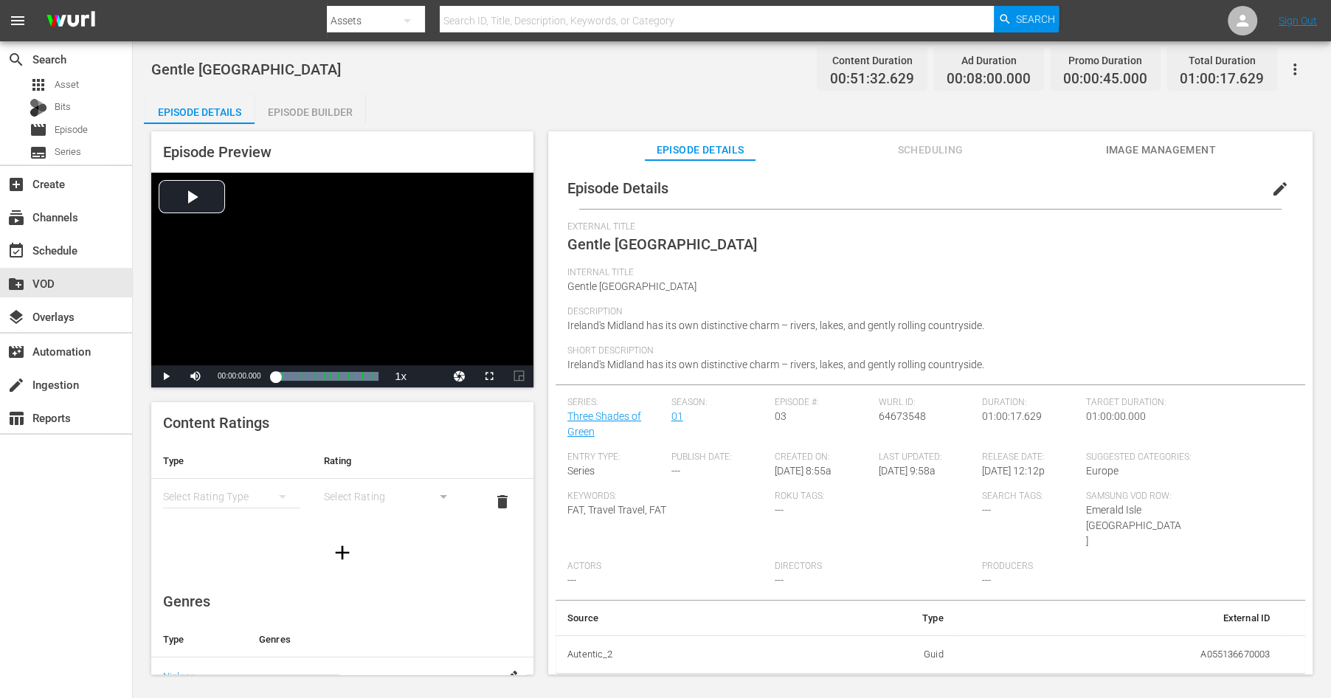
click at [1281, 187] on span "edit" at bounding box center [1280, 189] width 18 height 18
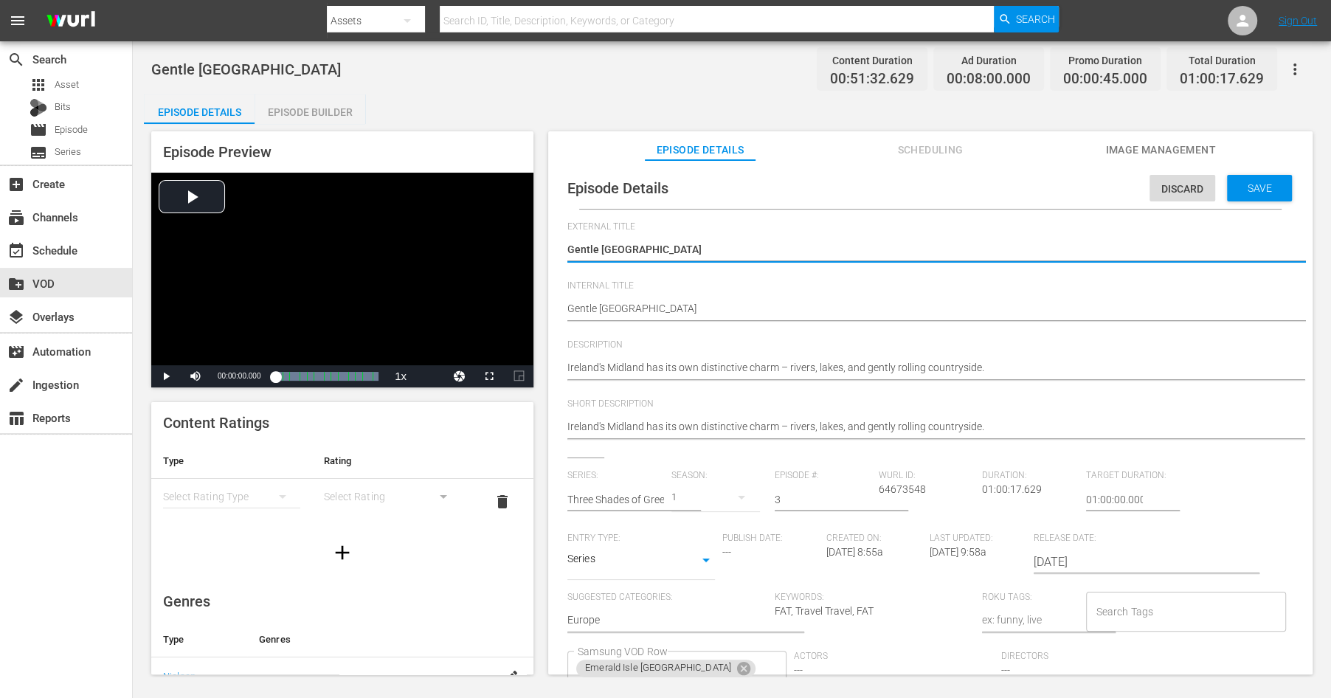
scroll to position [122, 0]
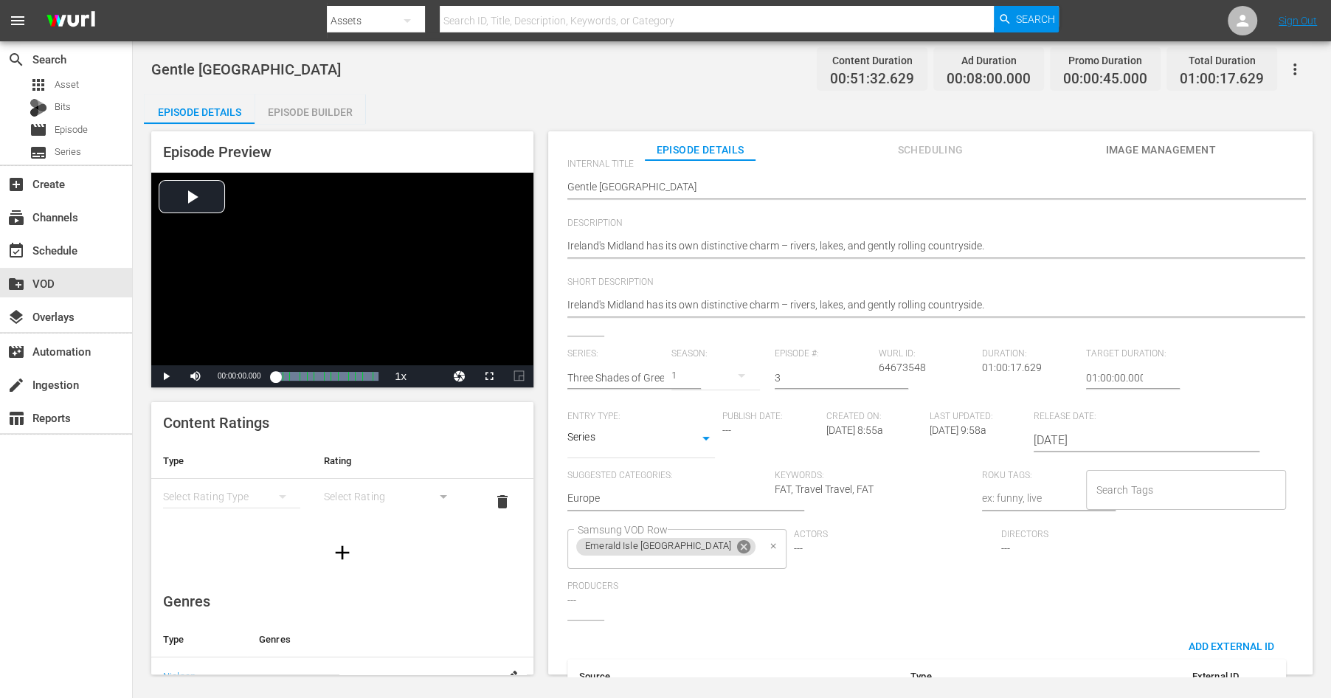
click at [735, 551] on icon at bounding box center [743, 546] width 16 height 16
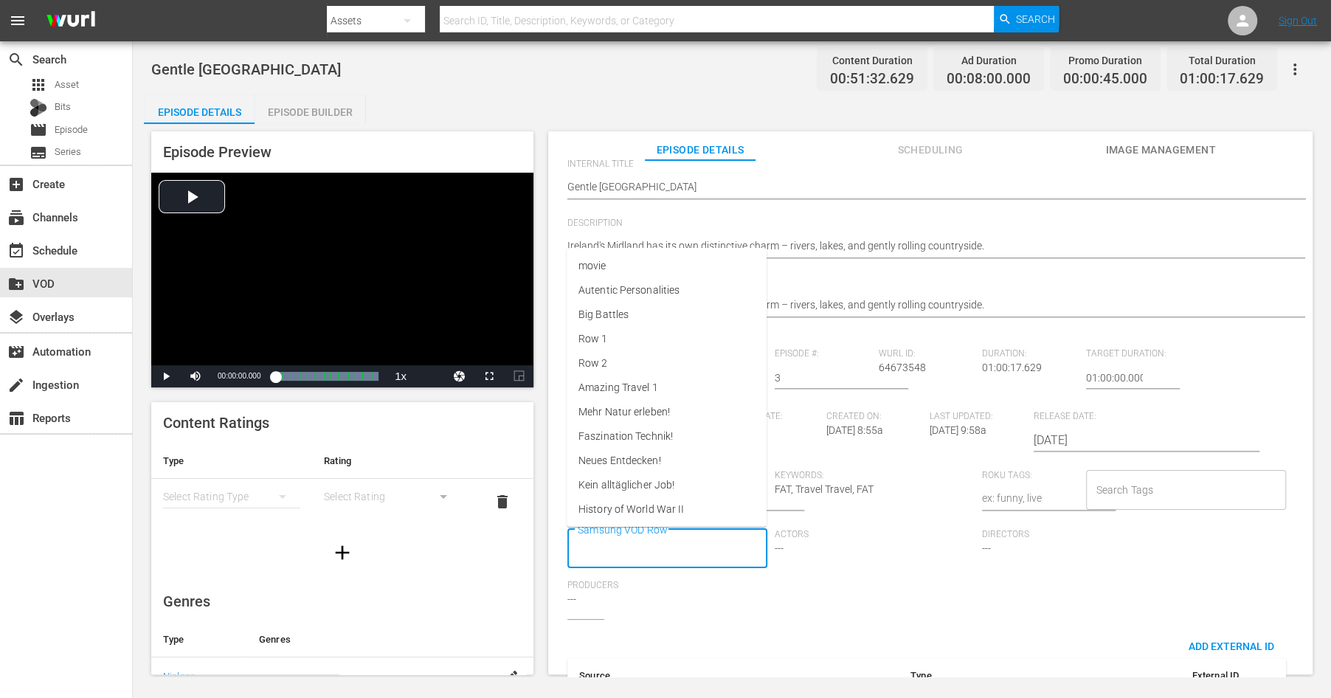
click at [673, 549] on input "Samsung VOD Row" at bounding box center [656, 549] width 164 height 27
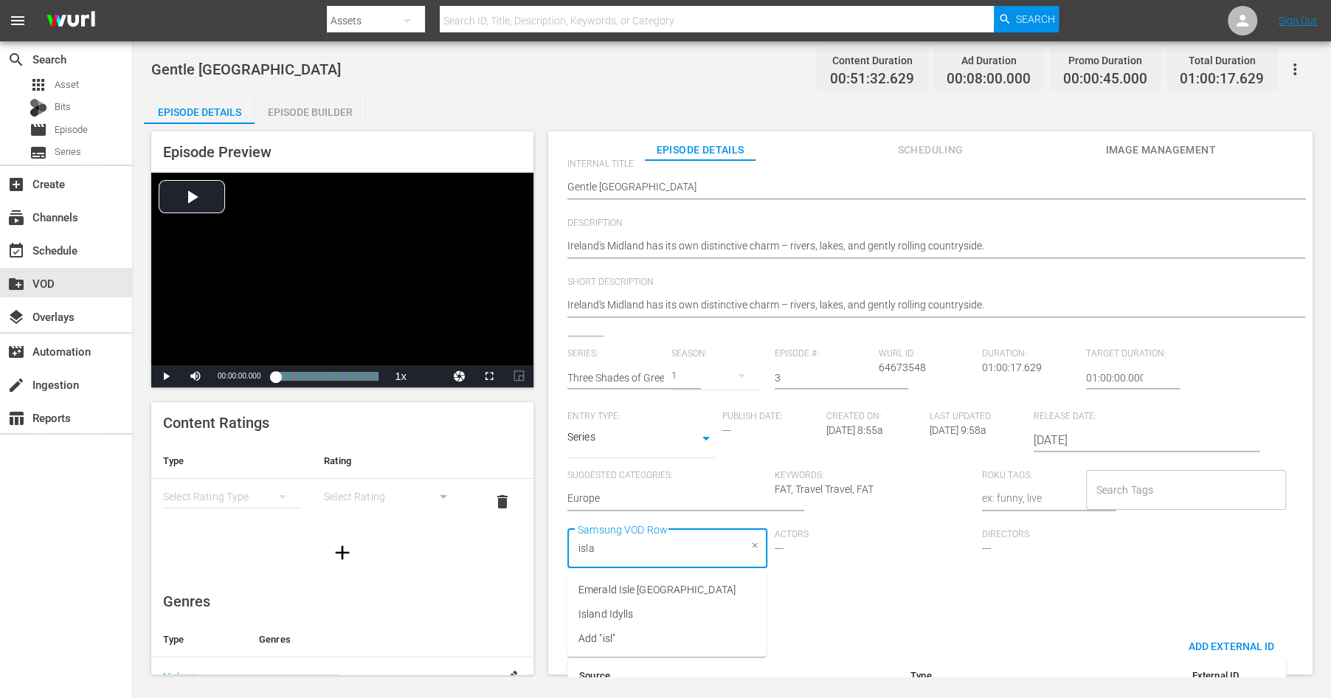
type input "islan"
click at [646, 589] on li "Island Idylls" at bounding box center [666, 590] width 200 height 24
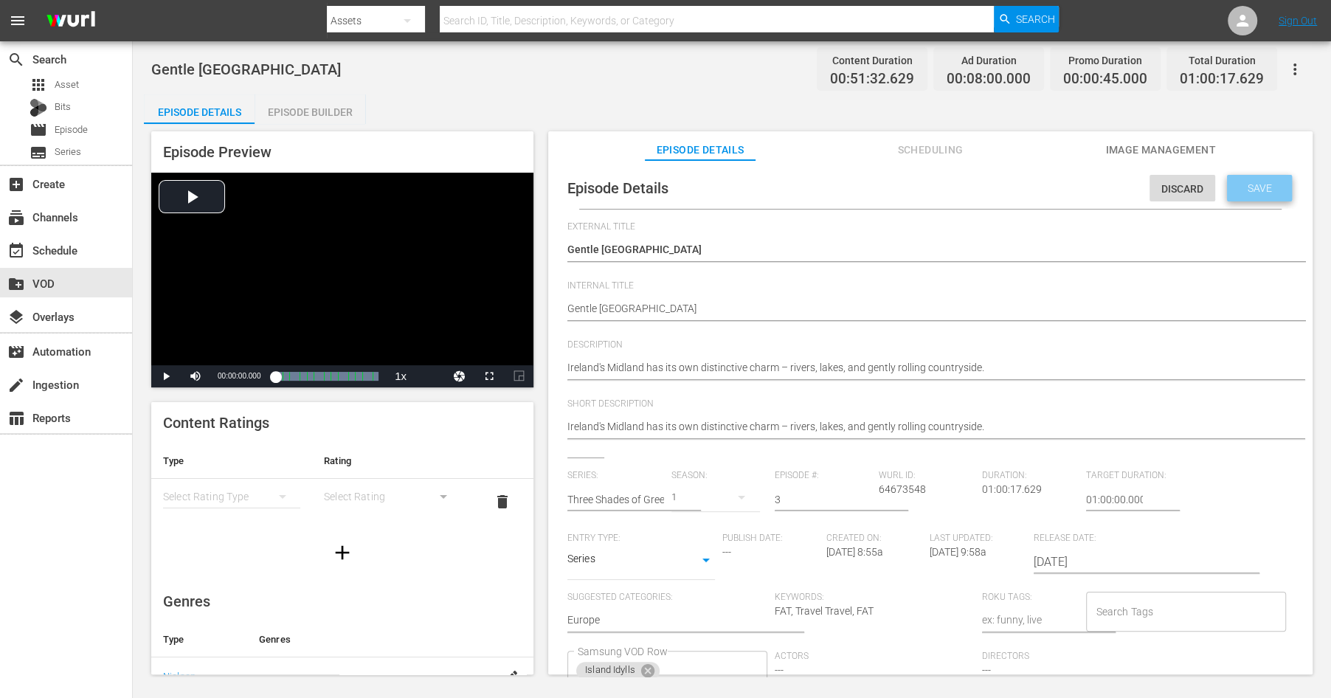
click at [1254, 193] on span "Save" at bounding box center [1259, 188] width 48 height 12
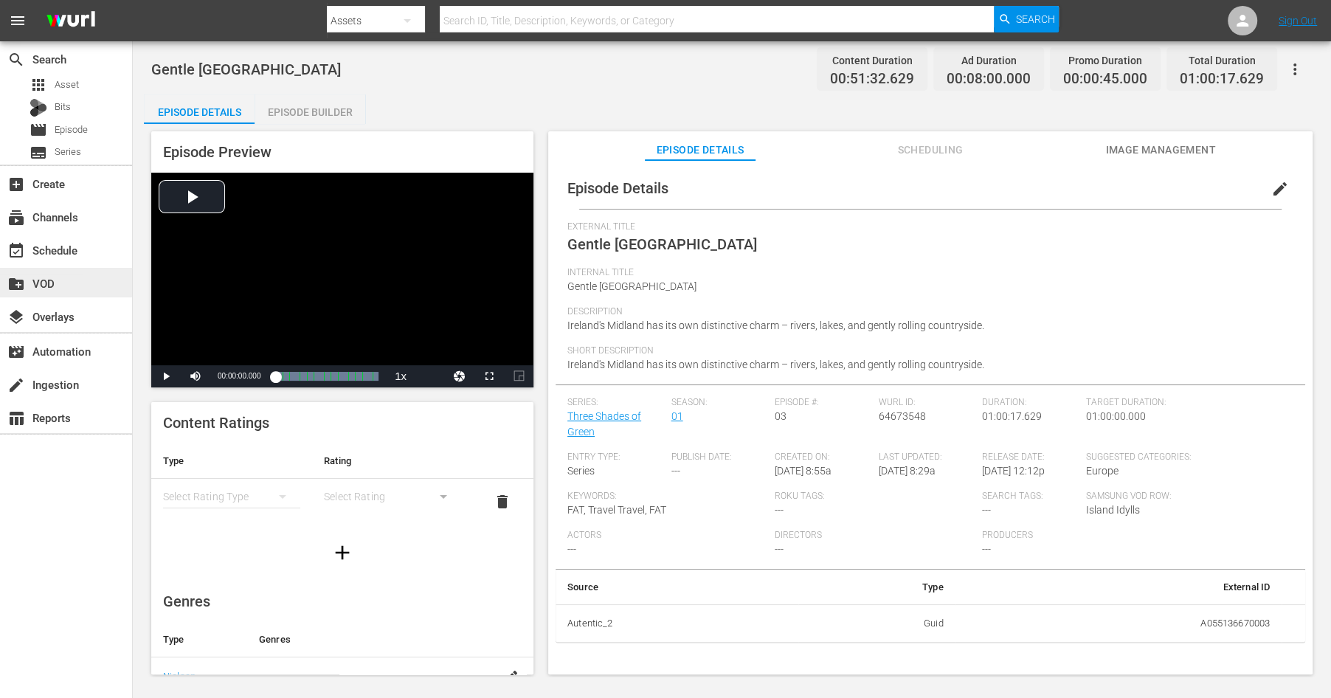
click at [48, 277] on div "create_new_folder VOD" at bounding box center [41, 280] width 83 height 13
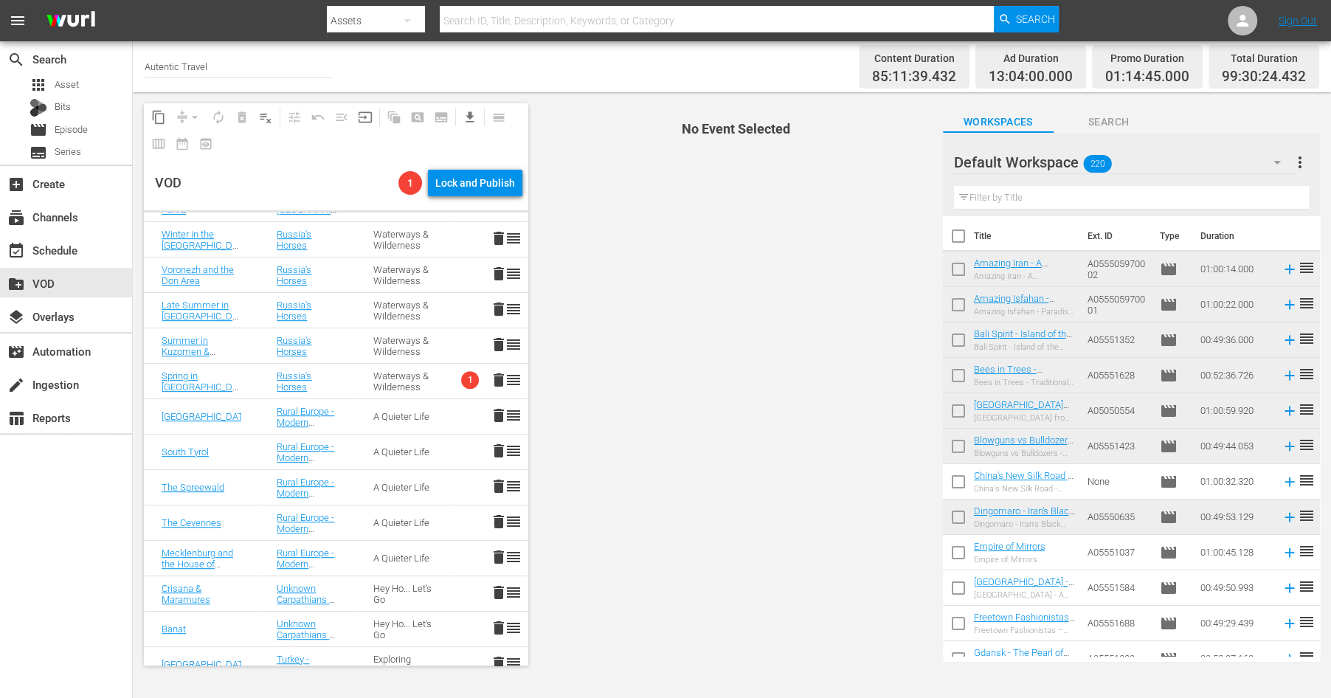
scroll to position [671, 0]
click at [500, 375] on span "delete" at bounding box center [499, 379] width 18 height 18
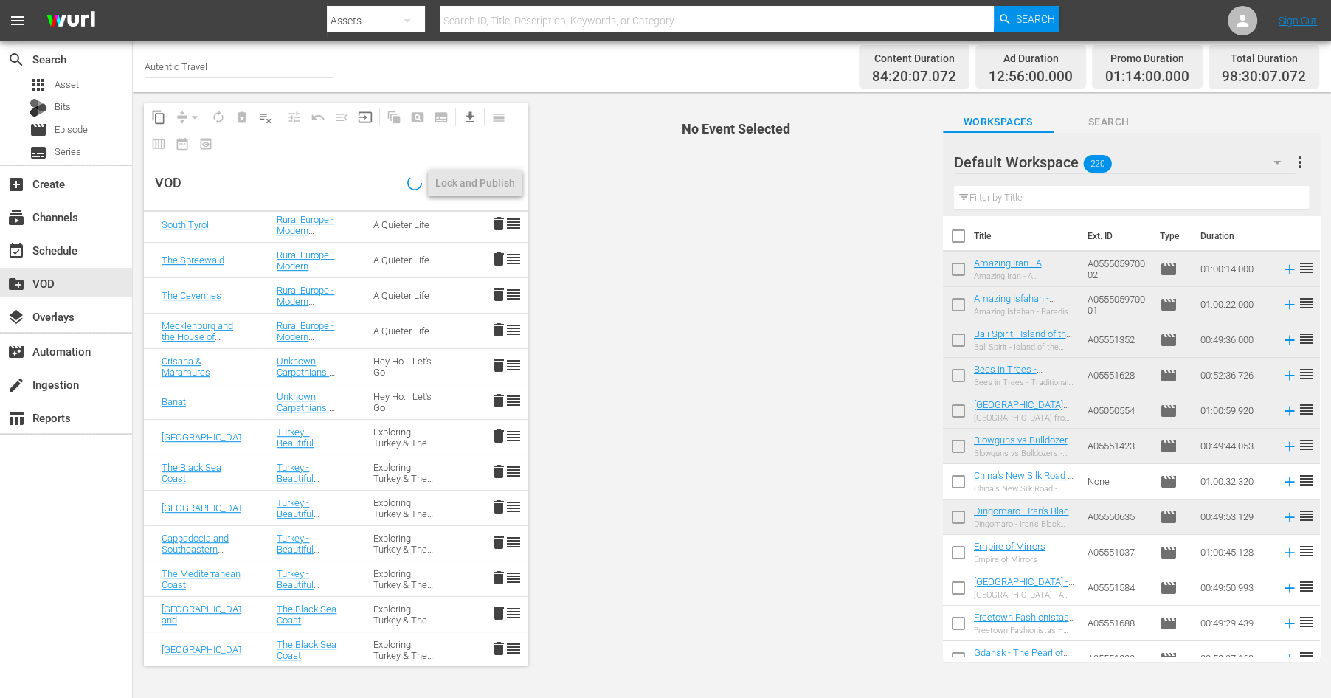
scroll to position [859, 0]
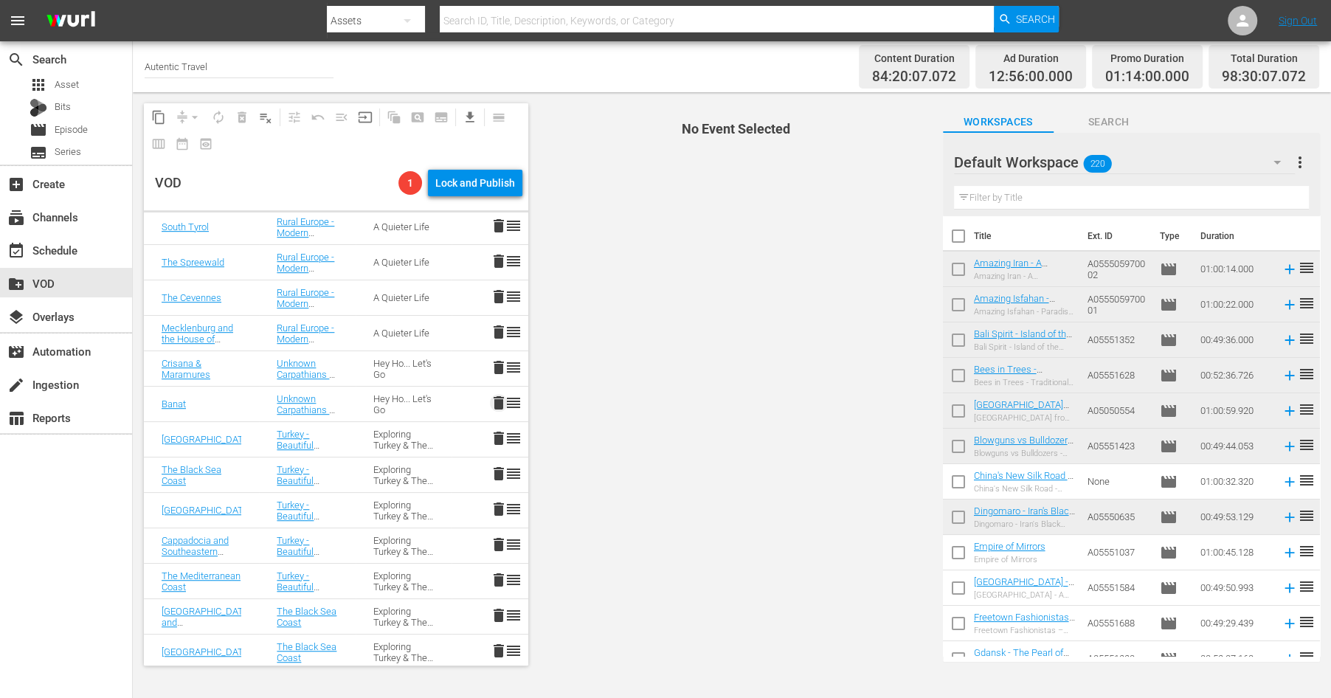
click at [501, 401] on span "delete" at bounding box center [499, 403] width 18 height 18
click at [501, 366] on span "delete" at bounding box center [499, 367] width 18 height 18
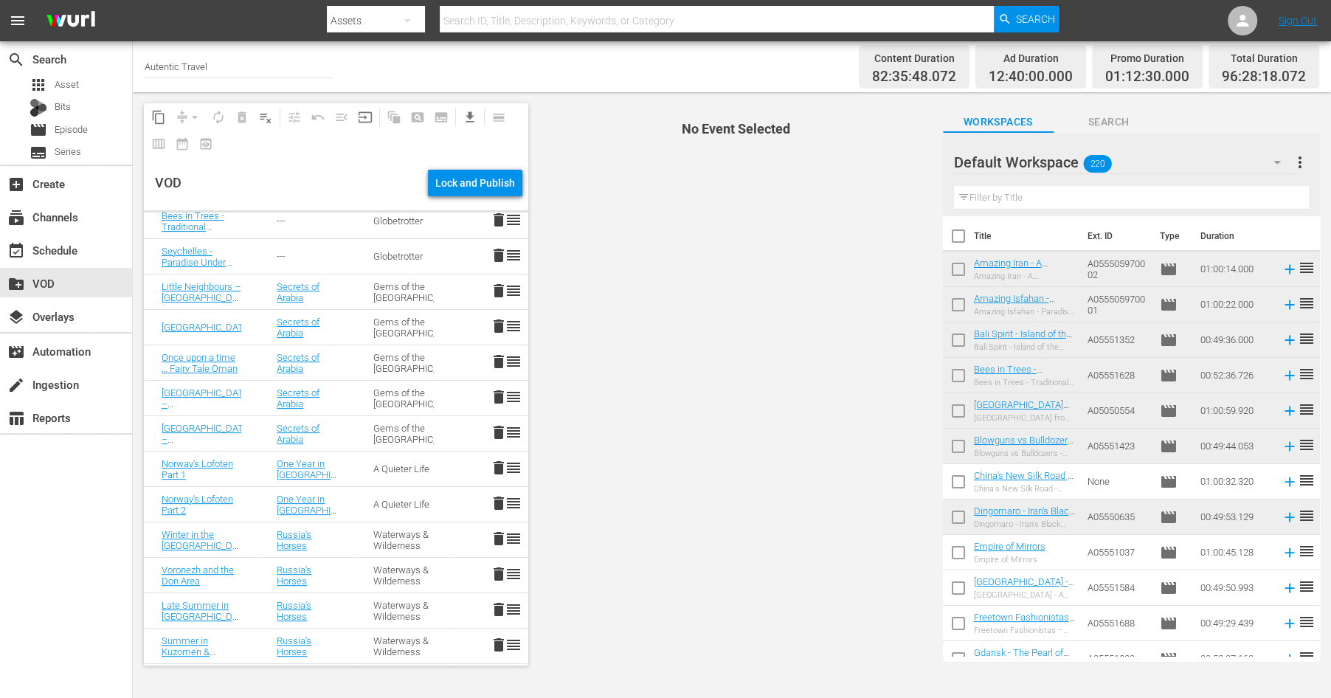
scroll to position [367, 0]
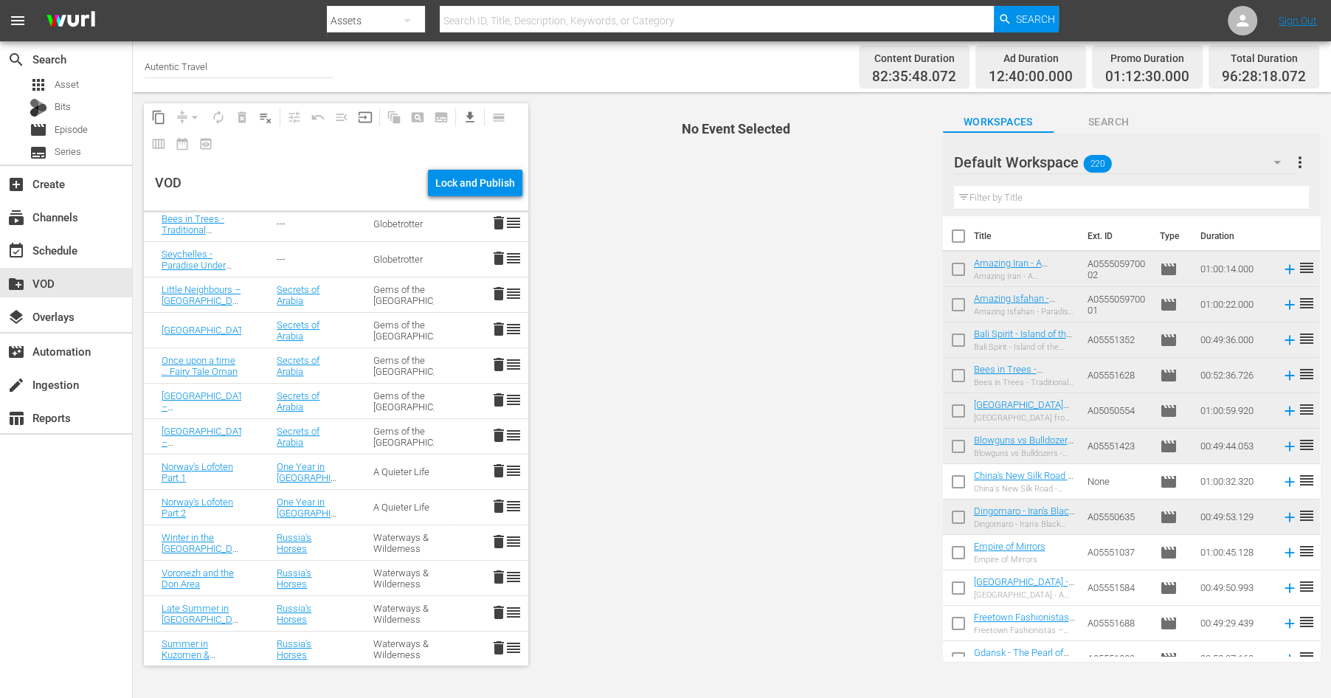
click at [499, 290] on span "delete" at bounding box center [499, 294] width 18 height 18
click at [499, 324] on span "delete" at bounding box center [499, 329] width 18 height 18
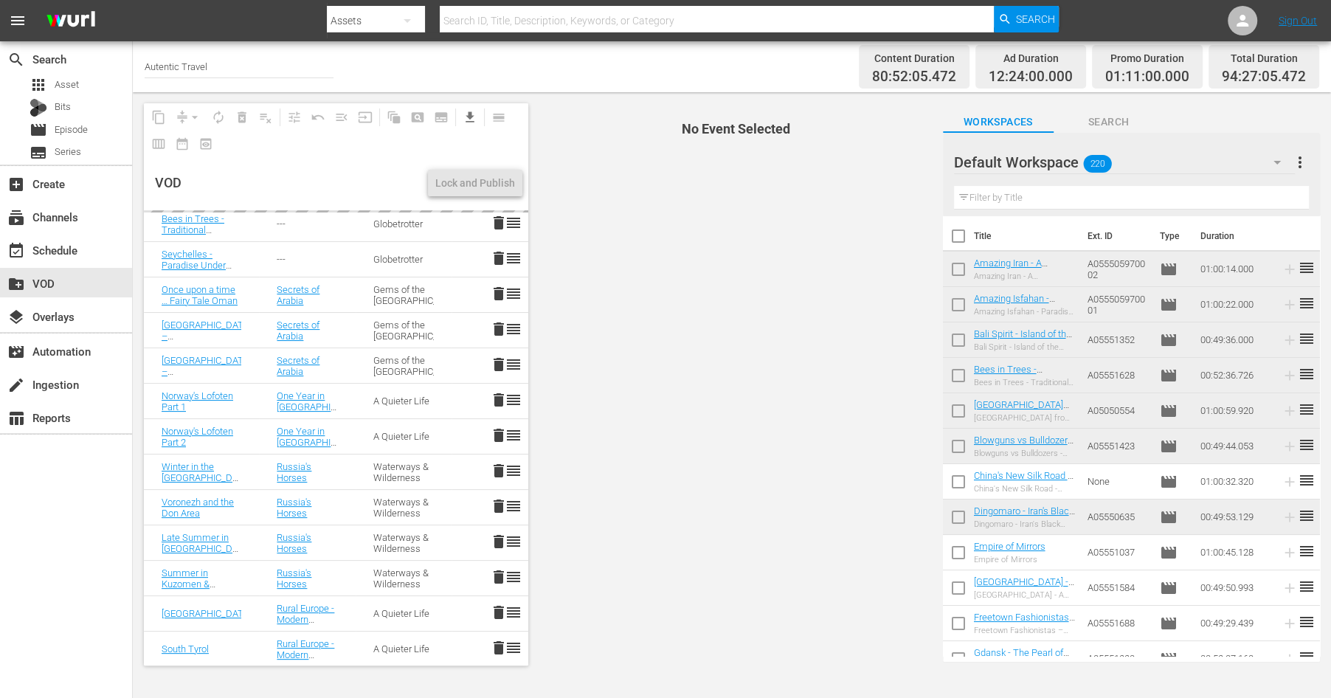
click at [502, 361] on span "delete" at bounding box center [499, 365] width 18 height 18
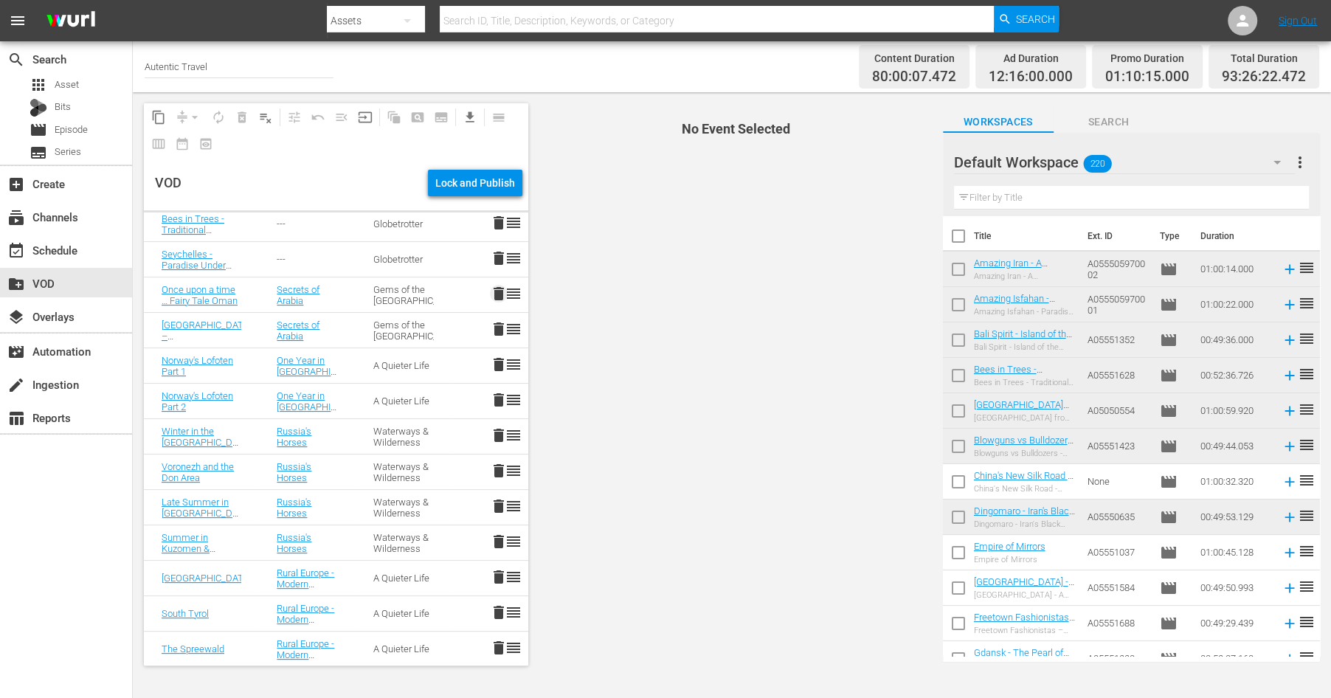
click at [497, 288] on span "delete" at bounding box center [499, 294] width 18 height 18
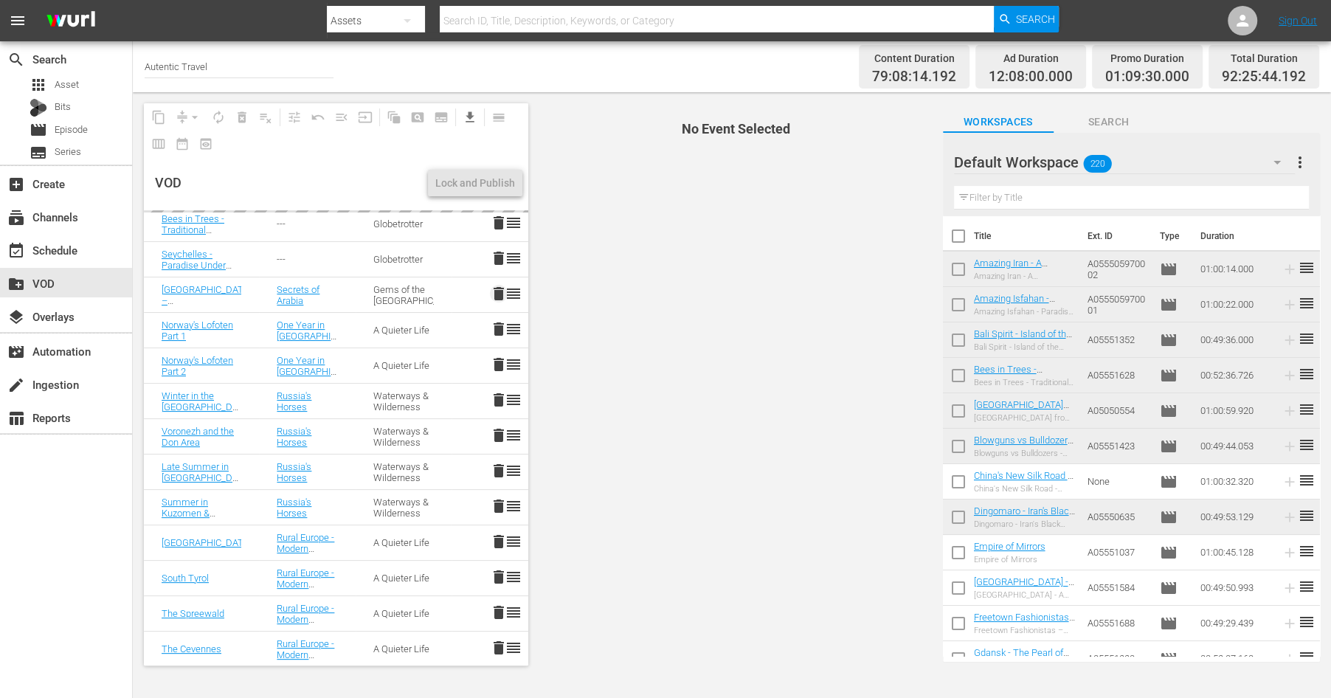
click at [495, 288] on span "delete" at bounding box center [499, 294] width 18 height 18
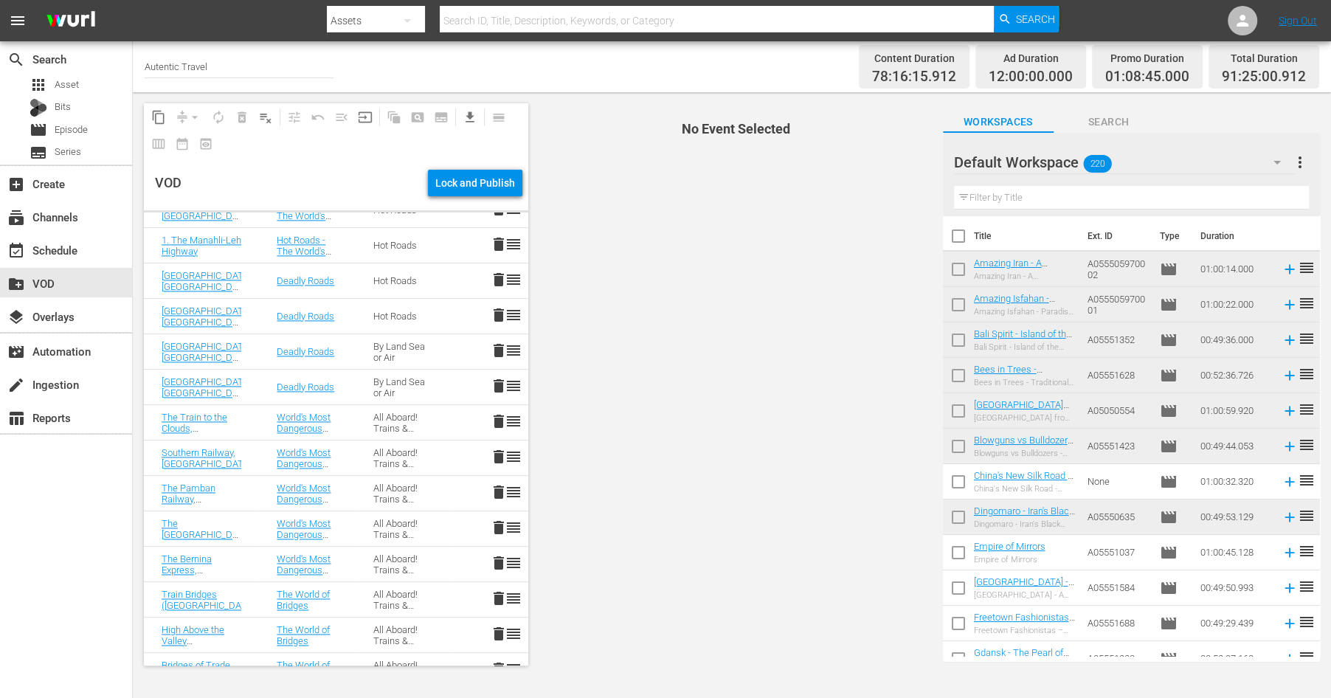
scroll to position [1973, 0]
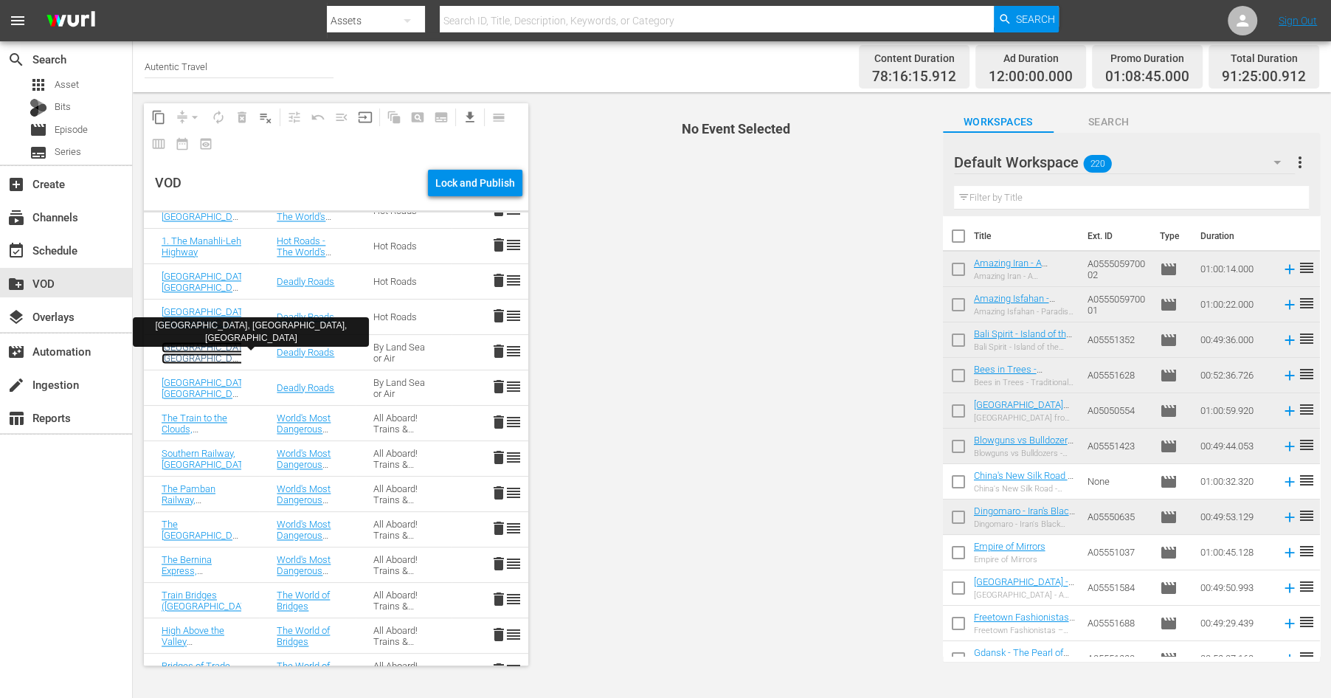
click at [197, 344] on link "[GEOGRAPHIC_DATA], [GEOGRAPHIC_DATA], [GEOGRAPHIC_DATA]" at bounding box center [207, 358] width 91 height 33
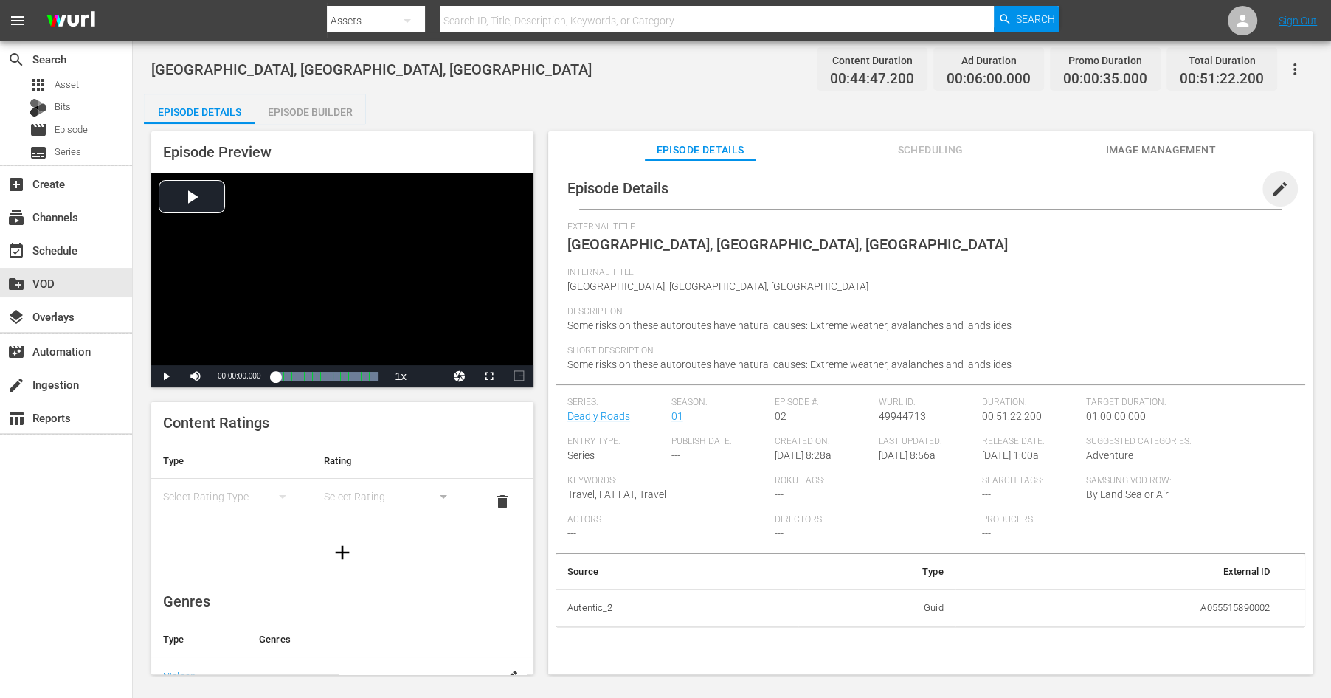
click at [1275, 190] on span "edit" at bounding box center [1280, 189] width 18 height 18
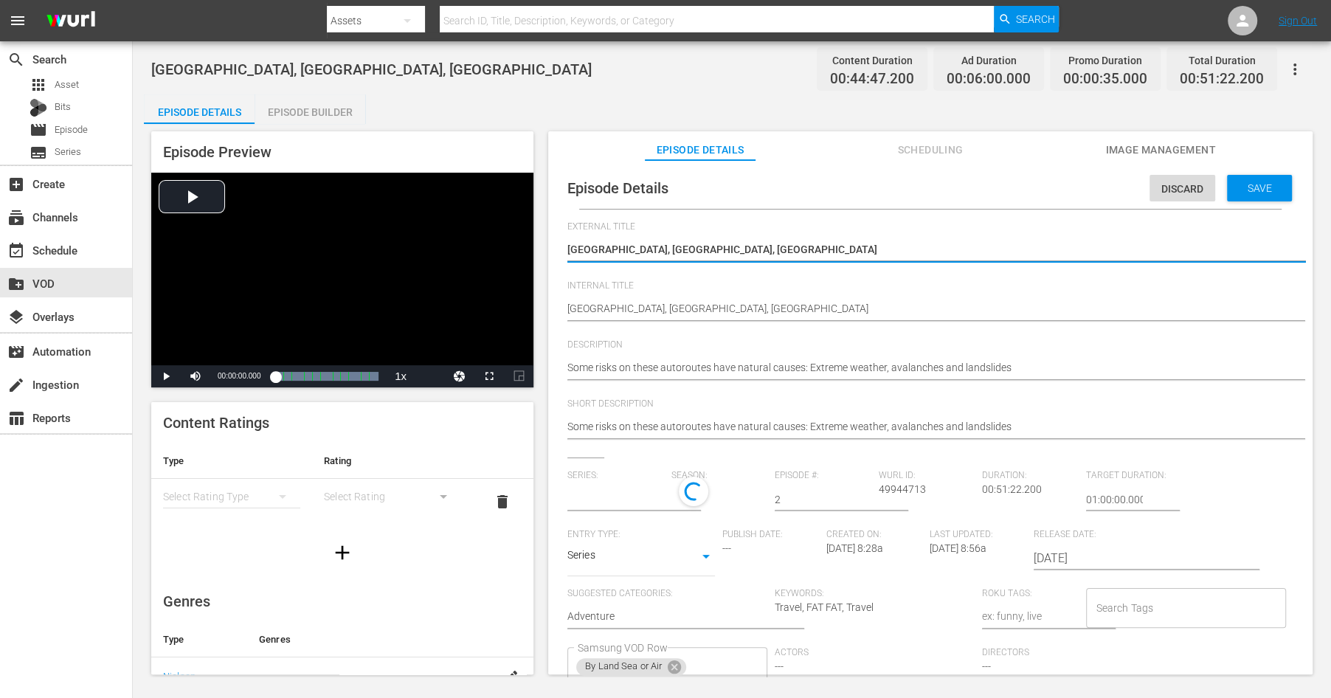
type input "Deadly Roads"
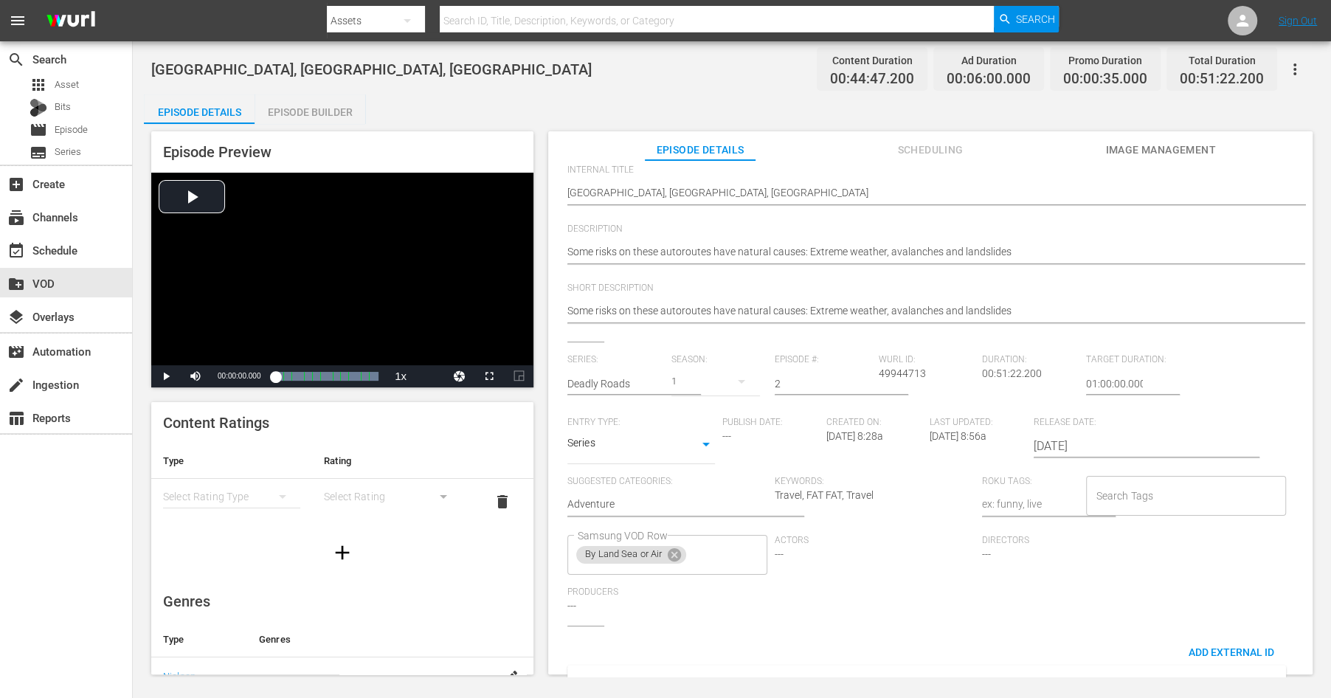
scroll to position [117, 0]
click at [676, 554] on icon at bounding box center [674, 553] width 16 height 16
click at [649, 552] on input "Samsung VOD Row" at bounding box center [656, 553] width 164 height 27
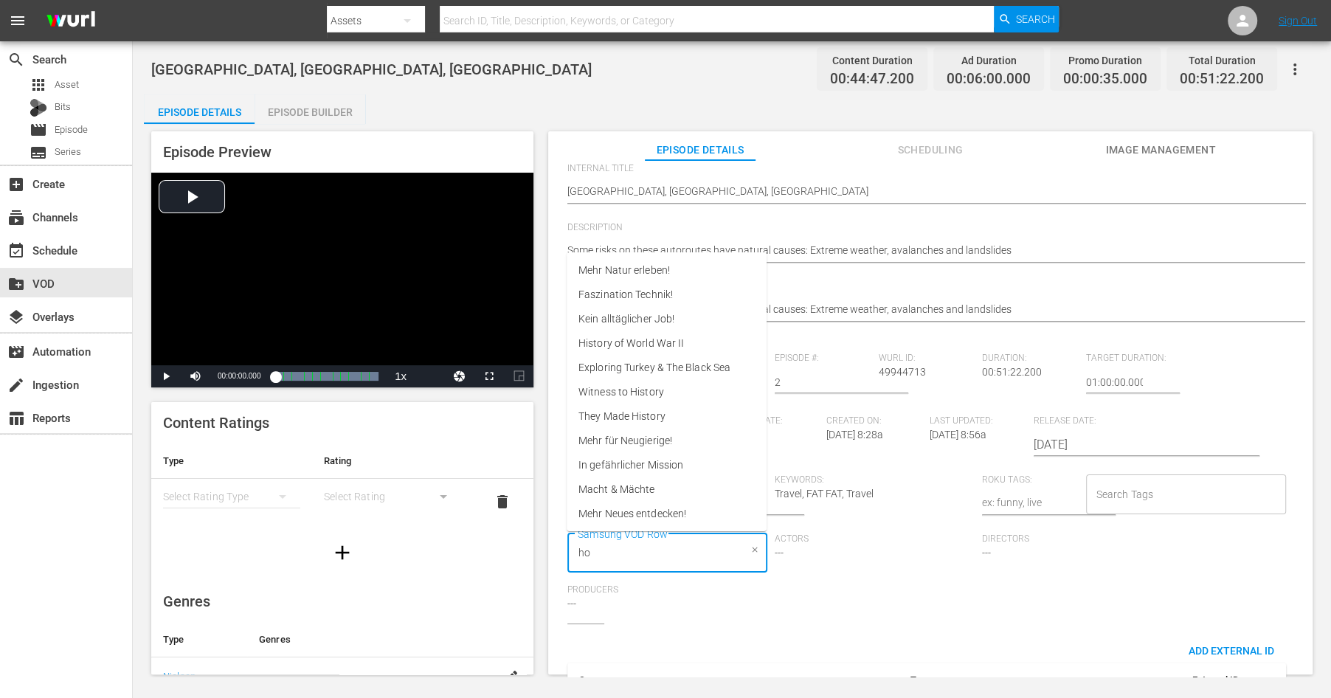
type input "hot"
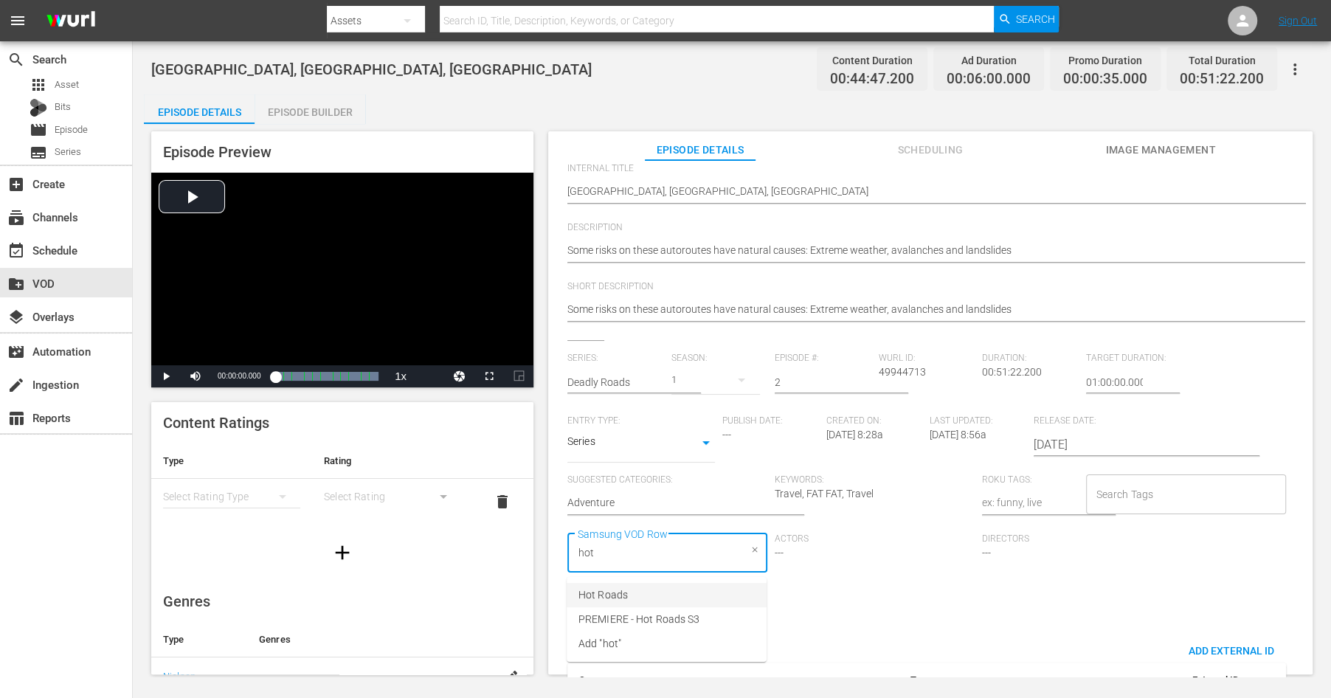
click at [622, 597] on span "Hot Roads" at bounding box center [602, 594] width 49 height 15
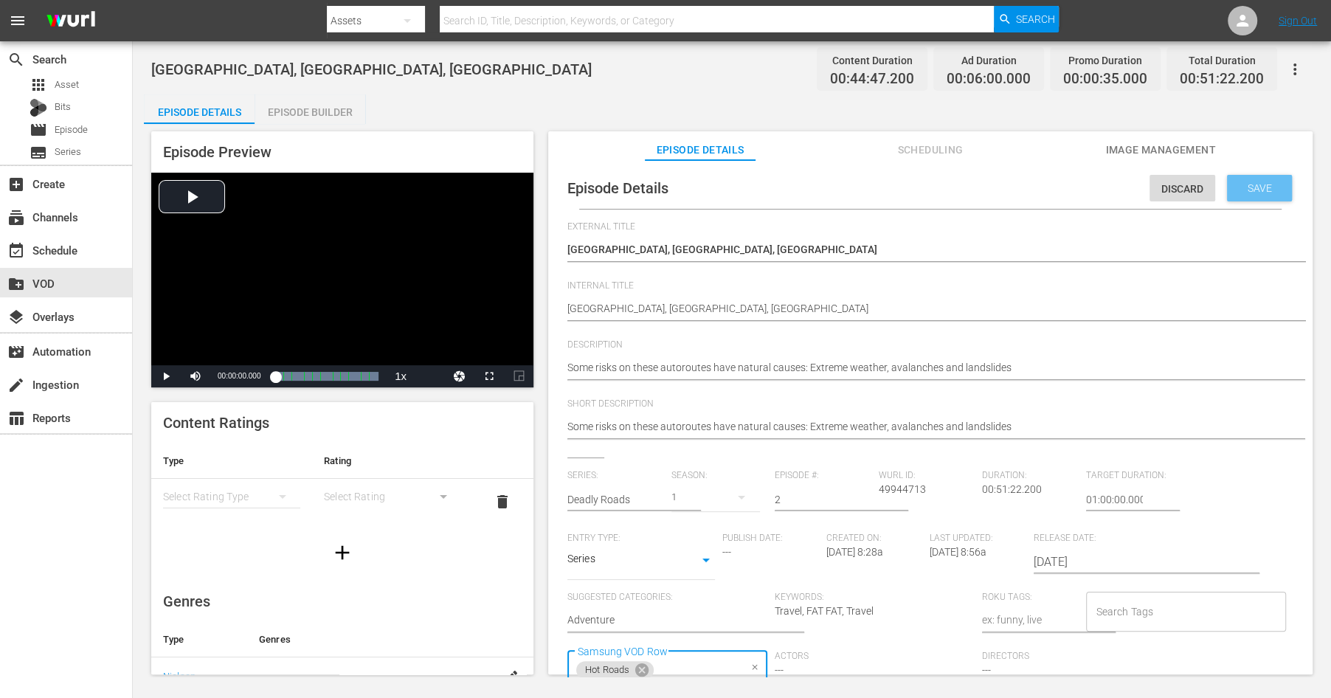
click at [1253, 179] on div "Save" at bounding box center [1259, 188] width 65 height 27
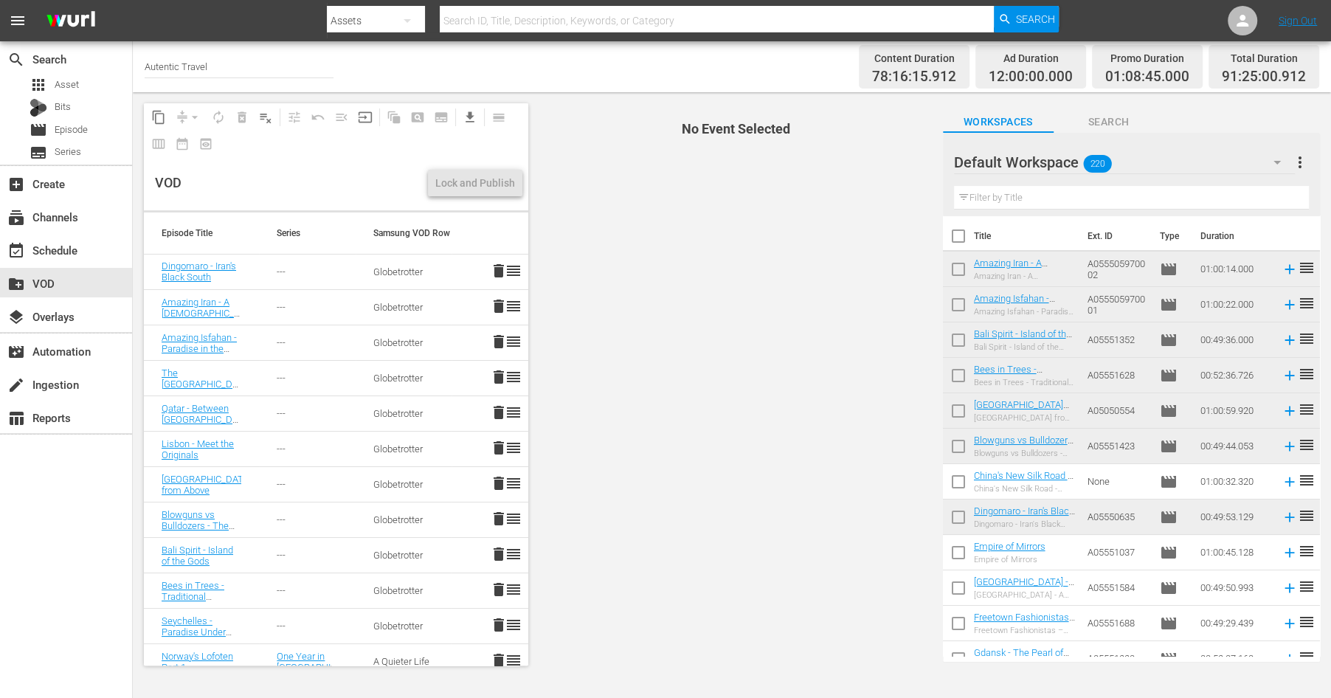
click at [1273, 166] on icon "button" at bounding box center [1277, 162] width 18 height 18
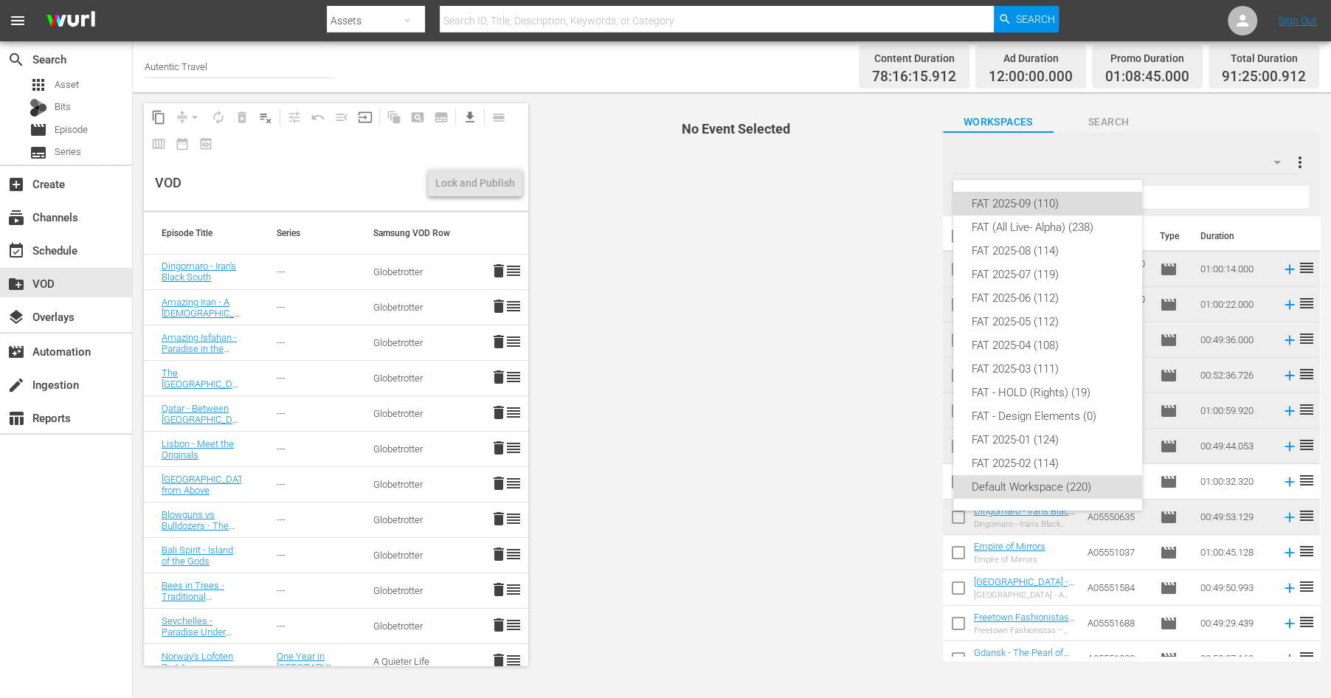
click at [1040, 204] on div "FAT 2025-09 (110)" at bounding box center [1047, 204] width 153 height 24
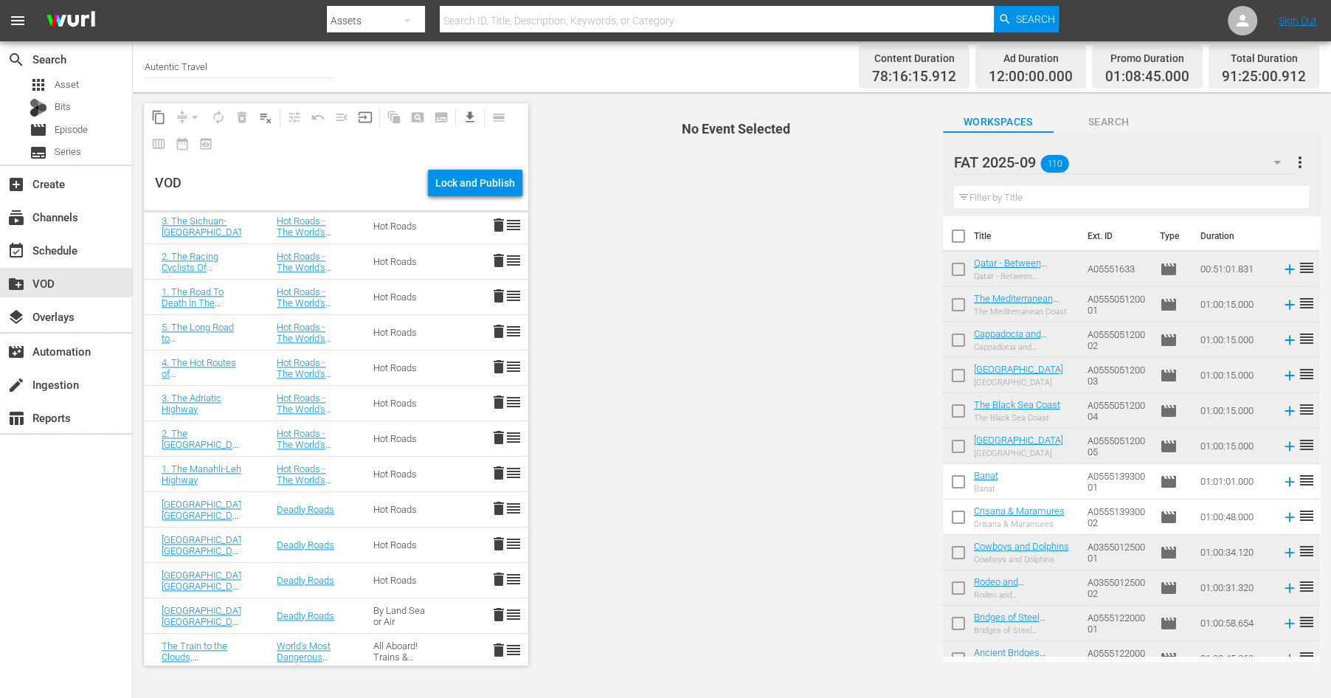
scroll to position [1876, 0]
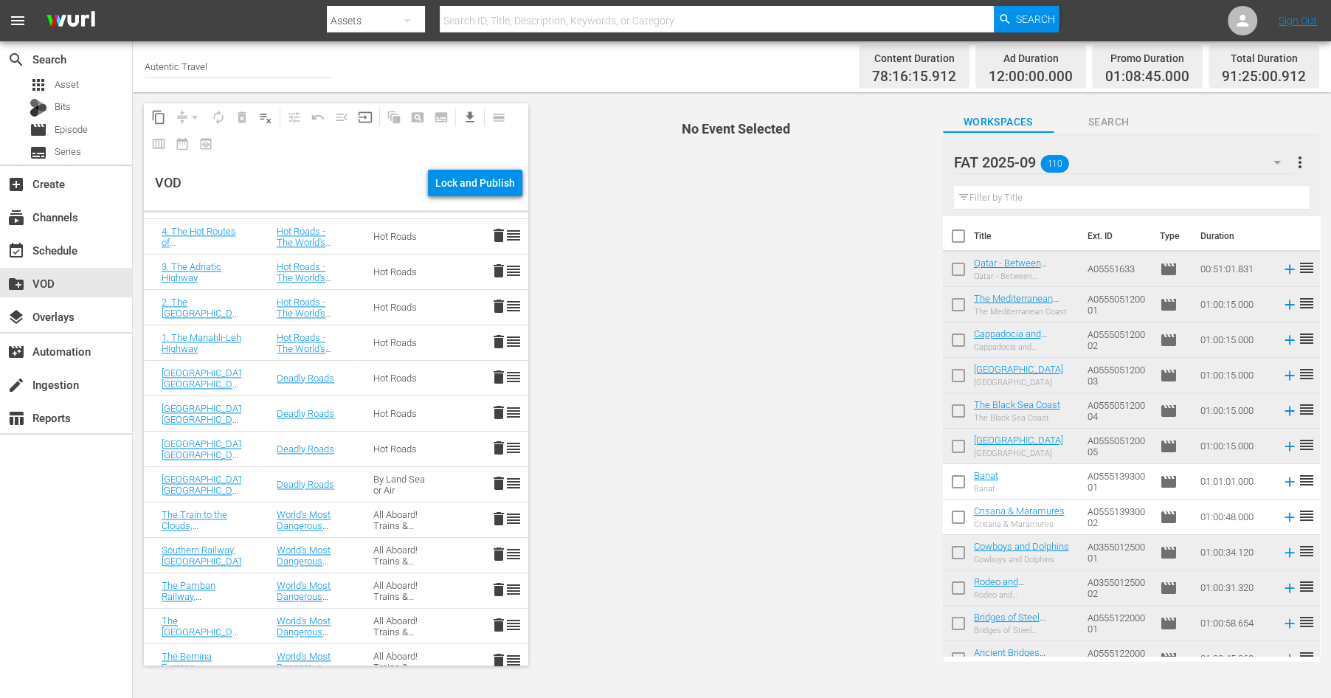
click at [188, 470] on td "[GEOGRAPHIC_DATA], [GEOGRAPHIC_DATA], [US_STATE]" at bounding box center [201, 484] width 115 height 35
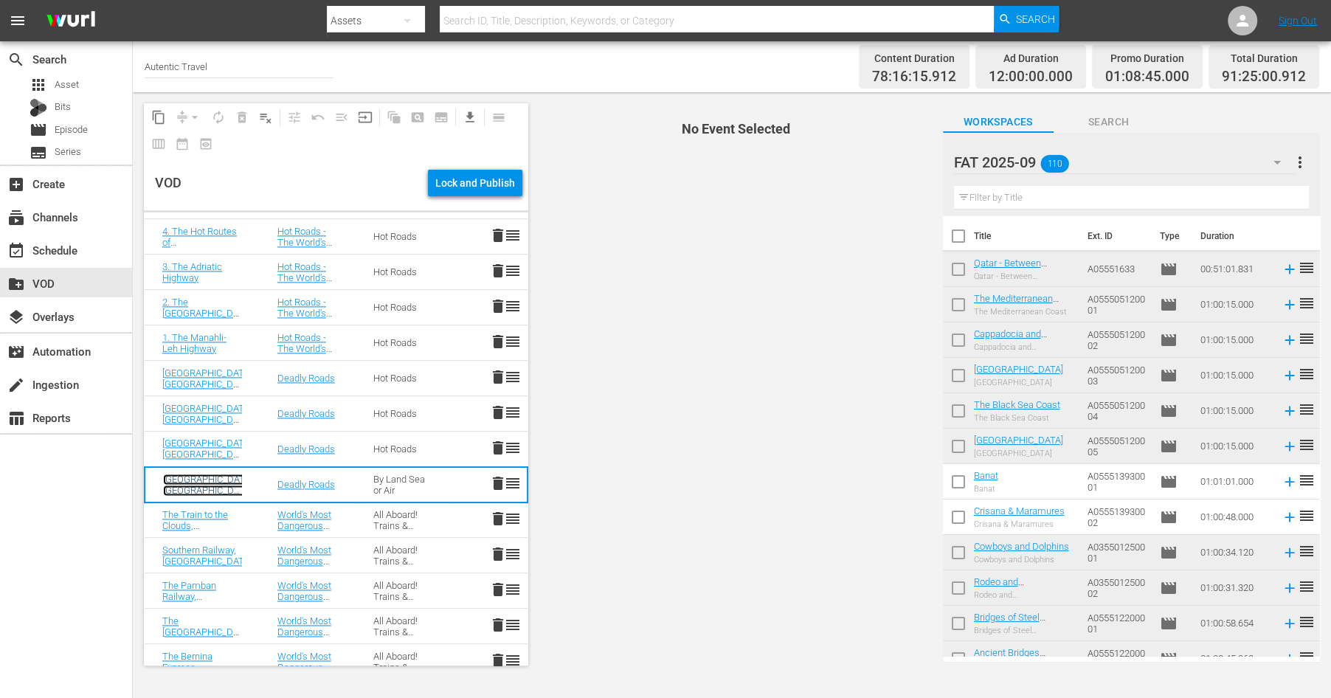
click at [187, 477] on link "[GEOGRAPHIC_DATA], [GEOGRAPHIC_DATA], [US_STATE]" at bounding box center [208, 490] width 91 height 33
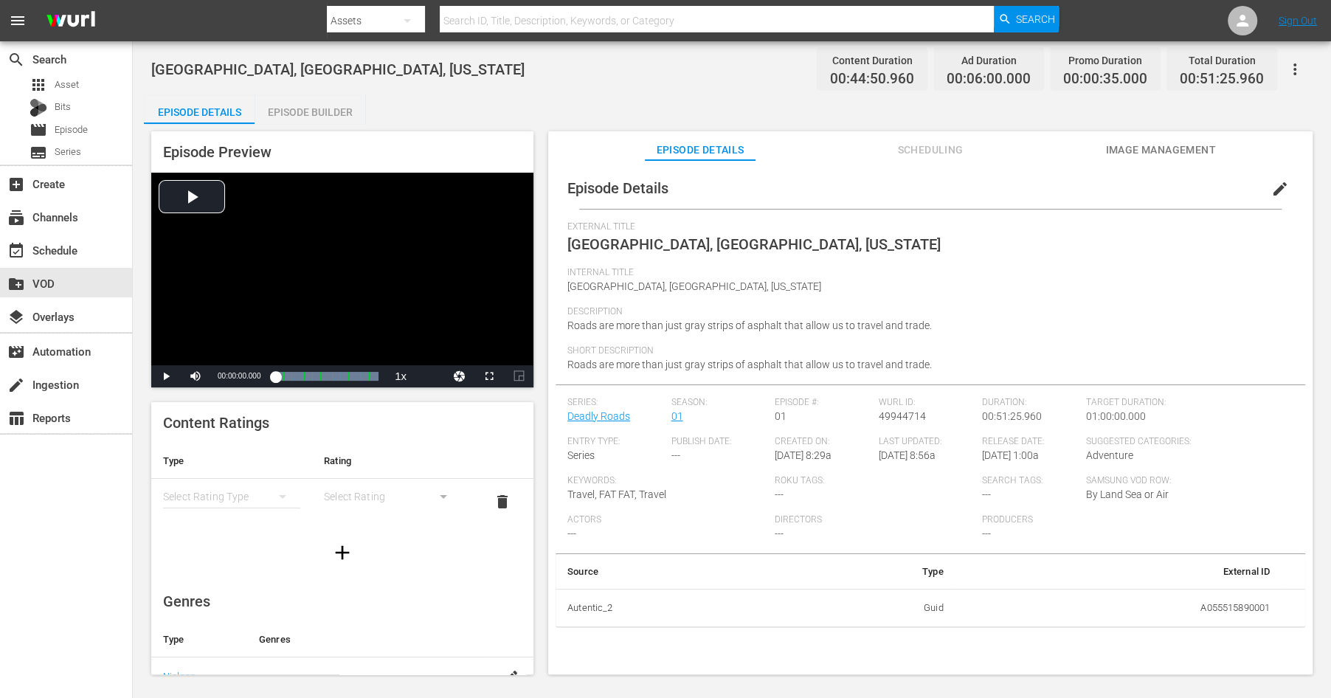
click at [1275, 202] on button "edit" at bounding box center [1279, 188] width 35 height 35
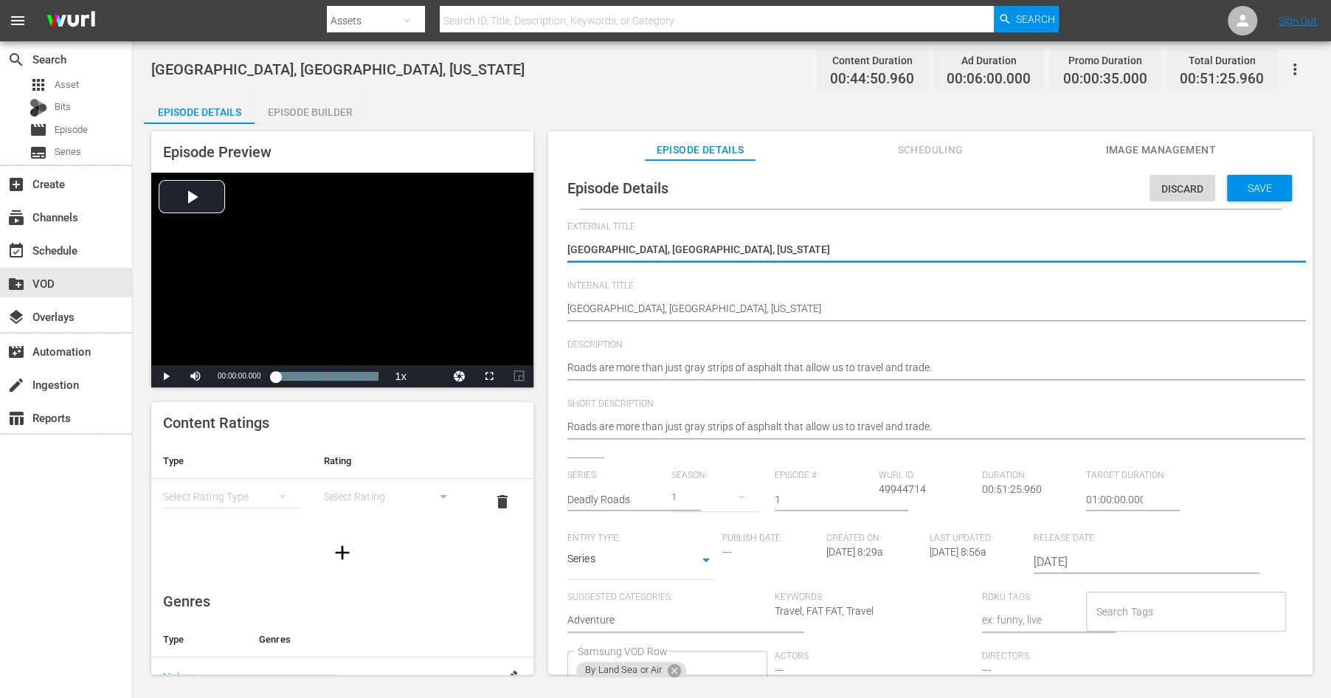
scroll to position [142, 0]
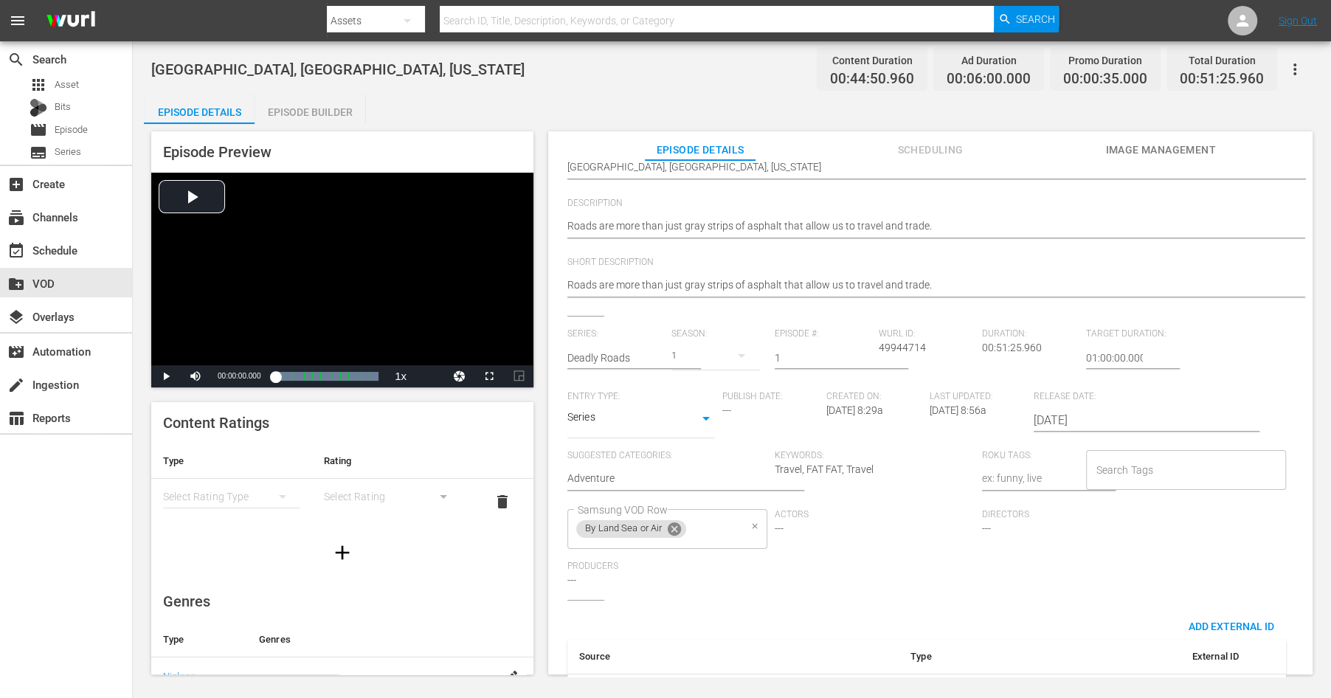
click at [681, 530] on icon at bounding box center [674, 528] width 13 height 13
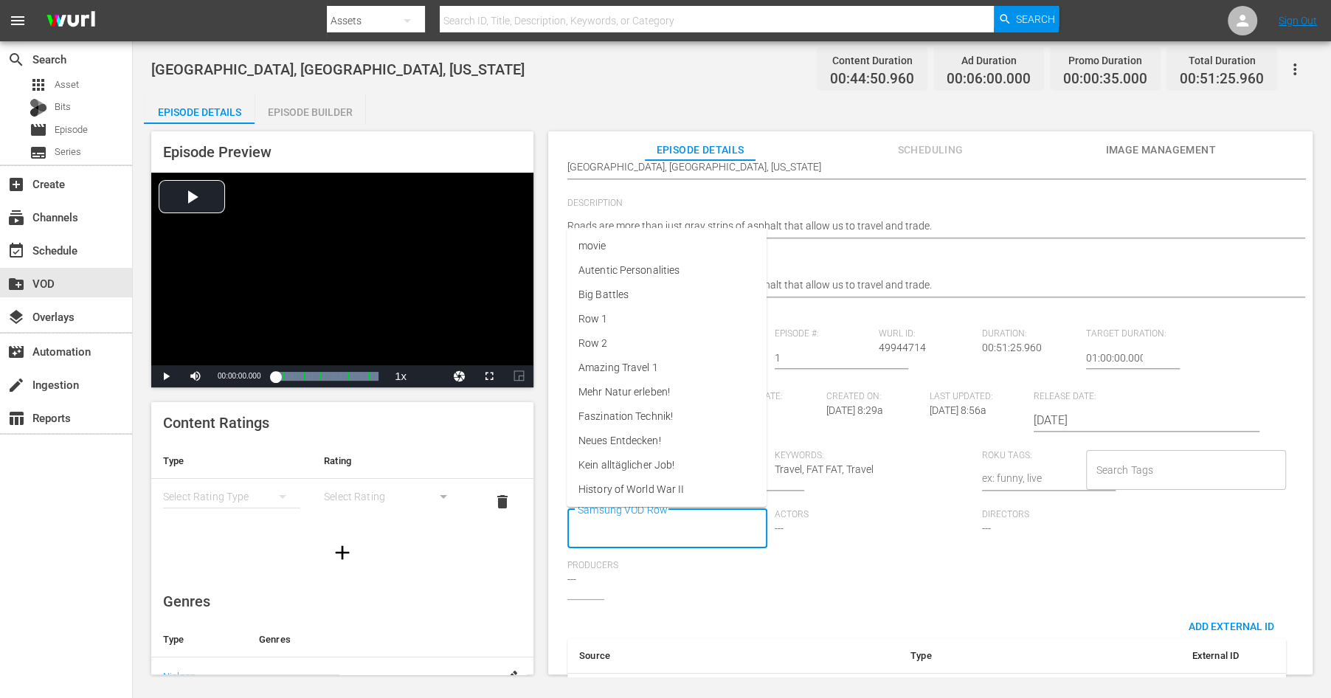
click at [609, 532] on input "Samsung VOD Row" at bounding box center [656, 529] width 164 height 27
type input "hot"
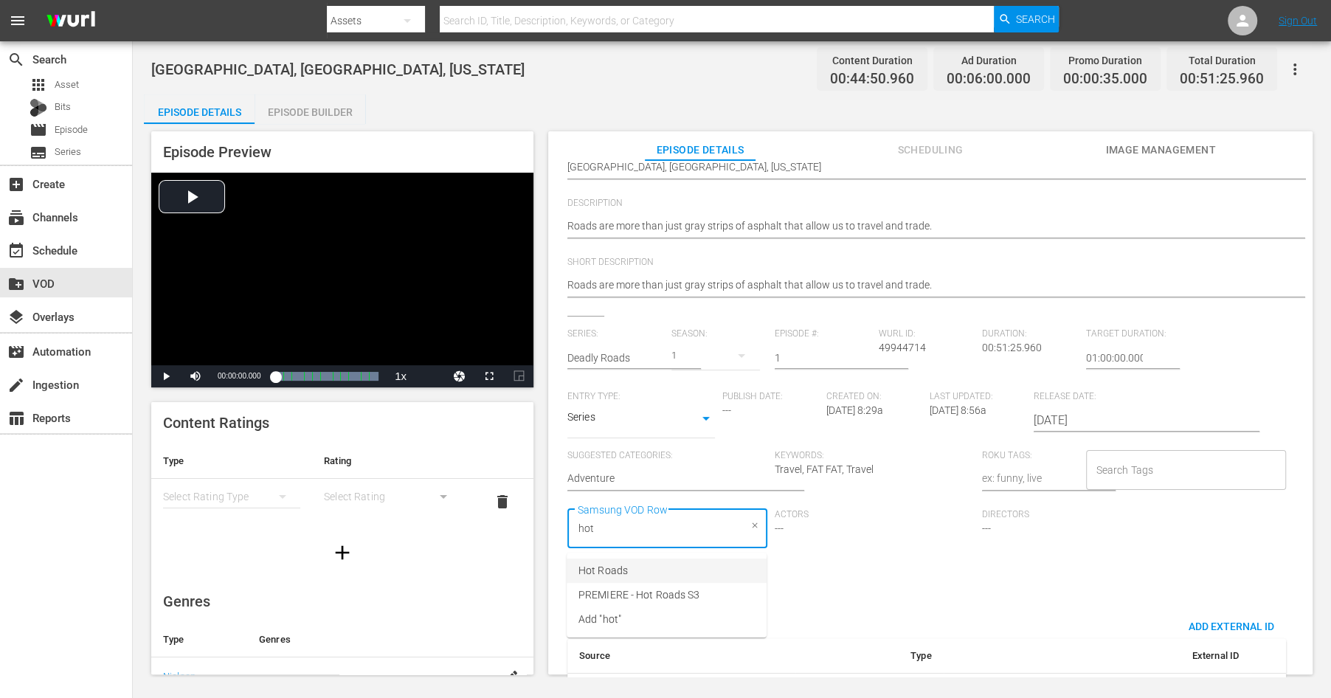
click at [608, 578] on span "Hot Roads" at bounding box center [602, 570] width 49 height 15
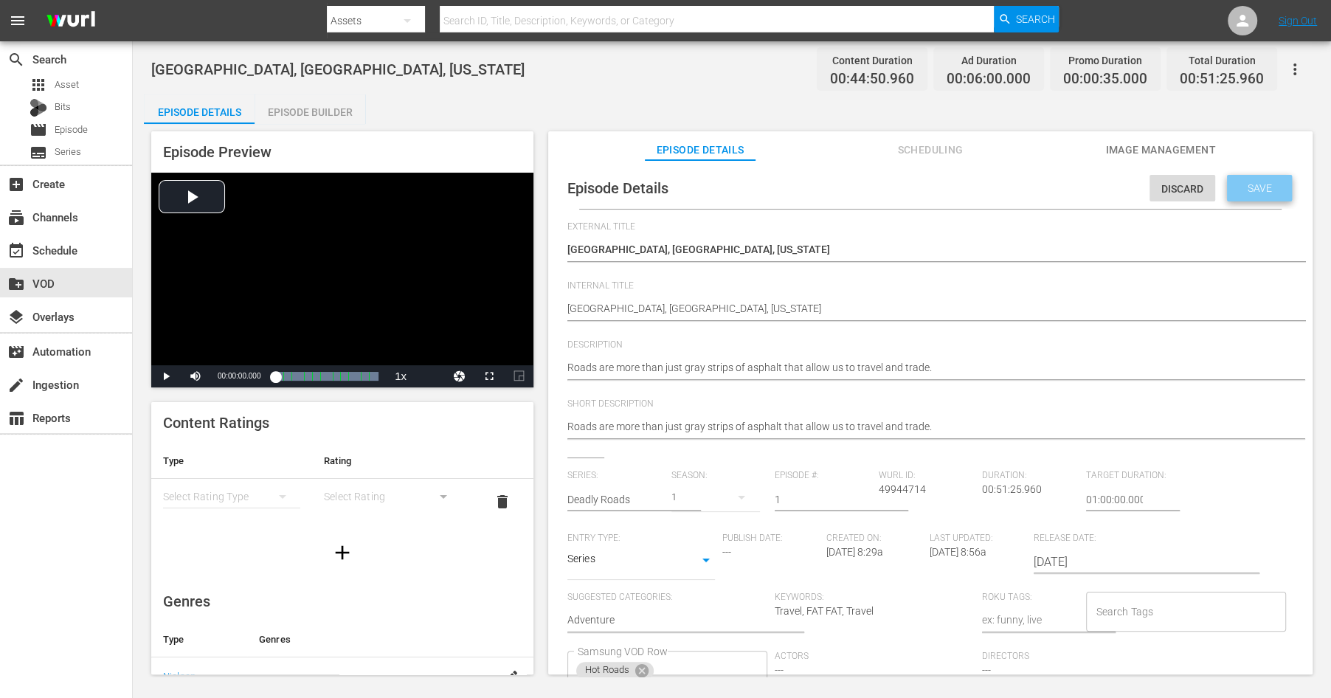
click at [1255, 189] on span "Save" at bounding box center [1259, 188] width 48 height 12
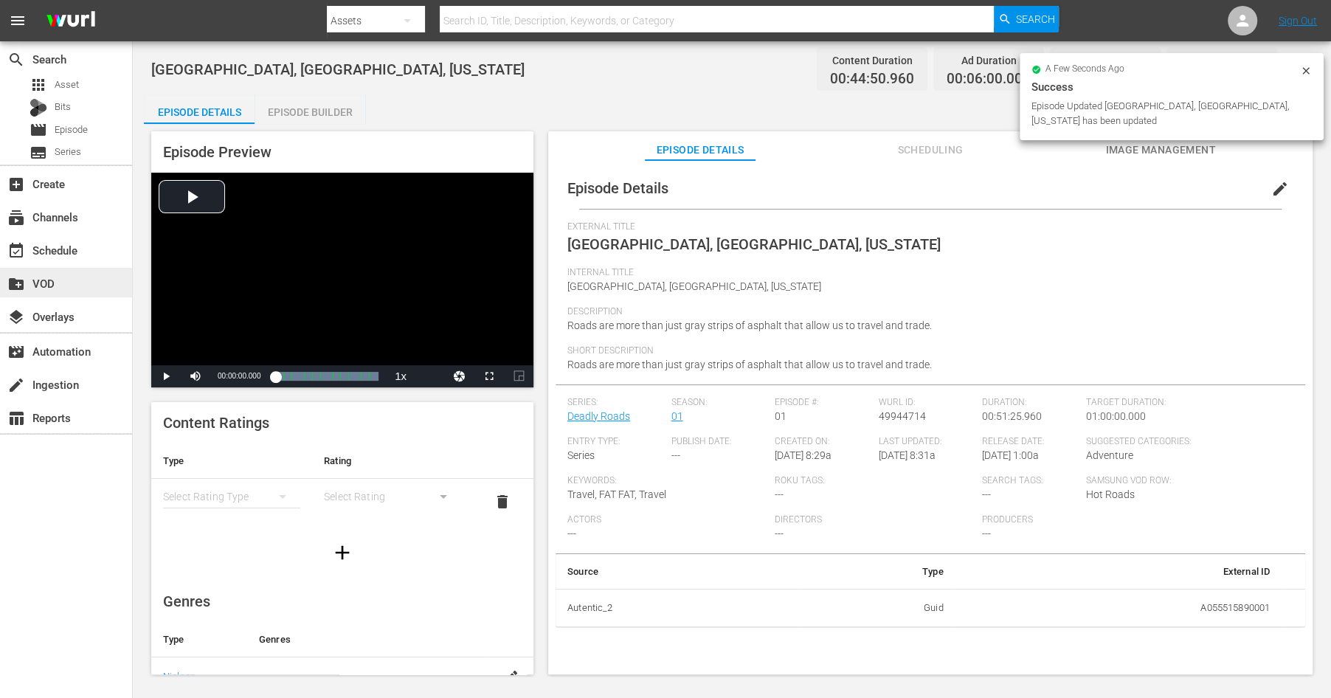
click at [52, 284] on div "create_new_folder VOD" at bounding box center [41, 280] width 83 height 13
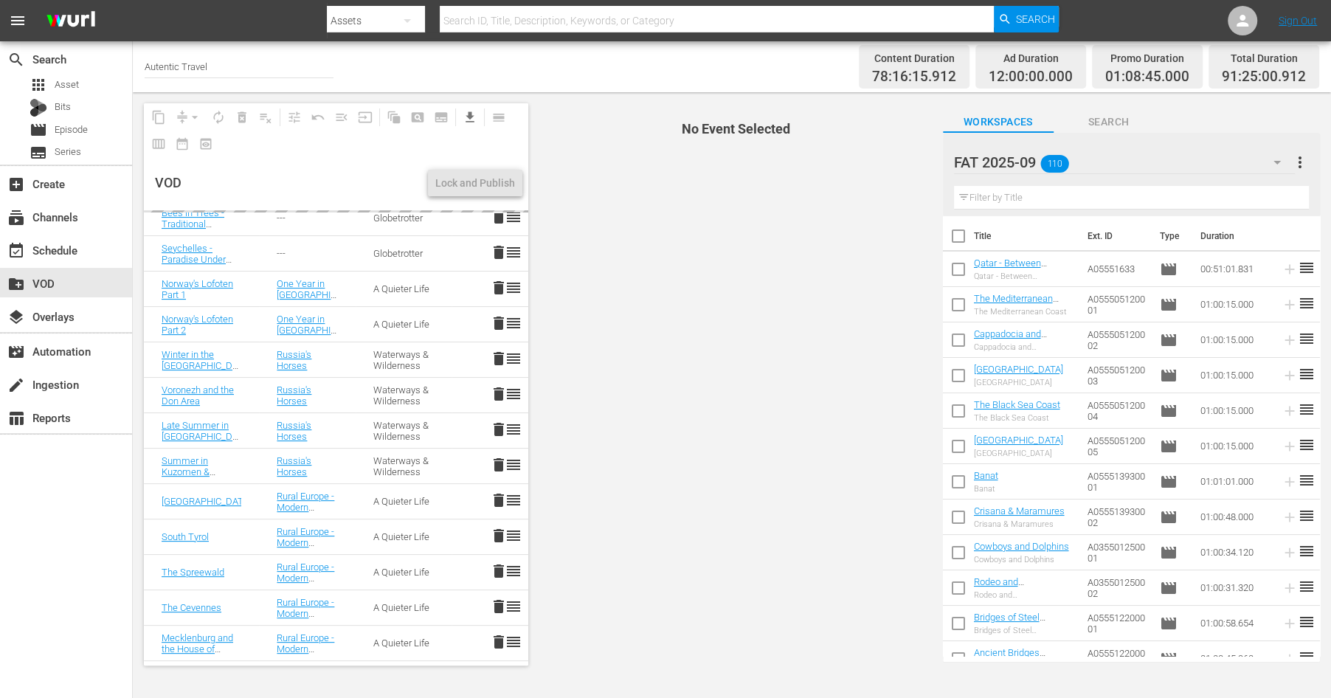
scroll to position [375, 0]
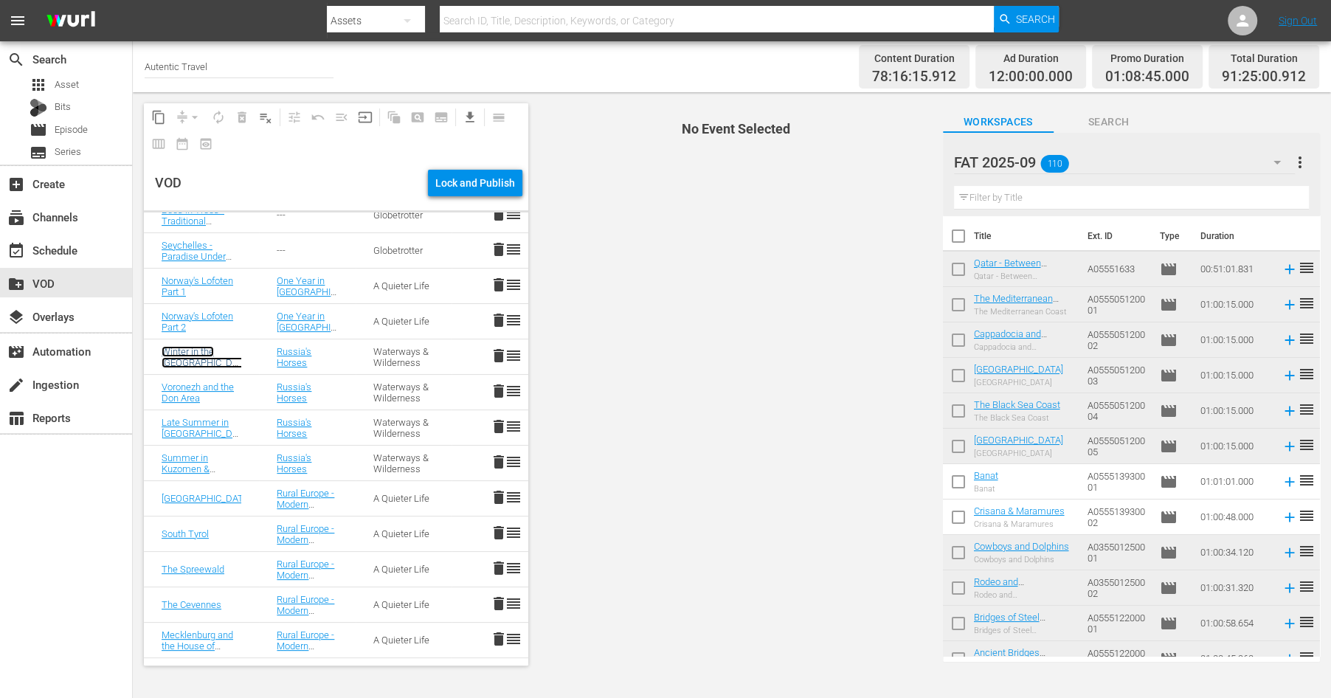
click at [203, 358] on link "Winter in the [GEOGRAPHIC_DATA] and [GEOGRAPHIC_DATA]" at bounding box center [206, 368] width 89 height 44
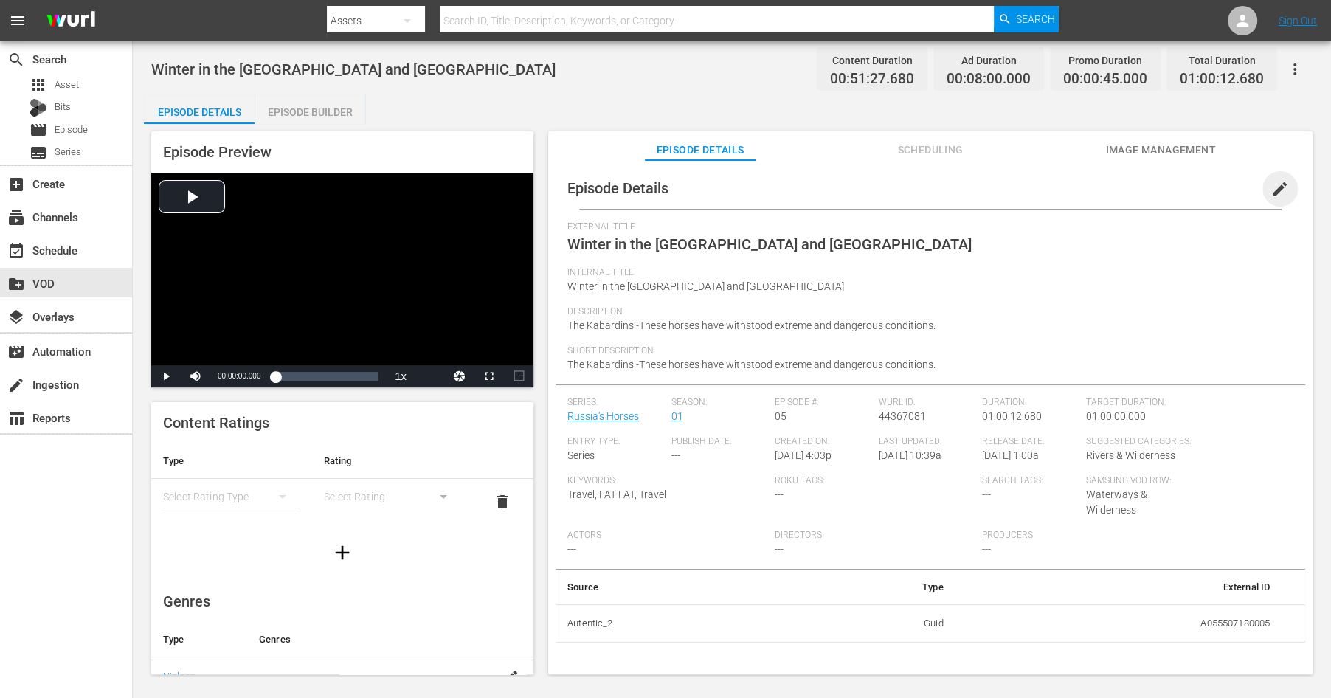
click at [1276, 189] on span "edit" at bounding box center [1280, 189] width 18 height 18
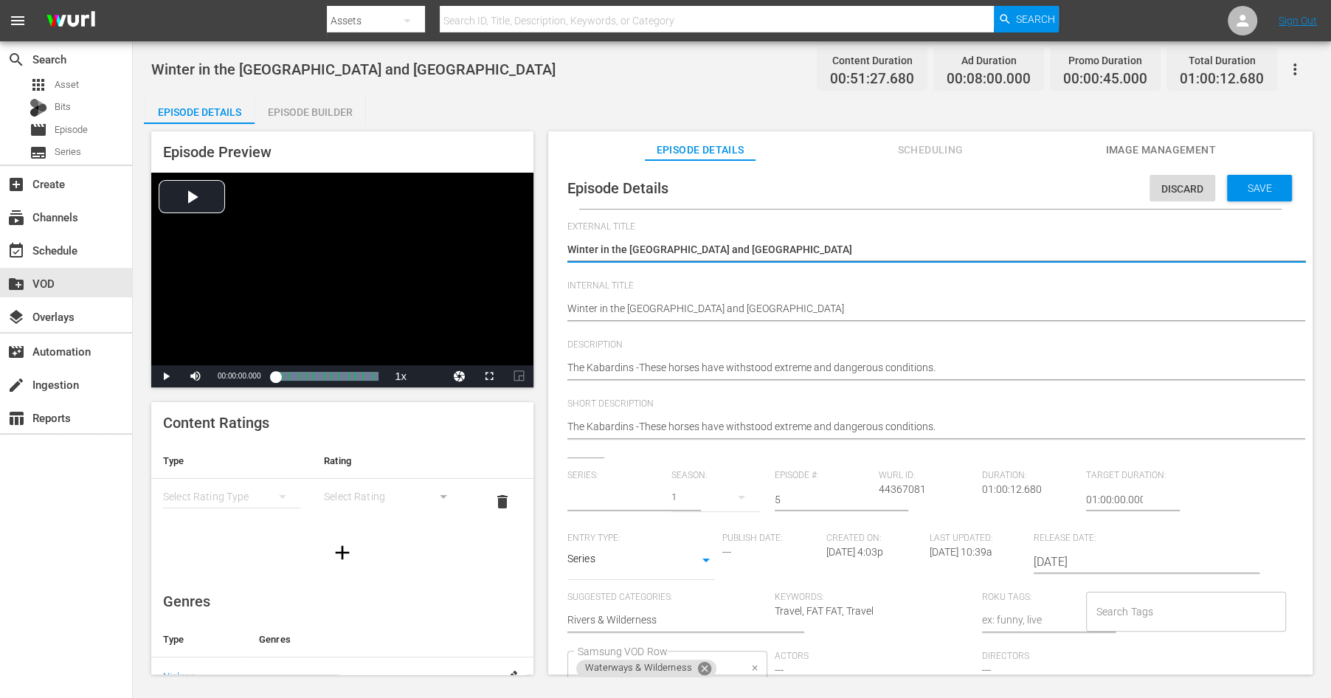
type input "Russia's Horses"
click at [706, 666] on icon at bounding box center [704, 668] width 13 height 13
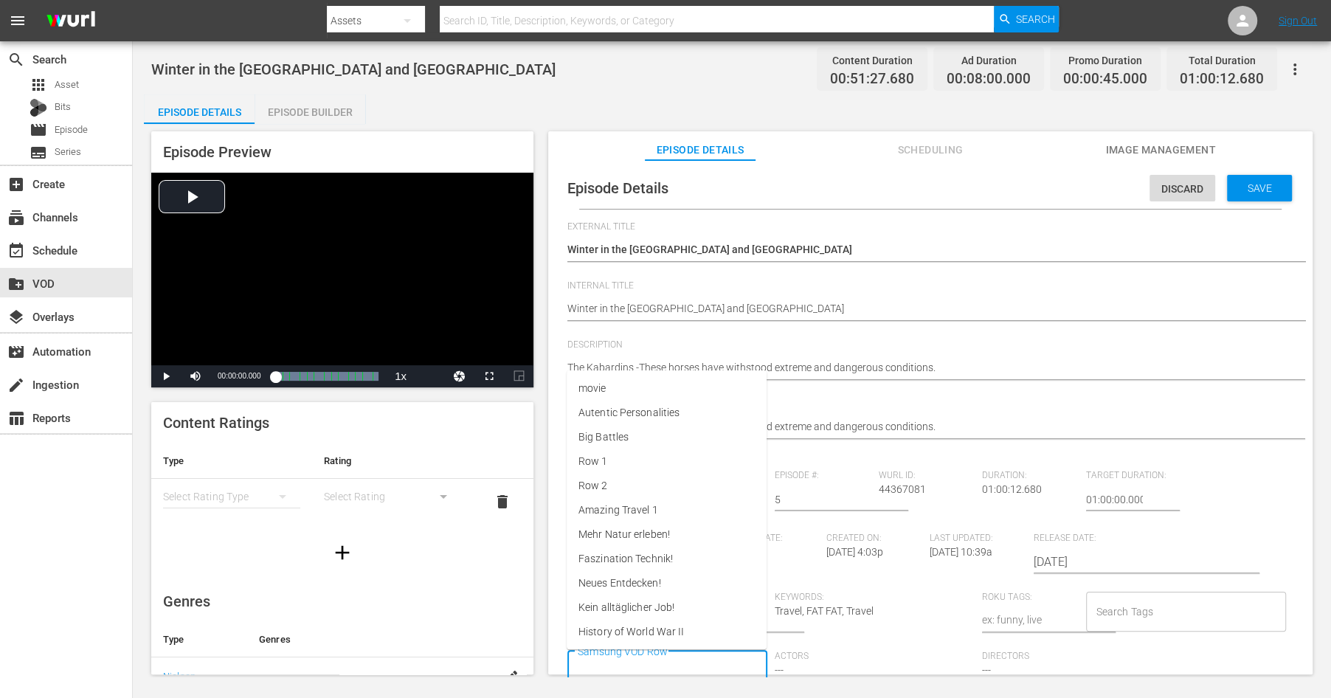
click at [704, 663] on input "Samsung VOD Row" at bounding box center [656, 670] width 164 height 27
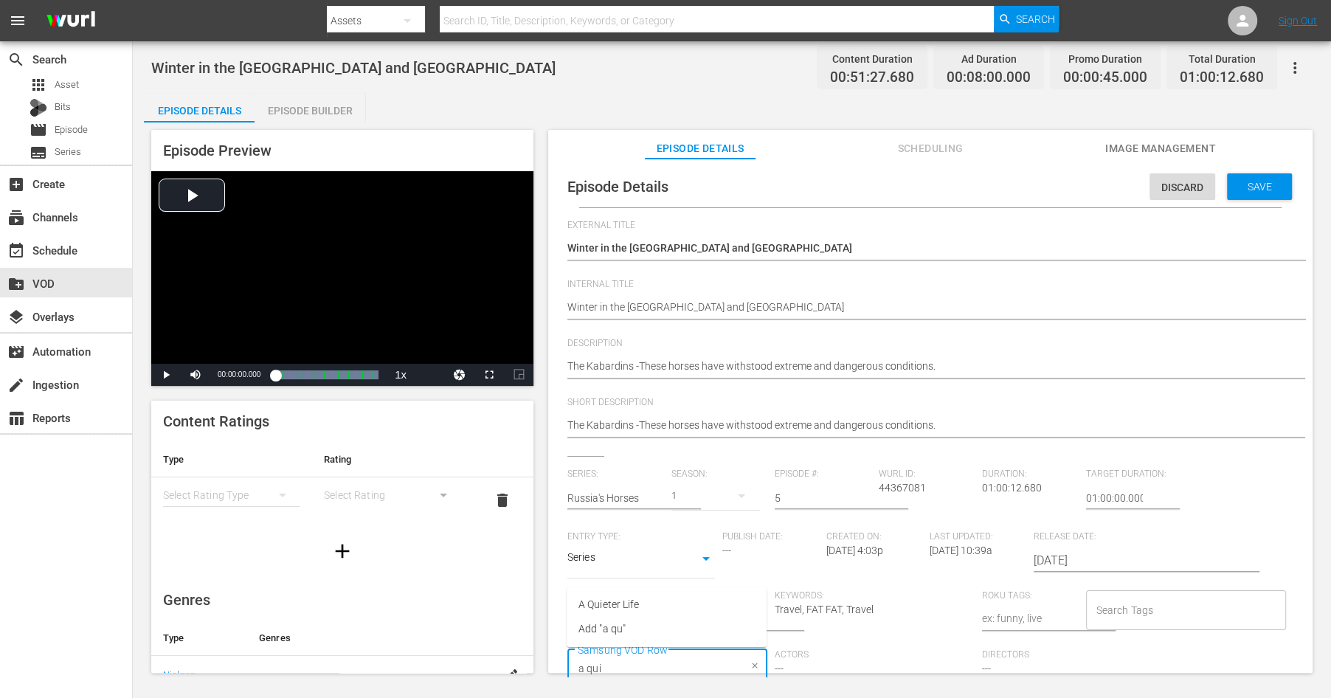
type input "a quie"
click at [649, 609] on li "A Quieter Life" at bounding box center [666, 604] width 200 height 24
click at [1266, 188] on span "Save" at bounding box center [1259, 187] width 48 height 12
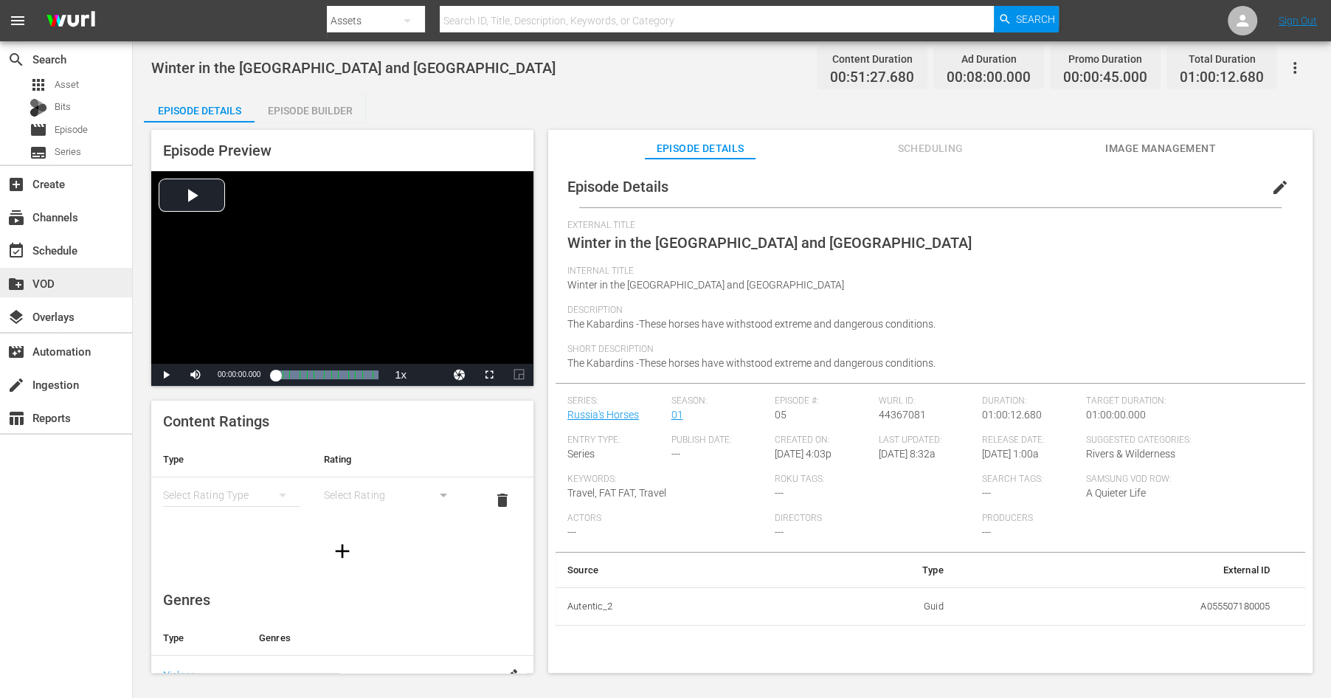
click at [48, 278] on div "create_new_folder VOD" at bounding box center [41, 280] width 83 height 13
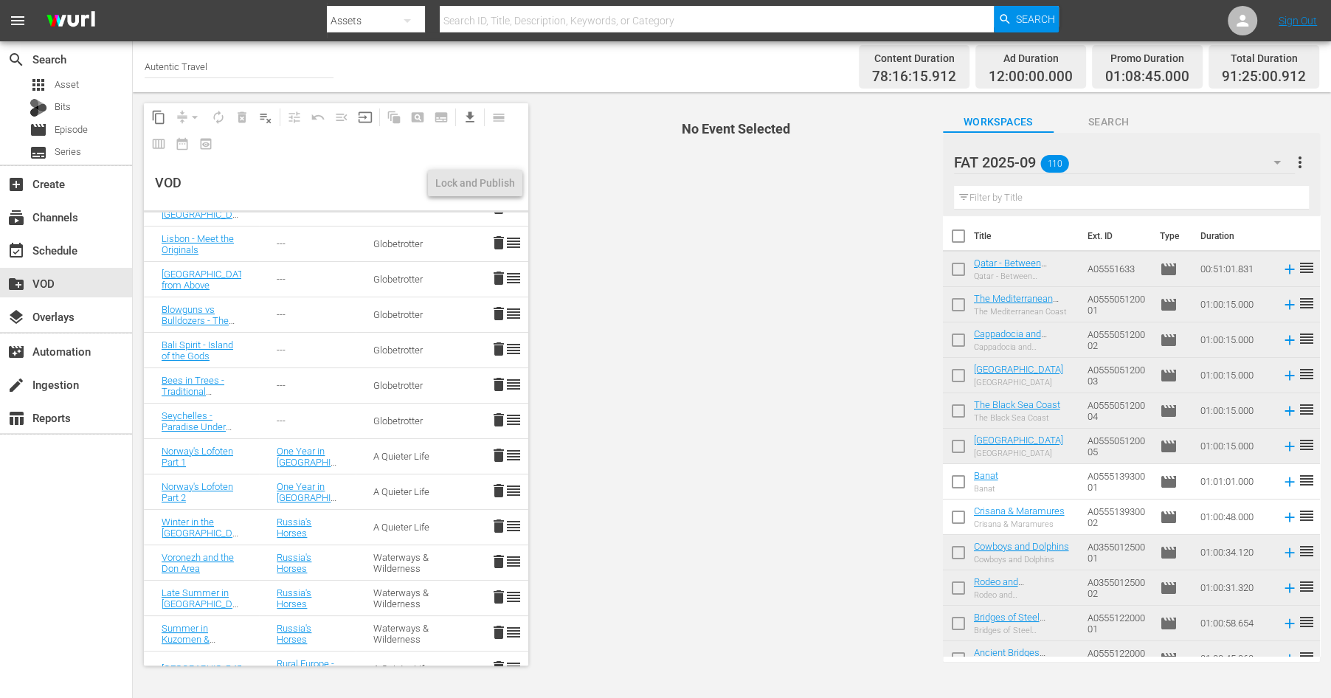
scroll to position [284, 0]
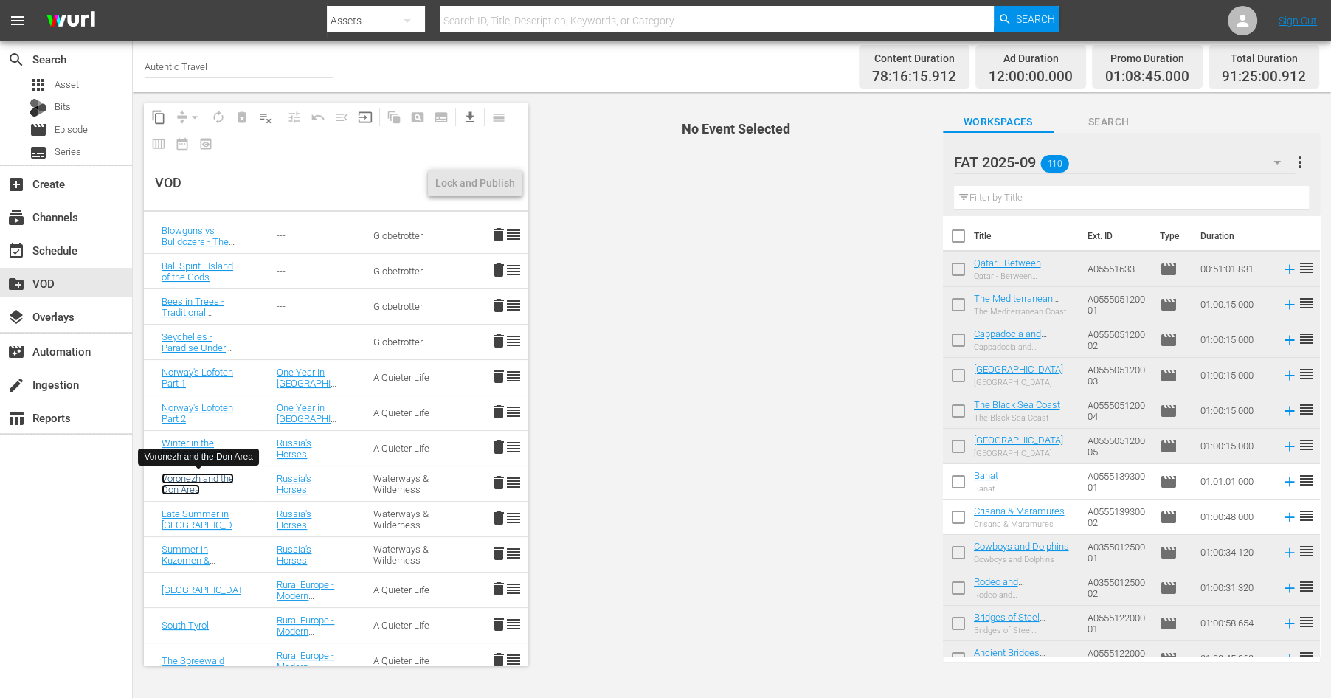
click at [192, 483] on link "Voronezh and the Don Area" at bounding box center [198, 484] width 72 height 22
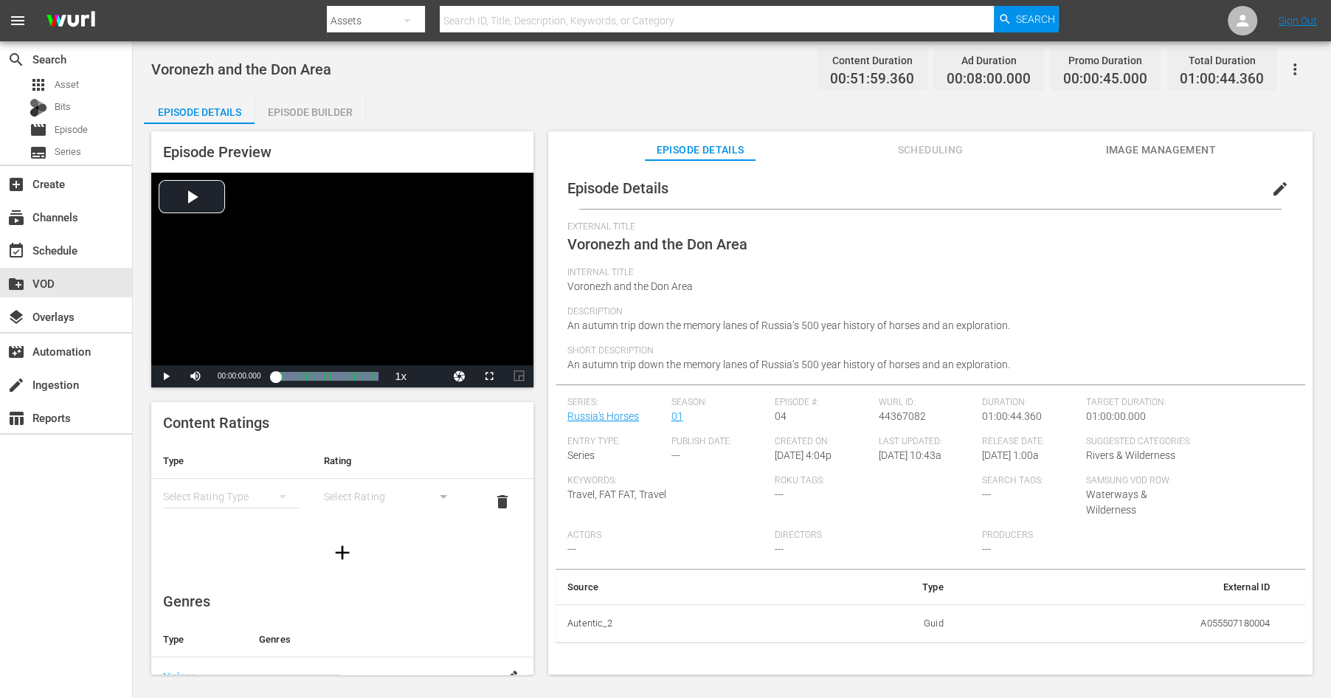
click at [1285, 190] on span "edit" at bounding box center [1280, 189] width 18 height 18
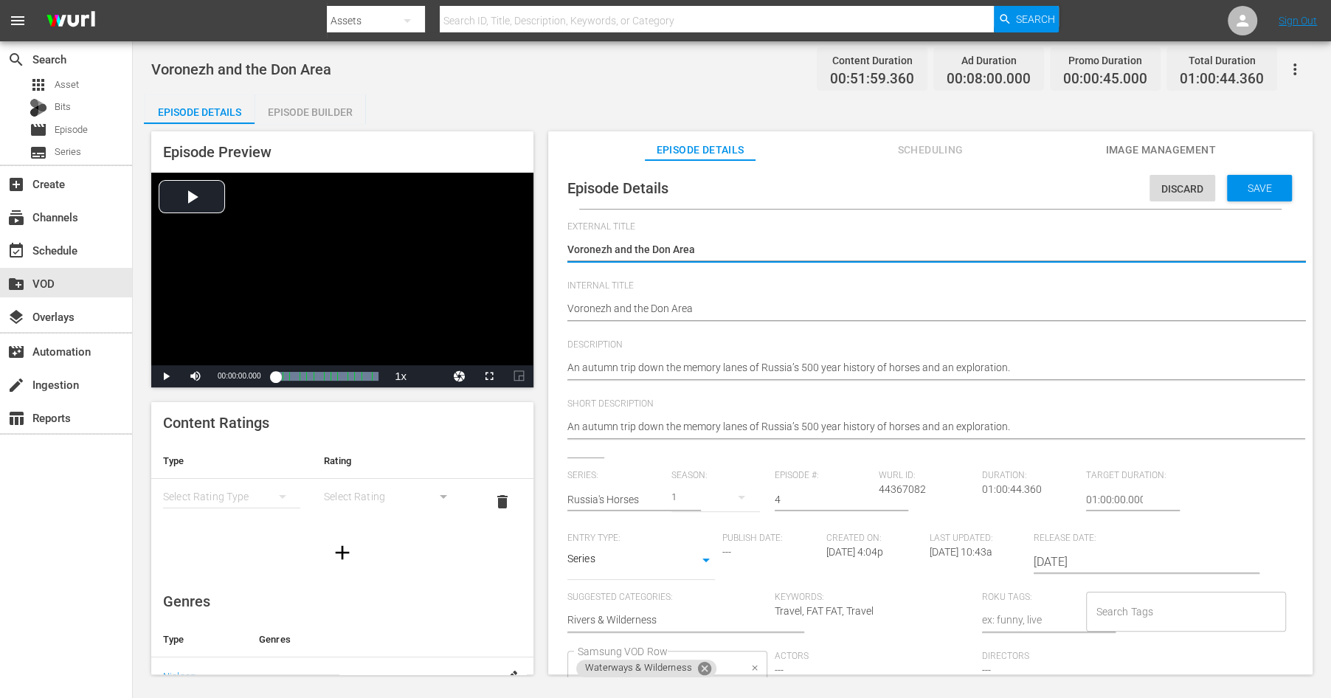
click at [701, 667] on icon at bounding box center [704, 668] width 16 height 16
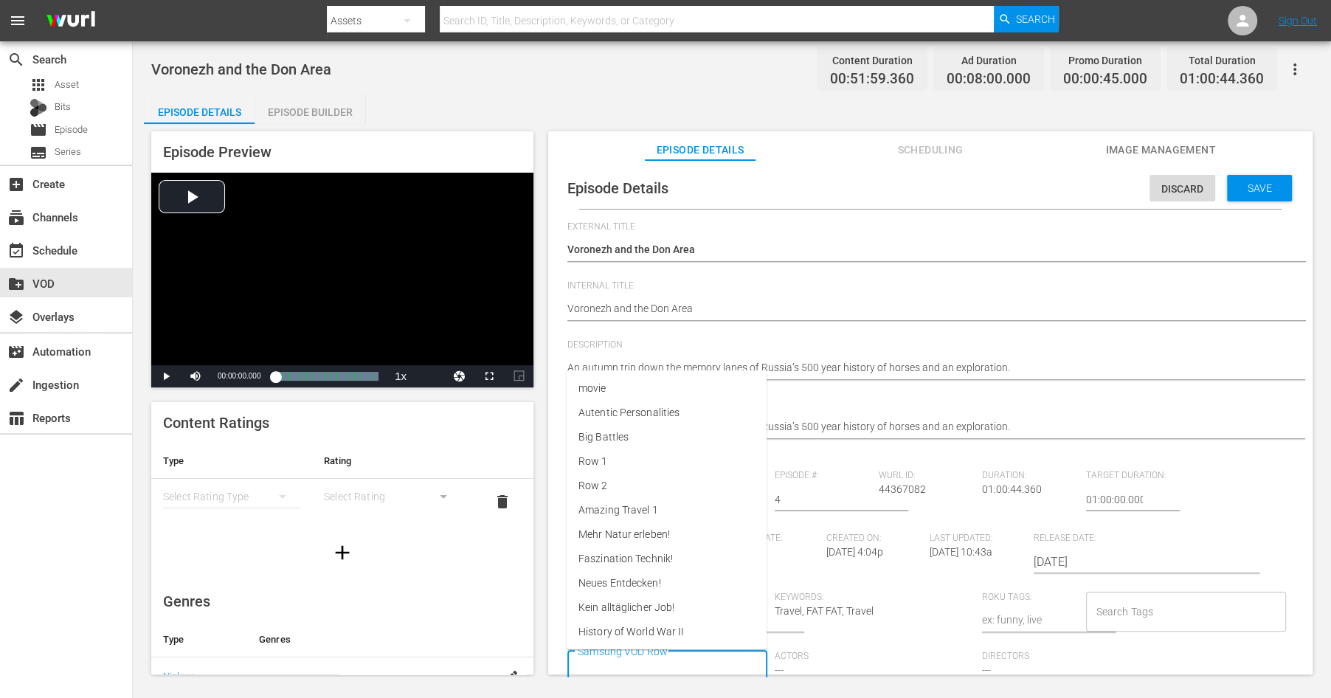
click at [701, 665] on input "Samsung VOD Row" at bounding box center [656, 670] width 164 height 27
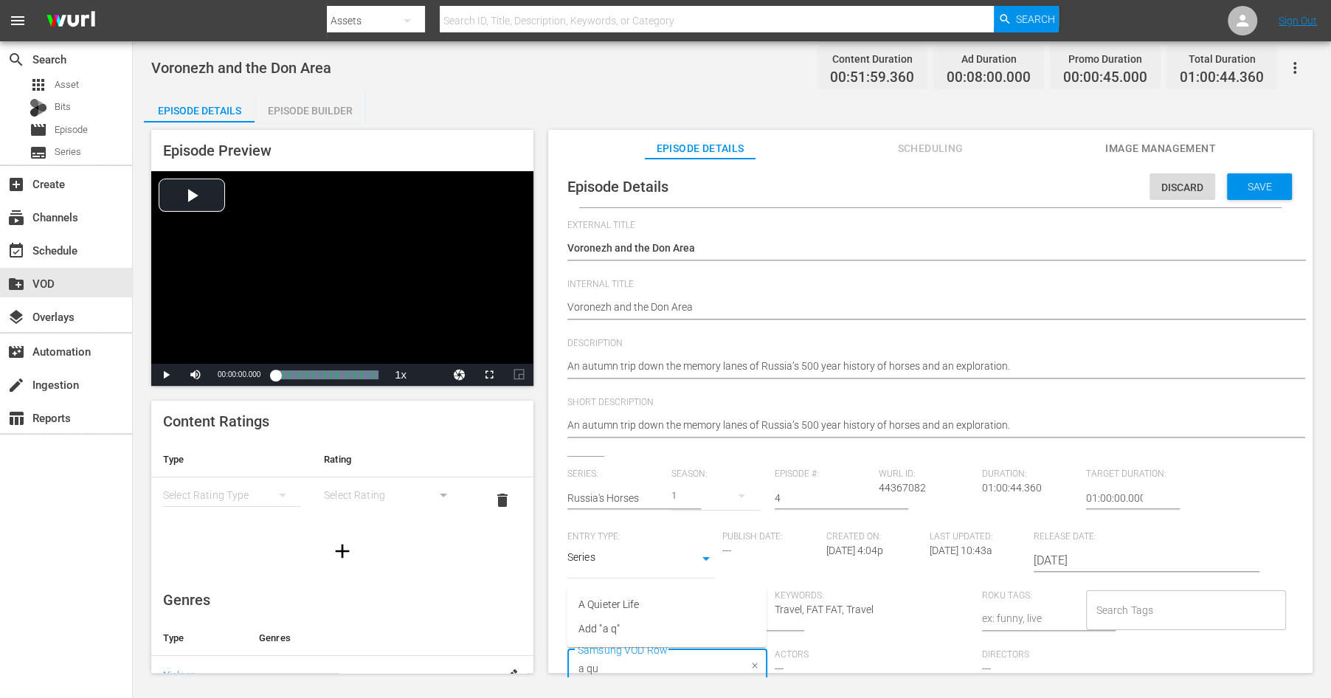
type input "a qui"
click at [633, 599] on span "A Quieter Life" at bounding box center [608, 604] width 60 height 15
click at [1254, 185] on span "Save" at bounding box center [1259, 187] width 48 height 12
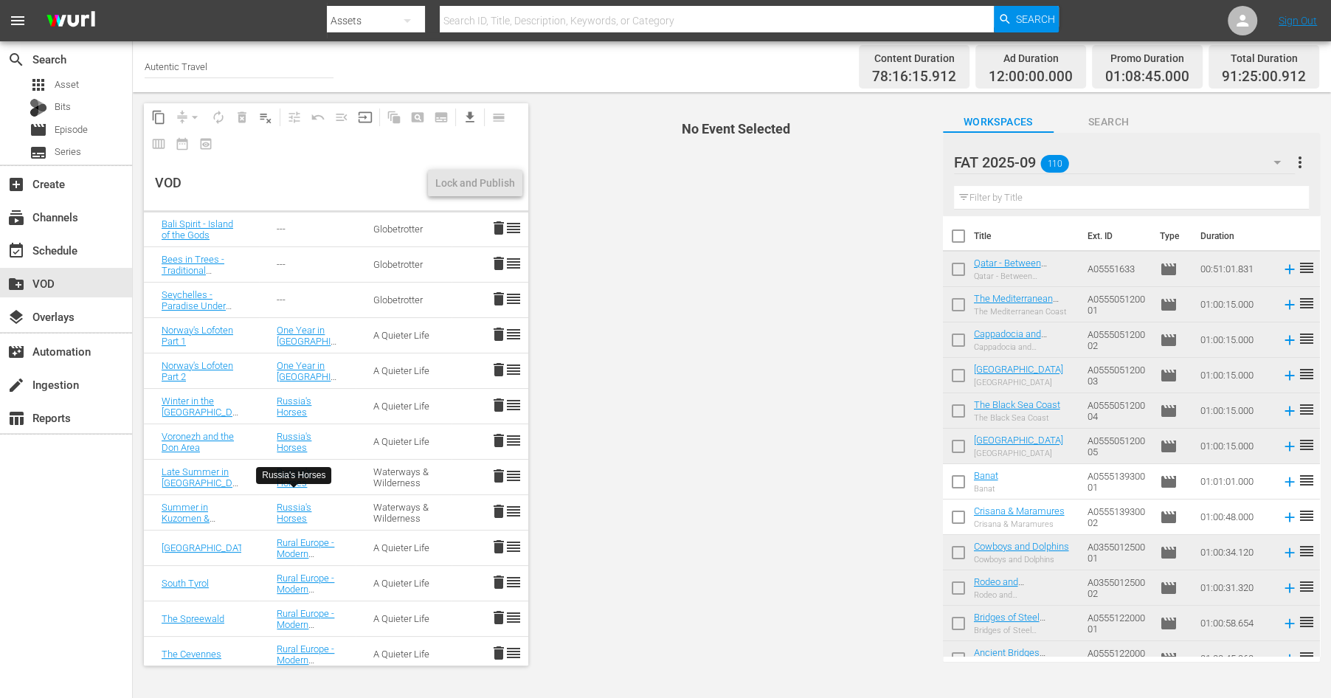
scroll to position [340, 0]
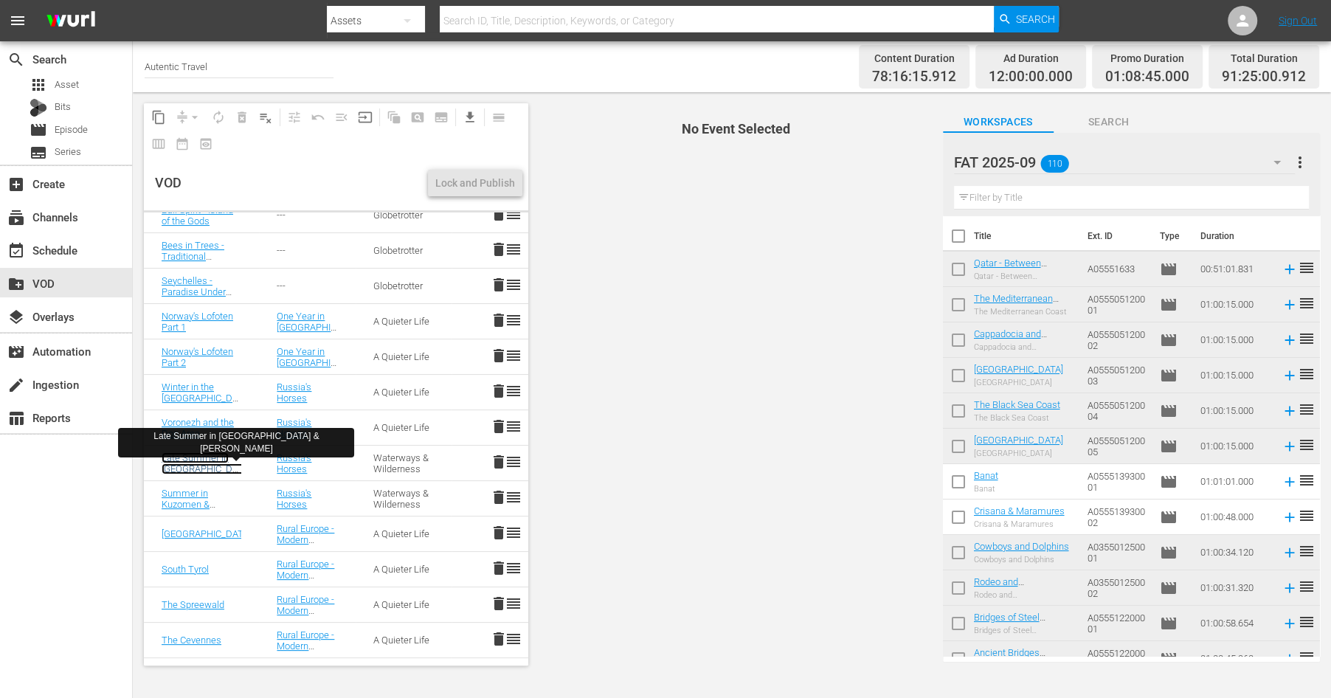
click at [200, 456] on link "Late Summer in [GEOGRAPHIC_DATA] & [PERSON_NAME]" at bounding box center [206, 468] width 89 height 33
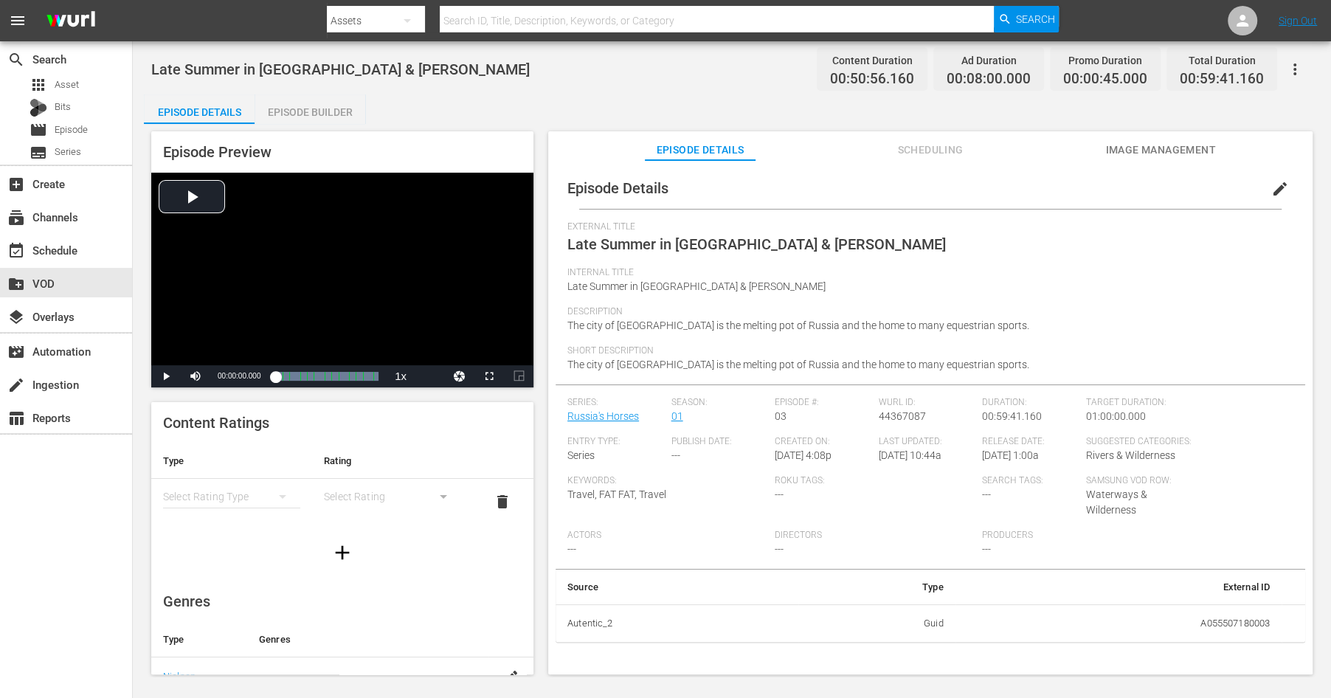
click at [1272, 187] on span "edit" at bounding box center [1280, 189] width 18 height 18
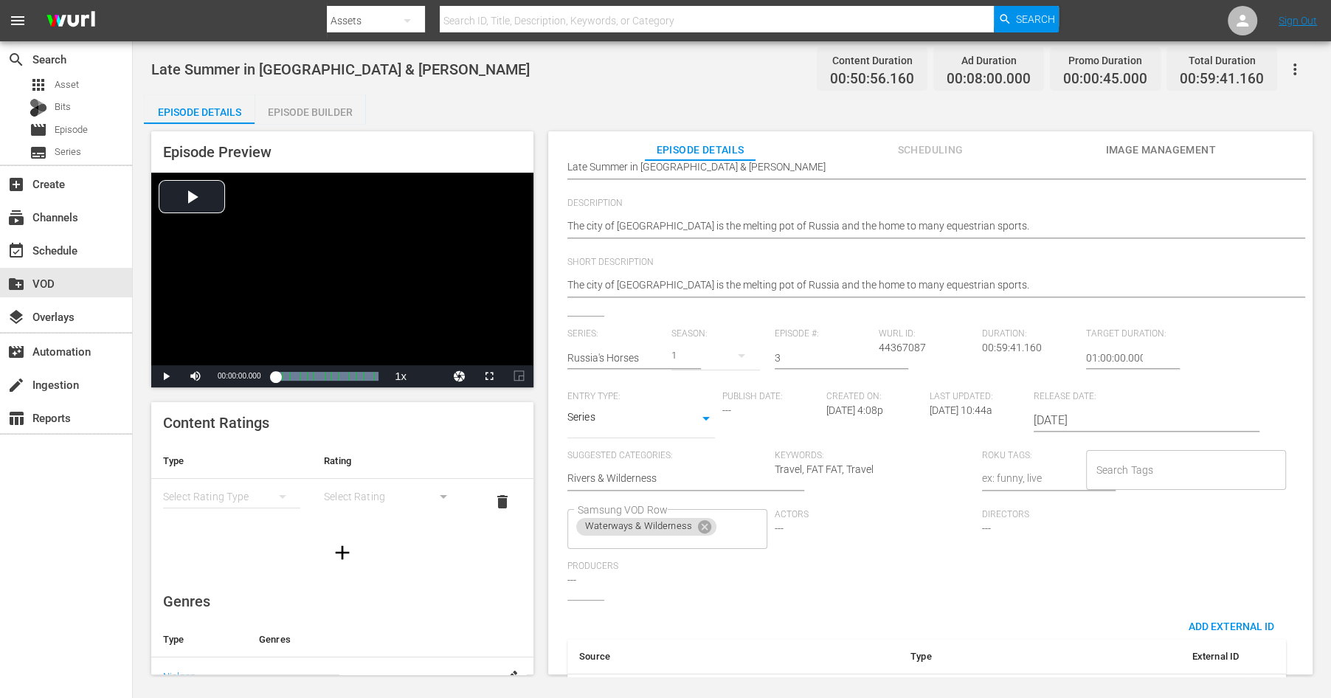
scroll to position [186, 0]
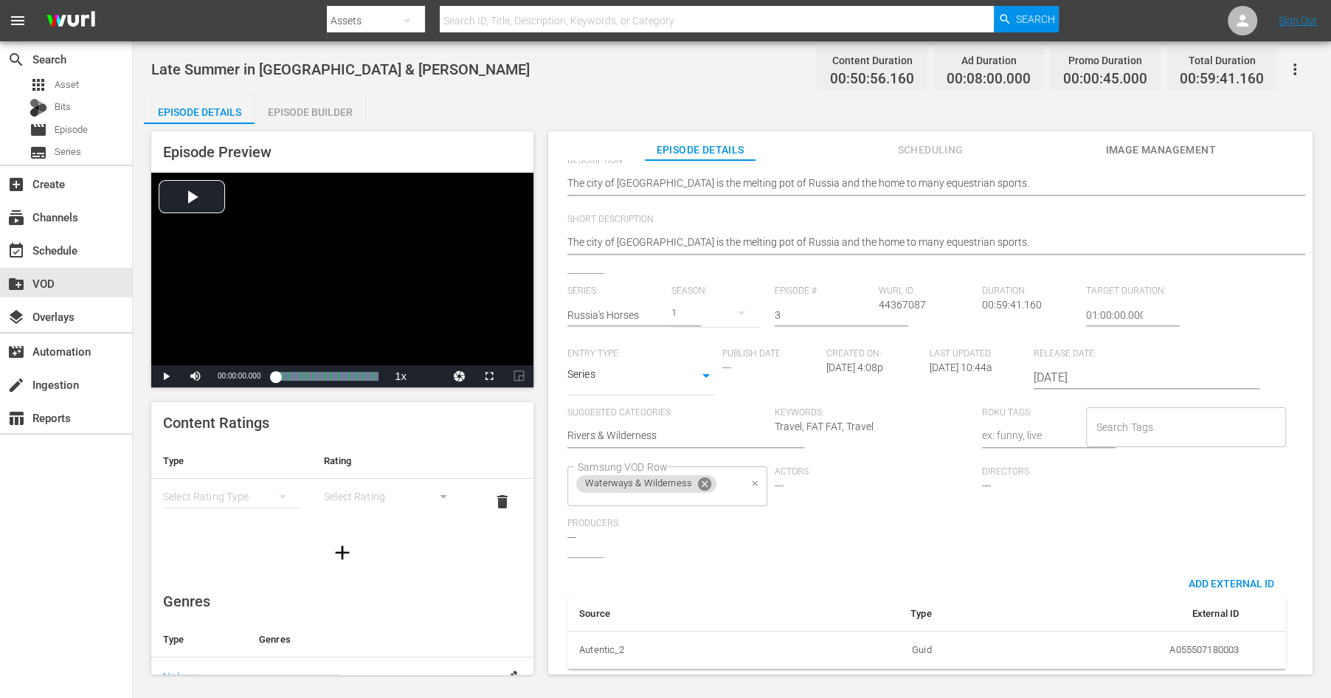
click at [705, 488] on icon at bounding box center [704, 483] width 13 height 13
click at [637, 488] on input "Samsung VOD Row" at bounding box center [656, 486] width 164 height 27
type input "a quieter"
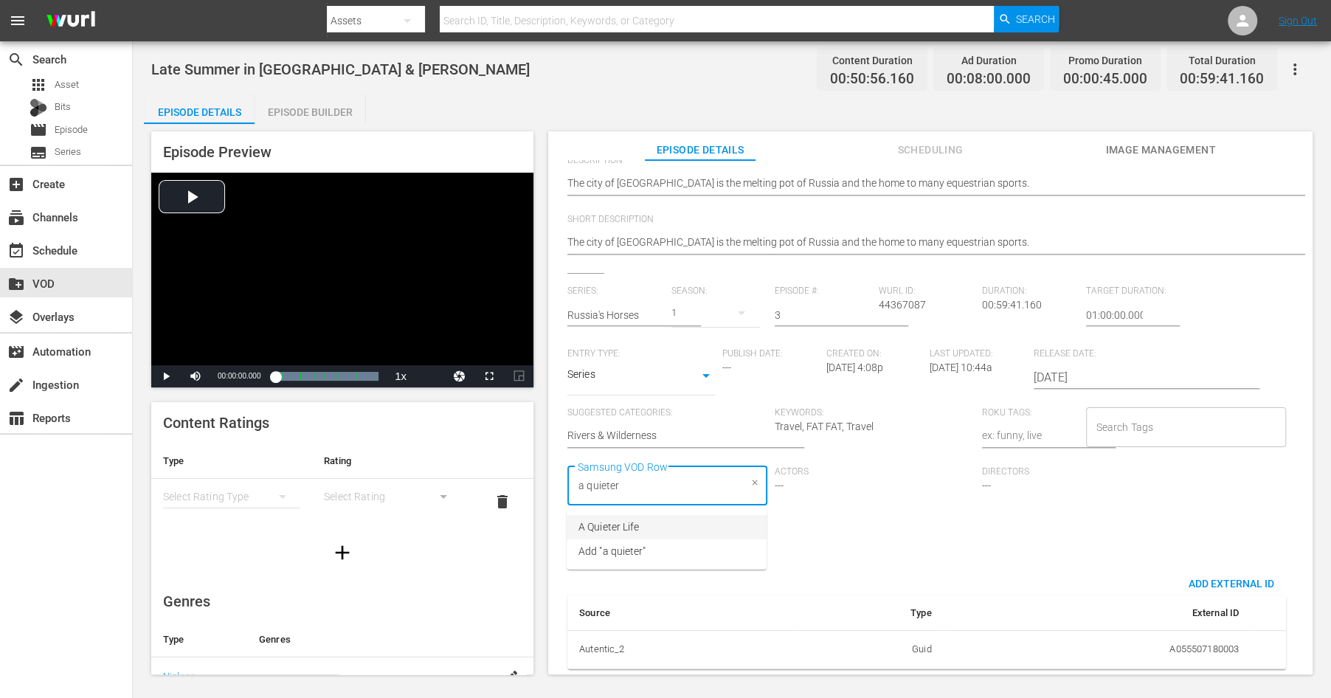
click at [607, 527] on span "A Quieter Life" at bounding box center [608, 526] width 60 height 15
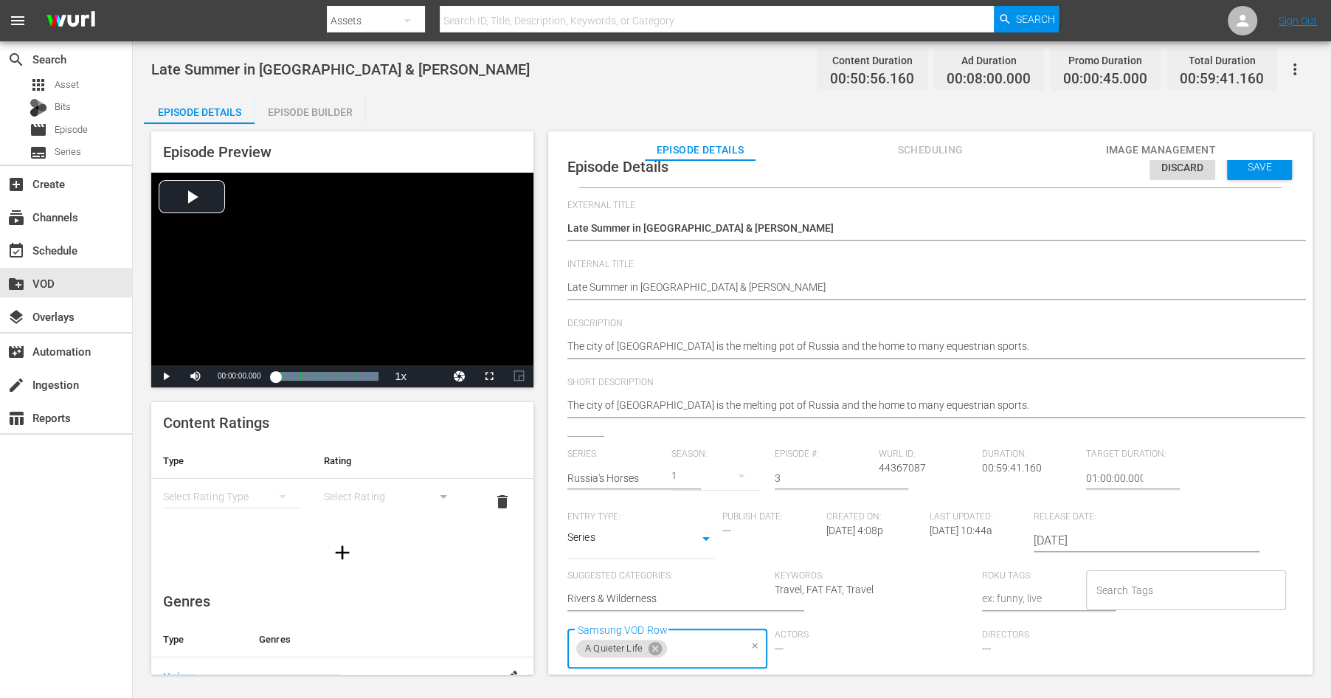
scroll to position [0, 0]
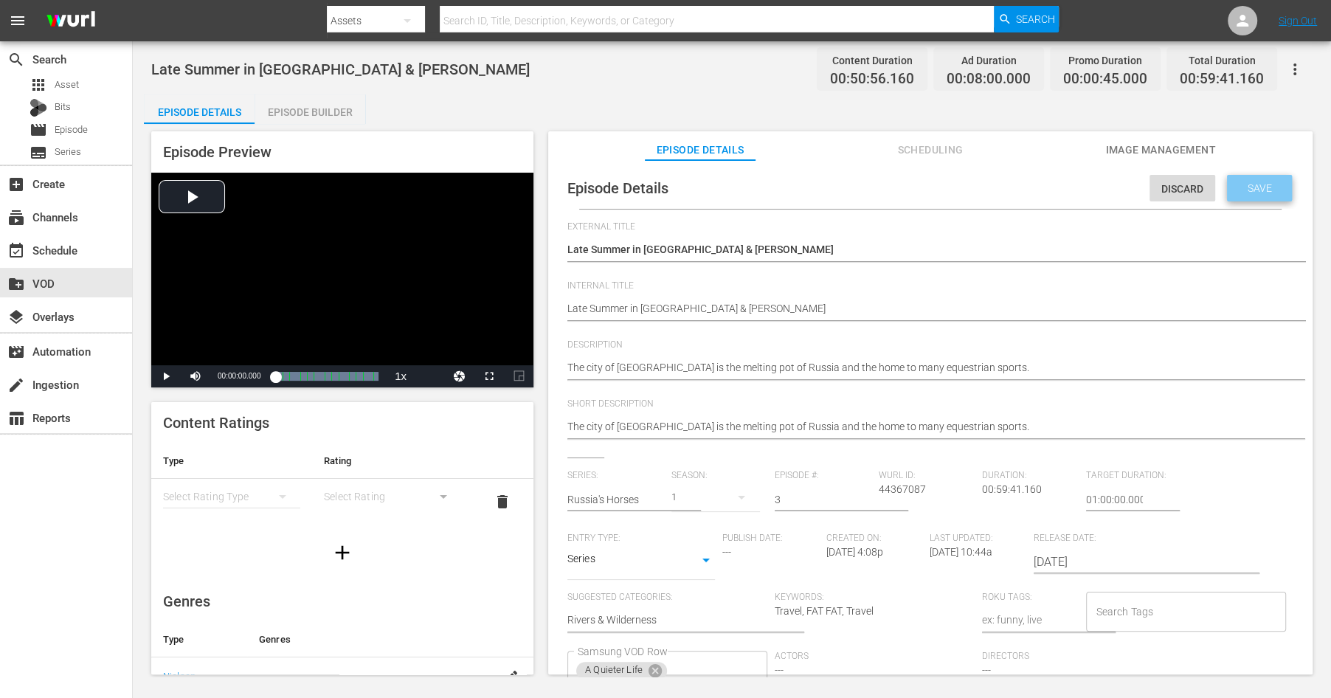
click at [1250, 190] on span "Save" at bounding box center [1259, 188] width 48 height 12
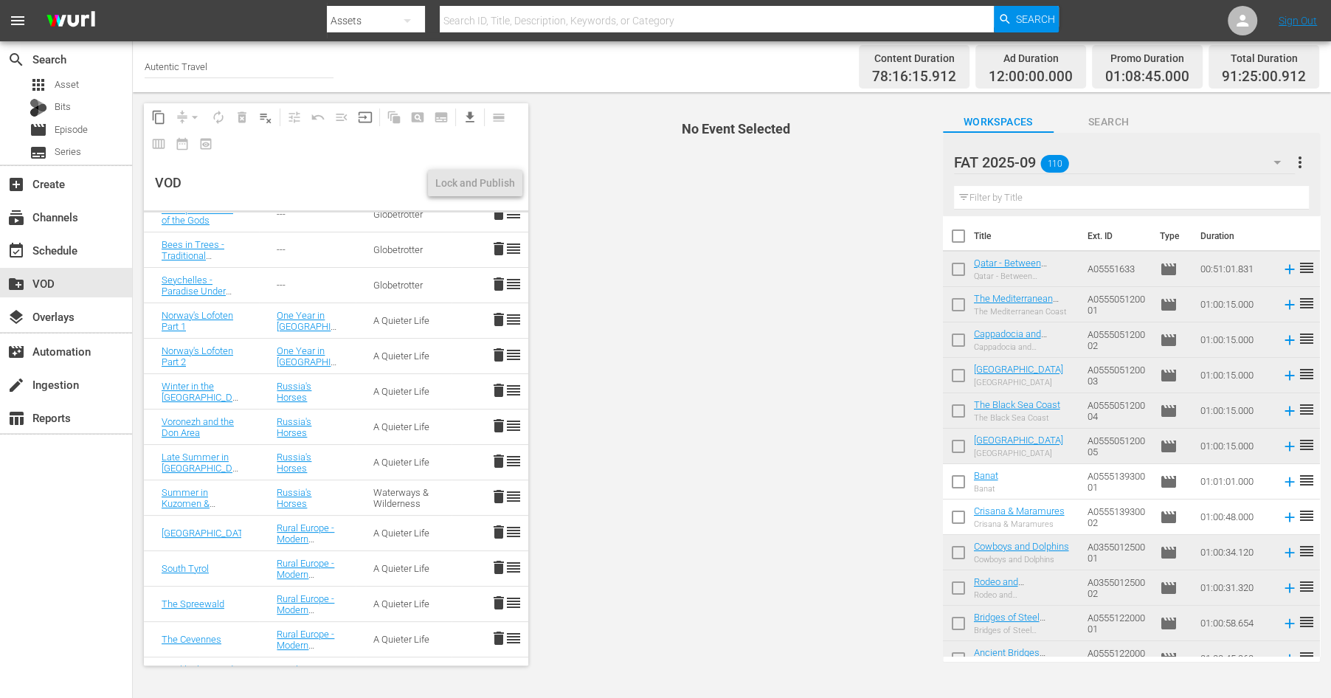
scroll to position [350, 0]
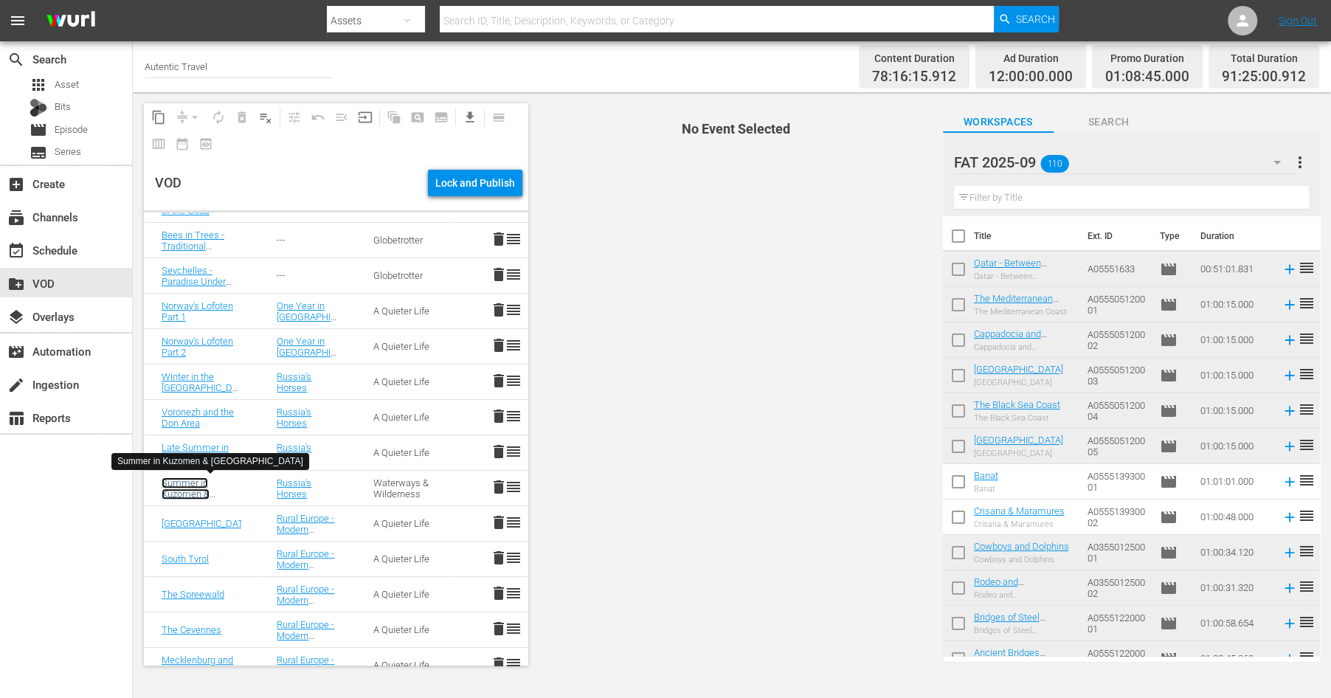
click at [192, 483] on link "Summer in Kuzomen & [GEOGRAPHIC_DATA]" at bounding box center [206, 493] width 89 height 33
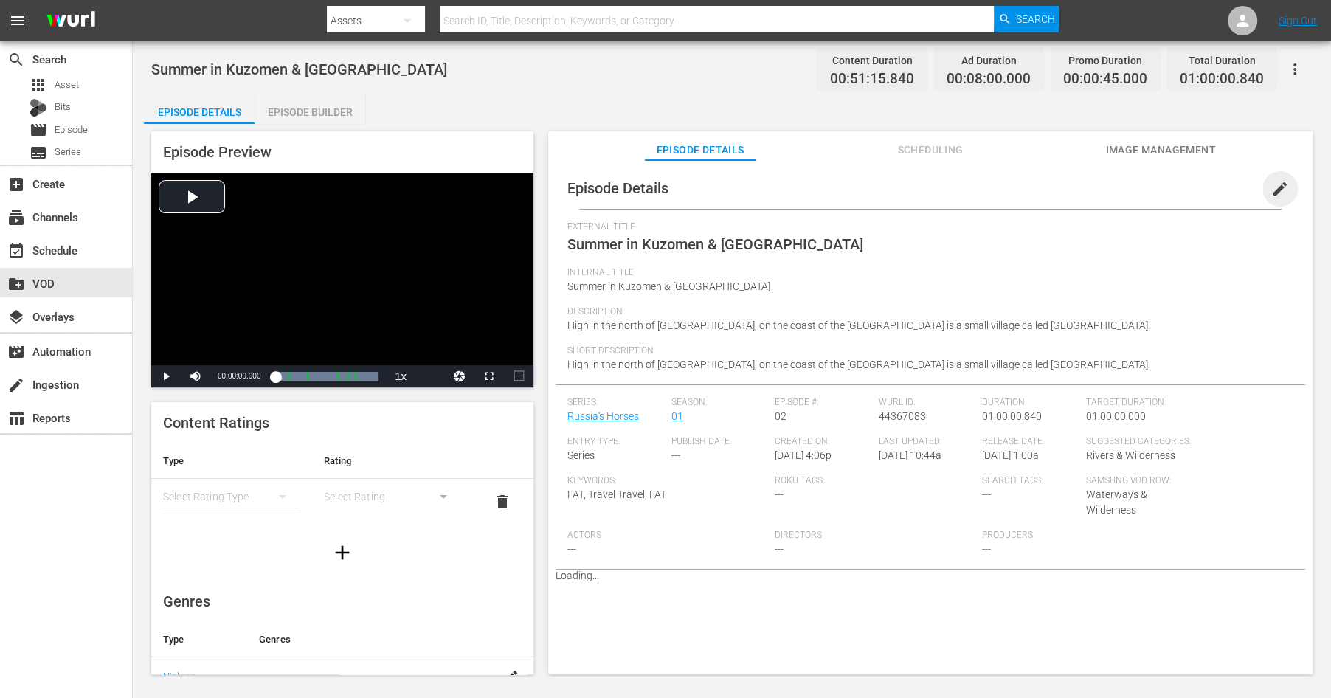
click at [1282, 185] on span "edit" at bounding box center [1280, 189] width 18 height 18
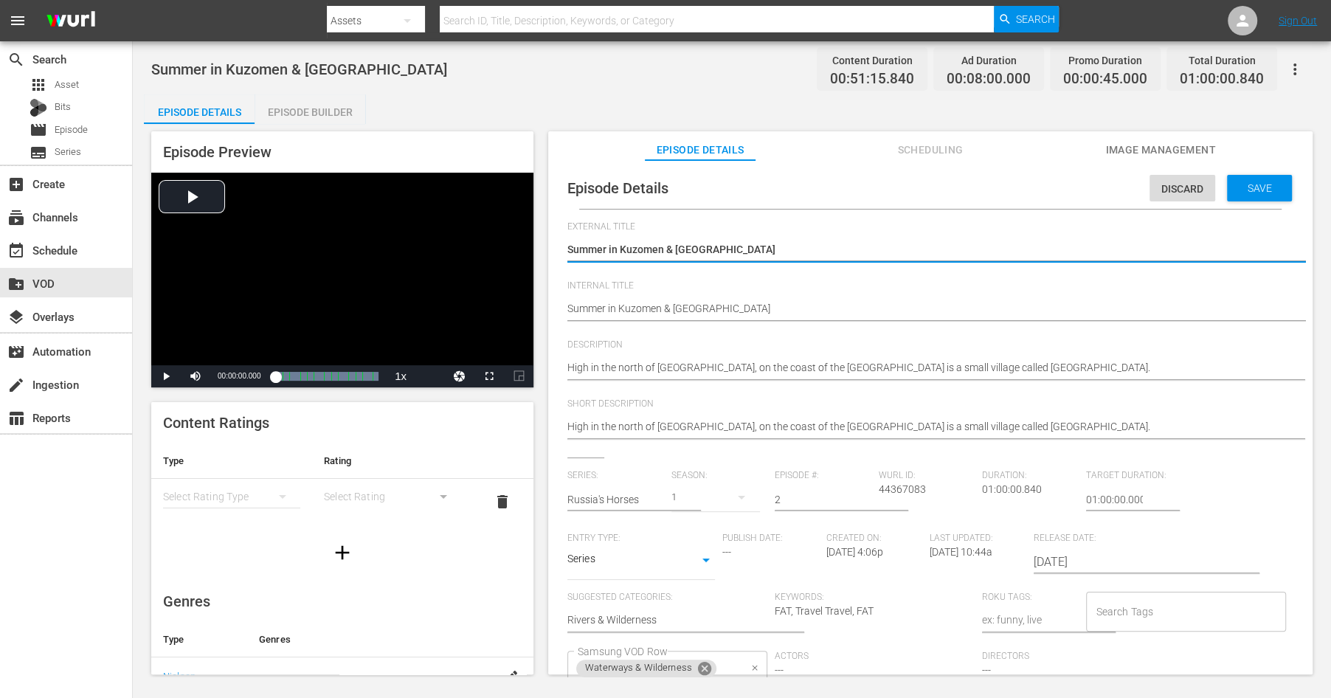
click at [705, 668] on icon at bounding box center [704, 668] width 16 height 16
click at [698, 656] on div "Samsung VOD Row" at bounding box center [667, 671] width 200 height 40
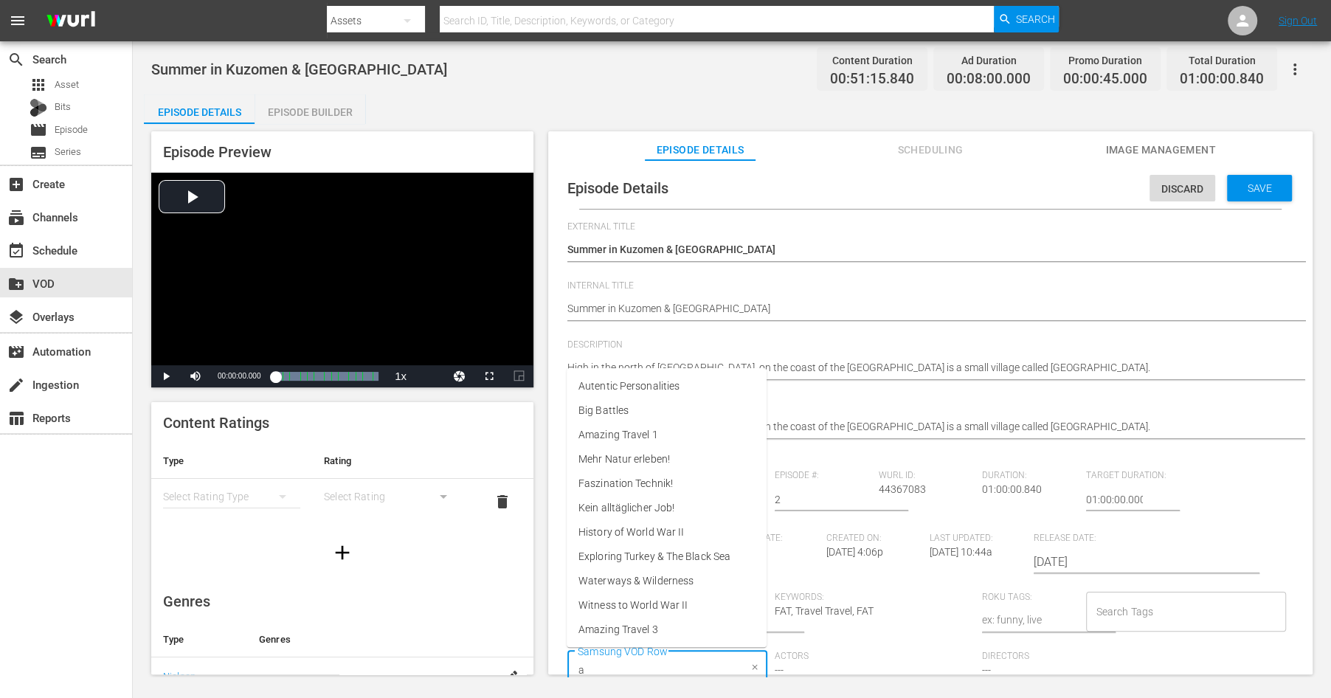
scroll to position [1, 0]
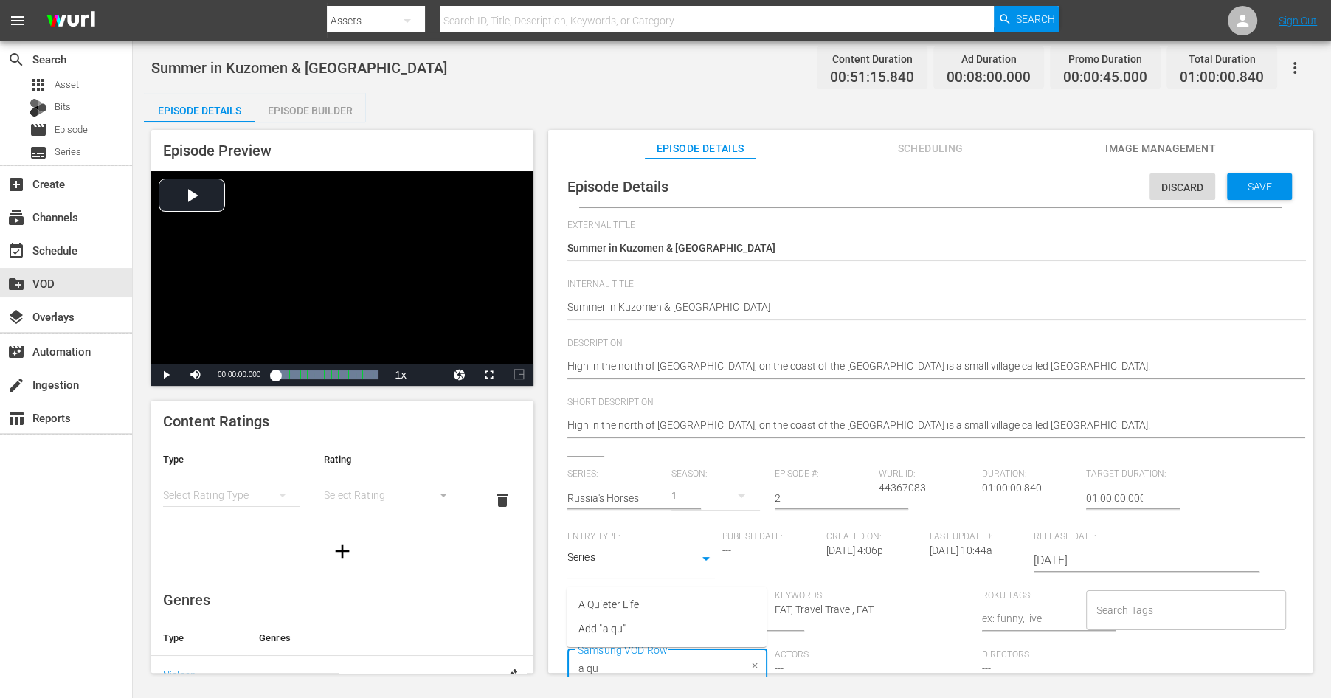
type input "a qui"
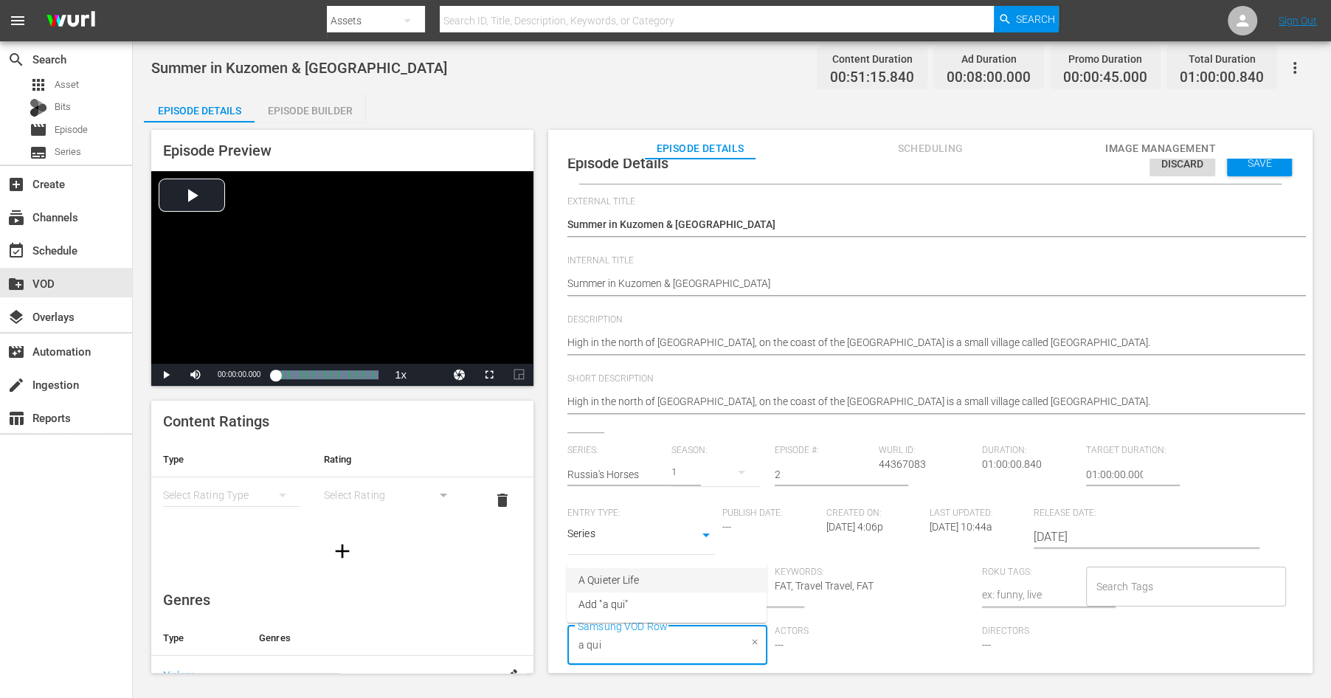
click at [629, 577] on span "A Quieter Life" at bounding box center [608, 579] width 60 height 15
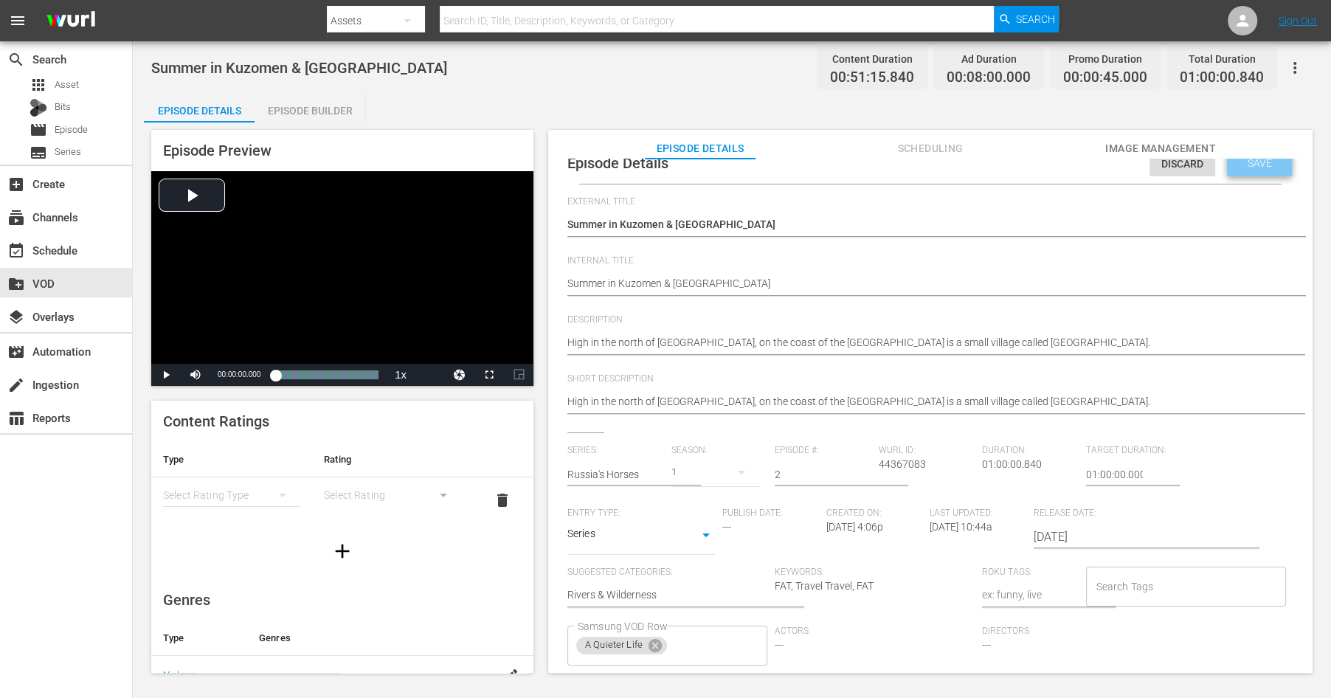
click at [1264, 162] on span "Save" at bounding box center [1259, 163] width 48 height 12
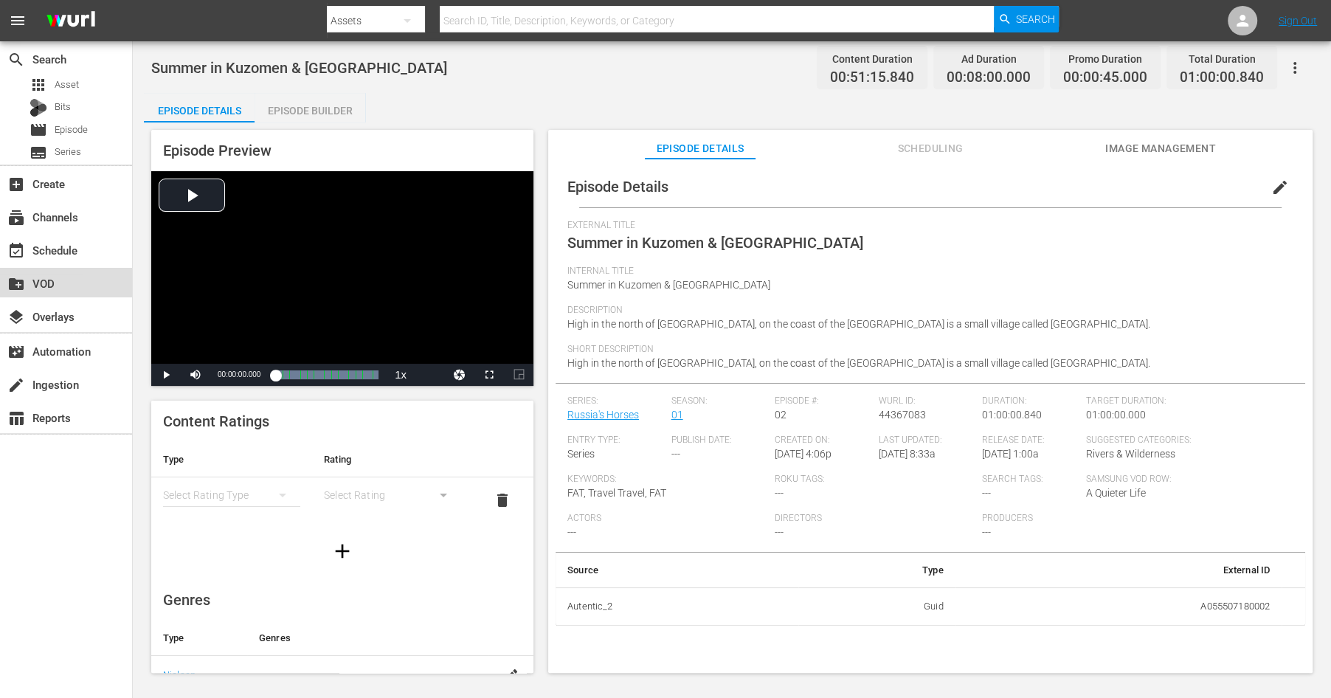
click at [51, 285] on div "create_new_folder VOD" at bounding box center [41, 280] width 83 height 13
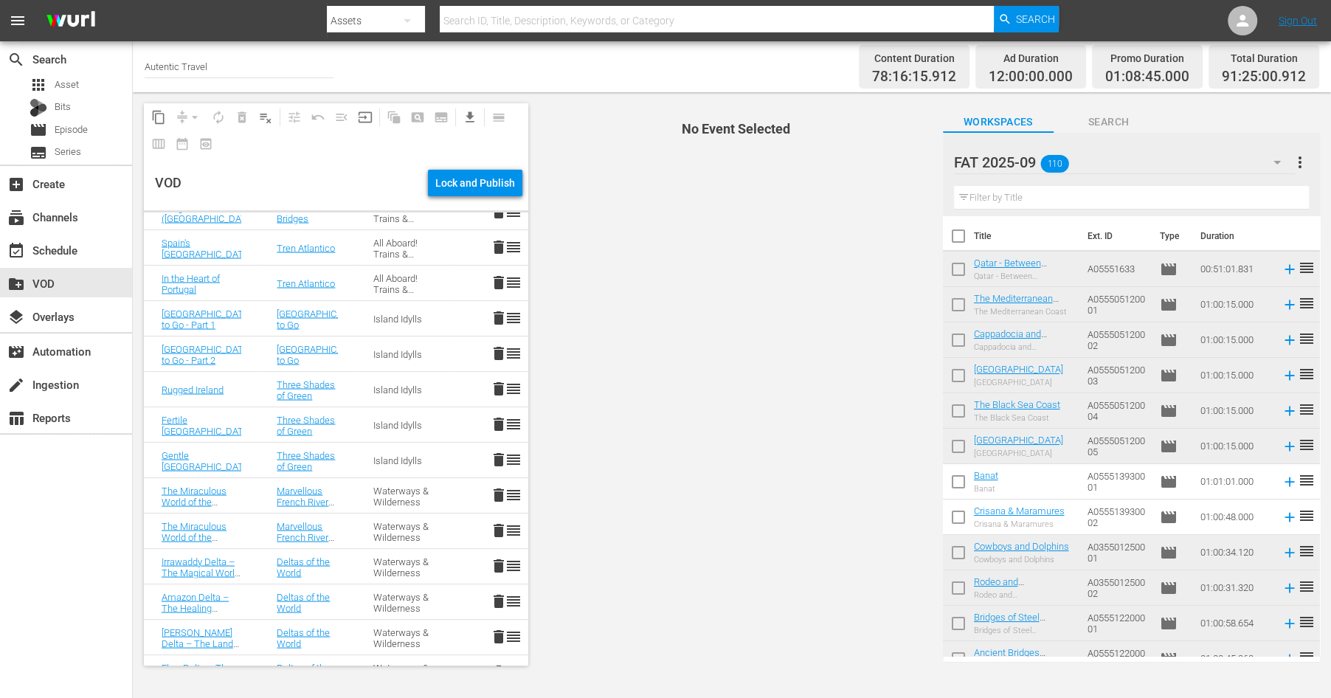
scroll to position [3094, 0]
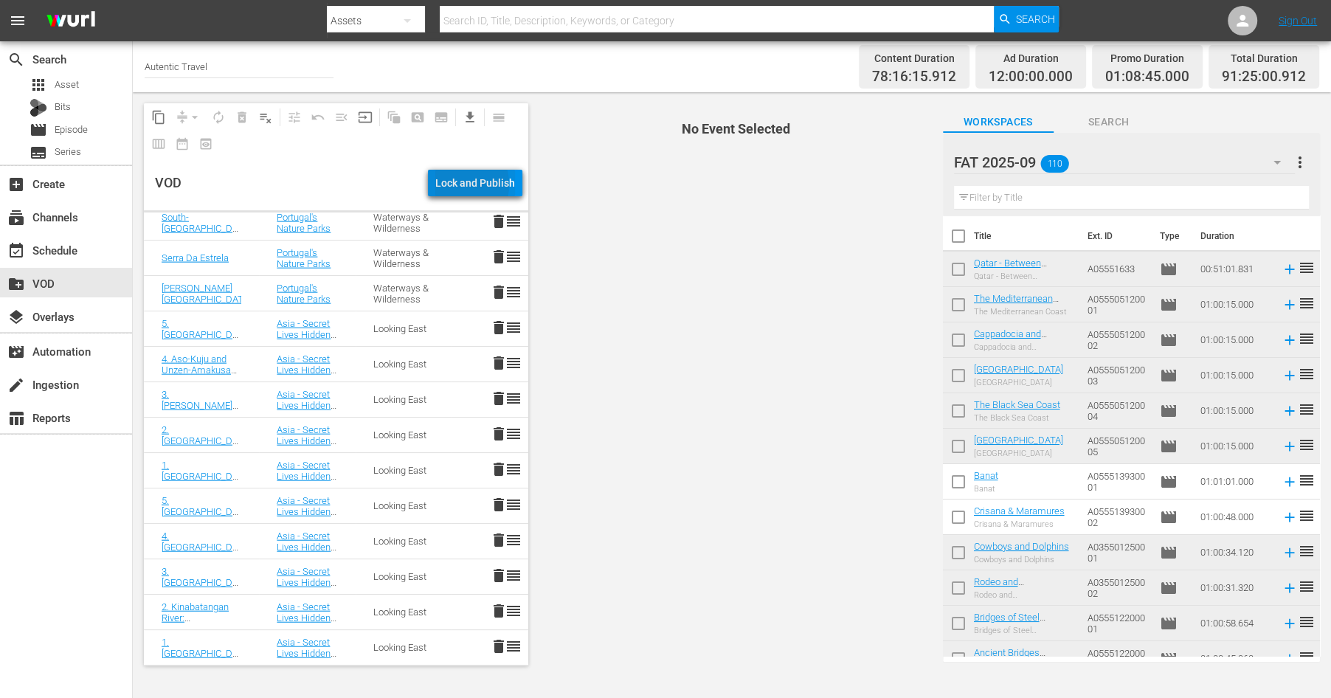
click at [460, 184] on div "Lock and Publish" at bounding box center [475, 183] width 80 height 27
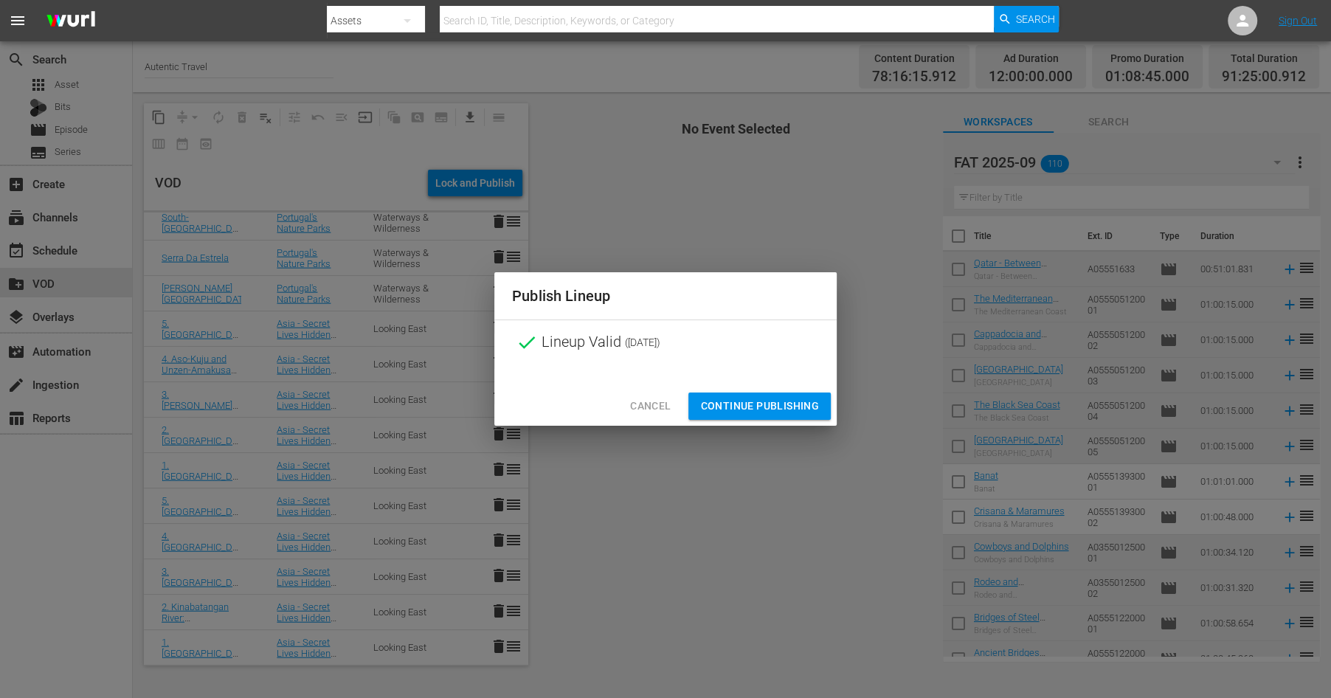
click at [764, 406] on span "Continue Publishing" at bounding box center [759, 406] width 119 height 18
